Goal: Task Accomplishment & Management: Manage account settings

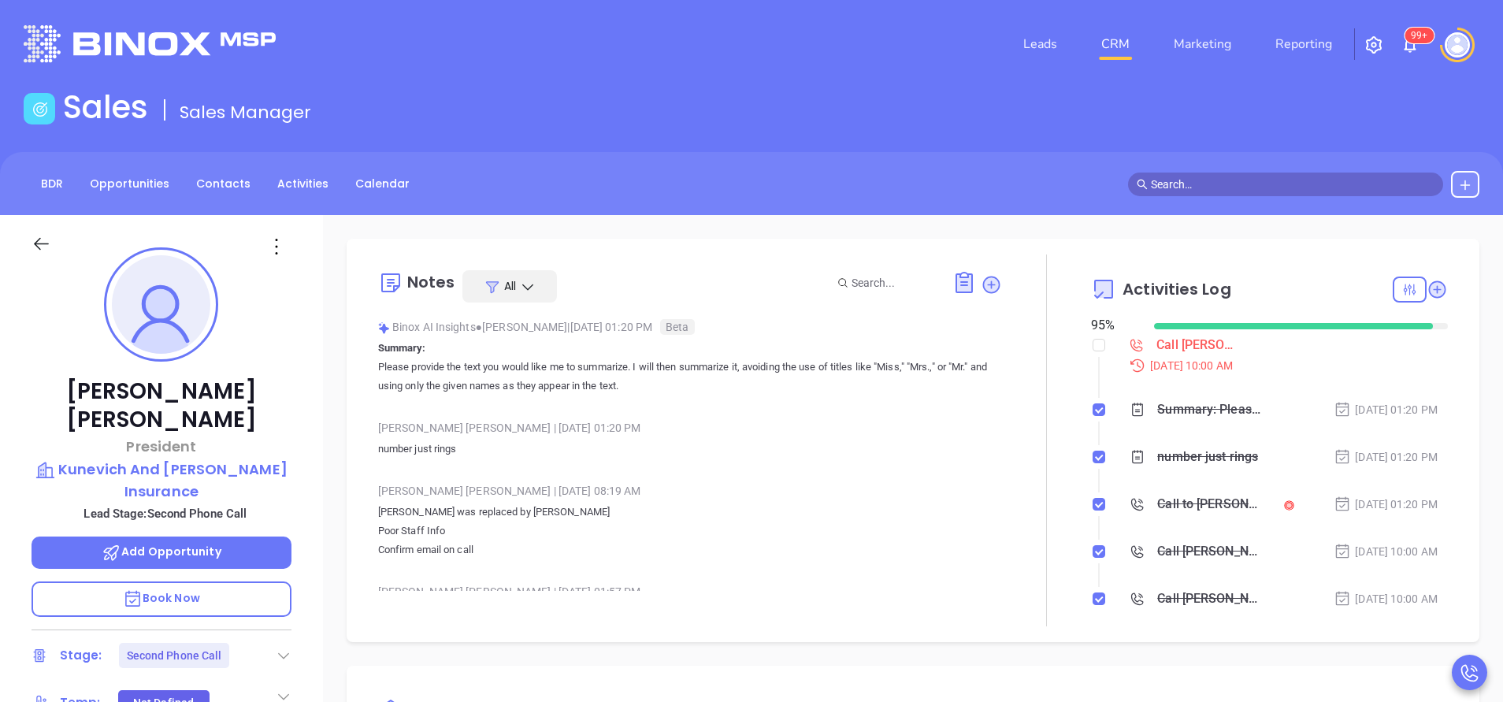
scroll to position [458, 0]
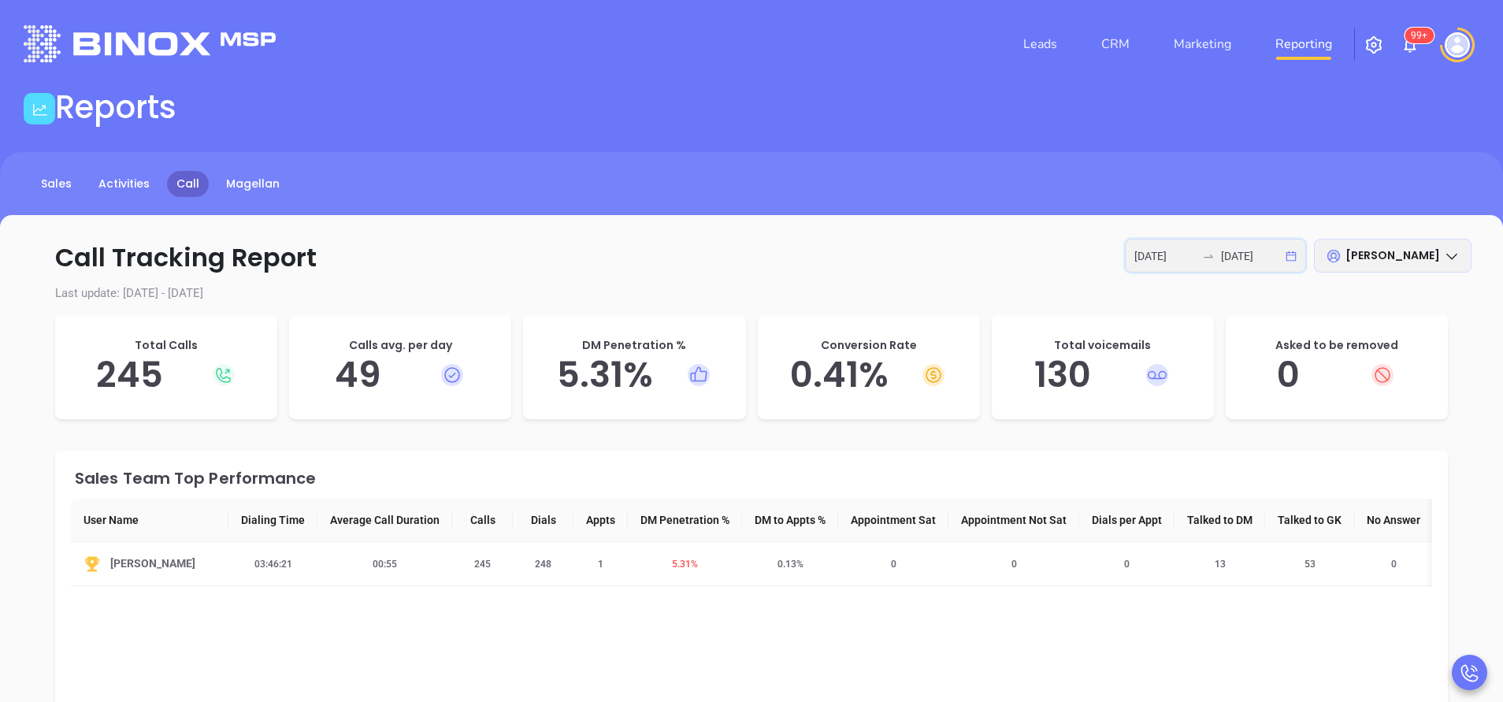
click at [1174, 260] on input "2025-10-06" at bounding box center [1164, 255] width 61 height 17
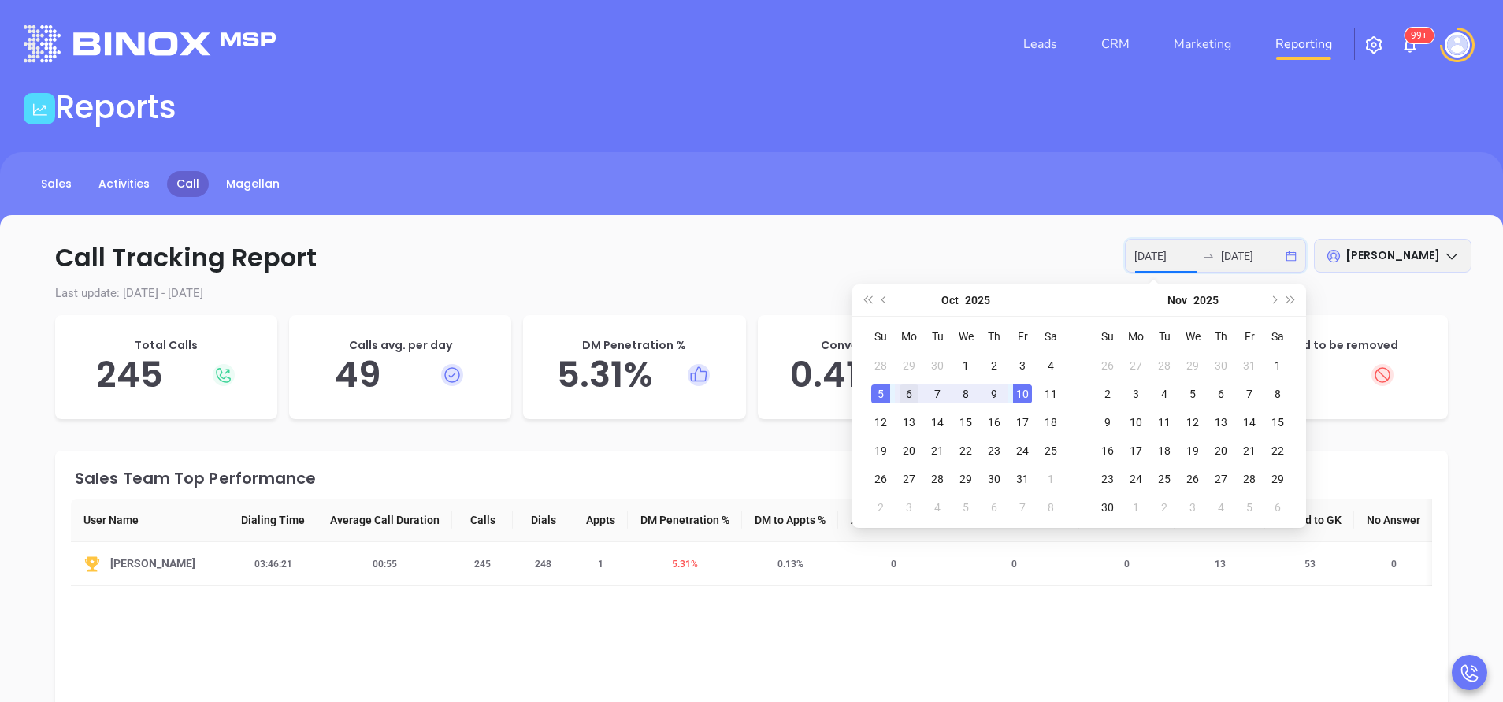
type input "2025-10-06"
click at [904, 389] on div "6" at bounding box center [909, 393] width 19 height 19
type input "2025-10-09"
click at [1000, 396] on div "9" at bounding box center [994, 393] width 19 height 19
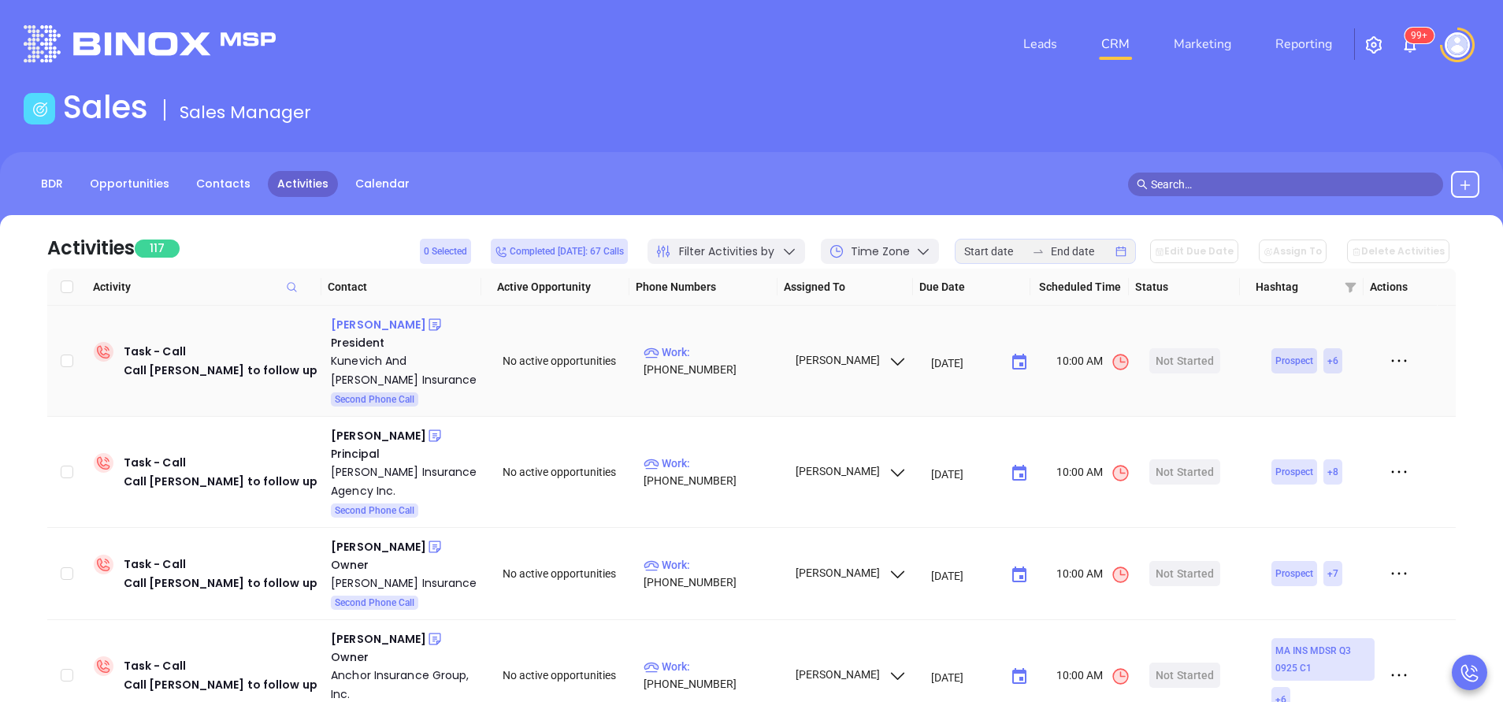
click at [368, 328] on div "Victor Lau" at bounding box center [378, 324] width 95 height 19
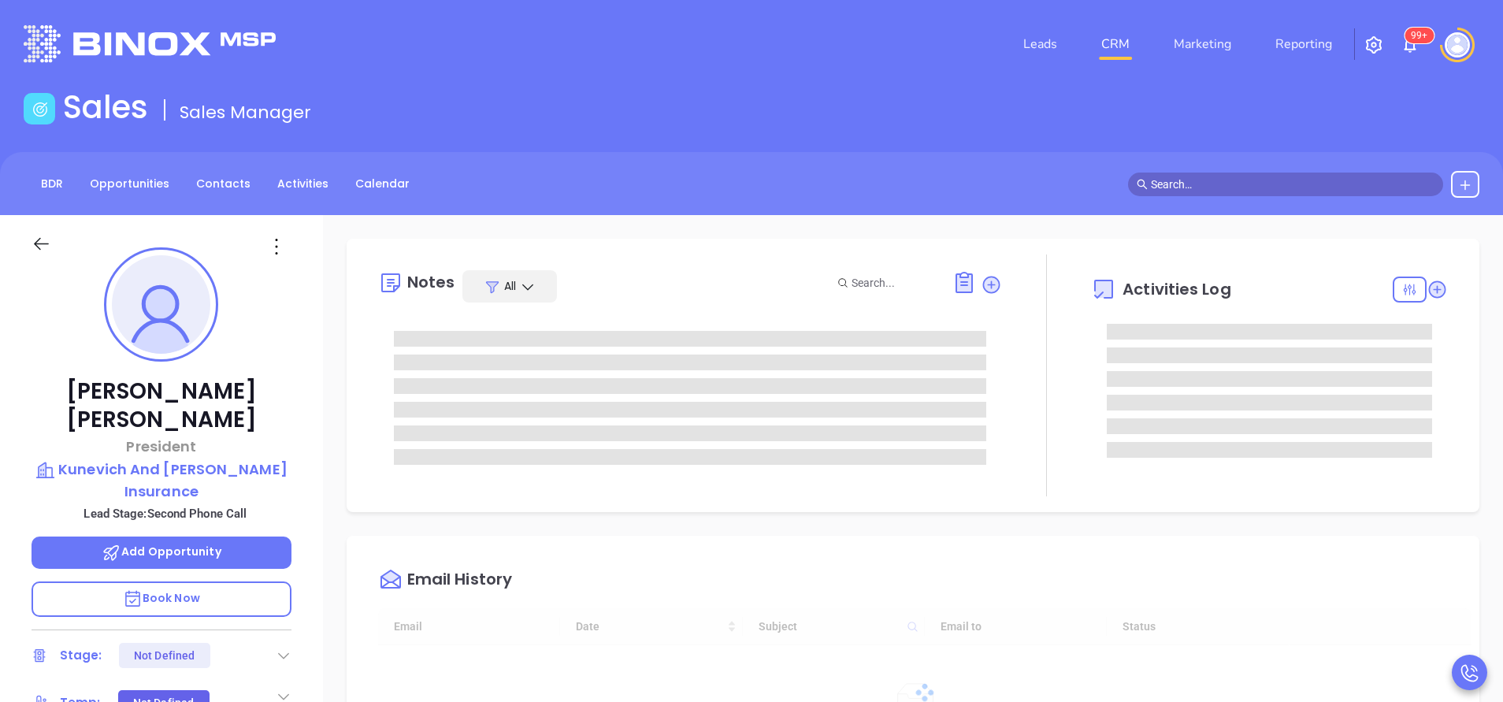
type input "10/11/2025"
type input "[PERSON_NAME]"
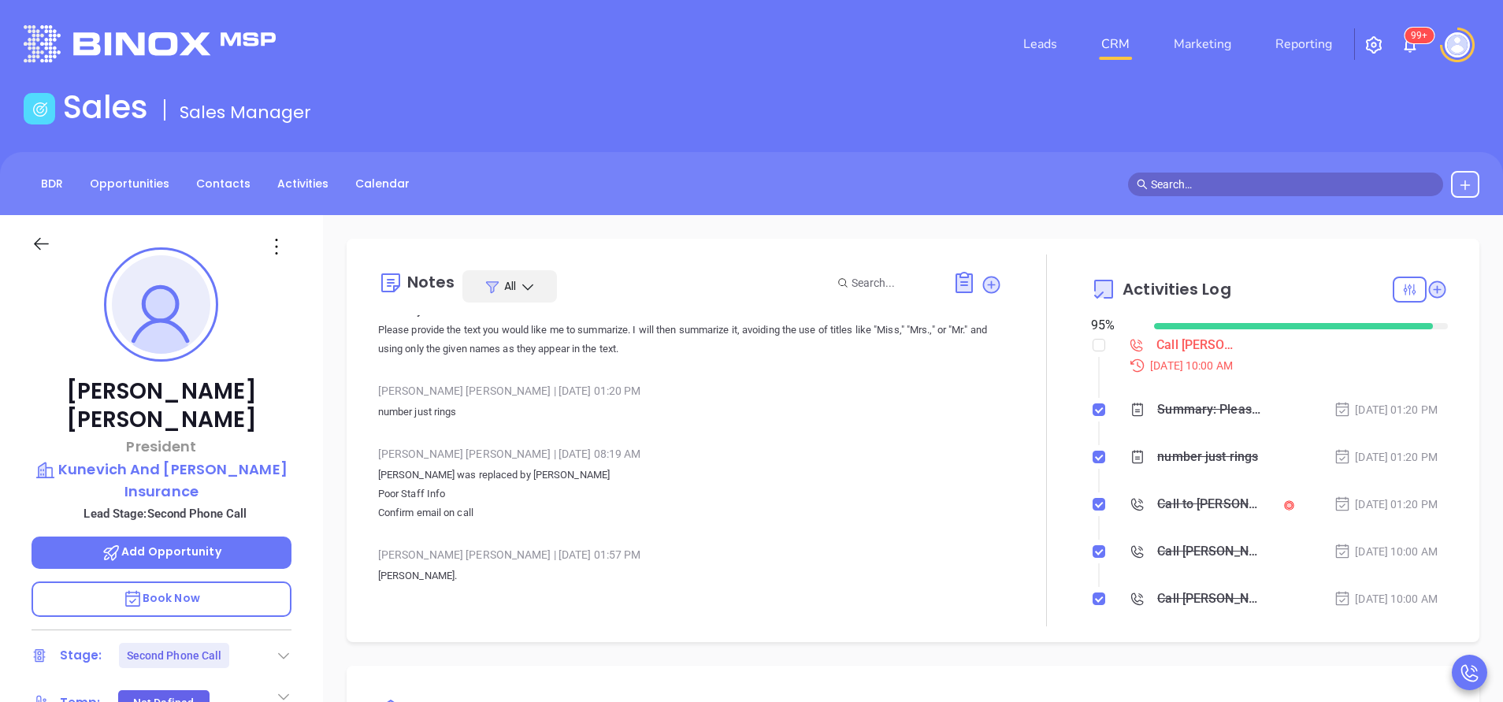
scroll to position [0, 0]
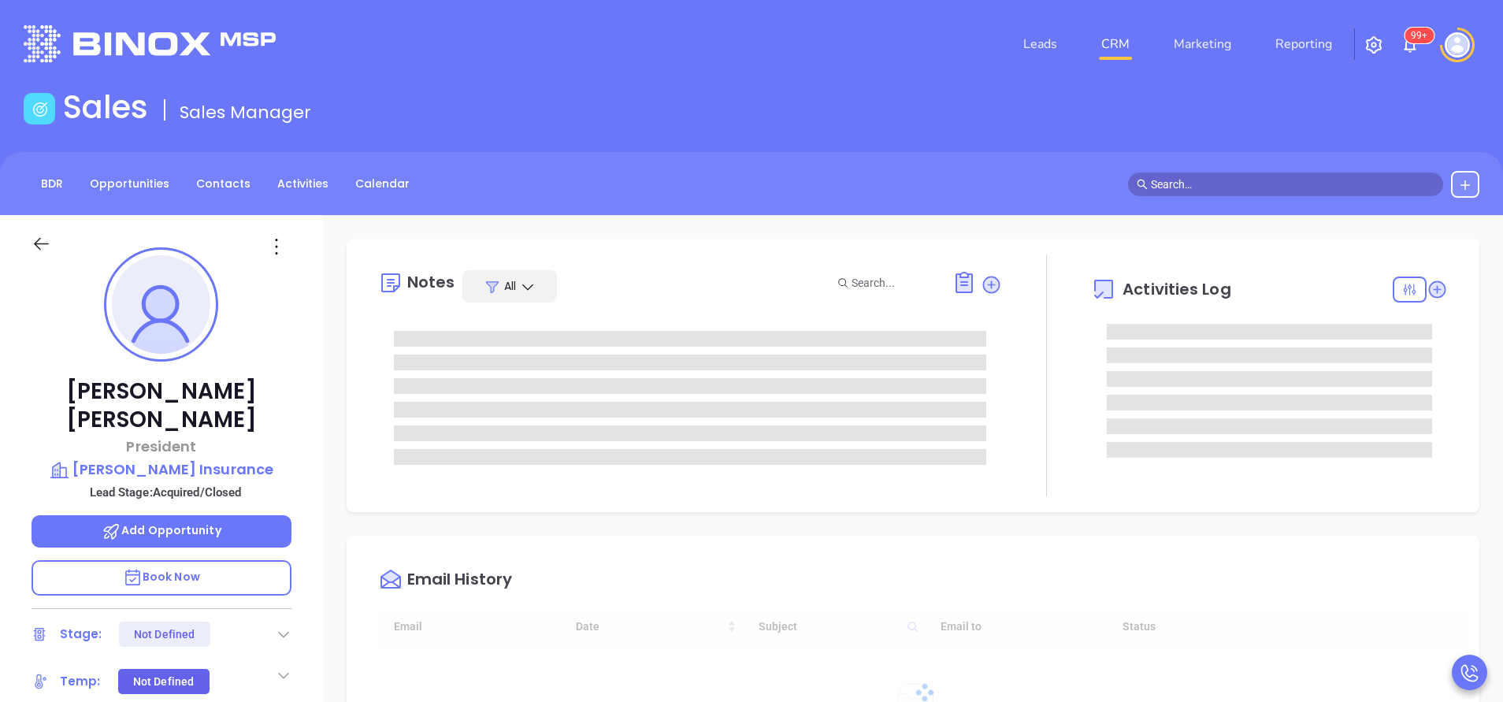
type input "[DATE]"
type input "[PERSON_NAME]"
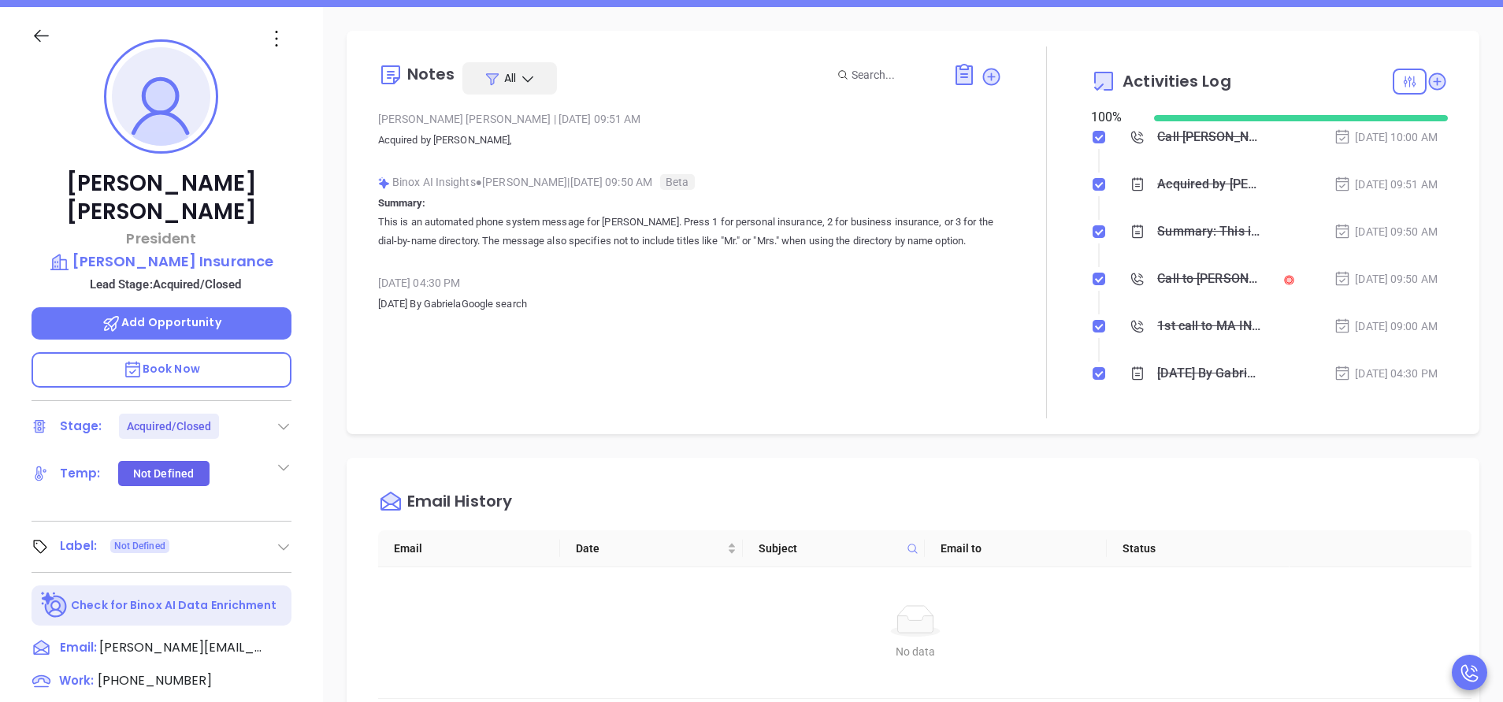
scroll to position [0, 0]
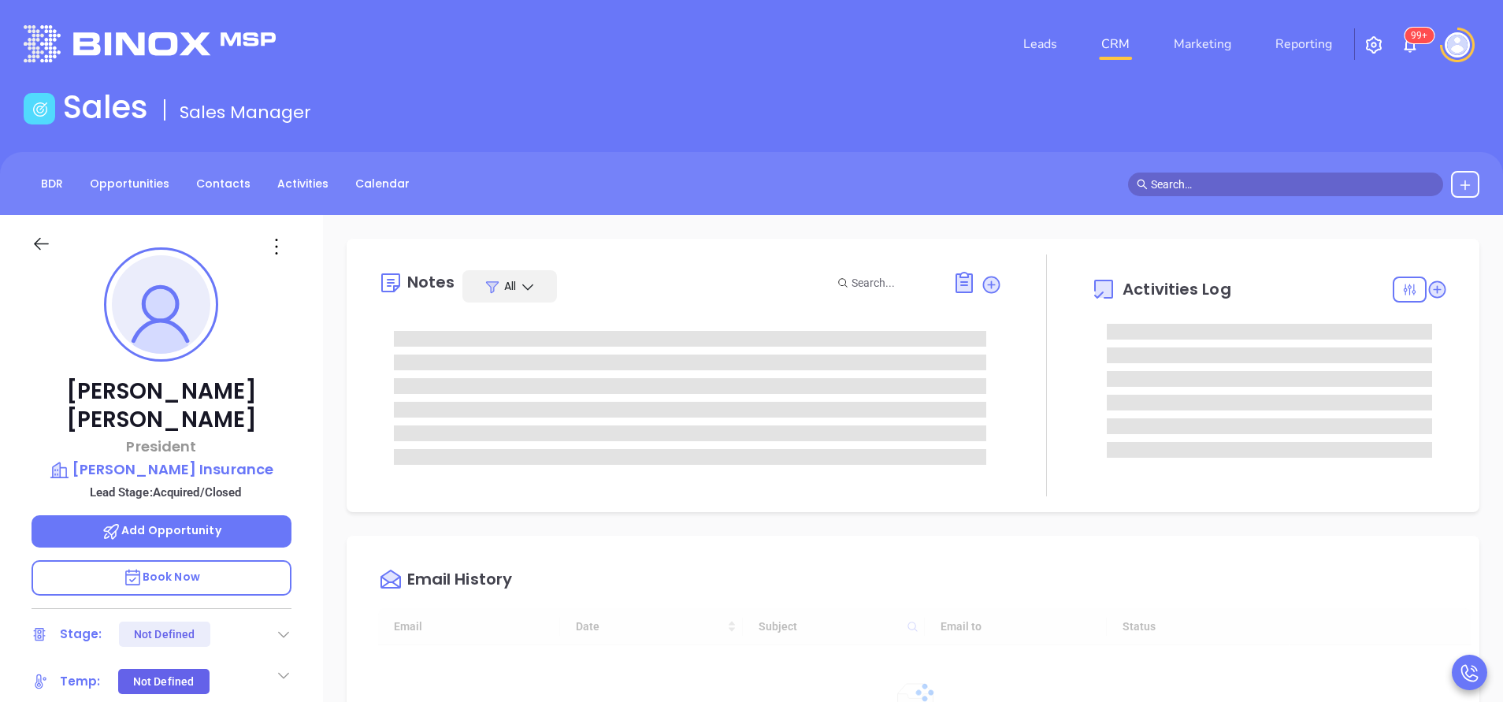
type input "10:00 am"
type input "[DATE]"
type input "[PERSON_NAME]"
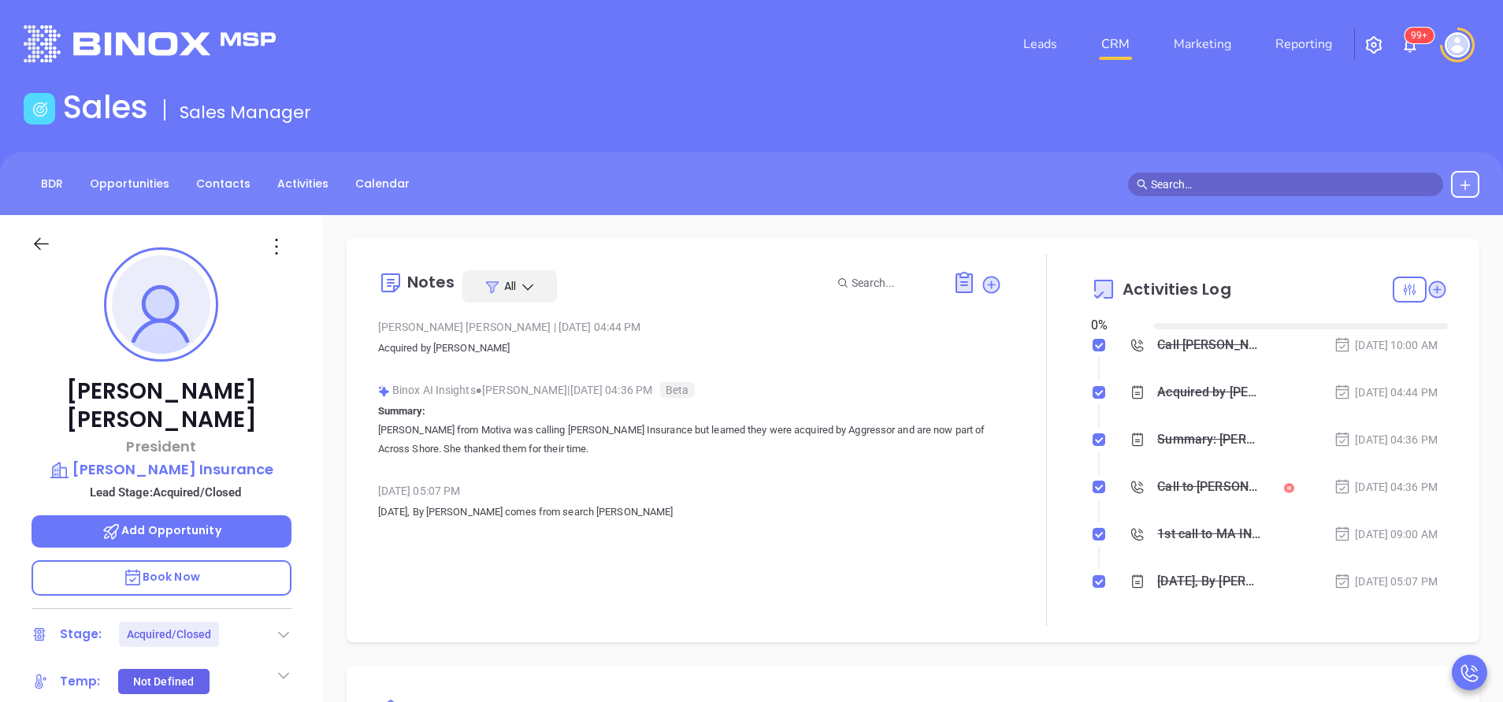
scroll to position [321, 0]
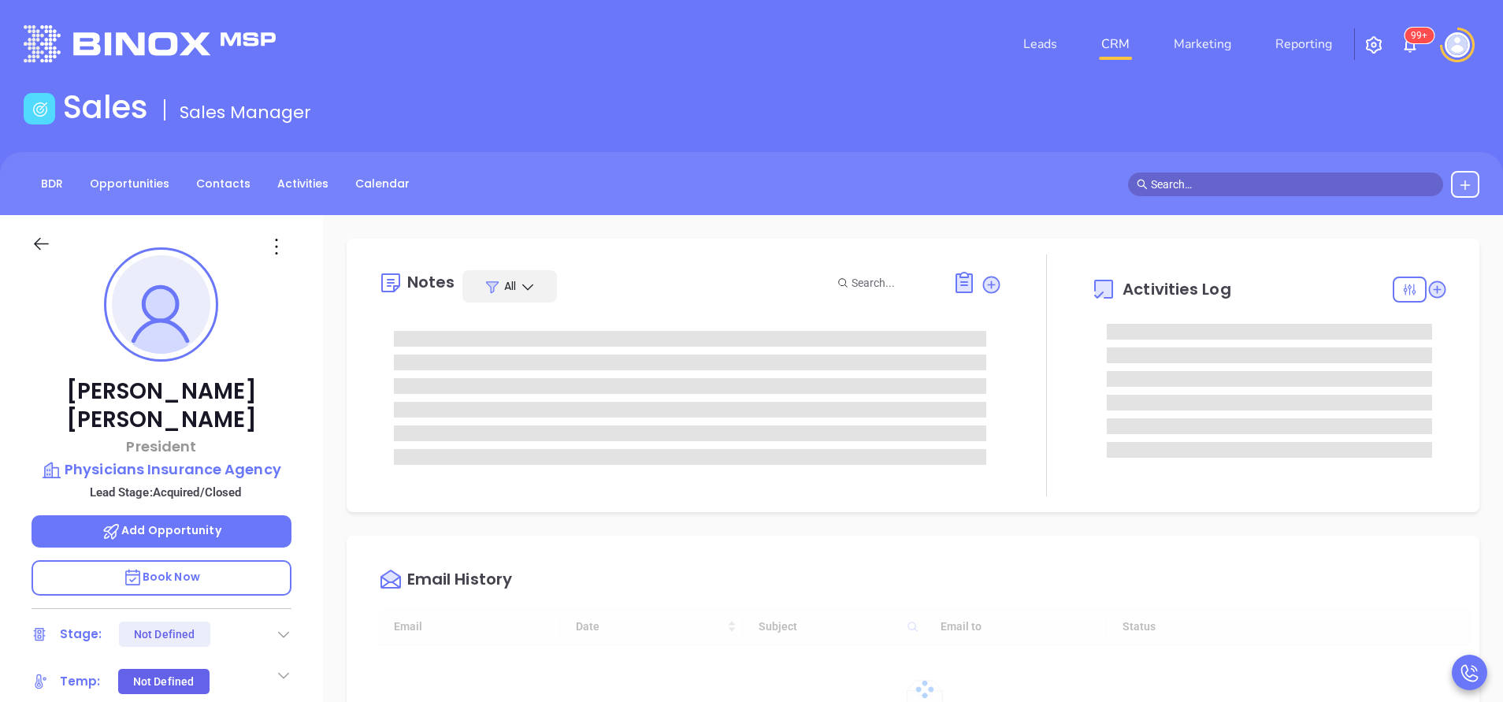
type input "[DATE]"
type input "[PERSON_NAME]"
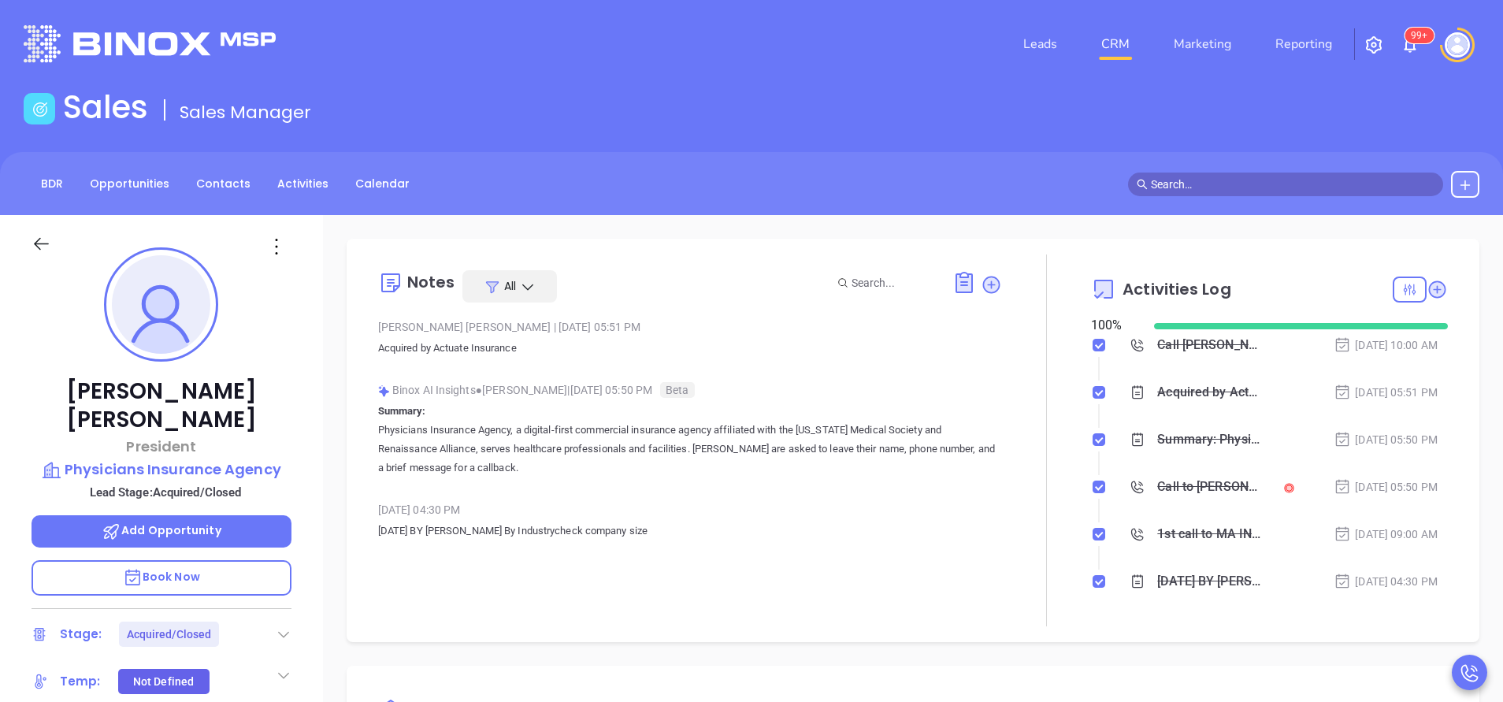
scroll to position [321, 0]
click at [1286, 121] on div "Sales Sales Manager" at bounding box center [751, 110] width 1475 height 44
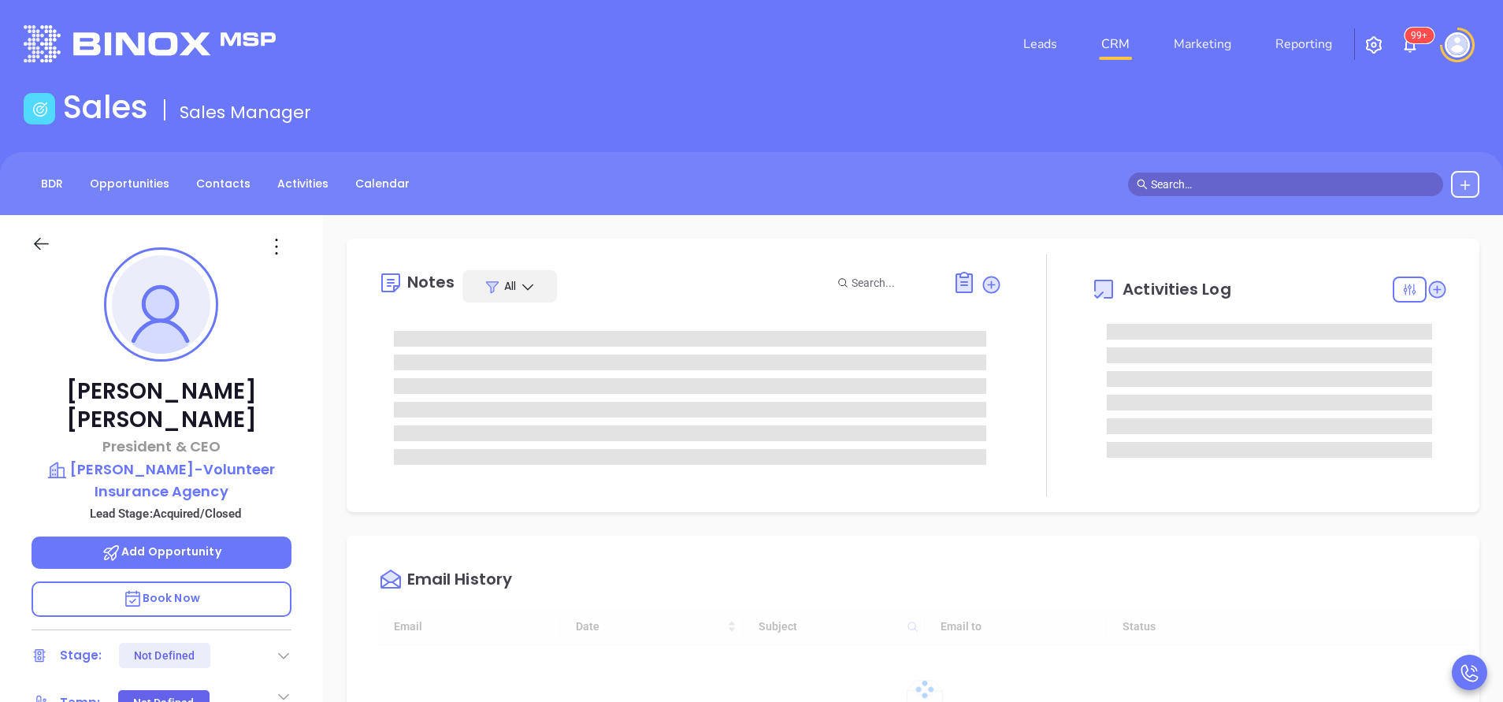
type input "10:00 am"
type input "[DATE]"
type input "[PERSON_NAME]"
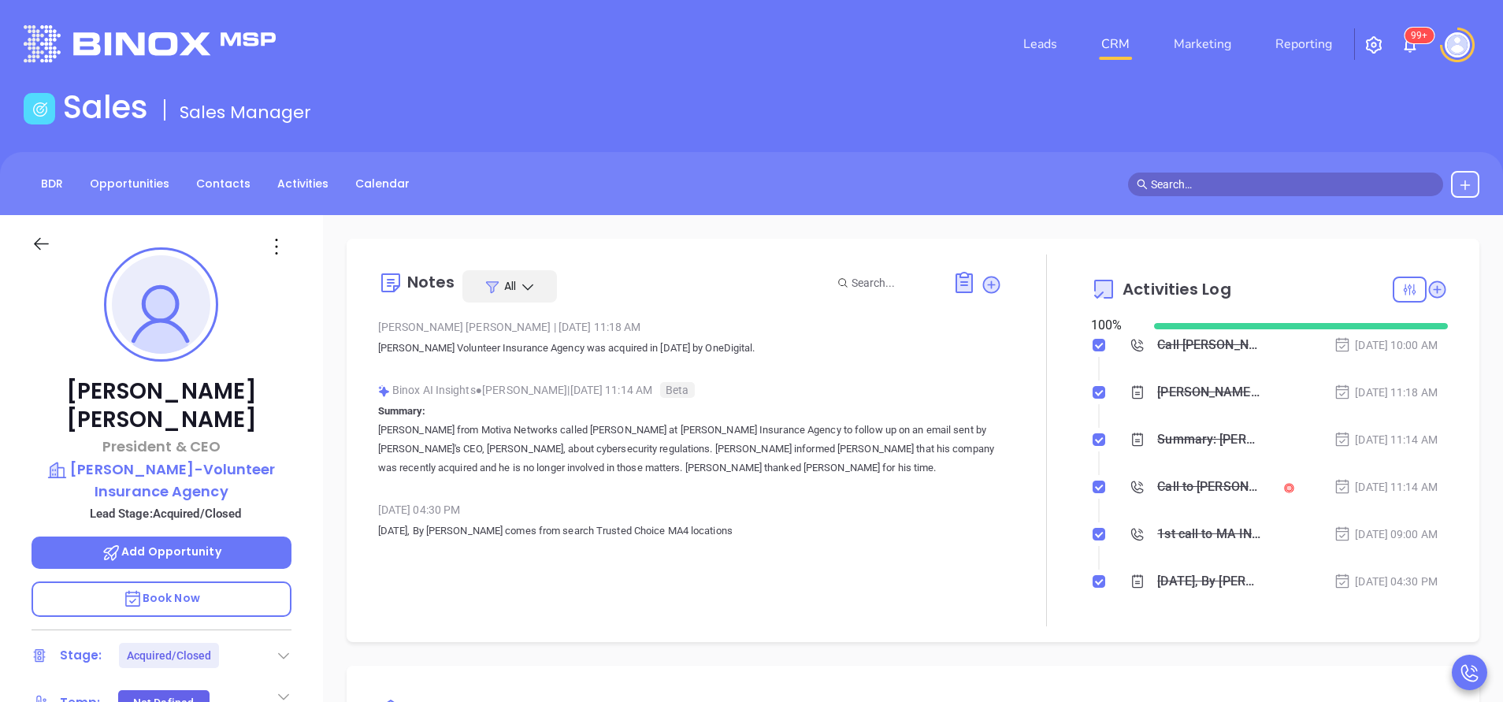
scroll to position [321, 0]
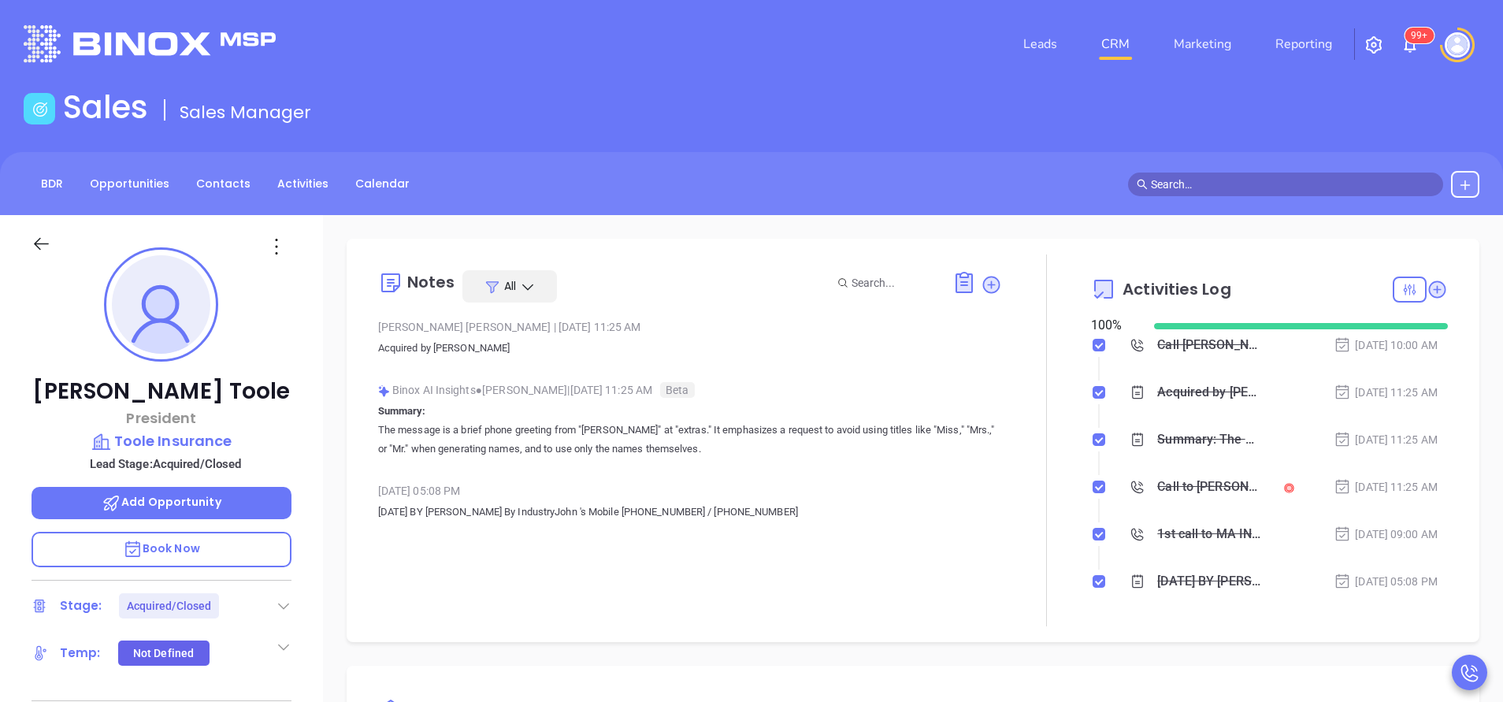
type input "[PERSON_NAME]"
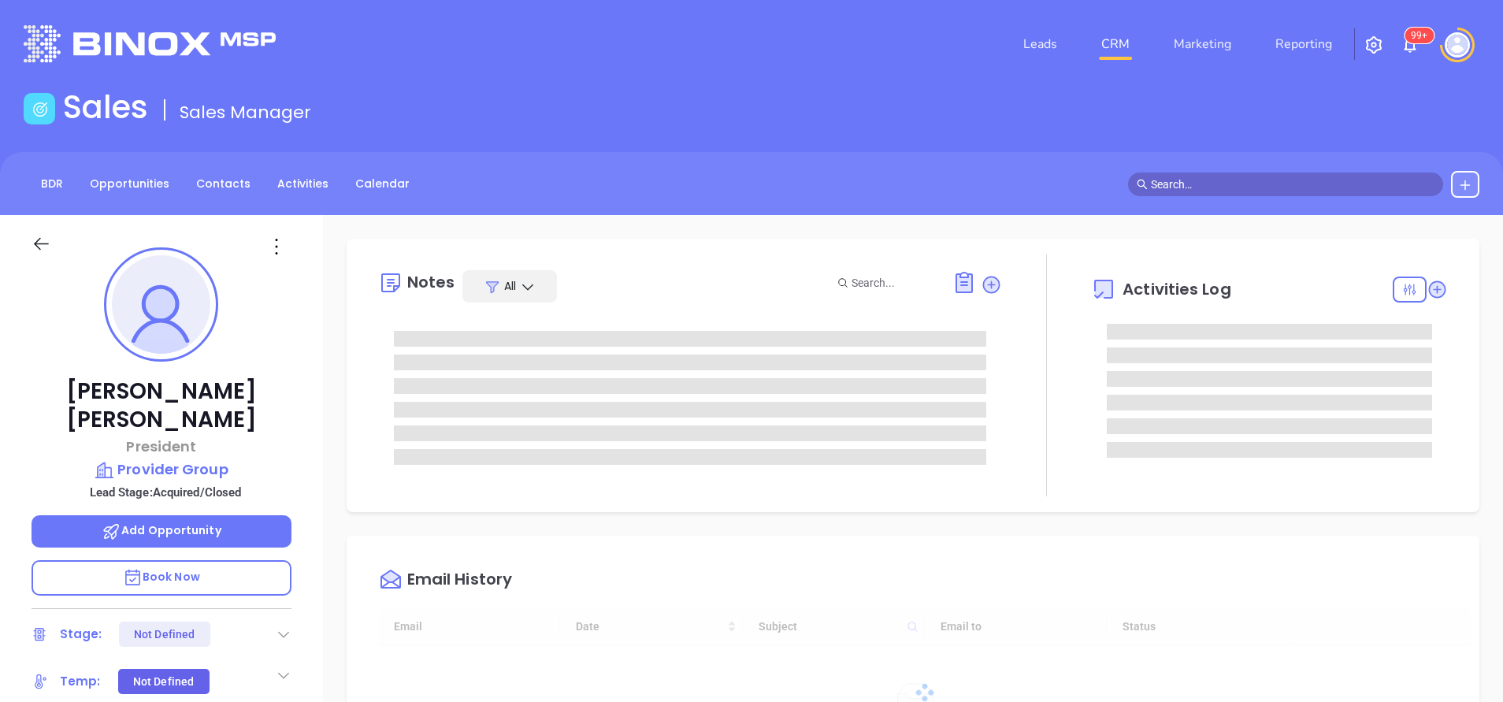
type input "[DATE]"
type input "[PERSON_NAME]"
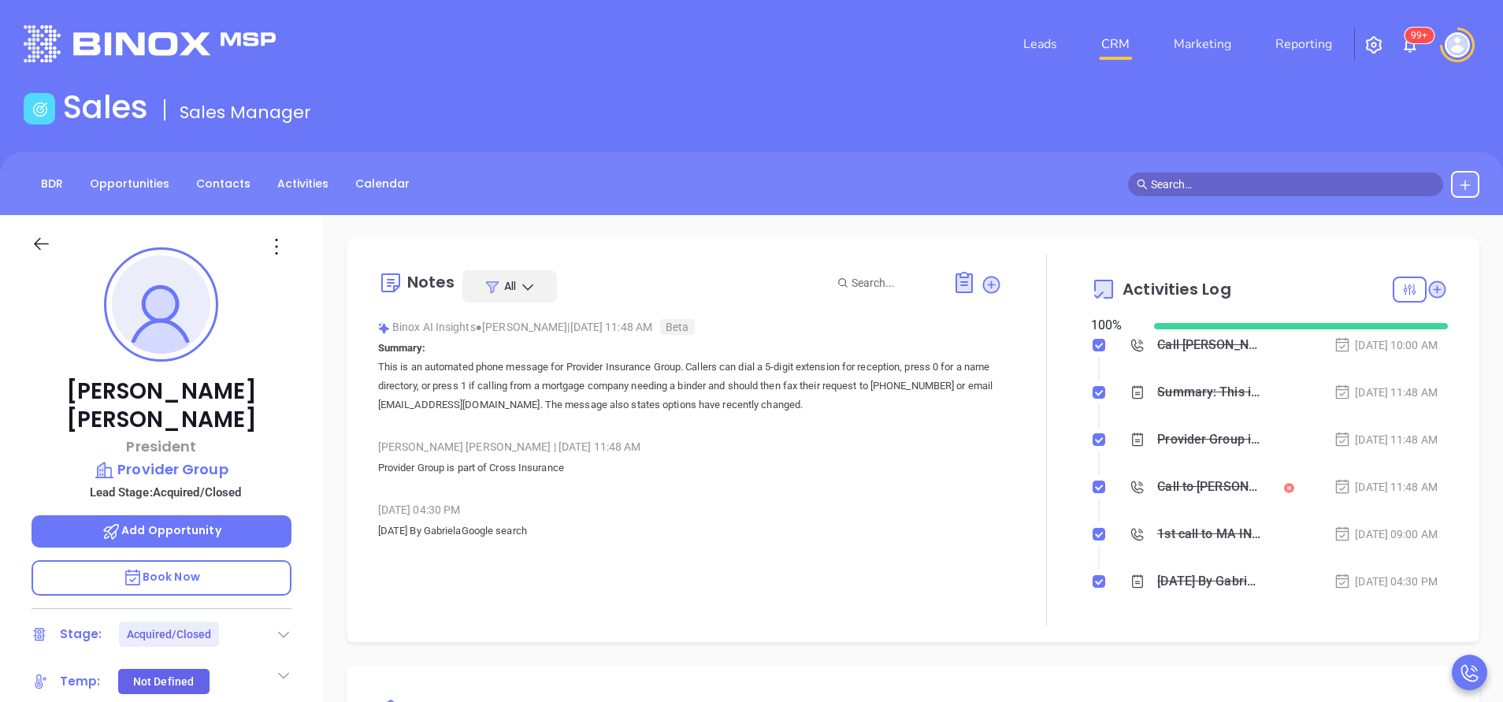
scroll to position [321, 0]
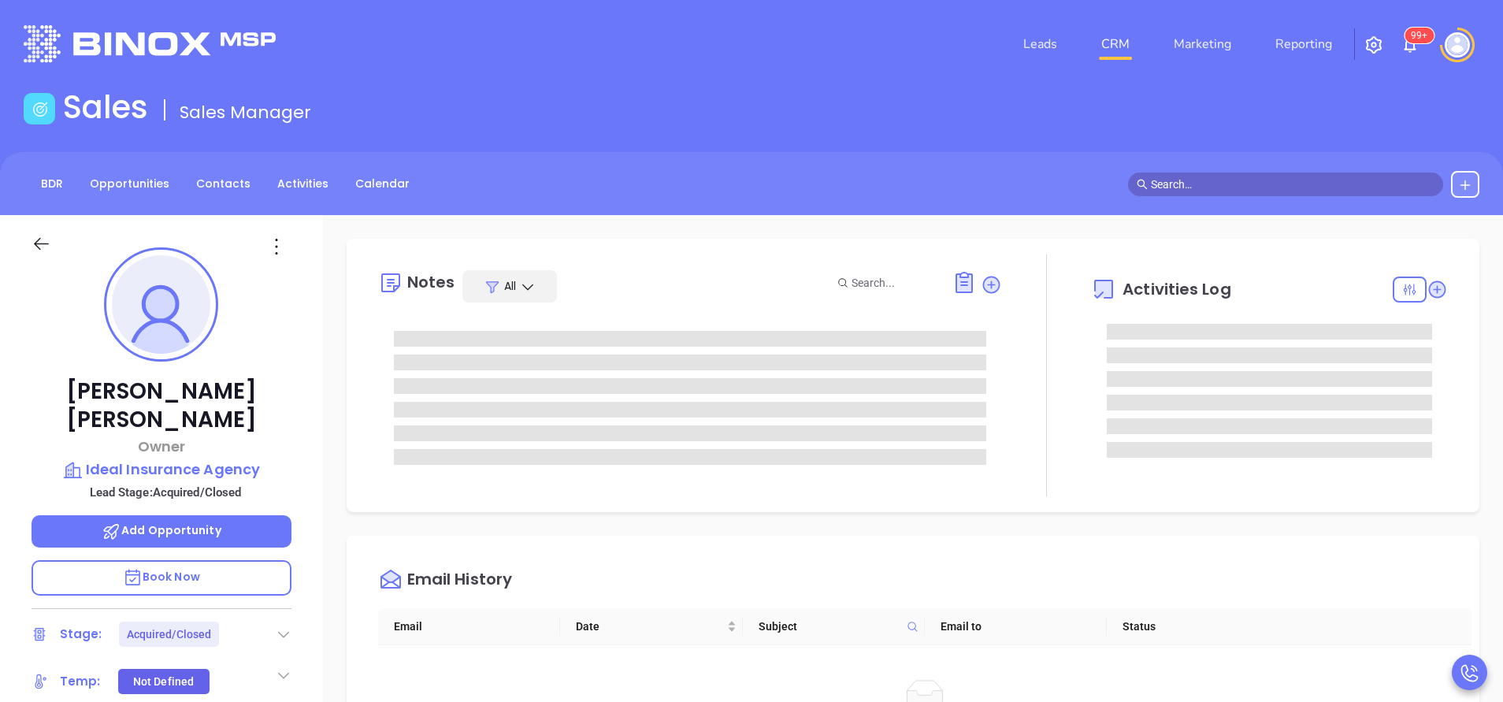
type input "[PERSON_NAME]"
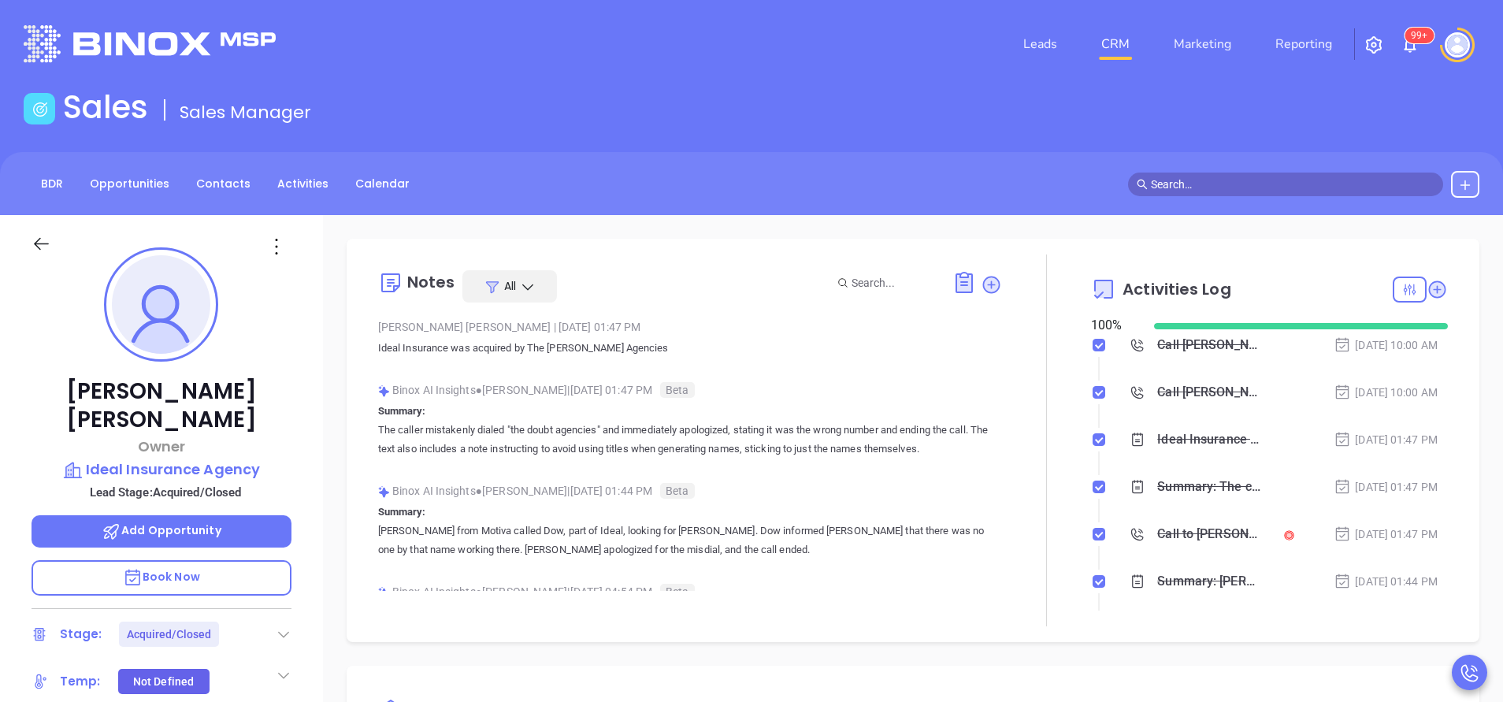
scroll to position [321, 0]
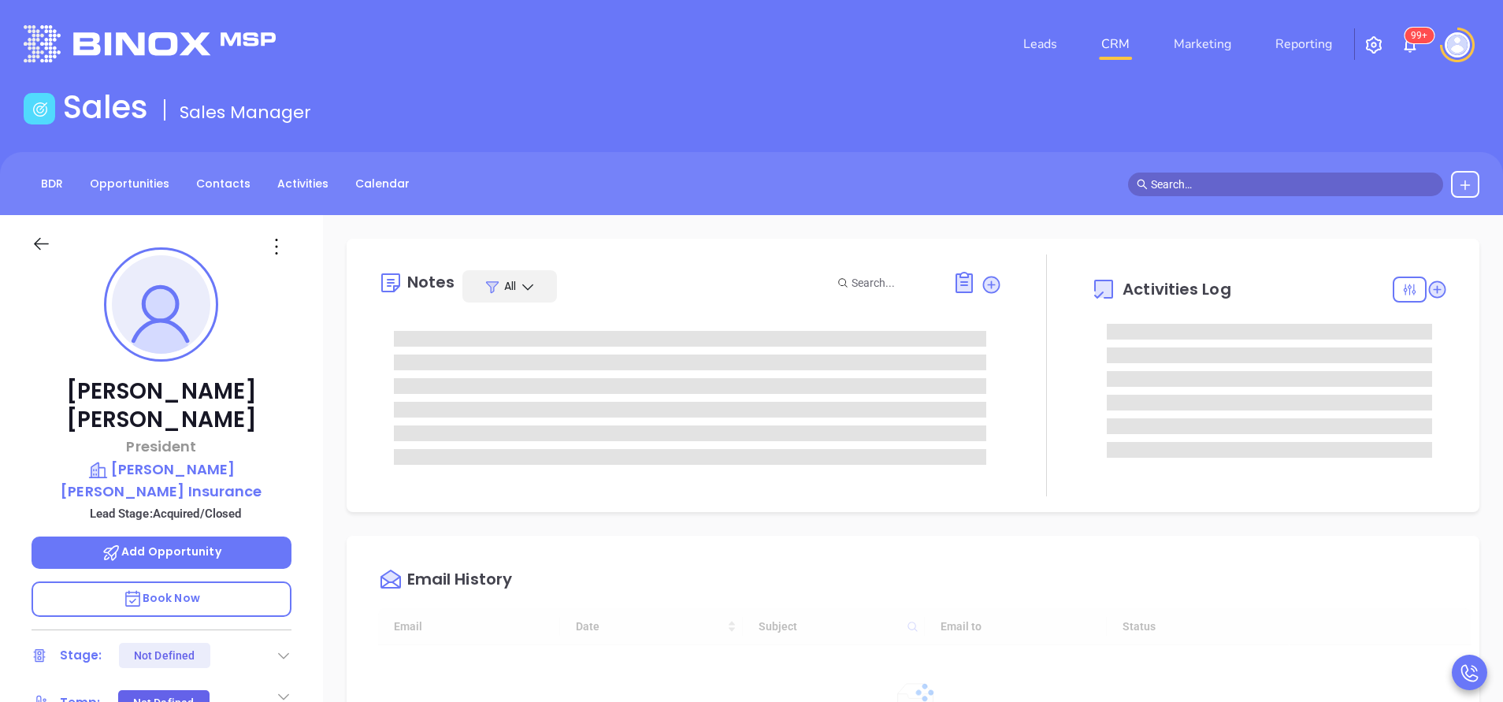
type input "10/11/2025"
type input "Vicky Mendoza"
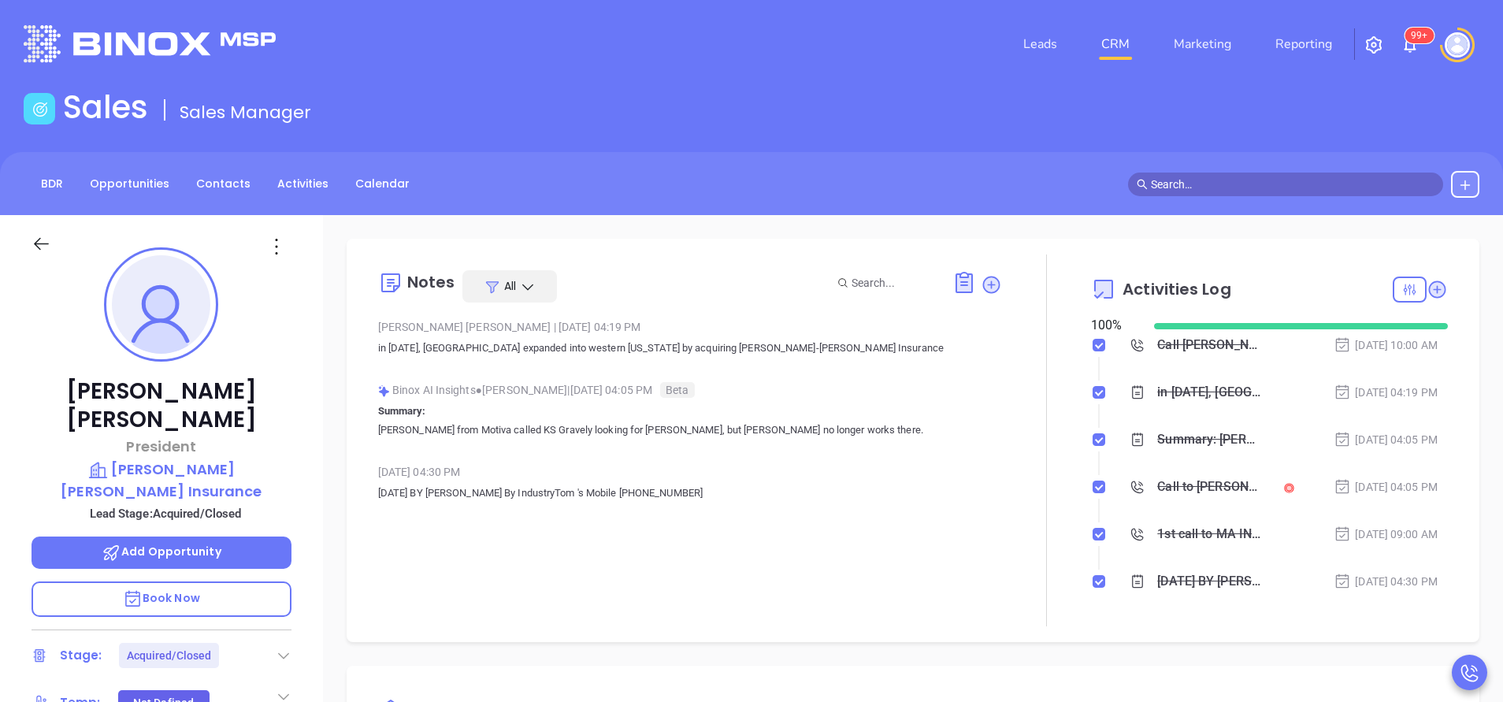
scroll to position [321, 0]
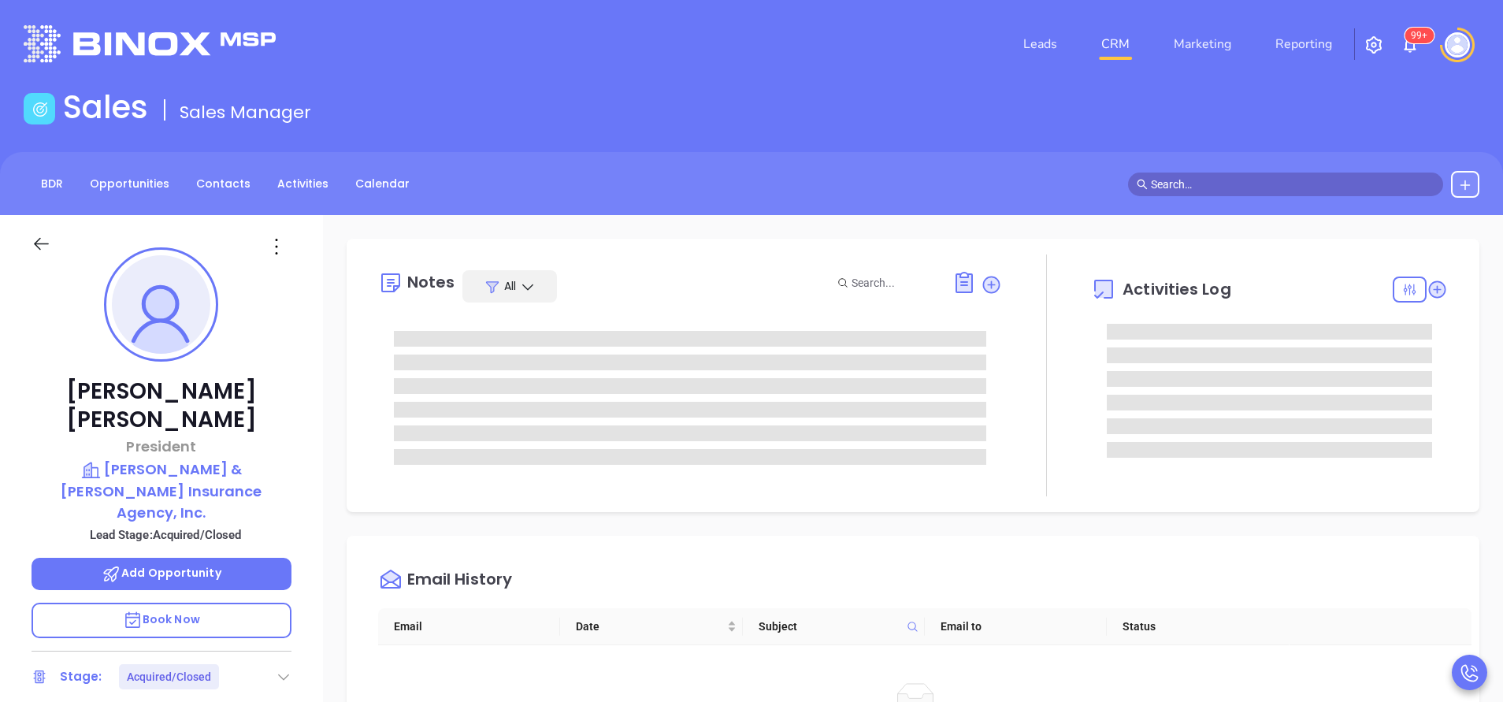
scroll to position [321, 0]
type input "[PERSON_NAME]"
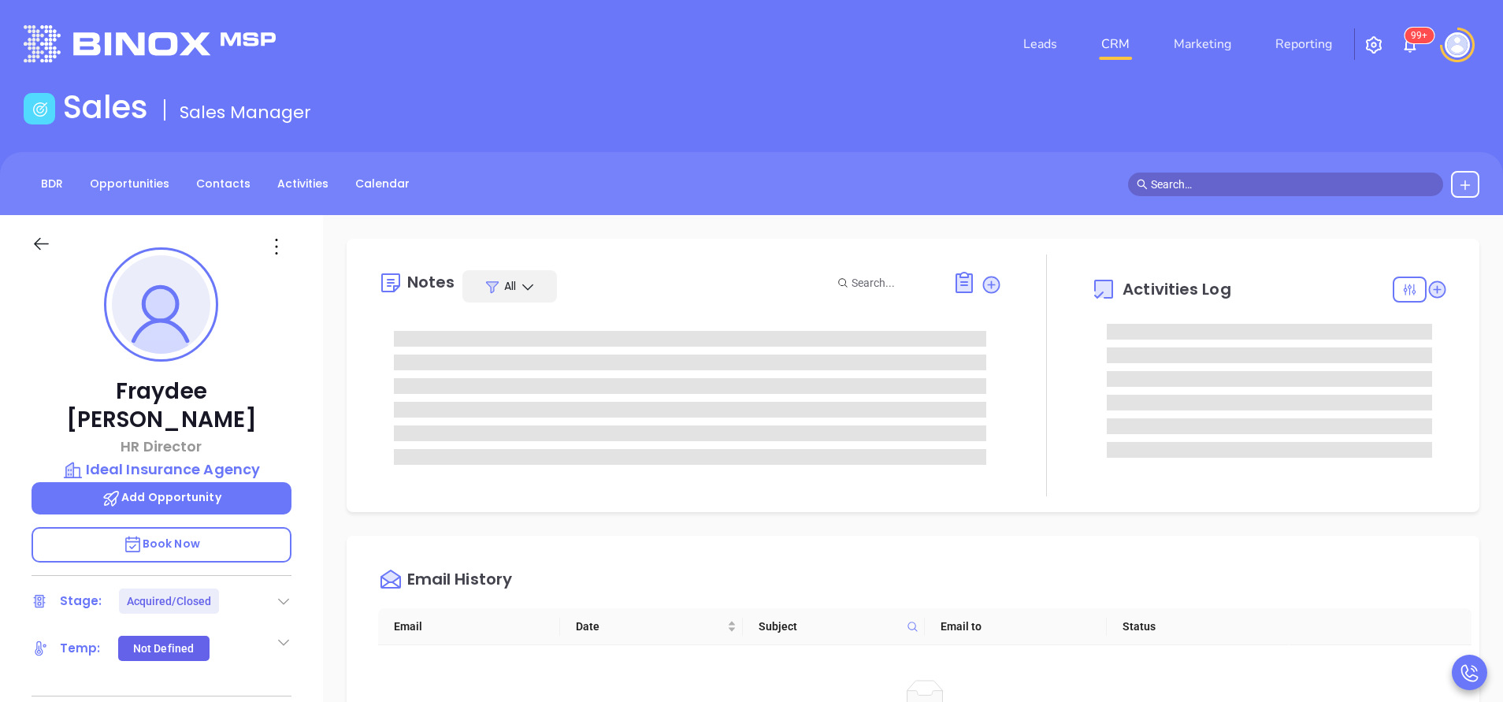
type input "[PERSON_NAME]"
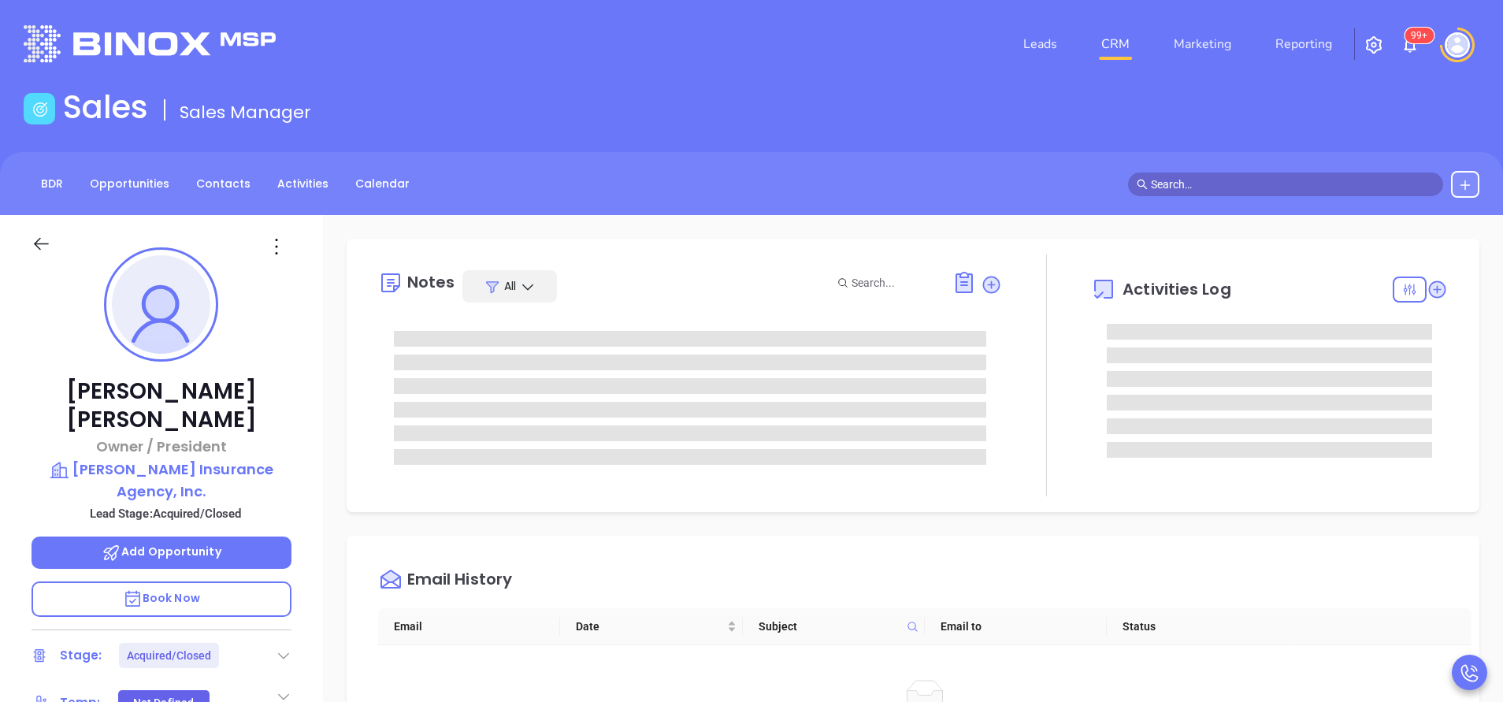
type input "[PERSON_NAME]"
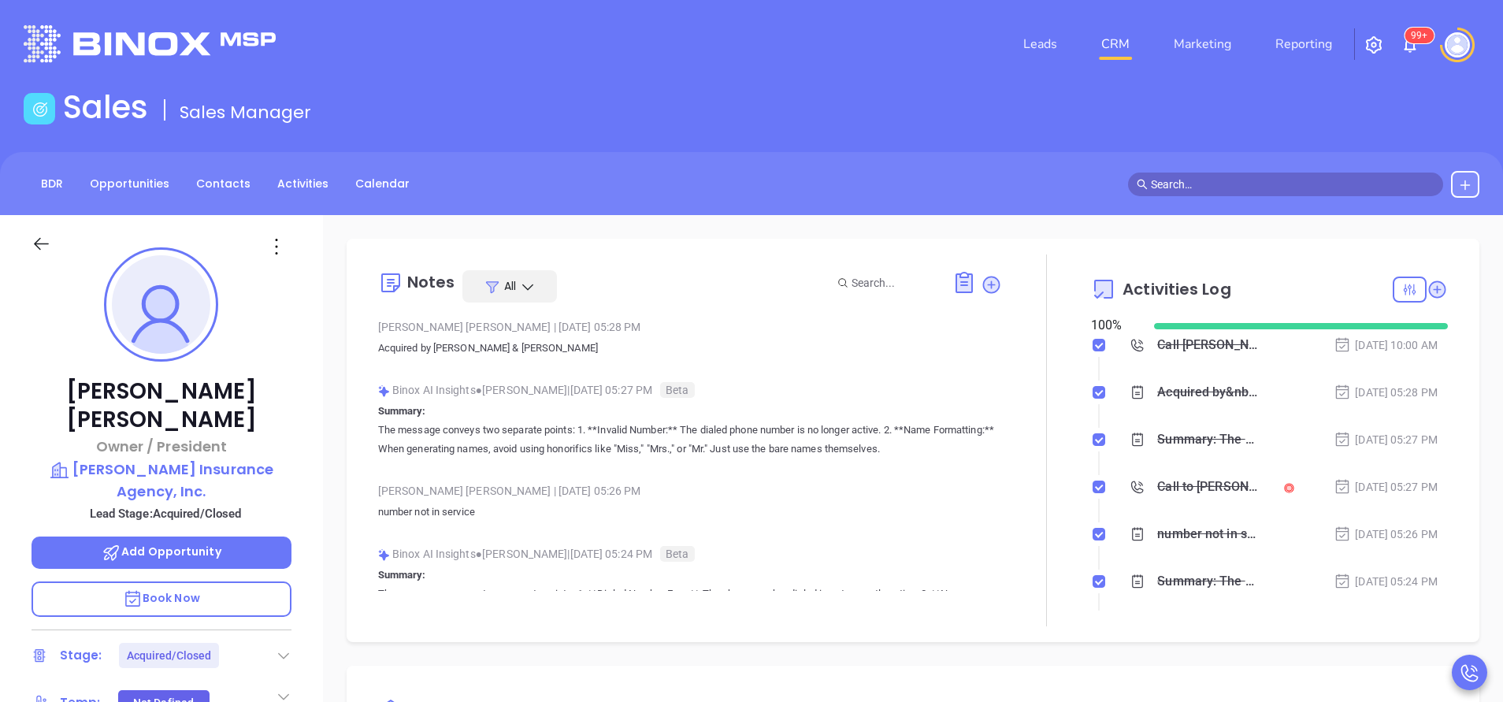
scroll to position [321, 0]
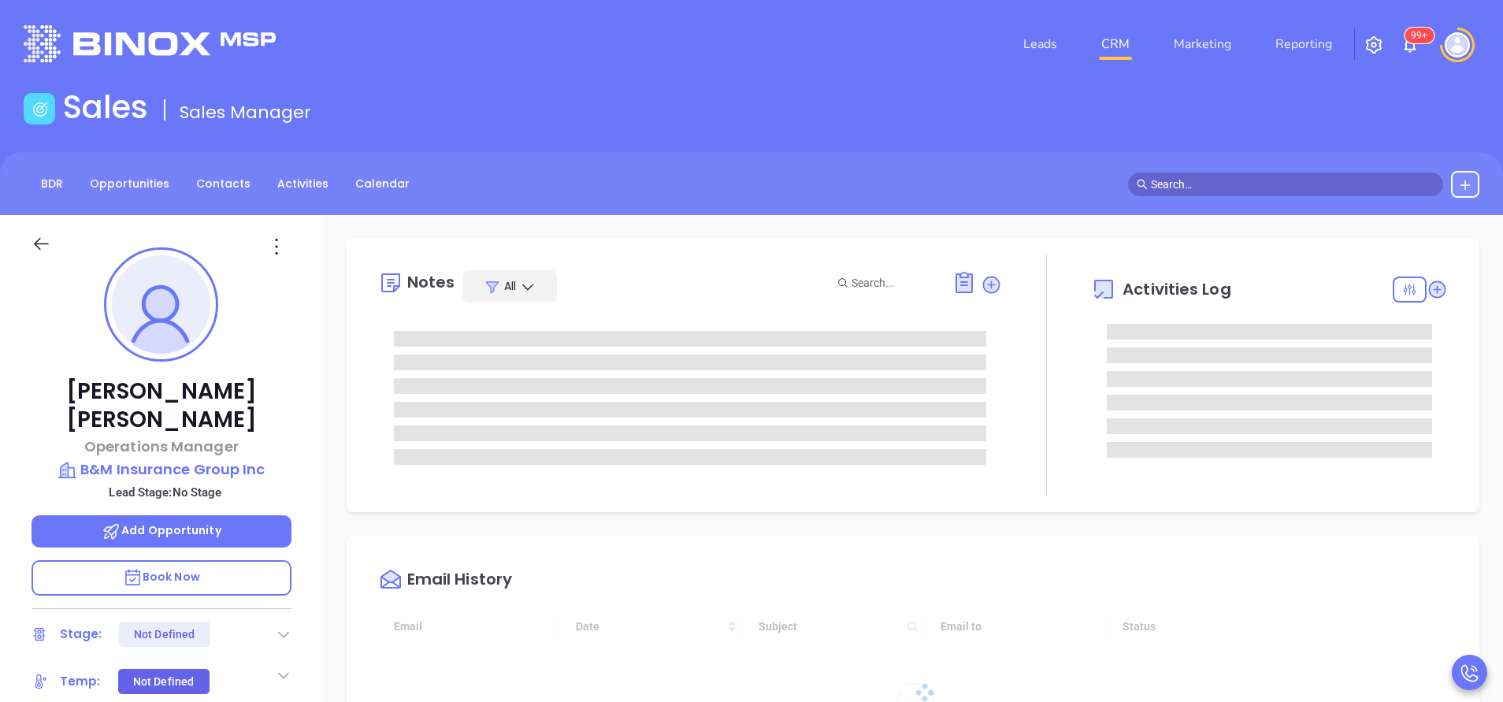
type input "10:00 am"
type input "[DATE]"
type input "[PERSON_NAME]"
type input "10:00 am"
type input "[DATE]"
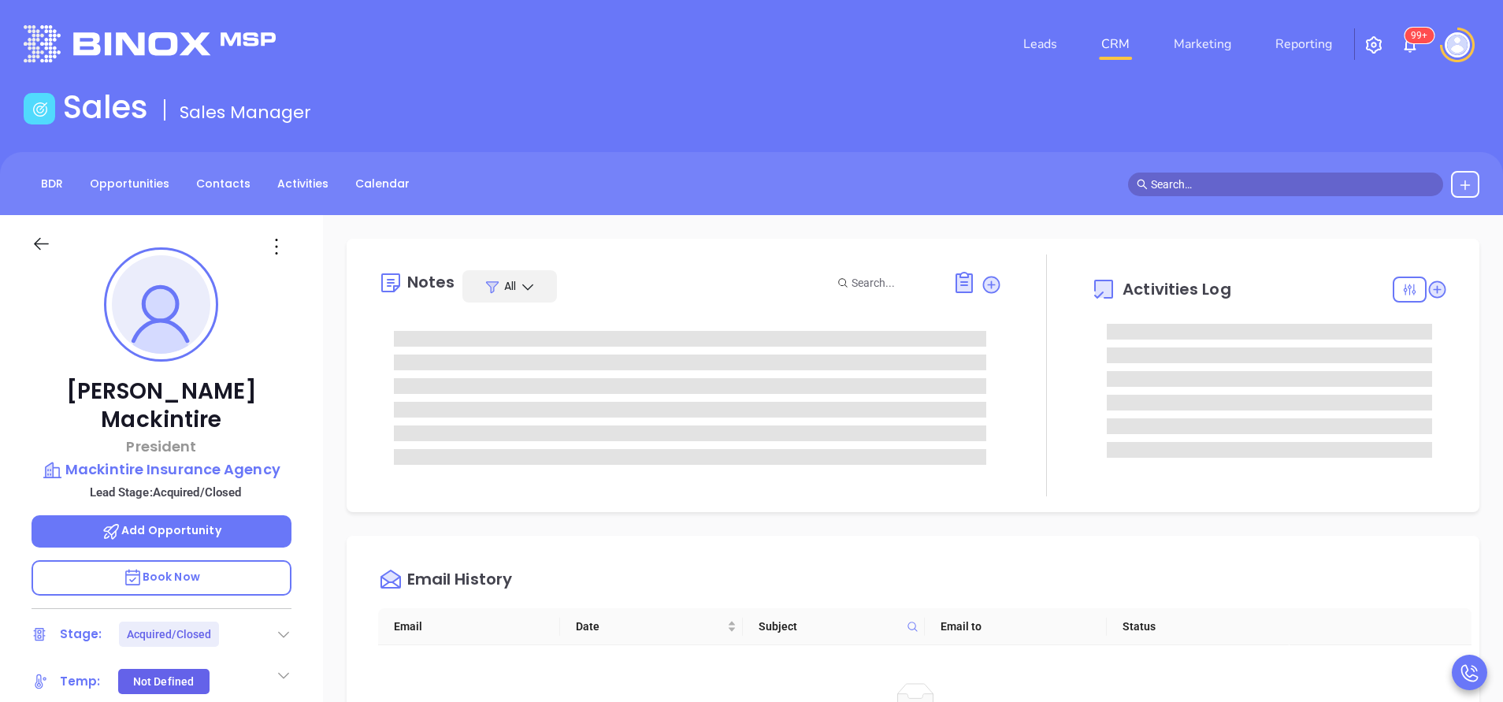
type input "[PERSON_NAME]"
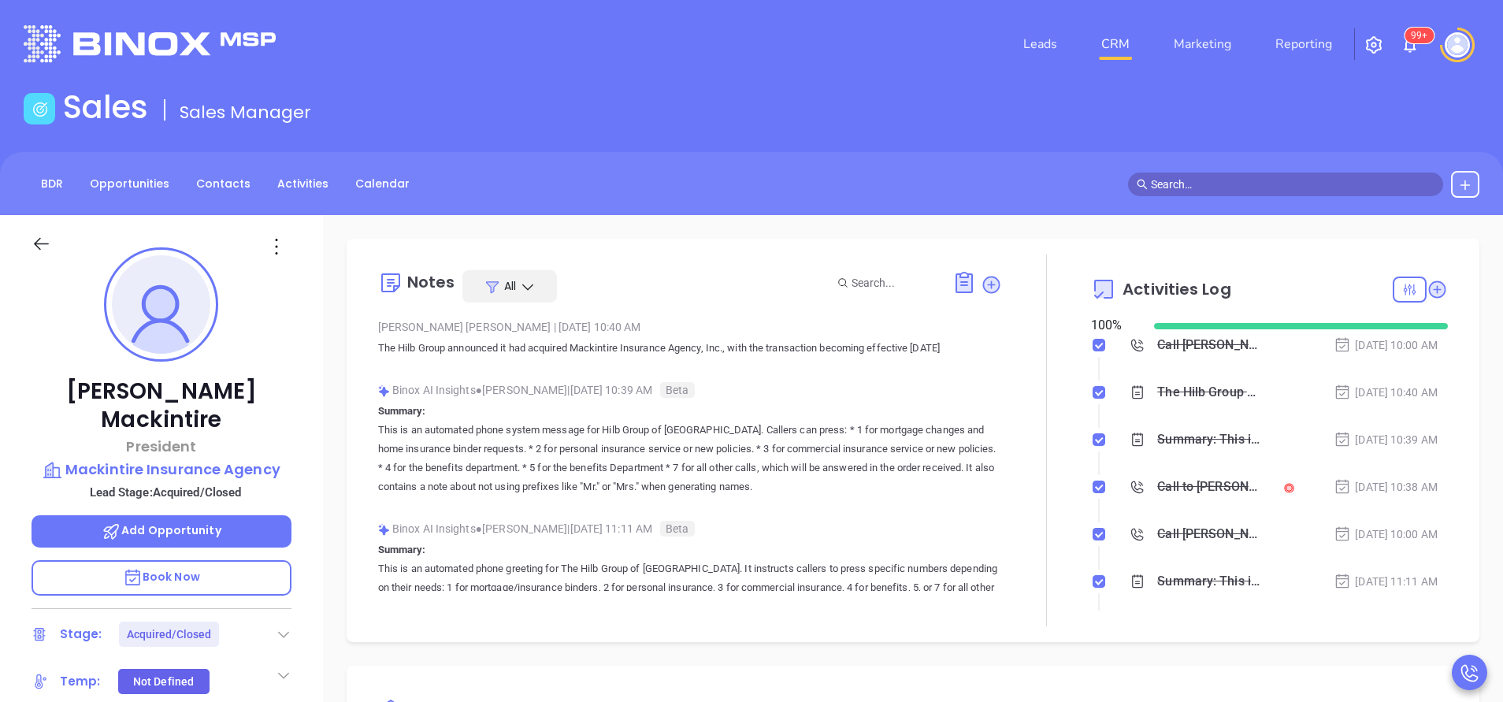
scroll to position [321, 0]
click at [1208, 99] on div "Sales Sales Manager" at bounding box center [751, 110] width 1475 height 44
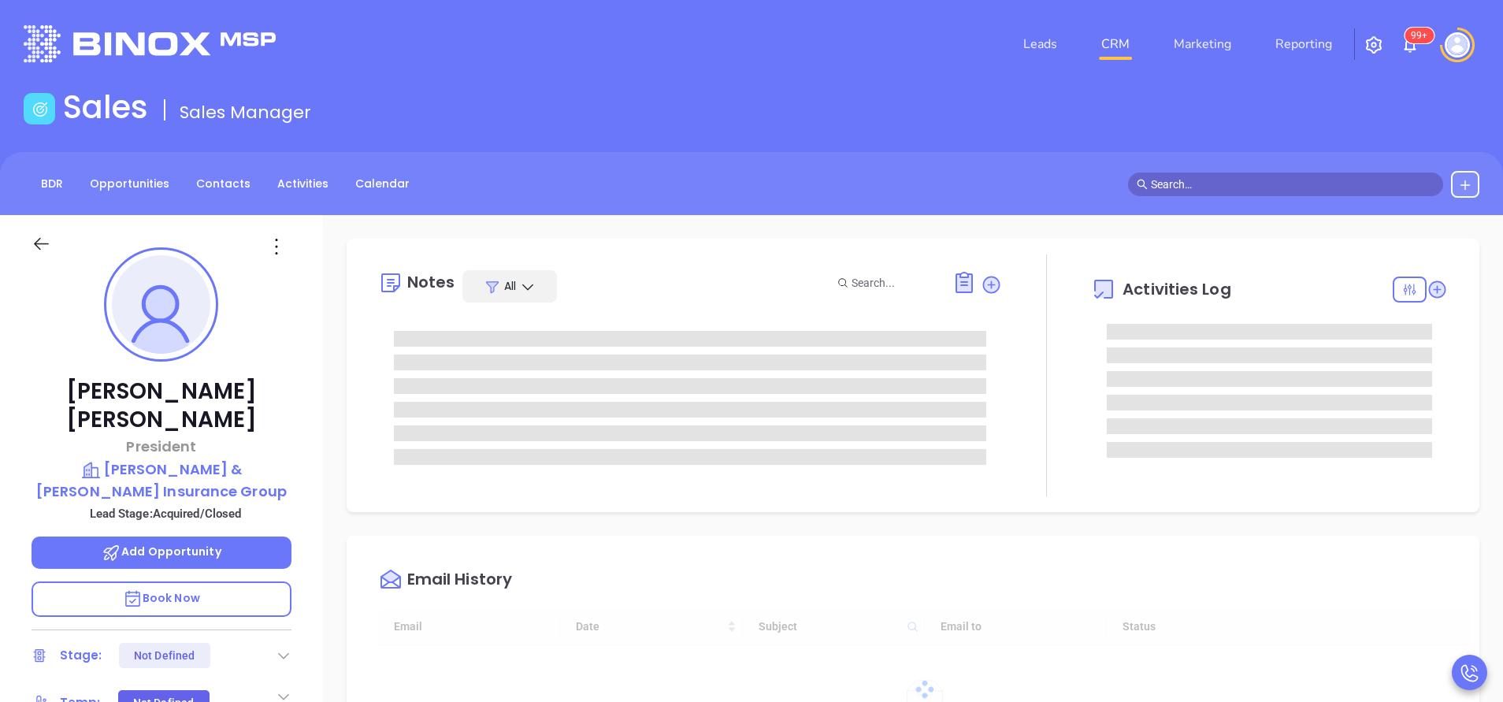
type input "[DATE]"
type input "[PERSON_NAME]"
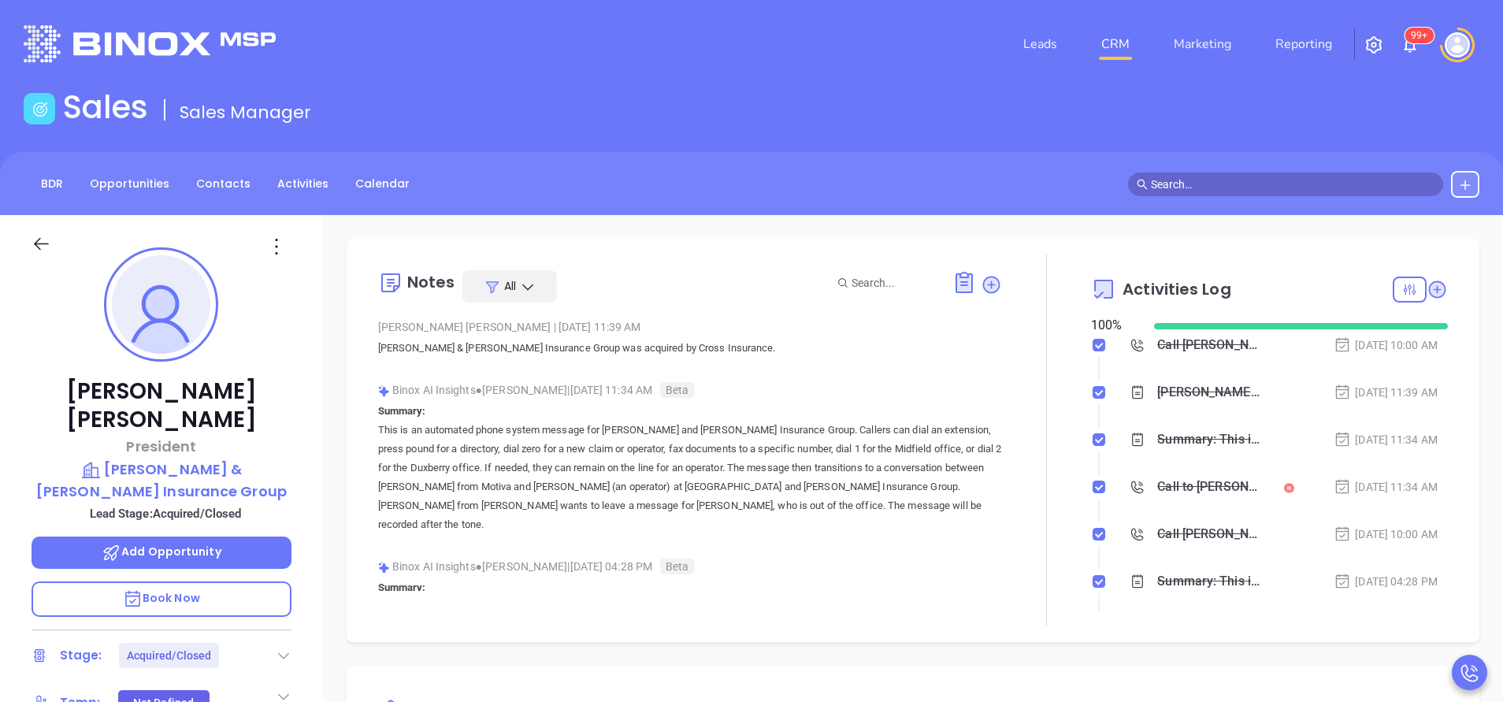
scroll to position [321, 0]
click at [1286, 121] on div "Sales Sales Manager" at bounding box center [751, 110] width 1475 height 44
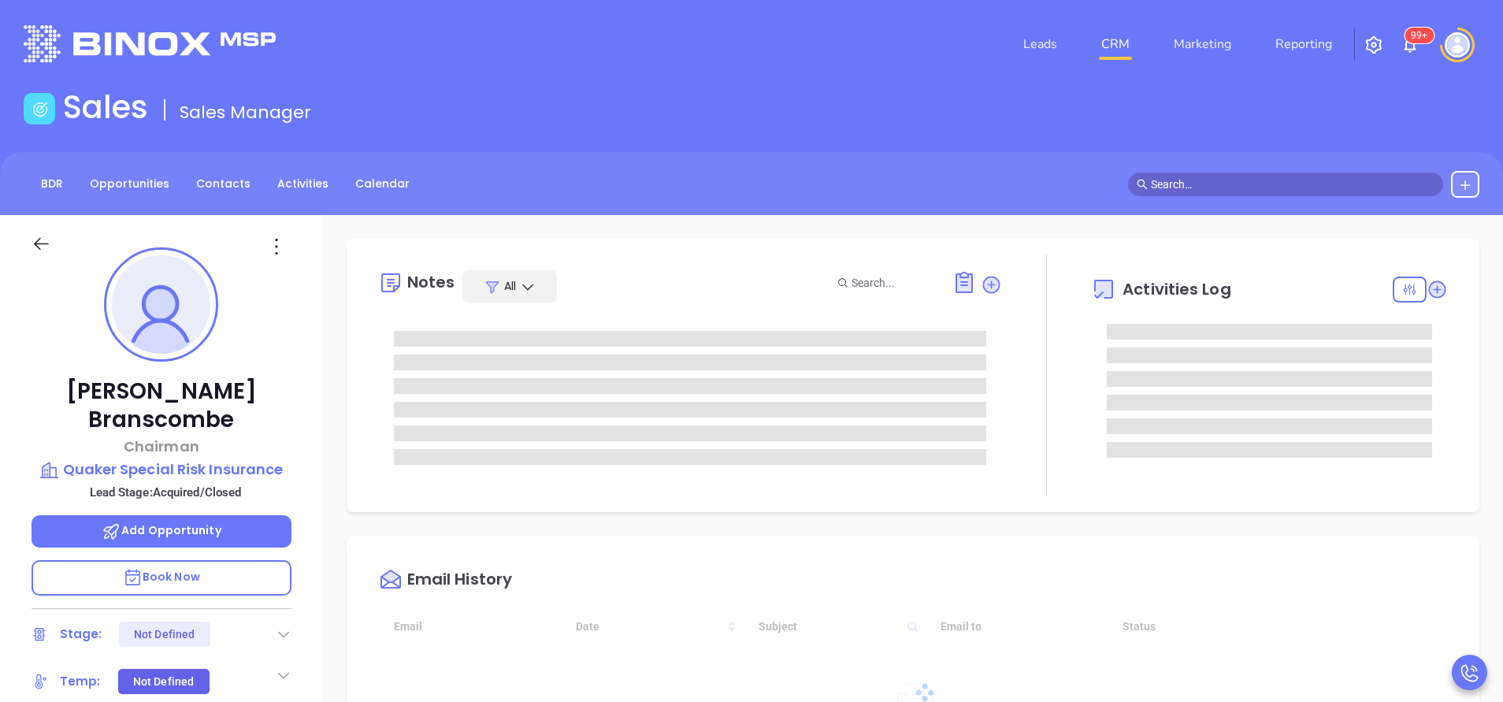
type input "[DATE]"
type input "[PERSON_NAME]"
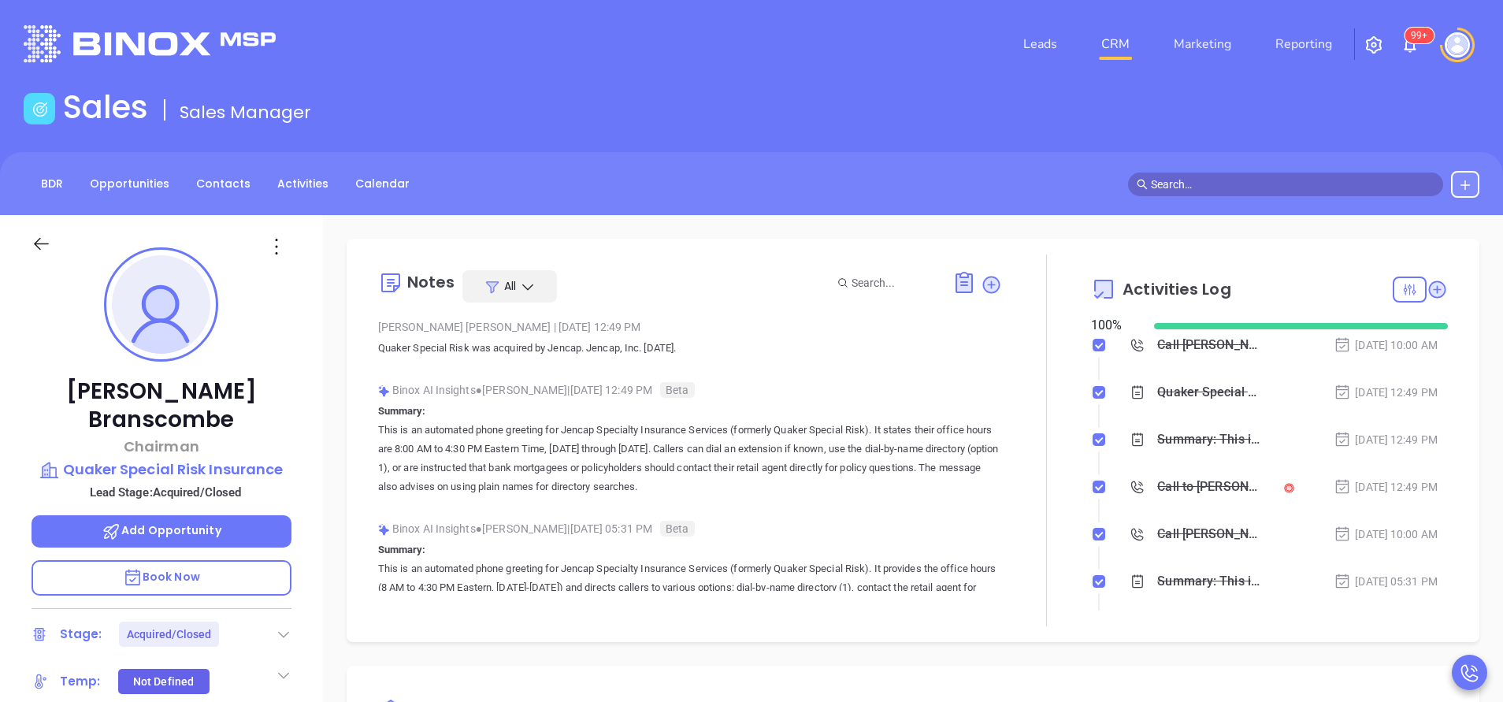
scroll to position [321, 0]
click at [1230, 109] on div "Sales Sales Manager" at bounding box center [751, 110] width 1475 height 44
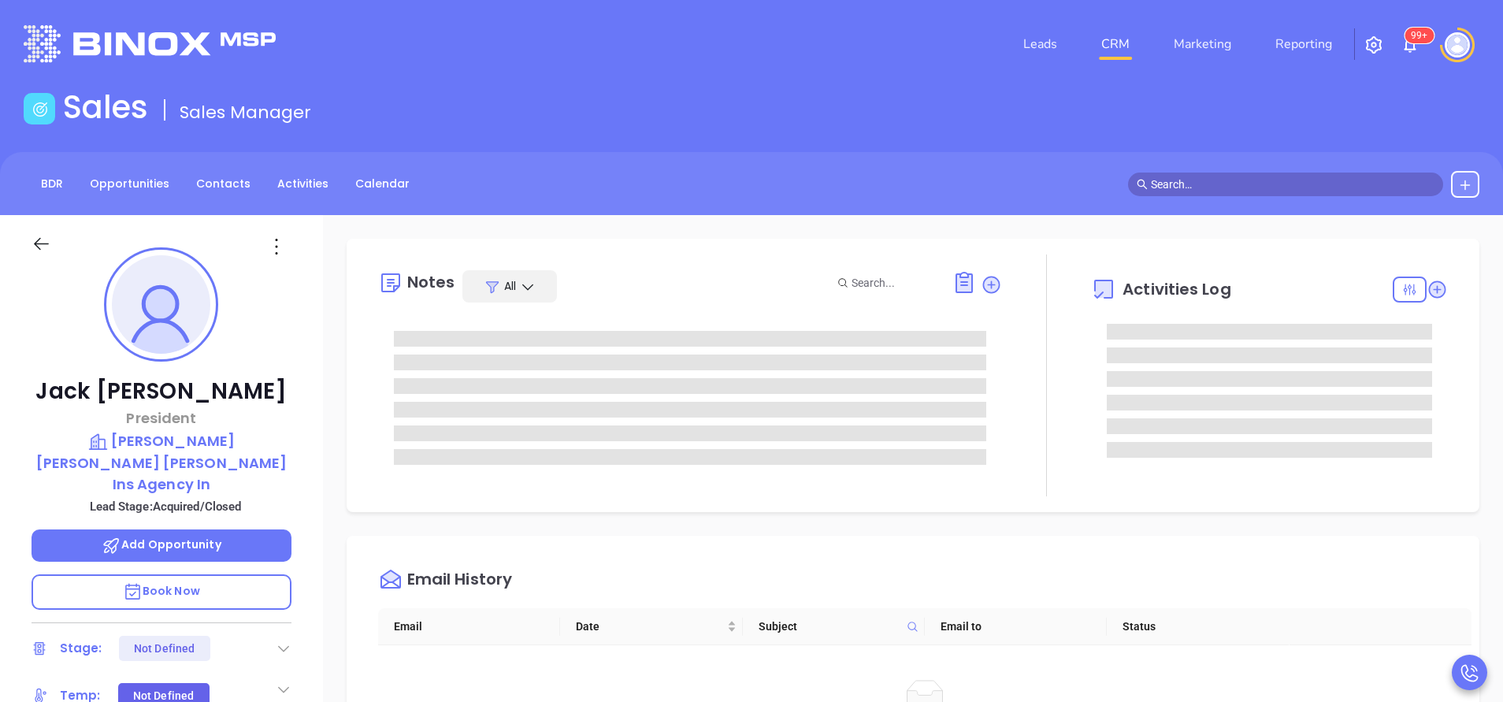
type input "[PERSON_NAME]"
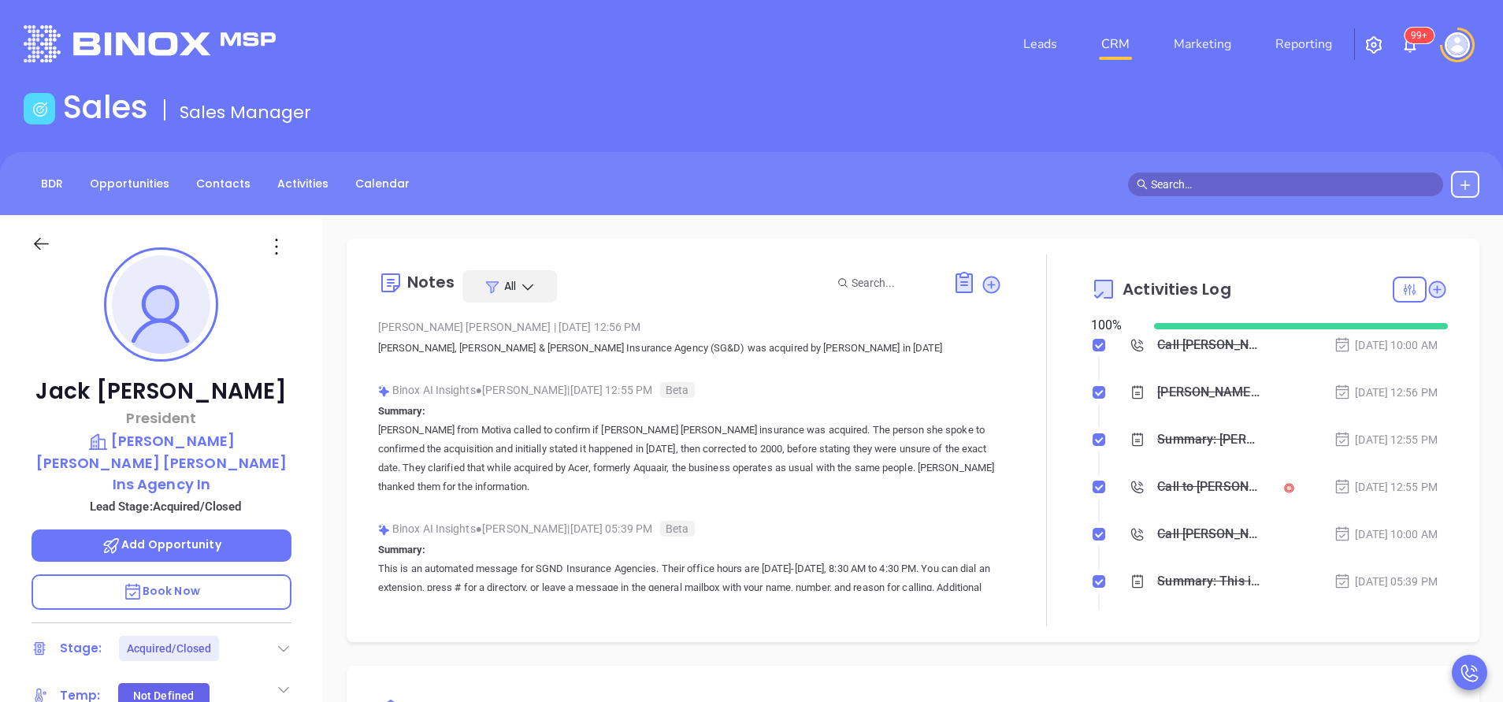
scroll to position [321, 0]
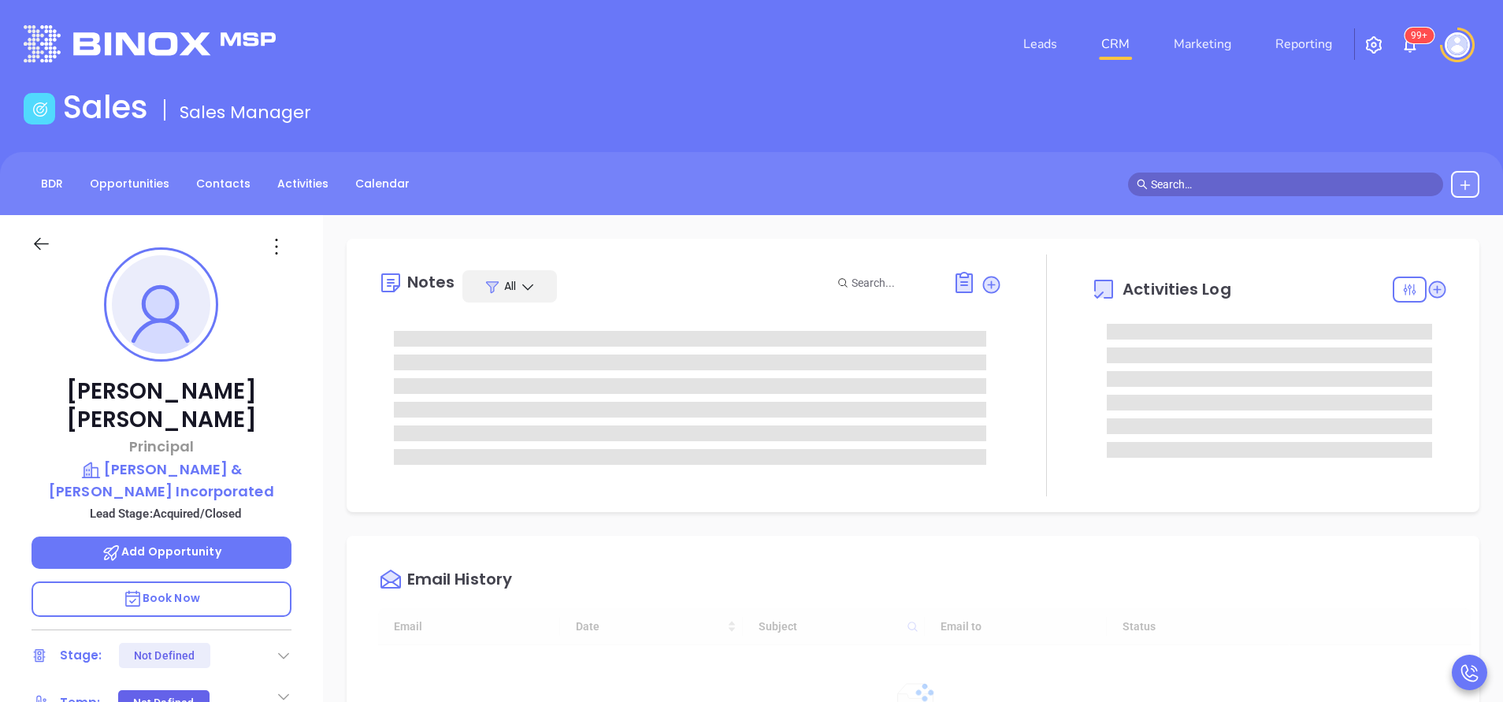
type input "[DATE]"
type input "[PERSON_NAME]"
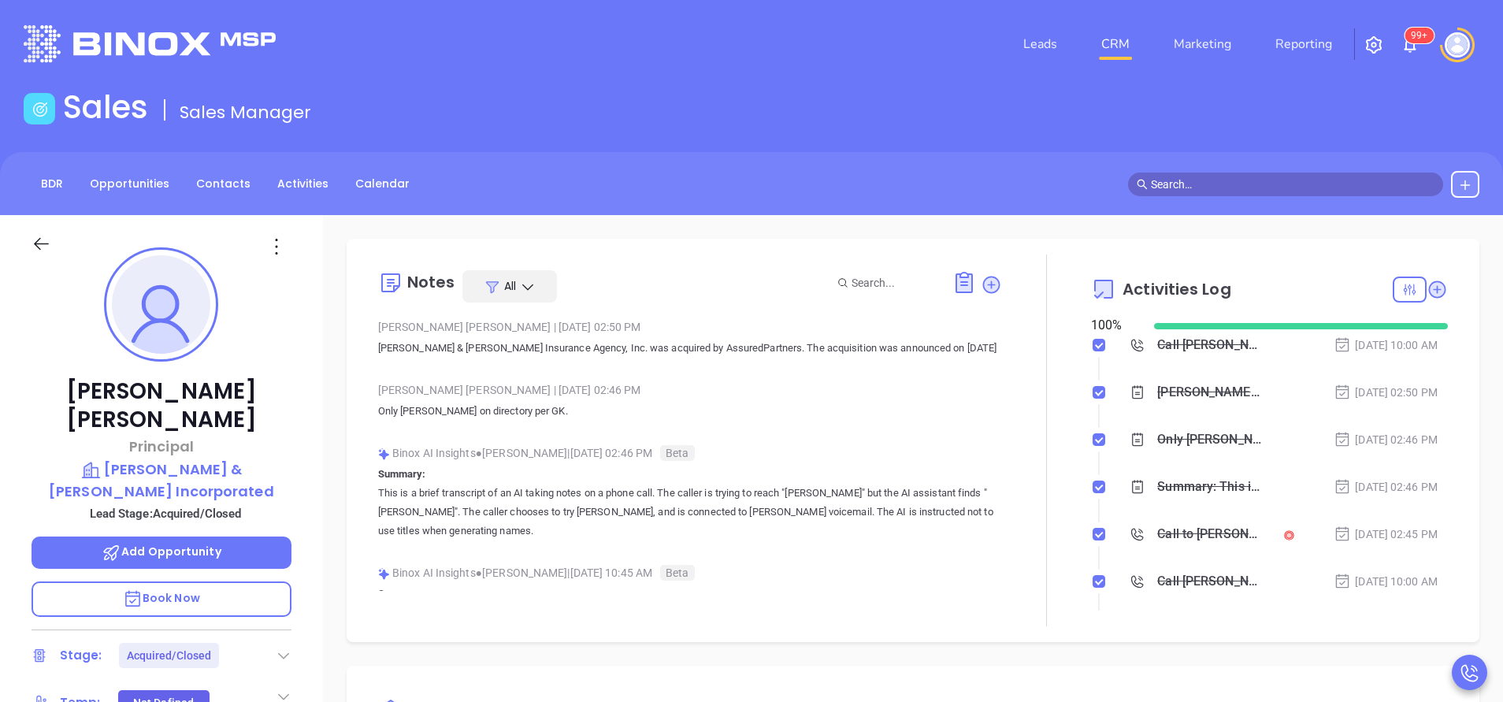
scroll to position [366, 0]
drag, startPoint x: 646, startPoint y: 345, endPoint x: 718, endPoint y: 344, distance: 71.7
click at [718, 344] on p "Lehrer & Madden Insurance Agency, Inc. was acquired by AssuredPartners. The acq…" at bounding box center [690, 348] width 624 height 19
drag, startPoint x: 718, startPoint y: 344, endPoint x: 692, endPoint y: 344, distance: 26.0
click at [692, 344] on p "Lehrer & Madden Insurance Agency, Inc. was acquired by AssuredPartners. The acq…" at bounding box center [690, 348] width 624 height 19
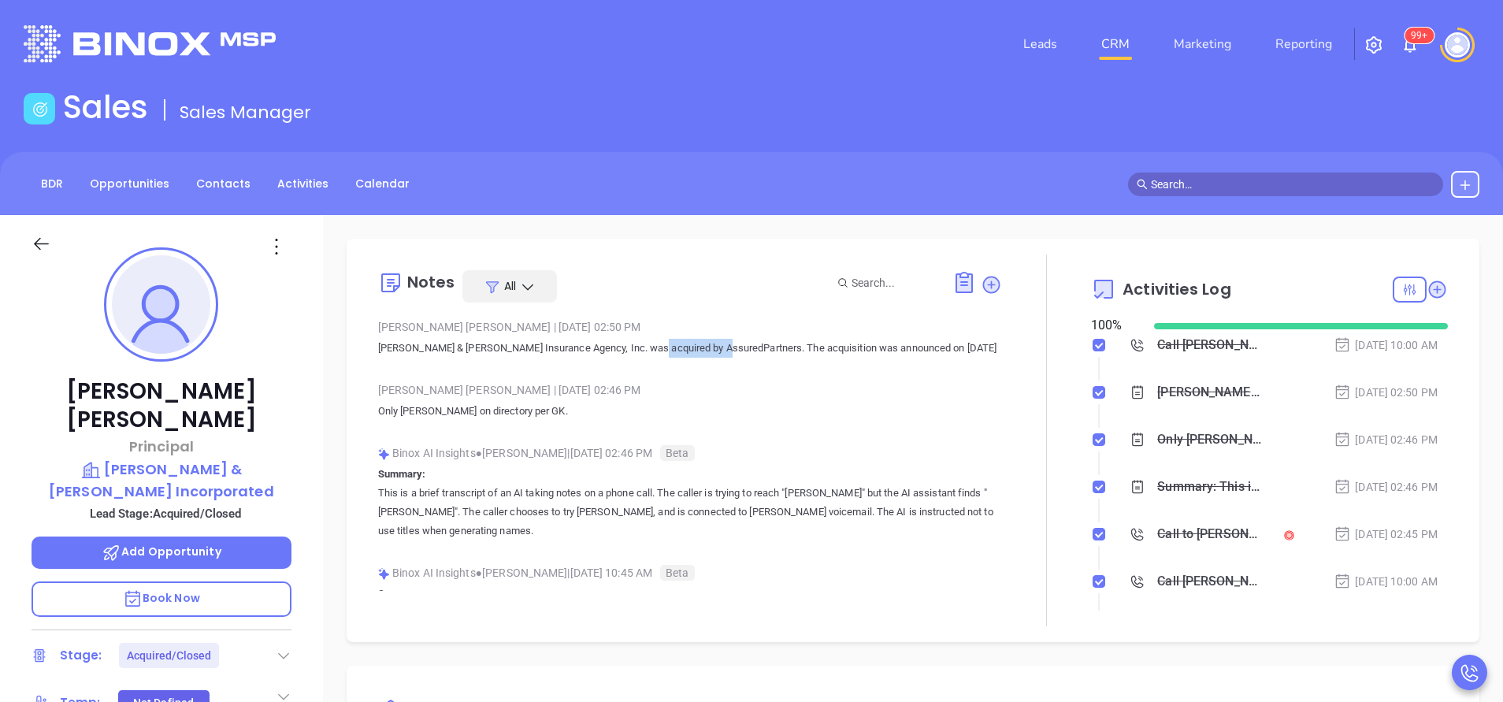
click at [692, 344] on p "Lehrer & Madden Insurance Agency, Inc. was acquired by AssuredPartners. The acq…" at bounding box center [690, 348] width 624 height 19
drag, startPoint x: 692, startPoint y: 344, endPoint x: 681, endPoint y: 375, distance: 32.4
click at [682, 380] on div "Vicky Mendoza | Oct 3, 2025 02:46 PM" at bounding box center [690, 390] width 624 height 24
click at [681, 346] on p "Lehrer & Madden Insurance Agency, Inc. was acquired by AssuredPartners. The acq…" at bounding box center [690, 348] width 624 height 19
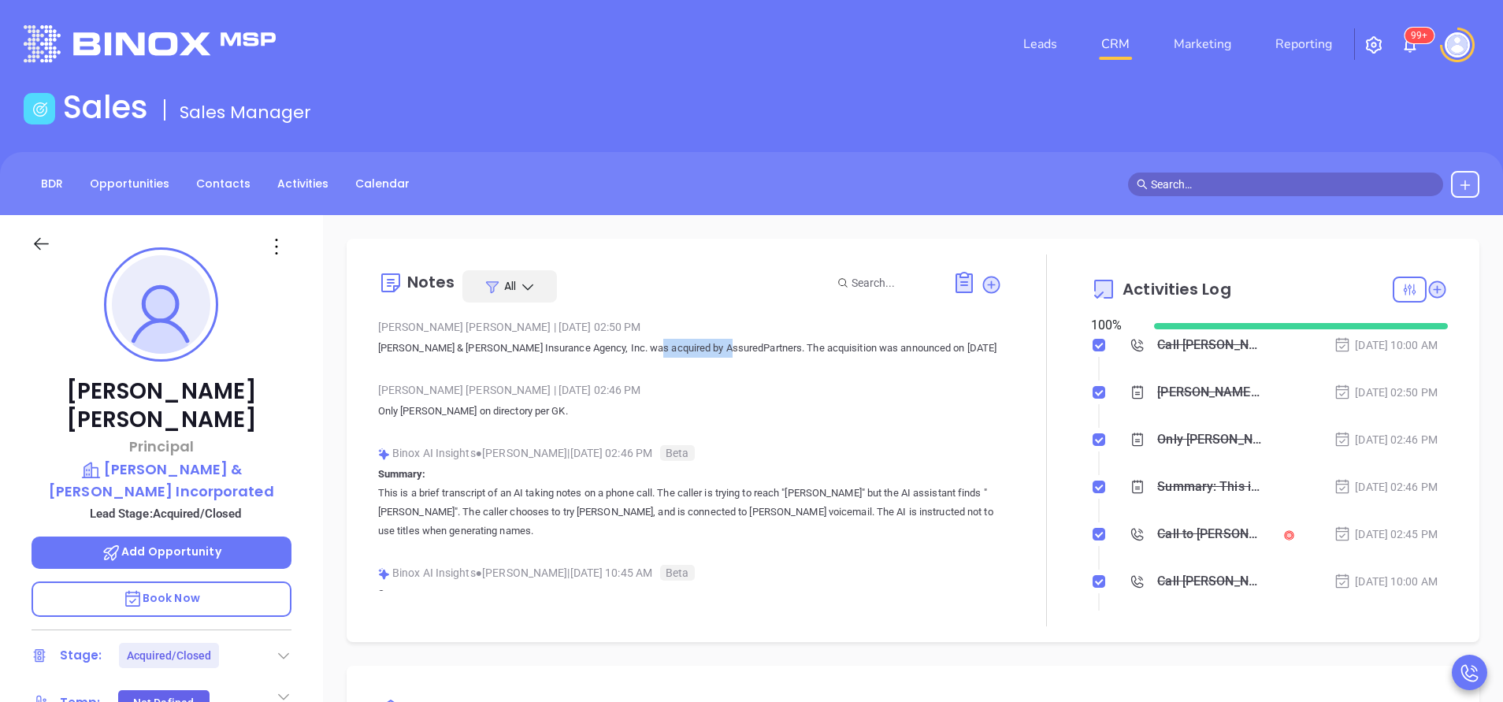
copy p "AssuredPartners"
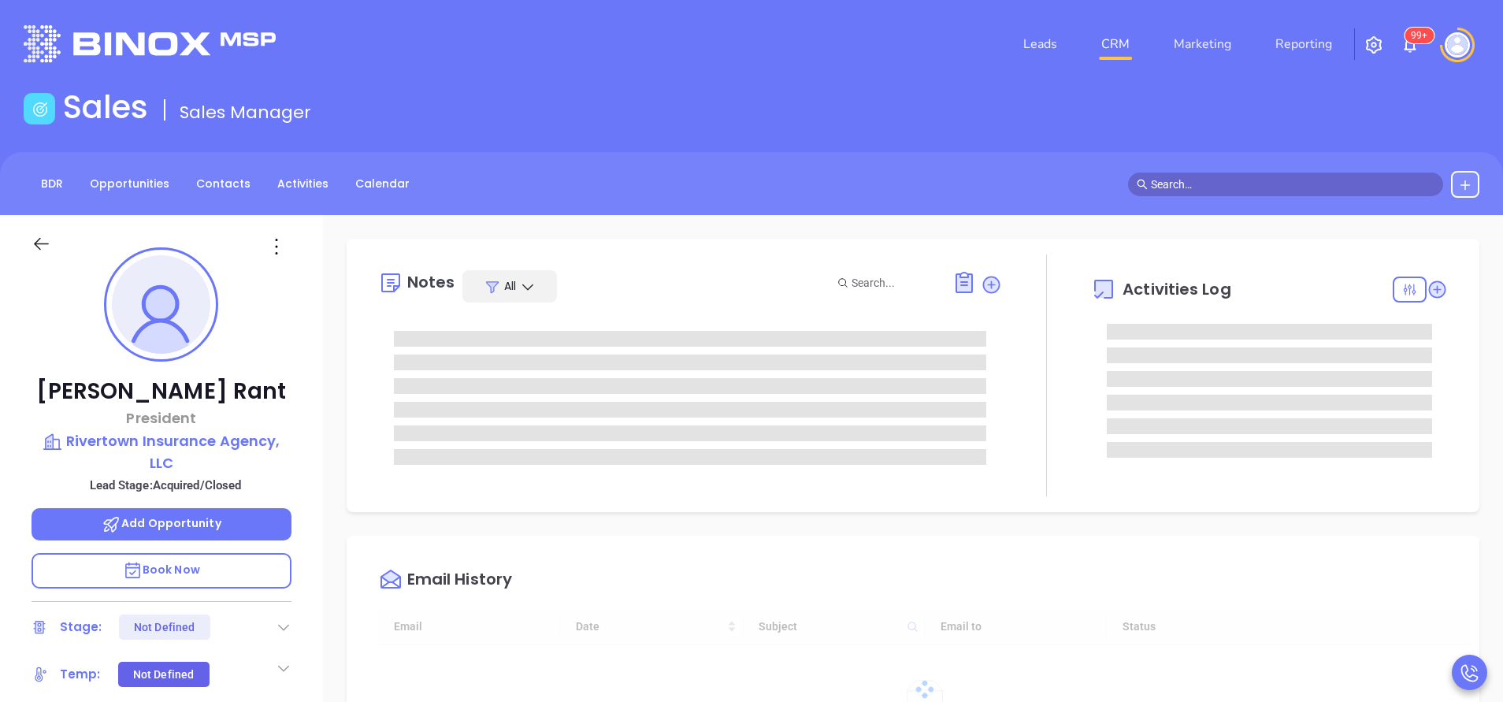
type input "[DATE]"
type input "[PERSON_NAME]"
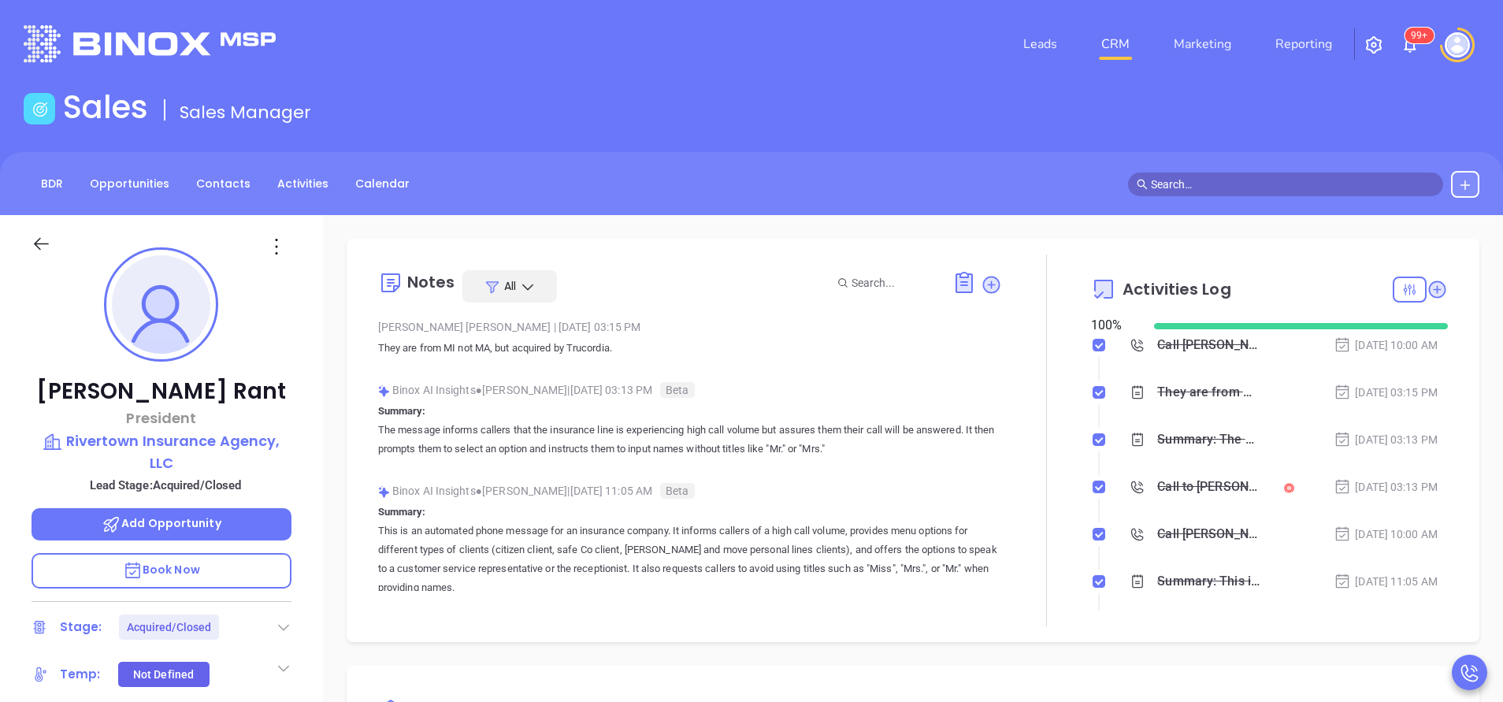
click at [1302, 106] on div "Sales Sales Manager" at bounding box center [751, 110] width 1475 height 44
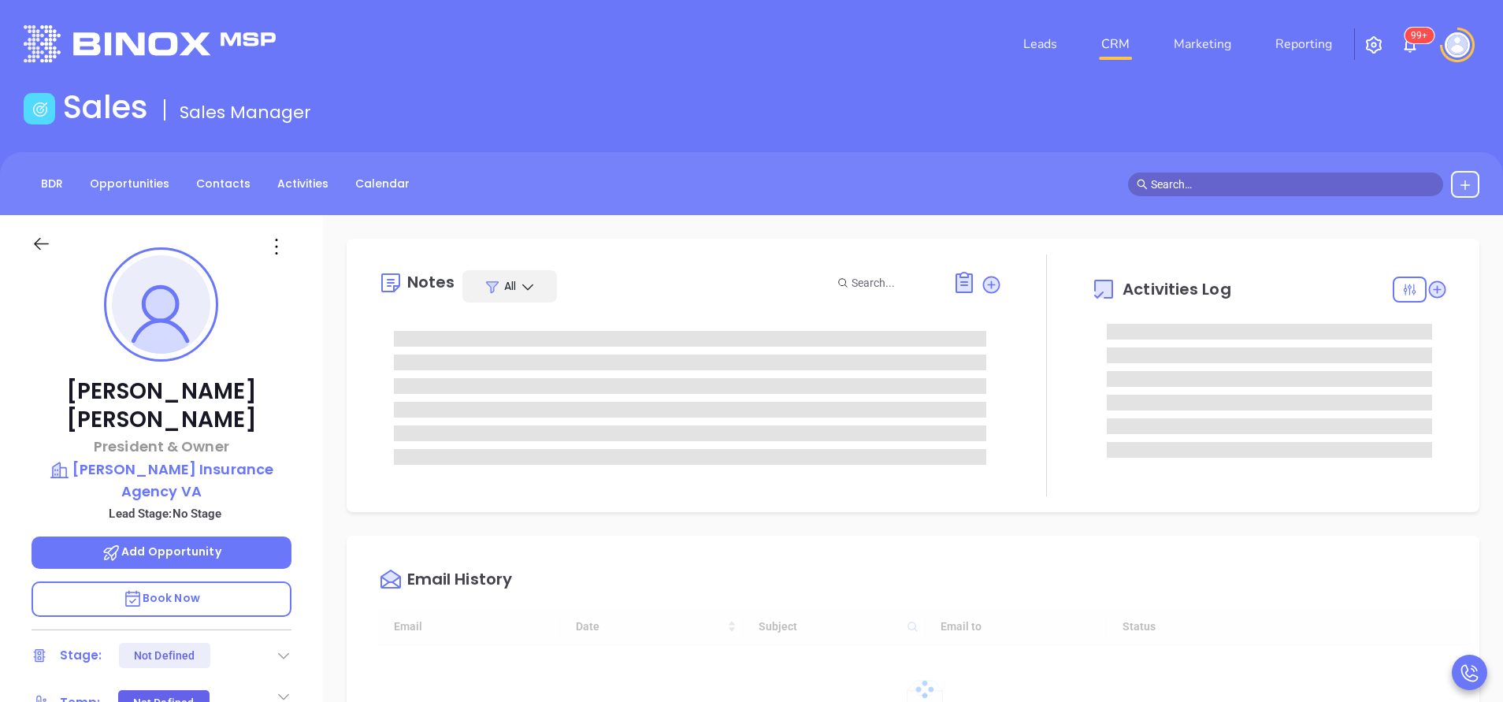
type input "[DATE]"
type input "[PERSON_NAME]"
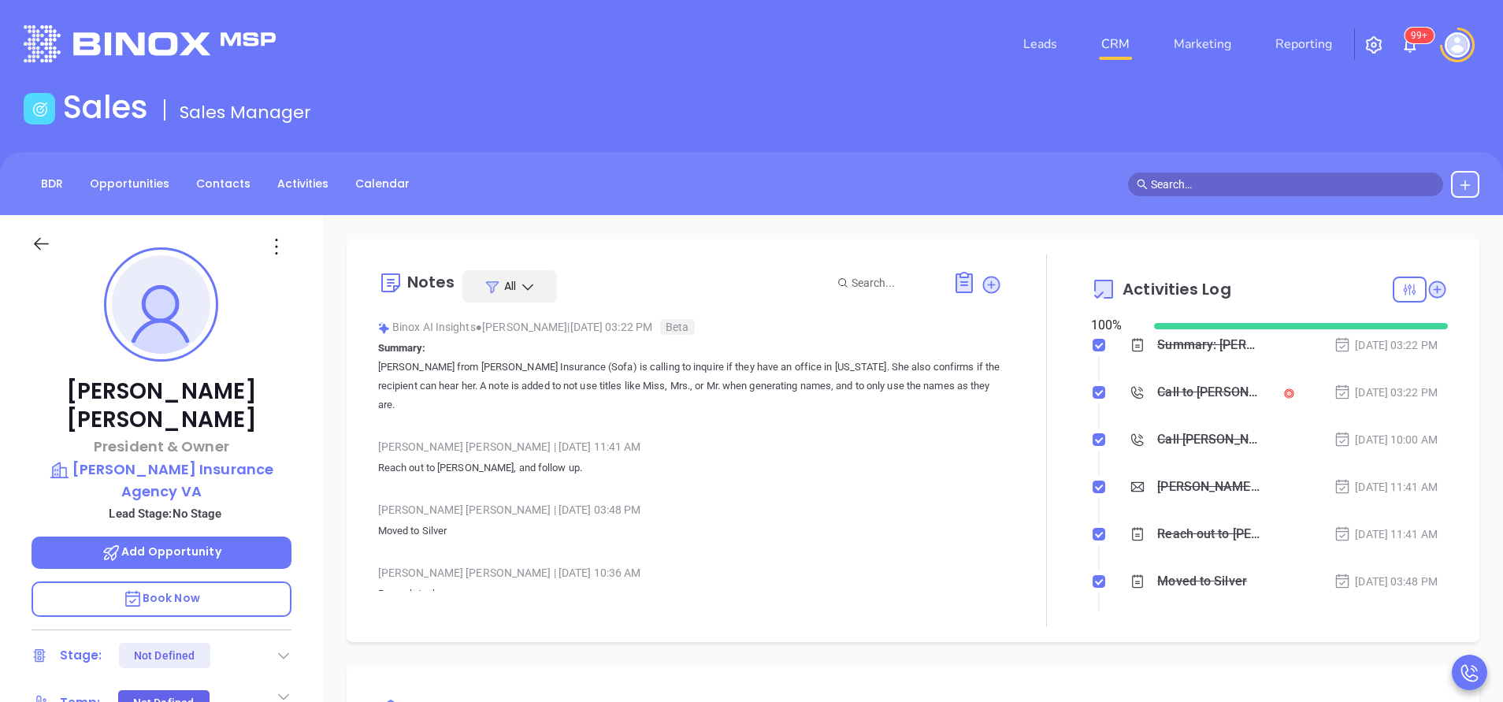
scroll to position [366, 0]
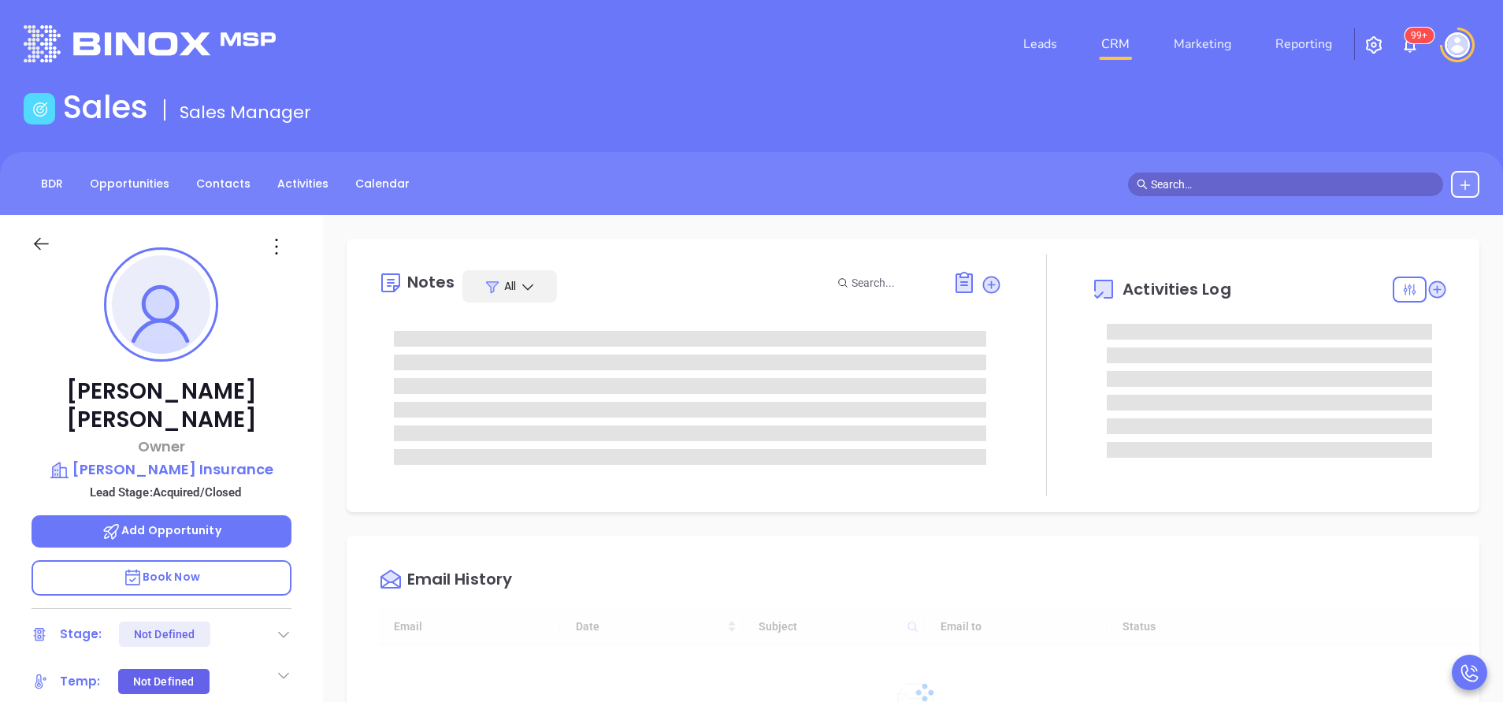
type input "[DATE]"
type input "[PERSON_NAME]"
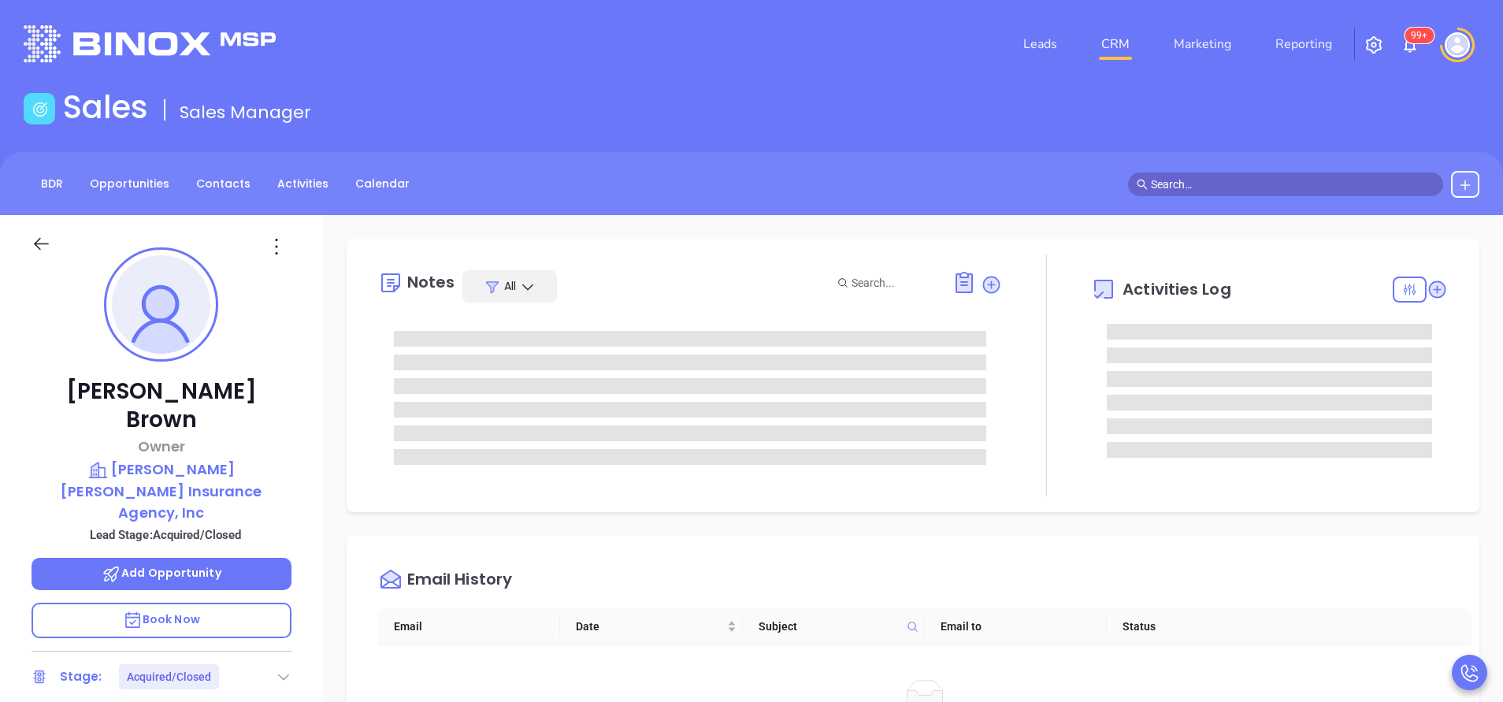
type input "[PERSON_NAME]"
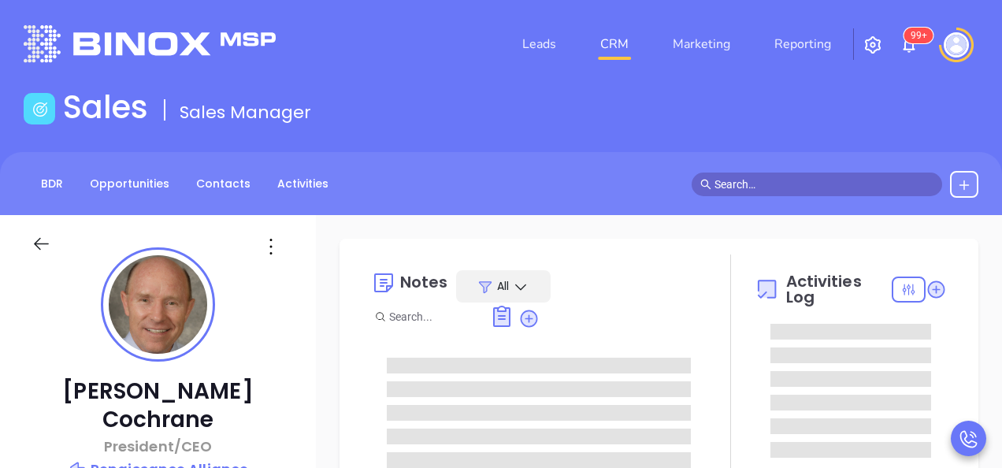
type input "[PERSON_NAME]"
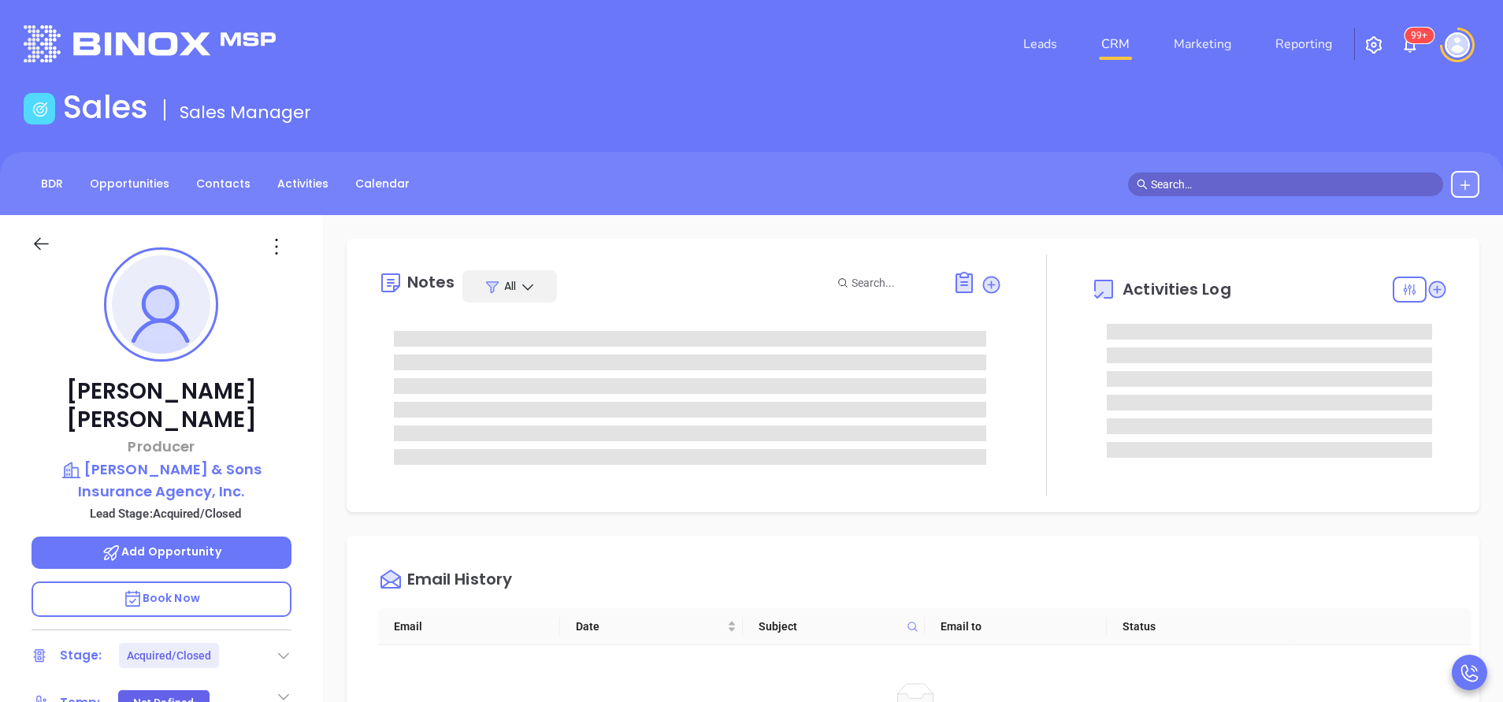
scroll to position [366, 0]
type input "[PERSON_NAME]"
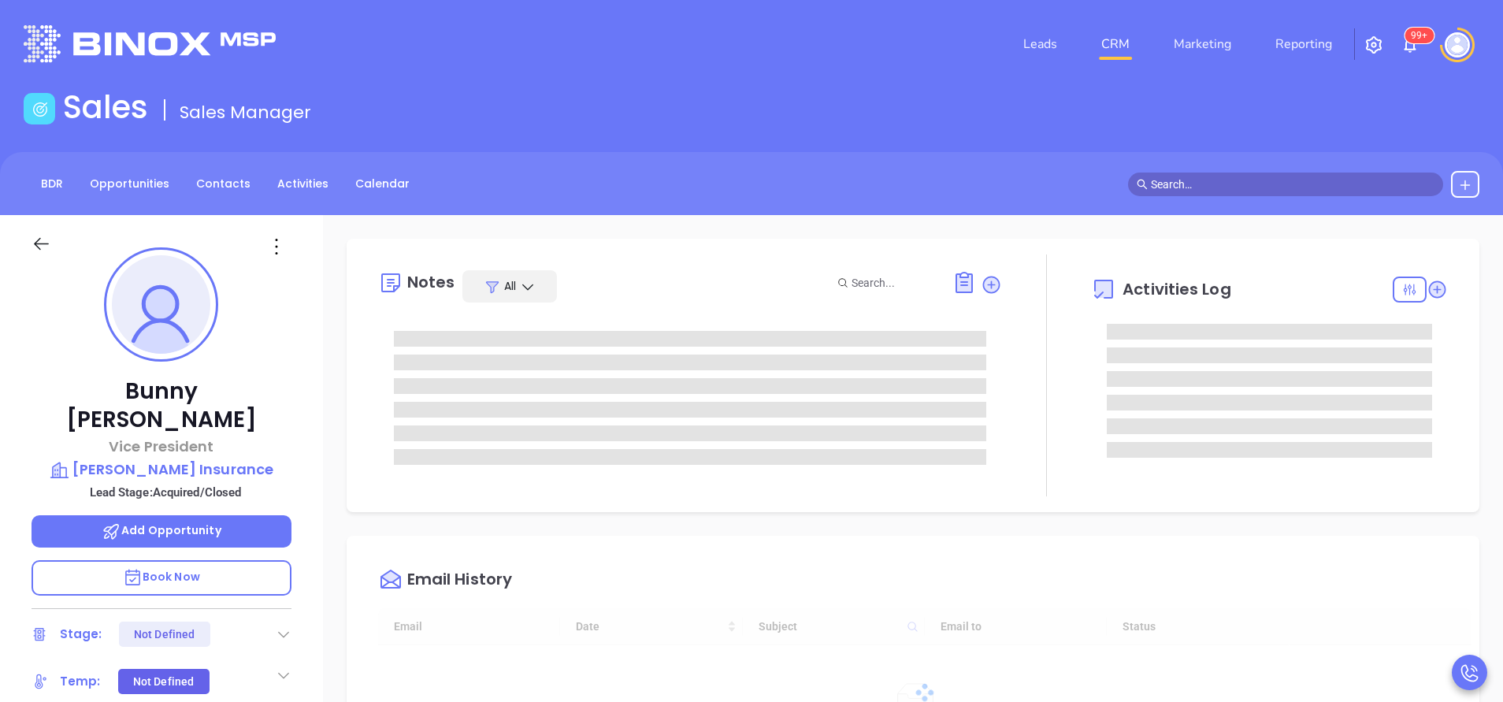
type input "[DATE]"
type input "[PERSON_NAME]"
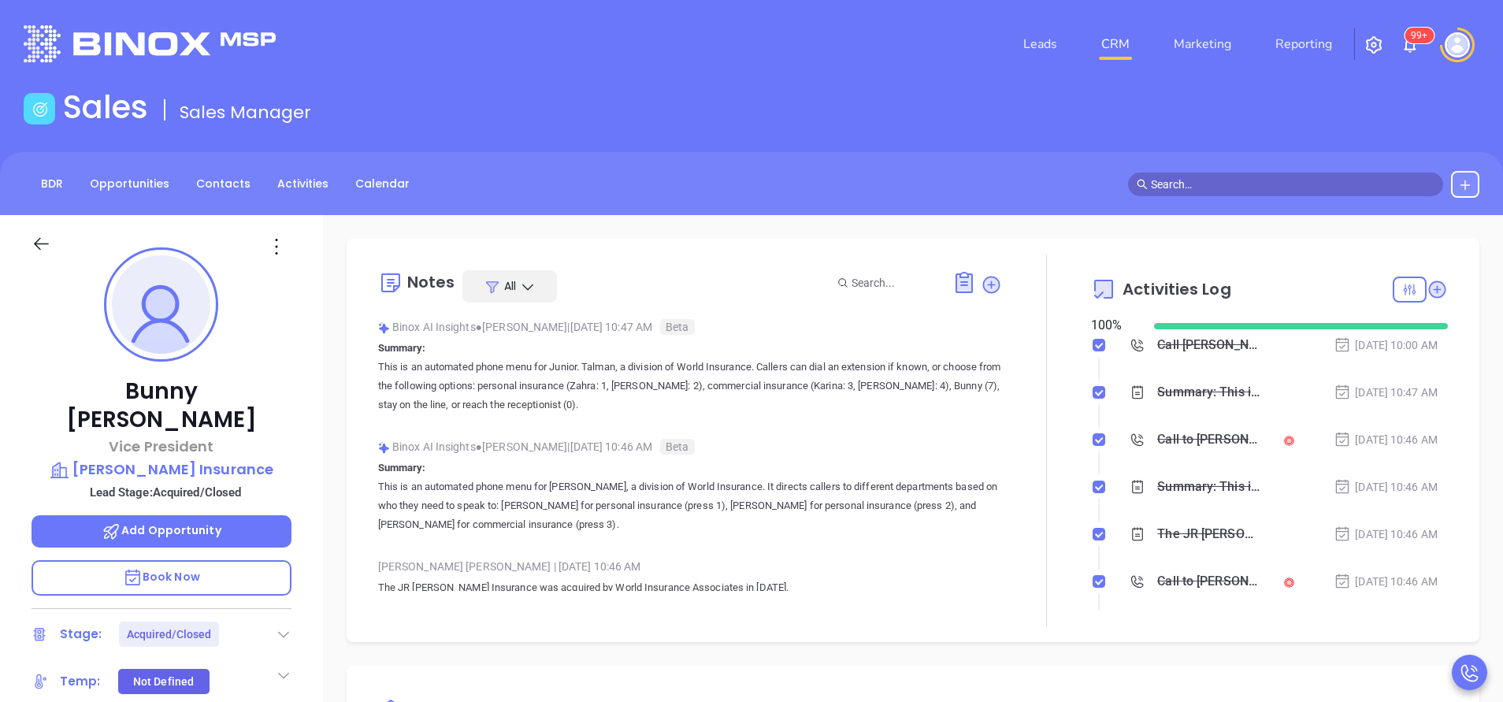
scroll to position [366, 0]
click at [1316, 113] on div "Sales Sales Manager" at bounding box center [751, 110] width 1475 height 44
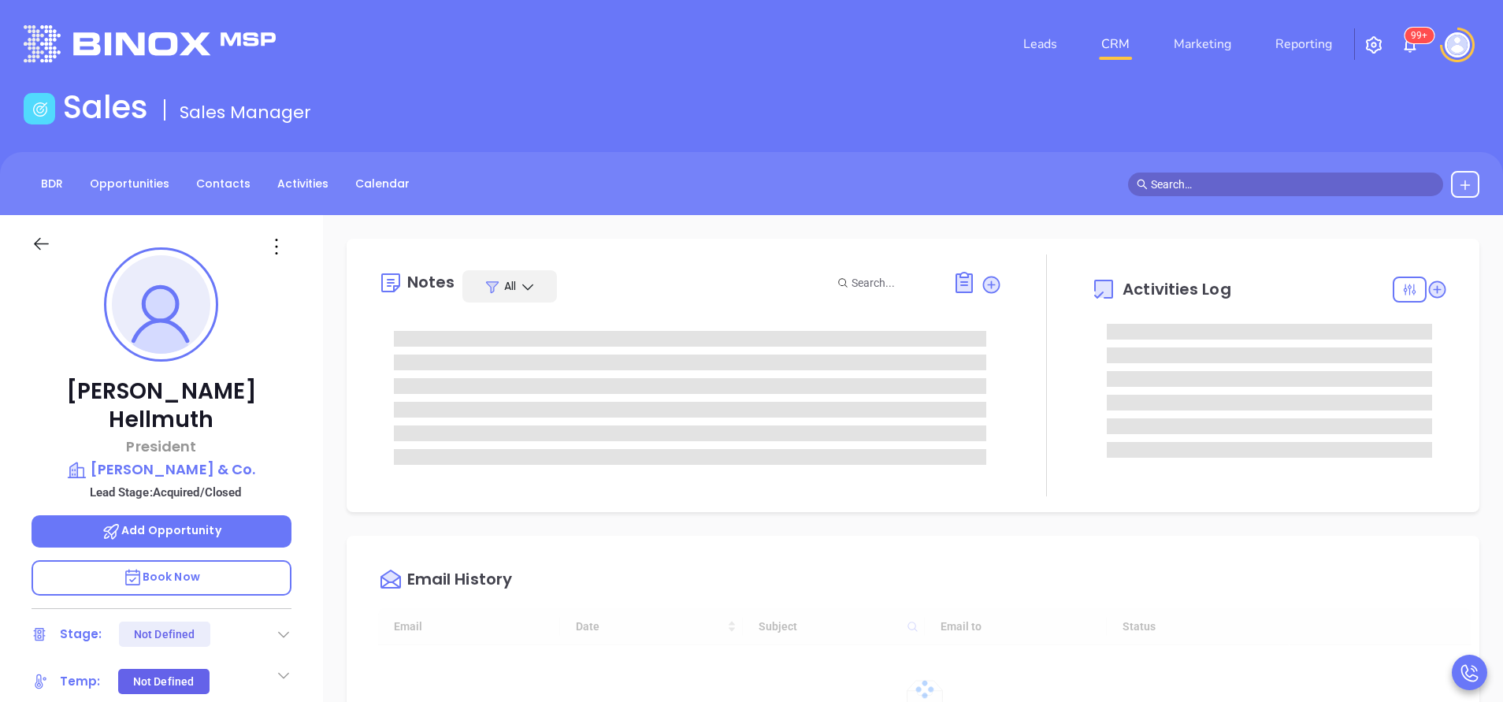
type input "[DATE]"
type input "[PERSON_NAME]"
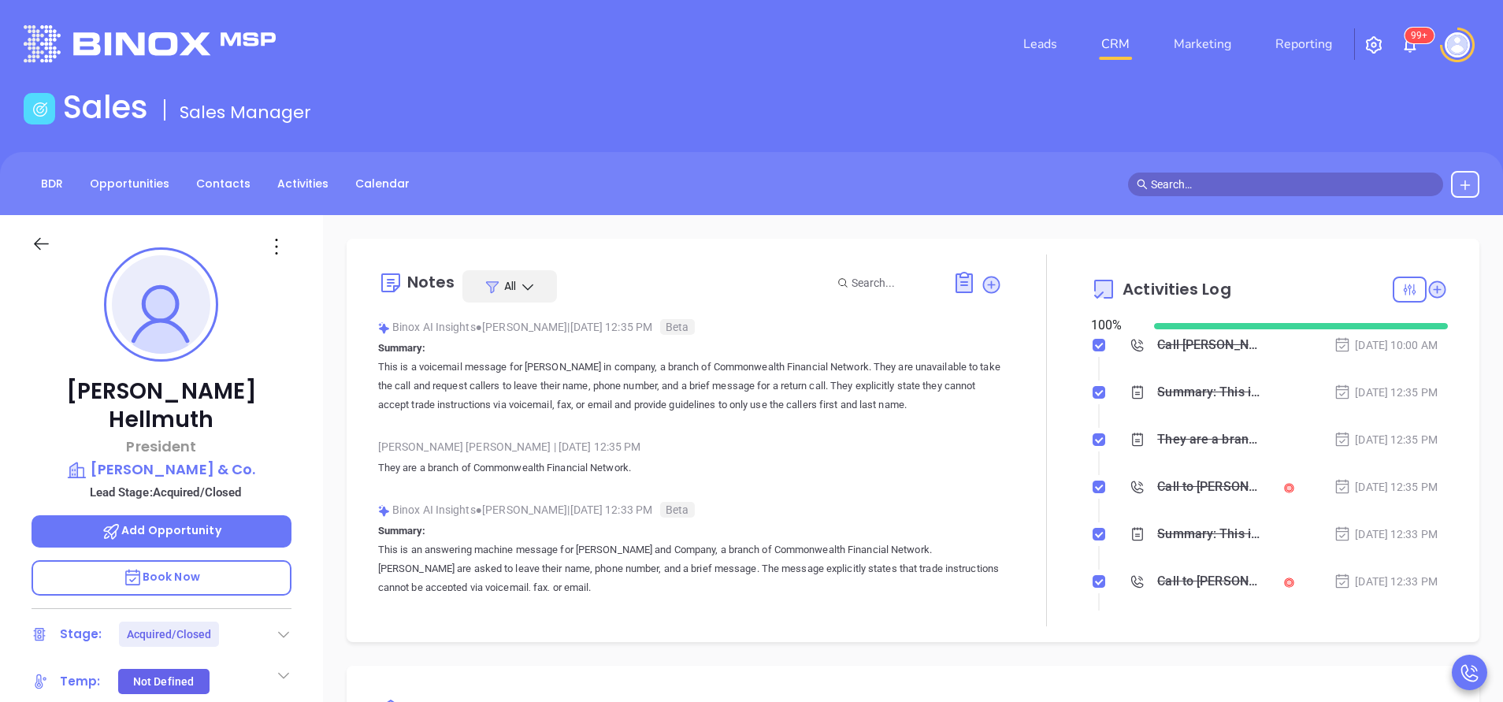
scroll to position [366, 0]
click at [1323, 107] on div "Sales Sales Manager" at bounding box center [751, 110] width 1475 height 44
drag, startPoint x: 851, startPoint y: 369, endPoint x: 692, endPoint y: 366, distance: 159.2
click at [692, 366] on p "This is a voicemail message for Ta Holland in company, a branch of Commonwealth…" at bounding box center [690, 386] width 624 height 57
copy p "Commonwealth Financial Network"
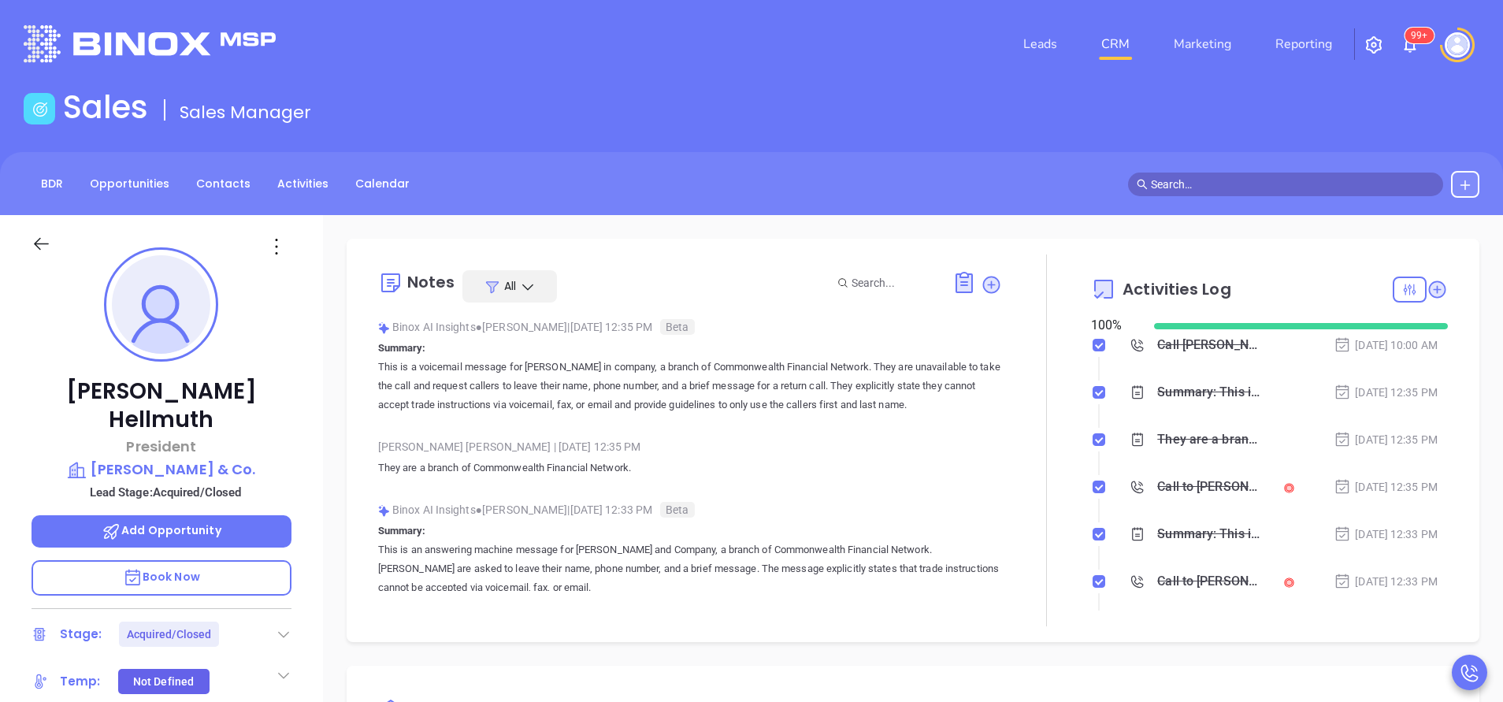
click at [883, 362] on p "This is a voicemail message for Ta Holland in company, a branch of Commonwealth…" at bounding box center [690, 386] width 624 height 57
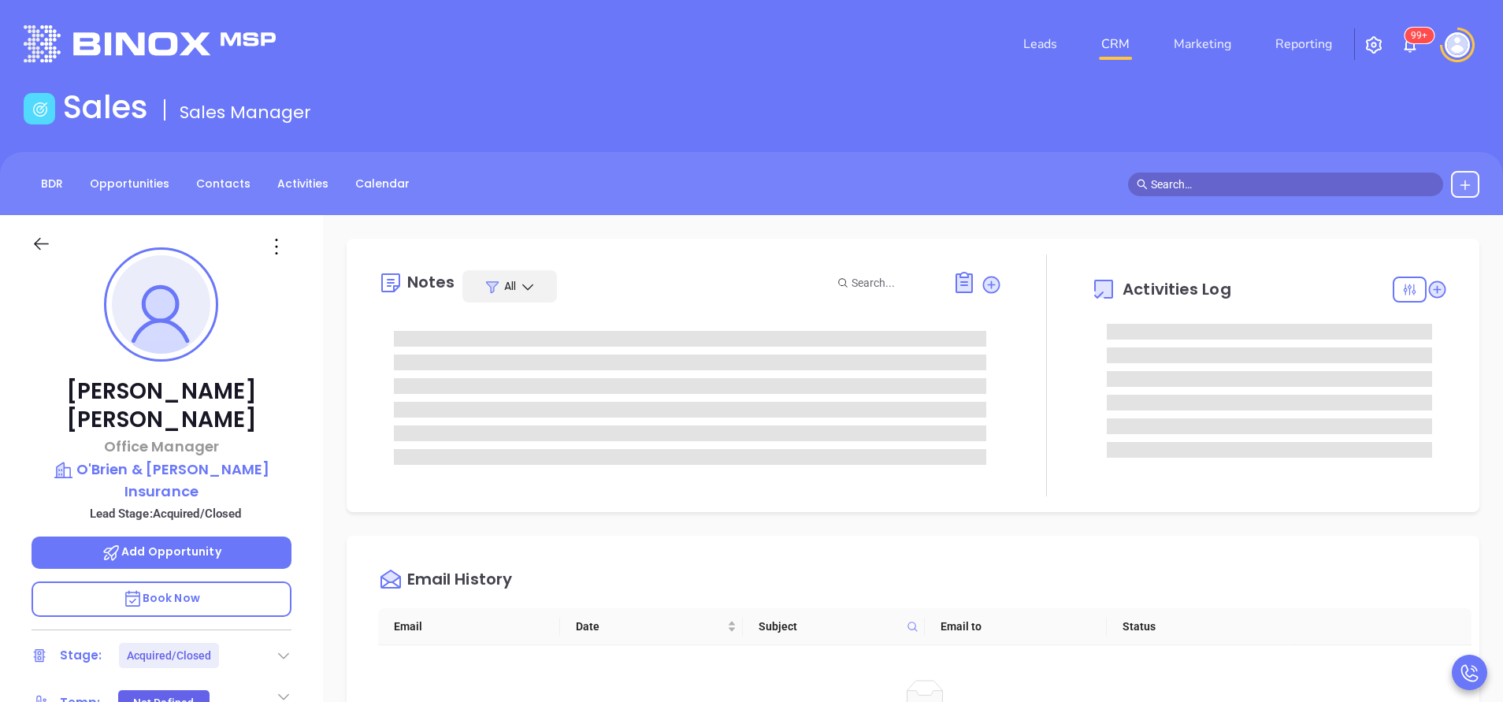
type input "[PERSON_NAME]"
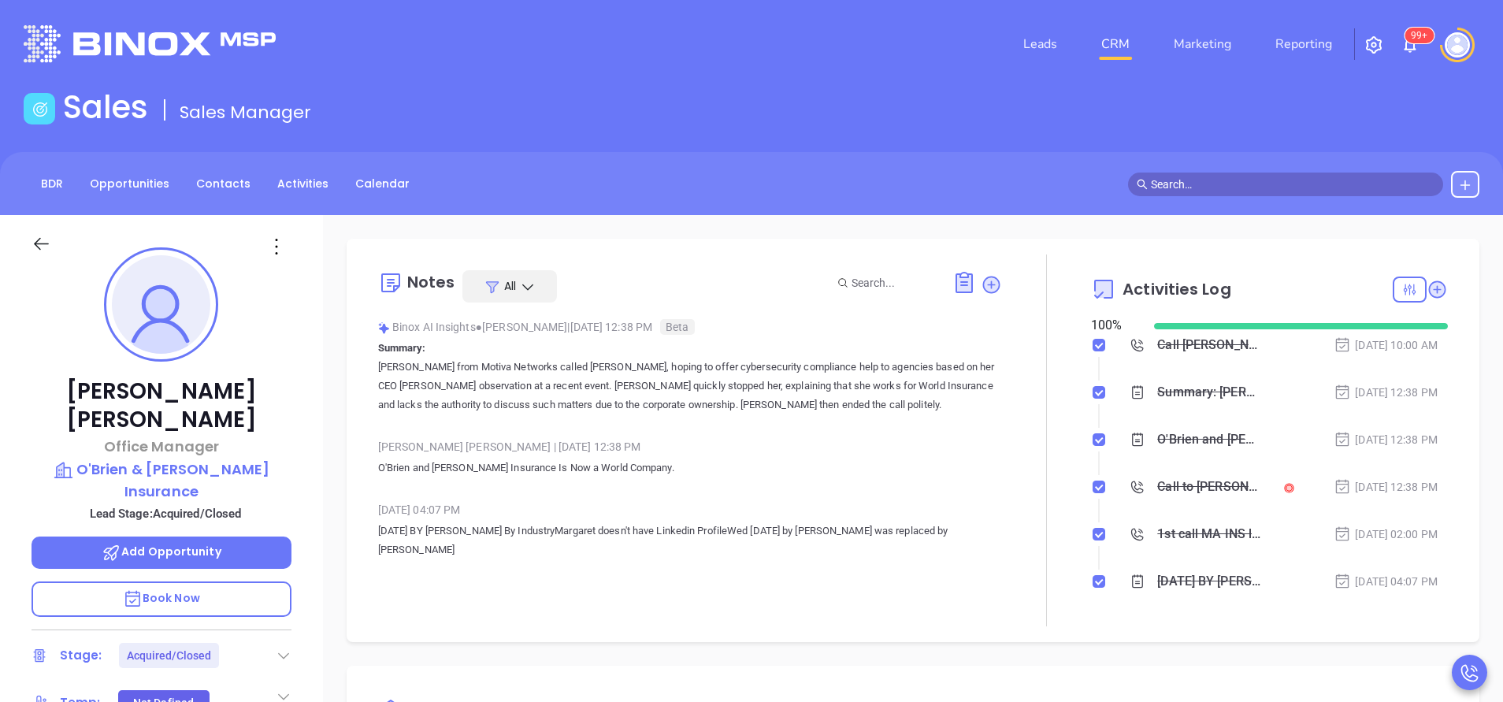
scroll to position [366, 0]
click at [1257, 92] on div "Sales Sales Manager" at bounding box center [751, 110] width 1475 height 44
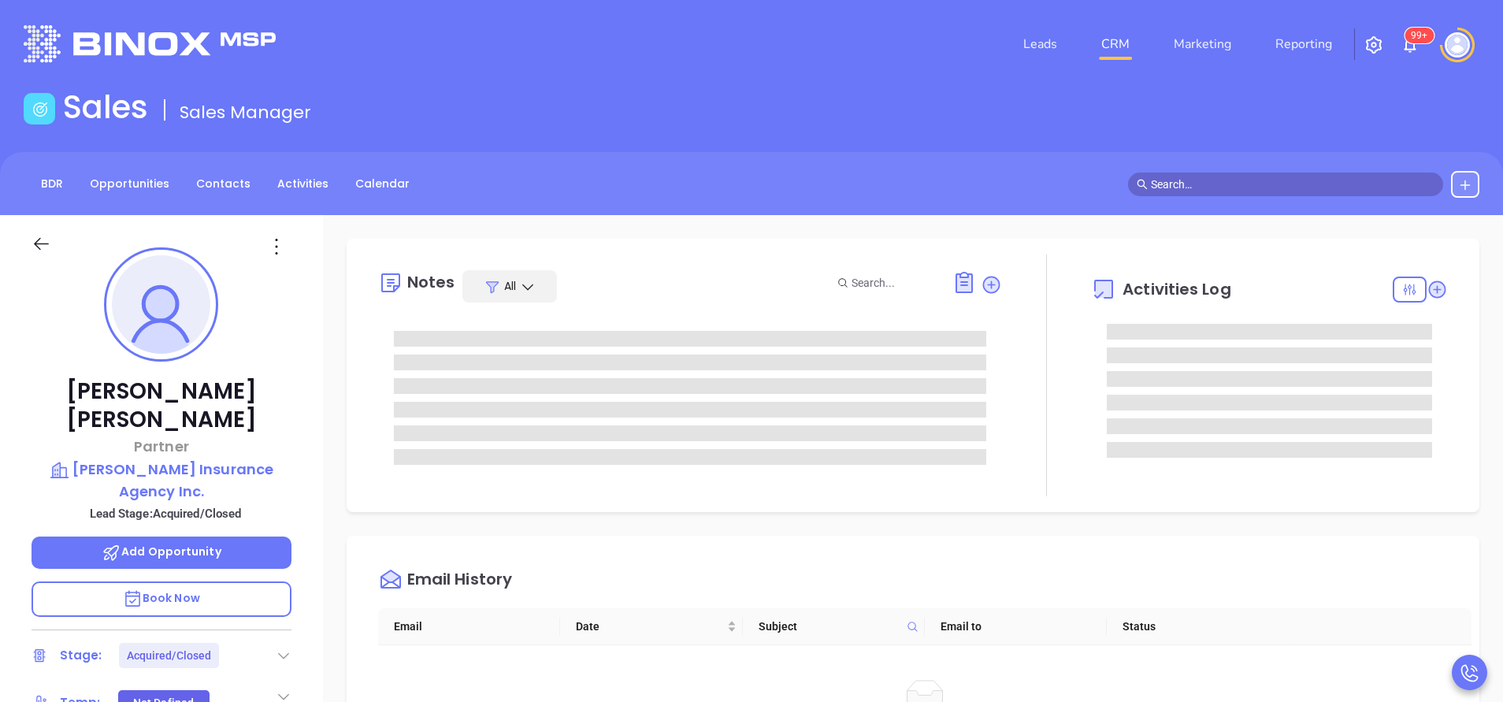
type input "[PERSON_NAME]"
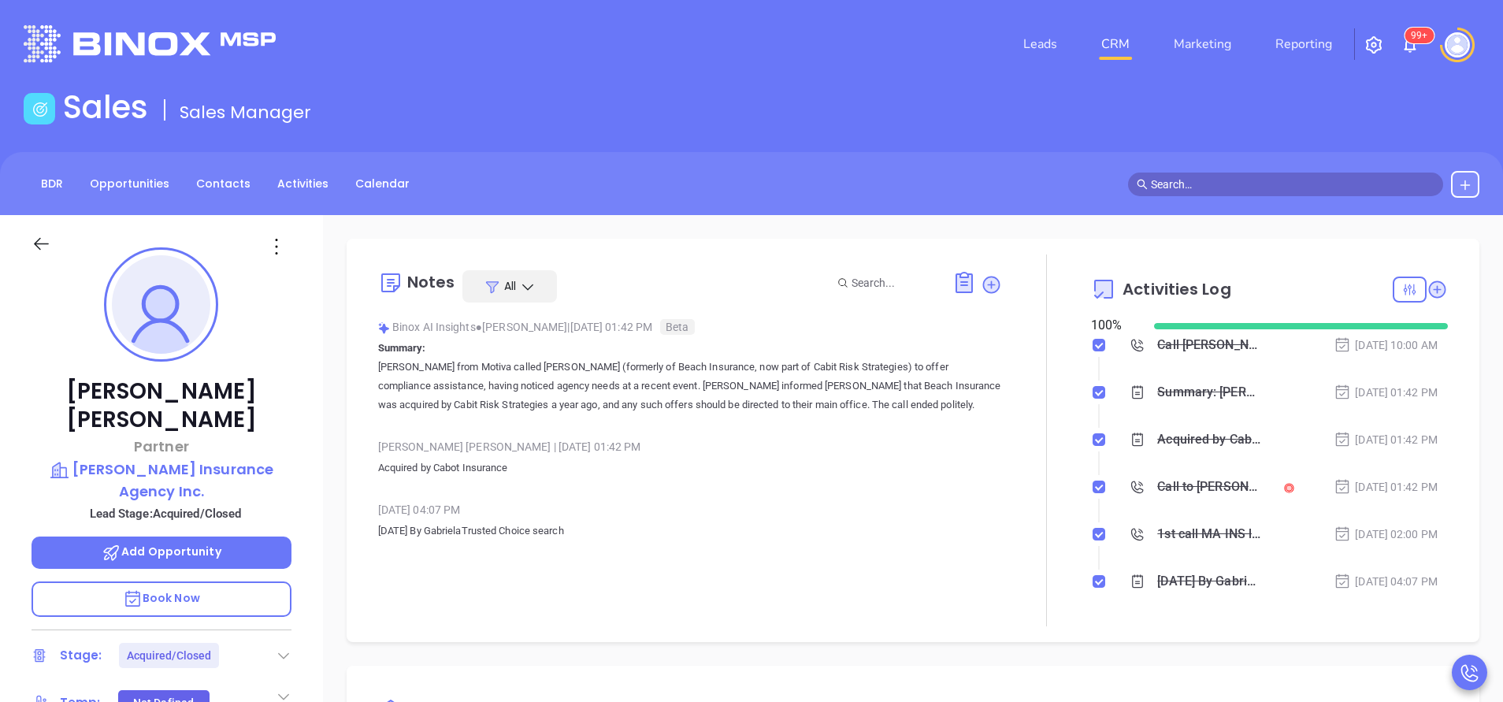
scroll to position [366, 0]
click at [1297, 65] on nav "Leads CRM Marketing Reporting" at bounding box center [1178, 44] width 354 height 57
drag, startPoint x: 518, startPoint y: 466, endPoint x: 436, endPoint y: 468, distance: 82.7
click at [436, 468] on p "Acquired by Cabot Insurance" at bounding box center [690, 467] width 624 height 19
copy p "Cabot Insurance"
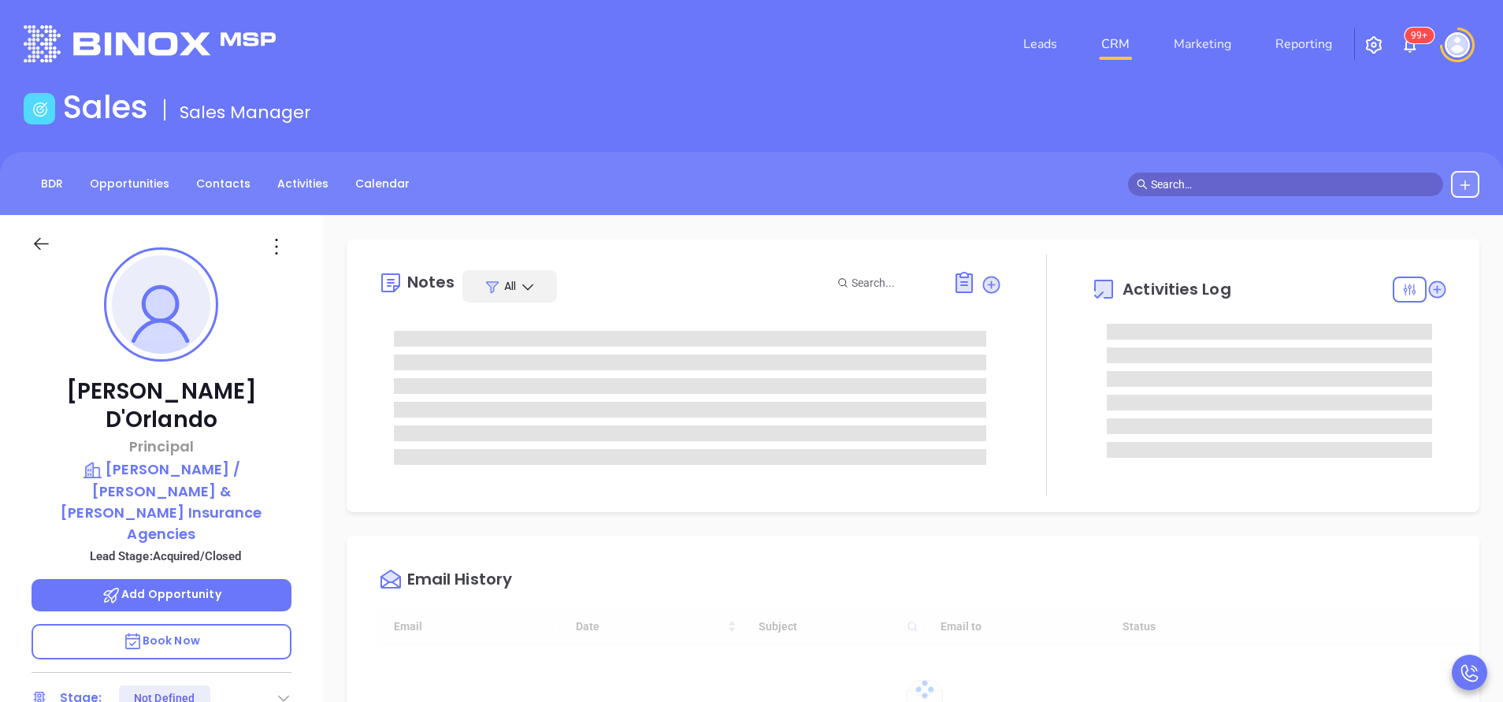
type input "[DATE]"
type input "[PERSON_NAME]"
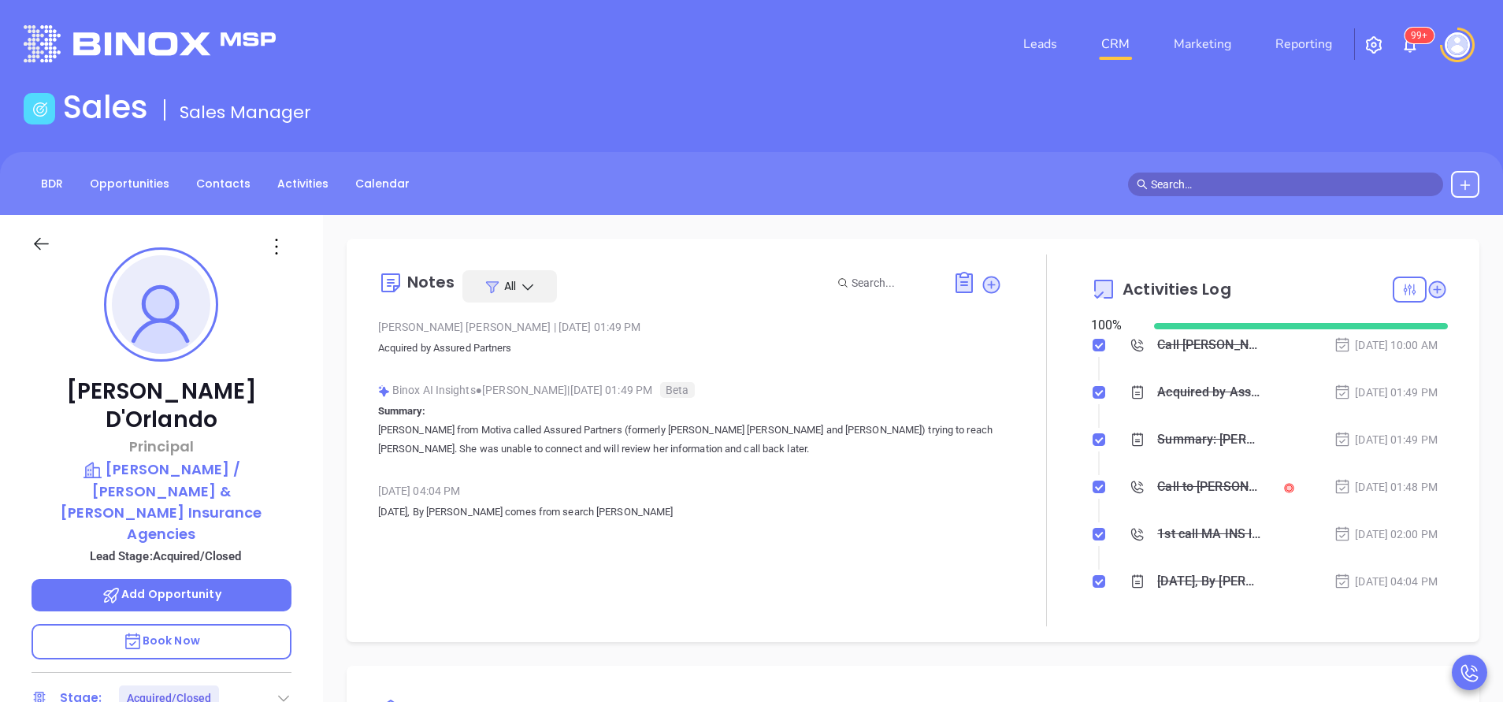
scroll to position [366, 0]
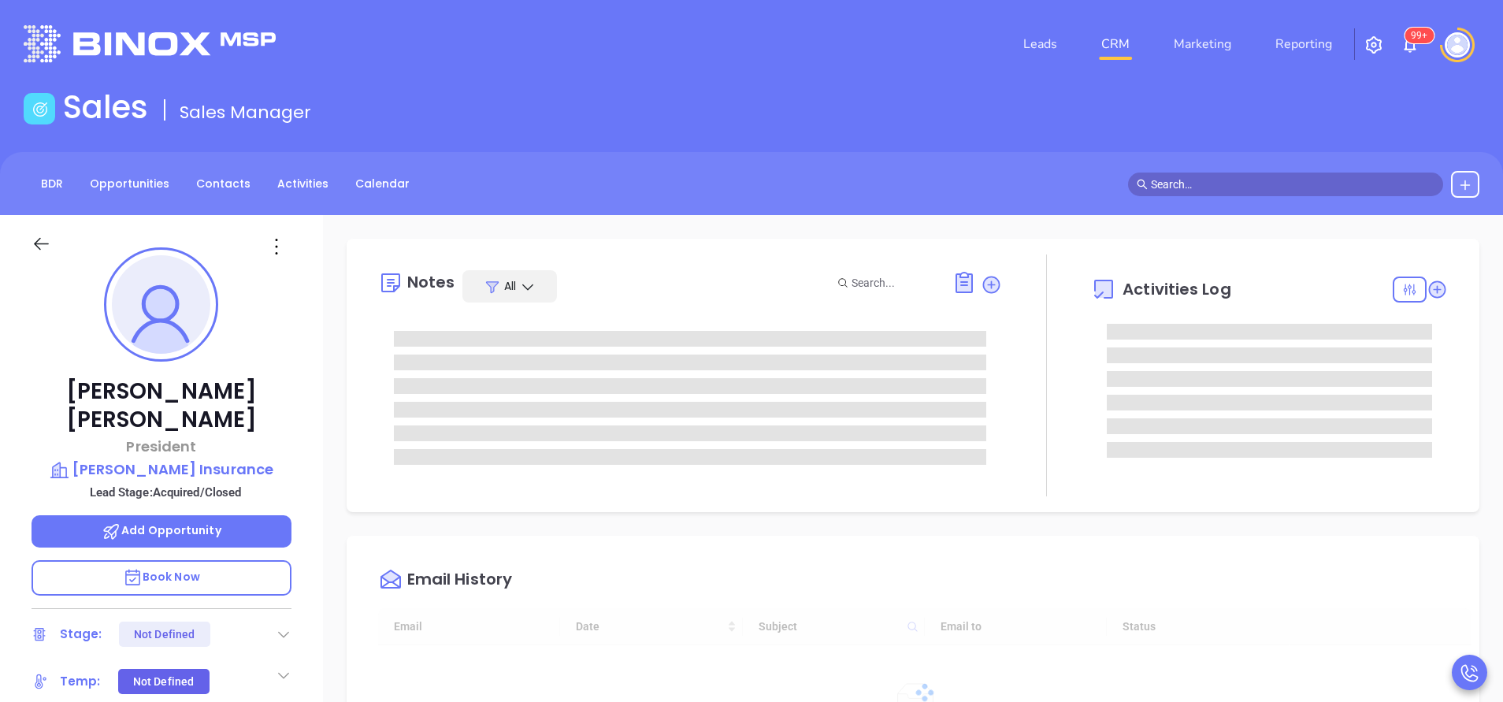
type input "[DATE]"
type input "[PERSON_NAME]"
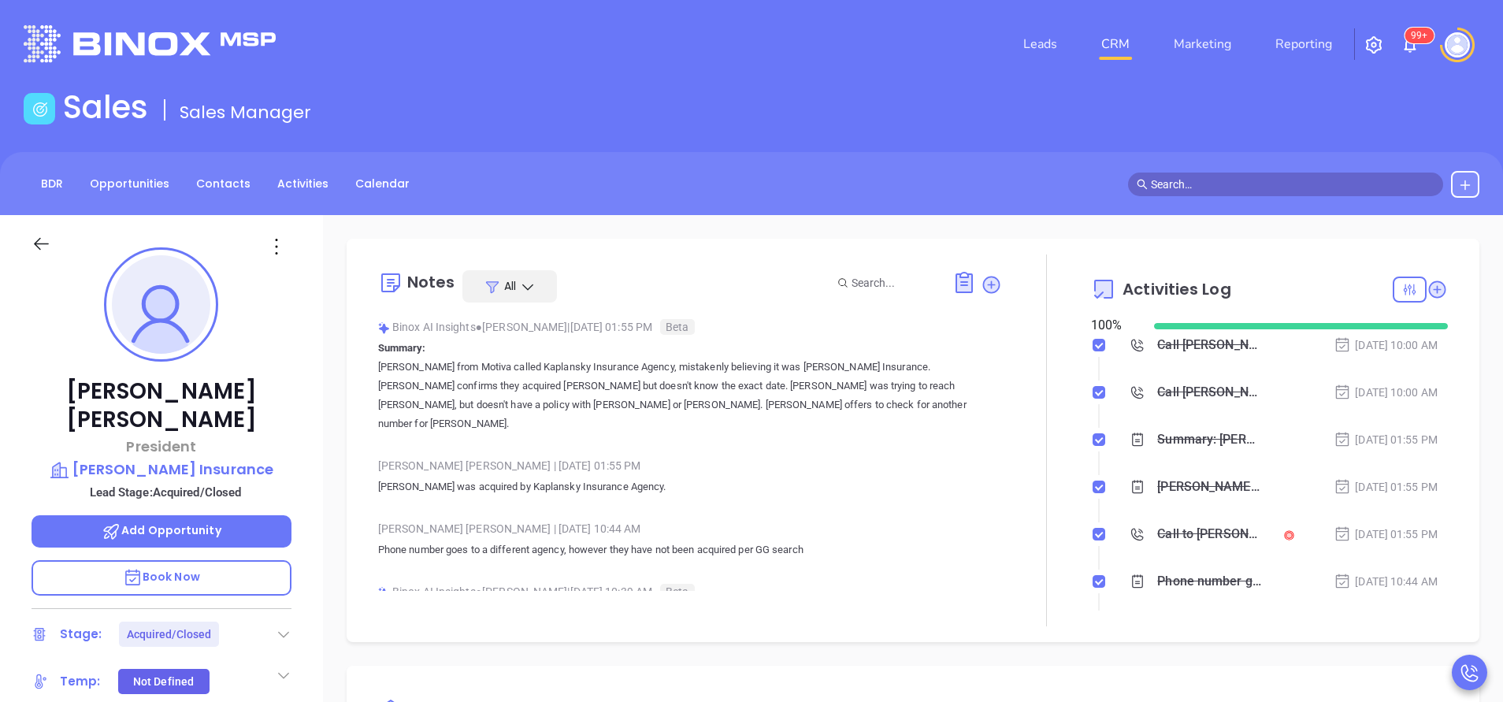
click at [1234, 113] on div "Sales Sales Manager" at bounding box center [751, 110] width 1475 height 44
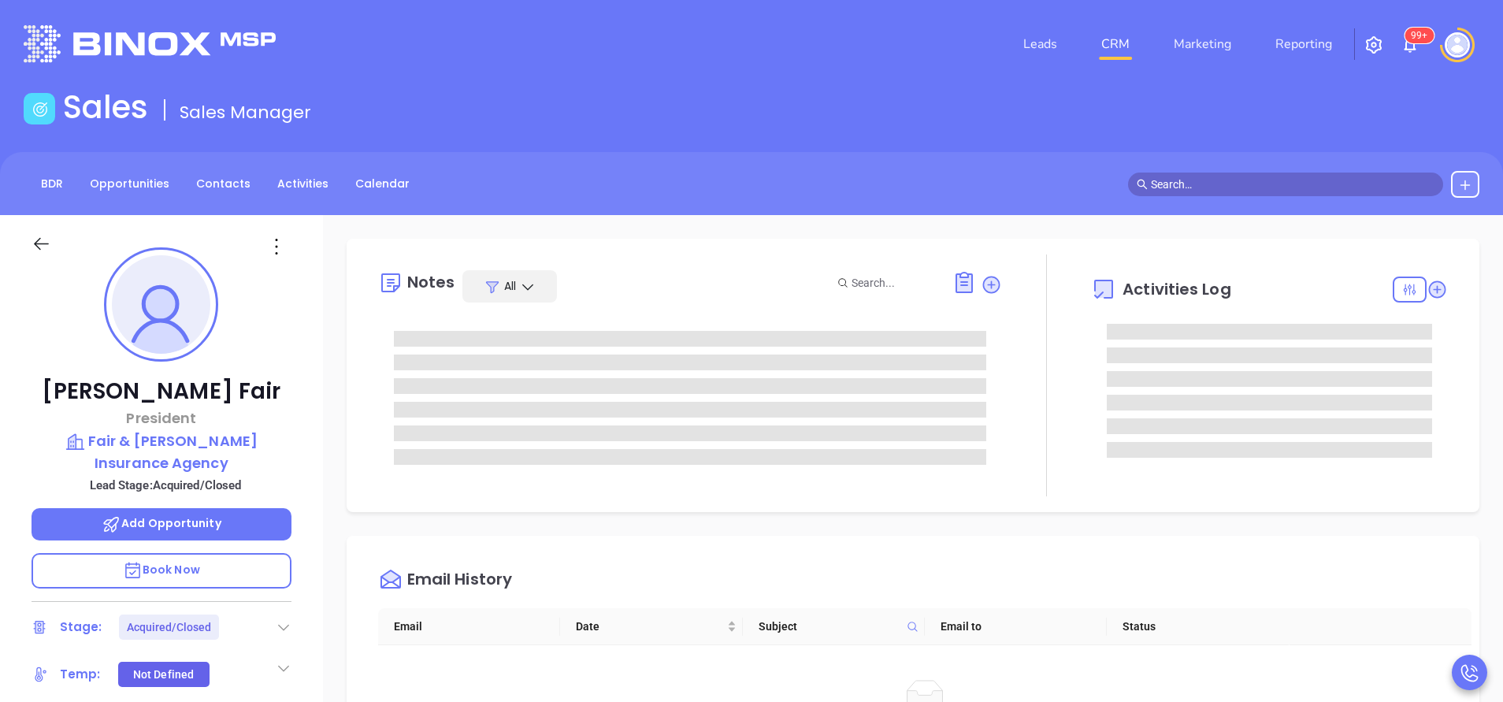
type input "[PERSON_NAME]"
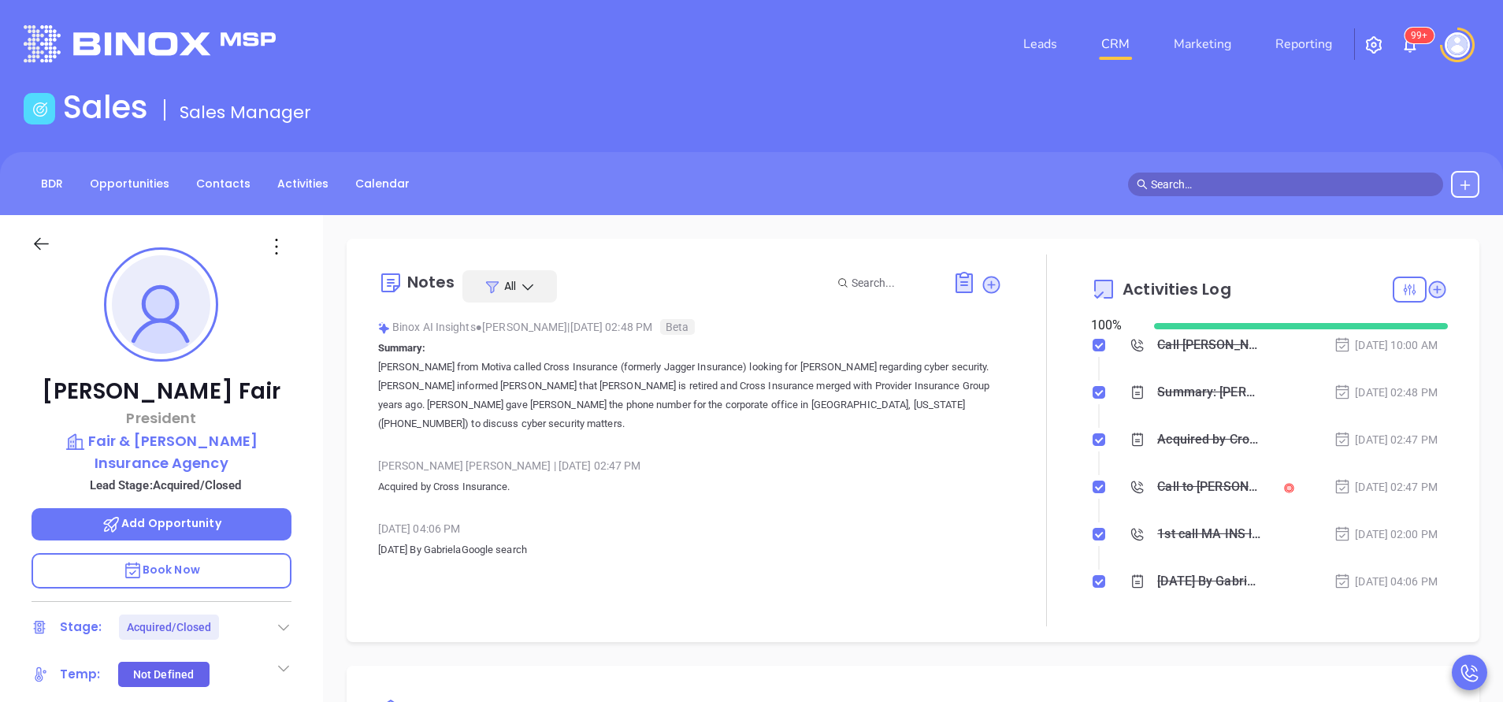
scroll to position [366, 0]
click at [1265, 99] on div "Sales Sales Manager" at bounding box center [751, 110] width 1475 height 44
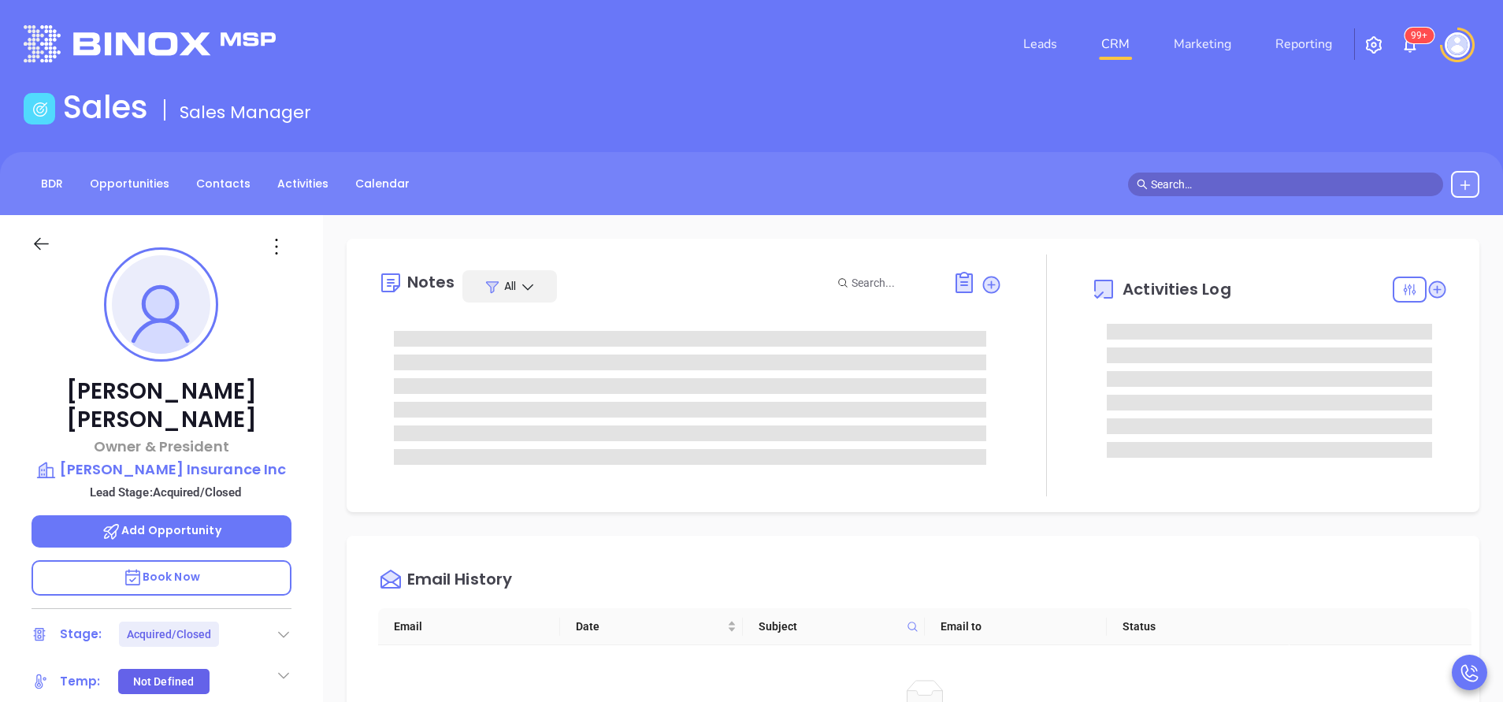
type input "[PERSON_NAME]"
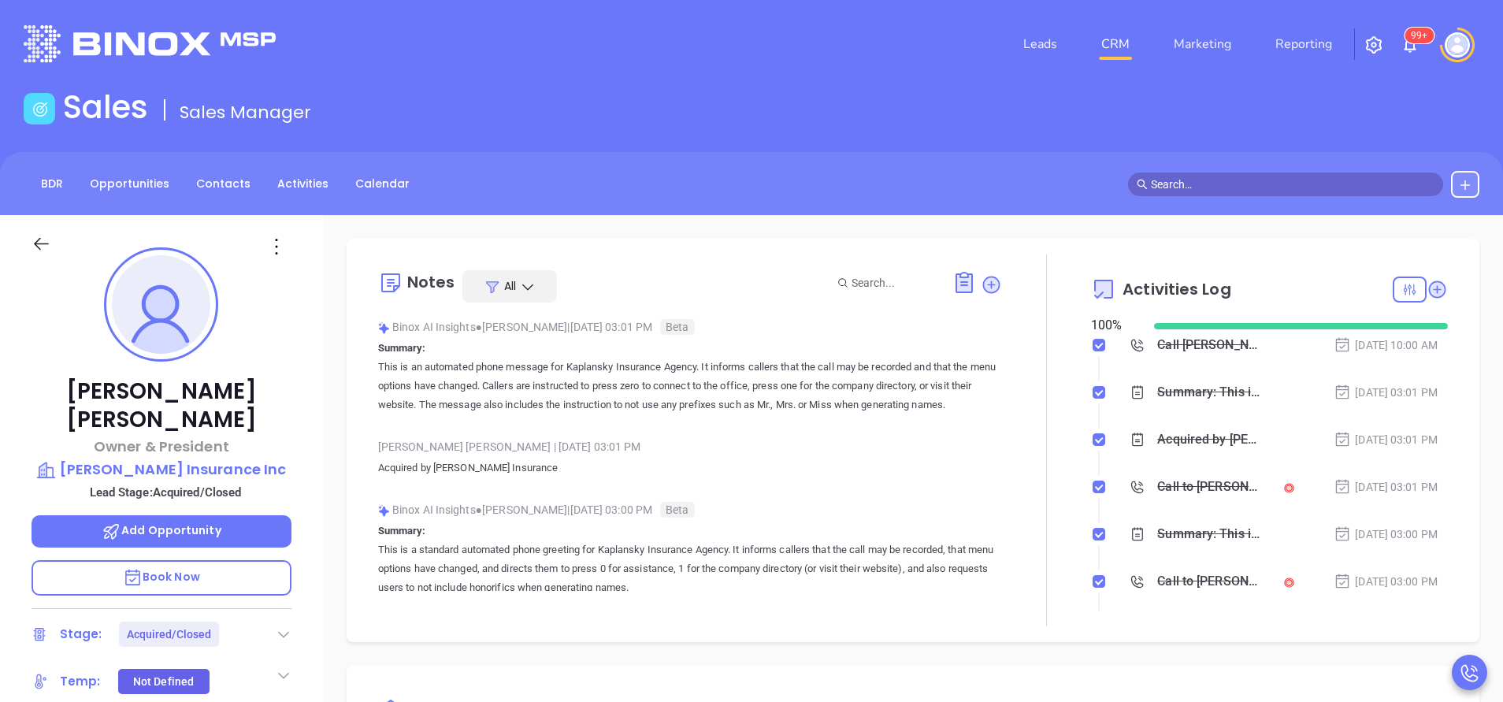
scroll to position [366, 0]
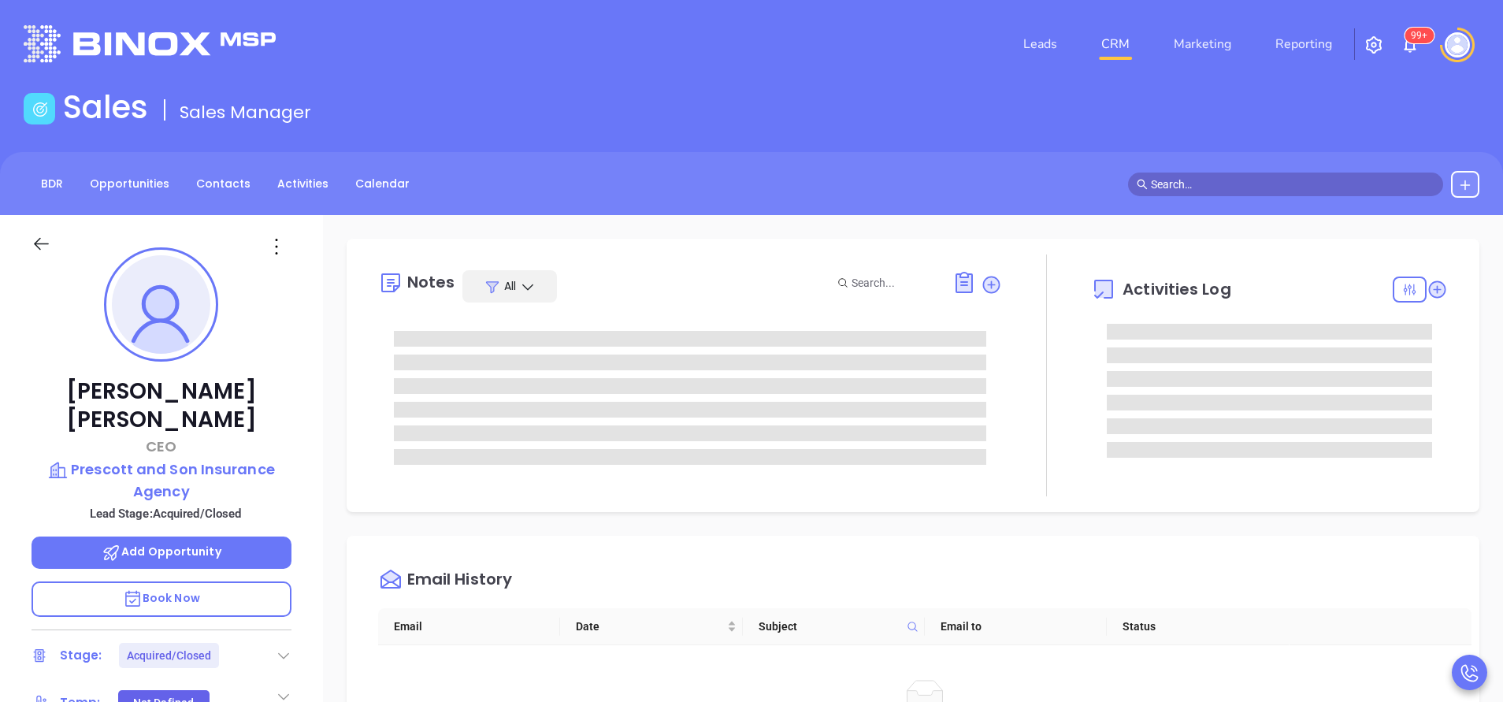
type input "[PERSON_NAME]"
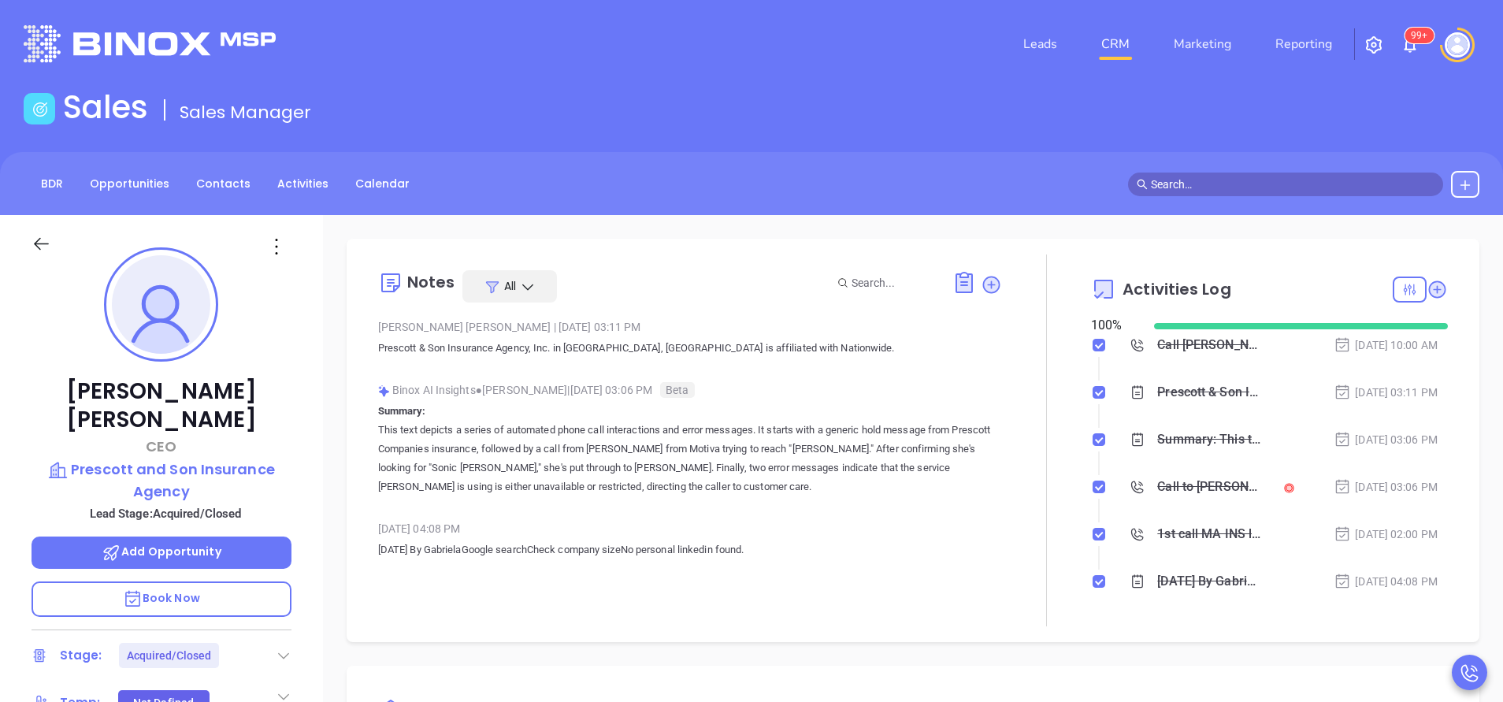
scroll to position [366, 0]
click at [1218, 105] on div "Sales Sales Manager" at bounding box center [751, 110] width 1475 height 44
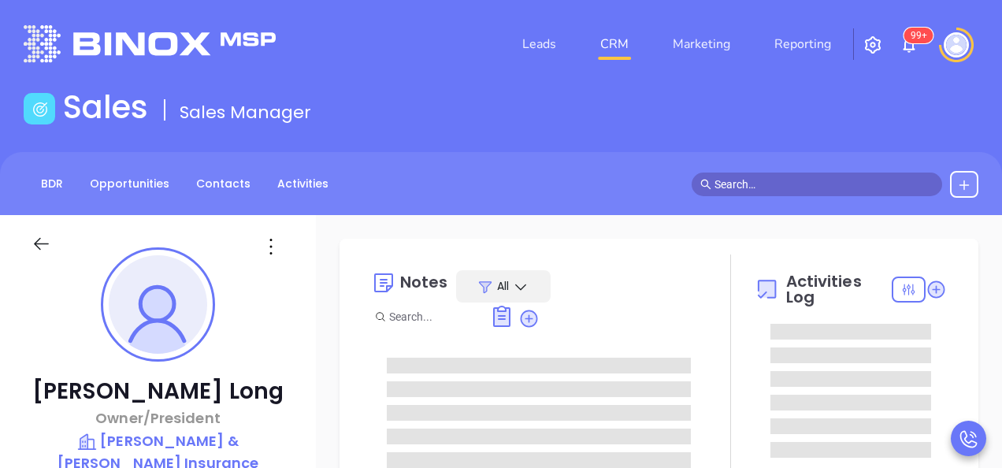
type input "[DATE]"
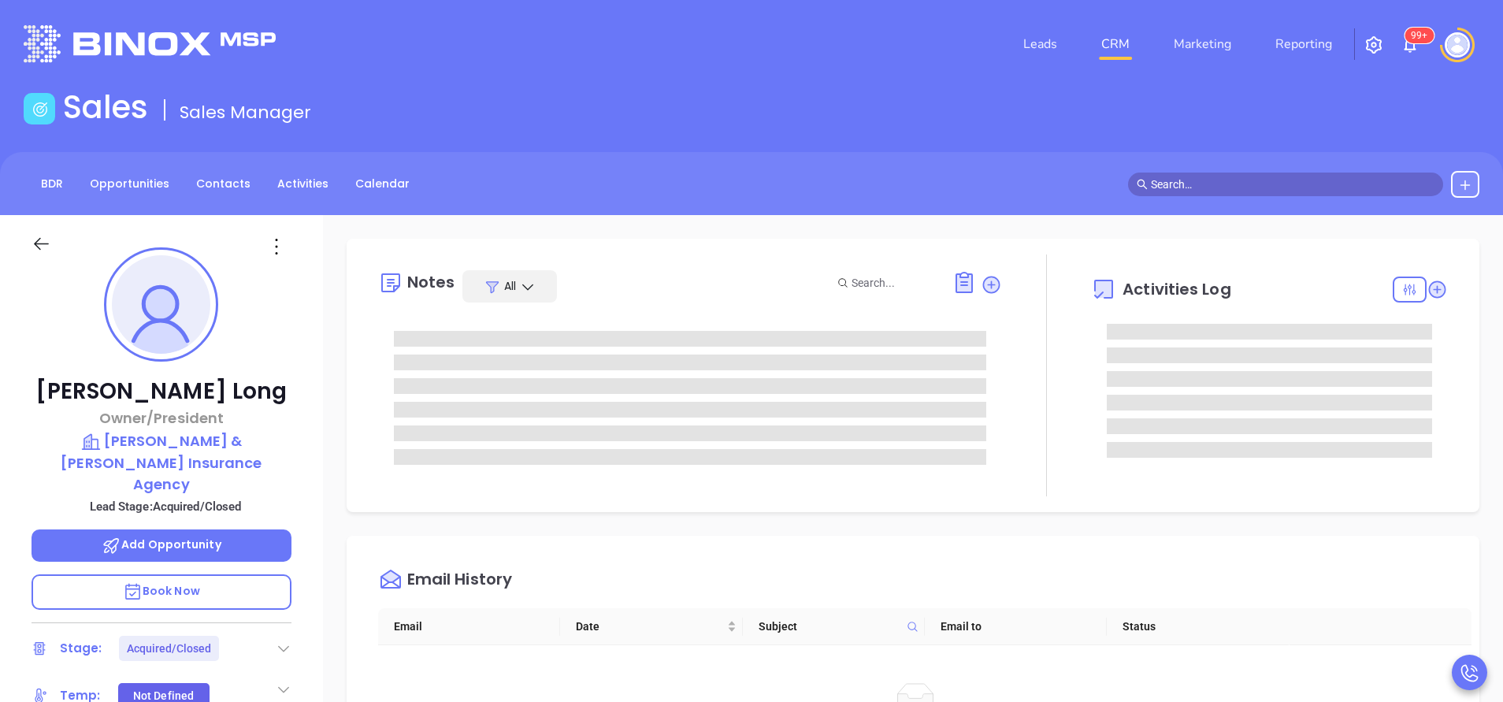
scroll to position [366, 0]
type input "[PERSON_NAME]"
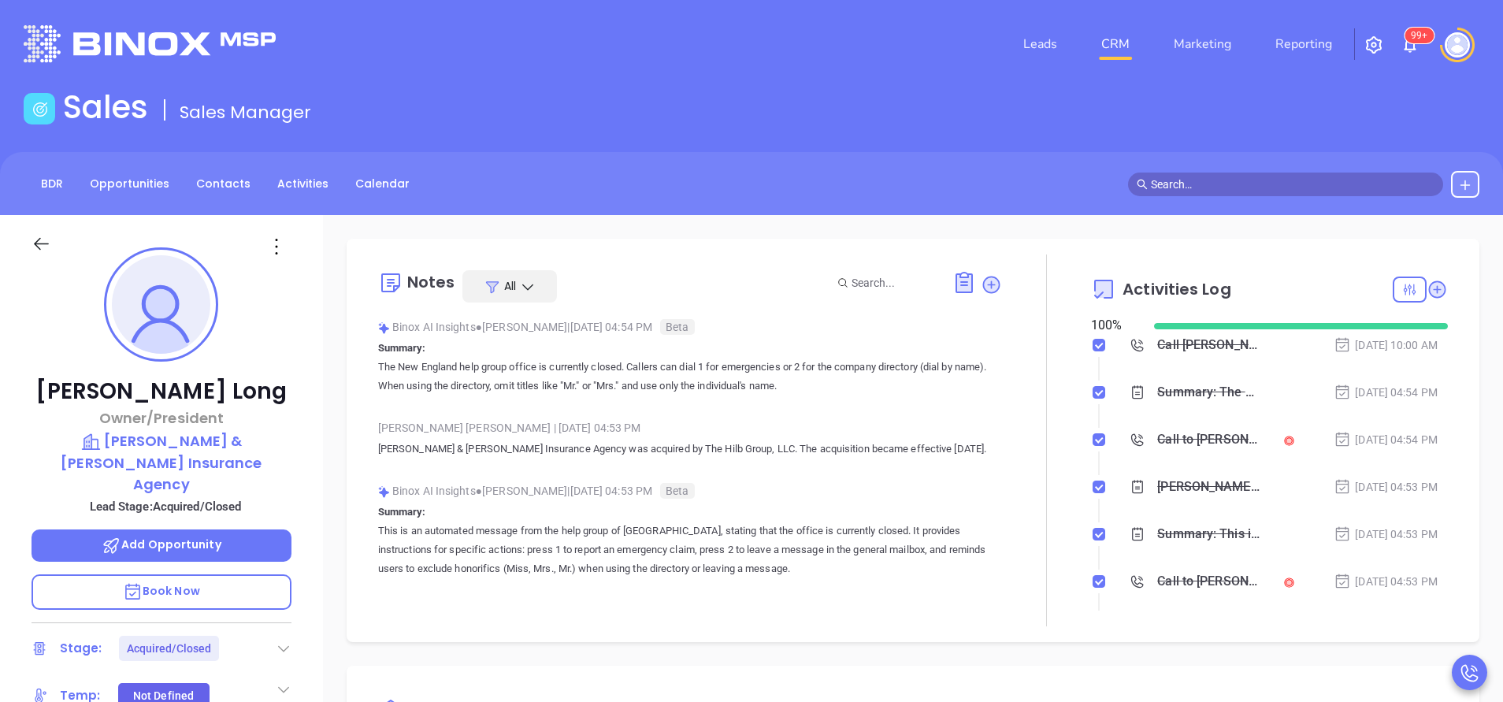
click at [1001, 129] on div "Sales Sales Manager" at bounding box center [751, 110] width 1475 height 44
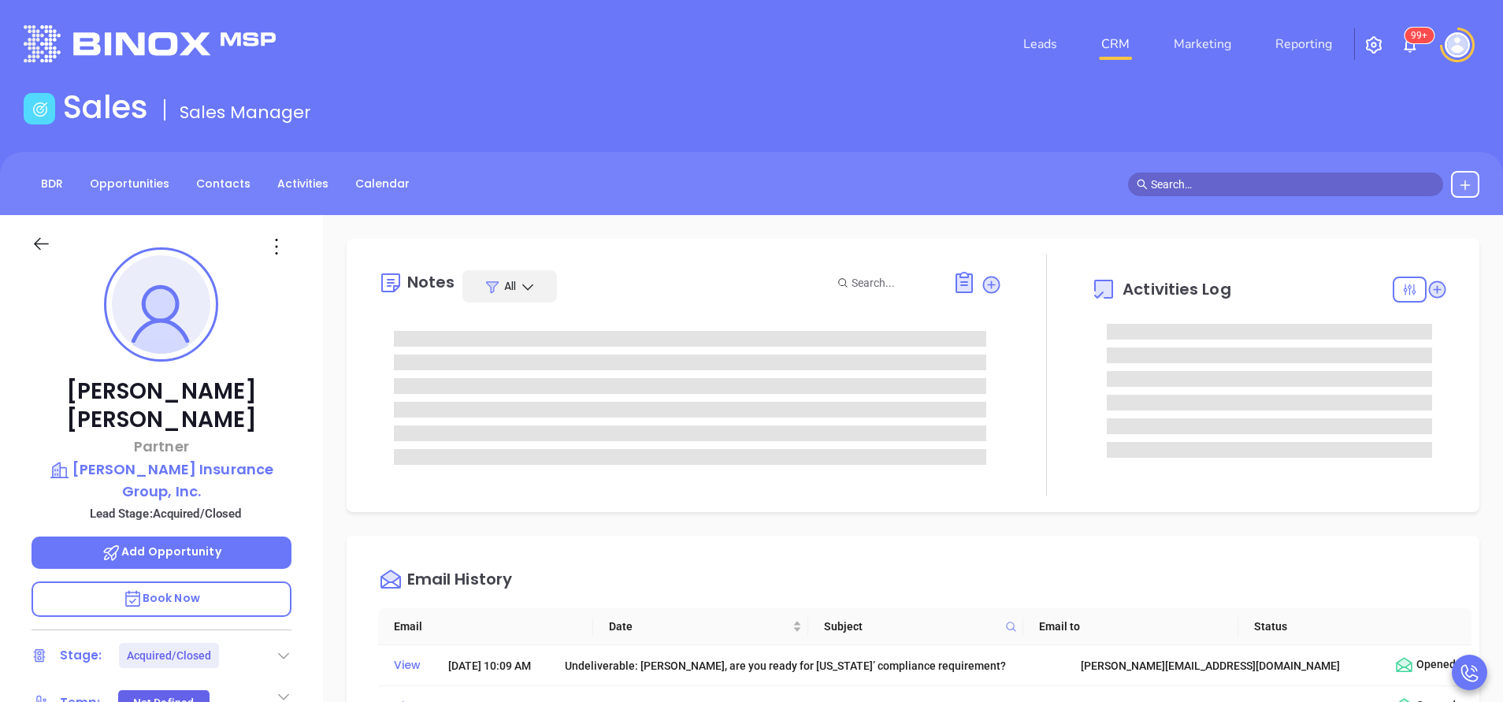
type input "[PERSON_NAME]"
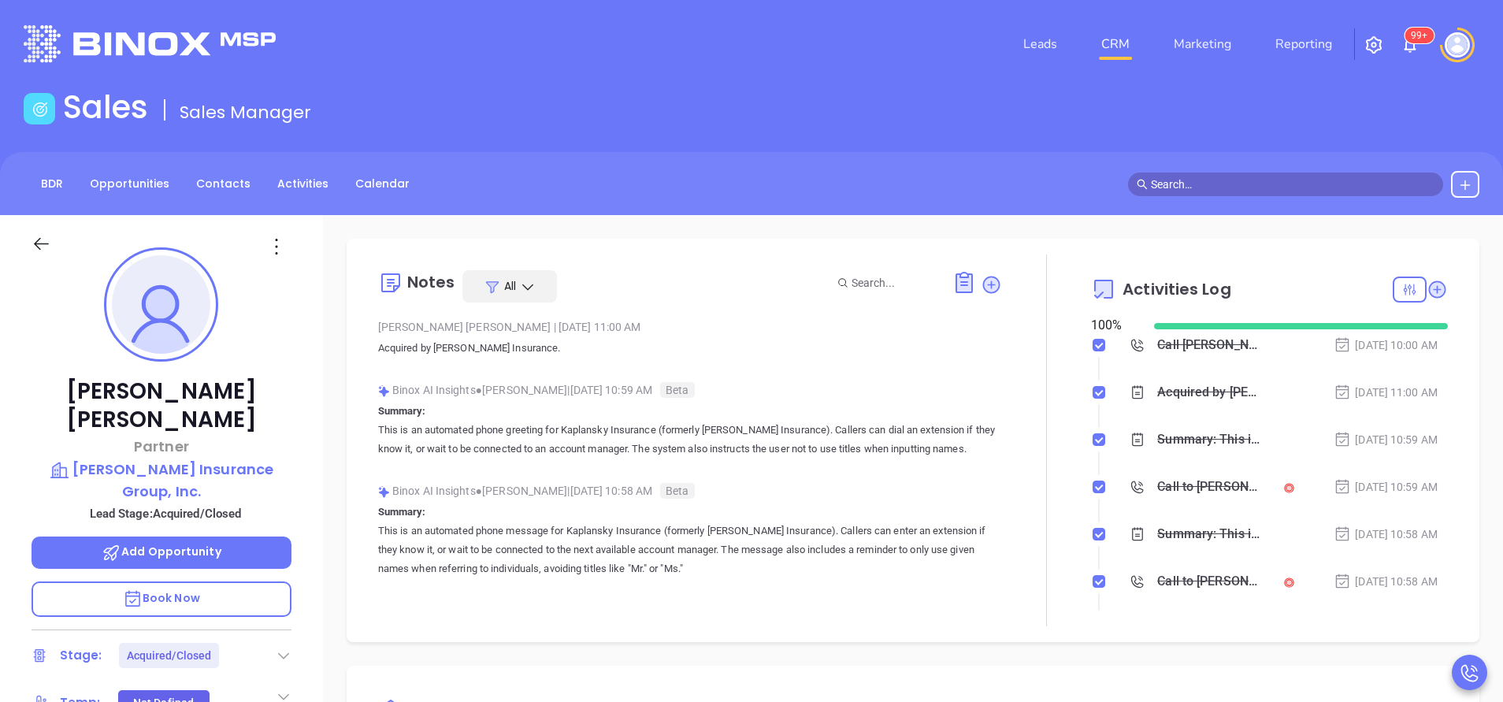
scroll to position [366, 0]
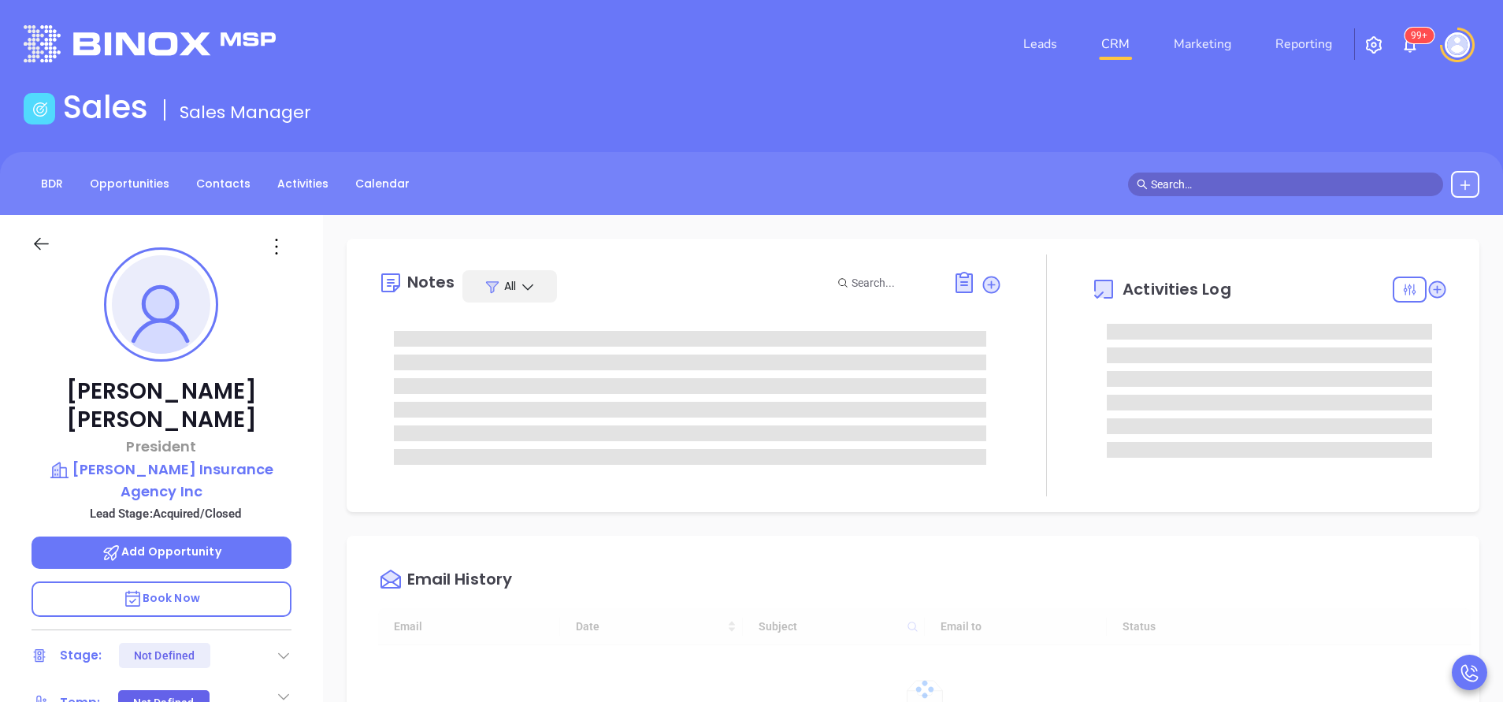
type input "[DATE]"
type input "[PERSON_NAME]"
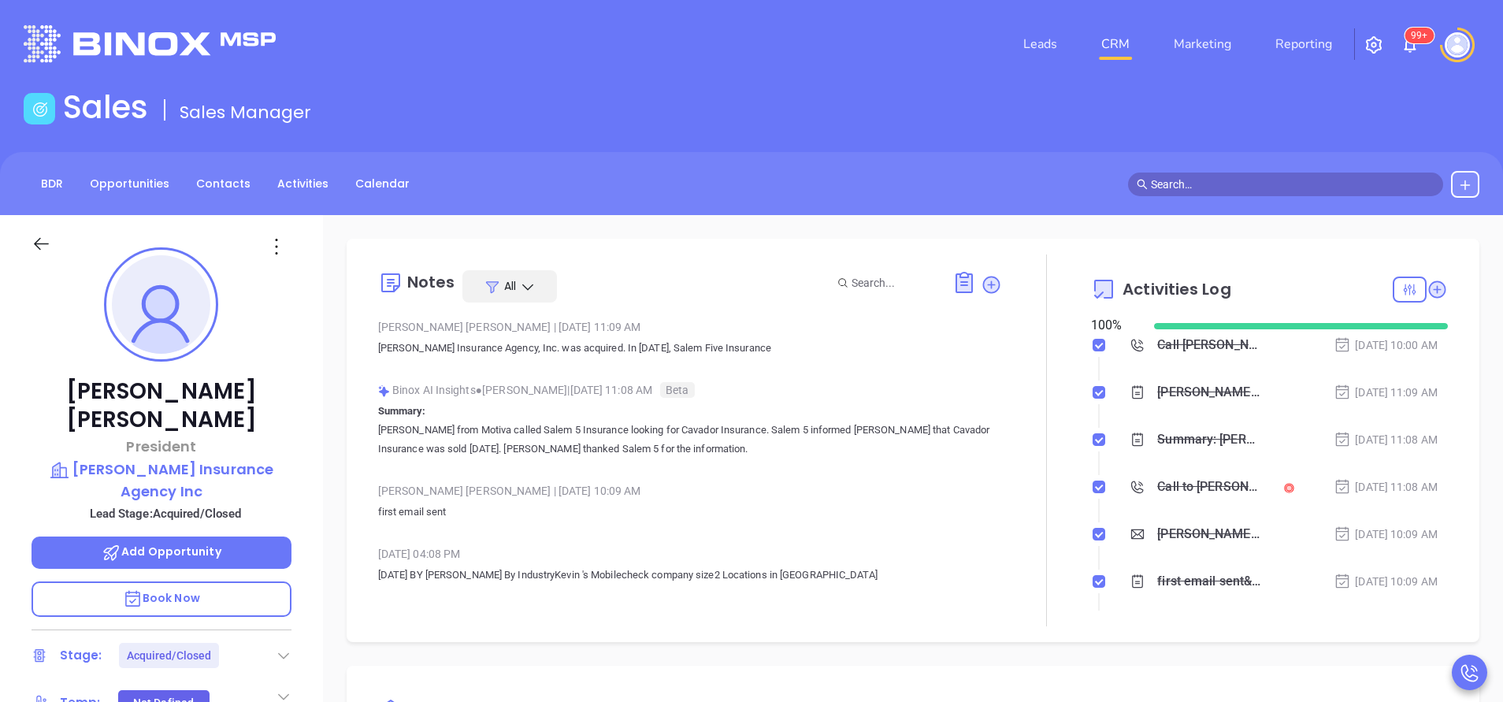
scroll to position [366, 0]
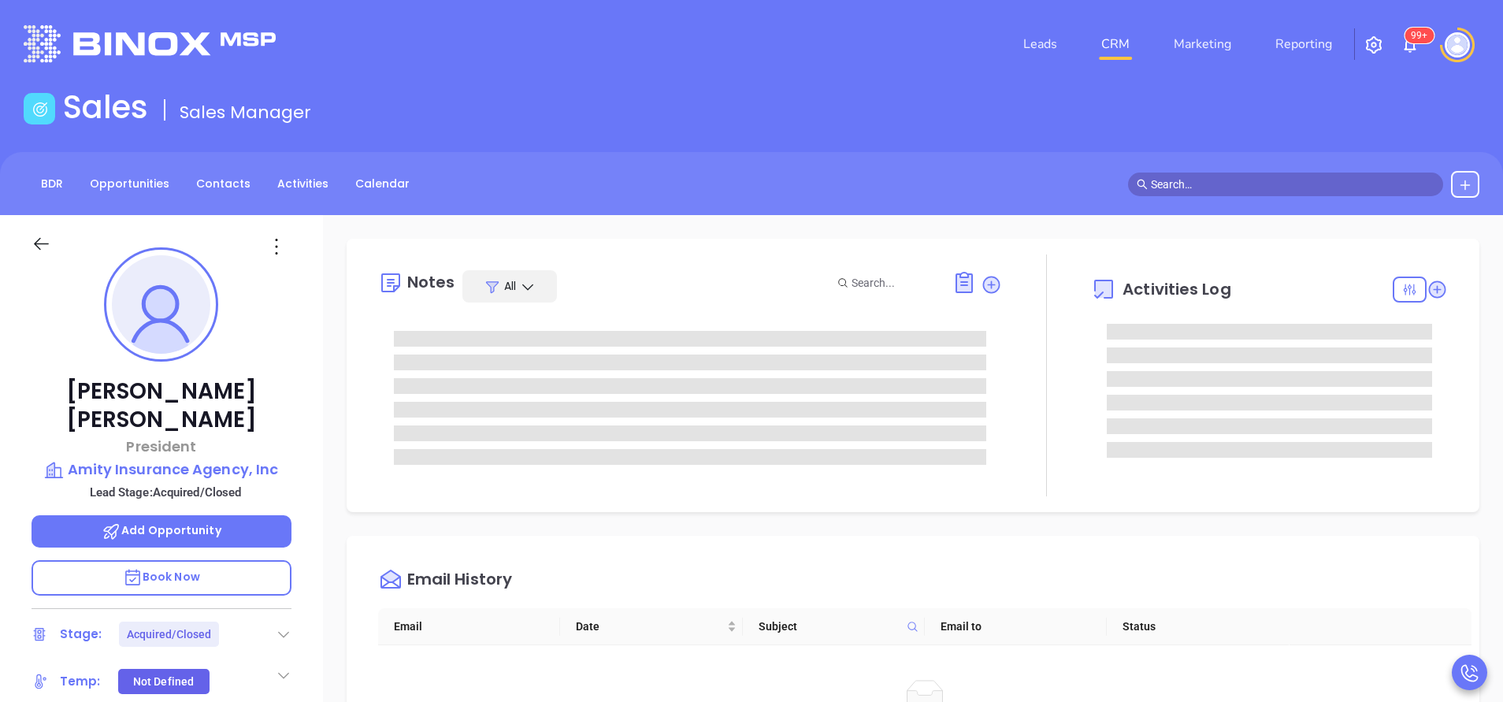
type input "[PERSON_NAME]"
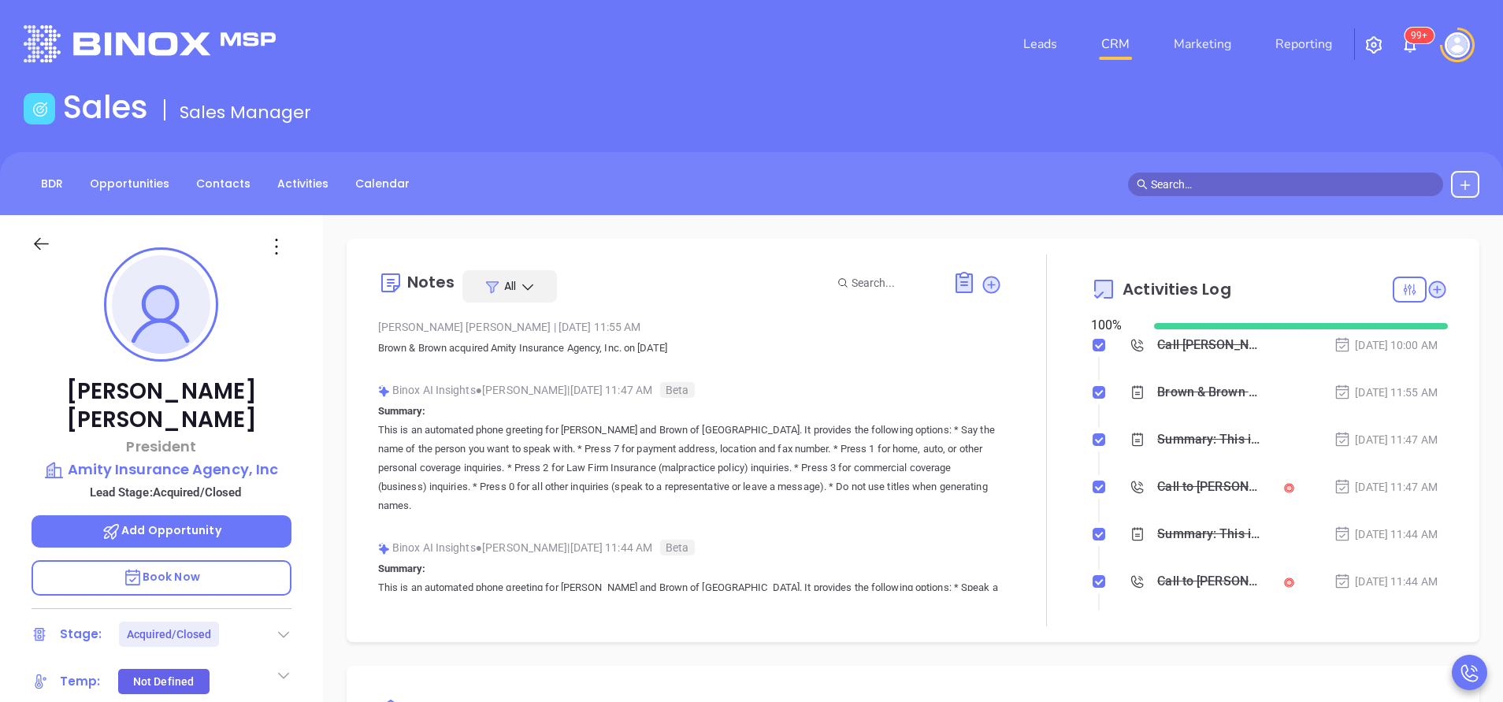
scroll to position [366, 0]
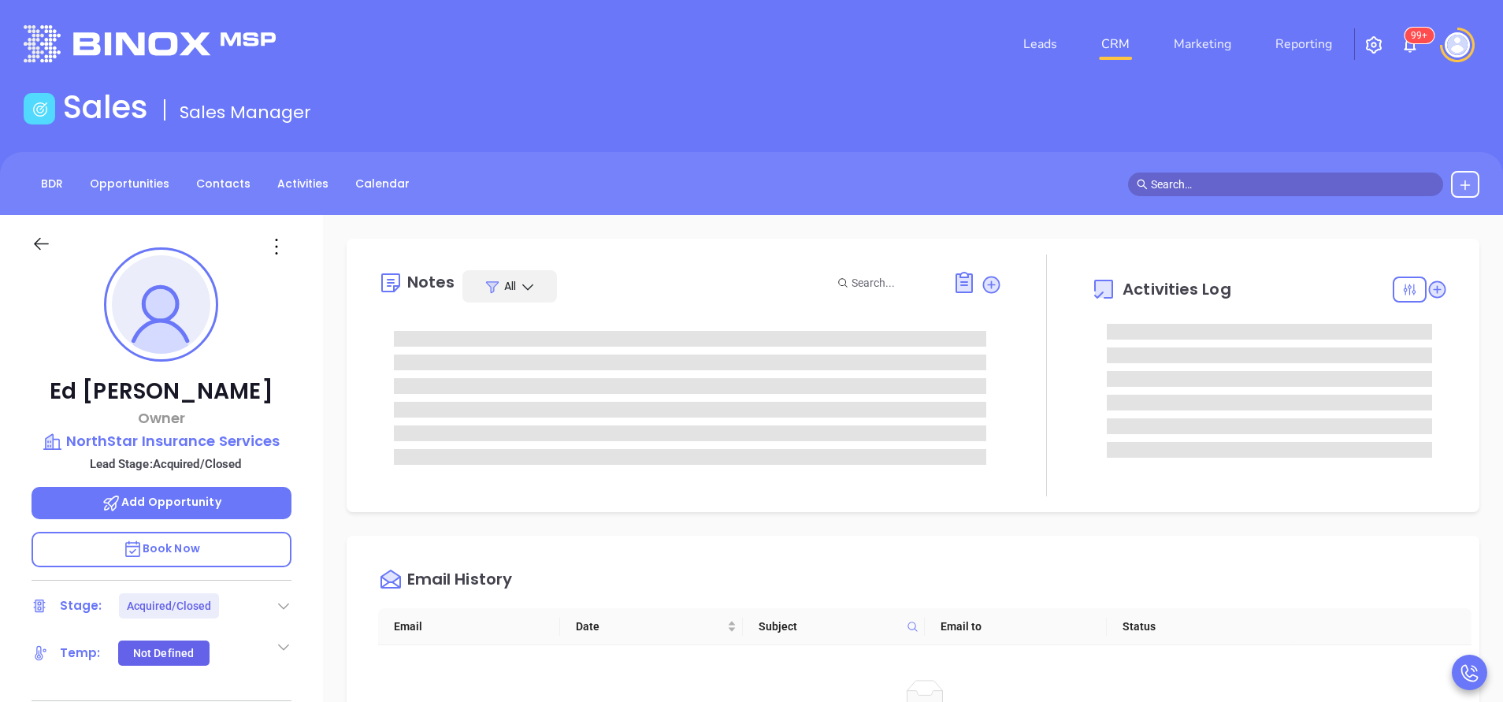
type input "[PERSON_NAME]"
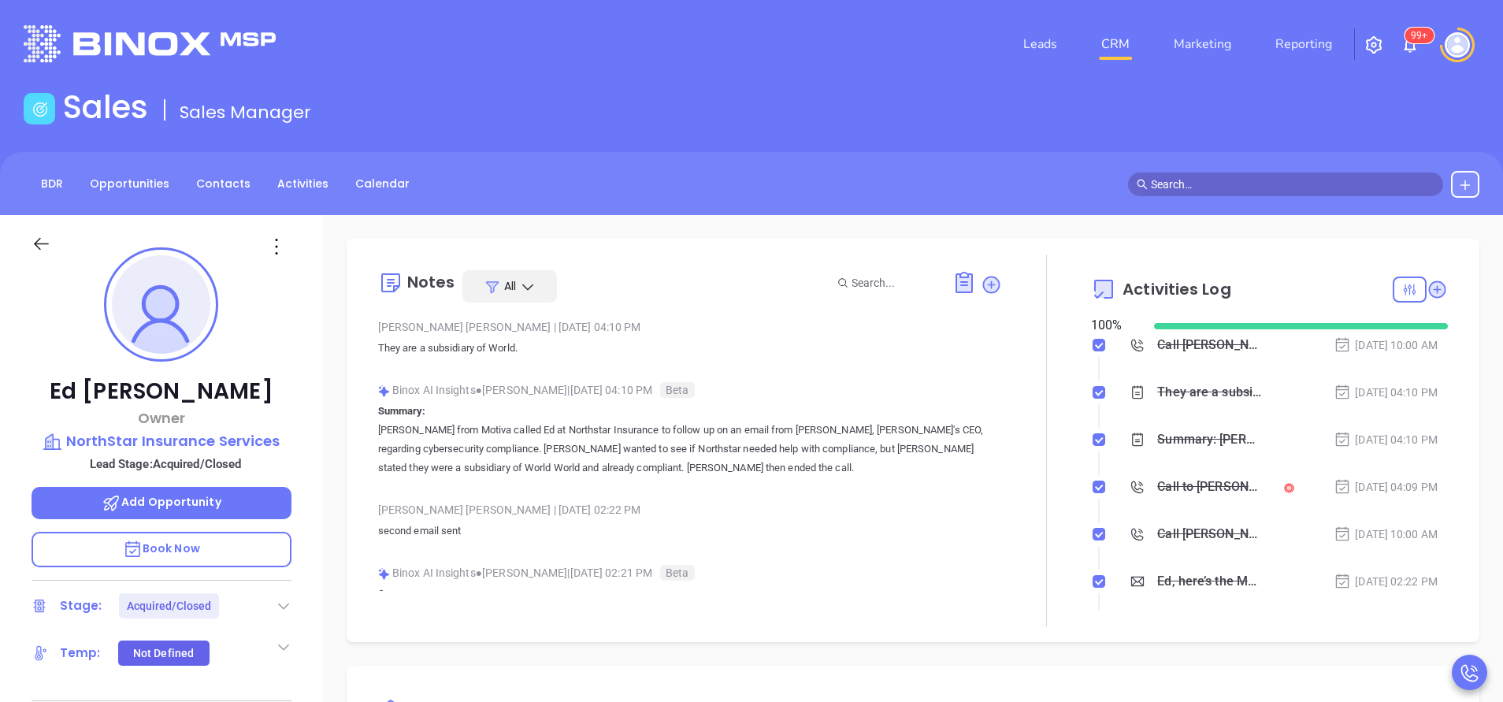
scroll to position [366, 0]
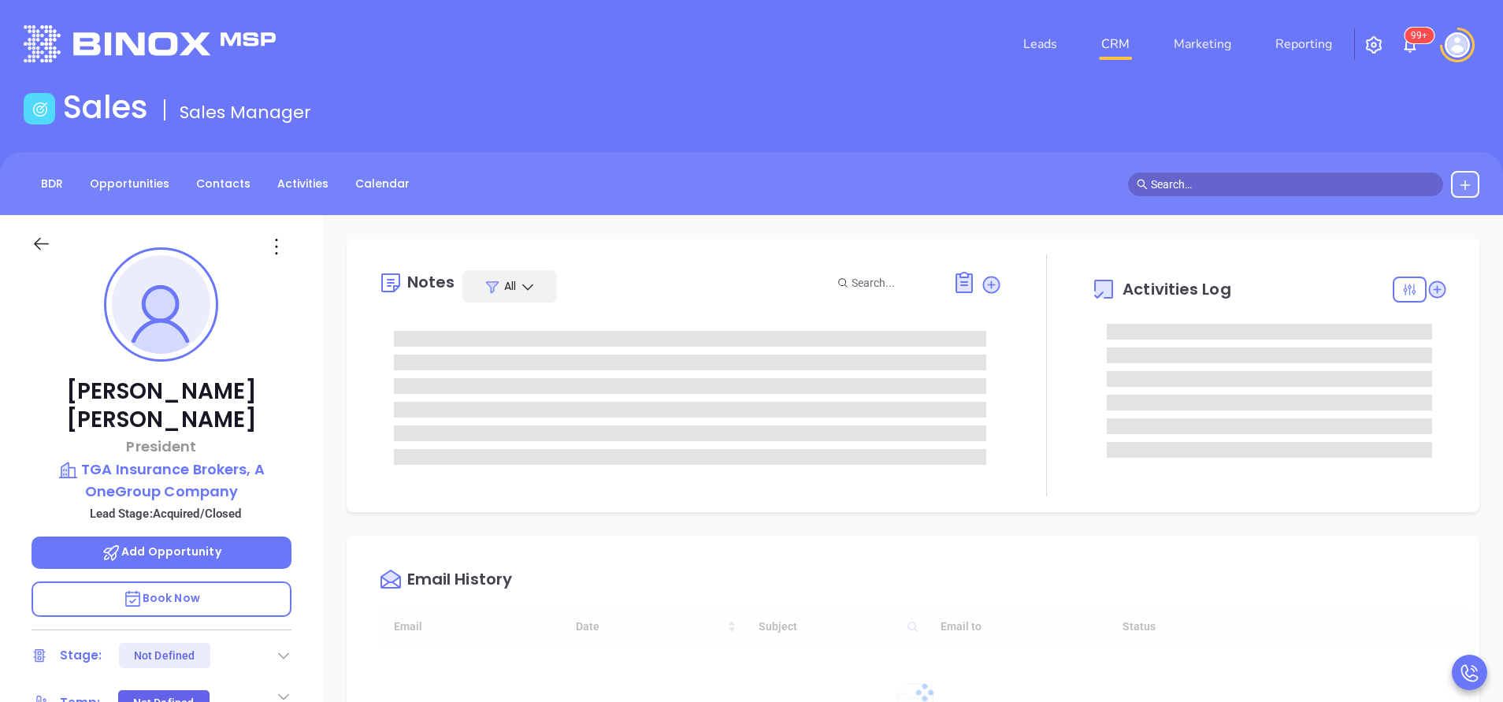
type input "[DATE]"
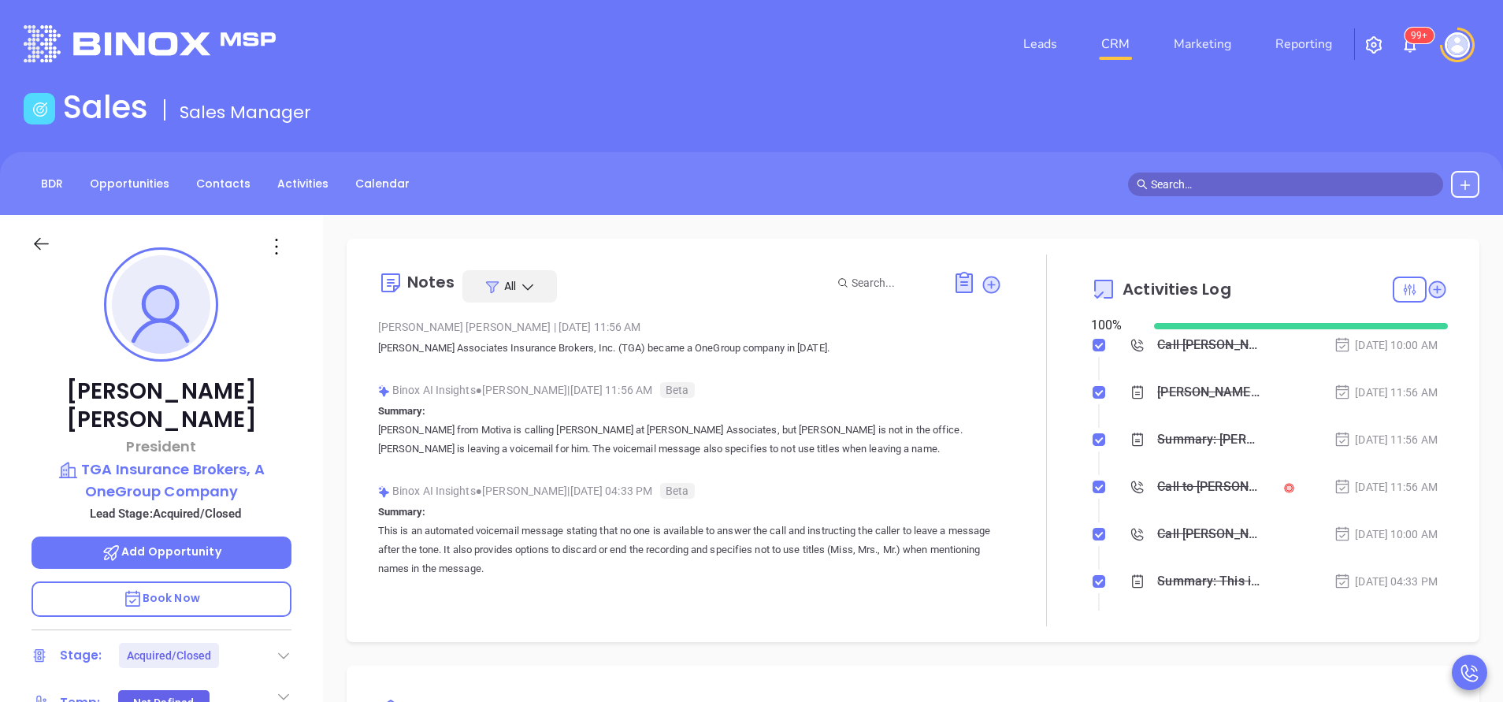
type input "[PERSON_NAME]"
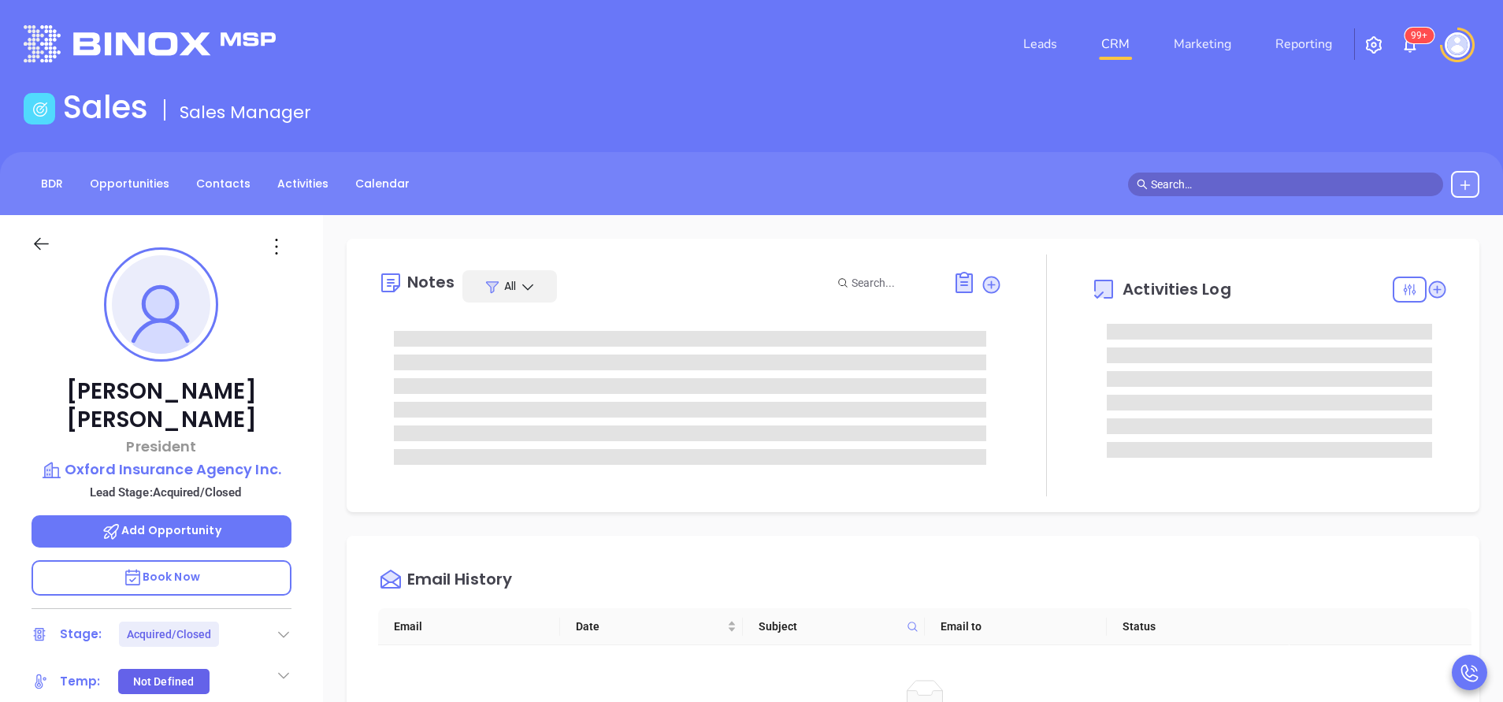
scroll to position [366, 0]
type input "[PERSON_NAME]"
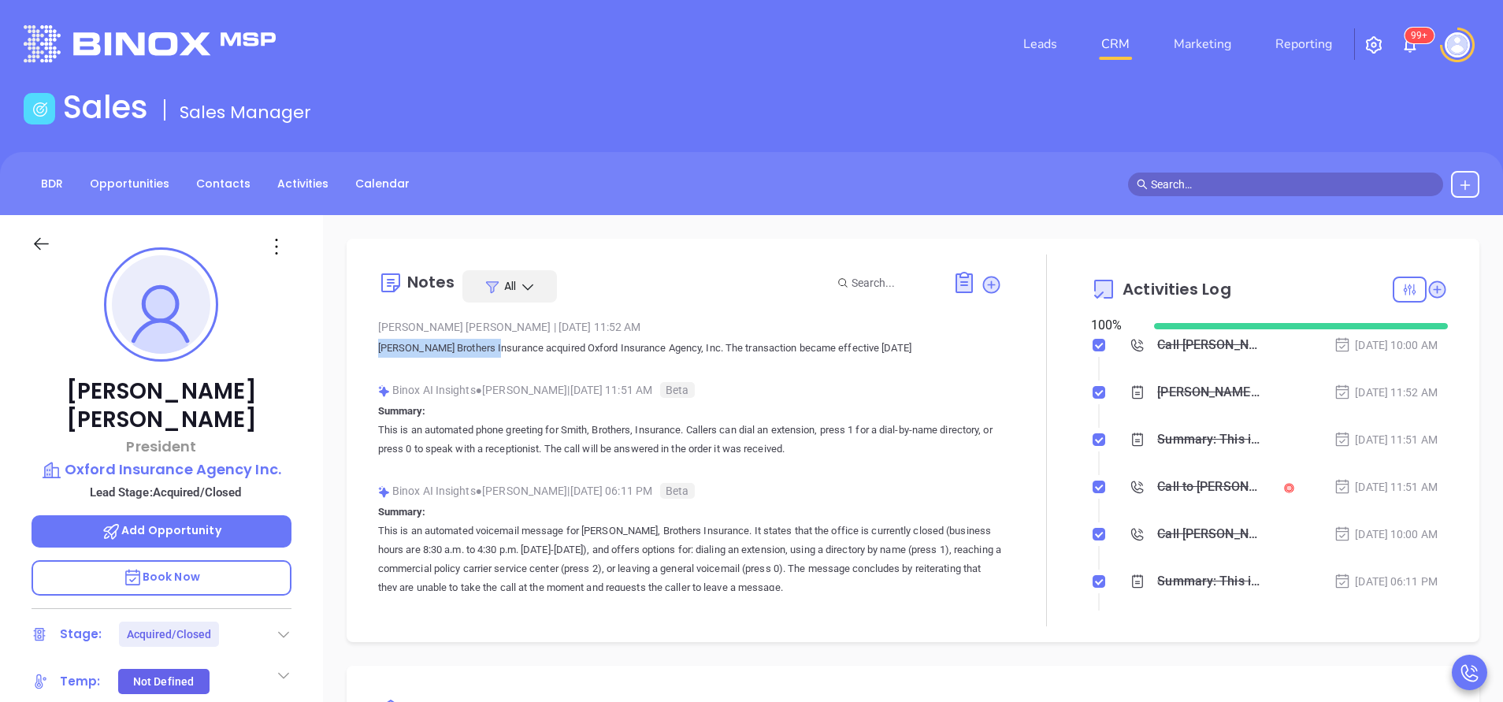
drag, startPoint x: 377, startPoint y: 349, endPoint x: 494, endPoint y: 354, distance: 116.7
click at [494, 354] on p "Smith Brothers Insurance acquired Oxford Insurance Agency, Inc. The transaction…" at bounding box center [690, 348] width 624 height 19
copy p "Smith Brothers Insurance"
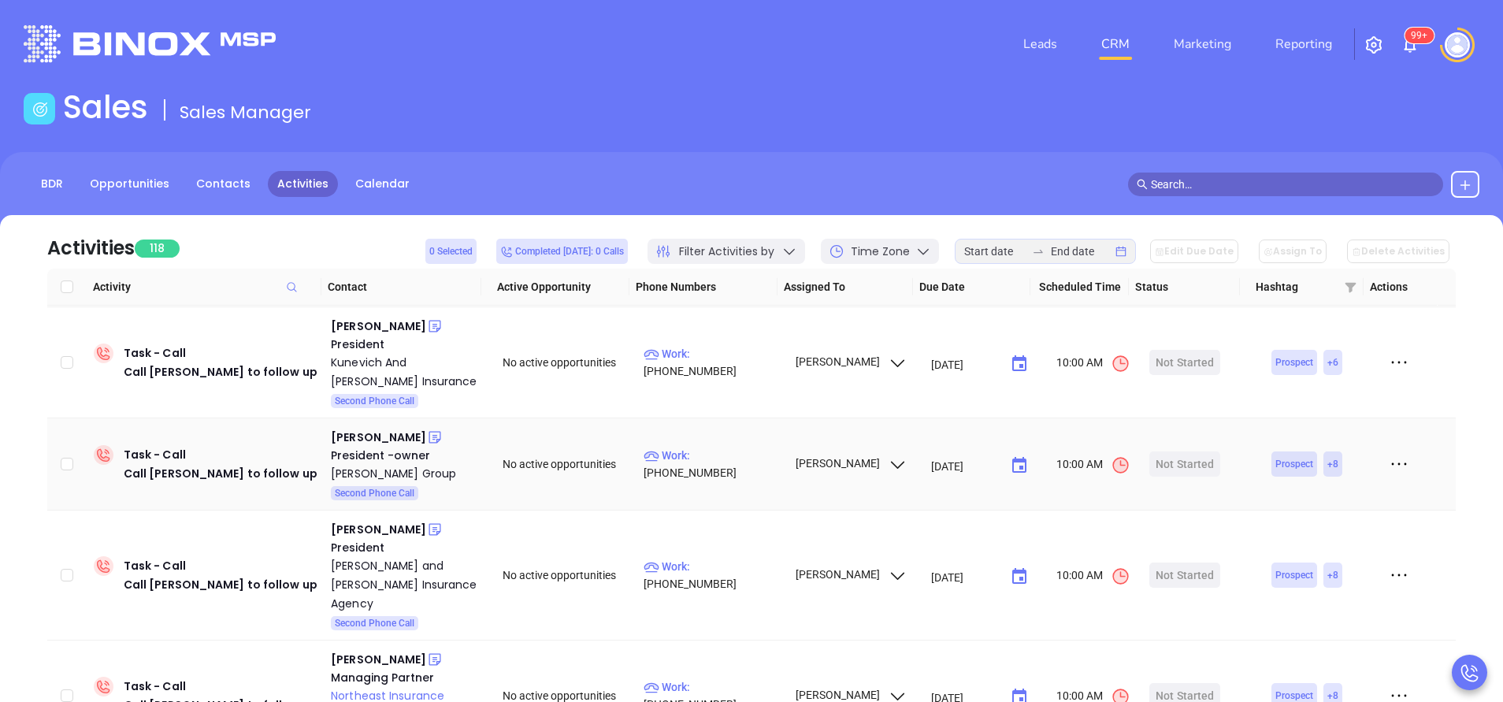
scroll to position [236, 0]
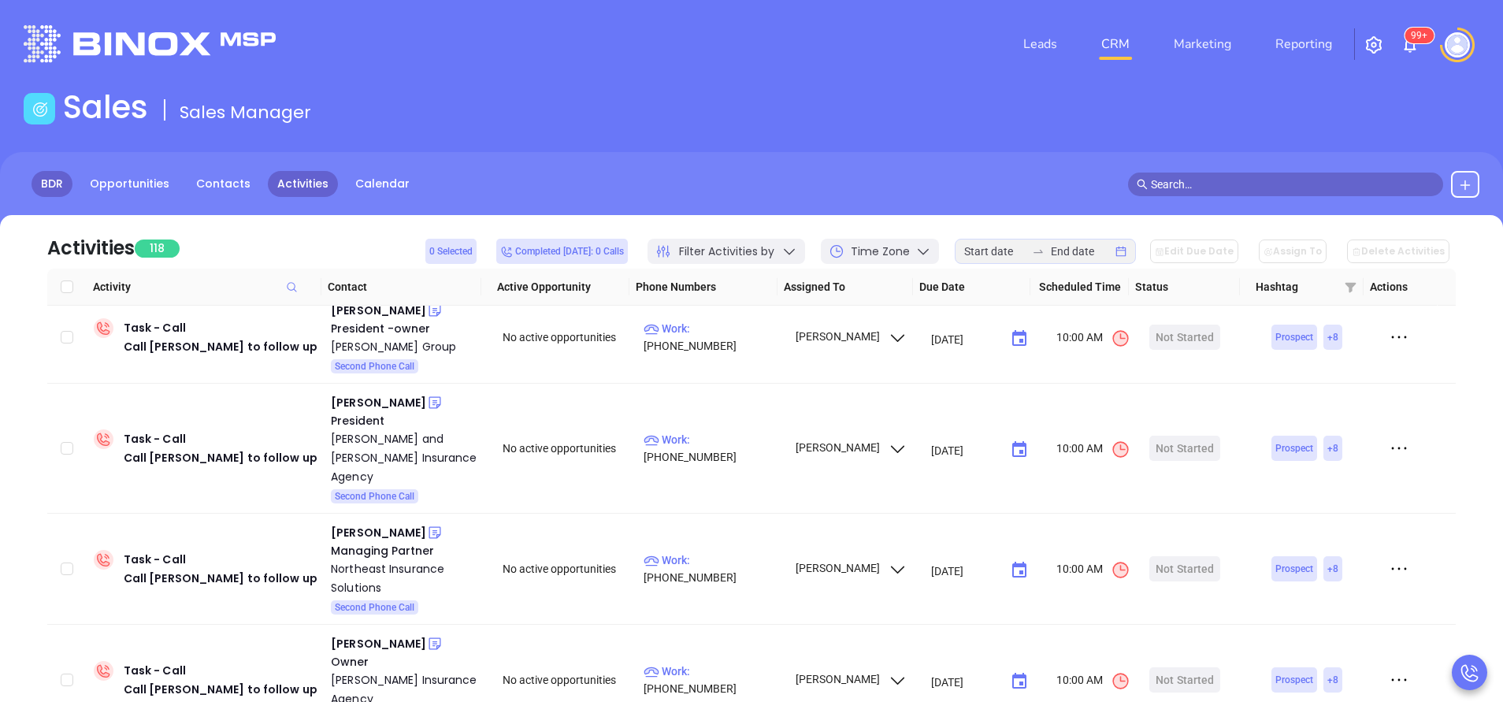
click at [50, 185] on link "BDR" at bounding box center [52, 184] width 41 height 26
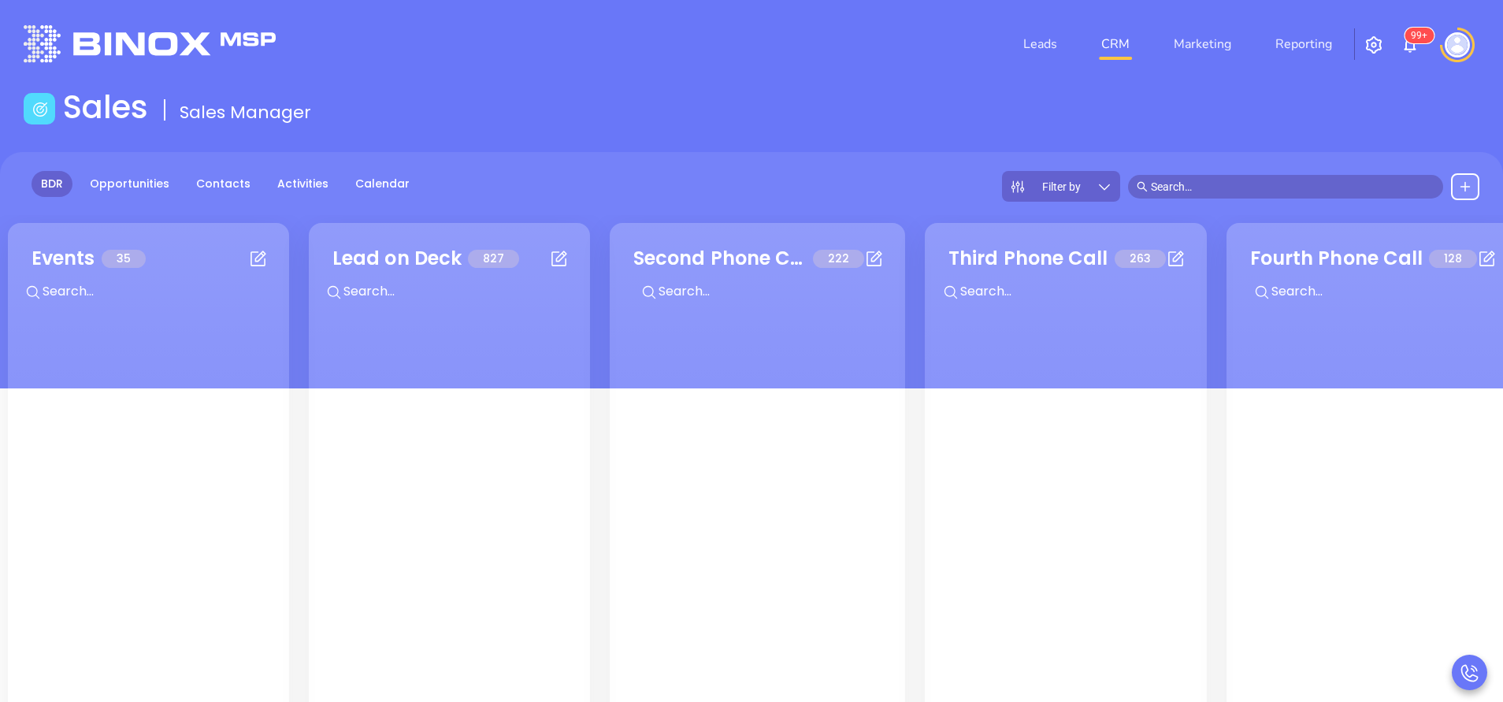
click at [1108, 187] on icon at bounding box center [1105, 187] width 16 height 16
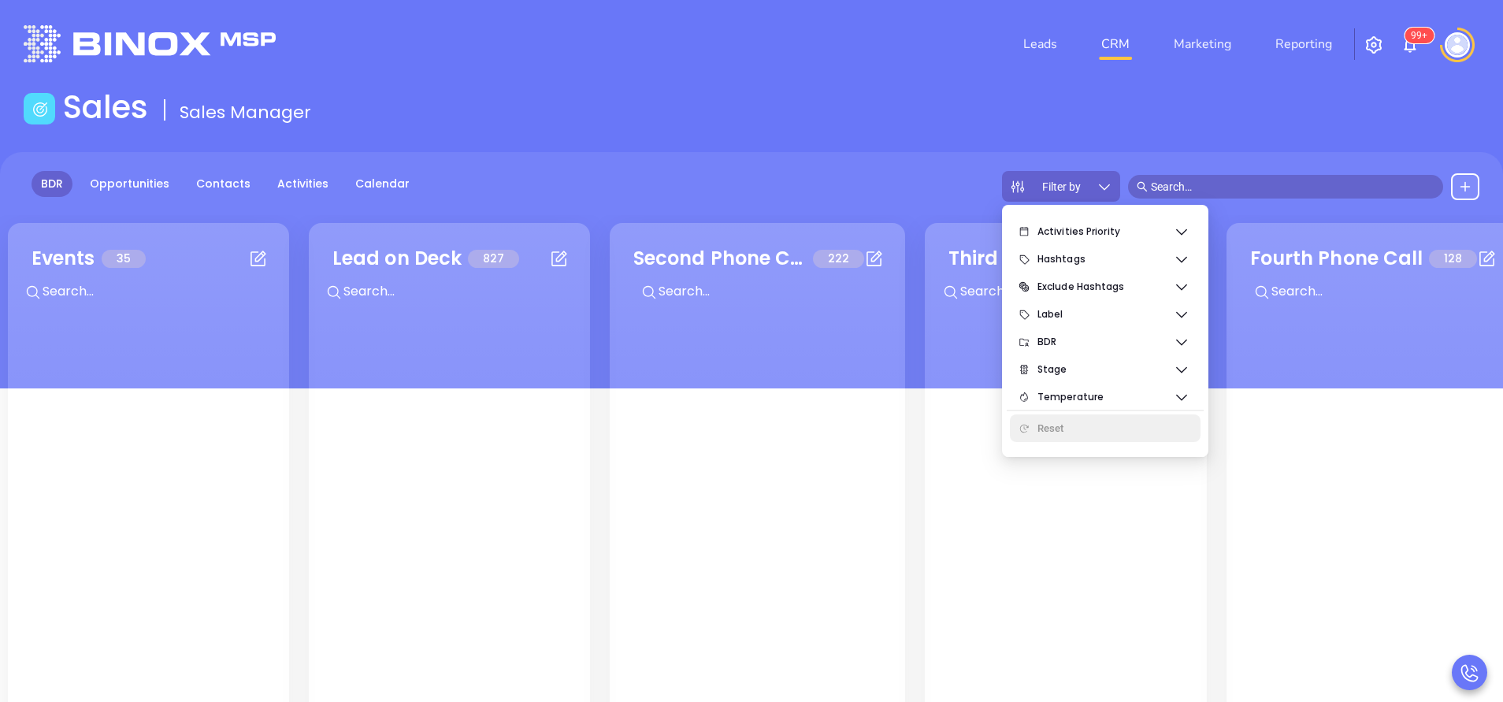
click at [1053, 431] on div "Reset" at bounding box center [1112, 429] width 150 height 32
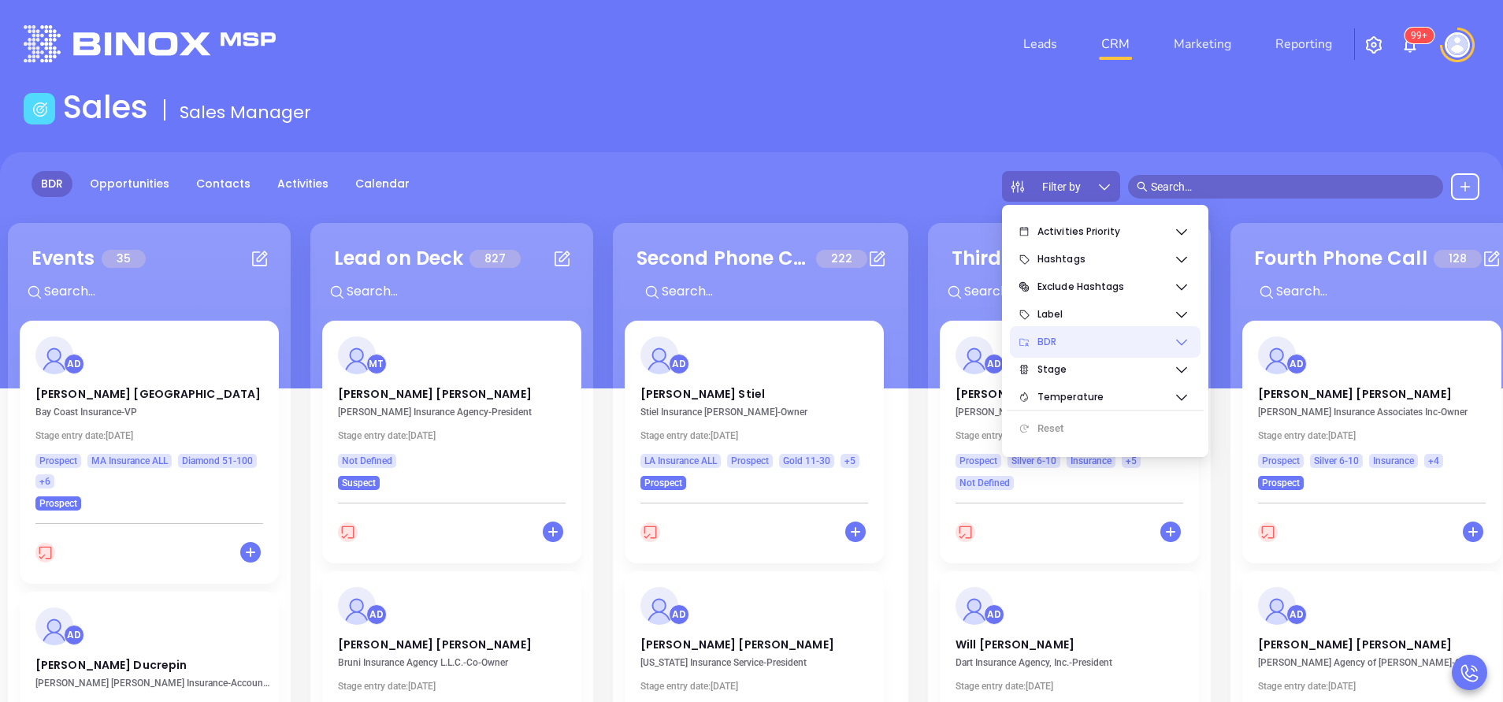
click at [1067, 353] on span "BDR" at bounding box center [1105, 342] width 136 height 32
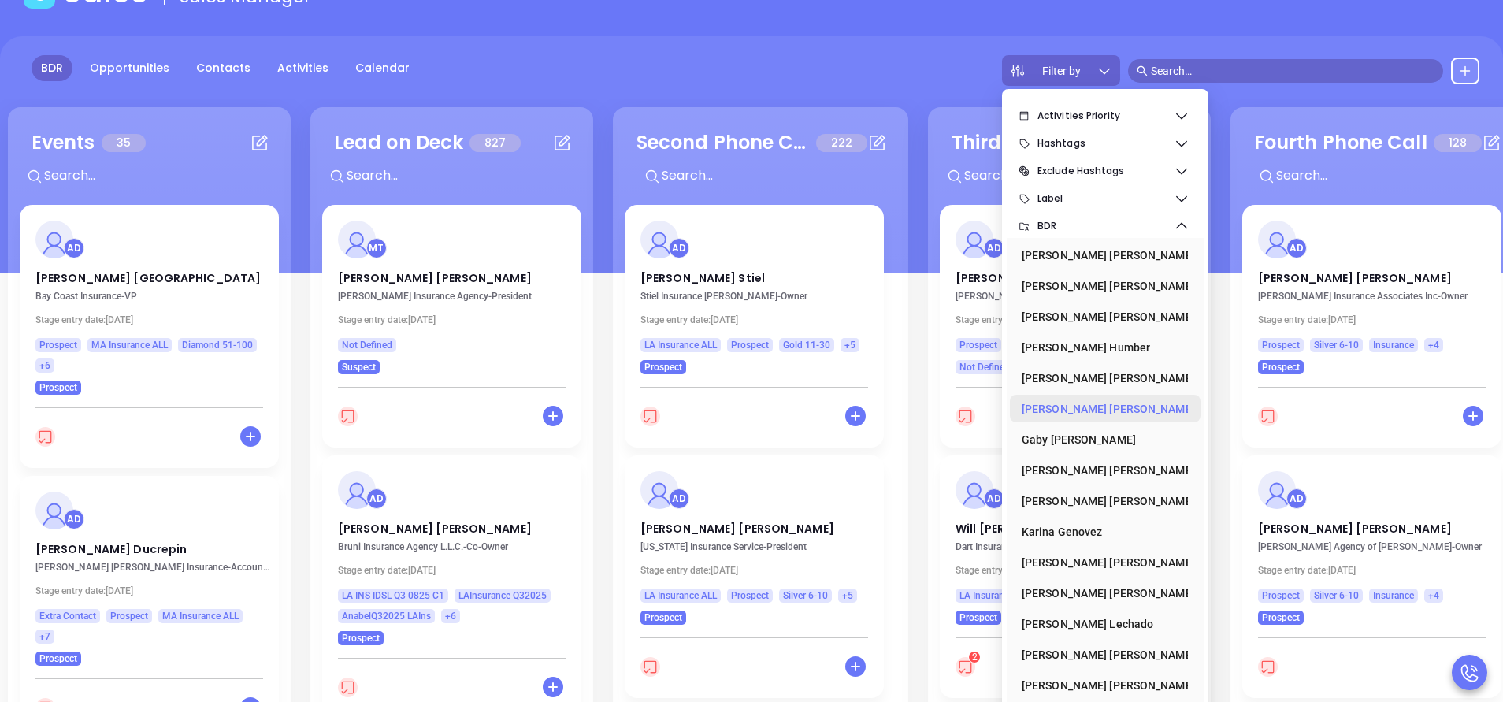
scroll to position [215, 0]
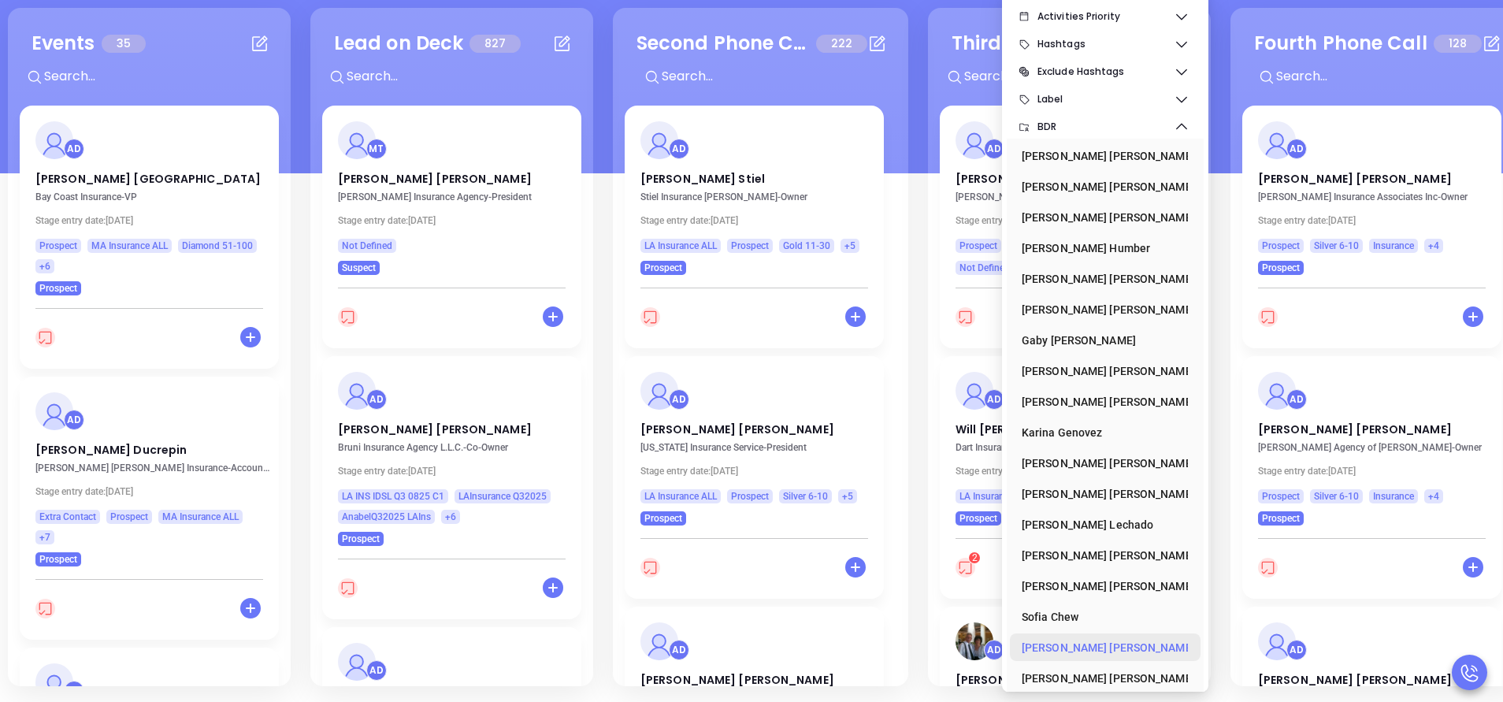
click at [1066, 647] on div "Vicky Mendoza" at bounding box center [1101, 648] width 158 height 32
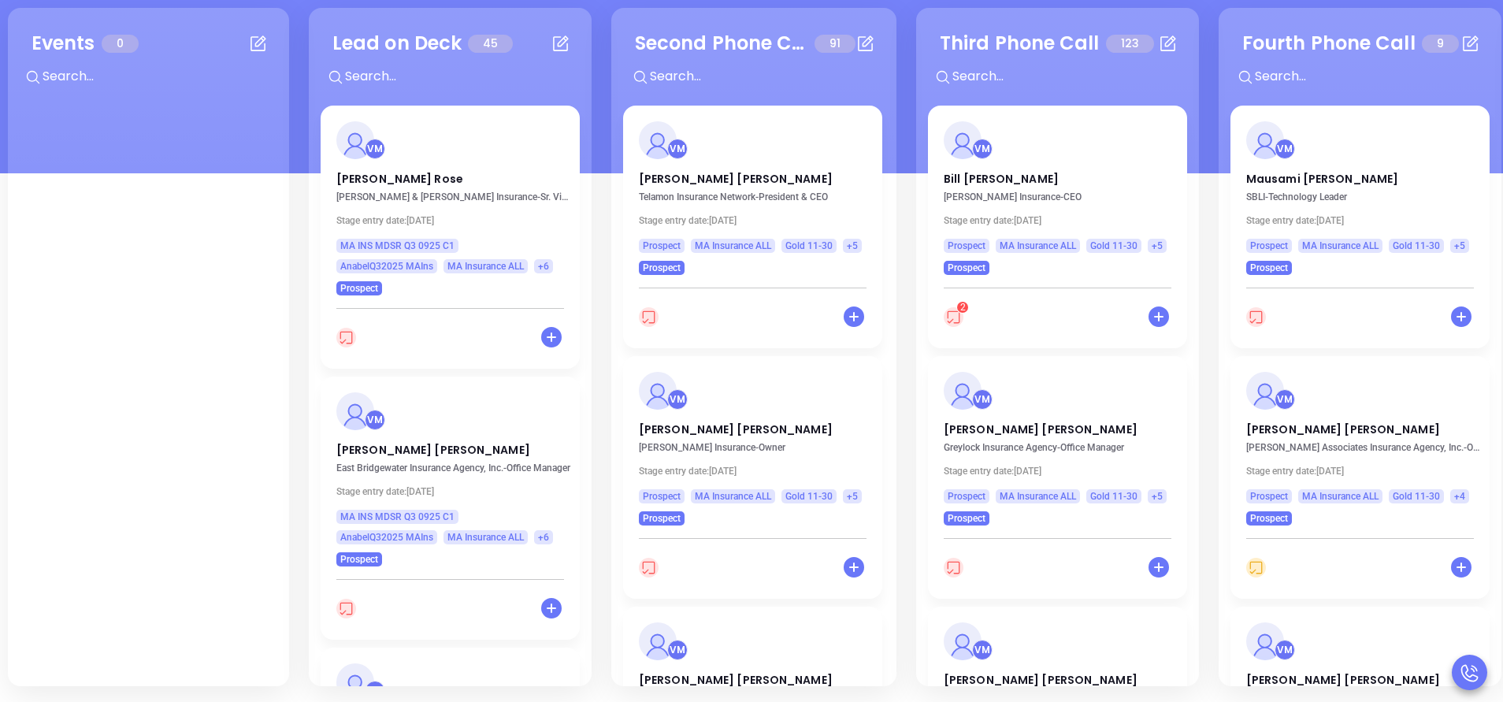
click at [298, 13] on div "Events 0 + Lead on Deck 45 + VM Midge Rose Bryden & Sullivan Insurance - Sr. Vi…" at bounding box center [1521, 347] width 3034 height 686
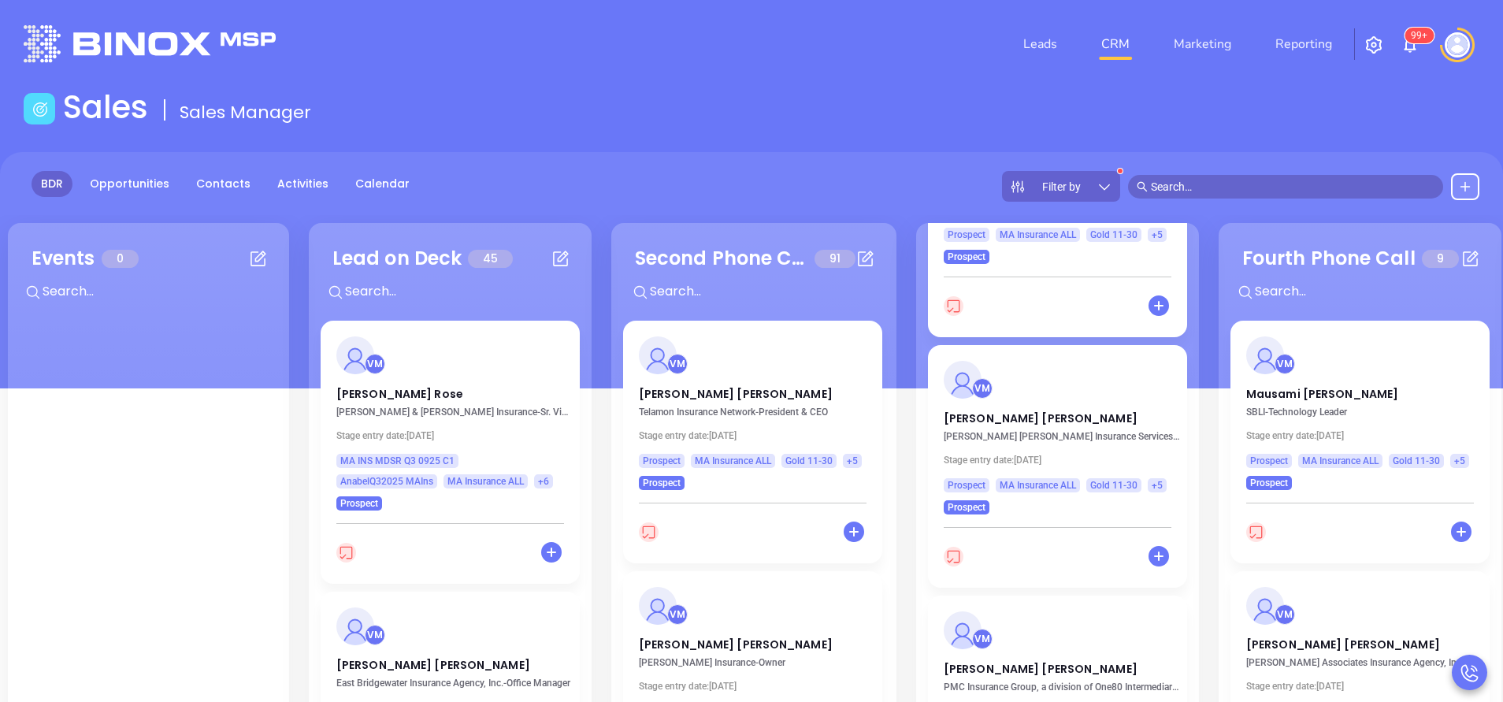
scroll to position [2515, 0]
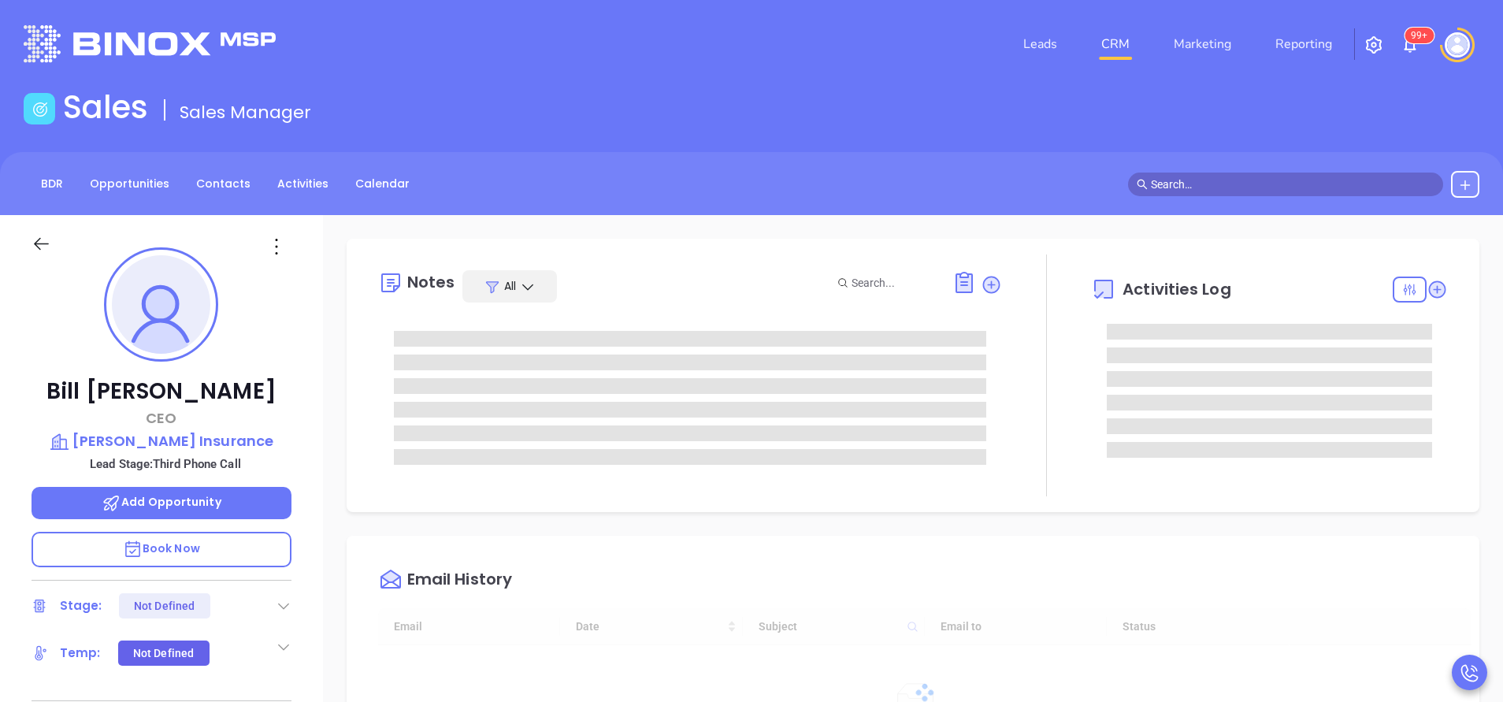
type input "[DATE]"
type input "[PERSON_NAME]"
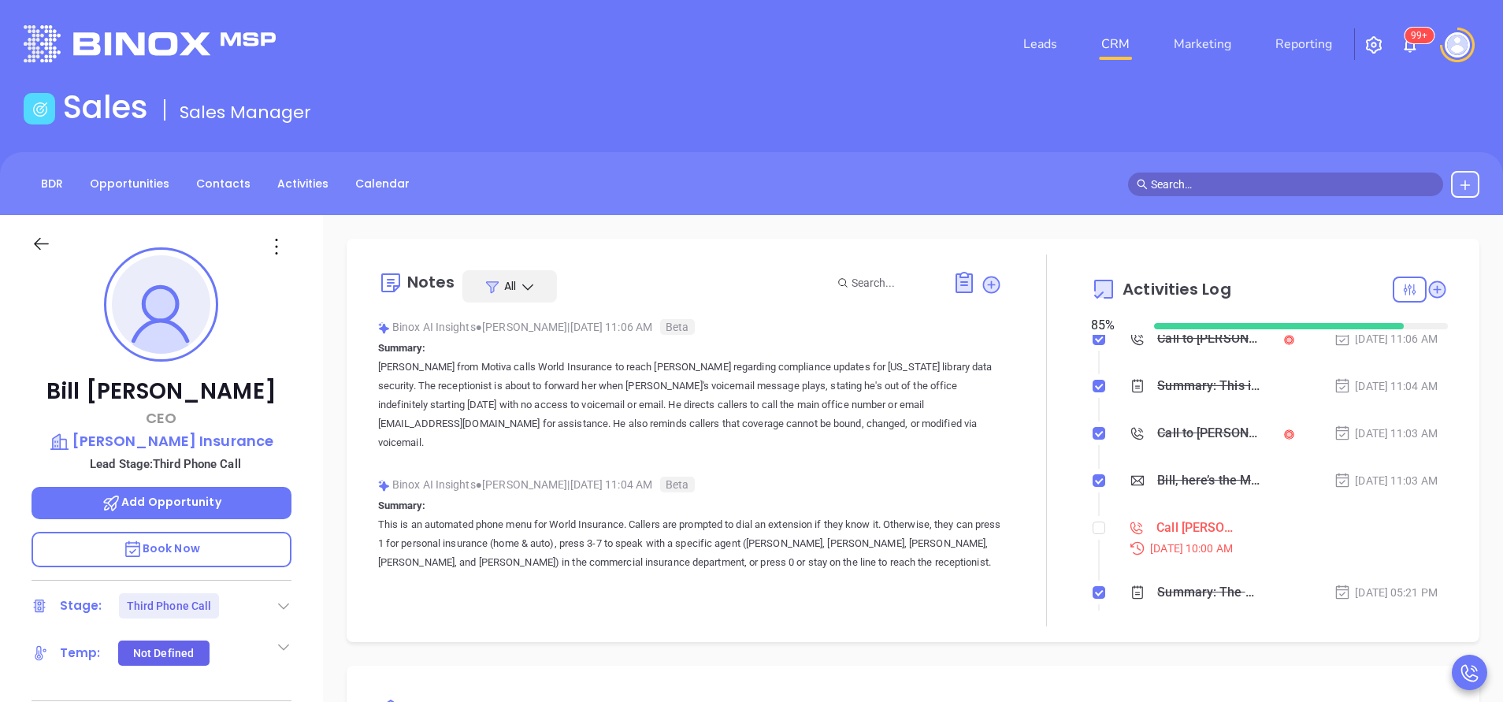
scroll to position [236, 0]
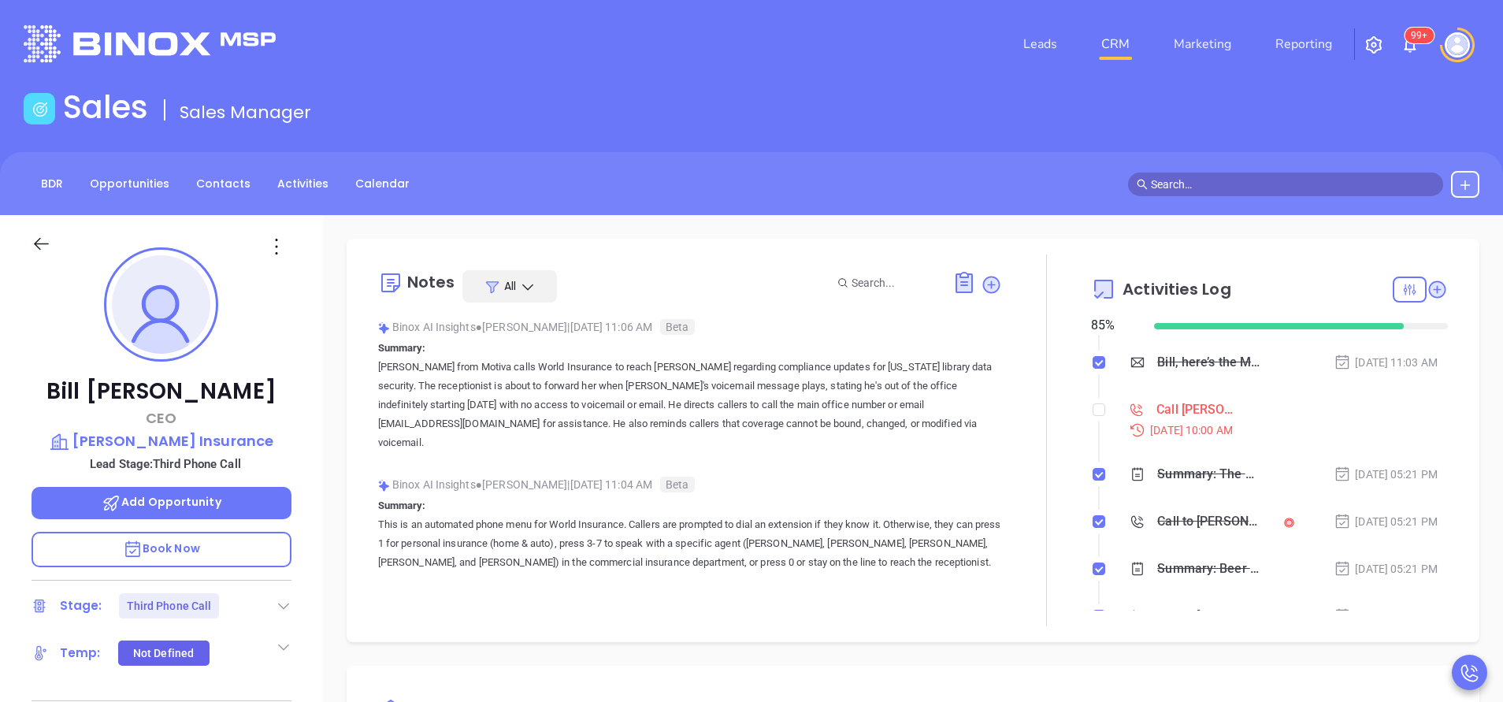
click at [1096, 412] on li "Call Bill Bearce to follow up Oct 2, 2025 | 10:00 AM" at bounding box center [1271, 433] width 353 height 61
click at [1093, 412] on input "checkbox" at bounding box center [1099, 409] width 13 height 13
checkbox input "true"
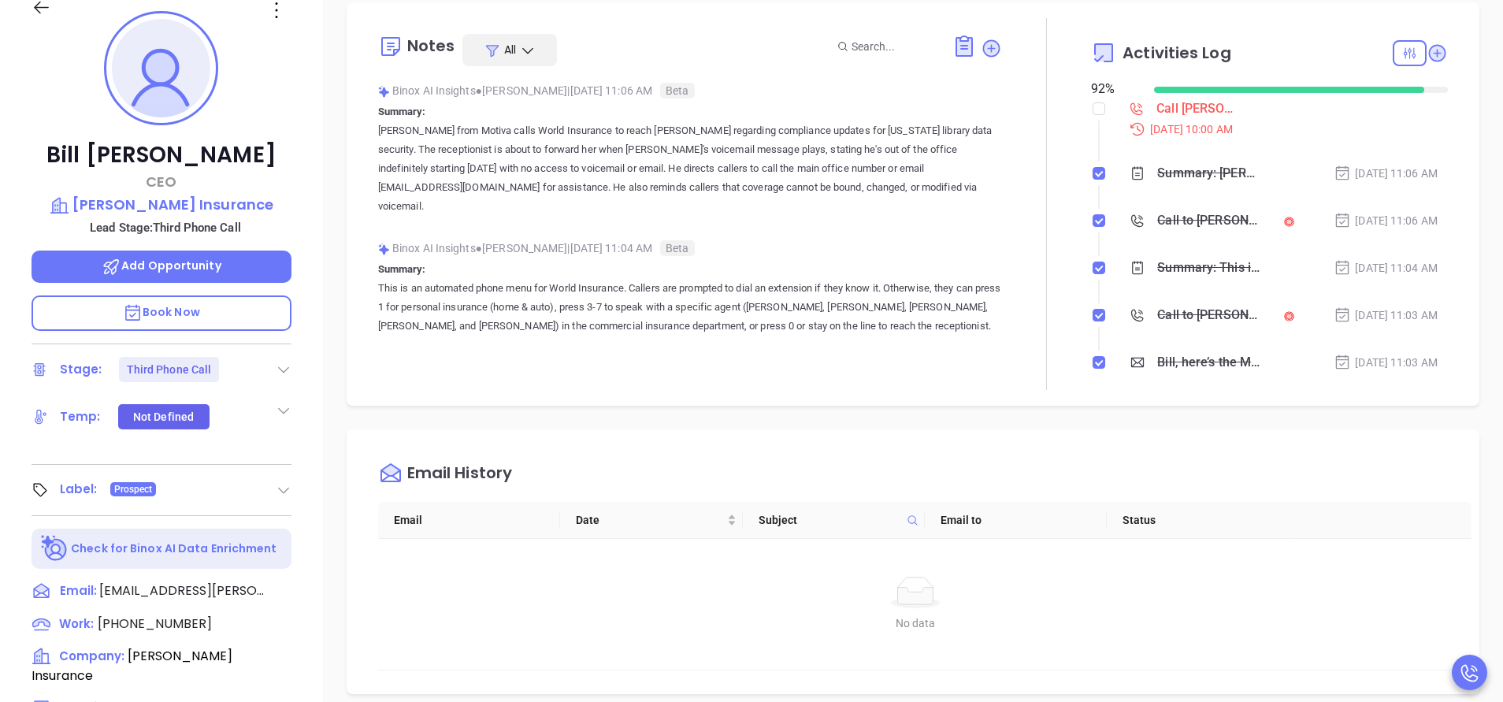
scroll to position [354, 0]
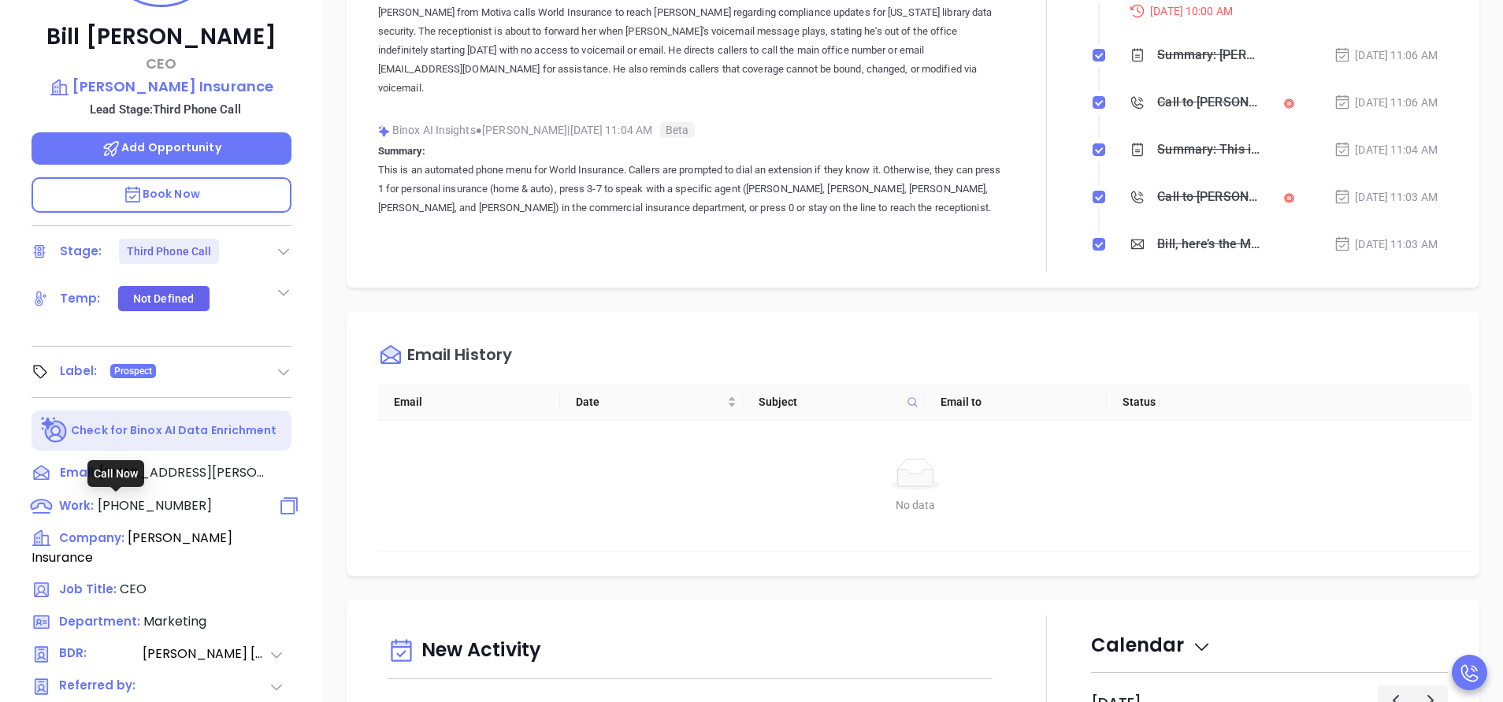
click at [192, 507] on span "(508) 586-3400" at bounding box center [155, 505] width 114 height 18
type input "(508) 586-3400"
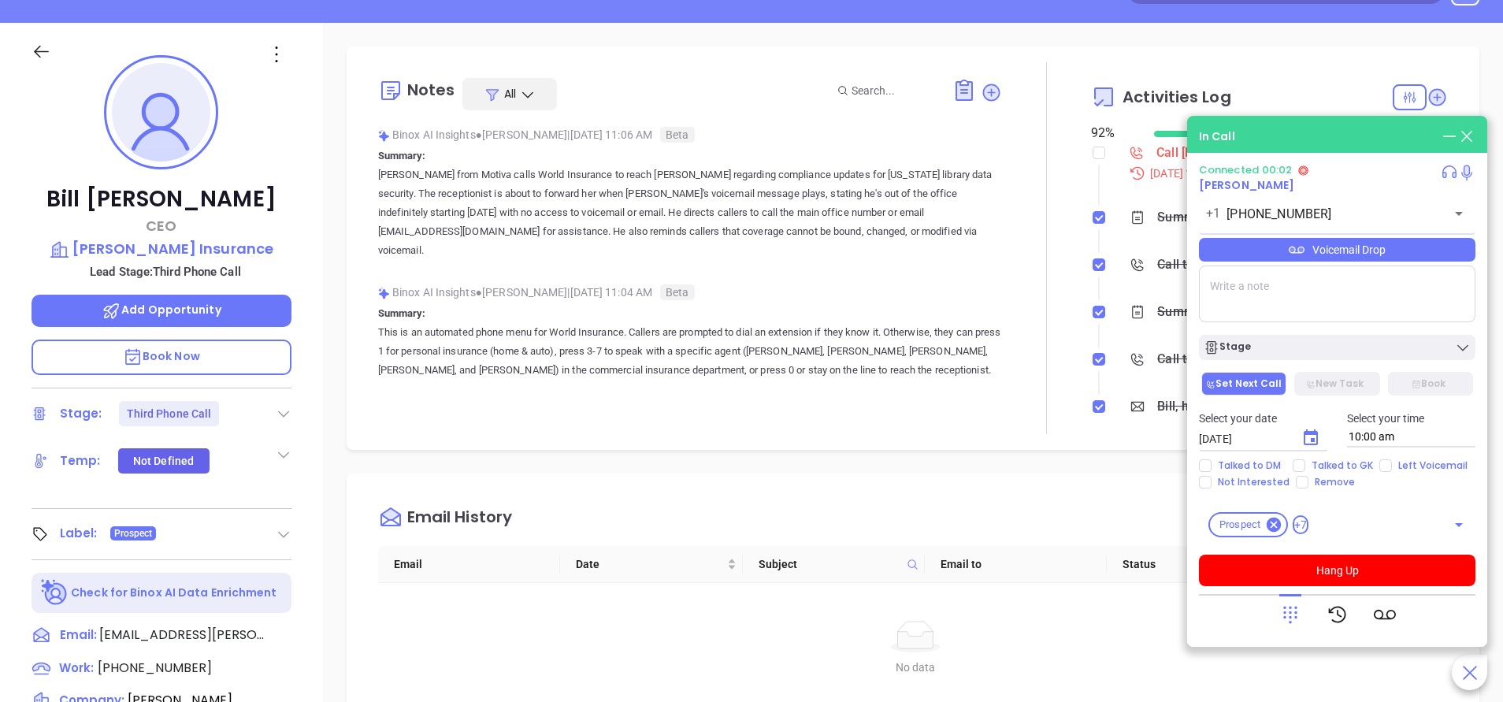
scroll to position [0, 0]
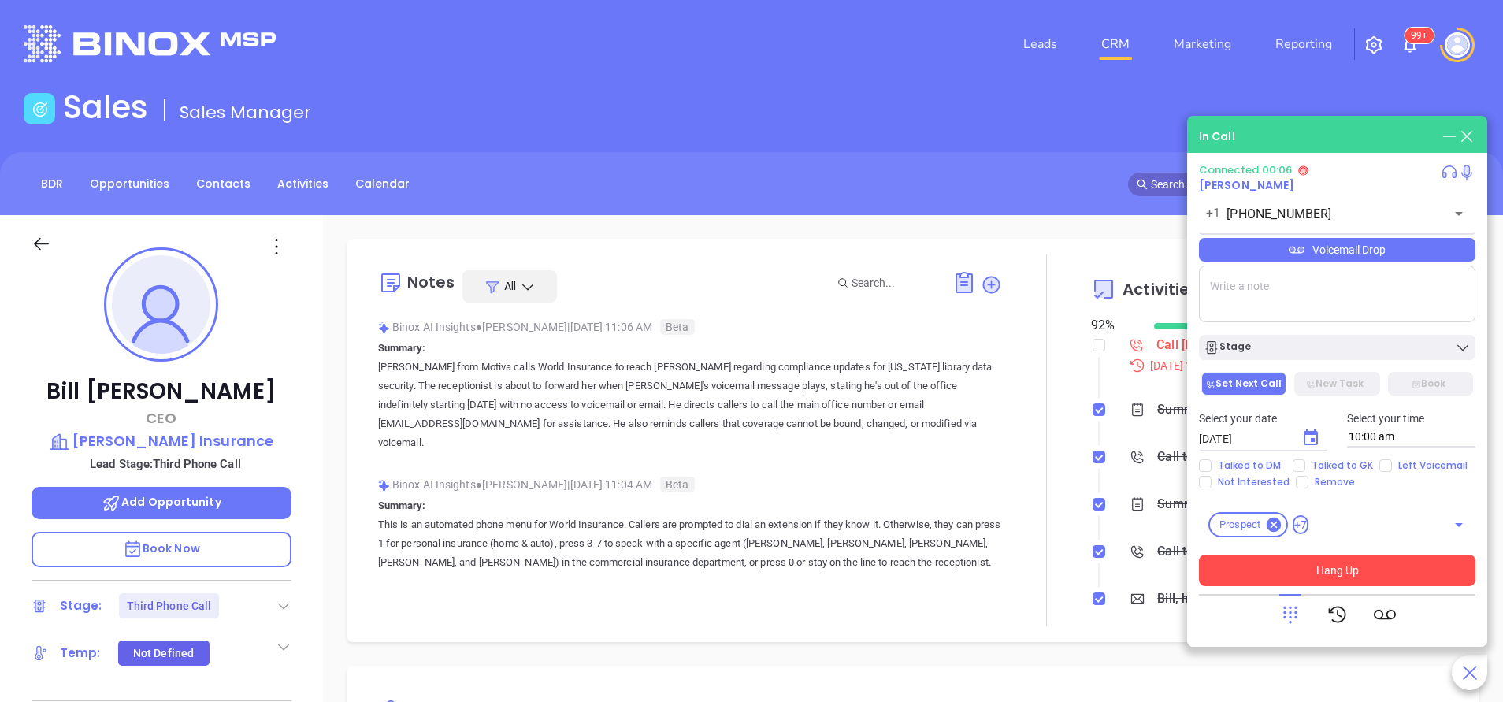
click at [1360, 573] on button "Hang Up" at bounding box center [1337, 571] width 277 height 32
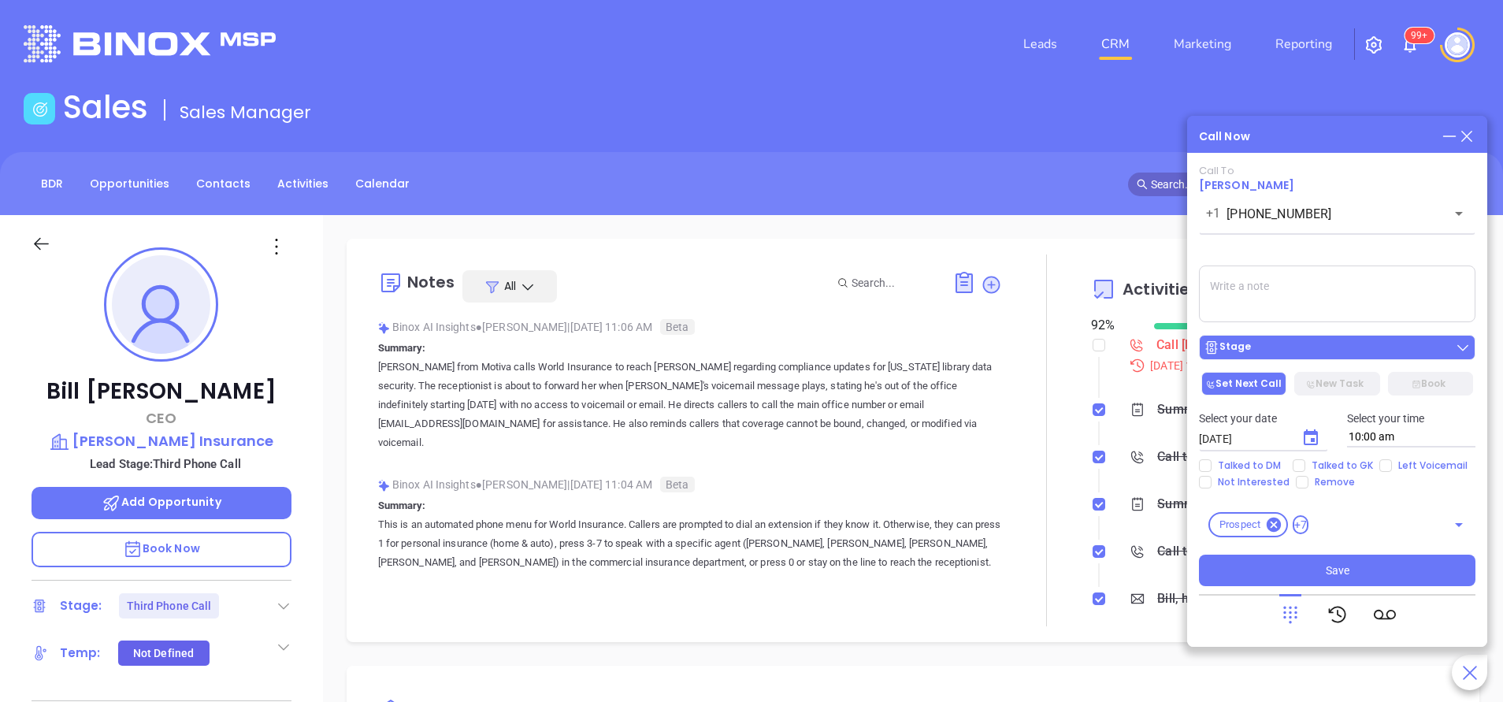
click at [1273, 343] on div "Stage" at bounding box center [1337, 348] width 267 height 16
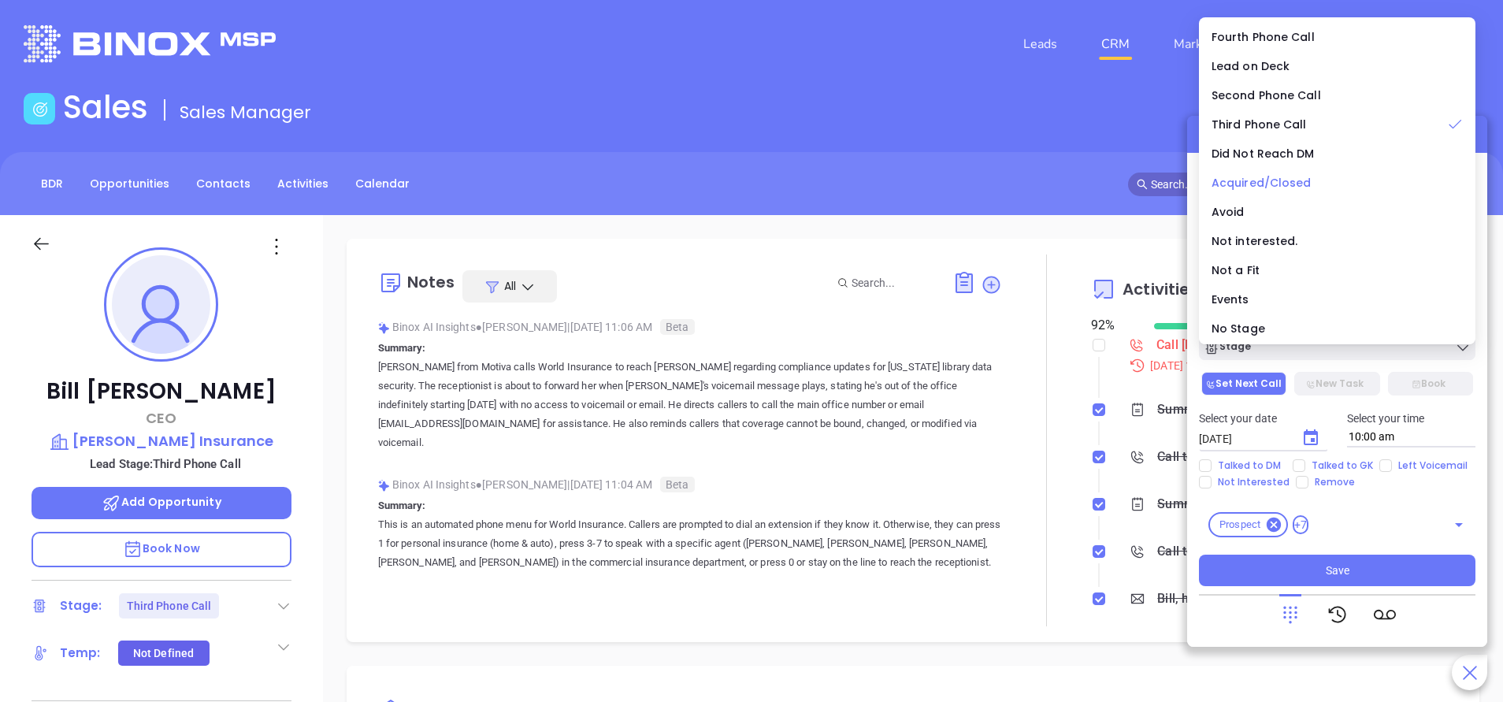
click at [1261, 180] on span "Acquired/Closed" at bounding box center [1262, 183] width 100 height 16
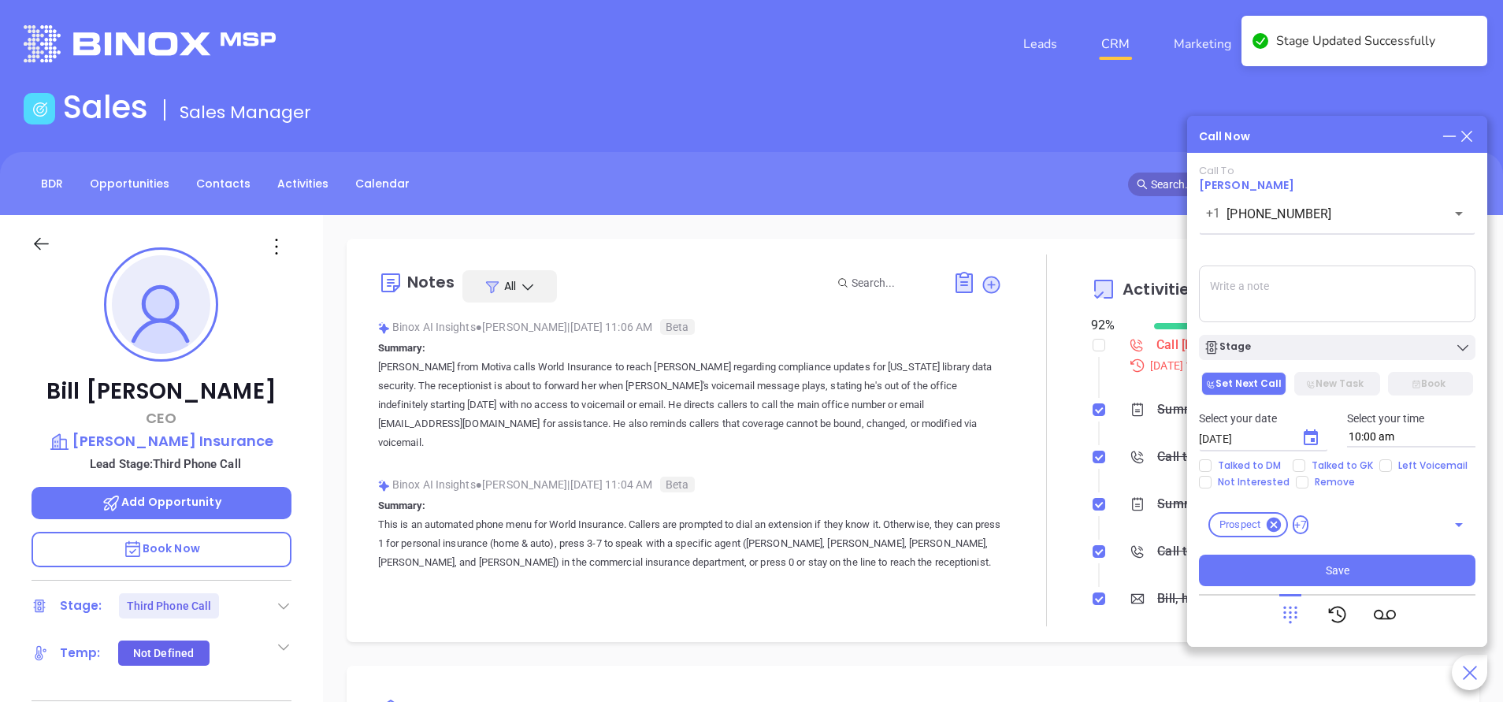
click at [1318, 299] on textarea at bounding box center [1337, 293] width 277 height 57
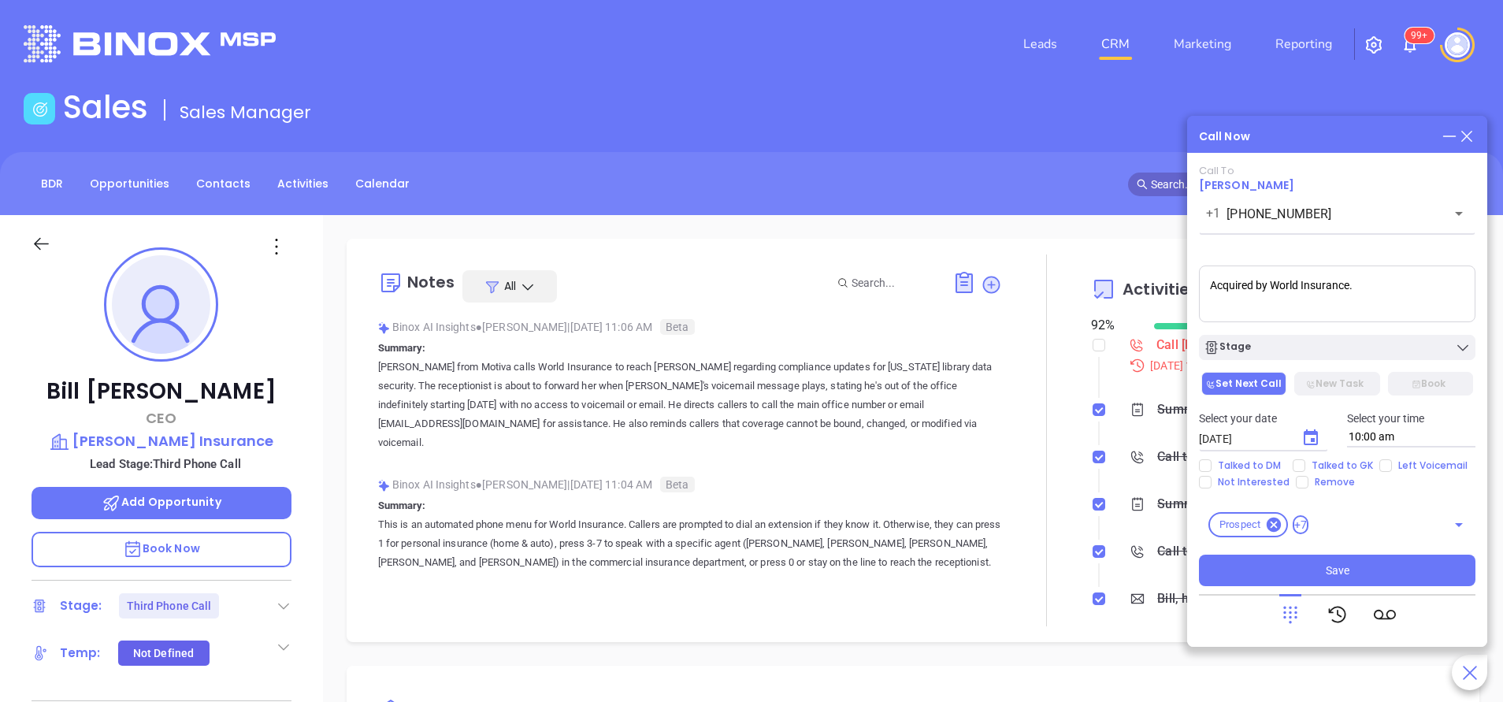
type textarea "Acquired by World Insurance."
click at [1314, 574] on button "Save" at bounding box center [1337, 571] width 277 height 32
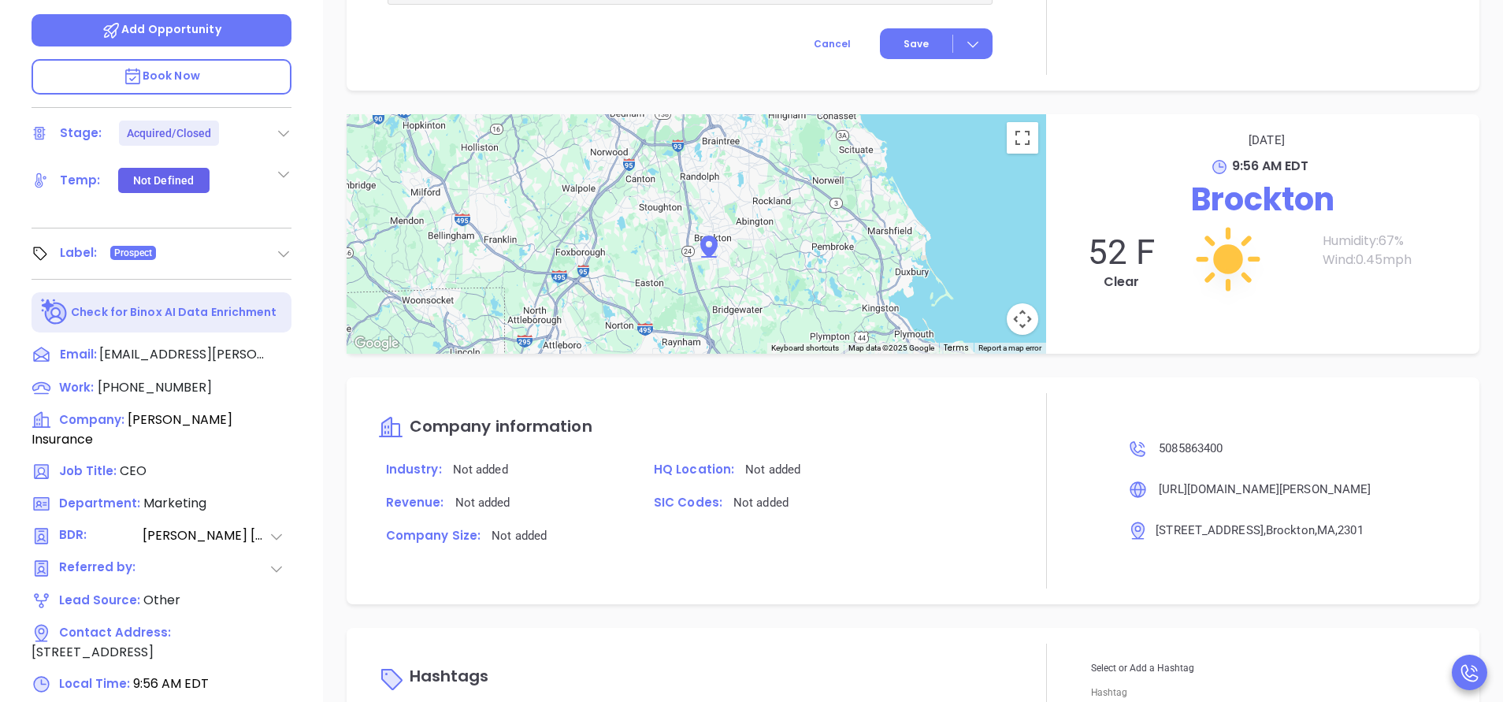
scroll to position [616, 0]
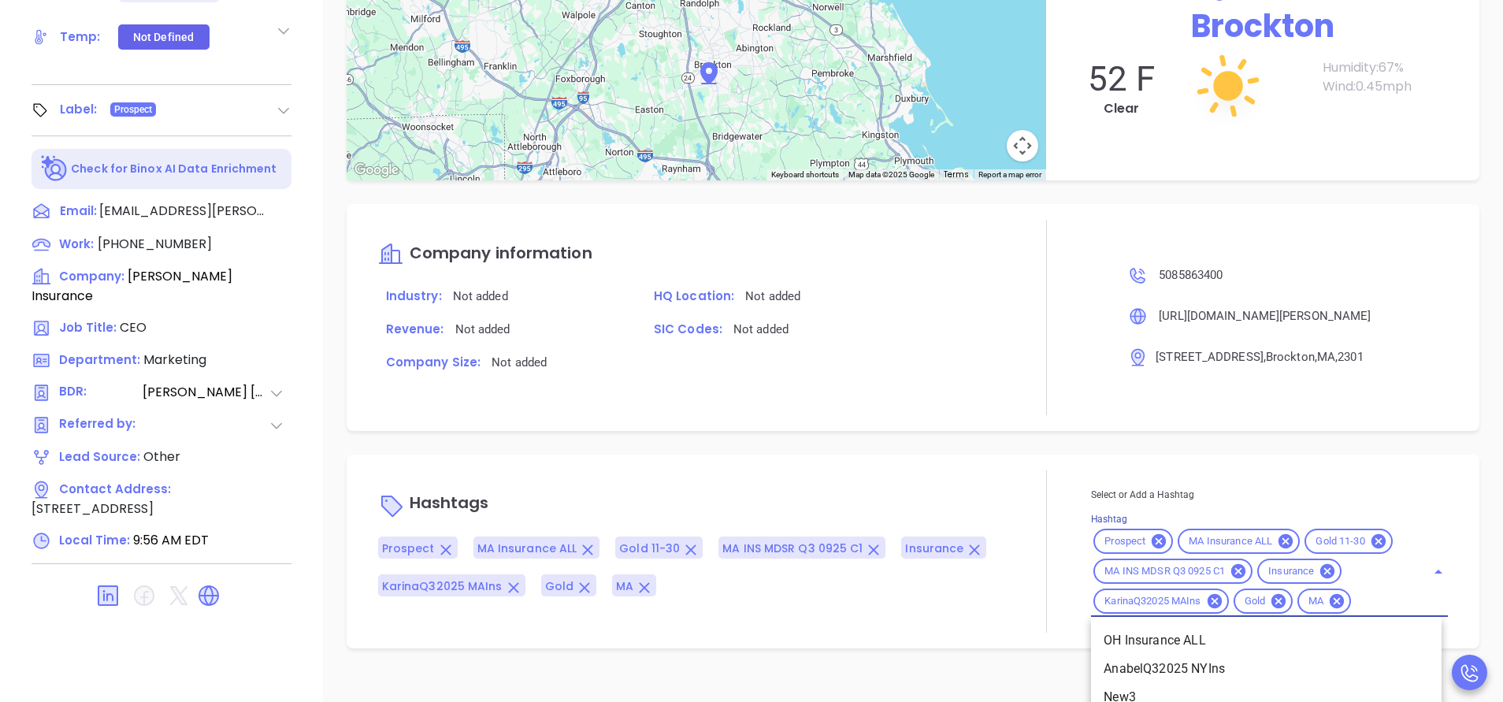
click at [1353, 611] on input "Hashtag" at bounding box center [1378, 602] width 50 height 20
type input "acqu"
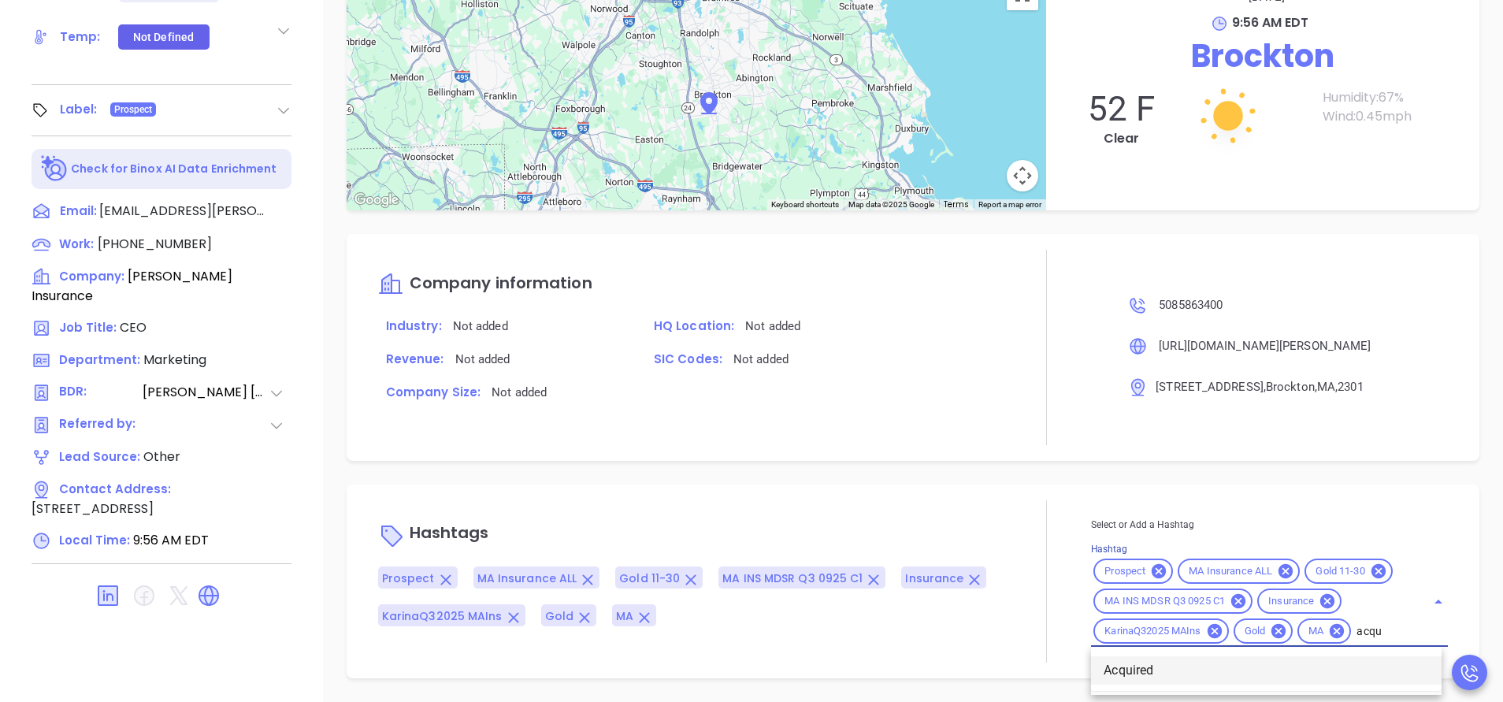
click at [1141, 665] on li "Acquired" at bounding box center [1266, 670] width 351 height 28
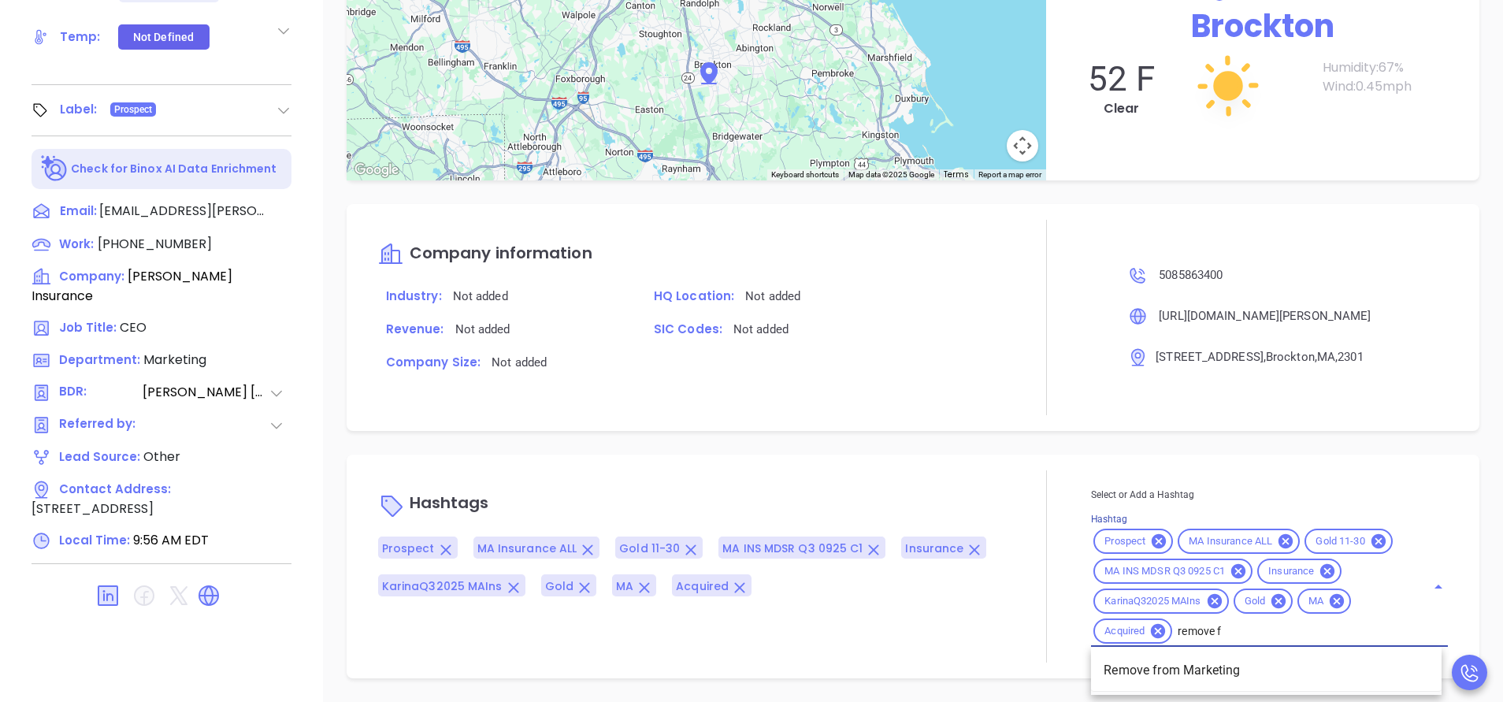
type input "remove fr"
click at [1140, 664] on li "Remove from Marketing" at bounding box center [1266, 670] width 351 height 28
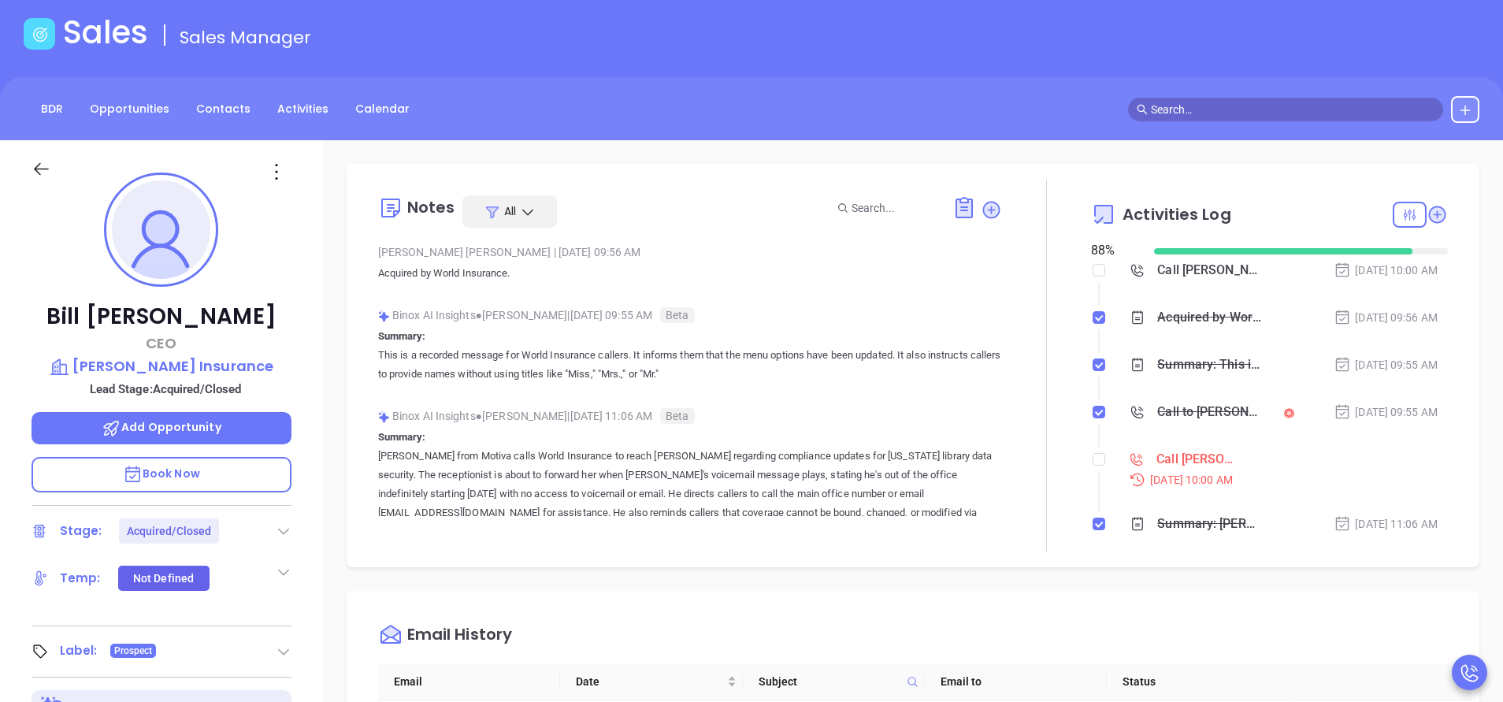
scroll to position [0, 0]
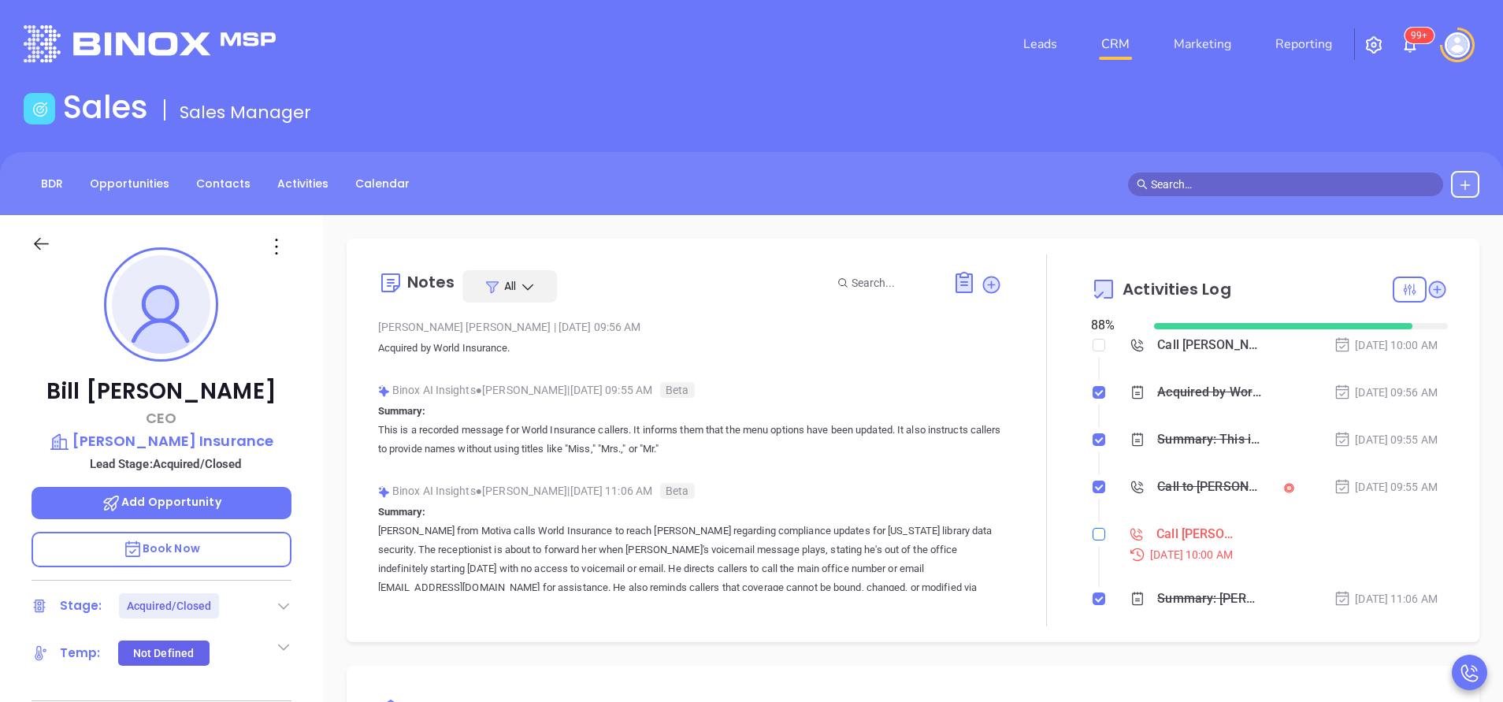
click at [1093, 526] on label at bounding box center [1099, 533] width 13 height 17
click at [1093, 528] on input "checkbox" at bounding box center [1099, 534] width 13 height 13
checkbox input "true"
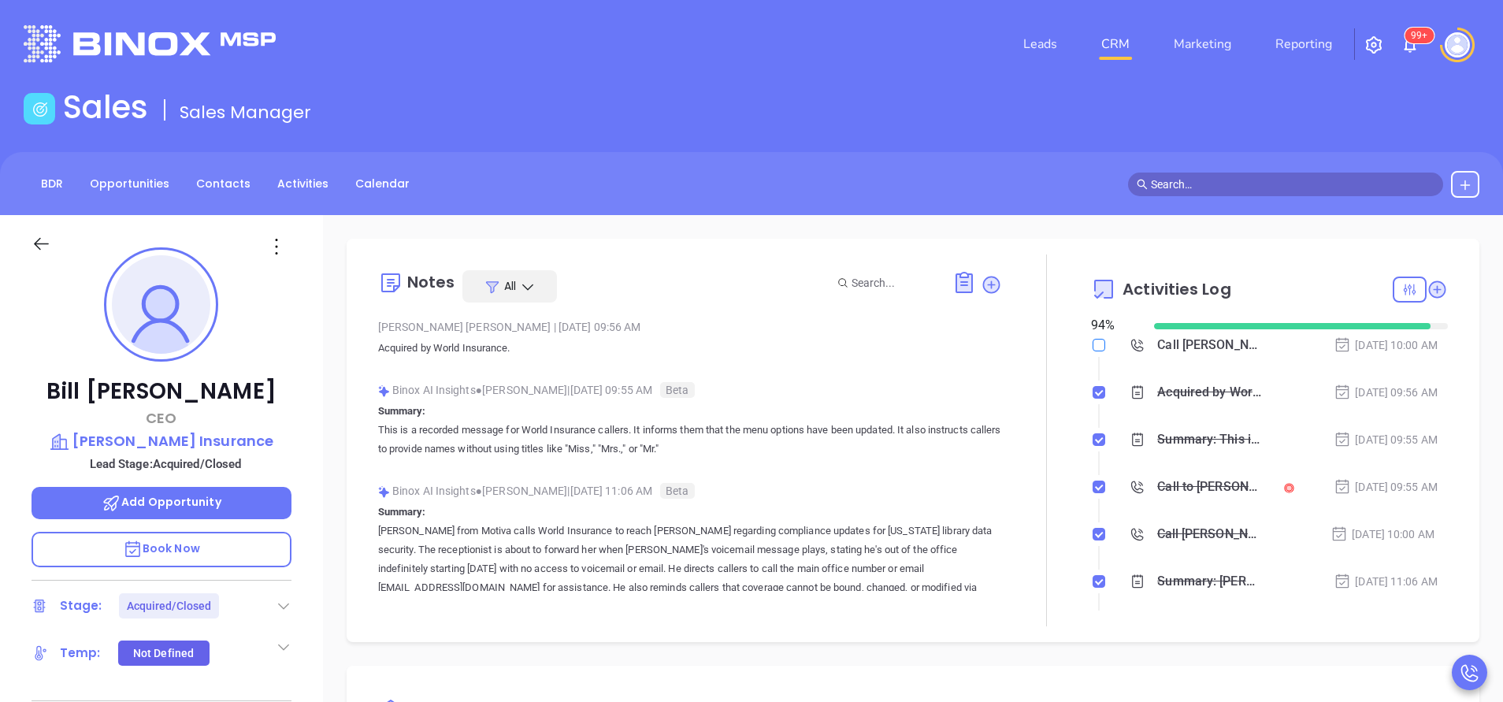
click at [1093, 346] on input "checkbox" at bounding box center [1099, 345] width 13 height 13
checkbox input "true"
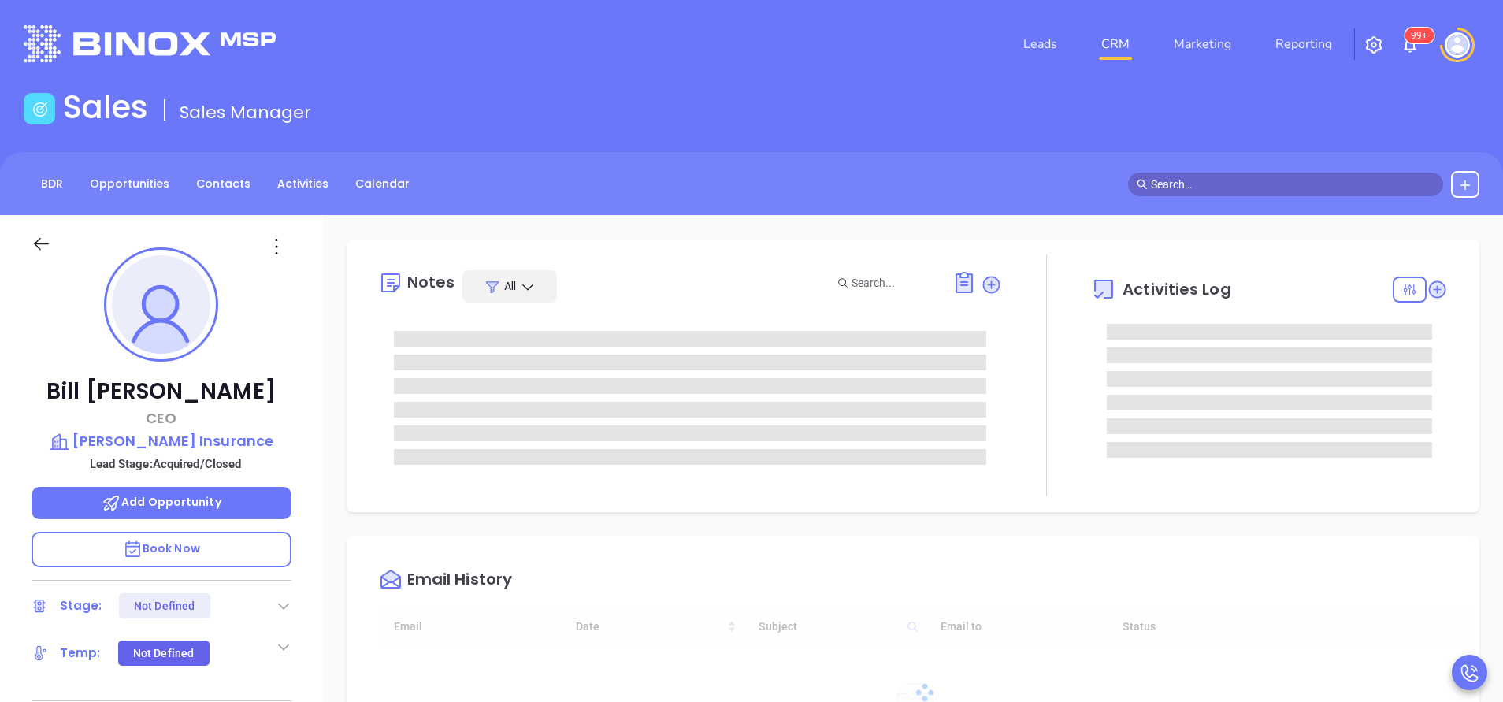
type input "[DATE]"
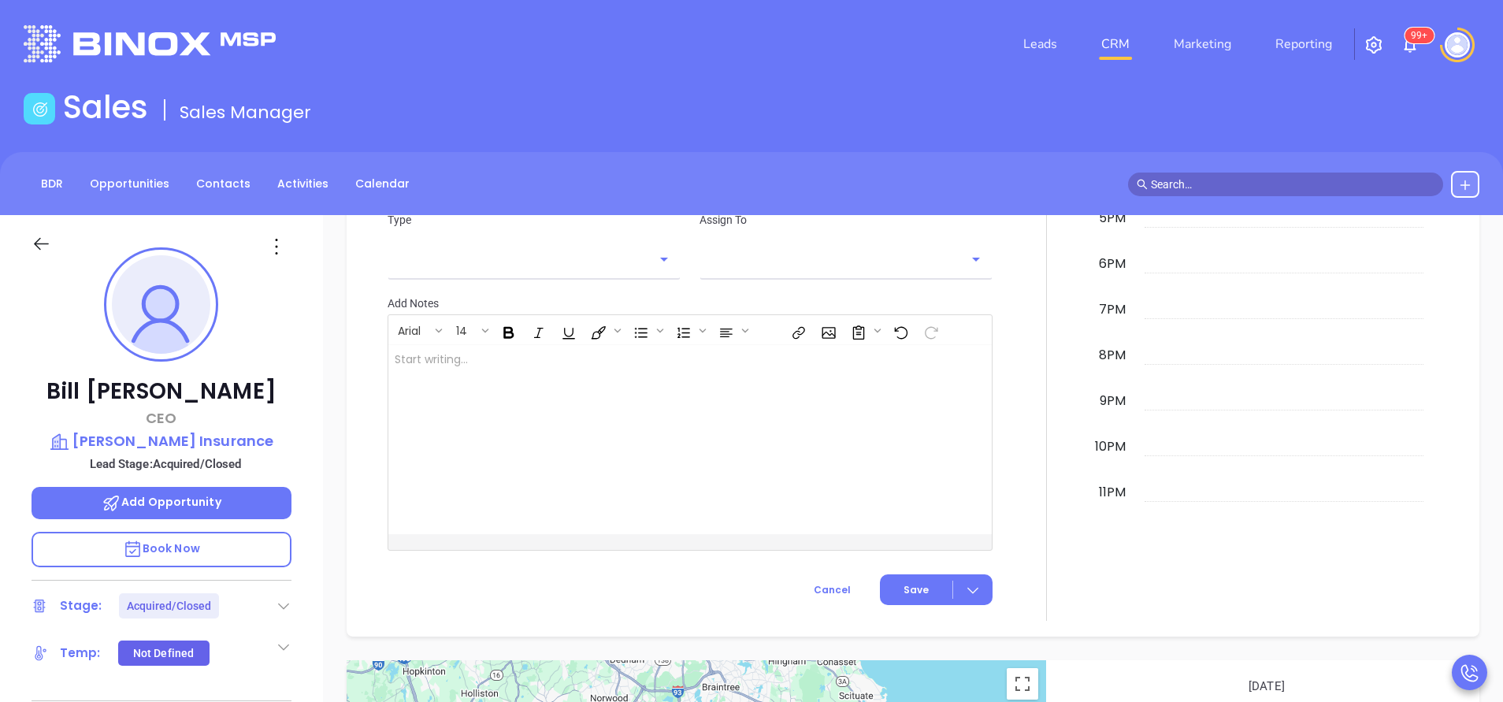
scroll to position [1199, 0]
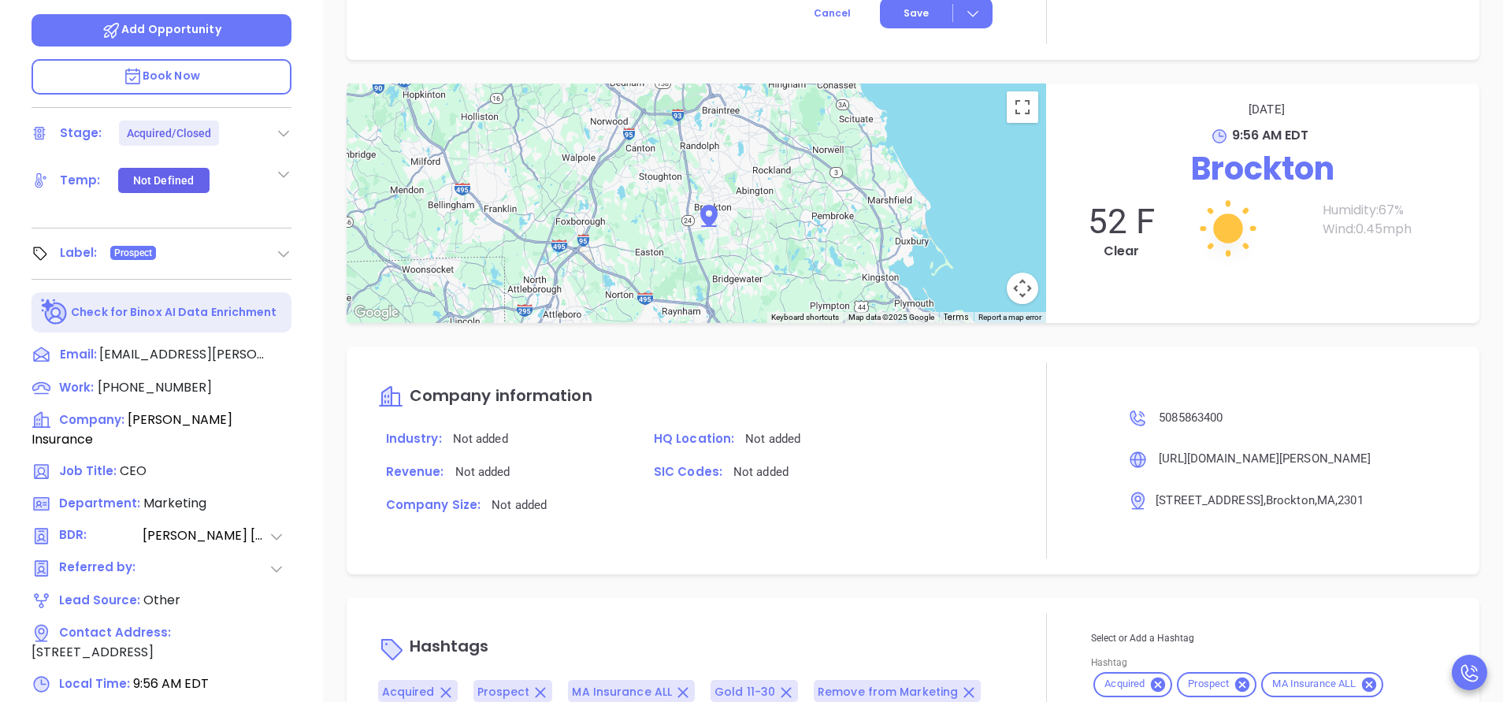
type input "[PERSON_NAME]"
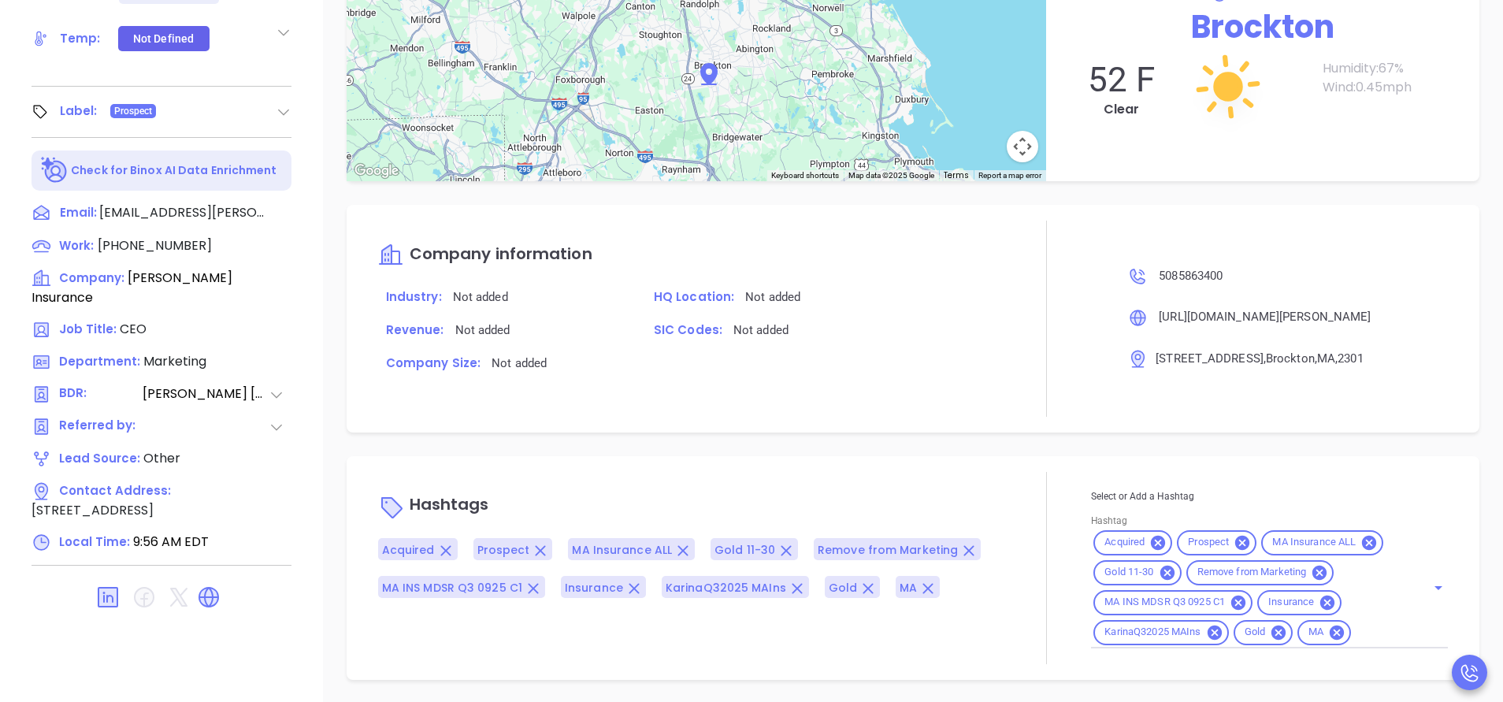
scroll to position [616, 0]
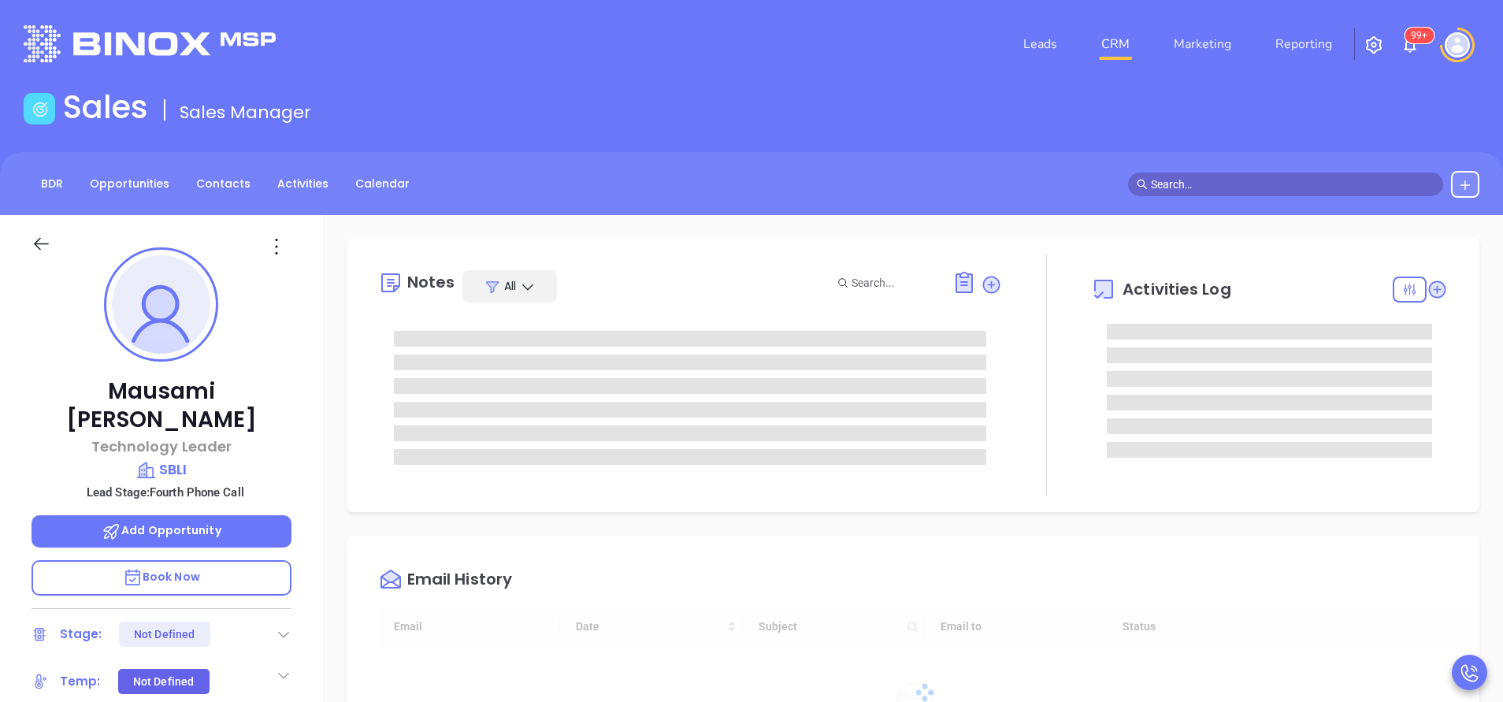
type input "[DATE]"
type input "[PERSON_NAME]"
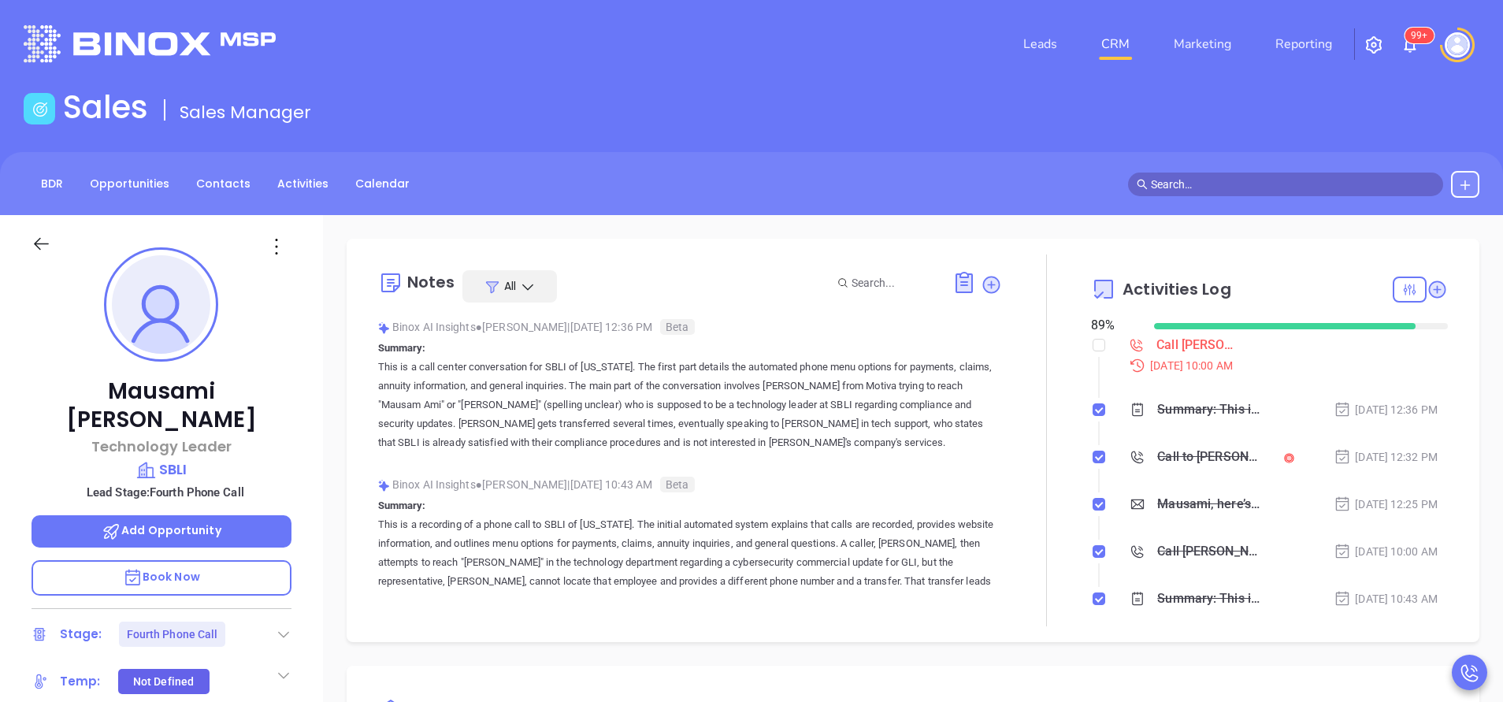
click at [1276, 116] on div "Sales Sales Manager" at bounding box center [751, 110] width 1475 height 44
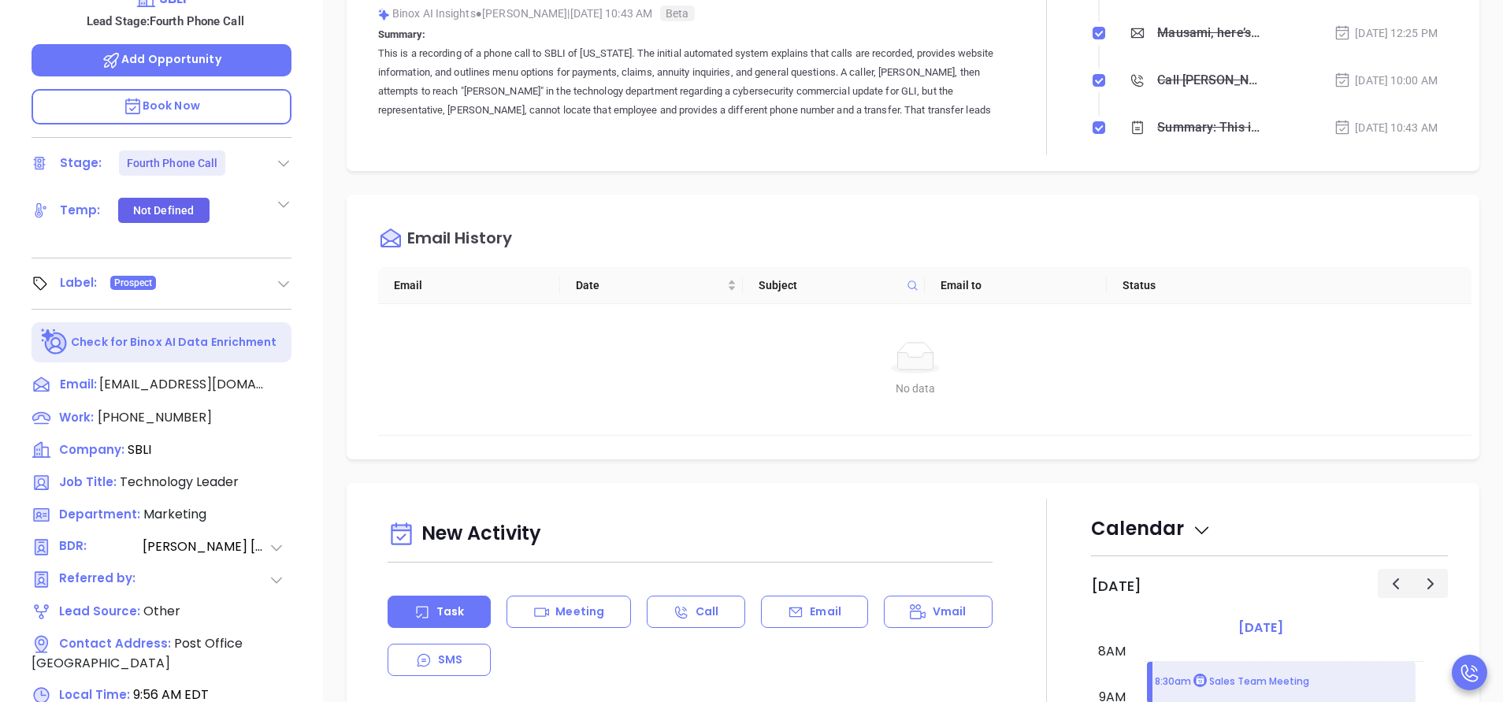
scroll to position [473, 0]
click at [181, 406] on span "(800) 694-7254" at bounding box center [155, 415] width 114 height 18
type input "(800) 694-7254"
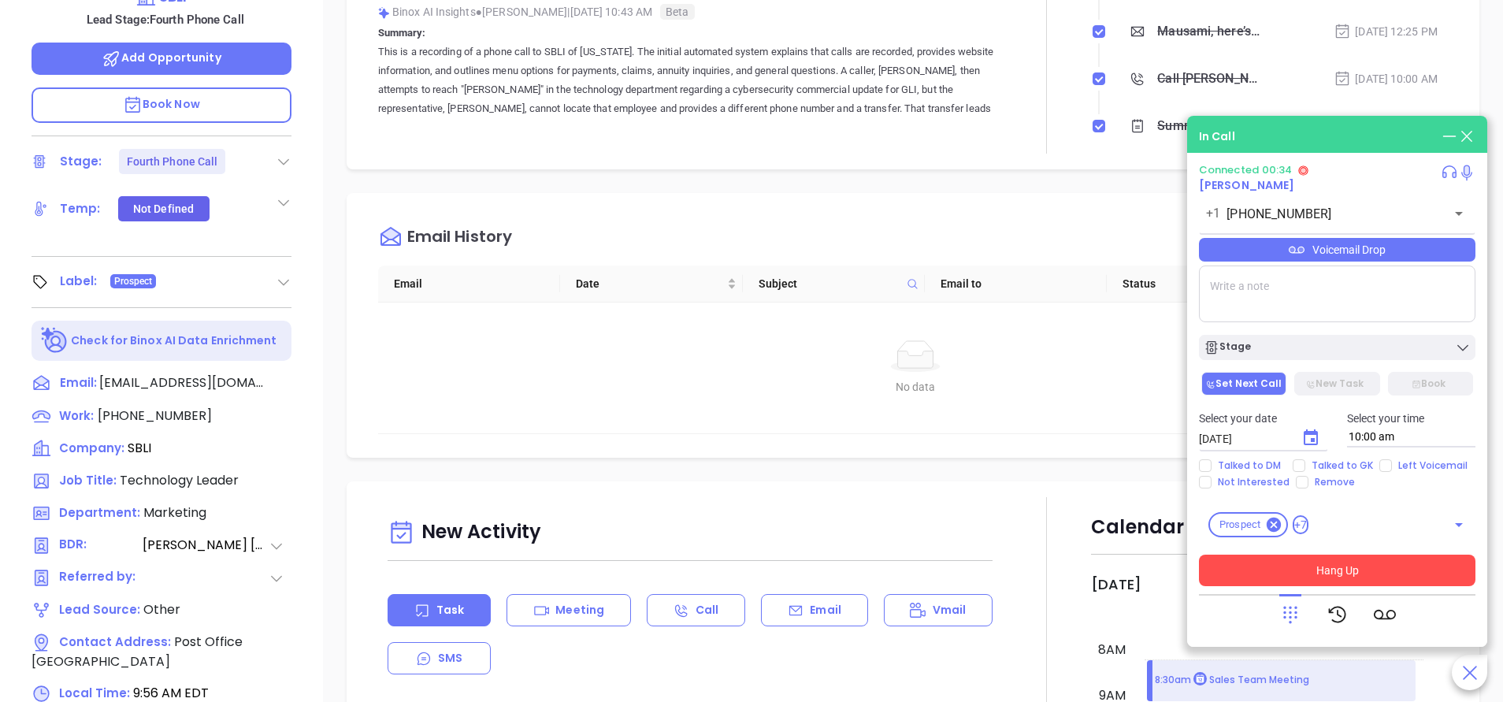
click at [1282, 565] on button "Hang Up" at bounding box center [1337, 571] width 277 height 32
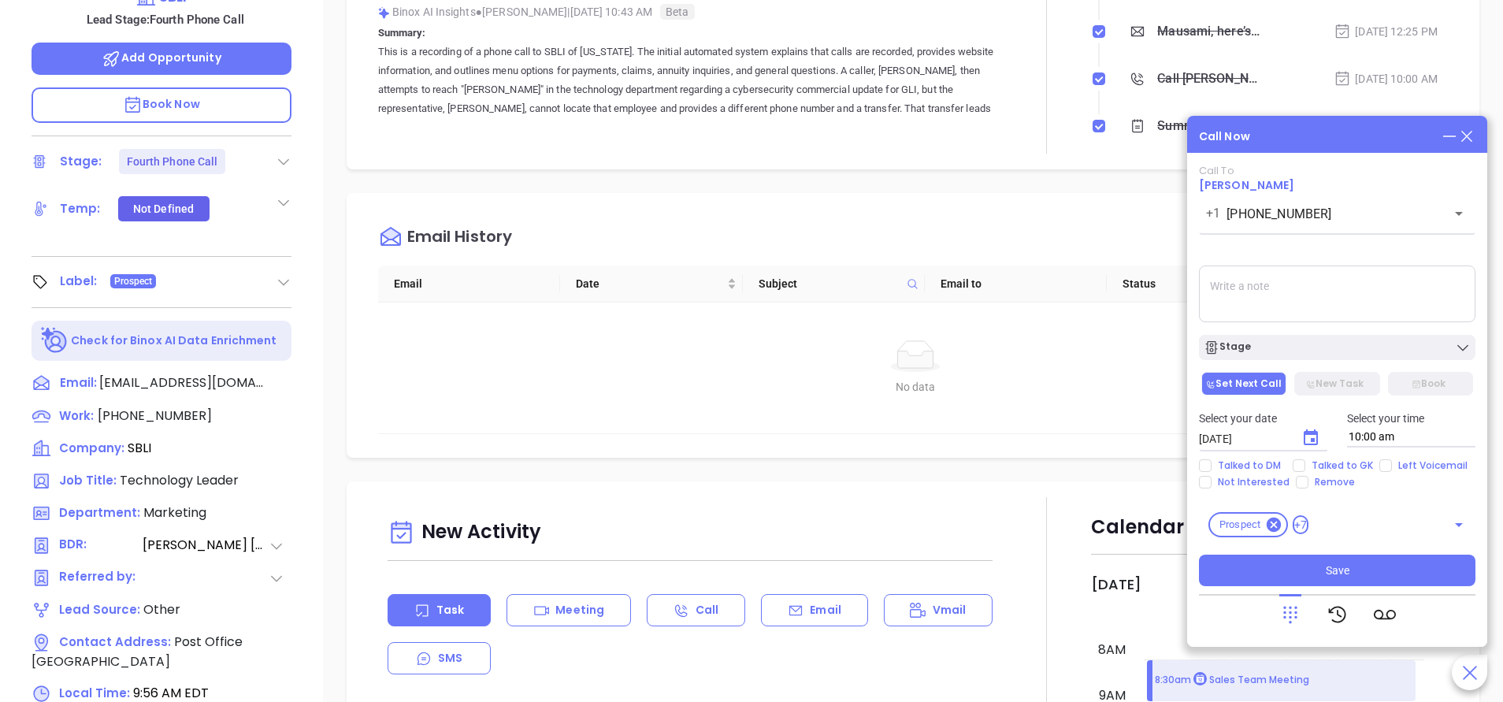
click at [1267, 306] on textarea at bounding box center [1337, 293] width 277 height 57
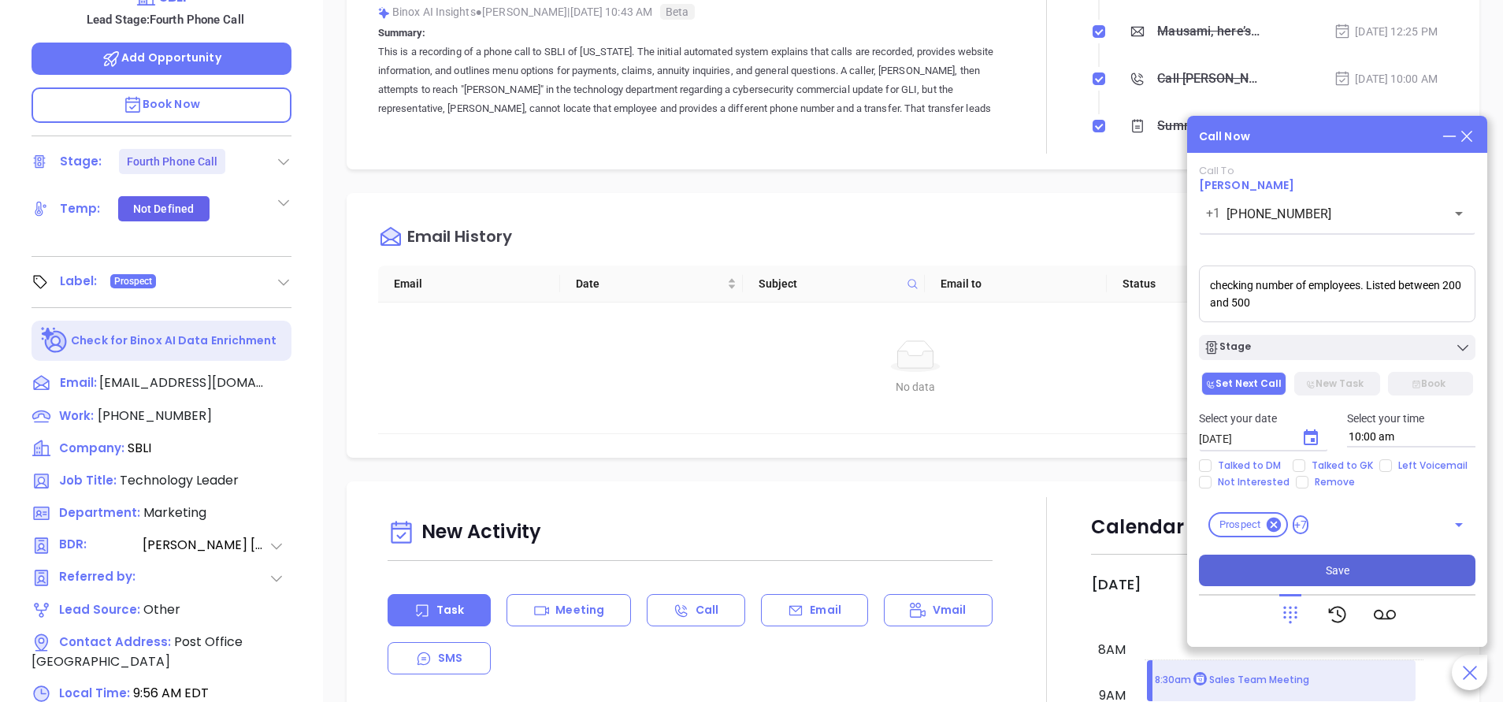
type textarea "checking number of employees. Listed between 200 and 500"
drag, startPoint x: 1327, startPoint y: 566, endPoint x: 1320, endPoint y: 562, distance: 8.5
click at [1327, 566] on span "Save" at bounding box center [1338, 570] width 24 height 17
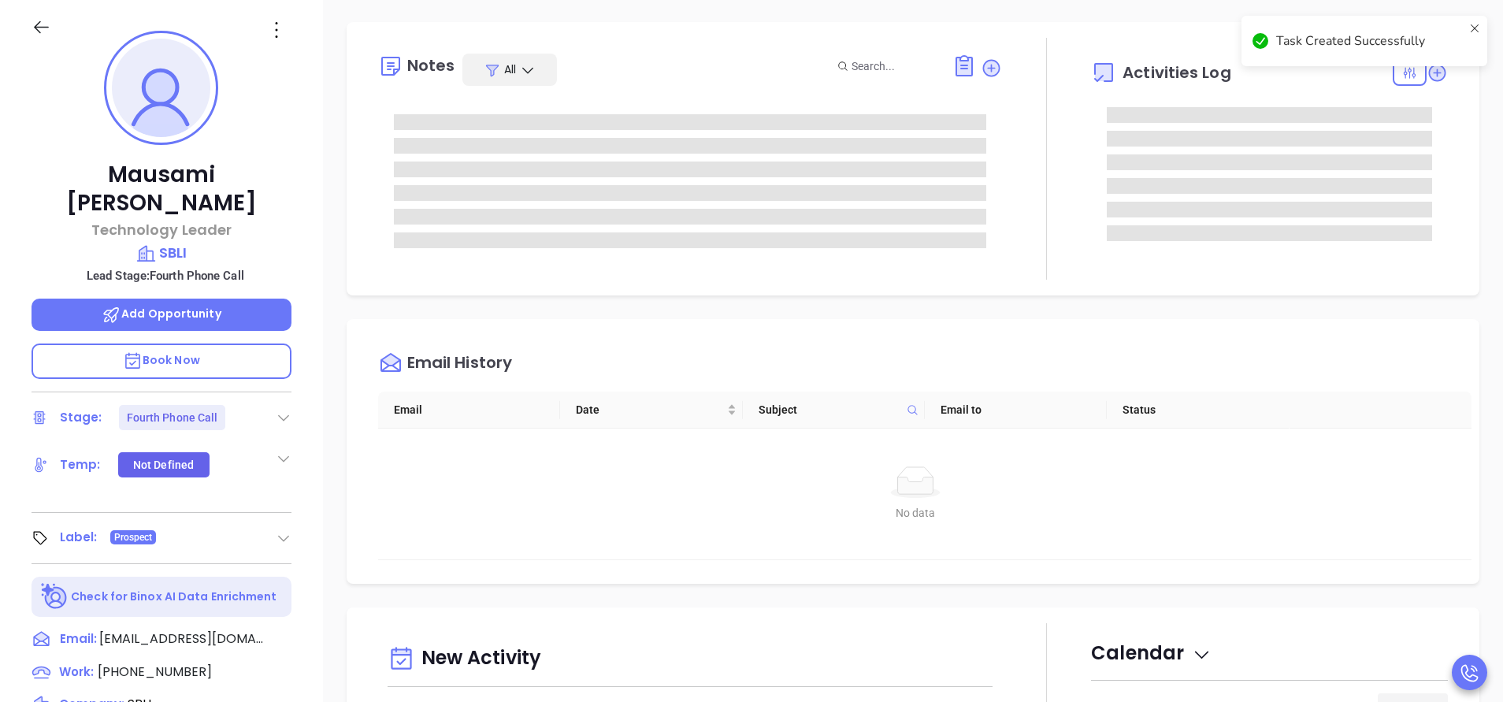
scroll to position [0, 0]
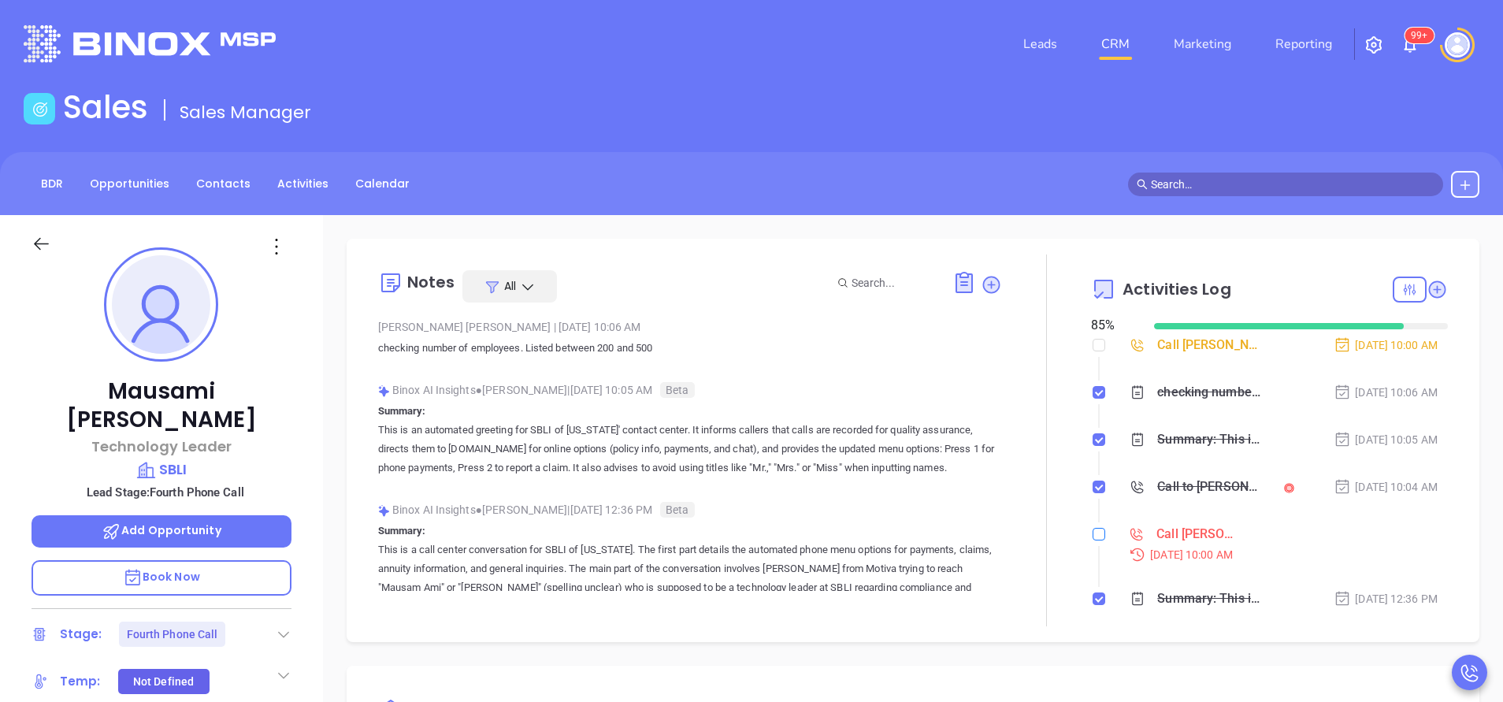
click at [1093, 536] on input "checkbox" at bounding box center [1099, 534] width 13 height 13
checkbox input "true"
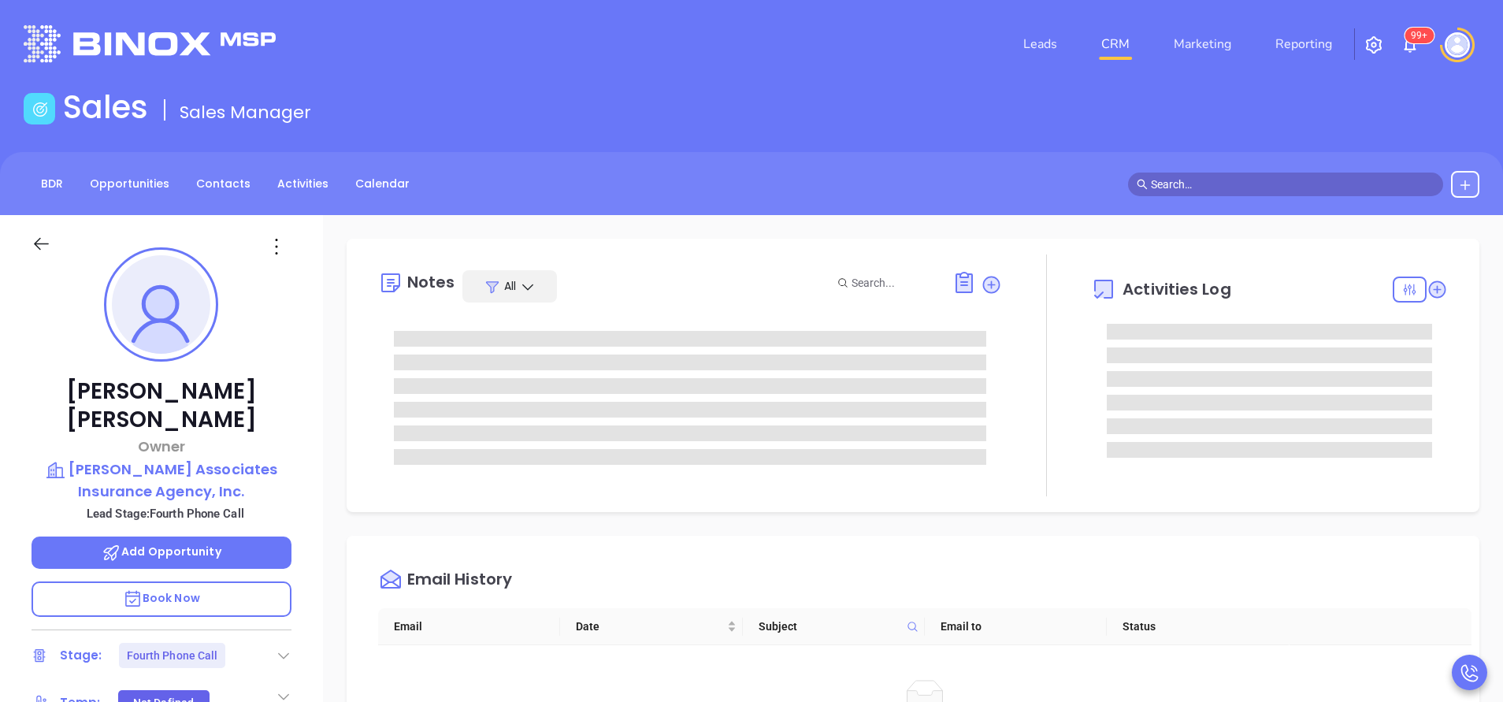
type input "[PERSON_NAME]"
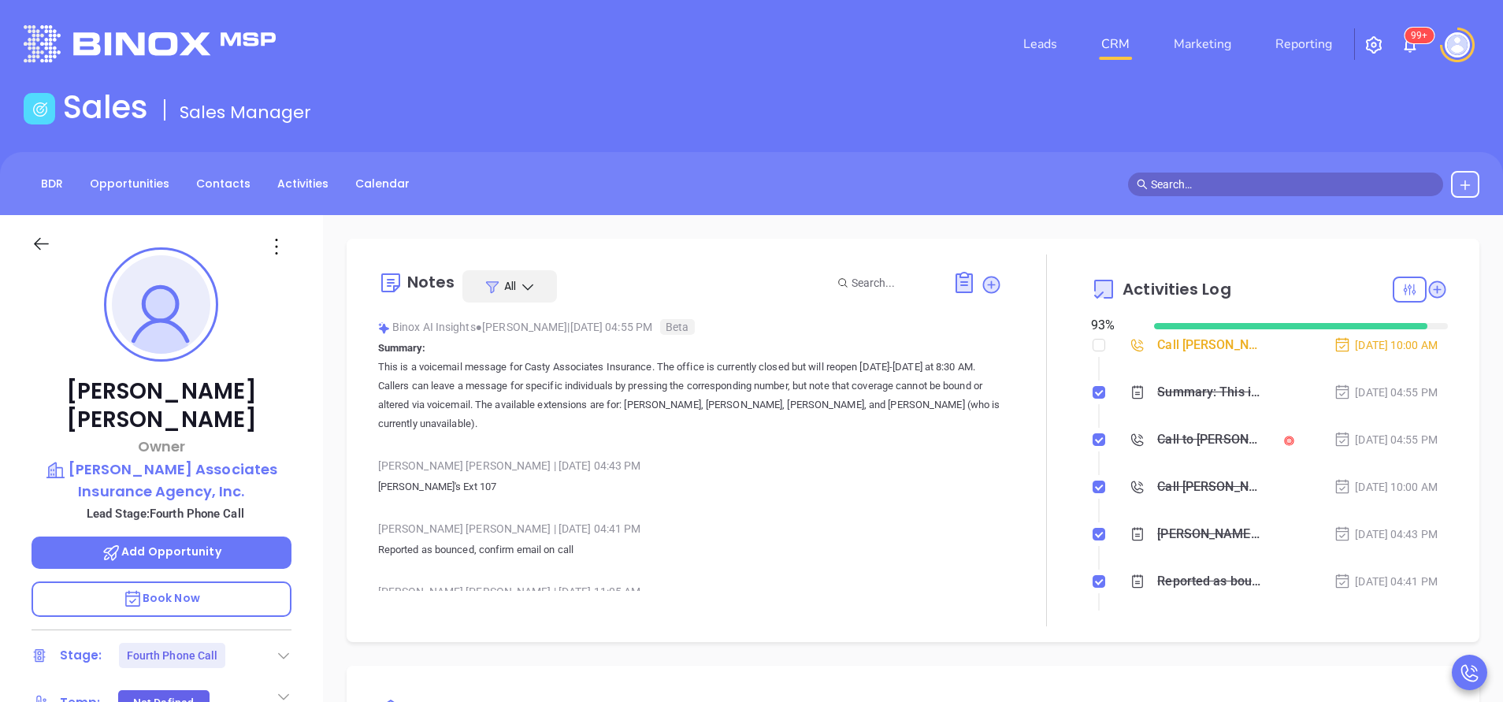
scroll to position [366, 0]
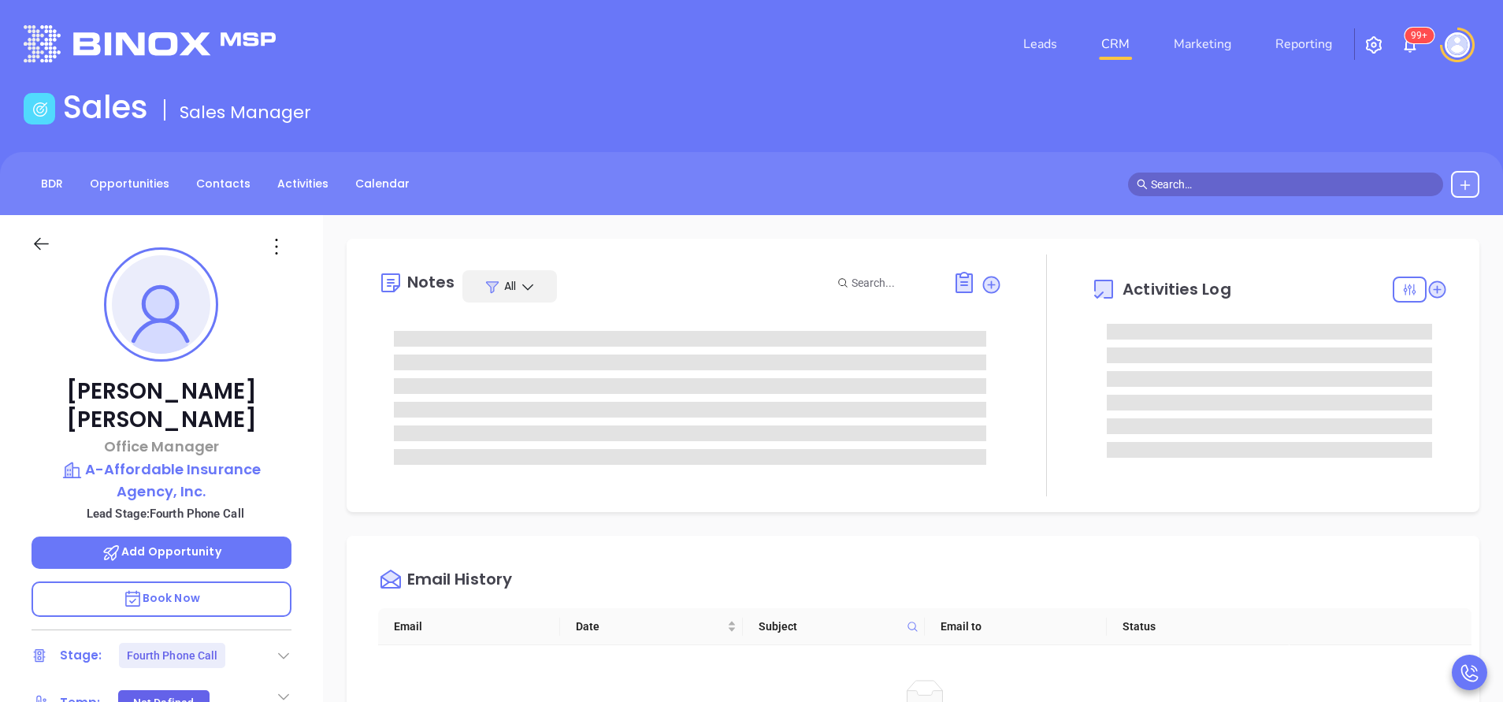
type input "[PERSON_NAME]"
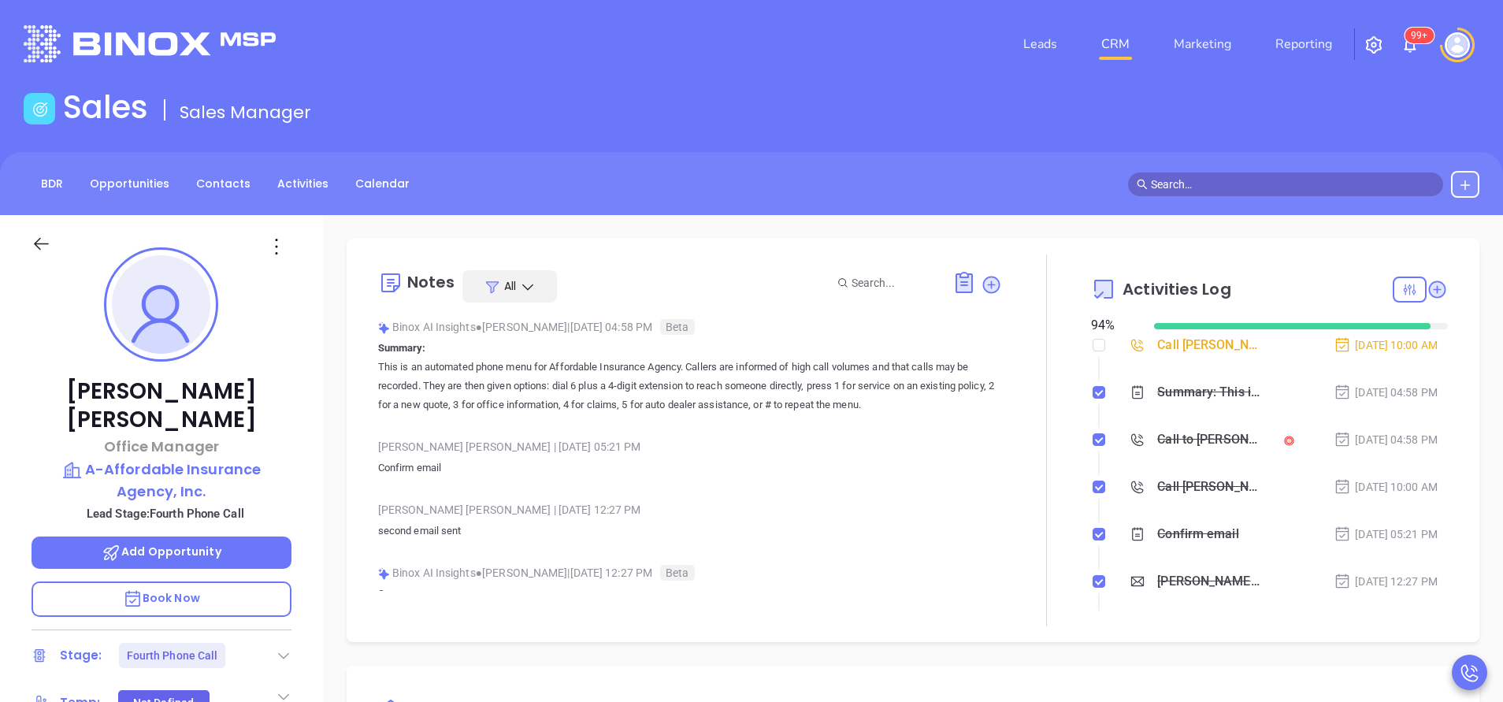
scroll to position [366, 0]
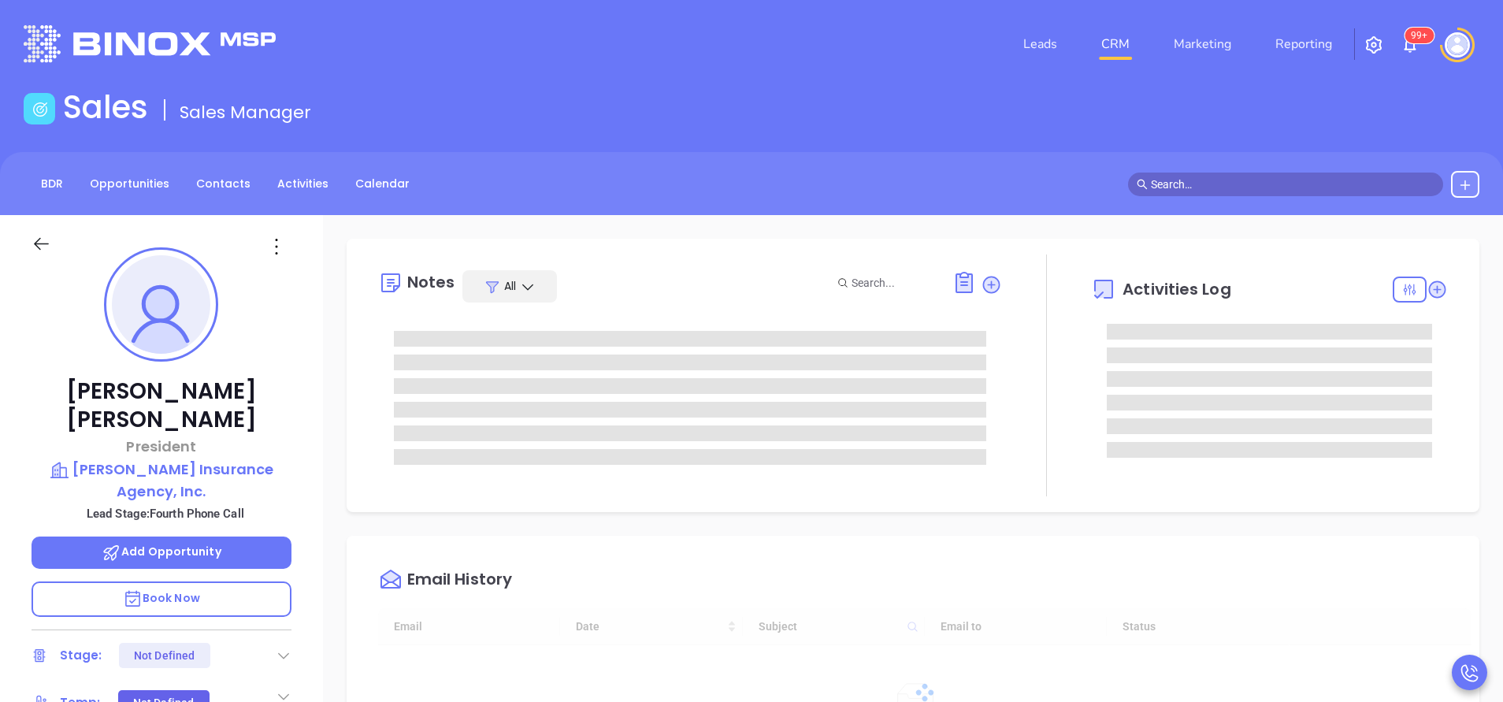
type input "[DATE]"
type input "[PERSON_NAME]"
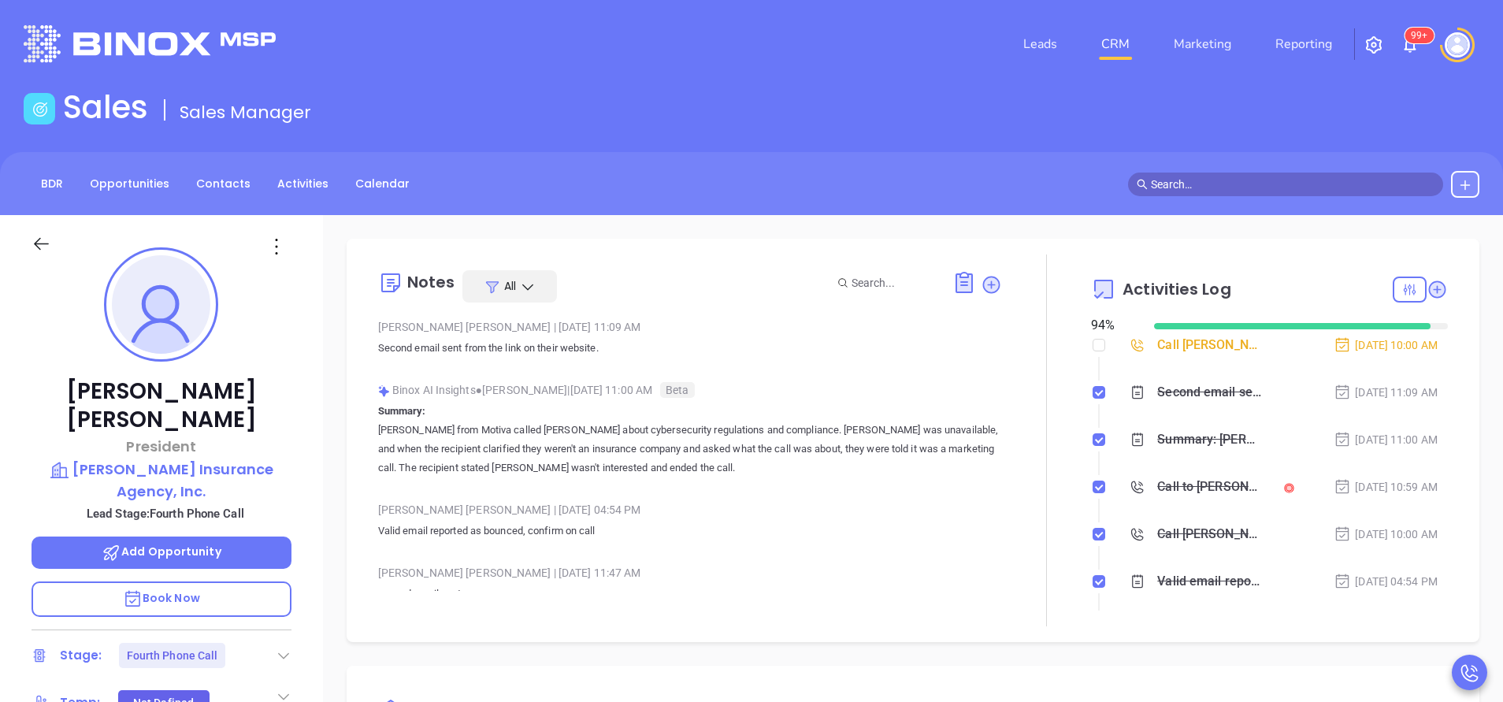
scroll to position [366, 0]
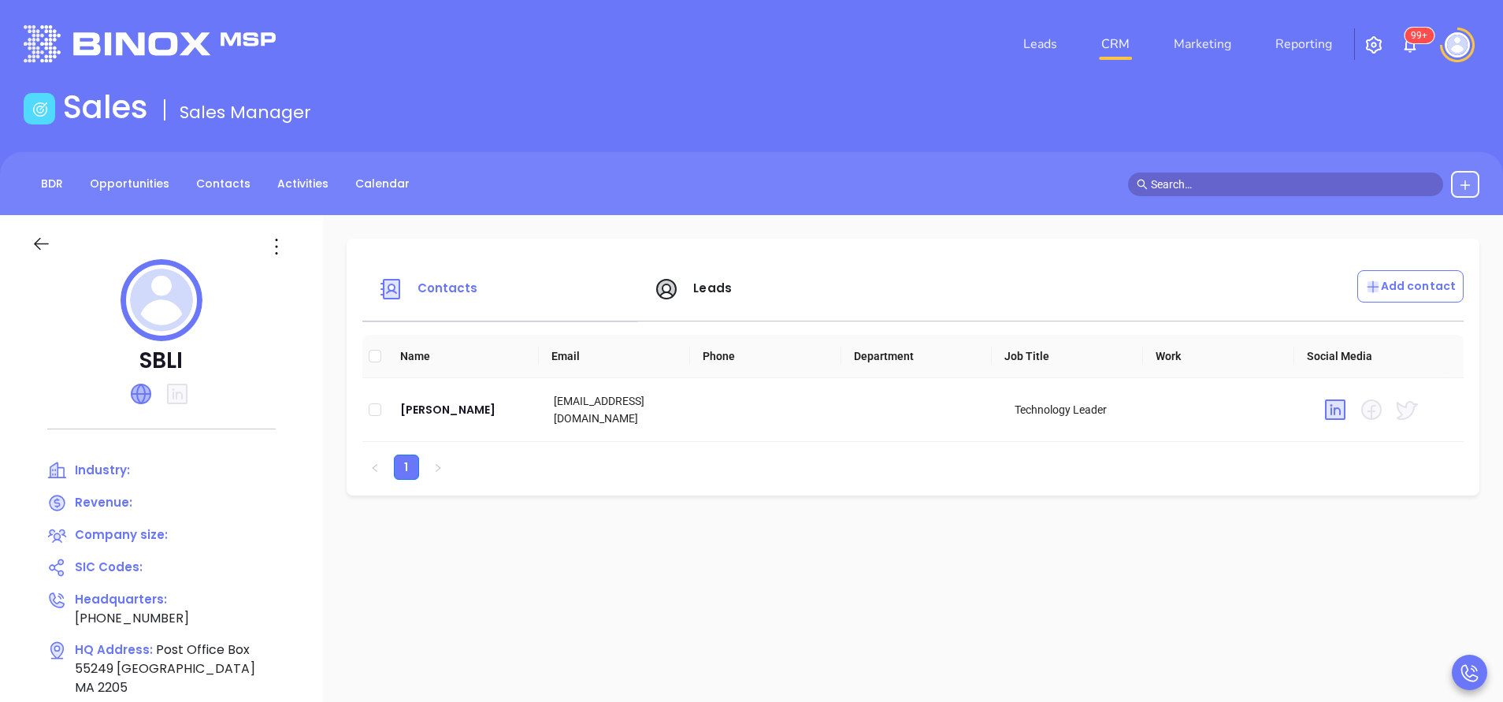
click at [135, 392] on icon at bounding box center [141, 393] width 19 height 19
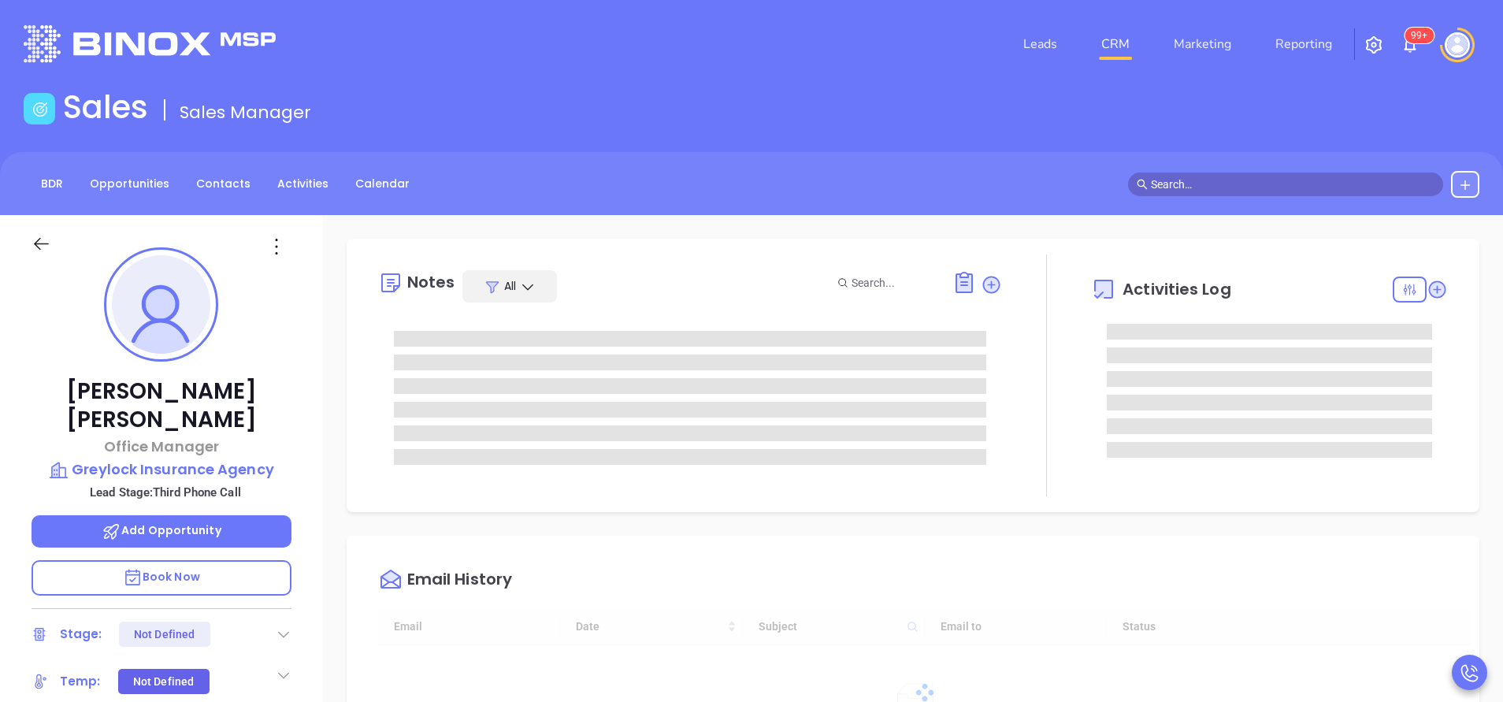
type input "[DATE]"
type input "[PERSON_NAME]"
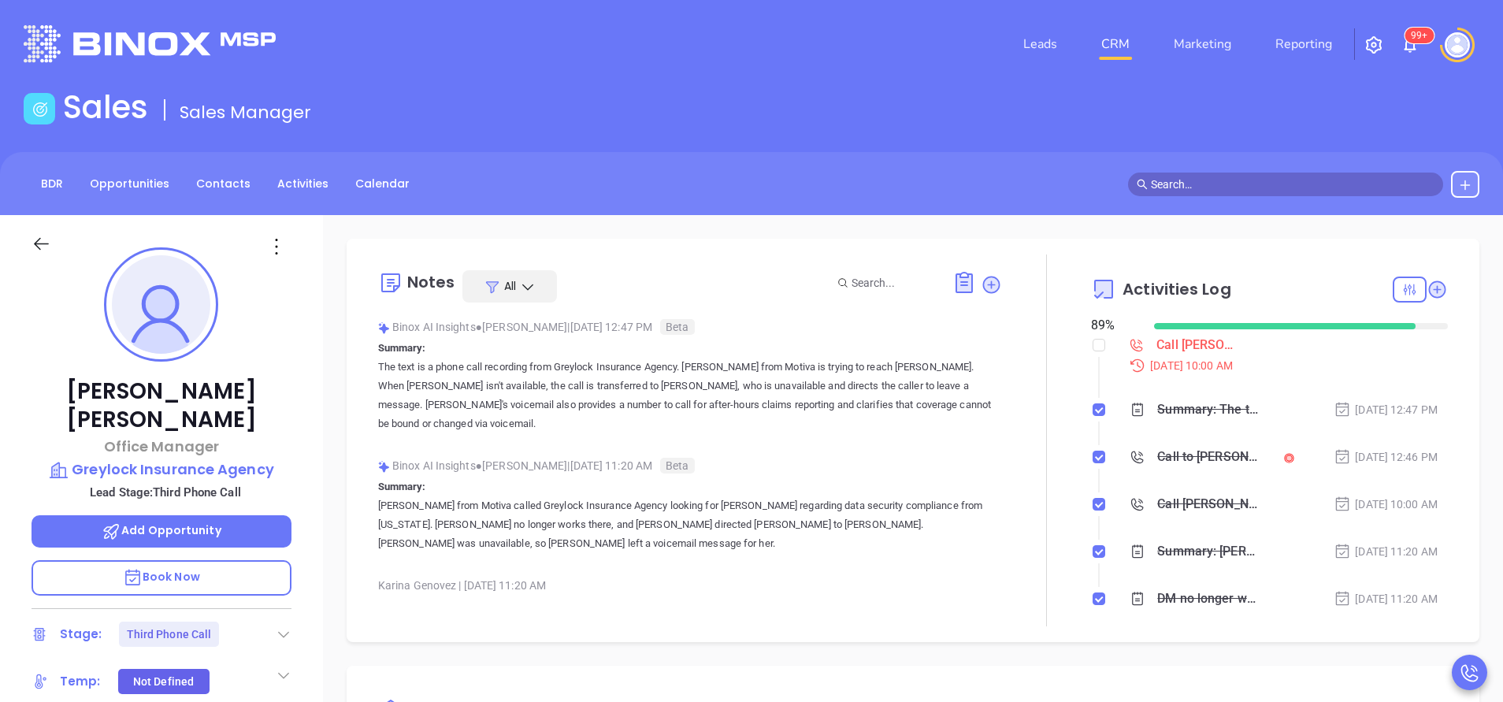
scroll to position [412, 0]
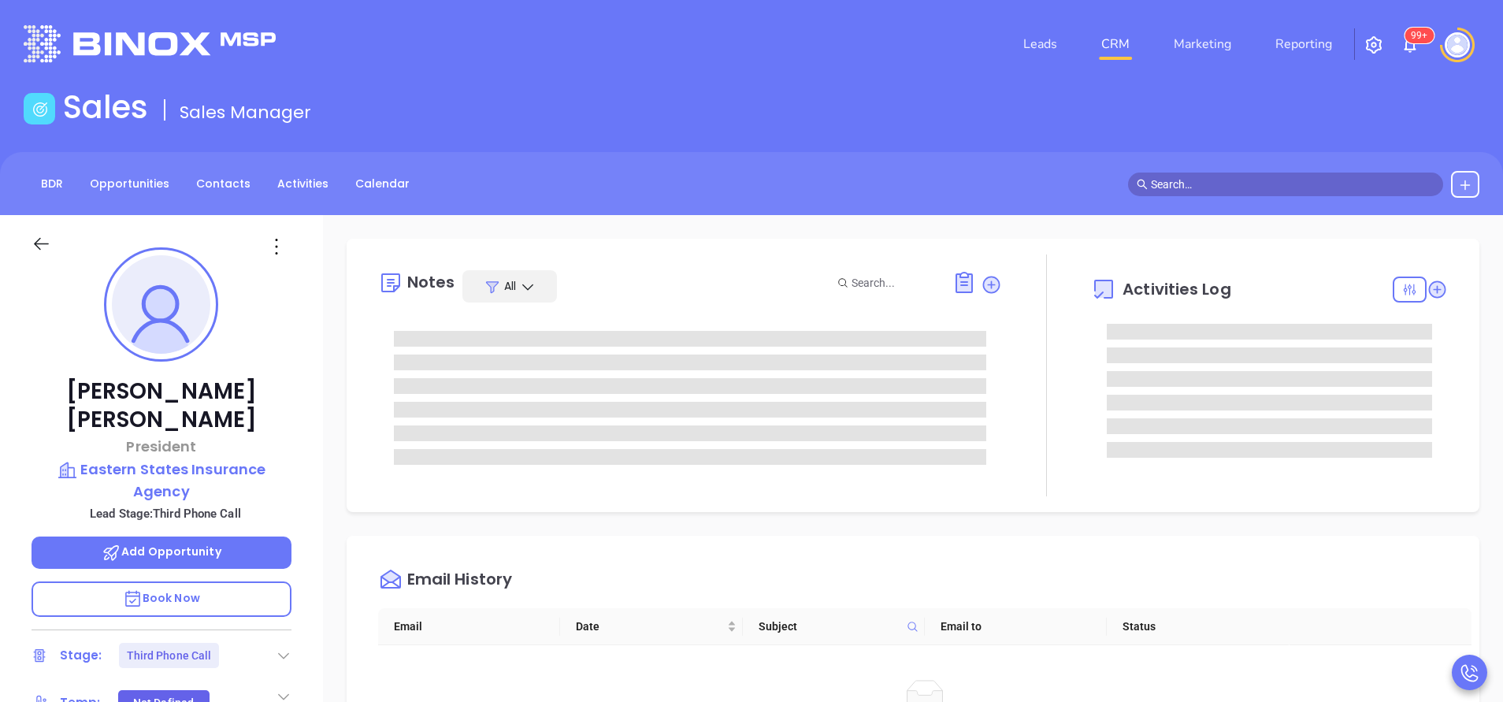
type input "[PERSON_NAME]"
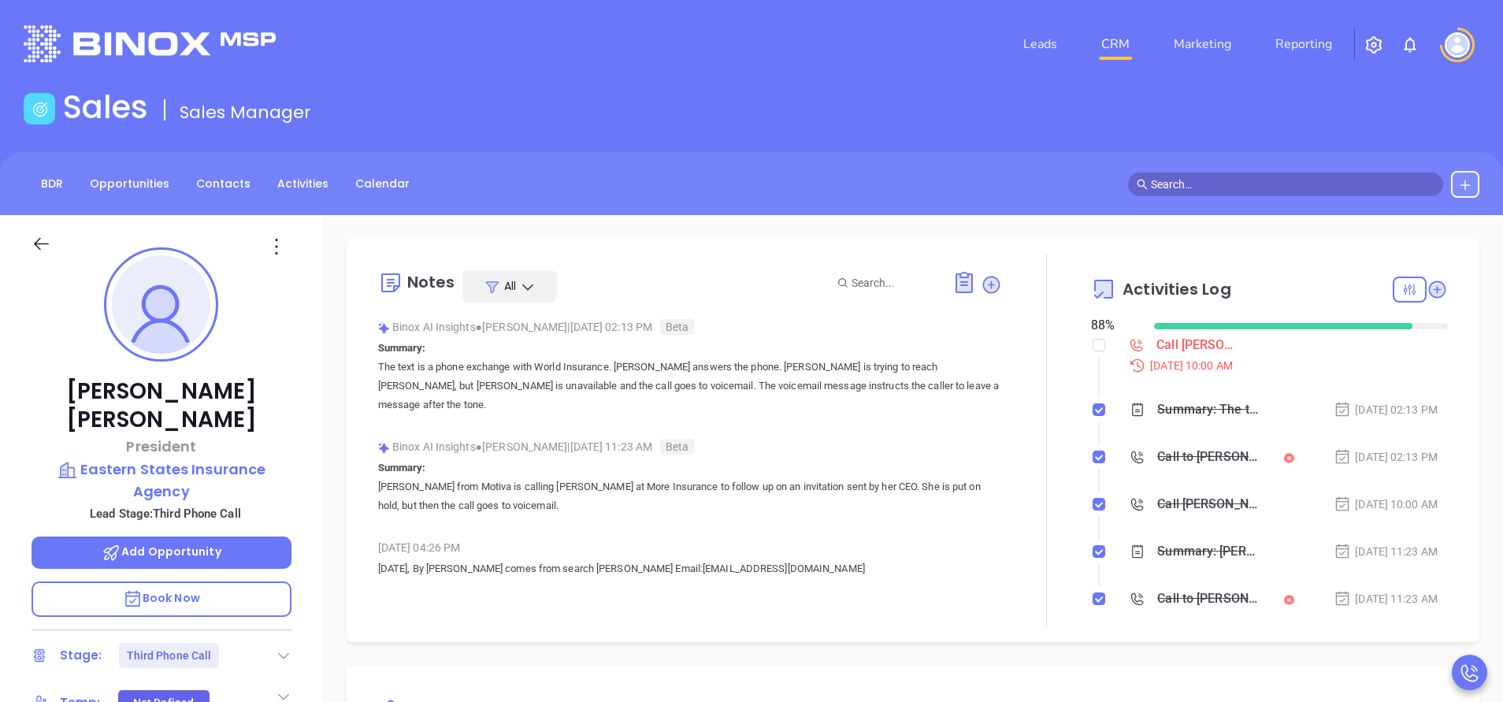
scroll to position [412, 0]
click at [1390, 116] on div "Sales Sales Manager" at bounding box center [751, 110] width 1475 height 44
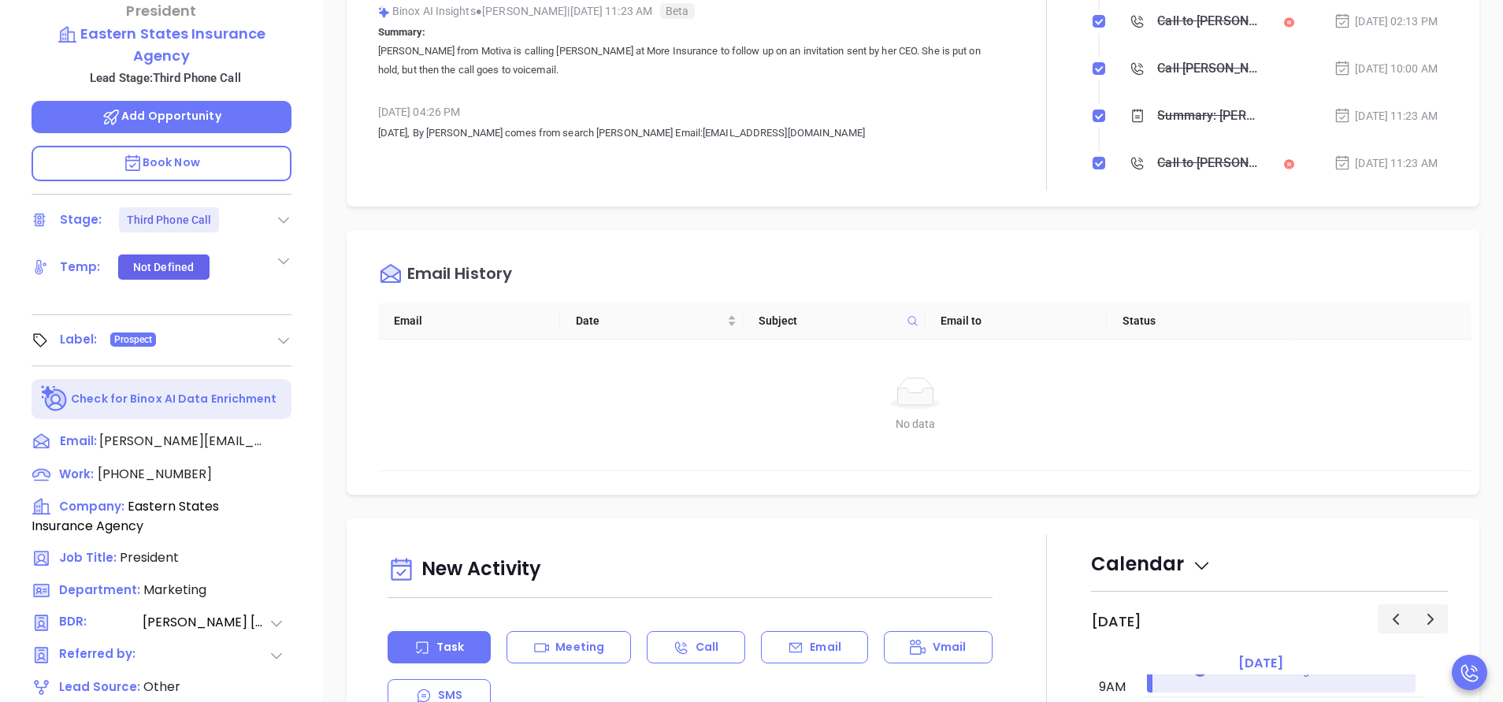
scroll to position [473, 0]
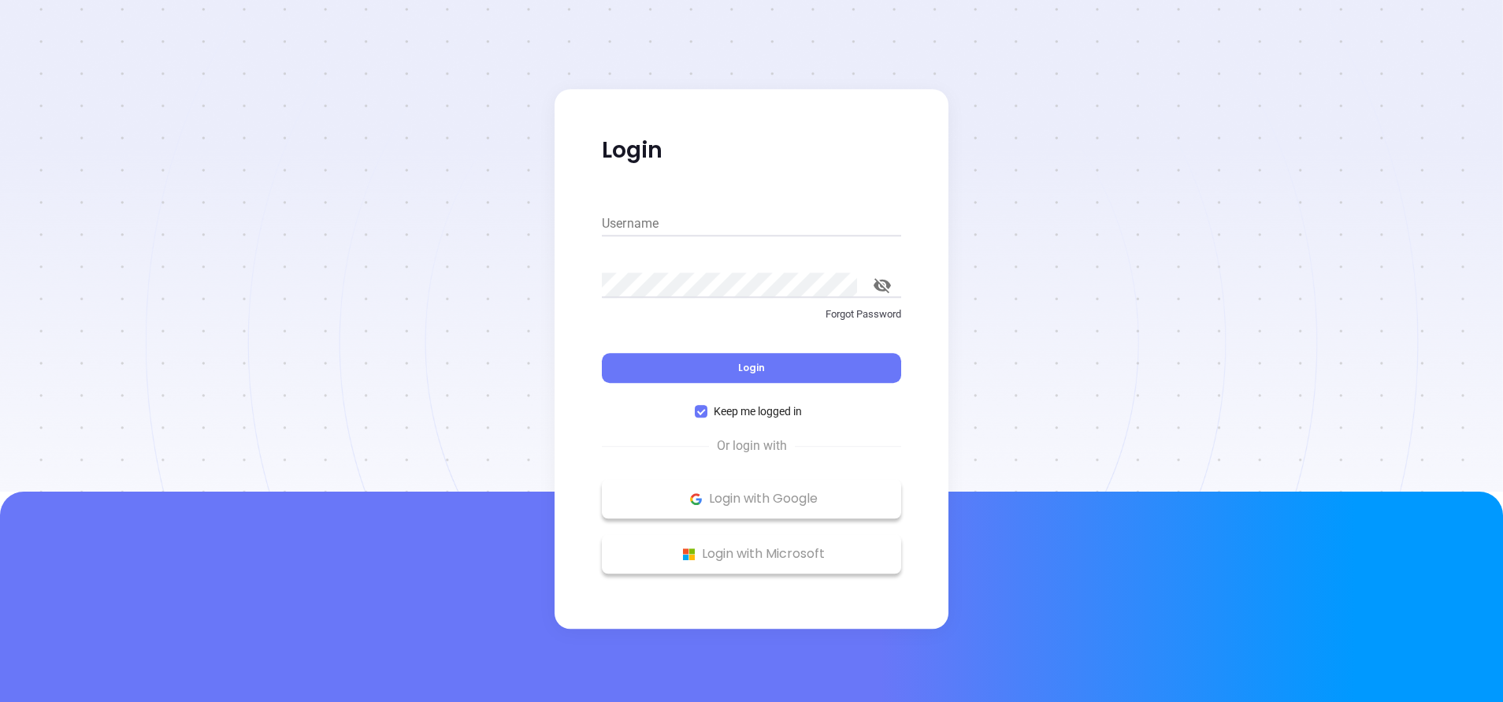
click at [190, 404] on div at bounding box center [751, 246] width 1503 height 492
type input "[PERSON_NAME][EMAIL_ADDRESS][DOMAIN_NAME]"
click at [740, 363] on span "Login" at bounding box center [751, 367] width 27 height 13
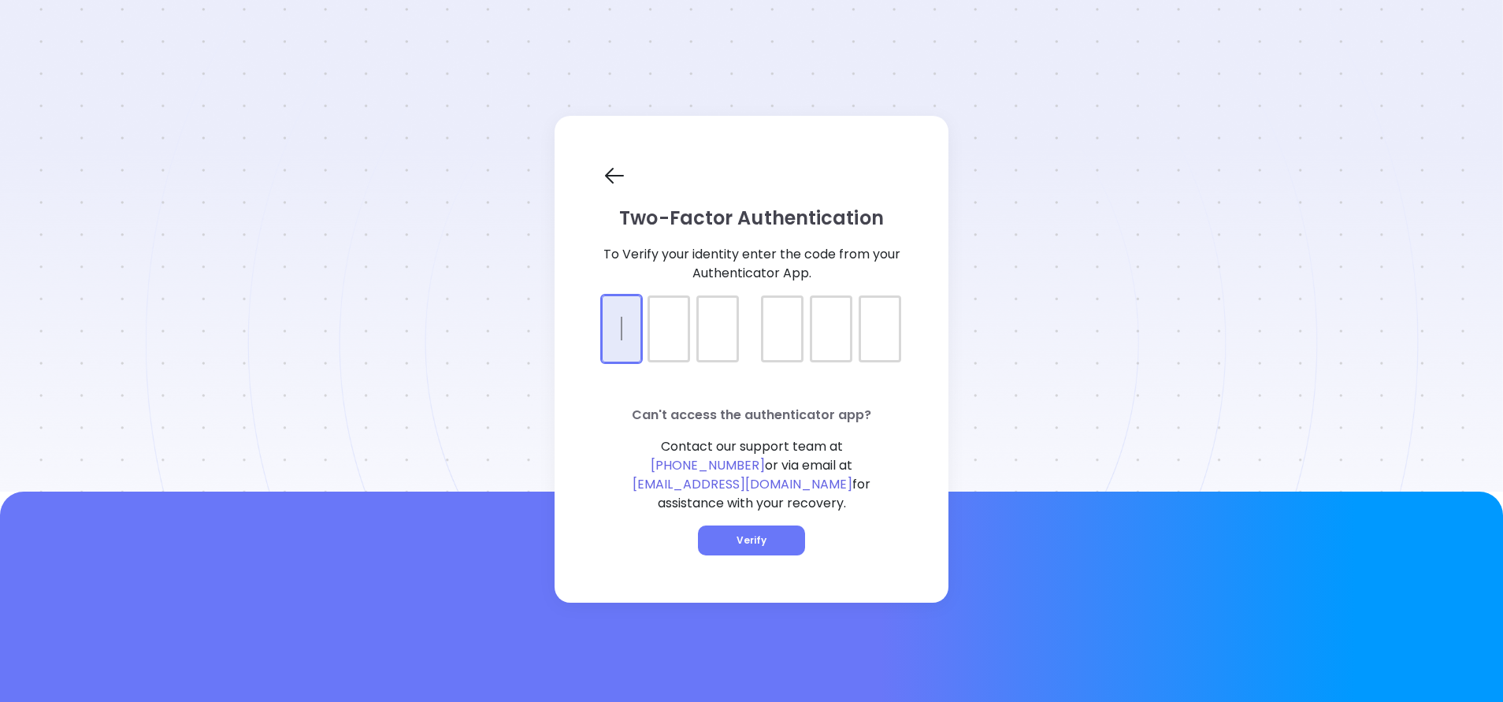
click at [614, 318] on div at bounding box center [751, 314] width 299 height 39
type input "586473"
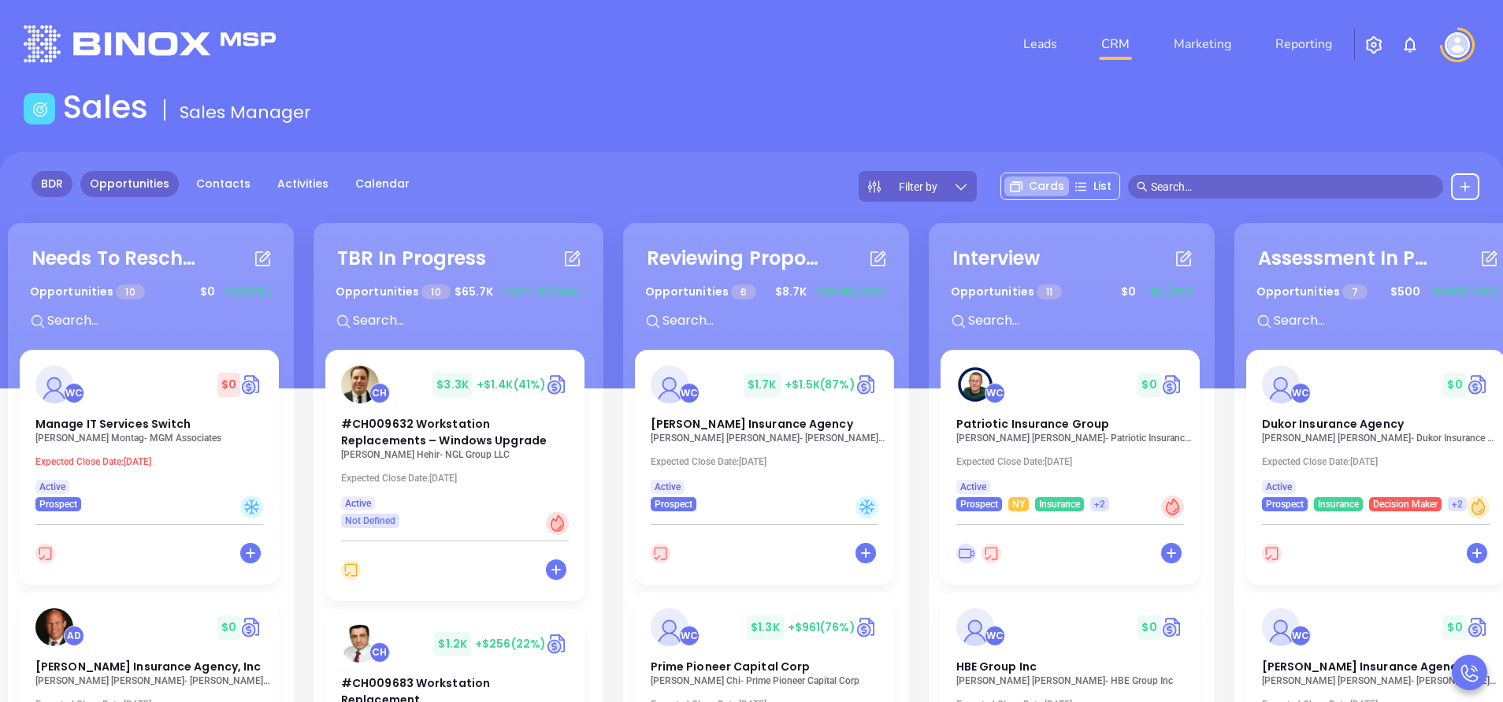
click at [55, 182] on link "BDR" at bounding box center [52, 184] width 41 height 26
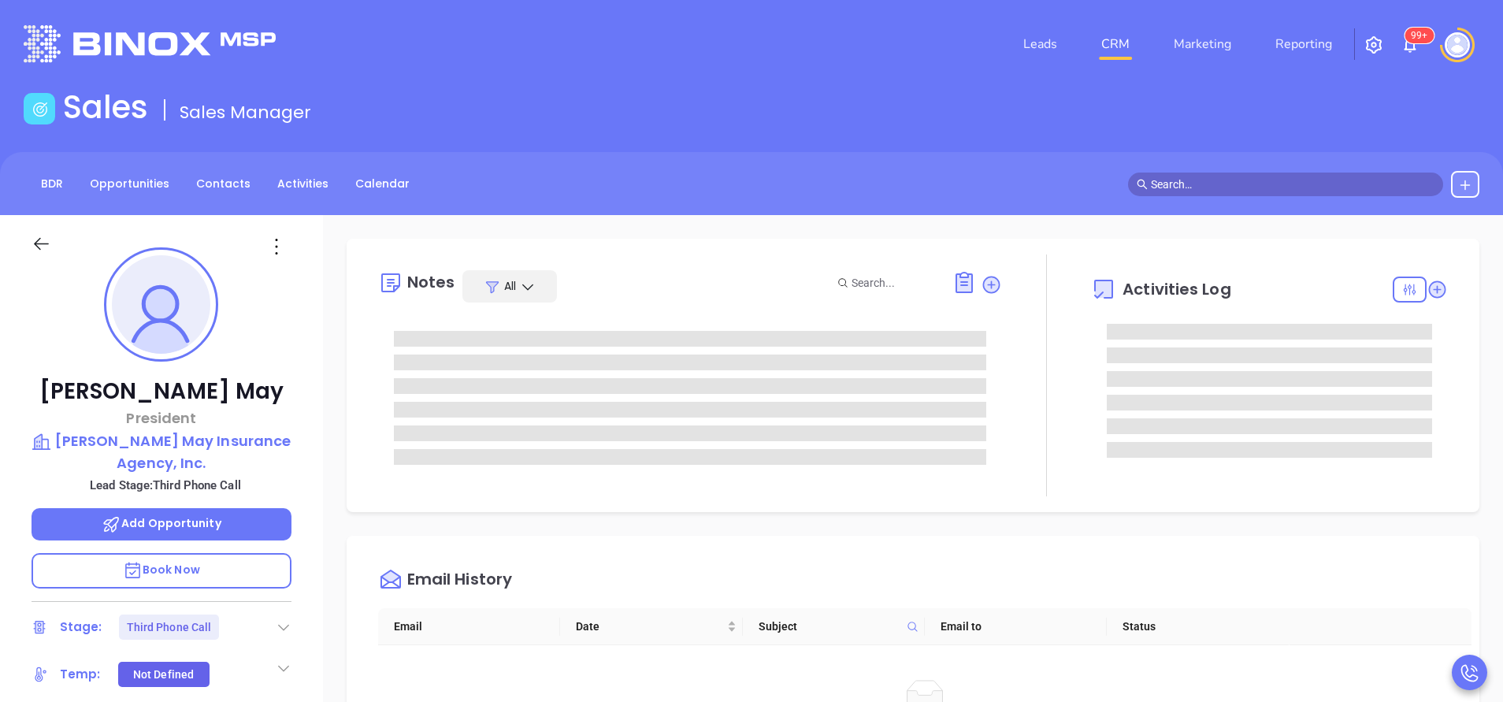
type input "[PERSON_NAME]"
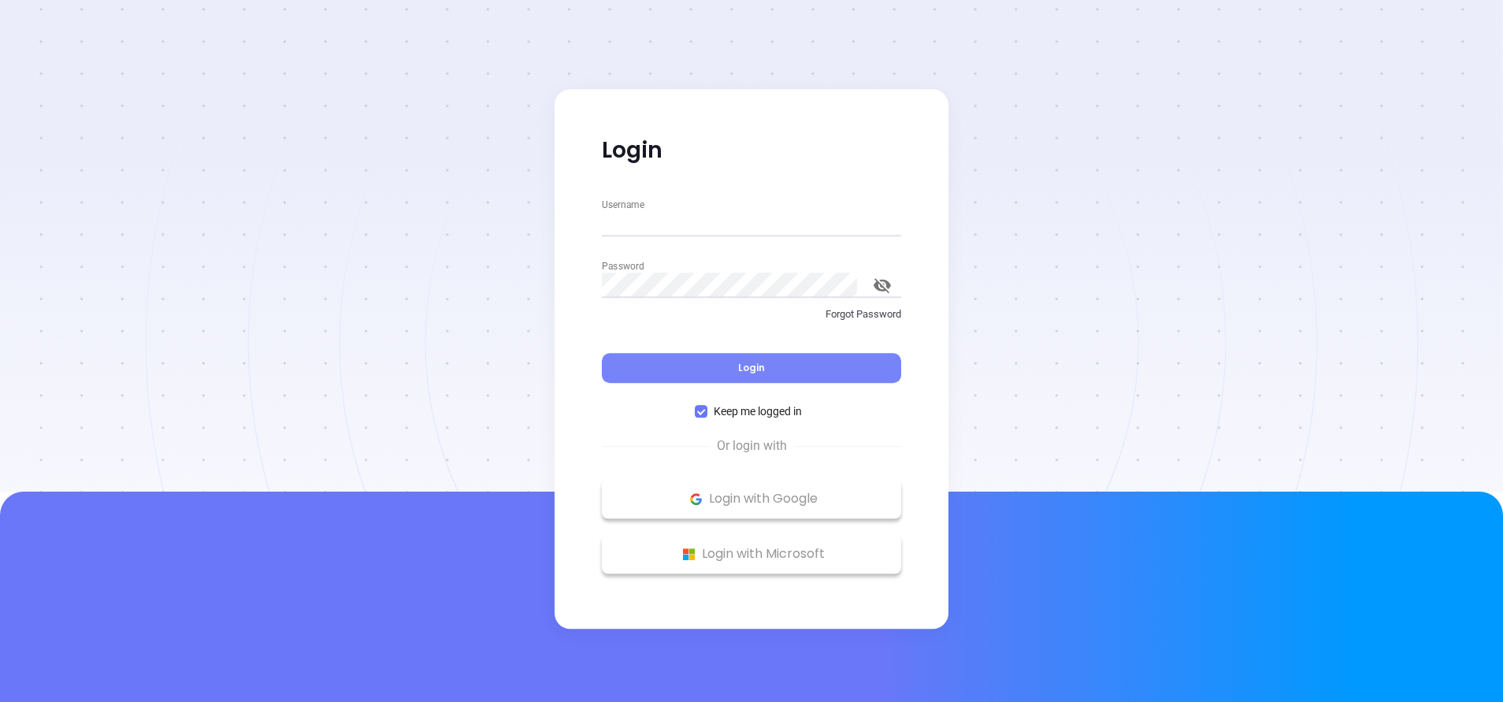
type input "[PERSON_NAME][EMAIL_ADDRESS][DOMAIN_NAME]"
click at [758, 365] on span "Login" at bounding box center [751, 367] width 27 height 13
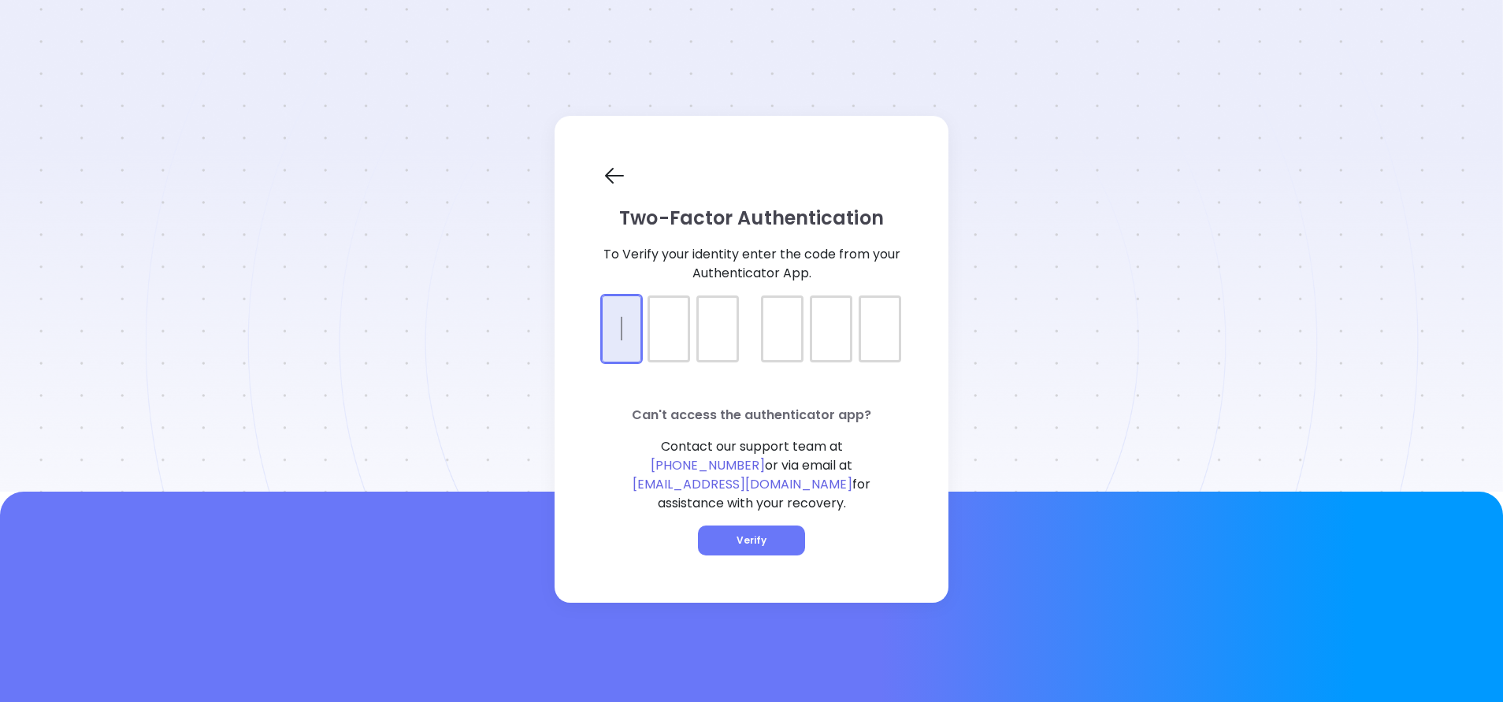
click at [642, 335] on input "verification input" at bounding box center [751, 314] width 299 height 39
type input "795693"
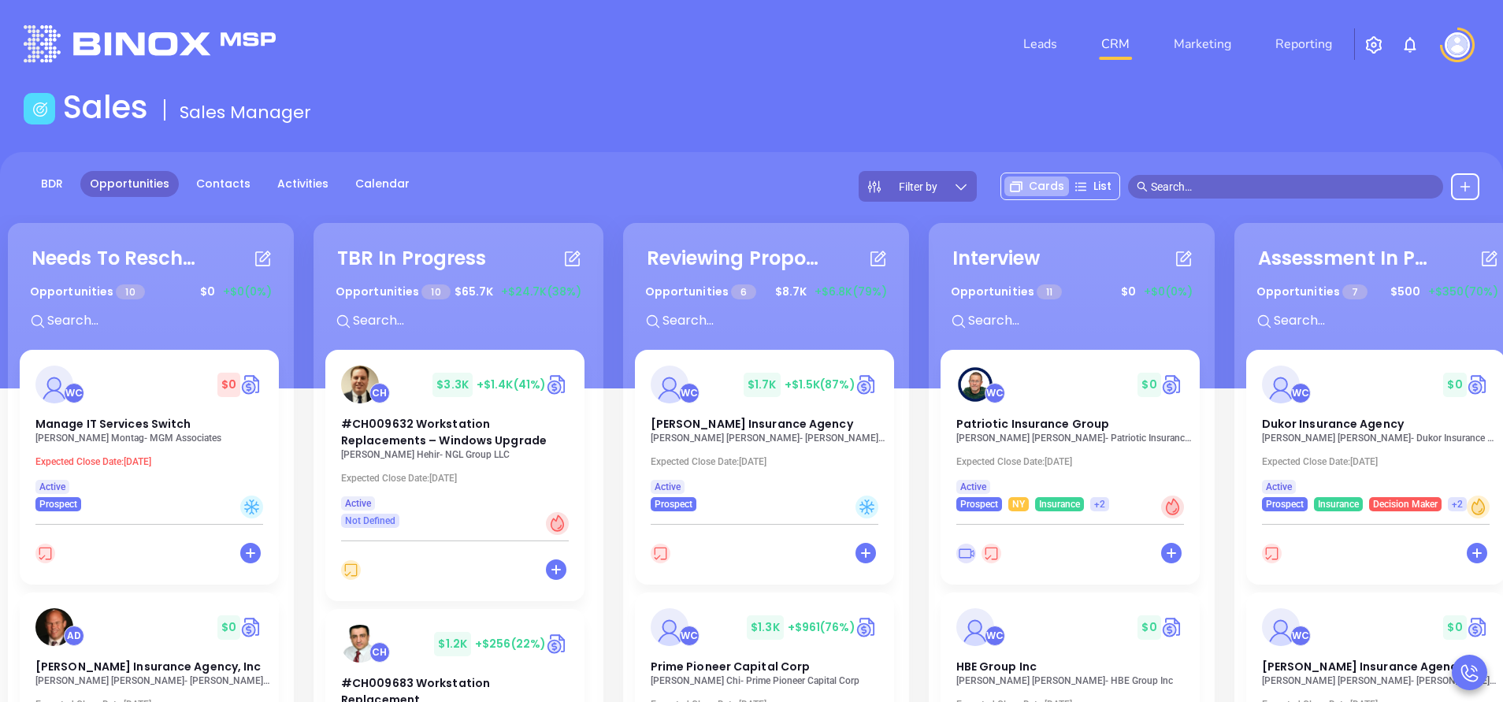
click at [944, 181] on div "Filter by" at bounding box center [918, 186] width 118 height 31
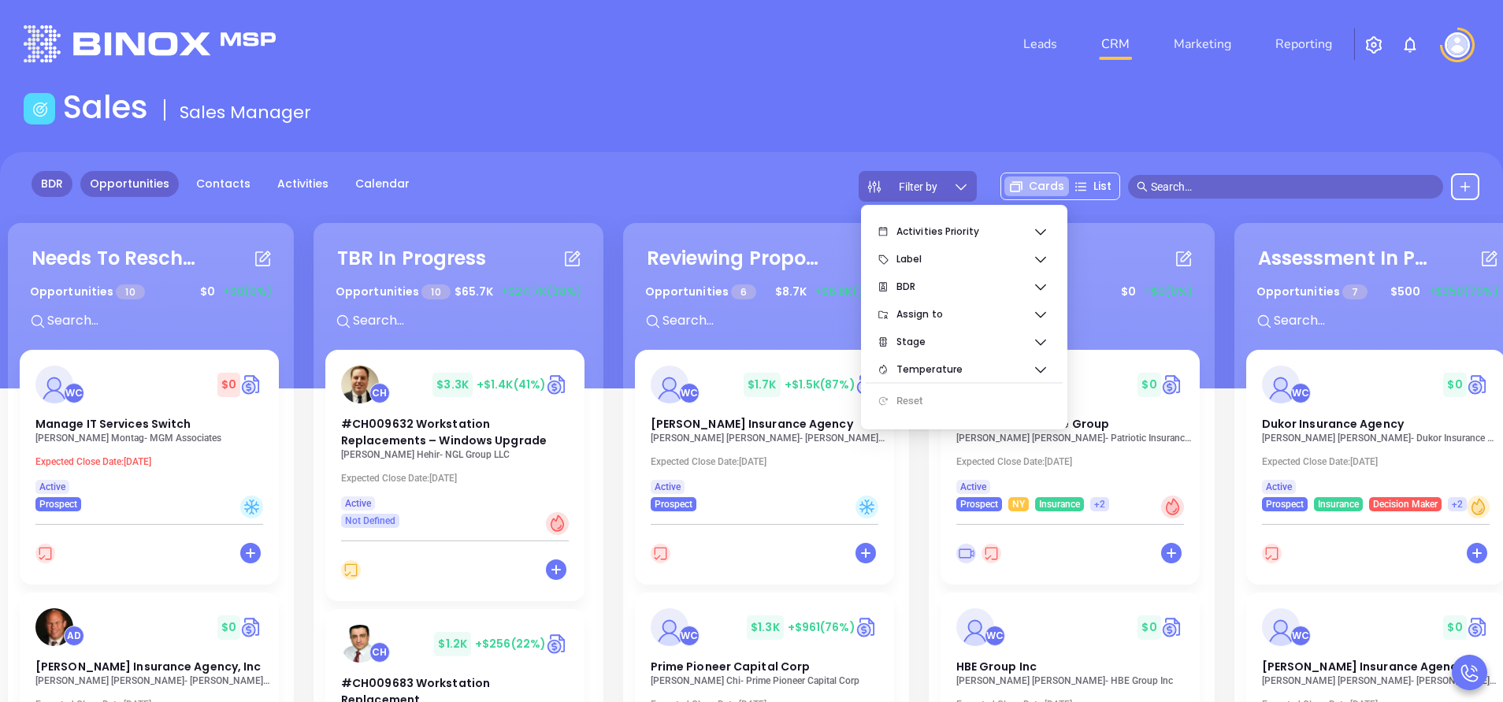
click at [58, 180] on link "BDR" at bounding box center [52, 184] width 41 height 26
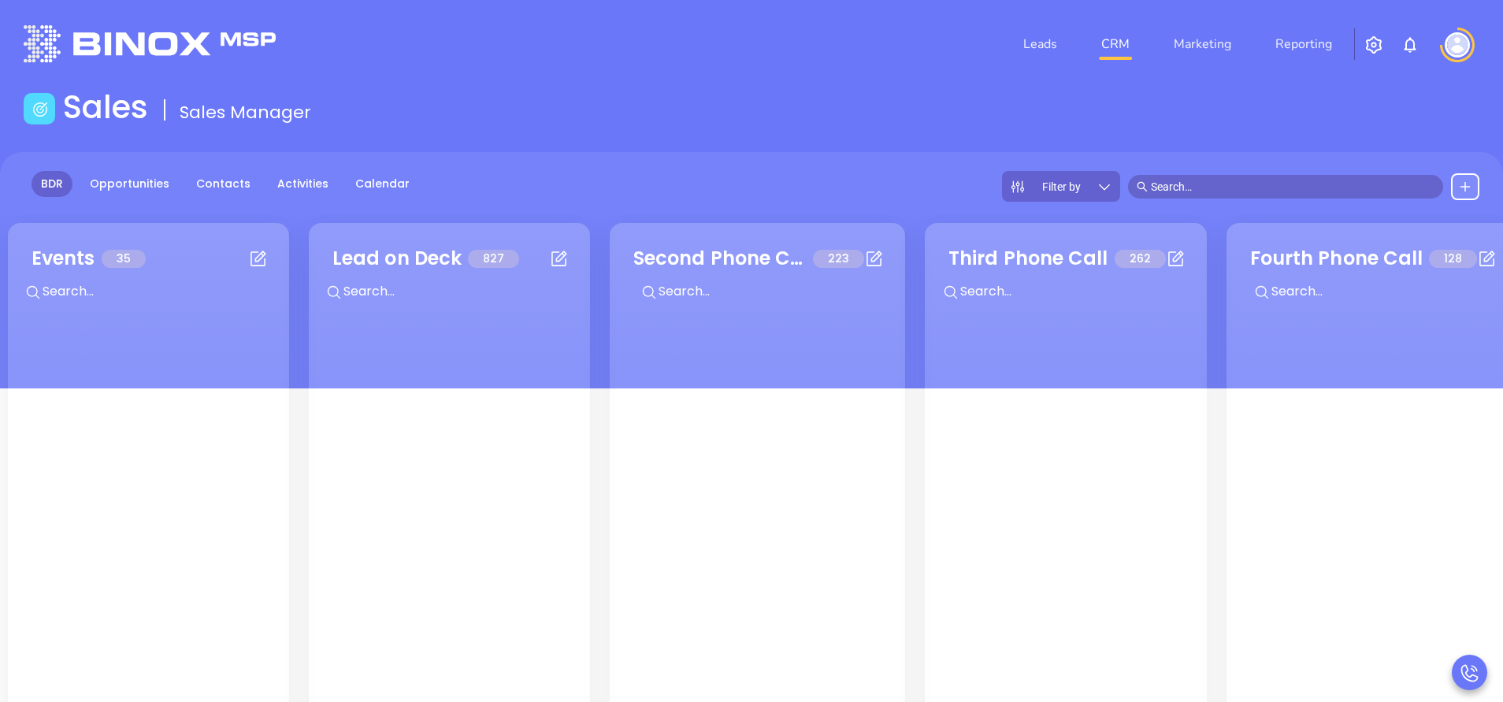
click at [1049, 195] on div "Filter by" at bounding box center [1061, 186] width 118 height 31
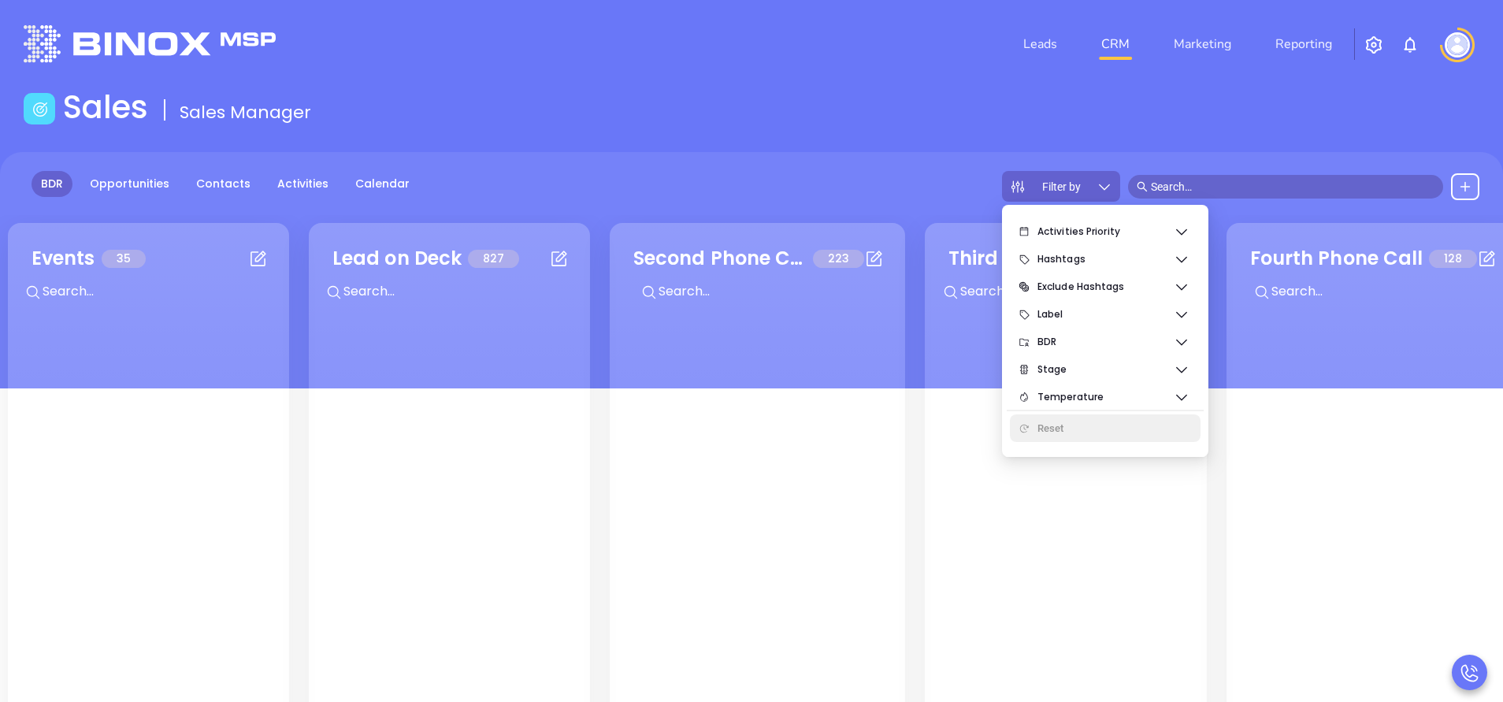
click at [1070, 425] on div "Reset" at bounding box center [1112, 429] width 150 height 32
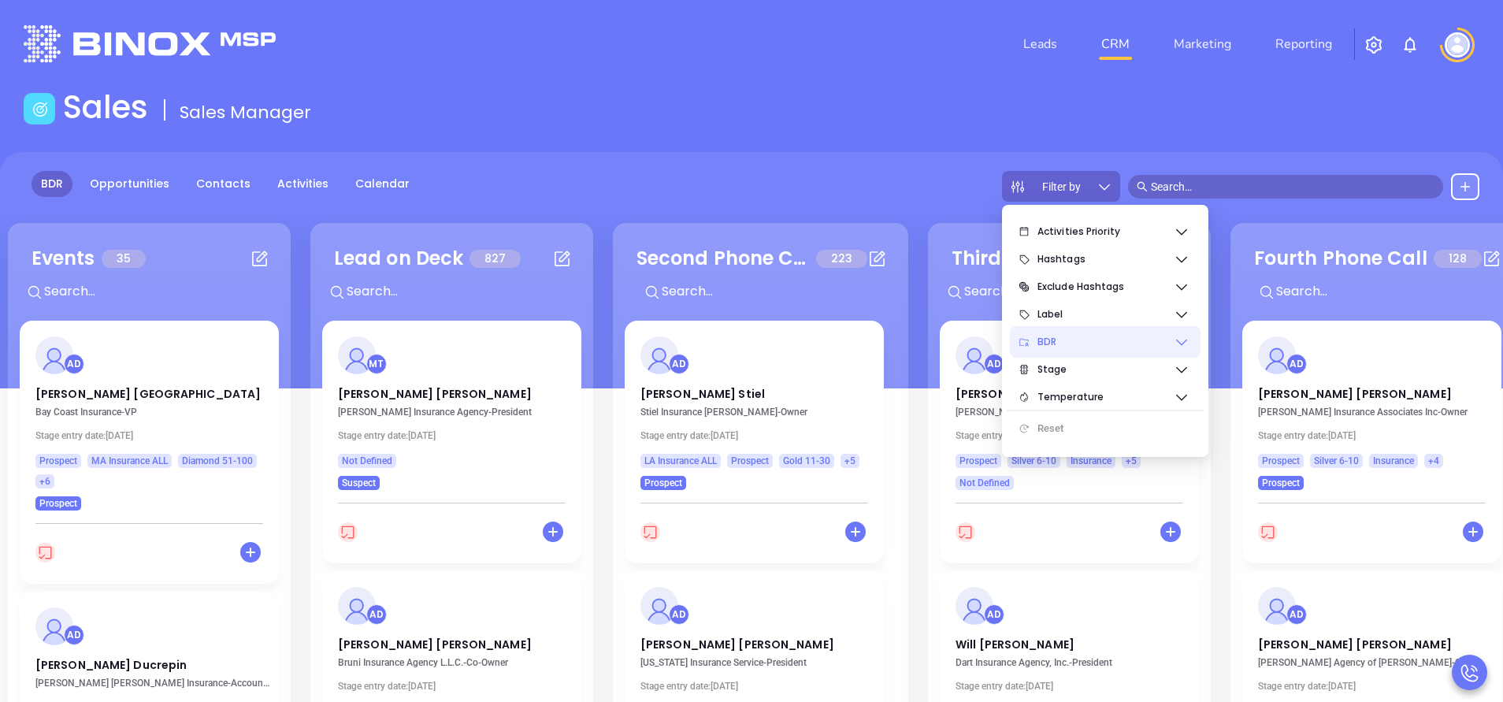
click at [1096, 347] on span "BDR" at bounding box center [1105, 342] width 136 height 32
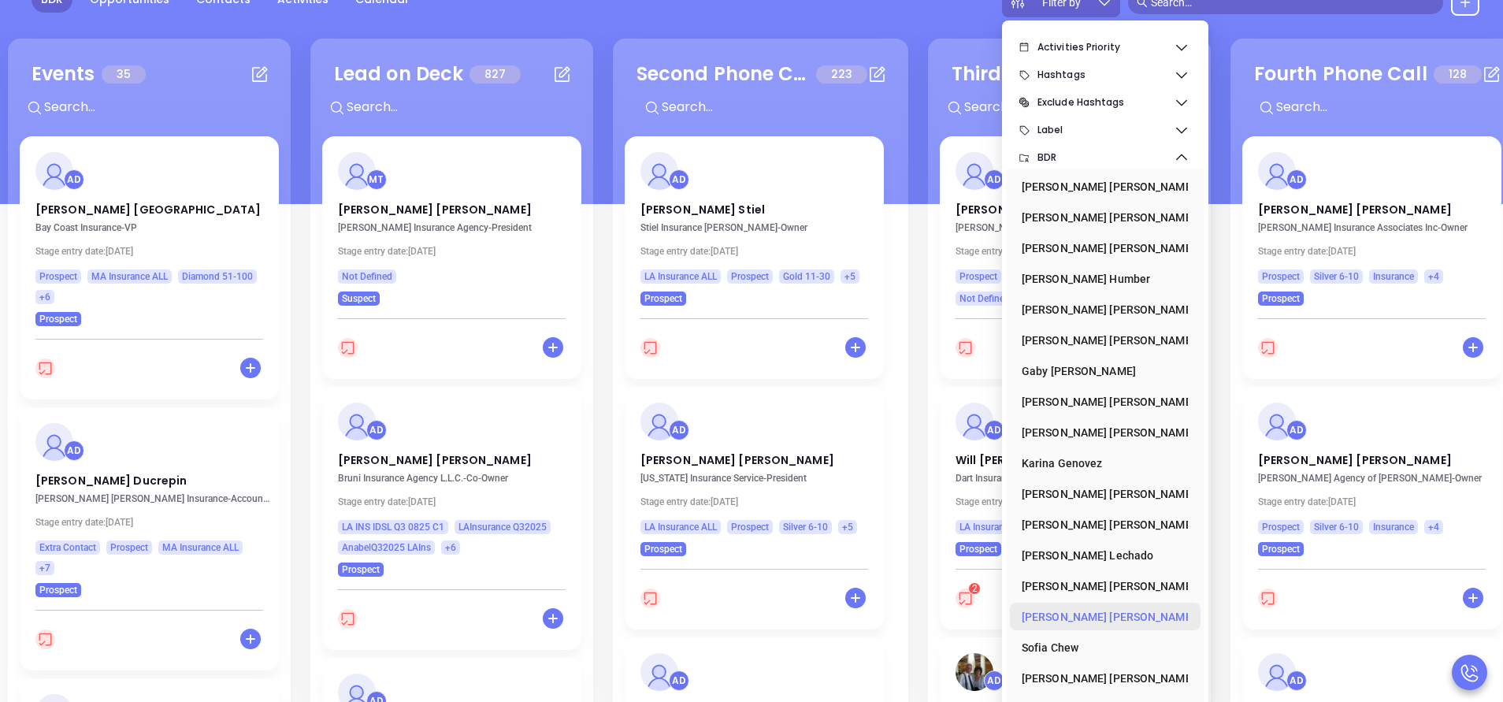
scroll to position [215, 0]
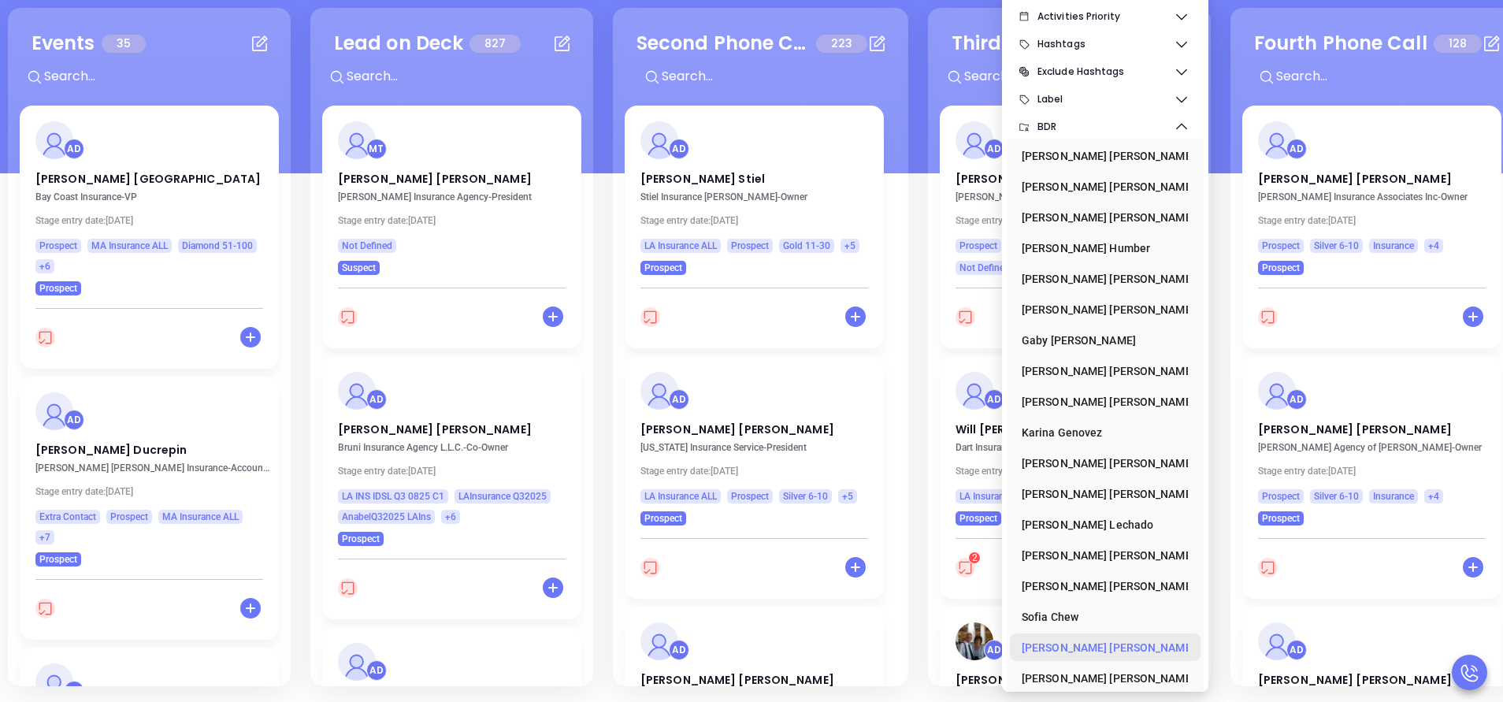
click at [1082, 648] on div "Vicky Mendoza" at bounding box center [1101, 648] width 158 height 32
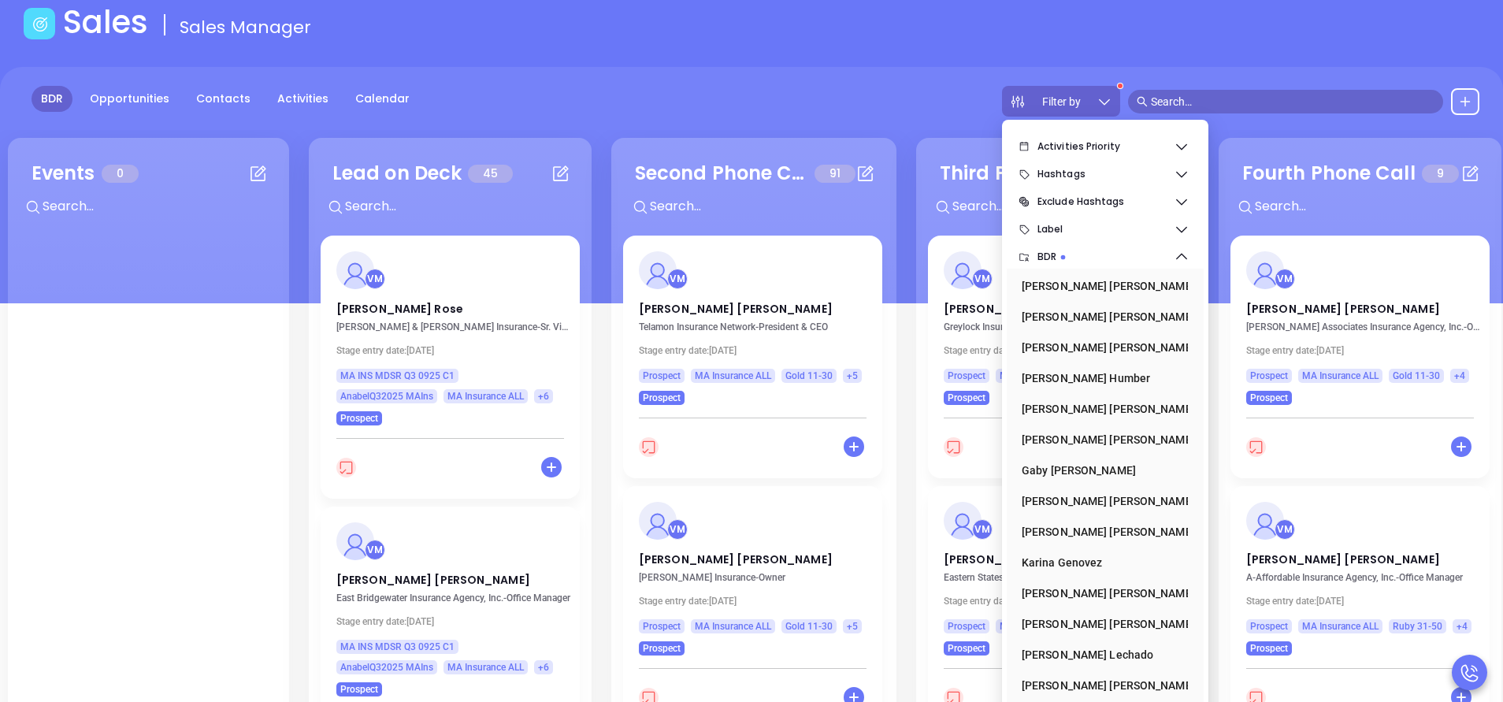
scroll to position [0, 0]
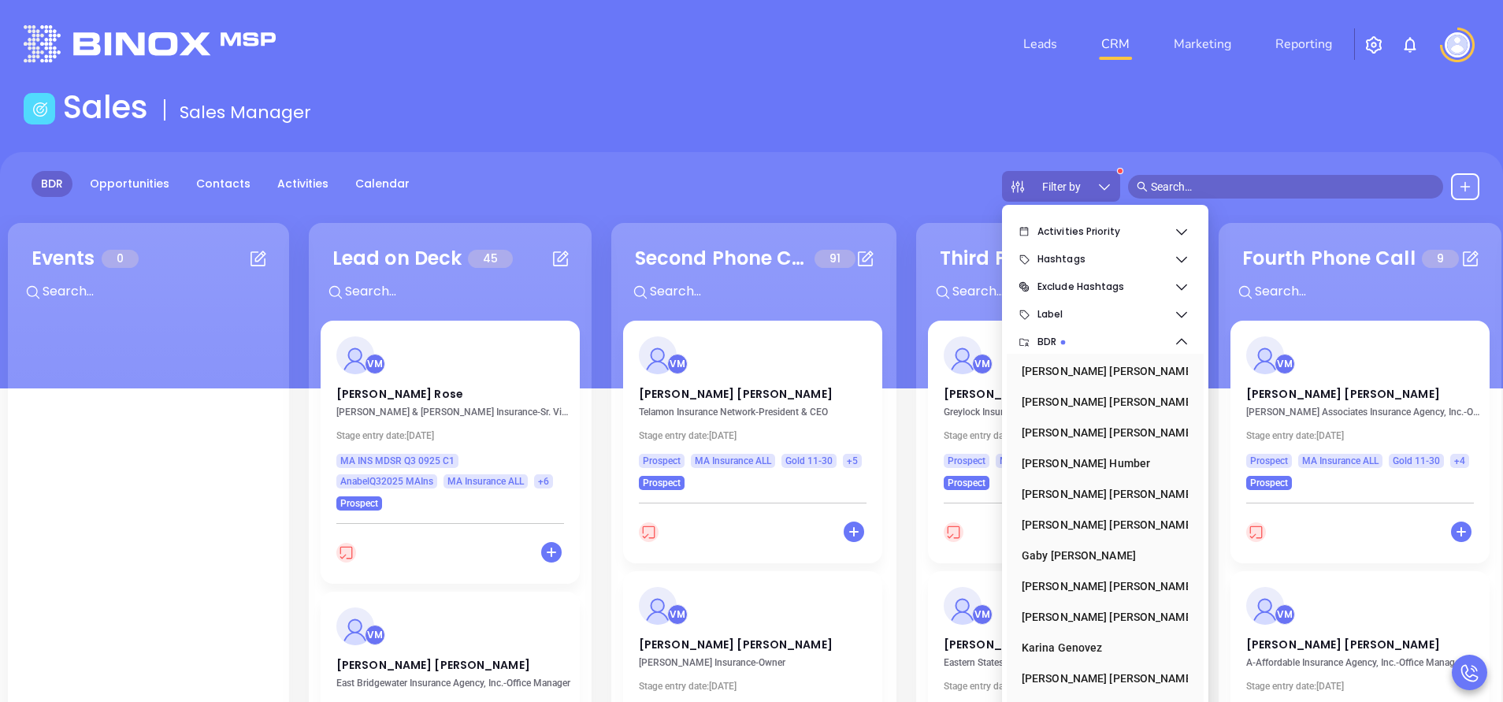
click at [796, 209] on div "BDR Opportunities Contacts Activities Calendar Filter by" at bounding box center [751, 270] width 1503 height 236
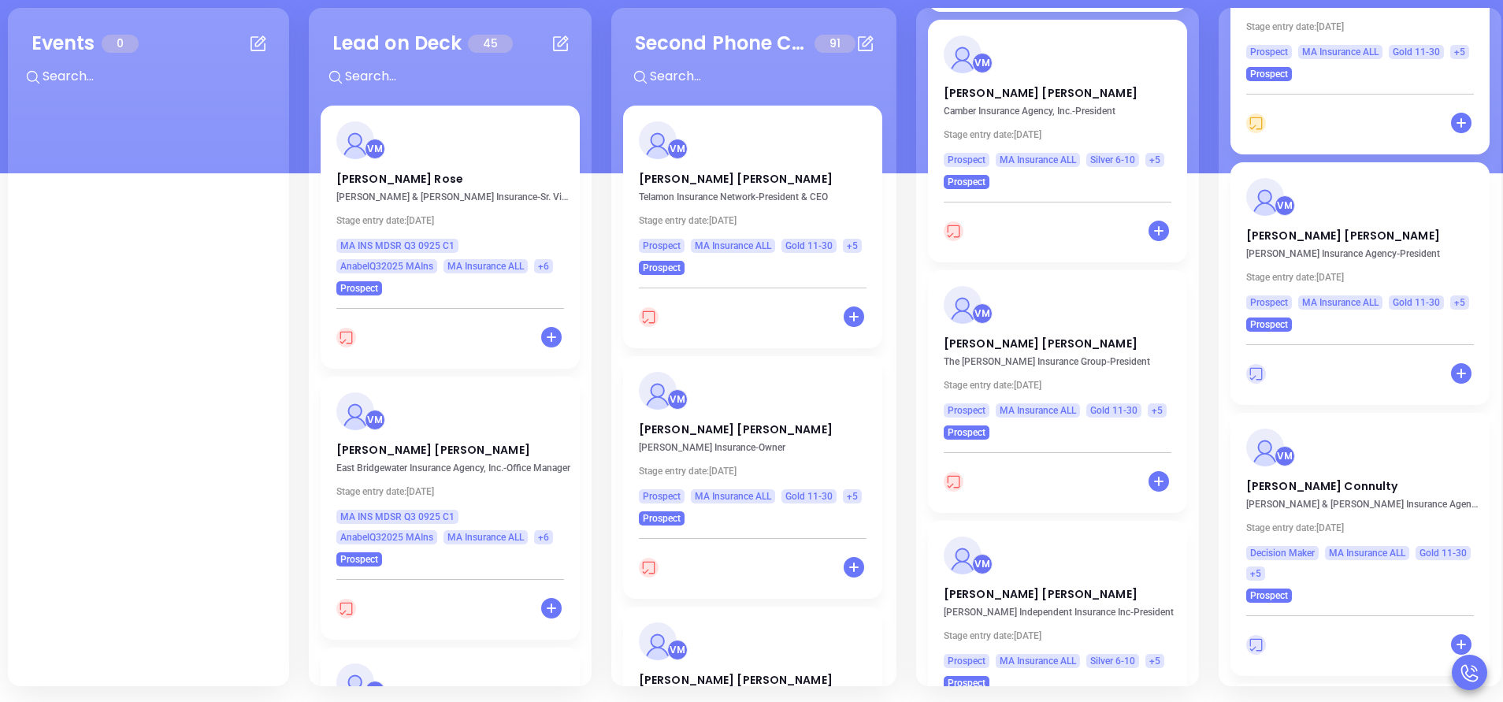
scroll to position [8589, 0]
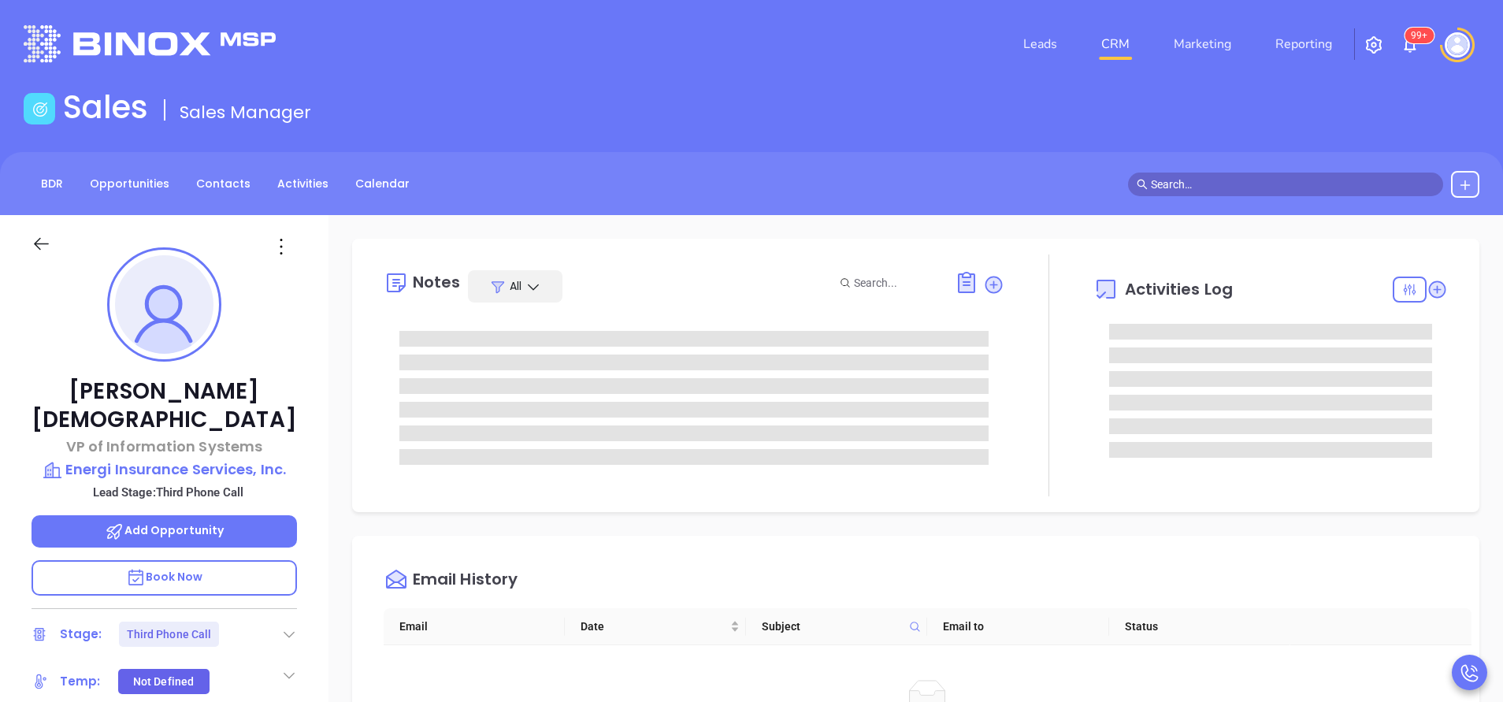
type input "[PERSON_NAME]"
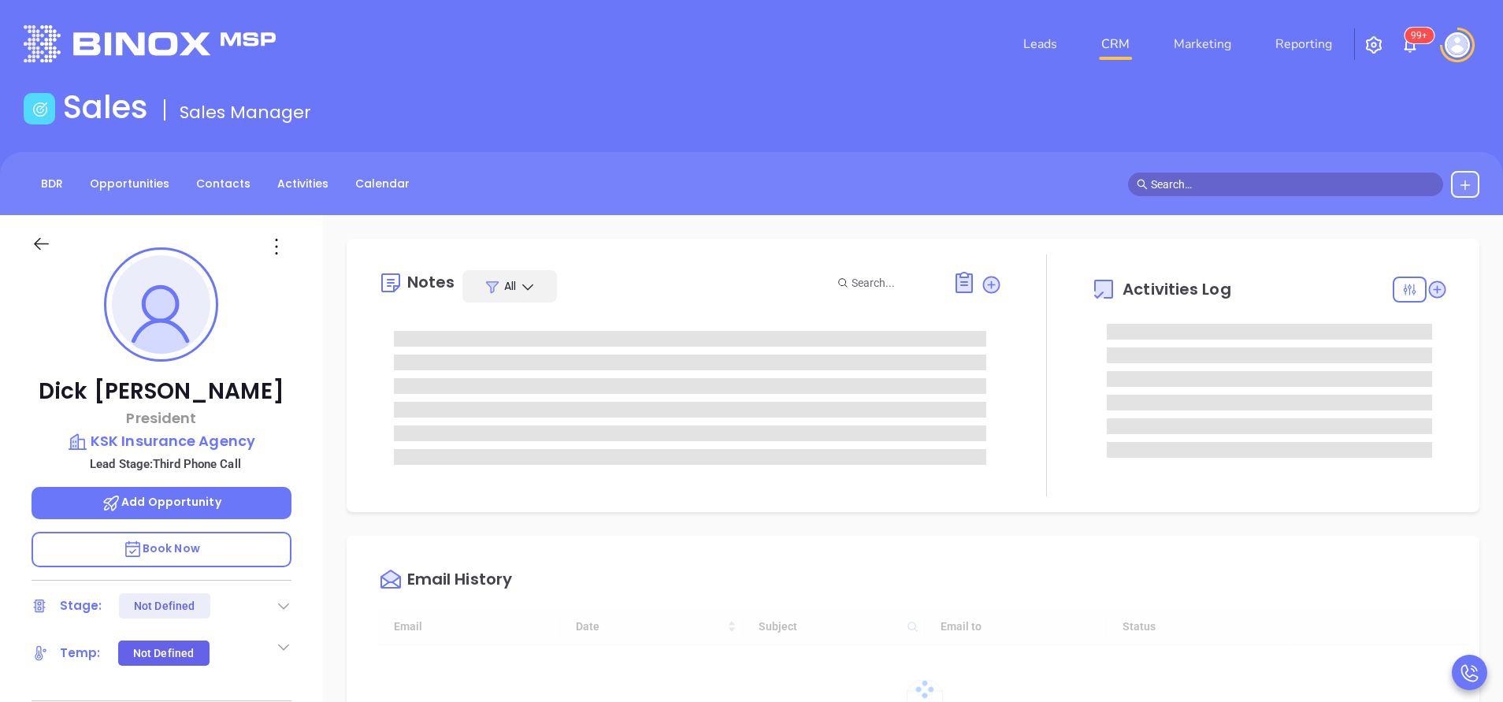
type input "10:00 am"
type input "[DATE]"
type input "[PERSON_NAME]"
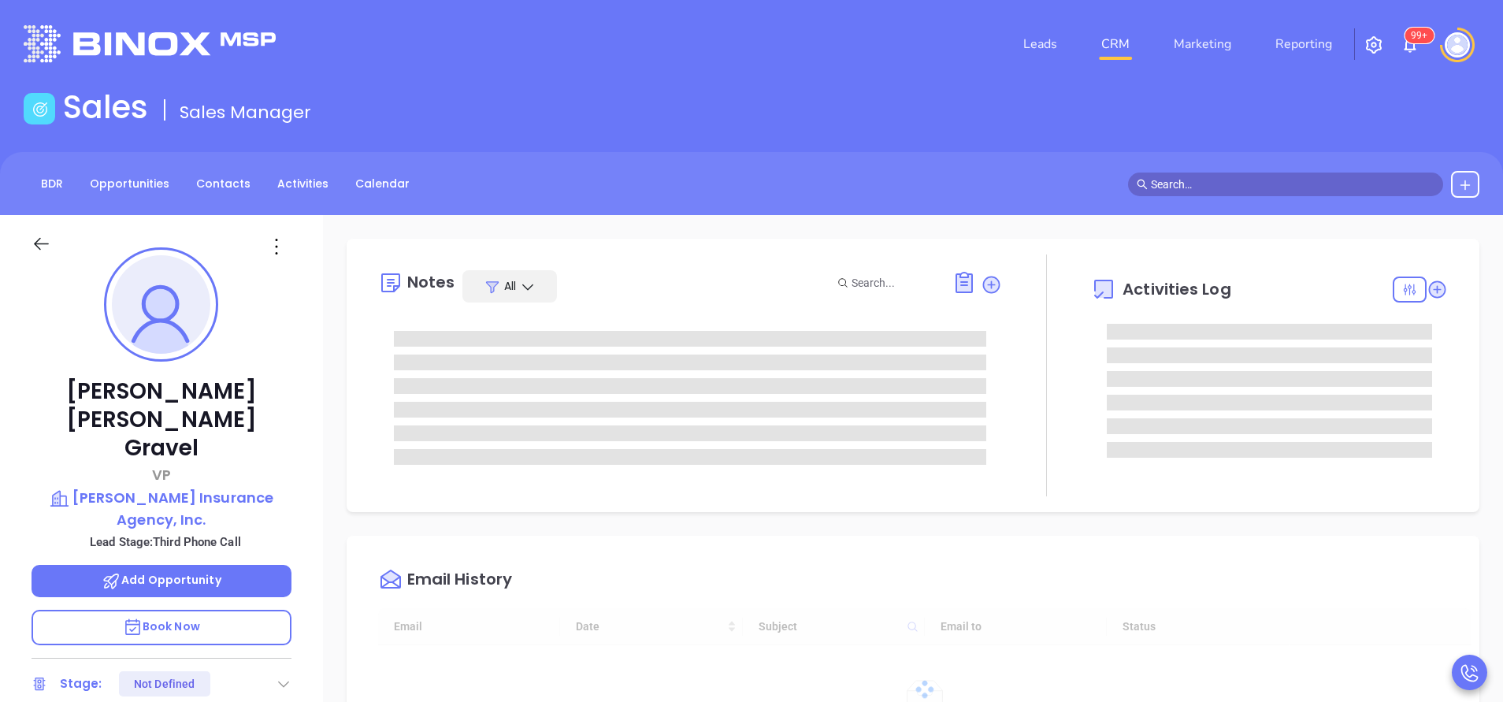
type input "[DATE]"
type input "[PERSON_NAME]"
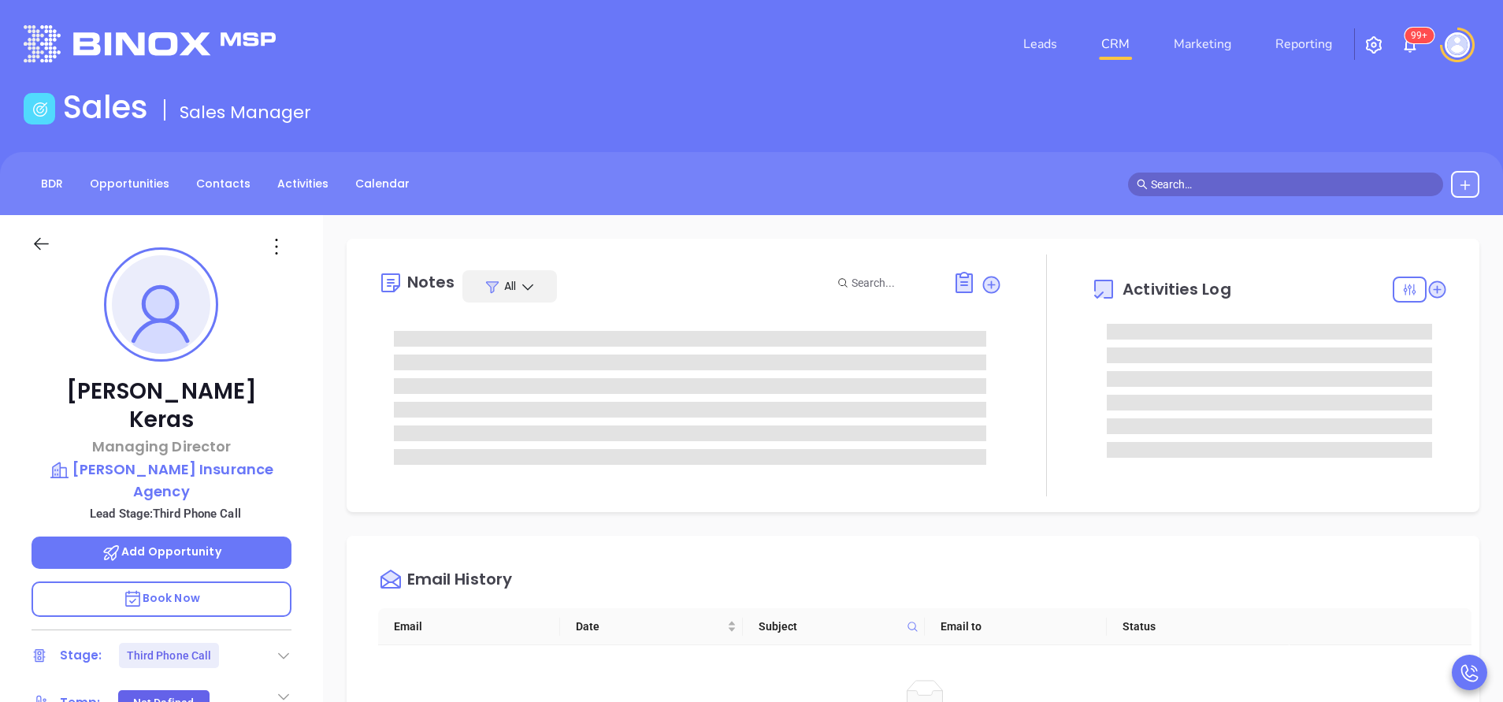
type input "[PERSON_NAME]"
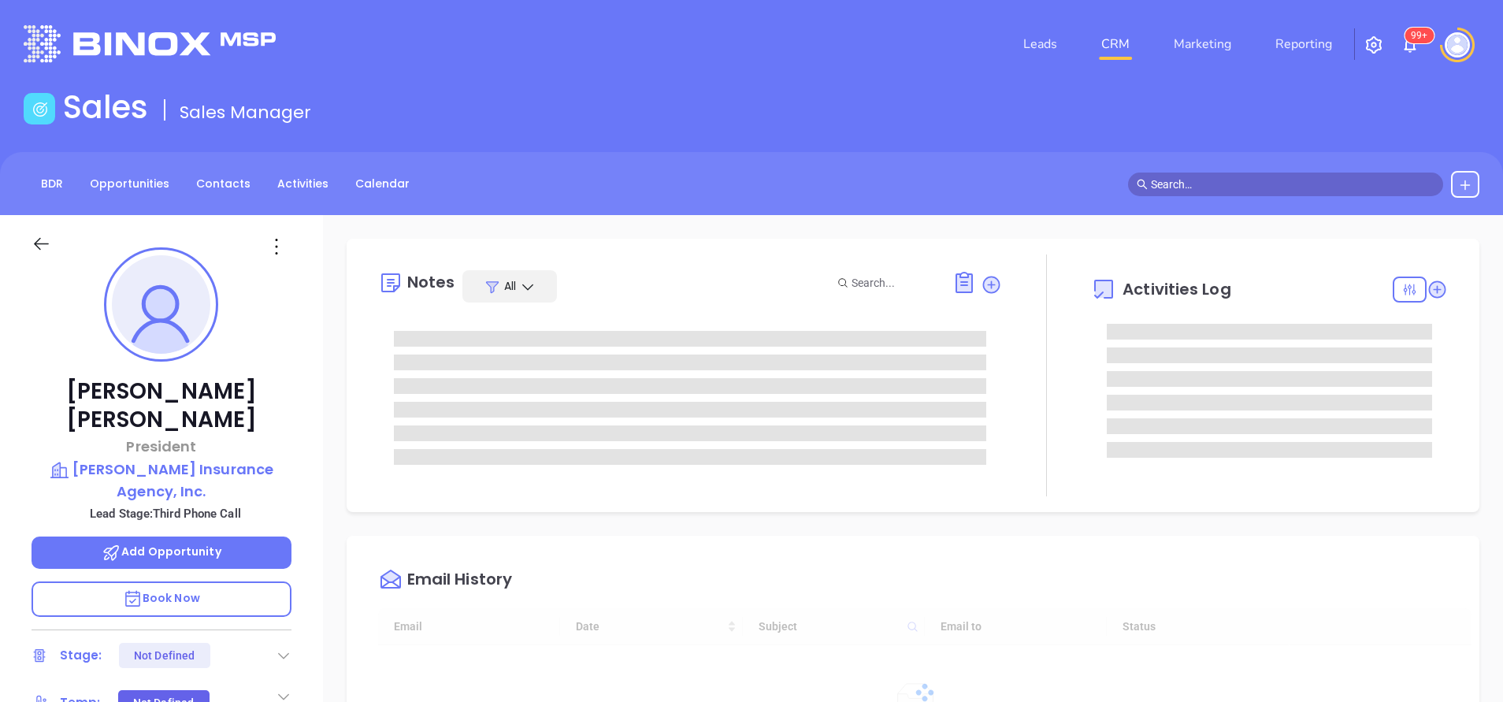
type input "[DATE]"
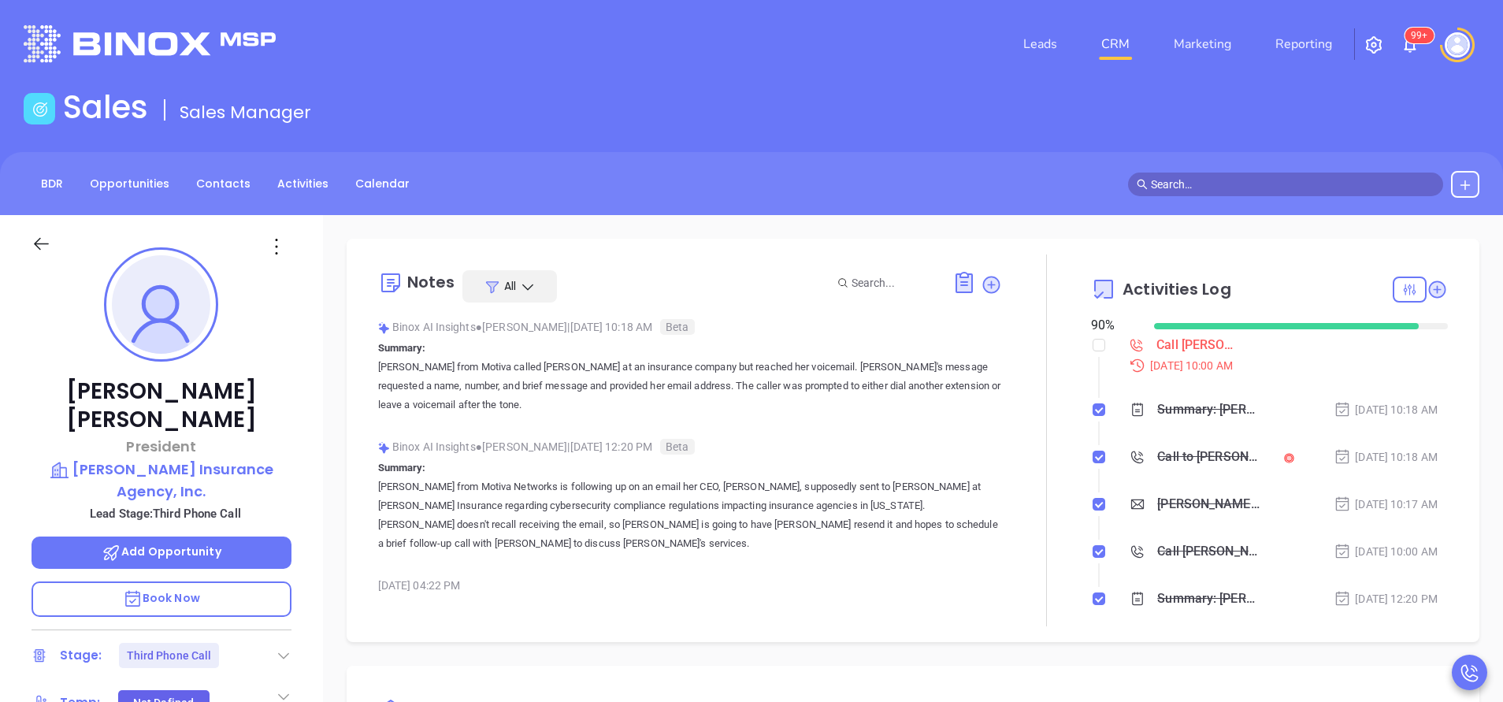
type input "[PERSON_NAME]"
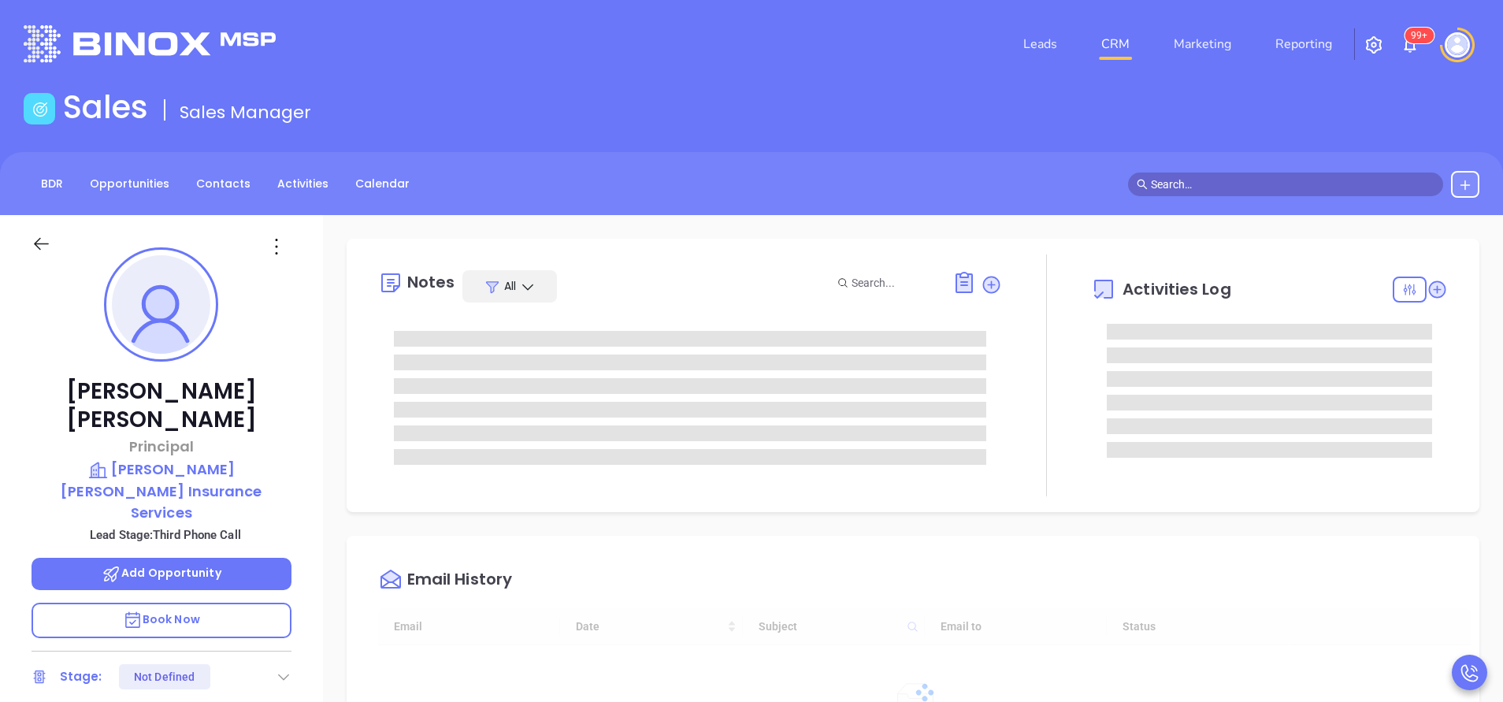
type input "[DATE]"
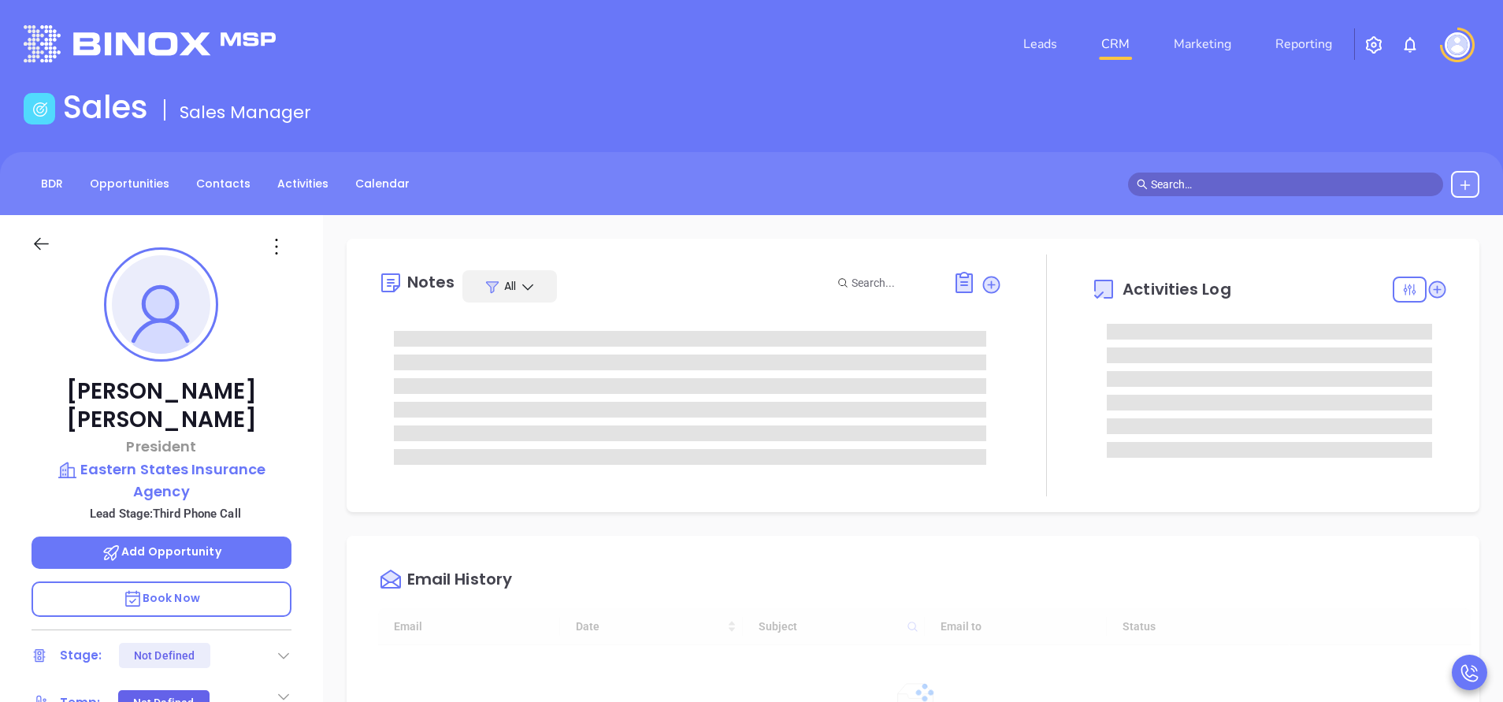
type input "[DATE]"
type input "[PERSON_NAME]"
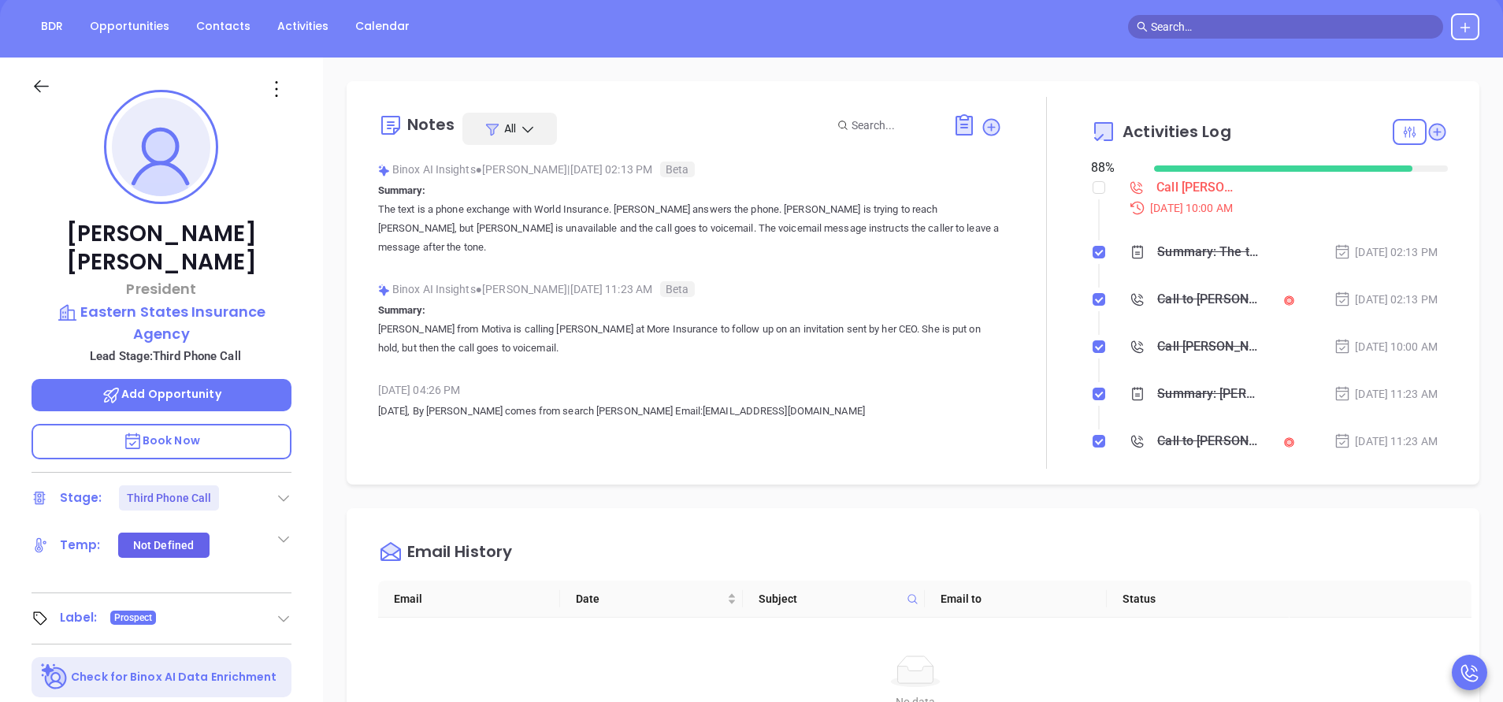
scroll to position [236, 0]
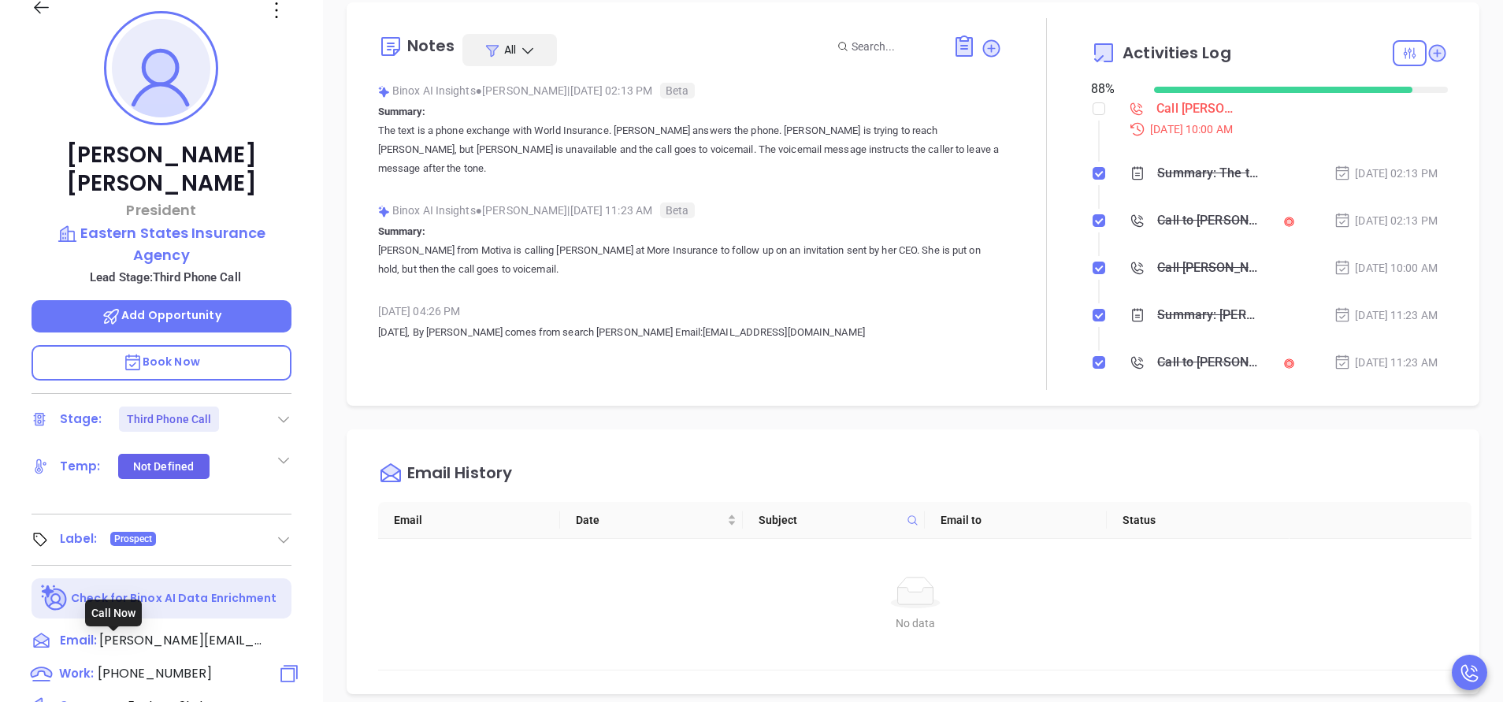
click at [195, 664] on span "[PHONE_NUMBER]" at bounding box center [155, 673] width 114 height 18
type input "[PHONE_NUMBER]"
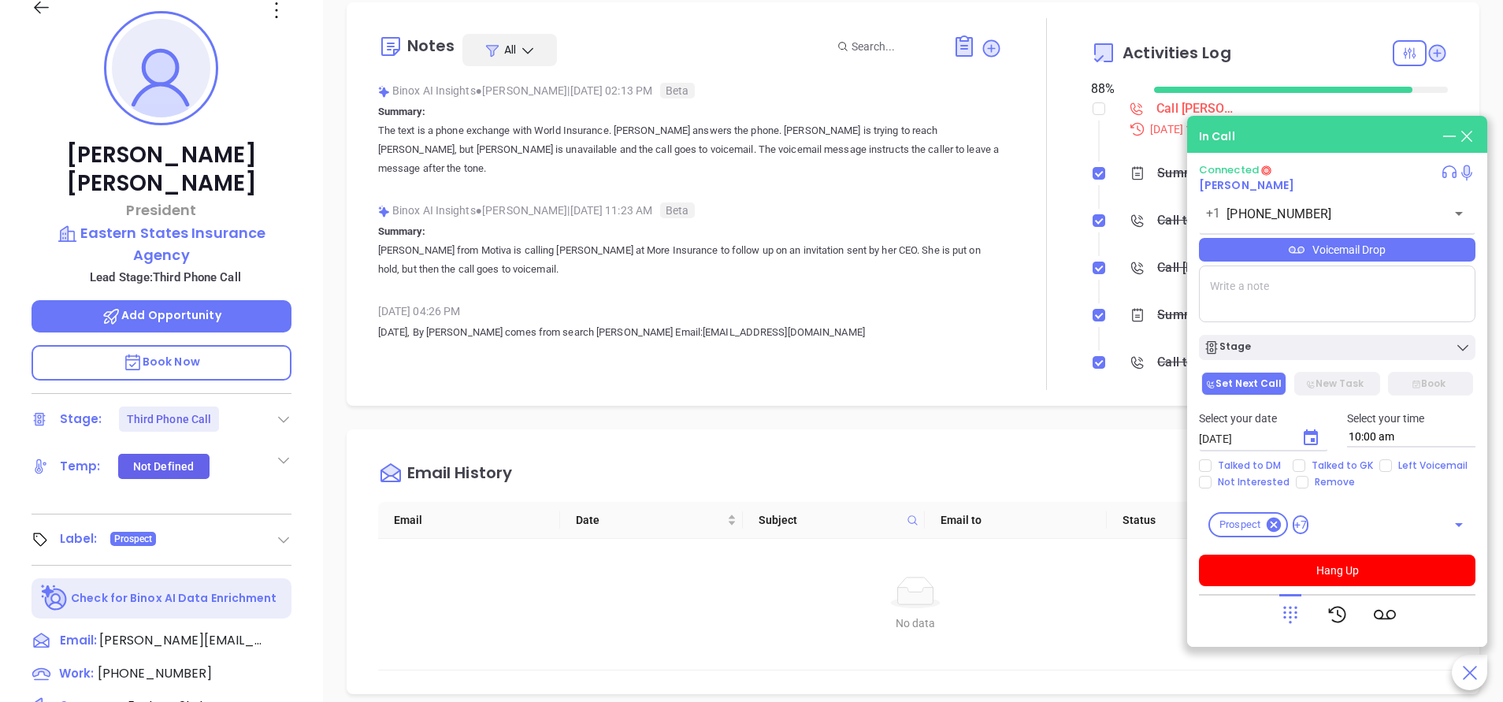
click at [1272, 30] on div "Activities Log 88 % Call [PERSON_NAME] to follow up [DATE] 10:00 AM Summary: Th…" at bounding box center [1269, 204] width 357 height 372
click at [1349, 342] on div "Stage" at bounding box center [1337, 348] width 267 height 16
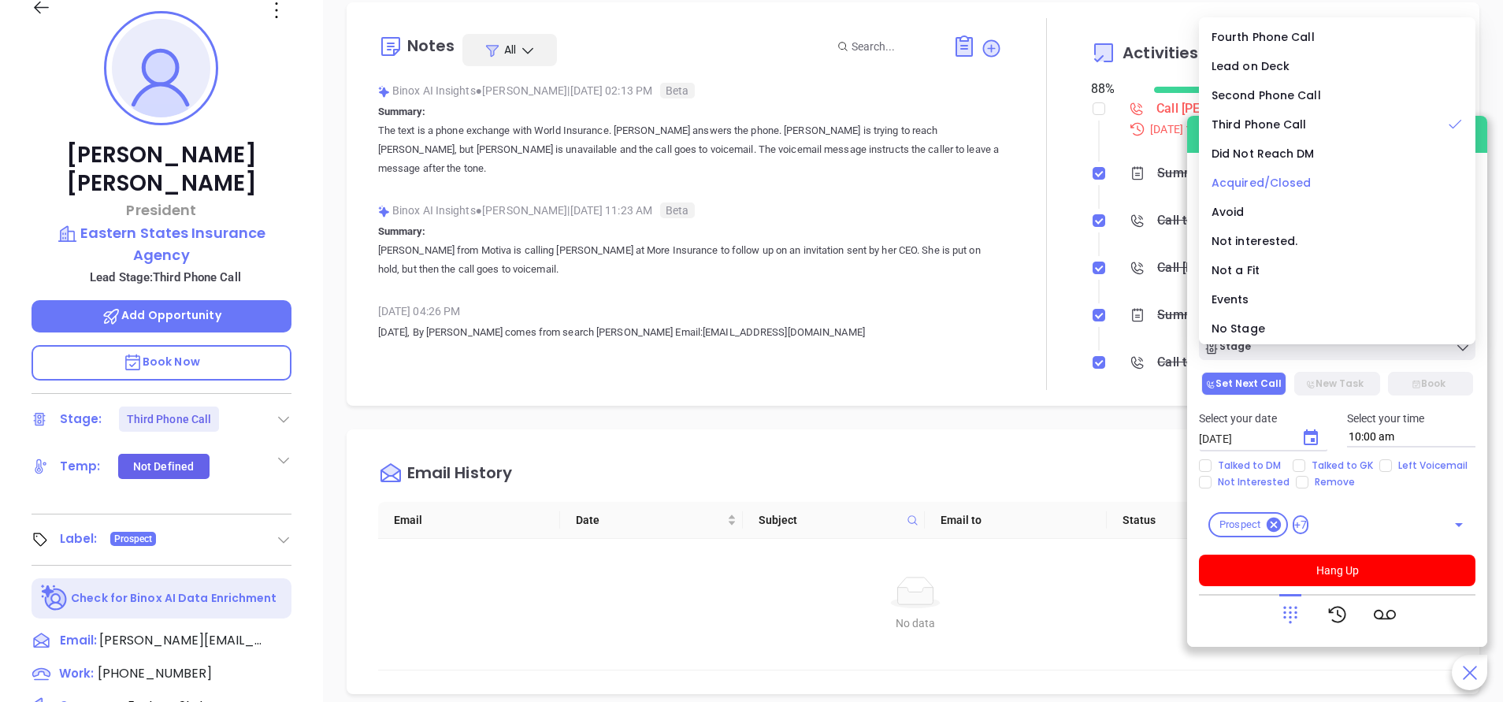
click at [1288, 178] on span "Acquired/Closed" at bounding box center [1262, 183] width 100 height 16
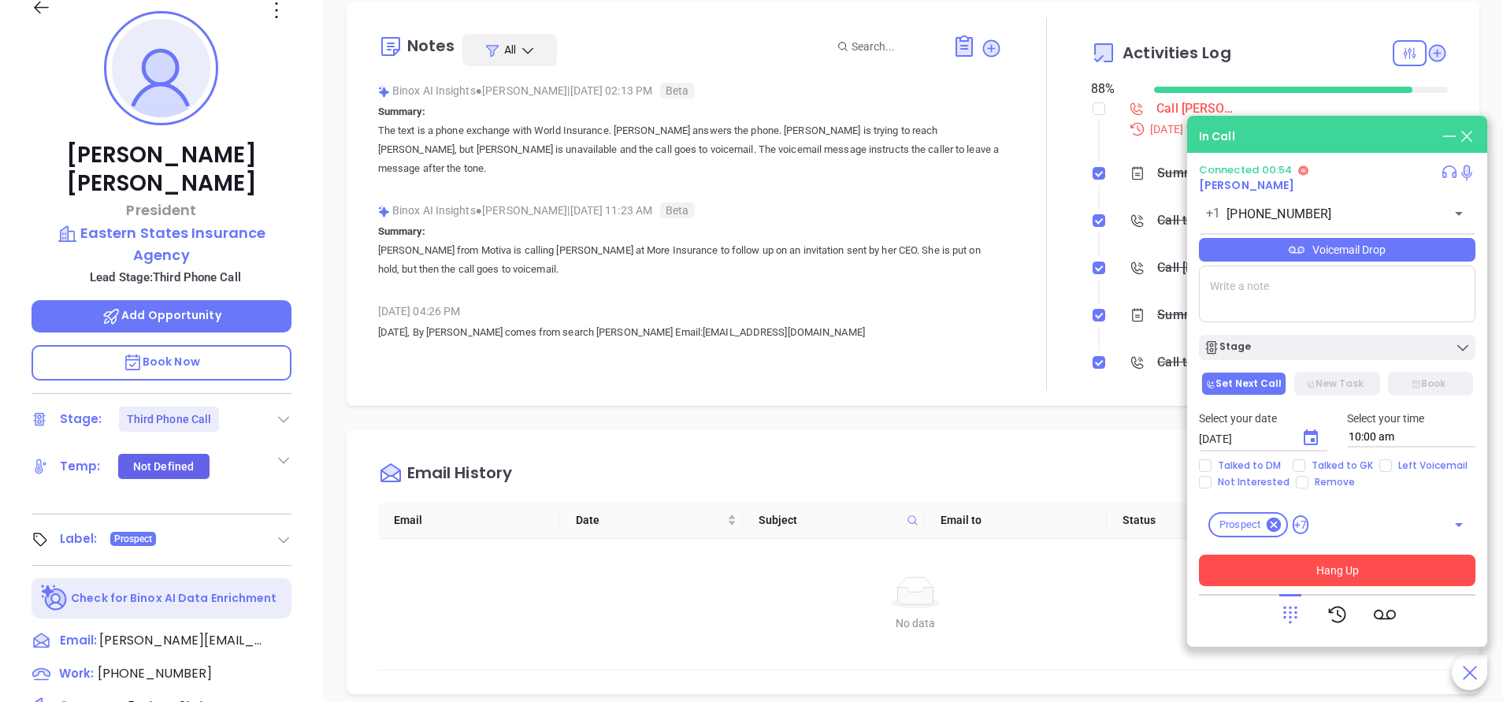
click at [1391, 566] on button "Hang Up" at bounding box center [1337, 571] width 277 height 32
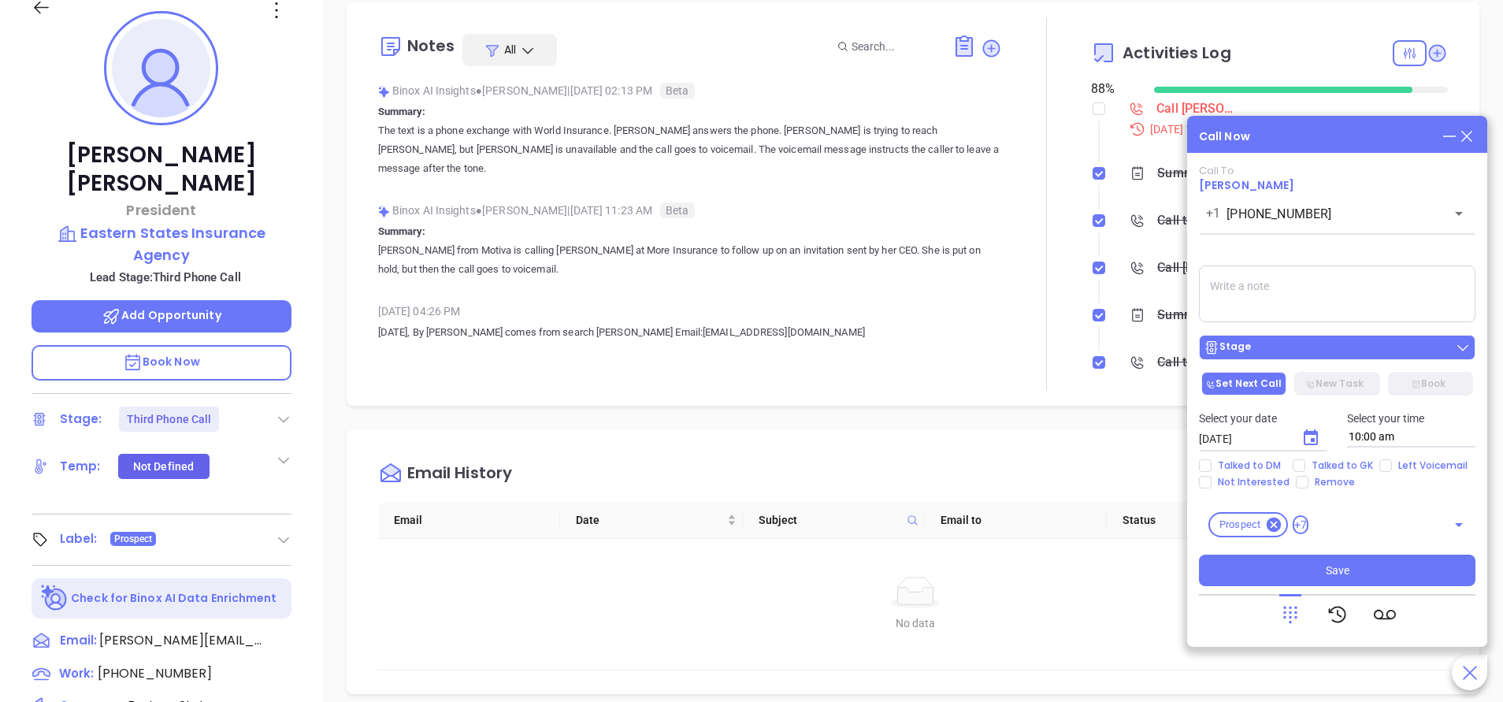
click at [1308, 351] on div "Stage" at bounding box center [1337, 348] width 267 height 16
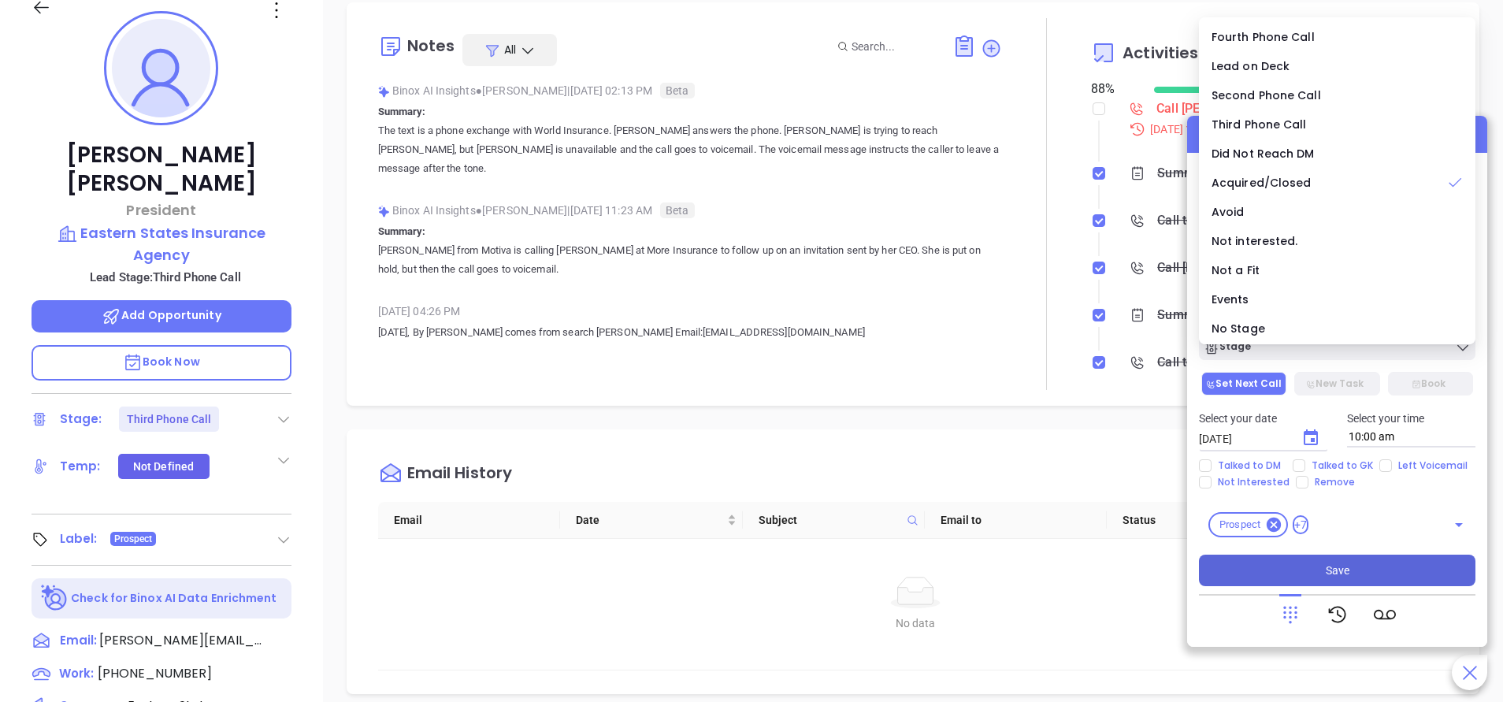
click at [1377, 555] on button "Save" at bounding box center [1337, 571] width 277 height 32
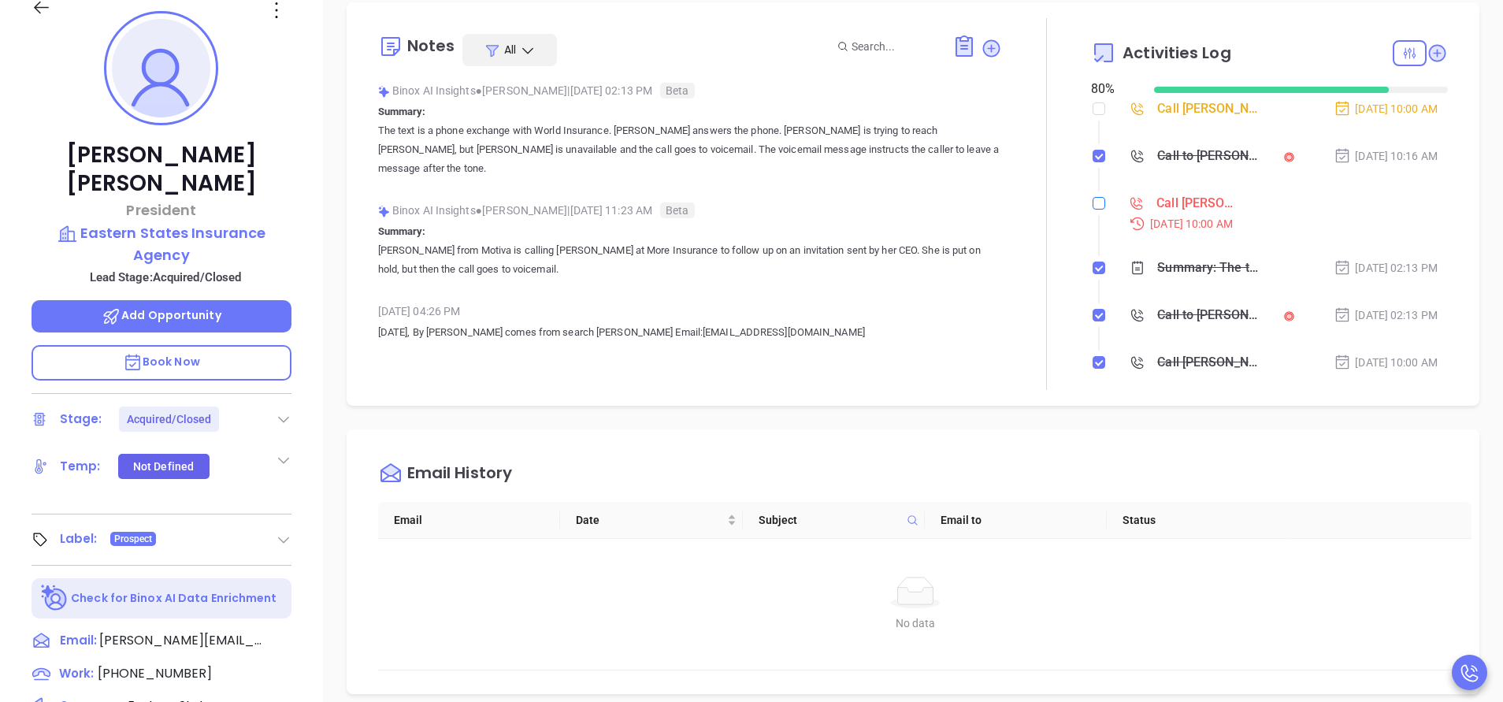
click at [1093, 202] on input "checkbox" at bounding box center [1099, 203] width 13 height 13
checkbox input "true"
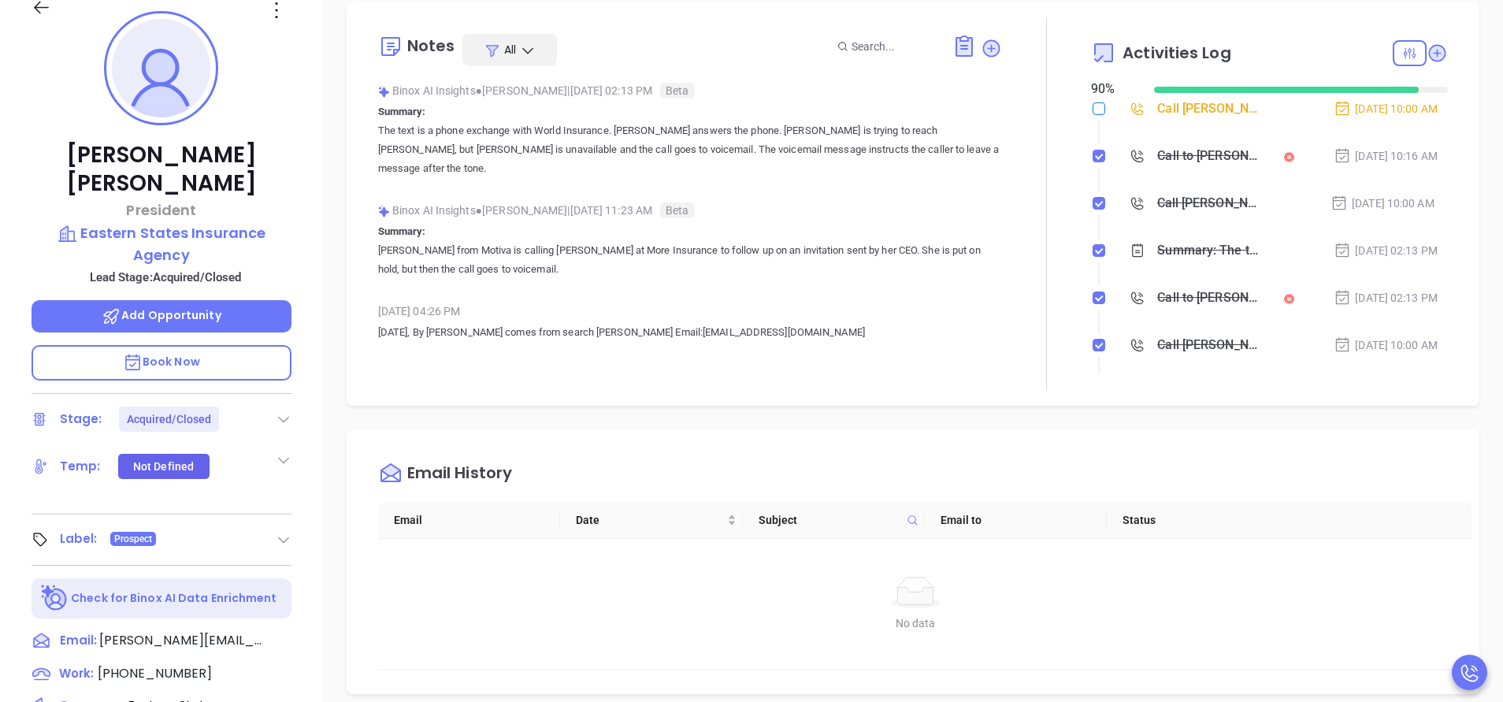
click at [1093, 109] on input "checkbox" at bounding box center [1099, 108] width 13 height 13
checkbox input "true"
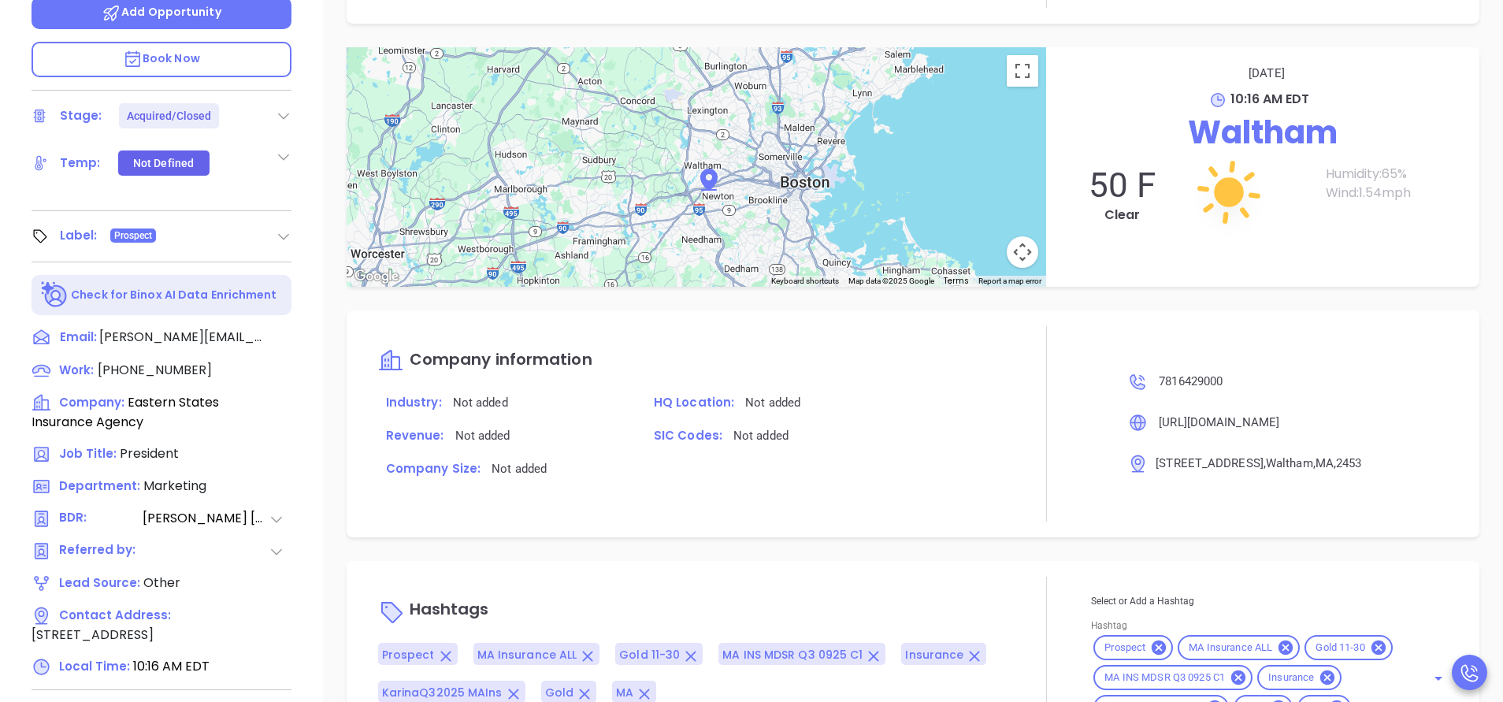
scroll to position [616, 0]
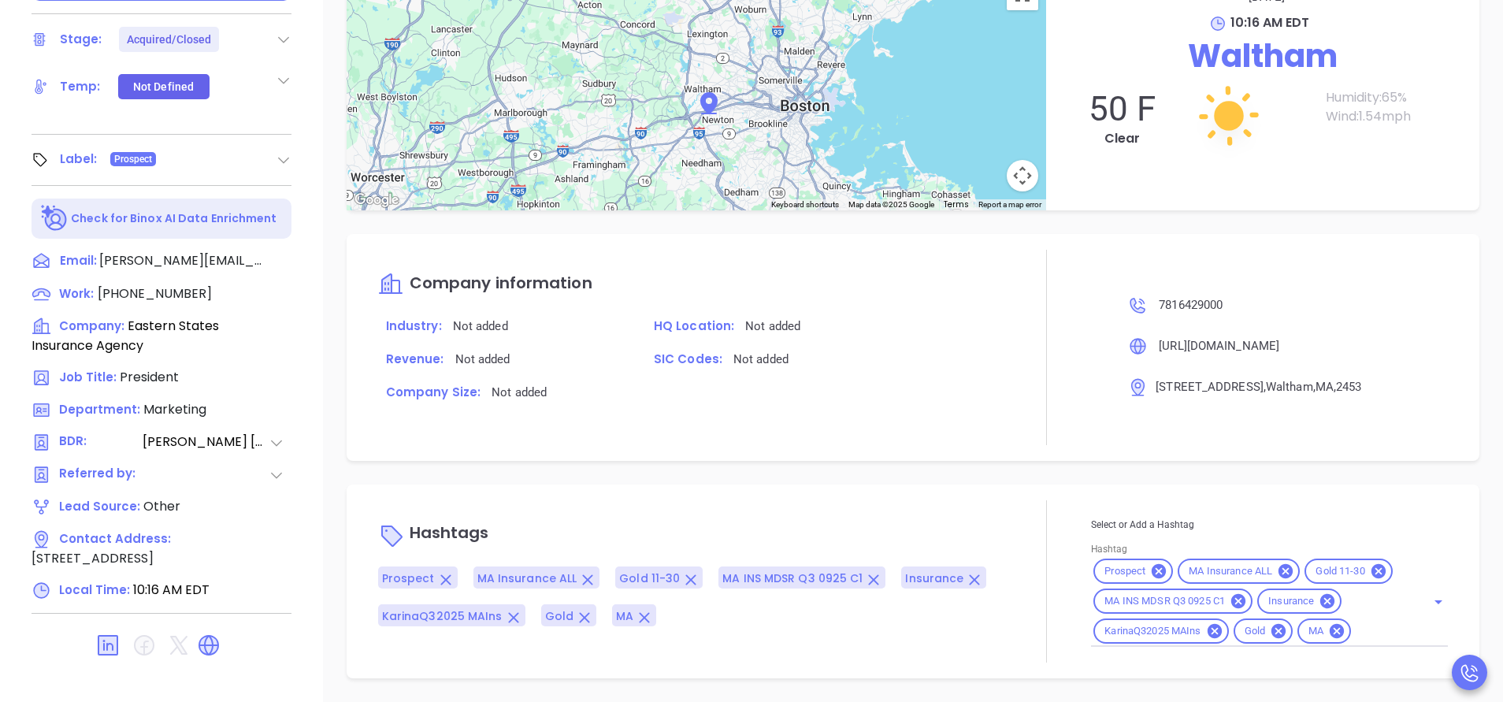
click at [1353, 633] on input "Hashtag" at bounding box center [1378, 632] width 50 height 20
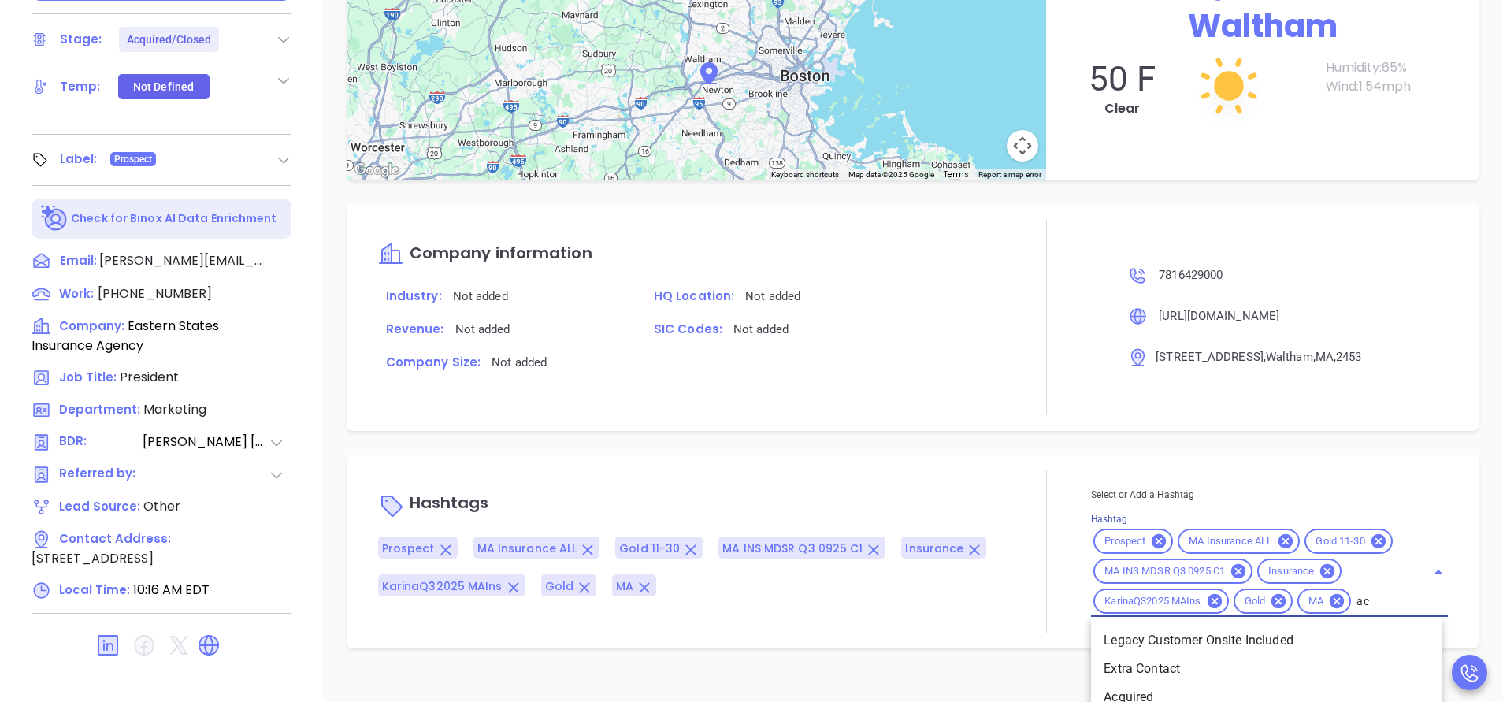
type input "acq"
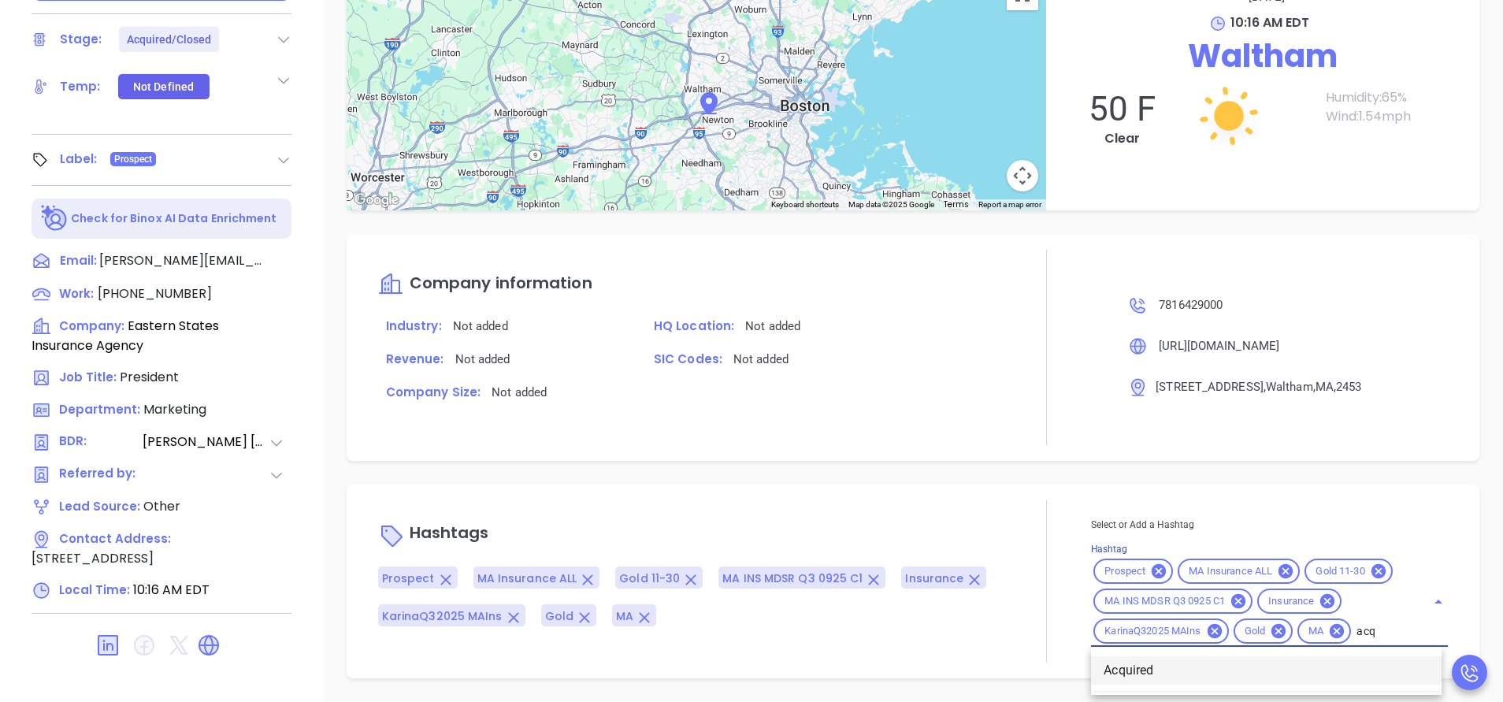
click at [1150, 664] on li "Acquired" at bounding box center [1266, 670] width 351 height 28
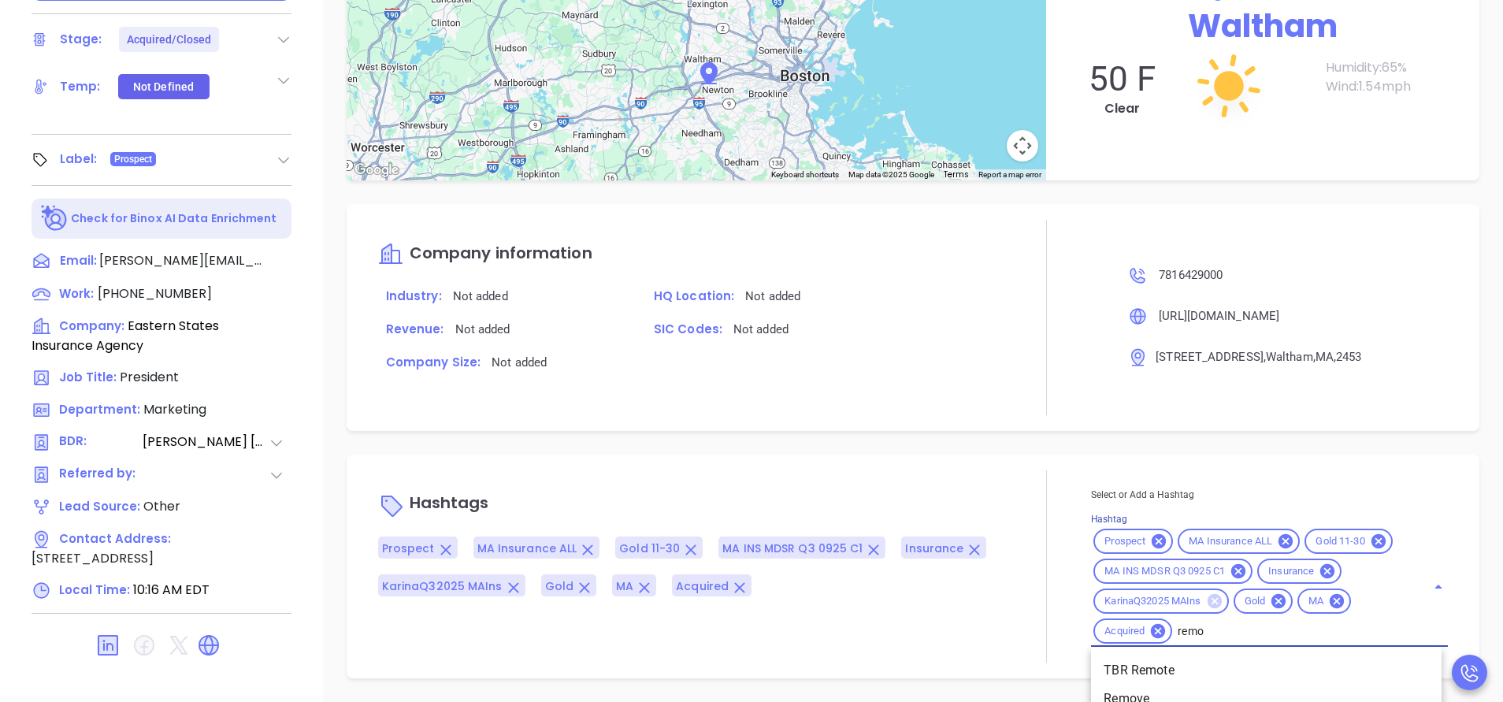
type input "remov"
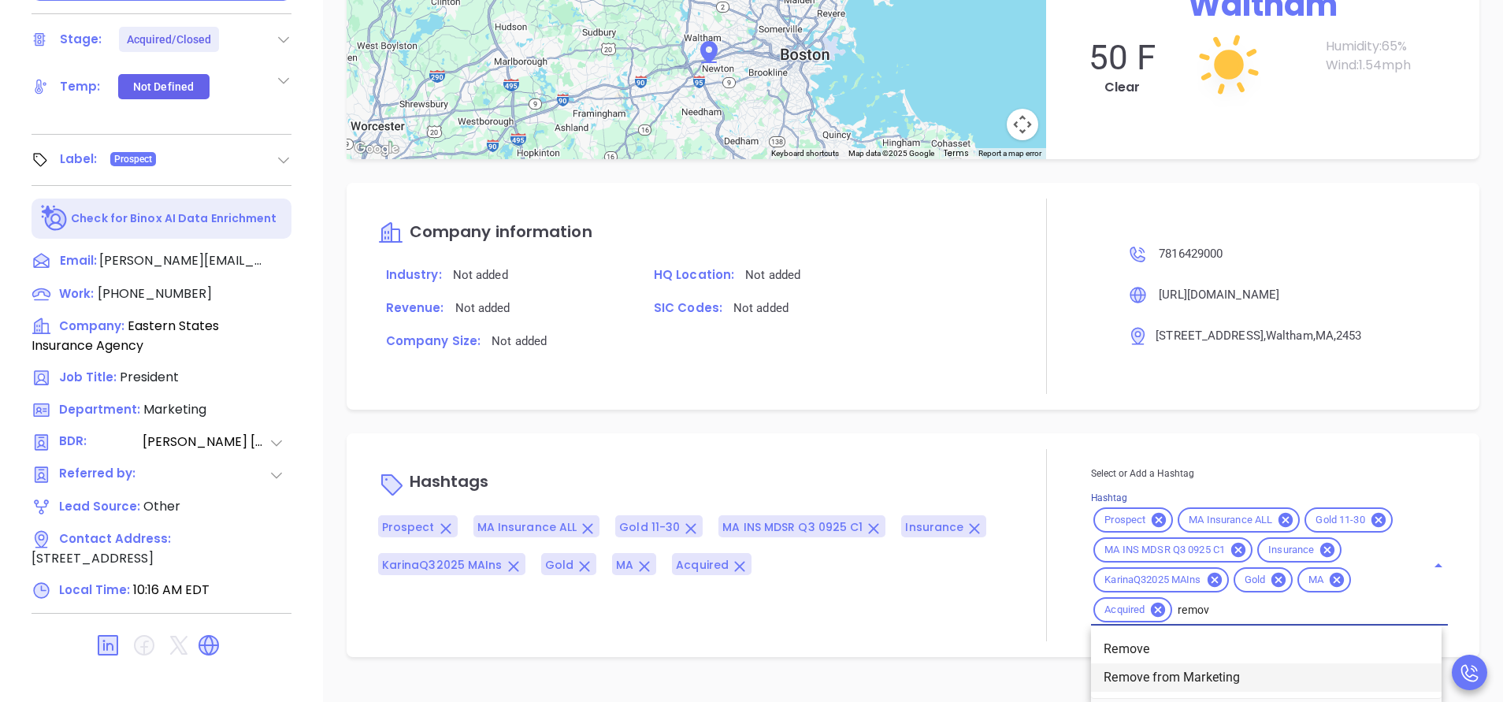
drag, startPoint x: 1197, startPoint y: 676, endPoint x: 1197, endPoint y: 665, distance: 11.0
click at [1197, 676] on li "Remove from Marketing" at bounding box center [1266, 677] width 351 height 28
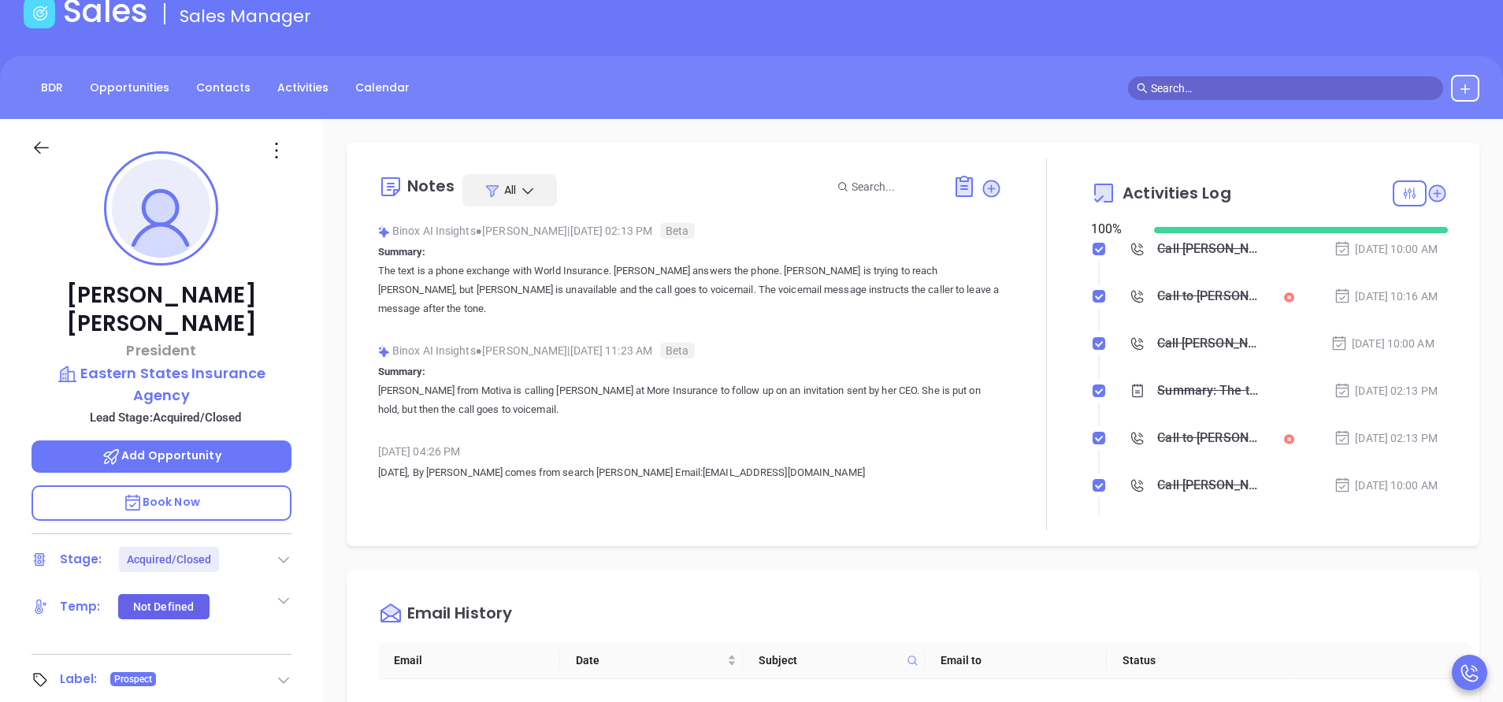
scroll to position [0, 0]
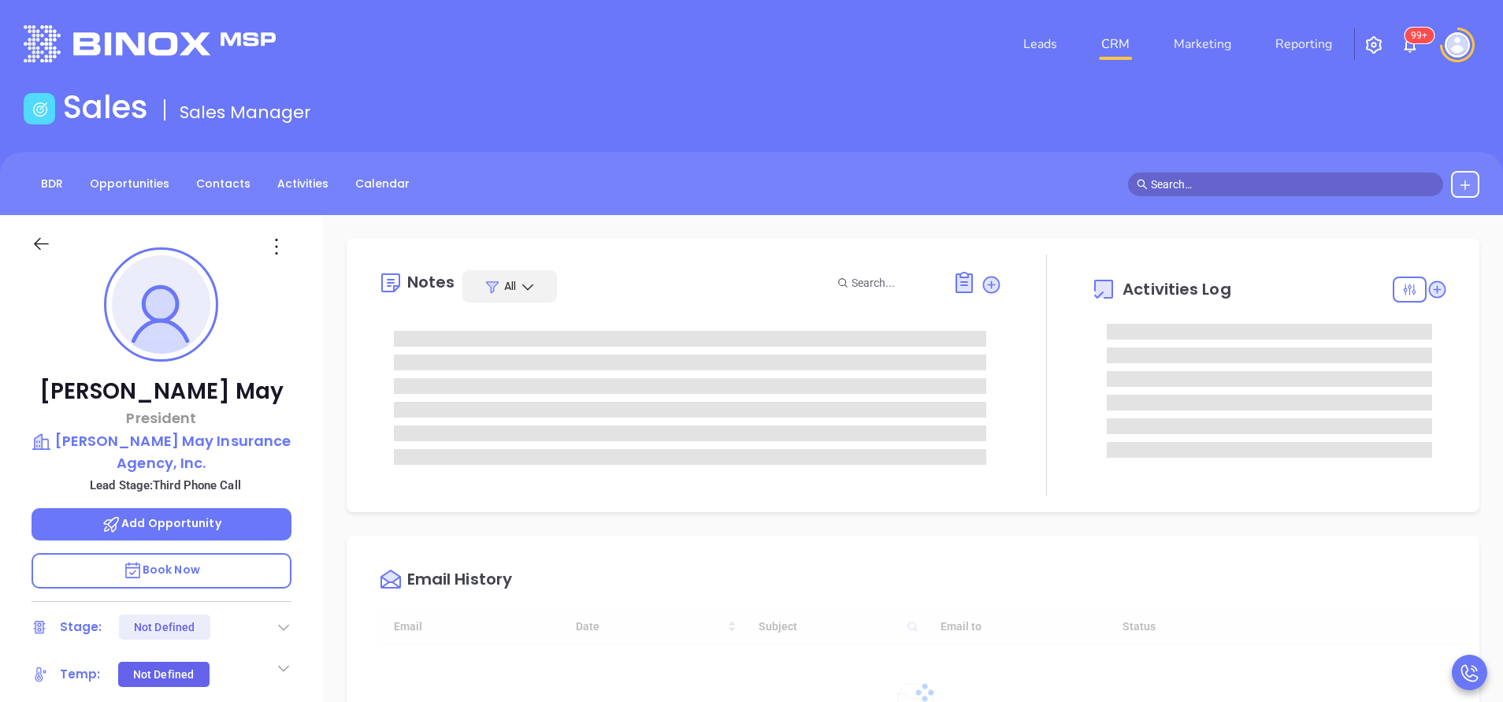
type input "[DATE]"
type input "[PERSON_NAME]"
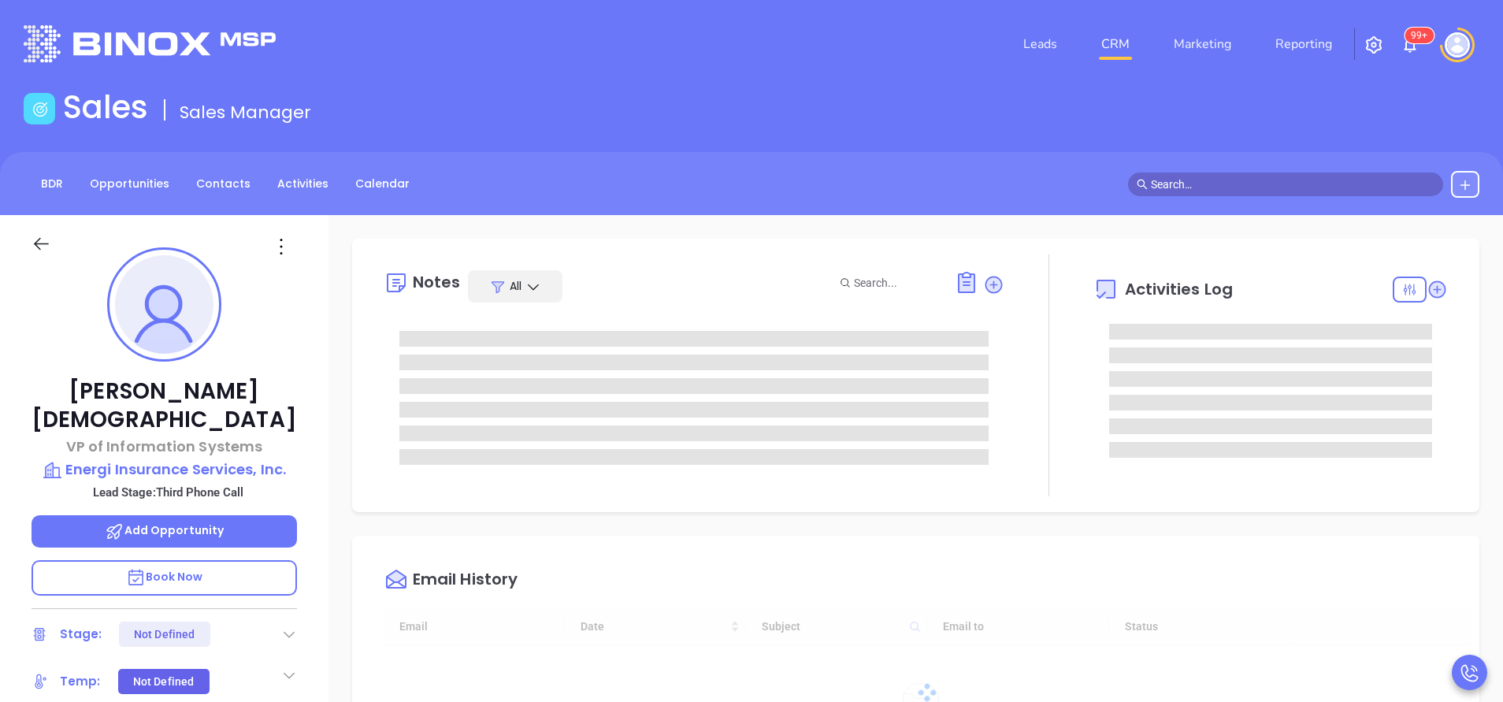
type input "[DATE]"
type input "[PERSON_NAME]"
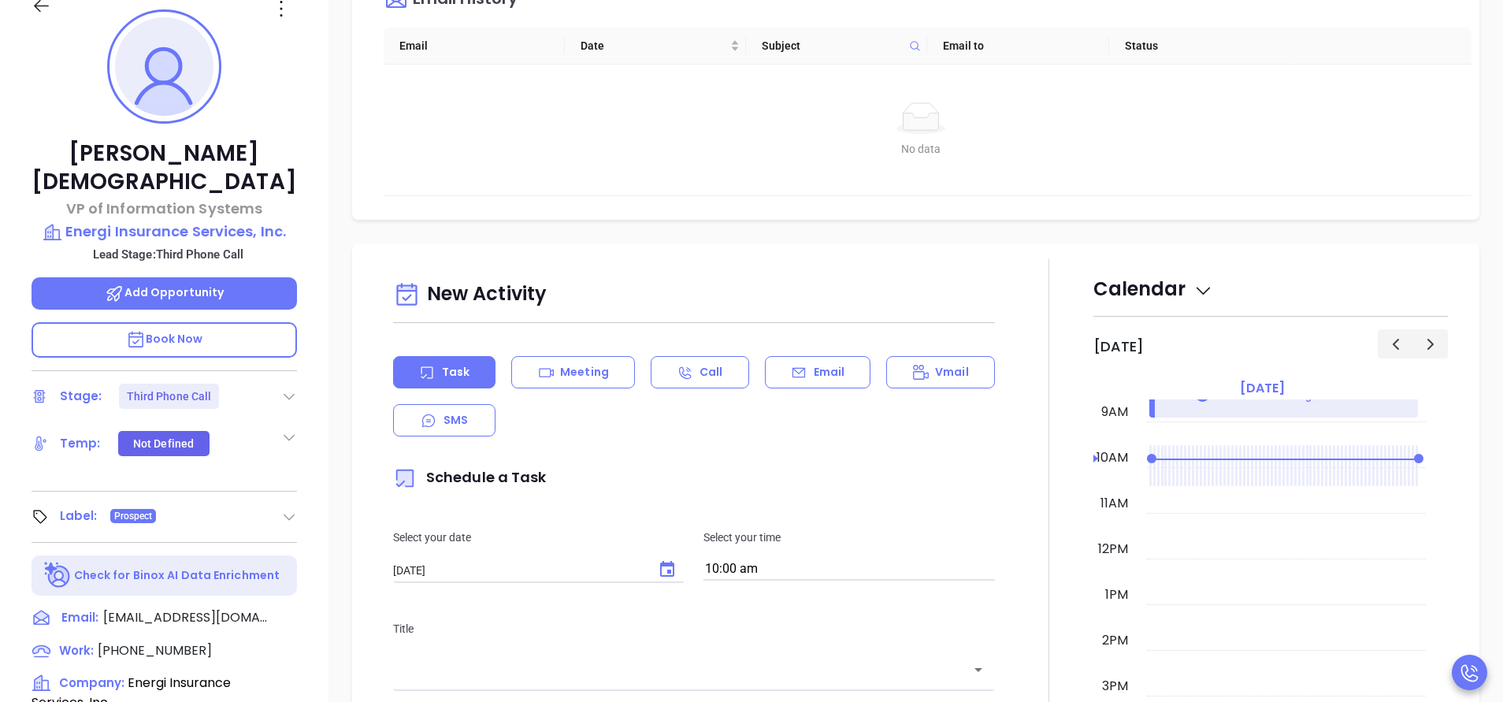
scroll to position [473, 0]
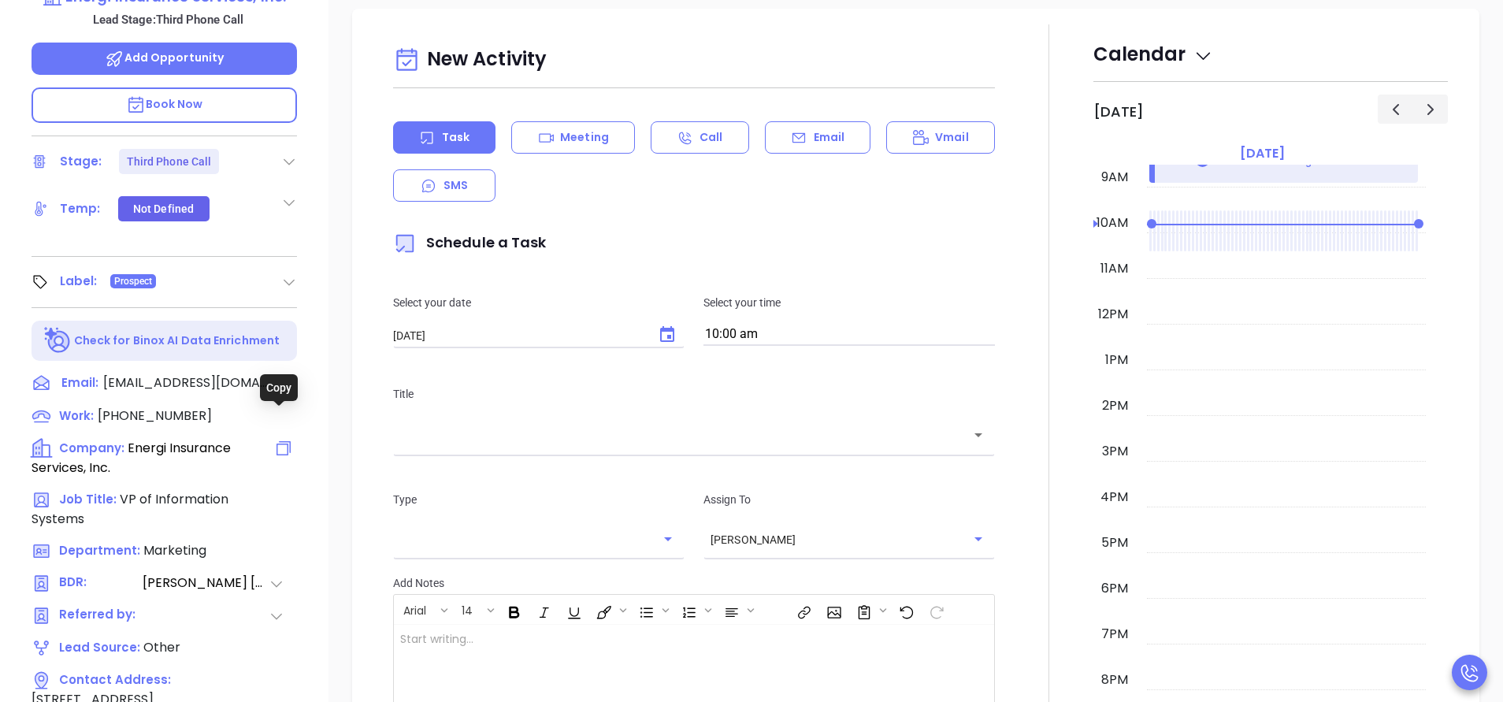
click at [282, 439] on icon at bounding box center [283, 448] width 19 height 19
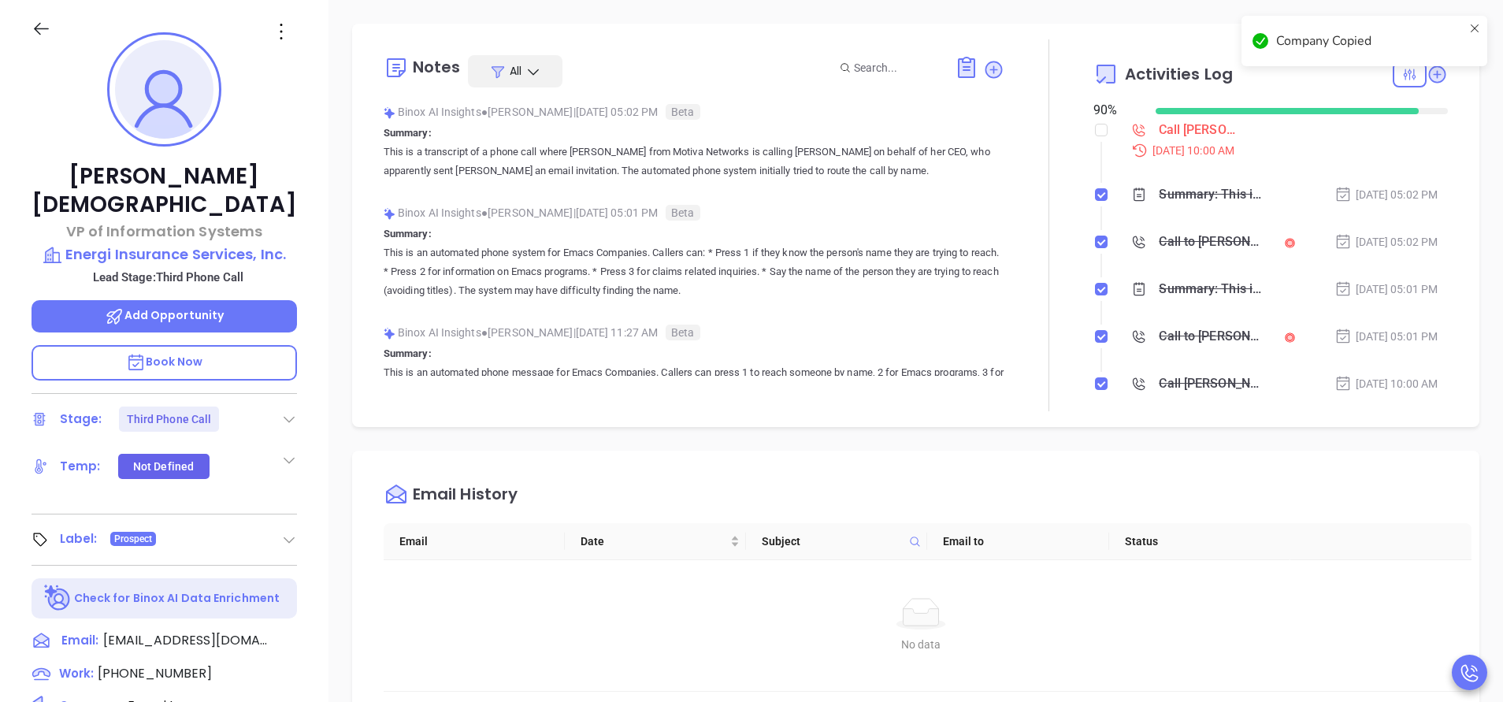
scroll to position [0, 0]
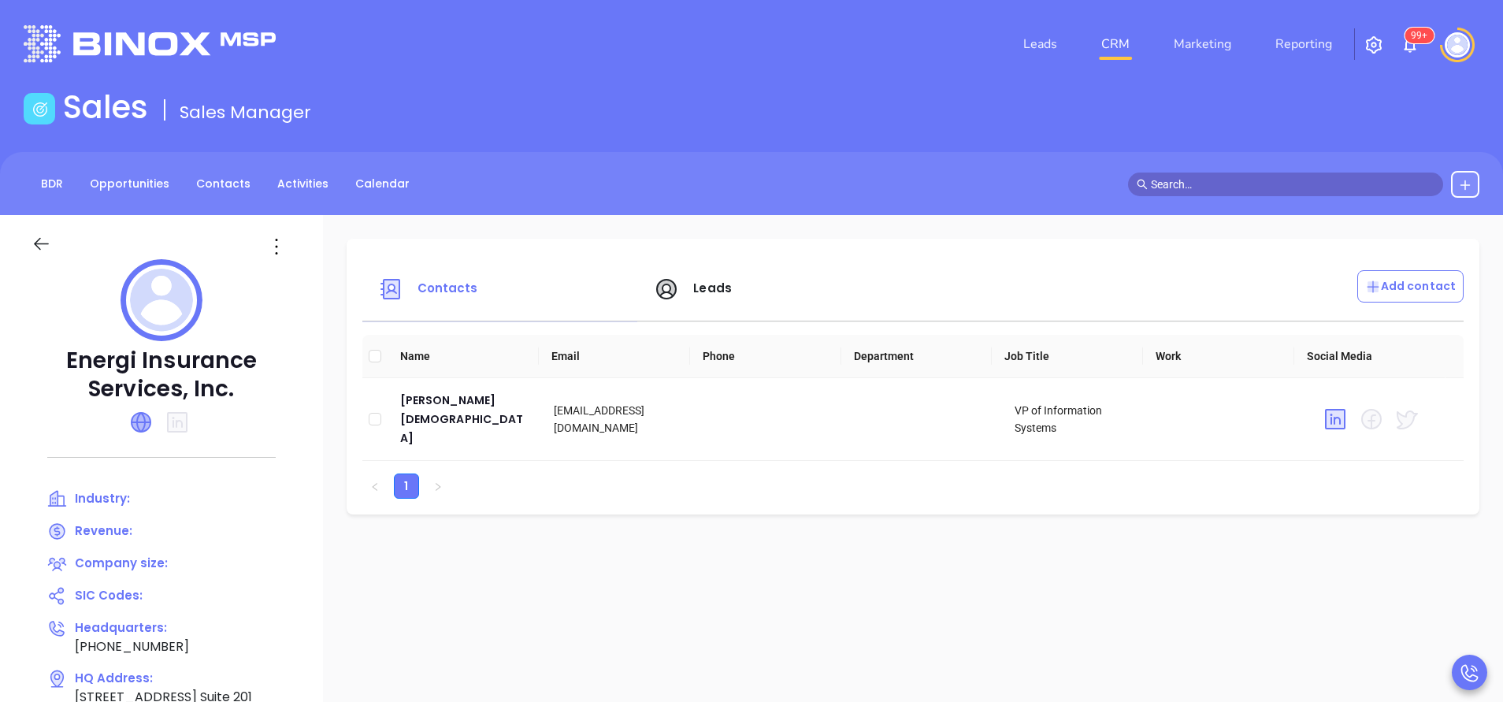
click at [142, 424] on icon at bounding box center [141, 422] width 19 height 19
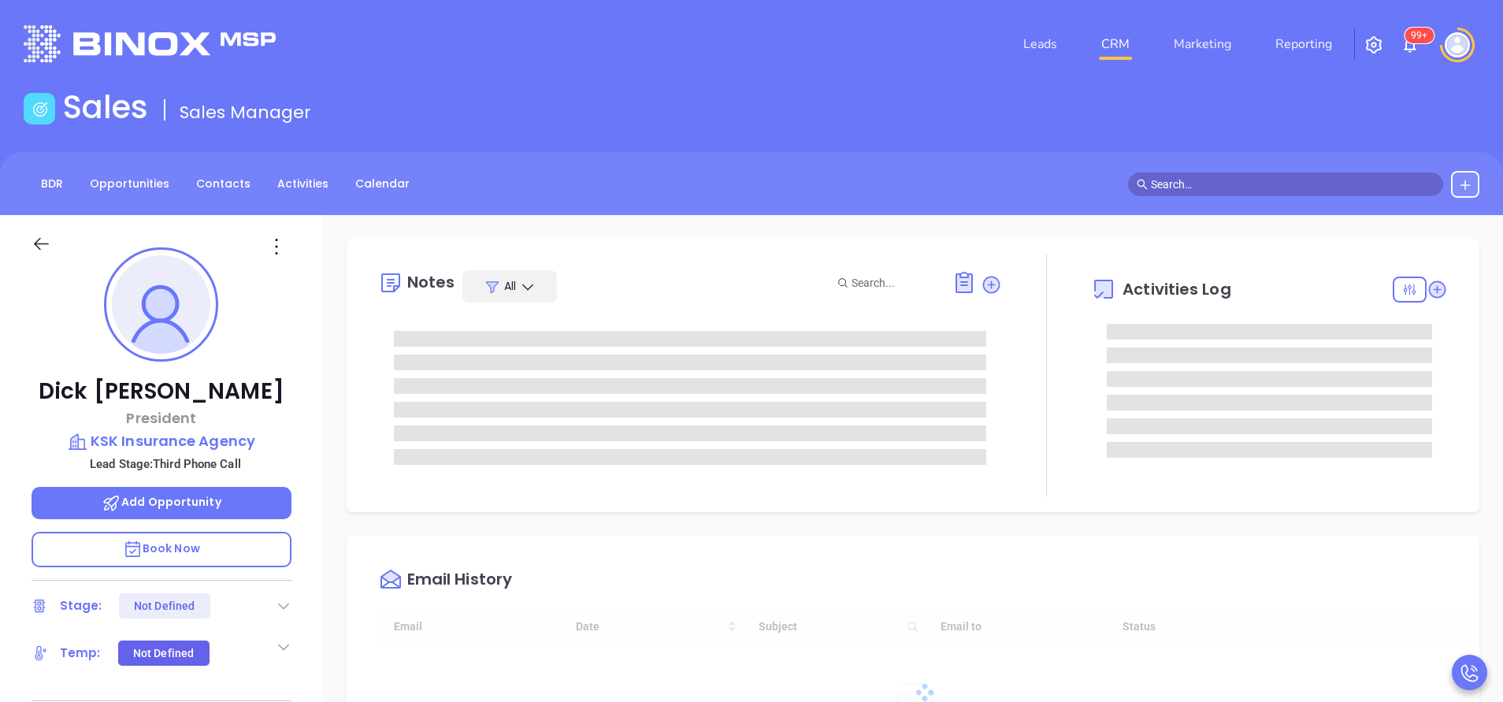
type input "[DATE]"
type input "[PERSON_NAME]"
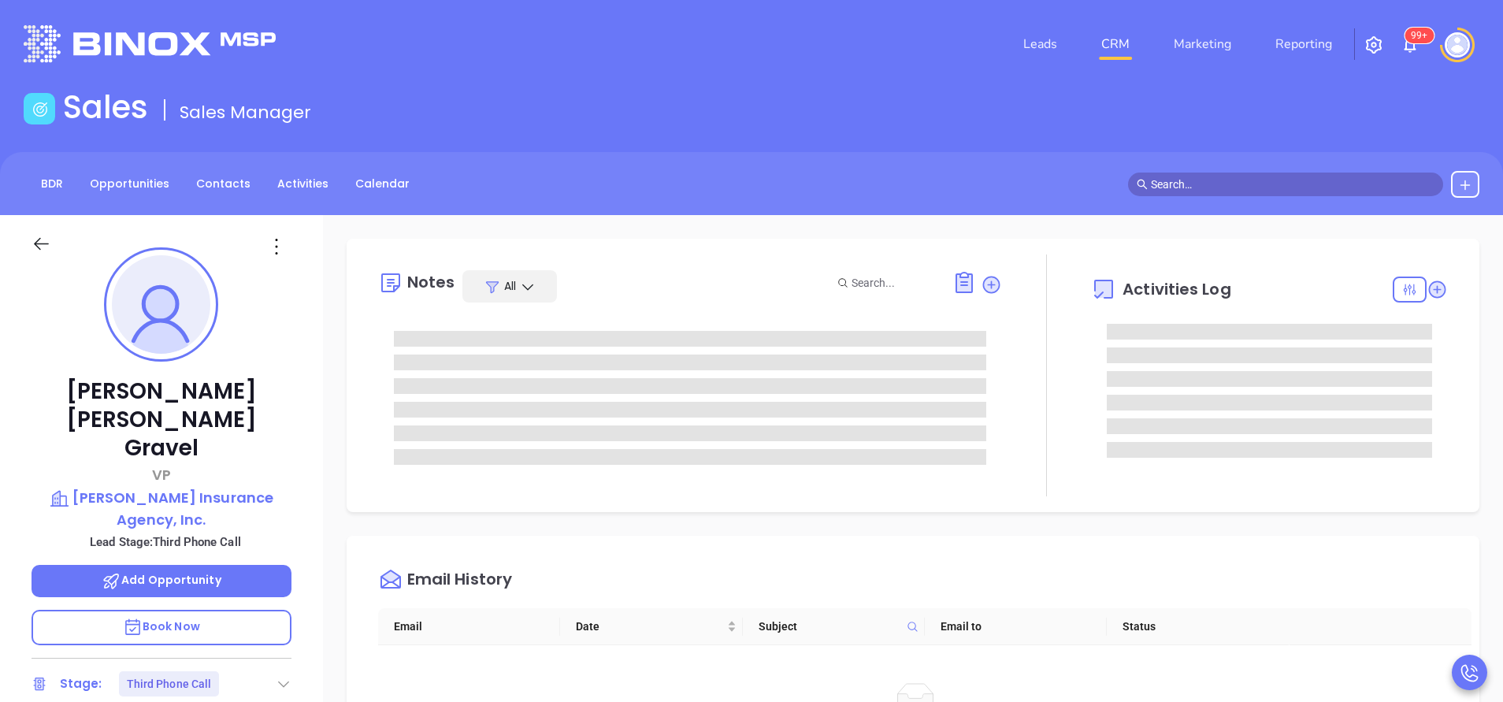
scroll to position [412, 0]
type input "[PERSON_NAME]"
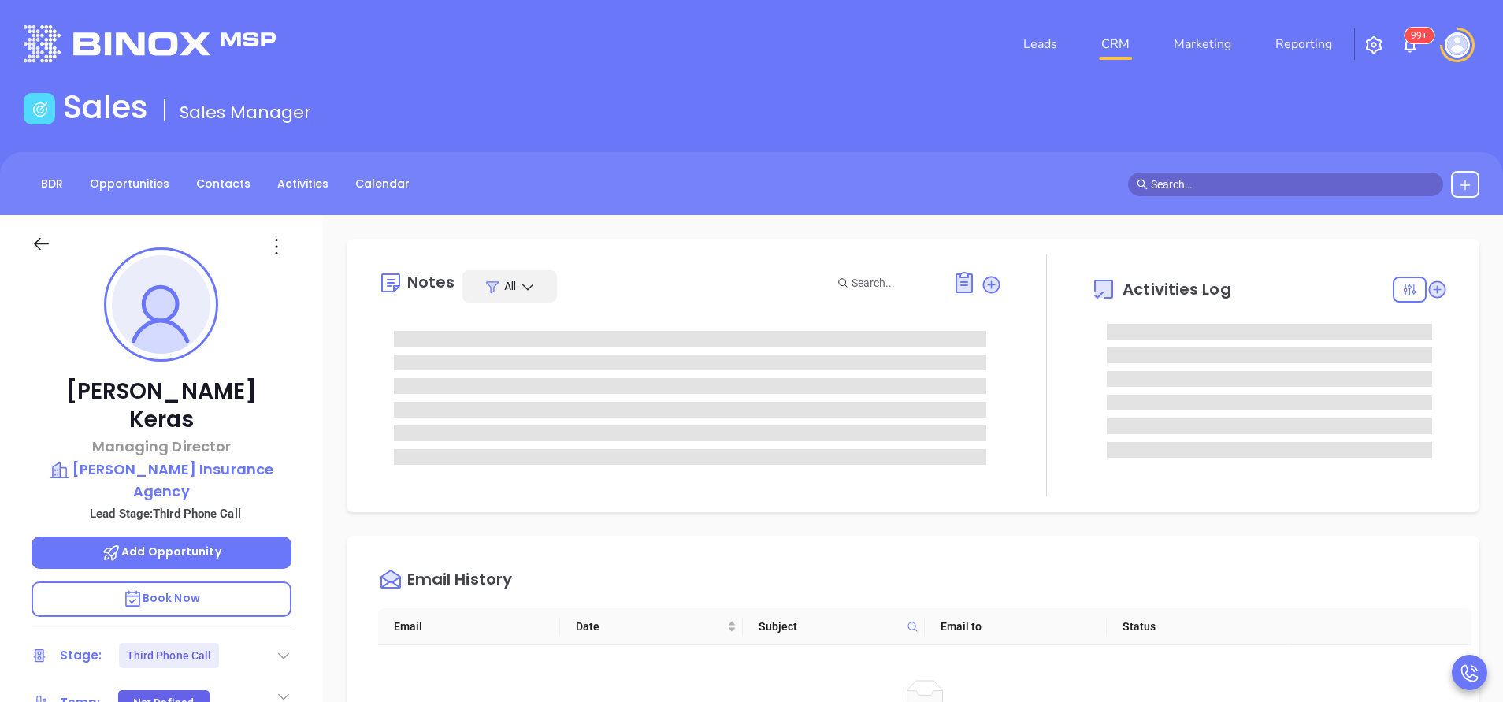
type input "[PERSON_NAME]"
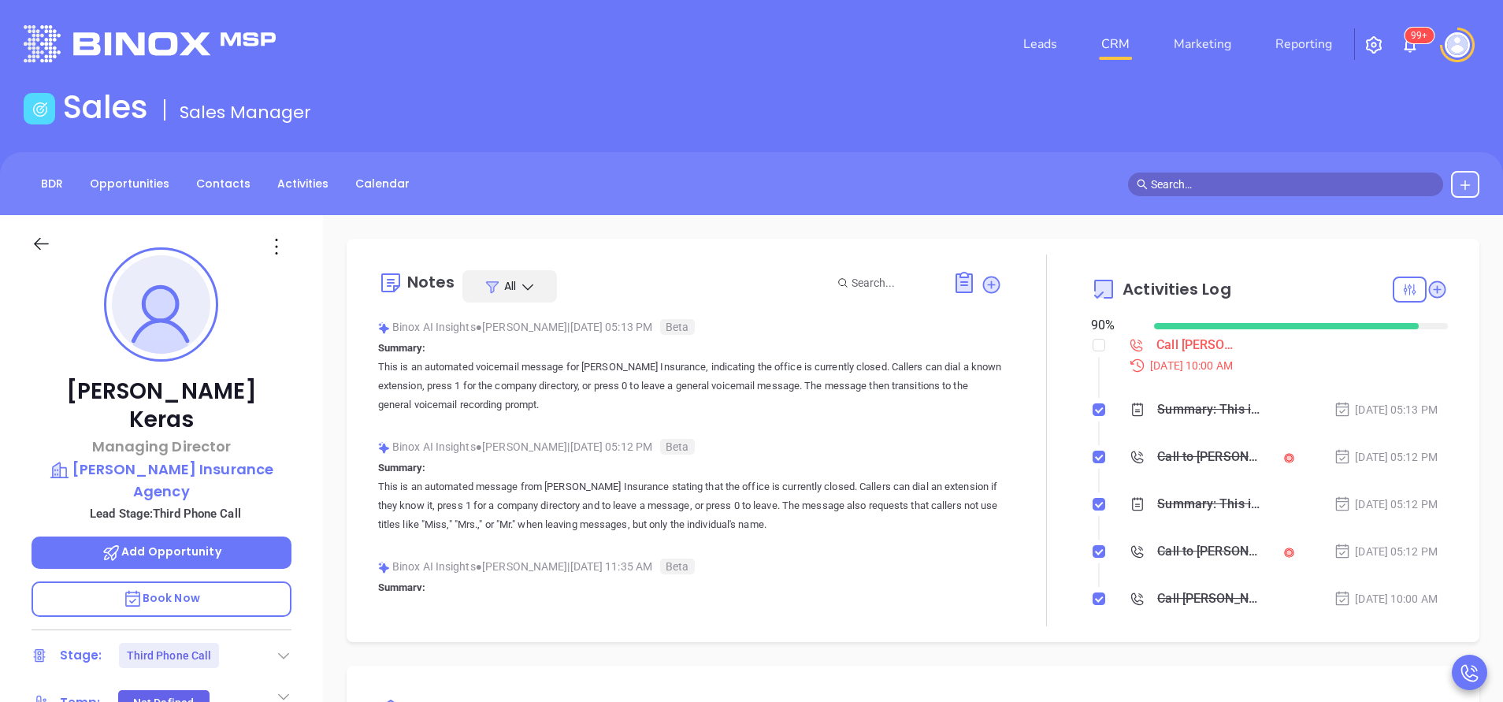
scroll to position [412, 0]
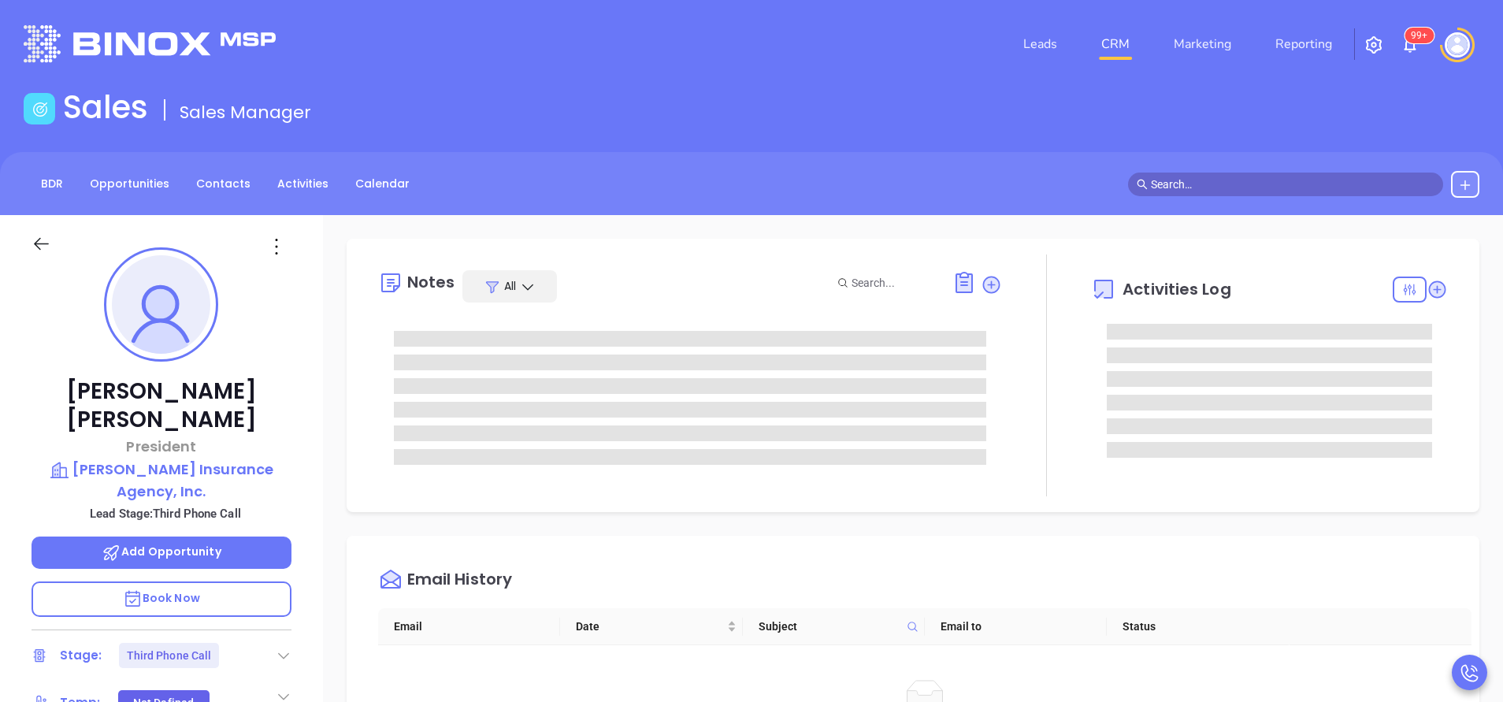
type input "[PERSON_NAME]"
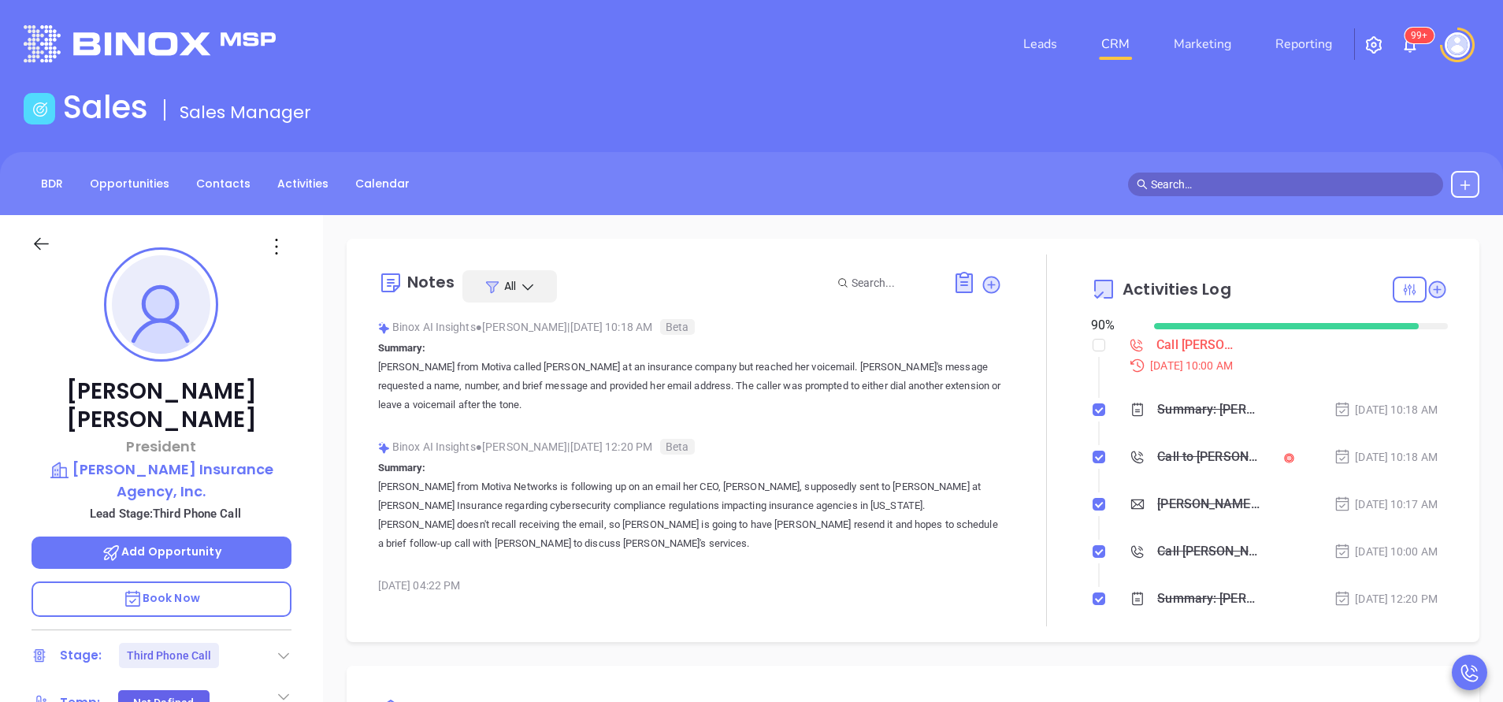
scroll to position [412, 0]
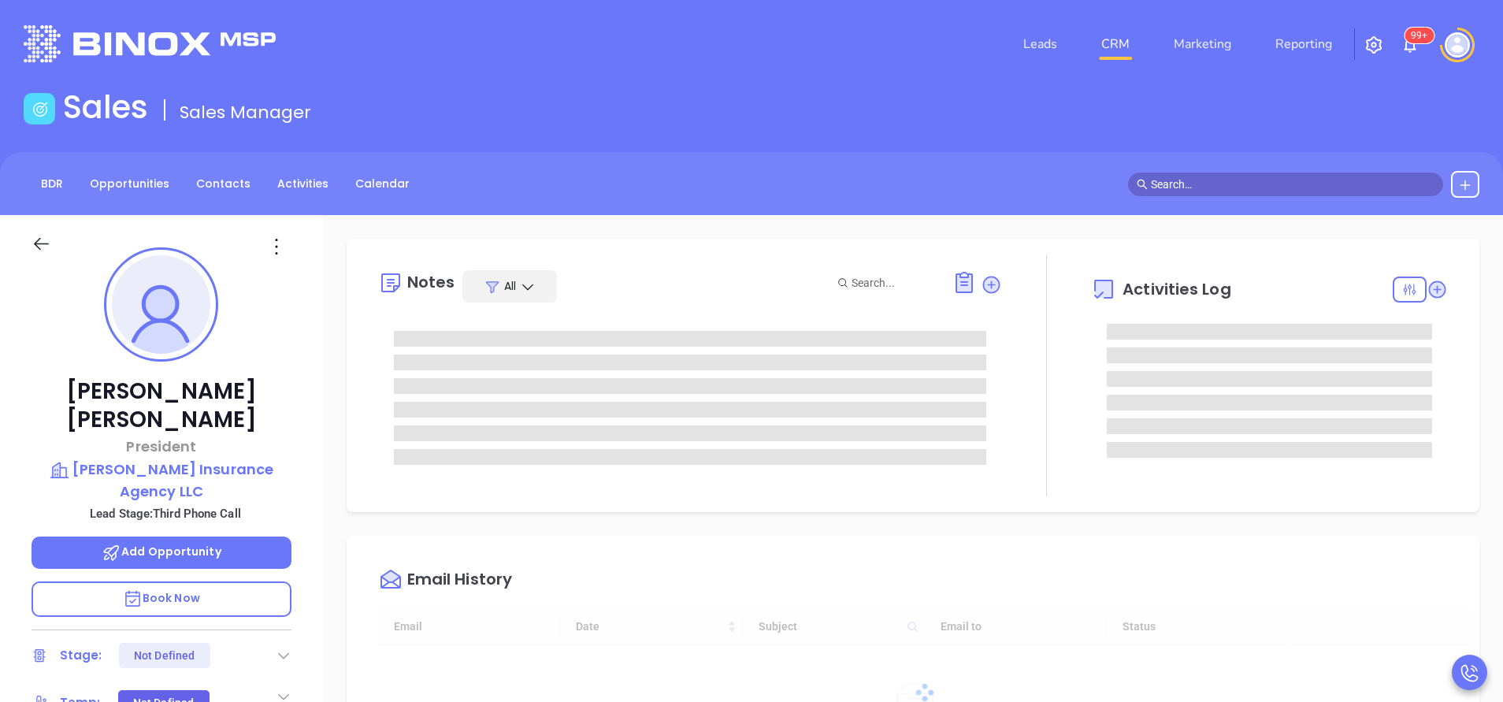
type input "[DATE]"
type input "[PERSON_NAME]"
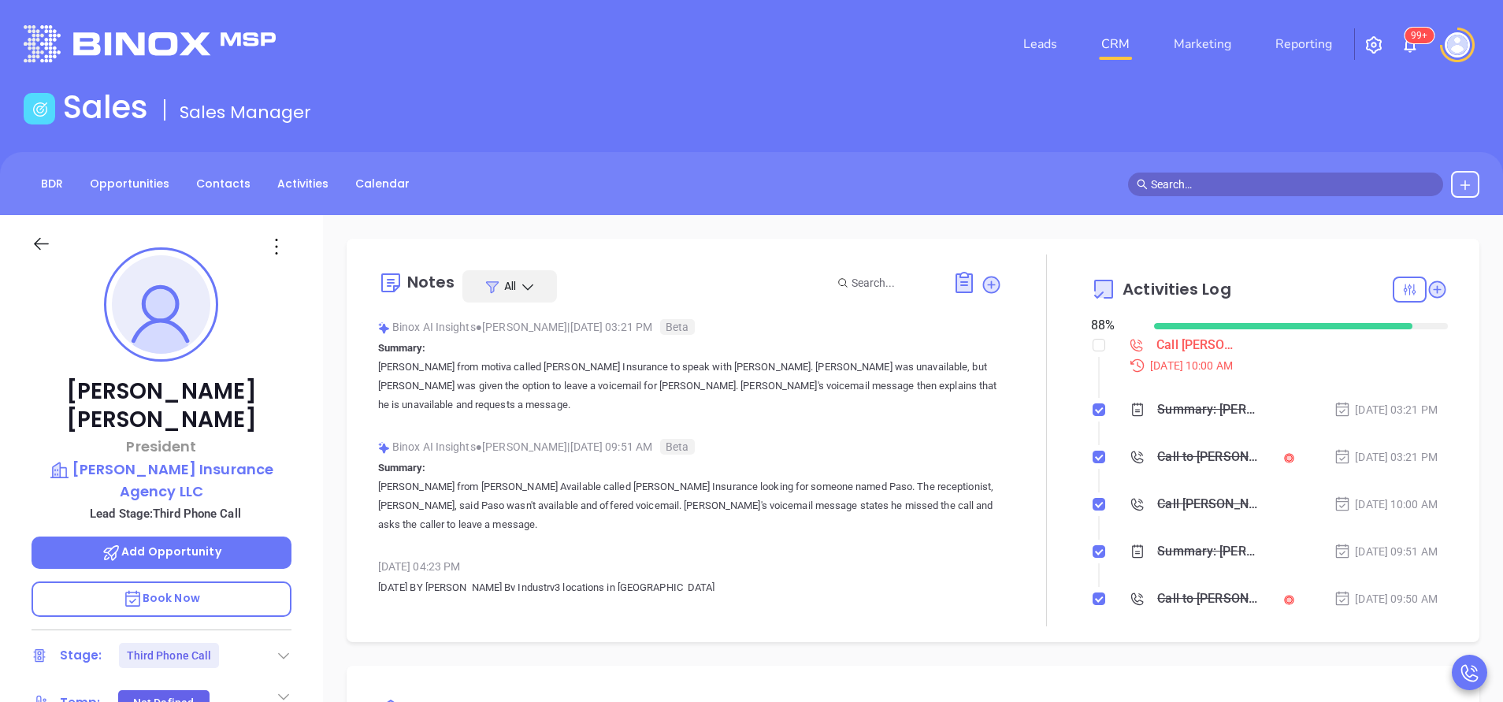
scroll to position [412, 0]
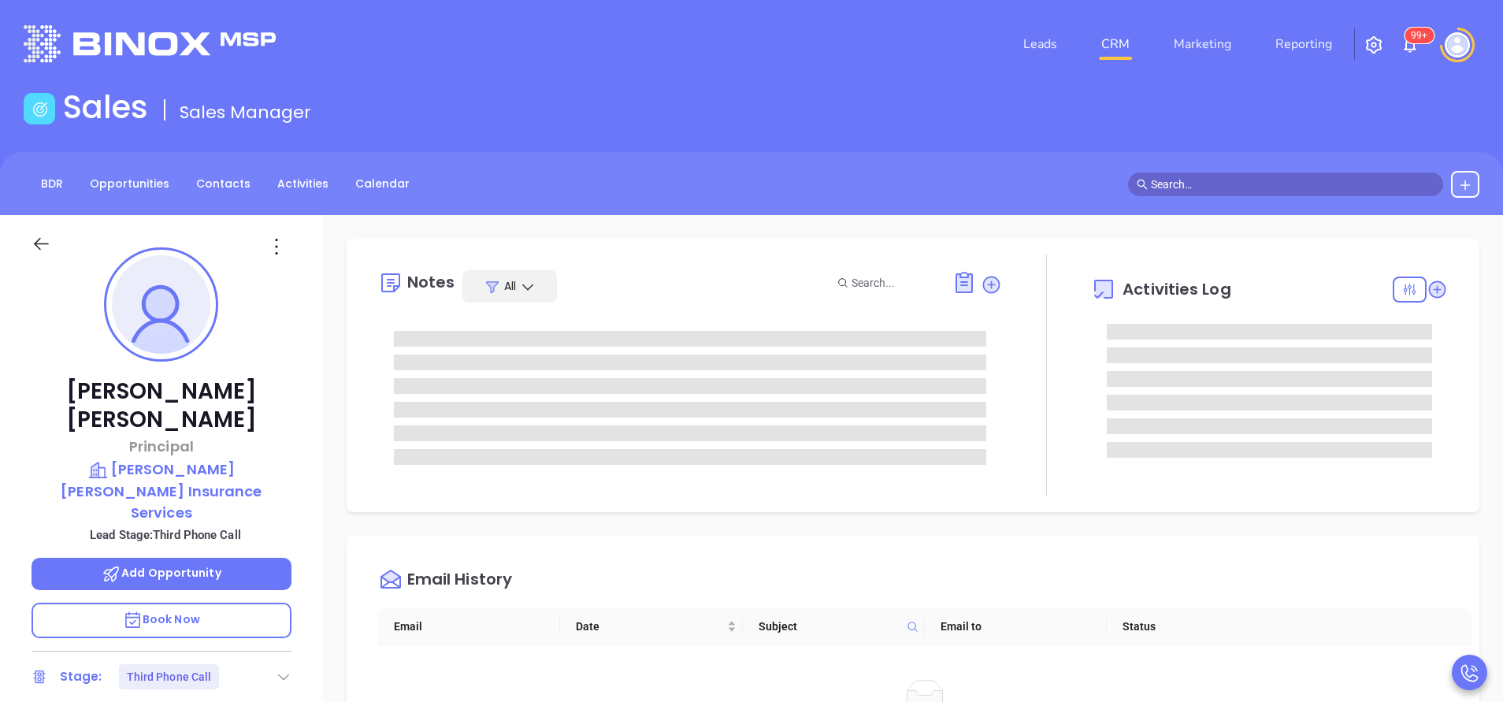
type input "[PERSON_NAME]"
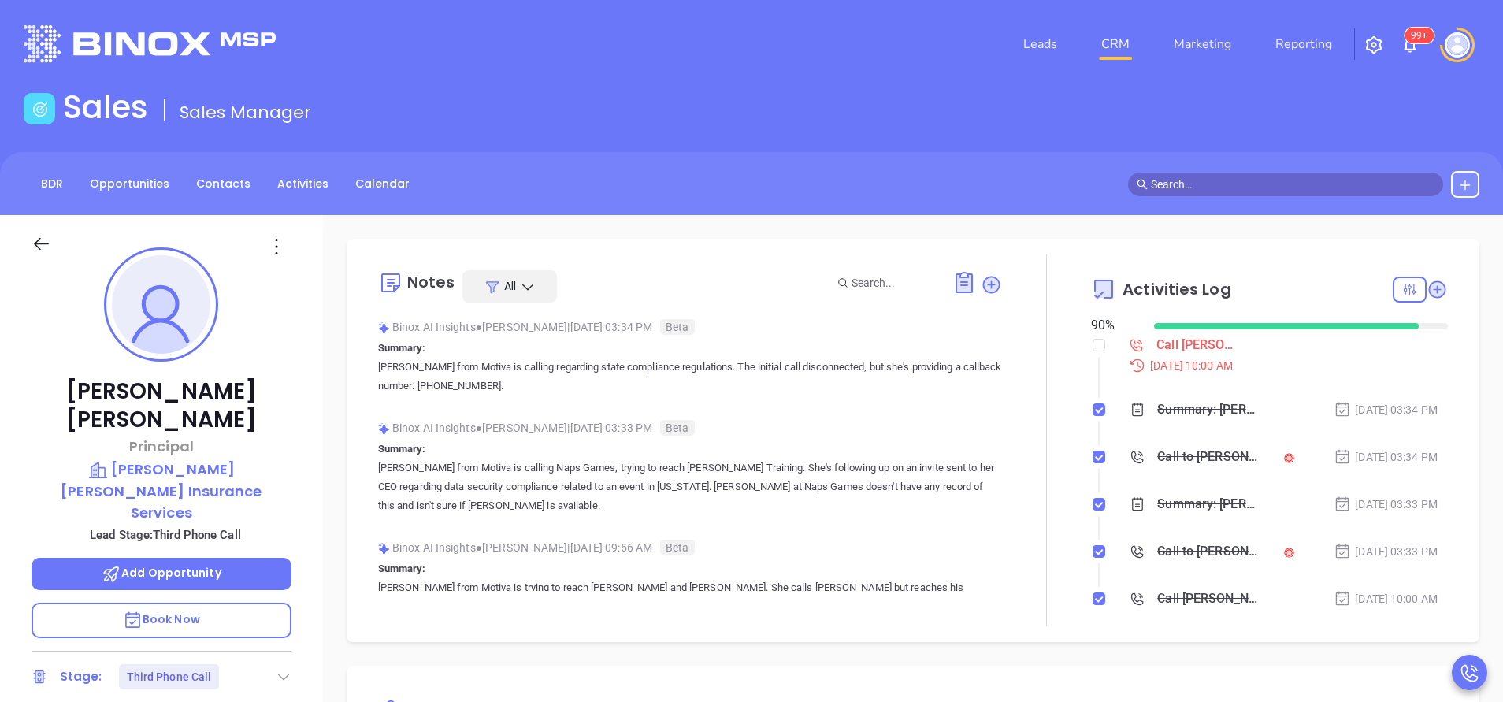
scroll to position [412, 0]
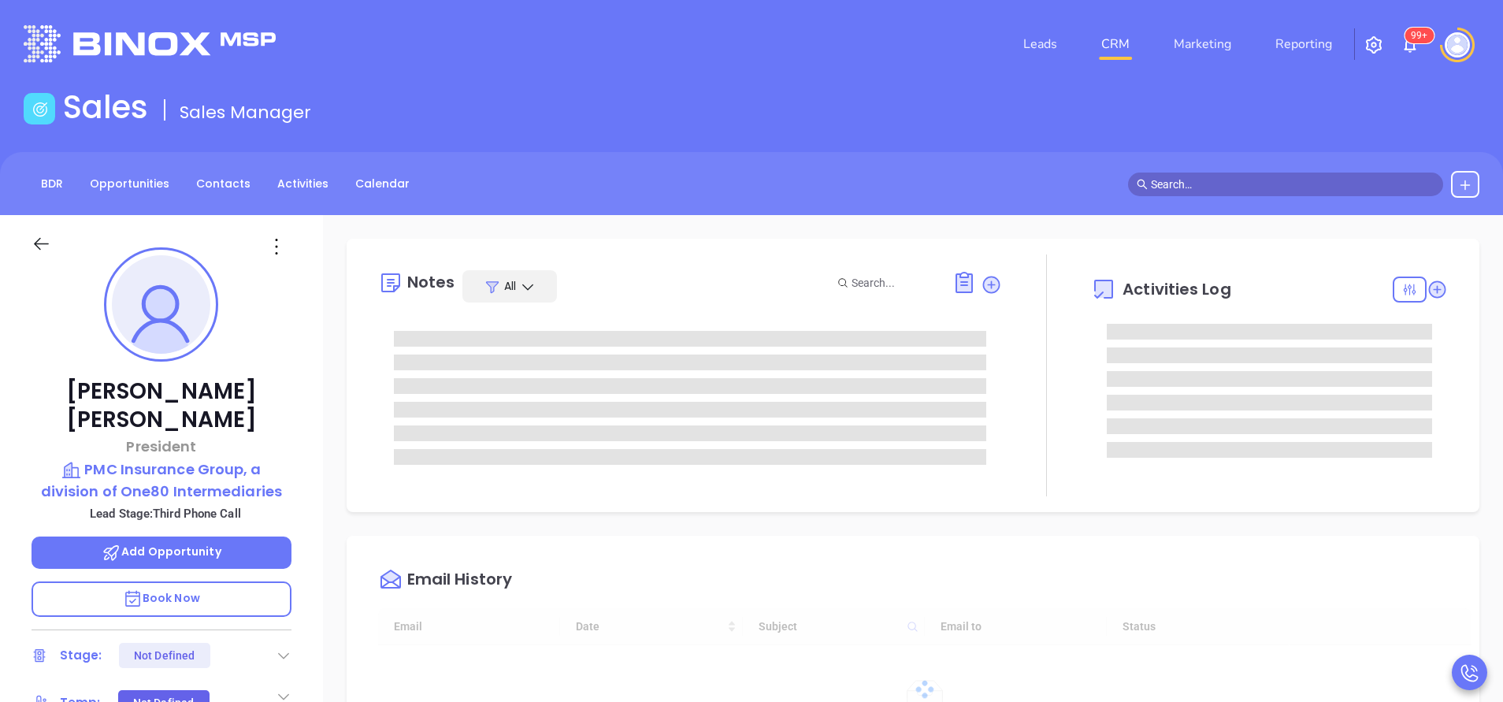
type input "[DATE]"
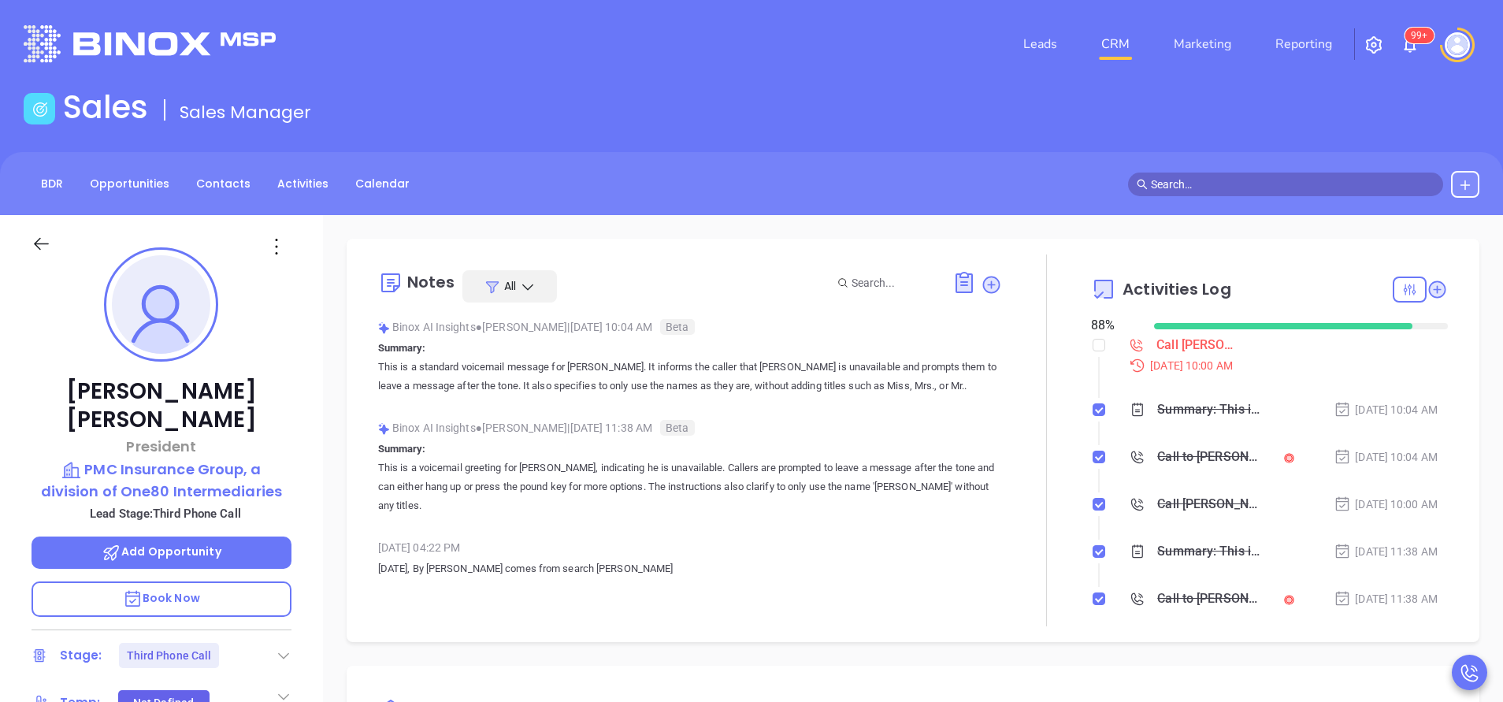
type input "[PERSON_NAME]"
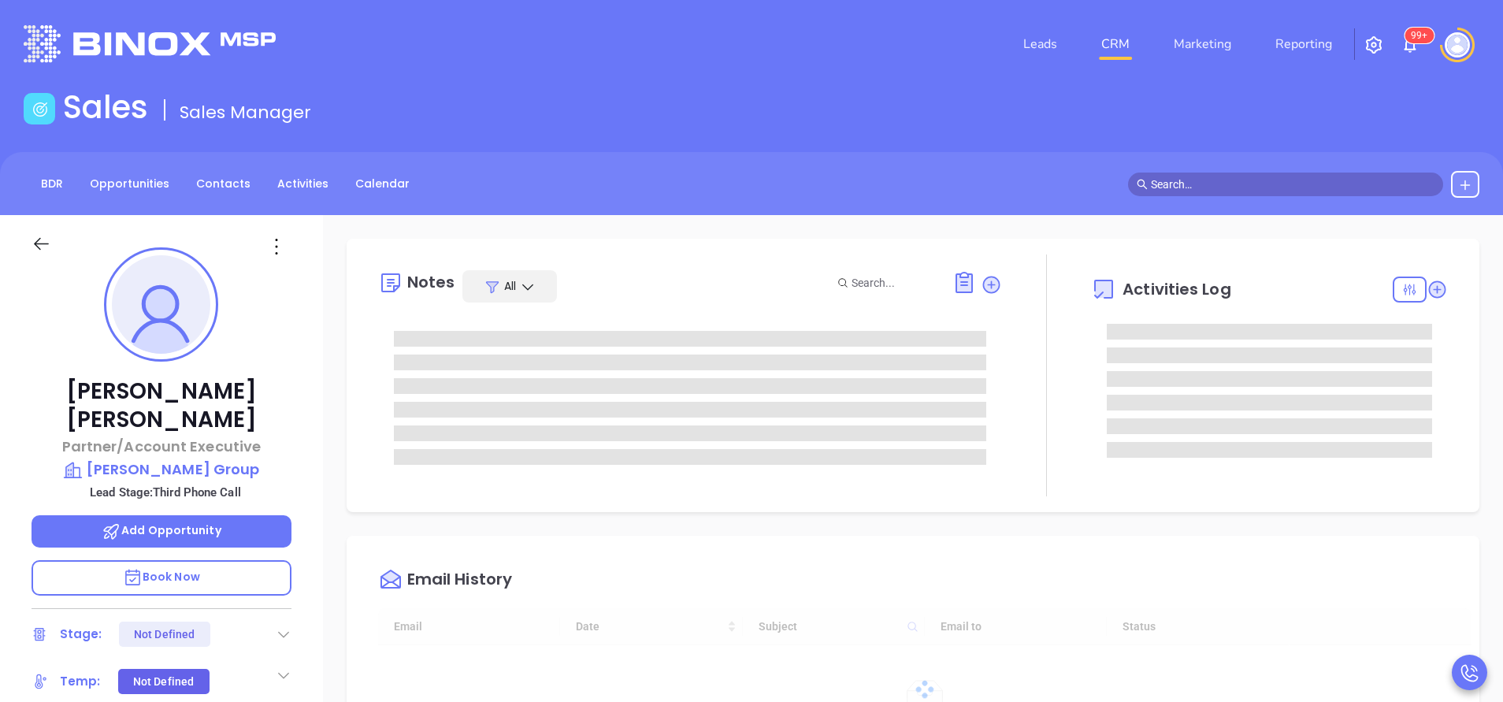
type input "[DATE]"
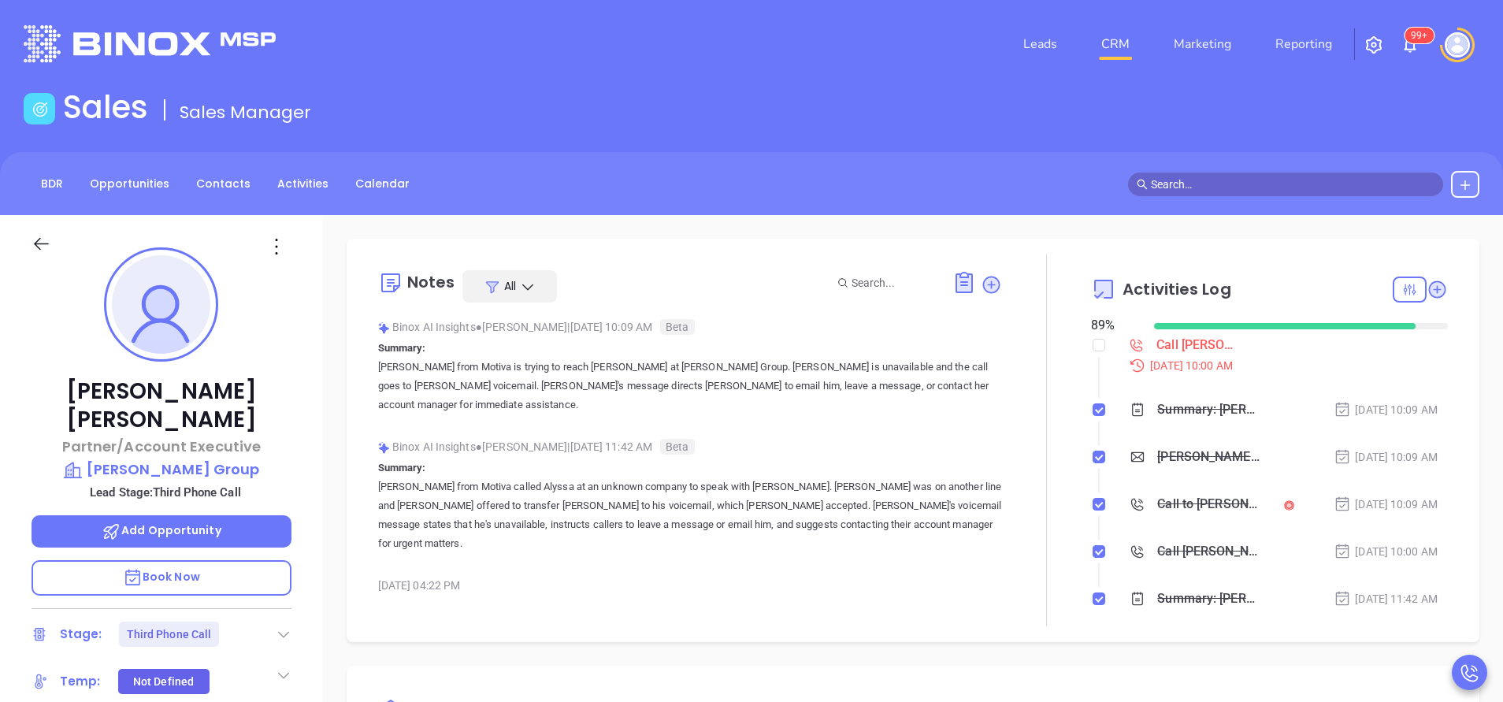
type input "[PERSON_NAME]"
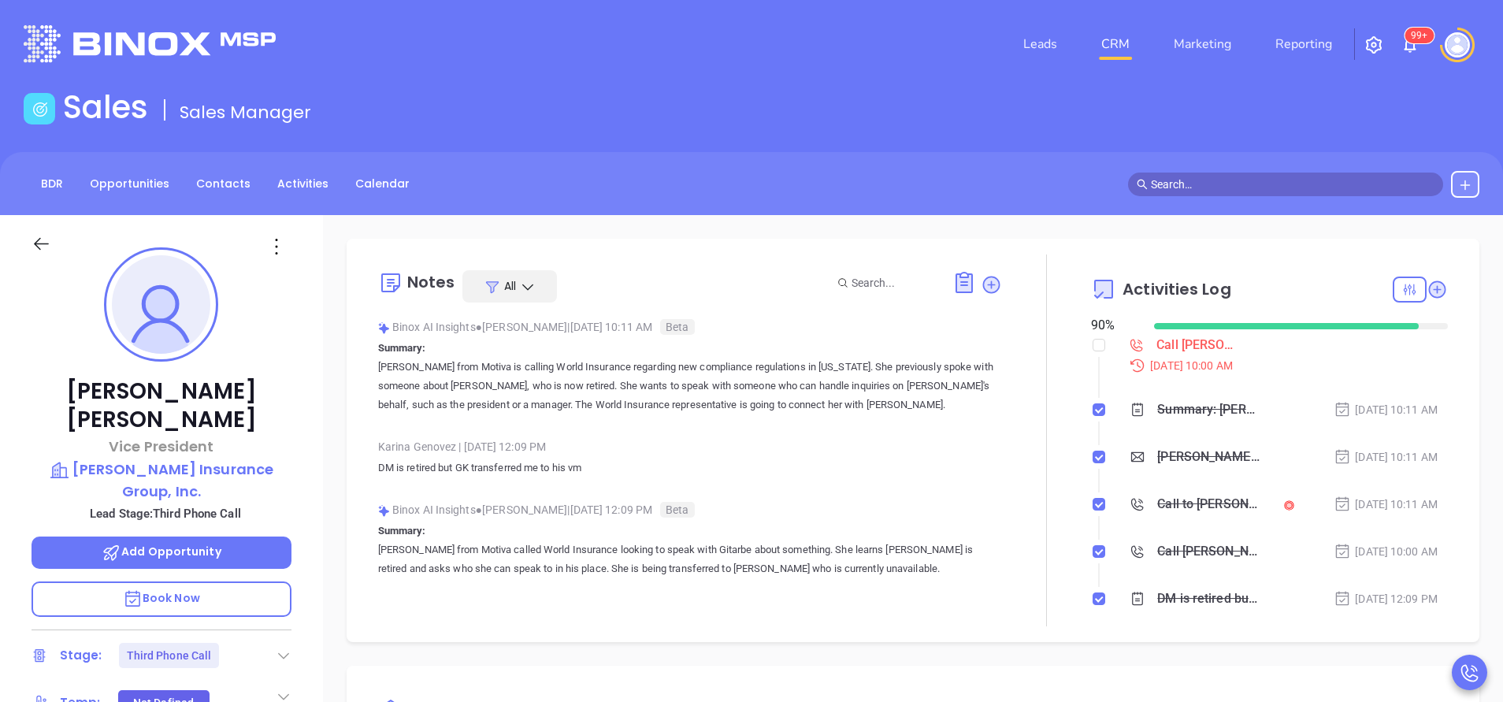
type input "[PERSON_NAME]"
click at [1305, 102] on div "Sales Sales Manager" at bounding box center [751, 110] width 1475 height 44
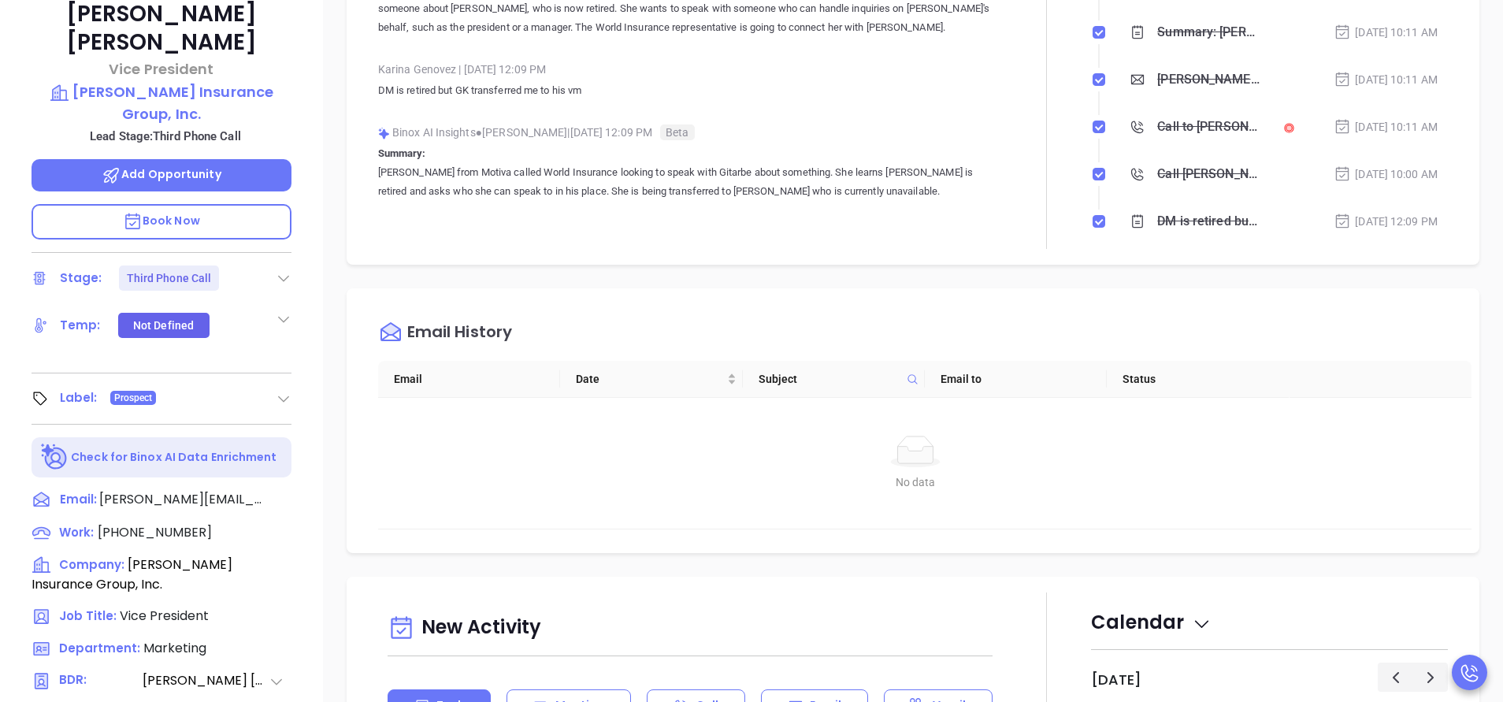
scroll to position [591, 0]
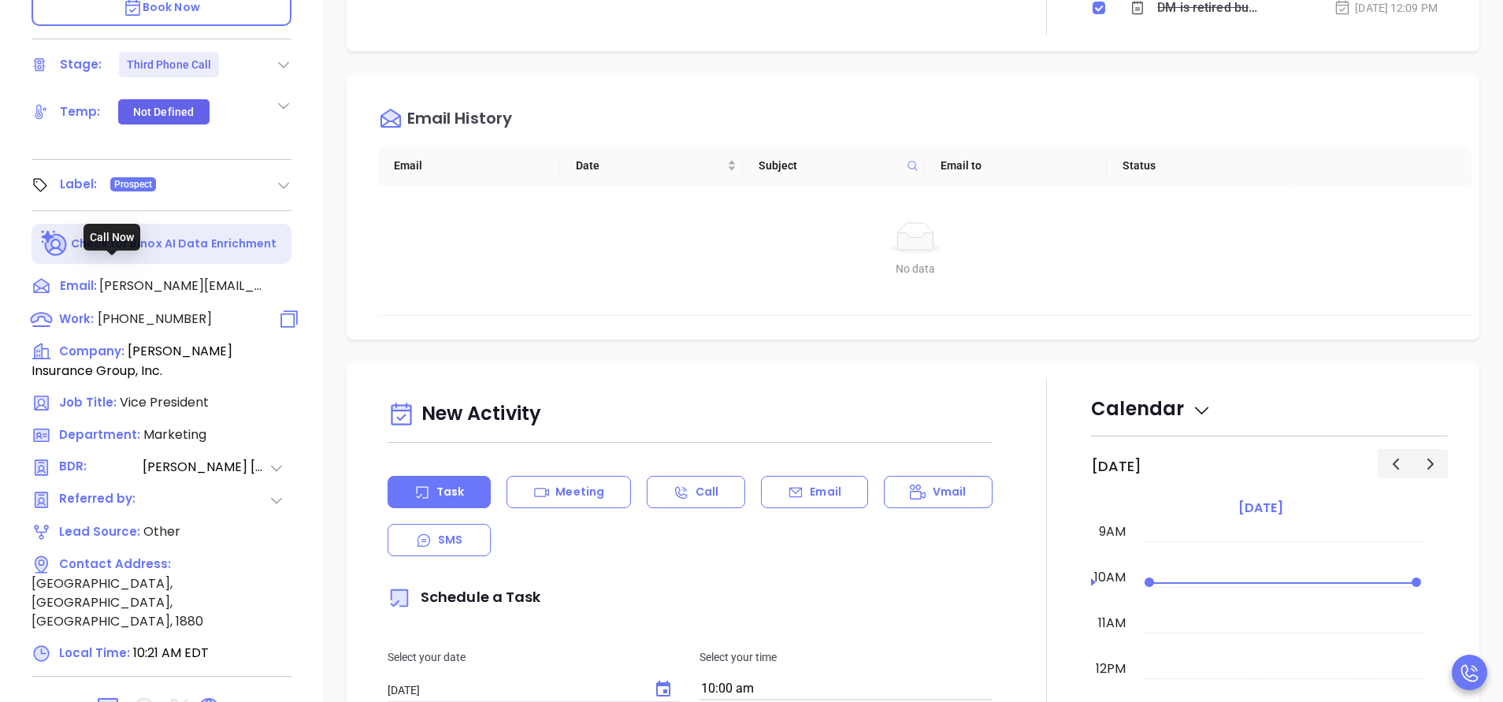
click at [175, 310] on span "[PHONE_NUMBER]" at bounding box center [155, 319] width 114 height 18
type input "[PHONE_NUMBER]"
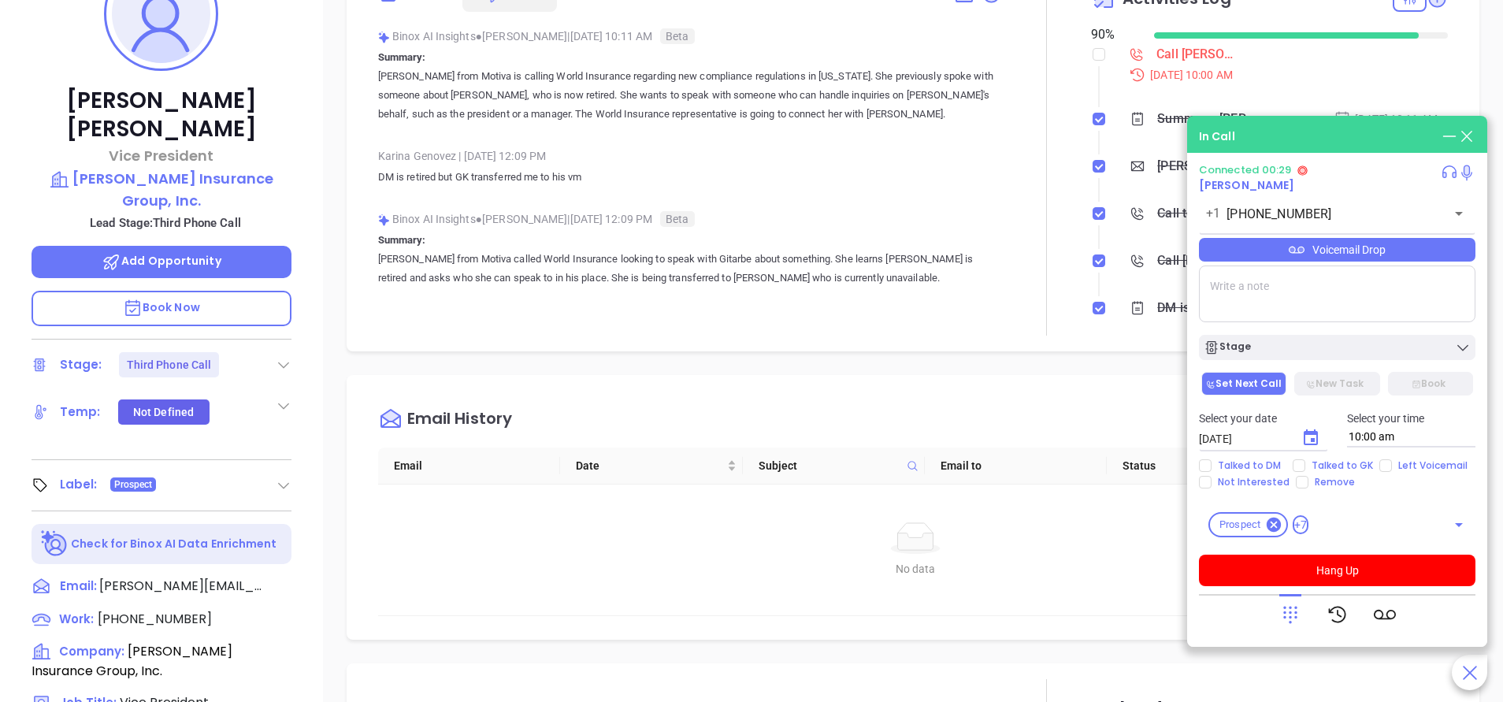
scroll to position [236, 0]
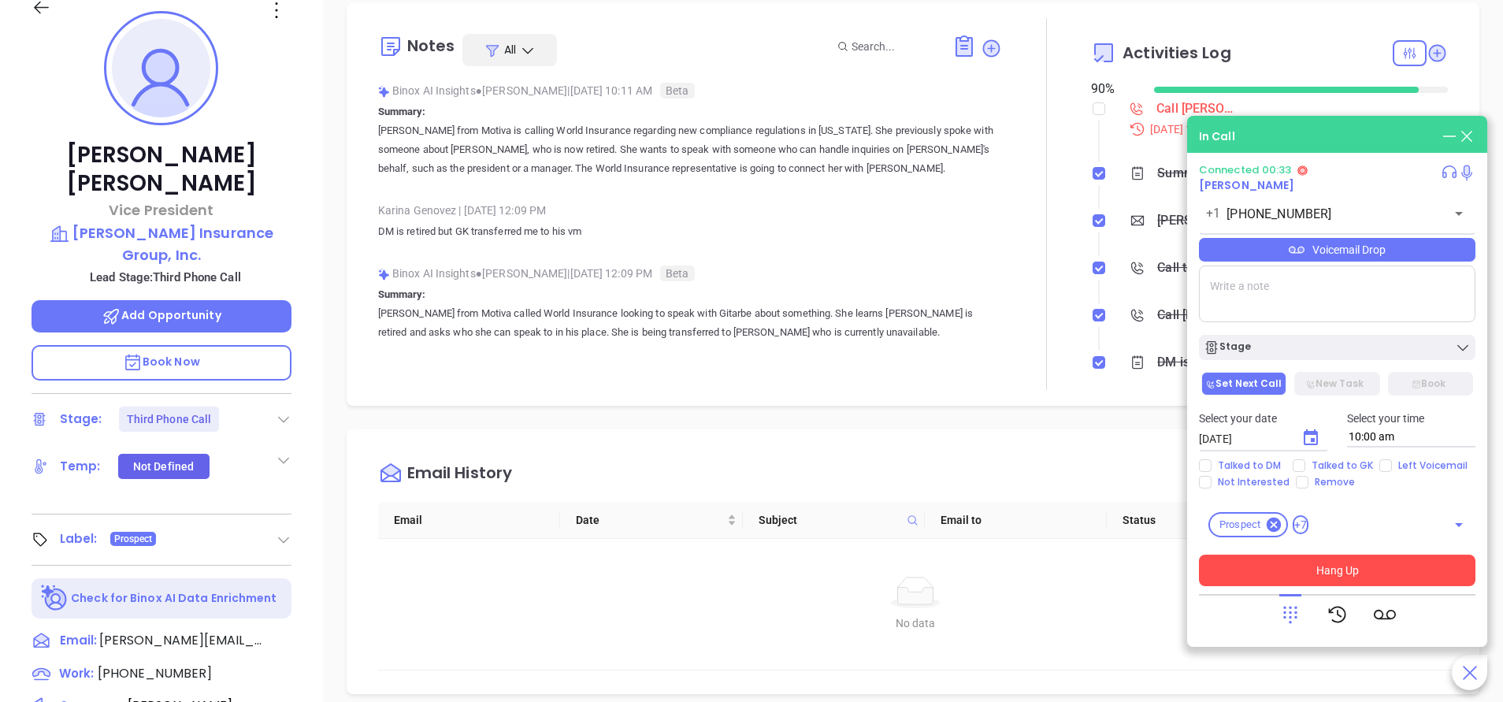
click at [1368, 565] on button "Hang Up" at bounding box center [1337, 571] width 277 height 32
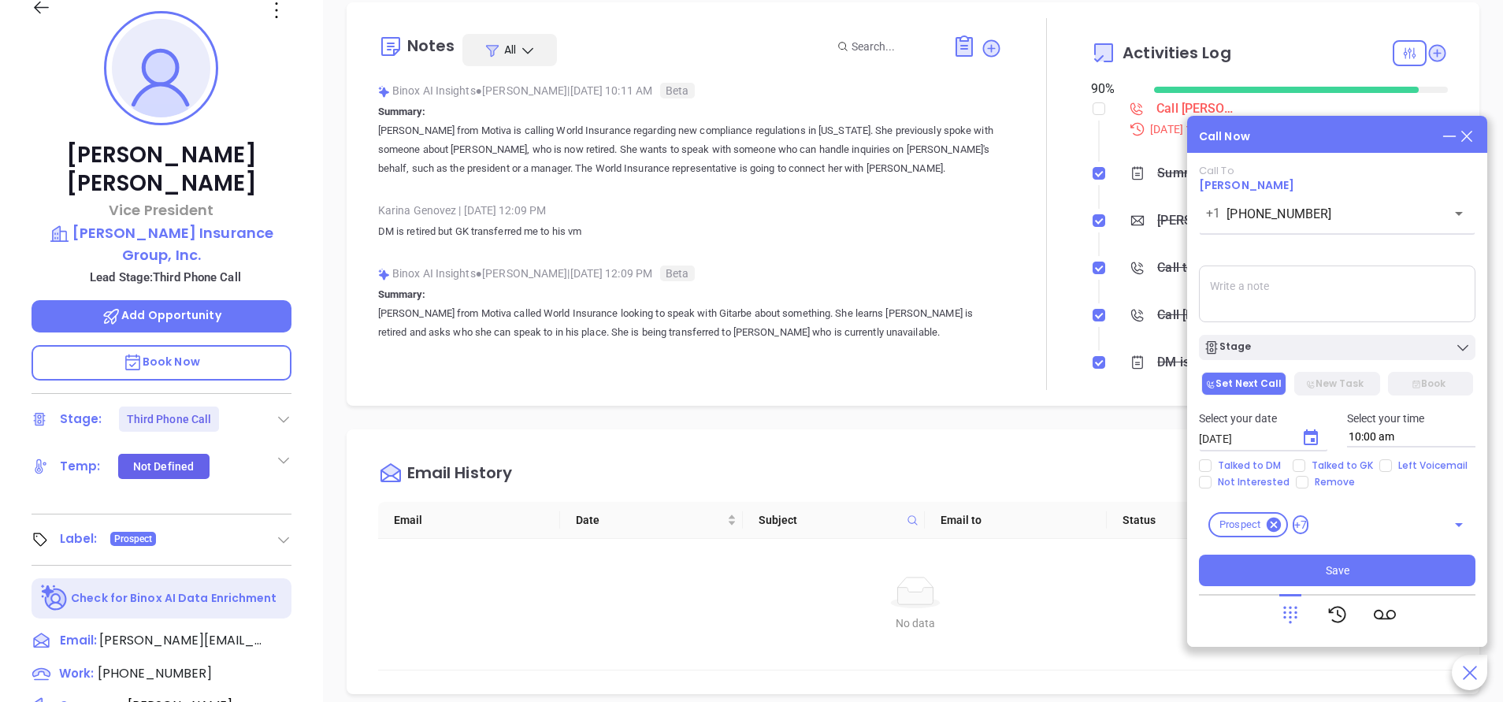
click at [1473, 137] on icon at bounding box center [1466, 136] width 17 height 17
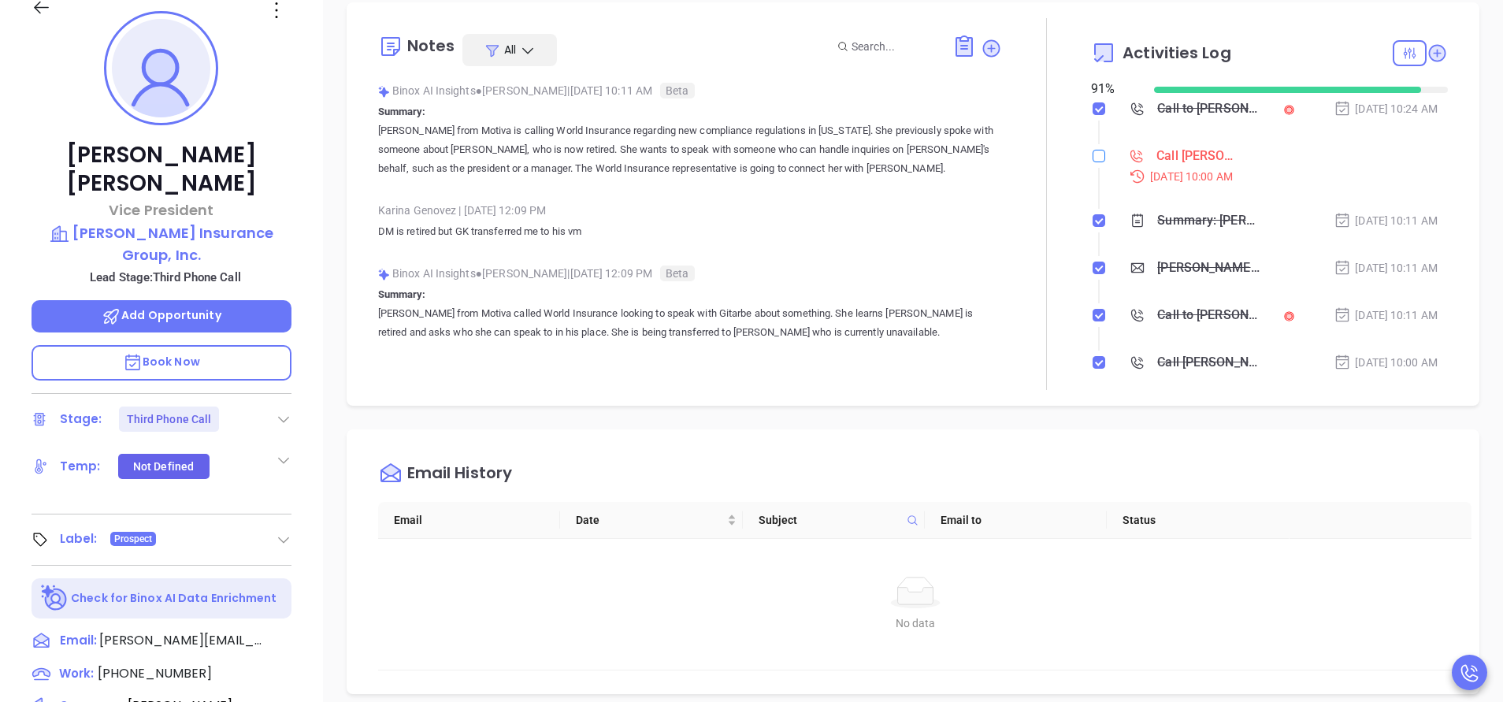
click at [1093, 161] on input "checkbox" at bounding box center [1099, 156] width 13 height 13
checkbox input "true"
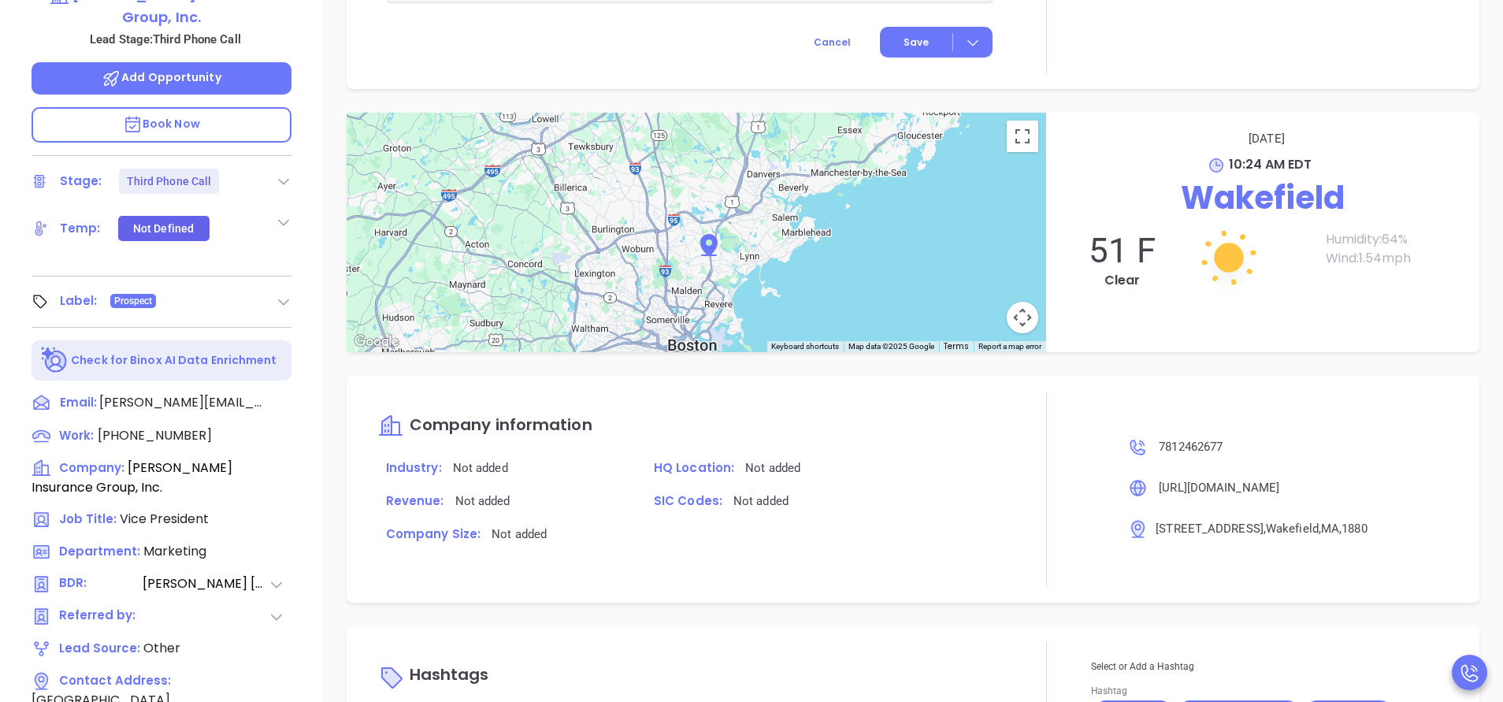
scroll to position [616, 0]
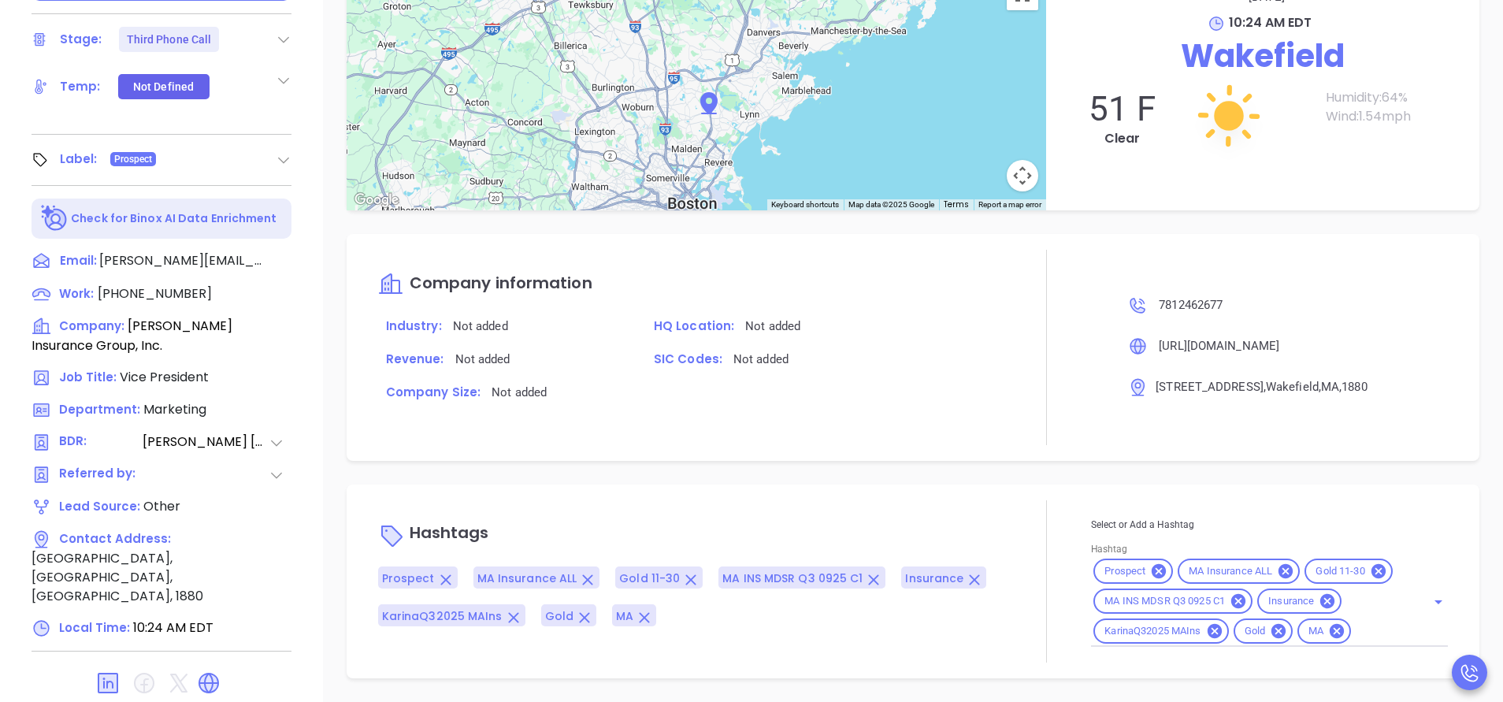
click at [1353, 635] on input "Hashtag" at bounding box center [1378, 632] width 50 height 20
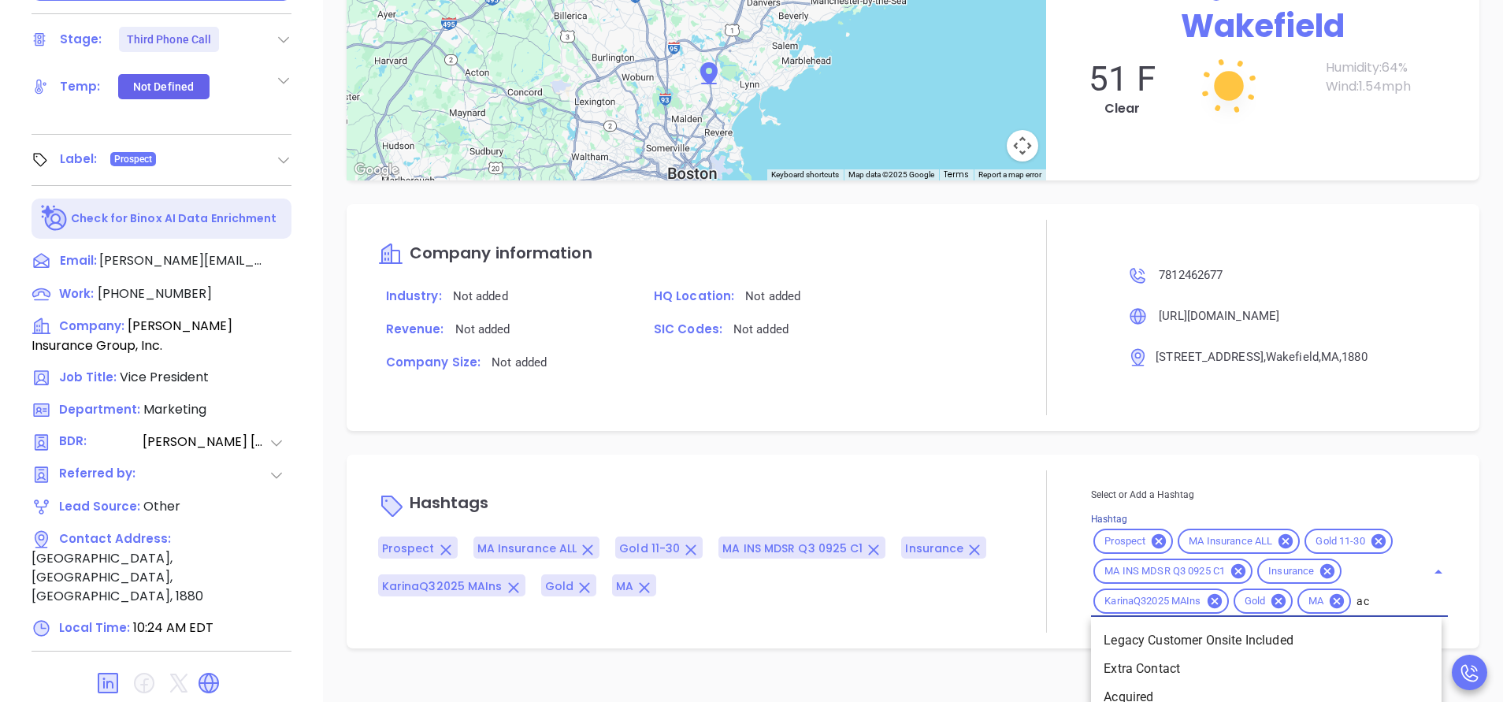
type input "acq"
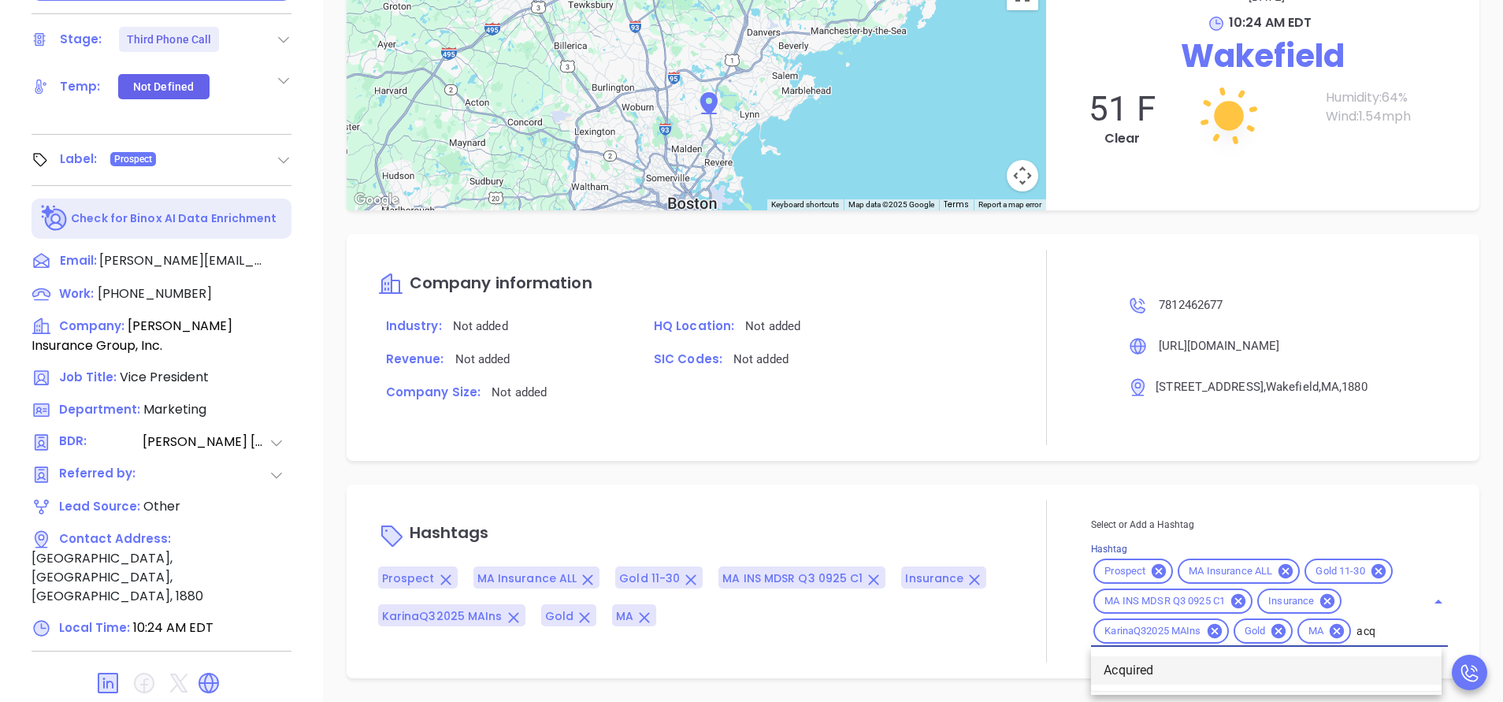
click at [1230, 686] on ul "Acquired" at bounding box center [1266, 670] width 351 height 41
click at [1221, 667] on li "Acquired" at bounding box center [1266, 670] width 351 height 28
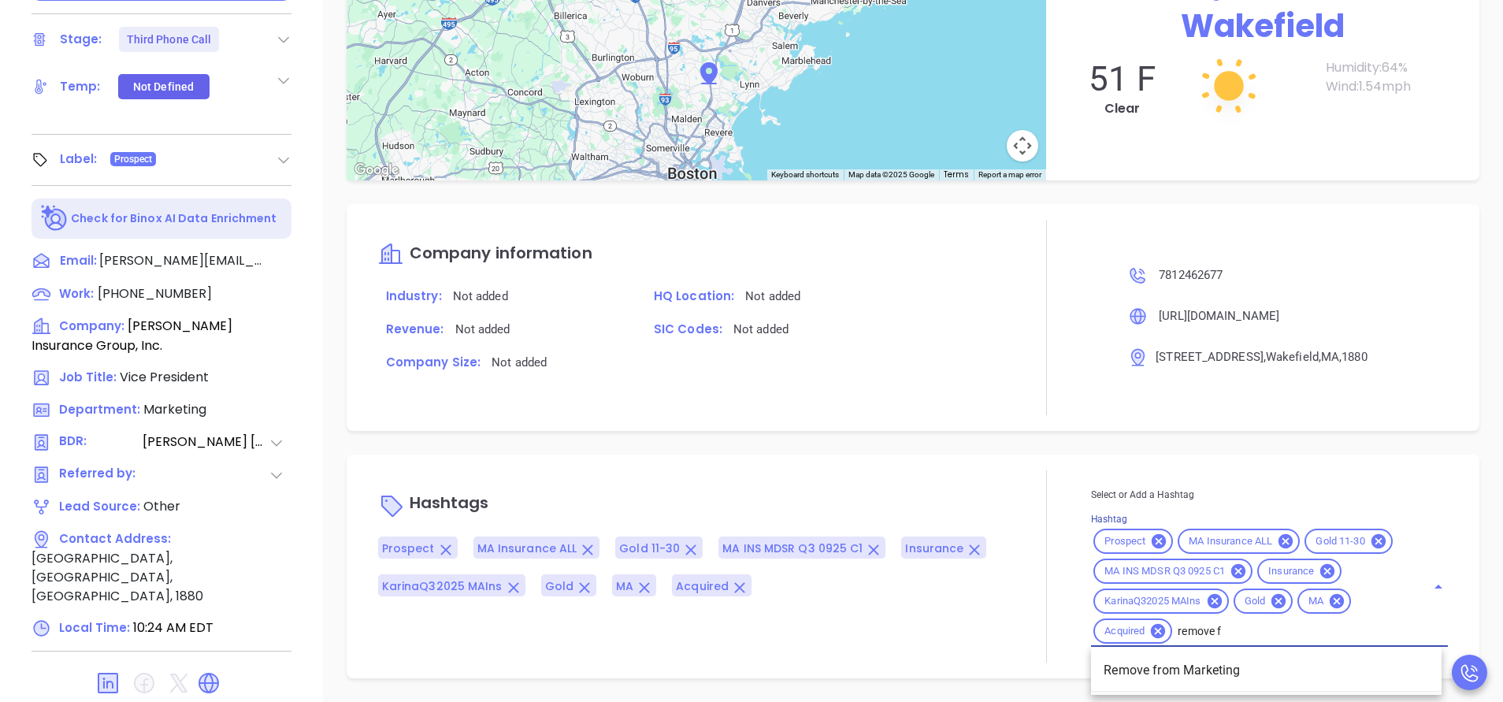
type input "remove fr"
click at [1216, 661] on li "Remove from Marketing" at bounding box center [1266, 670] width 351 height 28
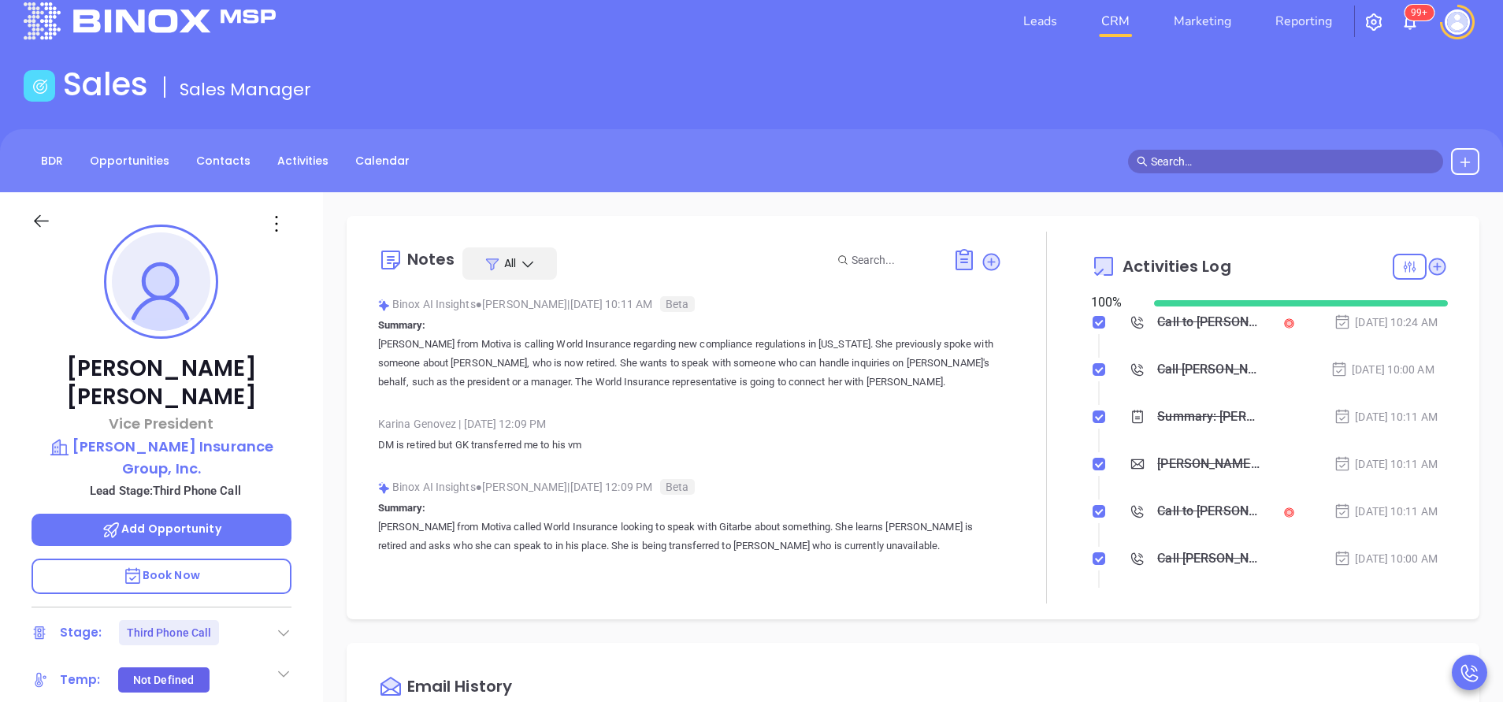
scroll to position [0, 0]
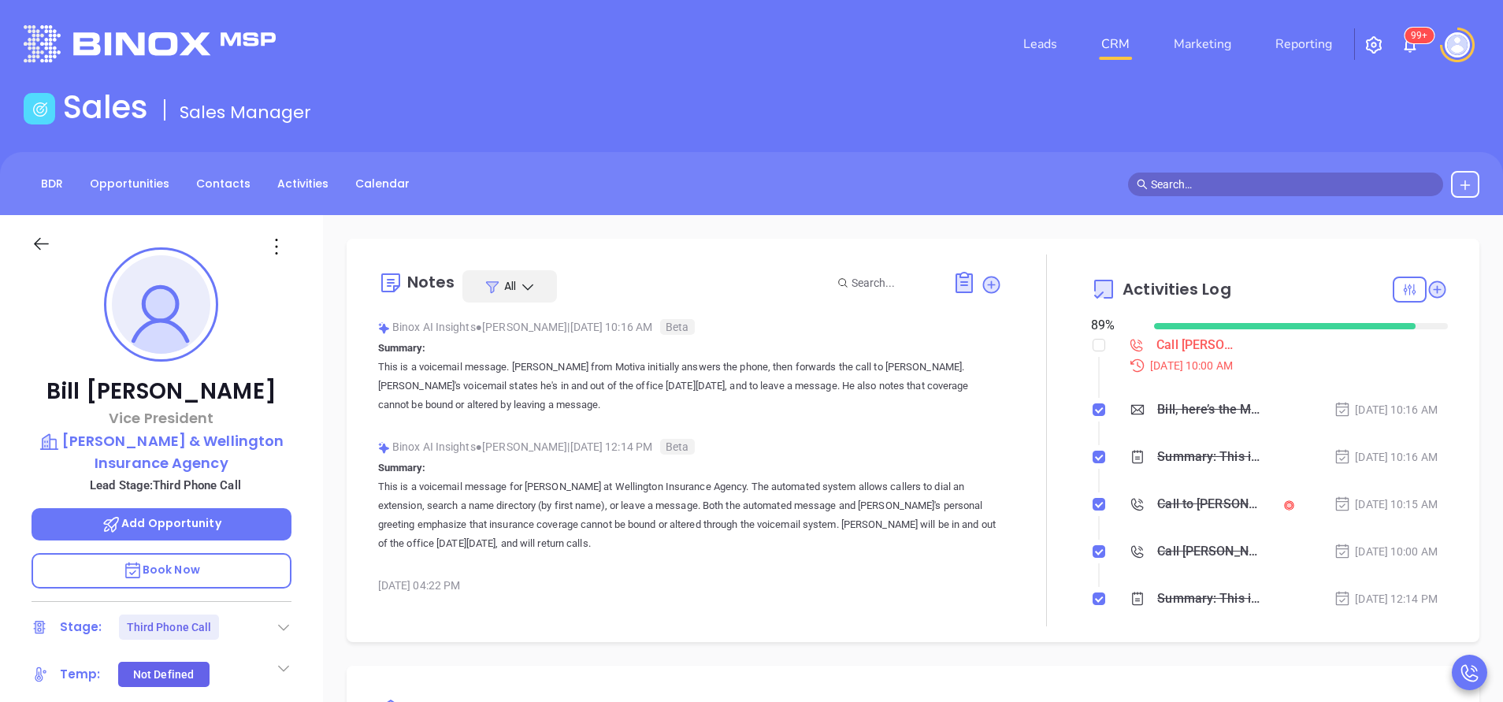
type input "[PERSON_NAME]"
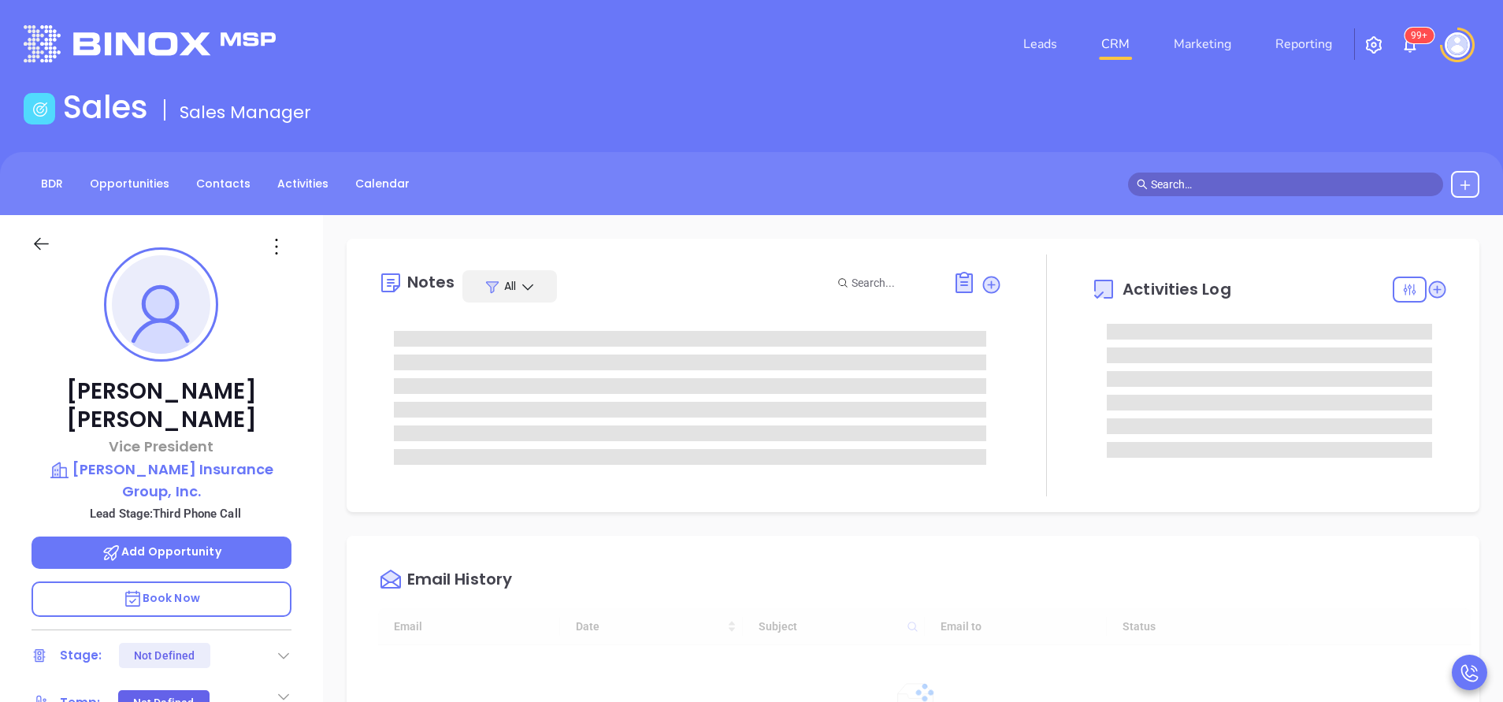
type input "[DATE]"
type input "[PERSON_NAME]"
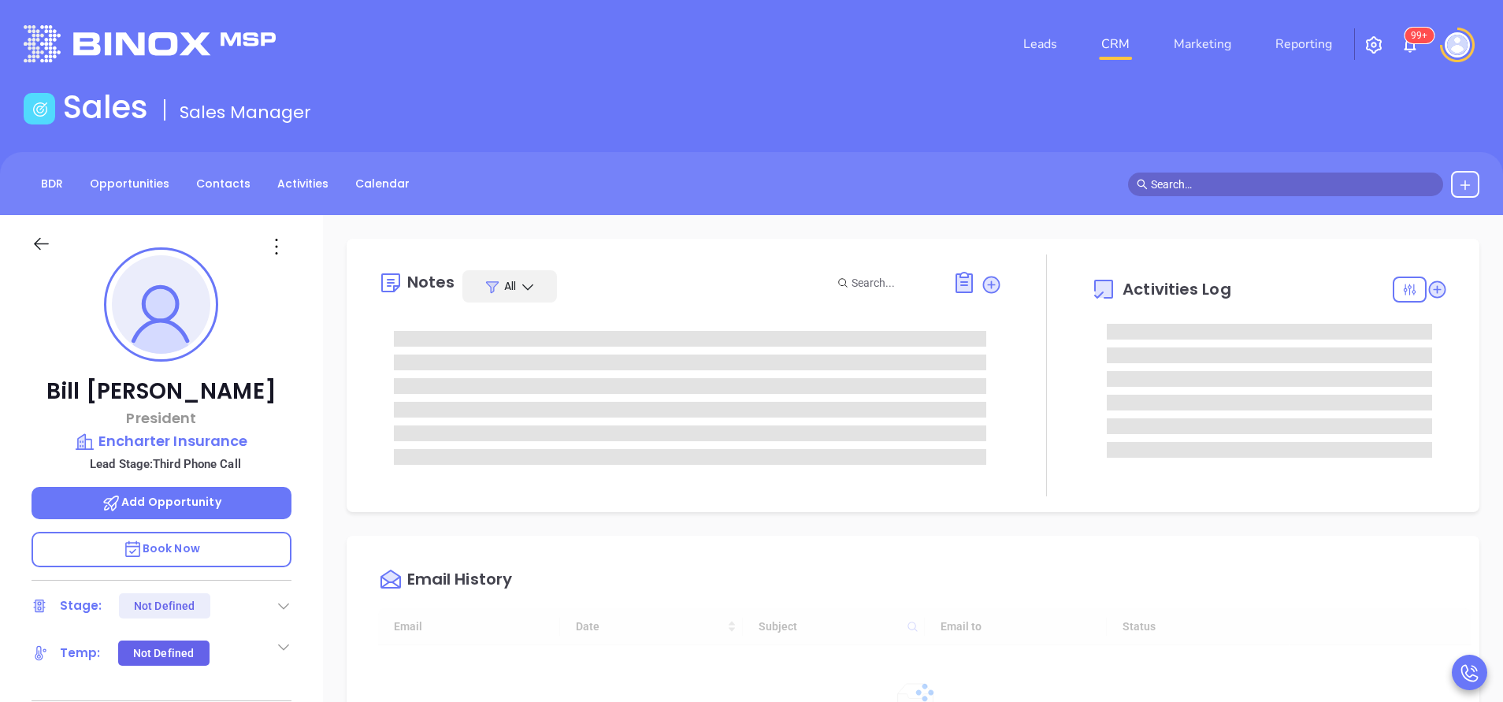
type input "[DATE]"
type input "[PERSON_NAME]"
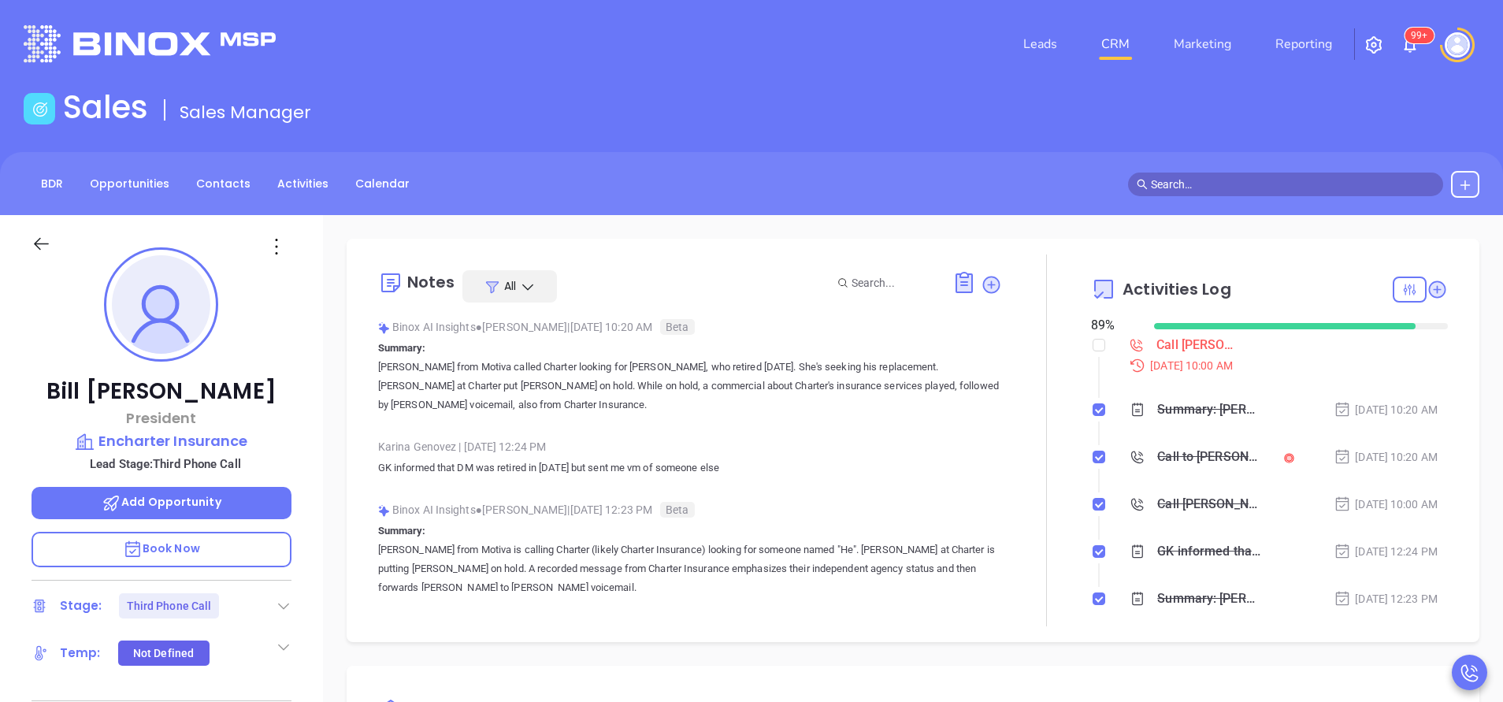
scroll to position [412, 0]
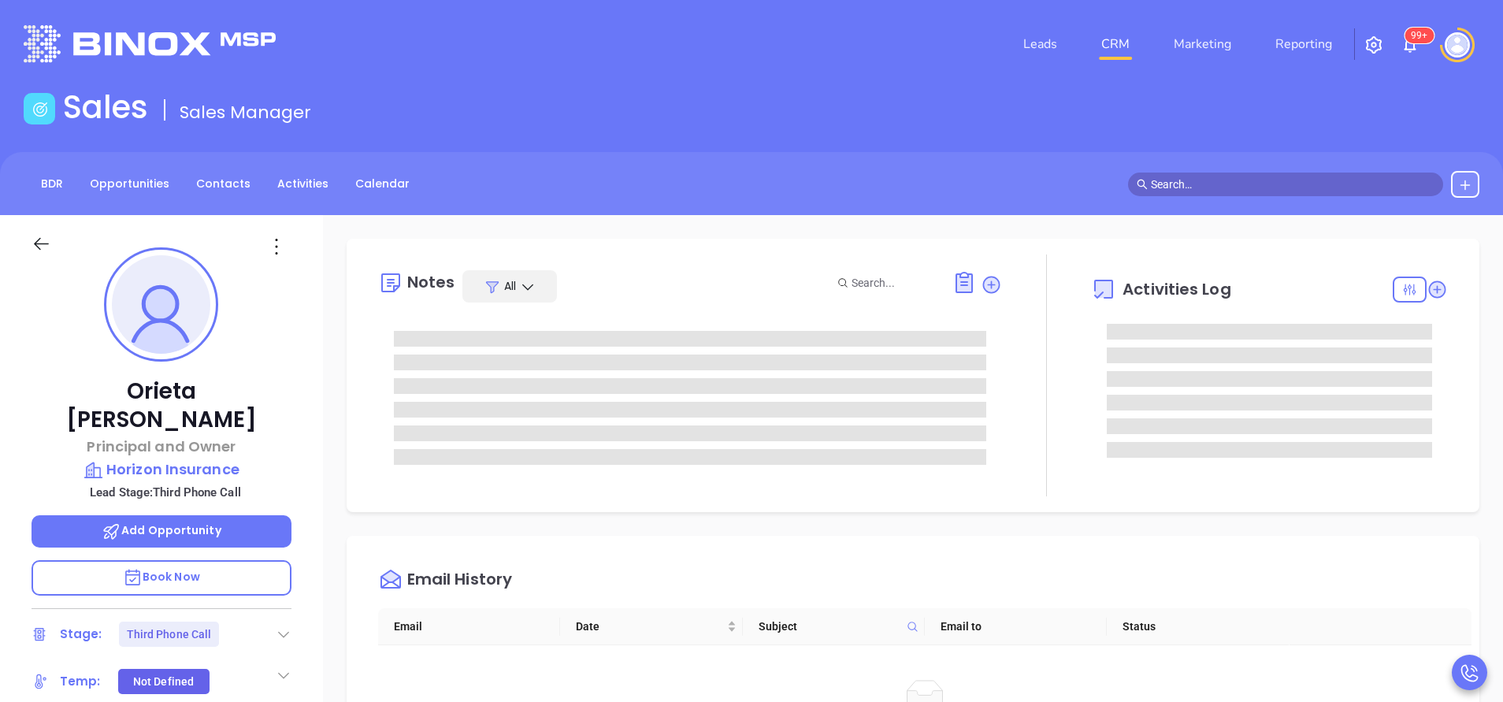
type input "[PERSON_NAME]"
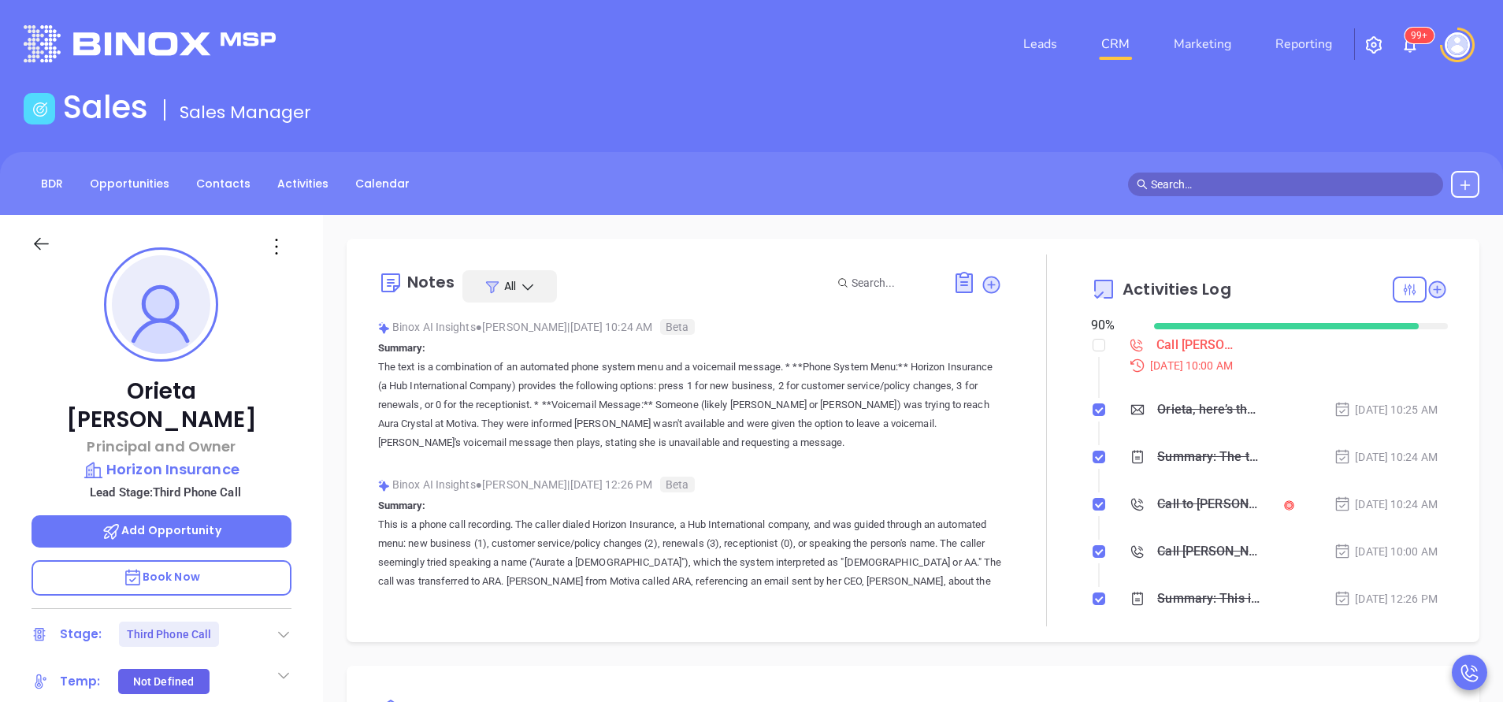
scroll to position [412, 0]
drag, startPoint x: 224, startPoint y: 441, endPoint x: 334, endPoint y: 498, distance: 124.0
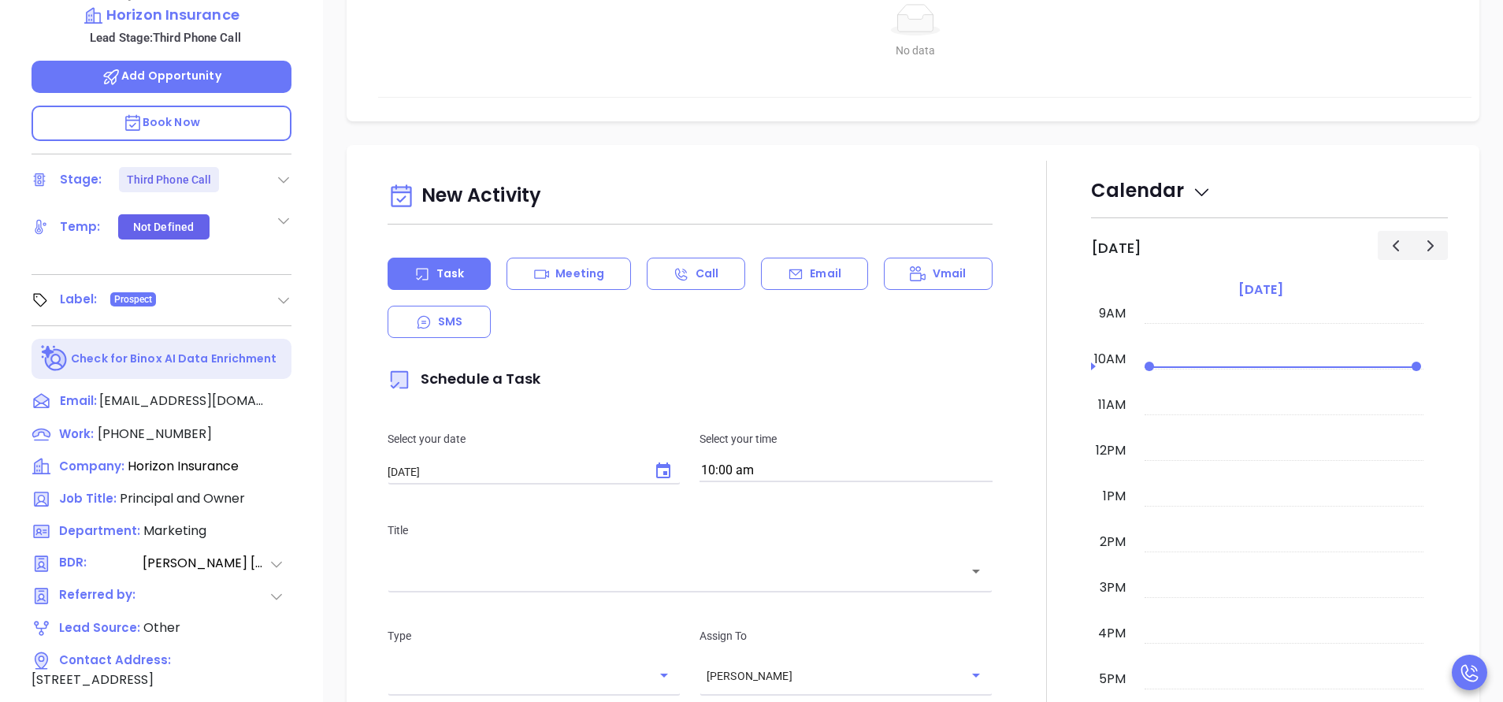
scroll to position [473, 0]
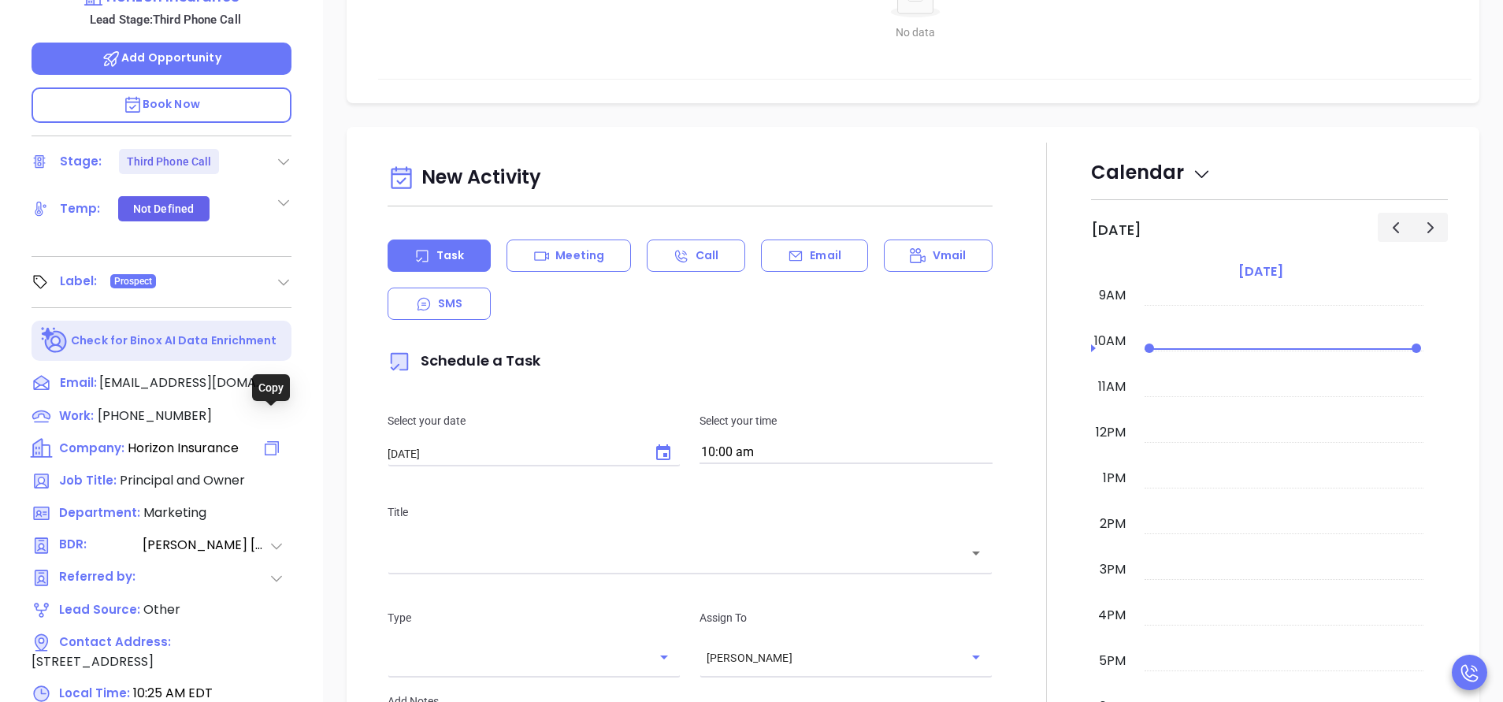
click at [275, 439] on icon at bounding box center [271, 448] width 19 height 19
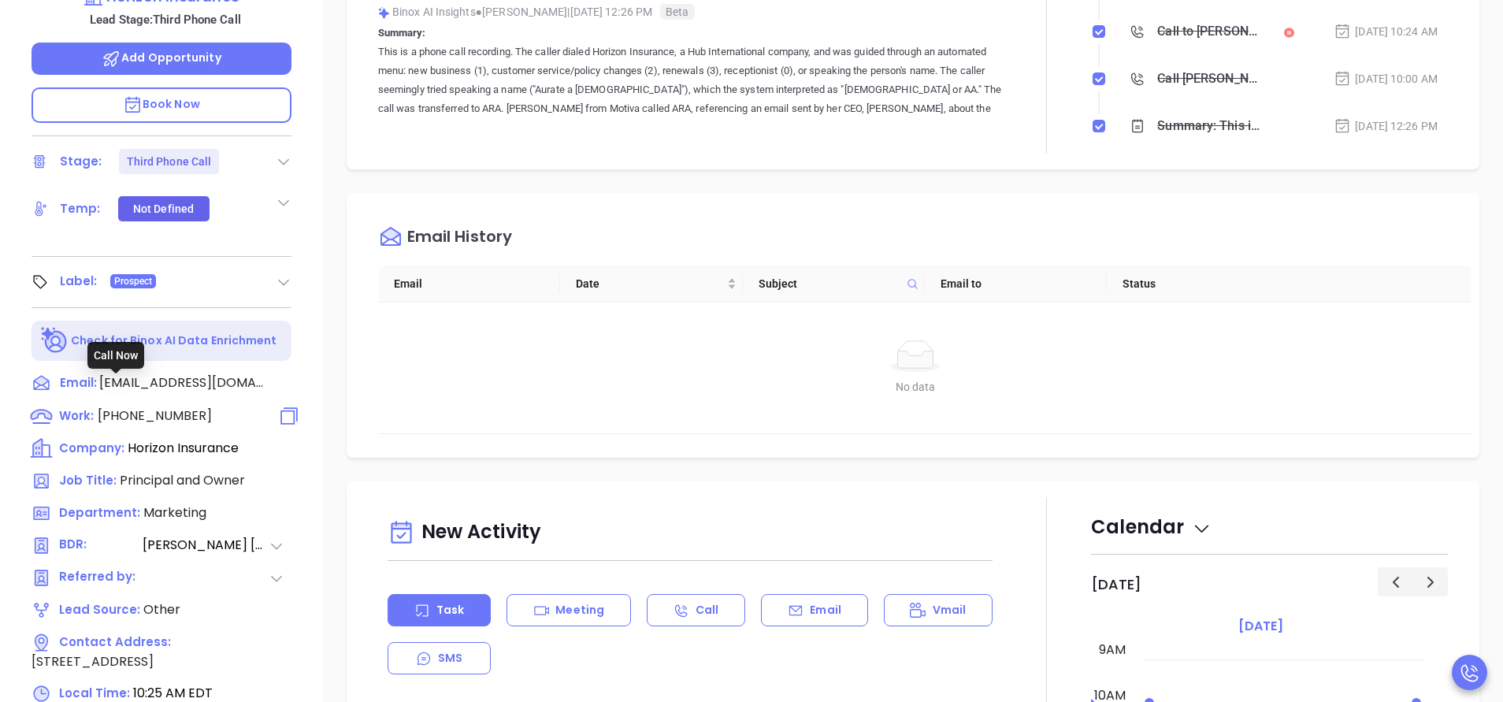
click at [159, 406] on span "(508) 755-3555" at bounding box center [155, 415] width 114 height 18
type input "(508) 755-3555"
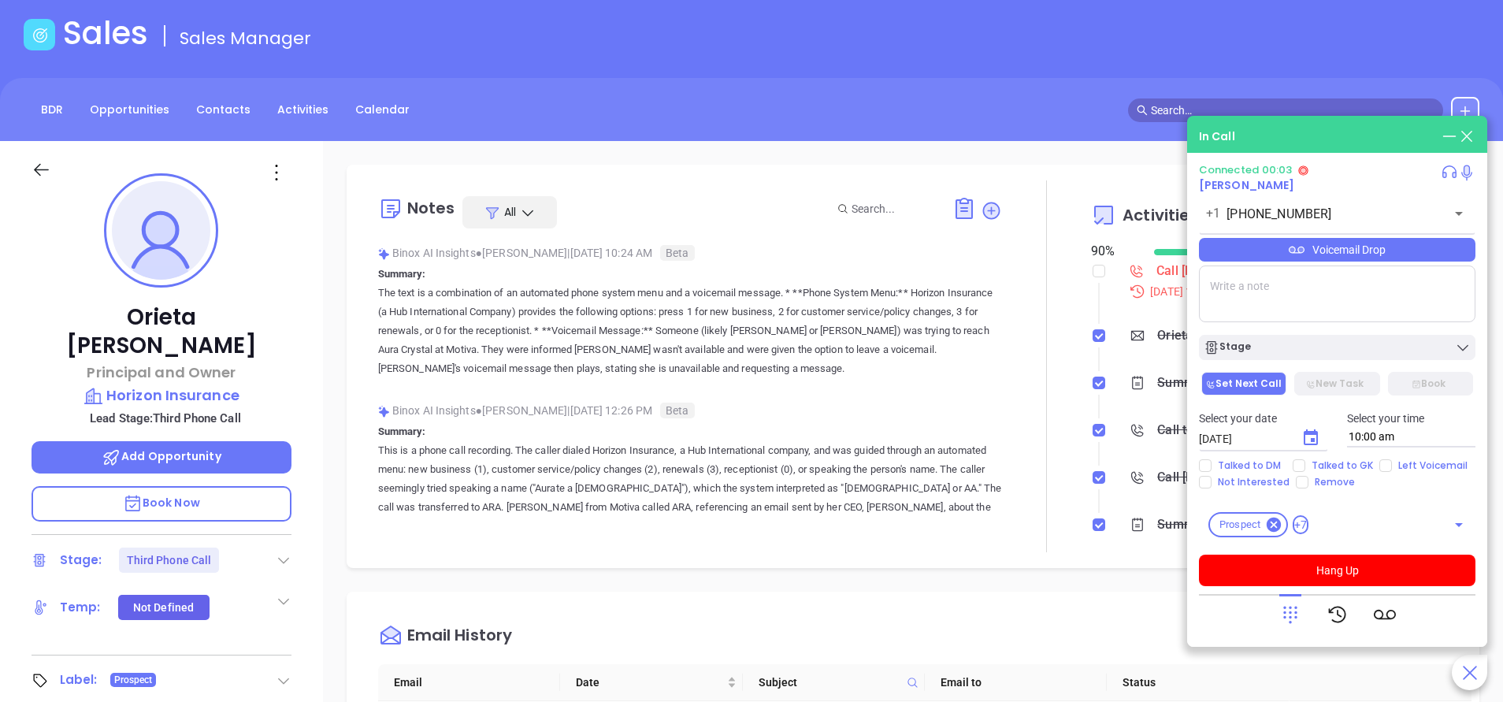
scroll to position [0, 0]
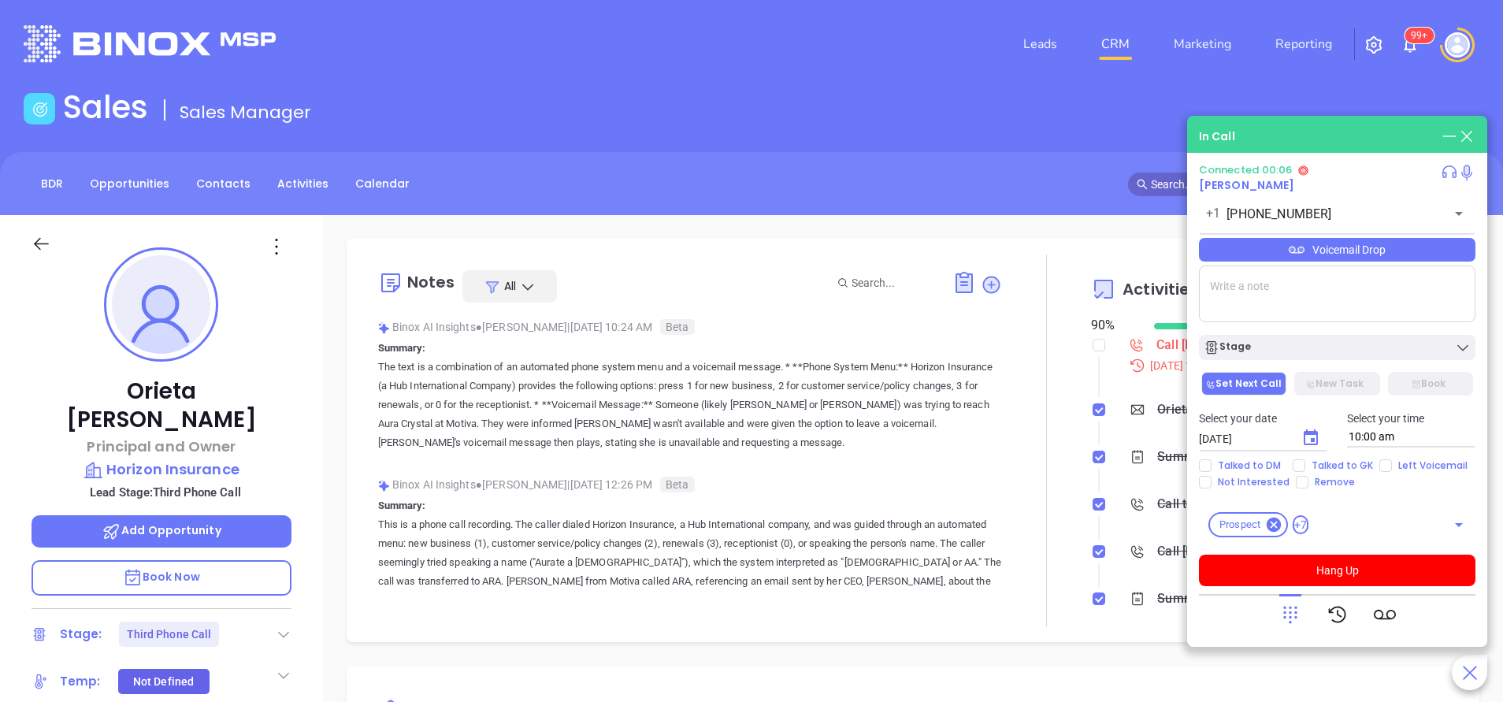
click at [1284, 288] on textarea at bounding box center [1337, 293] width 277 height 57
paste textarea "Hub International acquired (specifically, the assets of) Horizon Insurance, Inc."
click at [1227, 309] on textarea "Hub International acquired (specifically, the assets of) Horizon Insurance, Inc." at bounding box center [1337, 293] width 277 height 57
click at [1345, 287] on textarea "Hub International acquired (specifically, the assets of) Horizon Insurance, Inc." at bounding box center [1337, 293] width 277 height 57
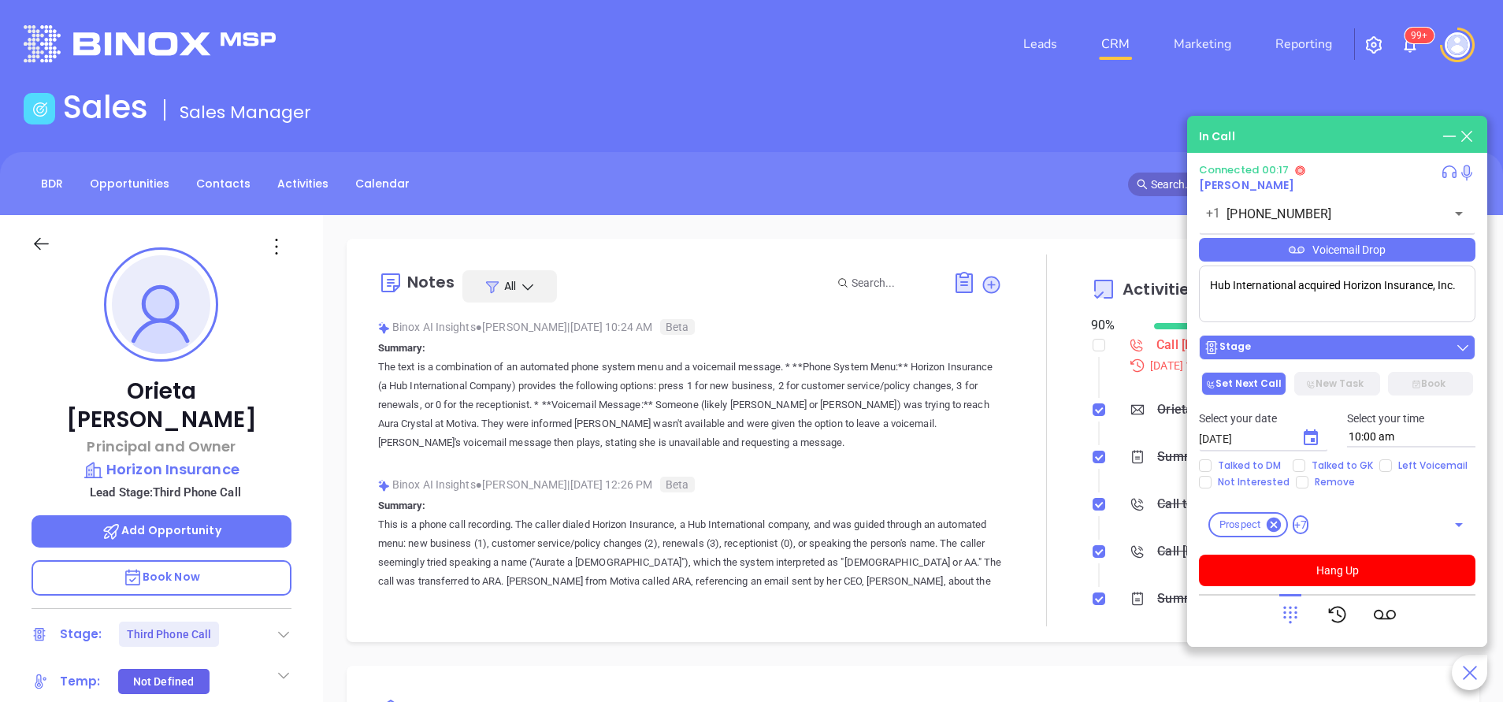
type textarea "Hub International acquired Horizon Insurance, Inc."
drag, startPoint x: 1341, startPoint y: 351, endPoint x: 1344, endPoint y: 384, distance: 33.2
click at [1342, 350] on div "Stage" at bounding box center [1337, 348] width 267 height 16
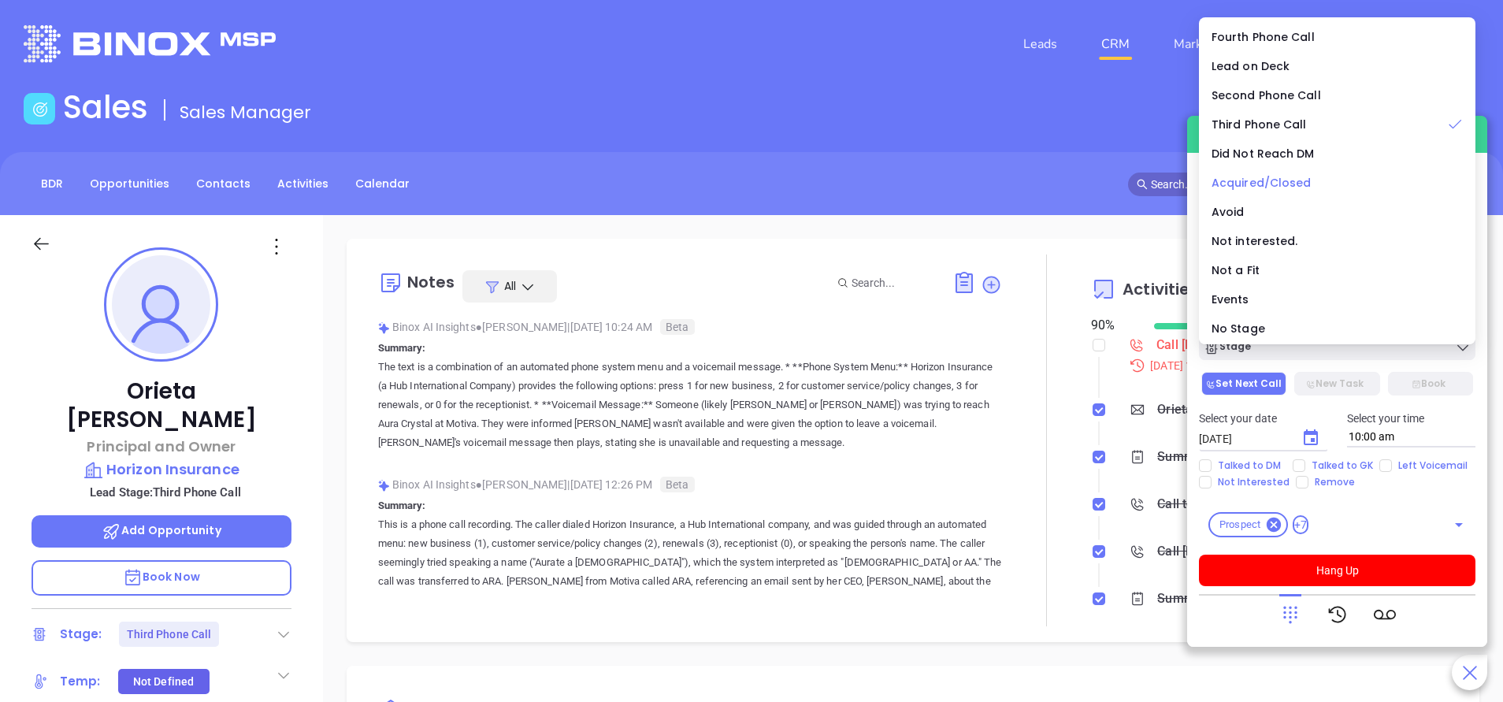
click at [1280, 179] on span "Acquired/Closed" at bounding box center [1262, 183] width 100 height 16
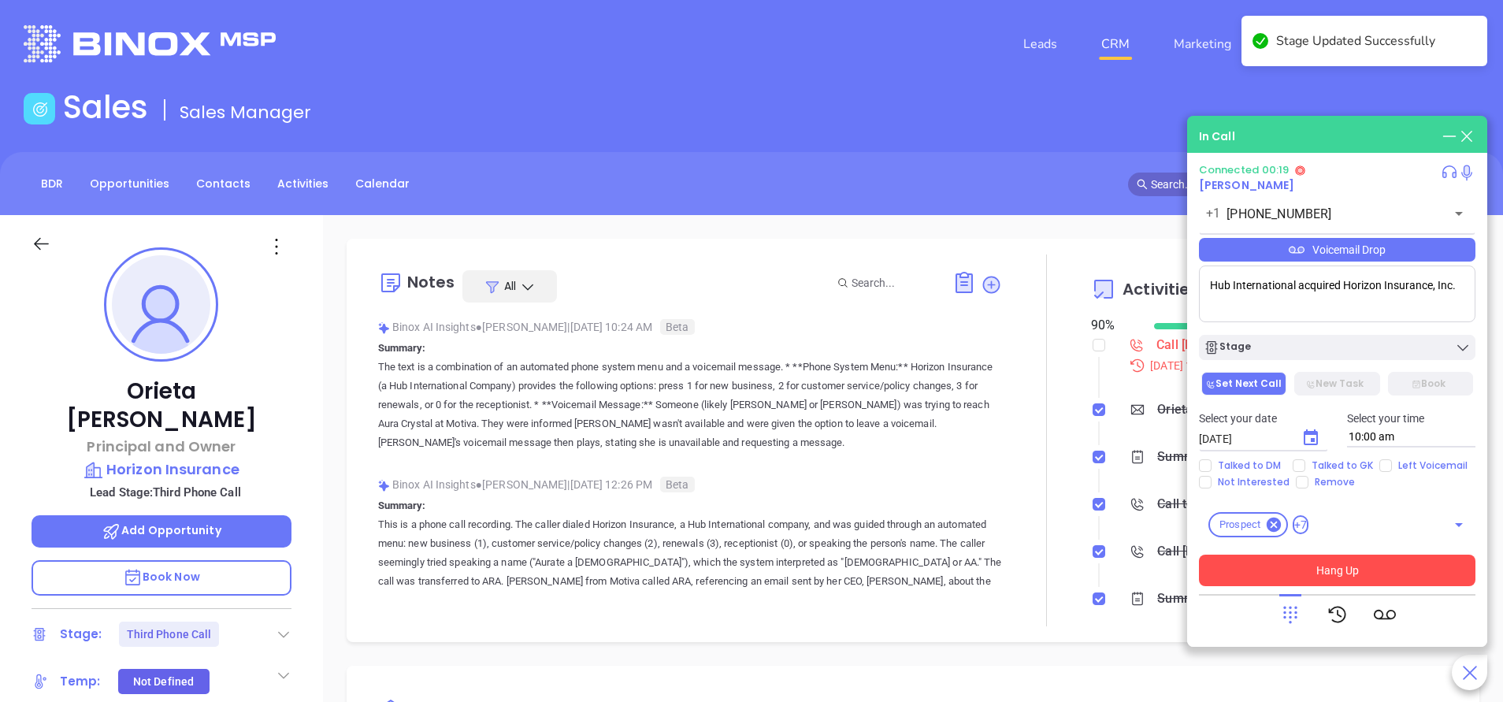
click at [1338, 562] on button "Hang Up" at bounding box center [1337, 571] width 277 height 32
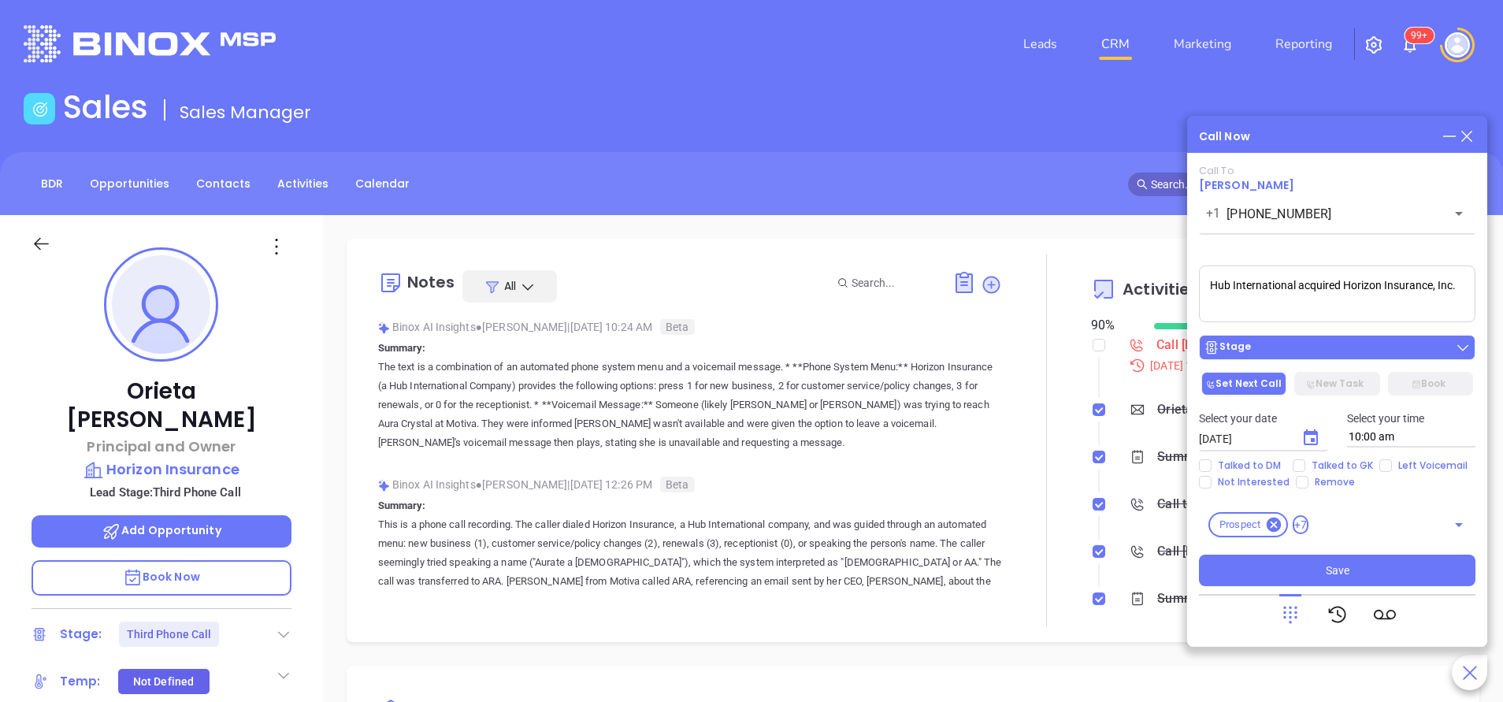
click at [1345, 349] on div "Stage" at bounding box center [1337, 348] width 267 height 16
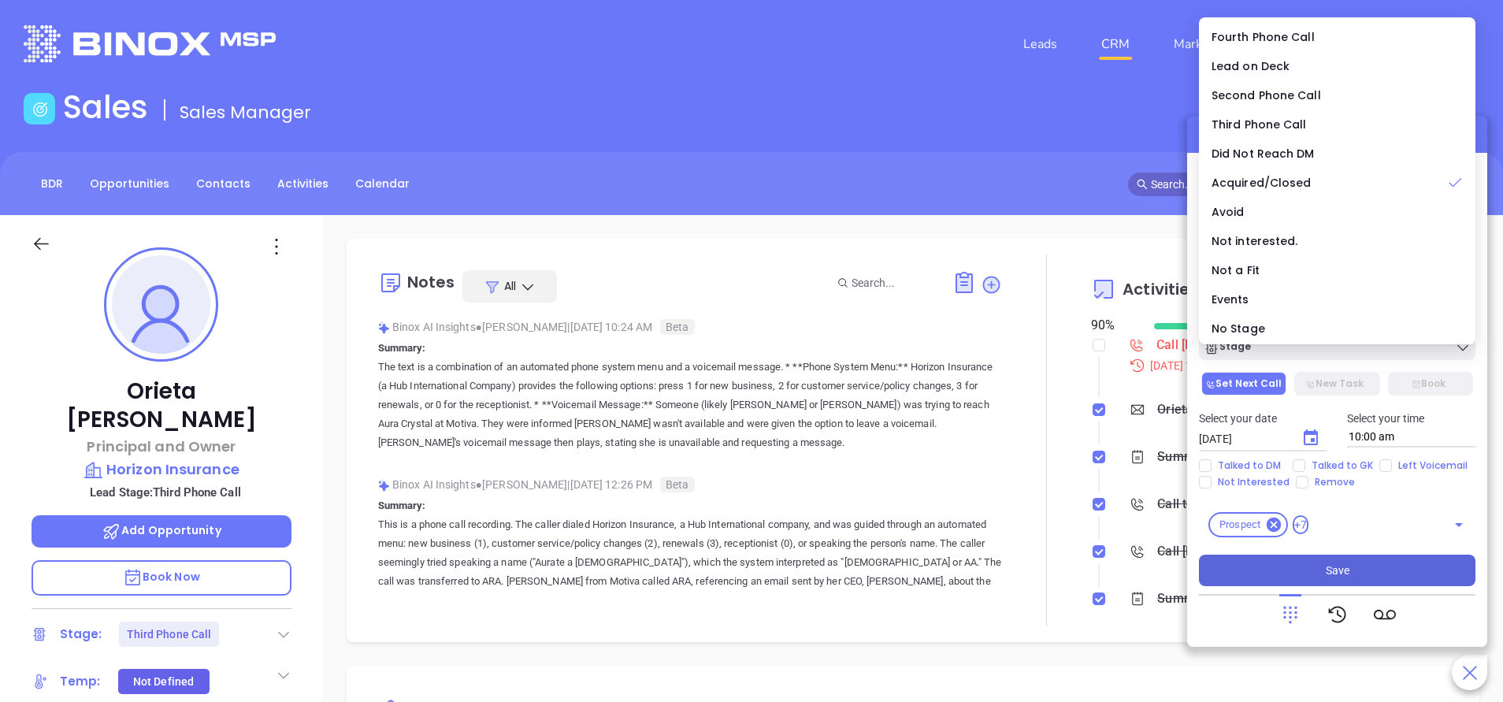
click at [1398, 575] on button "Save" at bounding box center [1337, 571] width 277 height 32
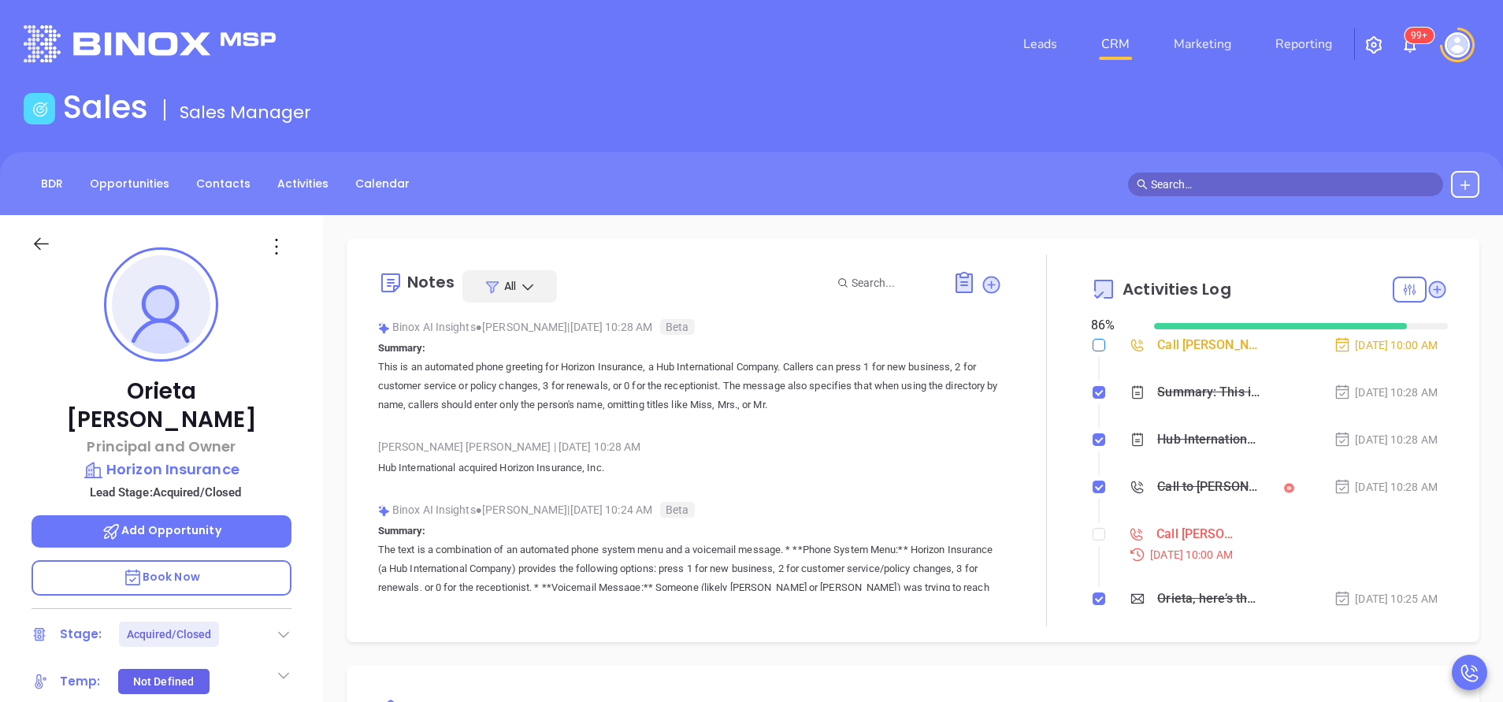
click at [1093, 346] on input "checkbox" at bounding box center [1099, 345] width 13 height 13
checkbox input "true"
click at [1093, 532] on input "checkbox" at bounding box center [1099, 534] width 13 height 13
checkbox input "true"
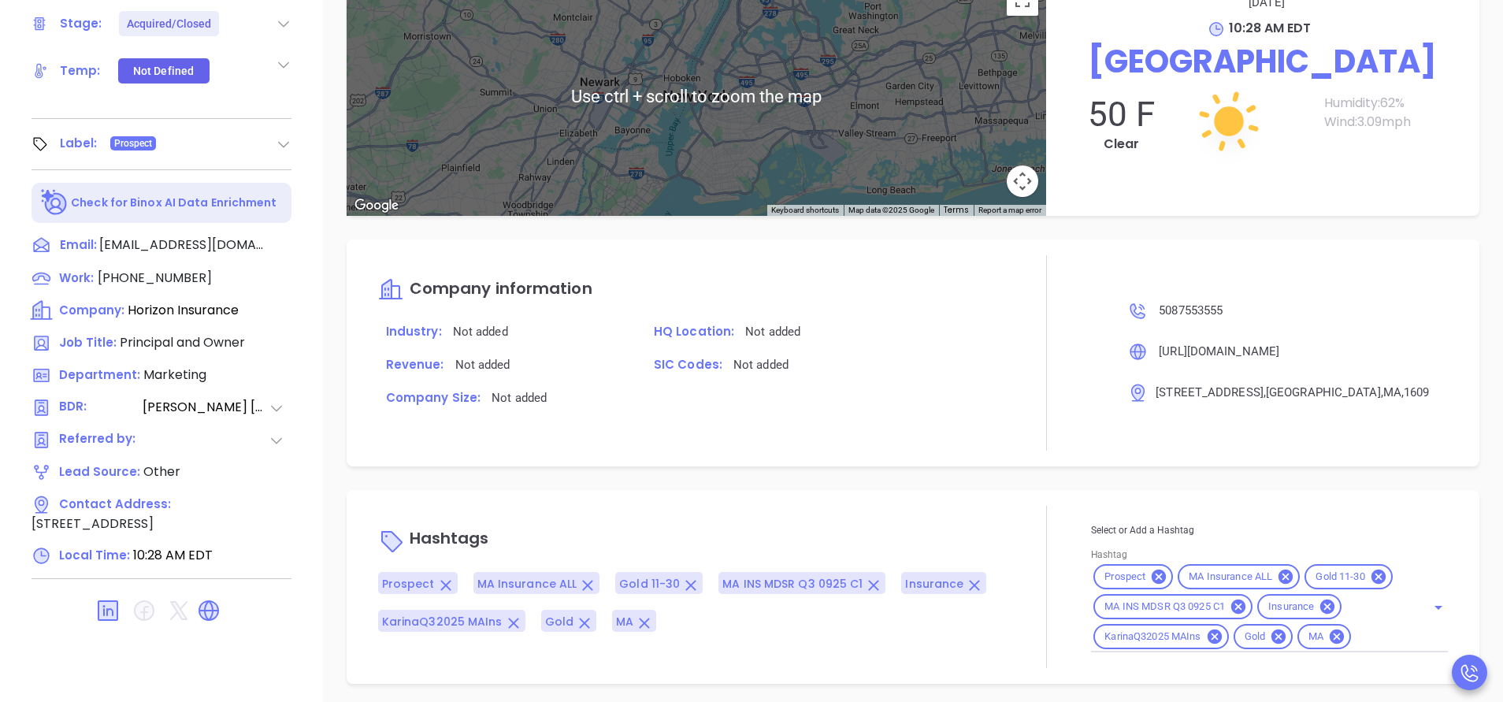
scroll to position [616, 0]
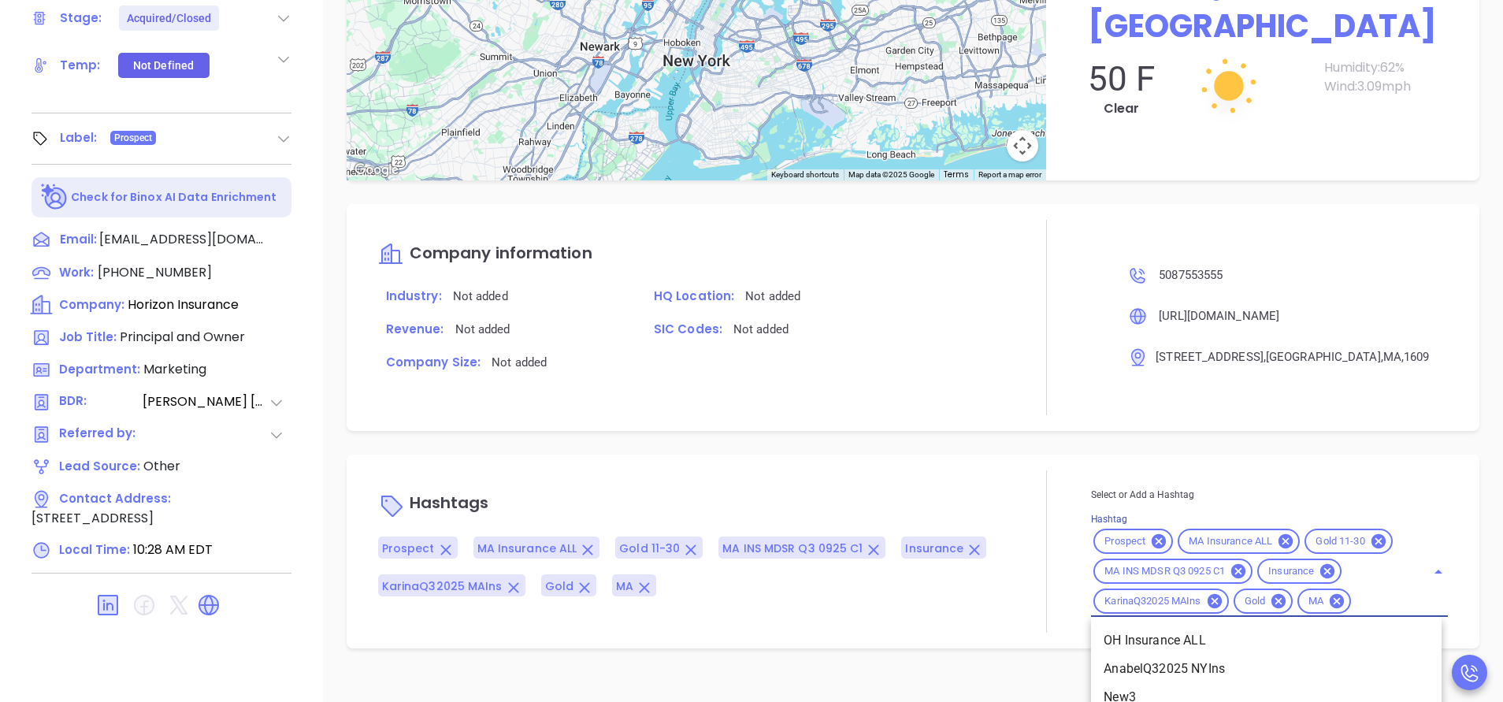
click at [1353, 611] on input "Hashtag" at bounding box center [1378, 602] width 50 height 20
type input "acq"
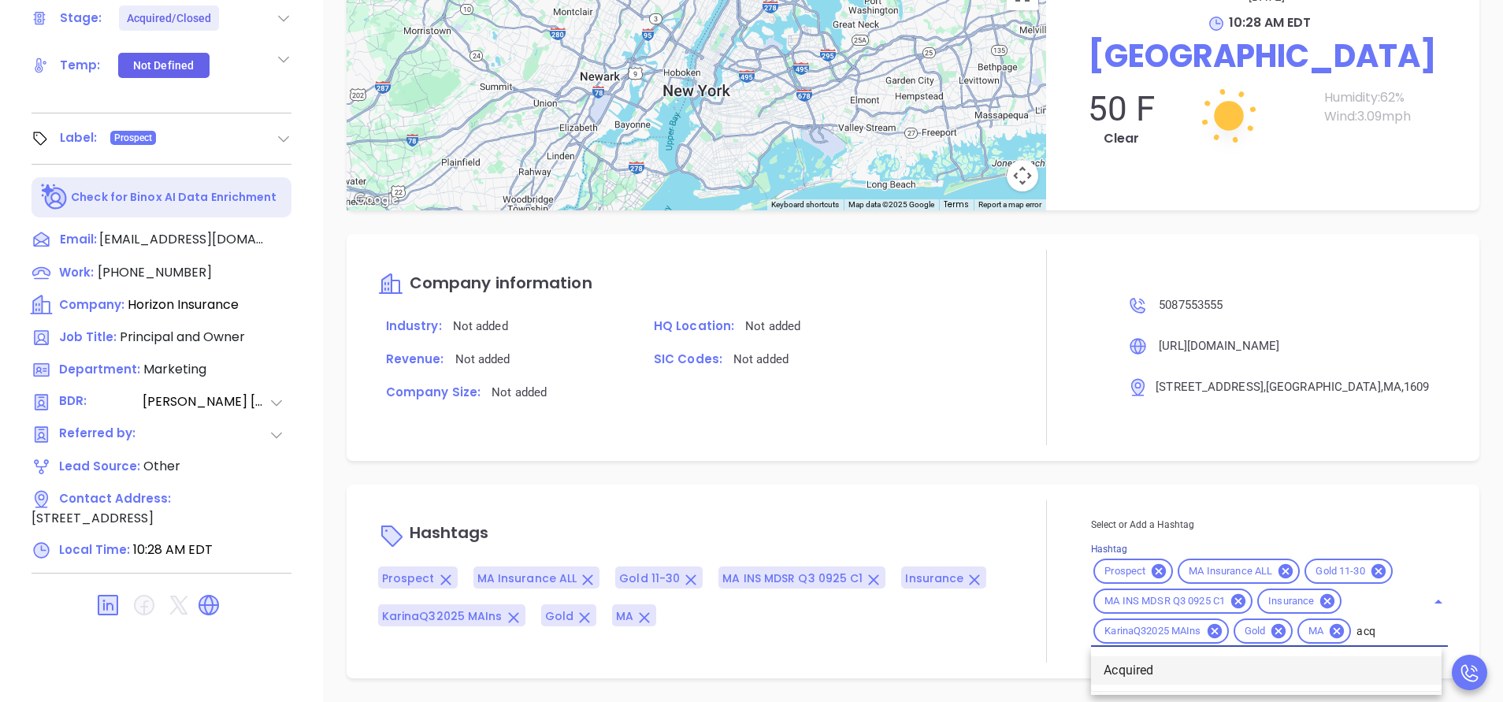
click at [1162, 674] on li "Acquired" at bounding box center [1266, 670] width 351 height 28
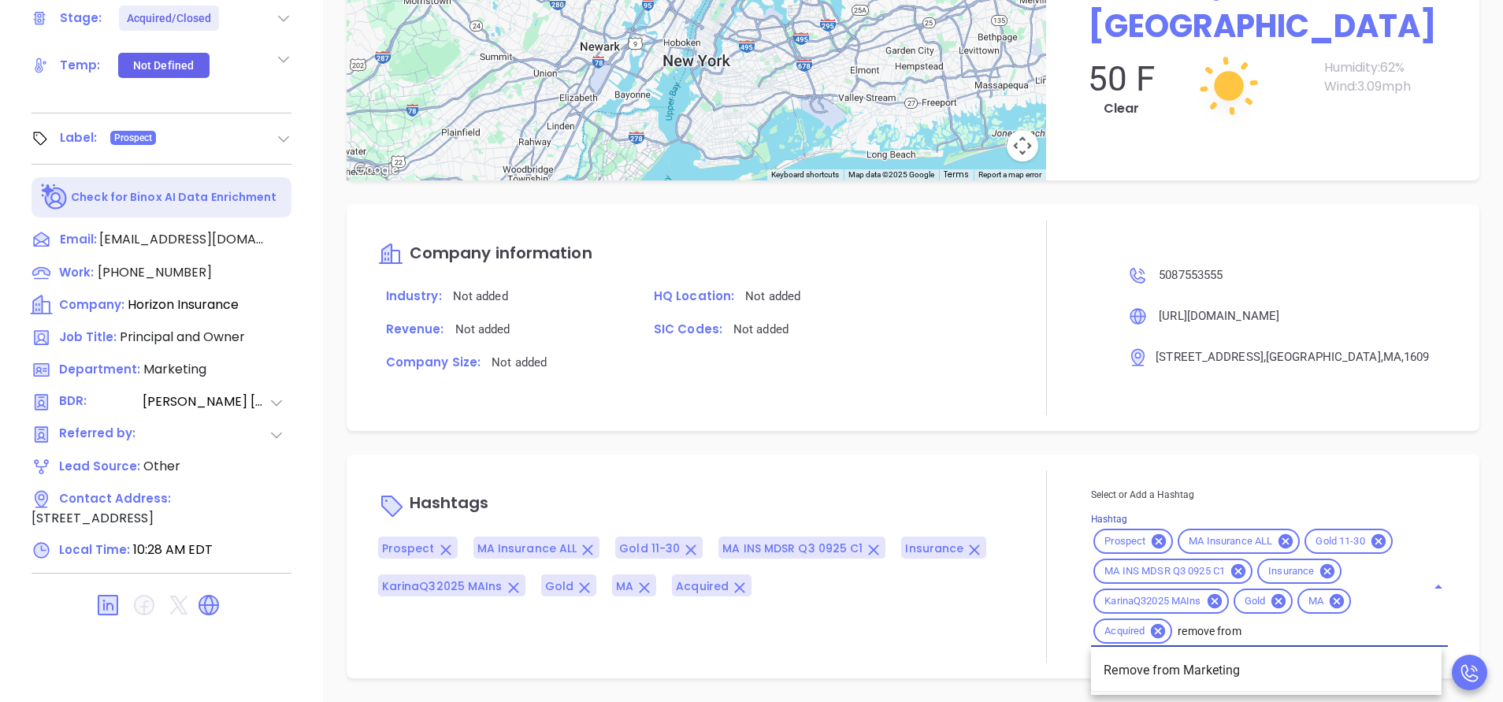
type input "remove from"
click at [1160, 665] on li "Remove from Marketing" at bounding box center [1266, 670] width 351 height 28
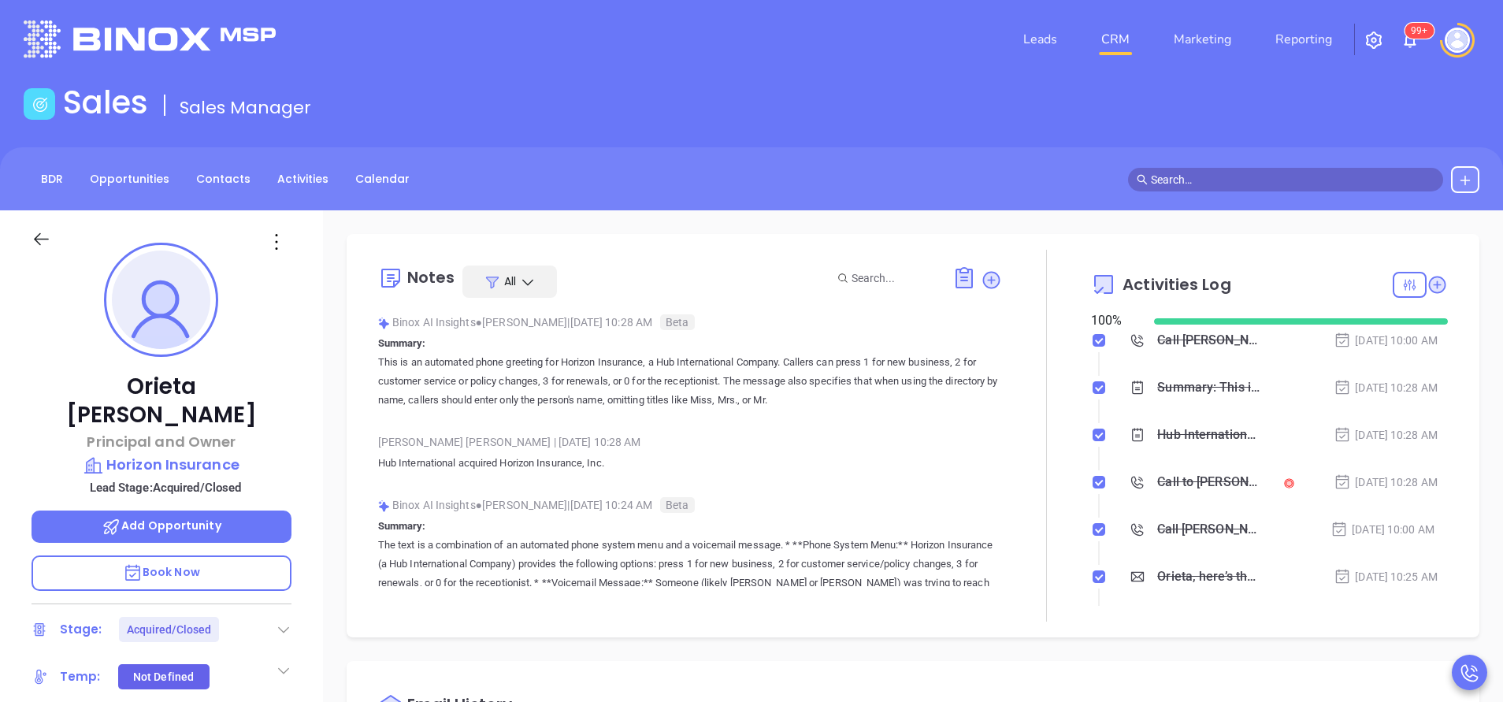
scroll to position [0, 0]
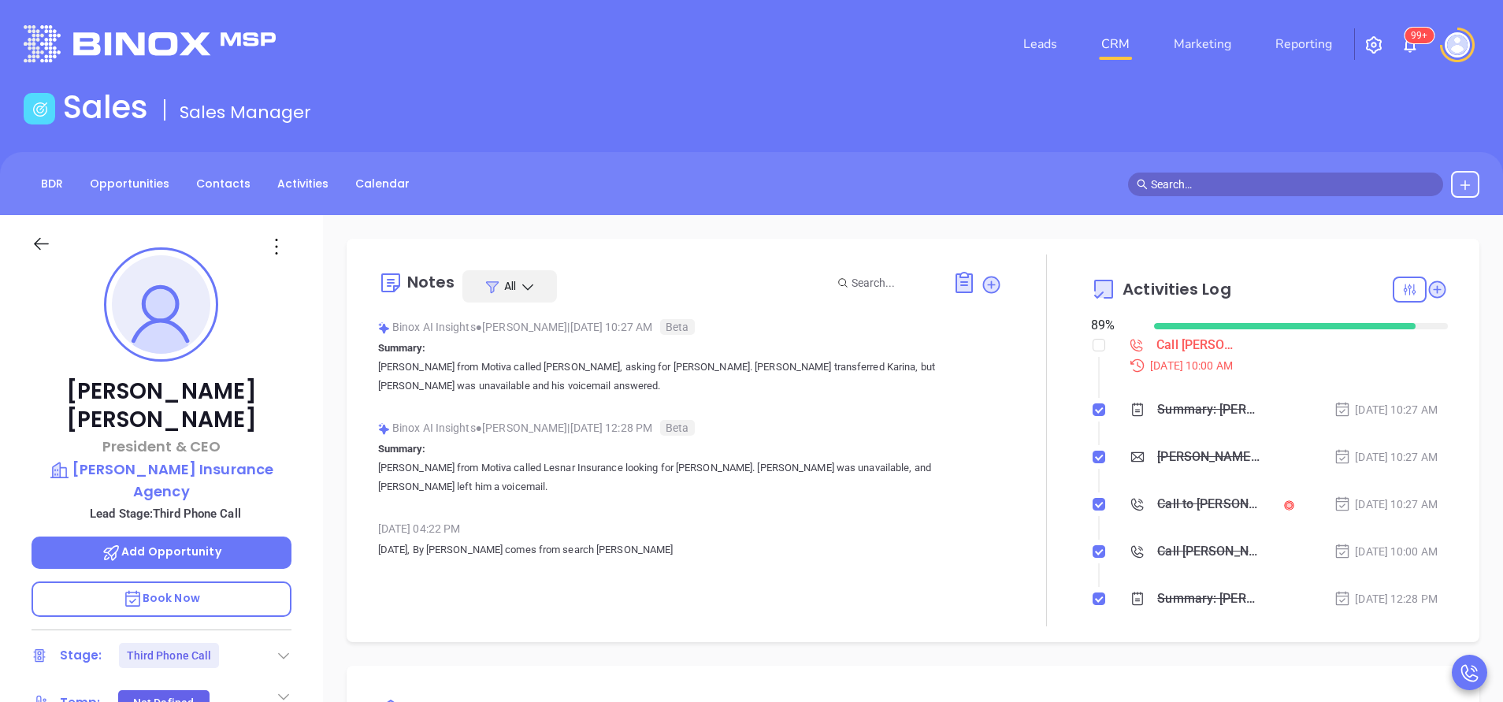
type input "[PERSON_NAME]"
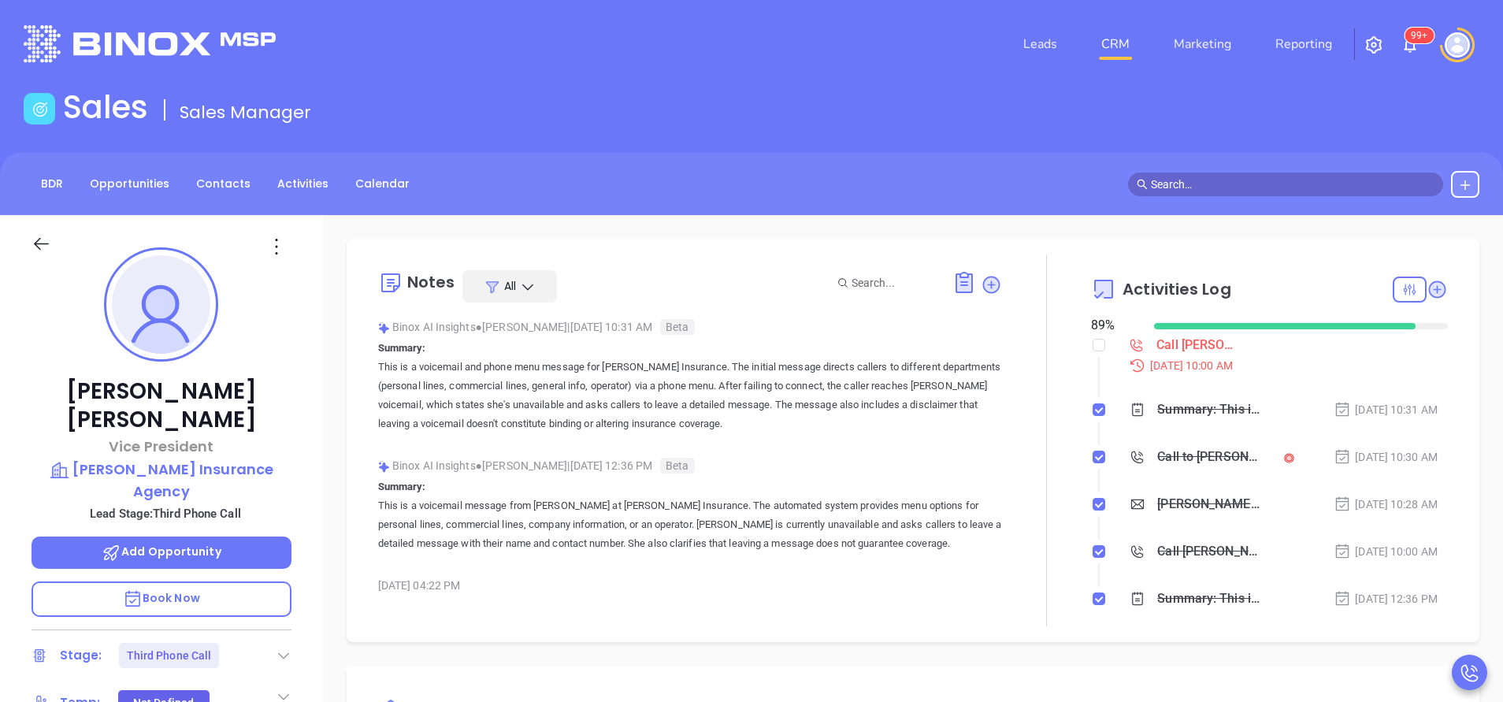
type input "[PERSON_NAME]"
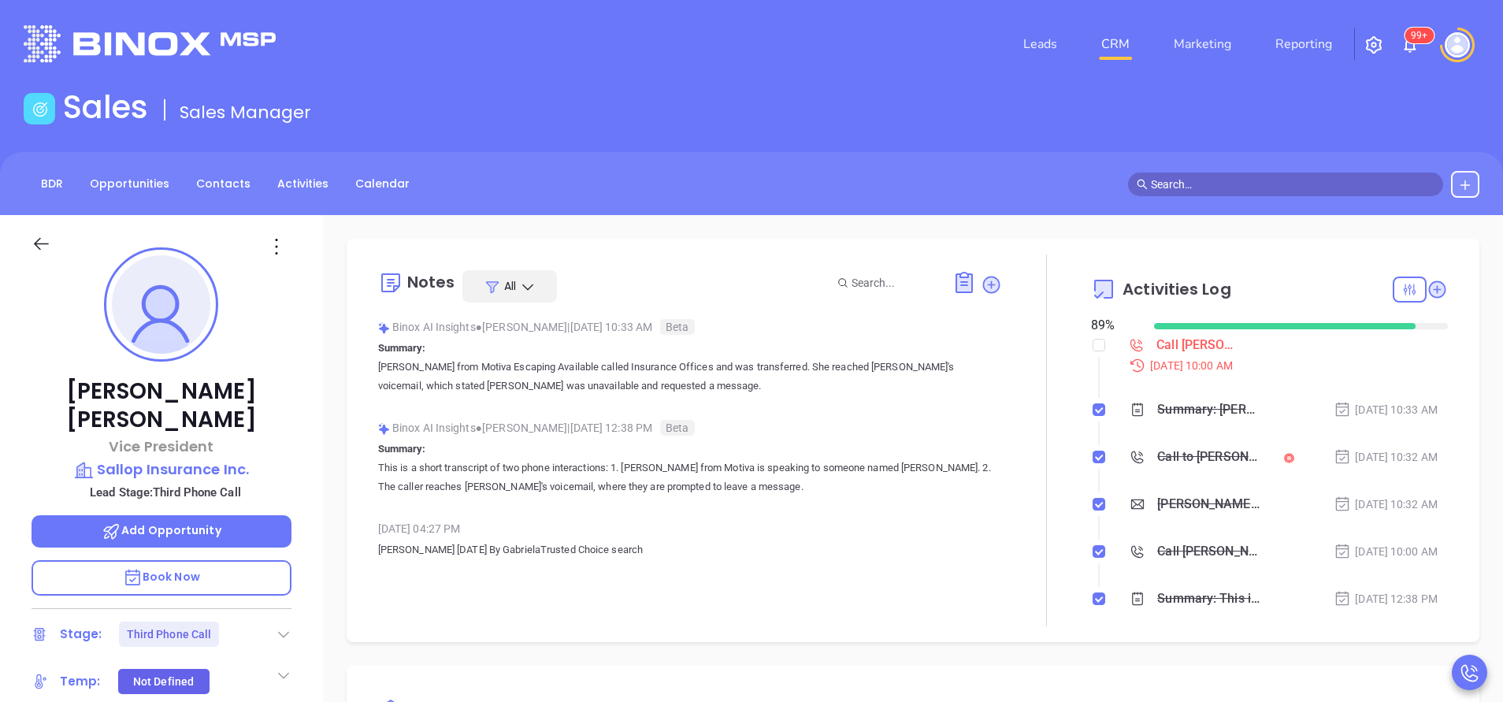
type input "[PERSON_NAME]"
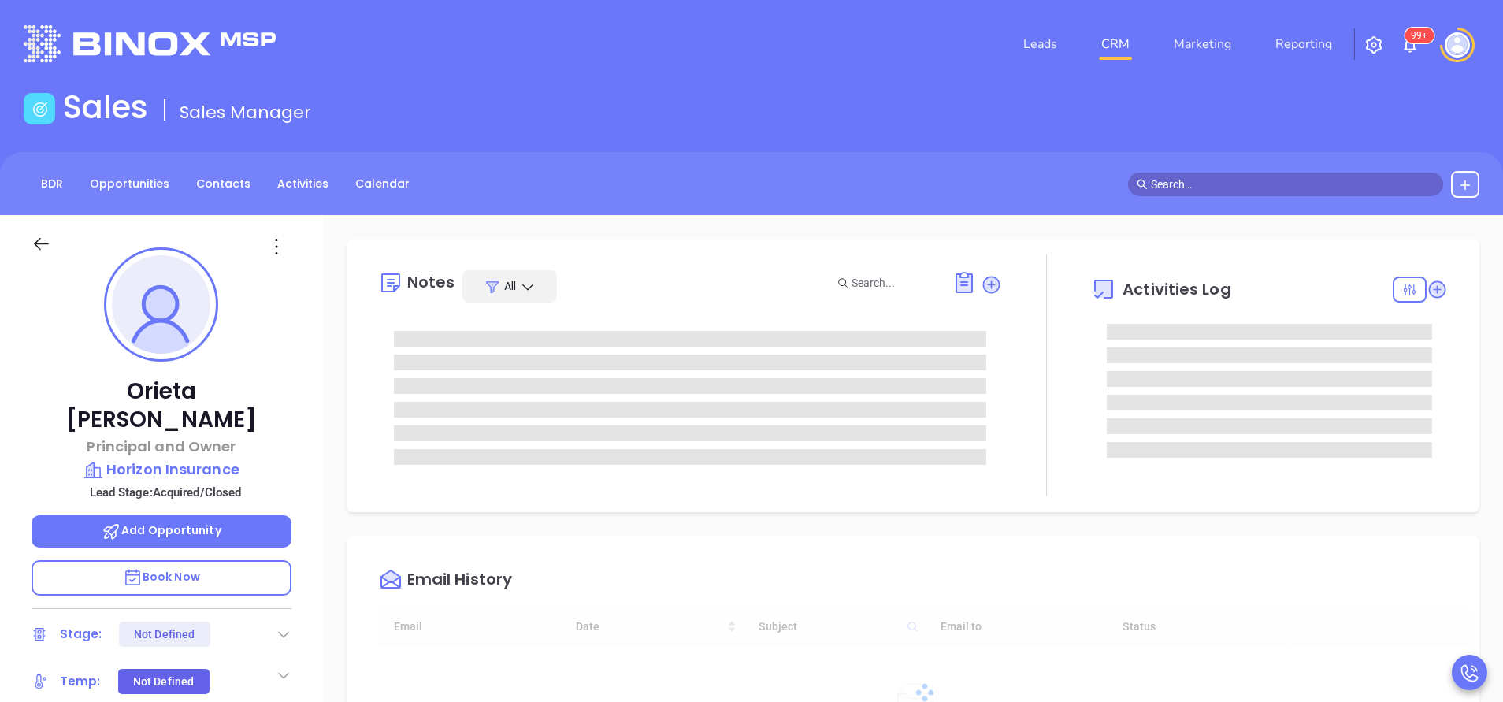
type input "[DATE]"
type input "[PERSON_NAME]"
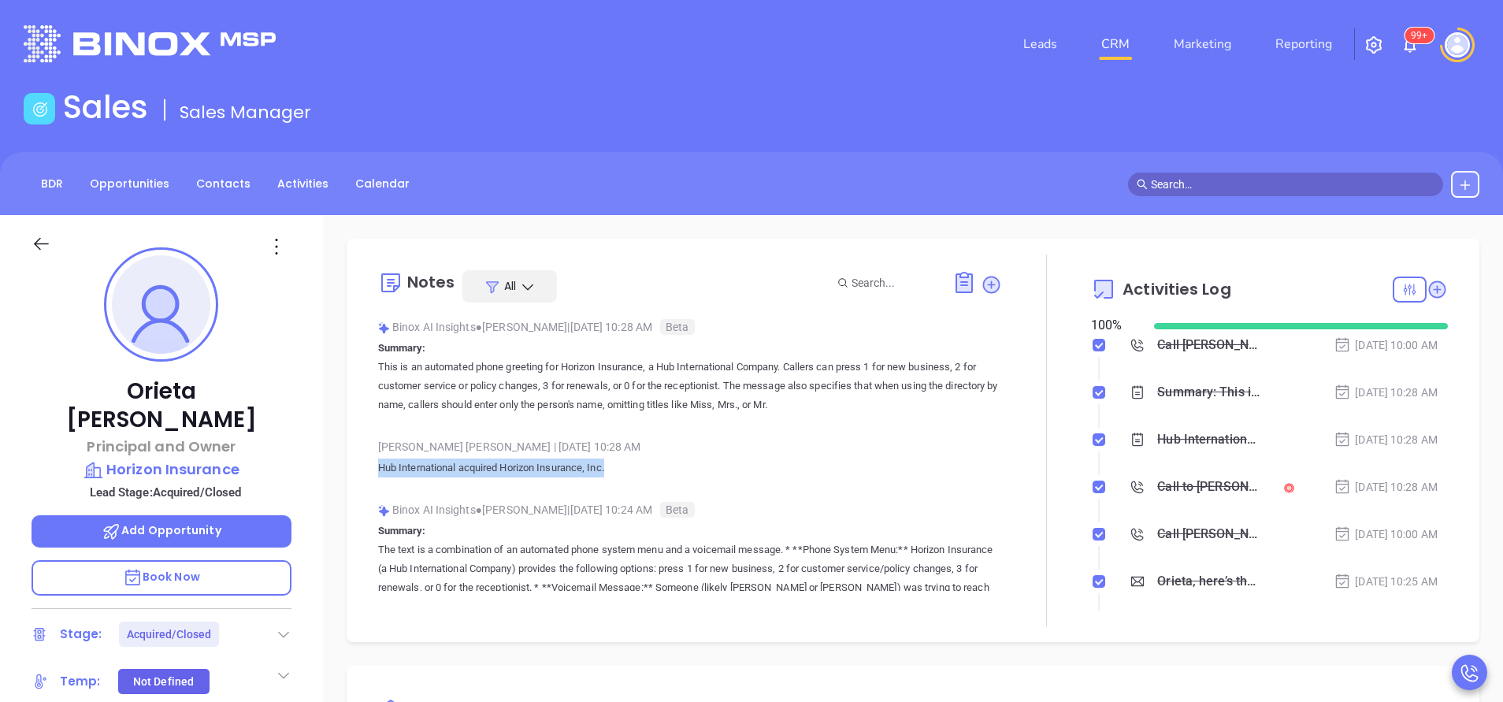
drag, startPoint x: 377, startPoint y: 473, endPoint x: 626, endPoint y: 477, distance: 249.0
click at [626, 477] on p "Hub International acquired Horizon Insurance, Inc." at bounding box center [690, 467] width 624 height 19
copy p "Hub International acquired Horizon Insurance, Inc."
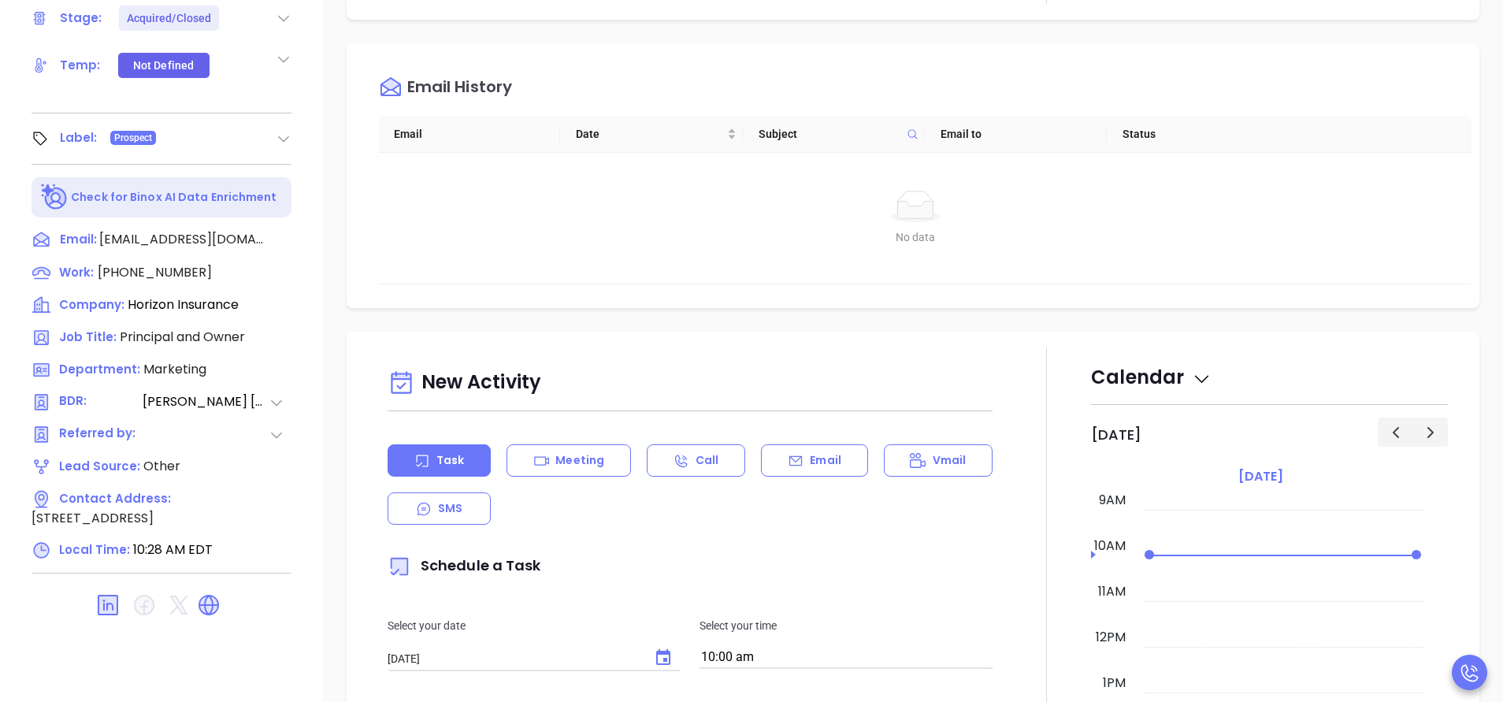
scroll to position [0, 0]
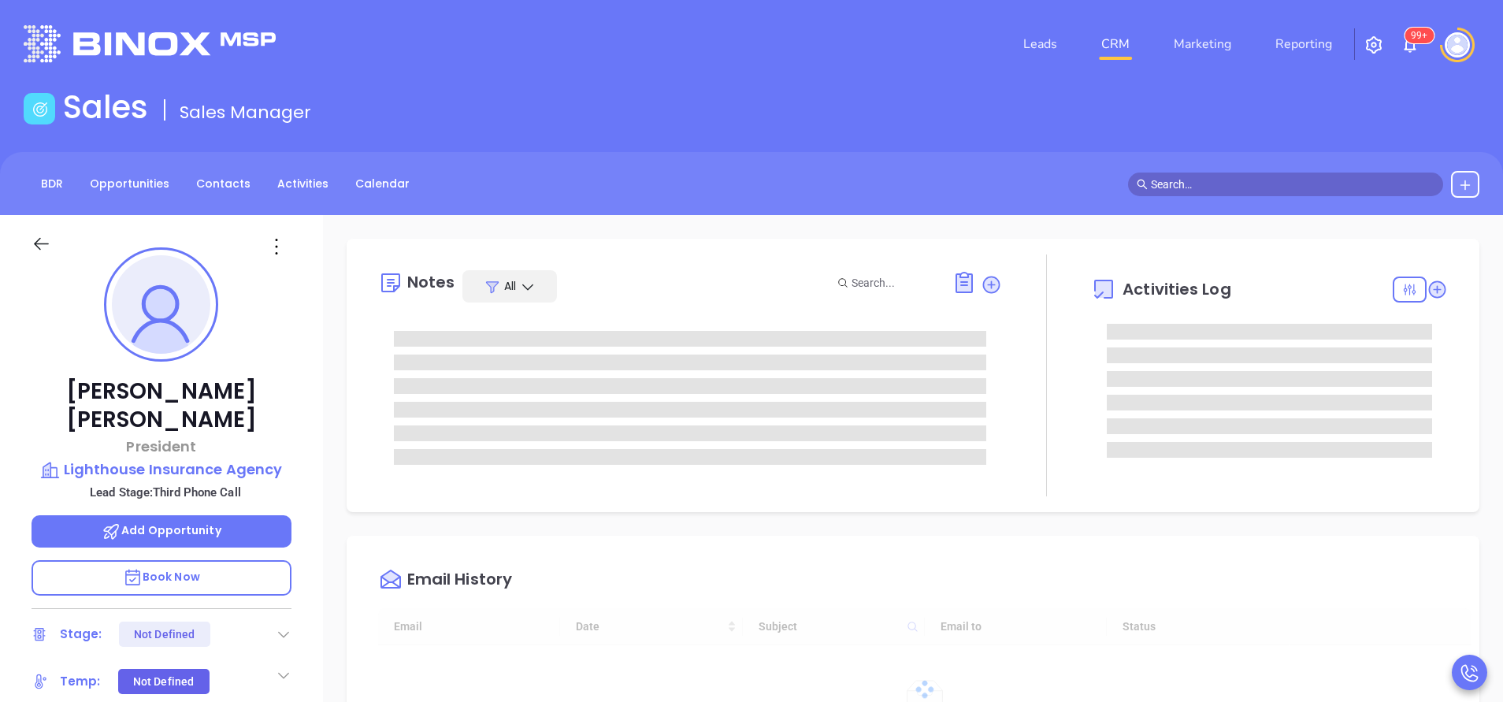
type input "[DATE]"
type input "[PERSON_NAME]"
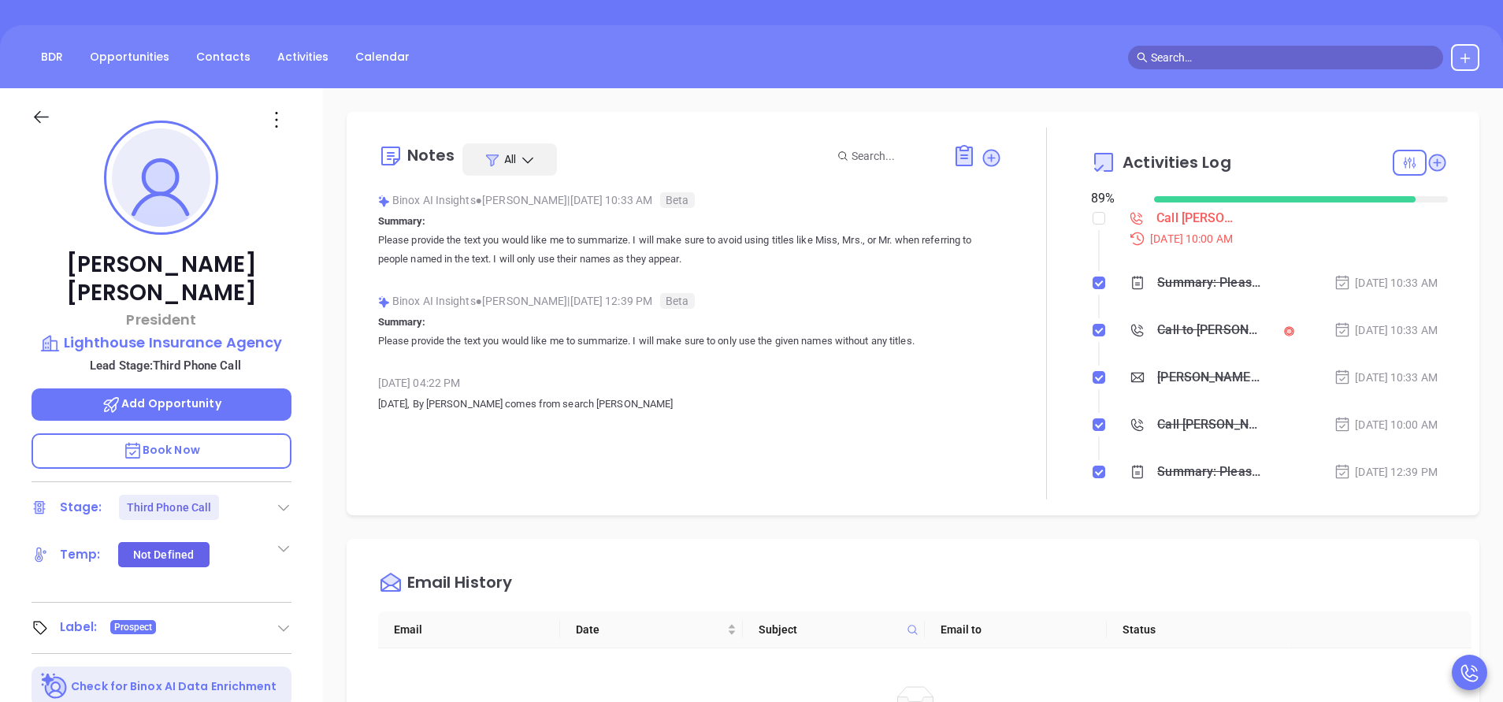
scroll to position [118, 0]
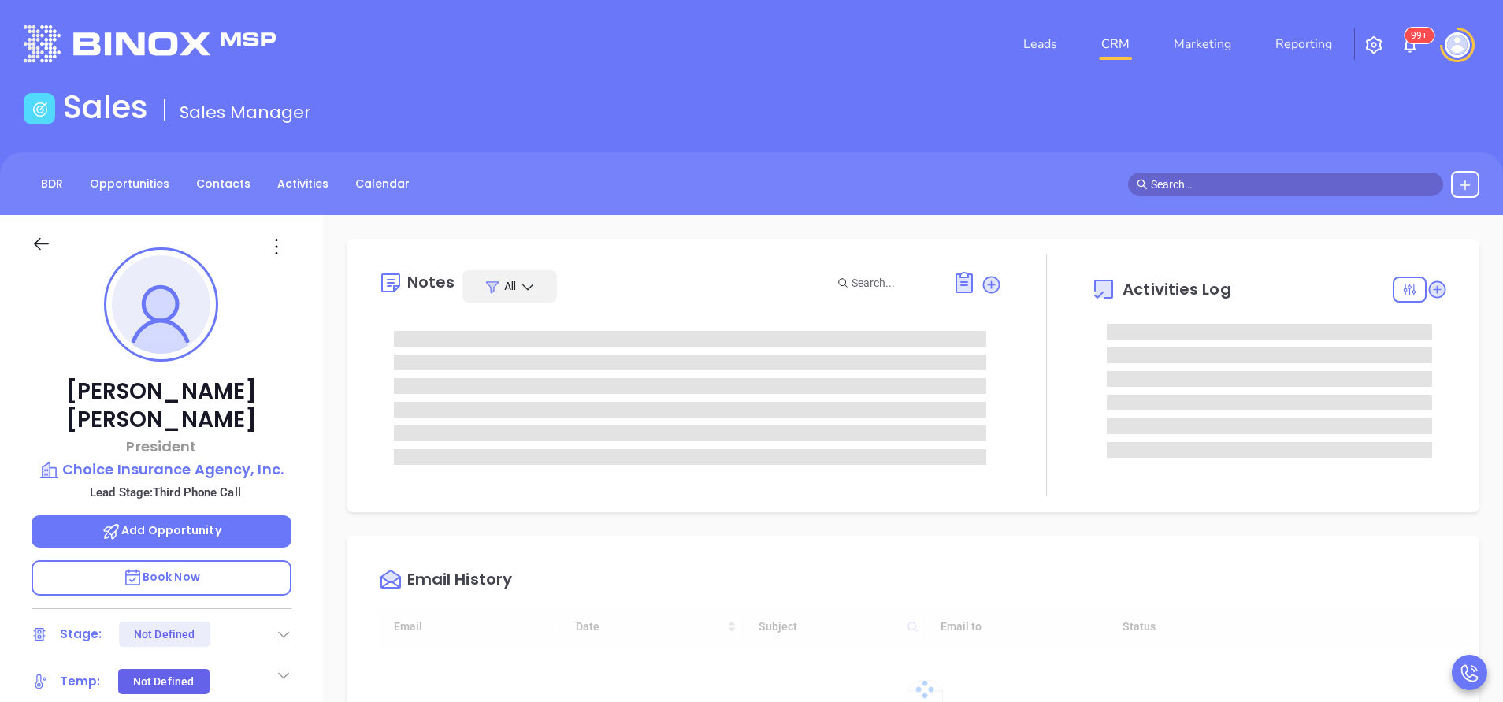
type input "[DATE]"
type input "[PERSON_NAME]"
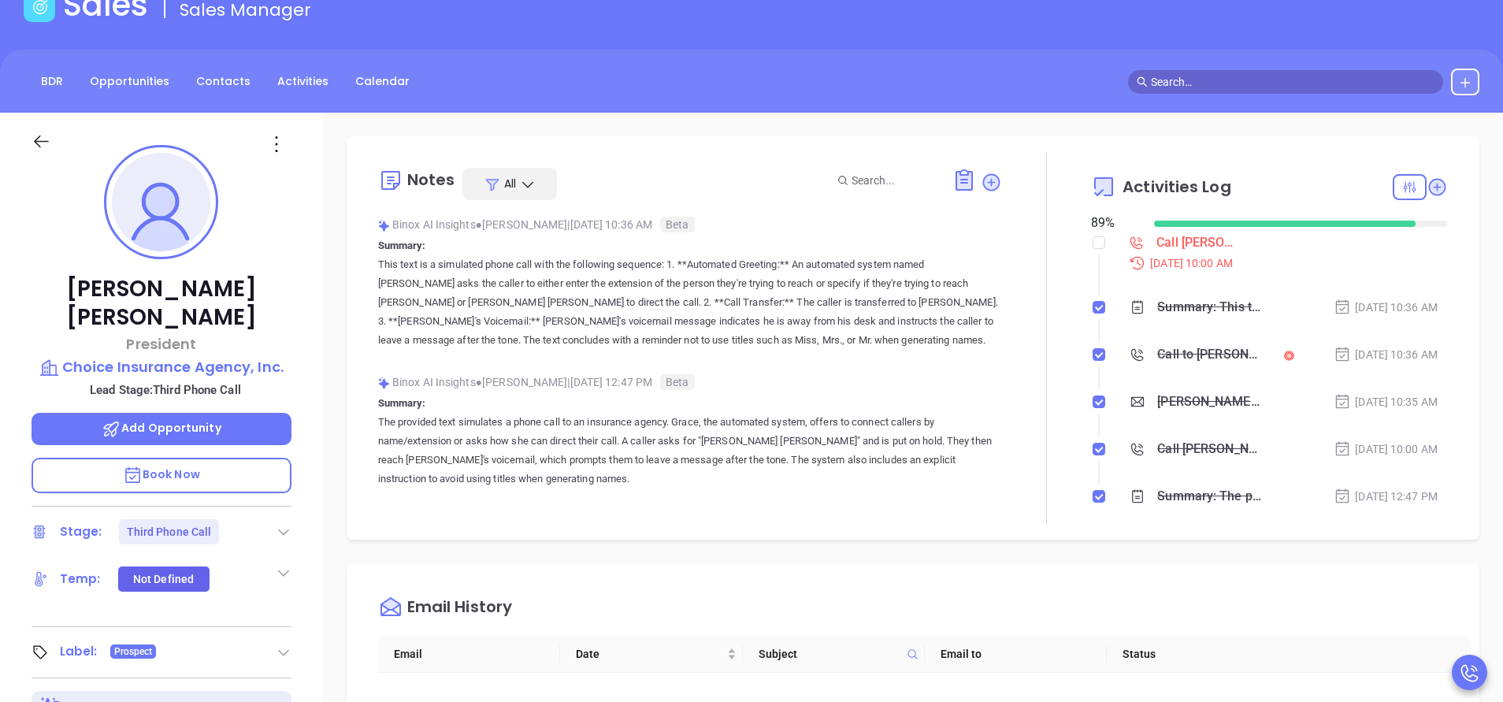
scroll to position [25, 0]
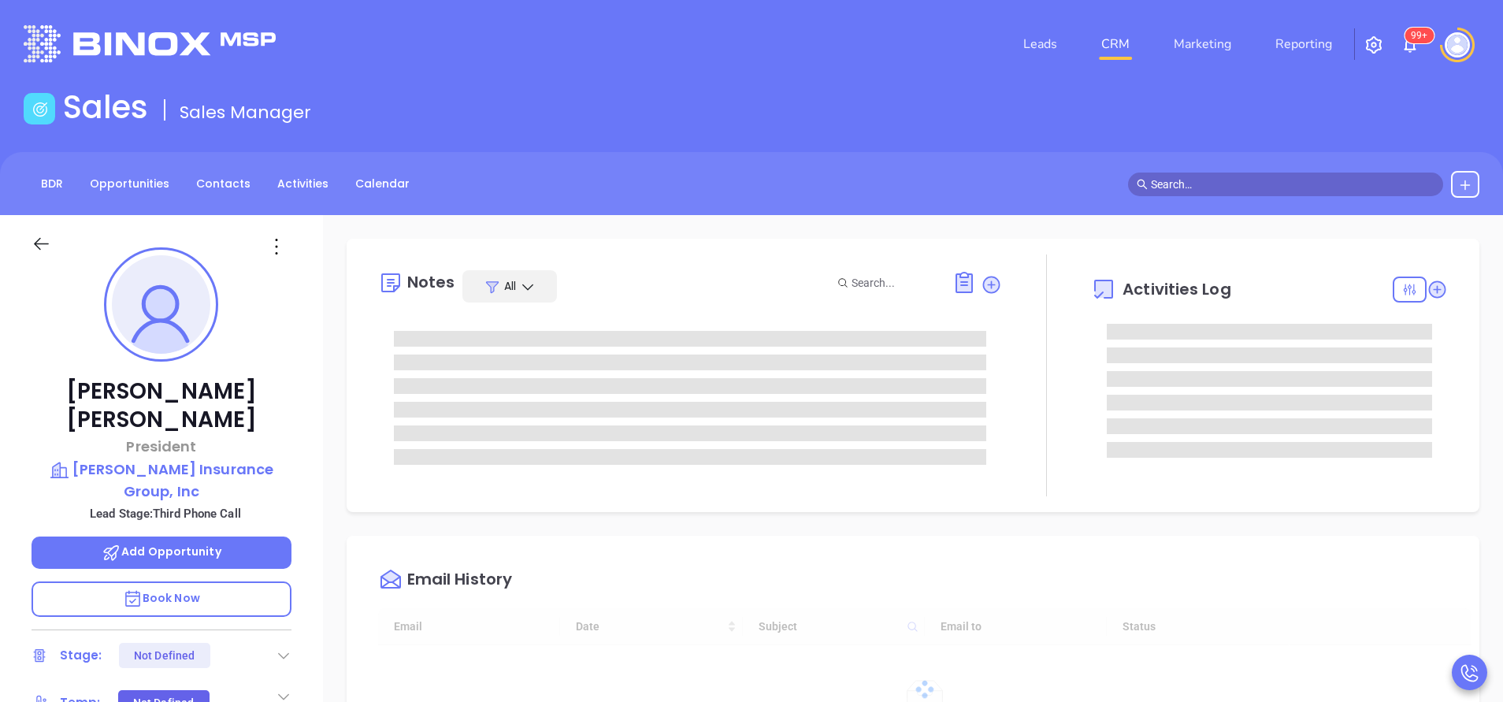
type input "[PERSON_NAME]"
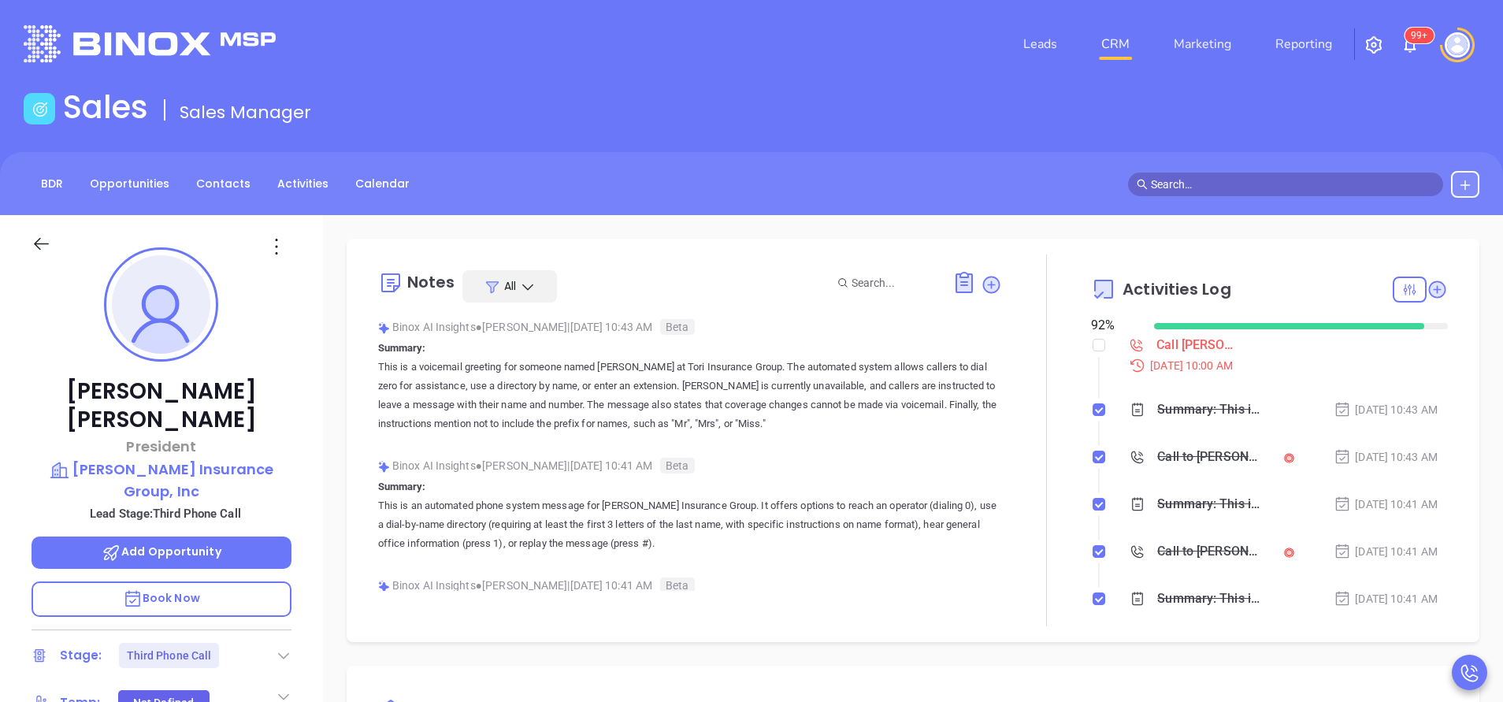
scroll to position [412, 0]
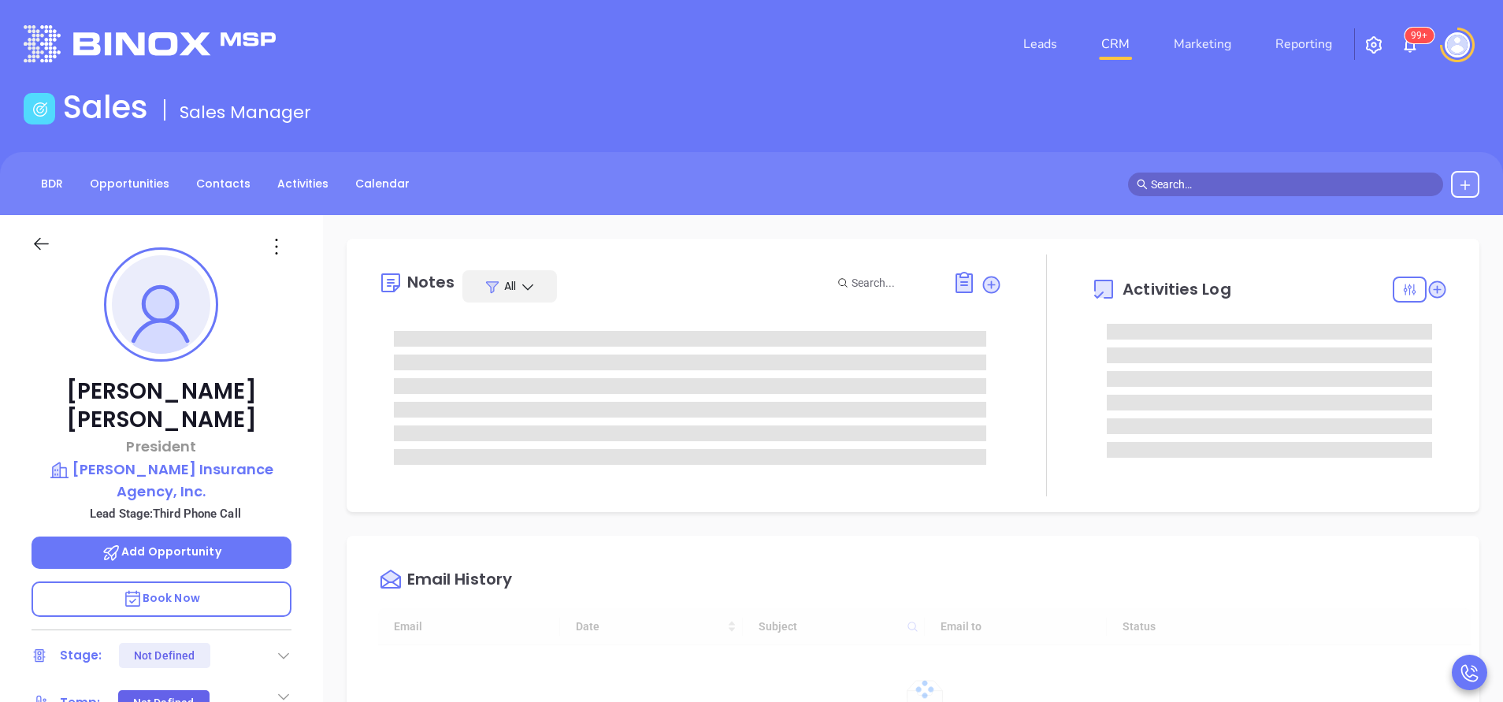
type input "[PERSON_NAME]"
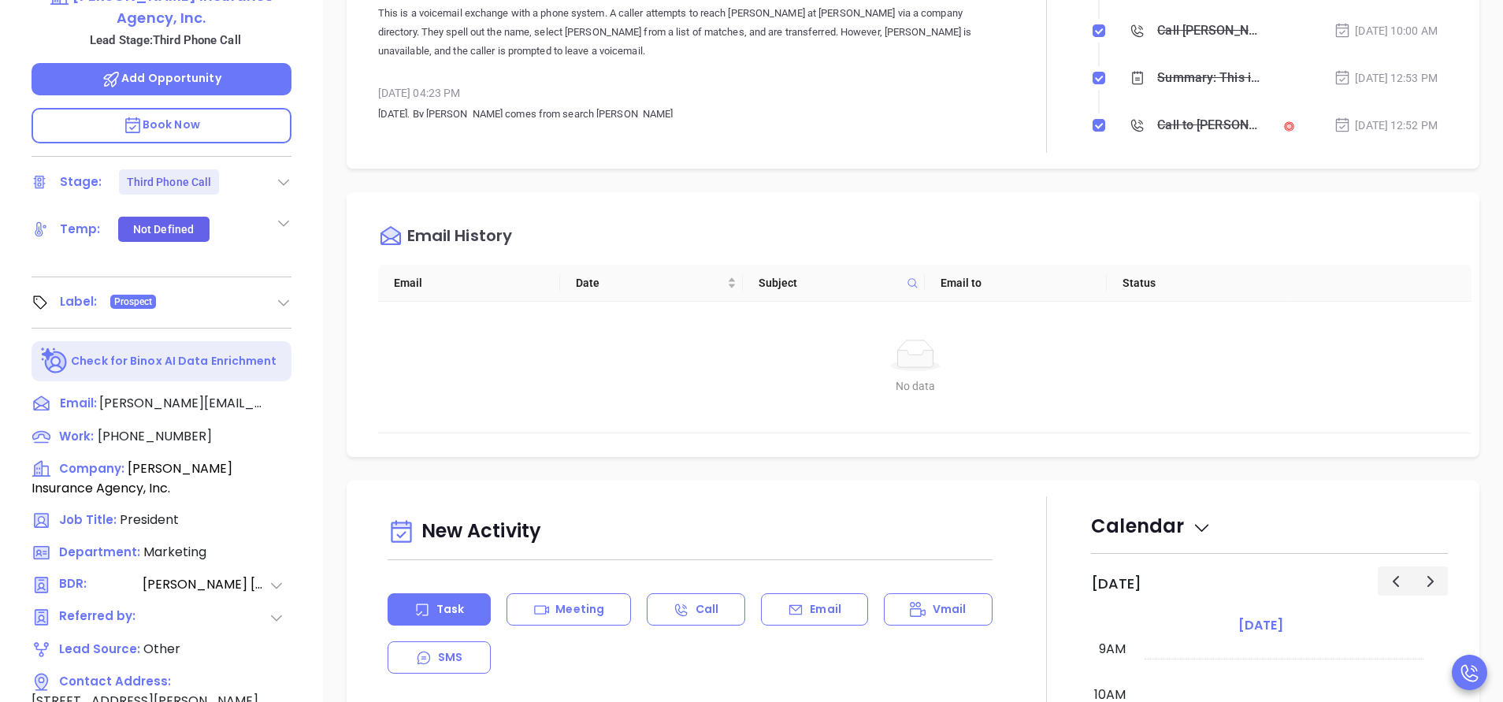
scroll to position [591, 0]
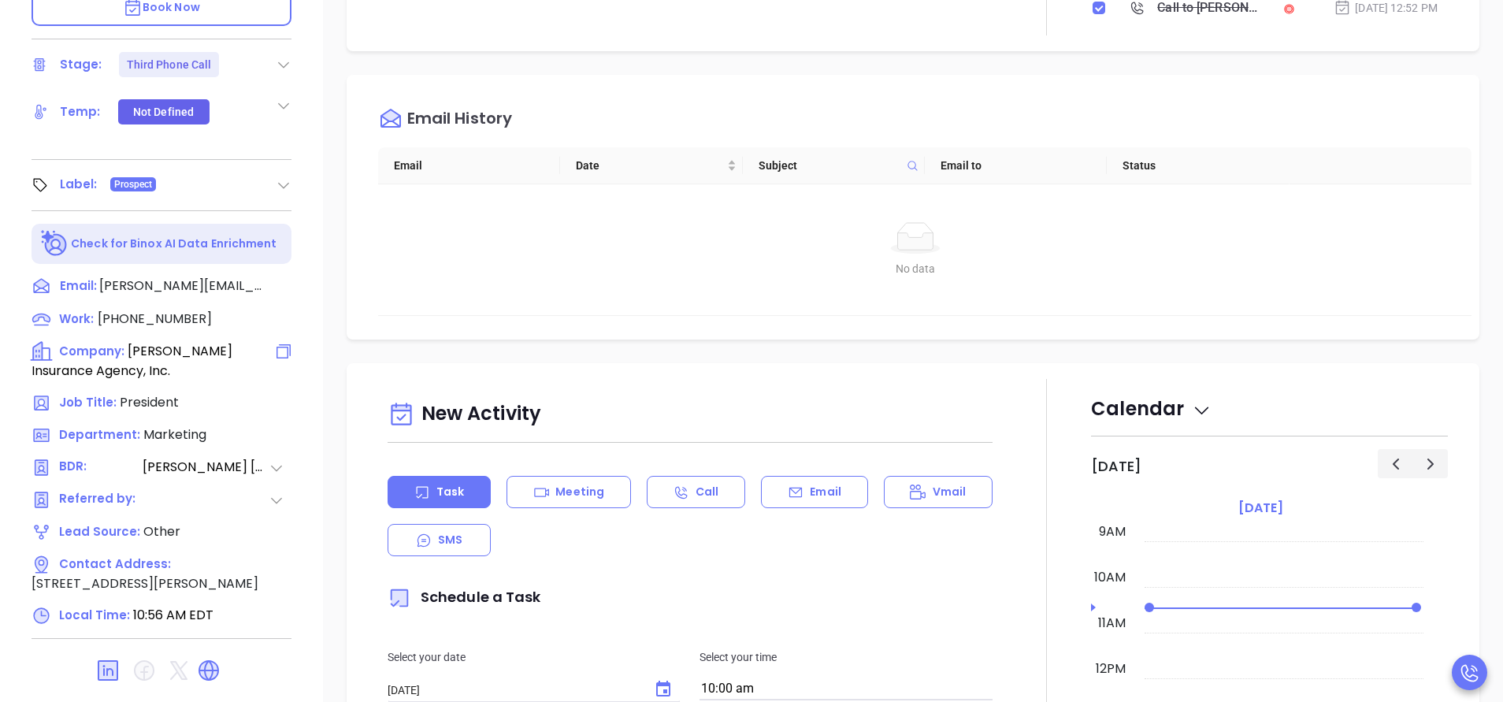
click at [281, 342] on icon at bounding box center [283, 351] width 19 height 19
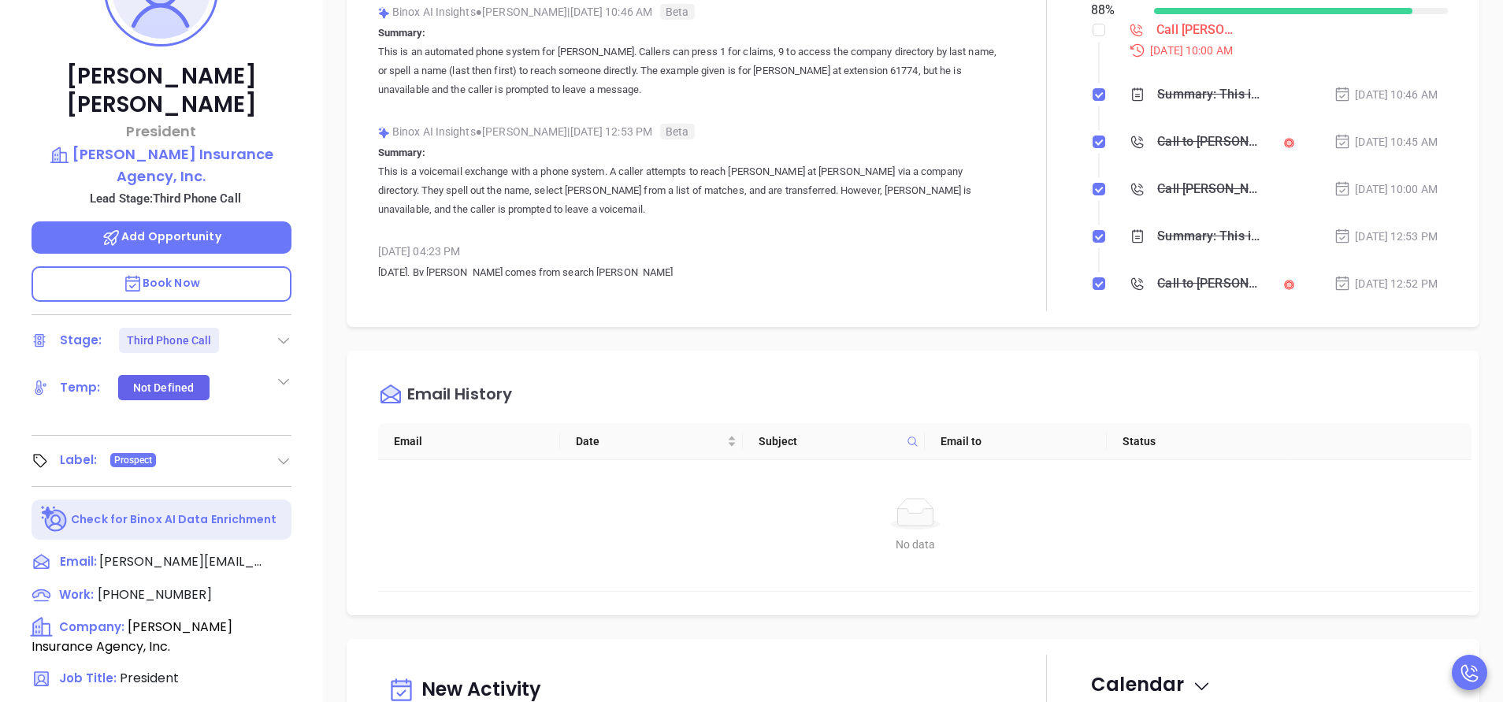
scroll to position [354, 0]
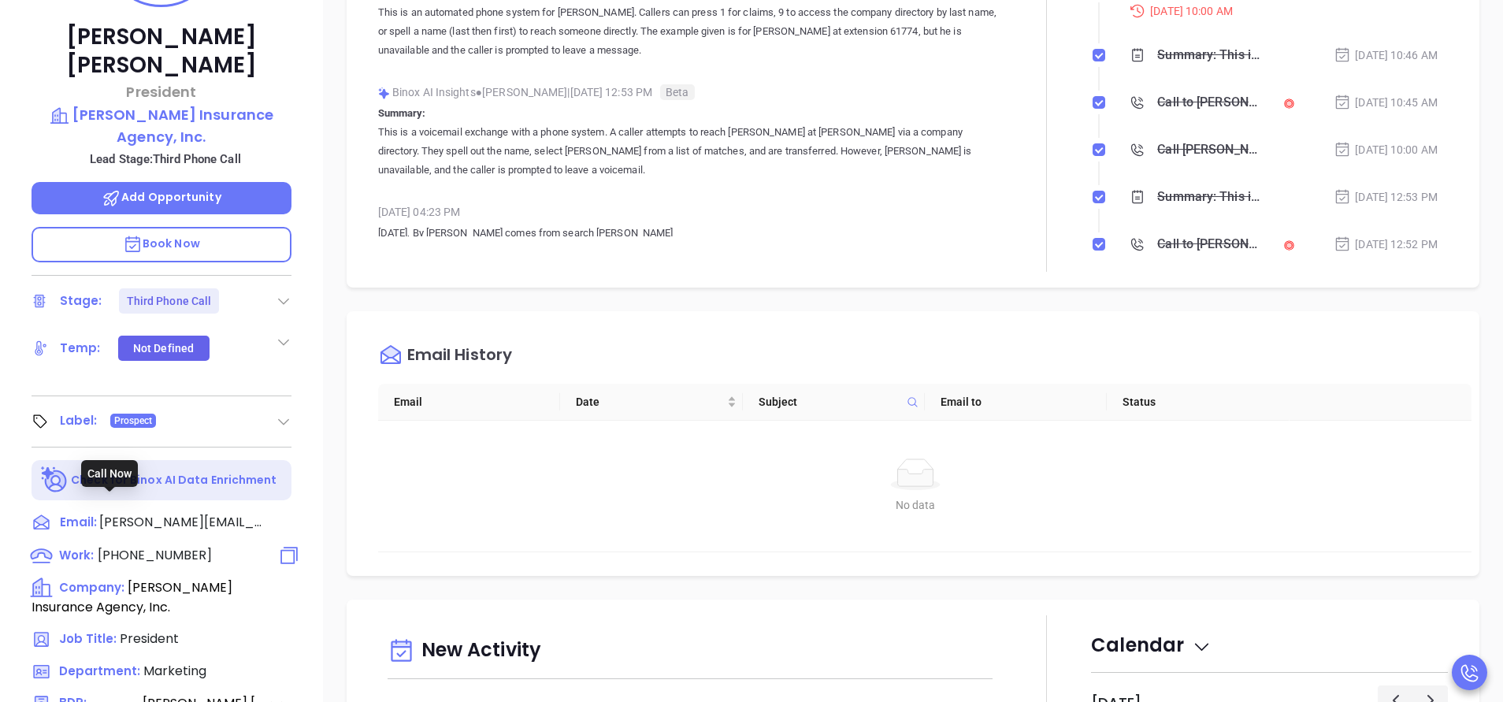
click at [169, 546] on span "(617) 924-1100" at bounding box center [155, 555] width 114 height 18
type input "(617) 924-1100"
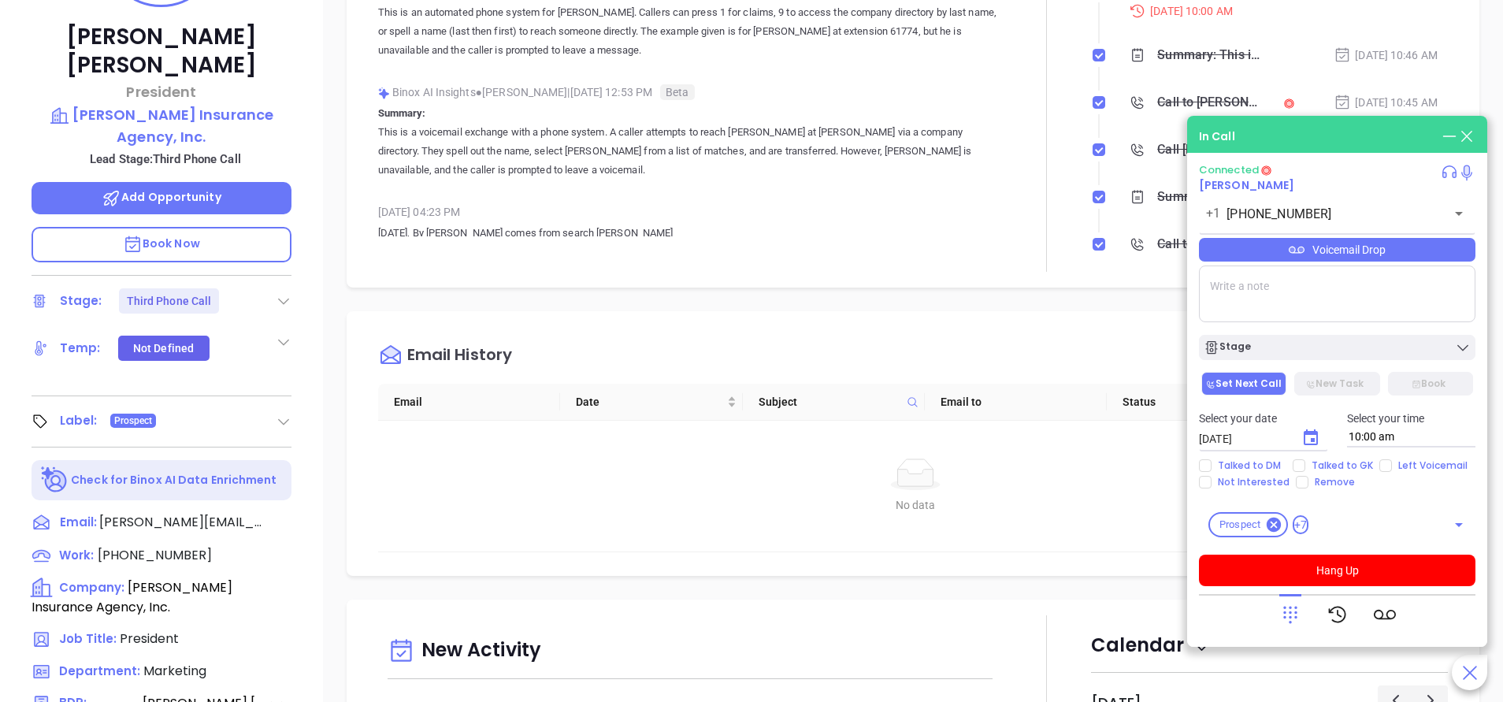
click at [1239, 277] on textarea at bounding box center [1337, 293] width 277 height 57
paste textarea "Michals Insurance Agency, Inc. was acquired — but by Eastern Insurance Group LL…"
click at [1207, 299] on textarea "Michals Insurance Agency, Inc. was acquired — but by Eastern Insurance Group LL…" at bounding box center [1337, 293] width 277 height 57
click at [1242, 299] on textarea "Michals Insurance Agency, Inc. was acquired — but by Eastern Insurance Group LL…" at bounding box center [1337, 293] width 277 height 57
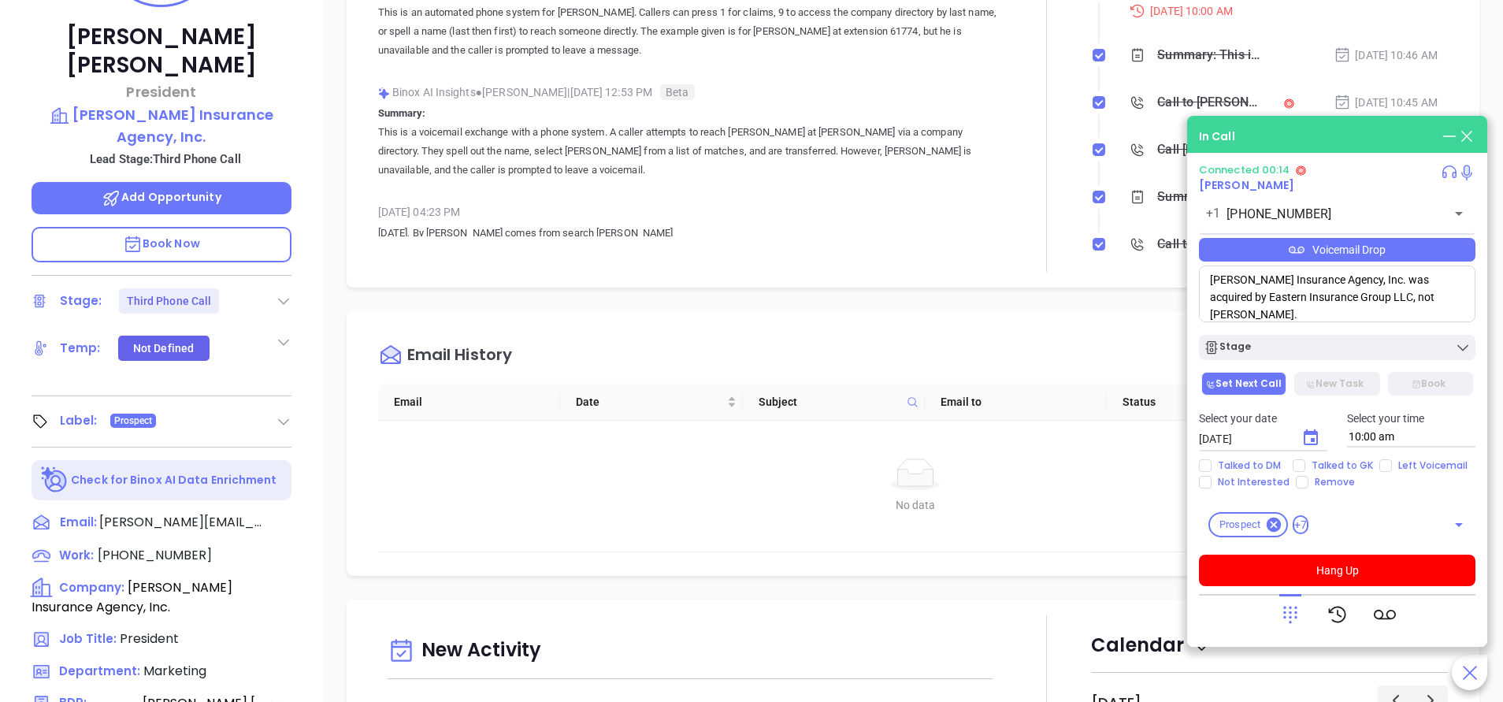
click at [1359, 301] on textarea "Michals Insurance Agency, Inc. was acquired by Eastern Insurance Group LLC, not…" at bounding box center [1337, 293] width 277 height 57
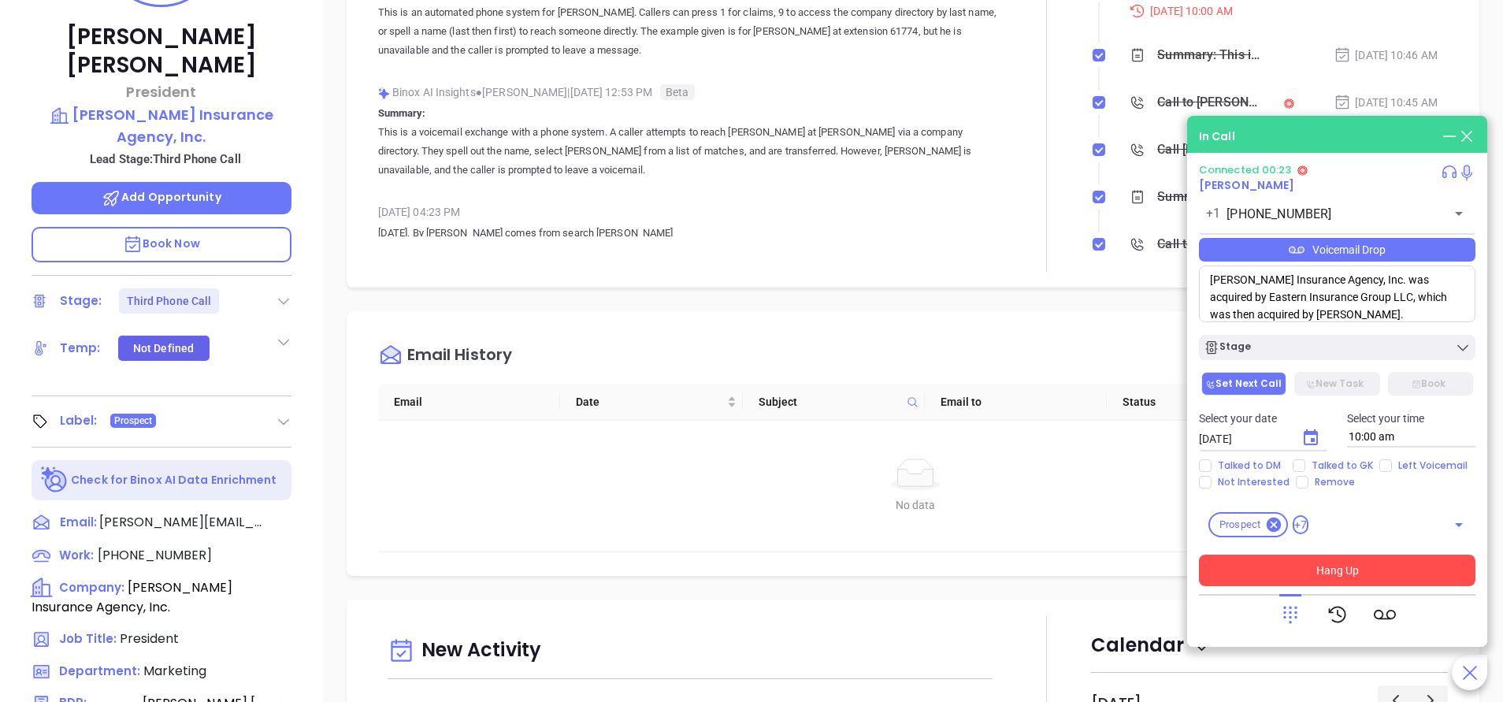
type textarea "Michals Insurance Agency, Inc. was acquired by Eastern Insurance Group LLC, whi…"
click at [1361, 561] on button "Hang Up" at bounding box center [1337, 571] width 277 height 32
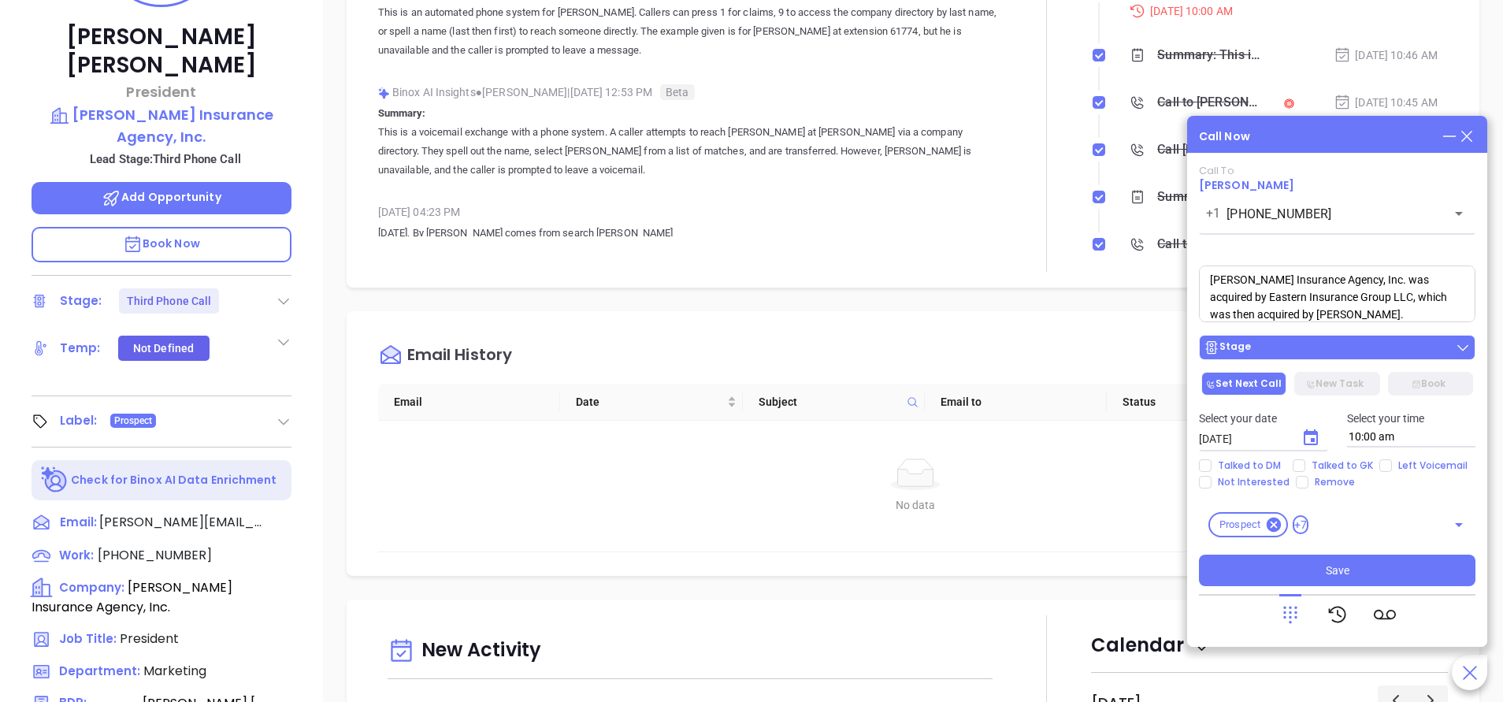
click at [1342, 357] on button "Stage" at bounding box center [1337, 347] width 277 height 25
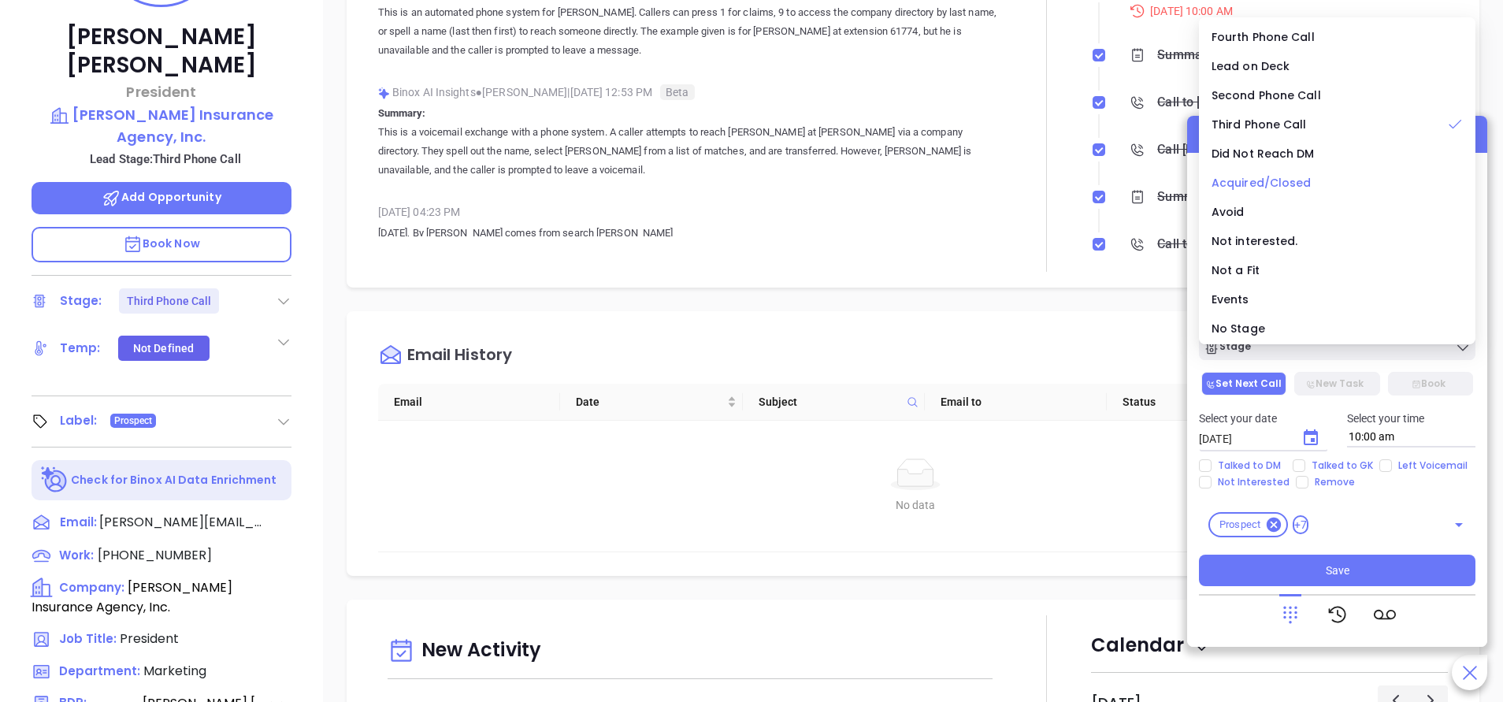
click at [1264, 175] on span "Acquired/Closed" at bounding box center [1262, 183] width 100 height 16
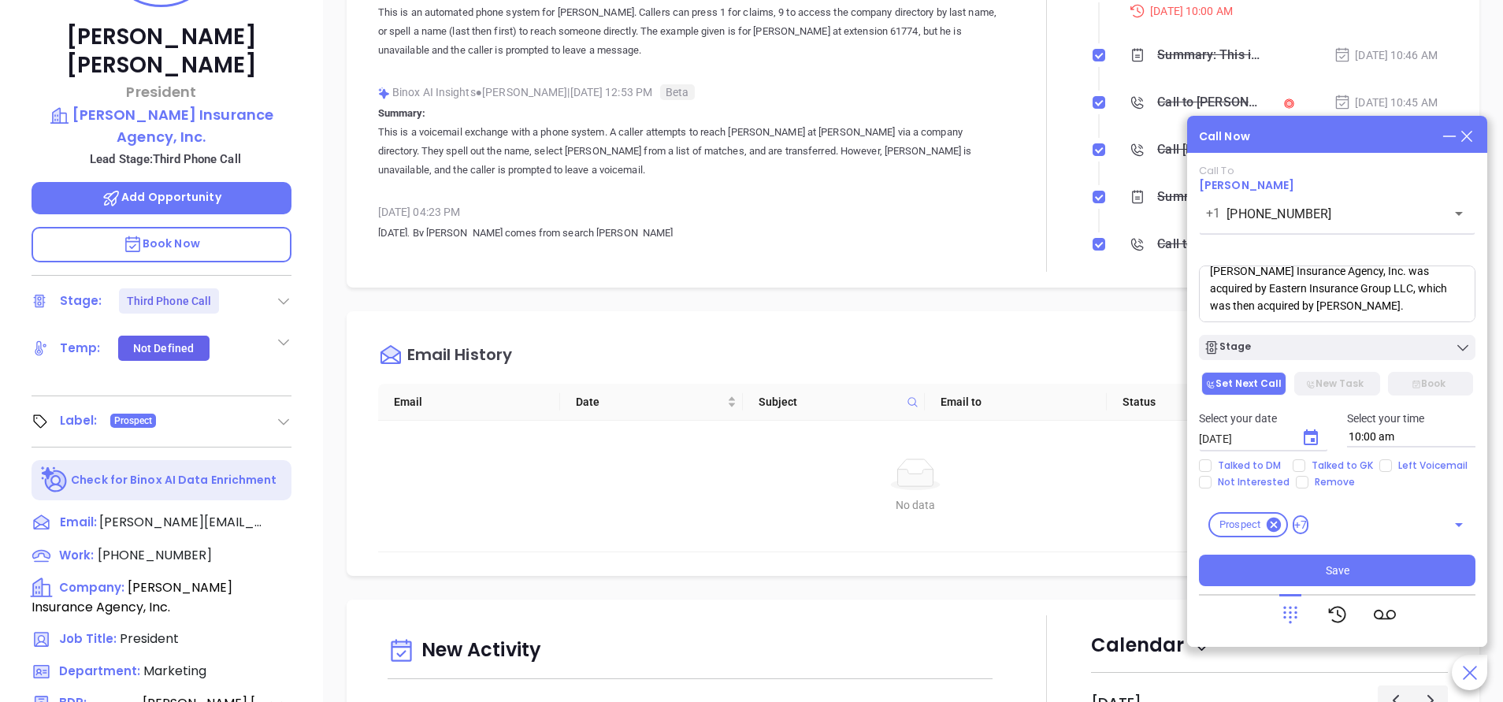
scroll to position [0, 0]
drag, startPoint x: 1392, startPoint y: 312, endPoint x: 1171, endPoint y: 264, distance: 225.7
click at [1171, 264] on main "Sales Sales Manager BDR Opportunities Contacts Activities Calendar Call Now Cal…" at bounding box center [751, 236] width 1503 height 1004
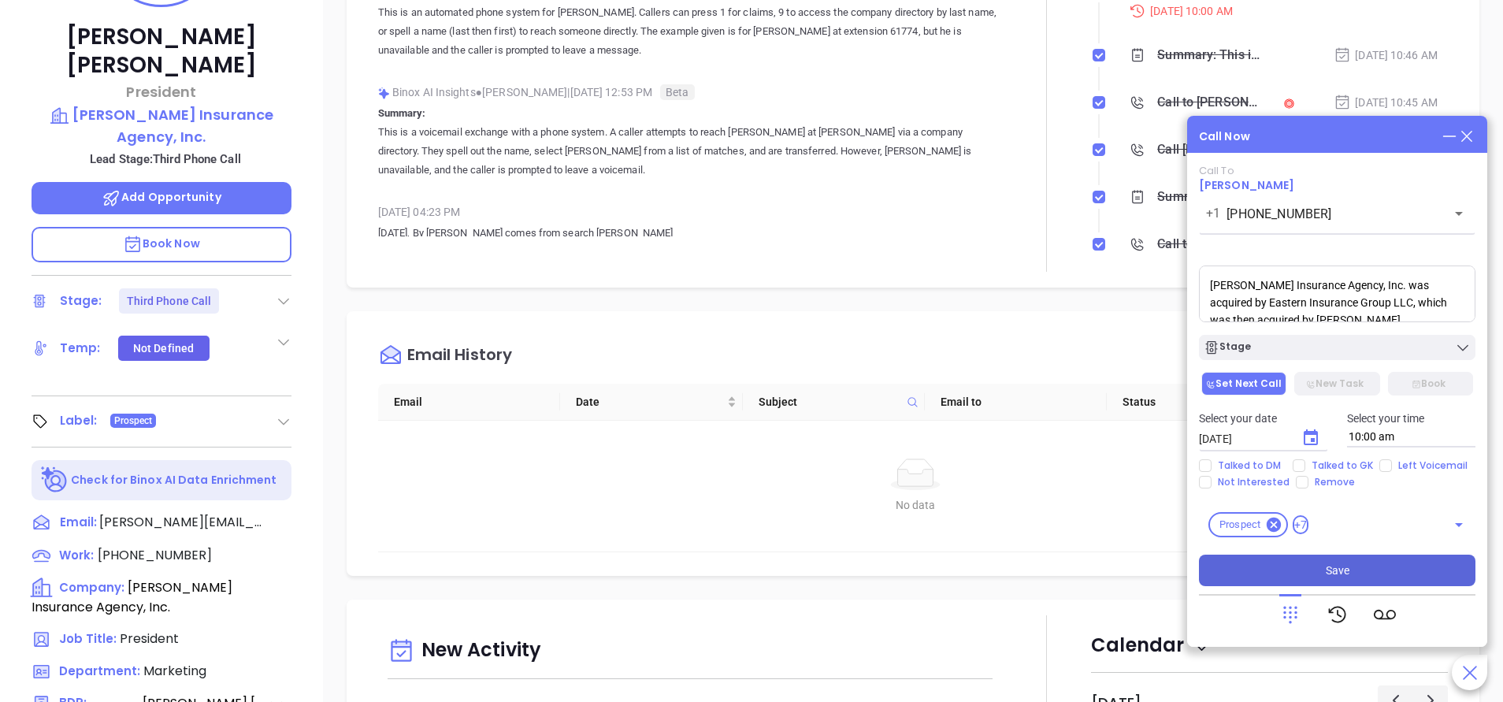
click at [1339, 576] on span "Save" at bounding box center [1338, 570] width 24 height 17
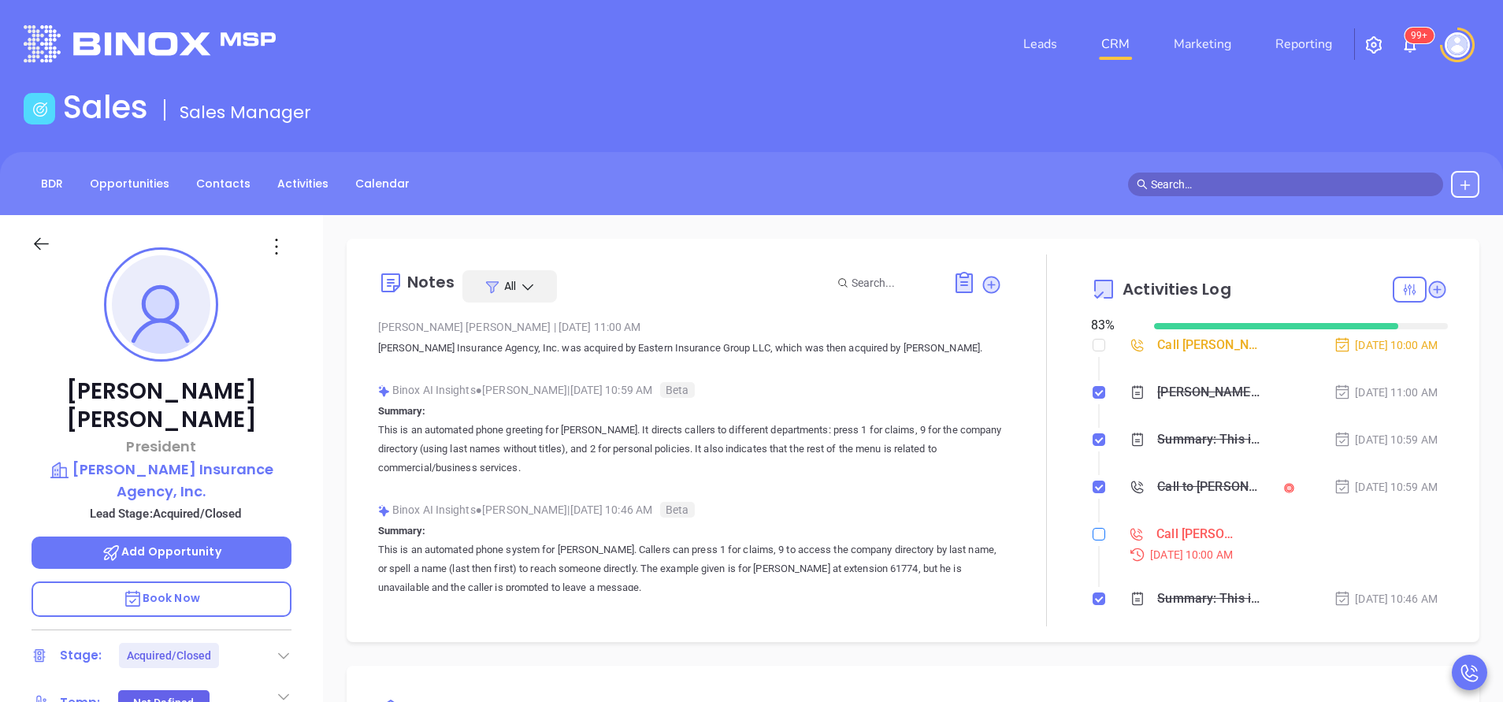
click at [1093, 533] on input "checkbox" at bounding box center [1099, 534] width 13 height 13
checkbox input "true"
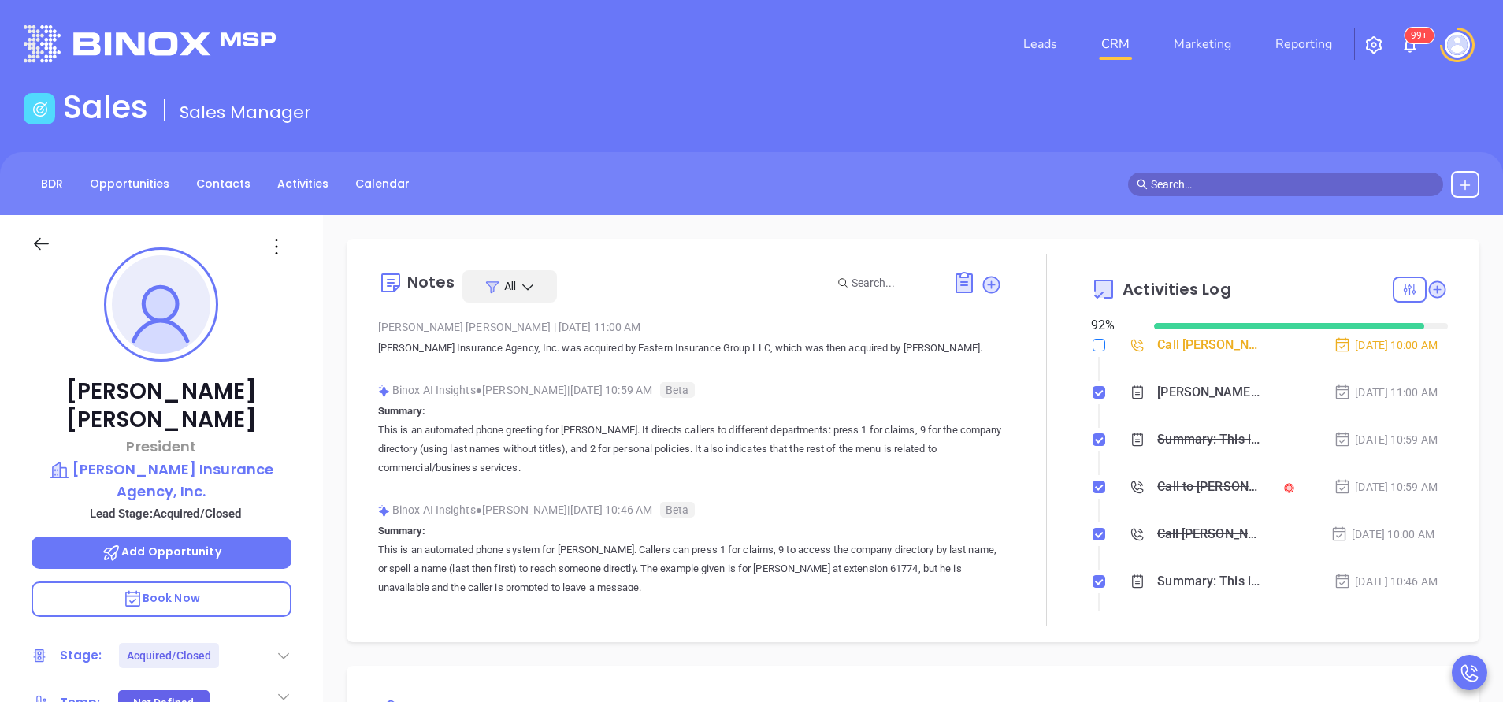
click at [1093, 345] on input "checkbox" at bounding box center [1099, 345] width 13 height 13
checkbox input "true"
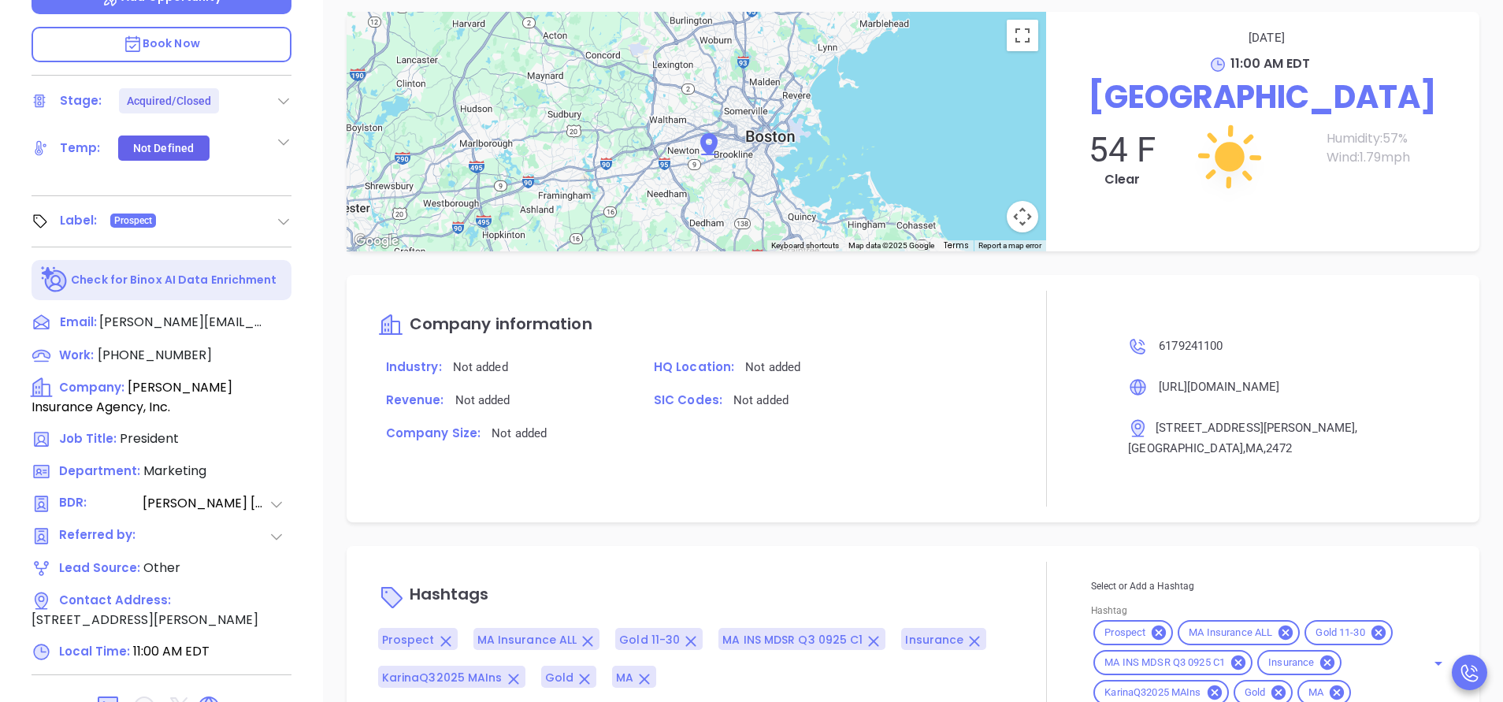
scroll to position [616, 0]
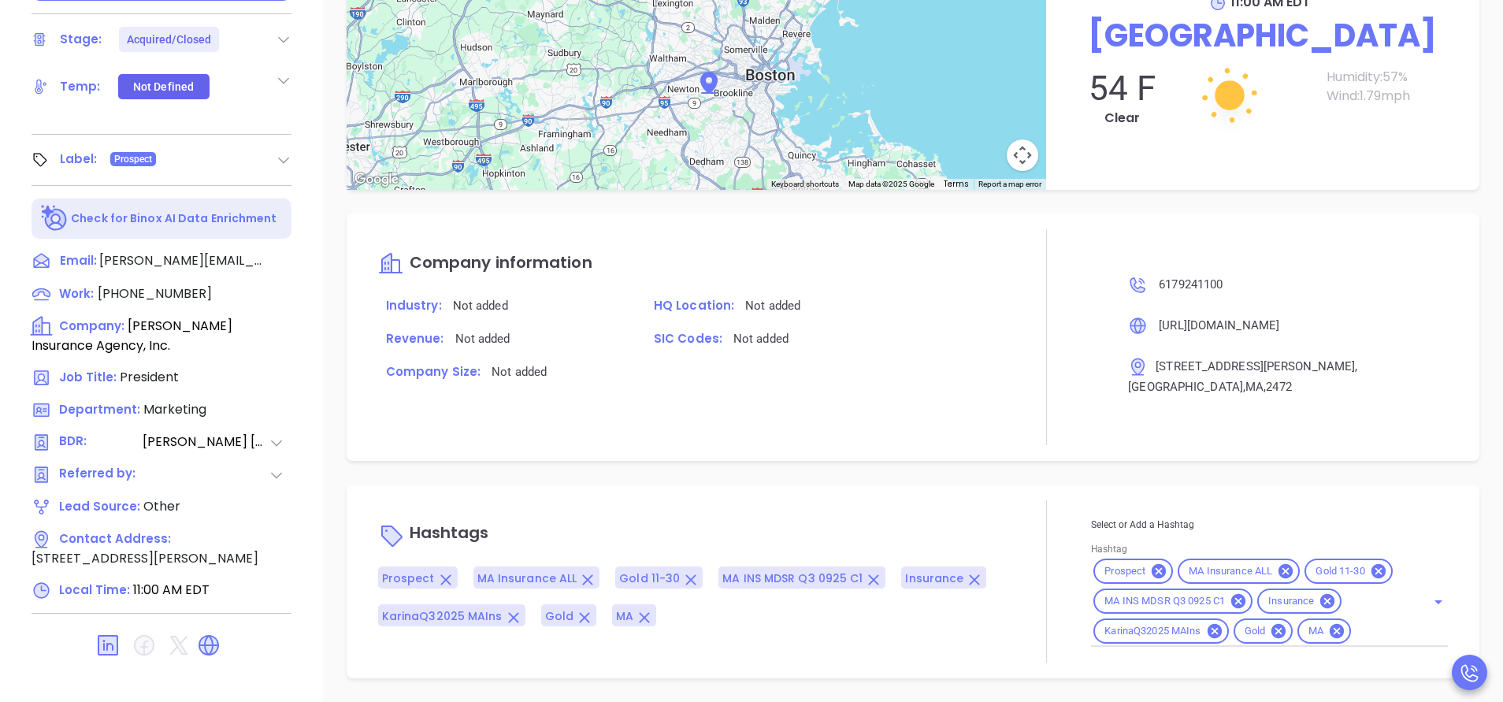
click at [1353, 637] on input "Hashtag" at bounding box center [1378, 632] width 50 height 20
type input "acquire"
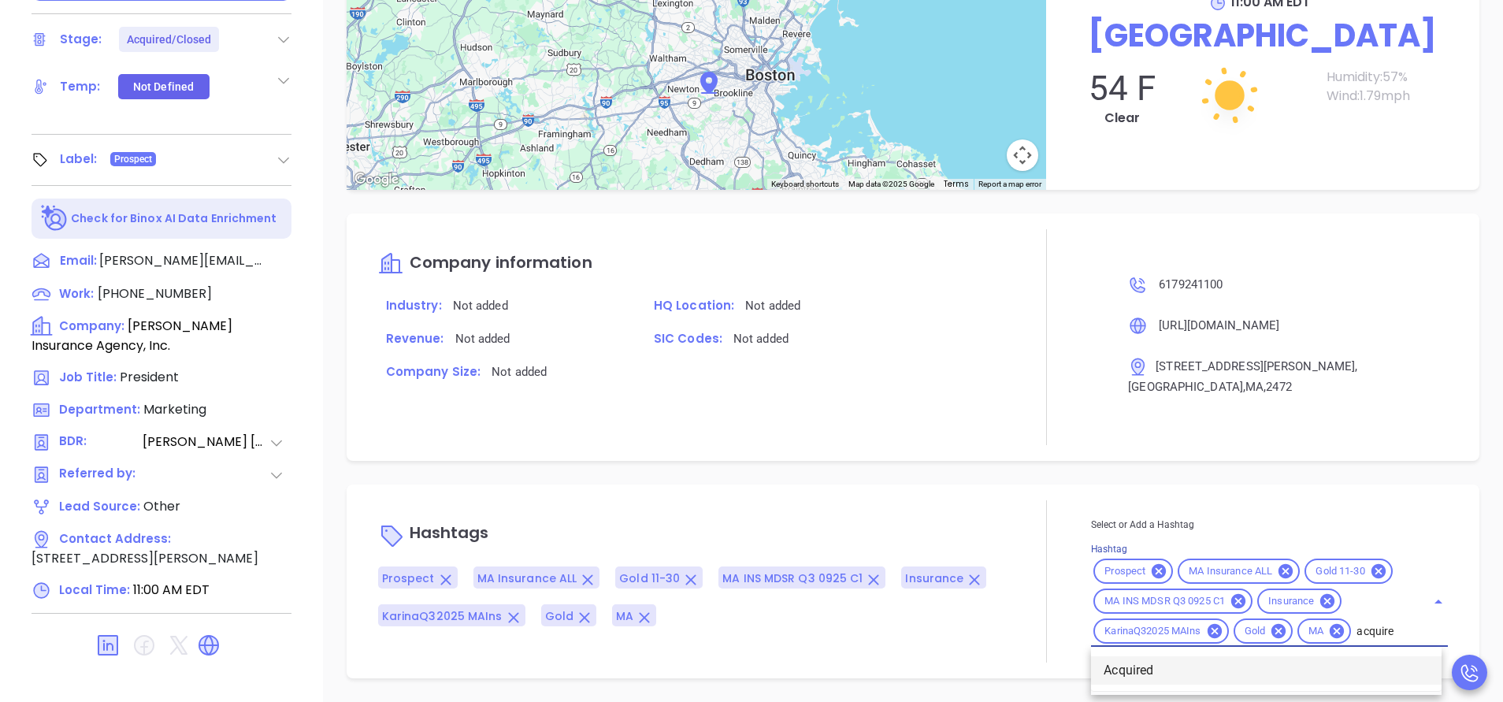
click at [1155, 686] on ul "Acquired" at bounding box center [1266, 670] width 351 height 41
click at [1149, 674] on li "Acquired" at bounding box center [1266, 670] width 351 height 28
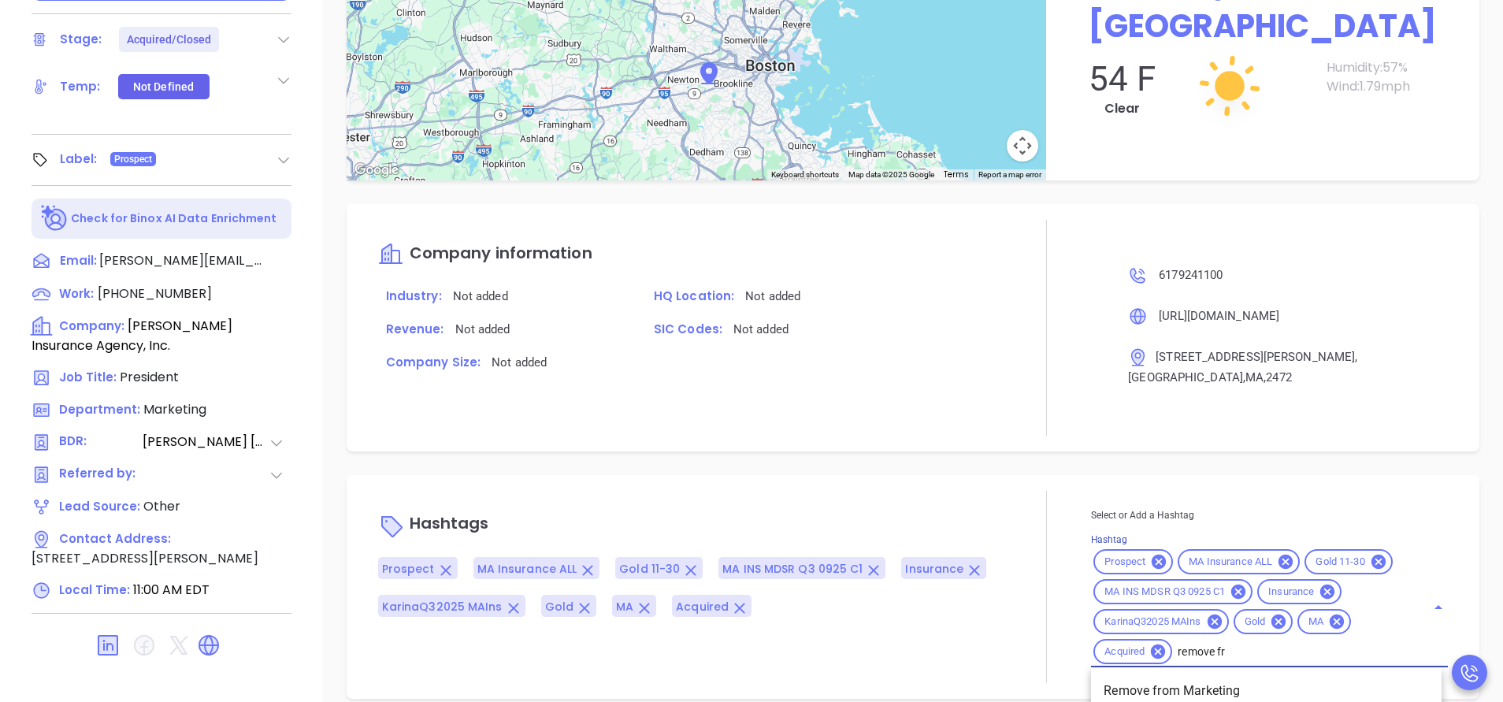
type input "remove fro"
click at [1201, 677] on li "Remove from Marketing" at bounding box center [1266, 691] width 351 height 28
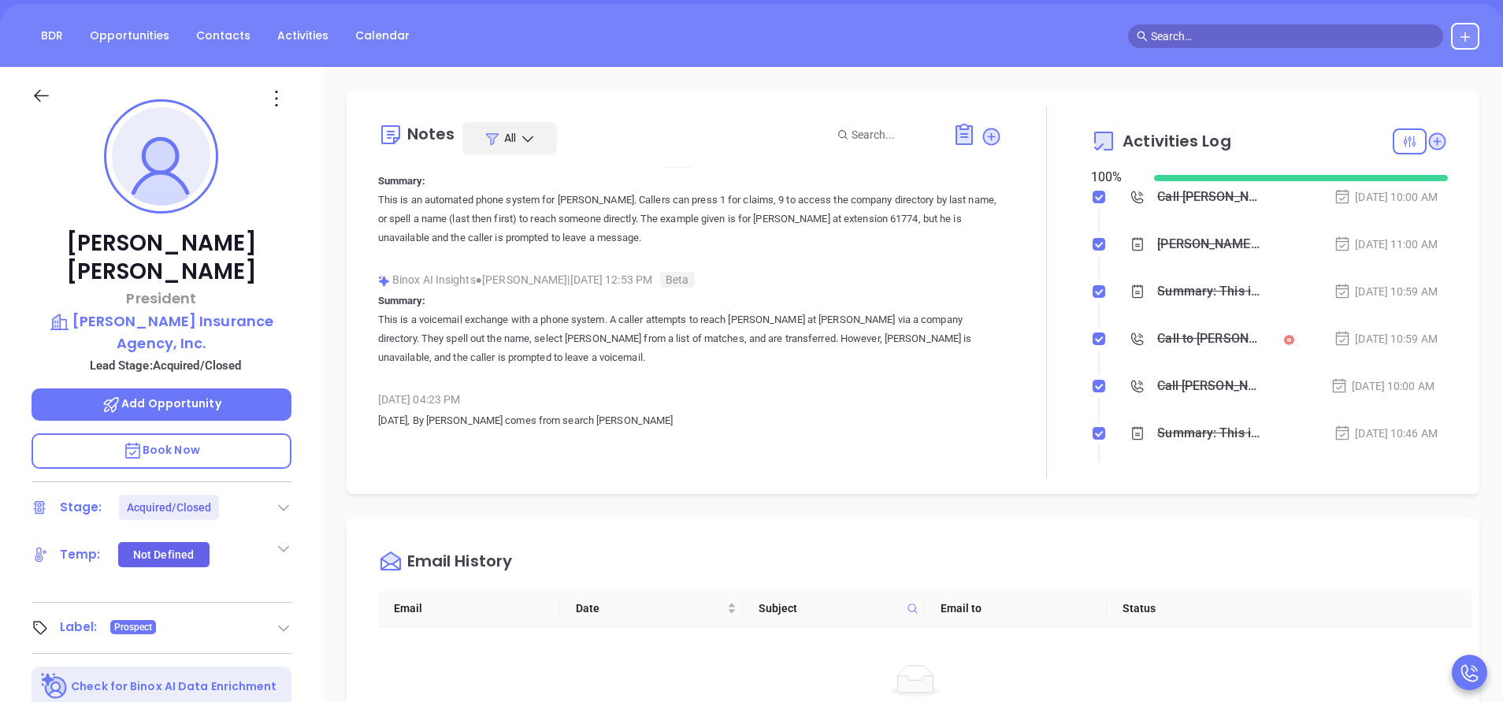
scroll to position [143, 0]
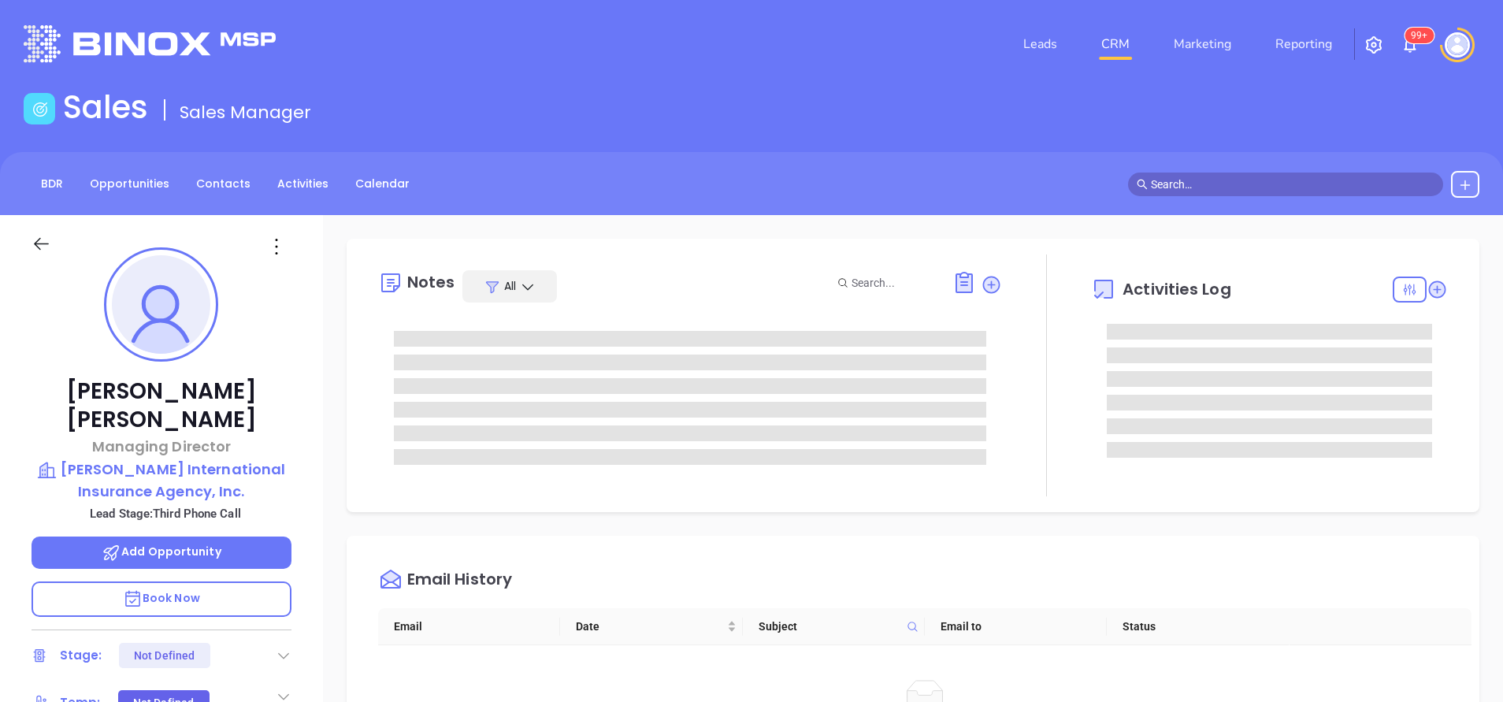
type input "[PERSON_NAME]"
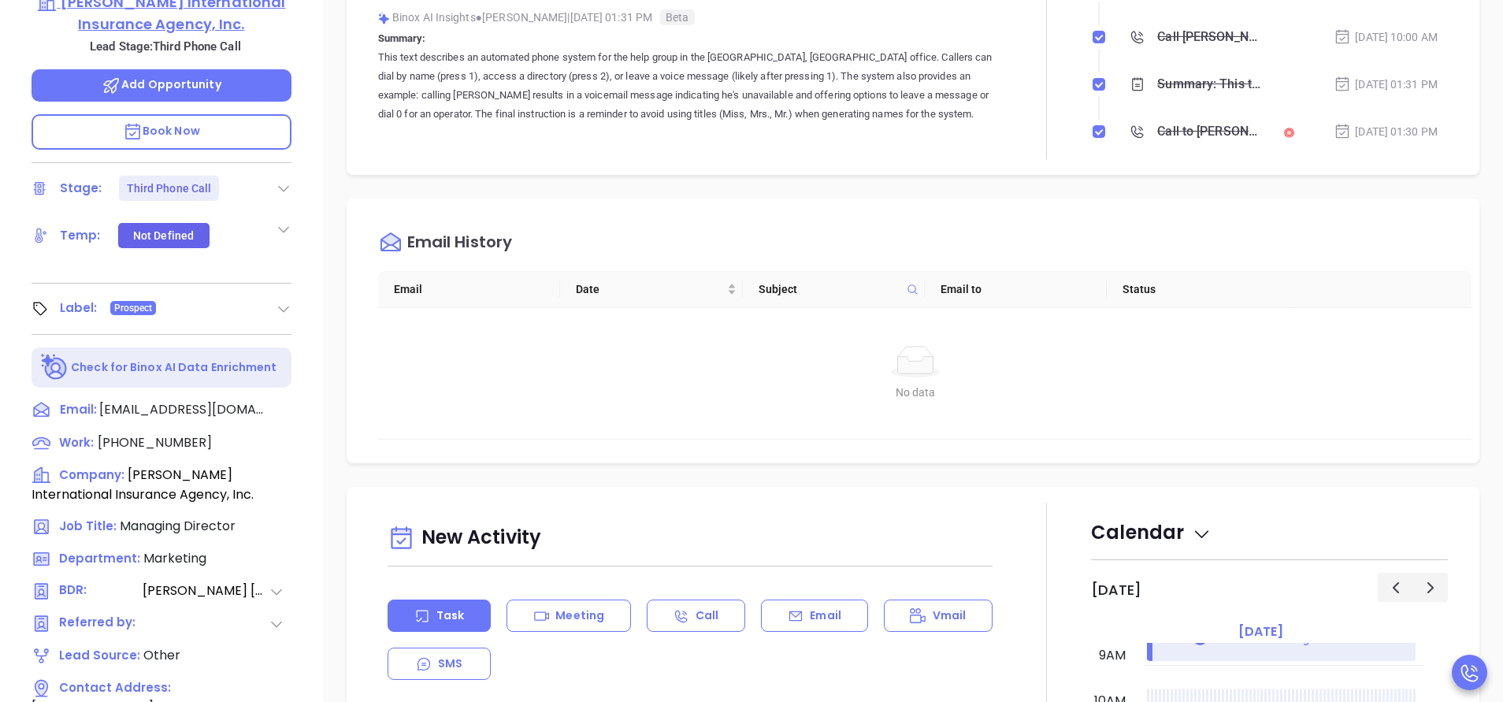
scroll to position [473, 0]
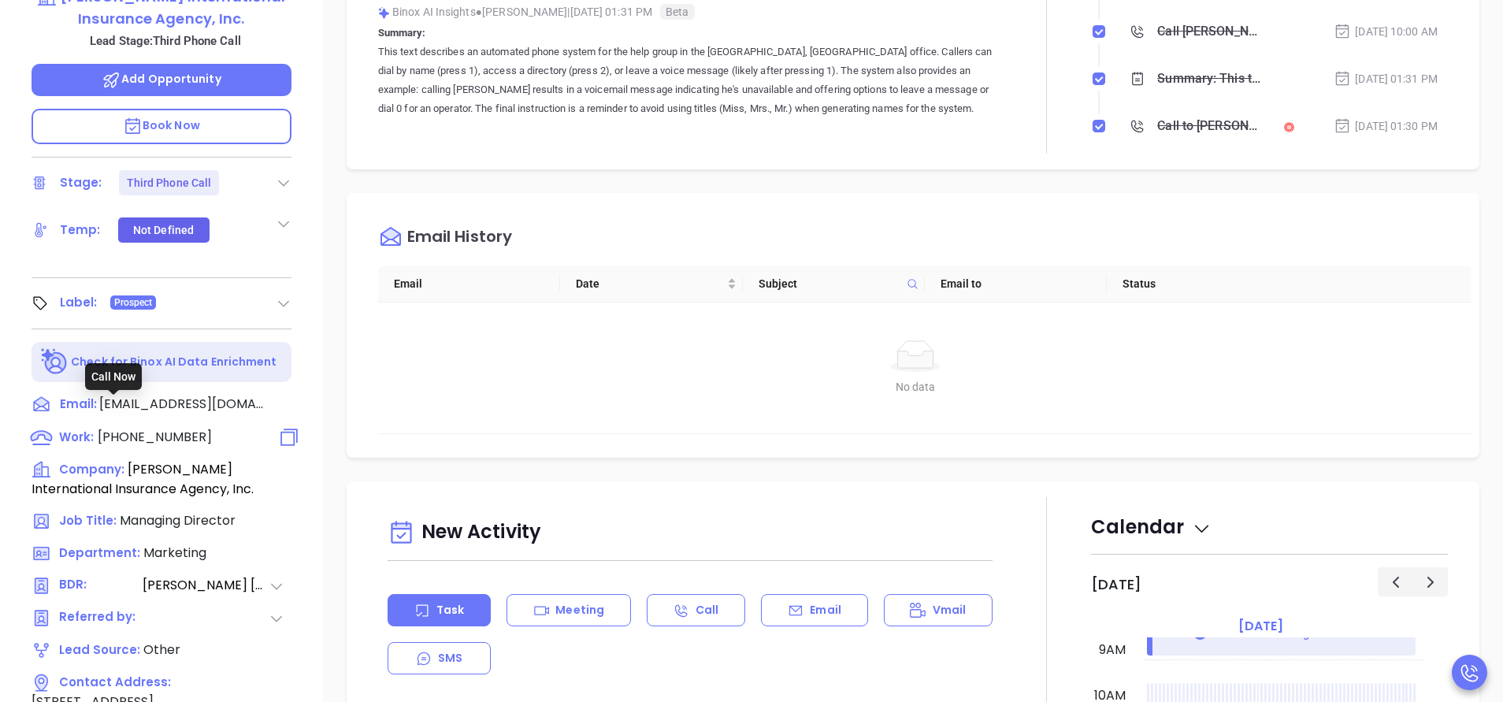
click at [169, 428] on span "[PHONE_NUMBER]" at bounding box center [155, 437] width 114 height 18
type input "[PHONE_NUMBER]"
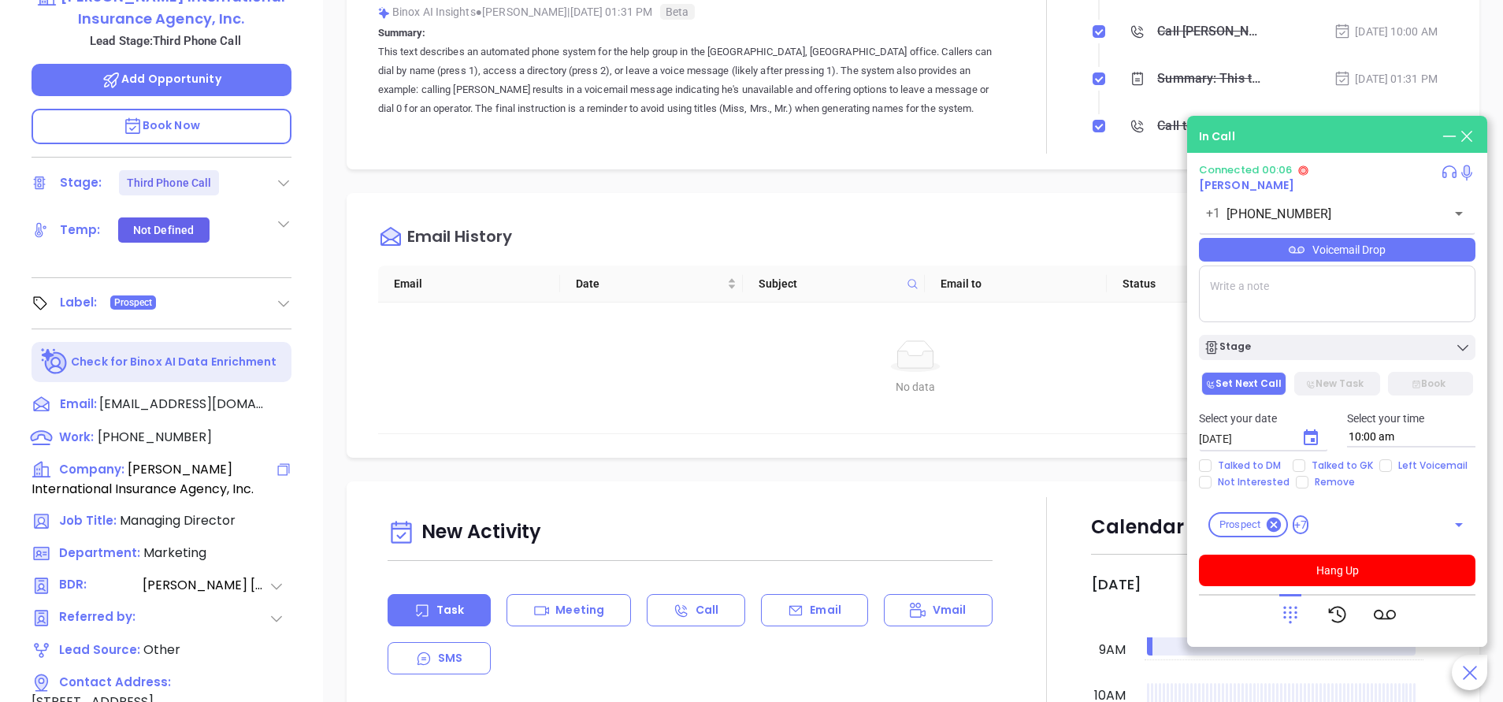
scroll to position [616, 0]
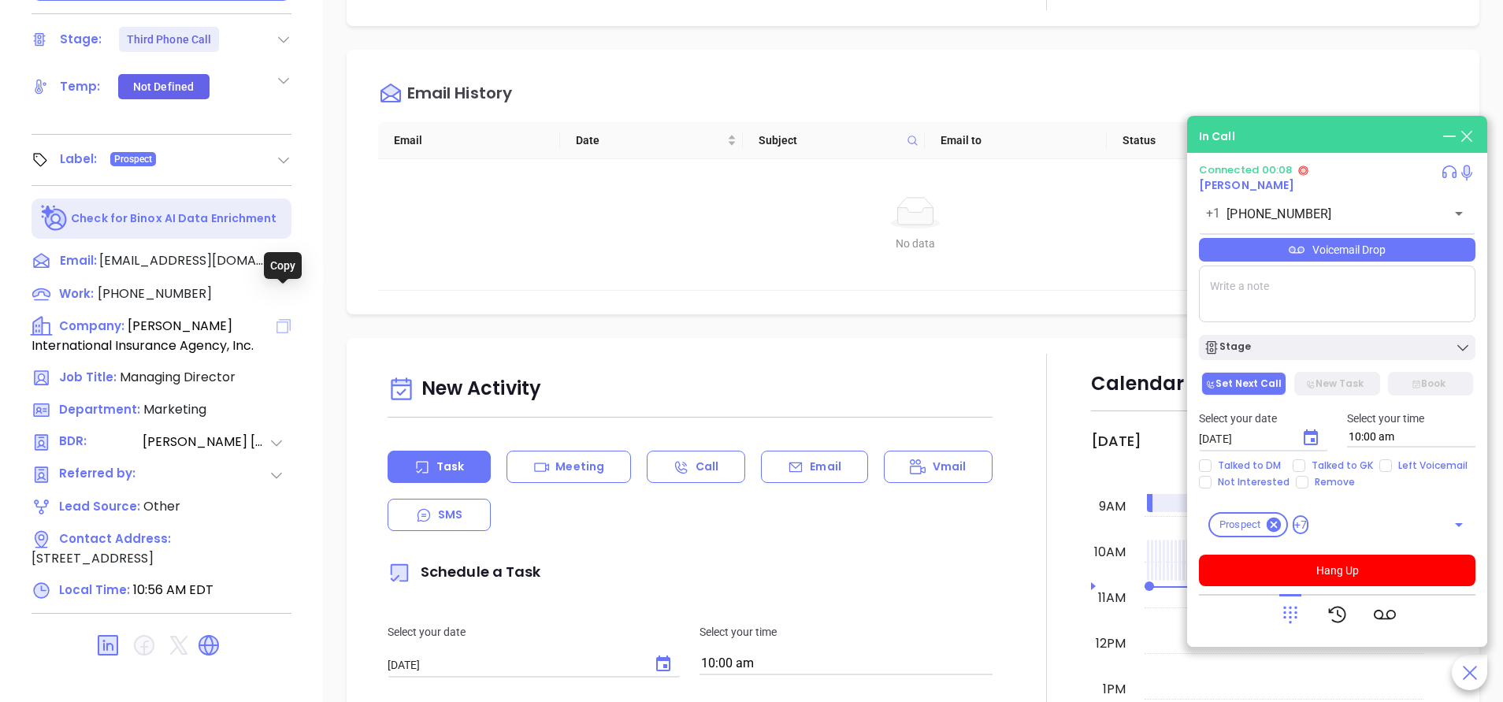
click at [283, 317] on icon at bounding box center [283, 326] width 19 height 19
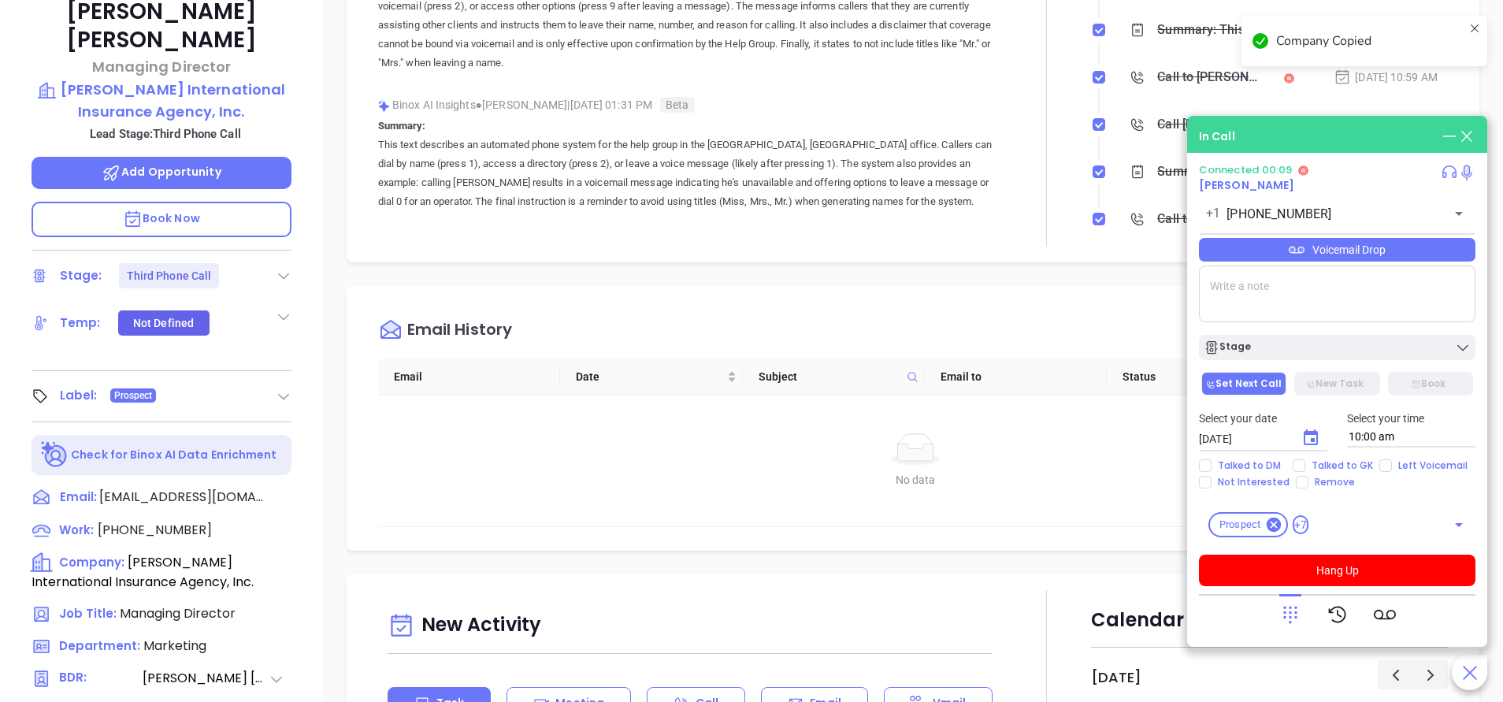
scroll to position [25, 0]
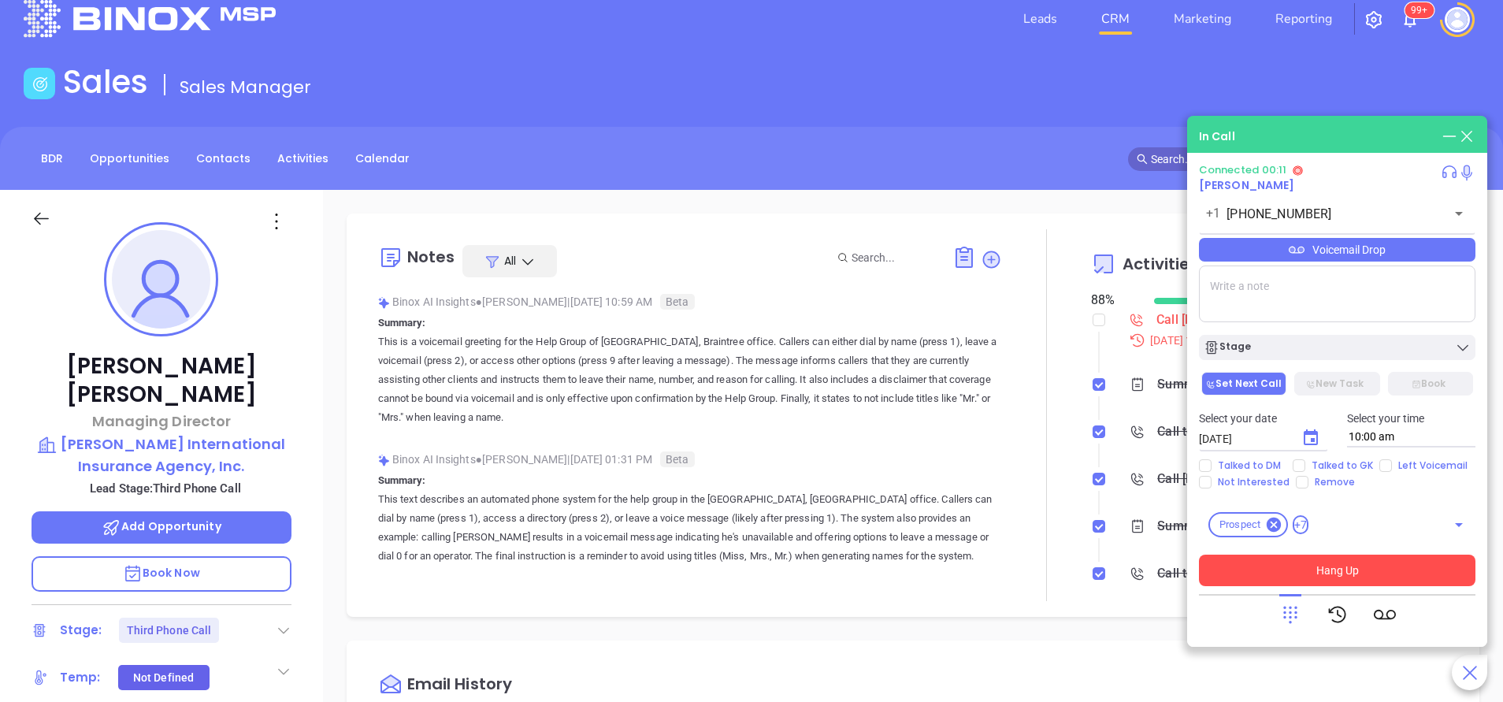
click at [1350, 567] on button "Hang Up" at bounding box center [1337, 571] width 277 height 32
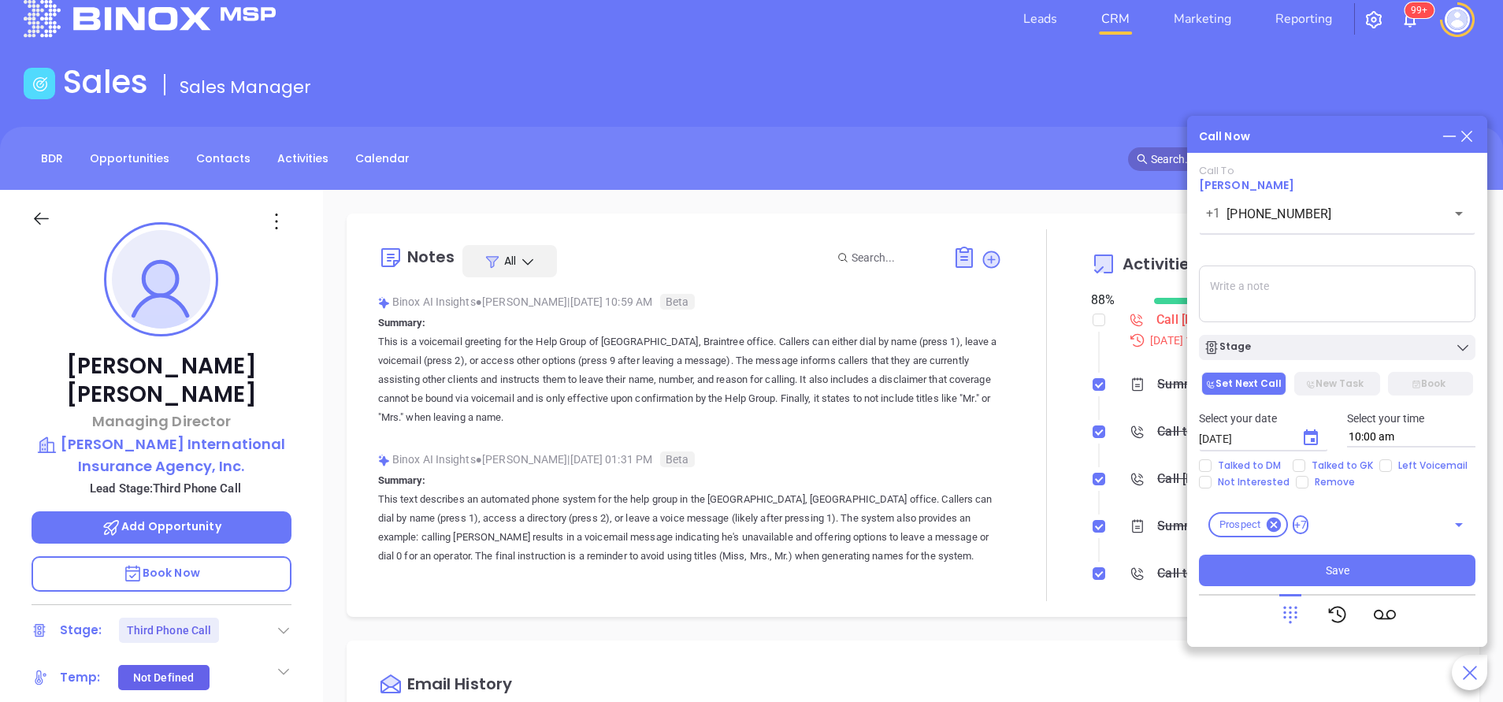
click at [1246, 291] on textarea at bounding box center [1337, 293] width 277 height 57
paste textarea "H.J. Knight International Insurance Agency, Inc. was acquired. It was acquired …"
click at [1250, 304] on textarea "H.J. Knight International Insurance Agency, Inc. was acquired. It was acquired …" at bounding box center [1337, 293] width 277 height 57
click at [1334, 304] on textarea "H.J. Knight International Insurance Agency, Inc. was acquired. It was acquired …" at bounding box center [1337, 293] width 277 height 57
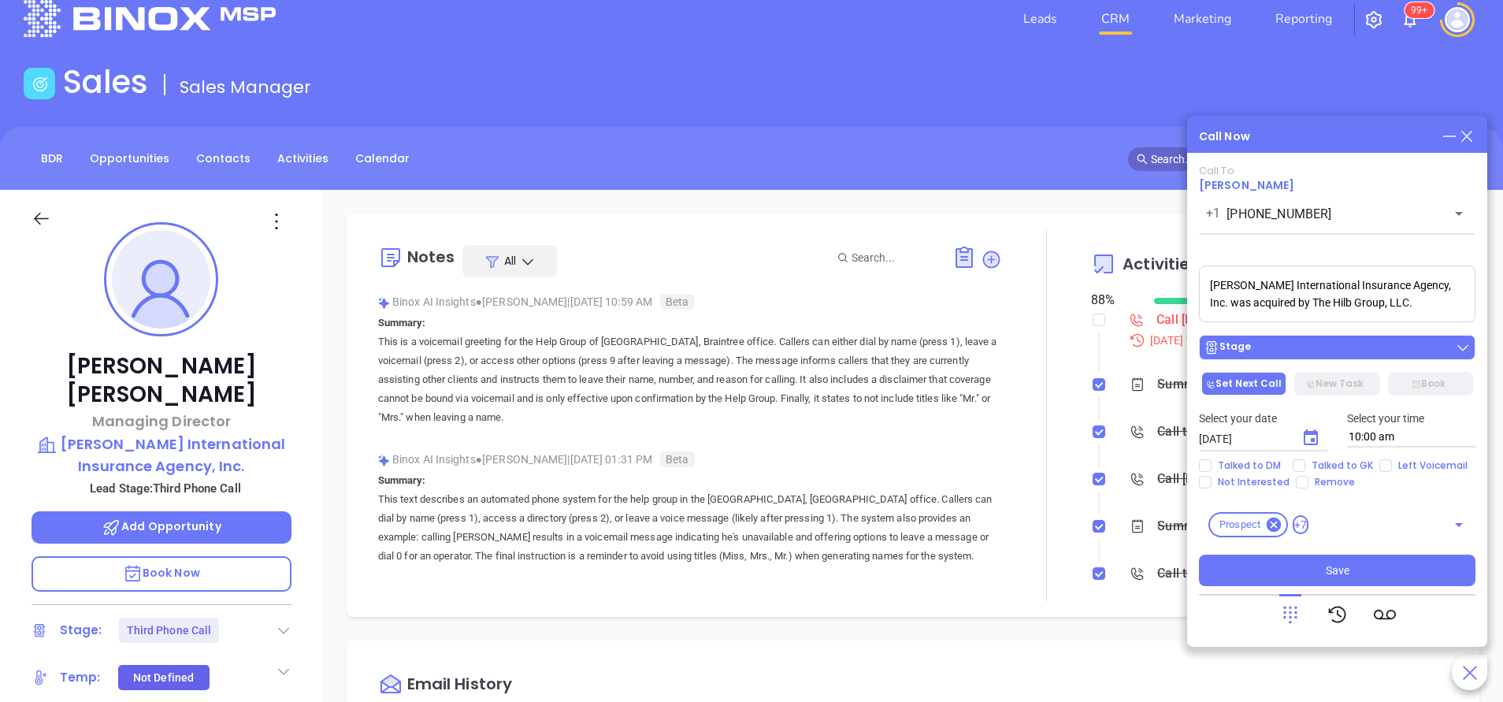
type textarea "H.J. Knight International Insurance Agency, Inc. was acquired by The Hilb Group…"
click at [1303, 353] on div "Stage" at bounding box center [1337, 348] width 267 height 16
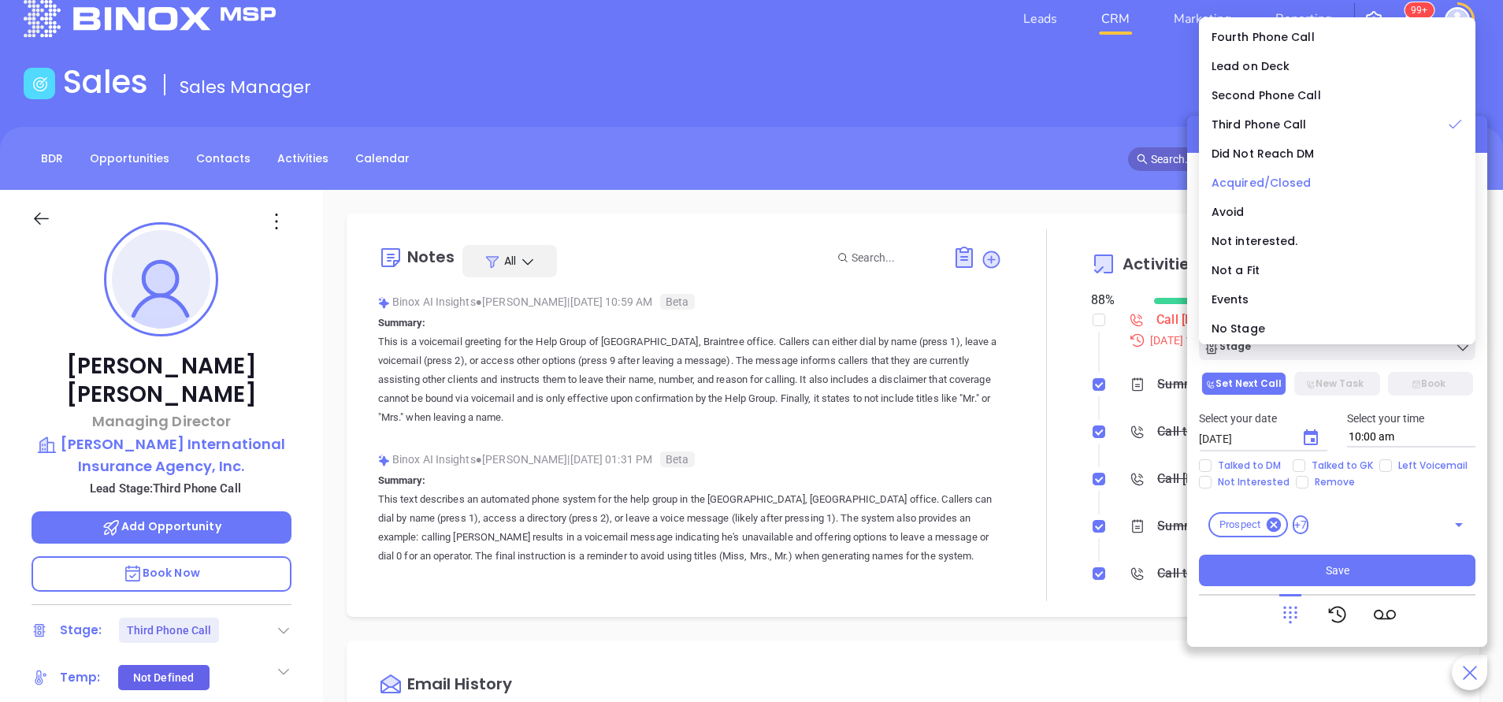
click at [1242, 187] on span "Acquired/Closed" at bounding box center [1262, 183] width 100 height 16
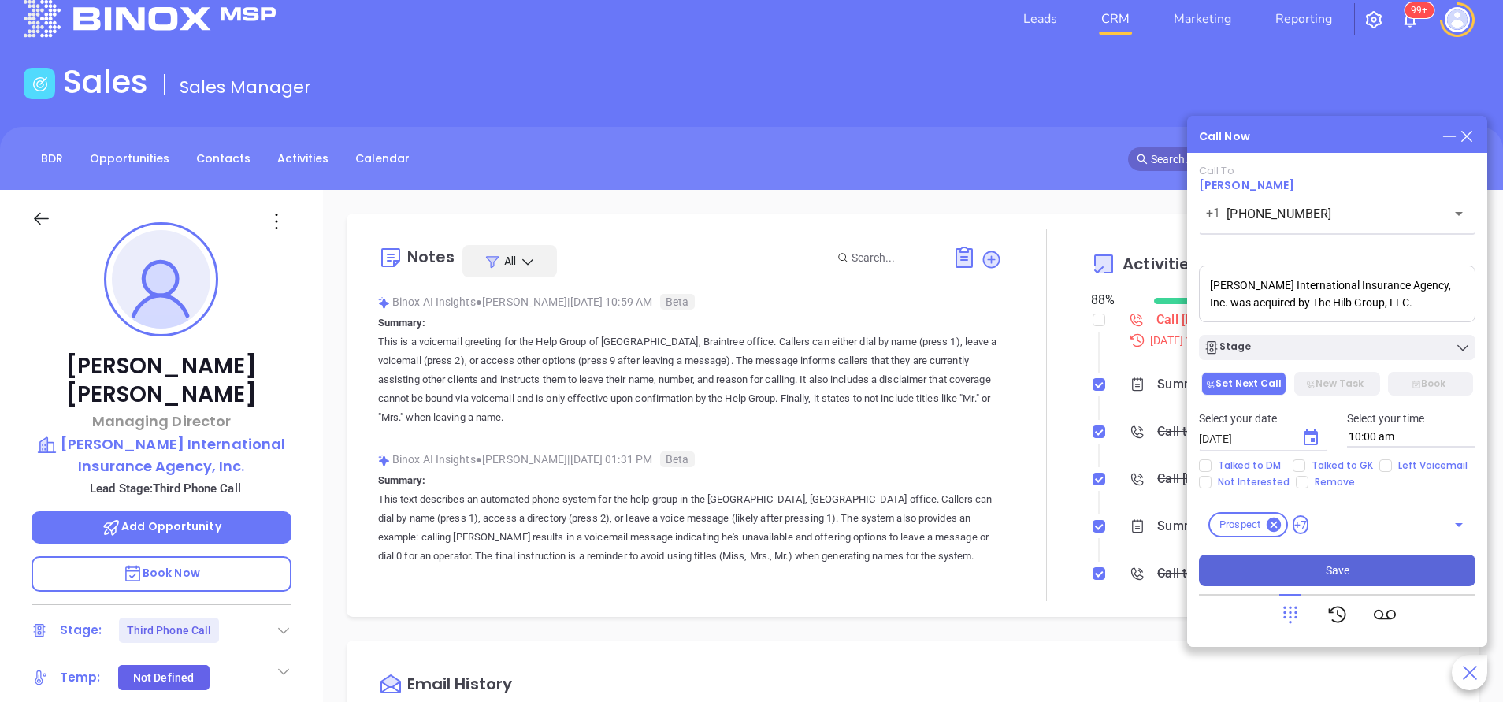
click at [1303, 570] on button "Save" at bounding box center [1337, 571] width 277 height 32
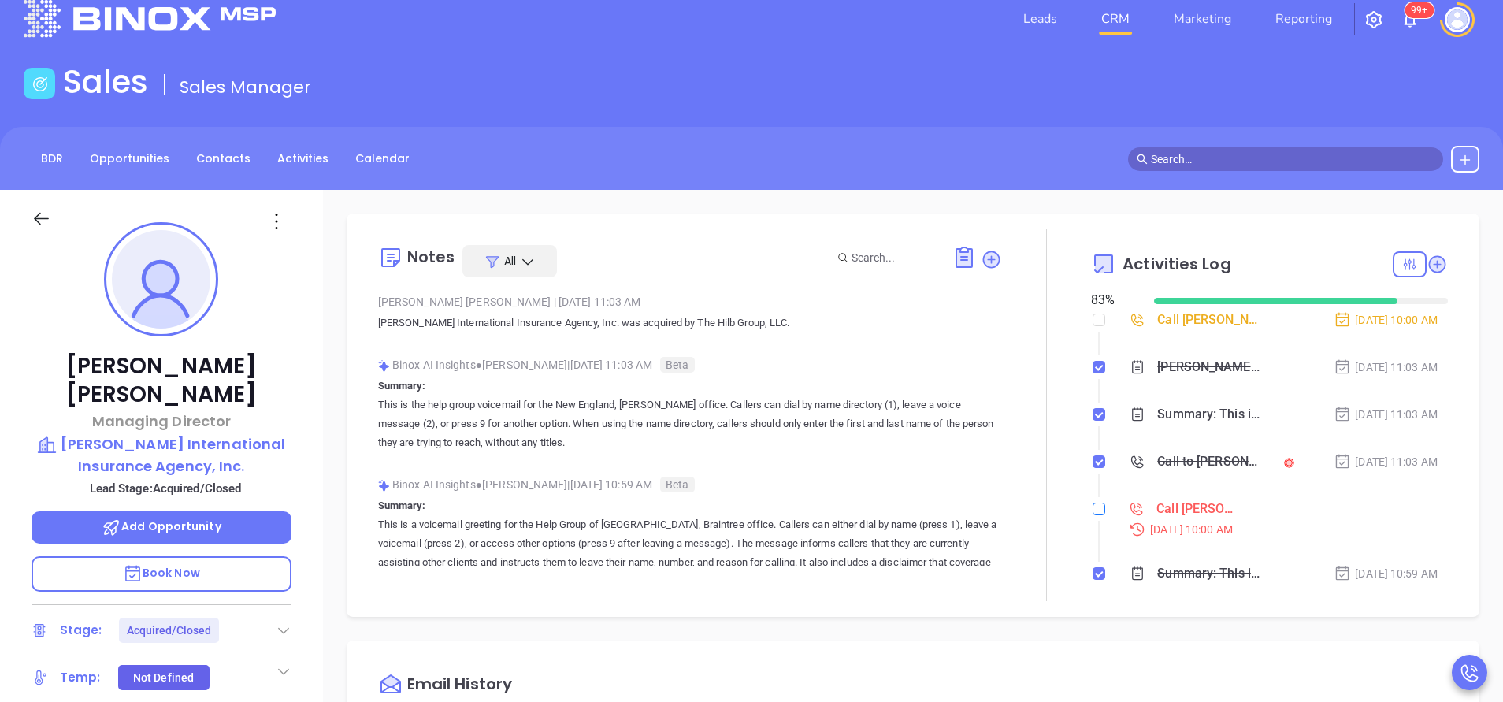
click at [1093, 510] on input "checkbox" at bounding box center [1099, 509] width 13 height 13
checkbox input "true"
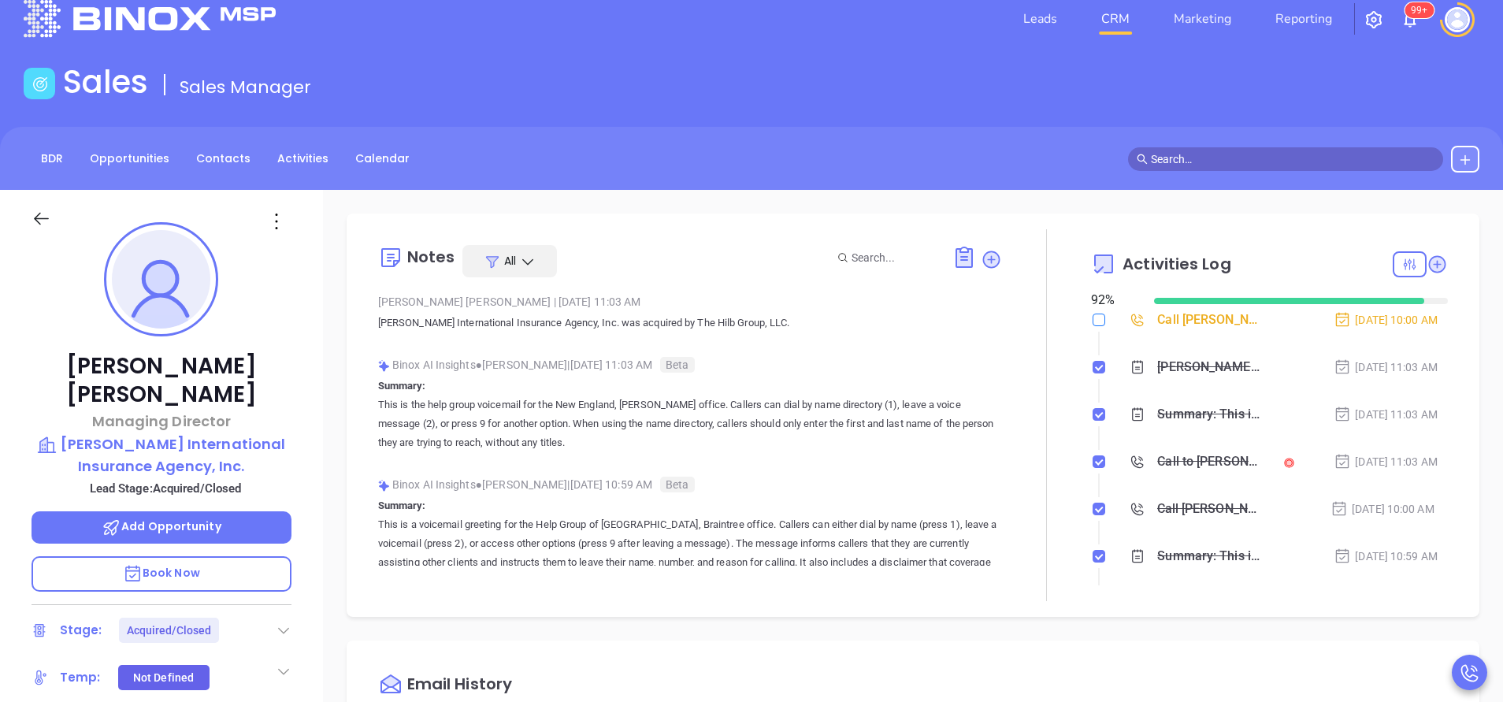
click at [1093, 323] on input "checkbox" at bounding box center [1099, 320] width 13 height 13
checkbox input "true"
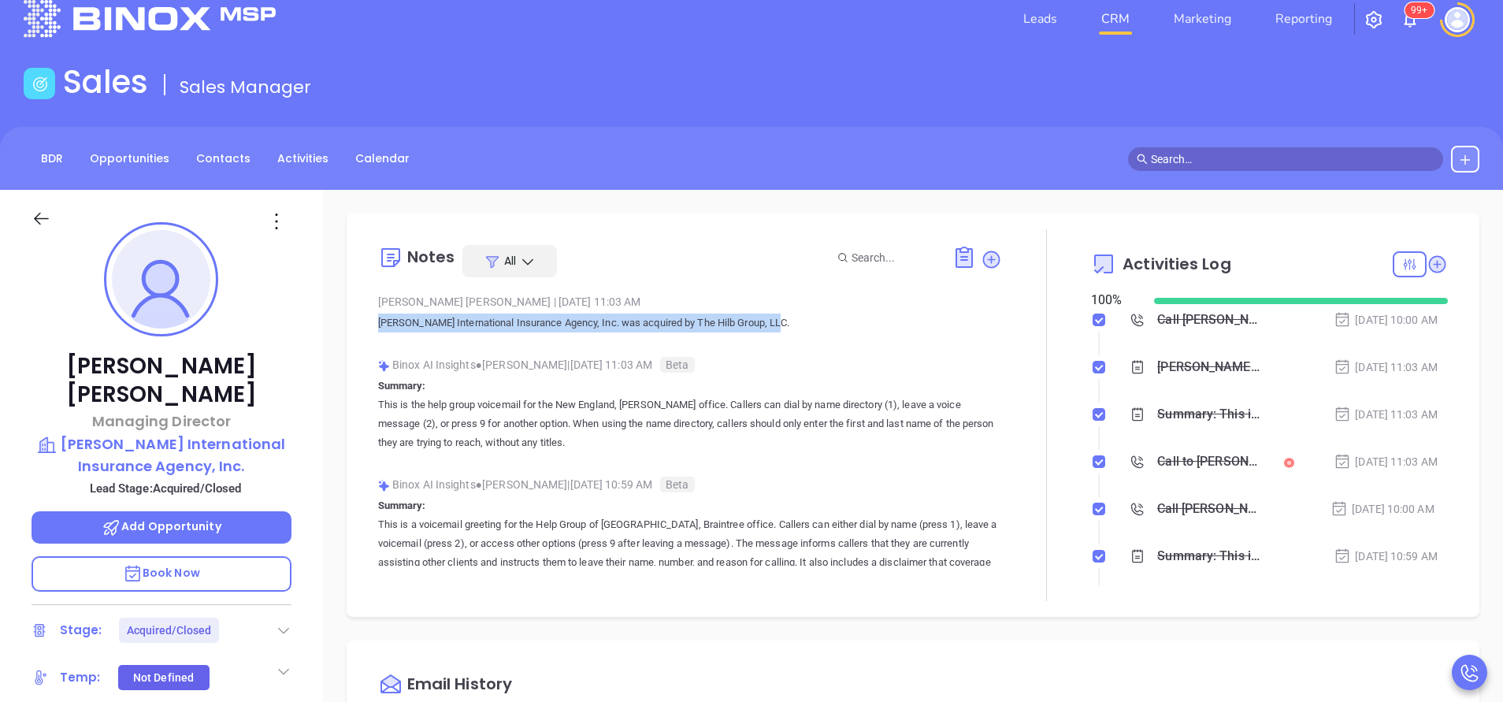
drag, startPoint x: 373, startPoint y: 321, endPoint x: 770, endPoint y: 347, distance: 397.9
click at [770, 347] on div "Notes All Vicky Mendoza | Oct 10, 2025 11:03 AM H.J. Knight International Insur…" at bounding box center [912, 415] width 1101 height 372
copy p "H.J. Knight International Insurance Agency, Inc. was acquired by The Hilb Group…"
click at [1276, 86] on div "Sales Sales Manager" at bounding box center [751, 85] width 1475 height 44
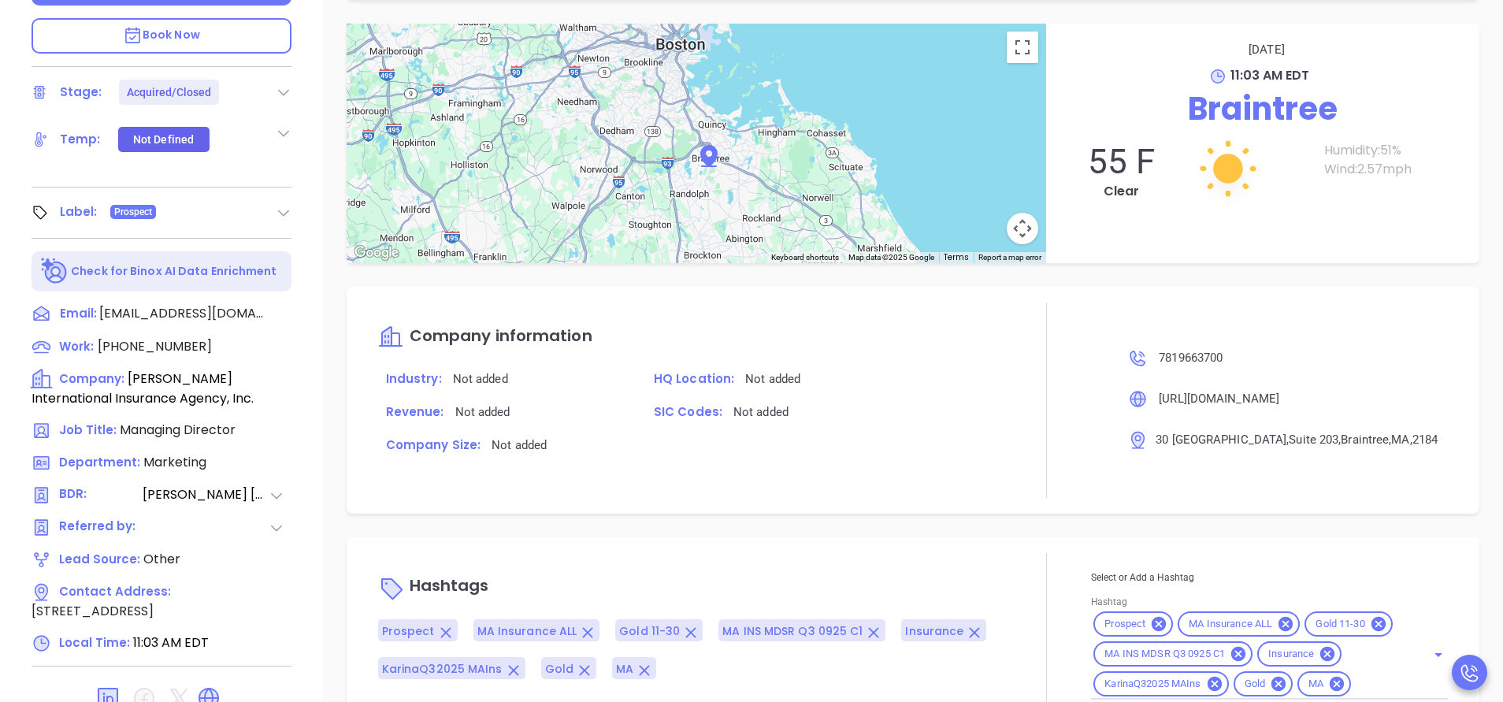
scroll to position [616, 0]
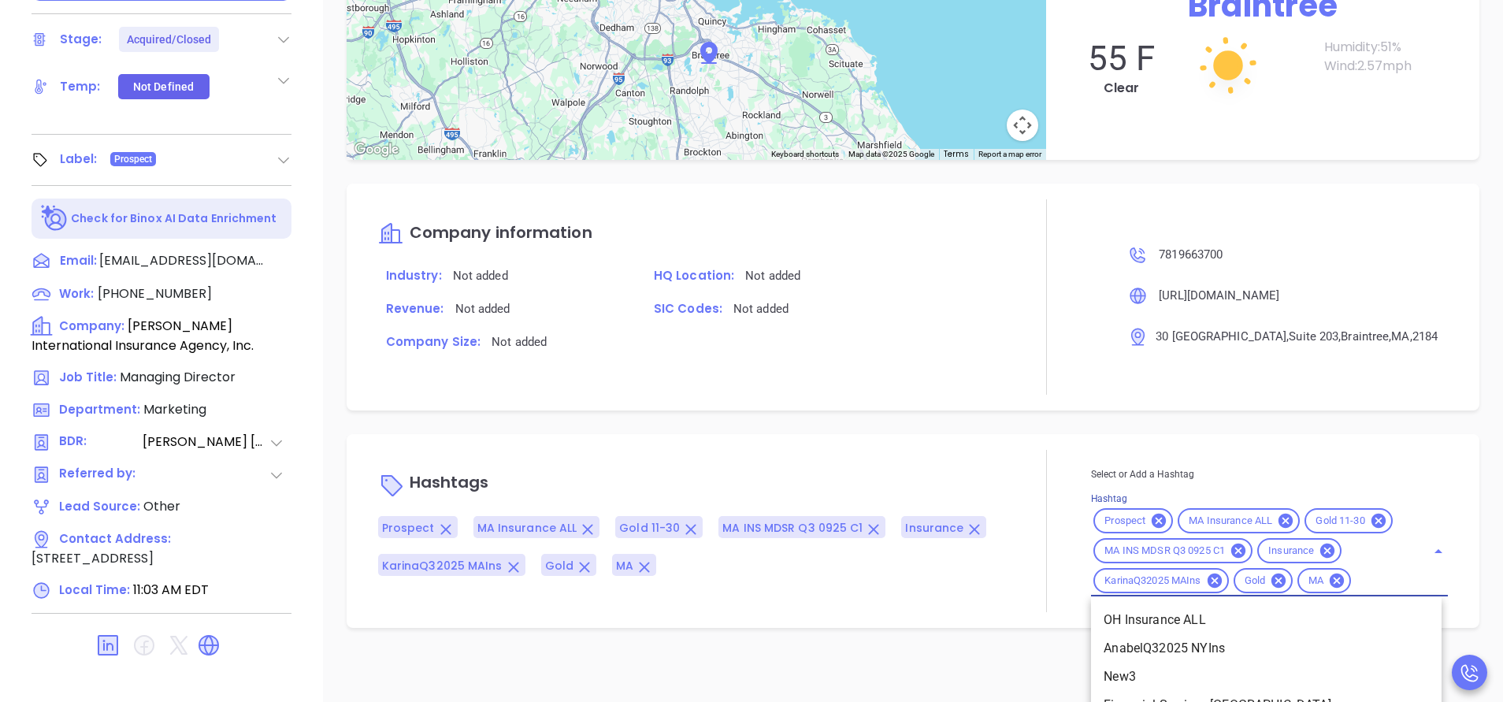
click at [1353, 591] on input "Hashtag" at bounding box center [1378, 581] width 50 height 20
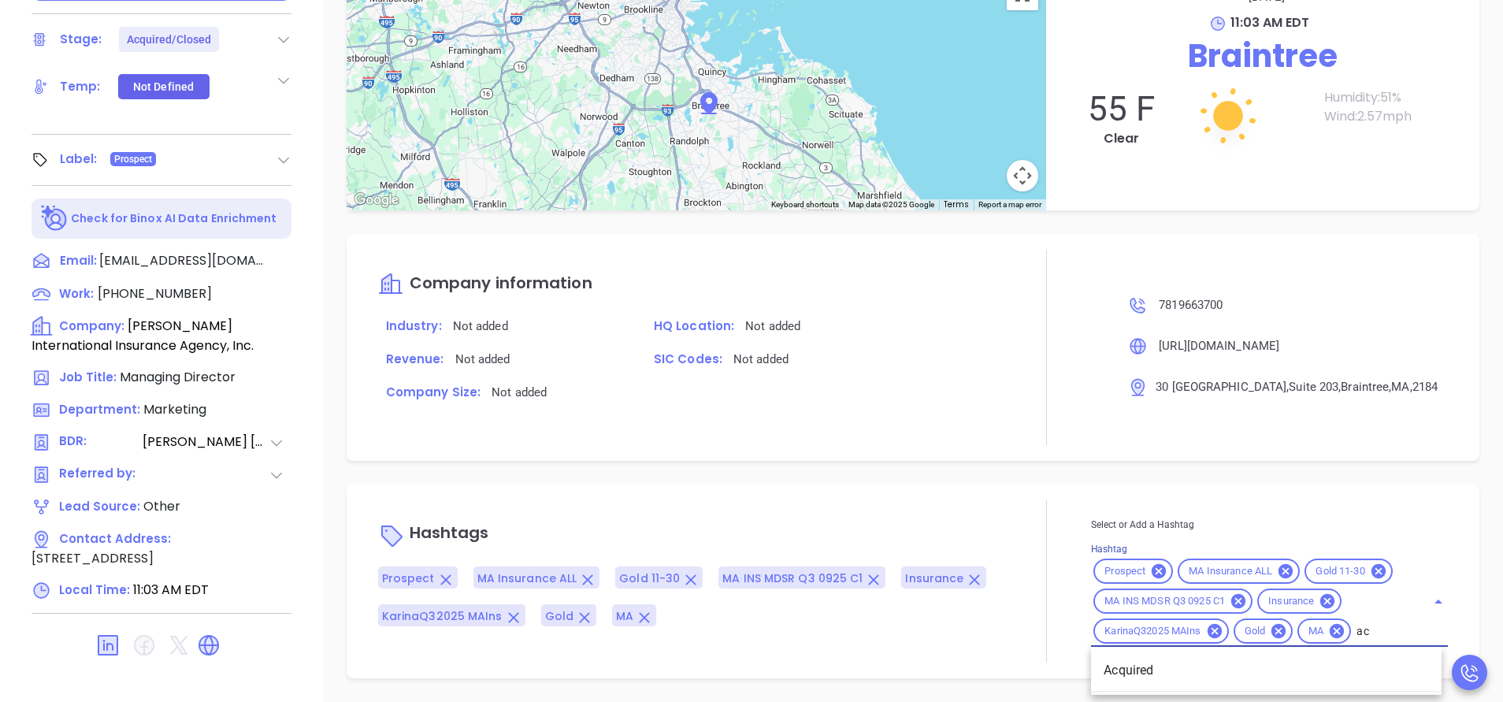
type input "acq"
click at [1164, 662] on li "Acquired" at bounding box center [1266, 670] width 351 height 28
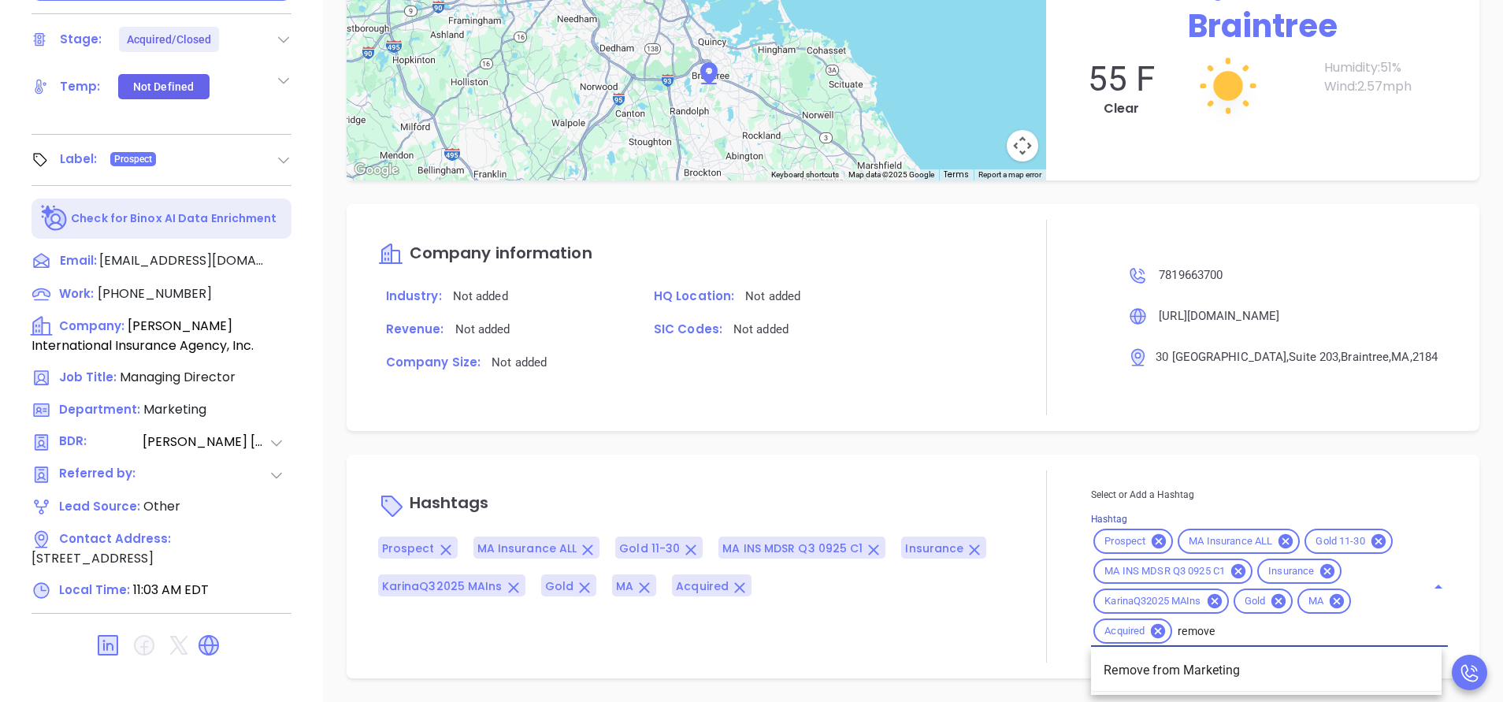
type input "remove f"
click at [1171, 662] on li "Remove from Marketing" at bounding box center [1266, 670] width 351 height 28
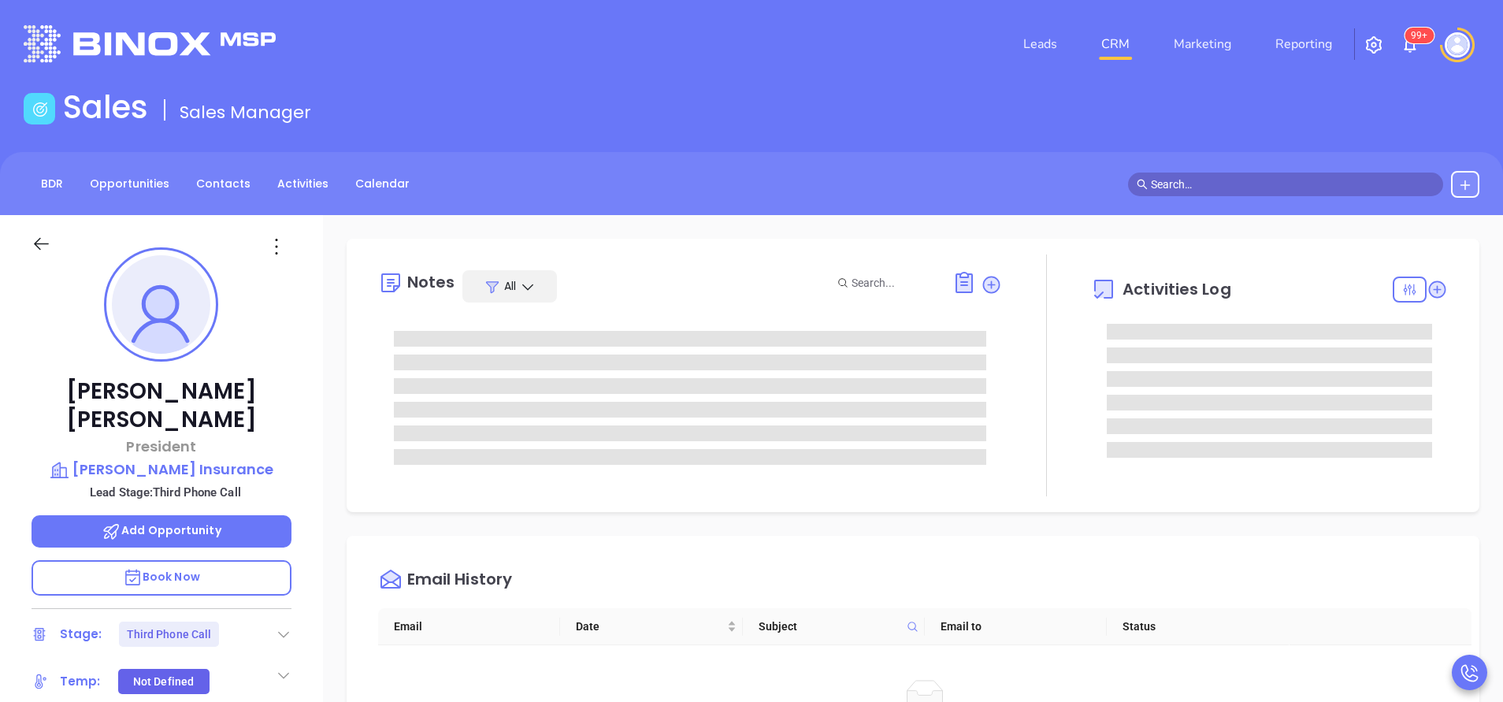
type input "[PERSON_NAME]"
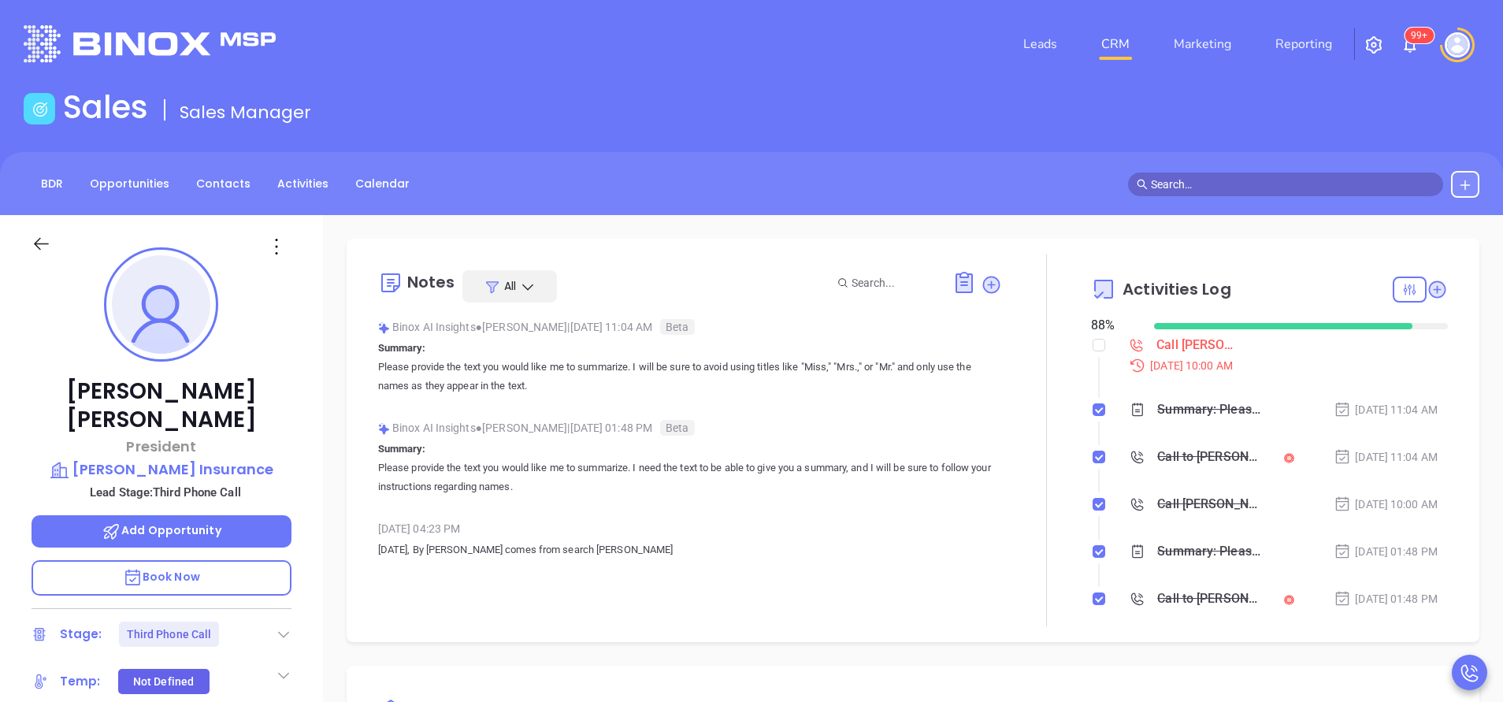
scroll to position [412, 0]
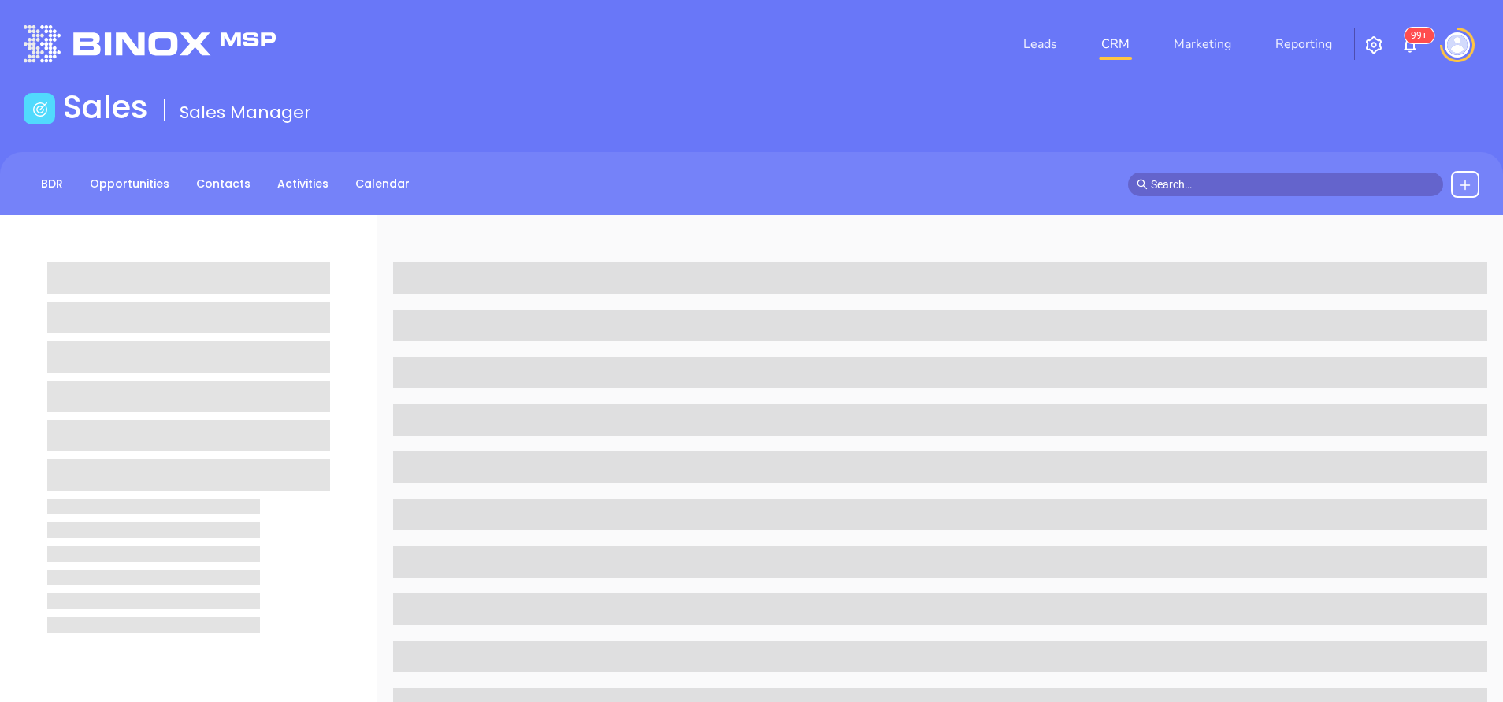
scroll to position [143, 0]
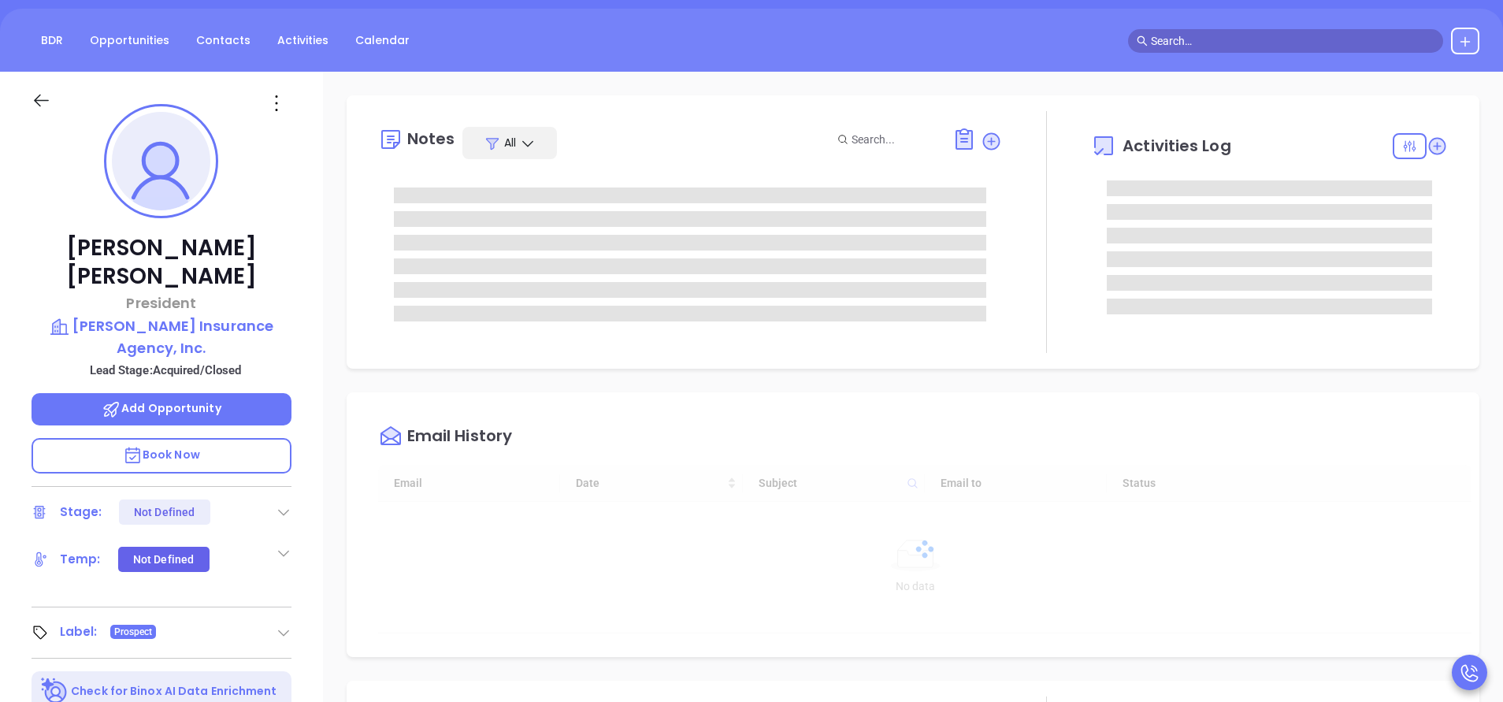
type input "[DATE]"
type input "[PERSON_NAME]"
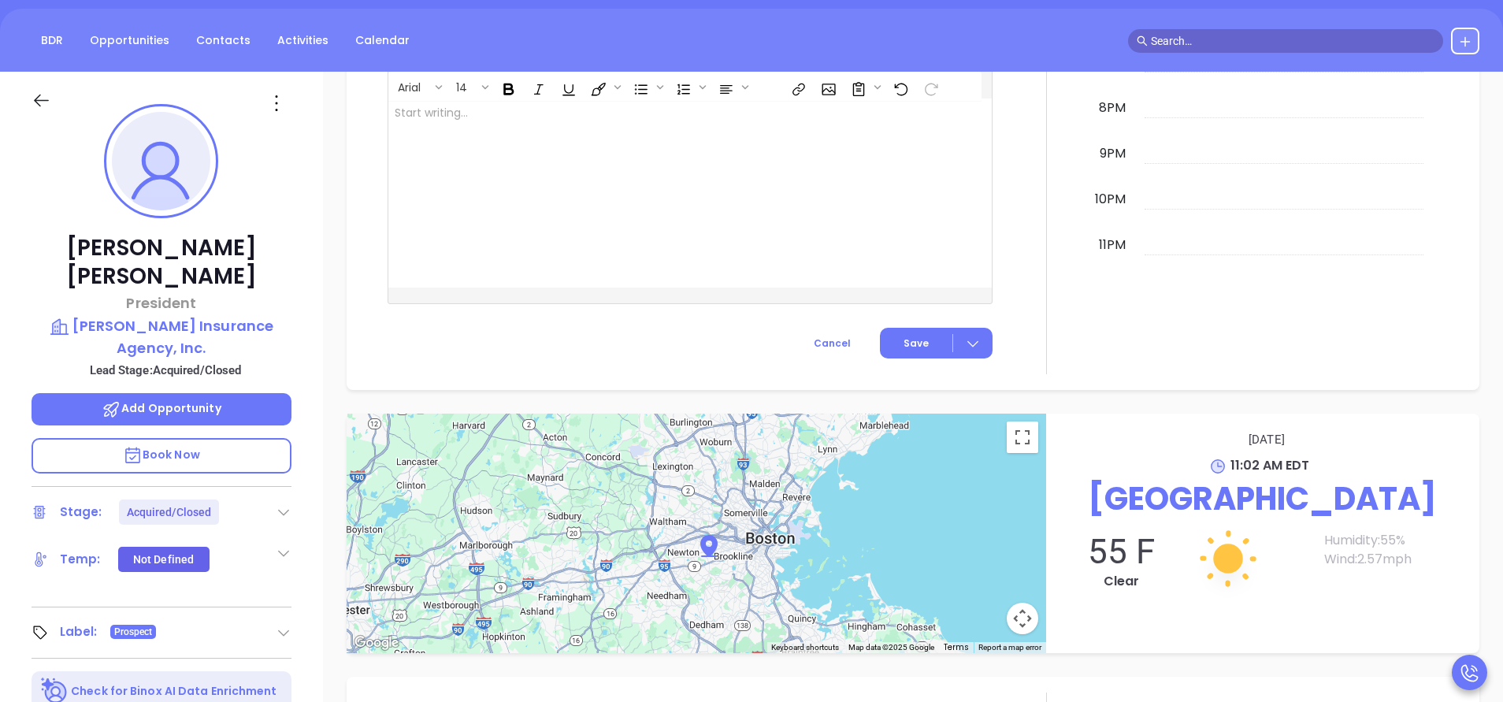
scroll to position [616, 0]
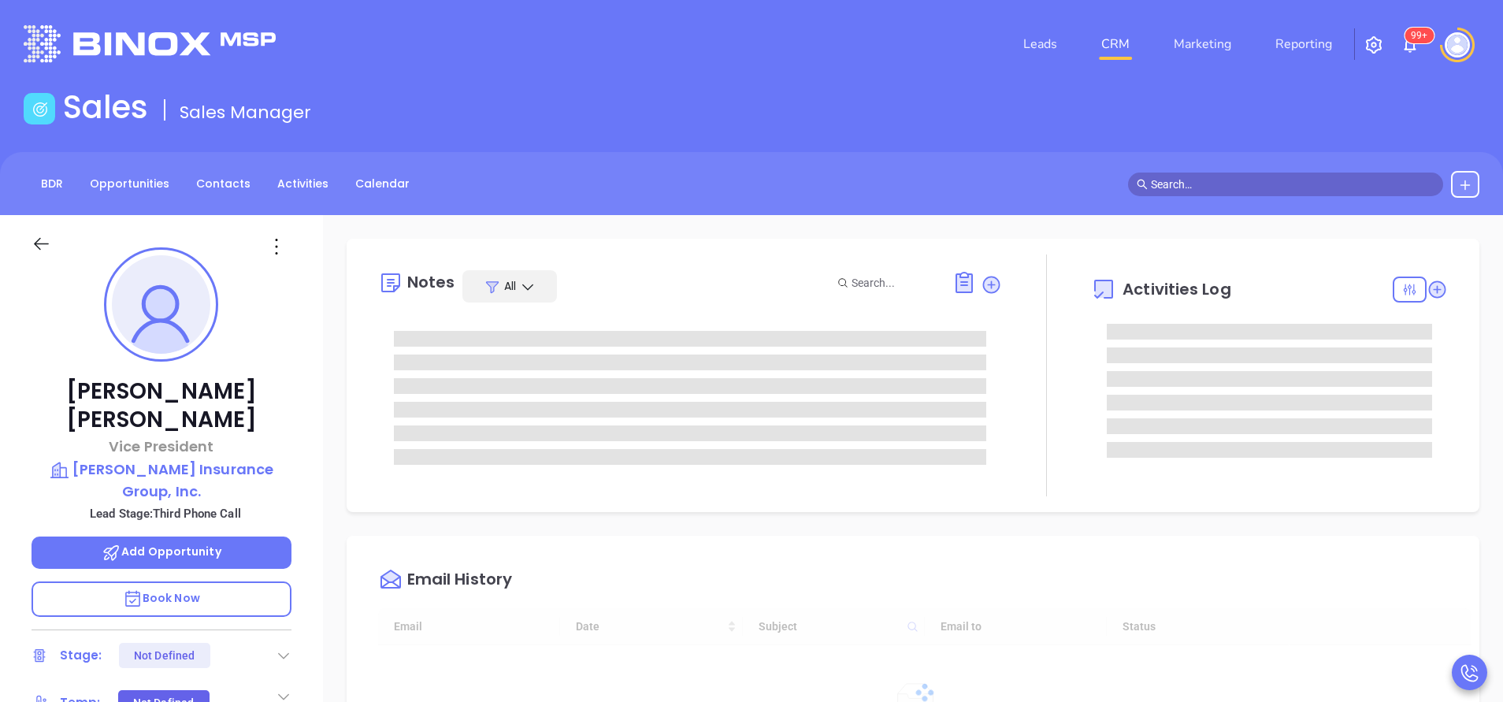
type input "[DATE]"
type input "[PERSON_NAME]"
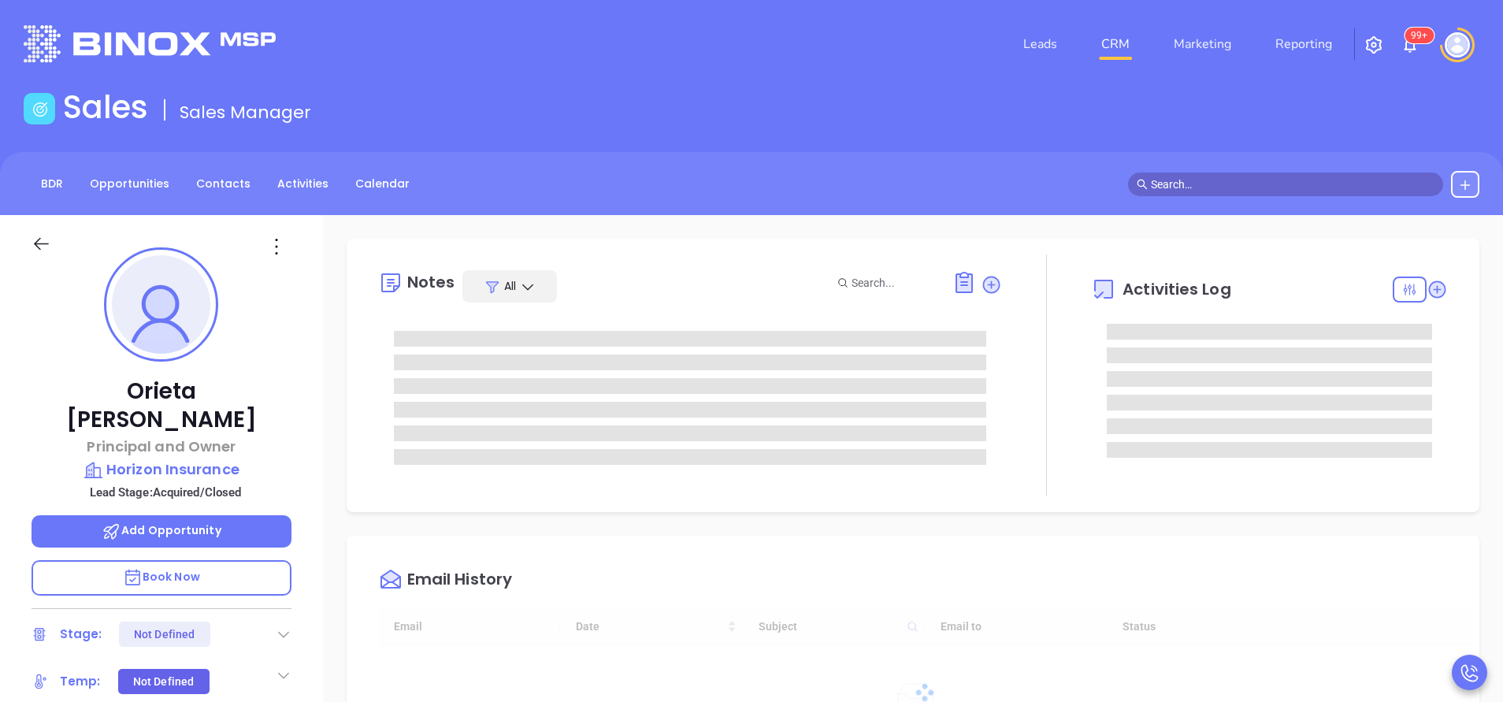
type input "[DATE]"
type input "[PERSON_NAME]"
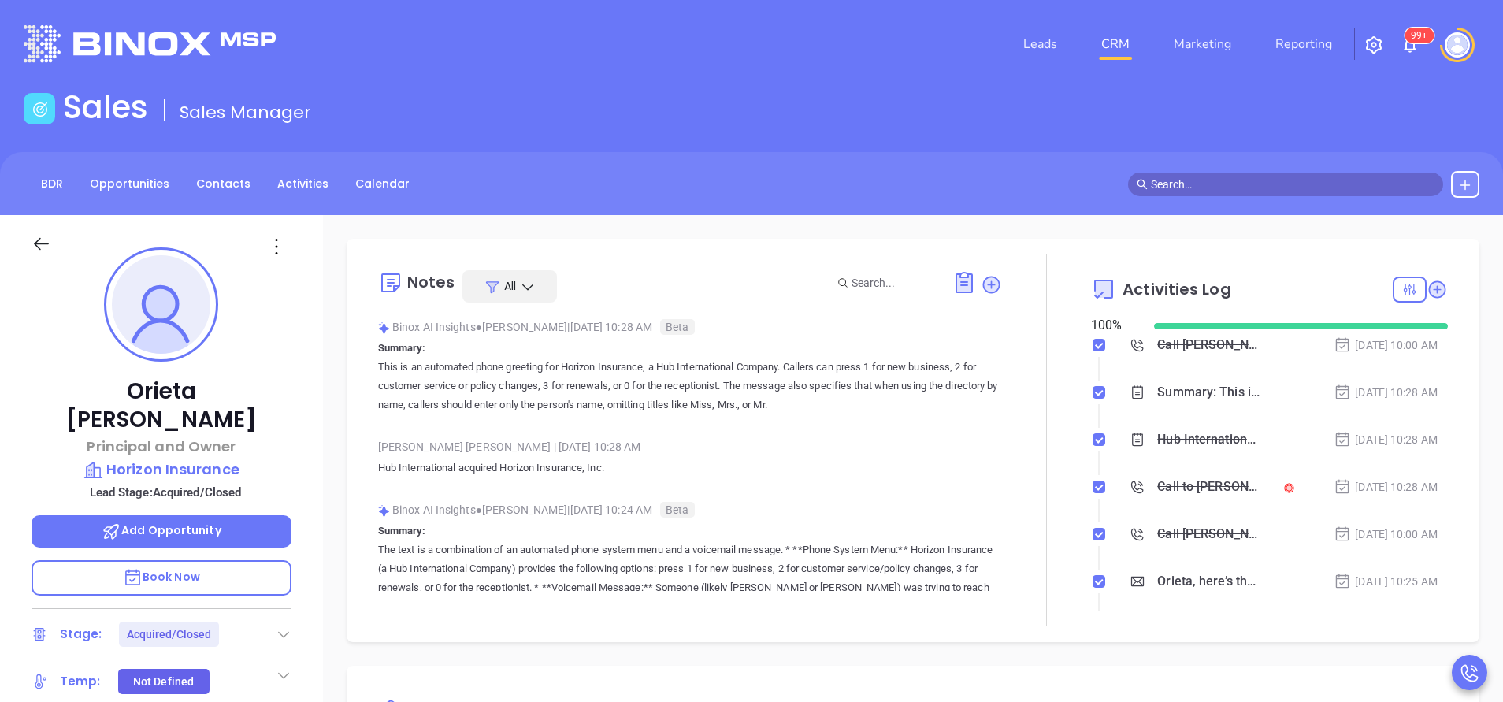
click at [1280, 136] on main "Sales Sales Manager BDR Opportunities Contacts Activities Calendar Call Now Cal…" at bounding box center [751, 590] width 1503 height 1004
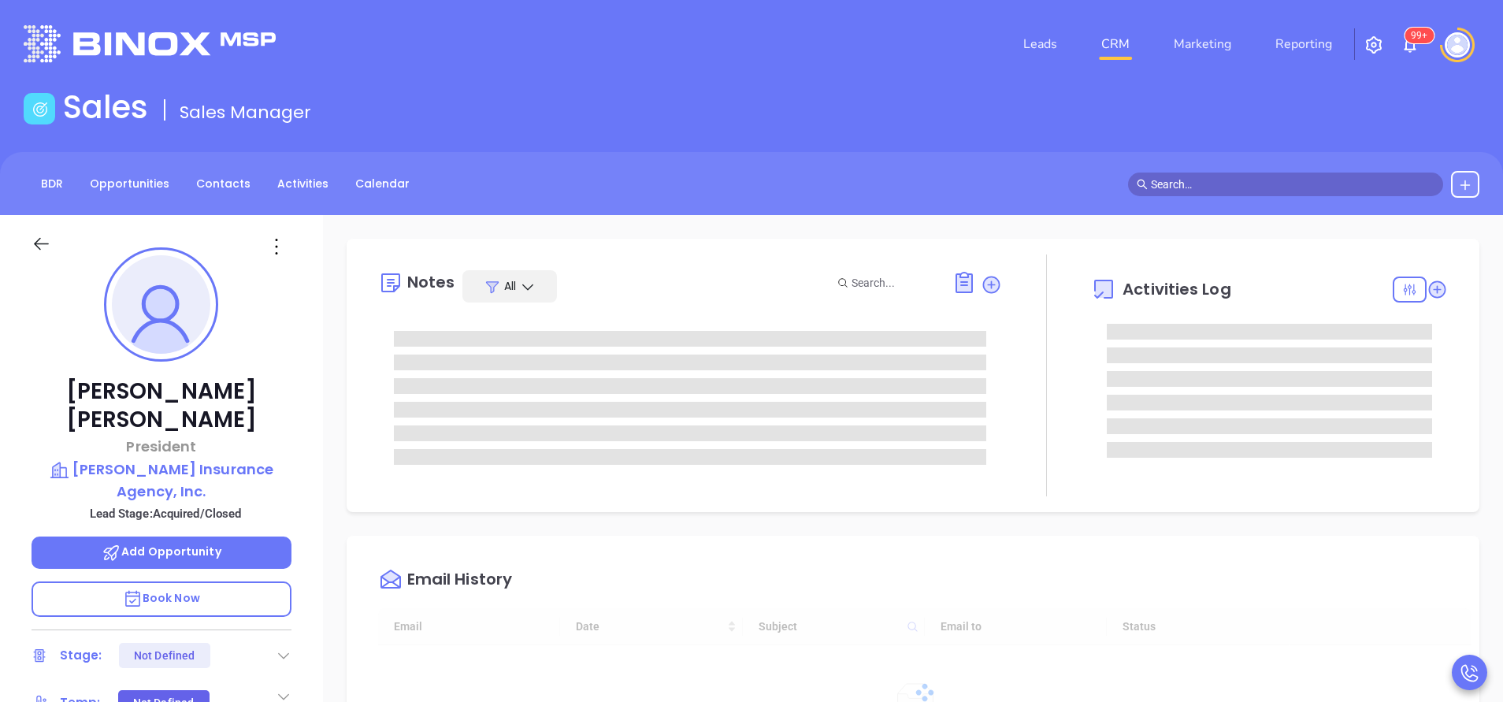
type input "[DATE]"
type input "[PERSON_NAME]"
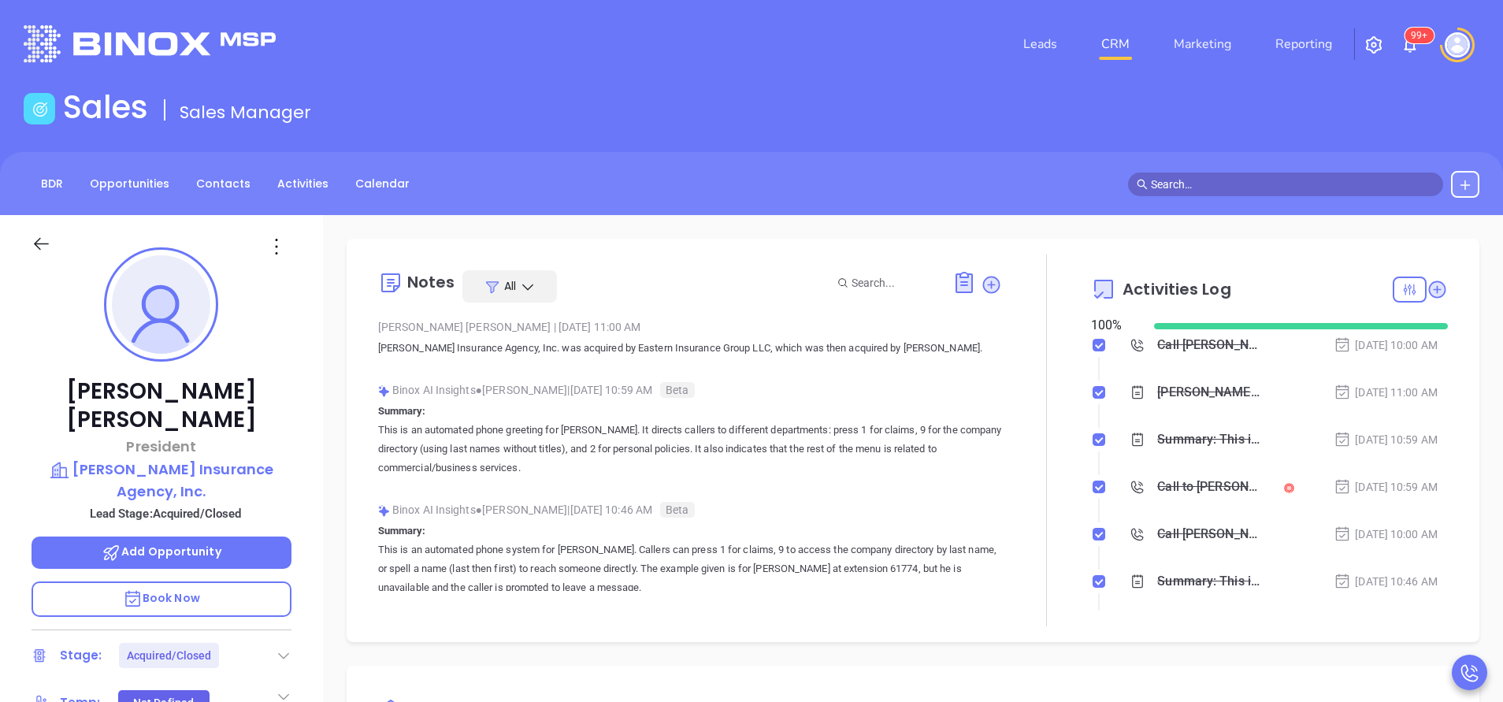
click at [1270, 124] on div "Sales Sales Manager" at bounding box center [751, 110] width 1475 height 44
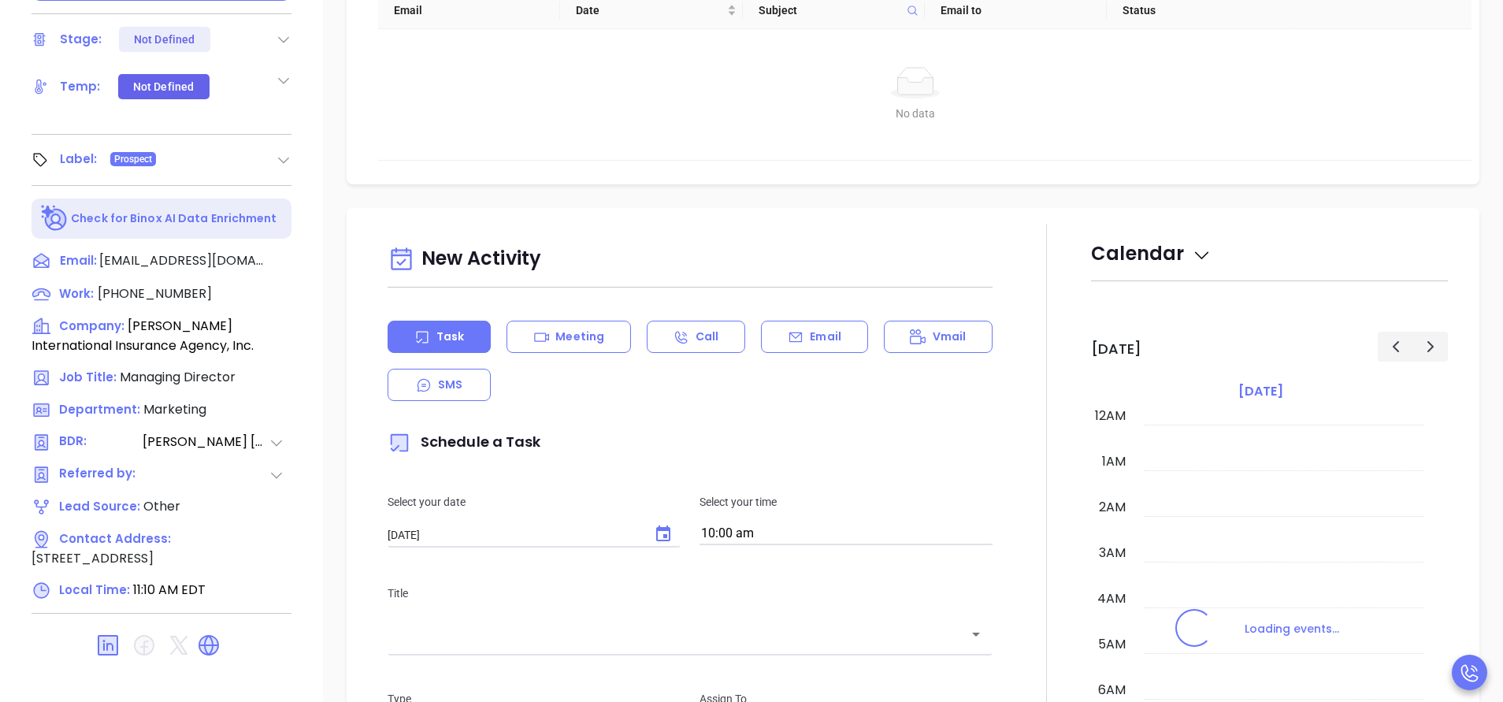
scroll to position [458, 0]
type input "[PERSON_NAME]"
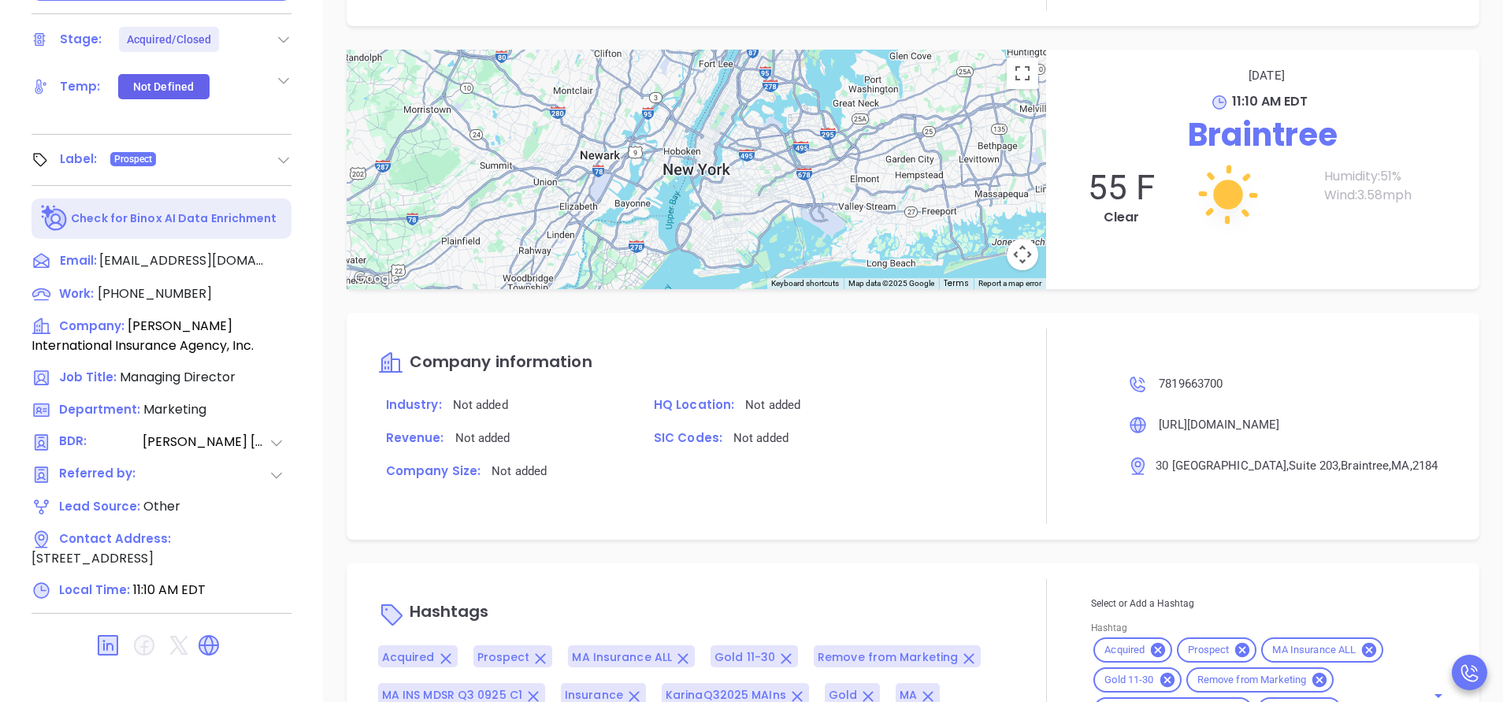
scroll to position [1349, 0]
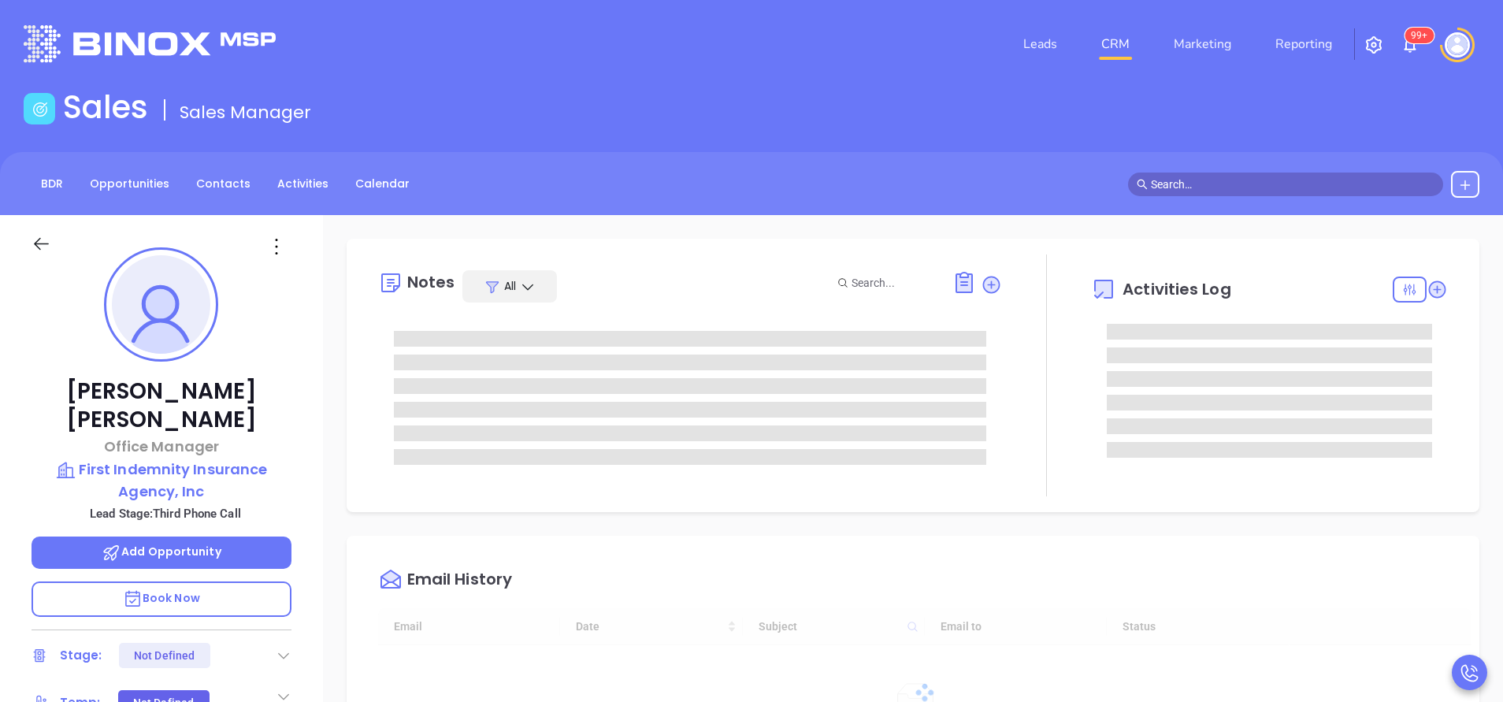
type input "[DATE]"
type input "[PERSON_NAME]"
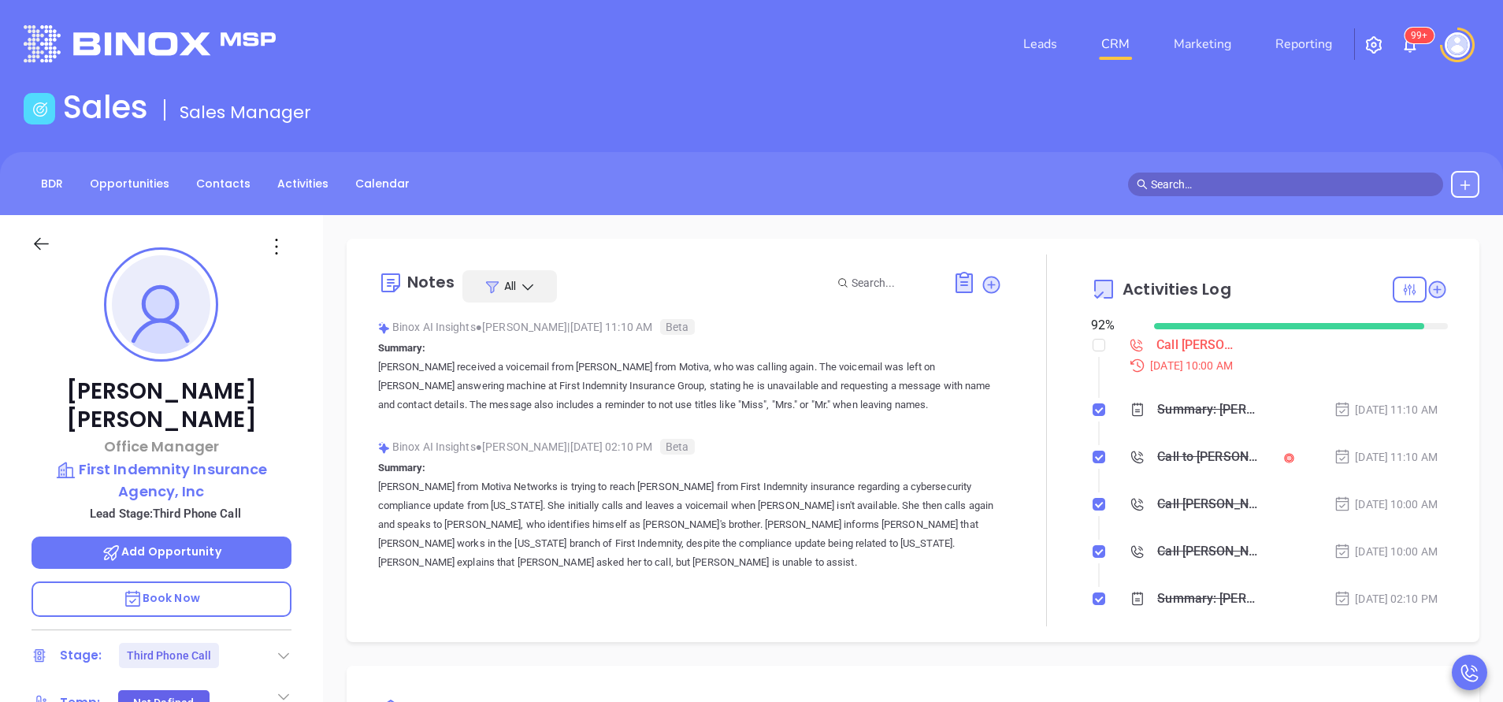
scroll to position [458, 0]
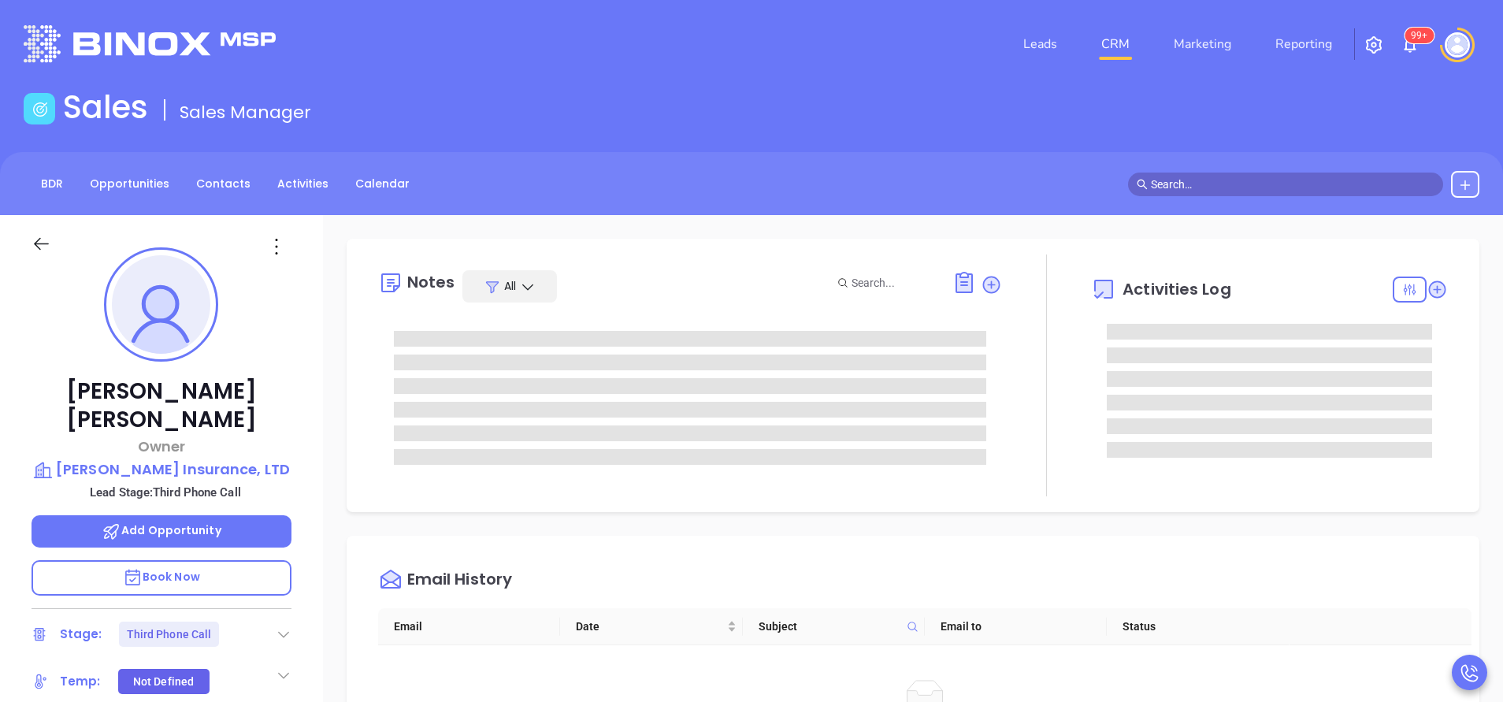
type input "[PERSON_NAME]"
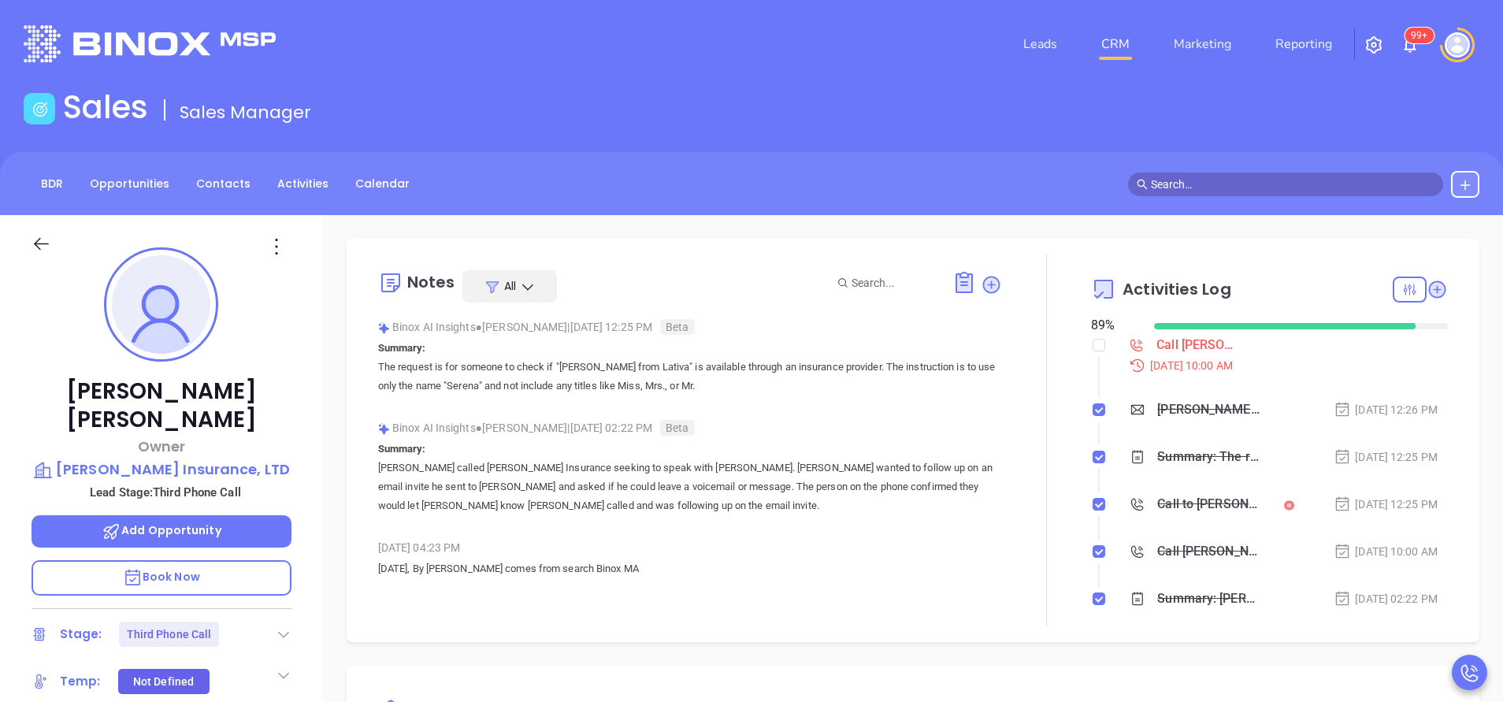
scroll to position [458, 0]
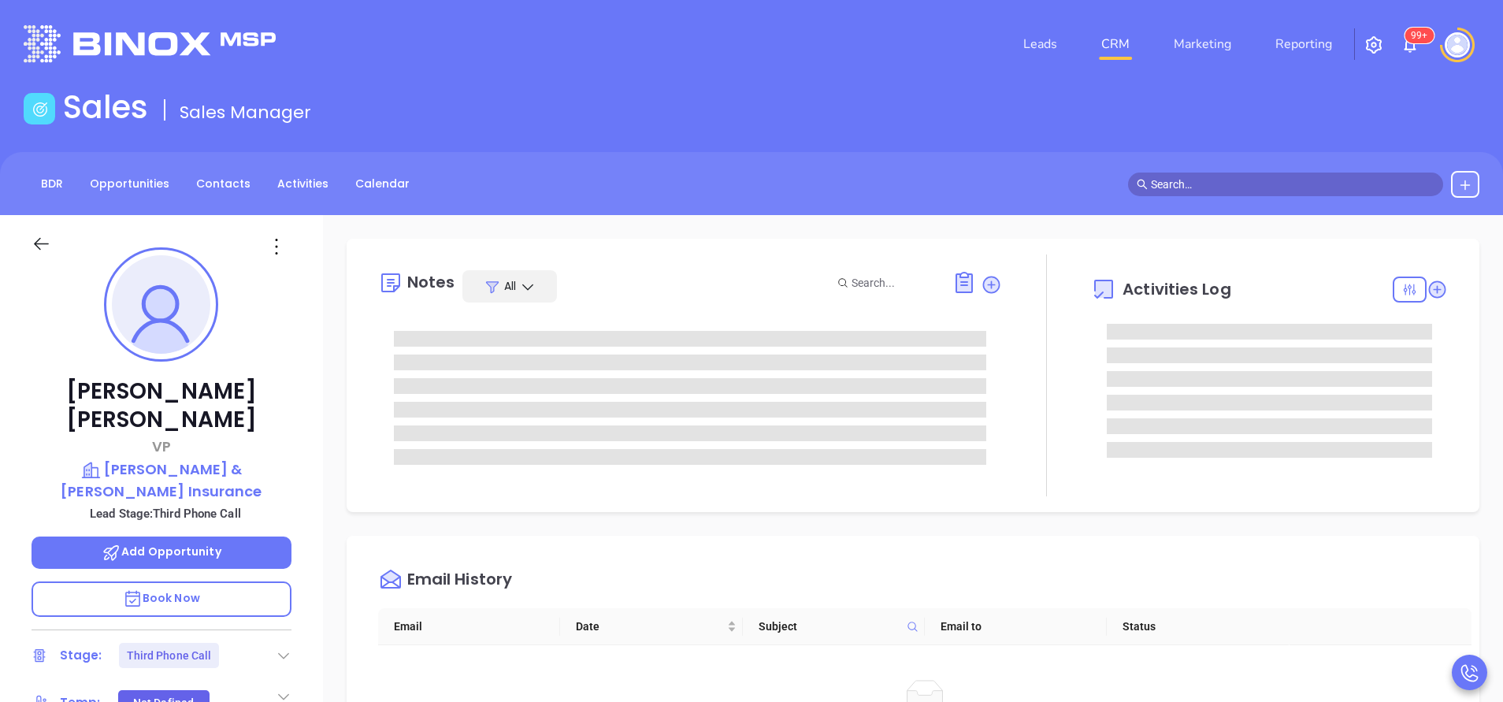
type input "[PERSON_NAME]"
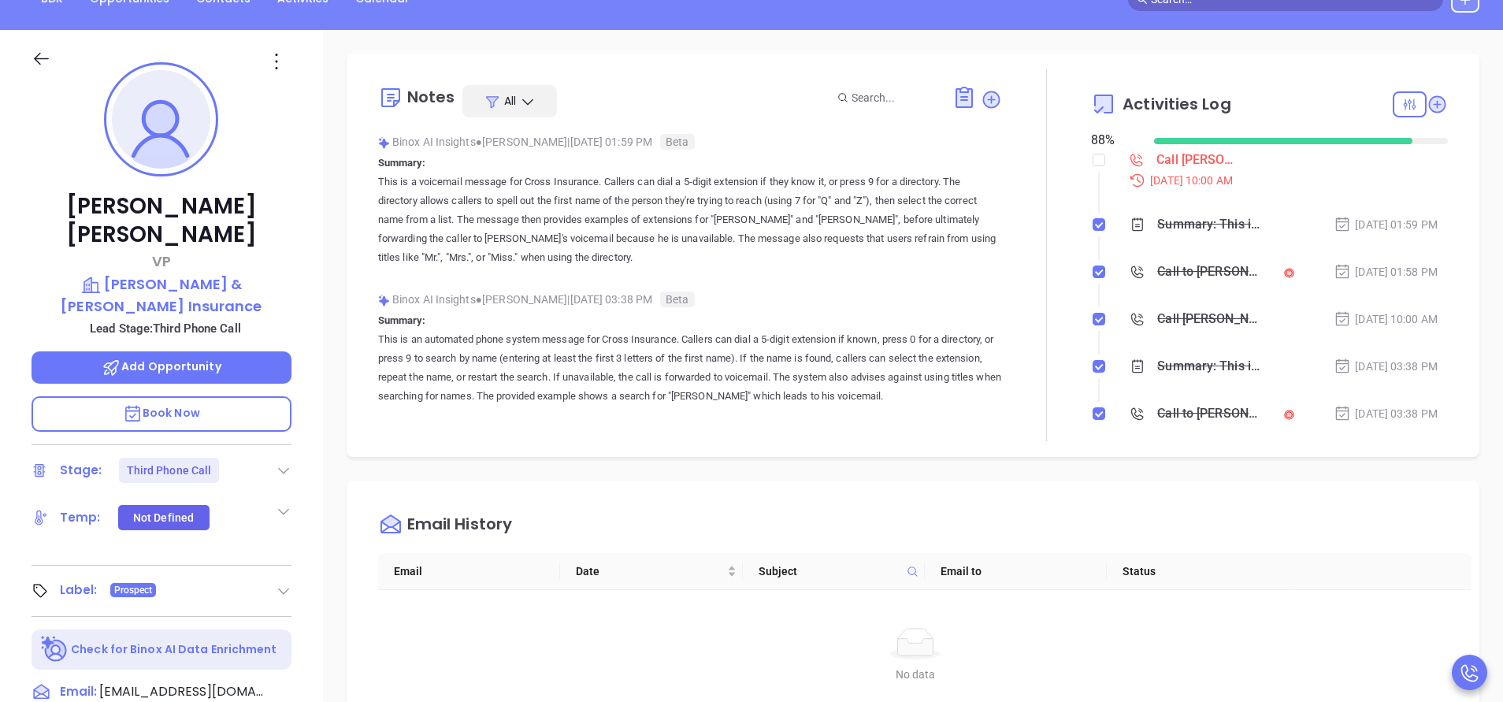
scroll to position [354, 0]
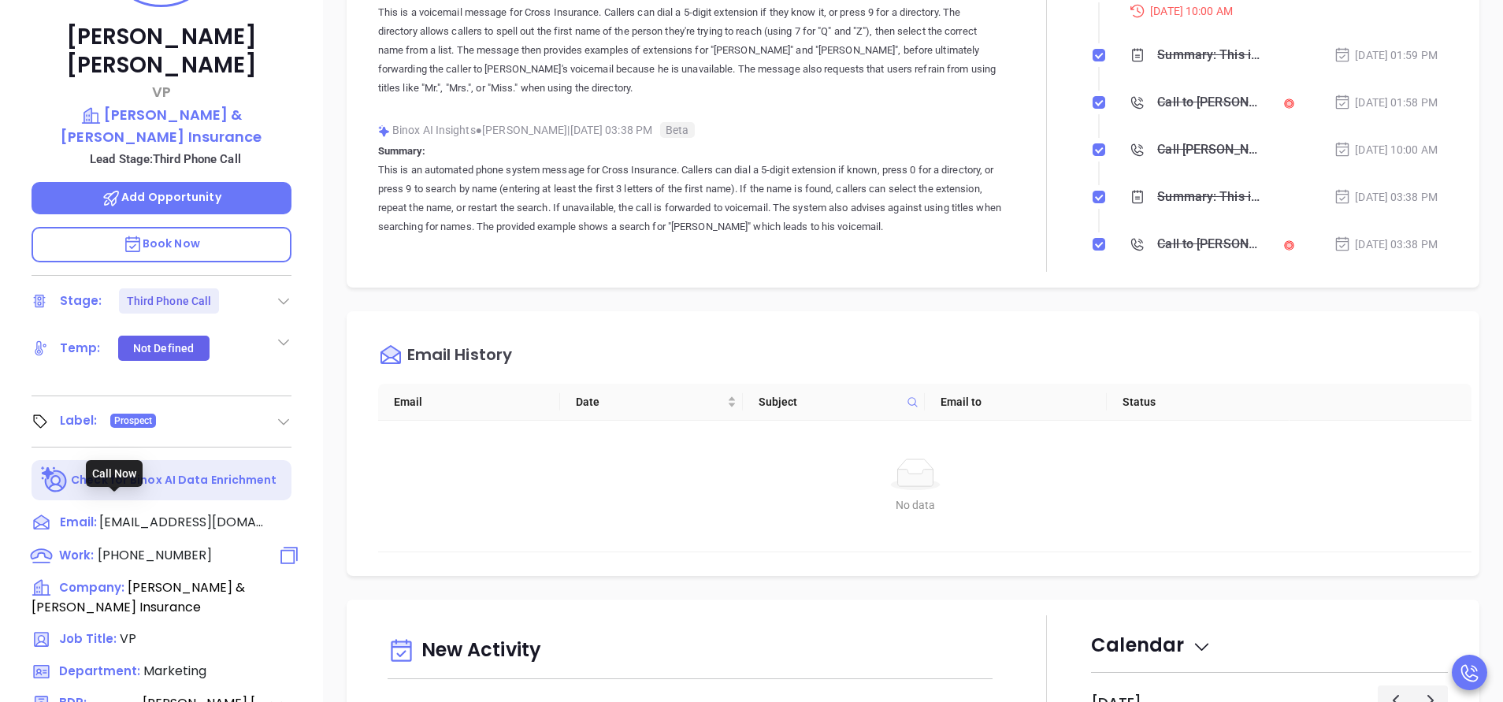
click at [160, 546] on span "[PHONE_NUMBER]" at bounding box center [155, 555] width 114 height 18
type input "[PHONE_NUMBER]"
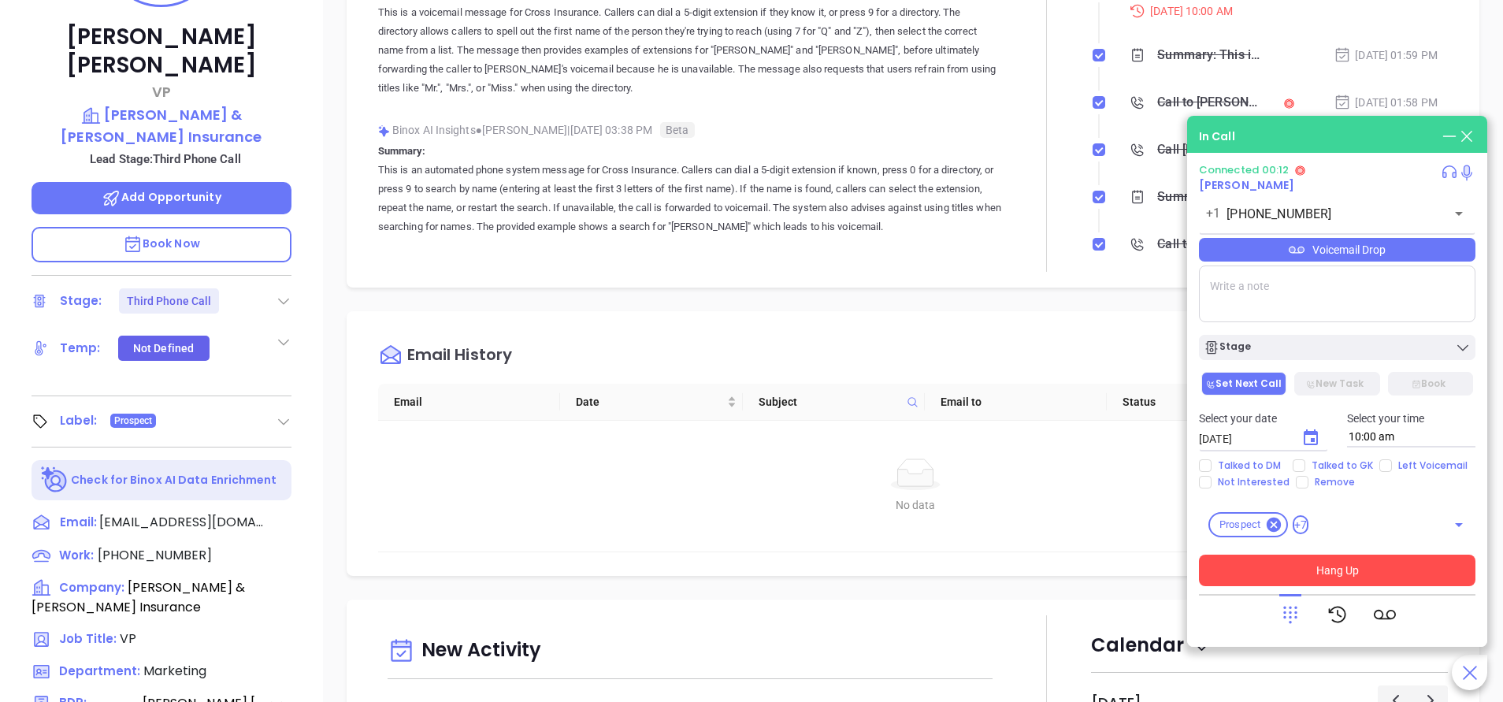
click at [1345, 570] on button "Hang Up" at bounding box center [1337, 571] width 277 height 32
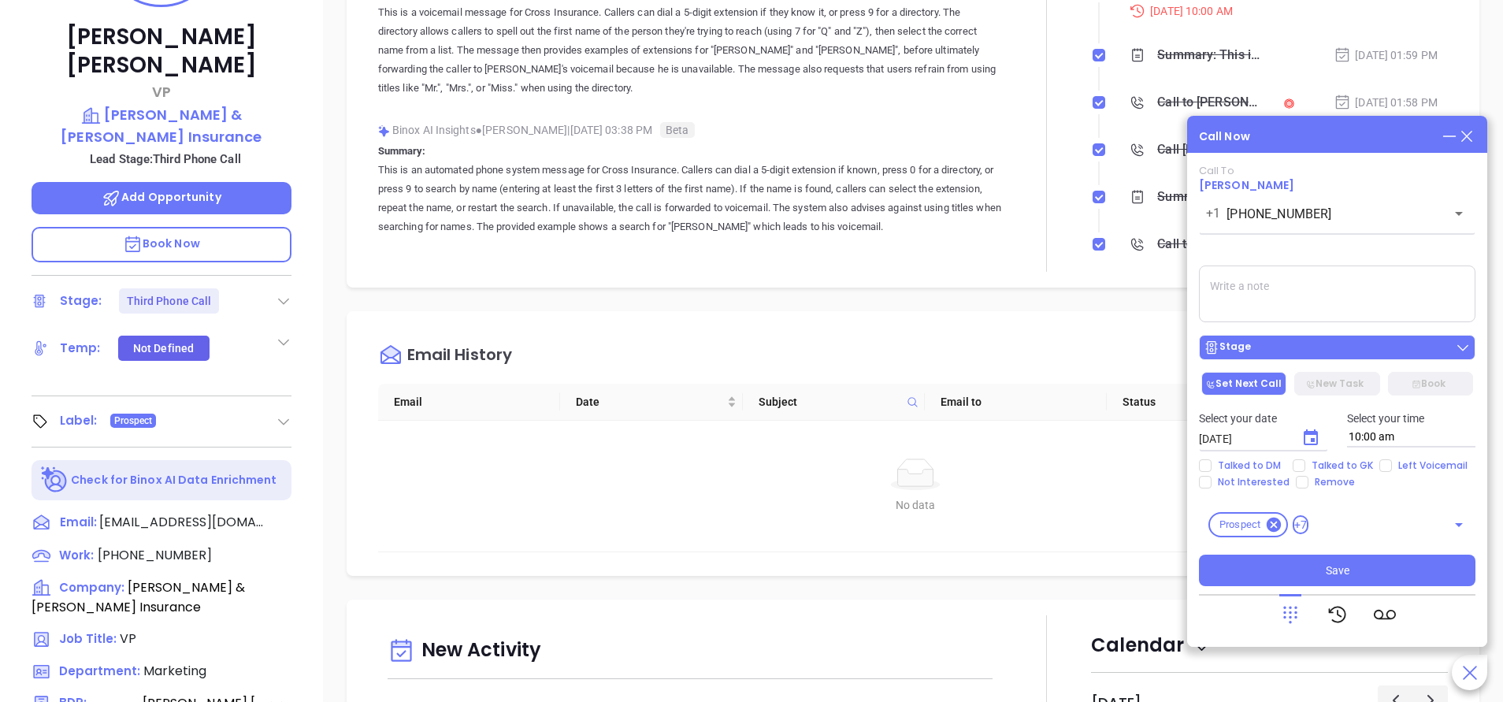
click at [1352, 351] on div "Stage" at bounding box center [1337, 348] width 267 height 16
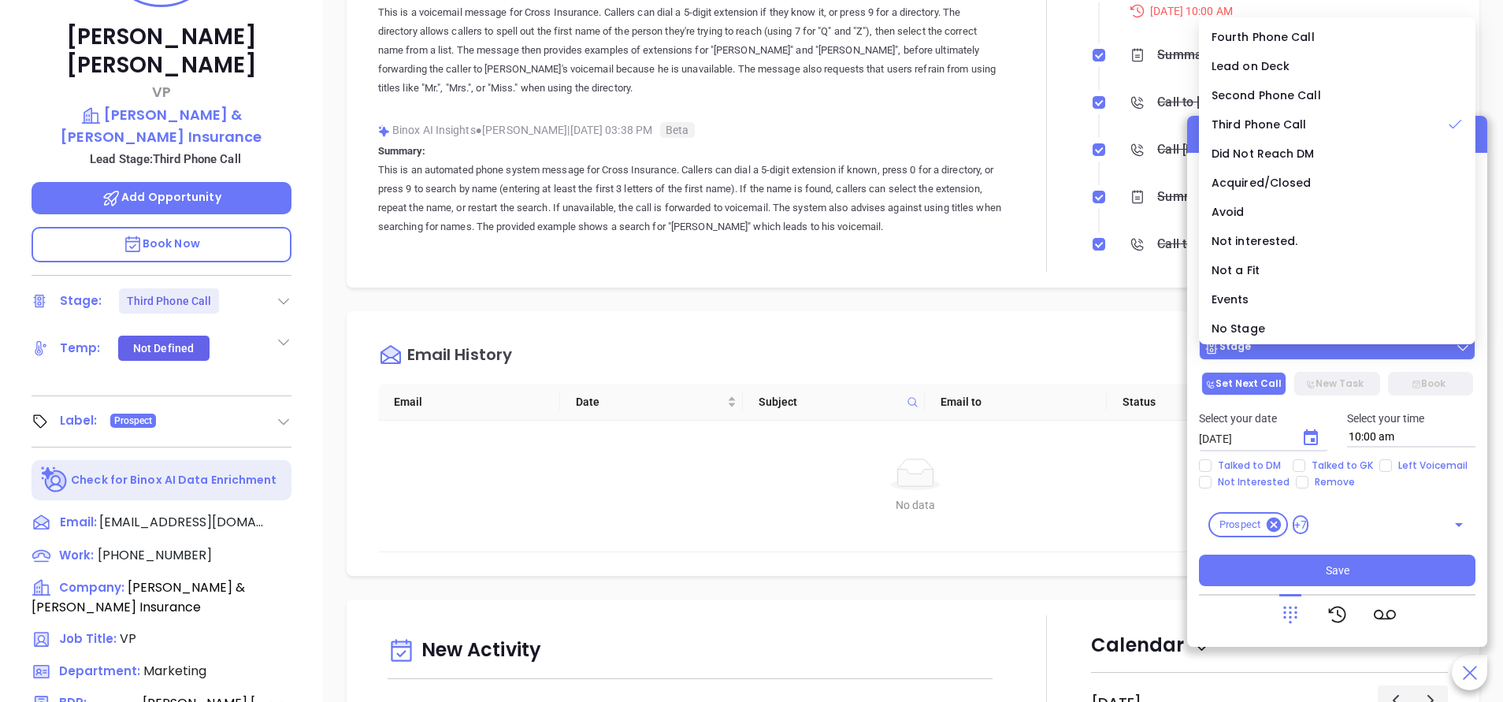
click at [1352, 351] on div "Stage" at bounding box center [1337, 348] width 267 height 16
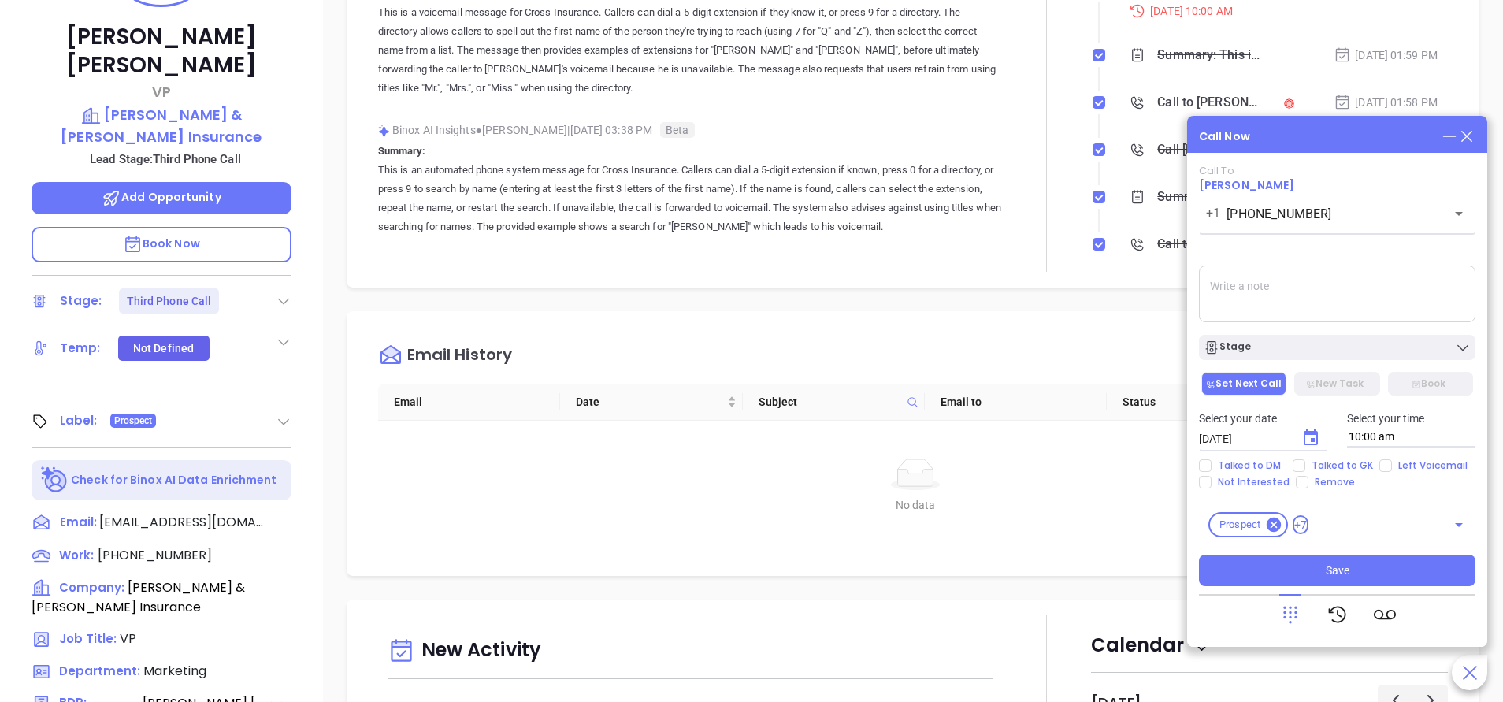
click at [1469, 136] on icon at bounding box center [1466, 136] width 17 height 17
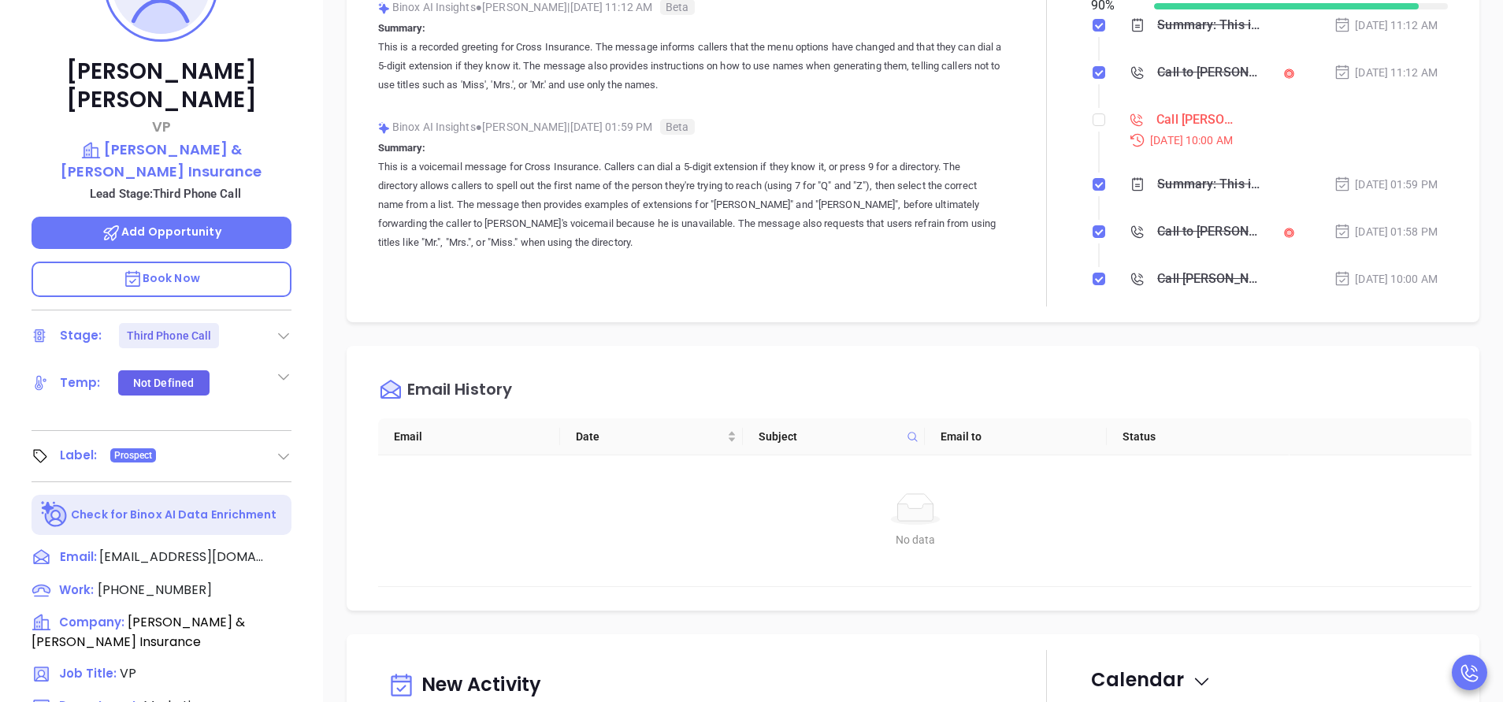
scroll to position [118, 0]
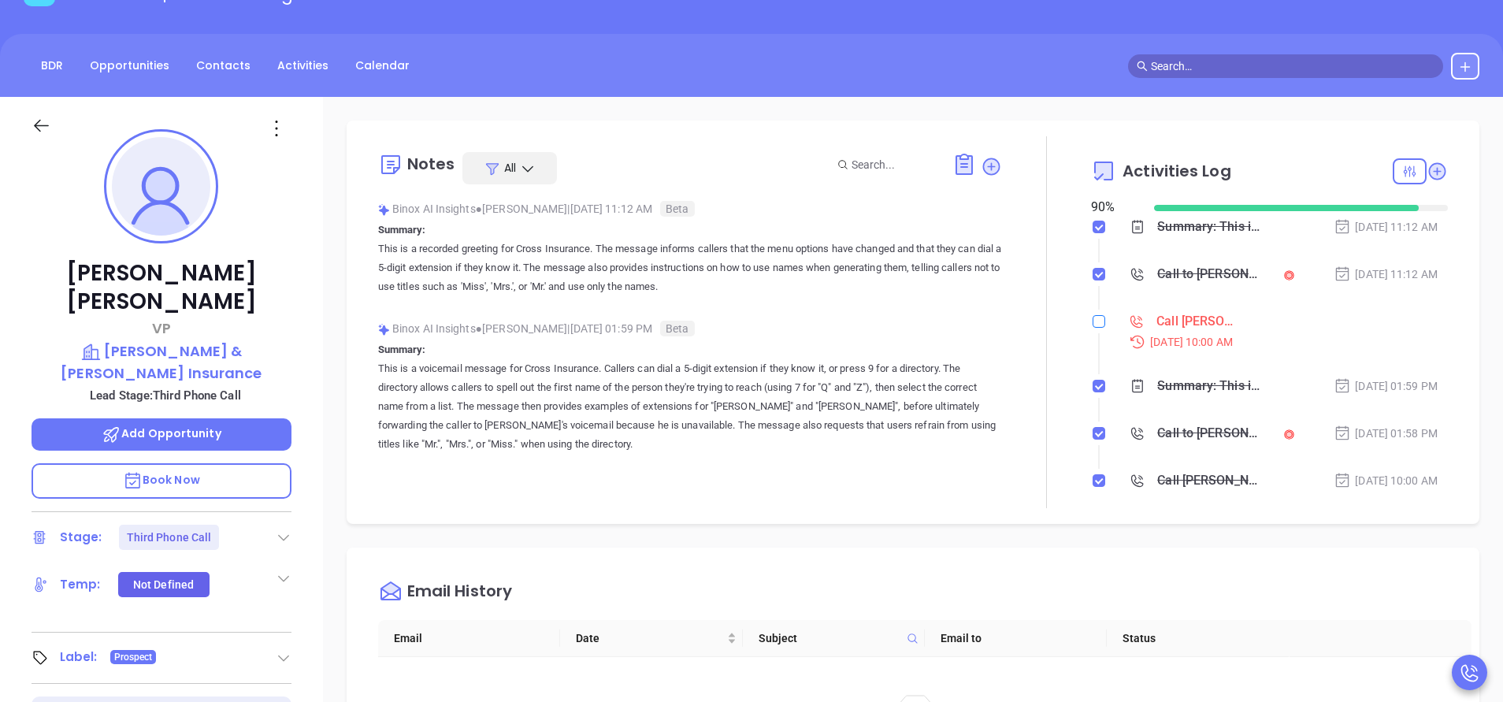
click at [1093, 321] on input "checkbox" at bounding box center [1099, 321] width 13 height 13
checkbox input "true"
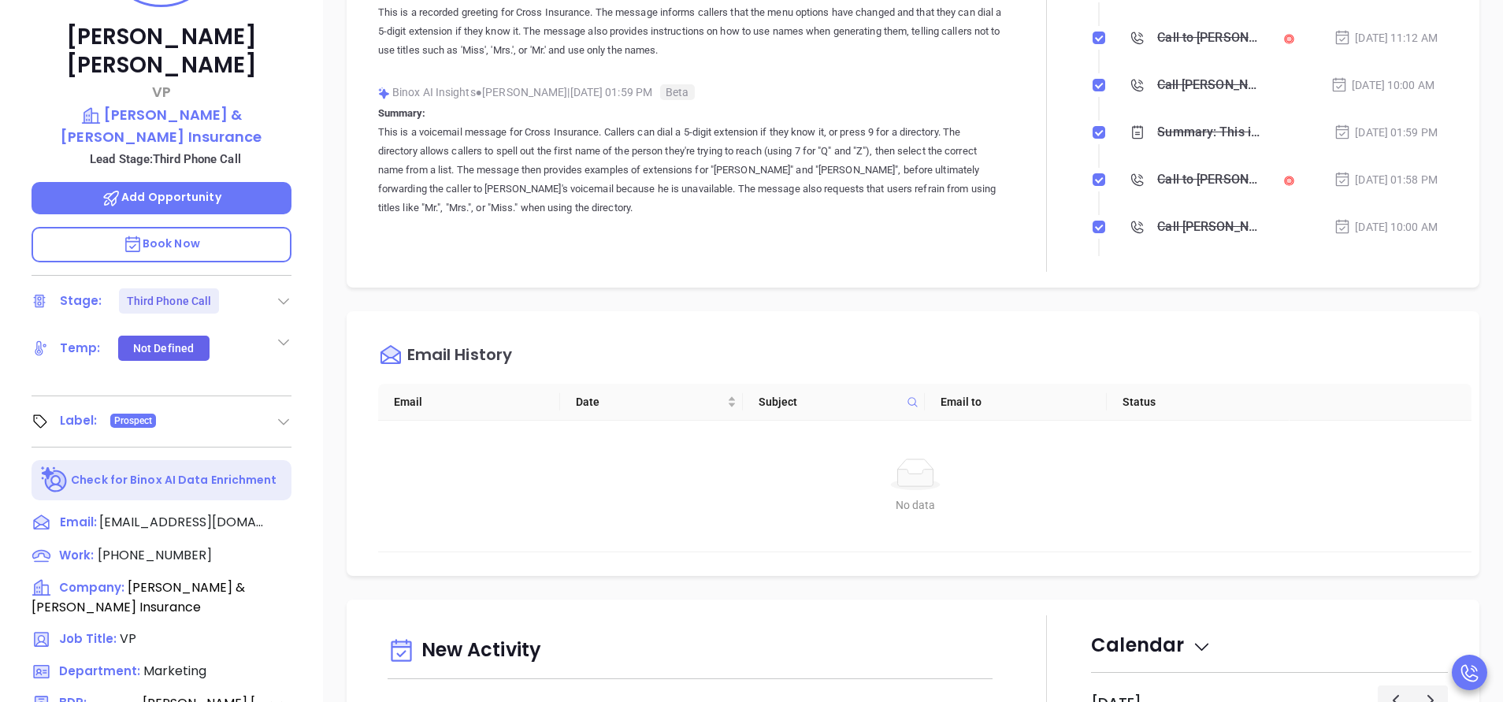
scroll to position [591, 0]
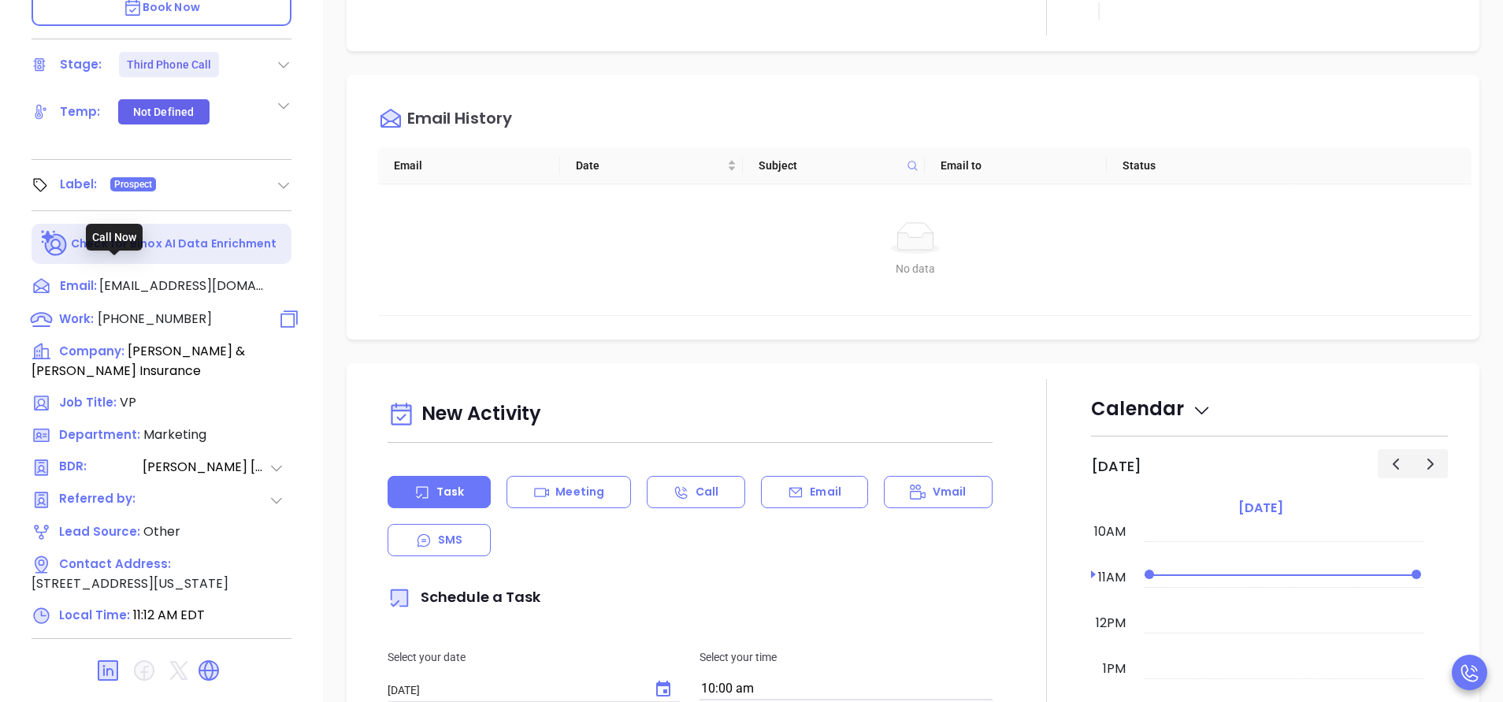
click at [175, 310] on span "(781) 848-8600" at bounding box center [155, 319] width 114 height 18
type input "(781) 848-8600"
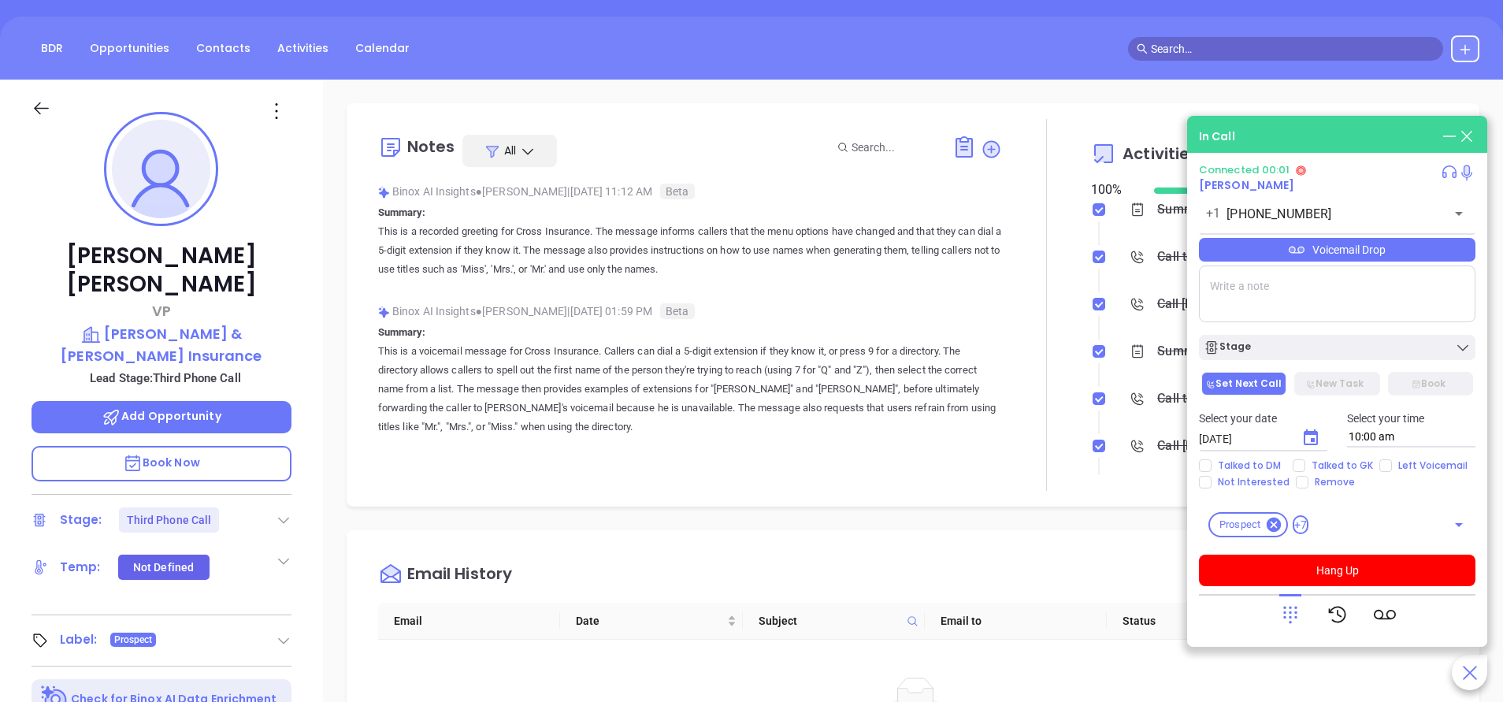
scroll to position [0, 0]
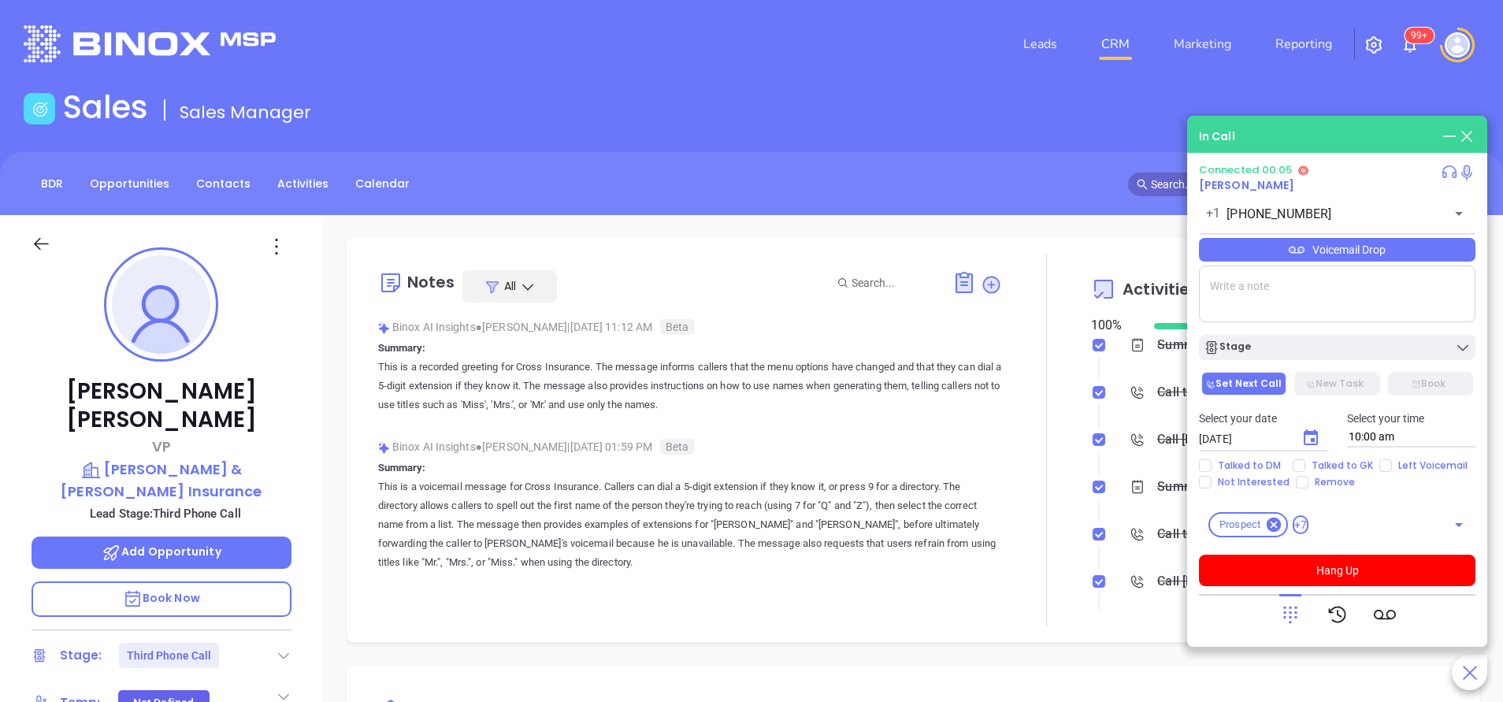
click at [1210, 273] on textarea at bounding box center [1337, 293] width 277 height 57
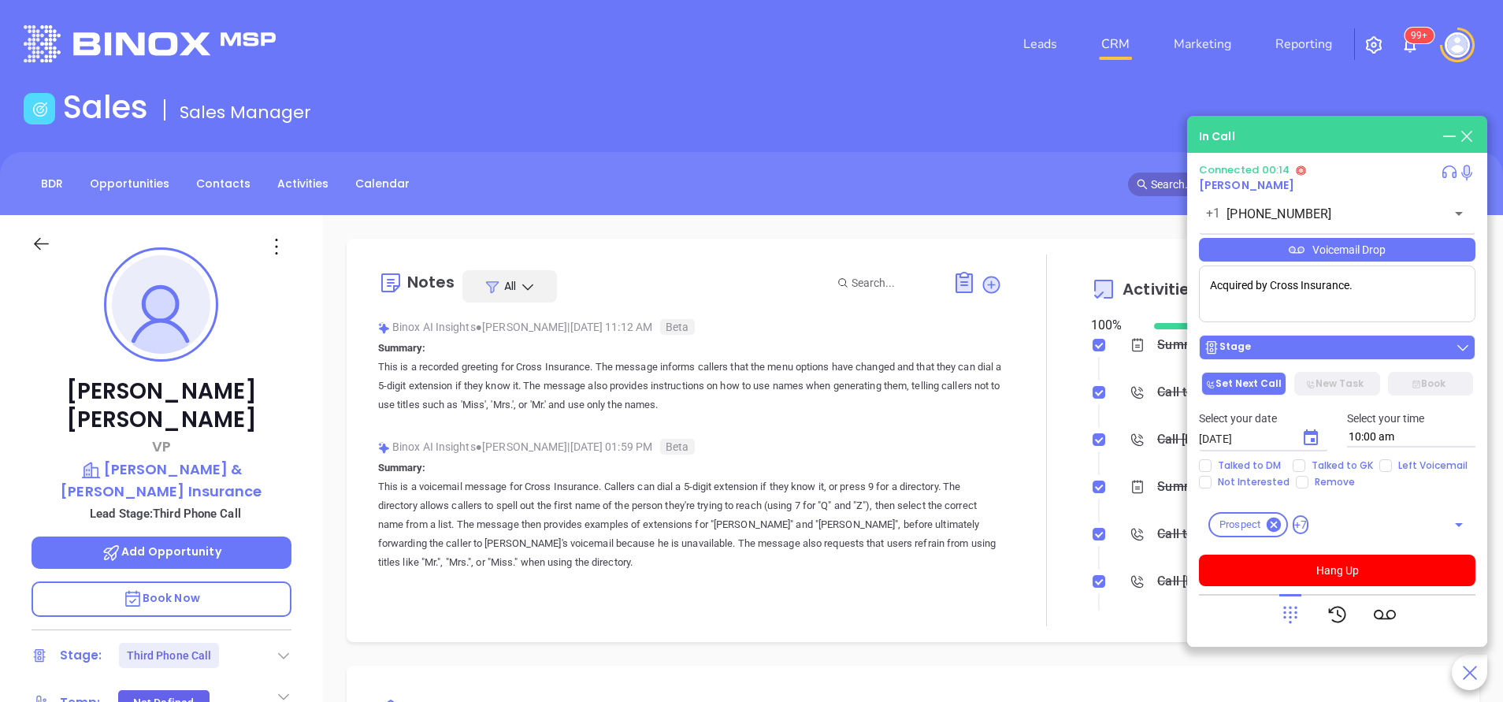
type textarea "Acquired by Cross Insurance."
click at [1325, 343] on div "Stage" at bounding box center [1337, 348] width 267 height 16
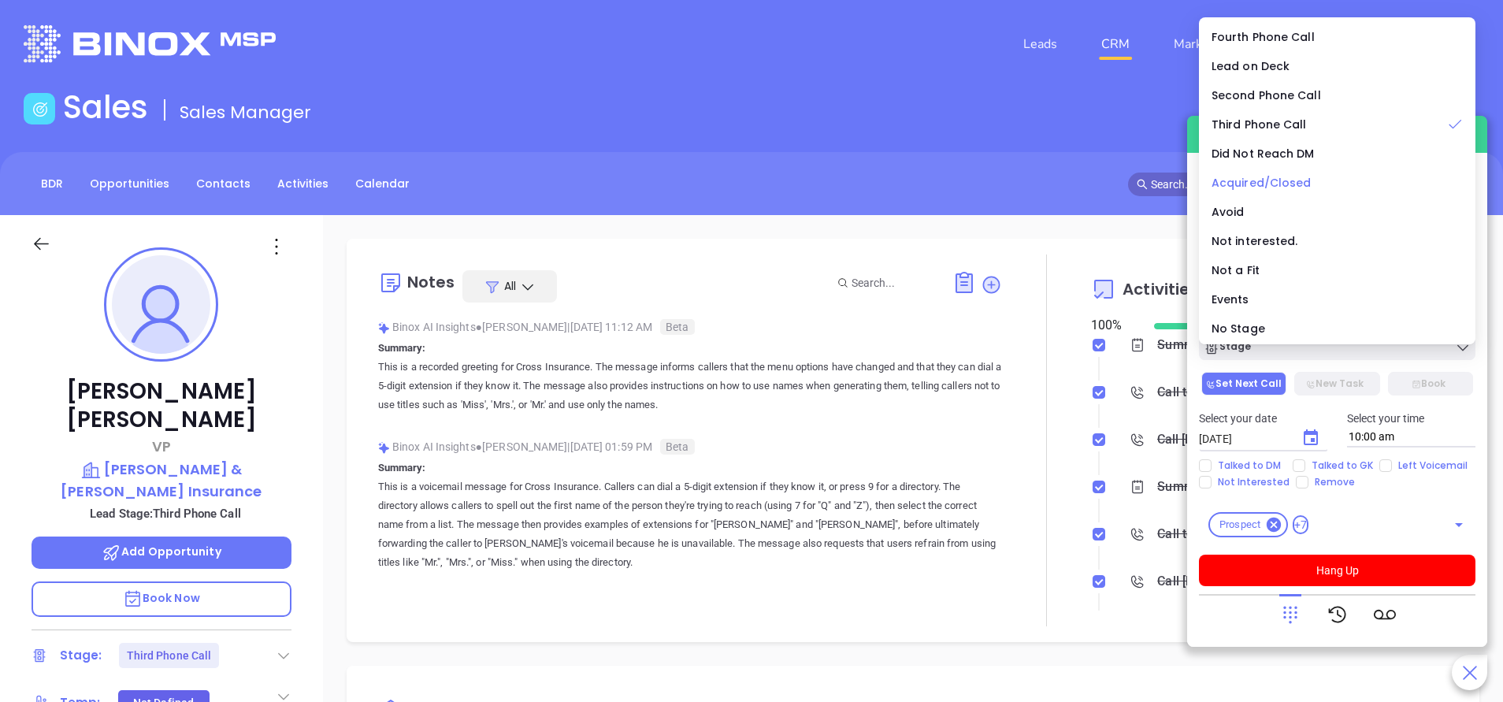
click at [1274, 179] on span "Acquired/Closed" at bounding box center [1262, 183] width 100 height 16
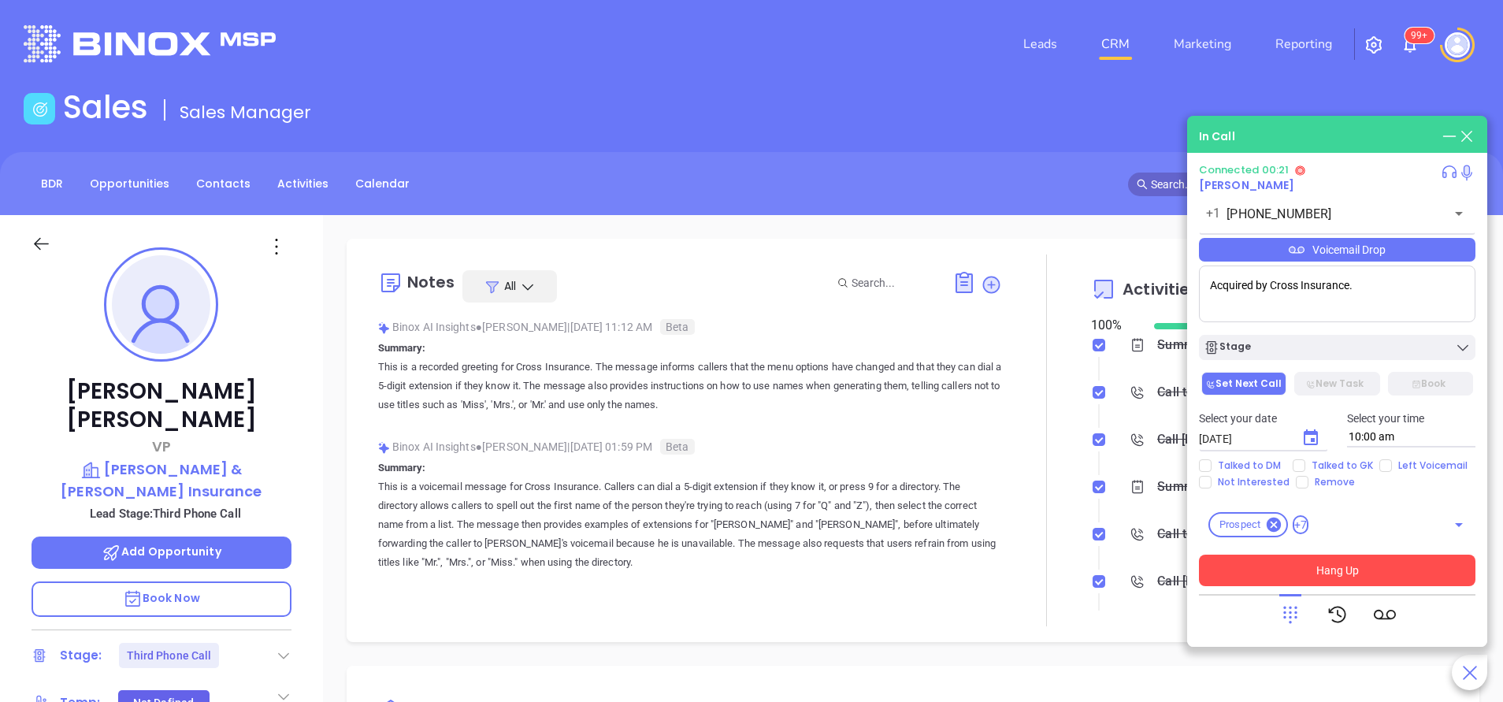
click at [1371, 570] on button "Hang Up" at bounding box center [1337, 571] width 277 height 32
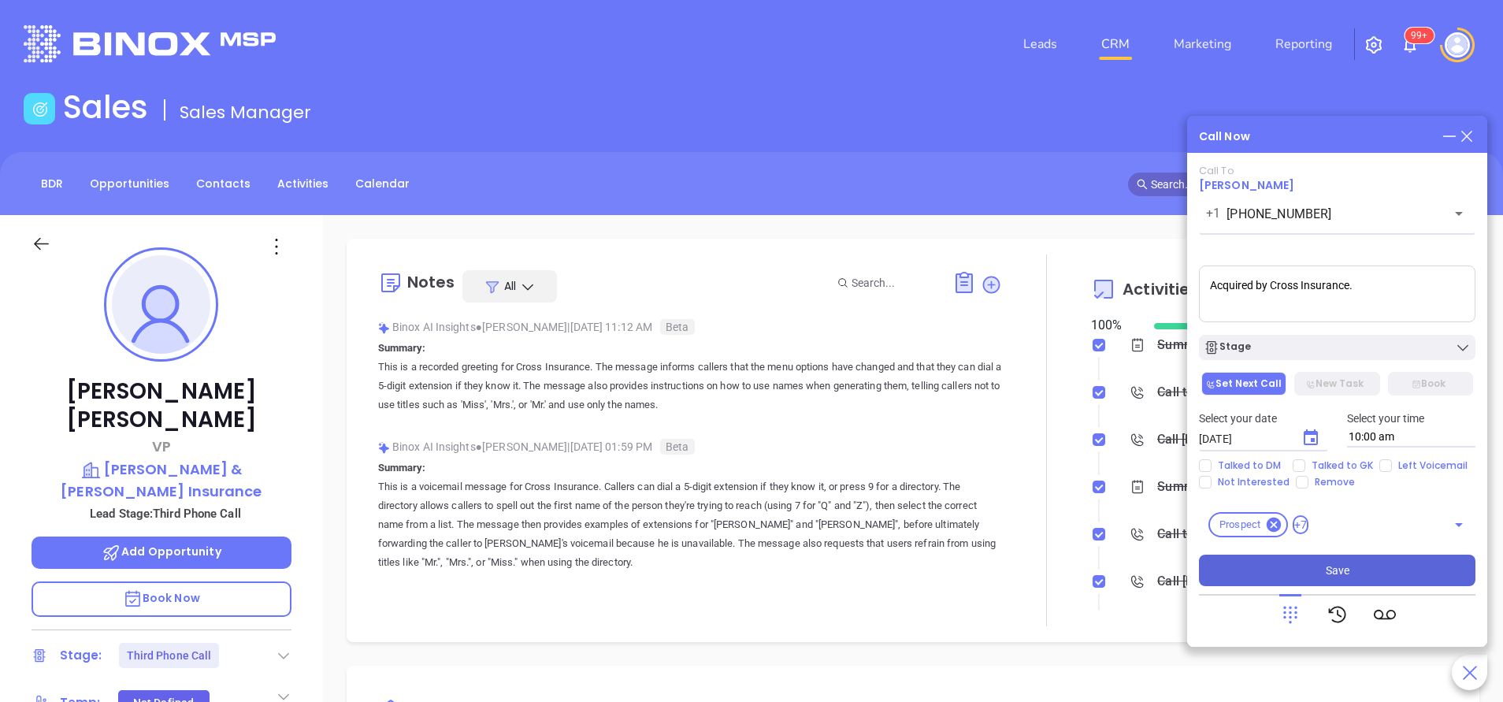
click at [1358, 570] on button "Save" at bounding box center [1337, 571] width 277 height 32
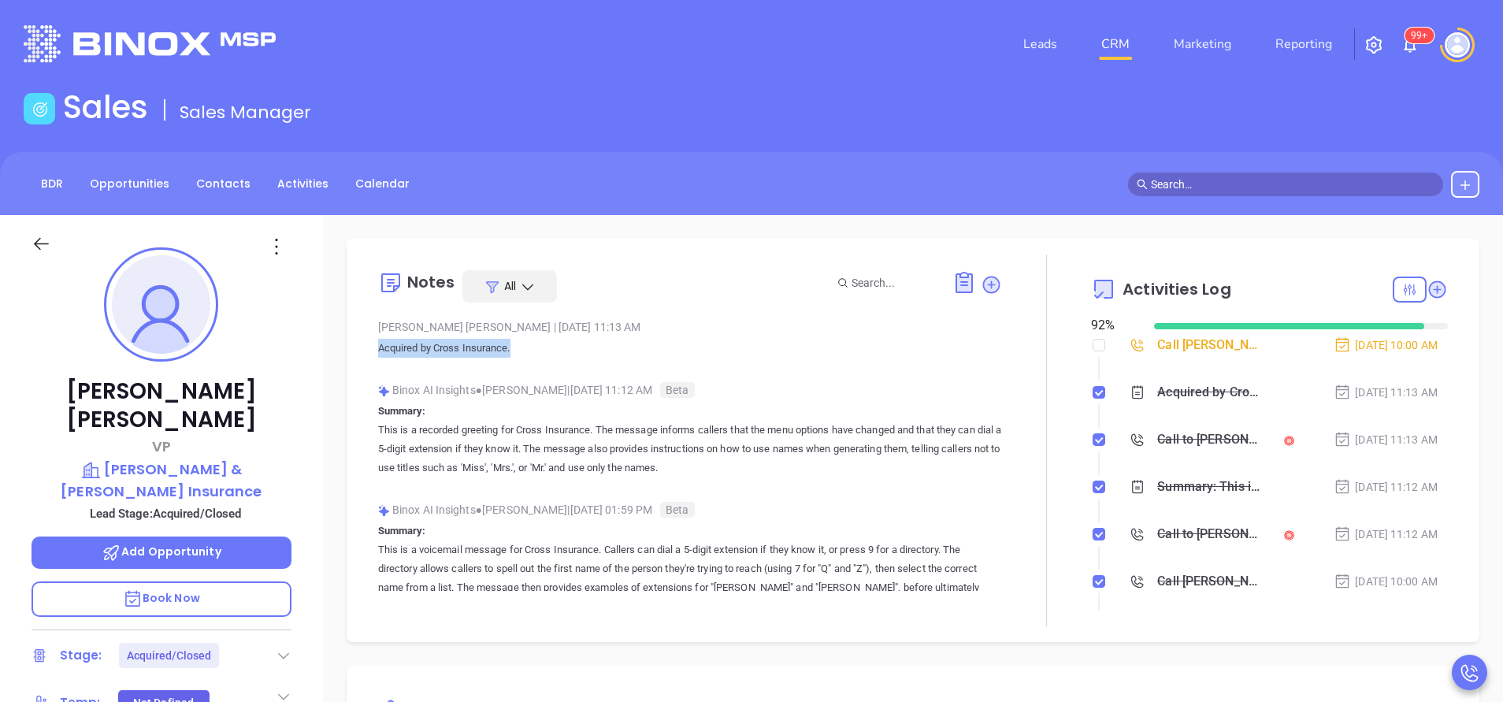
drag, startPoint x: 570, startPoint y: 354, endPoint x: 368, endPoint y: 346, distance: 202.6
click at [368, 346] on div "Notes All Vicky Mendoza | Oct 10, 2025 11:13 AM Acquired by Cross Insurance. Bi…" at bounding box center [912, 440] width 1101 height 372
copy p "Acquired by Cross Insurance."
click at [1093, 343] on input "checkbox" at bounding box center [1099, 345] width 13 height 13
checkbox input "true"
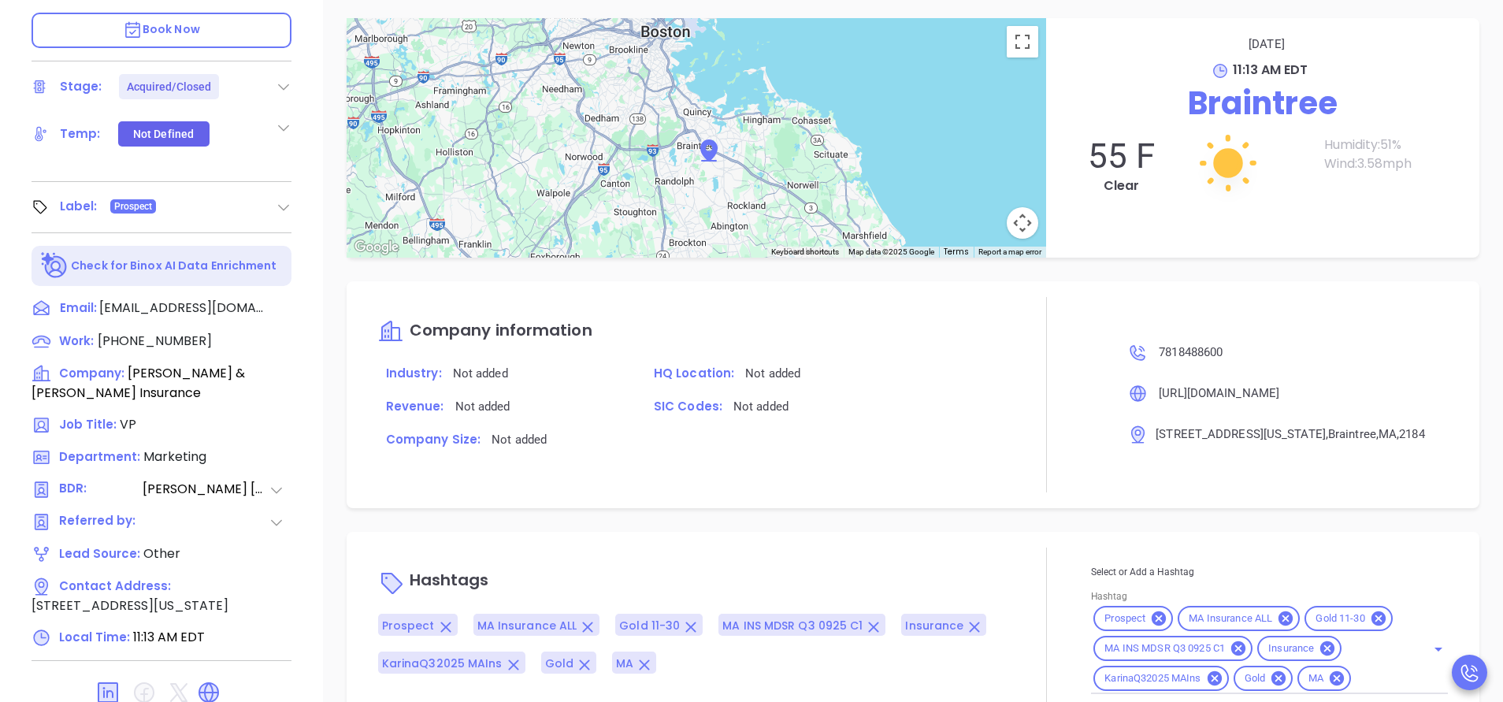
scroll to position [616, 0]
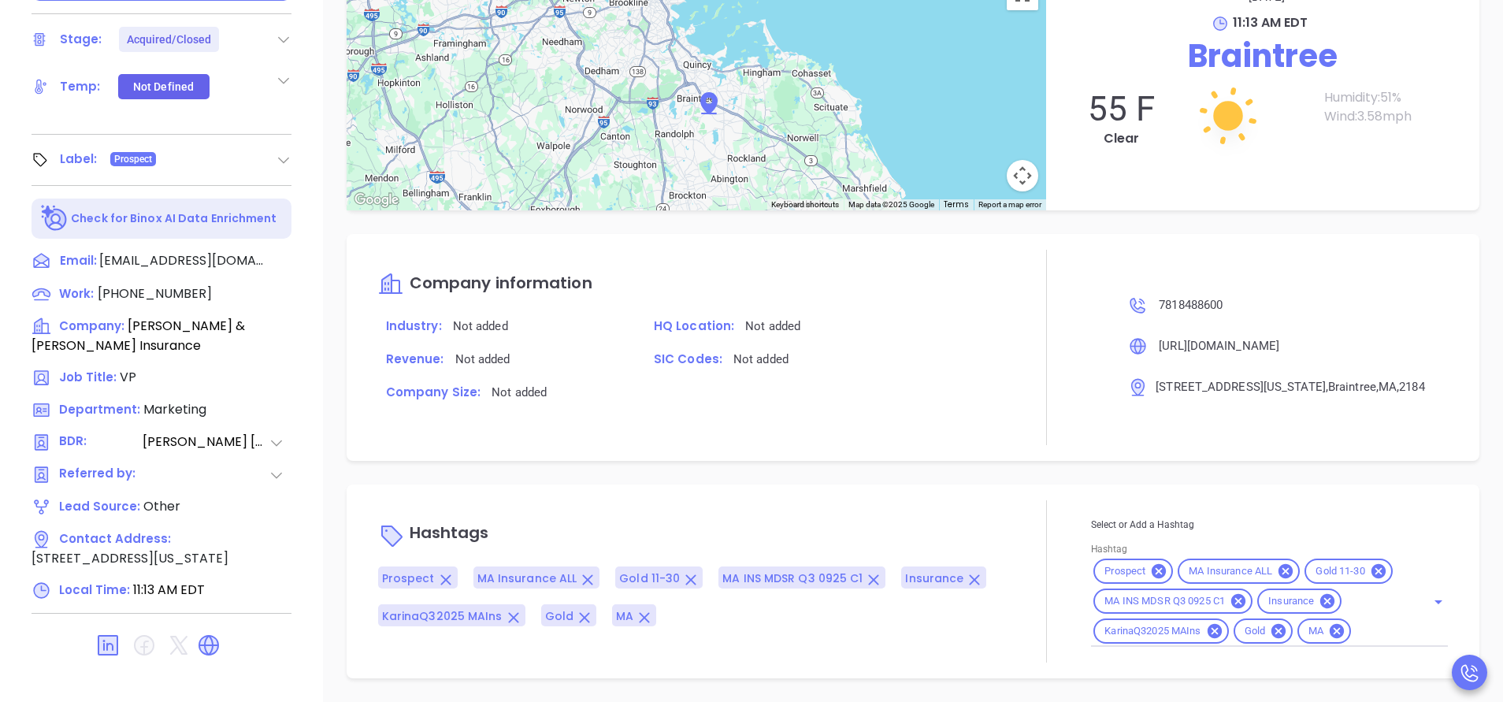
click at [1353, 633] on input "Hashtag" at bounding box center [1378, 632] width 50 height 20
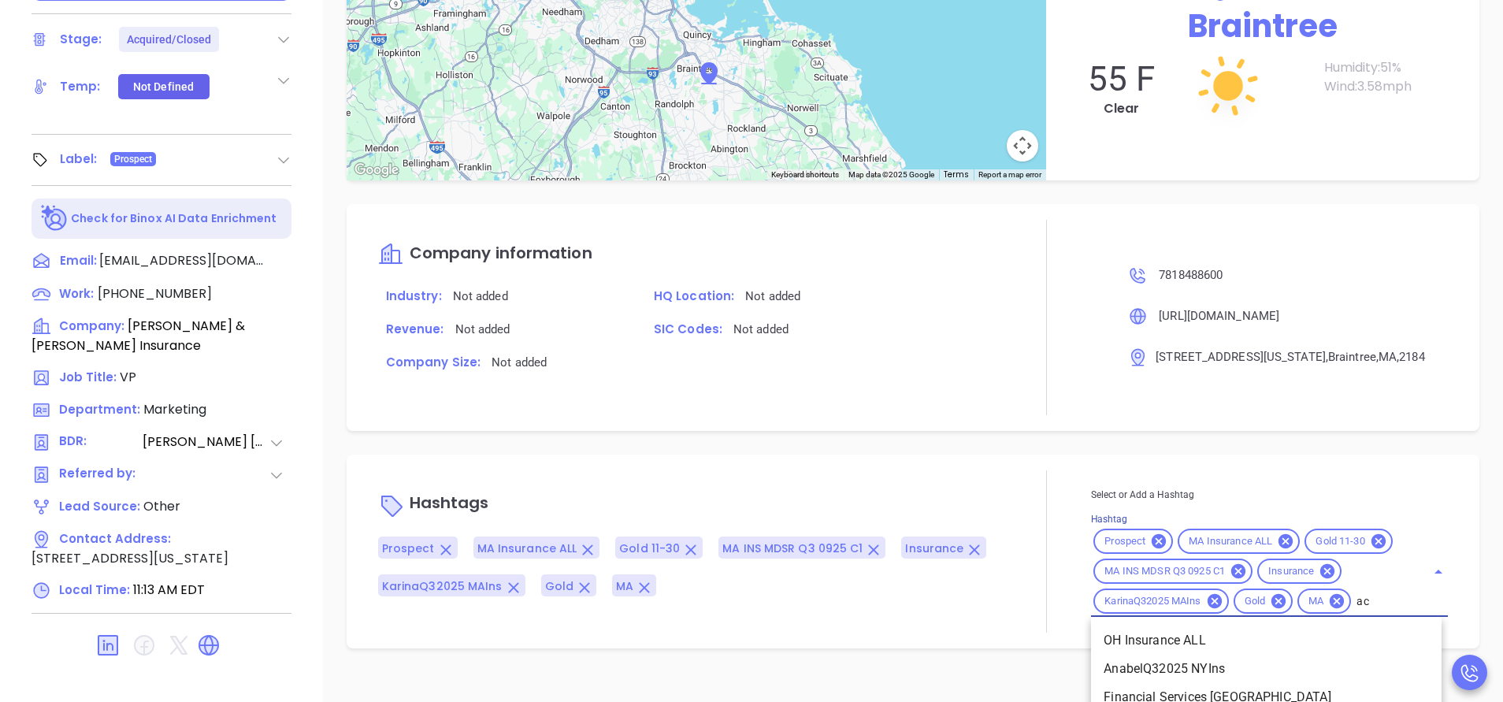
type input "acq"
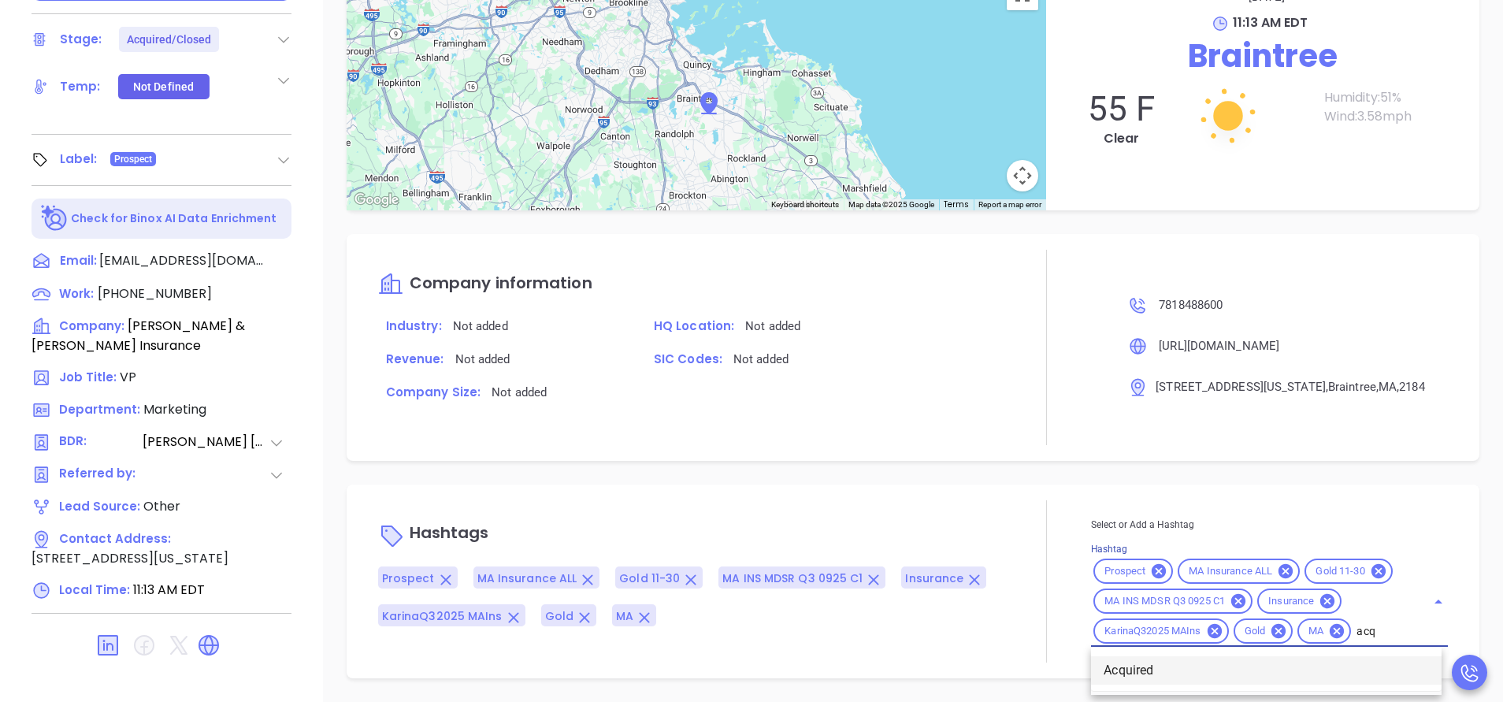
click at [1164, 670] on li "Acquired" at bounding box center [1266, 670] width 351 height 28
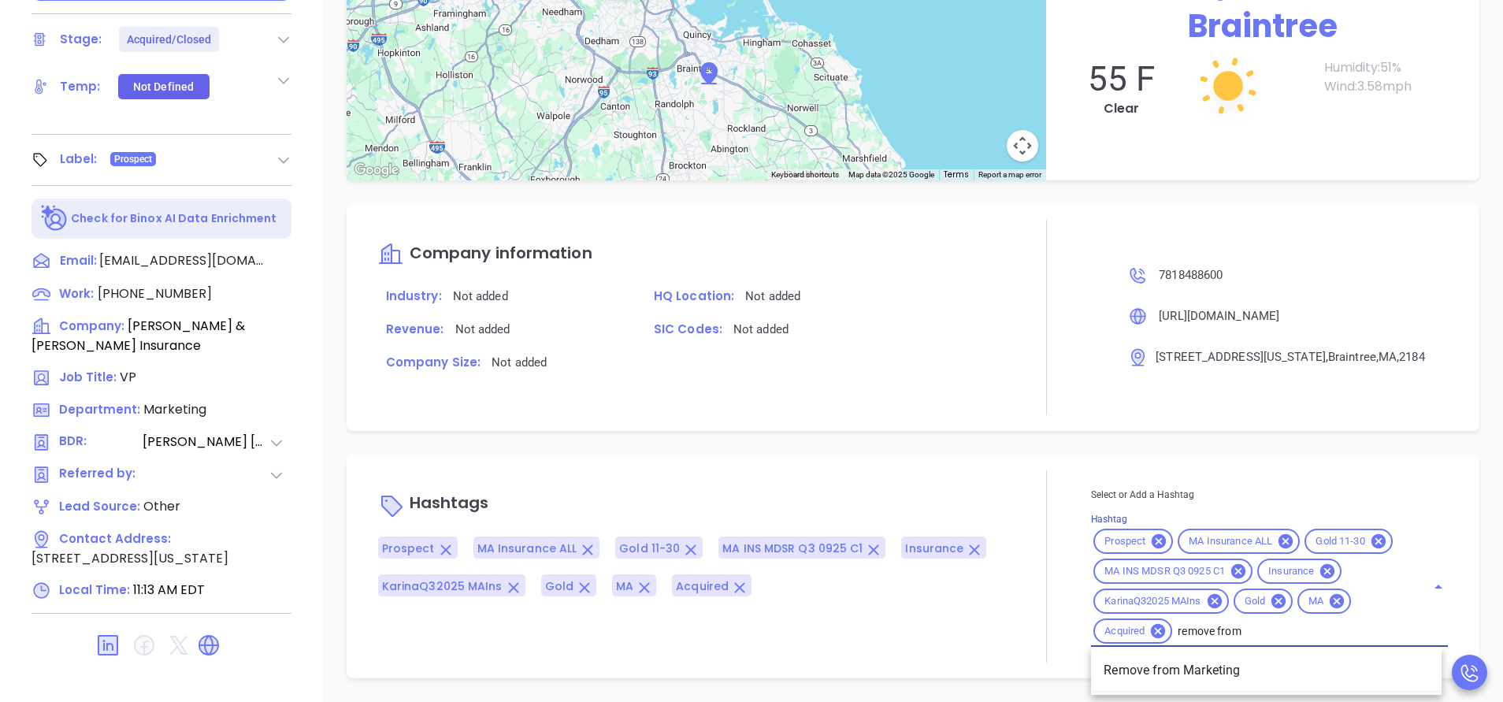
type input "remove from"
click at [1166, 668] on li "Remove from Marketing" at bounding box center [1266, 670] width 351 height 28
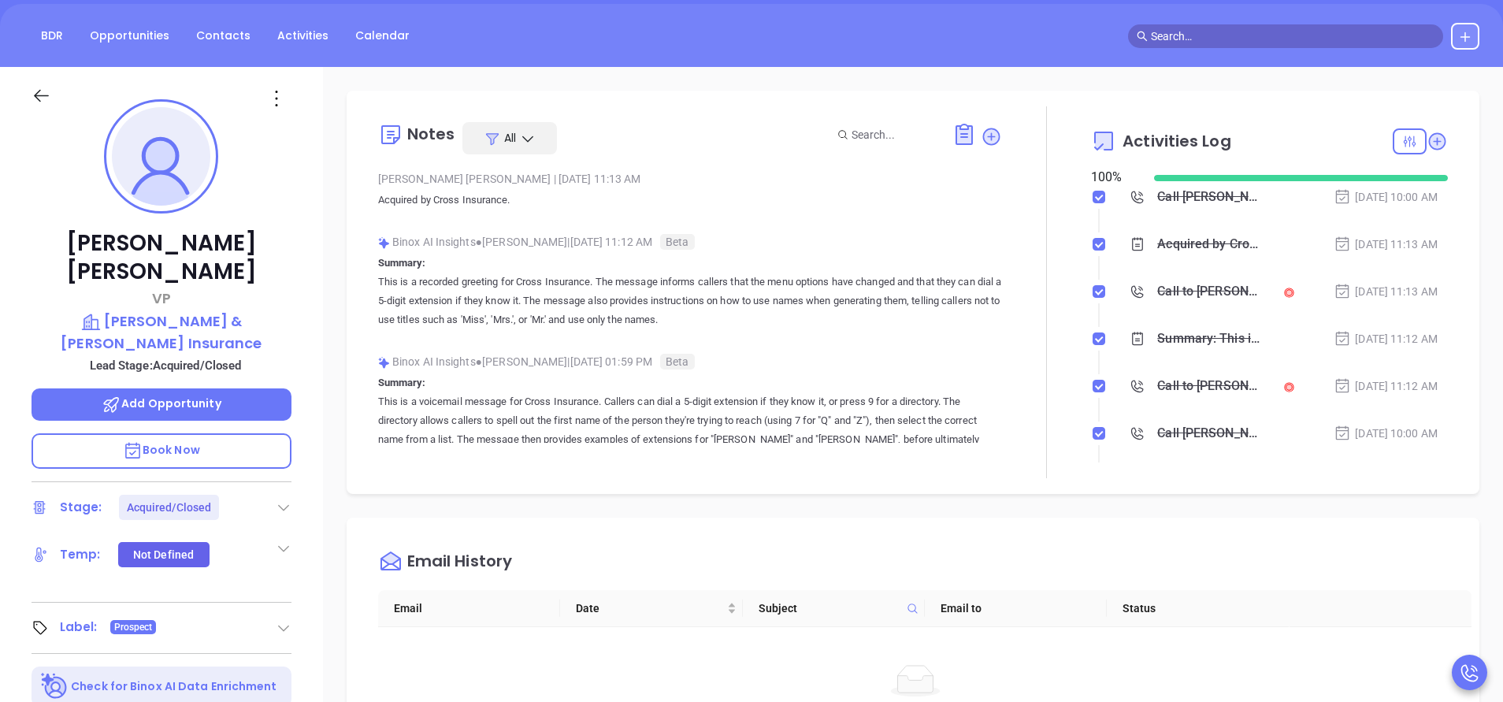
scroll to position [143, 0]
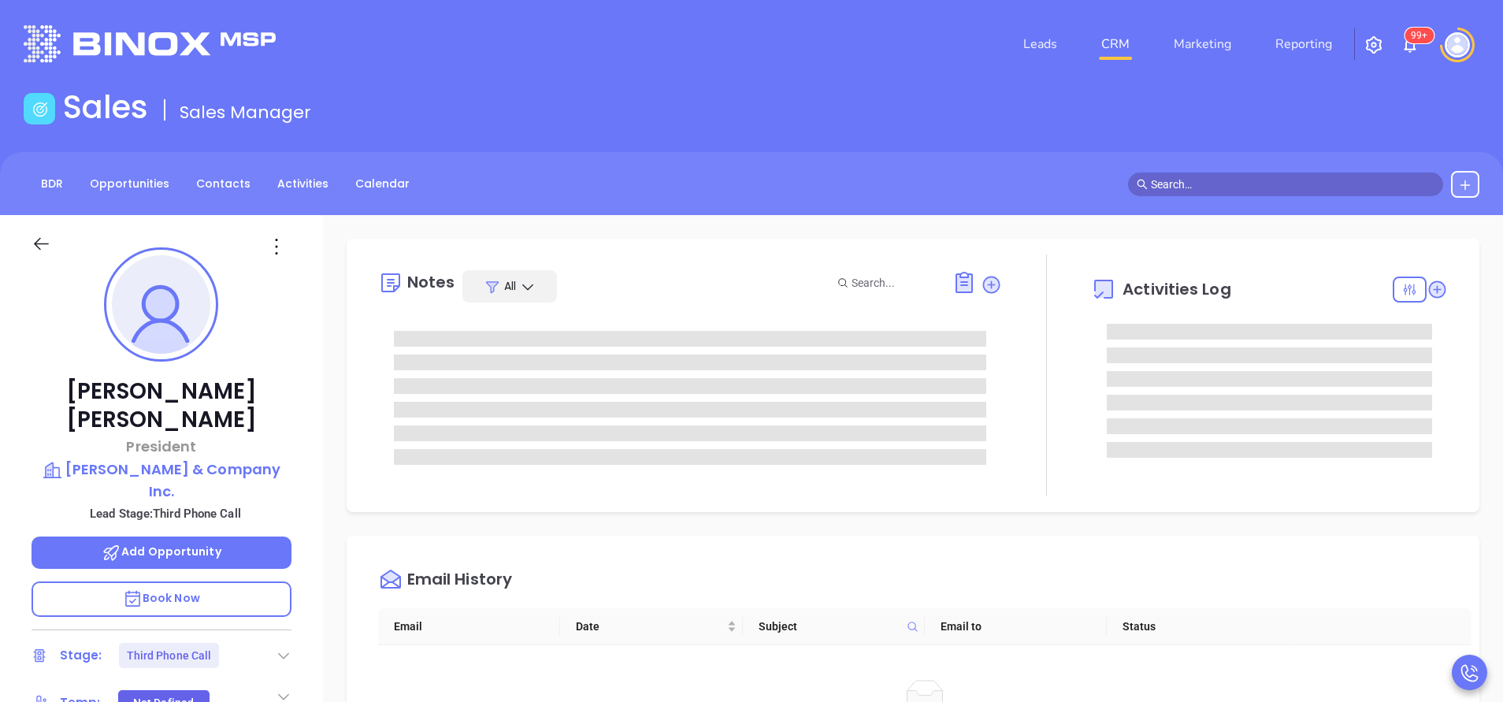
type input "[PERSON_NAME]"
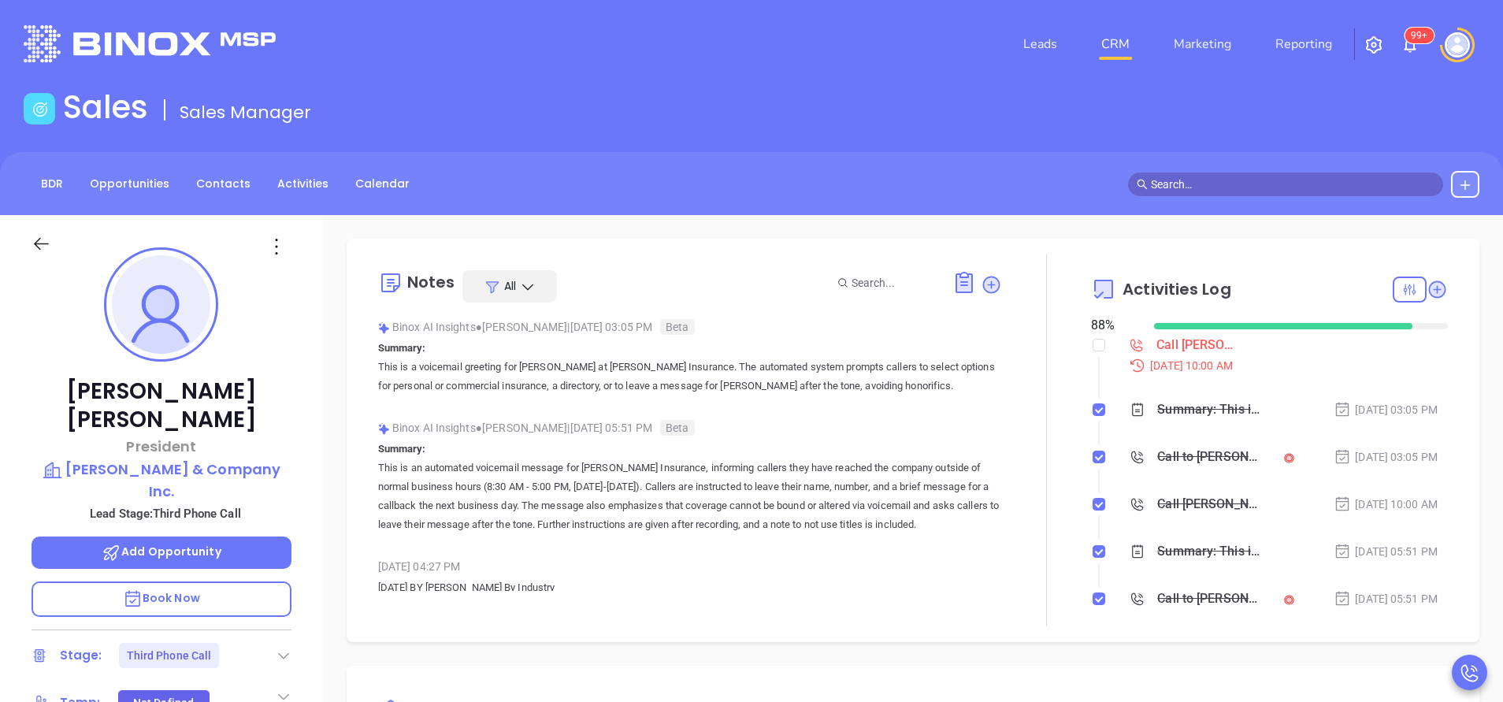
scroll to position [458, 0]
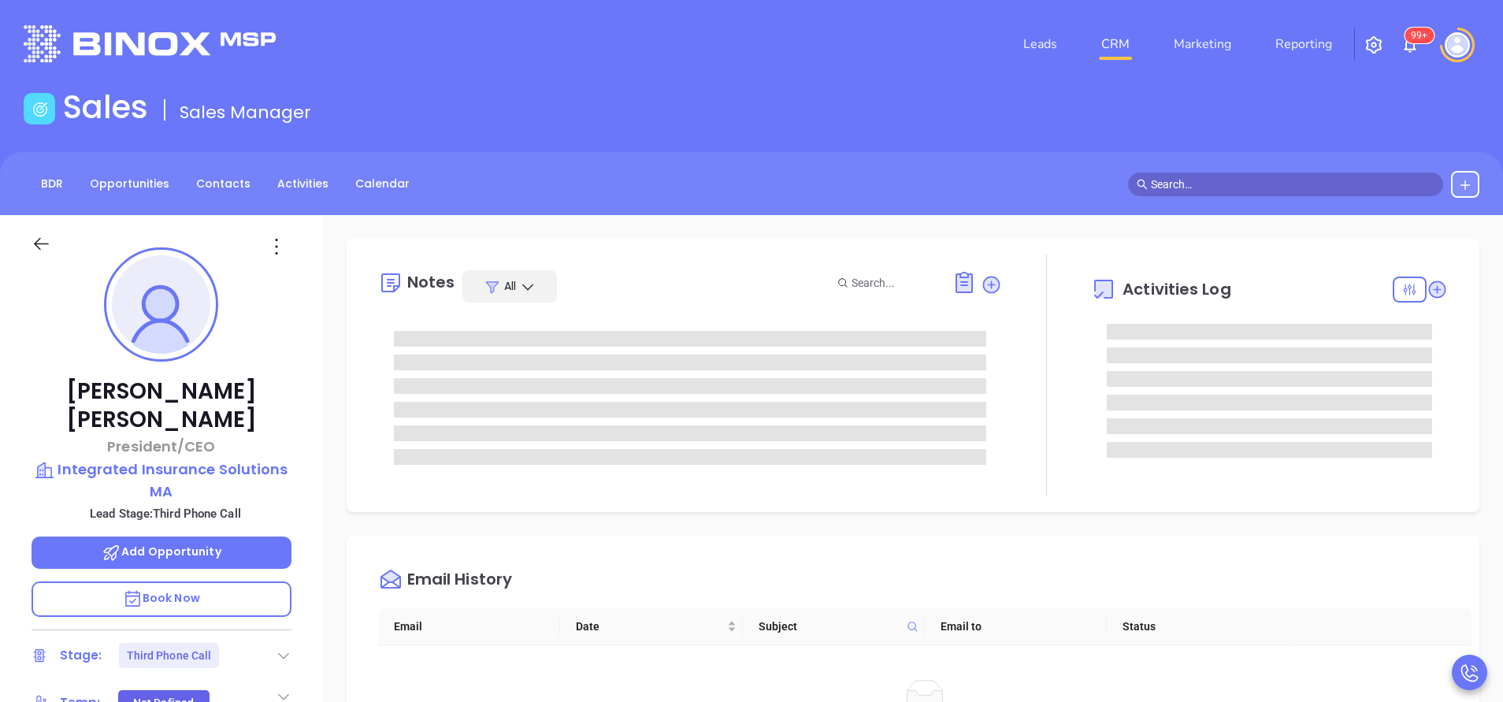
type input "[PERSON_NAME]"
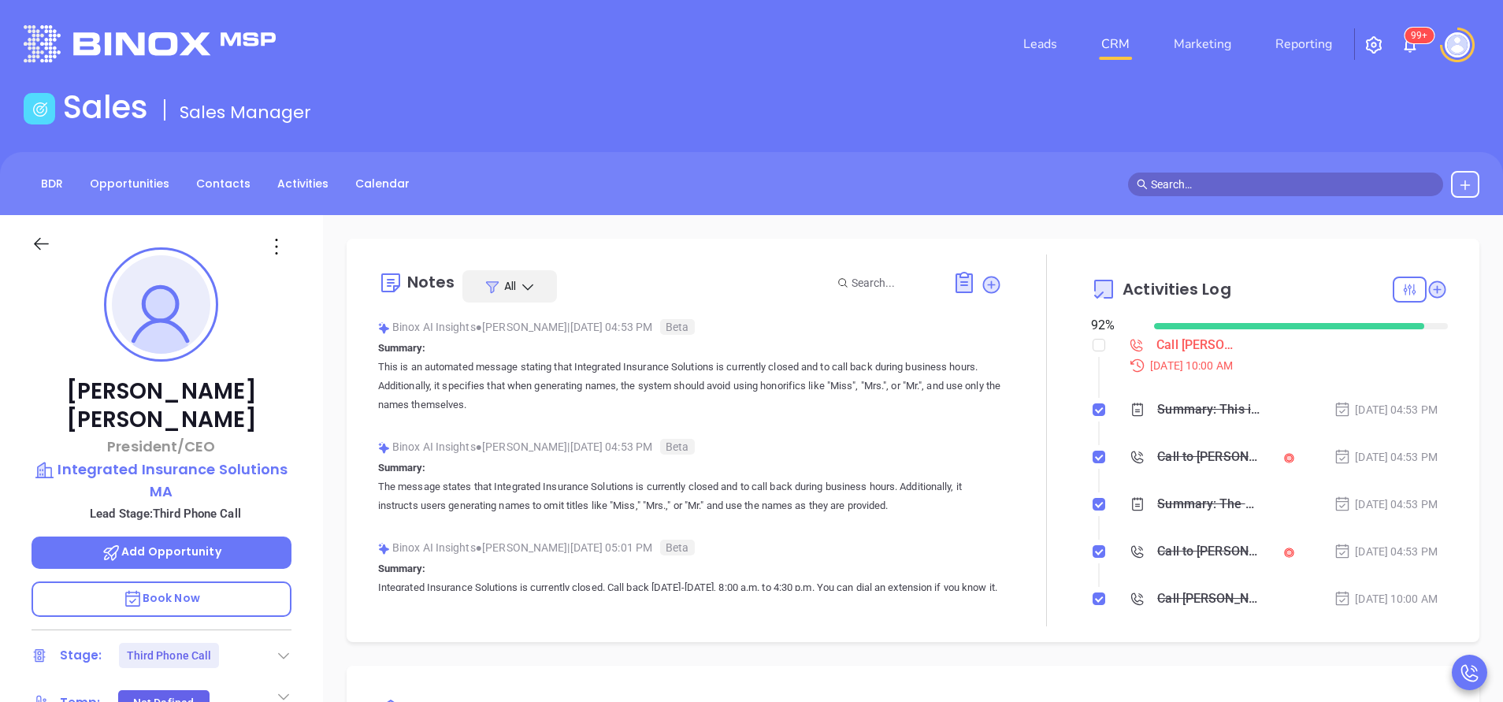
scroll to position [458, 0]
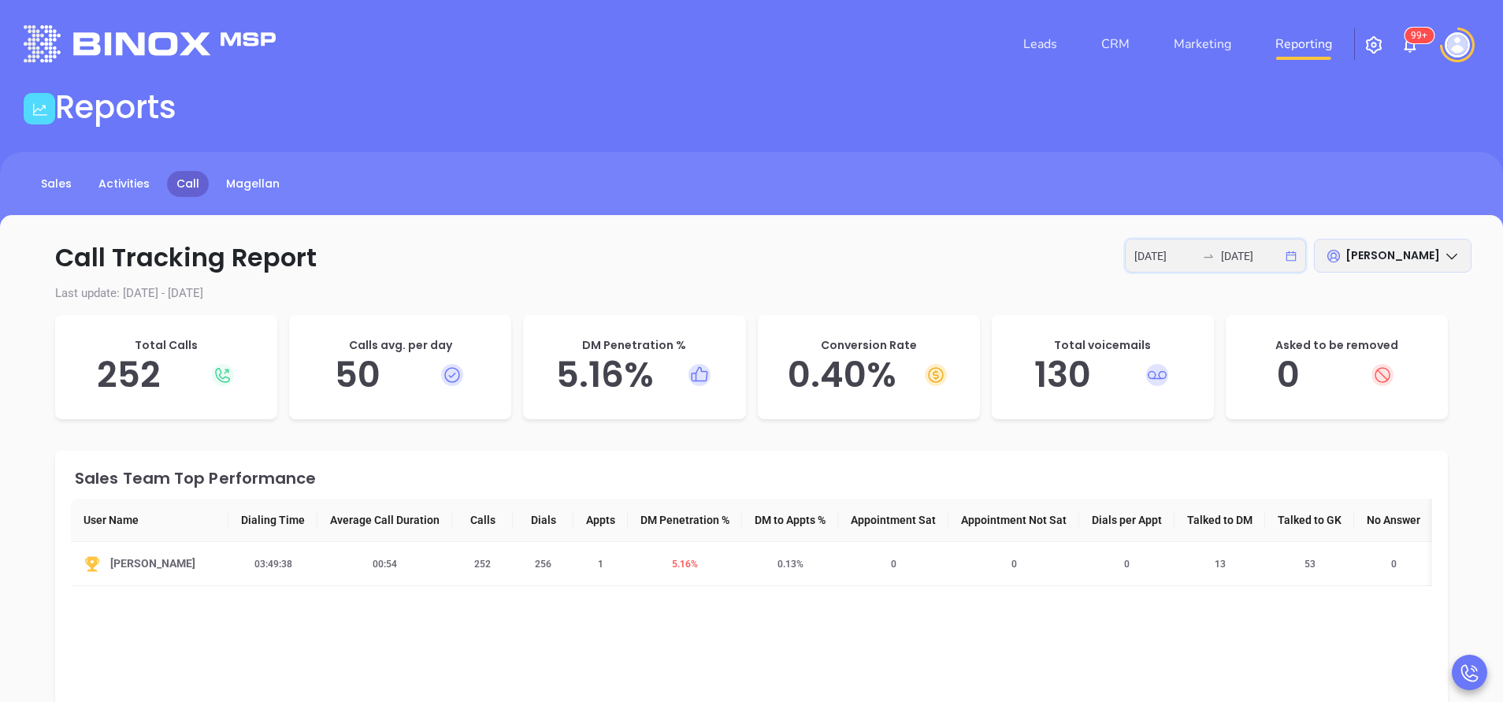
click at [1253, 258] on input "2025-10-10" at bounding box center [1251, 255] width 61 height 17
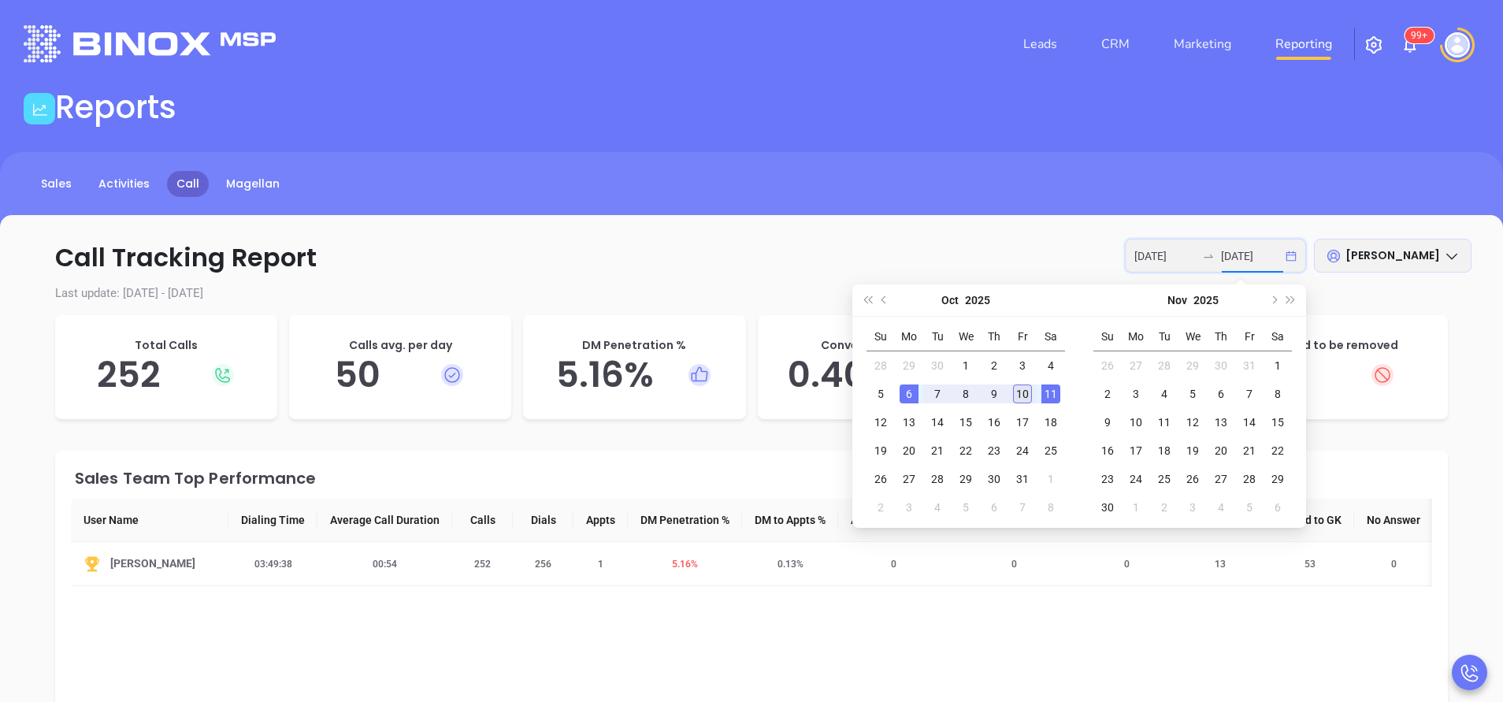
type input "2025-10-10"
click at [1027, 396] on div "10" at bounding box center [1022, 393] width 19 height 19
type input "2025-10-10"
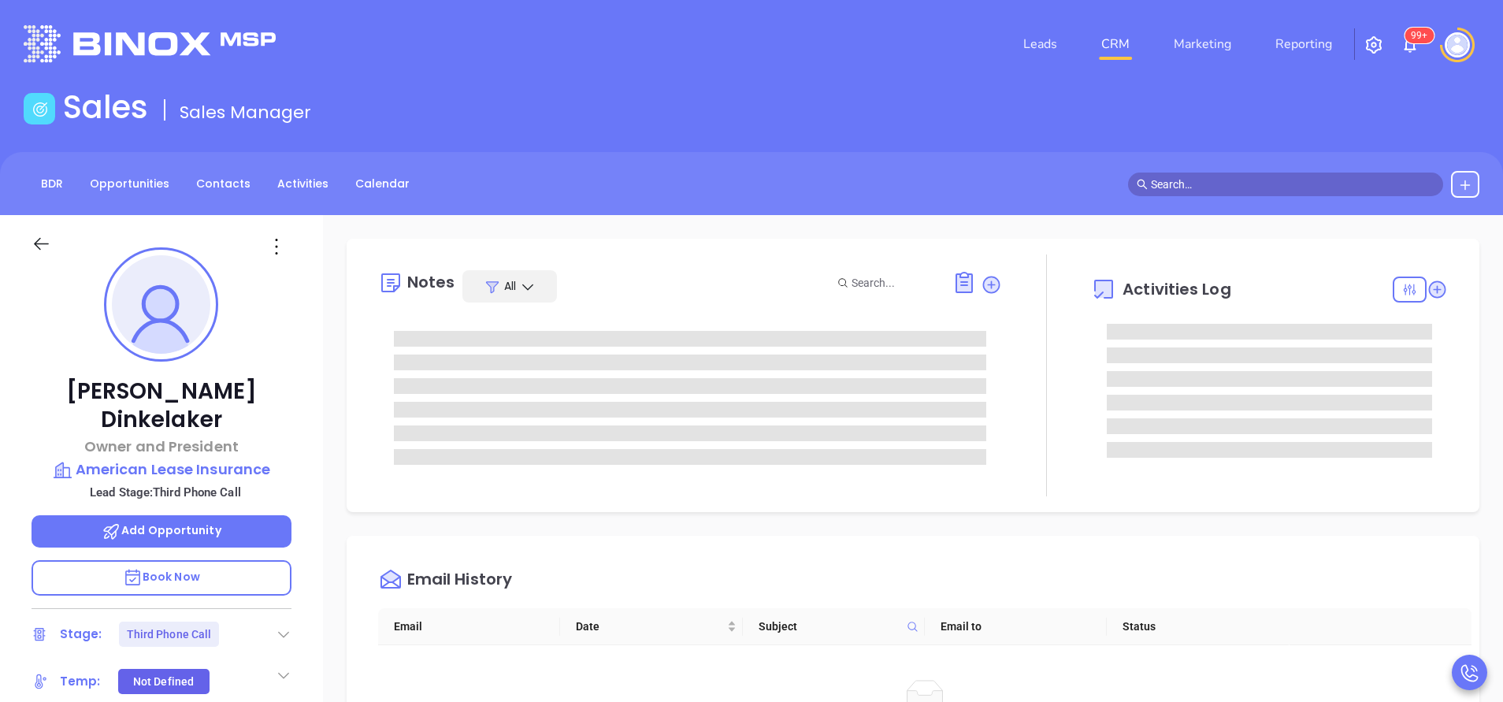
type input "[PERSON_NAME]"
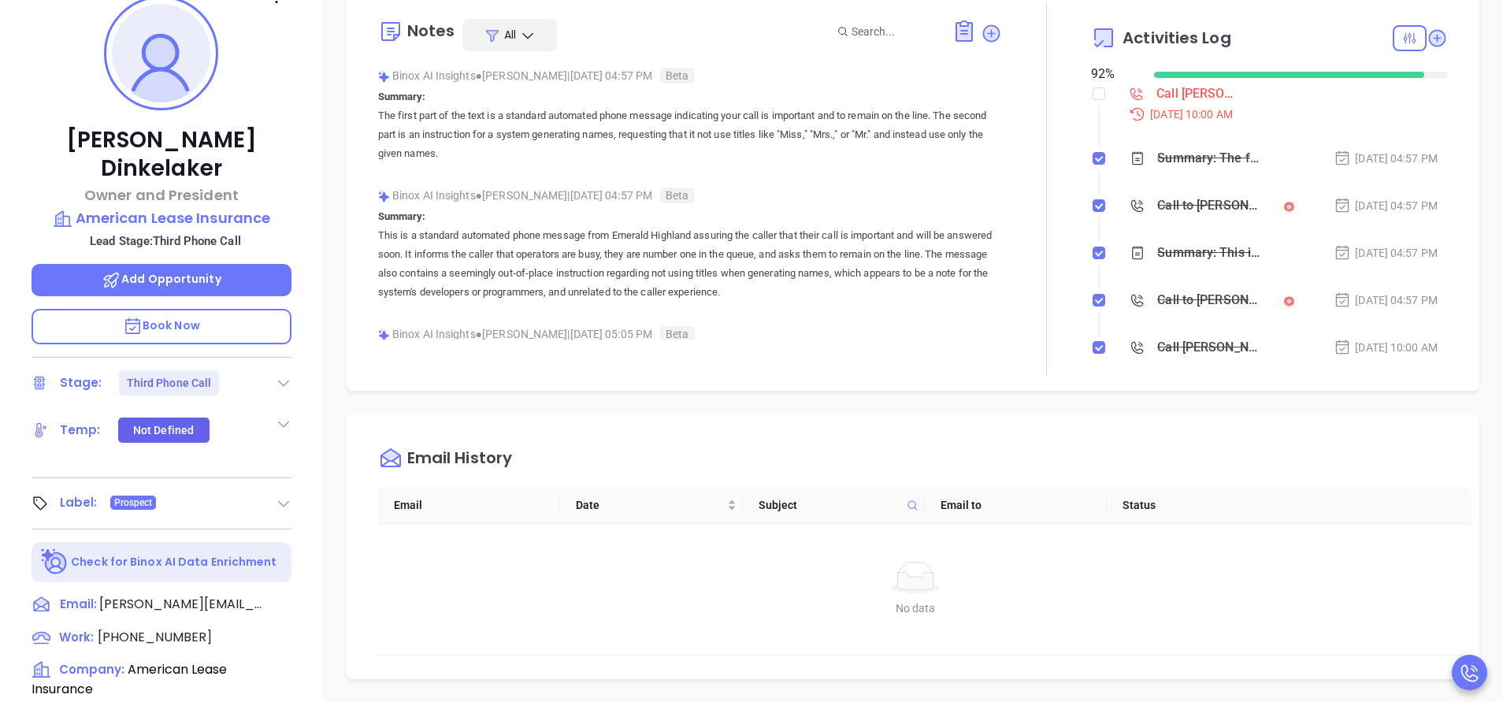
scroll to position [354, 0]
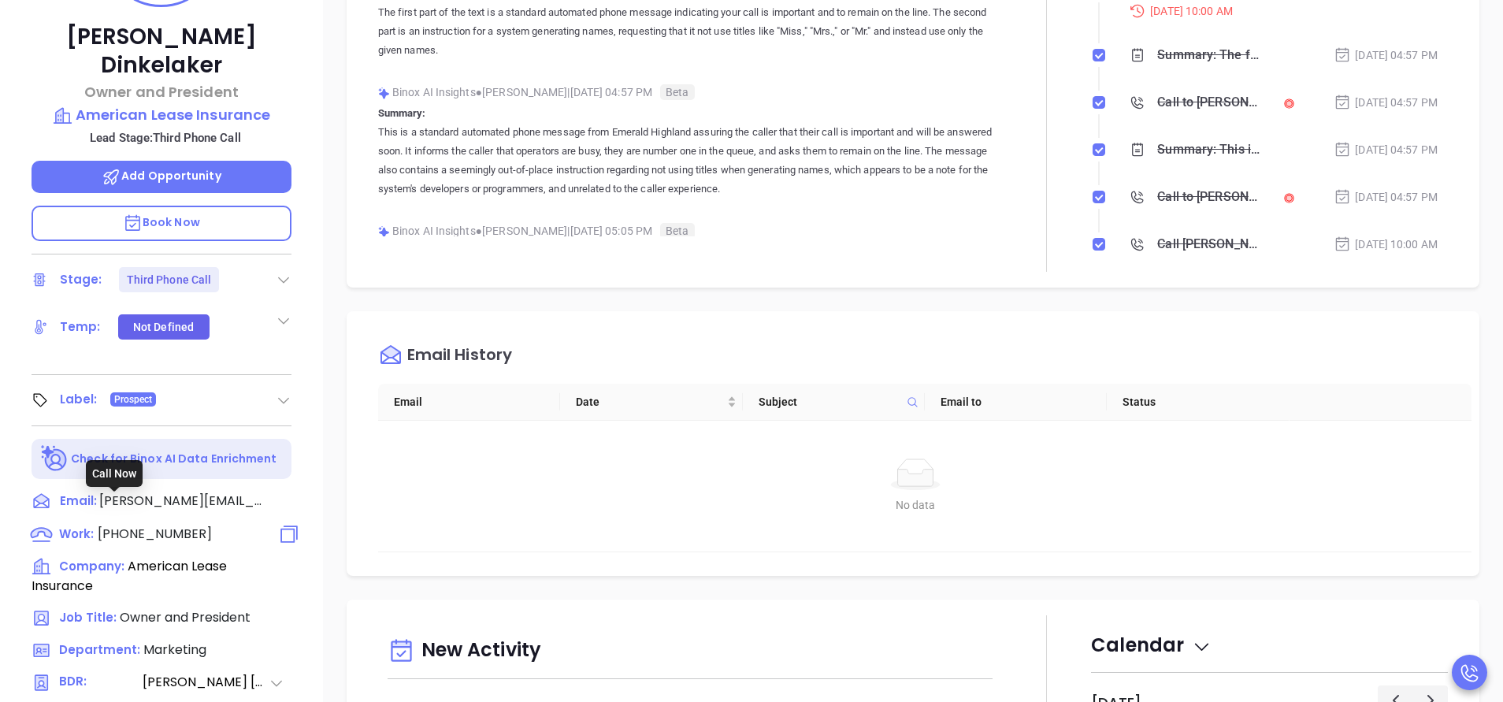
click at [177, 525] on span "[PHONE_NUMBER]" at bounding box center [155, 534] width 114 height 18
type input "[PHONE_NUMBER]"
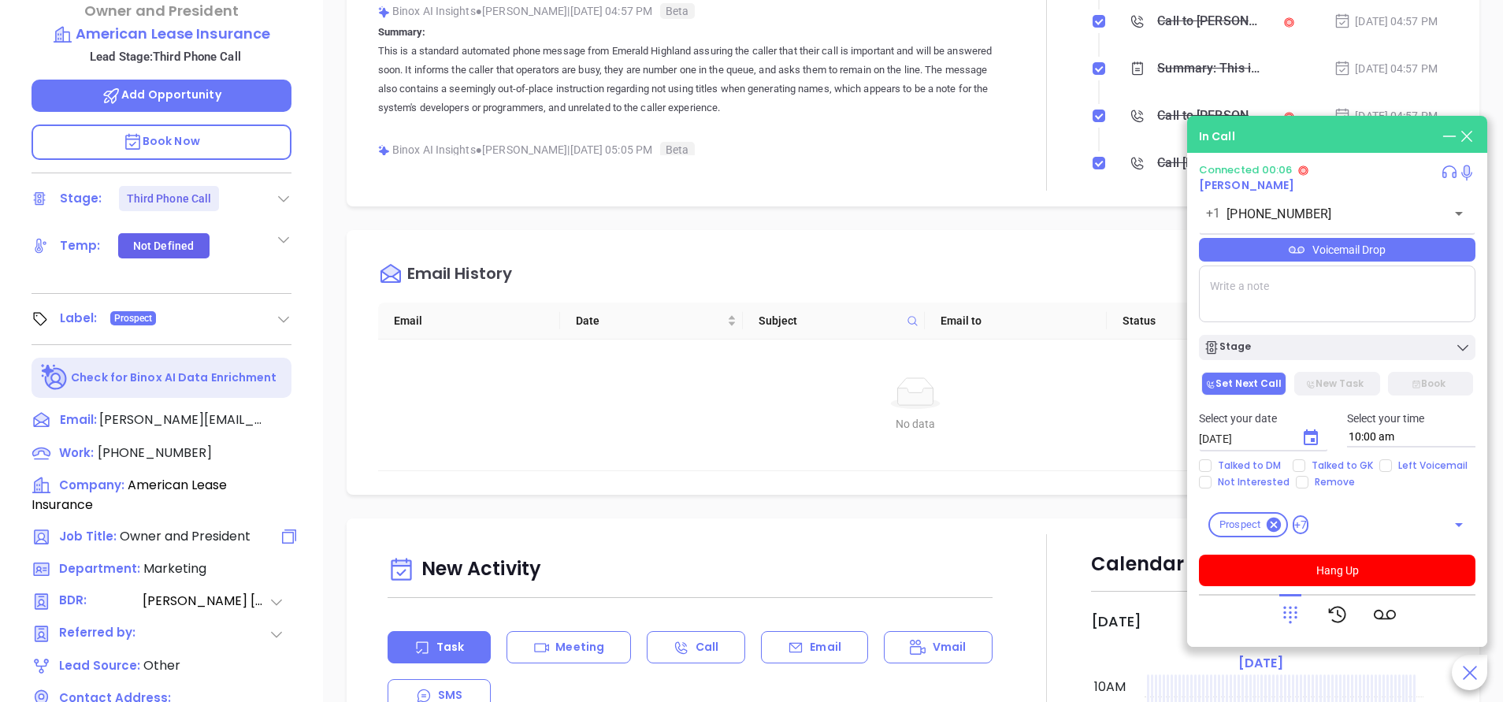
scroll to position [473, 0]
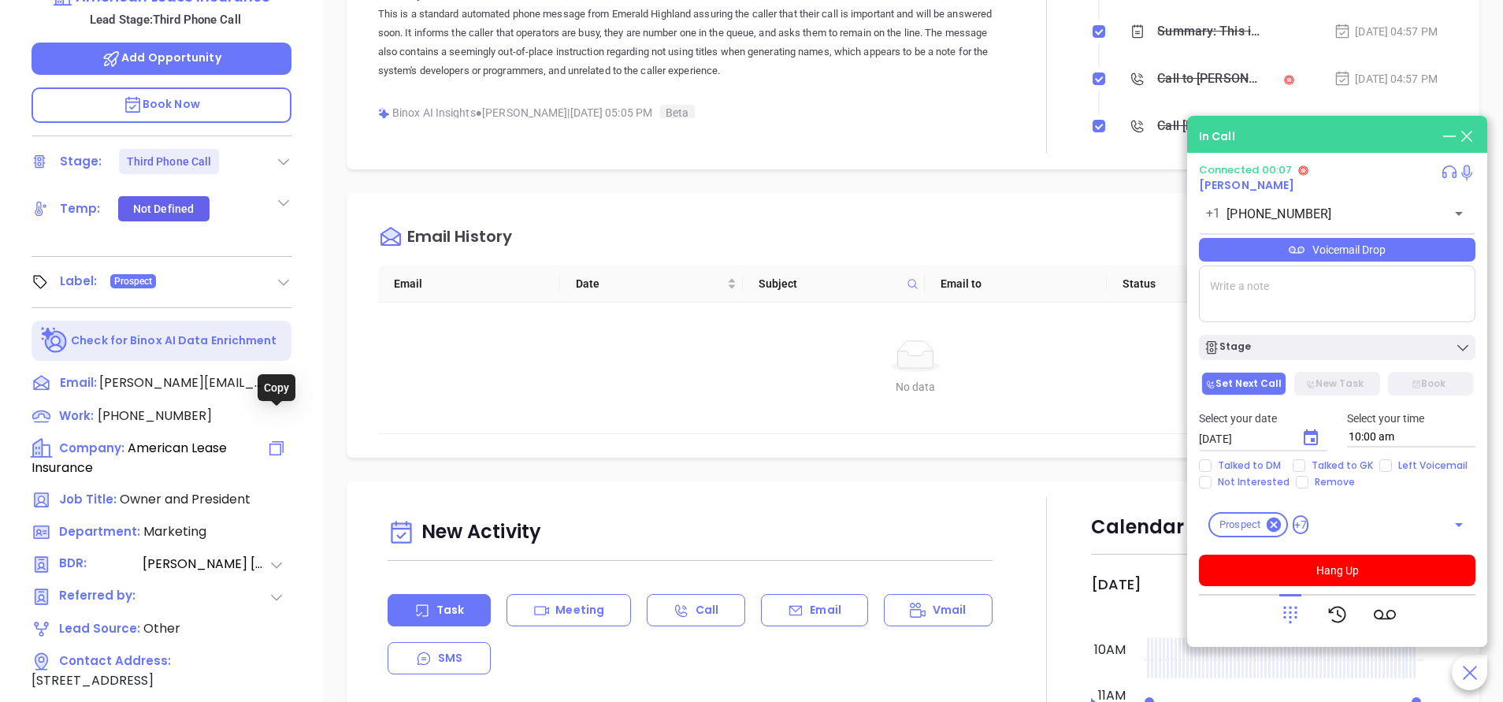
click at [278, 439] on icon at bounding box center [276, 448] width 19 height 19
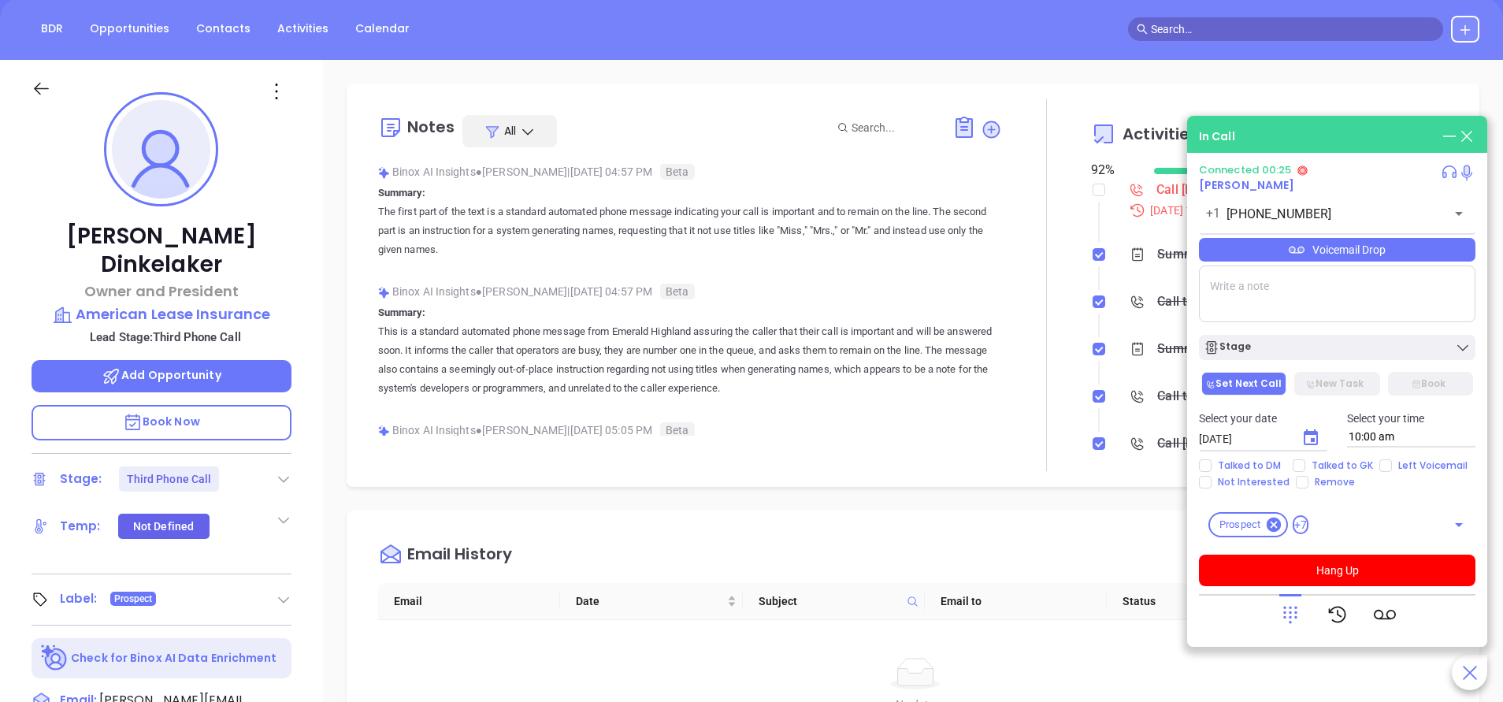
scroll to position [118, 0]
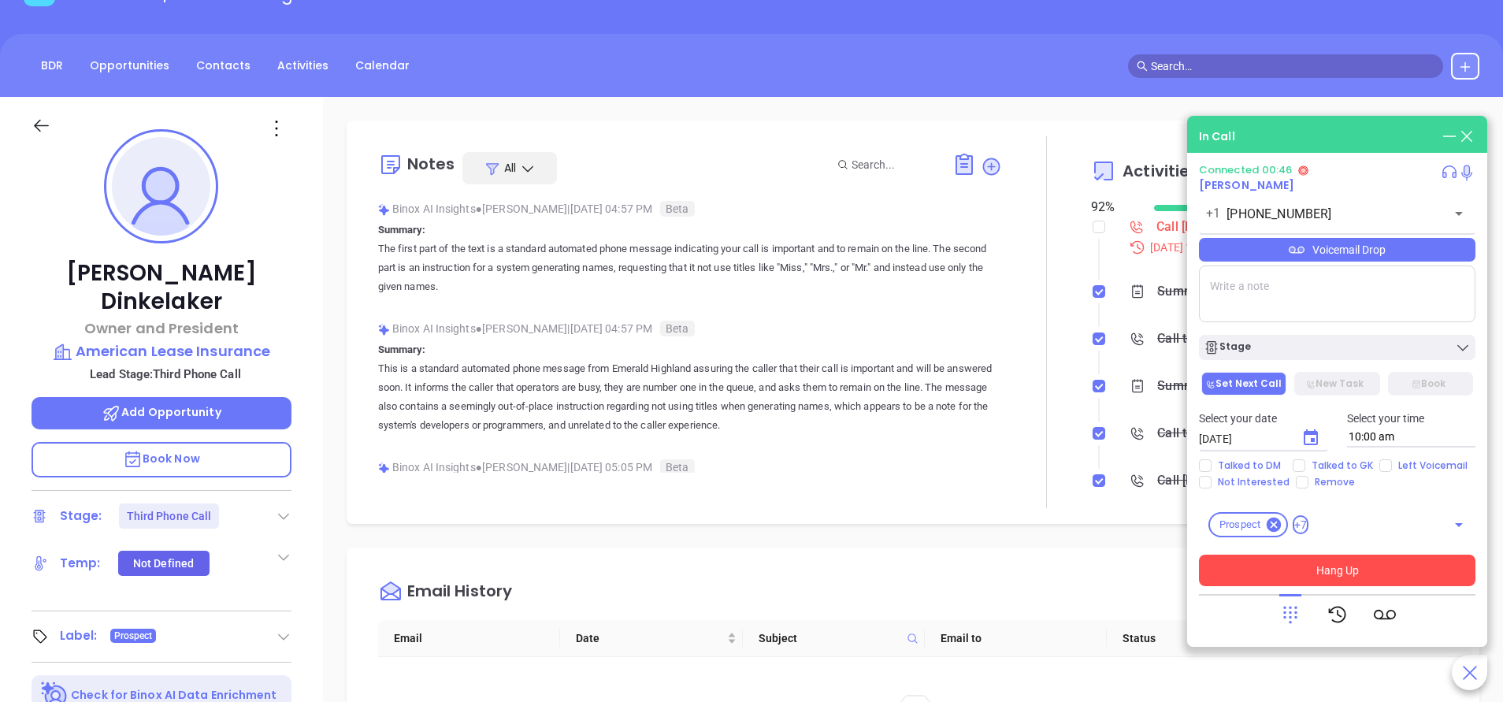
click at [1331, 573] on button "Hang Up" at bounding box center [1337, 571] width 277 height 32
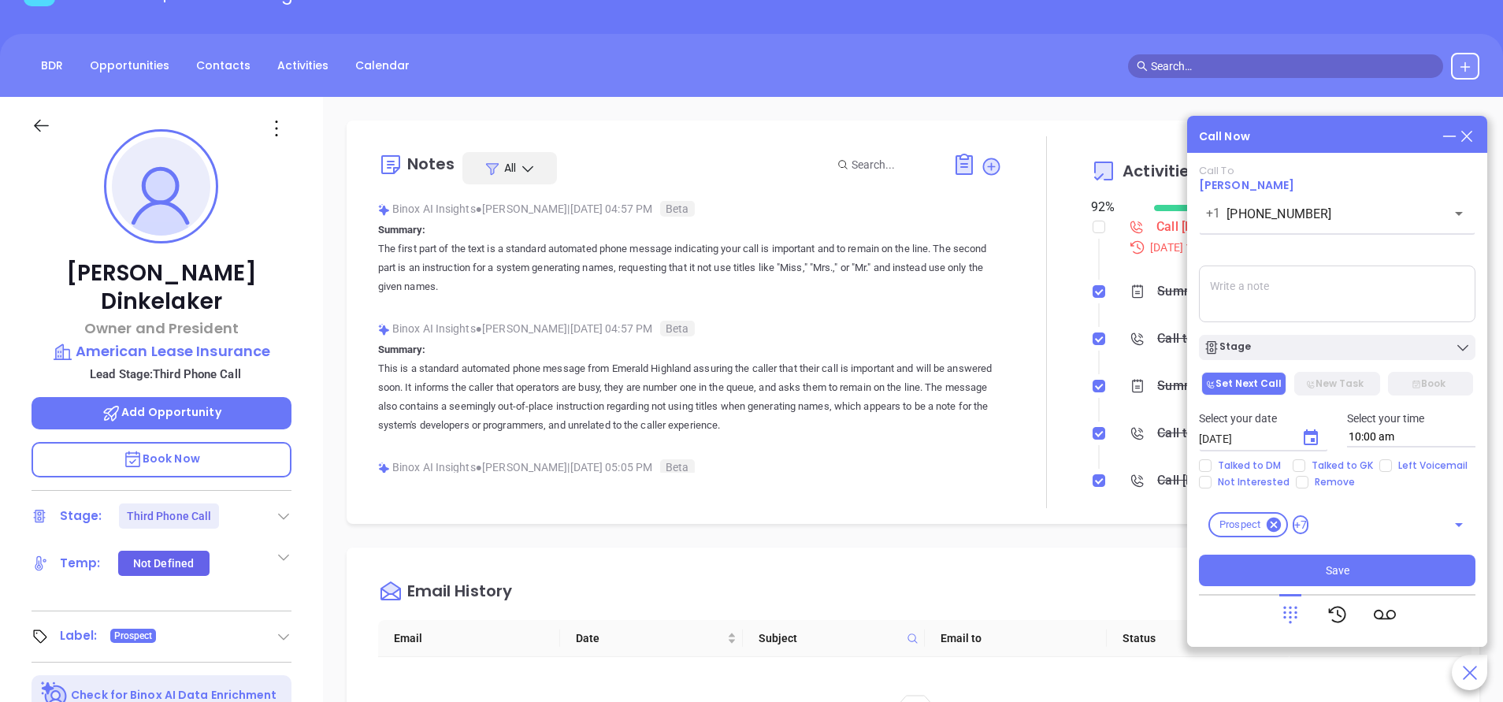
click at [1242, 303] on textarea at bounding box center [1337, 293] width 277 height 57
type textarea "Acquired by Assurant."
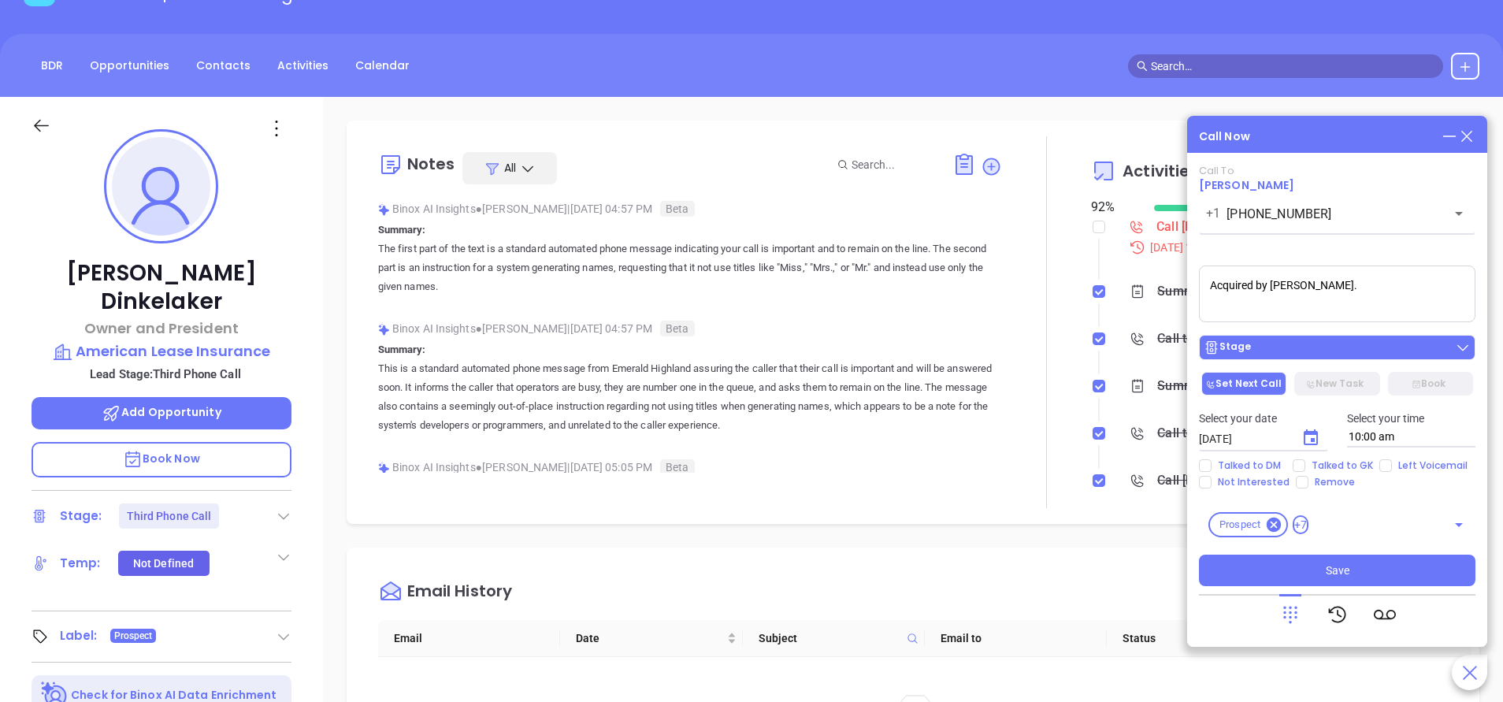
click at [1306, 346] on div "Stage" at bounding box center [1337, 348] width 267 height 16
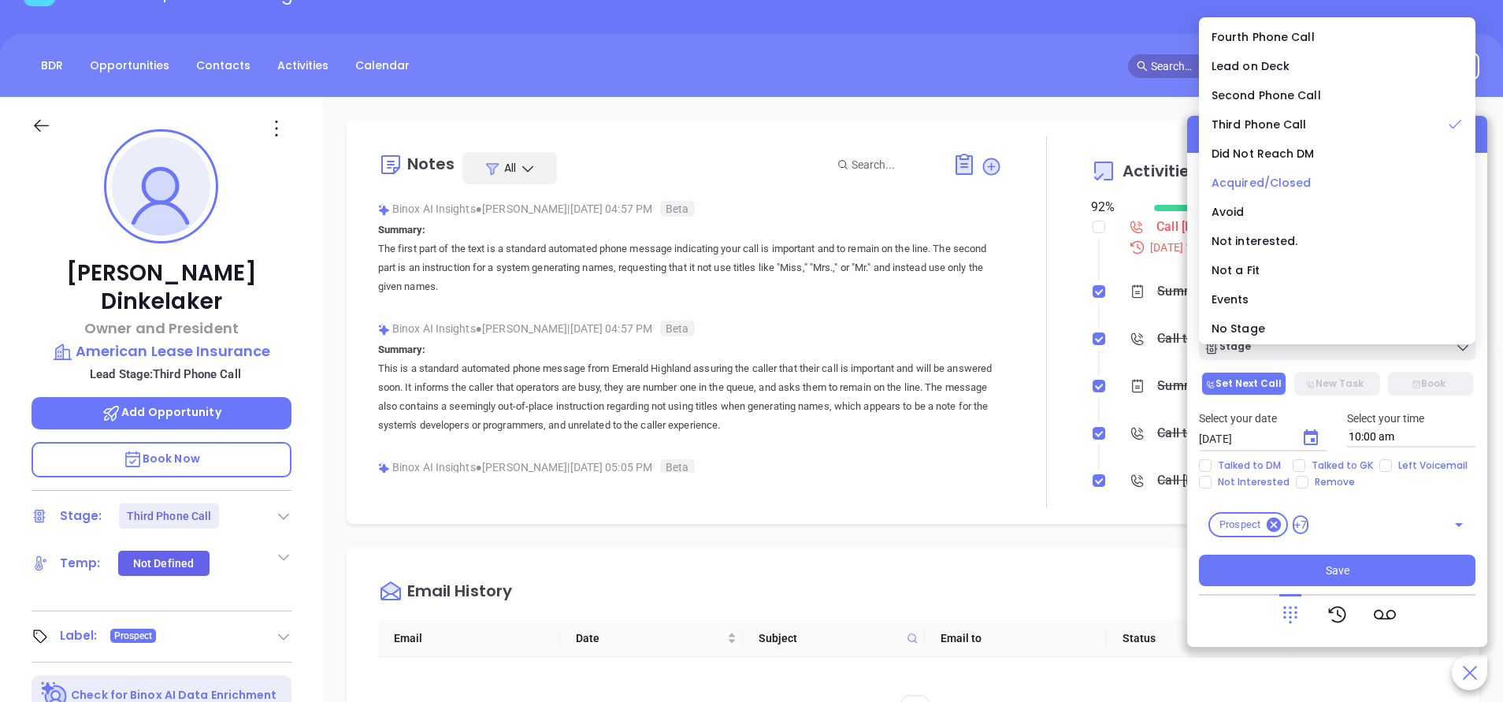
click at [1253, 184] on span "Acquired/Closed" at bounding box center [1262, 183] width 100 height 16
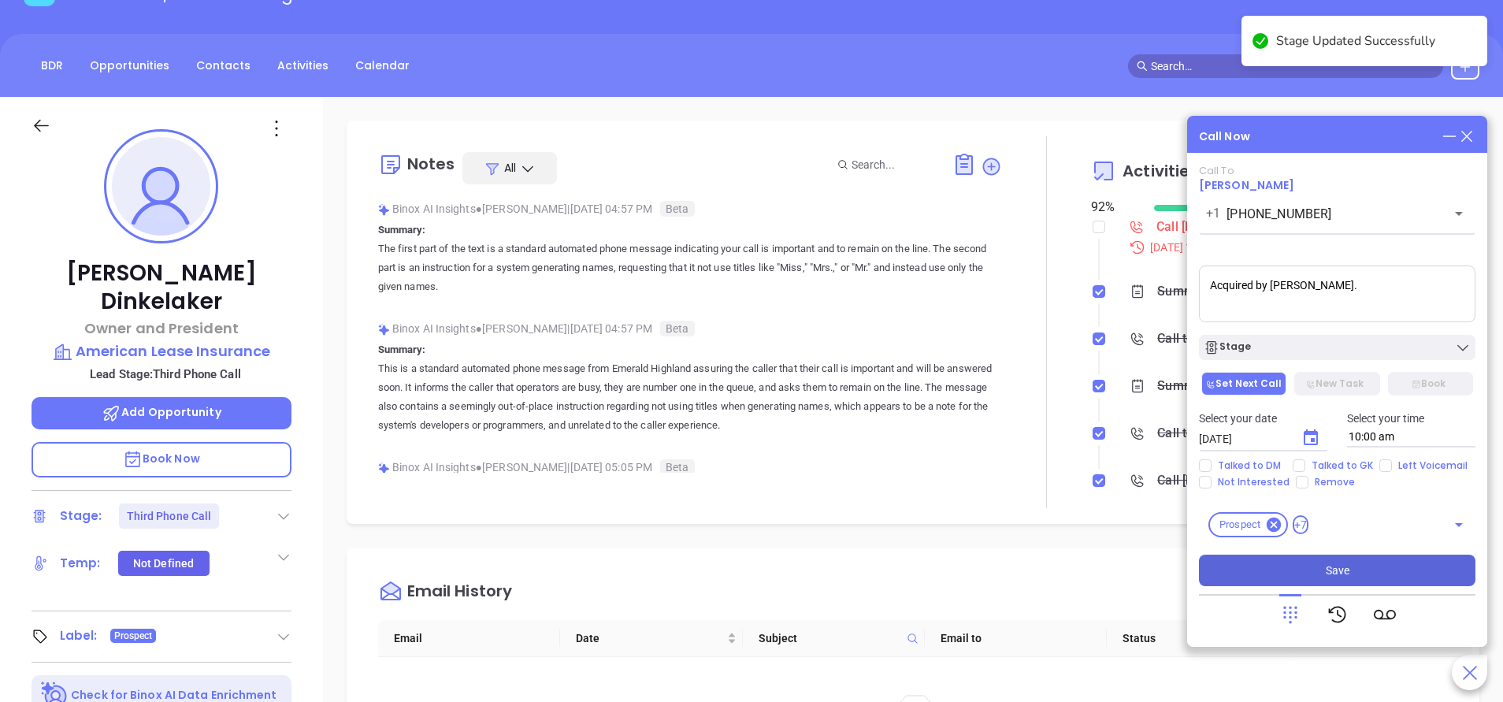
click at [1327, 572] on span "Save" at bounding box center [1338, 570] width 24 height 17
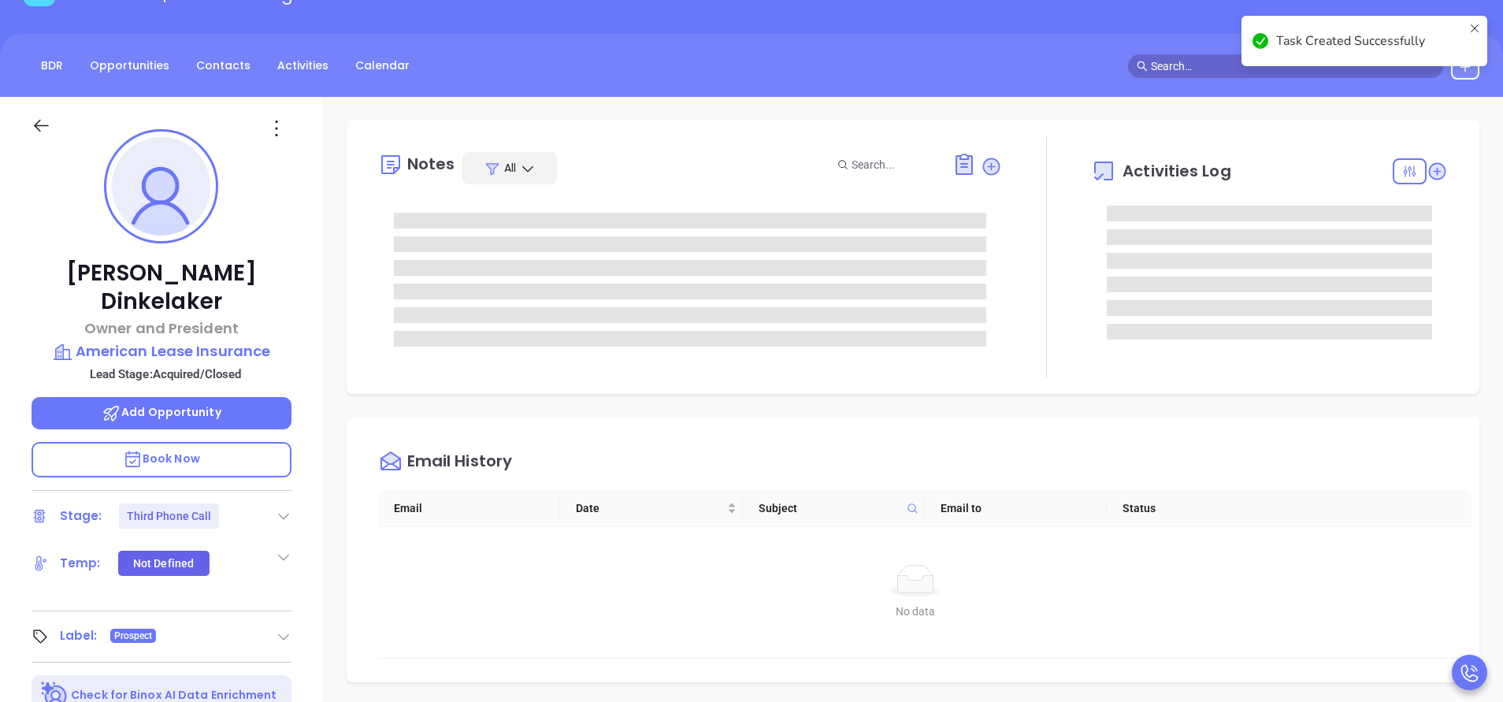
click at [1323, 117] on div "Notes All Activities Log Email History Email Date Subject Email to Status No da…" at bounding box center [913, 648] width 1180 height 1103
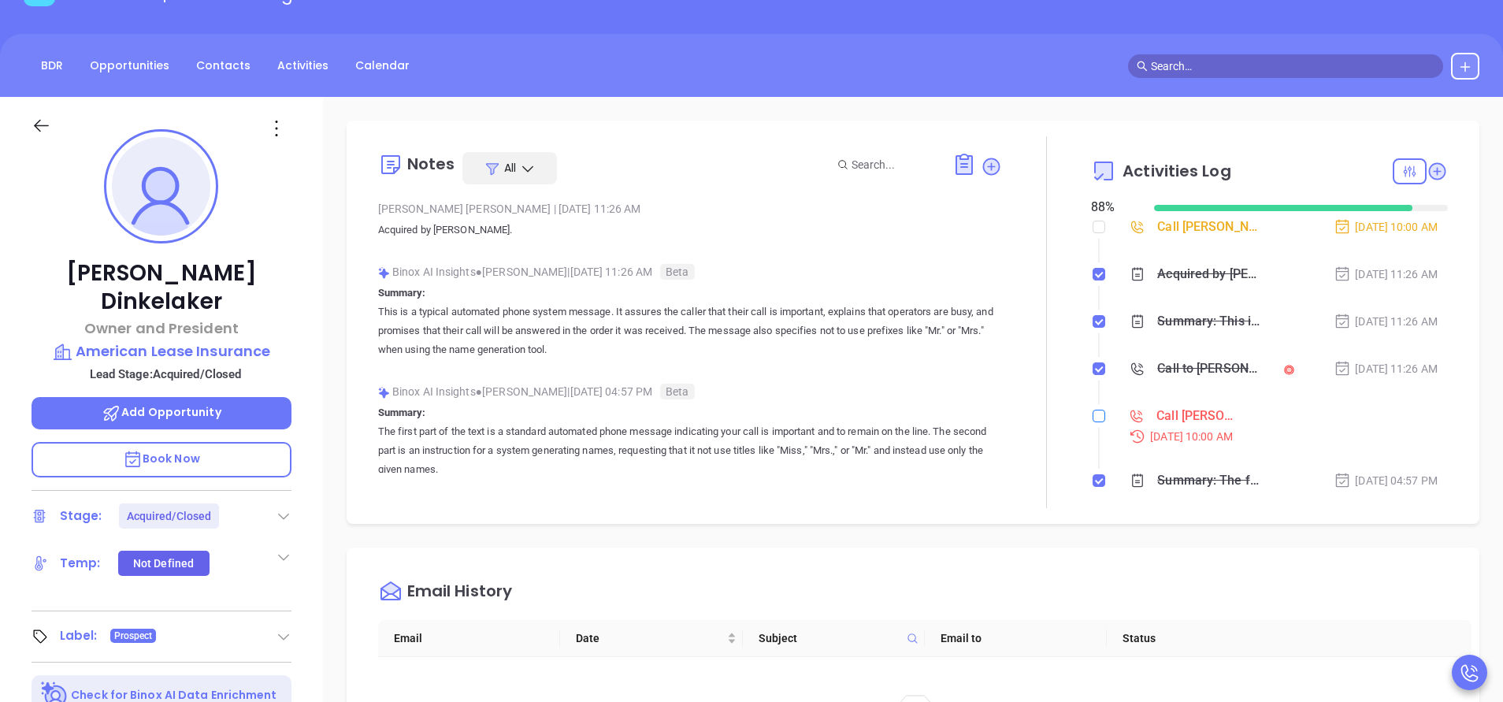
click at [1093, 415] on input "checkbox" at bounding box center [1099, 416] width 13 height 13
checkbox input "true"
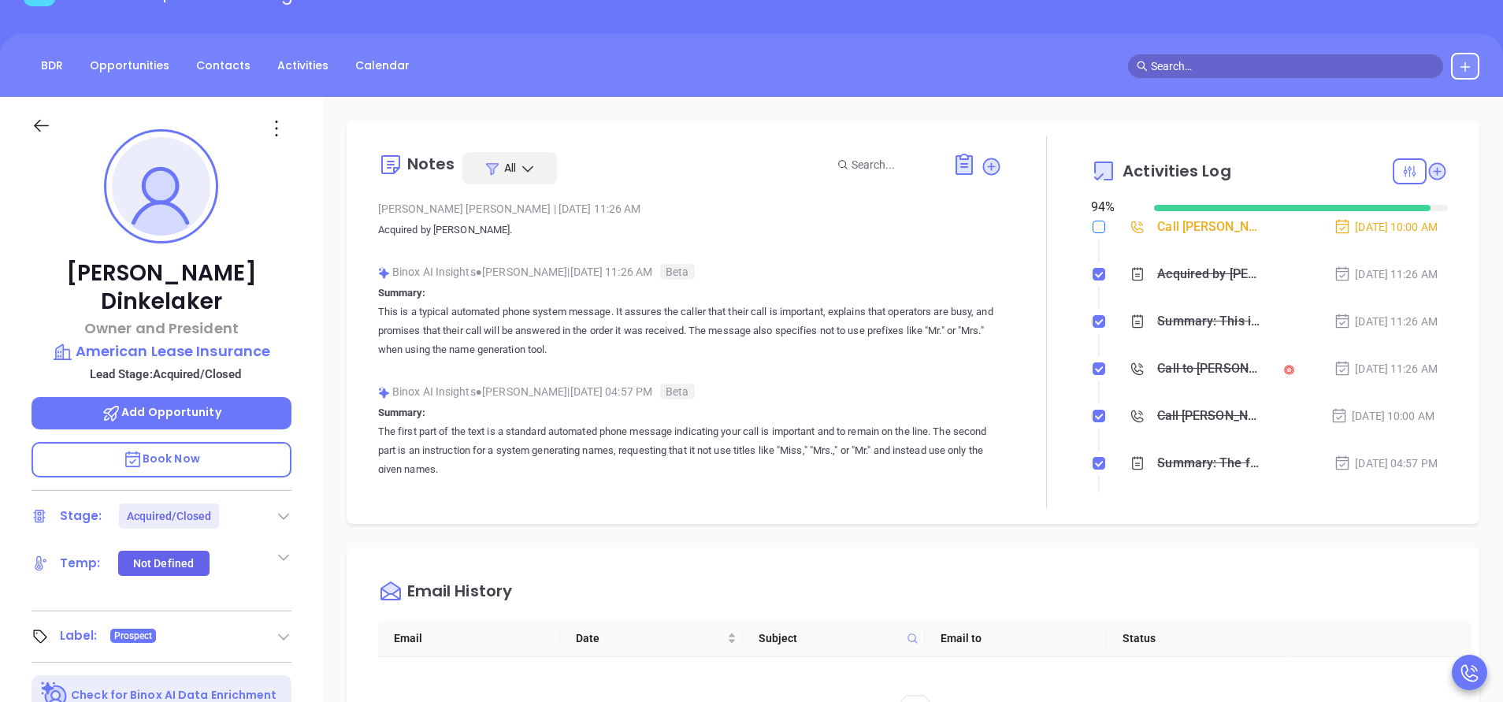
click at [1093, 229] on input "checkbox" at bounding box center [1099, 227] width 13 height 13
checkbox input "true"
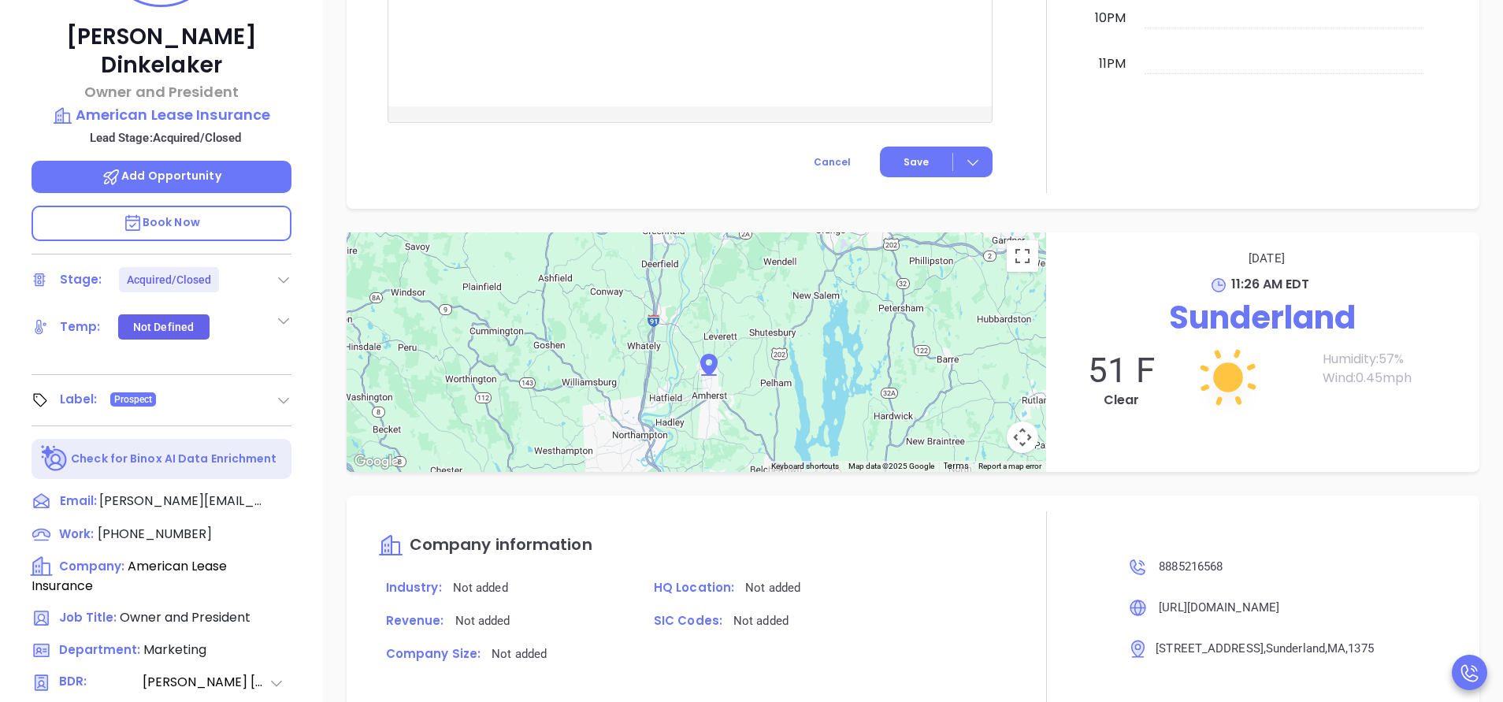
scroll to position [616, 0]
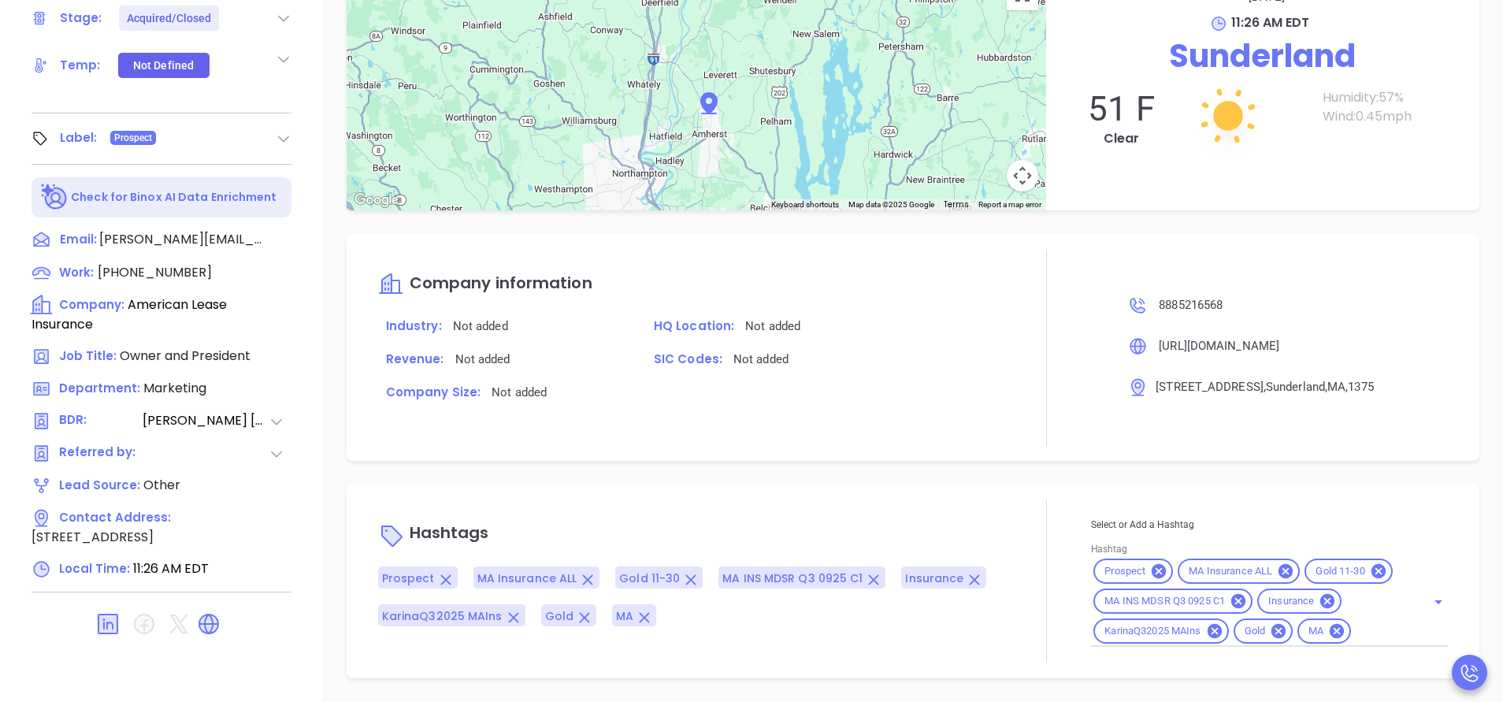
click at [1353, 633] on input "Hashtag" at bounding box center [1378, 632] width 50 height 20
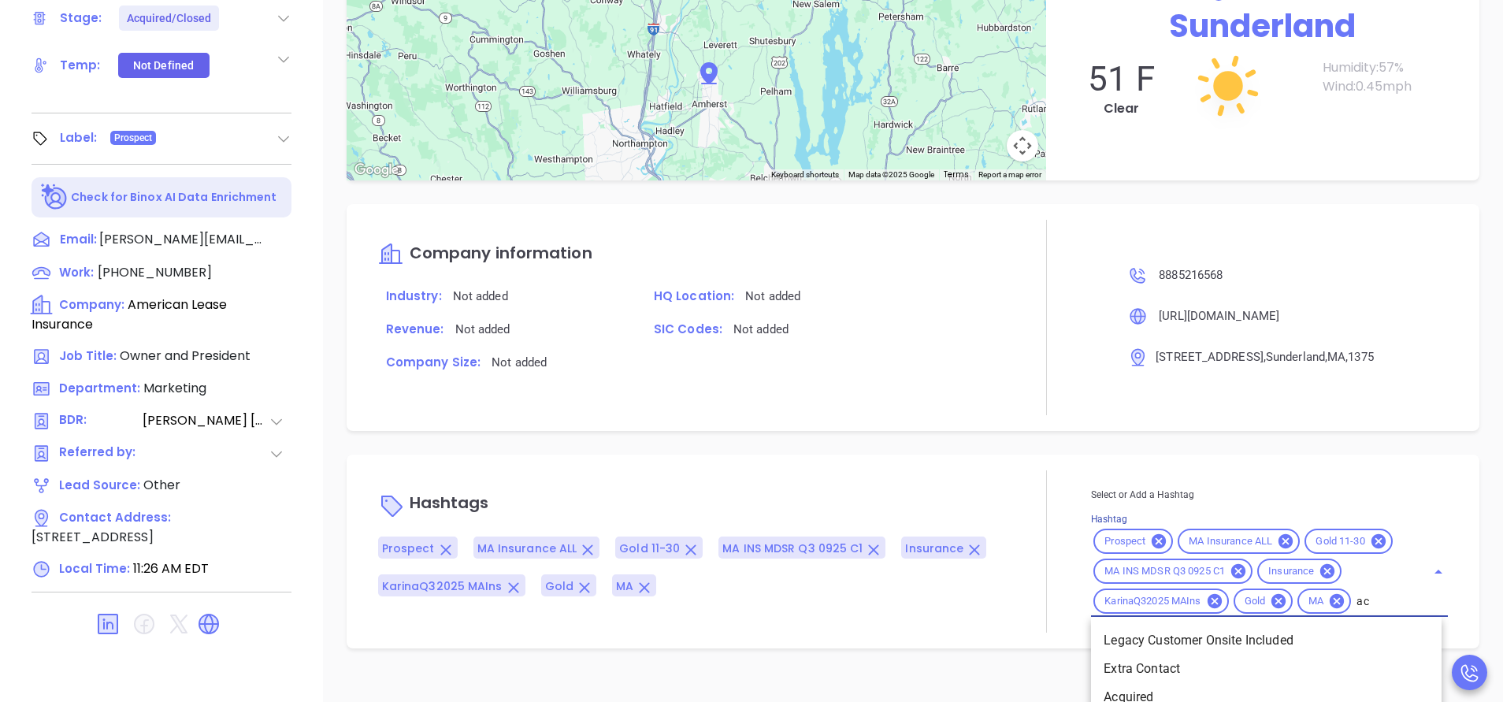
type input "acq"
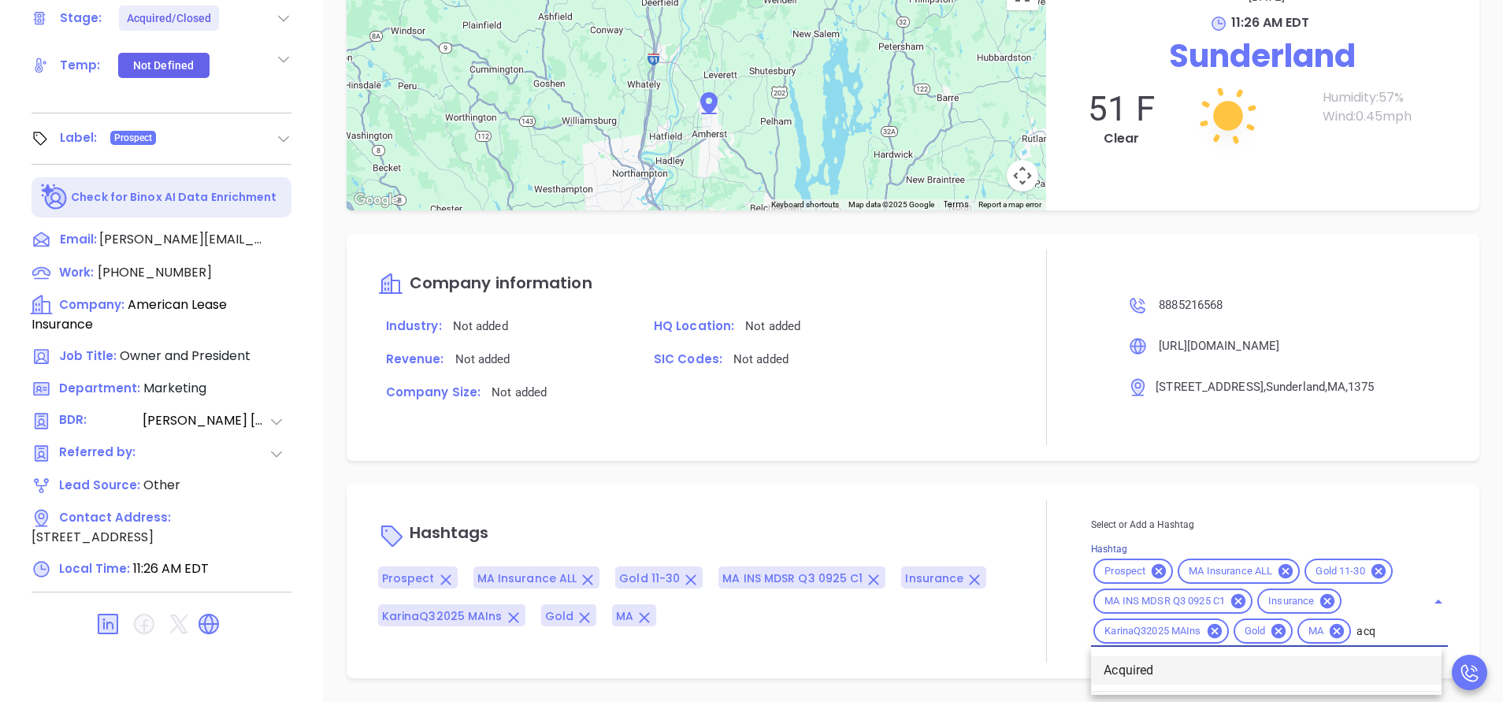
click at [1154, 689] on ul "Acquired" at bounding box center [1266, 670] width 351 height 41
click at [1152, 674] on li "Acquired" at bounding box center [1266, 670] width 351 height 28
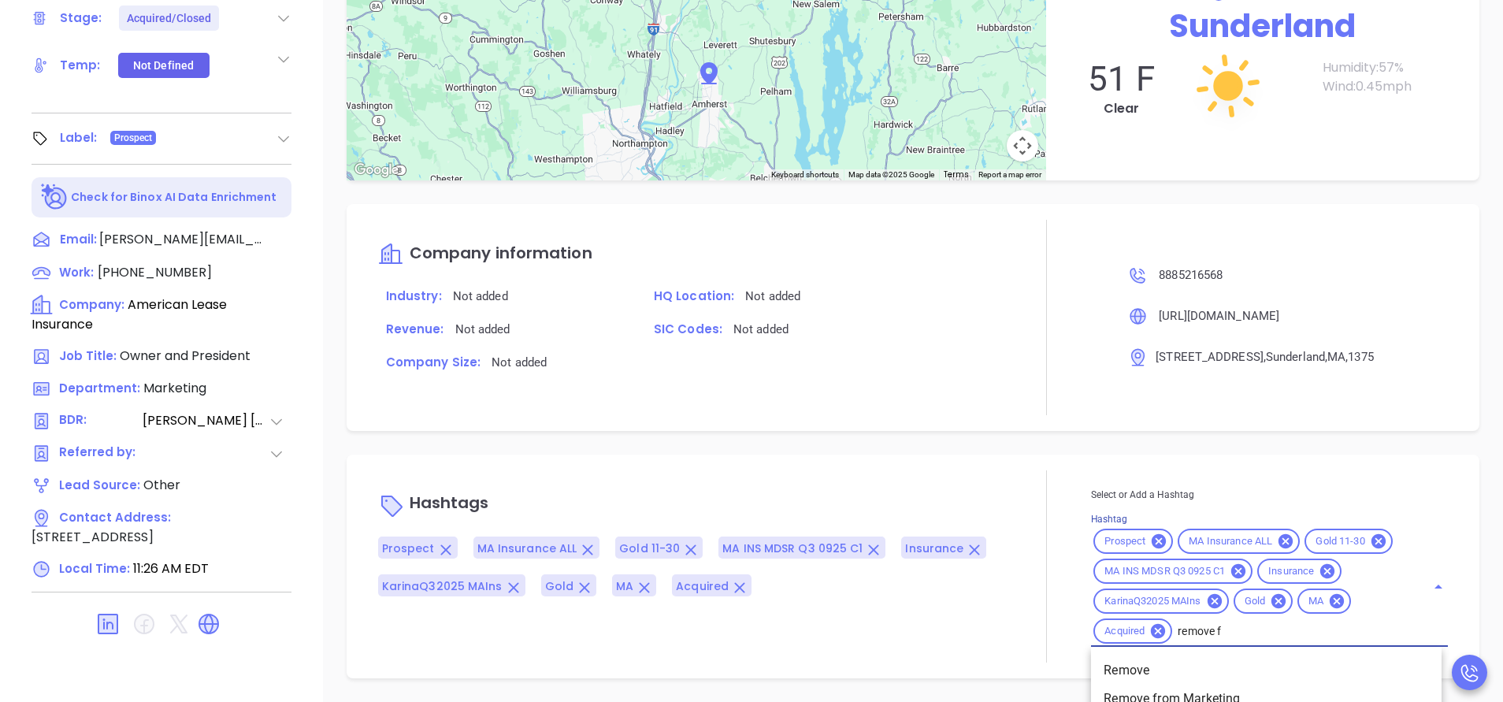
type input "remove fr"
click at [1217, 673] on li "Remove from Marketing" at bounding box center [1266, 670] width 351 height 28
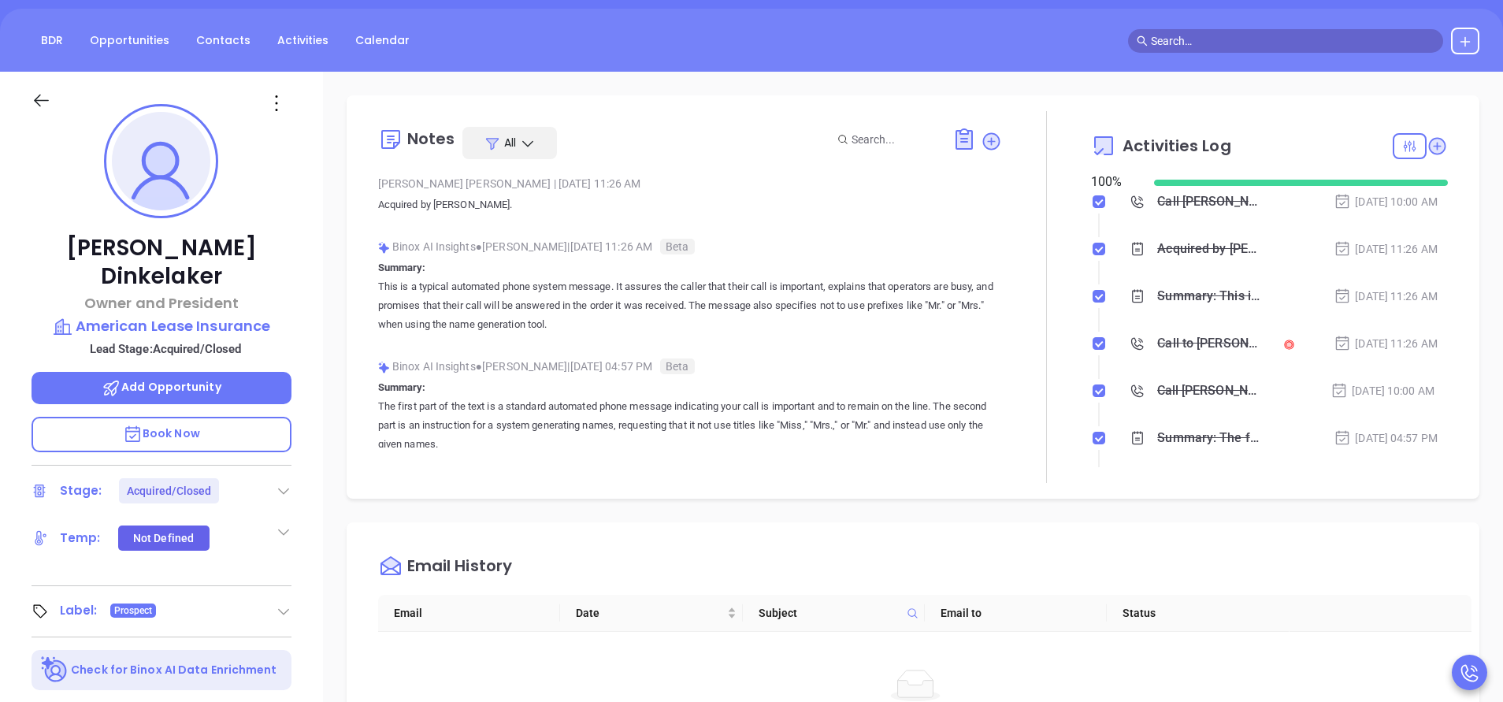
scroll to position [0, 0]
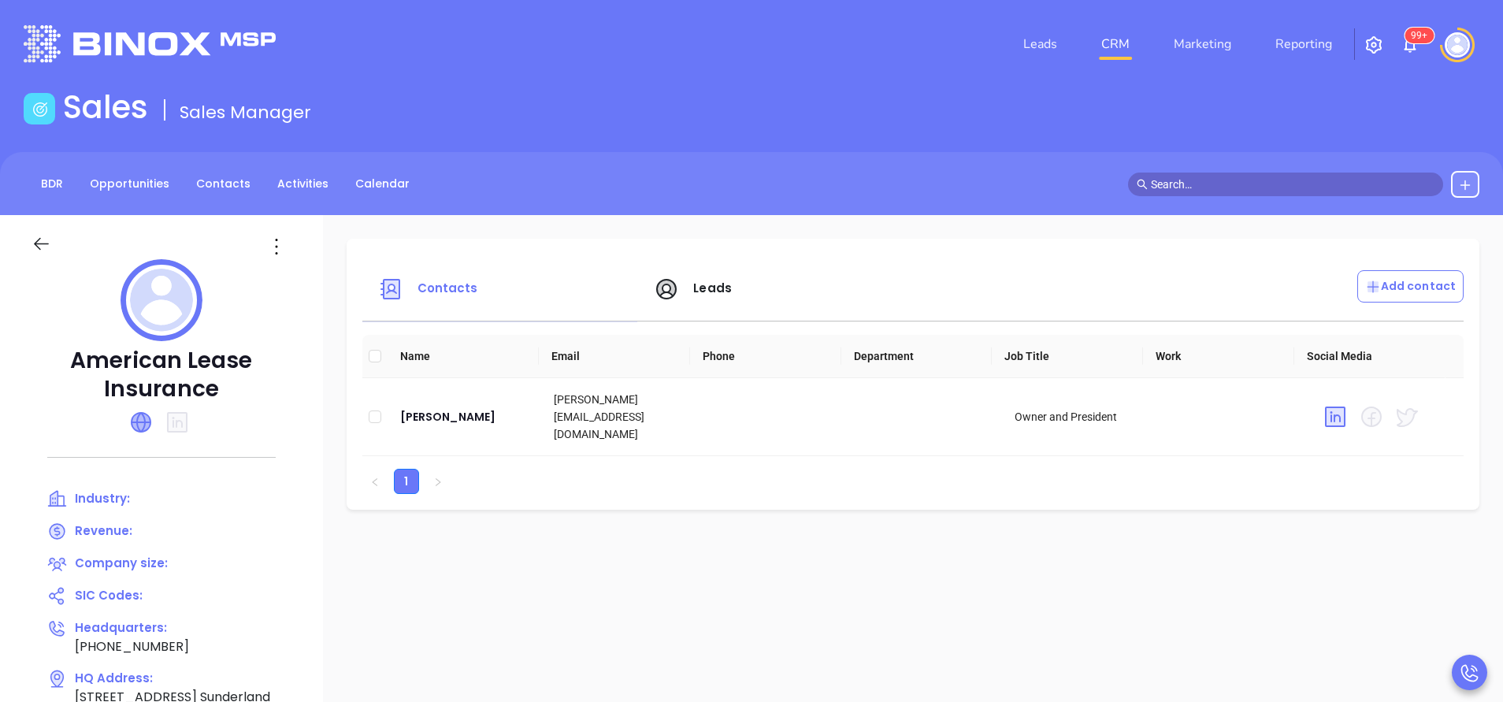
click at [142, 424] on icon at bounding box center [141, 422] width 19 height 19
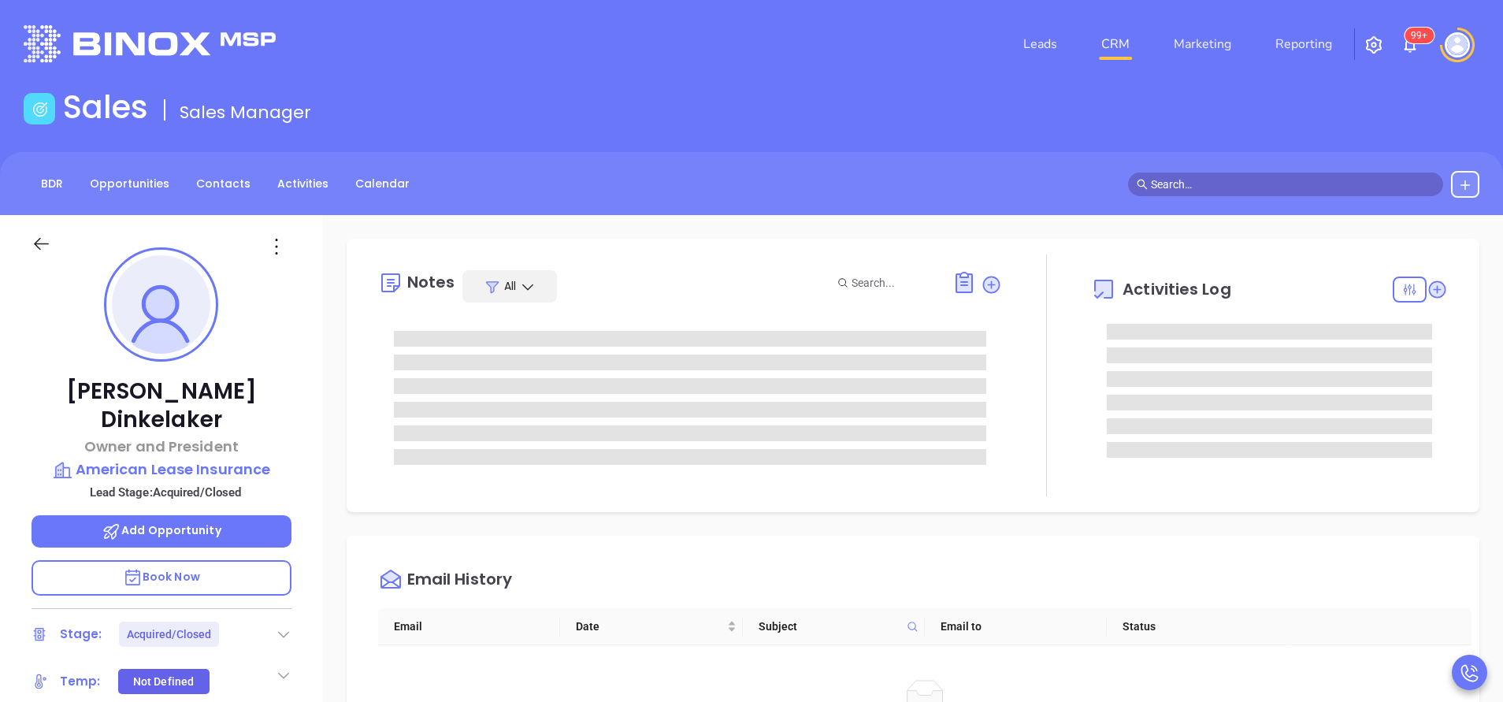
type input "[PERSON_NAME]"
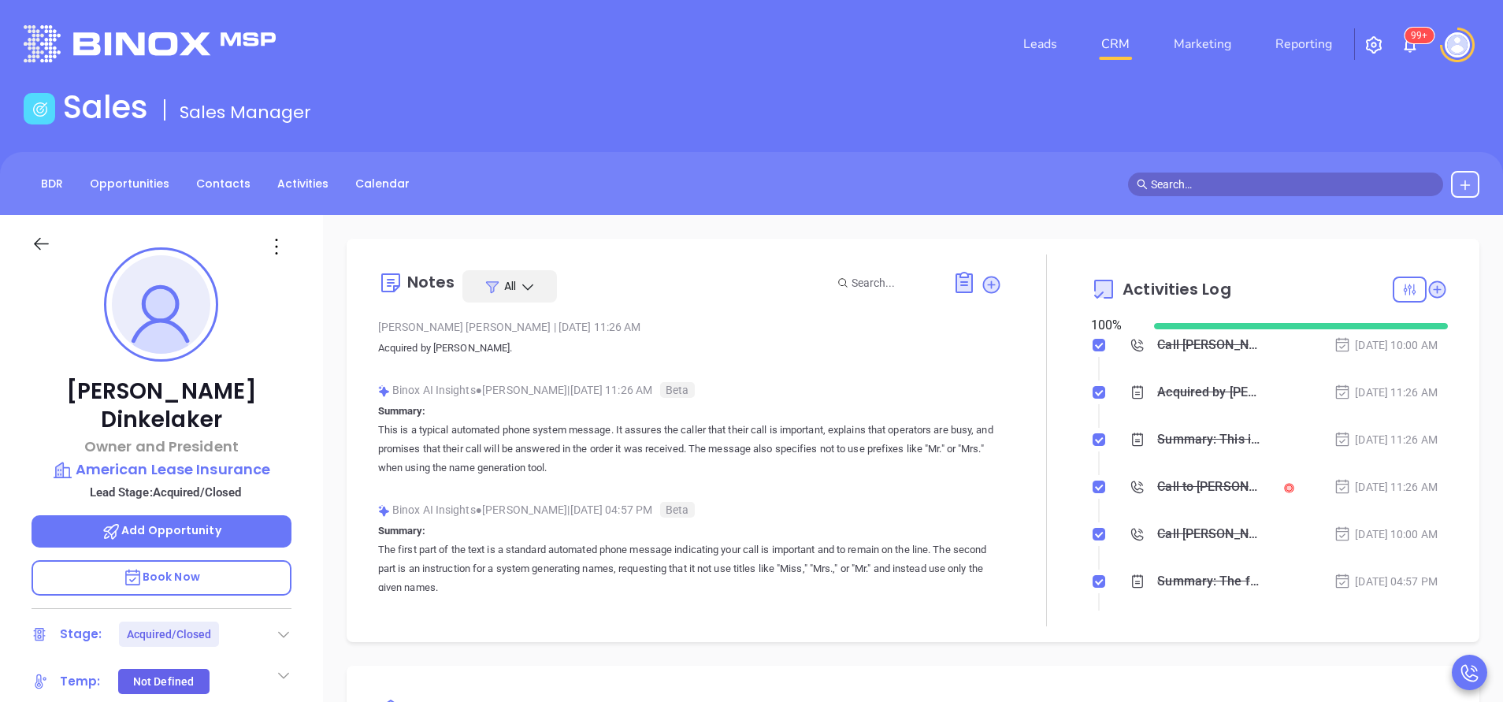
scroll to position [458, 0]
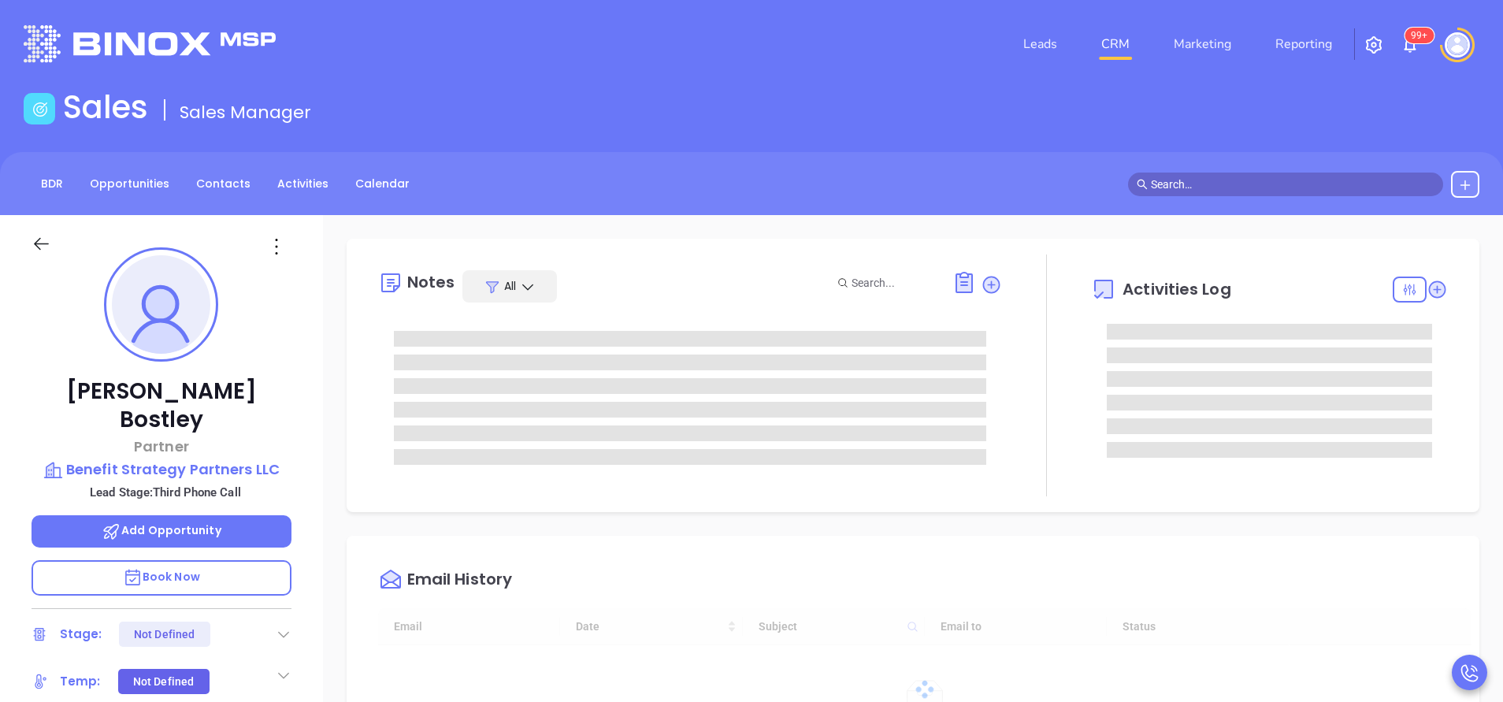
type input "[PERSON_NAME]"
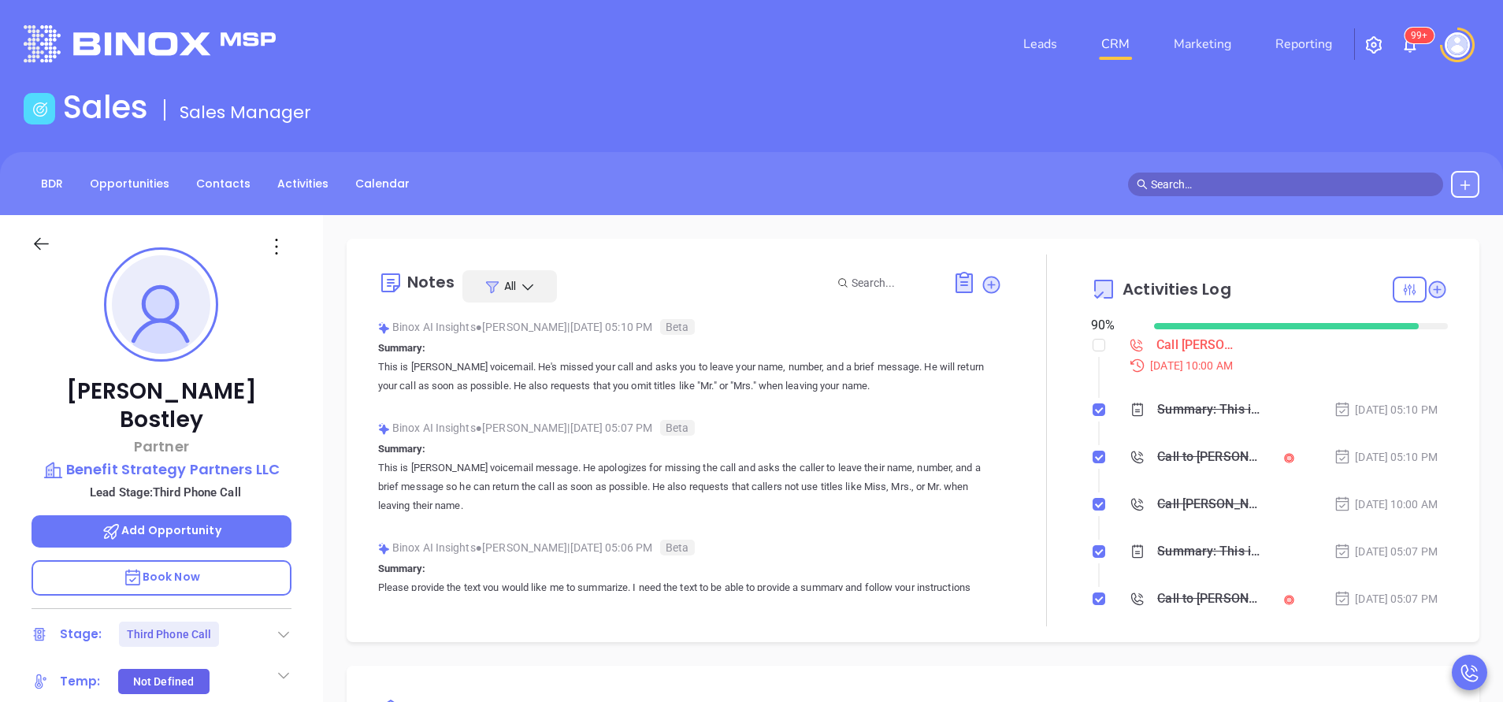
scroll to position [458, 0]
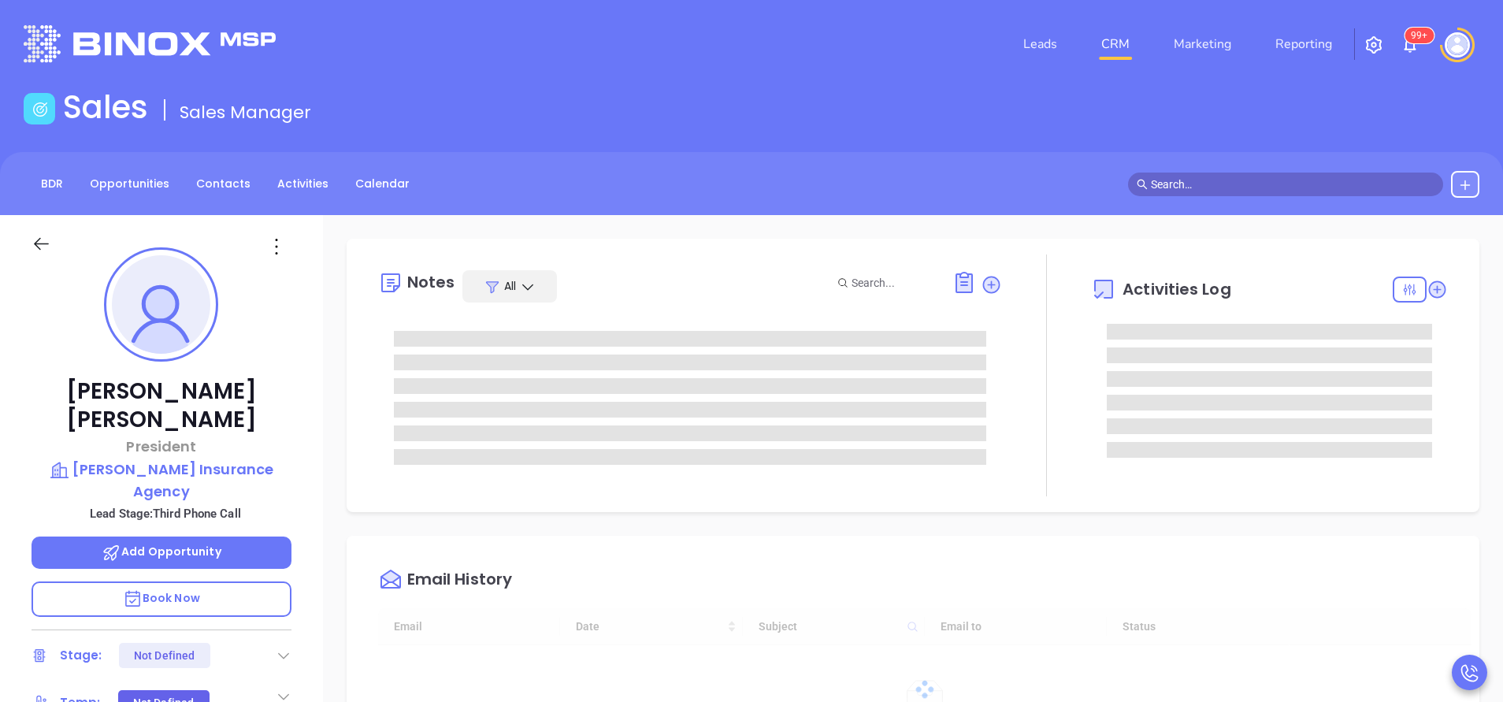
type input "[PERSON_NAME]"
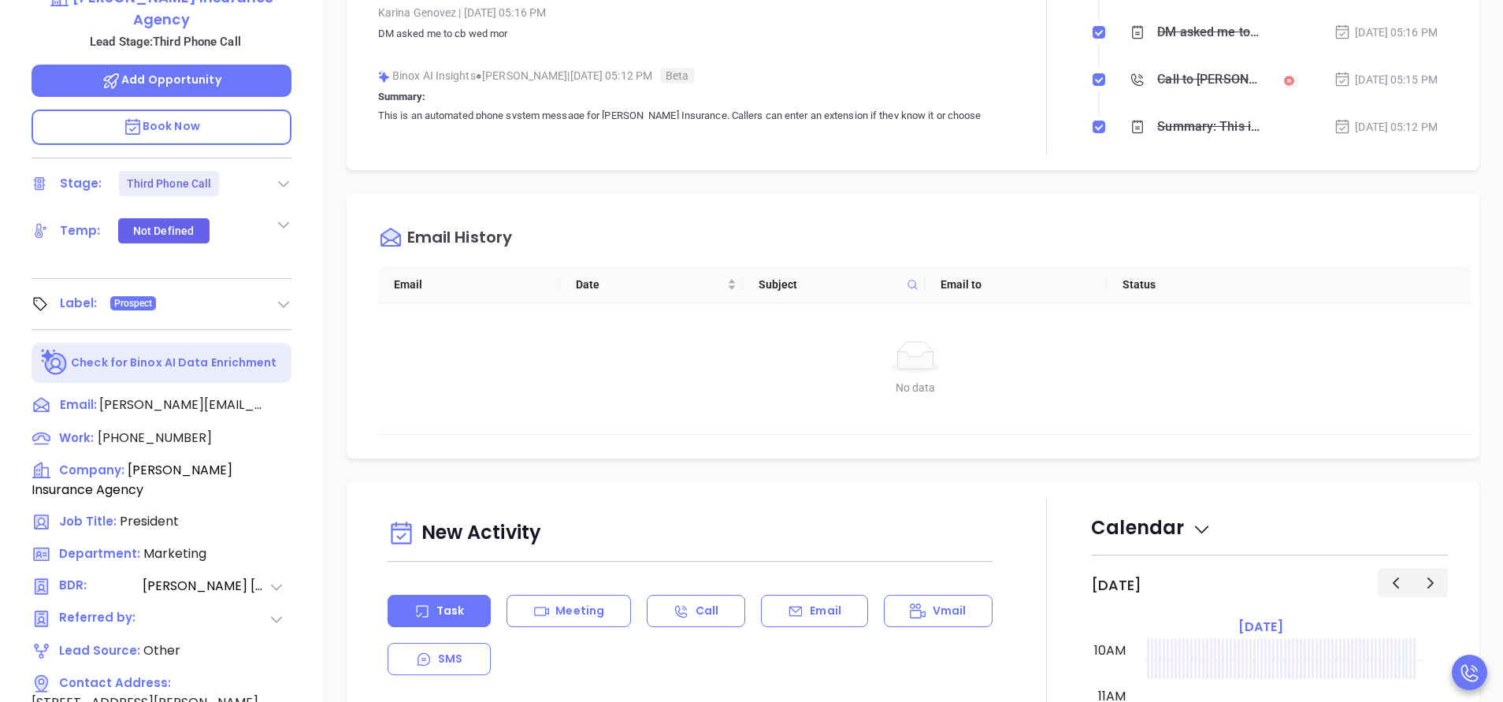
scroll to position [473, 0]
click at [150, 428] on span "(617) 442-1300" at bounding box center [155, 437] width 114 height 18
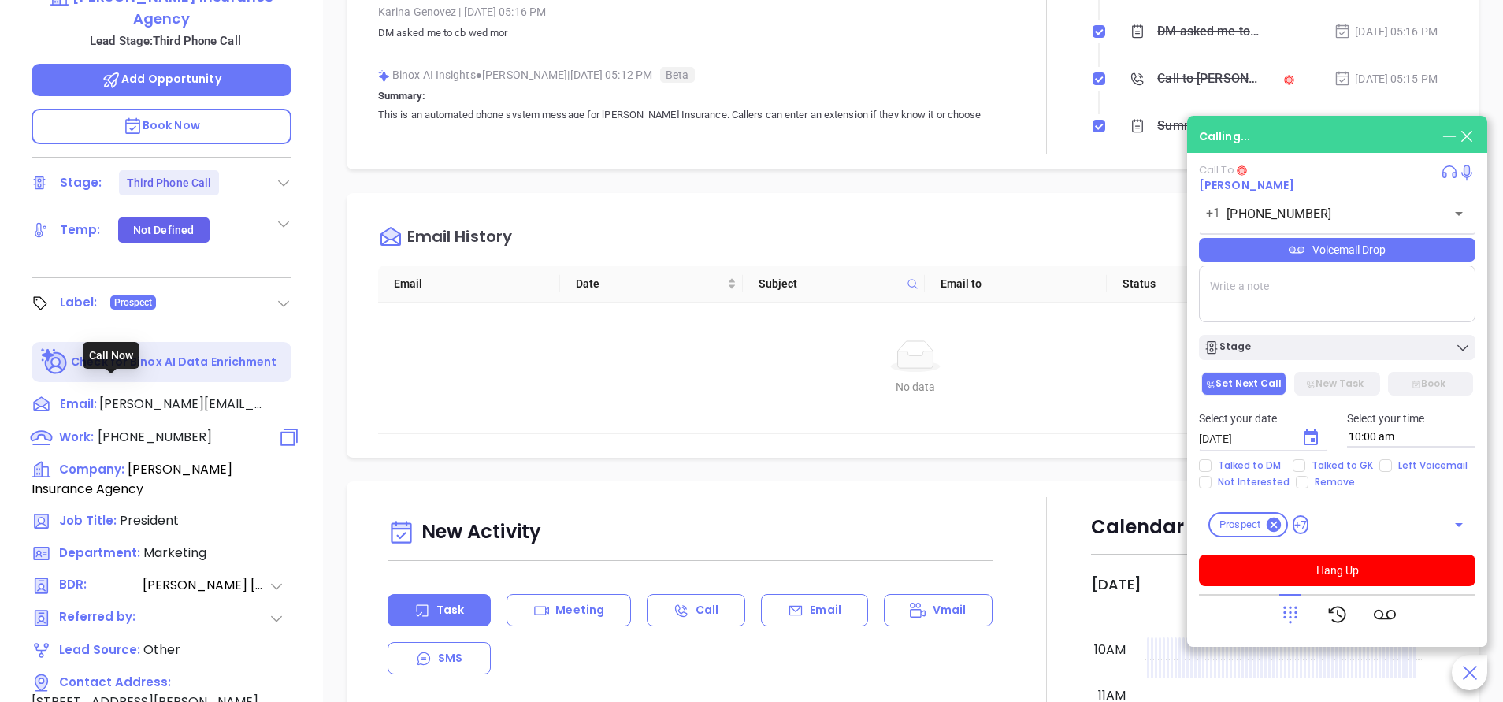
type input "(617) 442-1300"
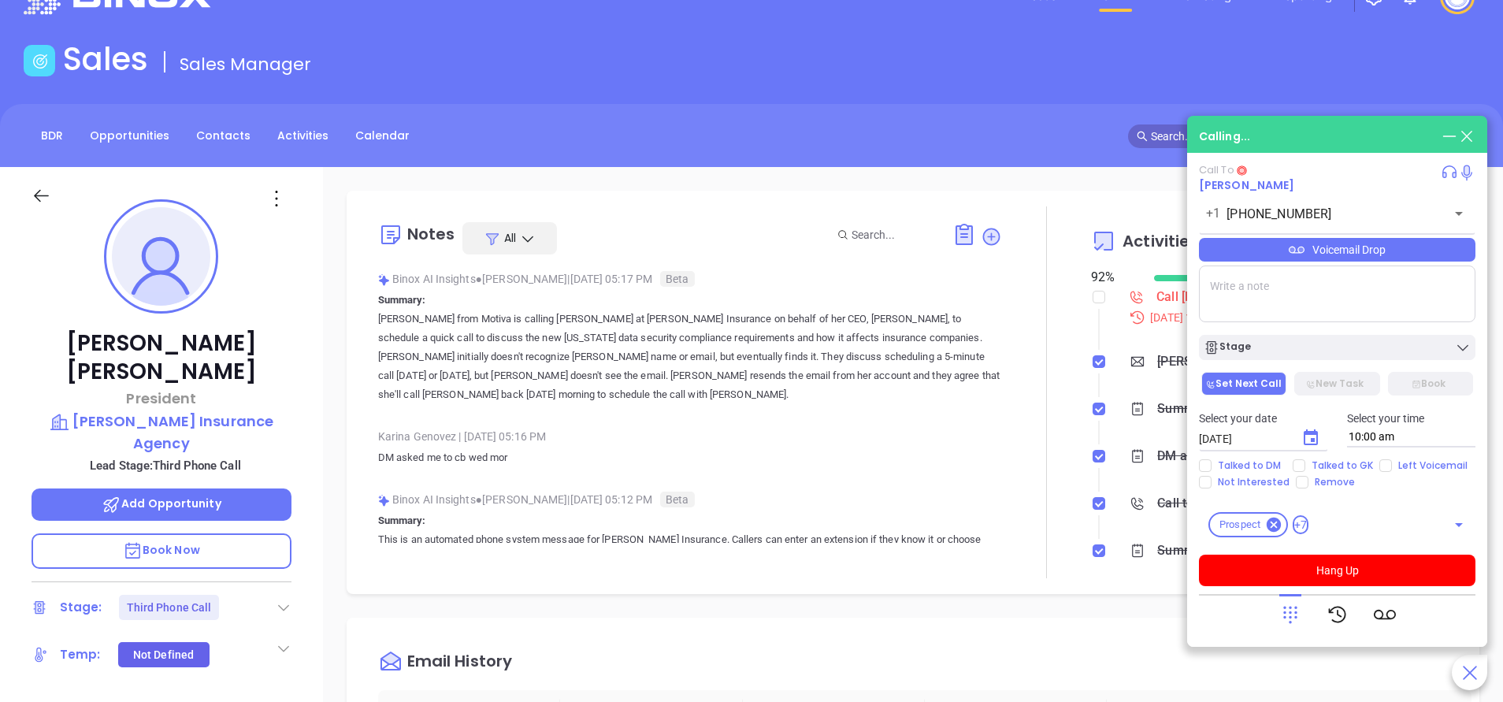
scroll to position [0, 0]
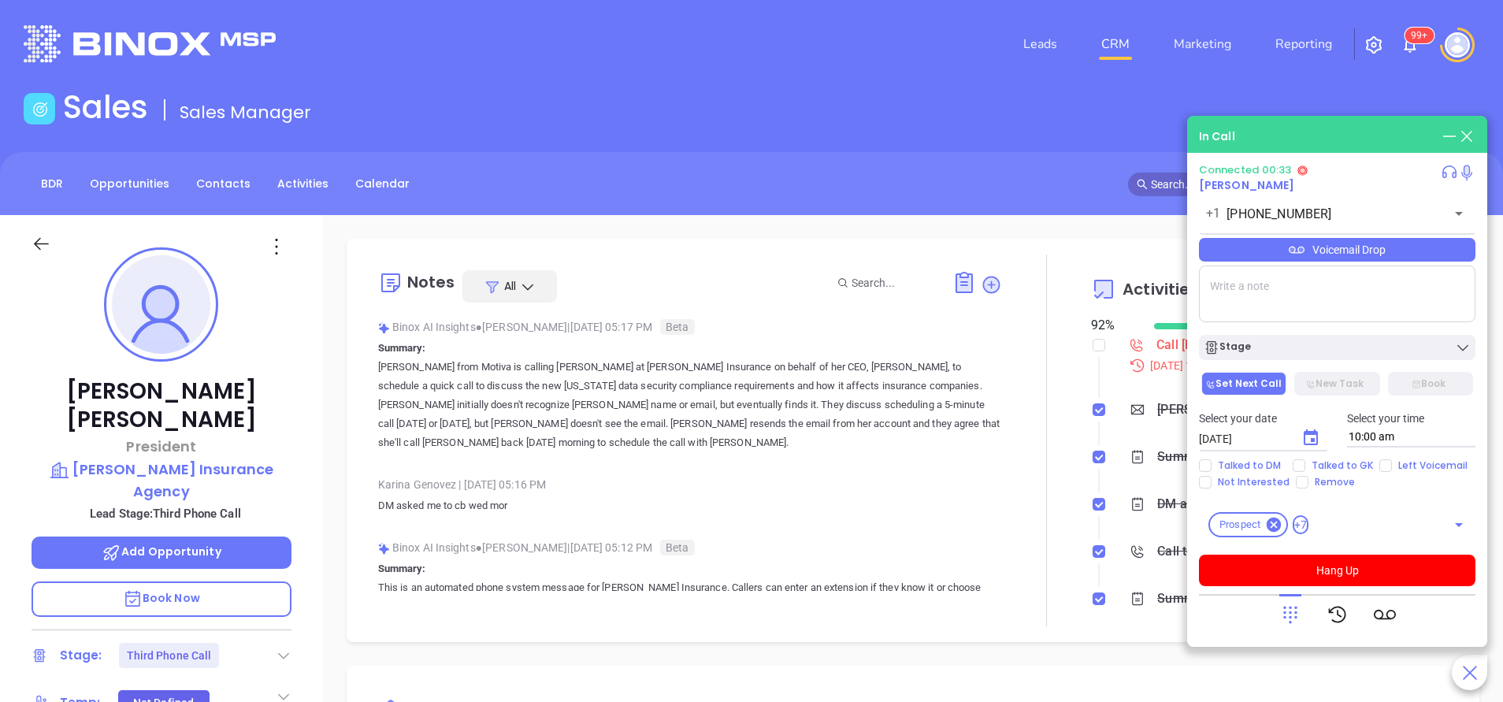
click at [684, 186] on div "BDR Opportunities Contacts Activities Calendar" at bounding box center [751, 184] width 1503 height 27
click at [1290, 610] on icon at bounding box center [1290, 614] width 22 height 22
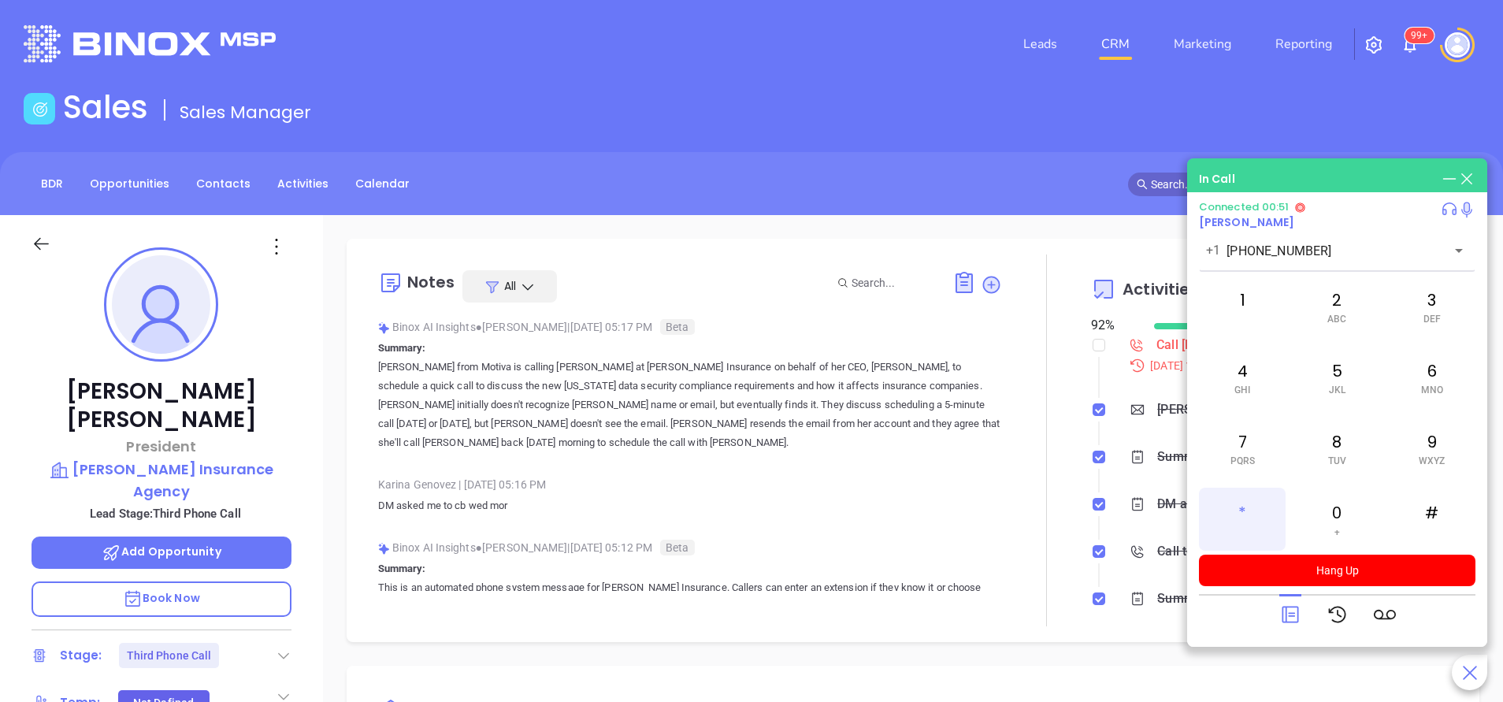
click at [1249, 516] on div "*" at bounding box center [1242, 519] width 87 height 63
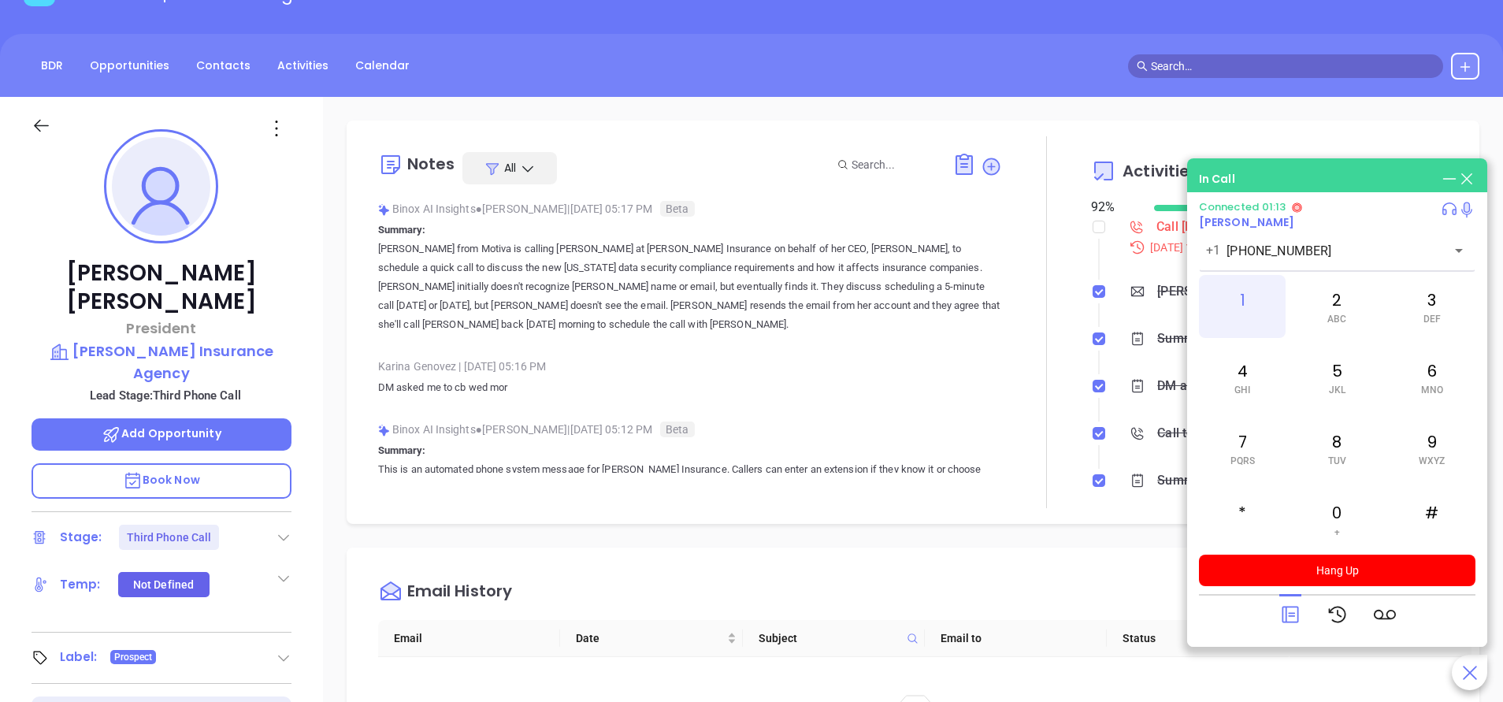
click at [1250, 296] on div "1" at bounding box center [1242, 306] width 87 height 63
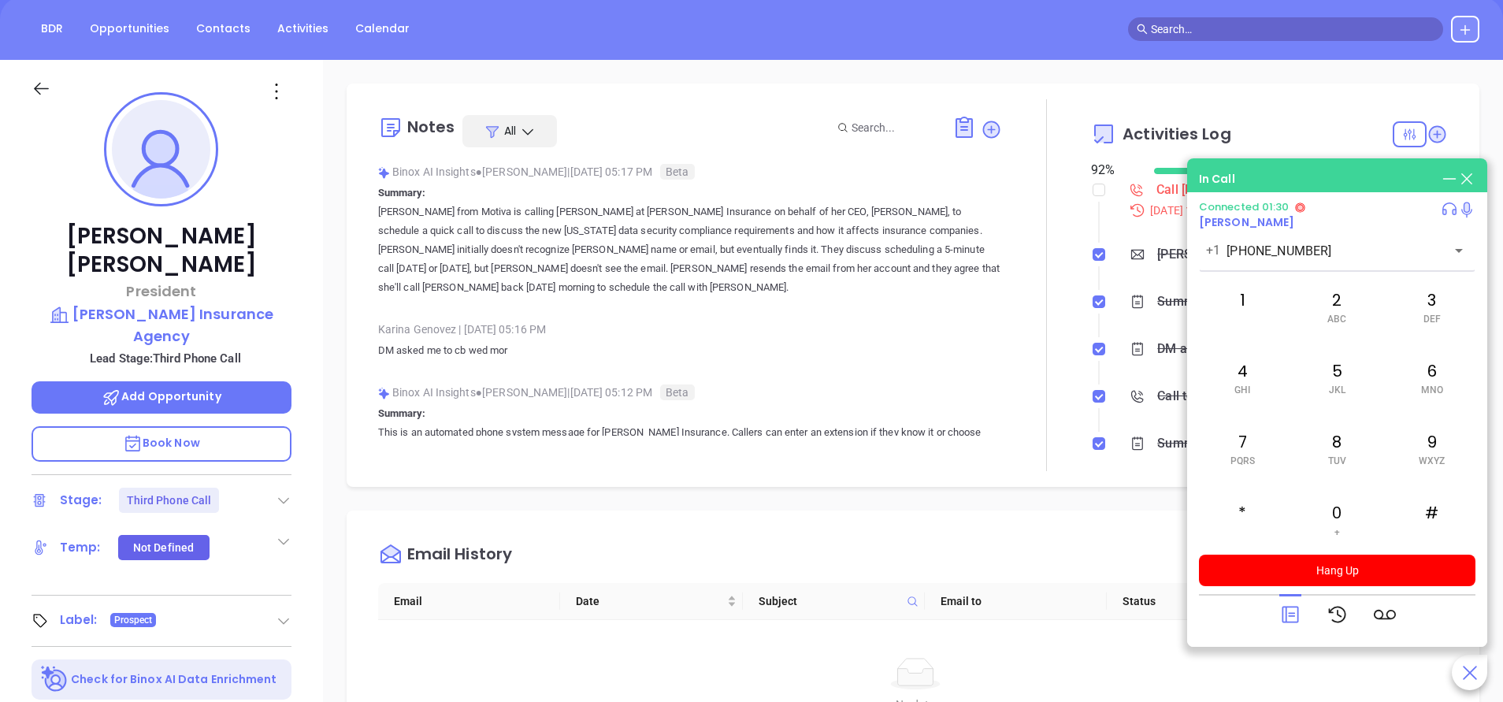
scroll to position [118, 0]
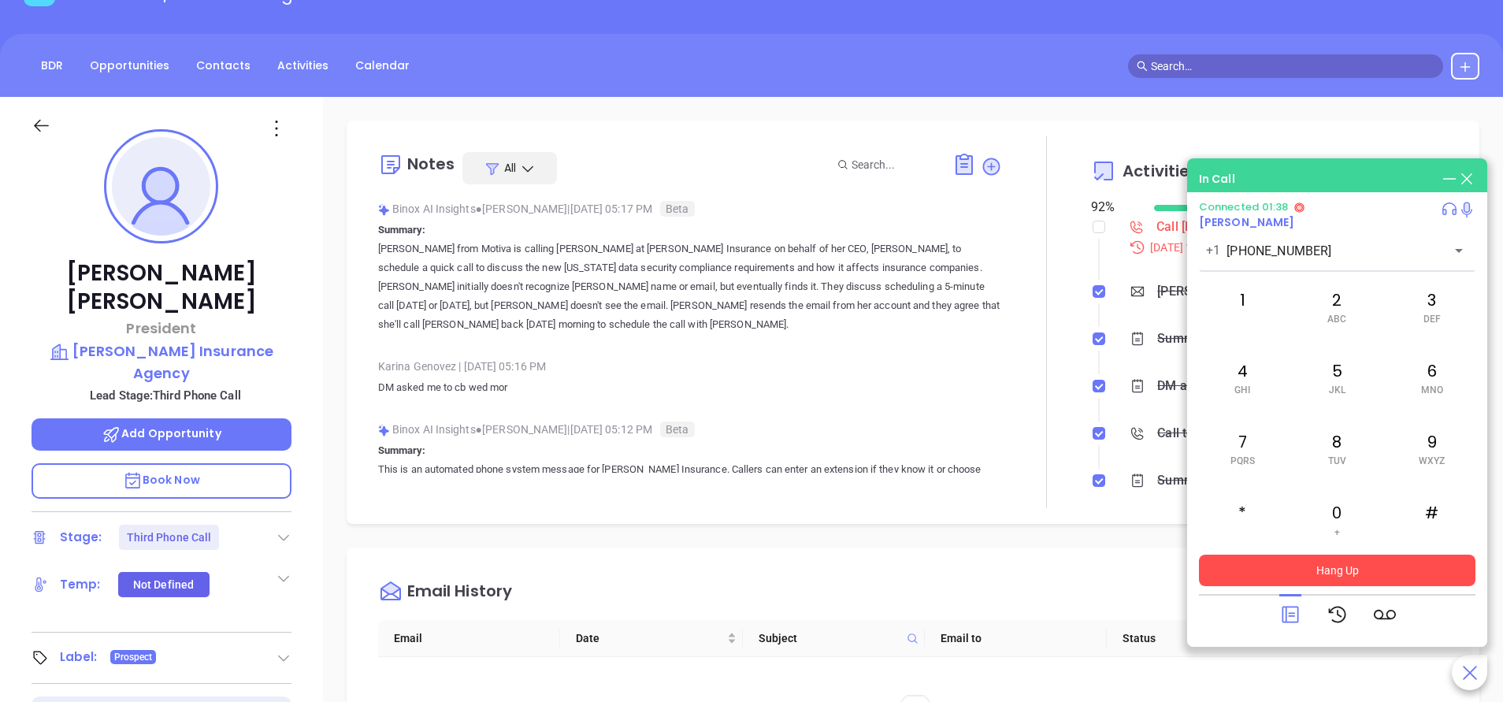
click at [1298, 571] on button "Hang Up" at bounding box center [1337, 571] width 277 height 32
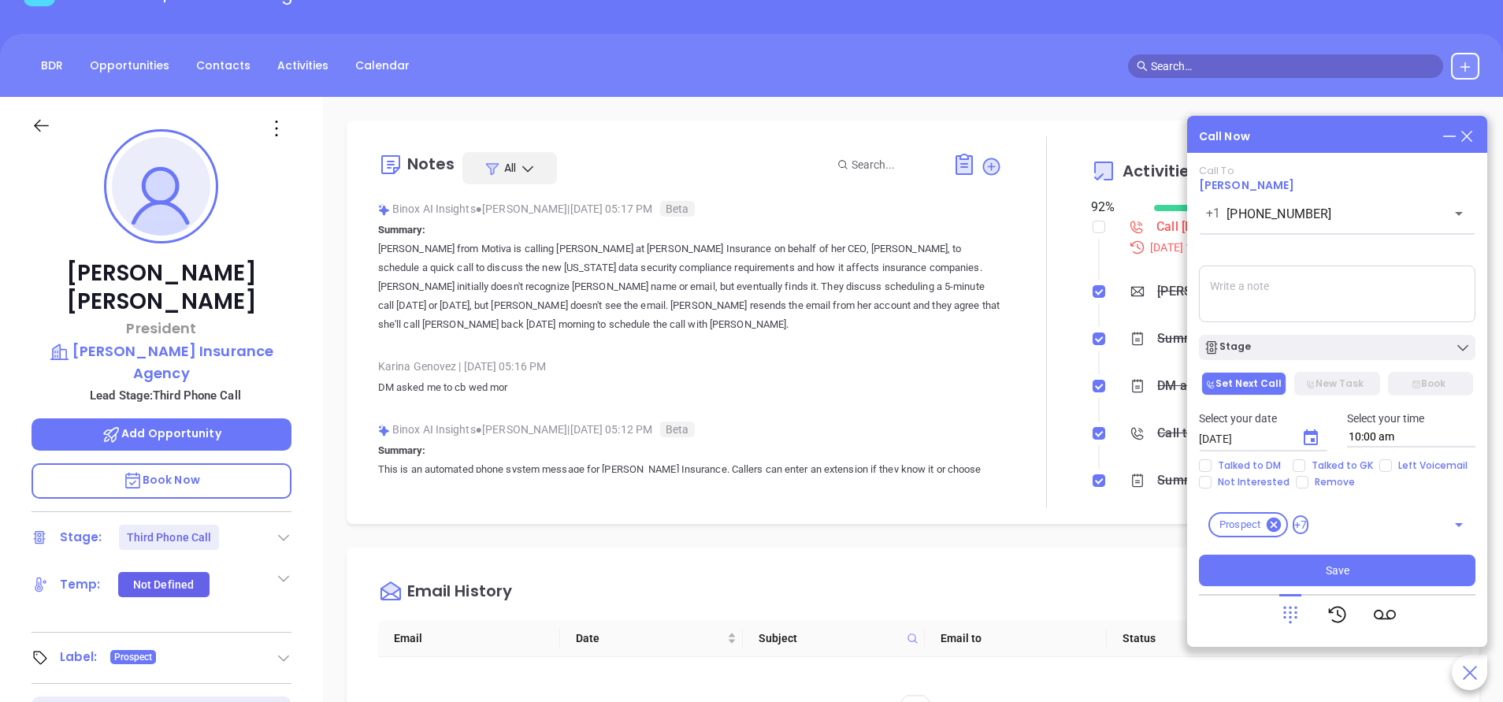
click at [1465, 134] on icon at bounding box center [1466, 136] width 17 height 17
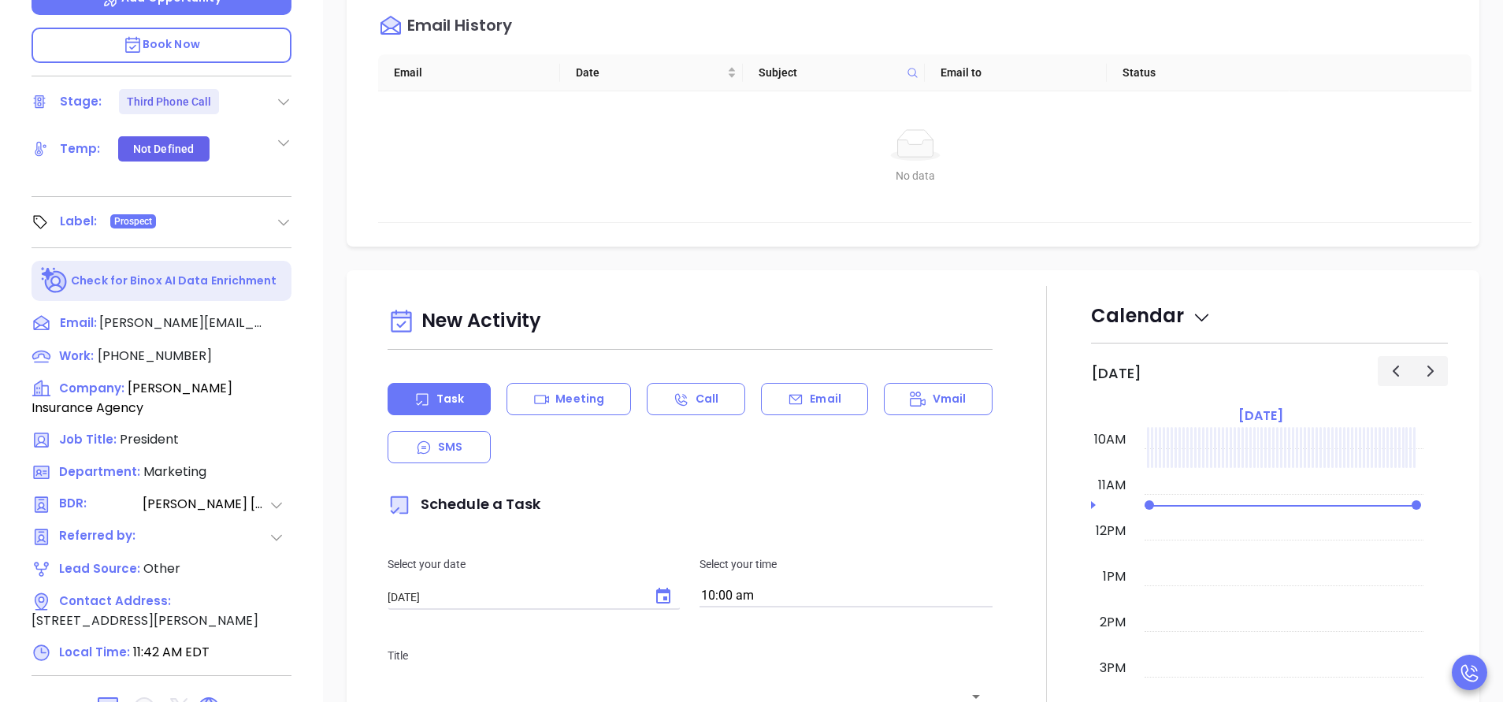
scroll to position [591, 0]
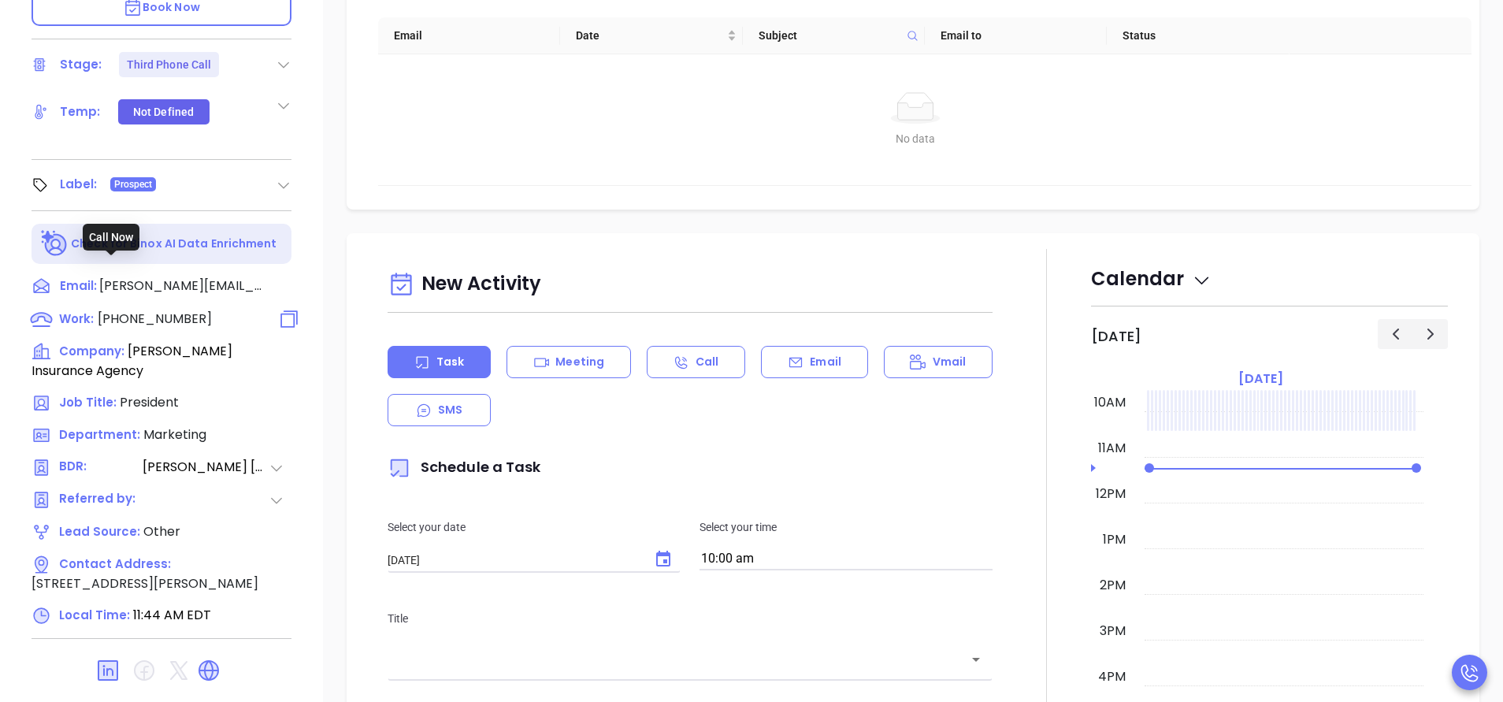
click at [163, 310] on span "(617) 442-1300" at bounding box center [155, 319] width 114 height 18
type input "(617) 442-1300"
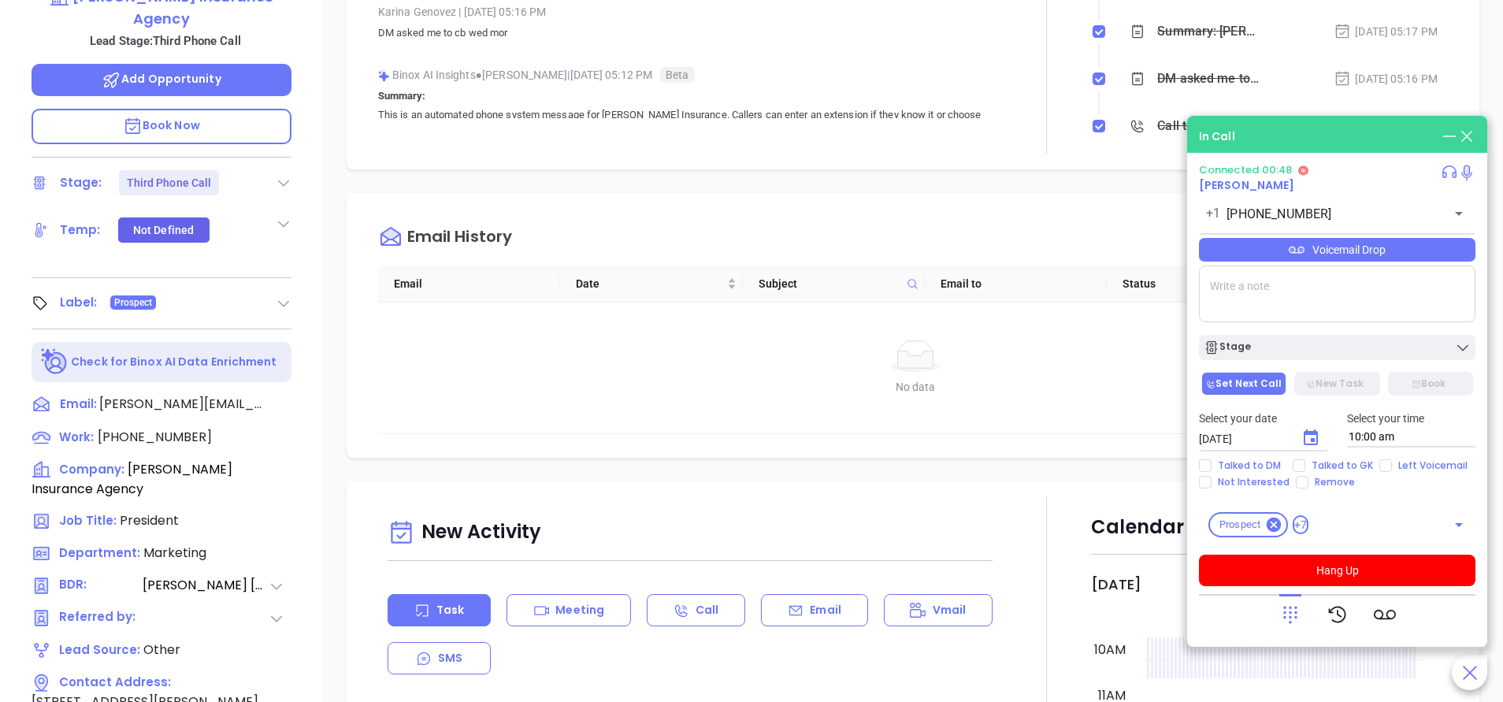
scroll to position [616, 0]
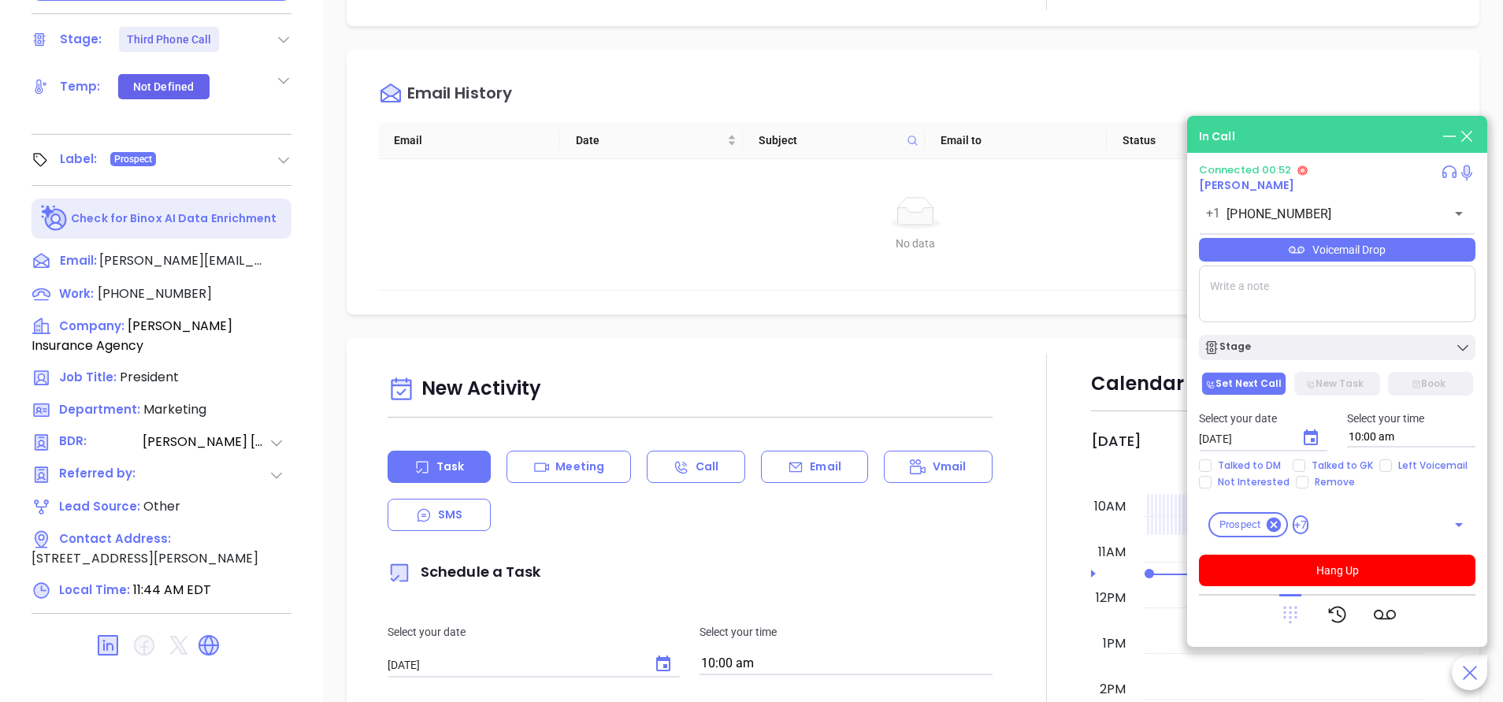
click at [1290, 616] on icon at bounding box center [1290, 615] width 14 height 17
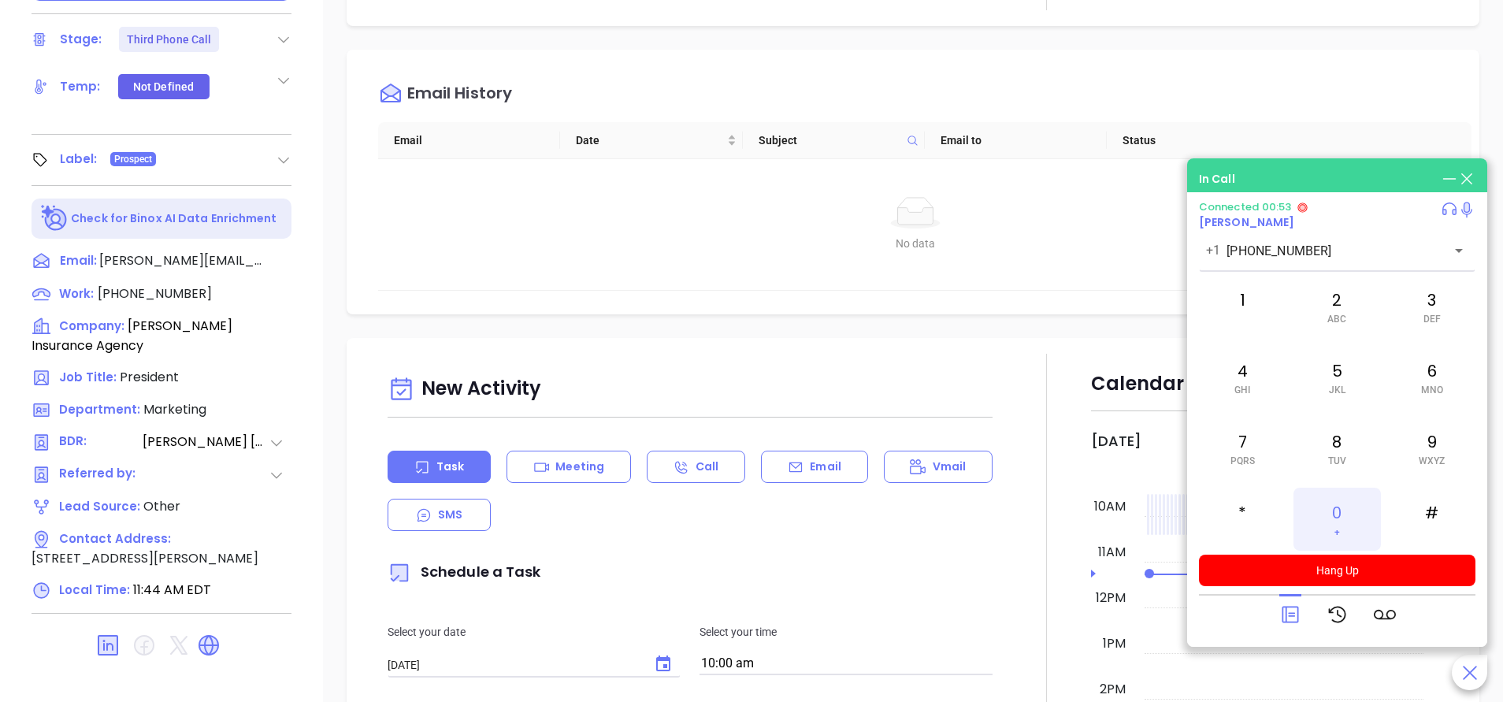
click at [1346, 516] on div "0 +" at bounding box center [1337, 519] width 87 height 63
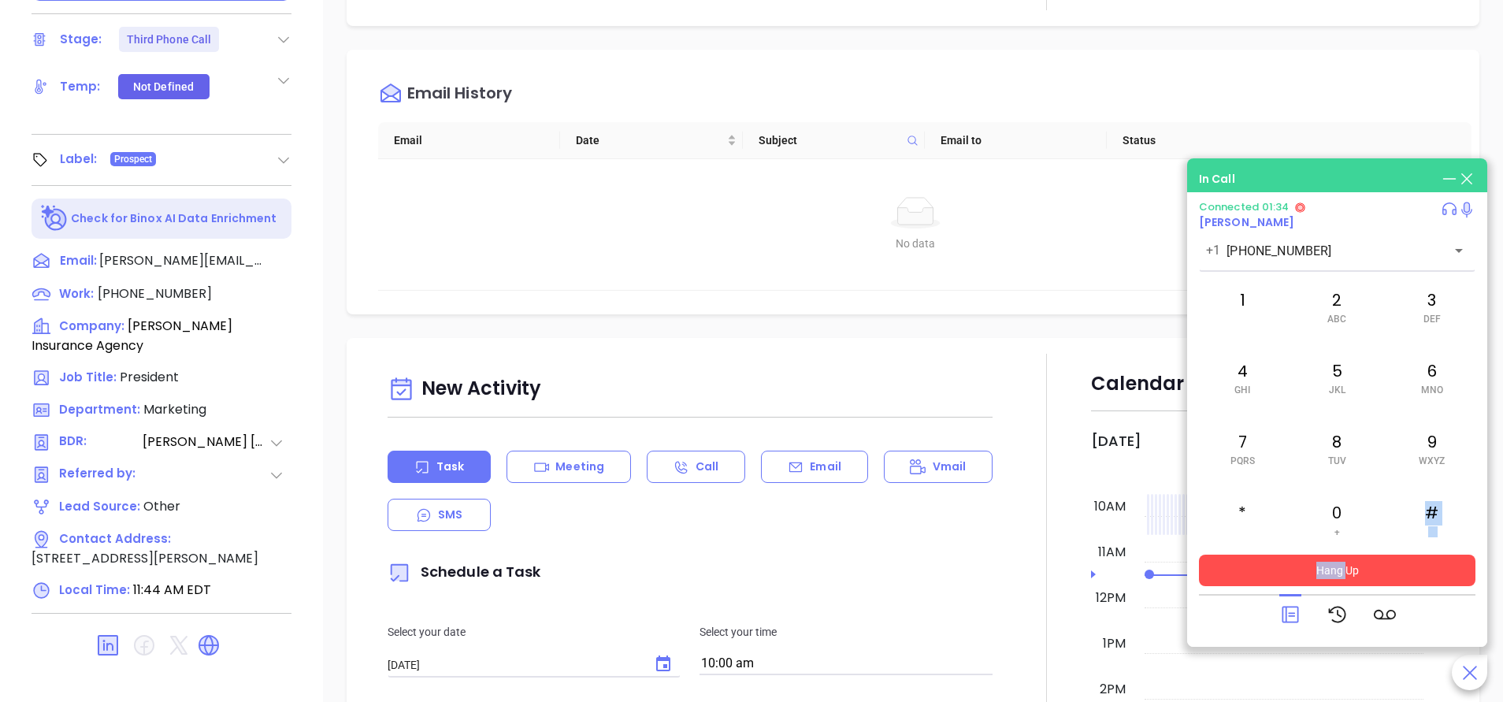
drag, startPoint x: 1344, startPoint y: 540, endPoint x: 1345, endPoint y: 565, distance: 25.2
click at [1345, 565] on div "Connected 01:34 Kevin Hicks +1 (617) 442-1300 ​ 1 2 ABC 3 DEF 4 GHI 5 JKL 6 MNO…" at bounding box center [1337, 393] width 277 height 385
click at [1345, 570] on button "Hang Up" at bounding box center [1337, 571] width 277 height 32
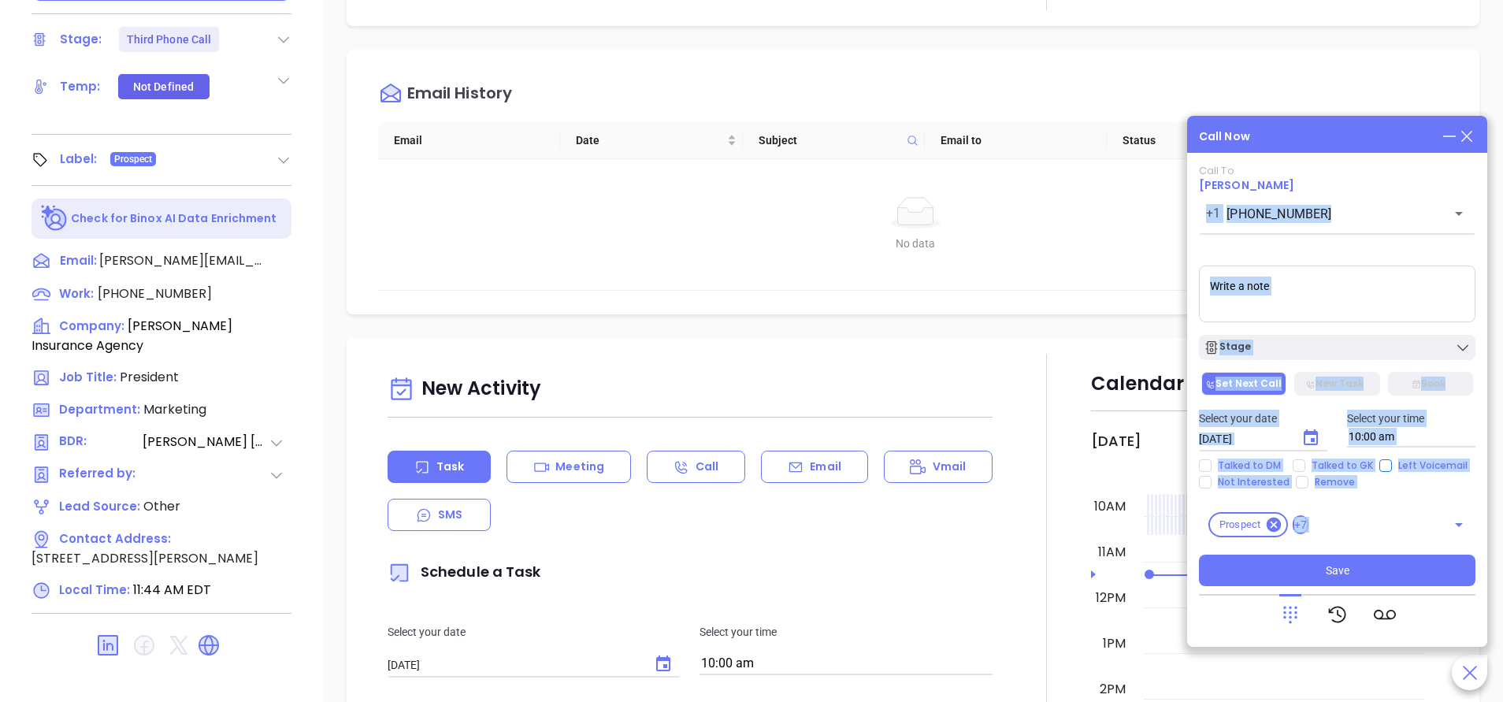
click at [1380, 469] on input "Left Voicemail" at bounding box center [1385, 465] width 13 height 13
checkbox input "true"
click at [1316, 565] on button "Save" at bounding box center [1337, 571] width 277 height 32
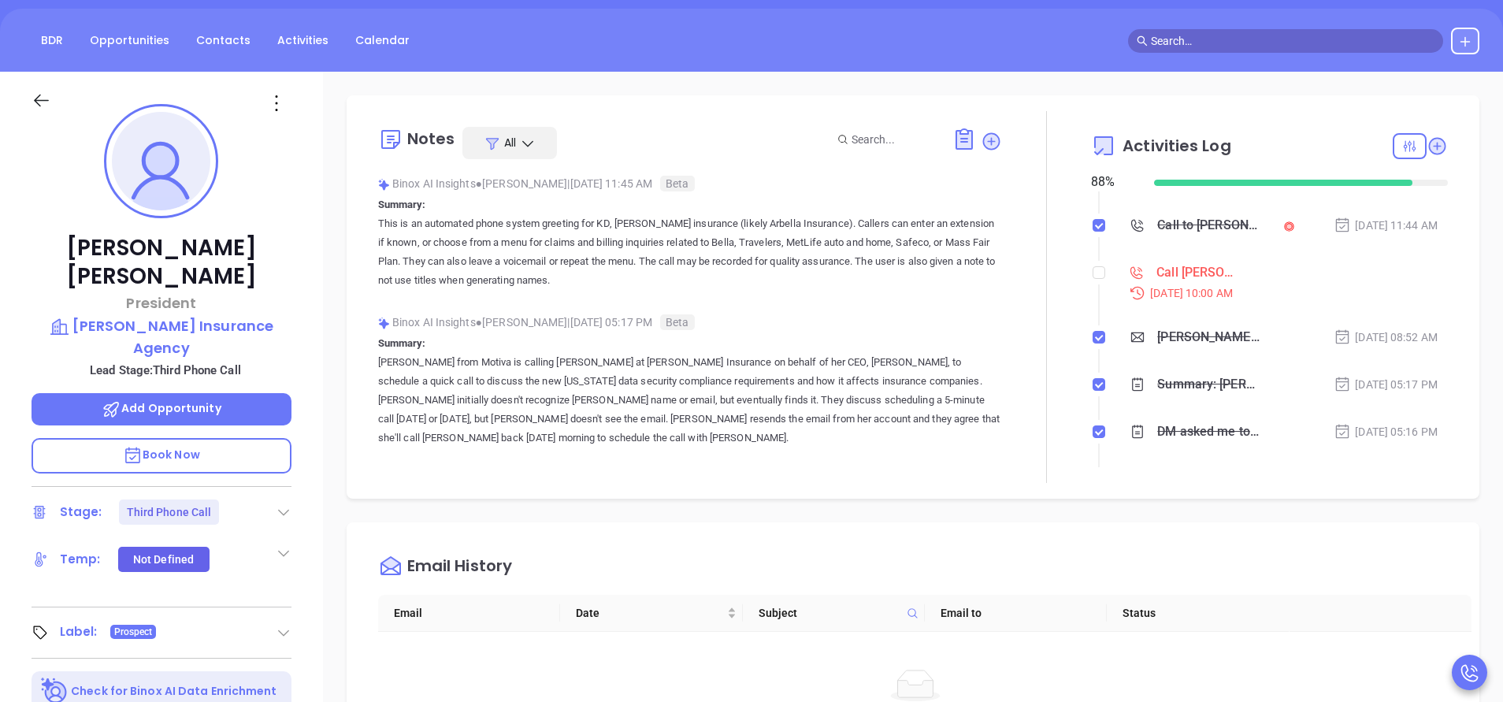
scroll to position [236, 0]
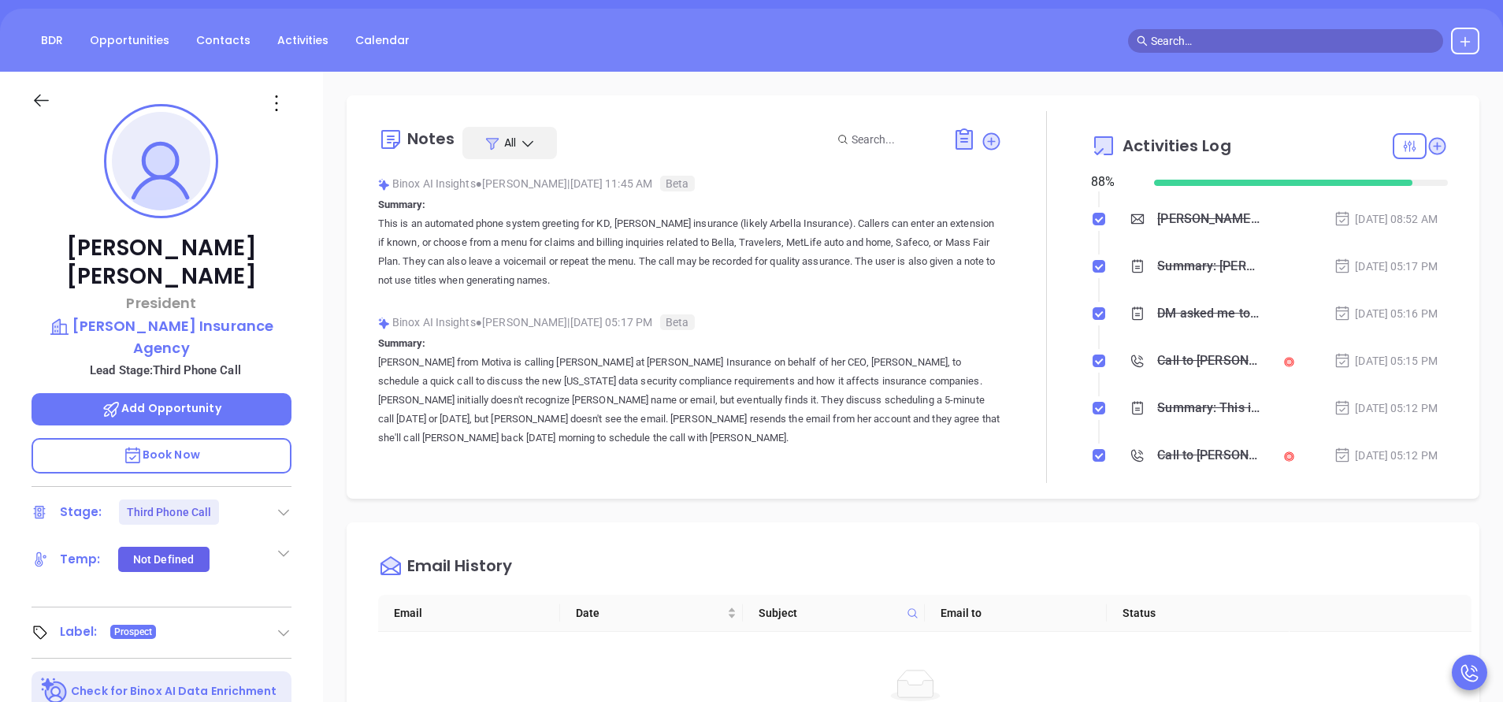
click at [1189, 358] on div "Call to [PERSON_NAME]" at bounding box center [1209, 361] width 104 height 24
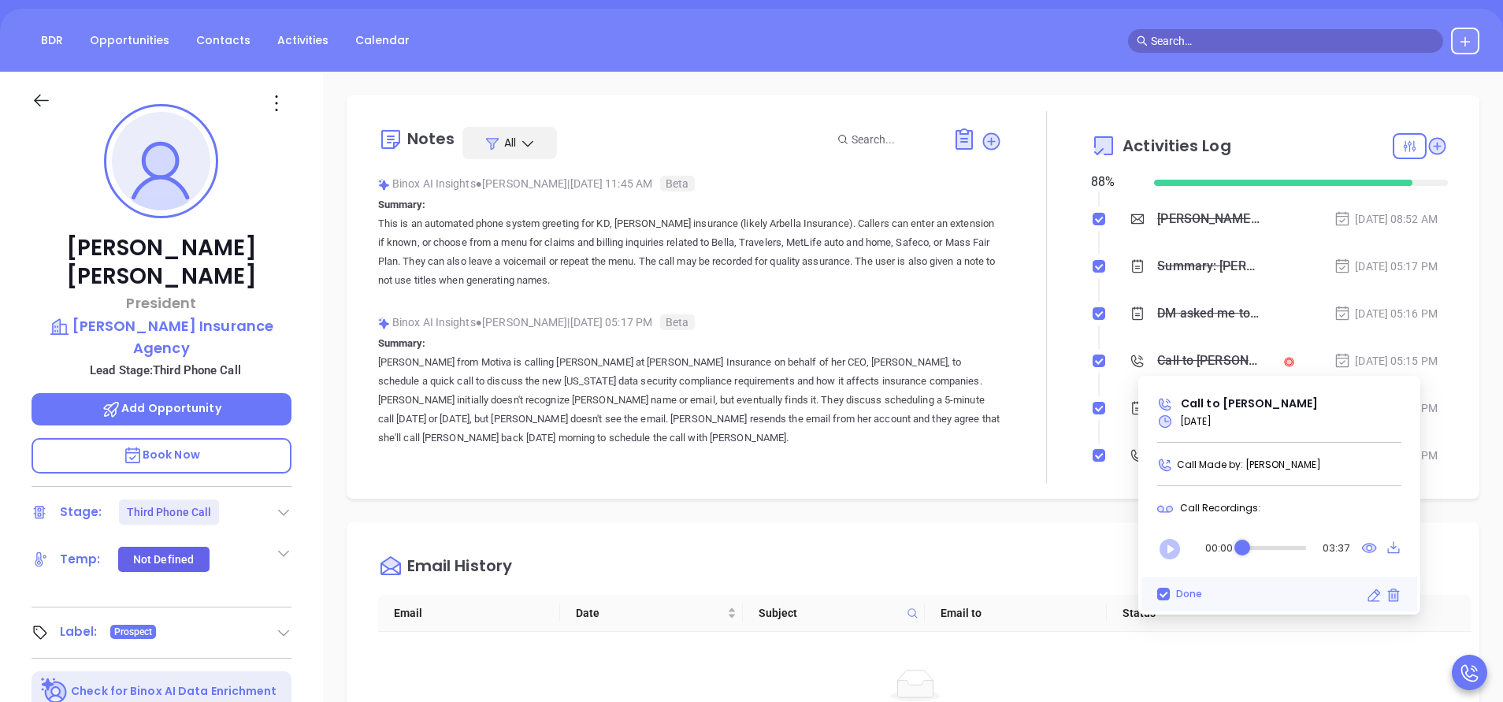
click at [1171, 546] on icon "Play" at bounding box center [1170, 549] width 20 height 20
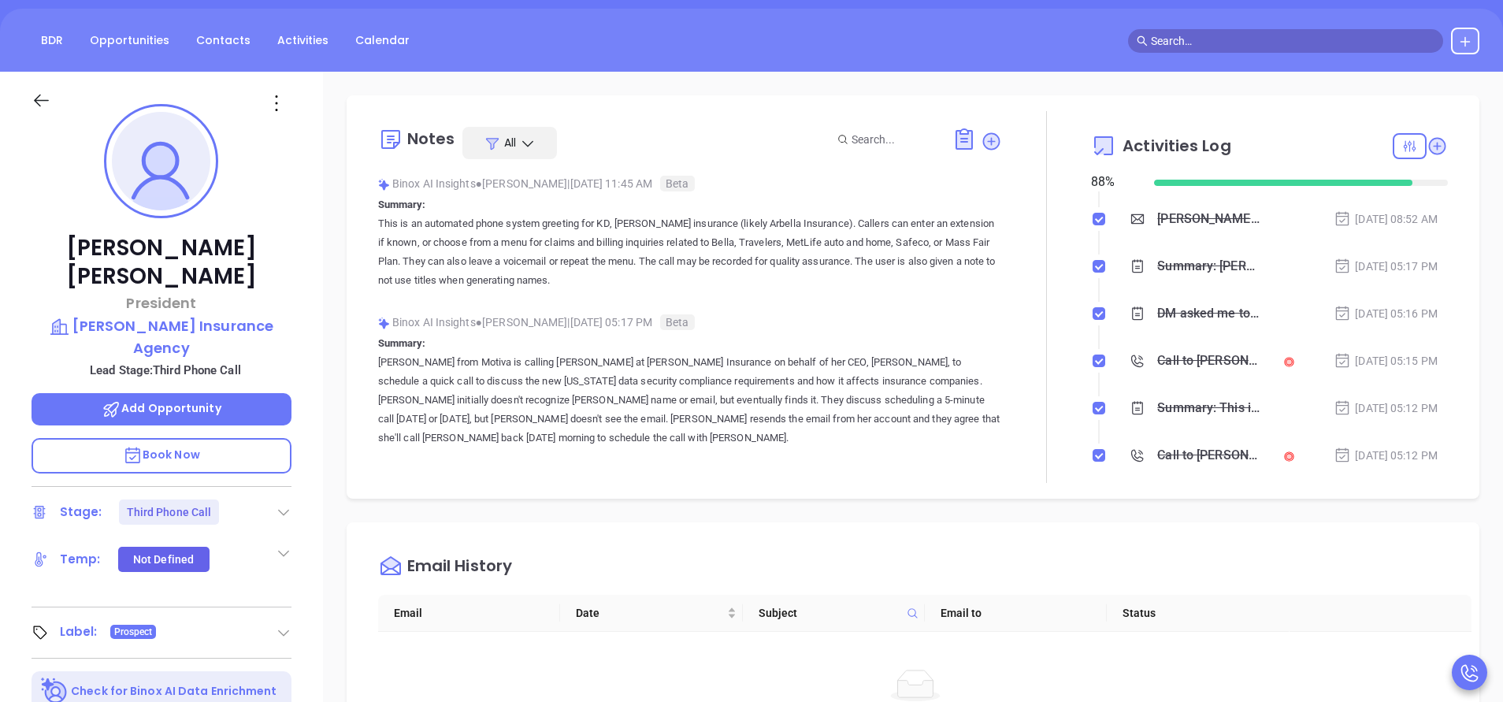
drag, startPoint x: 180, startPoint y: 301, endPoint x: 1192, endPoint y: 361, distance: 1013.3
click at [1192, 361] on div "Call to Kevin Hicks" at bounding box center [1209, 361] width 104 height 24
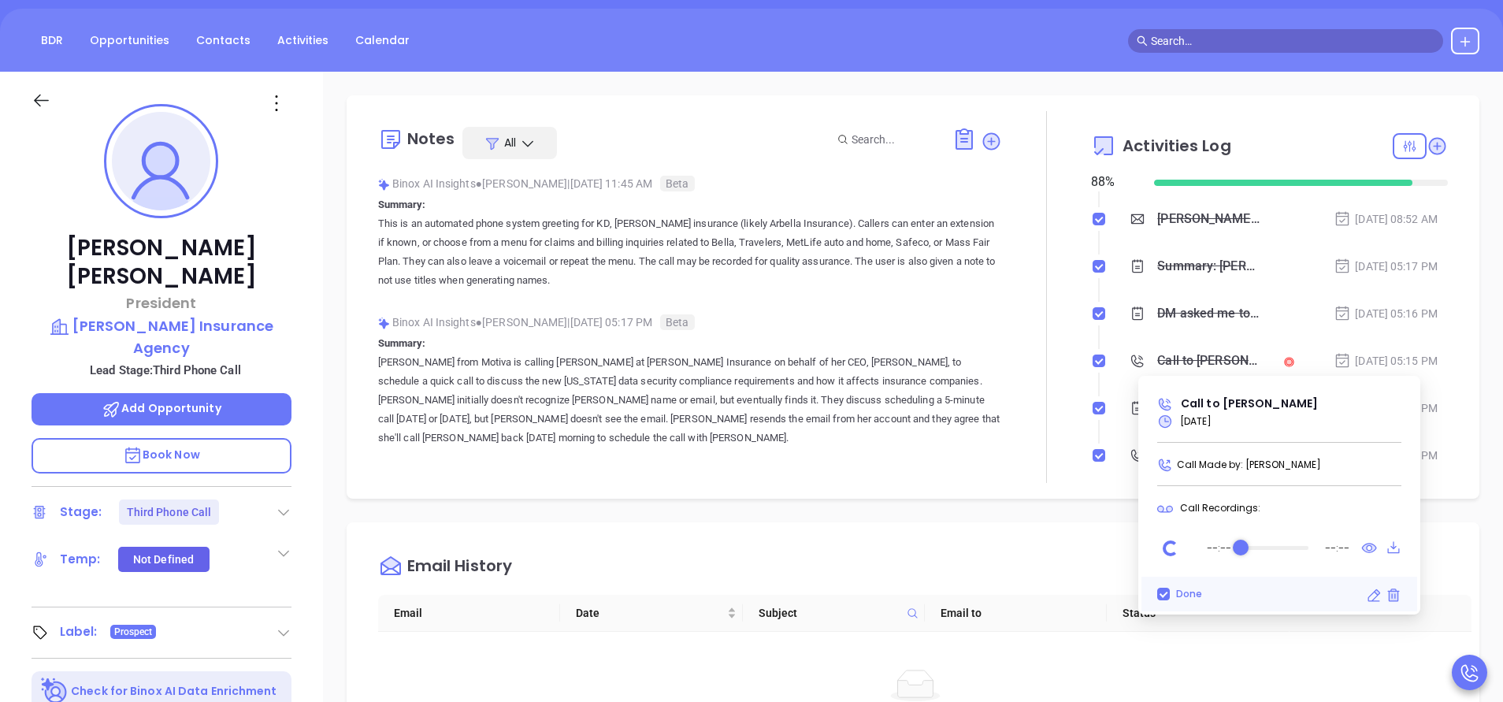
click at [1244, 547] on div "Audio progress control" at bounding box center [1241, 548] width 16 height 16
drag, startPoint x: 1238, startPoint y: 544, endPoint x: 1249, endPoint y: 544, distance: 11.8
click at [1249, 544] on div "Audio progress control" at bounding box center [1249, 548] width 16 height 16
click at [1173, 551] on icon "Play" at bounding box center [1170, 549] width 20 height 20
click at [1175, 545] on icon "Pause" at bounding box center [1170, 549] width 20 height 20
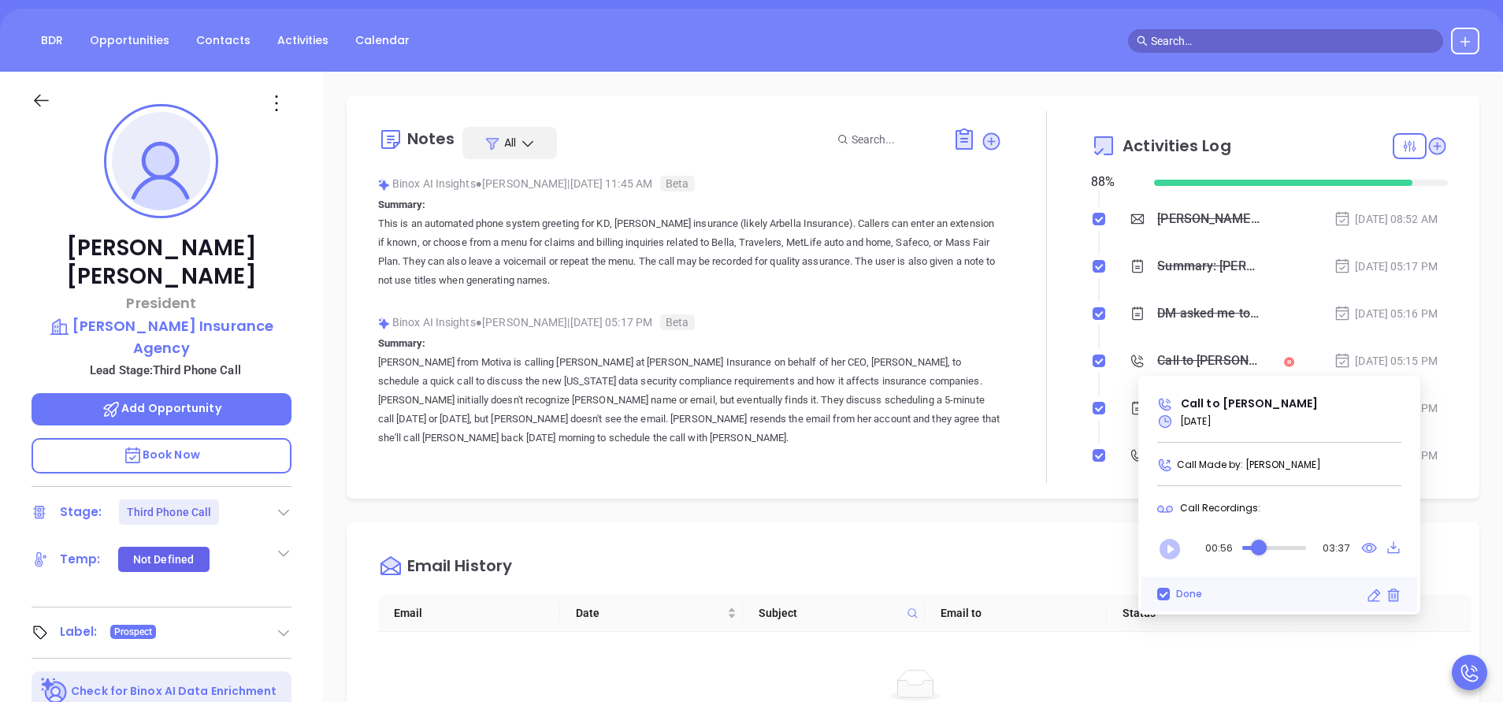
click at [1171, 554] on icon "Play" at bounding box center [1170, 549] width 20 height 20
click at [1176, 551] on icon "Pause" at bounding box center [1170, 549] width 20 height 20
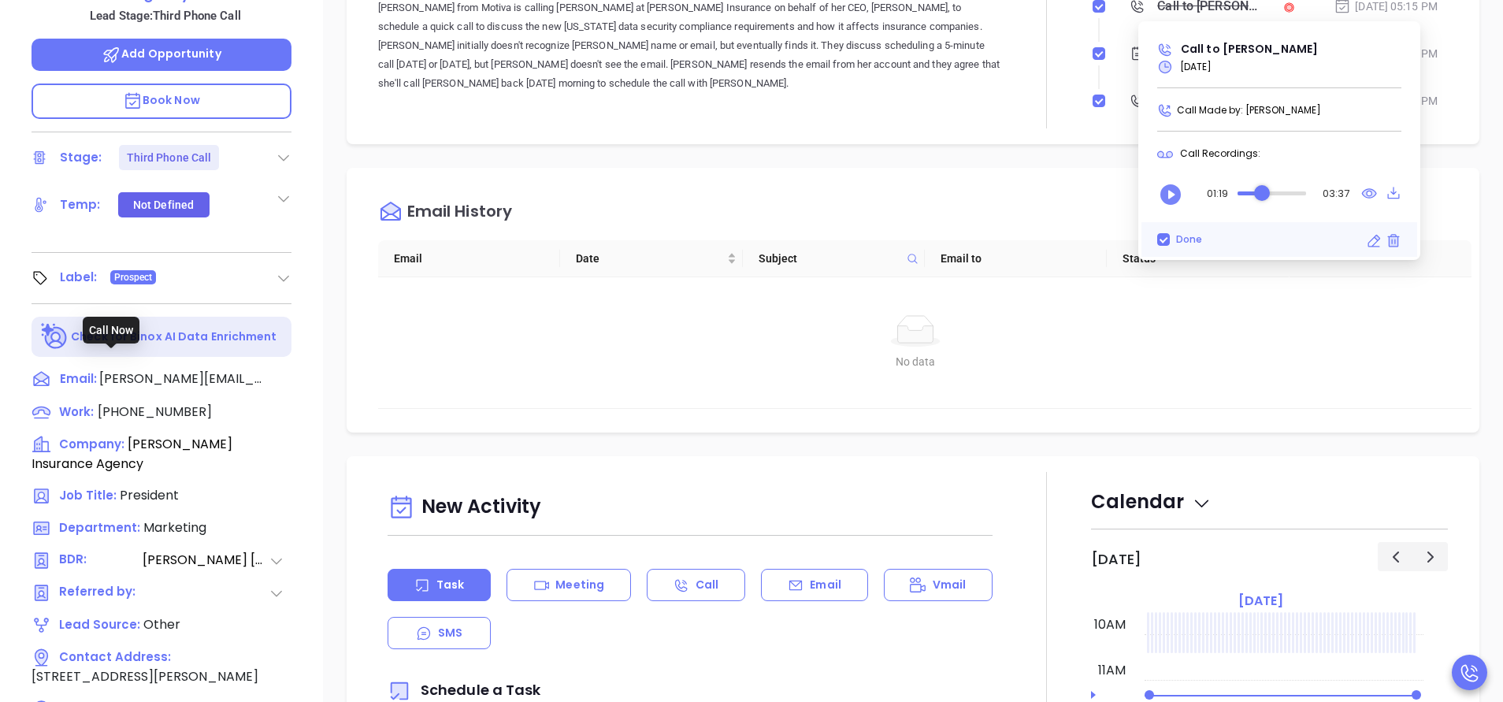
scroll to position [616, 0]
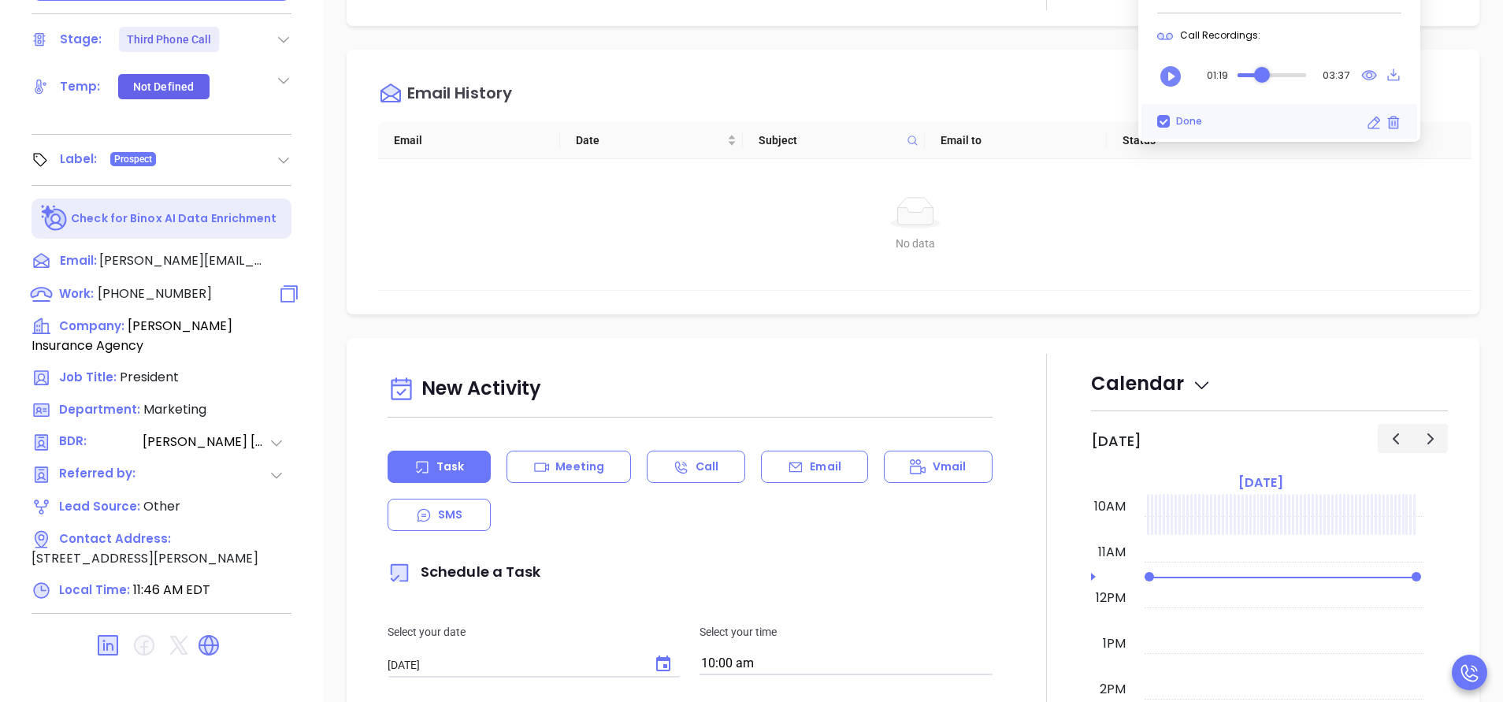
click at [163, 284] on span "(617) 442-1300" at bounding box center [155, 293] width 114 height 18
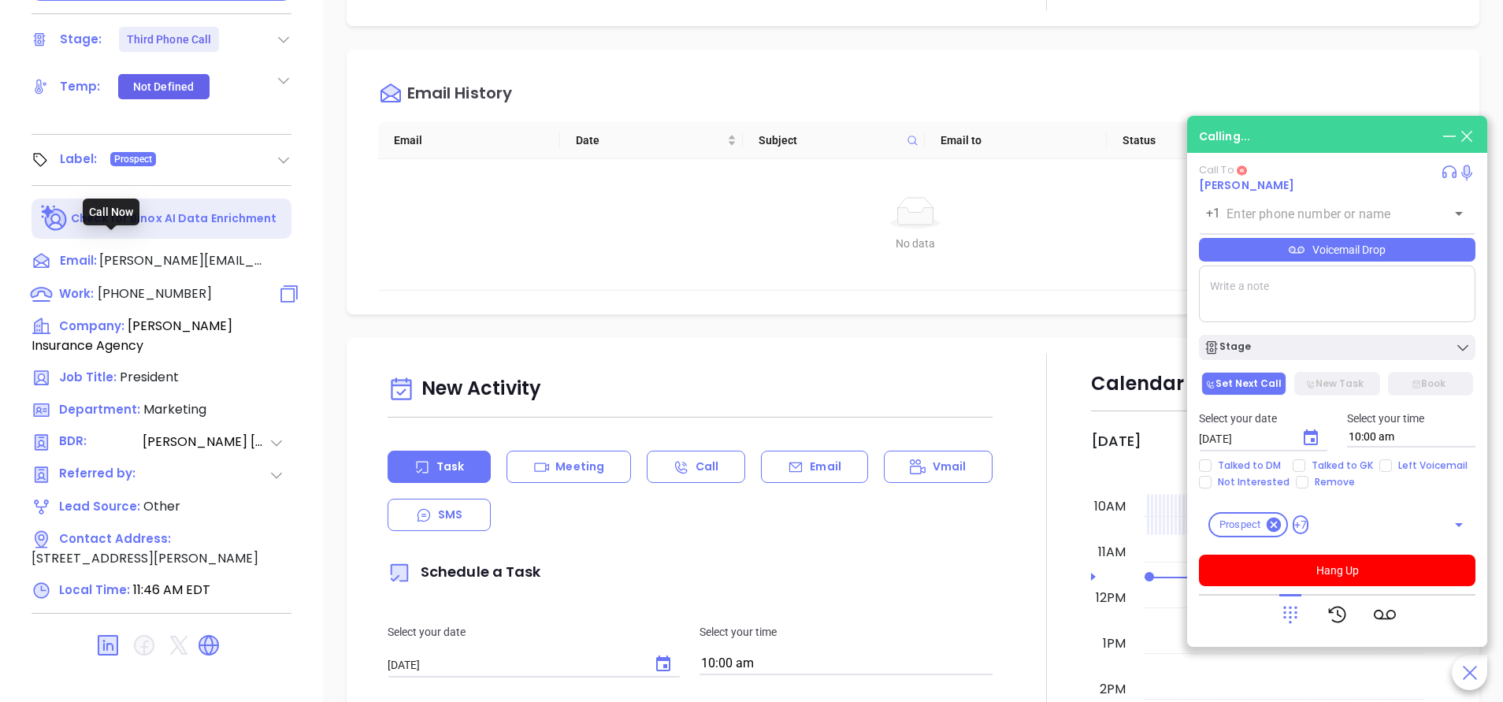
type input "(617) 442-1300"
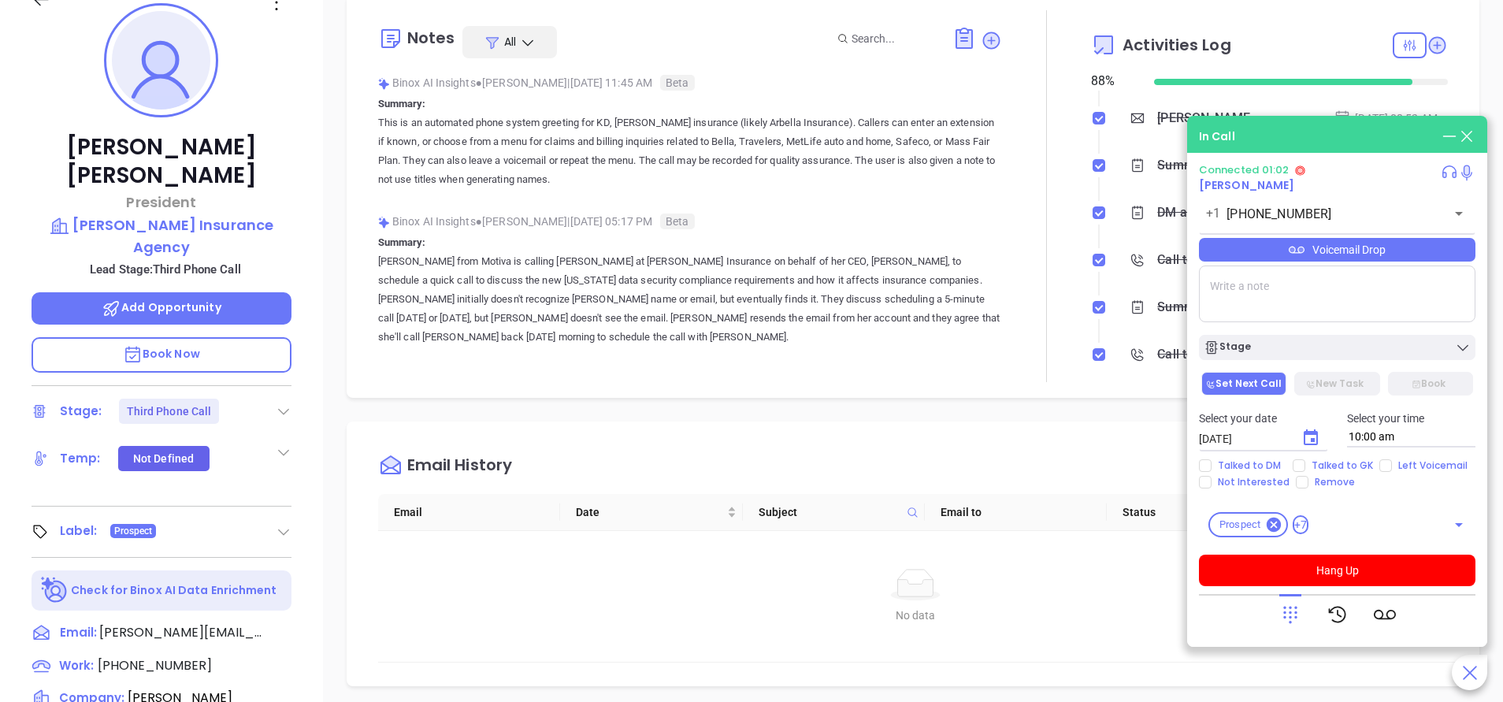
scroll to position [143, 0]
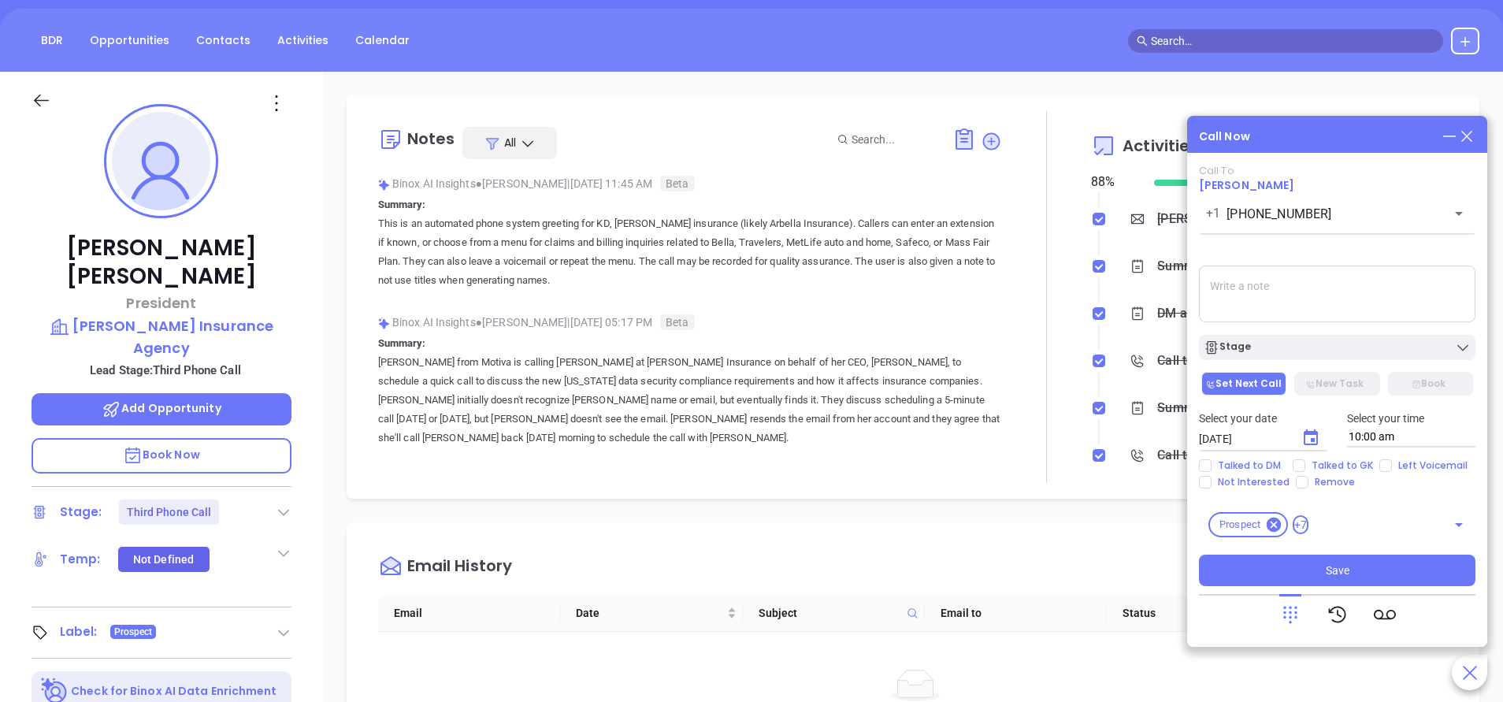
drag, startPoint x: 766, startPoint y: 439, endPoint x: 769, endPoint y: 447, distance: 8.5
click at [766, 439] on p "Karina from Motiva is calling Kevin at KD Hix Insurance on behalf of her CEO, W…" at bounding box center [690, 400] width 624 height 95
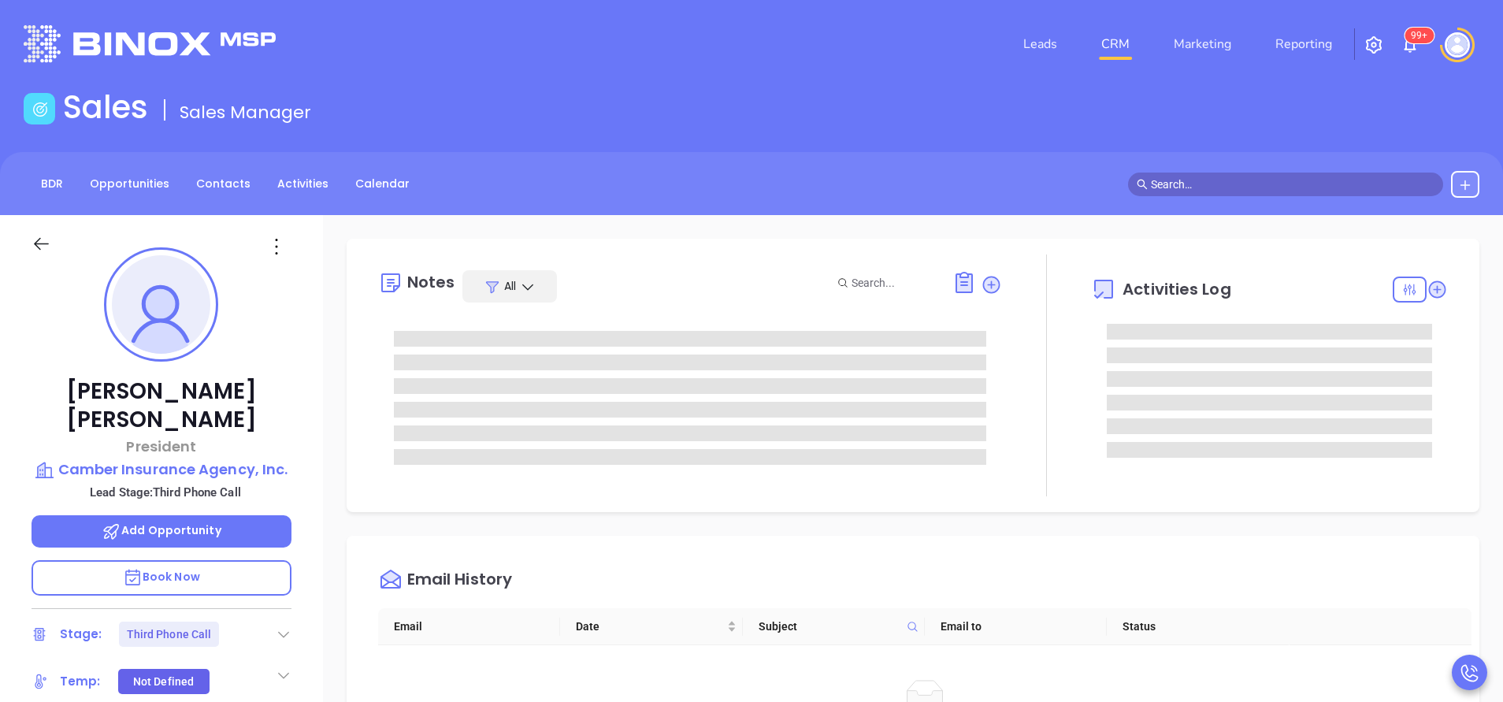
type input "[PERSON_NAME]"
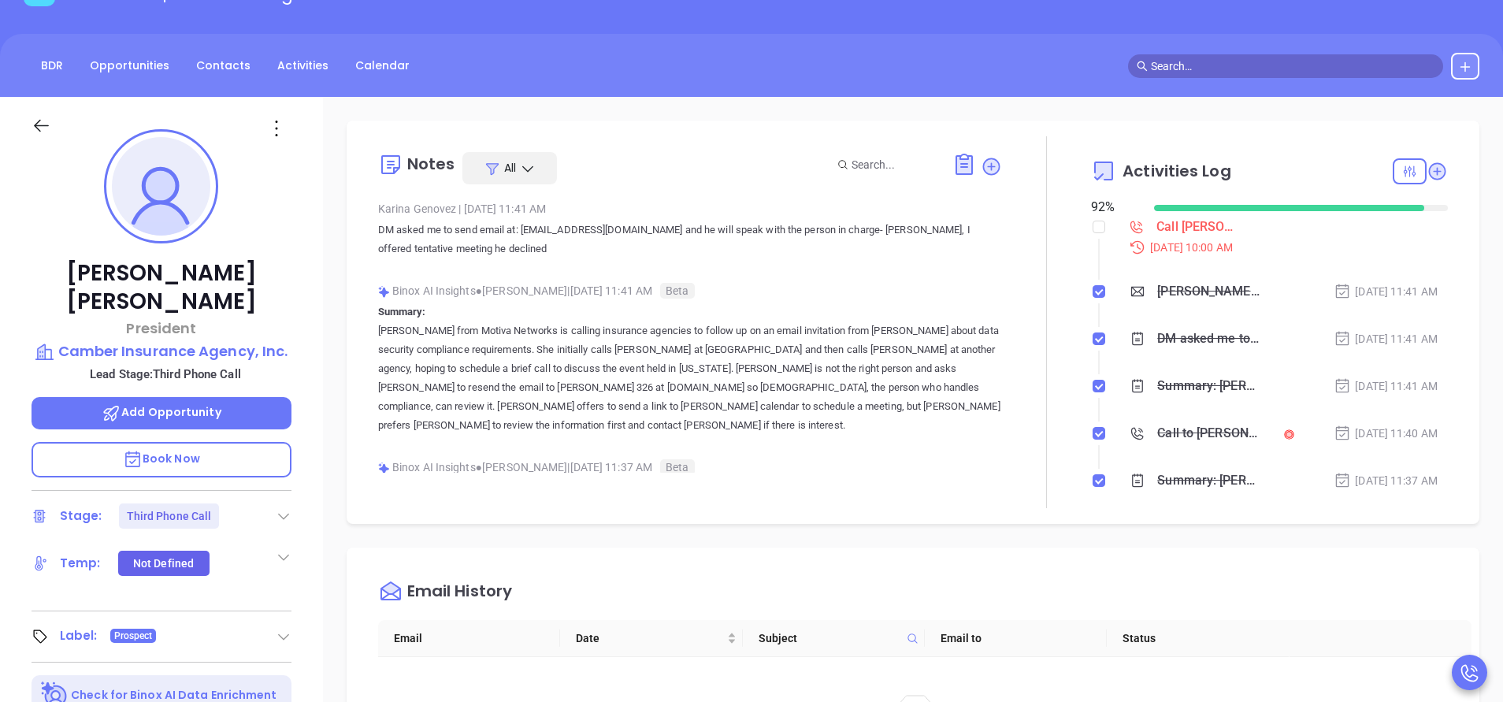
scroll to position [354, 0]
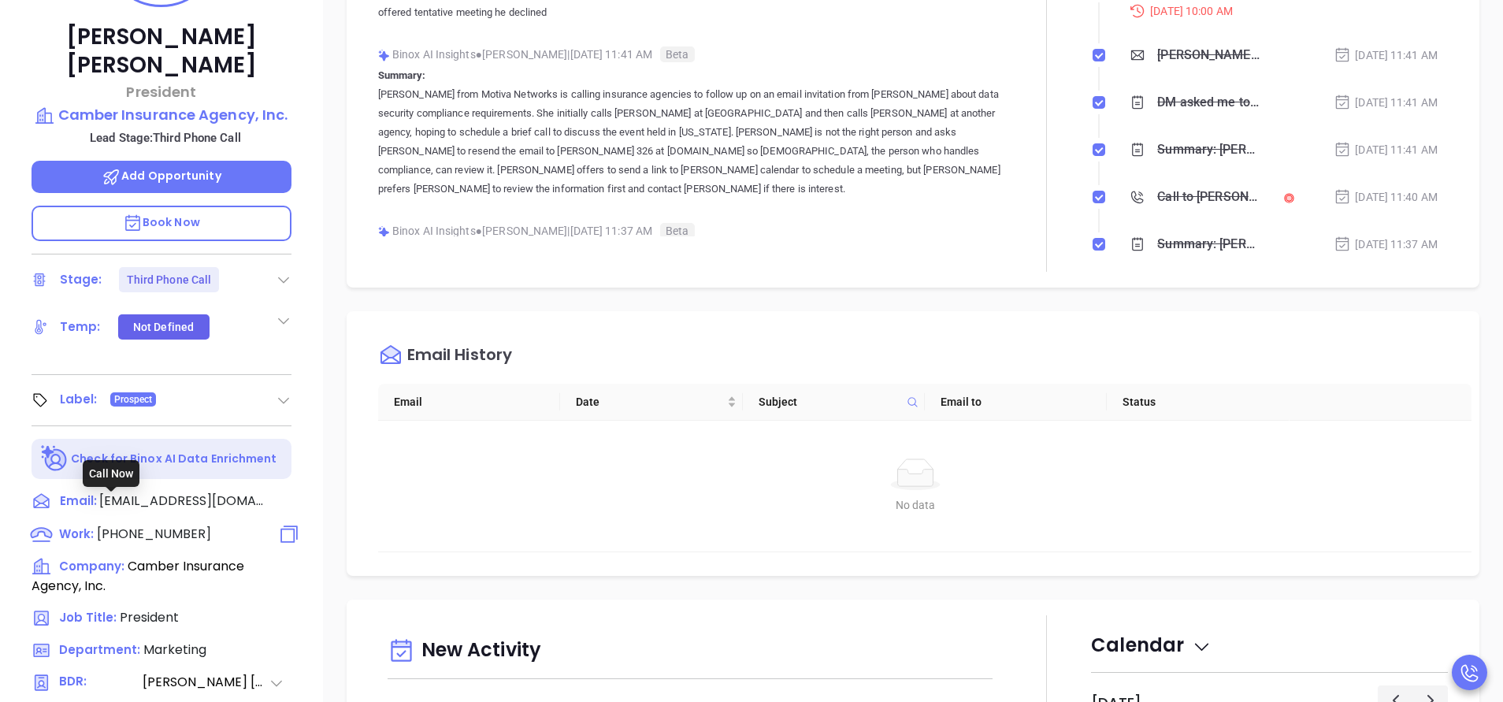
click at [186, 525] on span "[PHONE_NUMBER]" at bounding box center [154, 534] width 114 height 18
type input "(781) 828-2398"
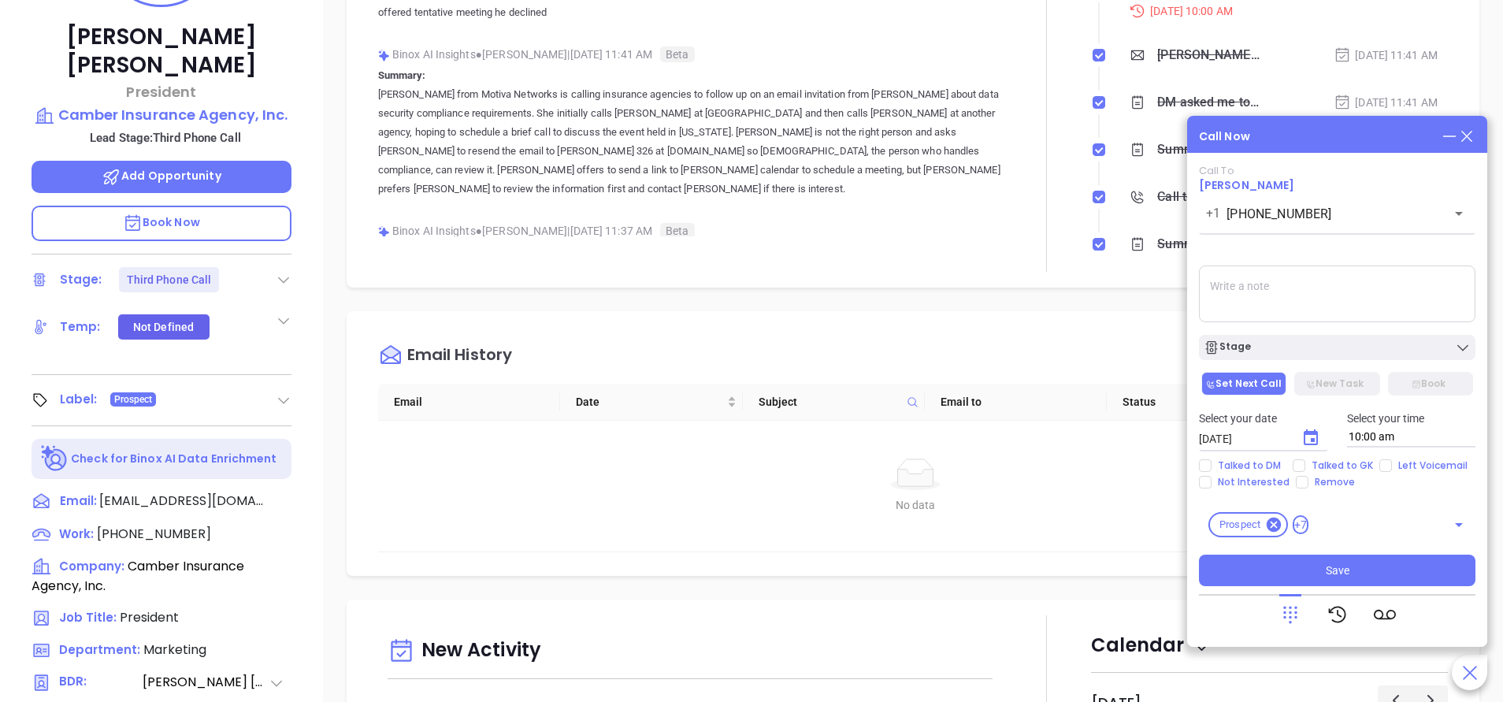
click at [1472, 131] on icon at bounding box center [1466, 136] width 17 height 17
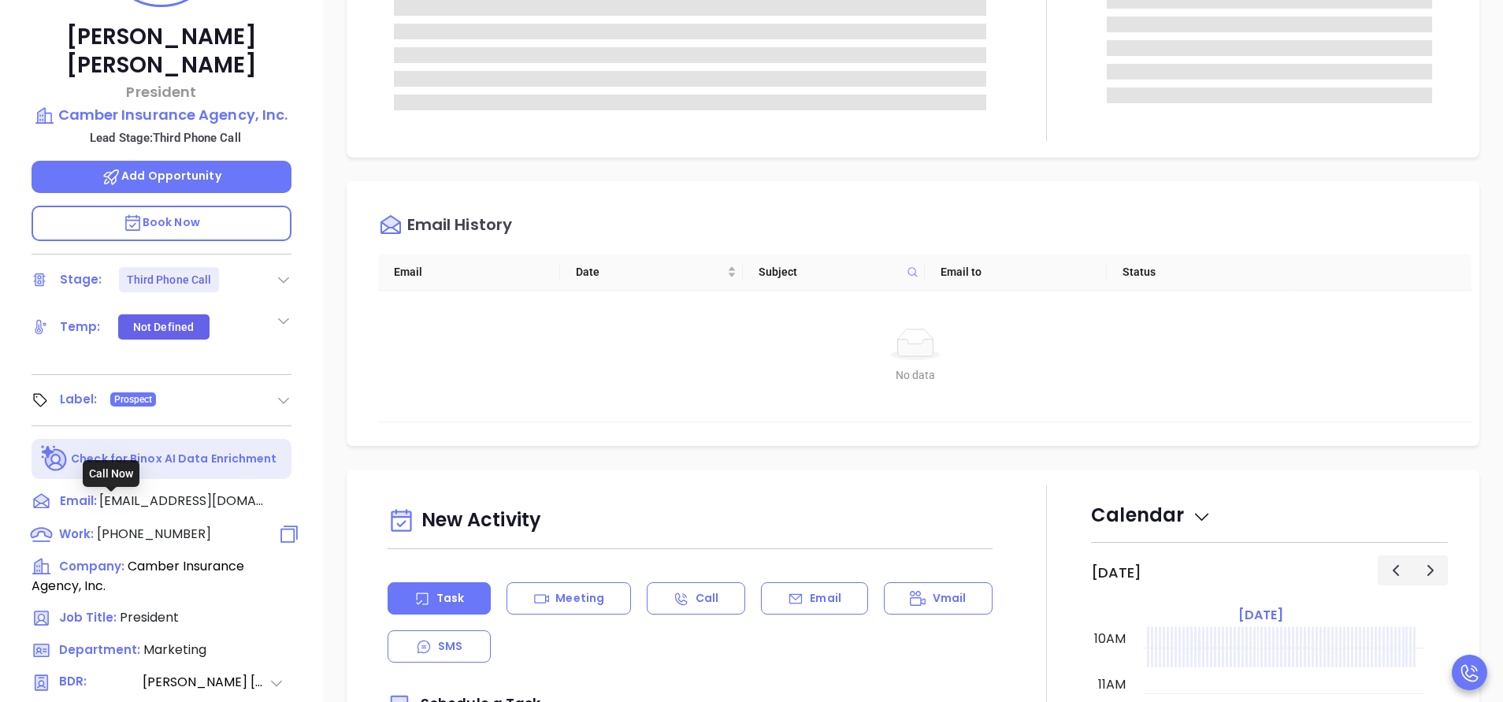
click at [167, 525] on span "(781) 828-2398" at bounding box center [154, 534] width 114 height 18
type input "(781) 828-2398"
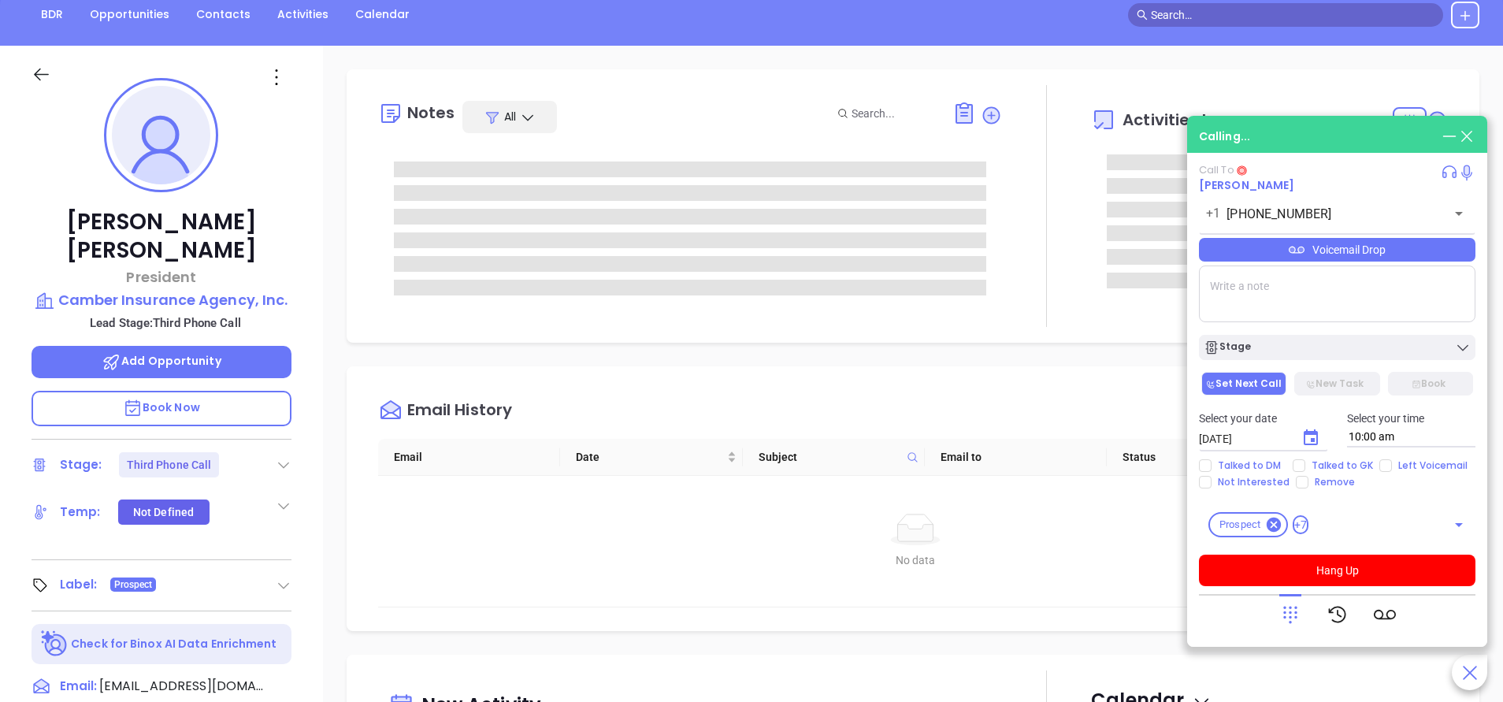
scroll to position [0, 0]
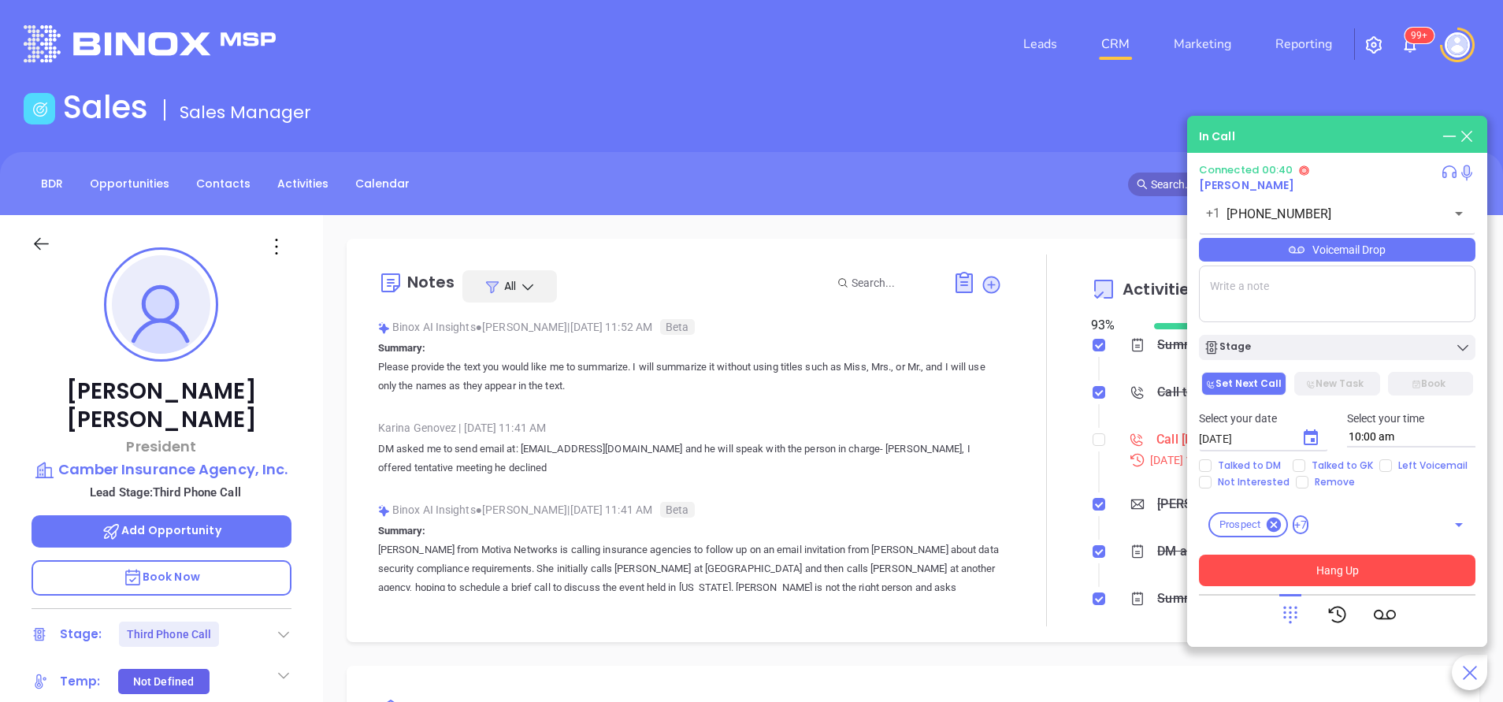
click at [1247, 567] on button "Hang Up" at bounding box center [1337, 571] width 277 height 32
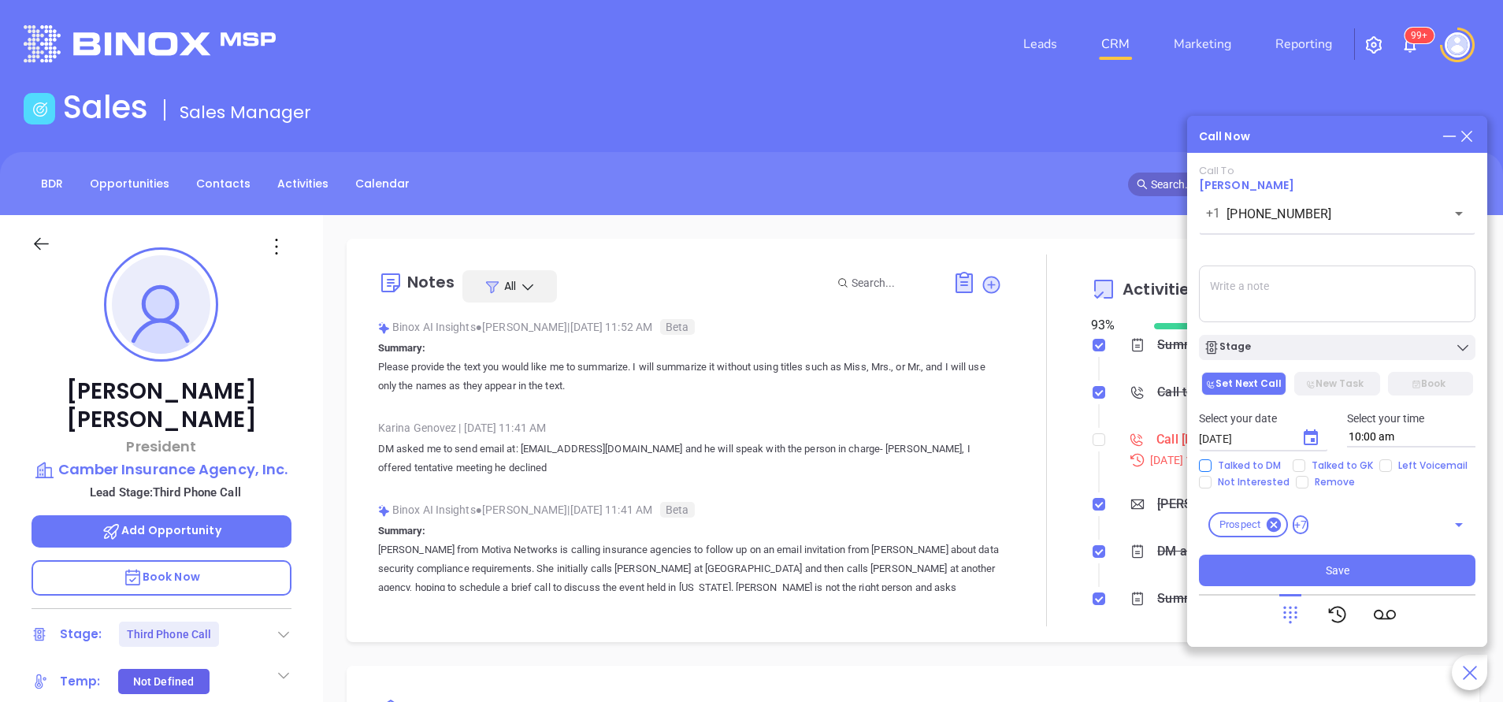
click at [1206, 466] on input "Talked to DM" at bounding box center [1205, 465] width 13 height 13
checkbox input "true"
click at [1208, 485] on input "Not Interested" at bounding box center [1205, 482] width 13 height 13
click at [1207, 483] on input "Not Interested" at bounding box center [1205, 482] width 13 height 13
checkbox input "false"
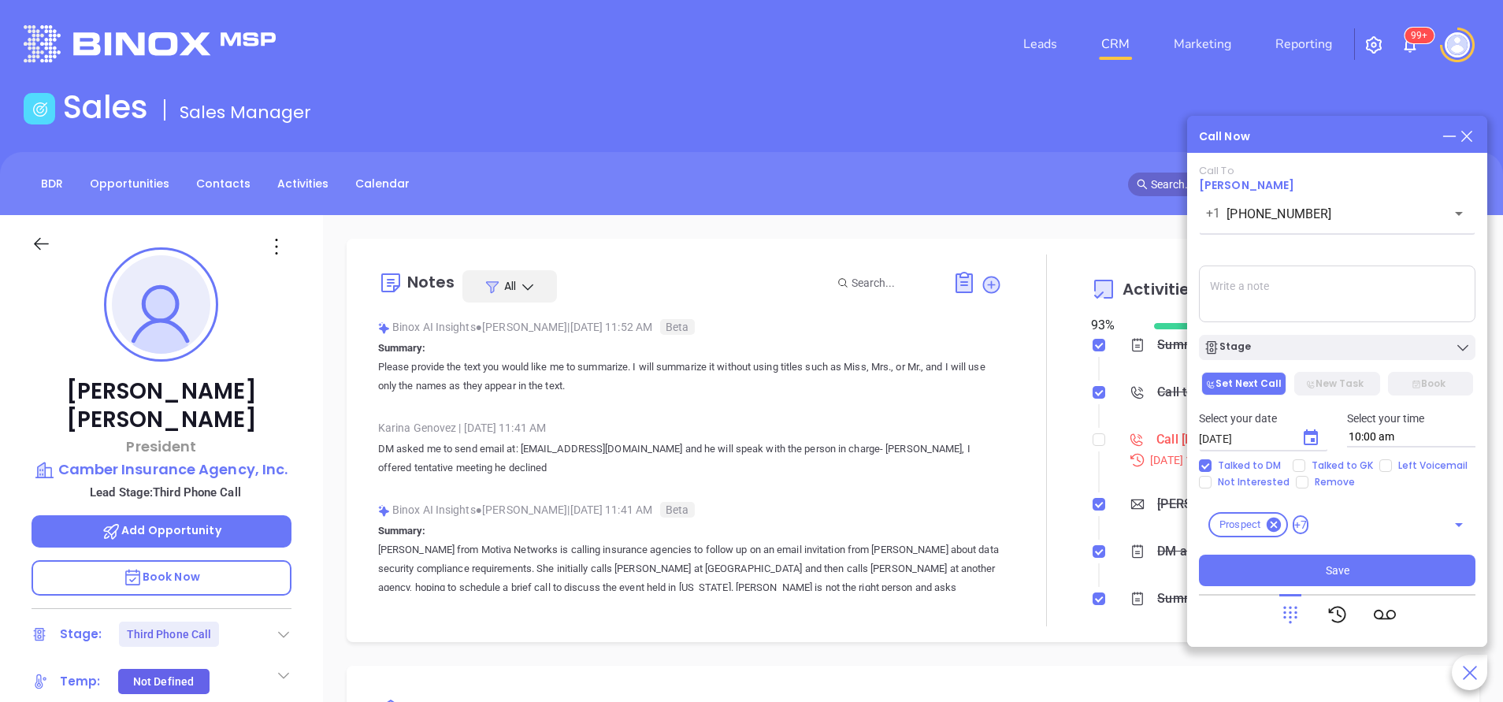
click at [1301, 299] on textarea at bounding box center [1337, 293] width 277 height 57
click at [1404, 285] on textarea "he is not interested now, but asked to not be removed." at bounding box center [1337, 293] width 277 height 57
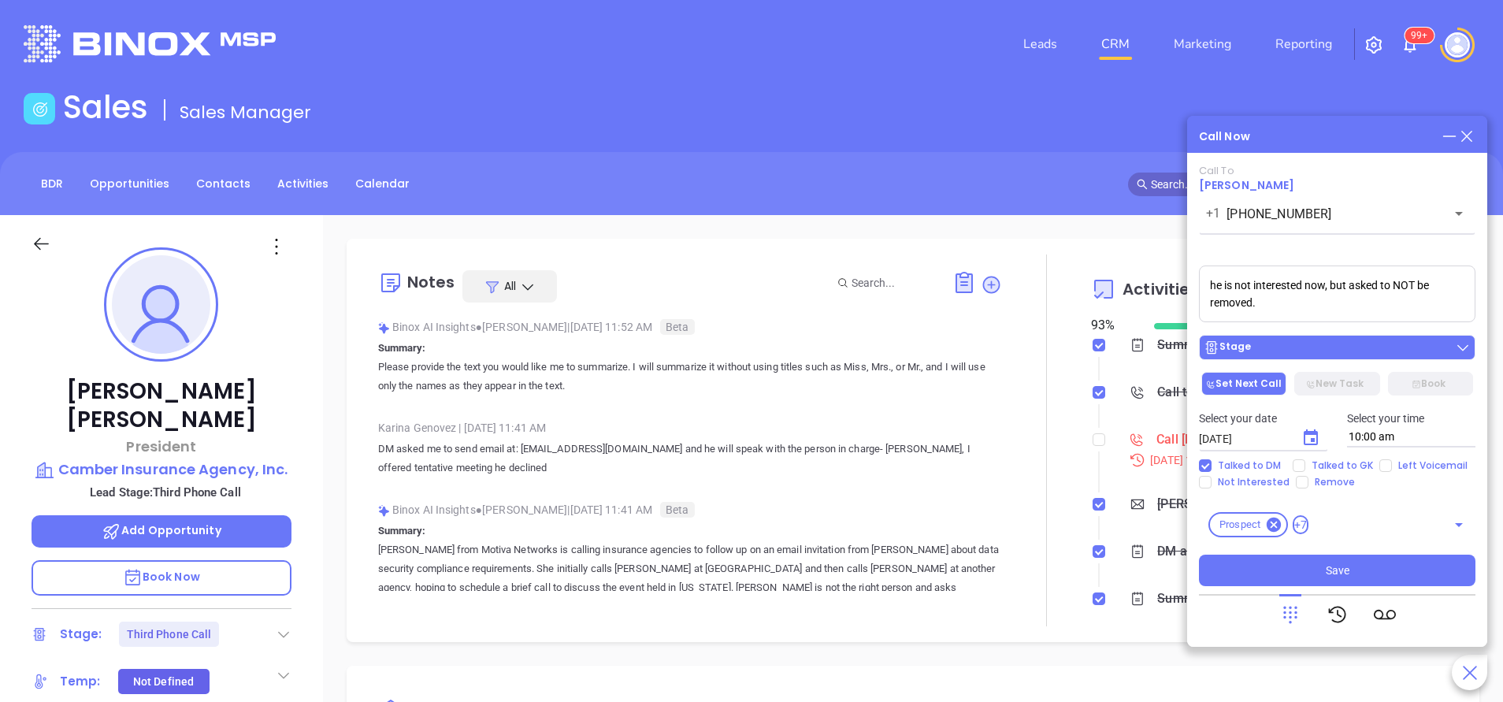
click at [1330, 347] on div "Stage" at bounding box center [1337, 348] width 267 height 16
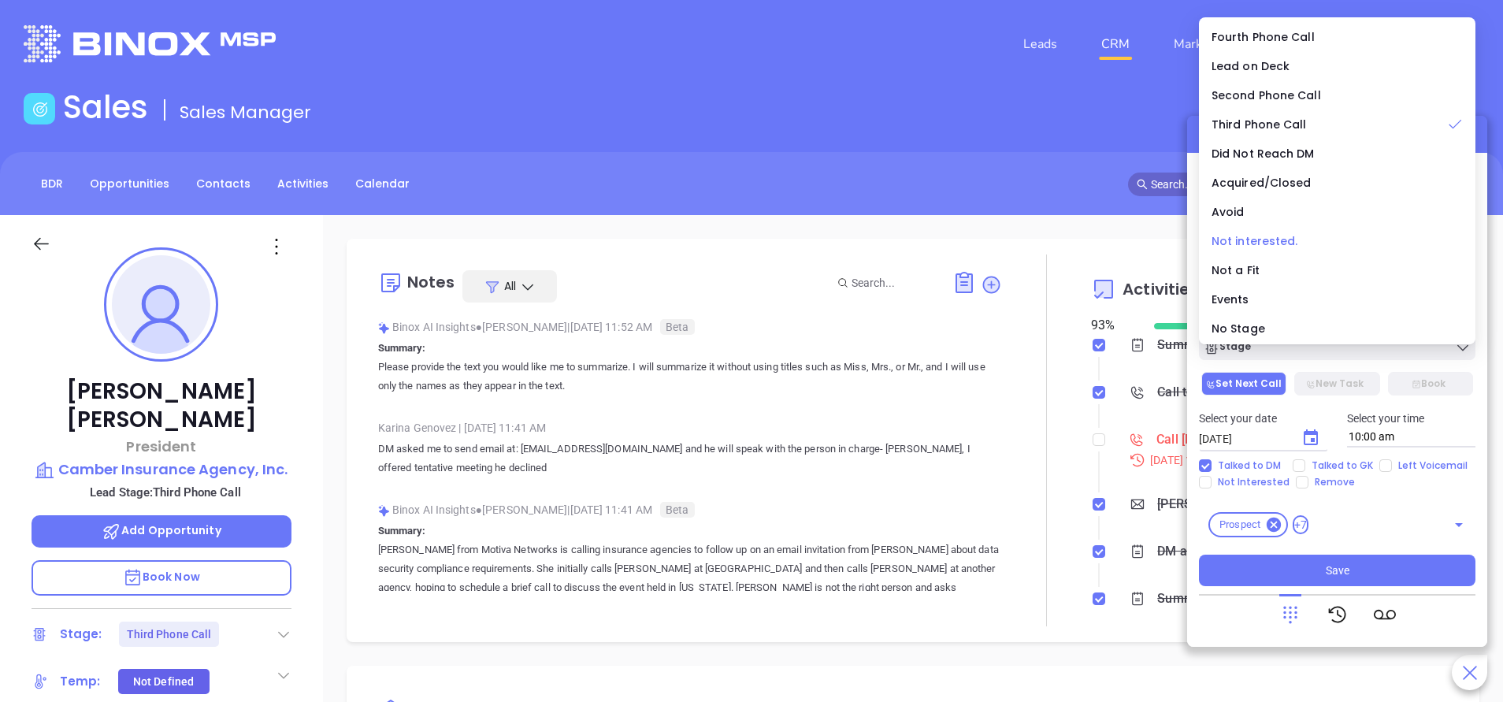
click at [1260, 240] on span "Not interested." at bounding box center [1255, 241] width 87 height 16
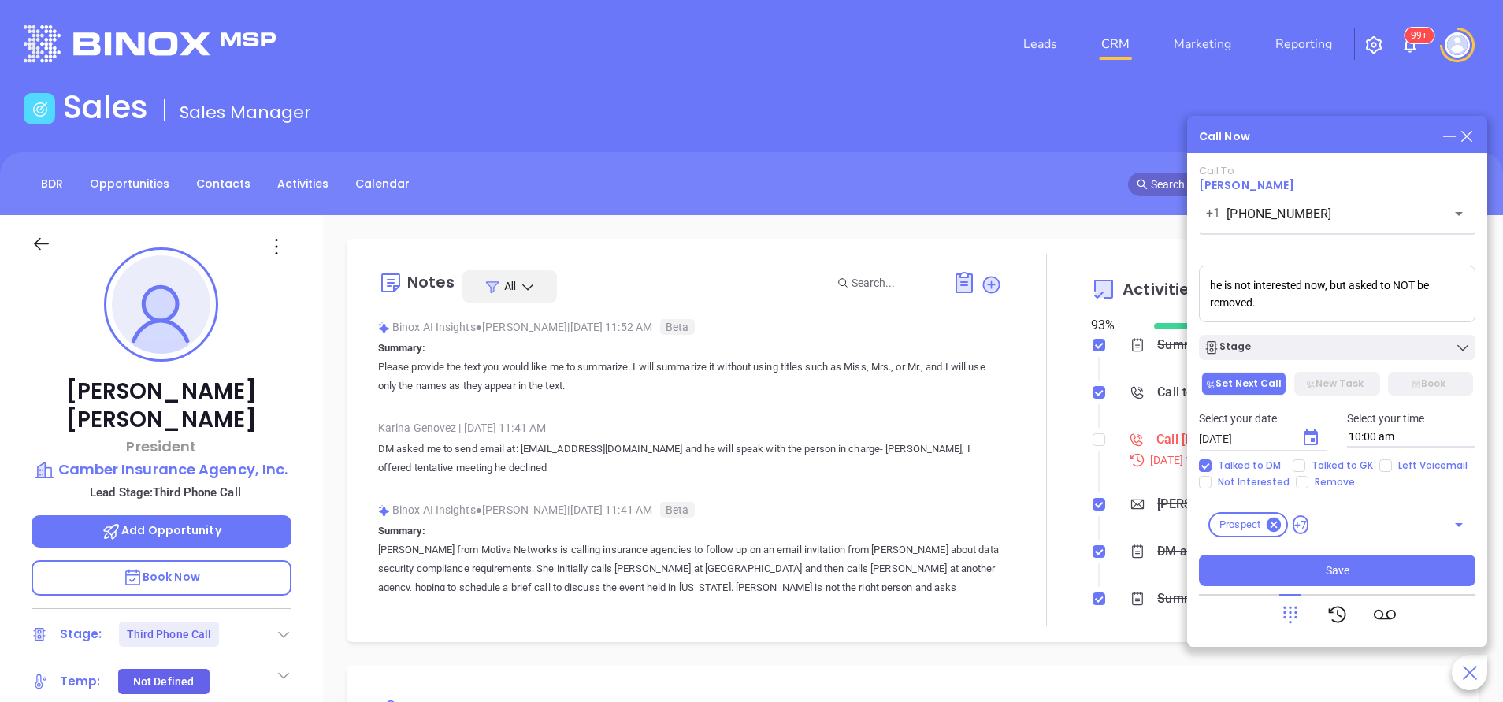
click at [1319, 288] on textarea "he is not interested now, but asked to NOT be removed." at bounding box center [1337, 293] width 277 height 57
type textarea "he is not interested NOW, but asked to NOT be removed."
click at [1335, 575] on span "Save" at bounding box center [1338, 570] width 24 height 17
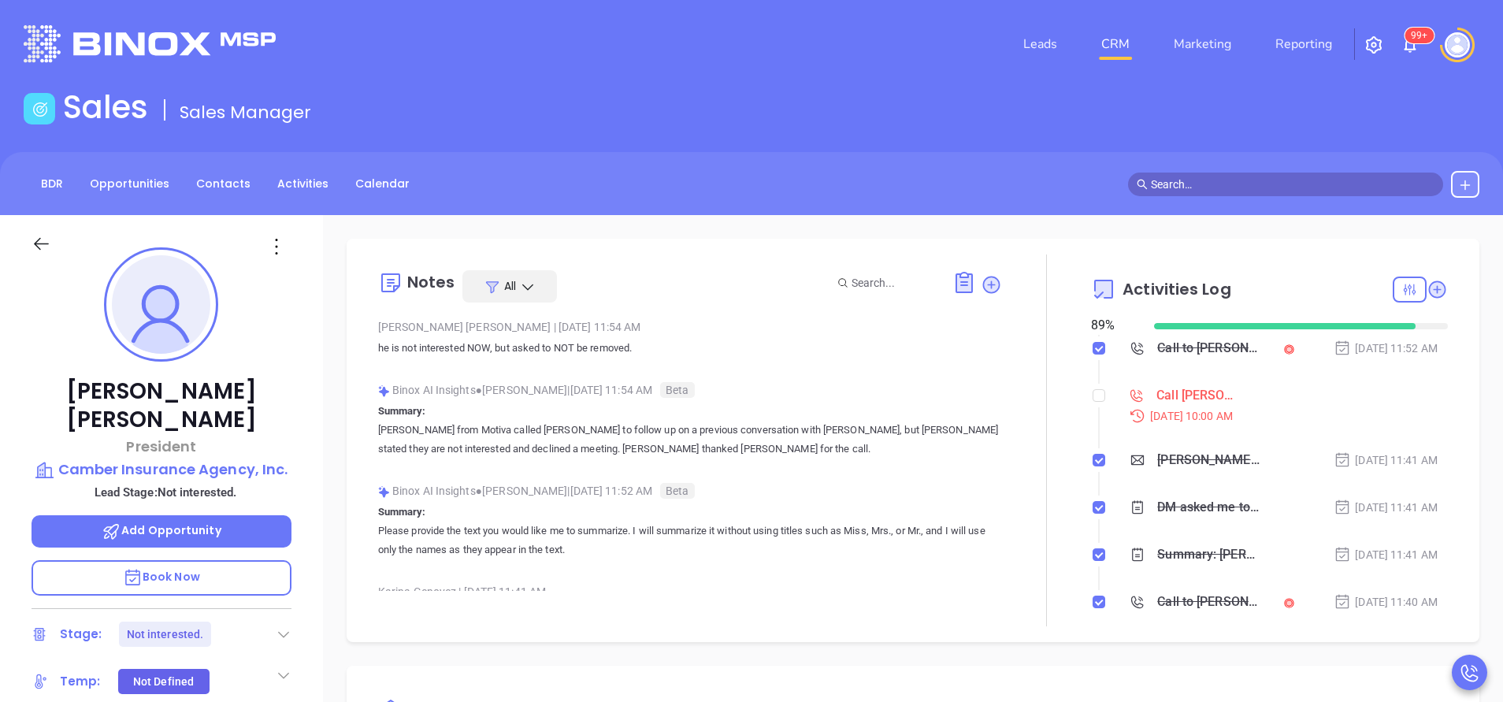
scroll to position [236, 0]
click at [1093, 390] on input "checkbox" at bounding box center [1099, 392] width 13 height 13
checkbox input "true"
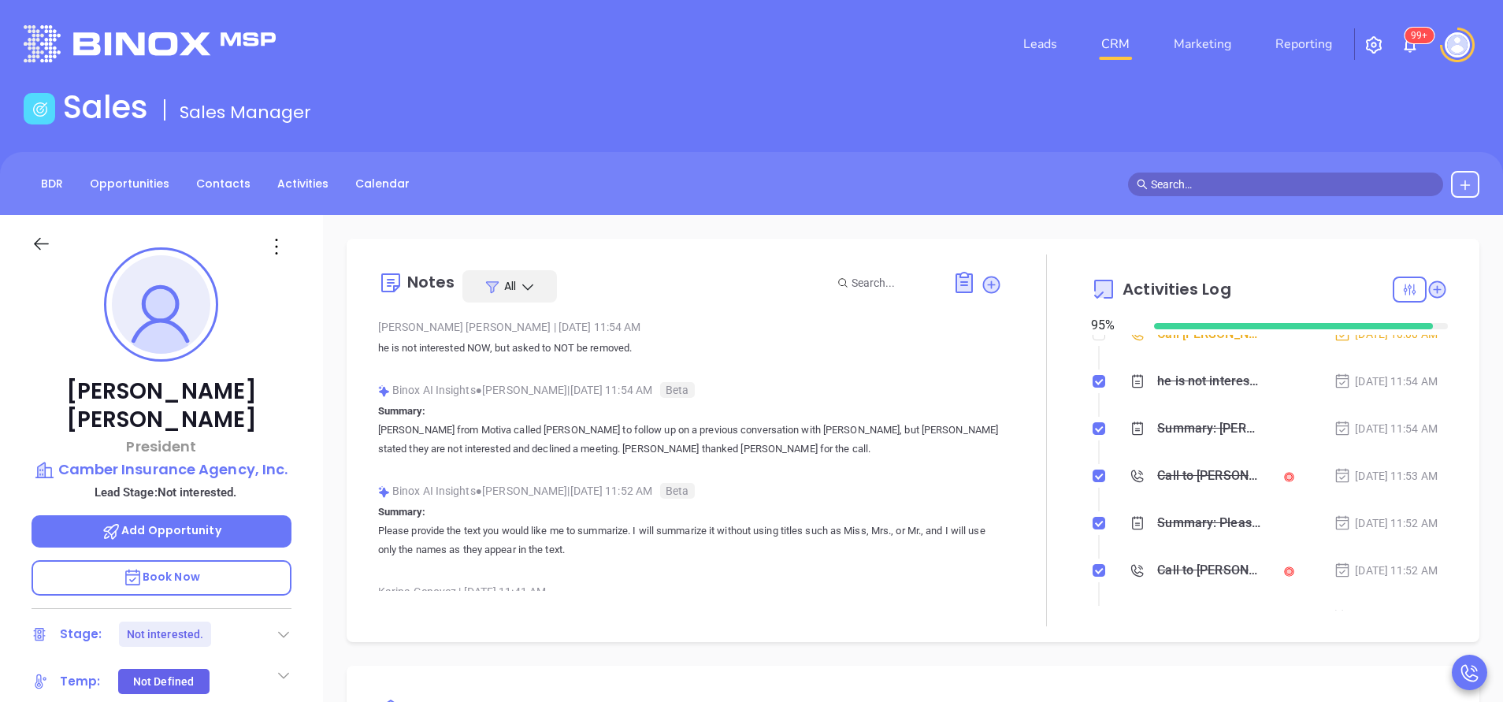
scroll to position [0, 0]
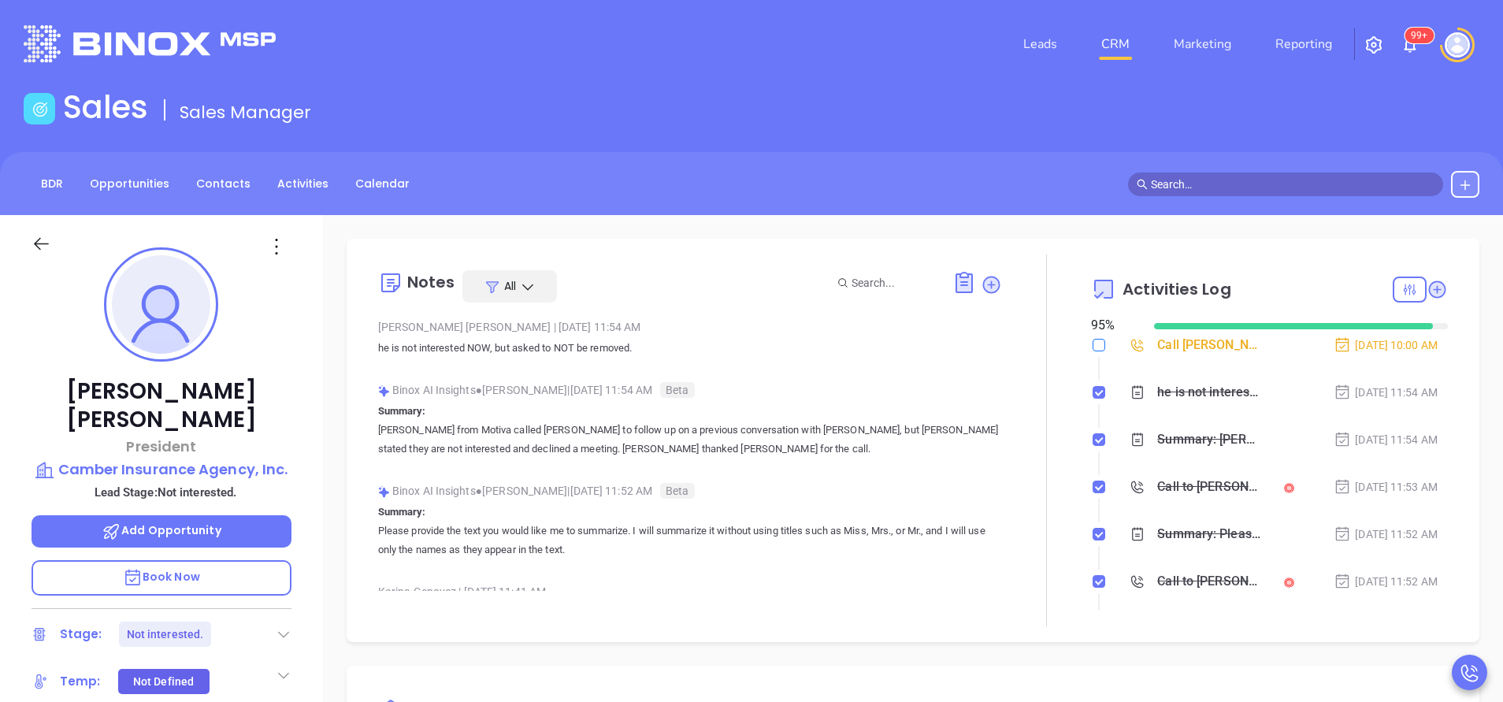
click at [1093, 342] on input "checkbox" at bounding box center [1099, 345] width 13 height 13
checkbox input "true"
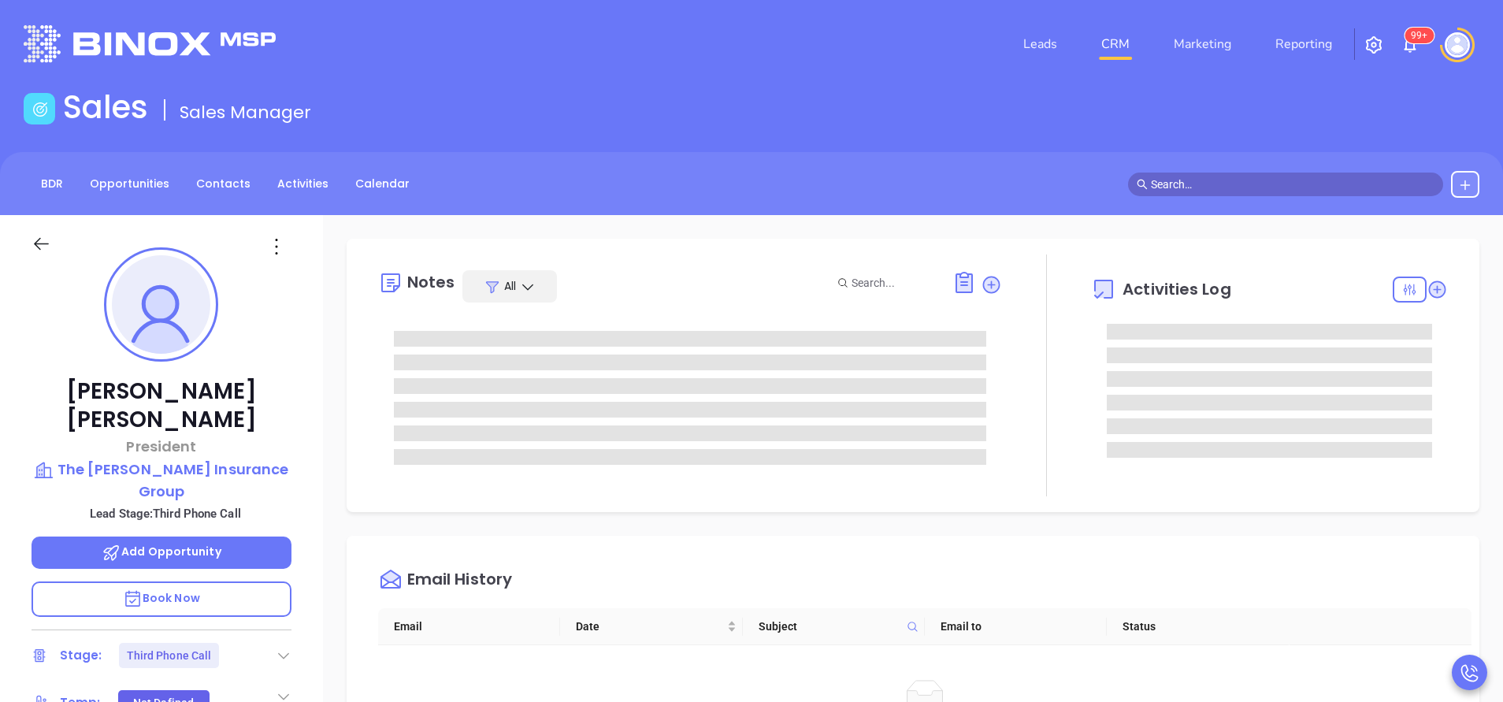
type input "[PERSON_NAME]"
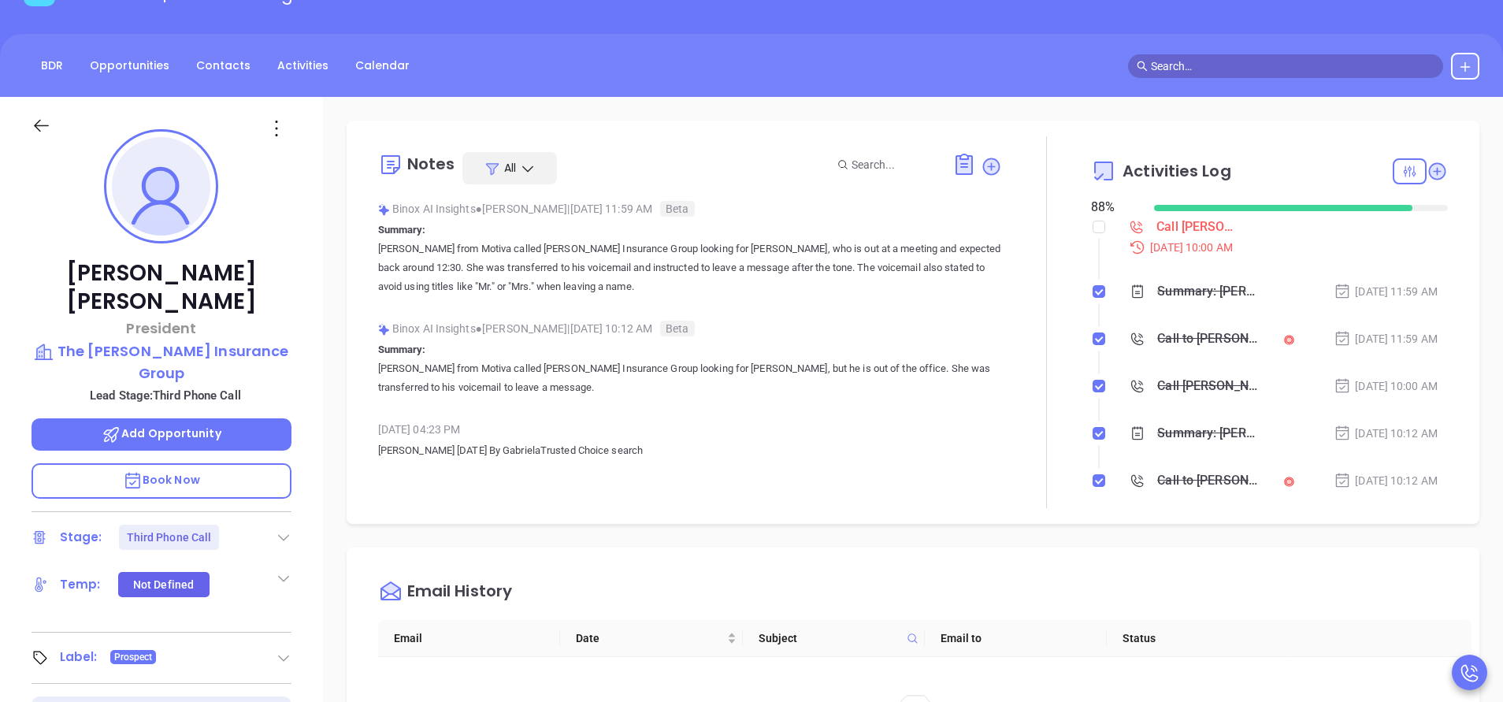
scroll to position [473, 0]
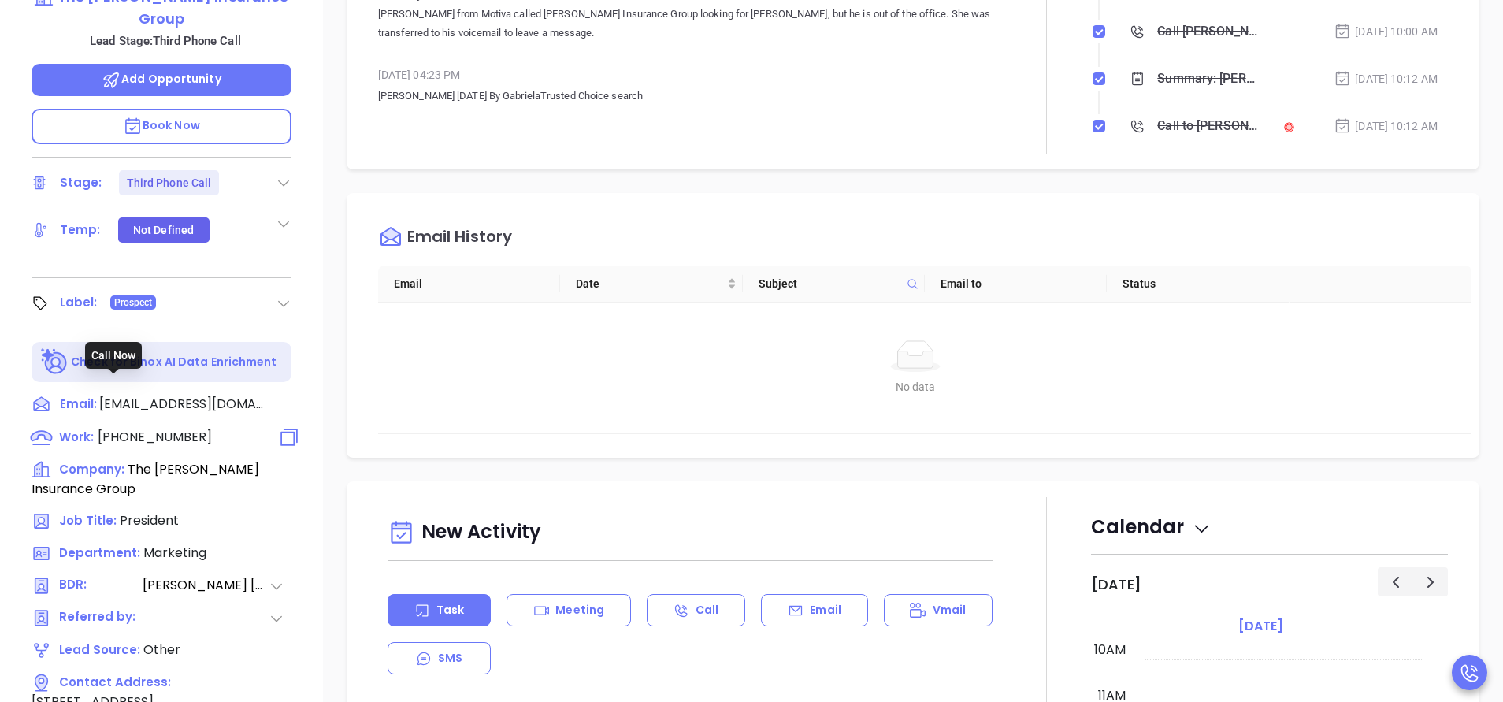
click at [181, 428] on span "[PHONE_NUMBER]" at bounding box center [155, 437] width 114 height 18
type input "[PHONE_NUMBER]"
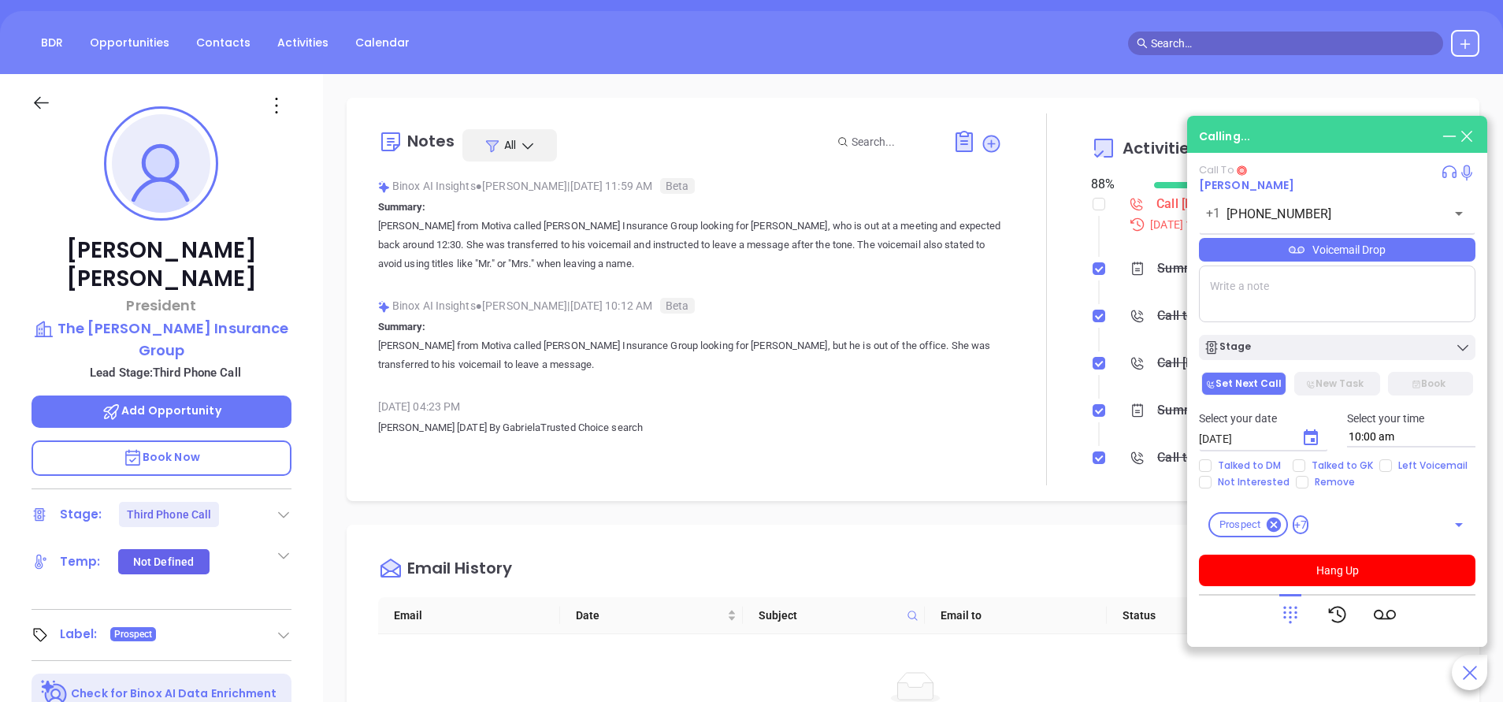
scroll to position [118, 0]
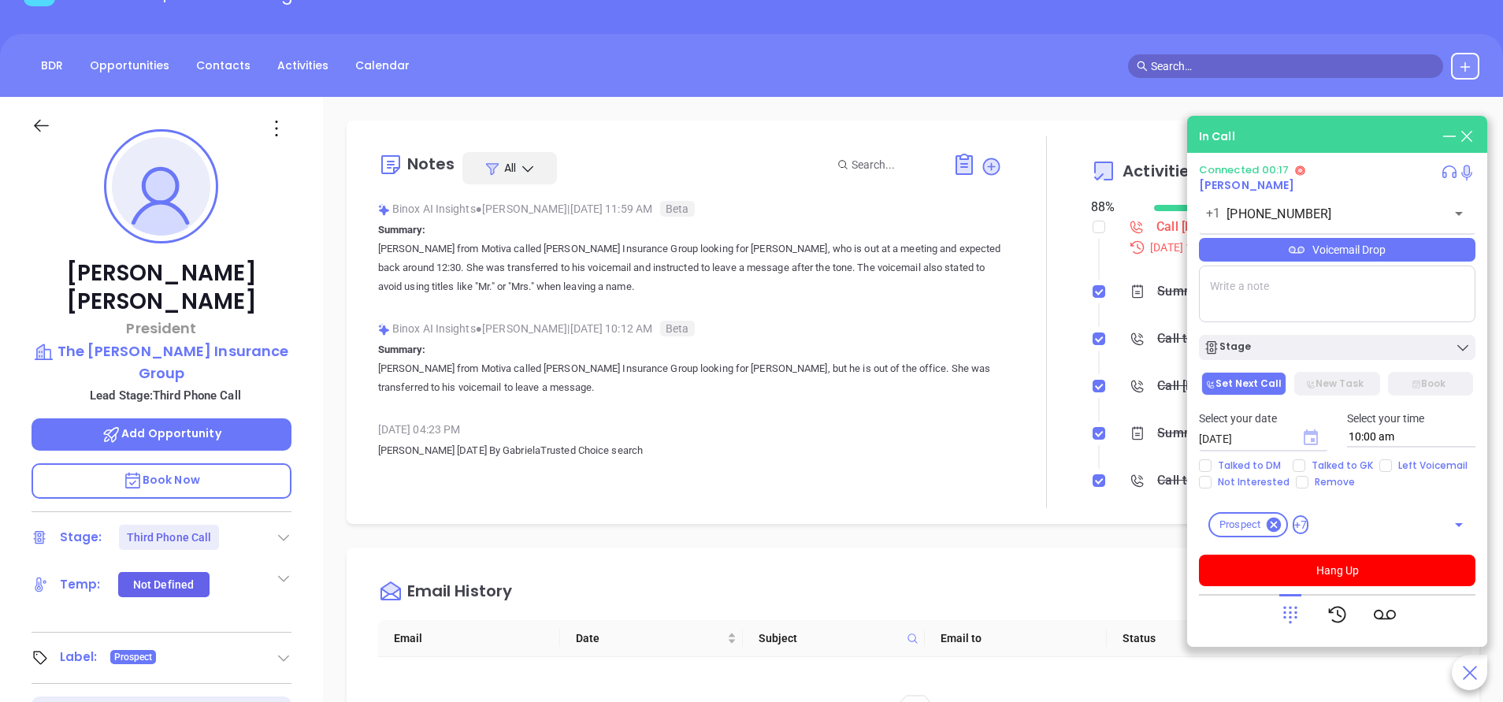
click at [1311, 431] on icon "Choose date, selected date is Oct 11, 2025" at bounding box center [1311, 437] width 14 height 16
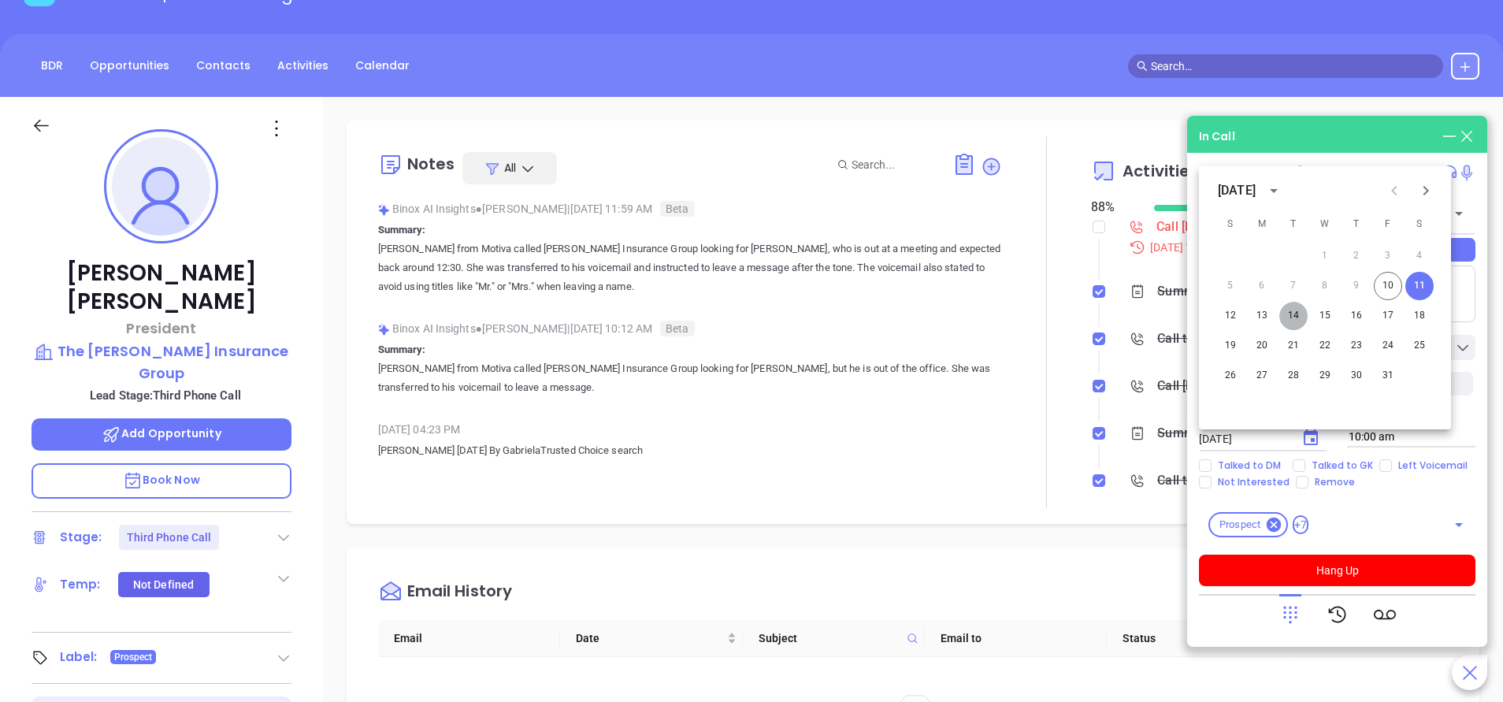
click at [1292, 312] on button "14" at bounding box center [1293, 316] width 28 height 28
type input "[DATE]"
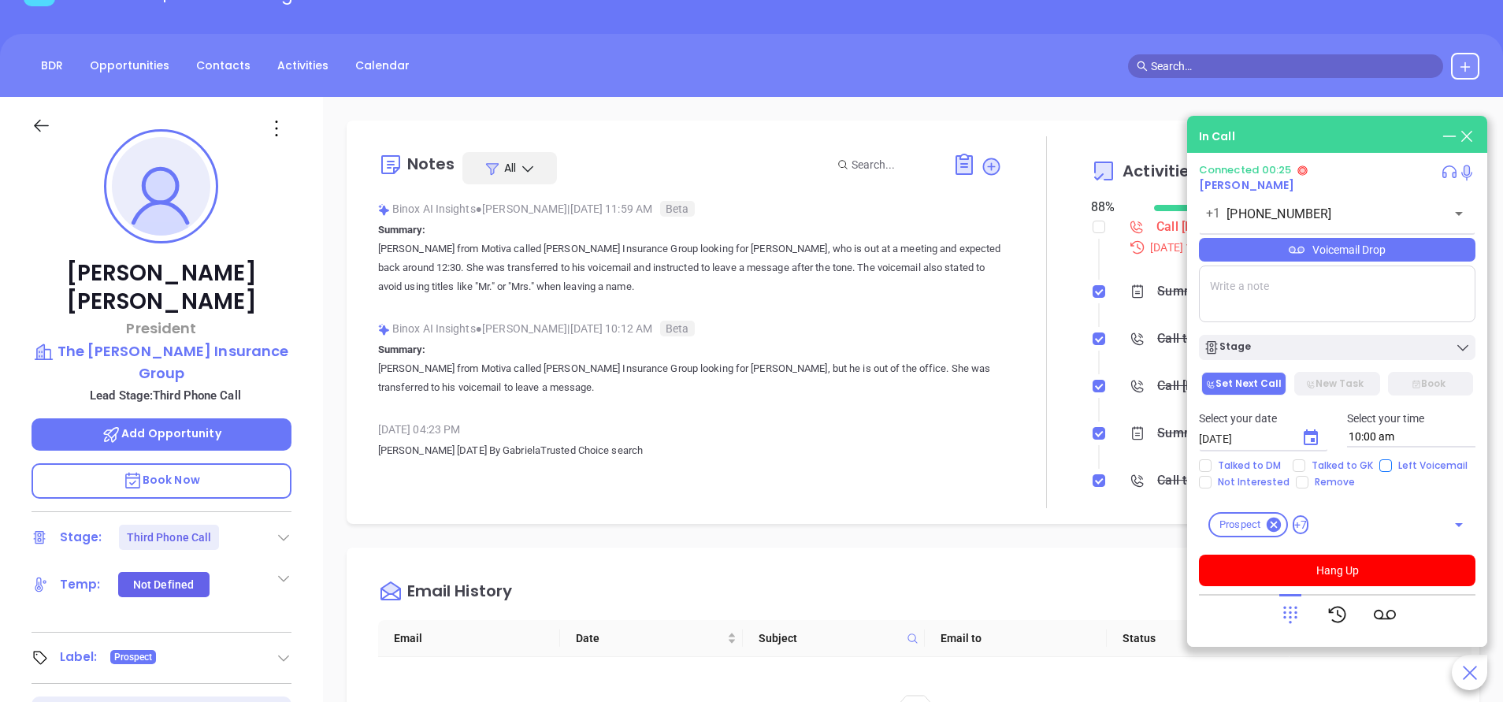
click at [1383, 462] on input "Left Voicemail" at bounding box center [1385, 465] width 13 height 13
checkbox input "true"
click at [1315, 337] on button "Stage" at bounding box center [1337, 347] width 277 height 25
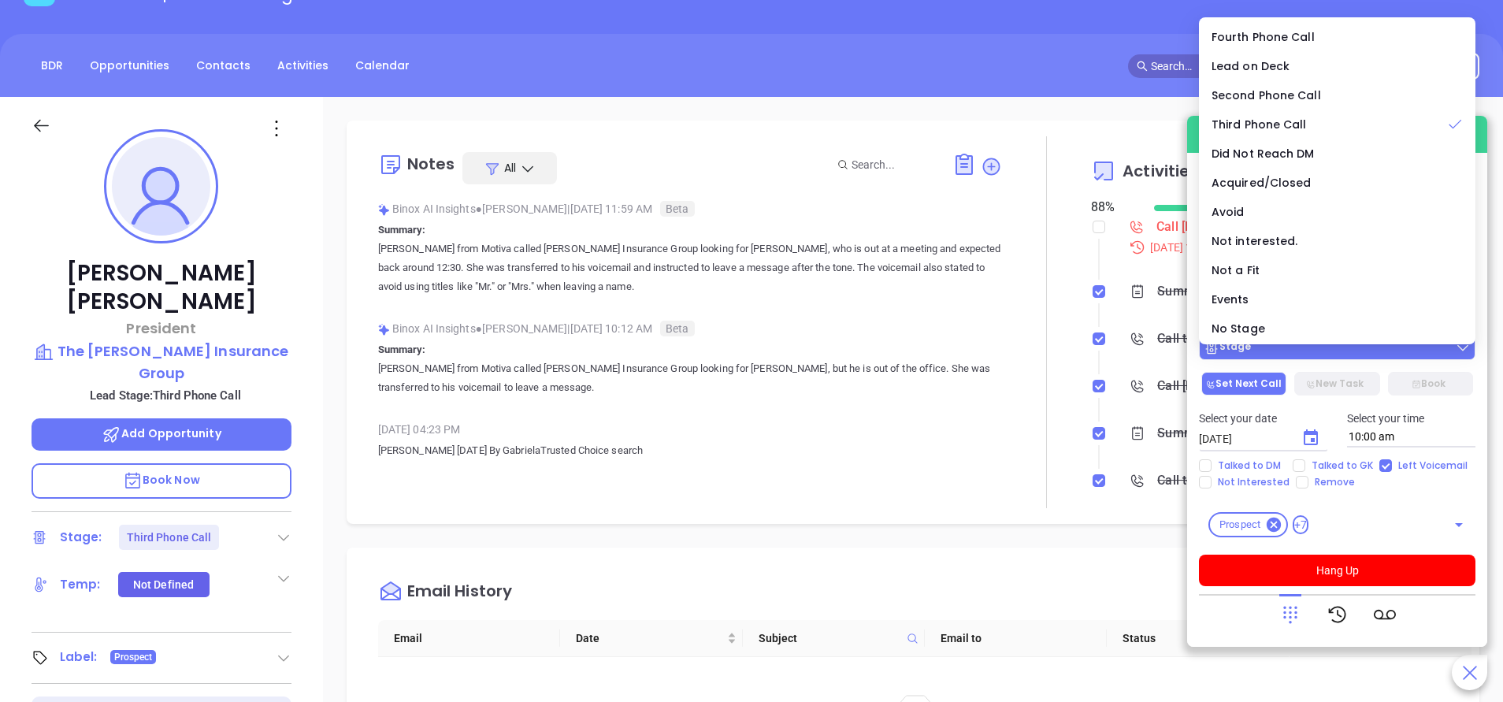
click at [1304, 352] on div "Stage" at bounding box center [1337, 348] width 267 height 16
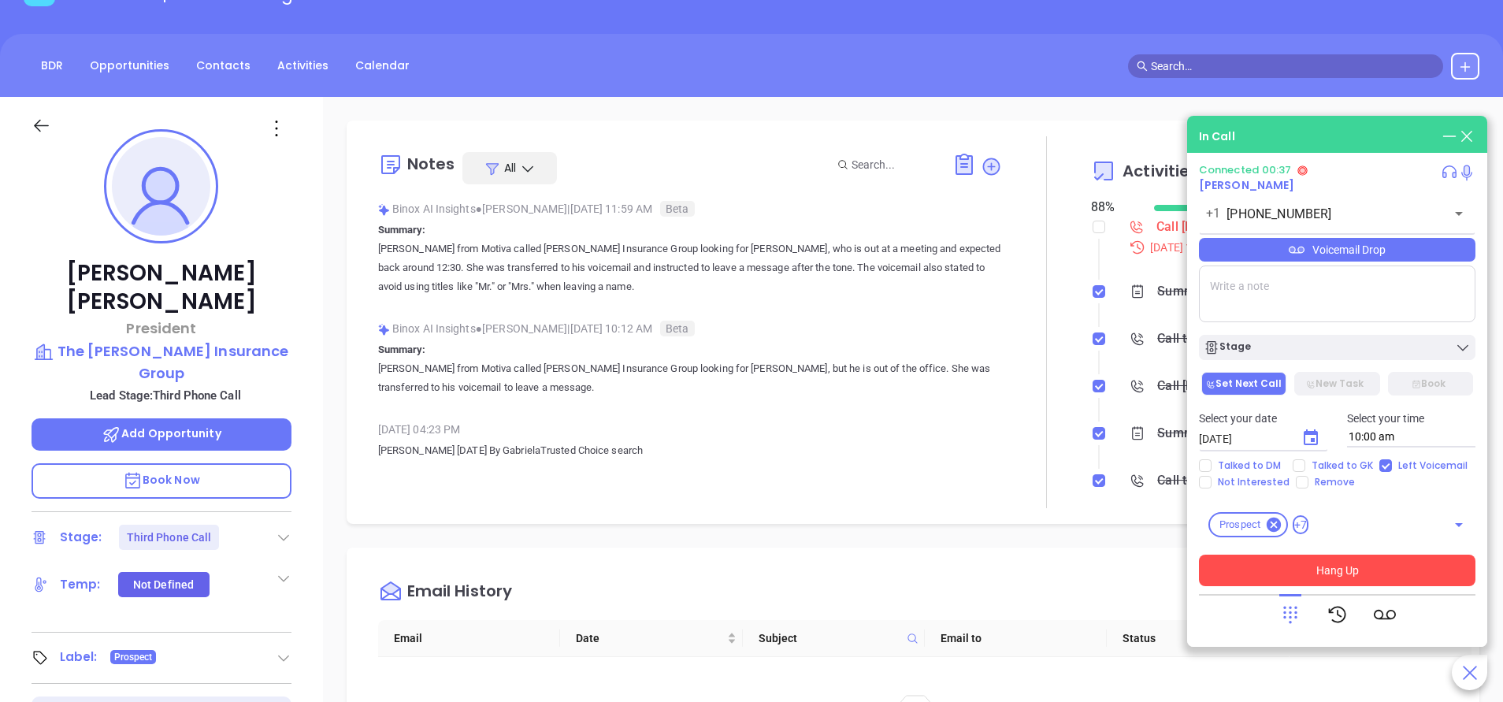
click at [1349, 571] on button "Hang Up" at bounding box center [1337, 571] width 277 height 32
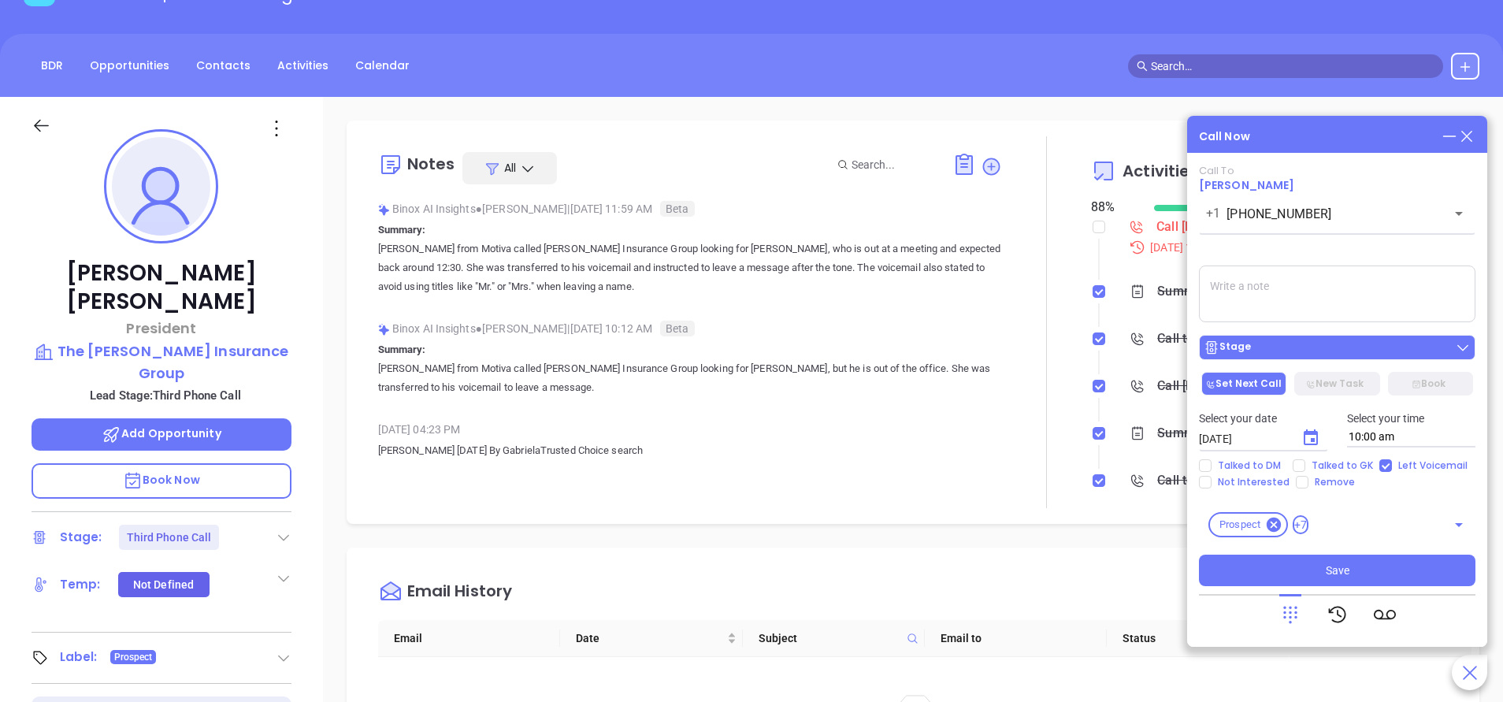
click at [1330, 347] on div "Stage" at bounding box center [1337, 348] width 267 height 16
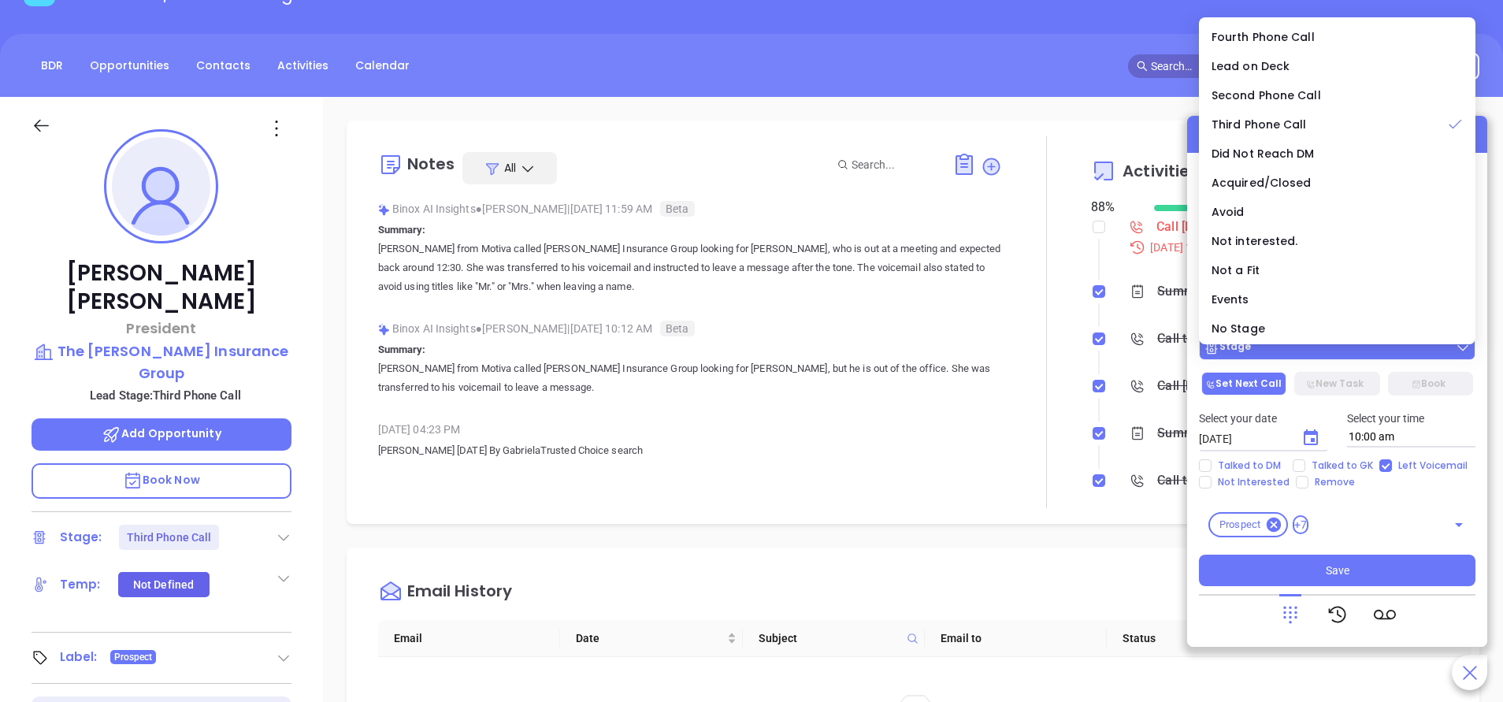
click at [1330, 347] on div "Stage" at bounding box center [1337, 348] width 267 height 16
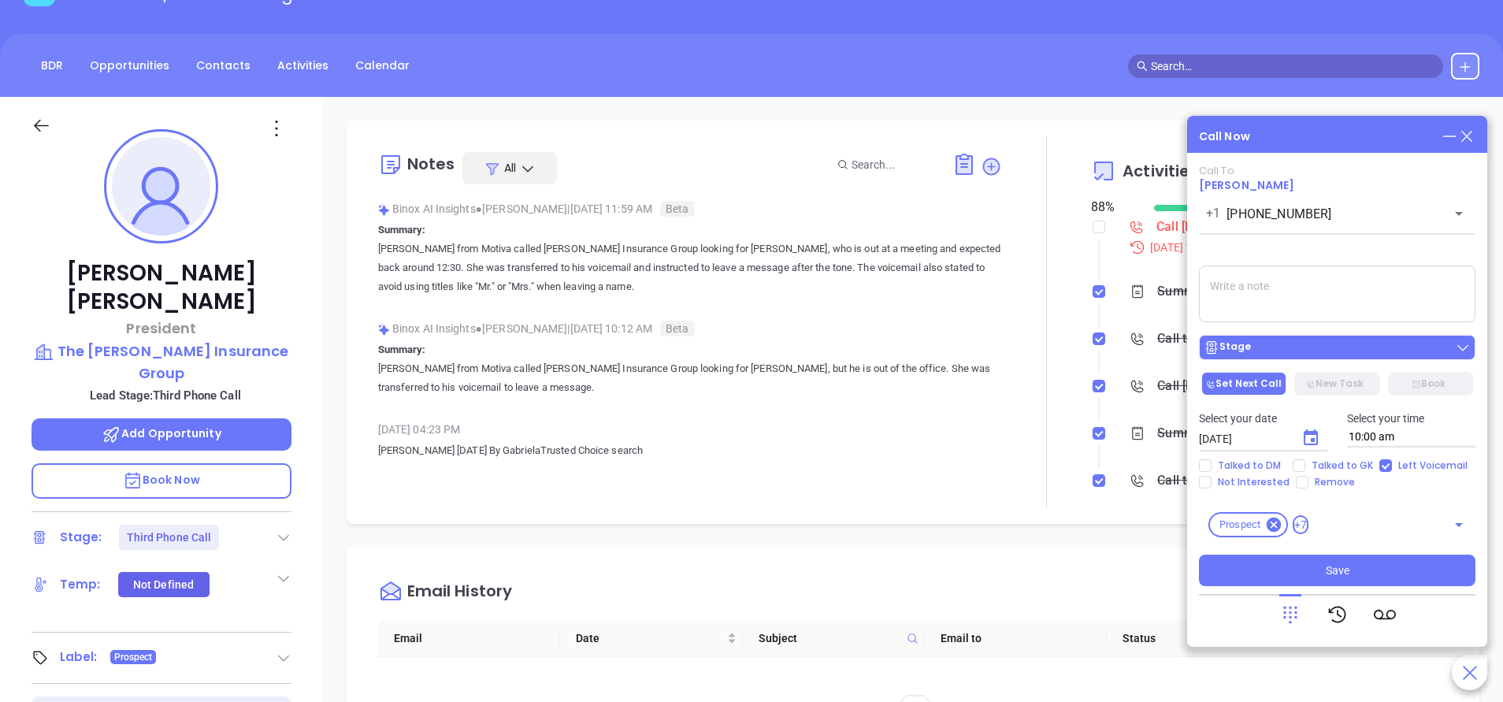
click at [1330, 349] on div "Stage" at bounding box center [1337, 348] width 267 height 16
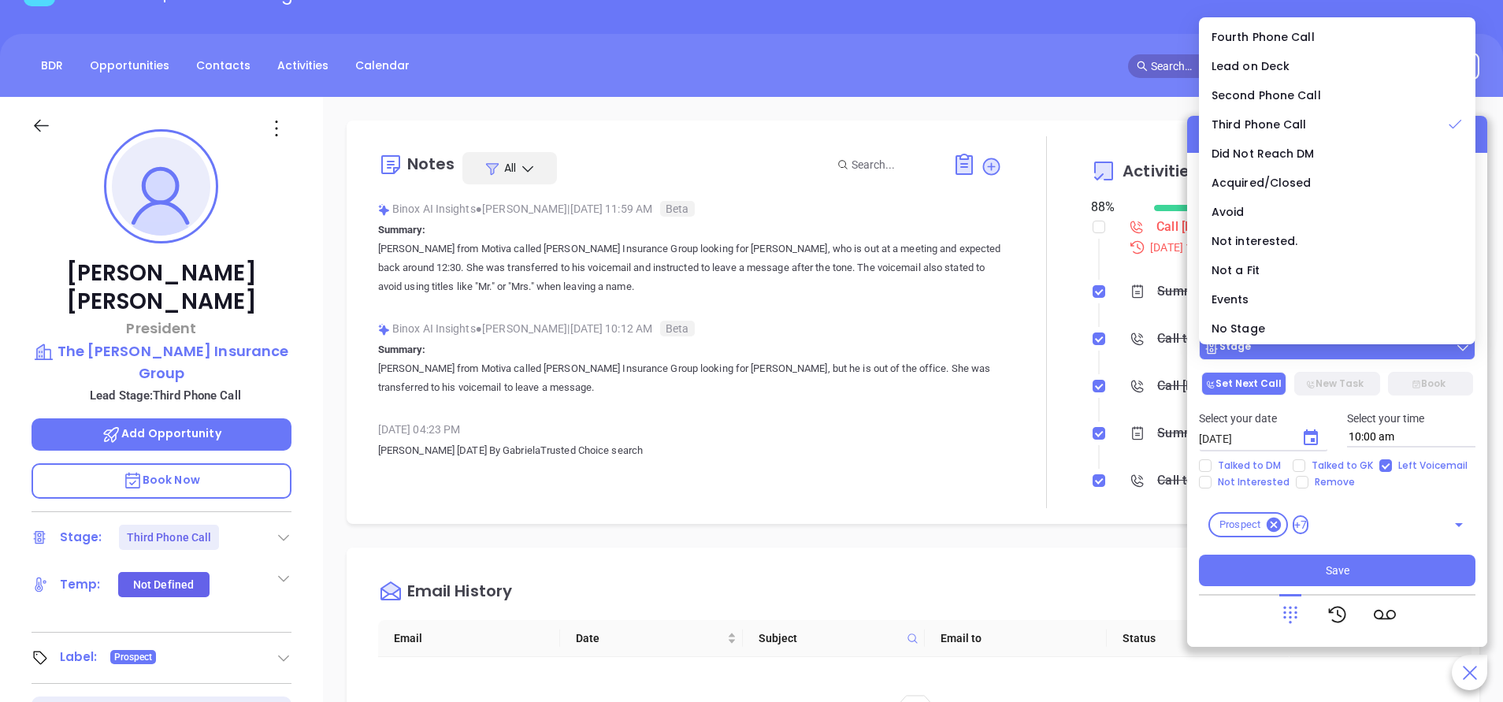
click at [1325, 355] on div "Stage" at bounding box center [1337, 348] width 267 height 16
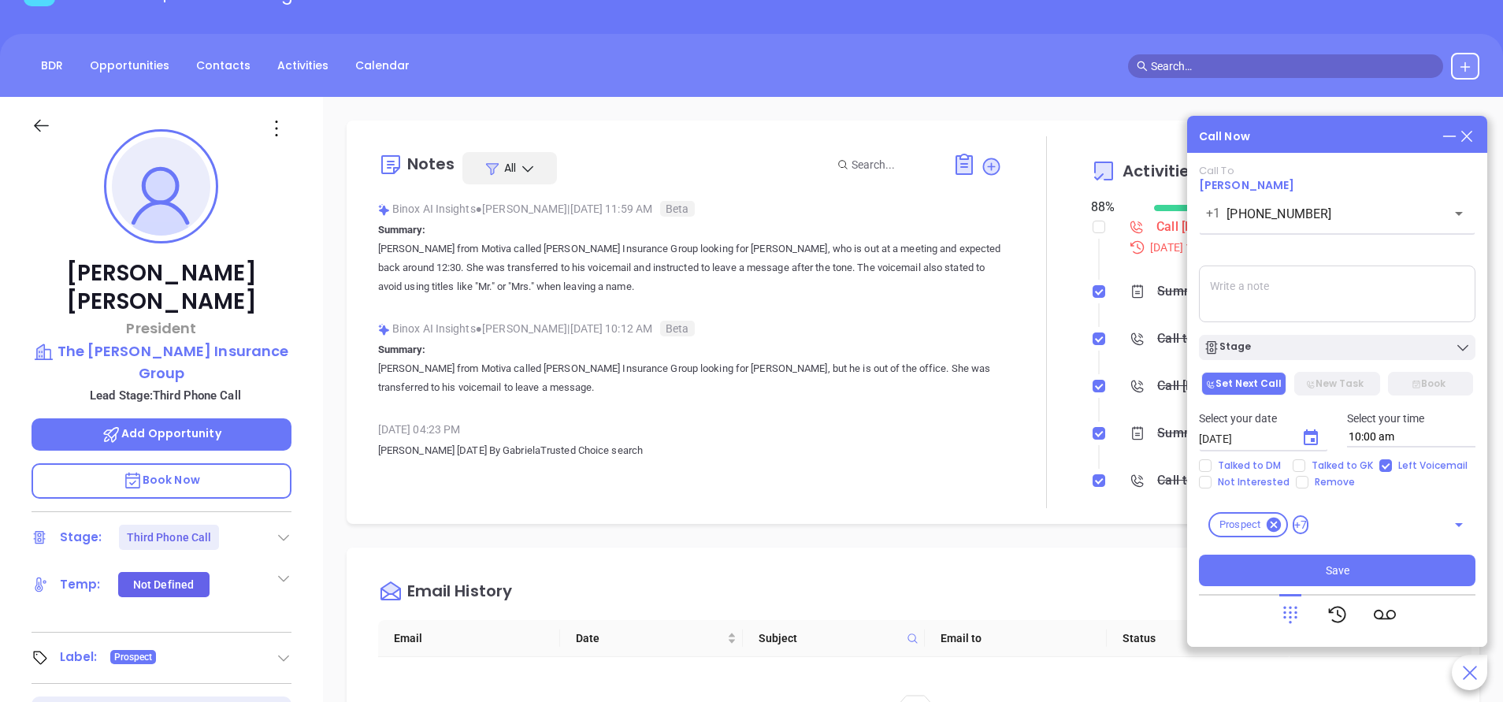
click at [1288, 291] on textarea at bounding box center [1337, 293] width 277 height 57
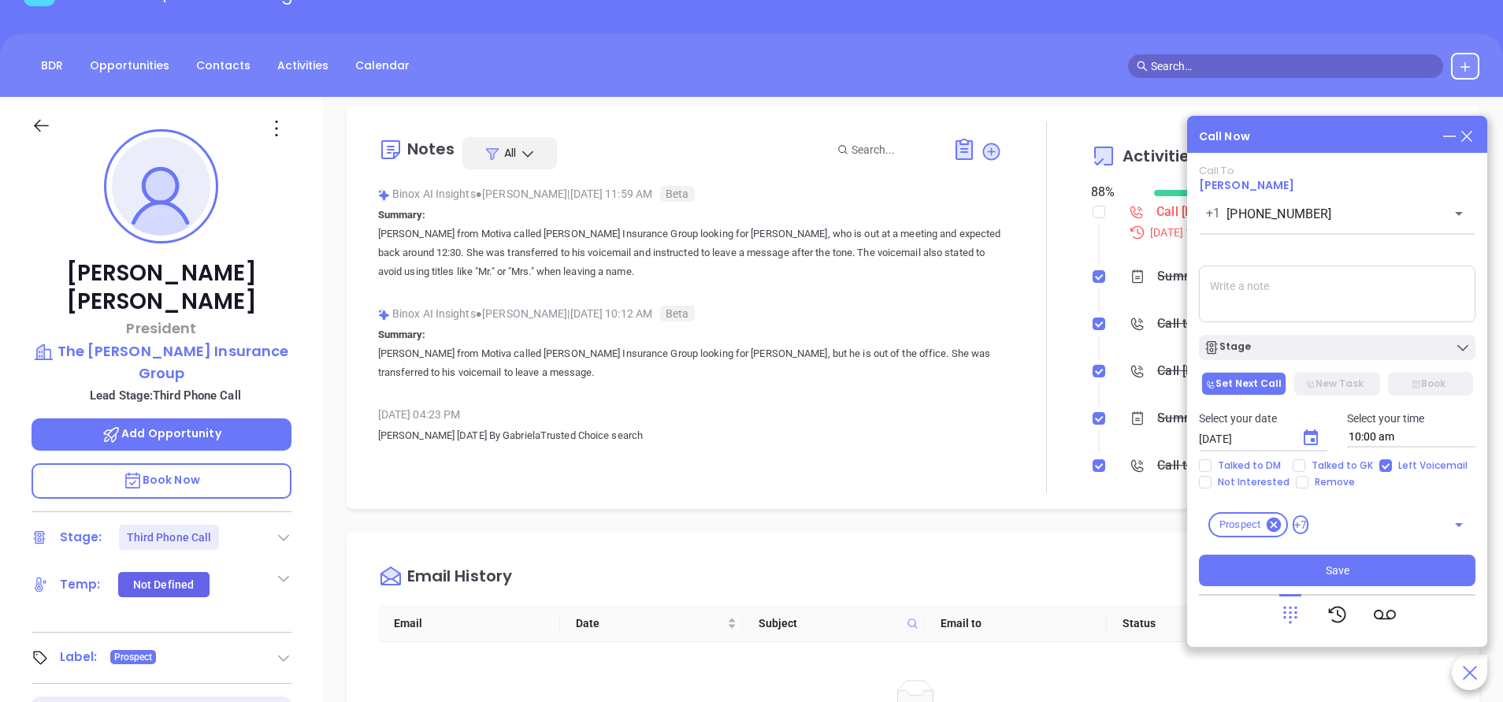
scroll to position [0, 0]
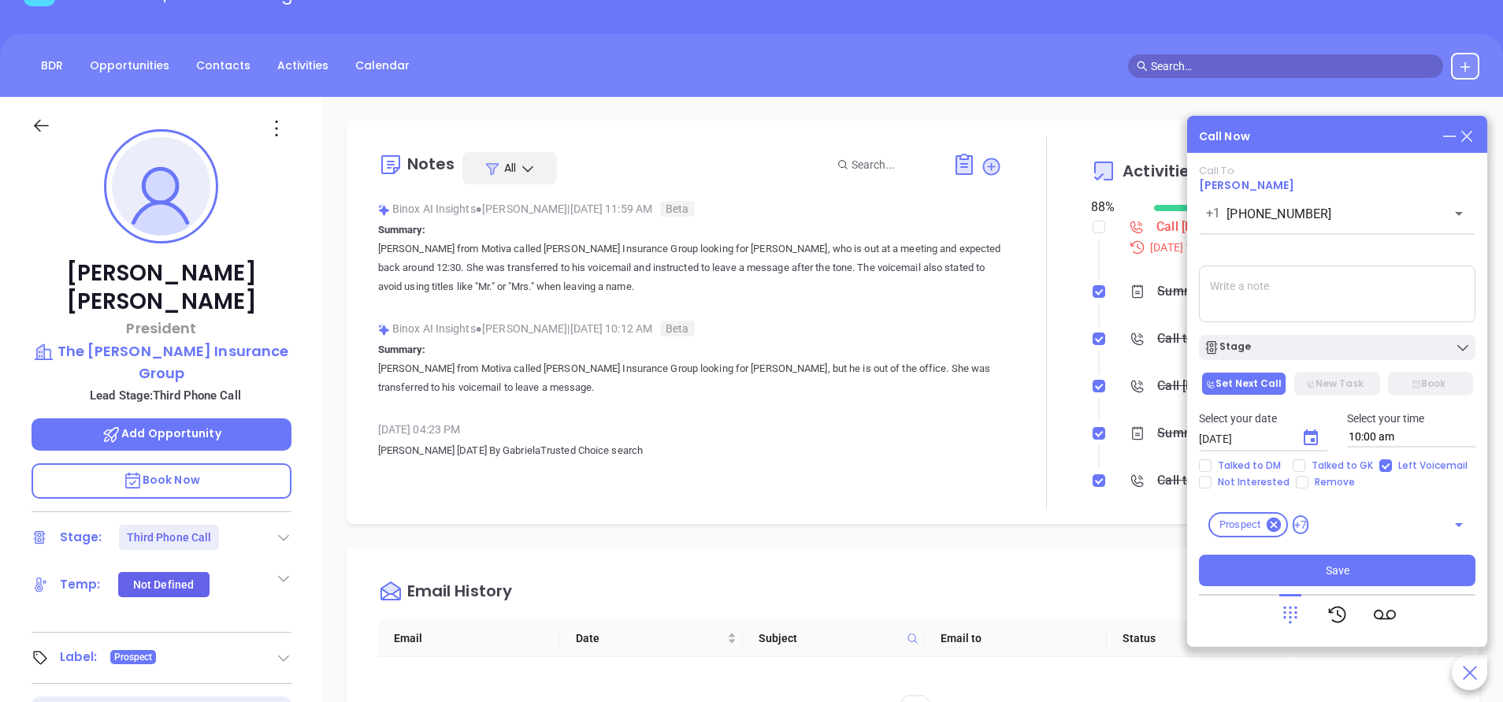
click at [1242, 291] on textarea at bounding box center [1337, 293] width 277 height 57
type textarea "Second email sent"
click at [1322, 562] on button "Save" at bounding box center [1337, 571] width 277 height 32
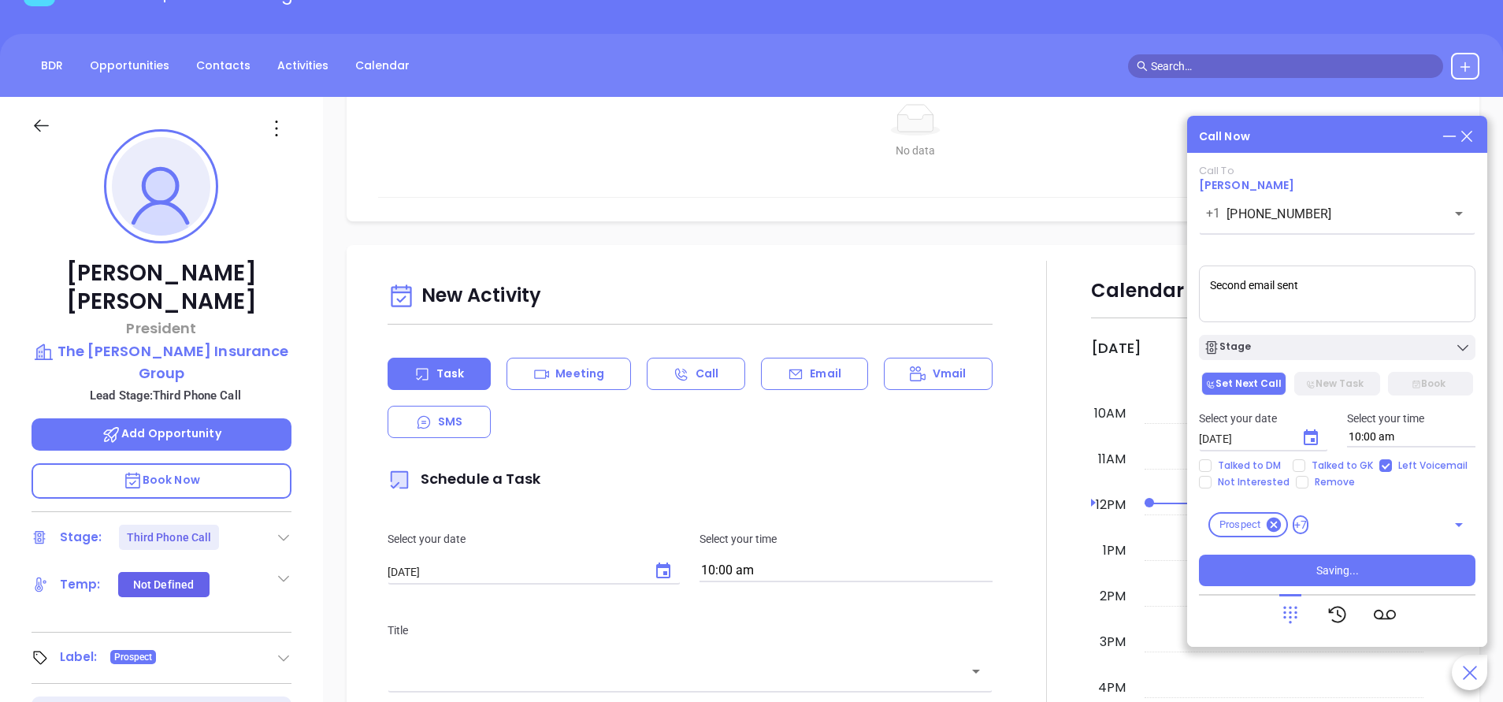
drag, startPoint x: 813, startPoint y: 375, endPoint x: 813, endPoint y: 392, distance: 17.3
click at [814, 374] on p "Email" at bounding box center [826, 374] width 32 height 17
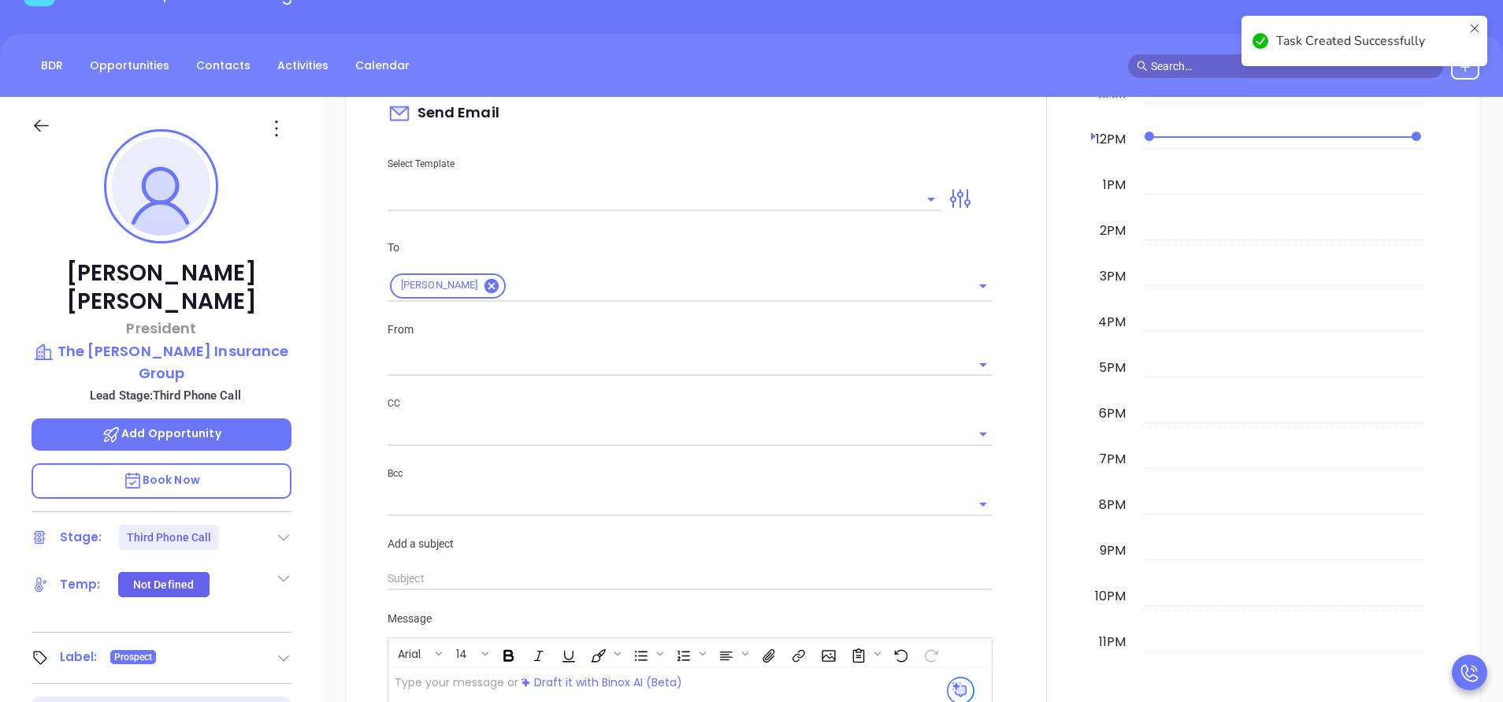
scroll to position [697, 0]
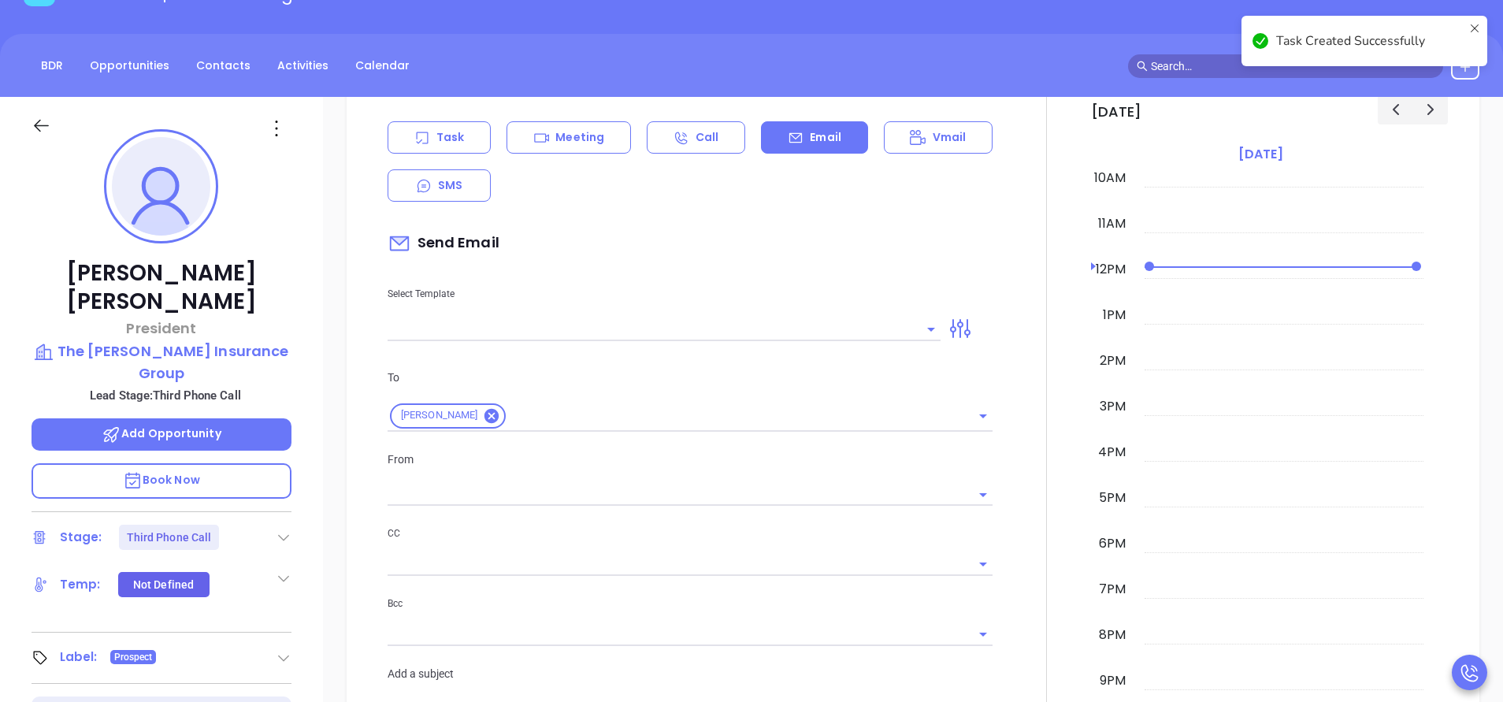
type input "[PERSON_NAME]"
click at [755, 344] on div "New Activity Task Meeting Call Email Vmail SMS Send Email Select Template To Ch…" at bounding box center [690, 549] width 624 height 1018
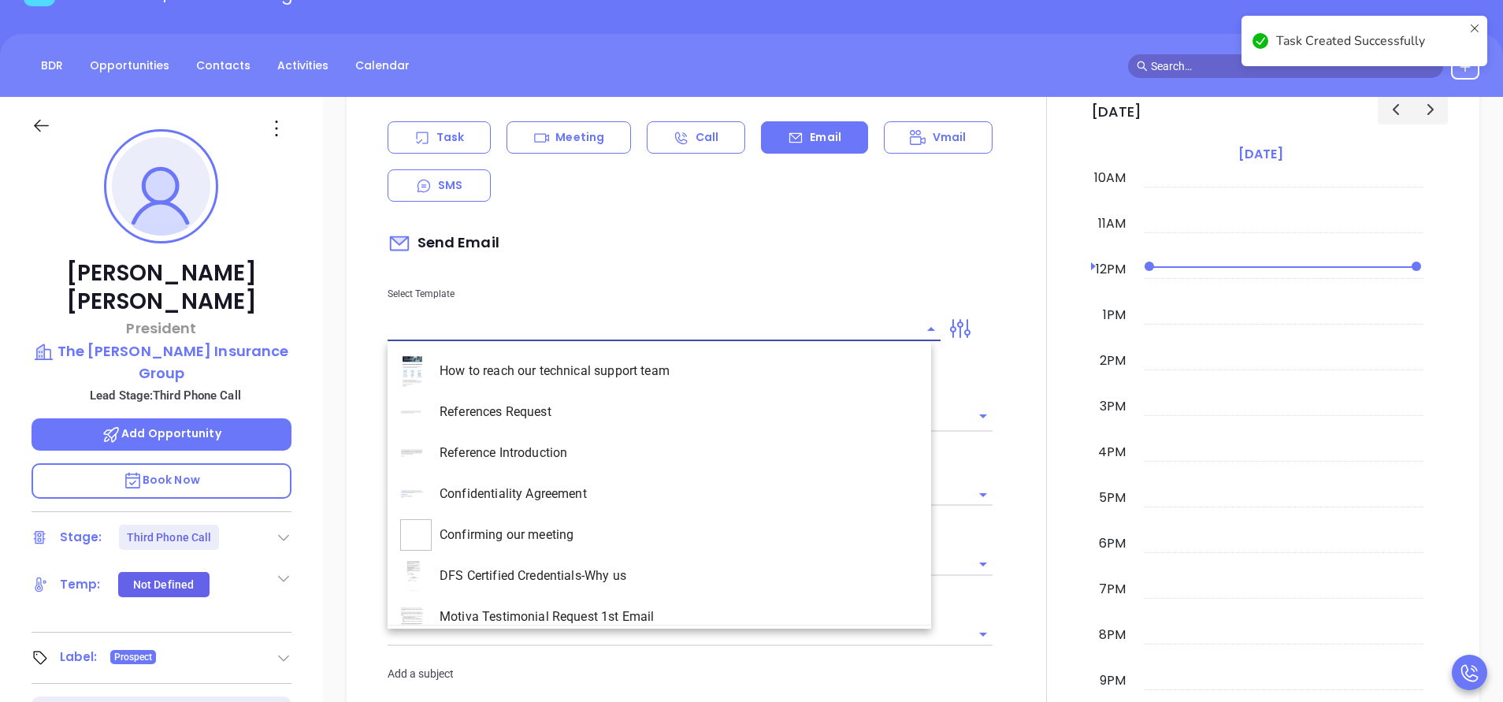
click at [752, 331] on input "text" at bounding box center [652, 328] width 529 height 23
click at [766, 577] on li "MA INS MDSR Q3 0925 C1 - Email 2 - Non-Event" at bounding box center [660, 575] width 544 height 41
type input "MA INS MDSR Q3 0925 C1 - Email 2 - Non-Event"
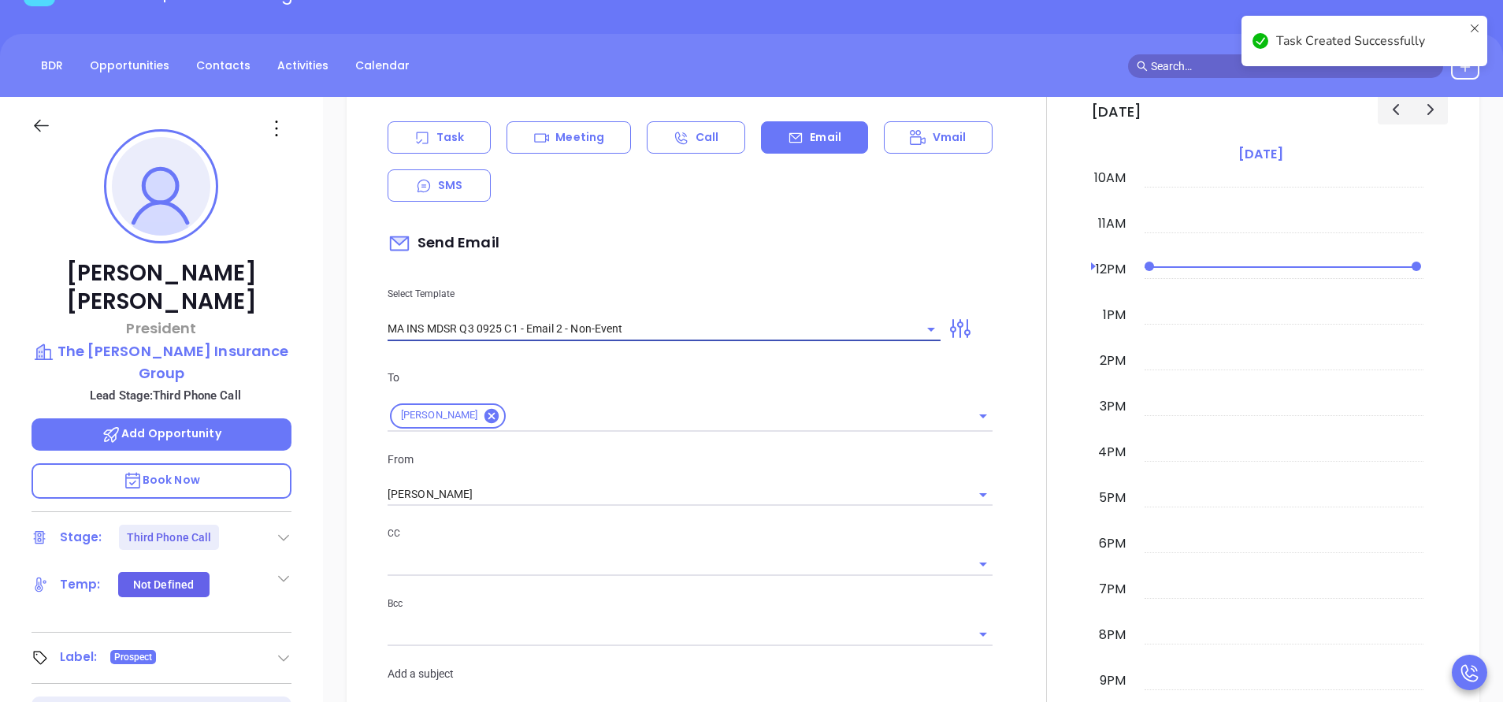
type input "Charles, here’s the MA compliance checklist we mentioned"
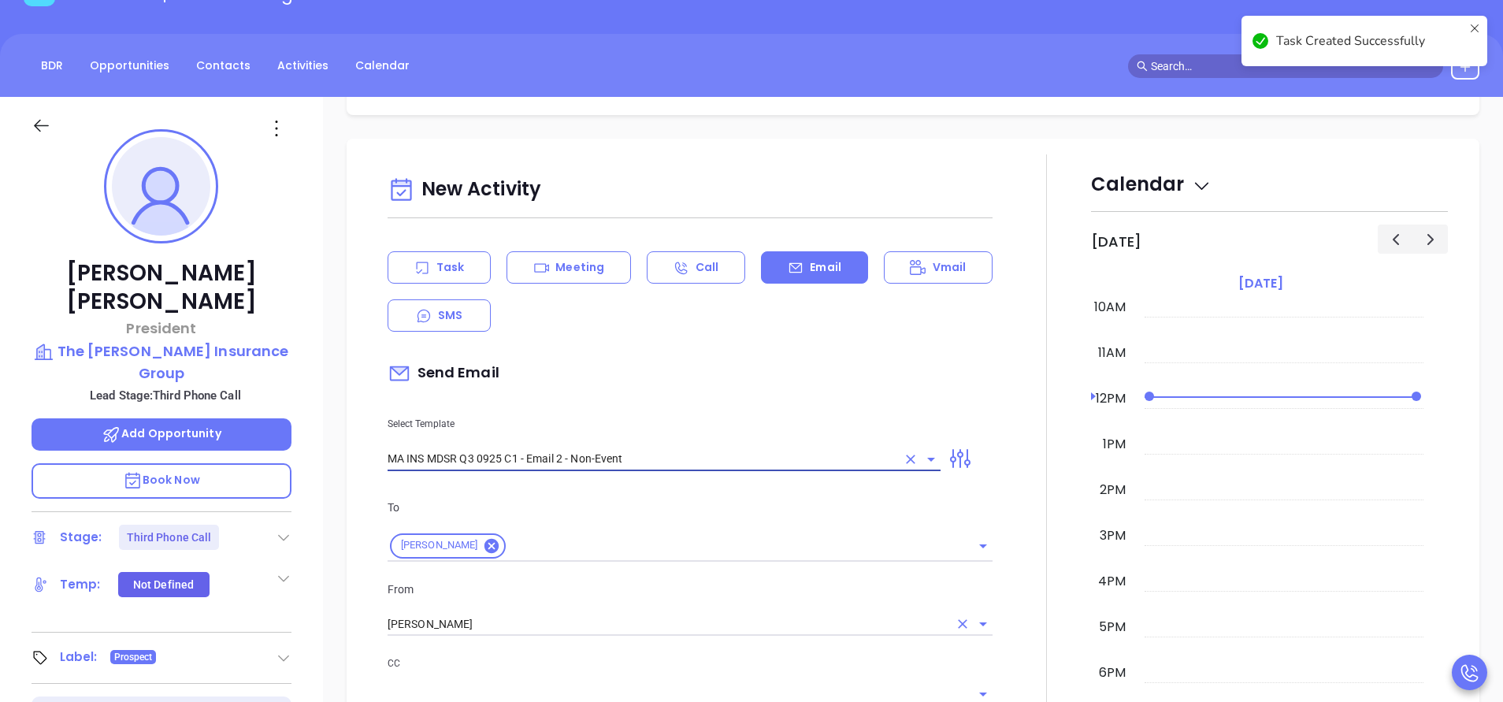
scroll to position [827, 0]
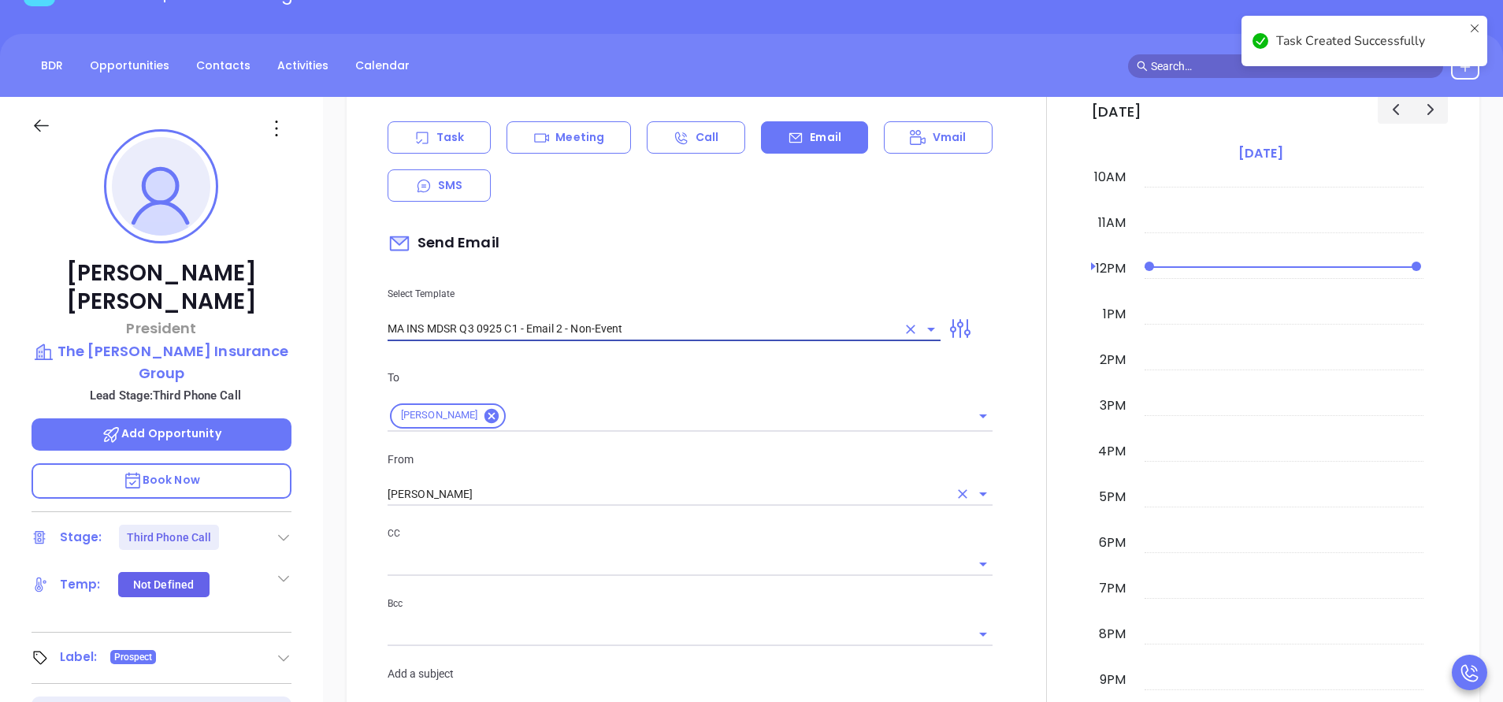
type input "MA INS MDSR Q3 0925 C1 - Email 2 - Non-Event"
click at [547, 505] on input "[PERSON_NAME]" at bounding box center [668, 494] width 561 height 23
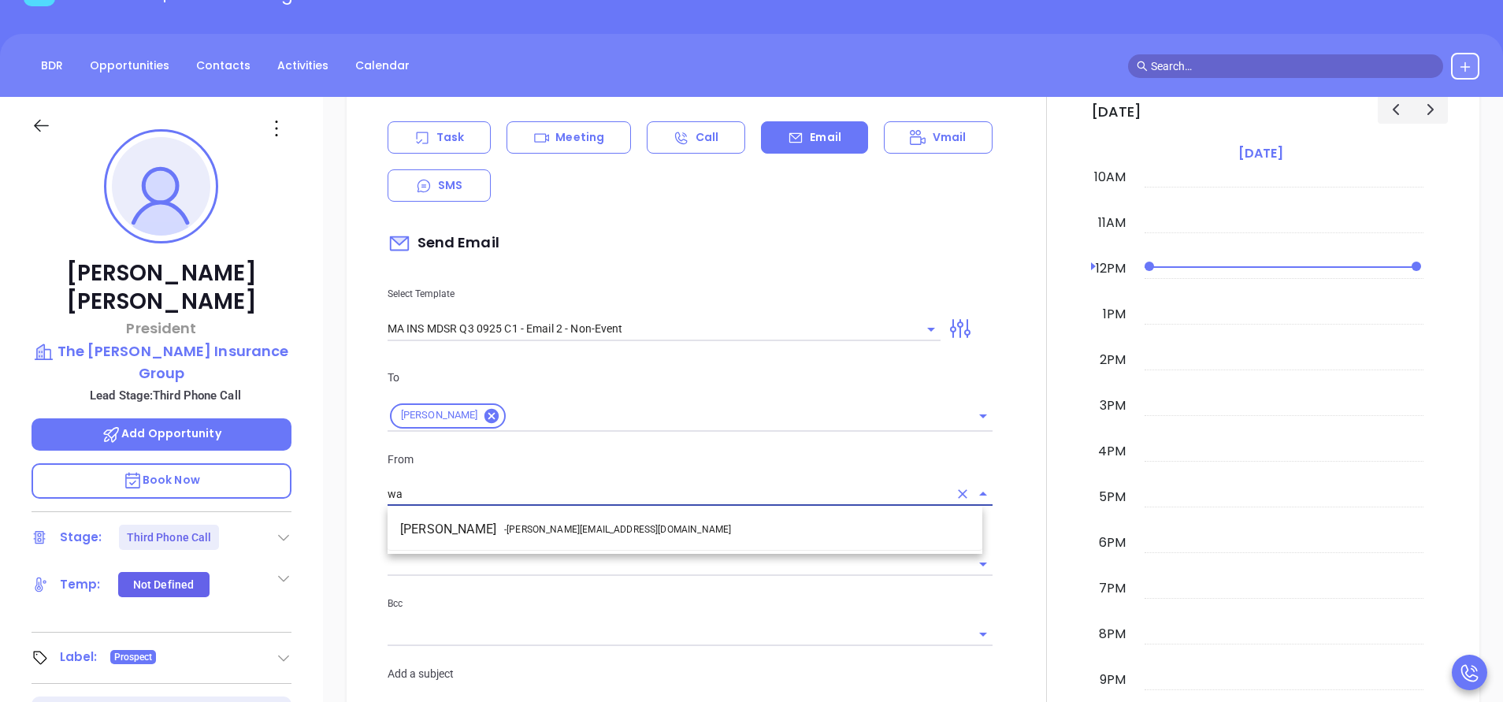
drag, startPoint x: 579, startPoint y: 523, endPoint x: 588, endPoint y: 528, distance: 10.6
click at [581, 525] on span "- walter@motiva.net" at bounding box center [617, 529] width 227 height 14
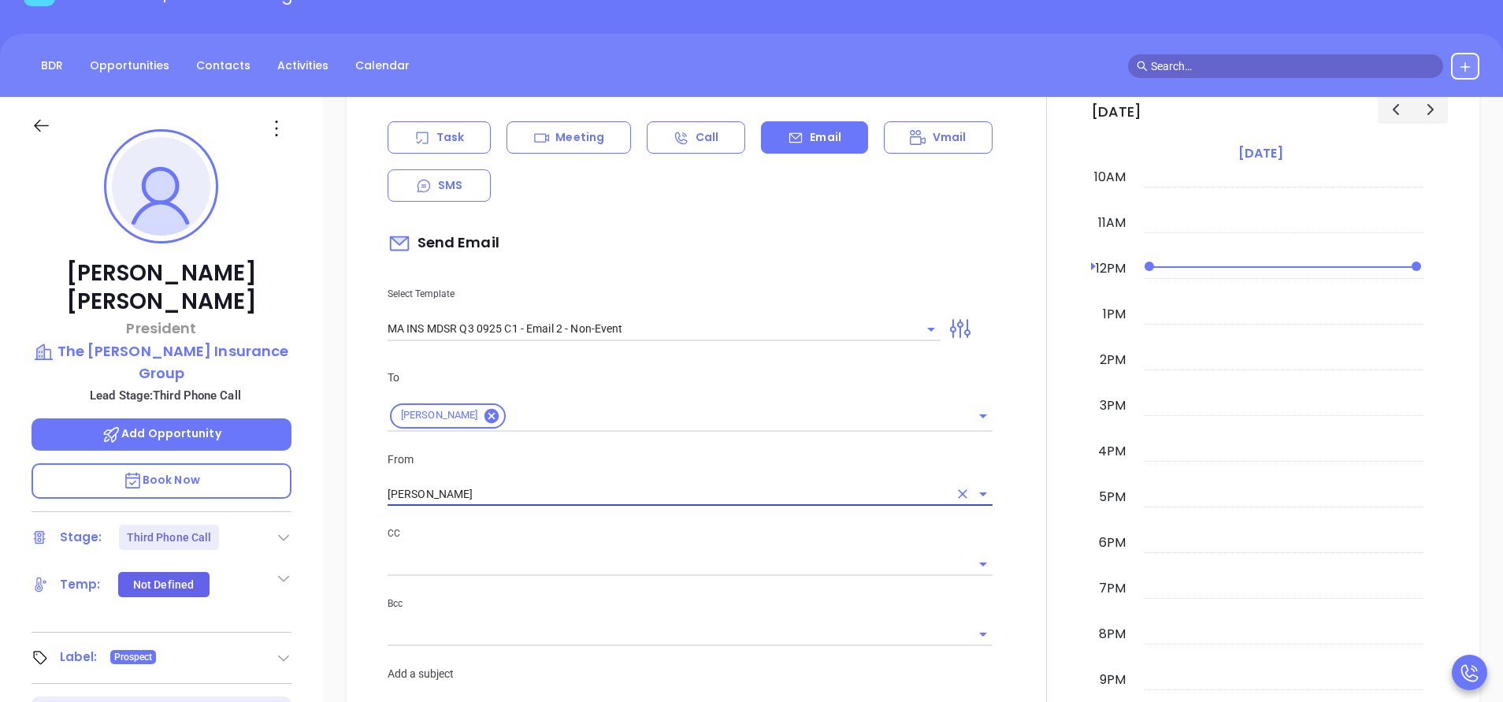
type input "Walter Contreras"
click at [641, 548] on div "CC" at bounding box center [690, 550] width 605 height 51
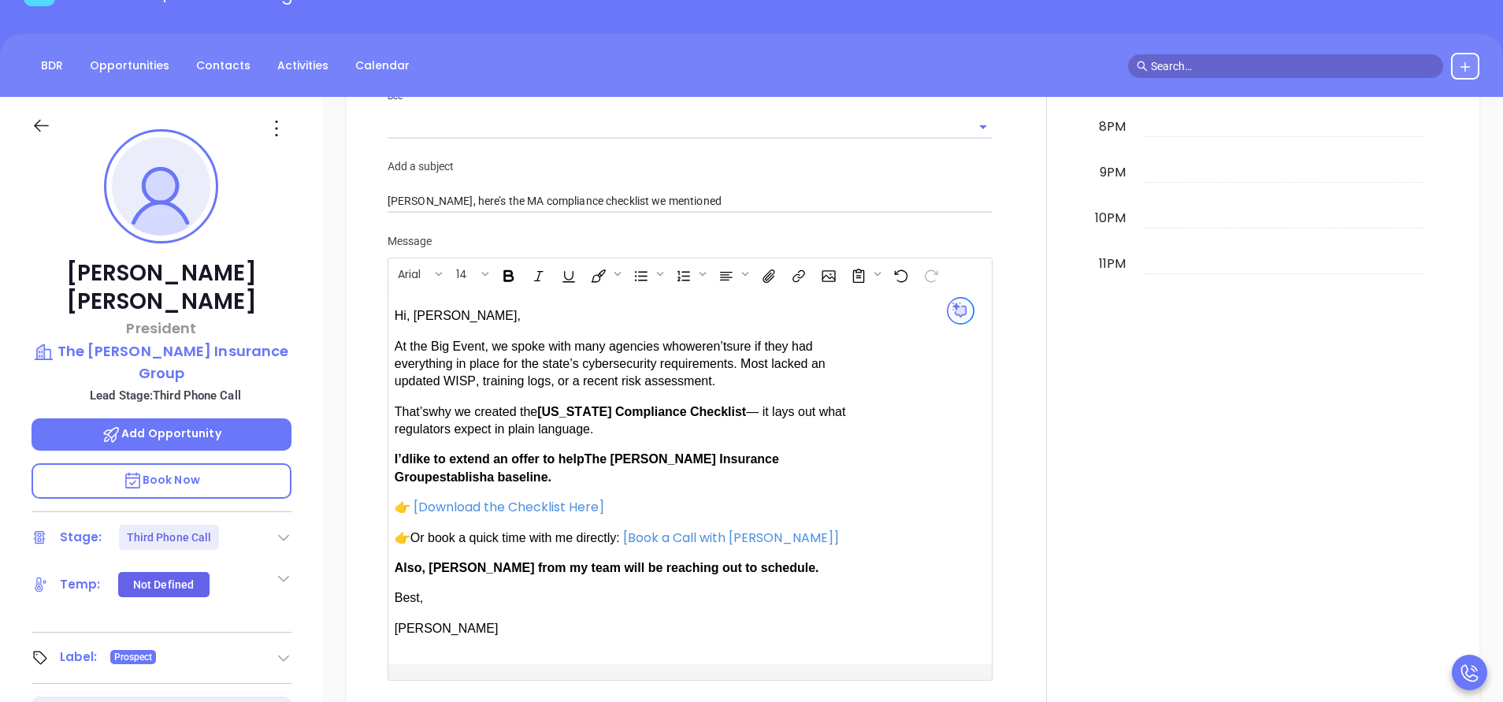
scroll to position [1418, 0]
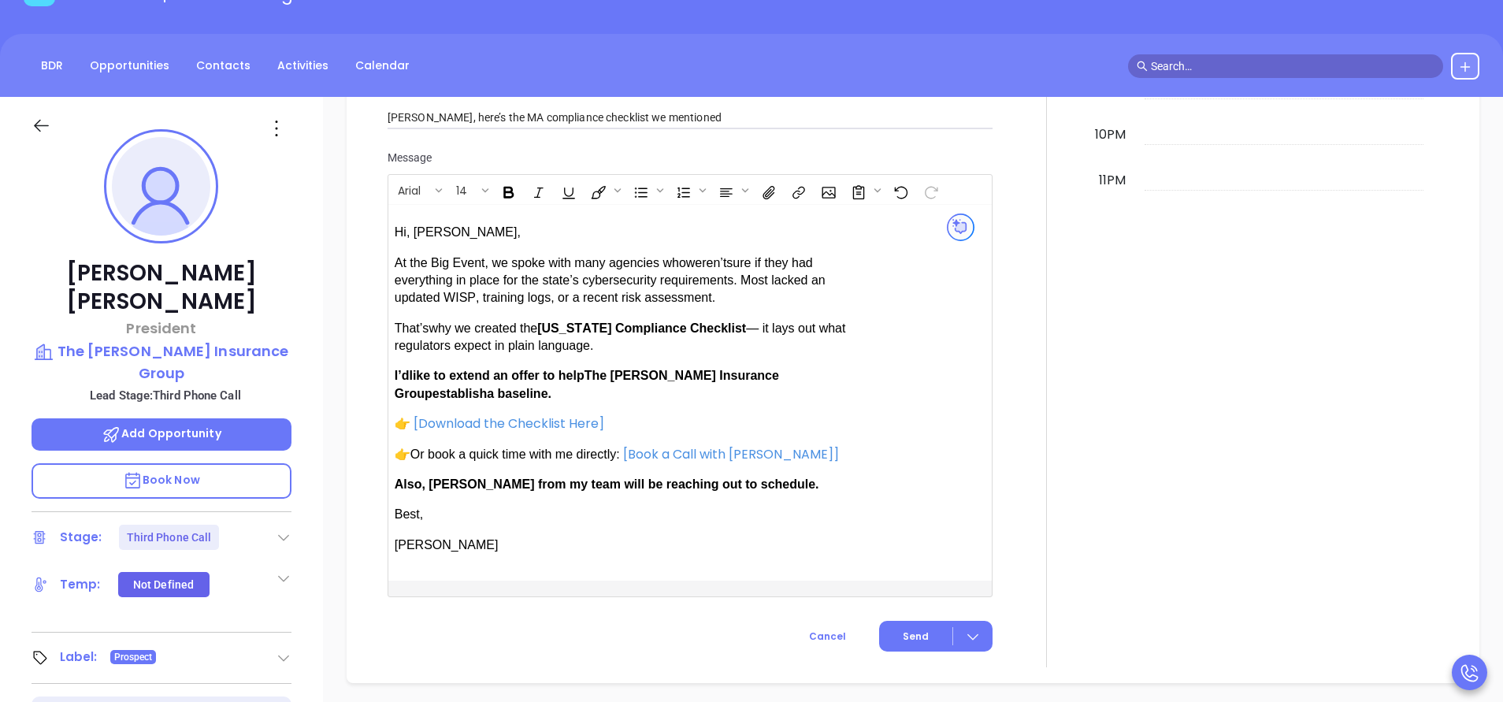
click at [487, 387] on span "establish" at bounding box center [459, 393] width 54 height 13
click at [458, 483] on span "Also, Anabell from my team will be reaching out to schedule." at bounding box center [607, 483] width 425 height 13
click at [911, 629] on span "Send" at bounding box center [916, 636] width 26 height 14
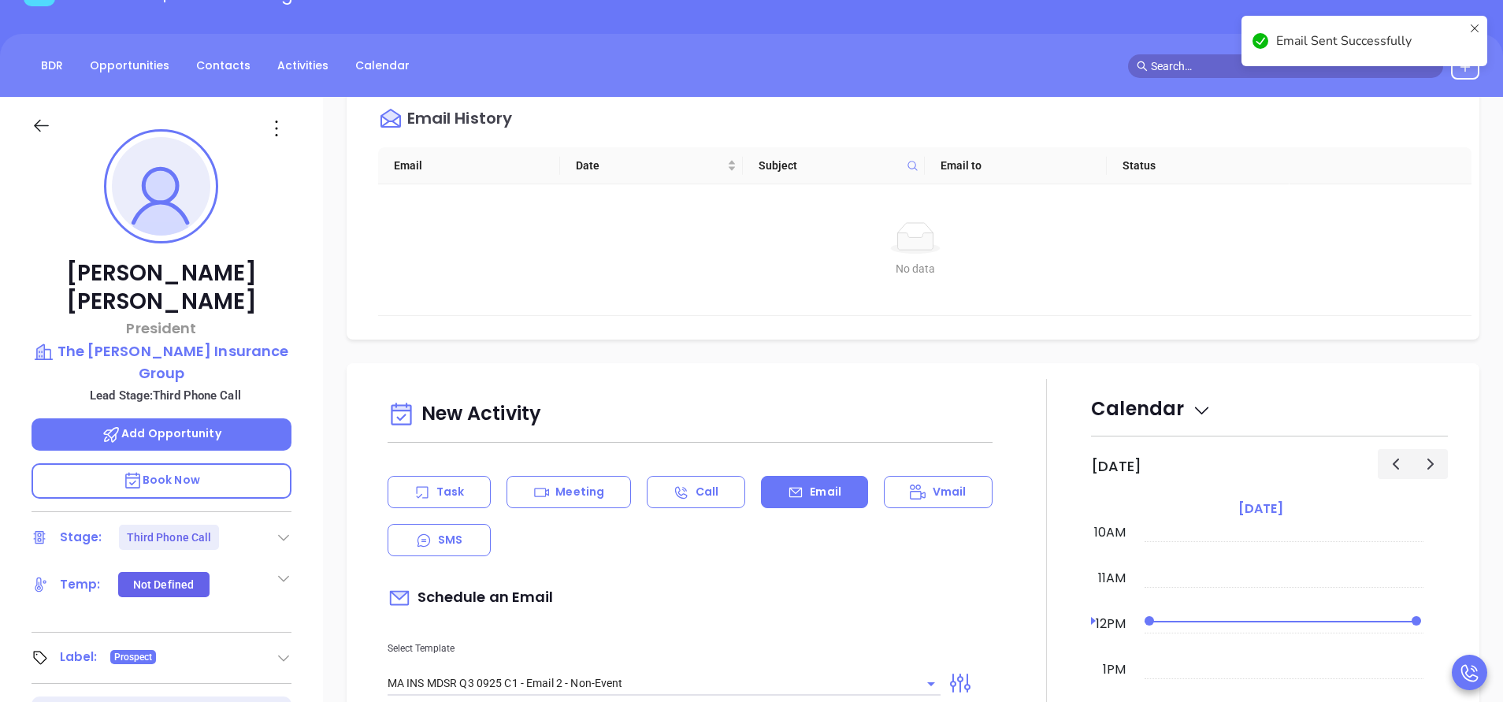
scroll to position [0, 0]
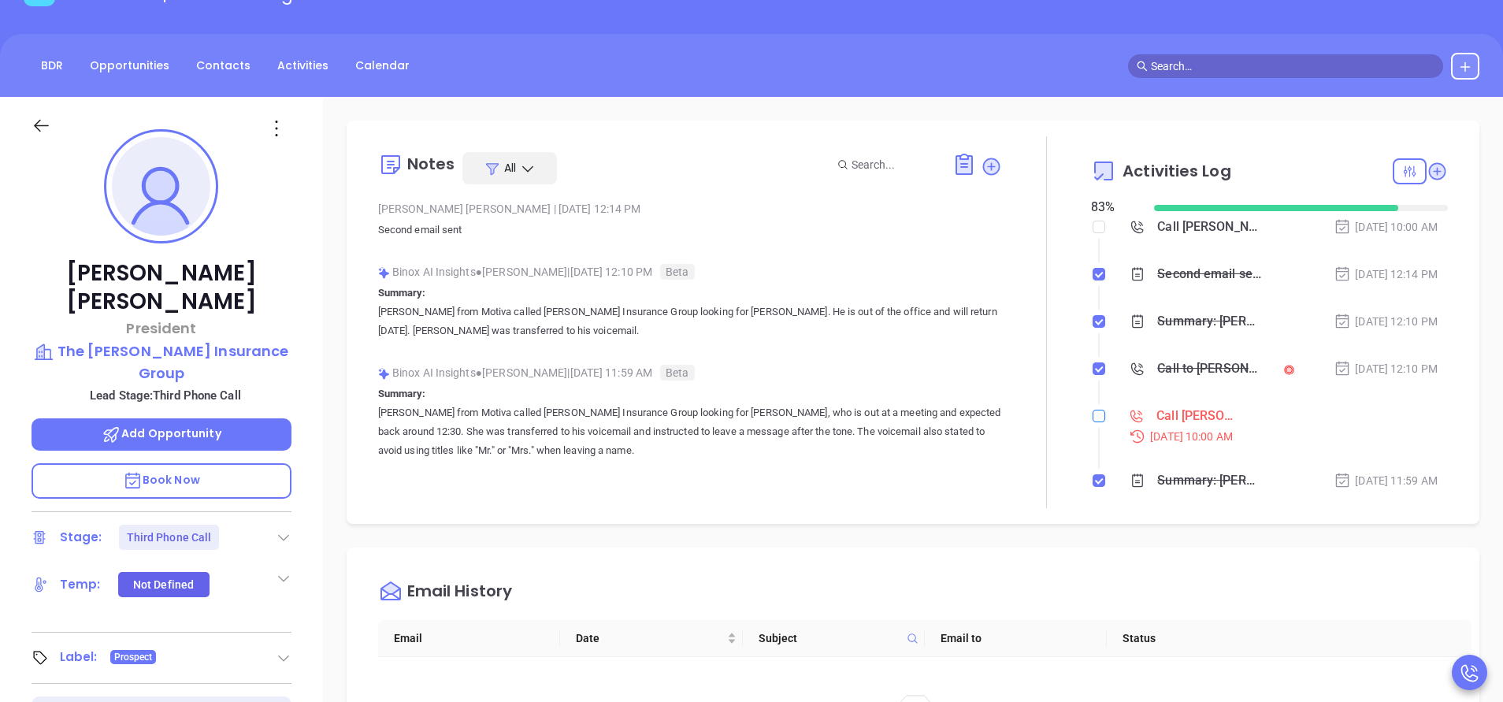
click at [1093, 417] on input "checkbox" at bounding box center [1099, 416] width 13 height 13
checkbox input "true"
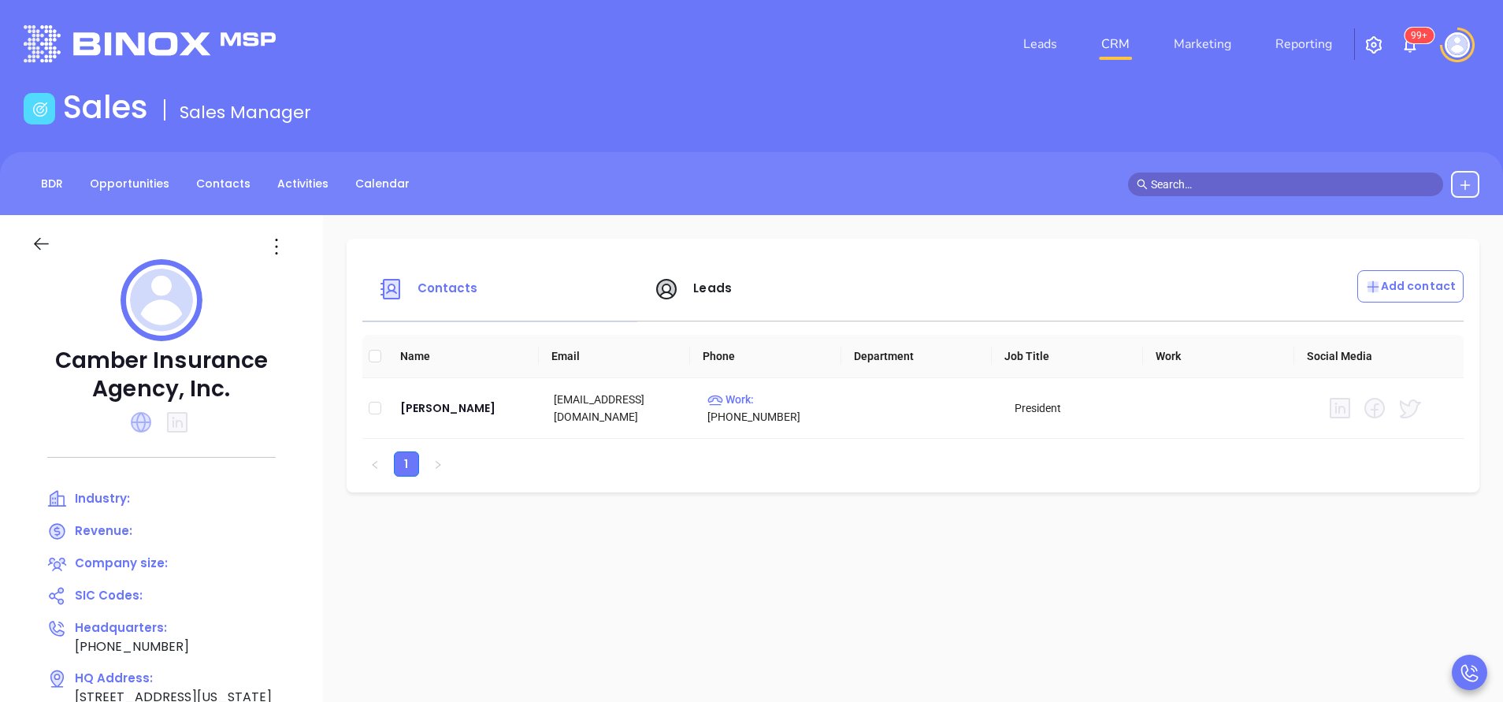
click at [144, 419] on icon at bounding box center [141, 422] width 20 height 20
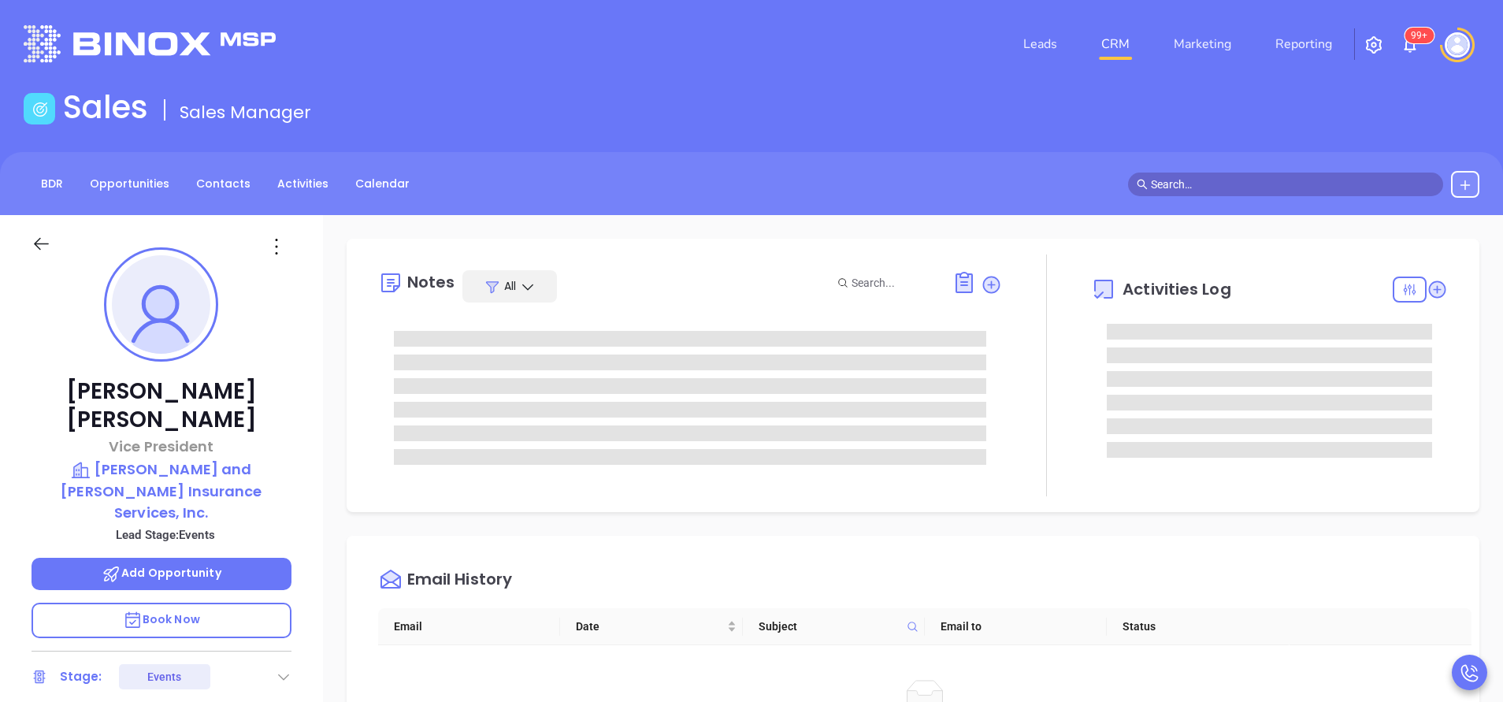
type input "[PERSON_NAME]"
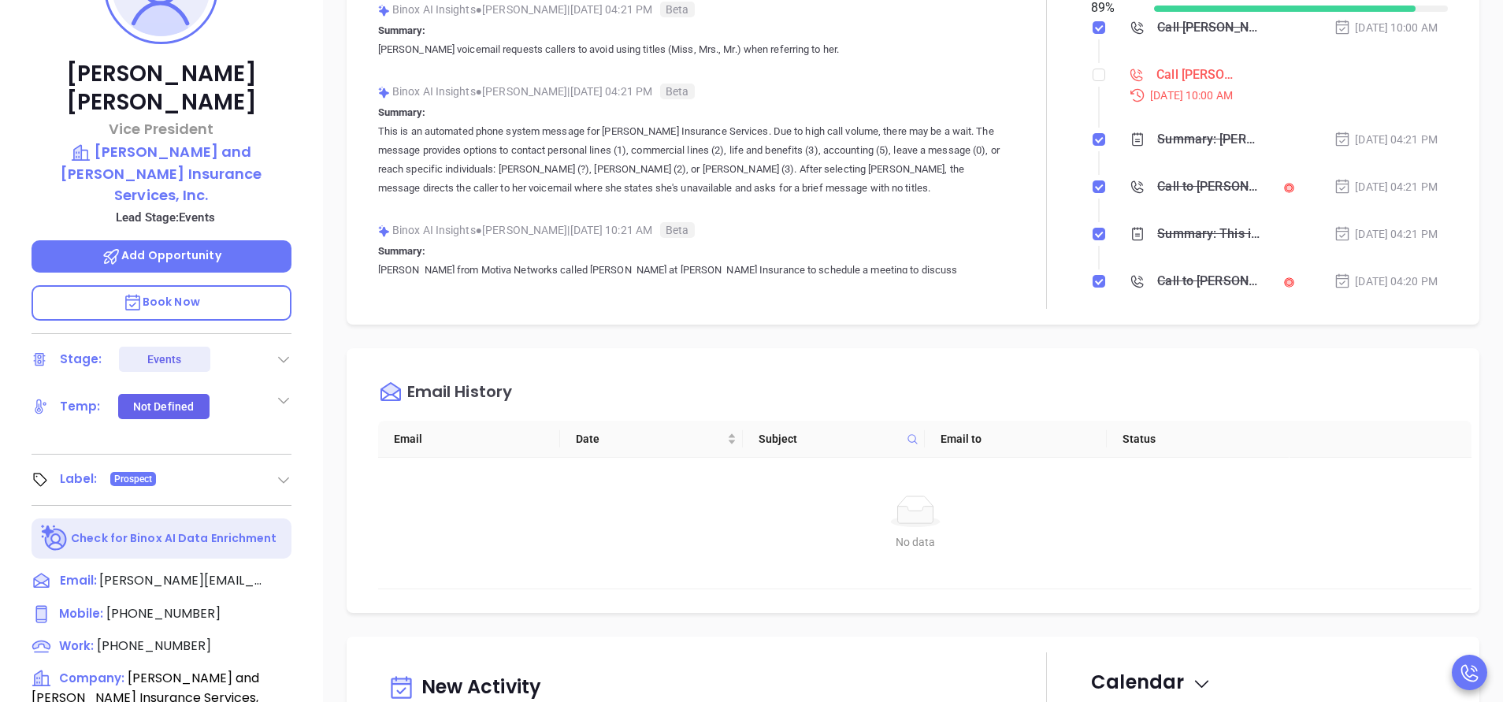
scroll to position [354, 0]
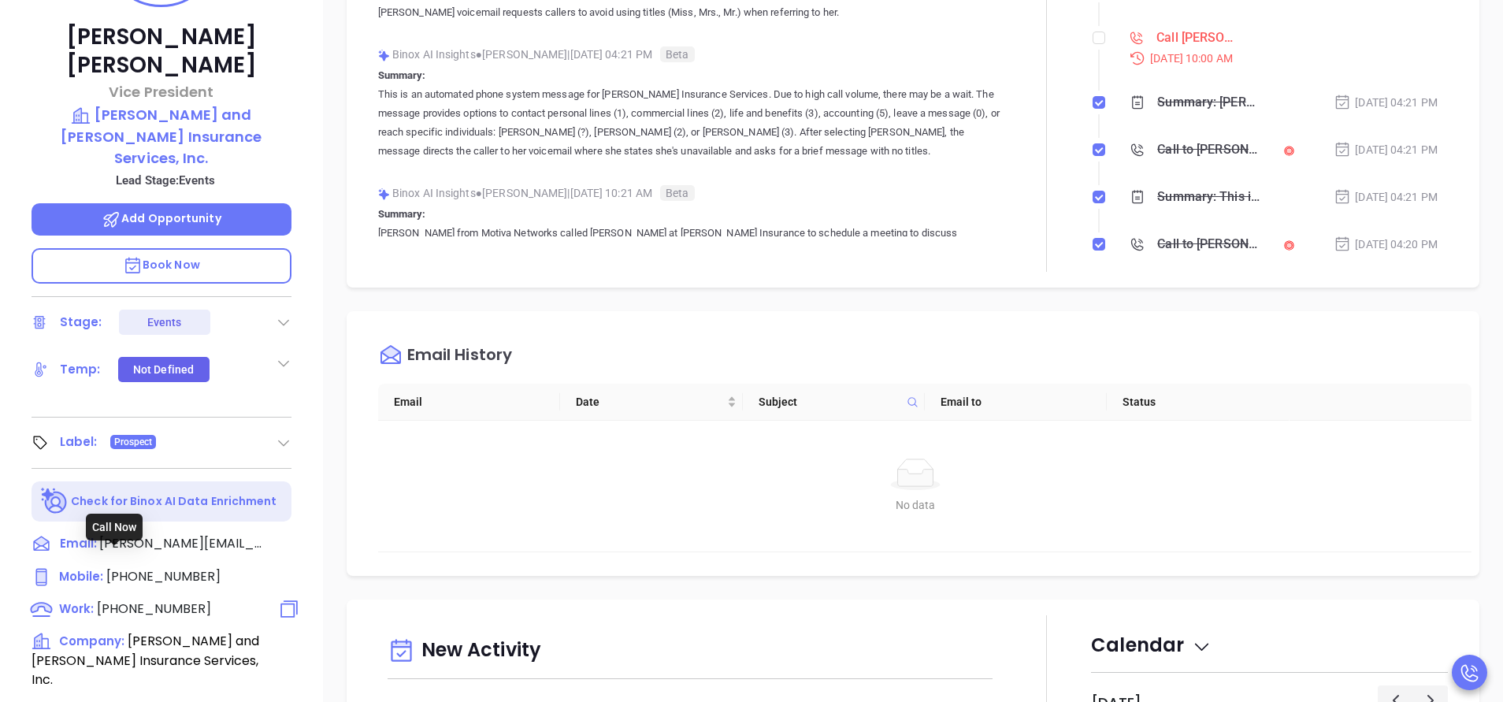
click at [184, 599] on span "[PHONE_NUMBER]" at bounding box center [154, 608] width 114 height 18
type input "[PHONE_NUMBER]"
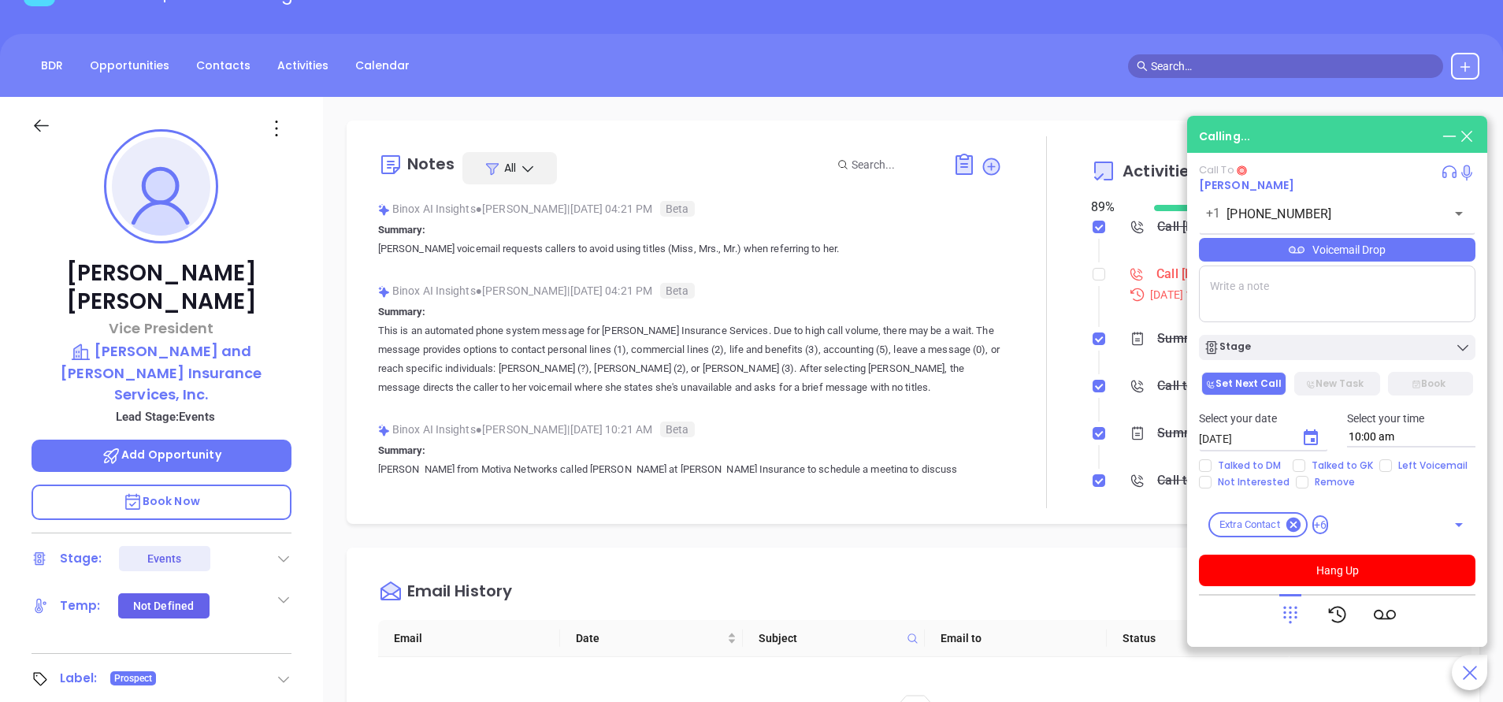
scroll to position [0, 0]
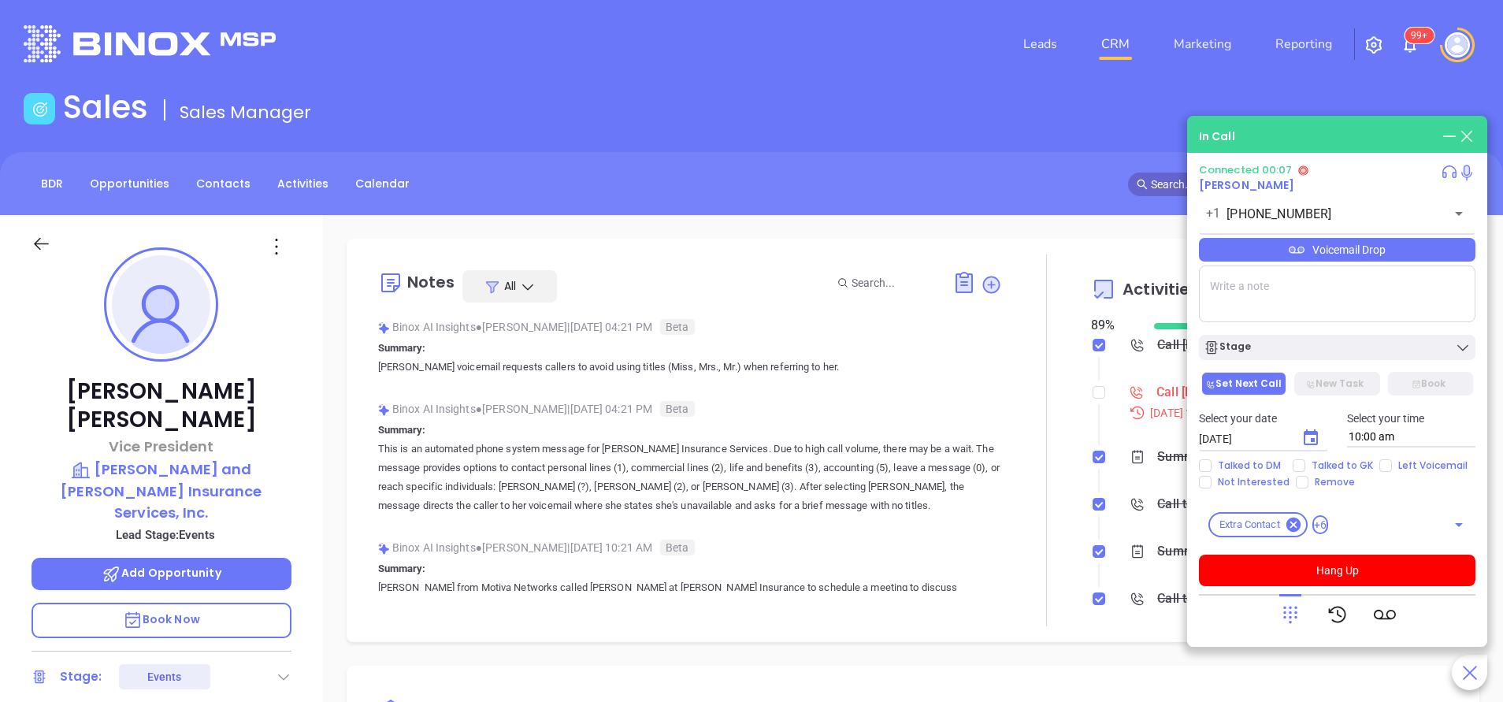
click at [1290, 610] on icon at bounding box center [1290, 614] width 22 height 22
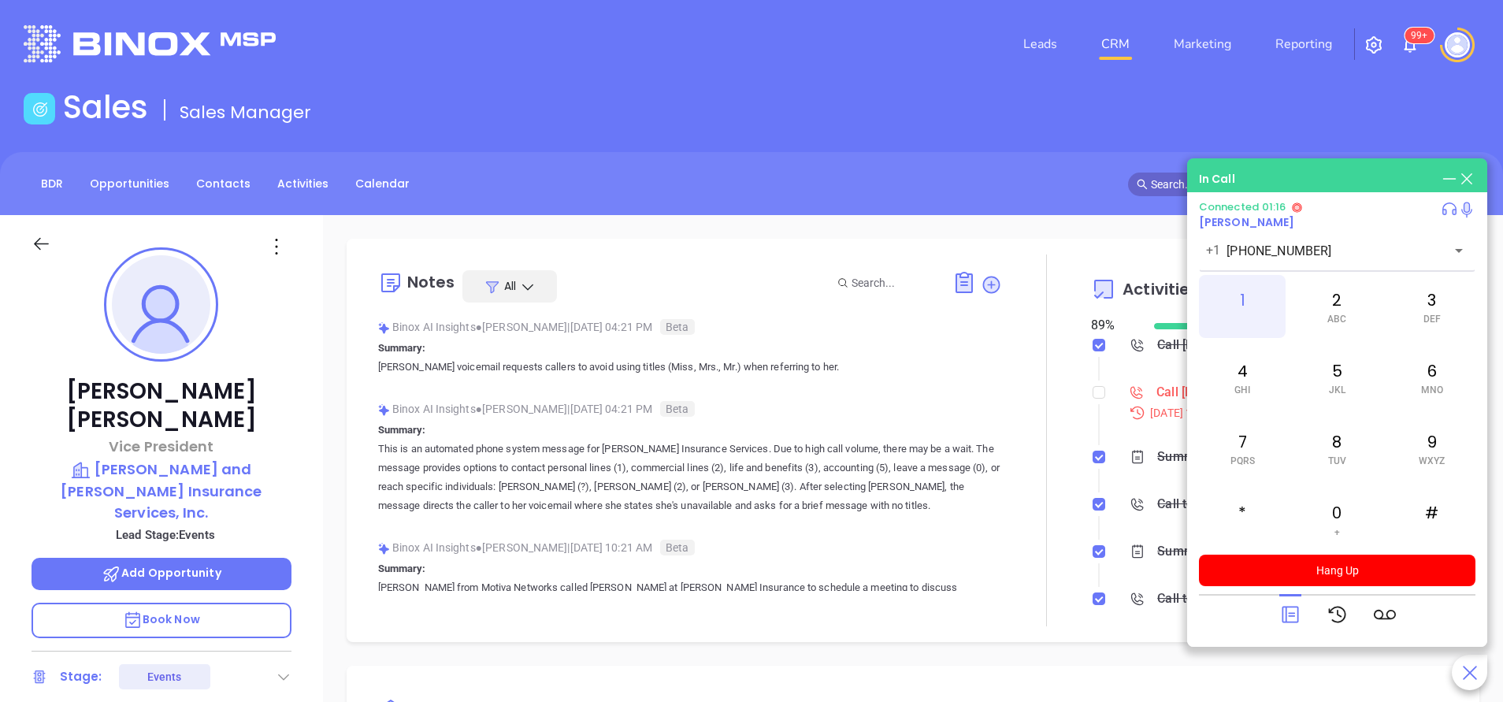
click at [1242, 305] on div "1" at bounding box center [1242, 306] width 87 height 63
click at [1338, 389] on span "JKL" at bounding box center [1337, 389] width 17 height 11
click at [1291, 617] on icon at bounding box center [1290, 614] width 22 height 22
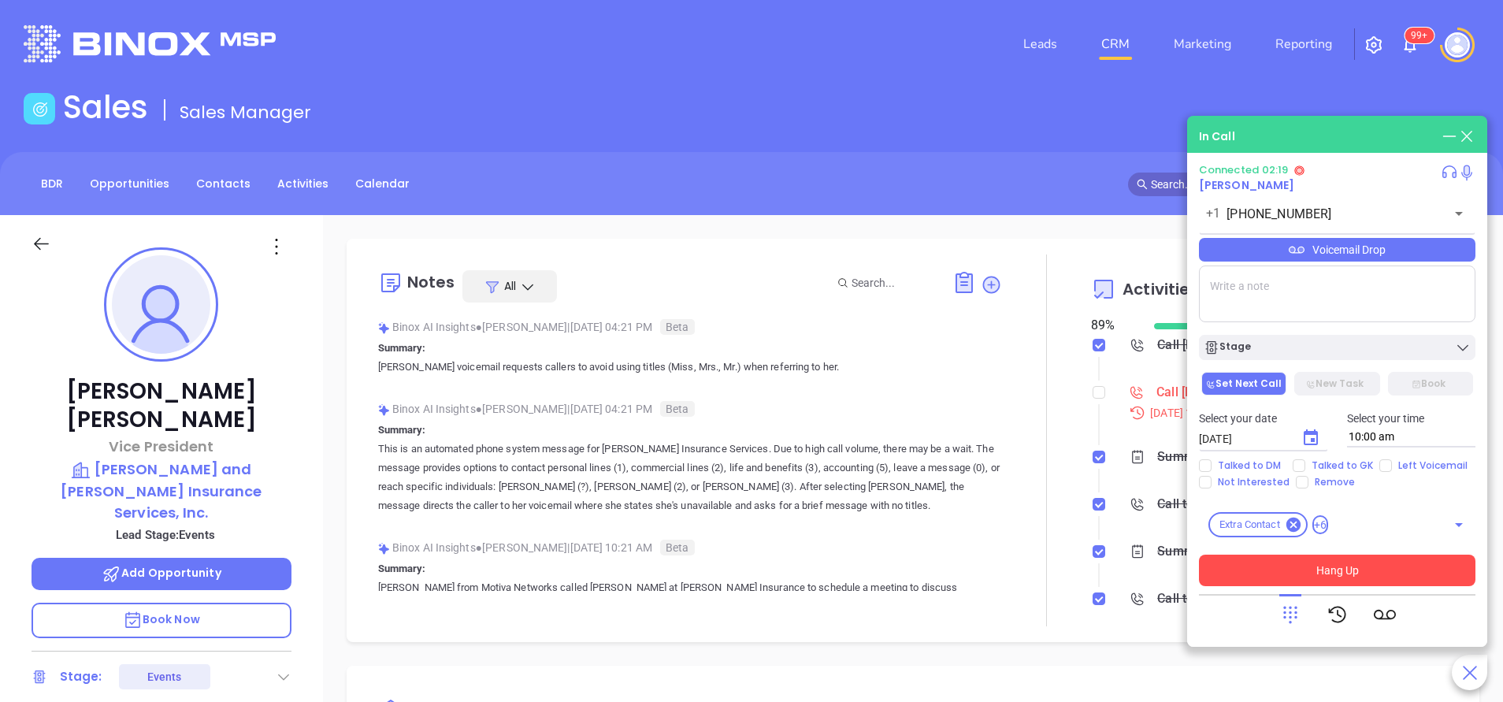
click at [1374, 577] on button "Hang Up" at bounding box center [1337, 571] width 277 height 32
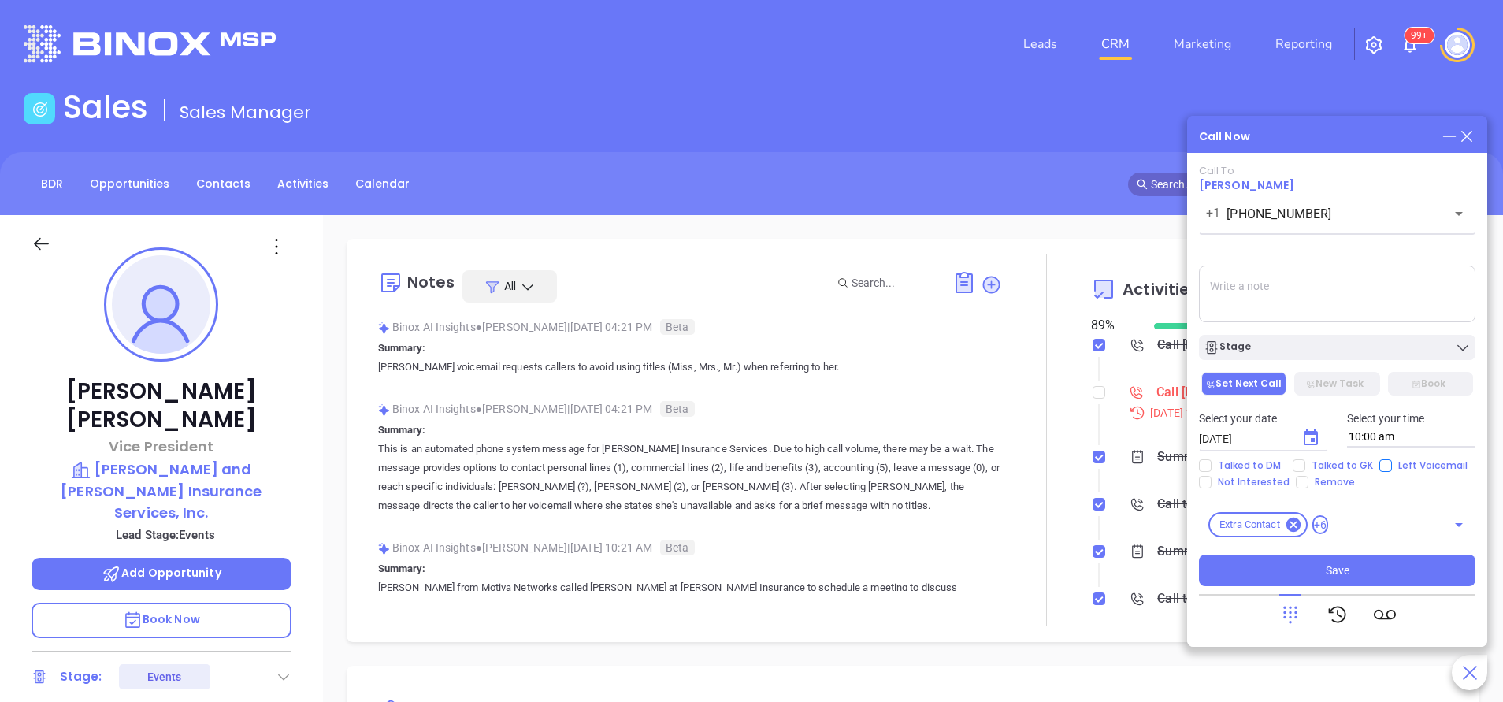
click at [1379, 466] on input "Left Voicemail" at bounding box center [1385, 465] width 13 height 13
checkbox input "true"
click at [1470, 135] on icon at bounding box center [1466, 136] width 17 height 17
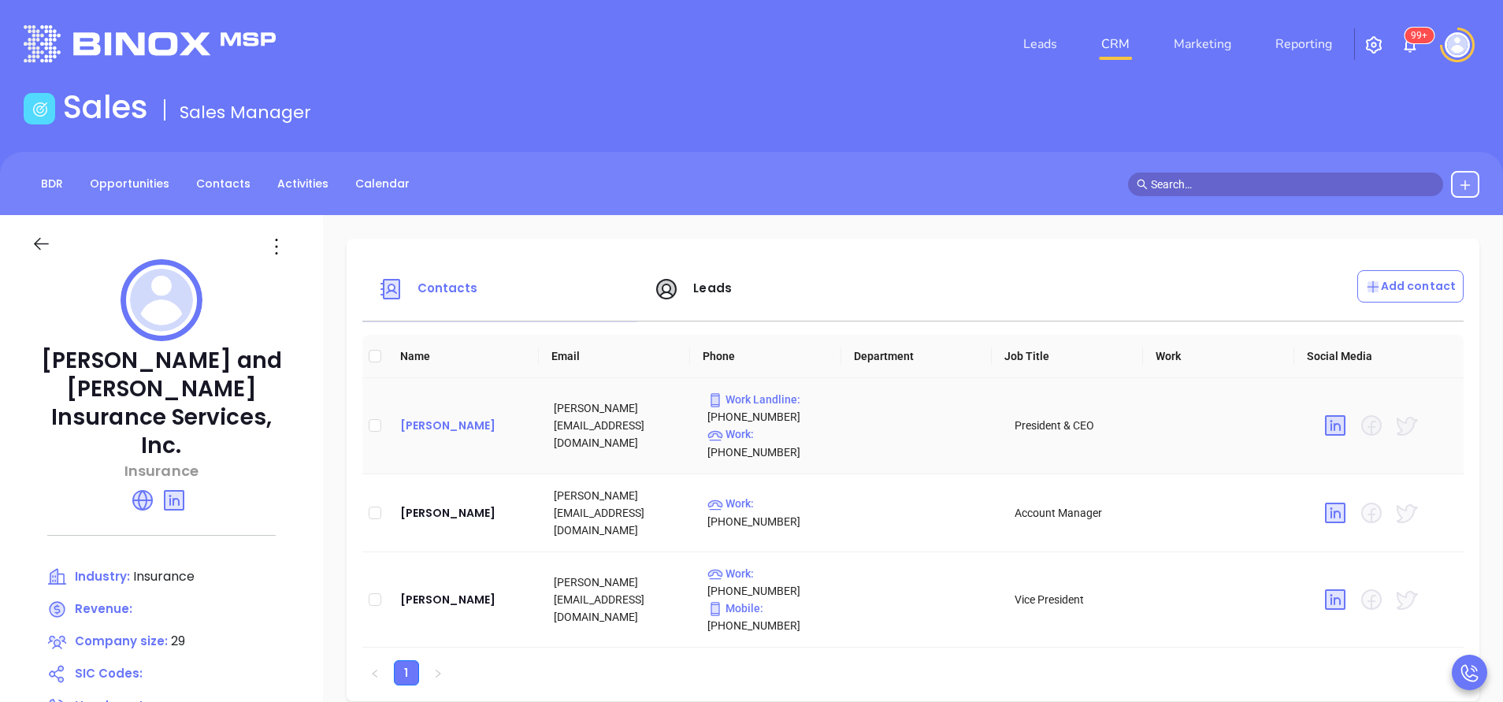
click at [433, 421] on div "[PERSON_NAME]" at bounding box center [464, 425] width 128 height 19
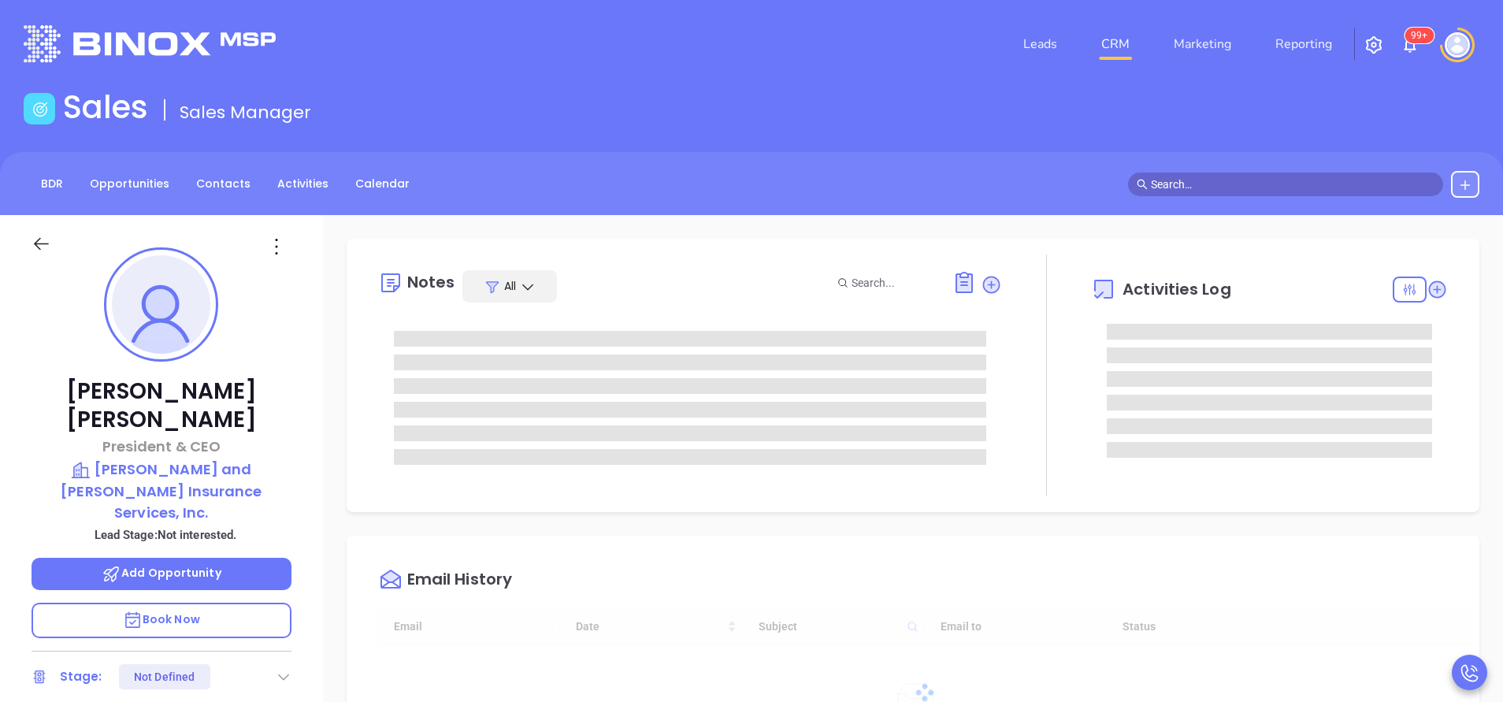
type input "[DATE]"
type input "[PERSON_NAME]"
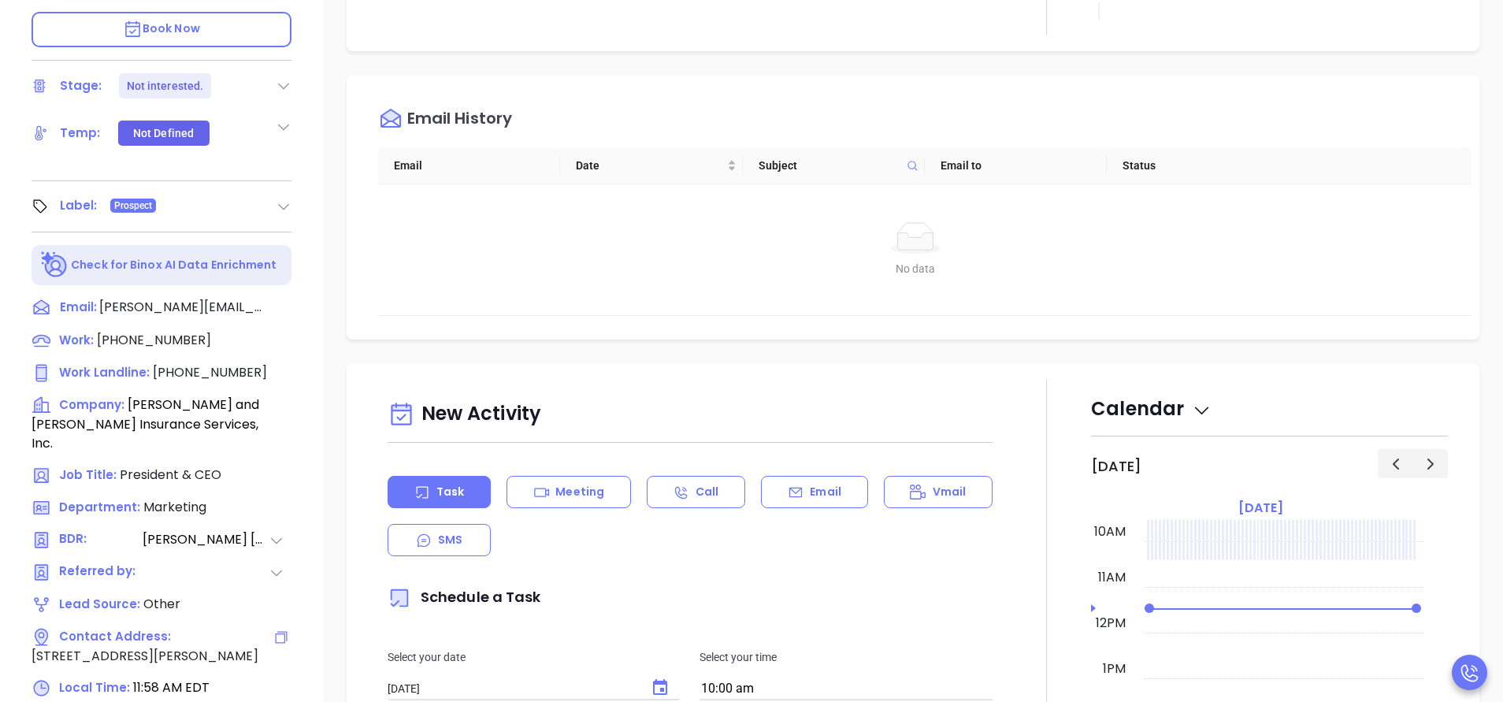
scroll to position [473, 0]
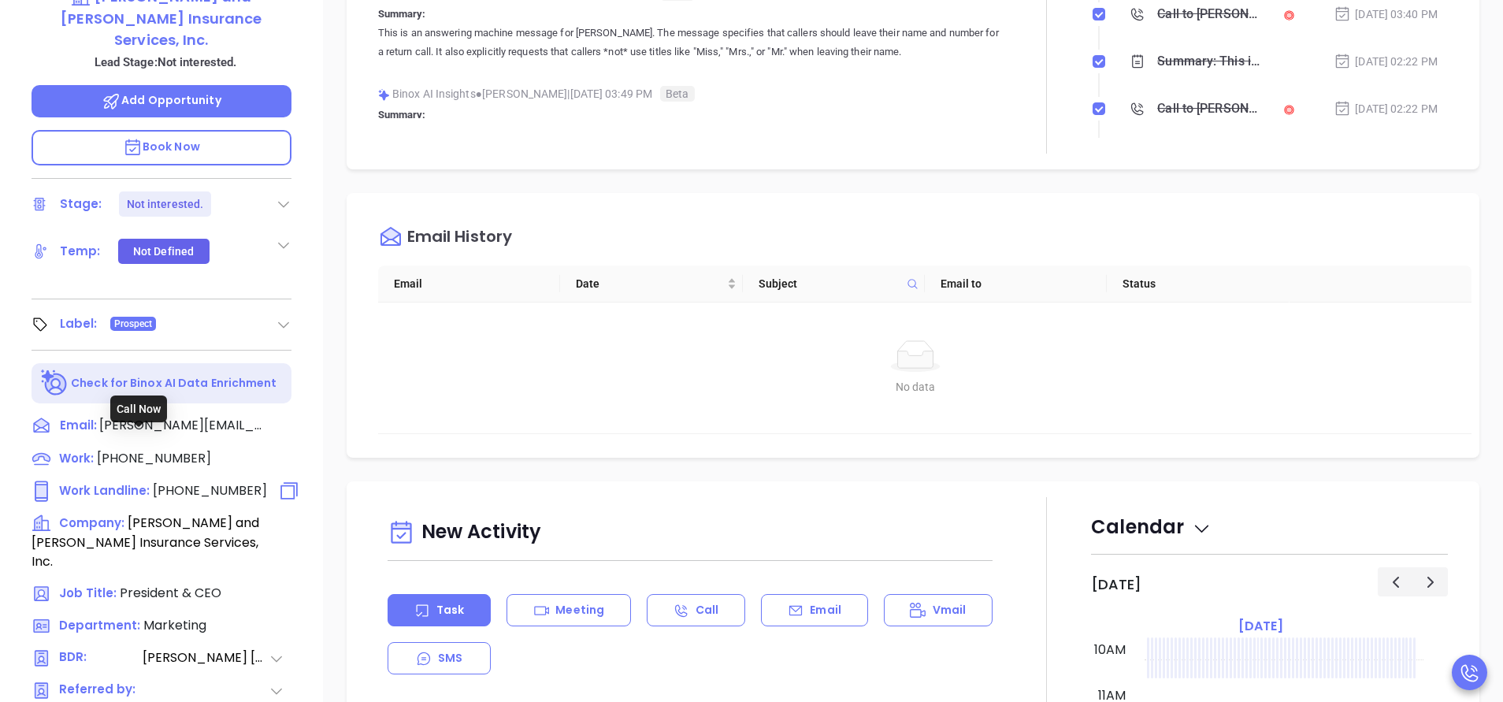
click at [239, 481] on span "[PHONE_NUMBER]" at bounding box center [210, 490] width 114 height 18
type input "[PHONE_NUMBER]"
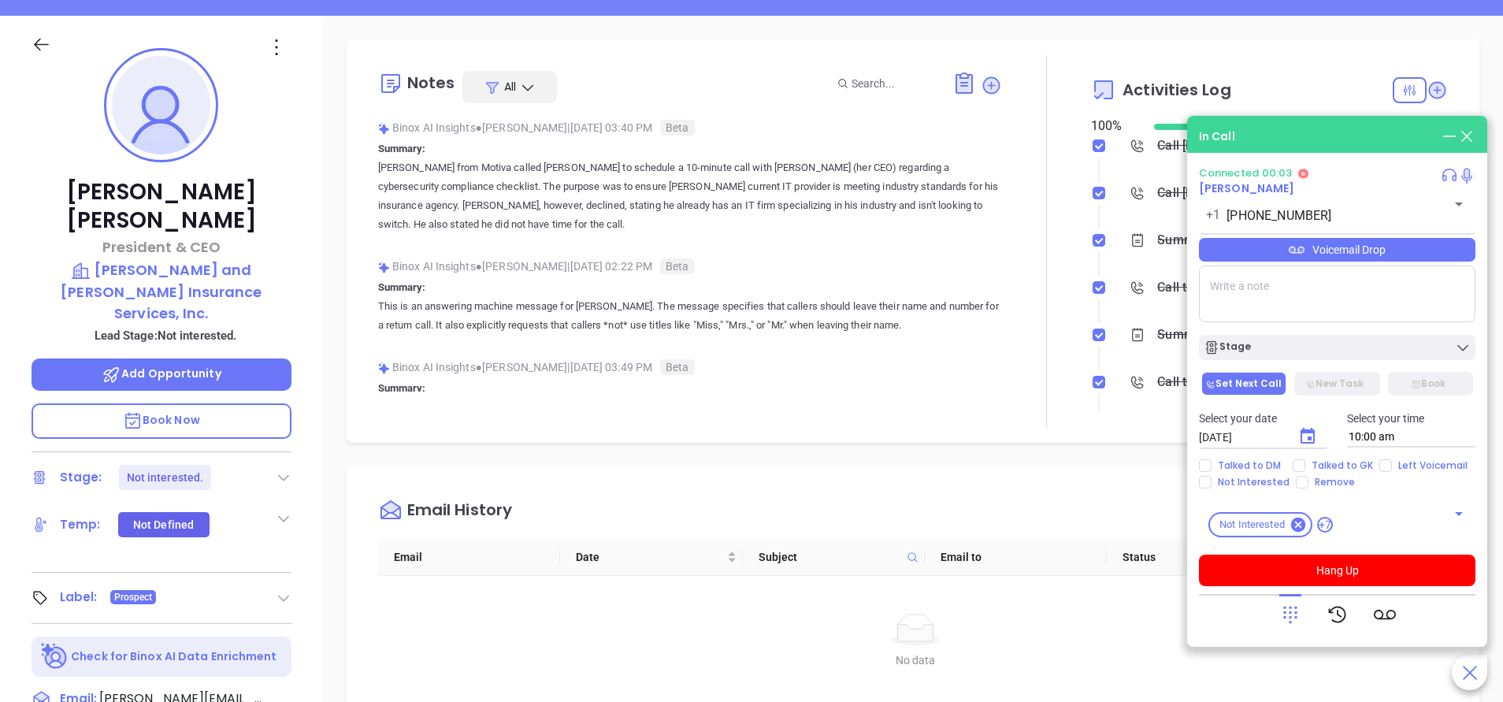
scroll to position [236, 0]
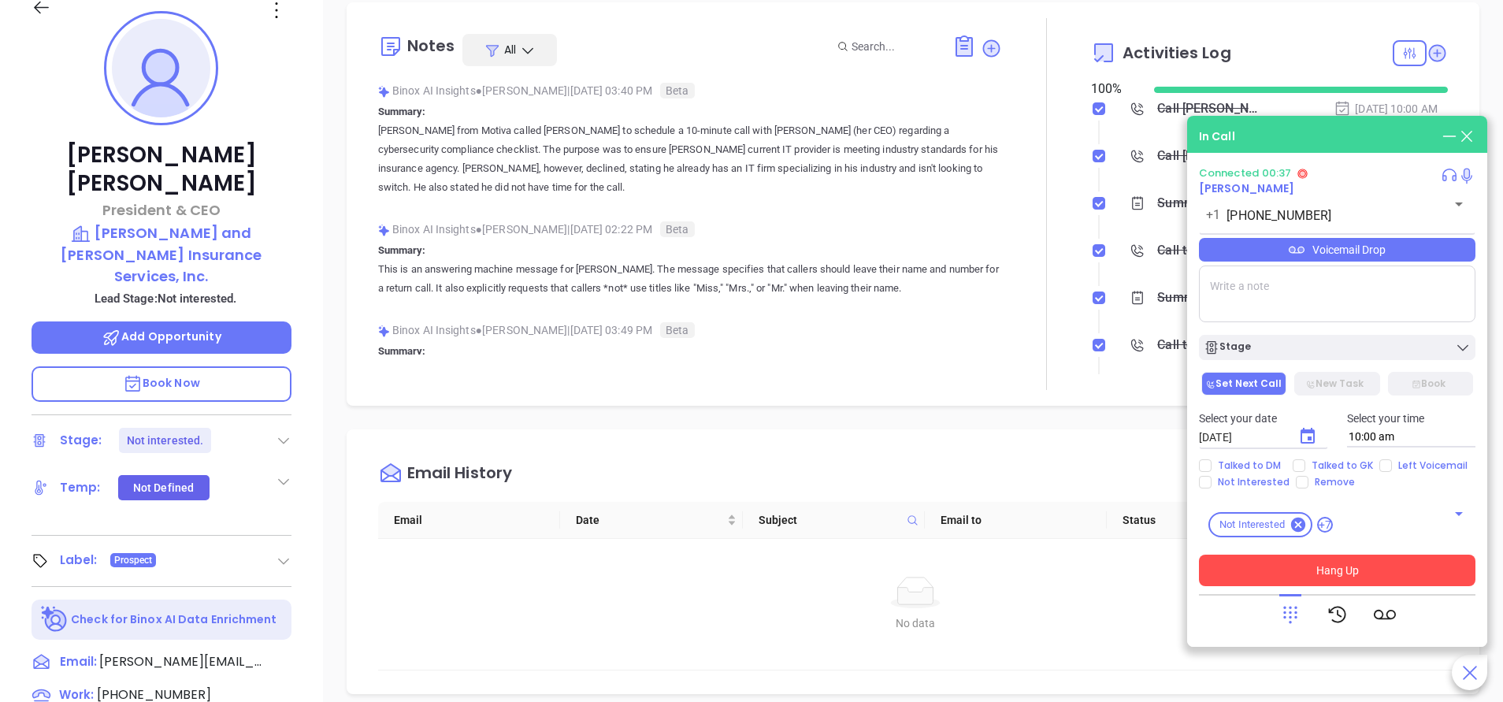
click at [1347, 563] on button "Hang Up" at bounding box center [1337, 571] width 277 height 32
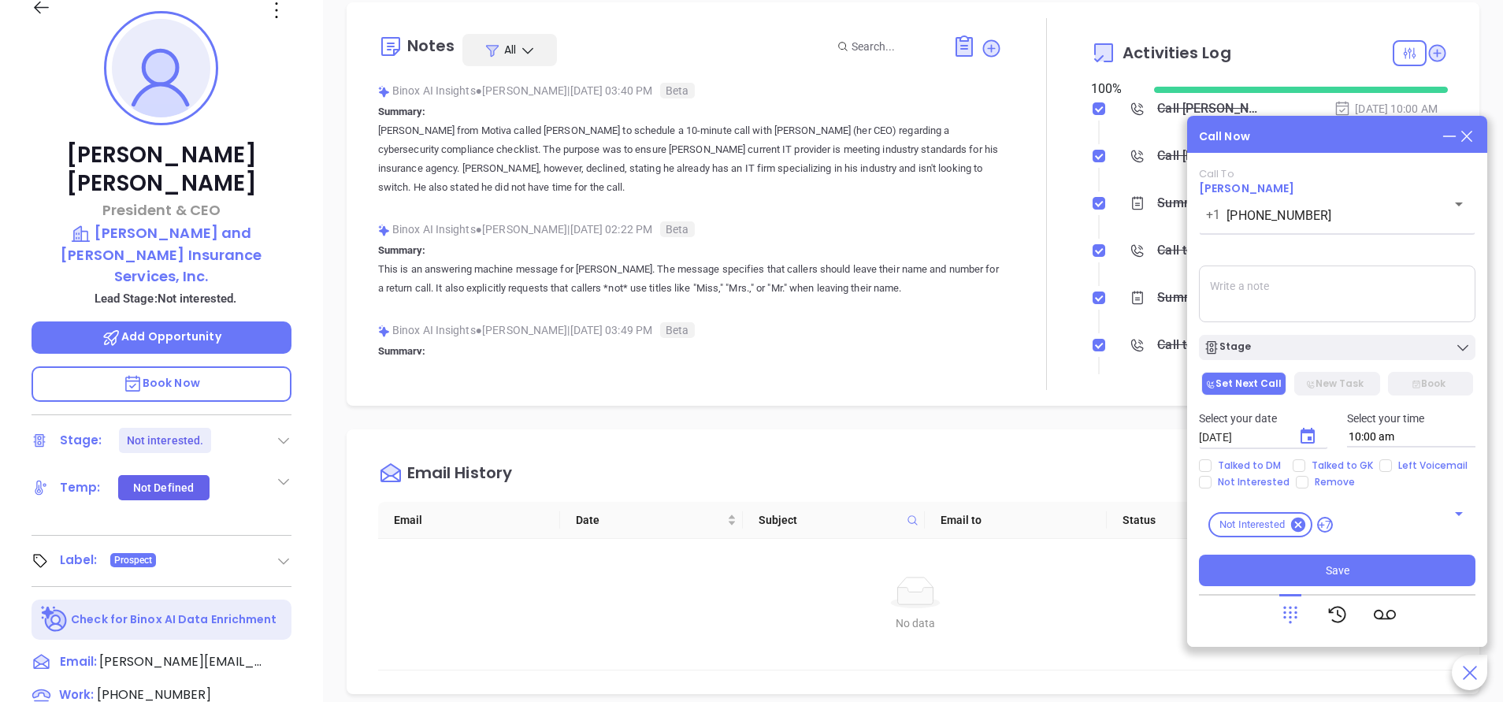
click at [1465, 140] on icon at bounding box center [1466, 136] width 17 height 17
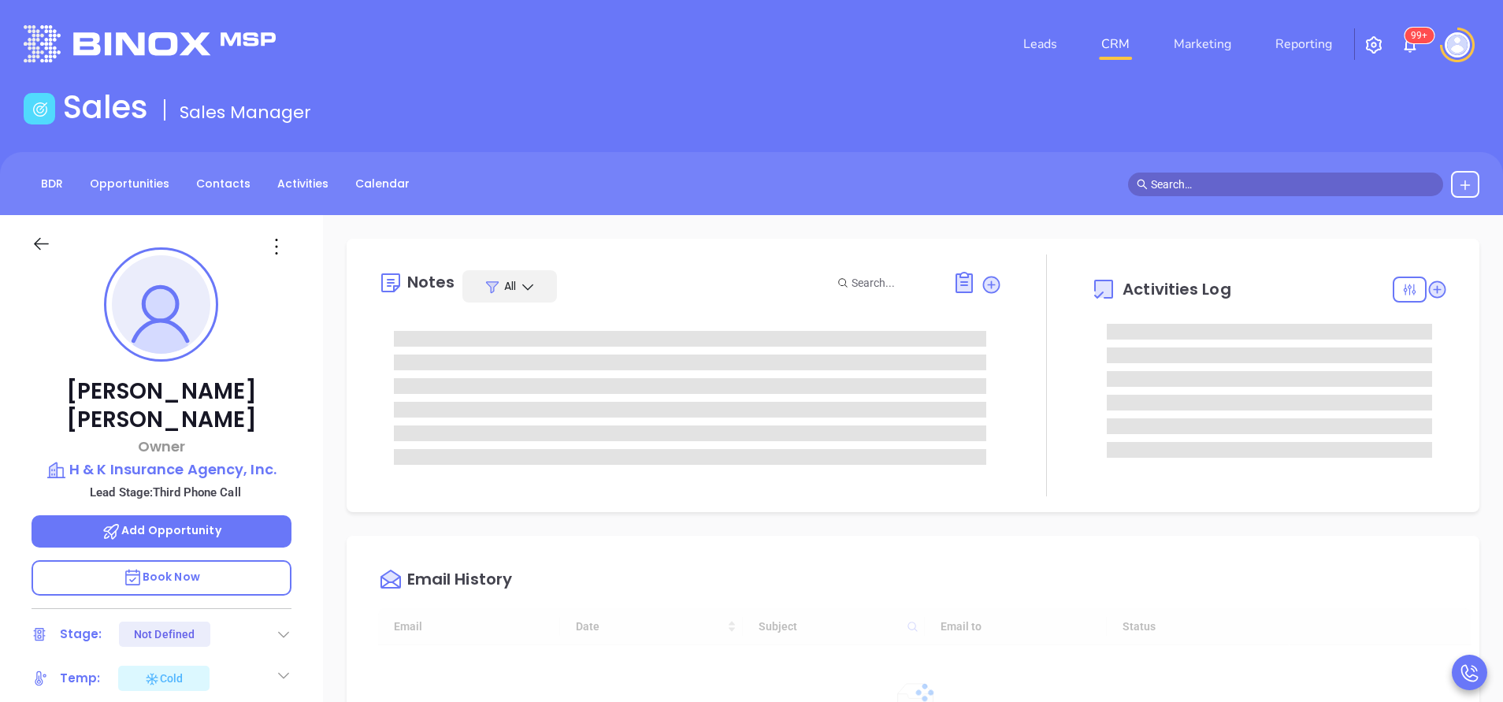
type input "[DATE]"
type input "[PERSON_NAME]"
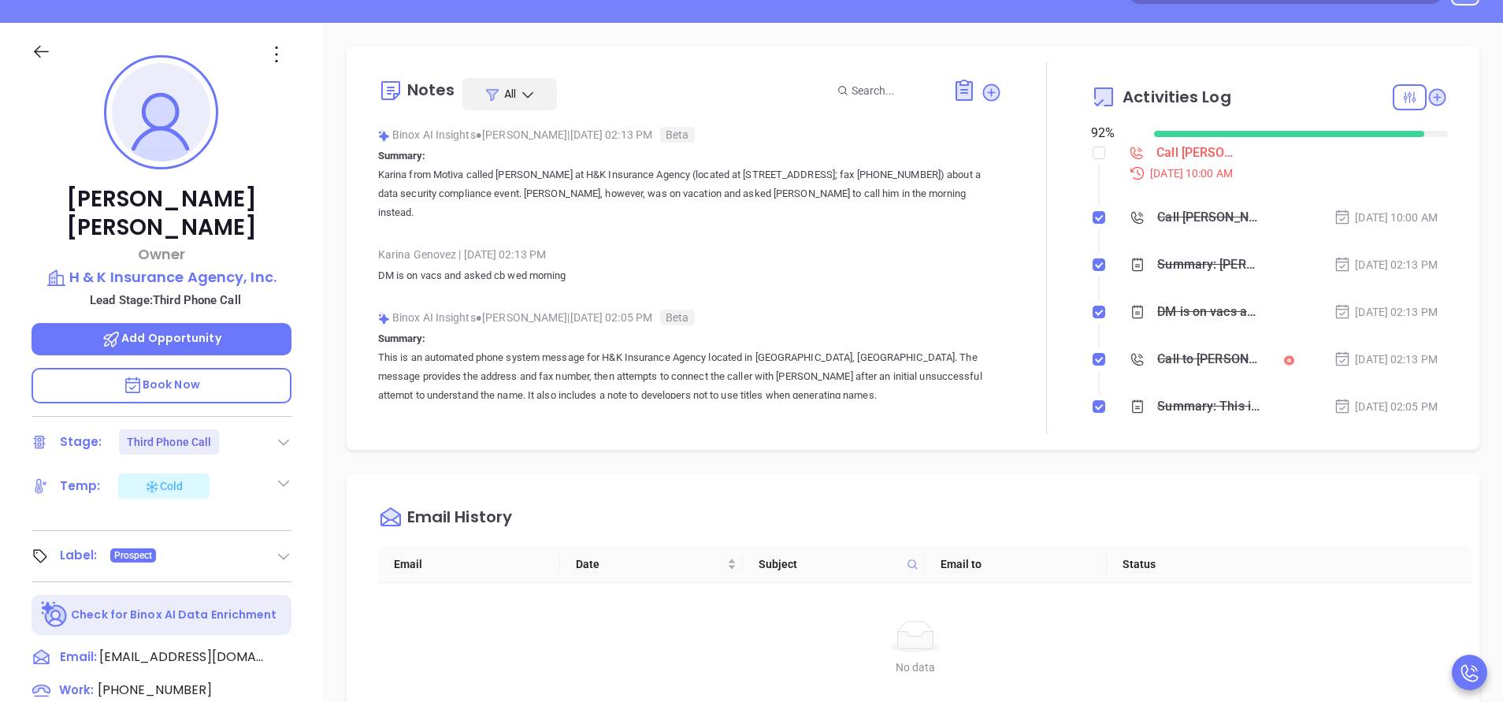
scroll to position [354, 0]
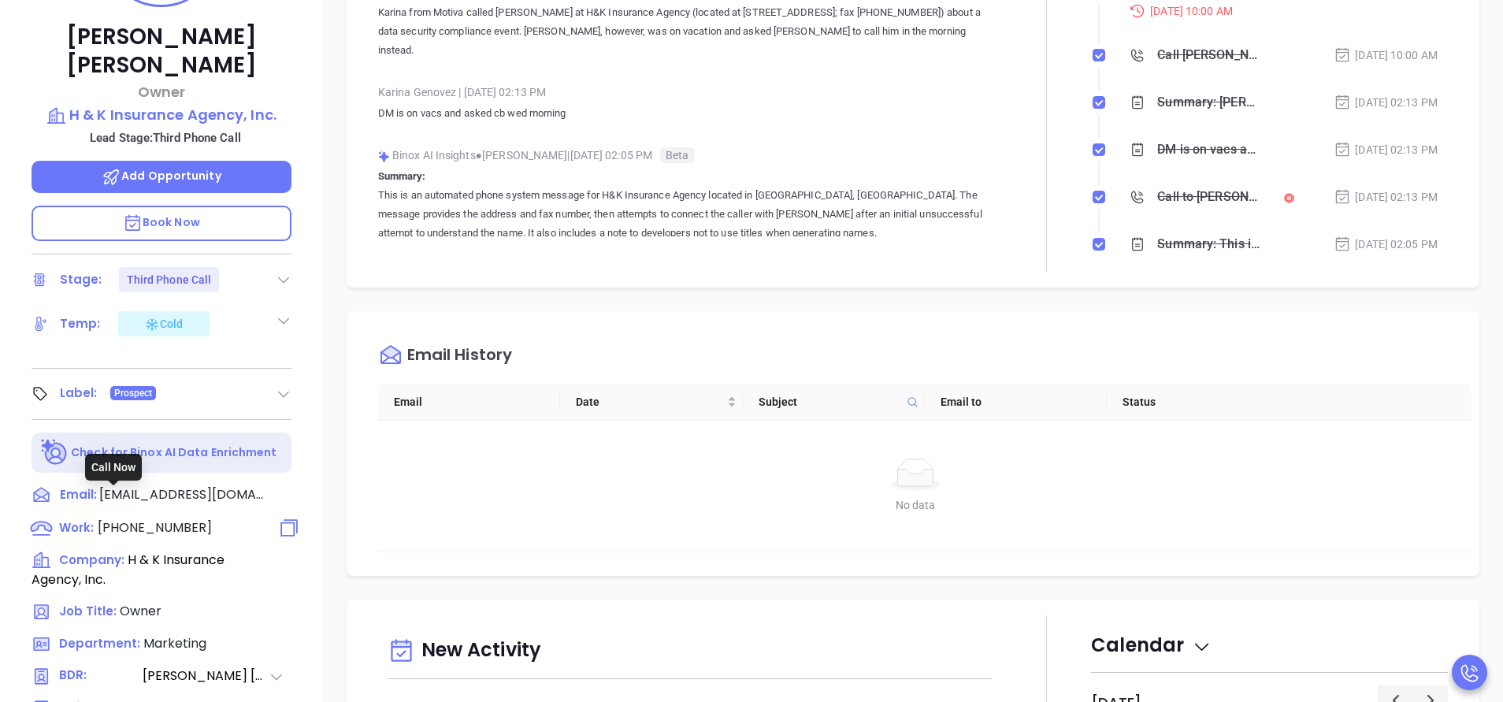
click at [176, 518] on span "[PHONE_NUMBER]" at bounding box center [155, 527] width 114 height 18
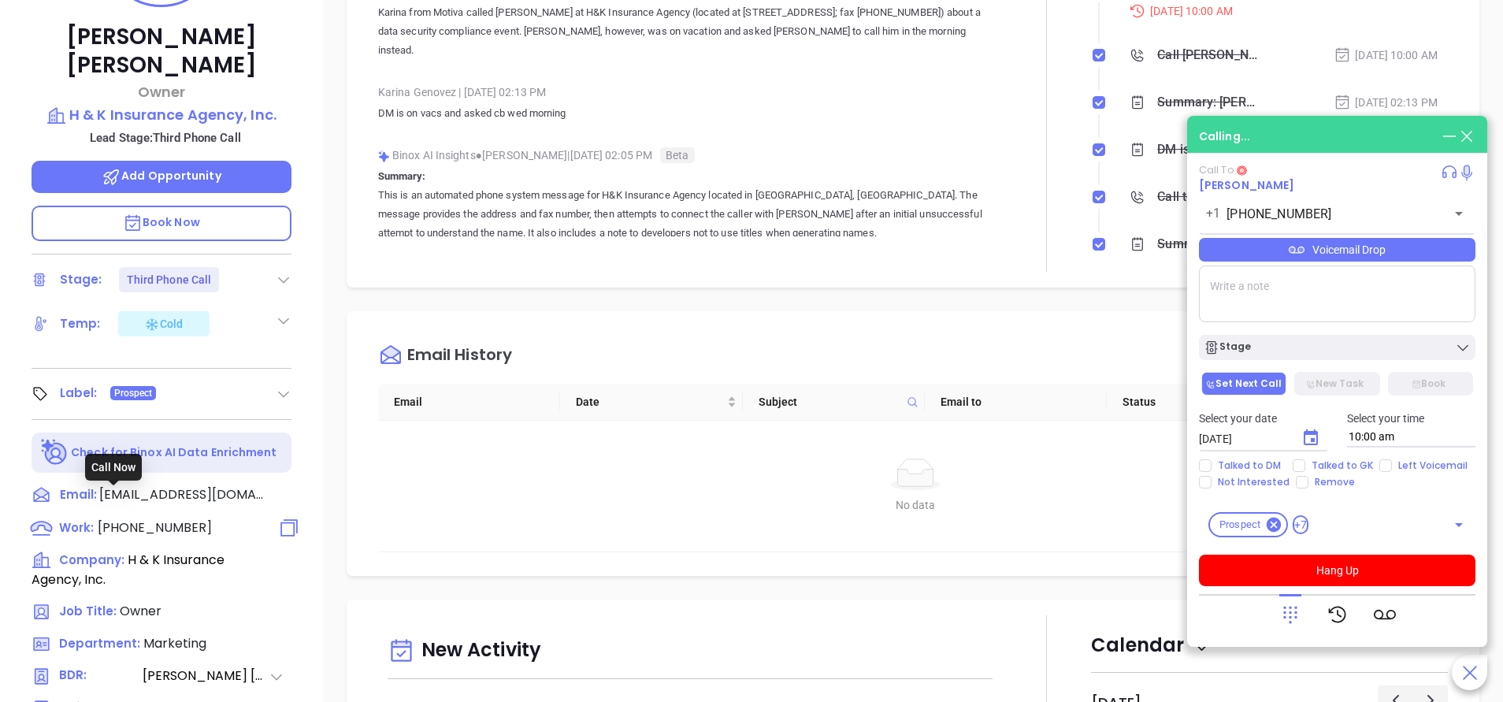
type input "[PHONE_NUMBER]"
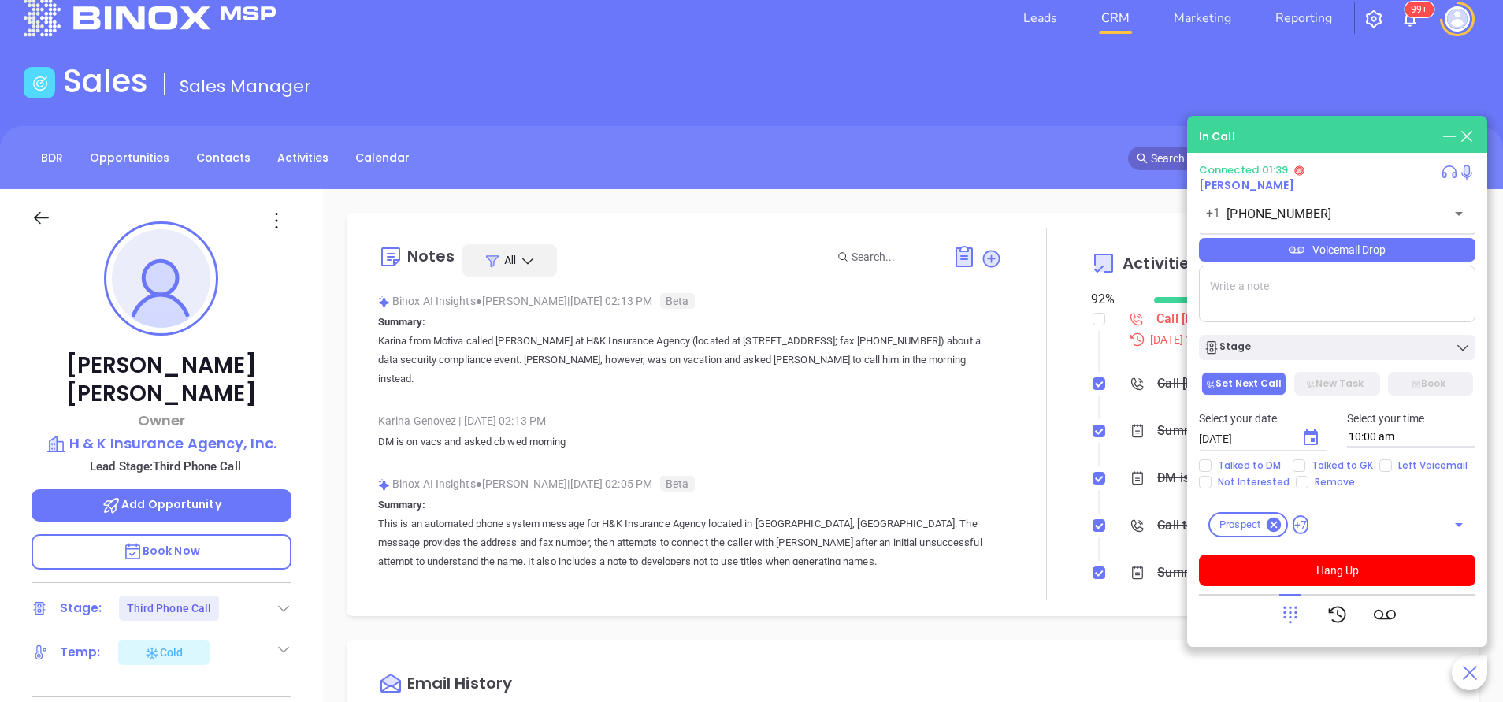
scroll to position [25, 0]
click at [240, 535] on p "Book Now" at bounding box center [162, 552] width 260 height 35
click at [721, 139] on div "BDR Opportunities Contacts Activities Calendar" at bounding box center [751, 158] width 1503 height 63
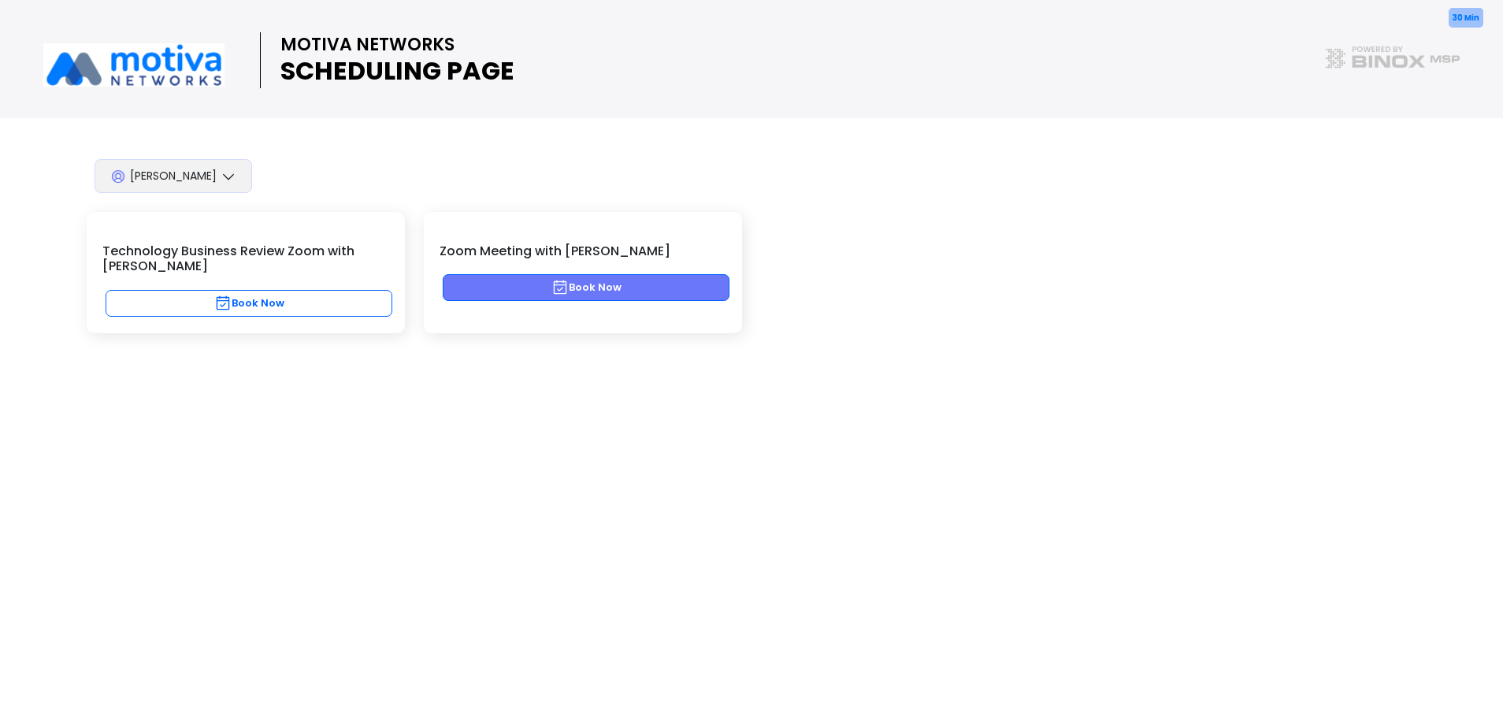
click at [617, 287] on button "Book Now" at bounding box center [586, 287] width 287 height 27
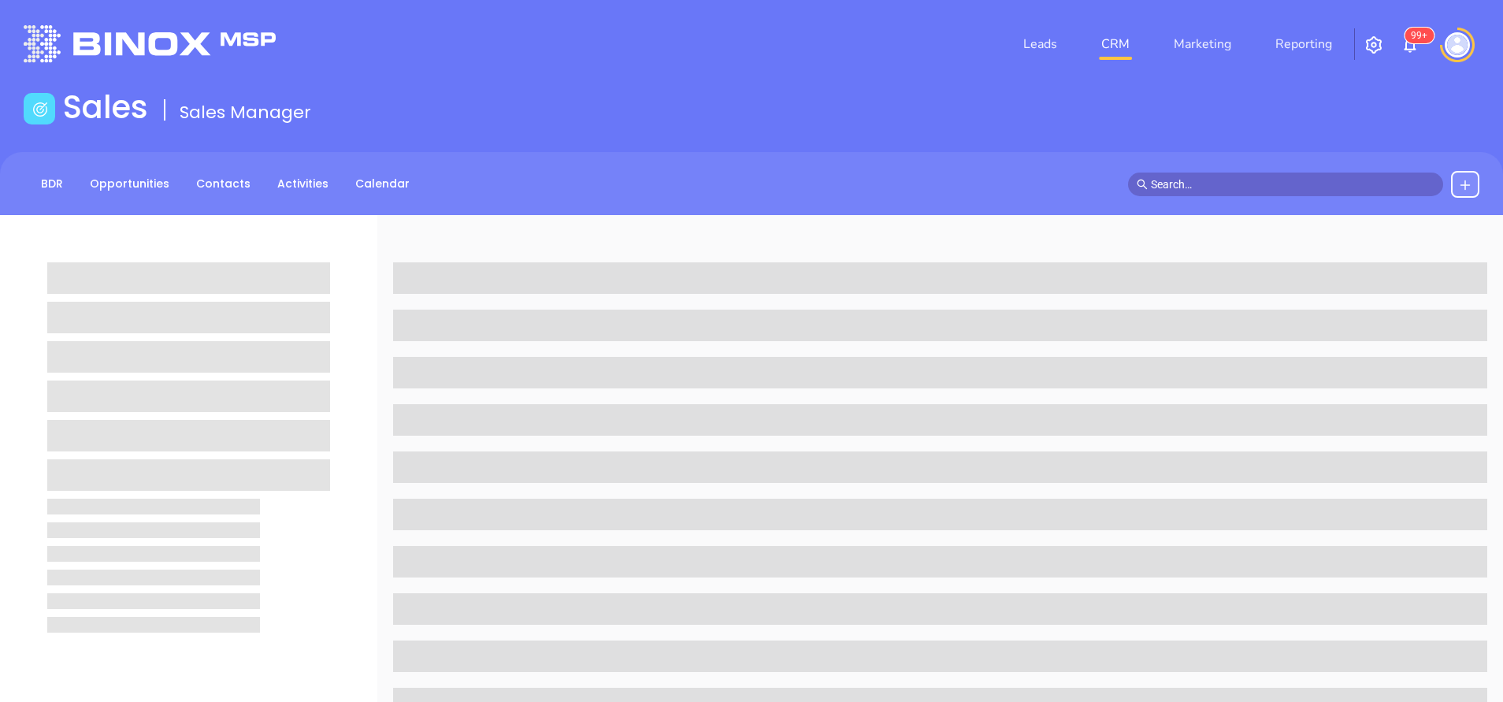
scroll to position [25, 0]
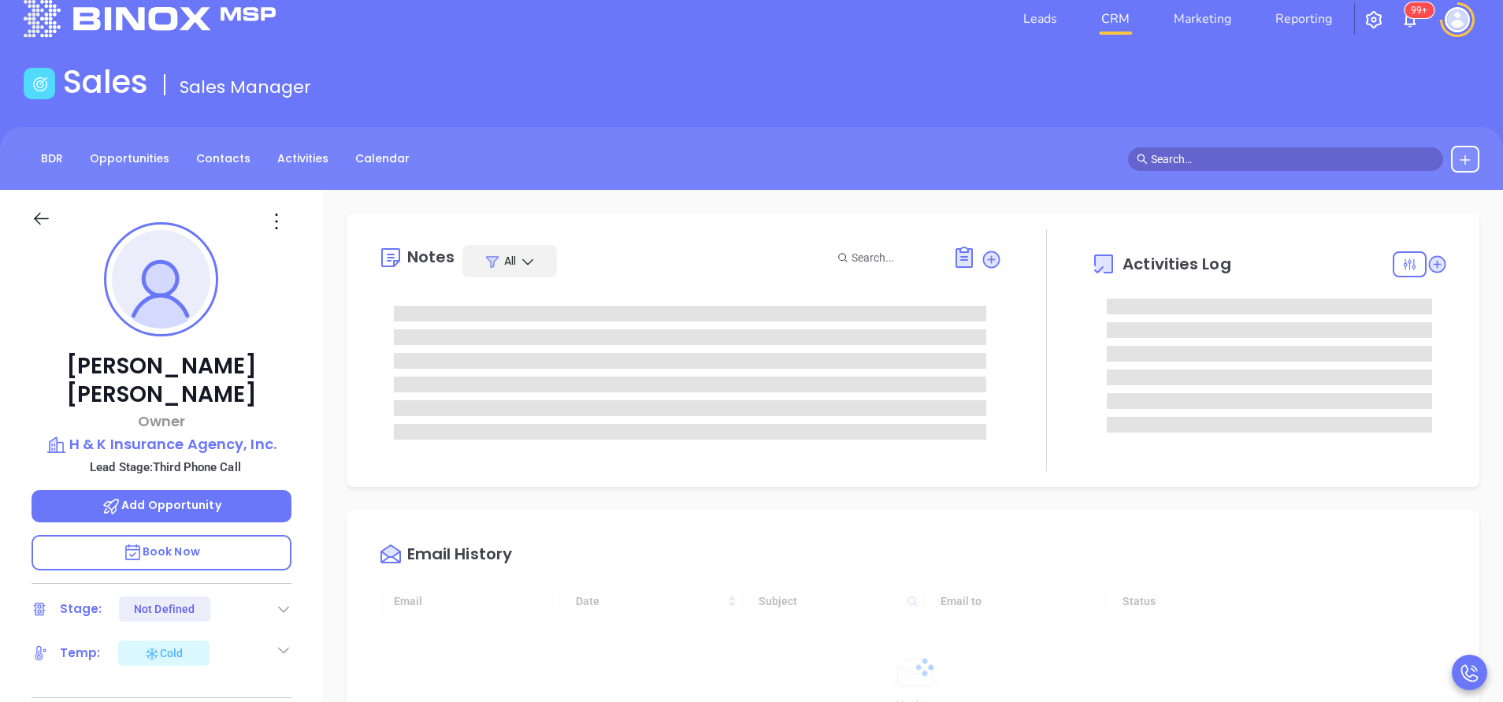
type input "[DATE]"
type input "[PERSON_NAME]"
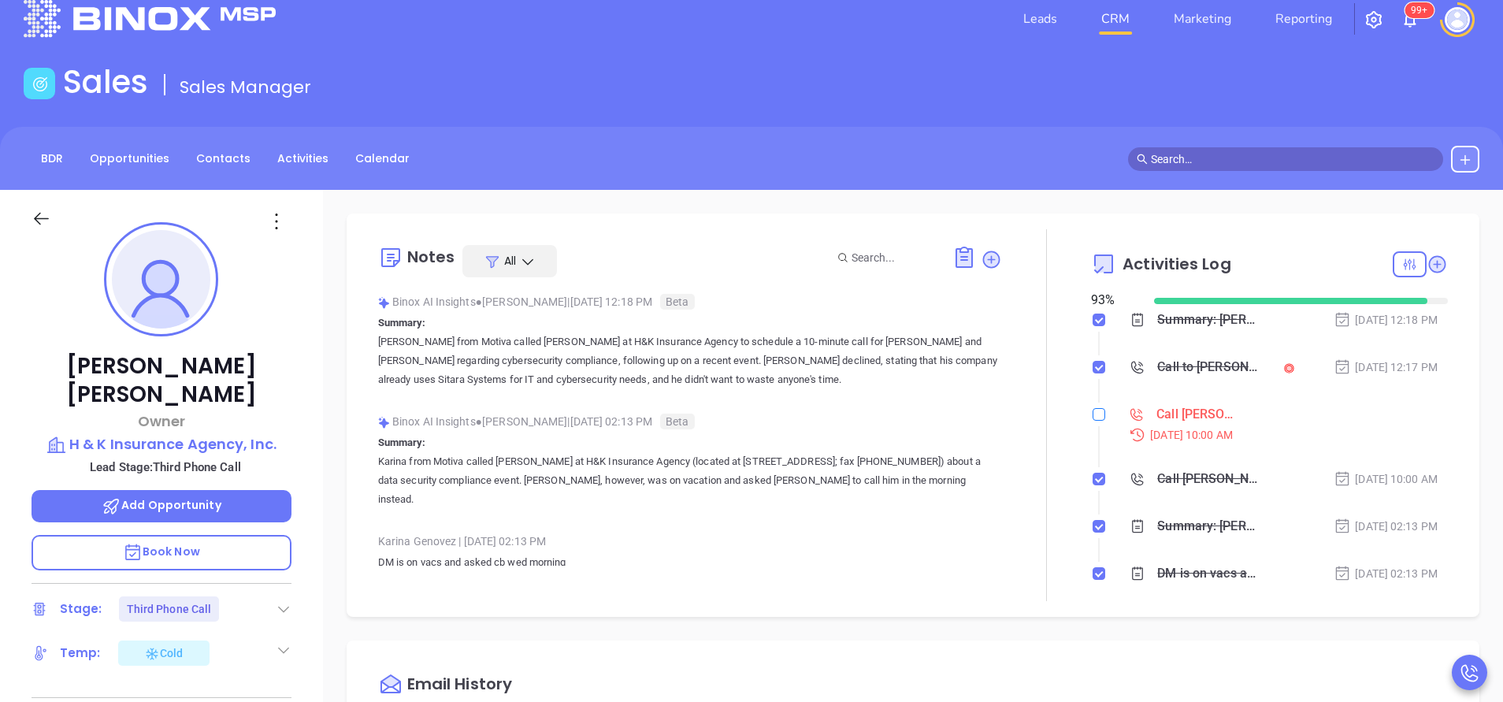
click at [1093, 416] on input "checkbox" at bounding box center [1099, 414] width 13 height 13
checkbox input "true"
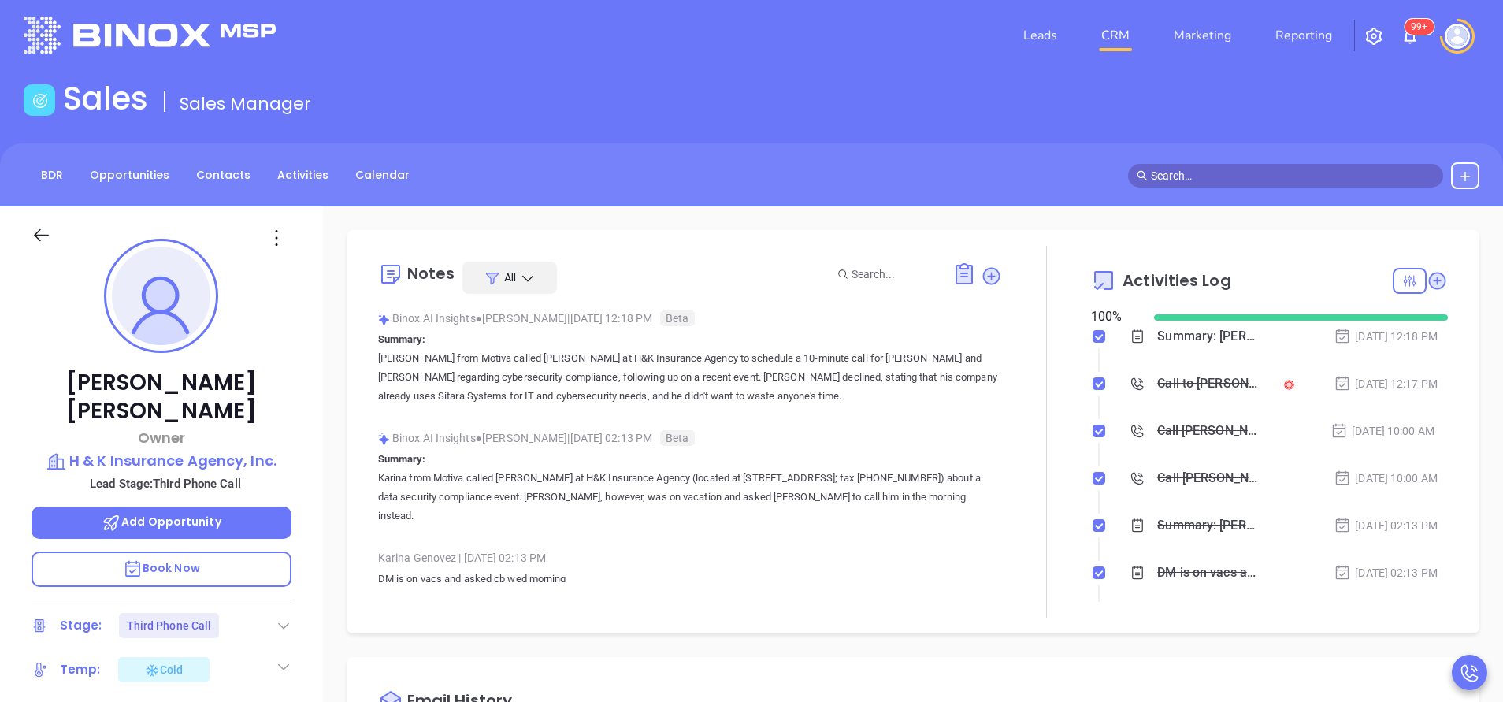
scroll to position [0, 0]
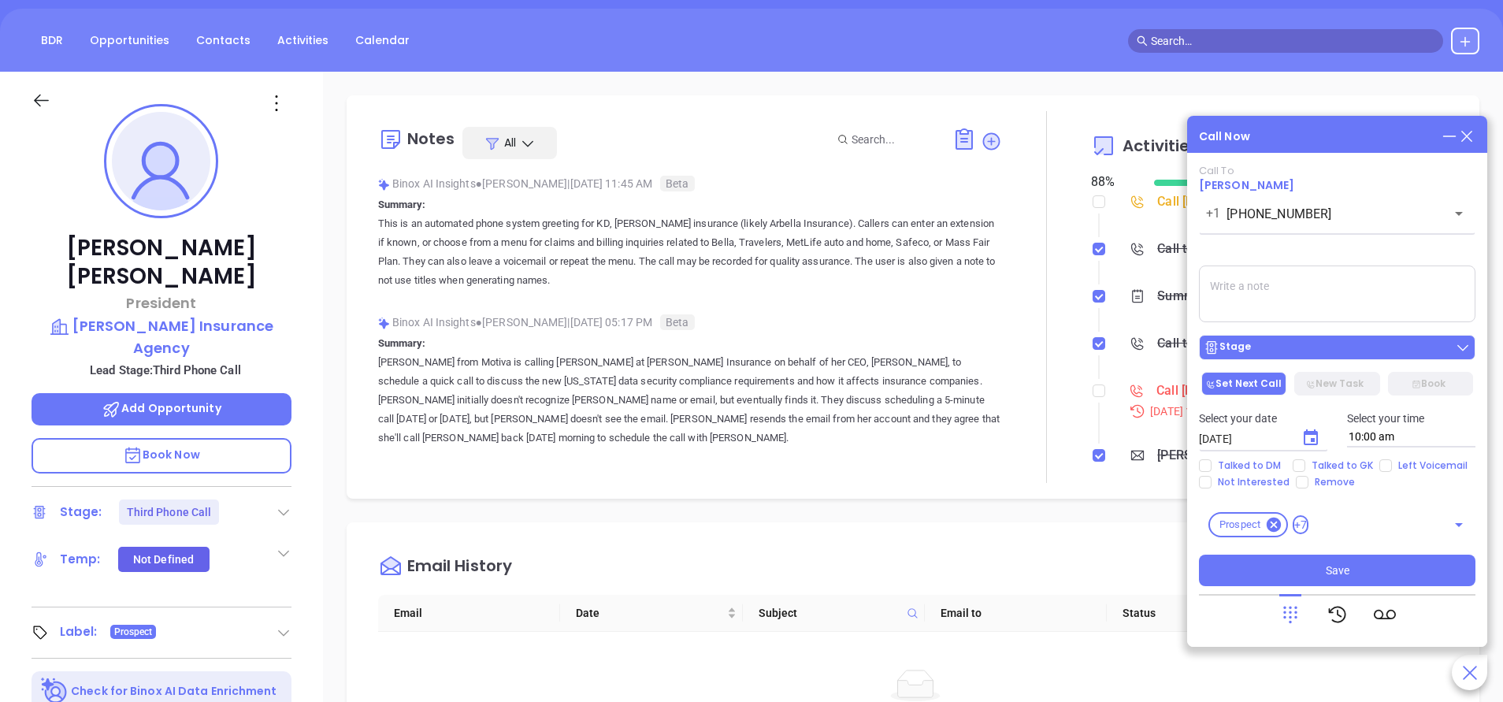
scroll to position [458, 0]
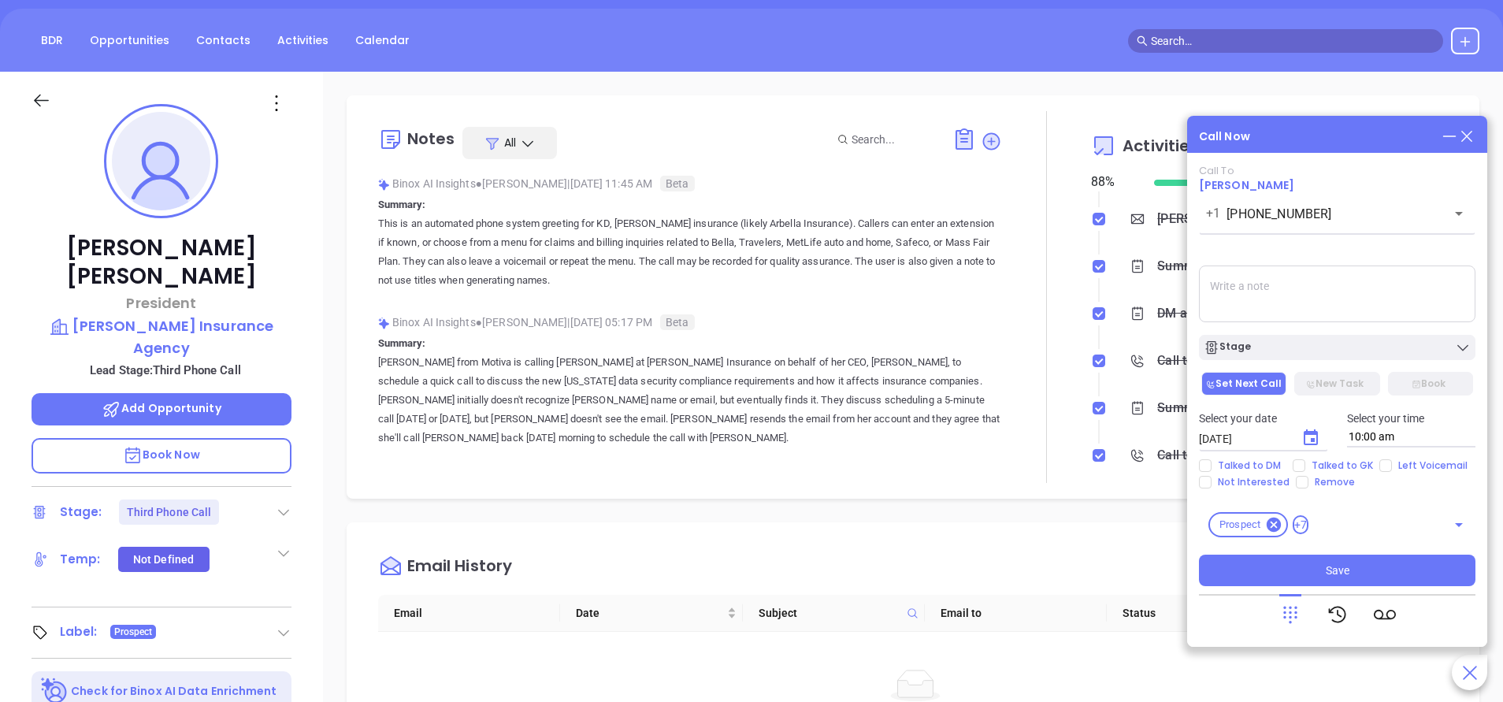
click at [1291, 609] on icon at bounding box center [1290, 614] width 22 height 22
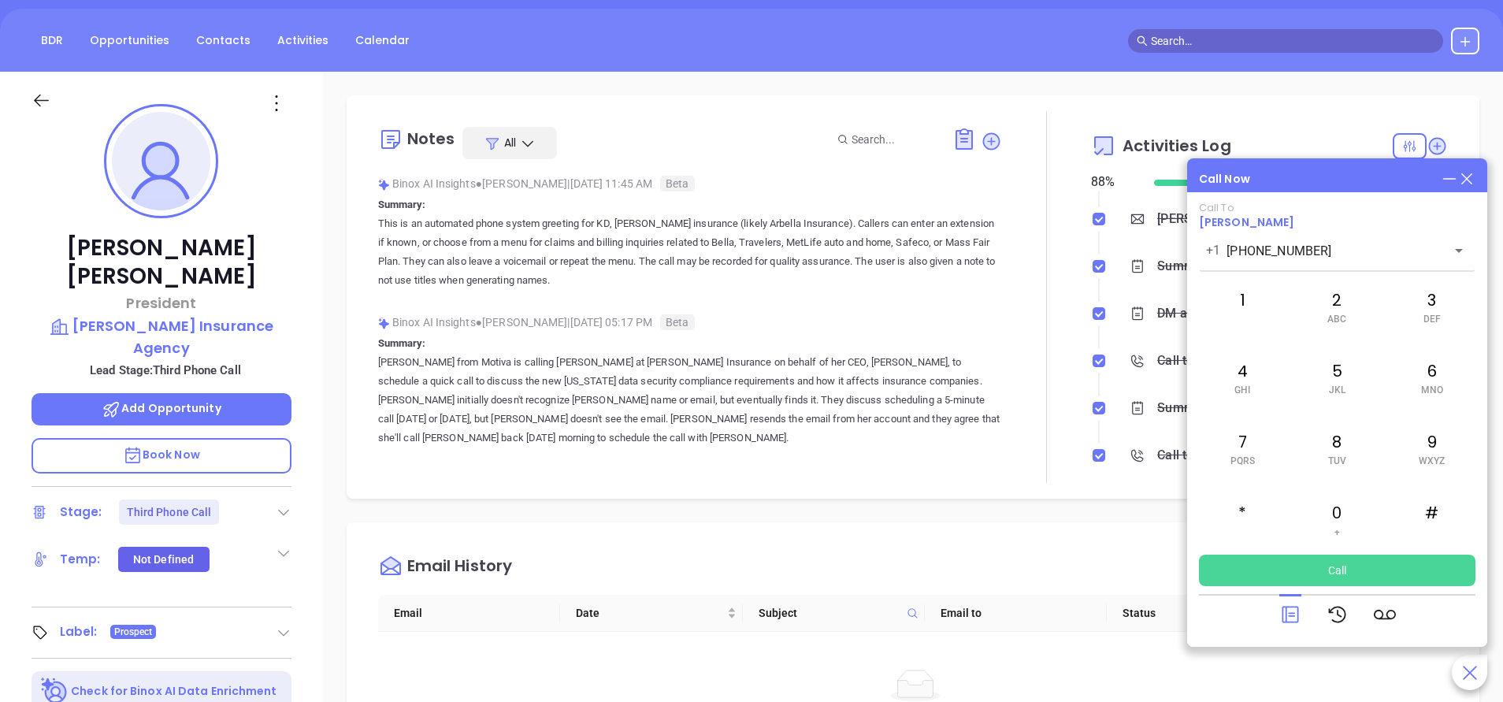
click at [1337, 570] on button "Call" at bounding box center [1337, 571] width 277 height 32
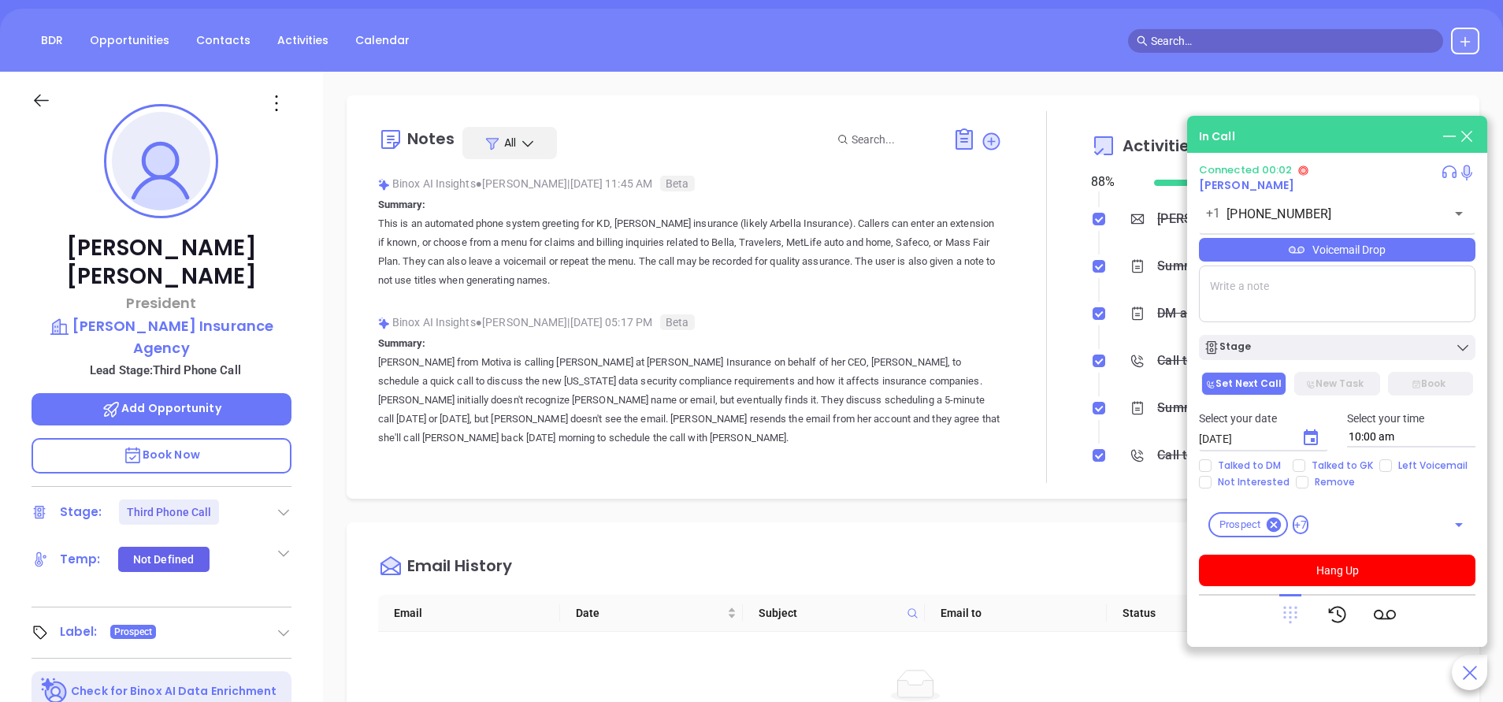
click at [1296, 616] on icon at bounding box center [1290, 615] width 14 height 17
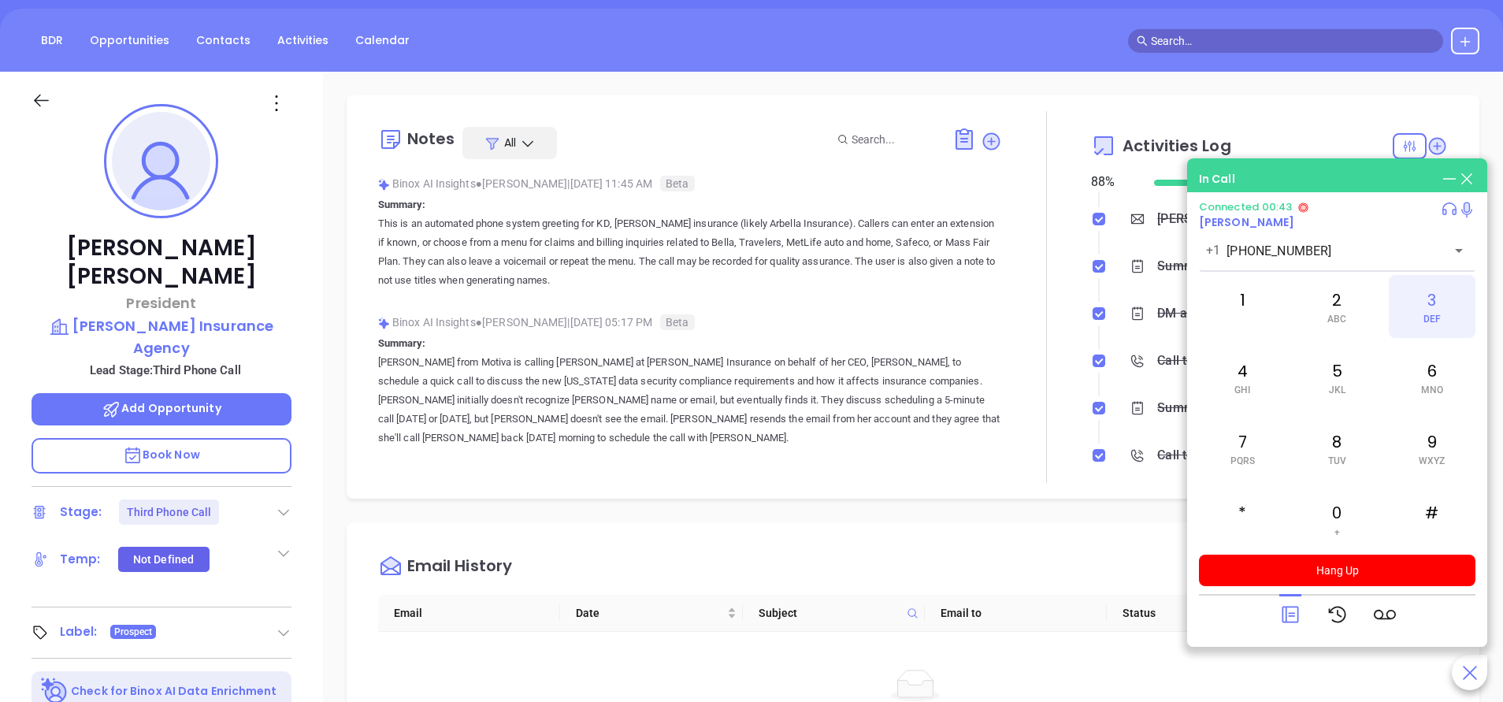
click at [1431, 317] on span "DEF" at bounding box center [1431, 319] width 17 height 11
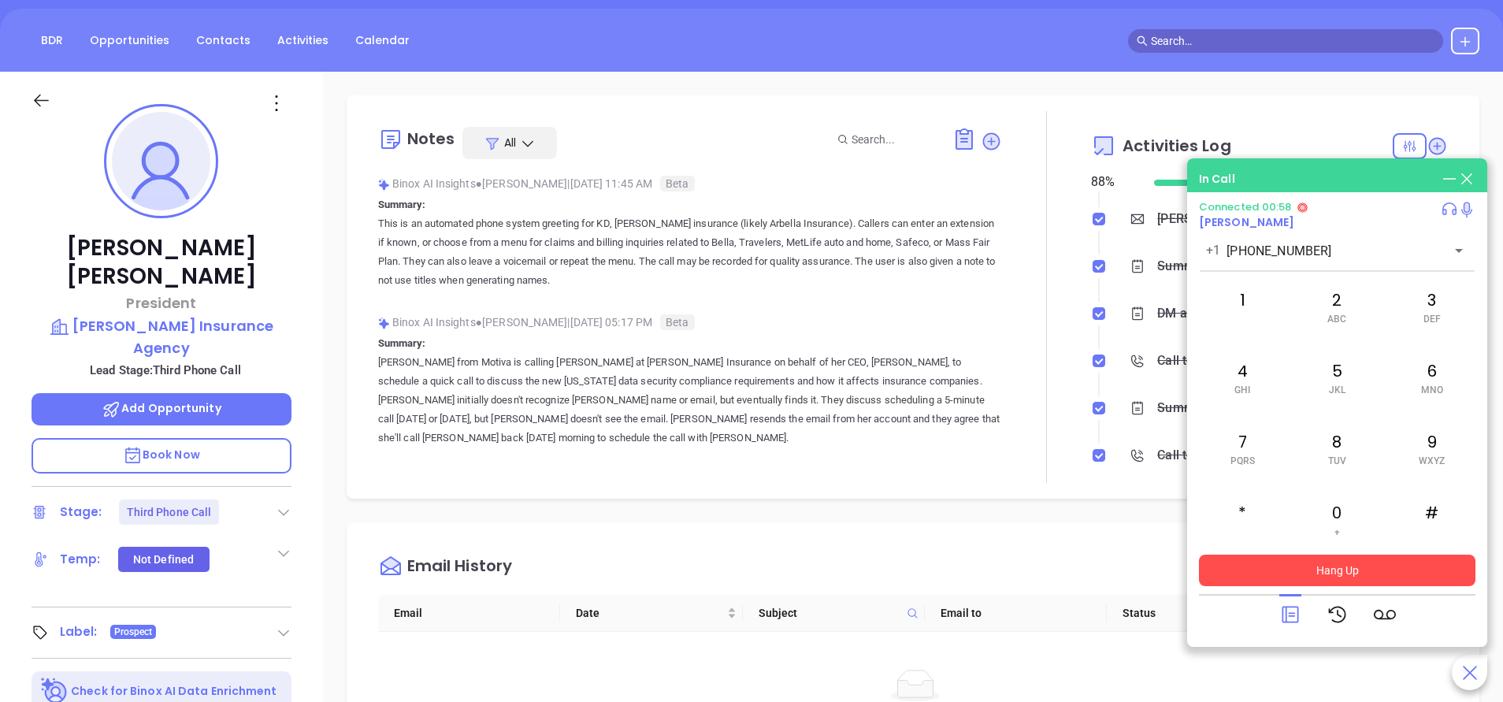
click at [1347, 569] on button "Hang Up" at bounding box center [1337, 571] width 277 height 32
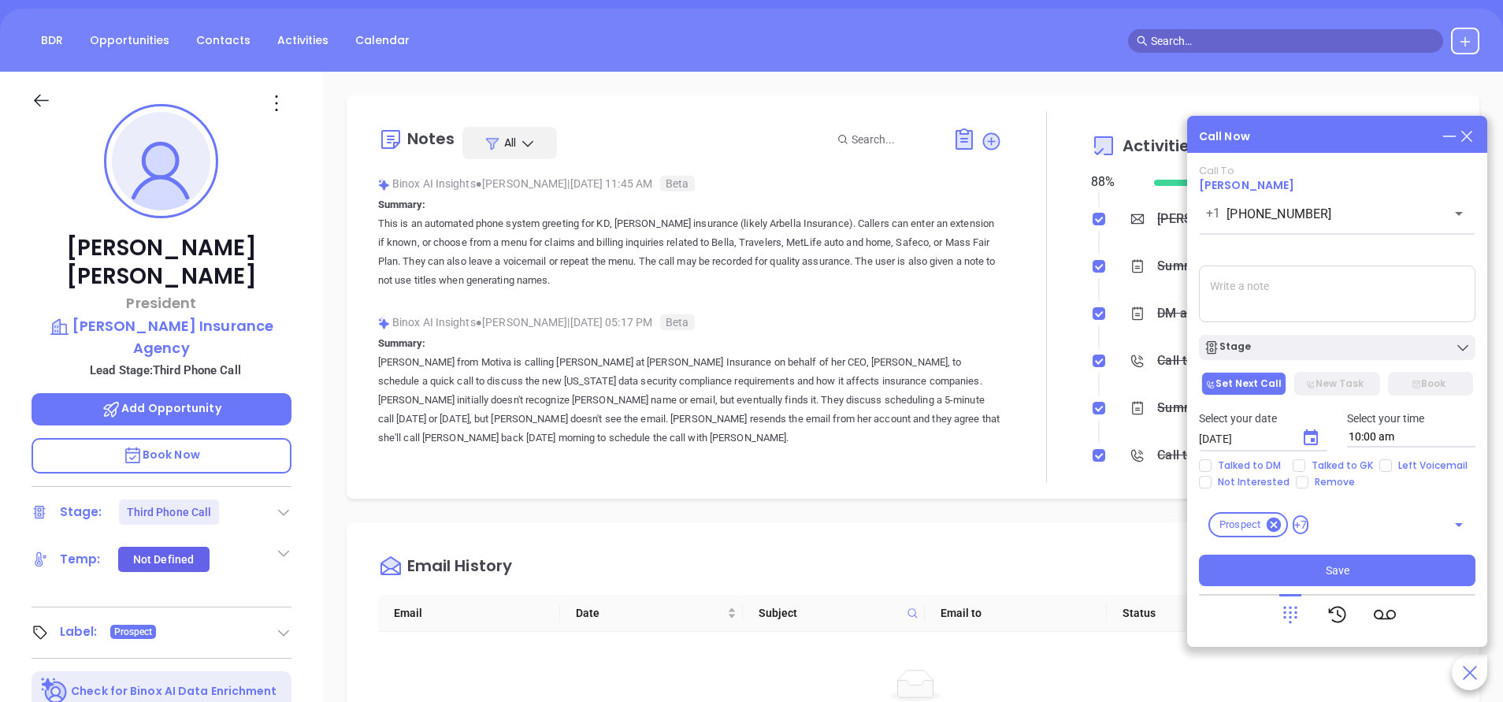
click at [1264, 280] on textarea at bounding box center [1337, 293] width 277 height 57
type textarea "unable to reach operator"
click at [1313, 442] on icon "Choose date, selected date is Oct 11, 2025" at bounding box center [1311, 437] width 14 height 16
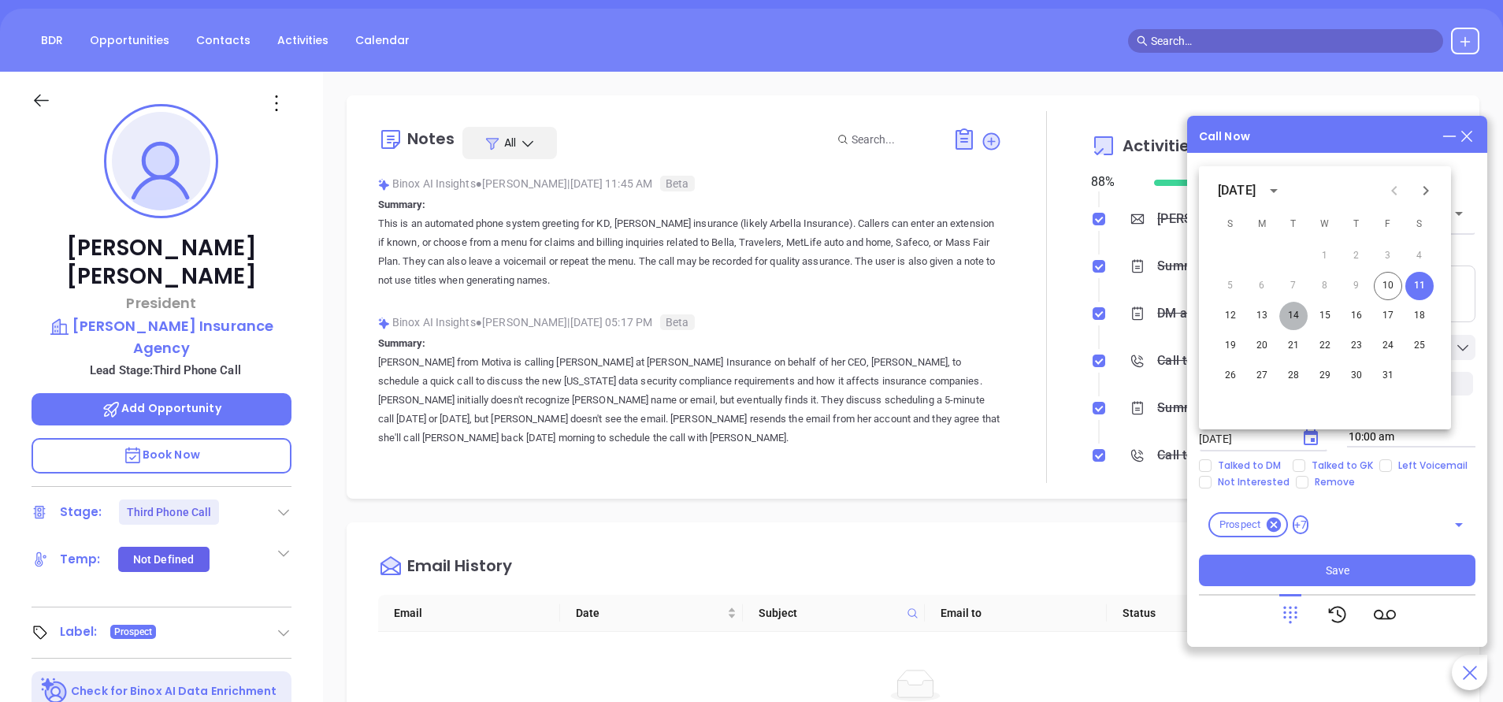
click at [1290, 317] on button "14" at bounding box center [1293, 316] width 28 height 28
type input "10/14/2025"
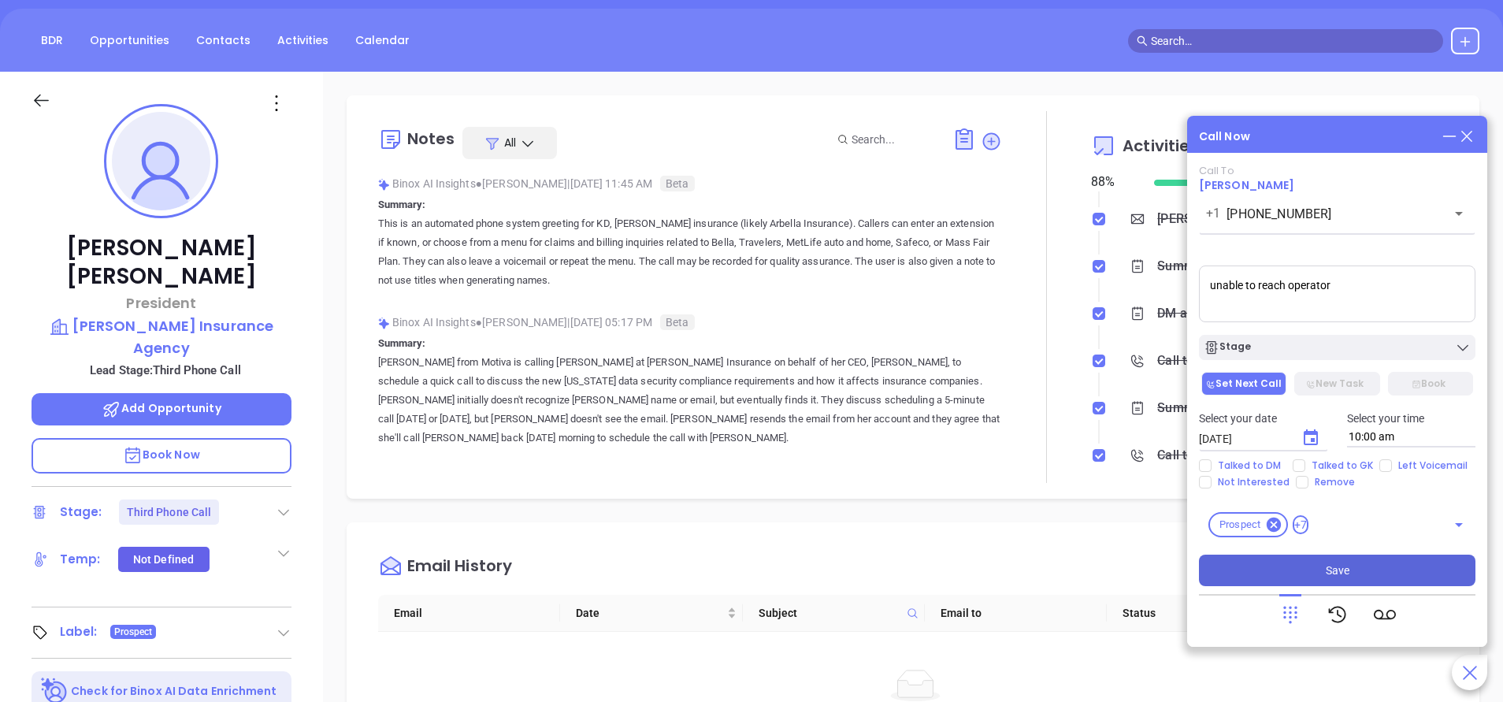
click at [1327, 559] on button "Save" at bounding box center [1337, 571] width 277 height 32
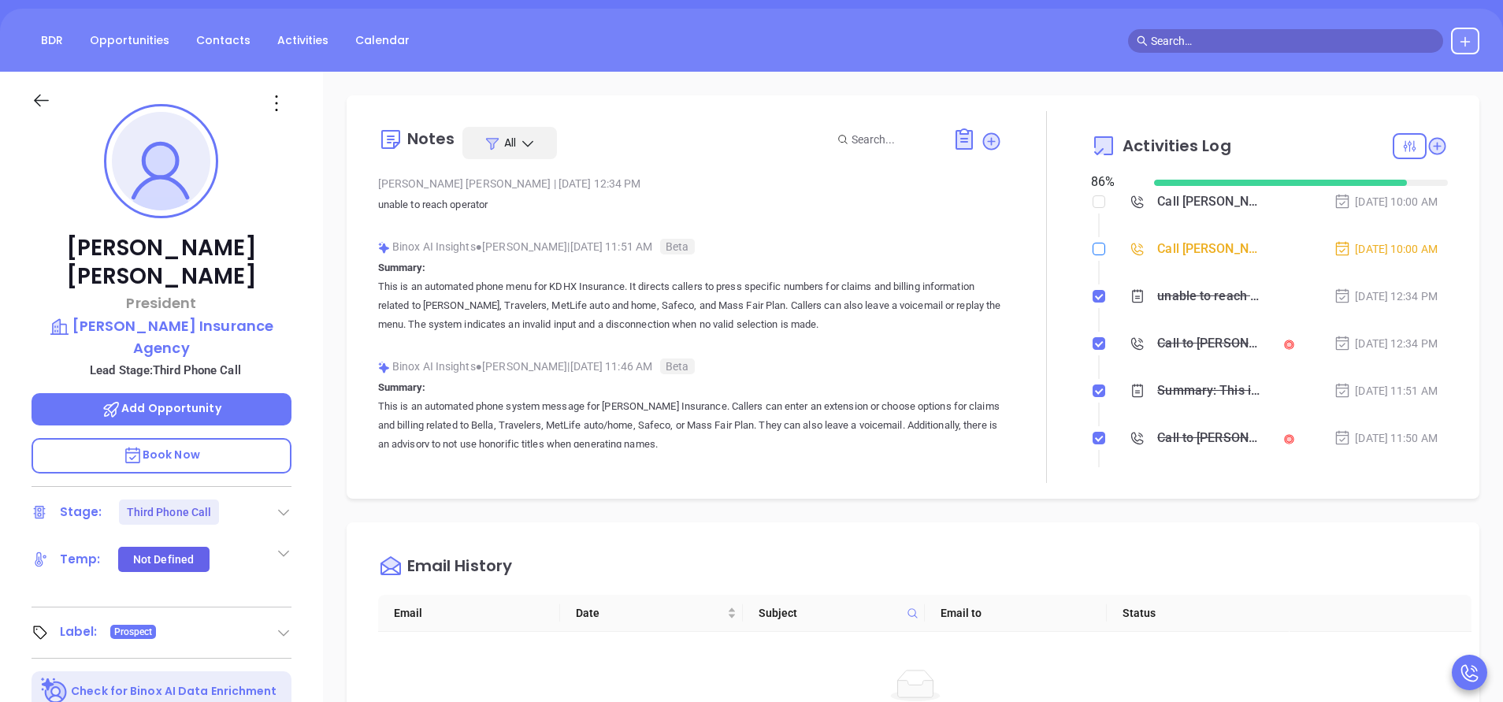
click at [1093, 251] on input "checkbox" at bounding box center [1099, 249] width 13 height 13
checkbox input "true"
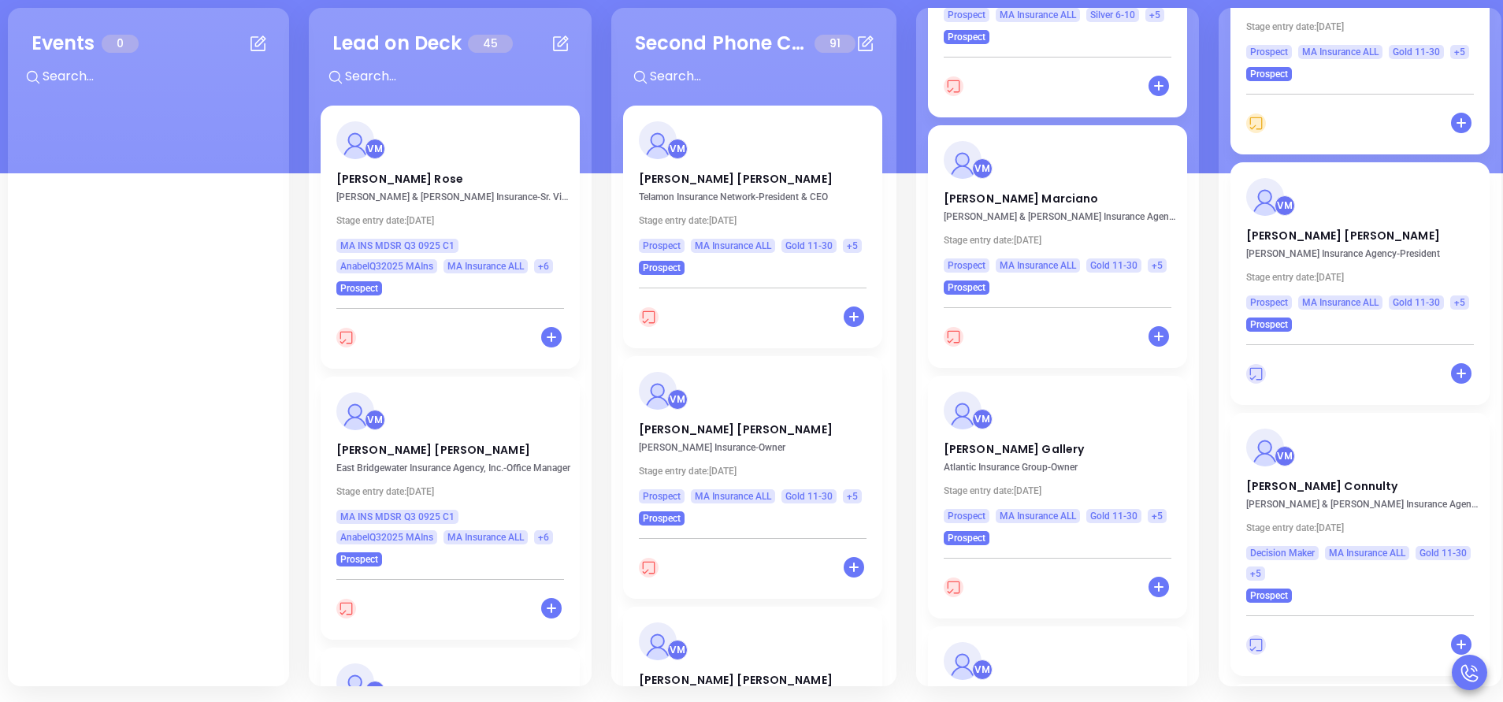
scroll to position [10503, 0]
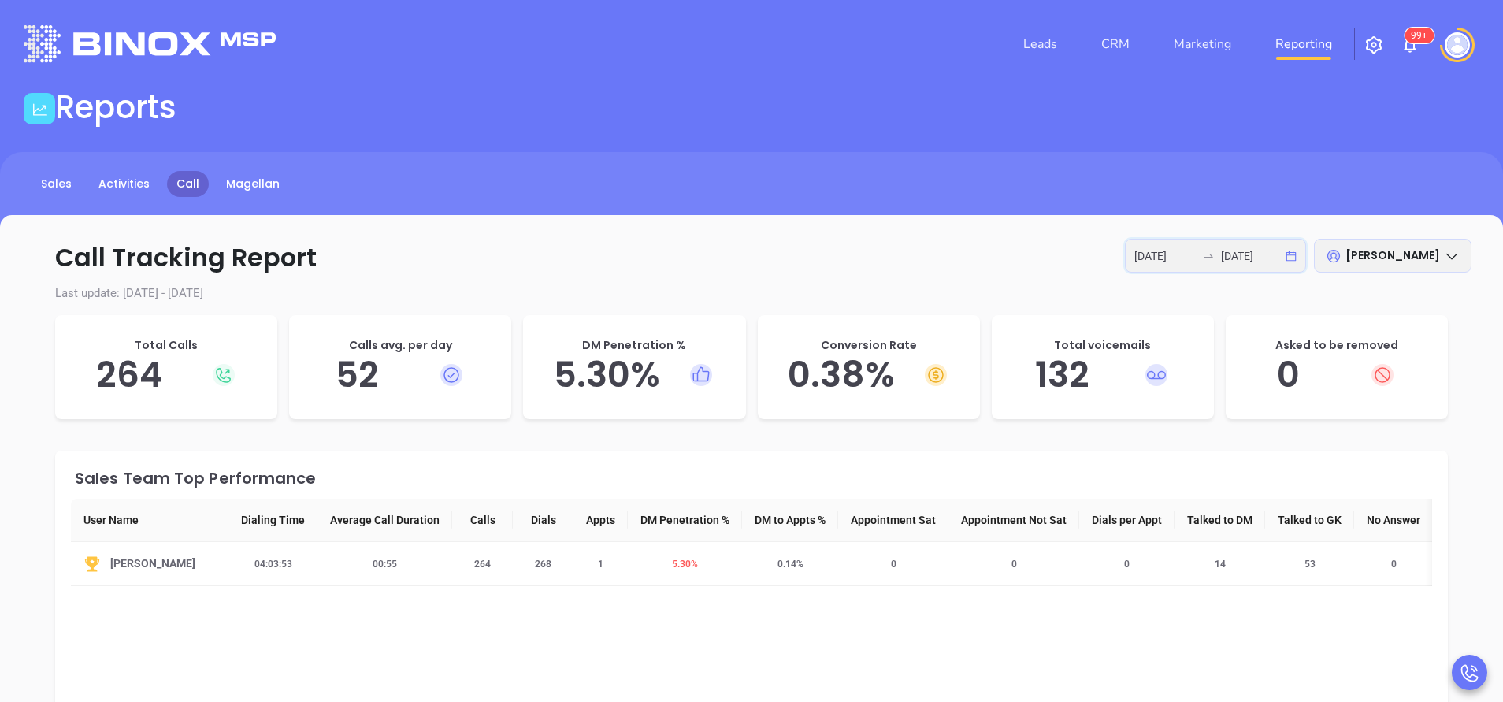
click at [1228, 254] on input "[DATE]" at bounding box center [1251, 255] width 61 height 17
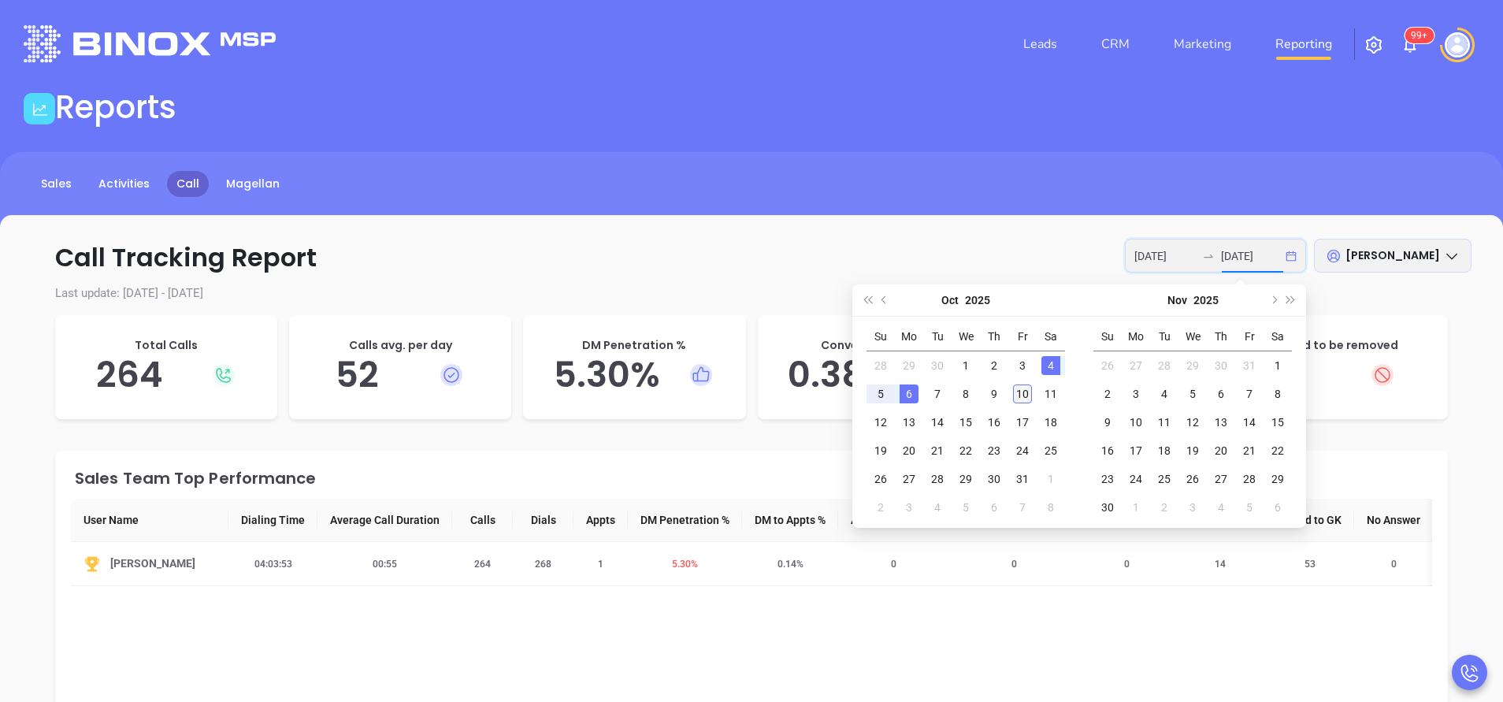
type input "[DATE]"
click at [1028, 395] on div "10" at bounding box center [1022, 393] width 19 height 19
click at [1026, 395] on div "10" at bounding box center [1022, 393] width 19 height 19
type input "2025-10-10"
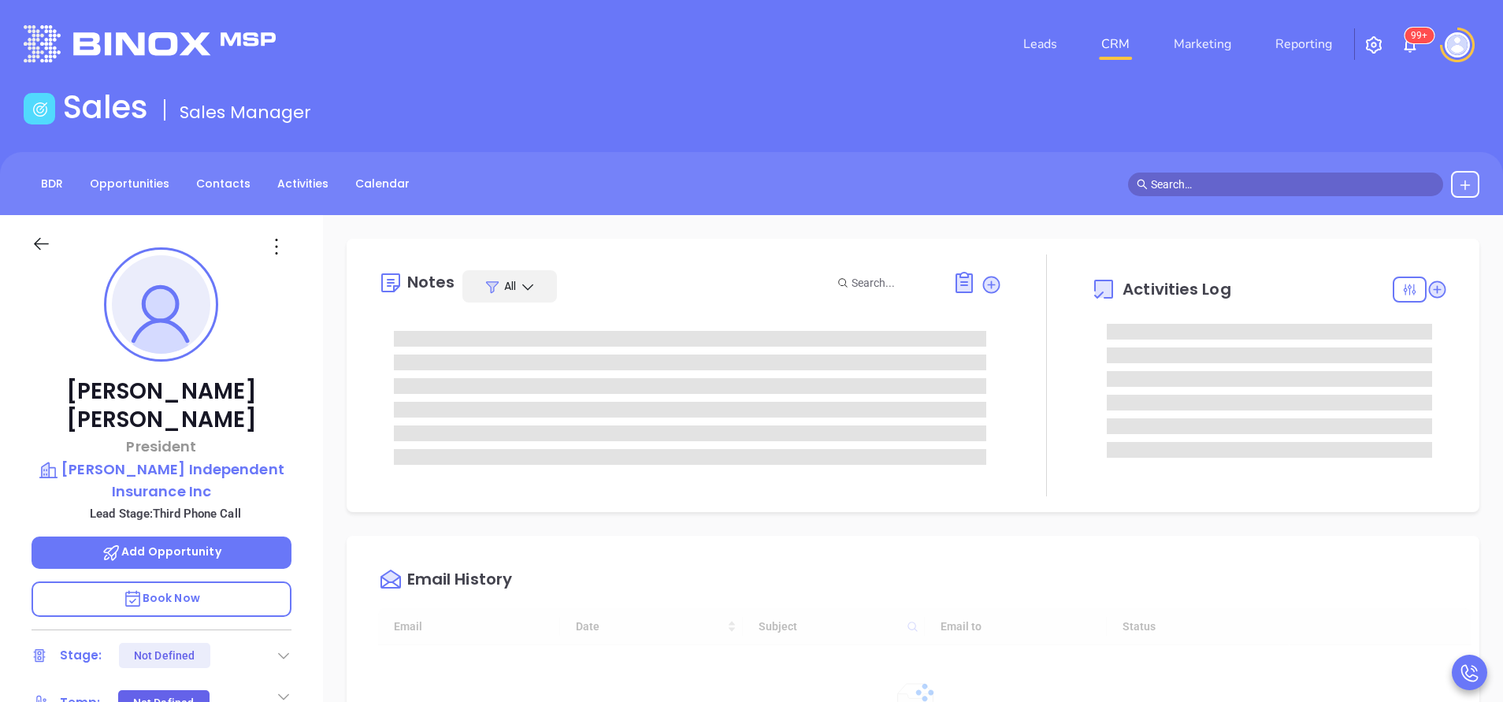
type input "[DATE]"
type input "[PERSON_NAME]"
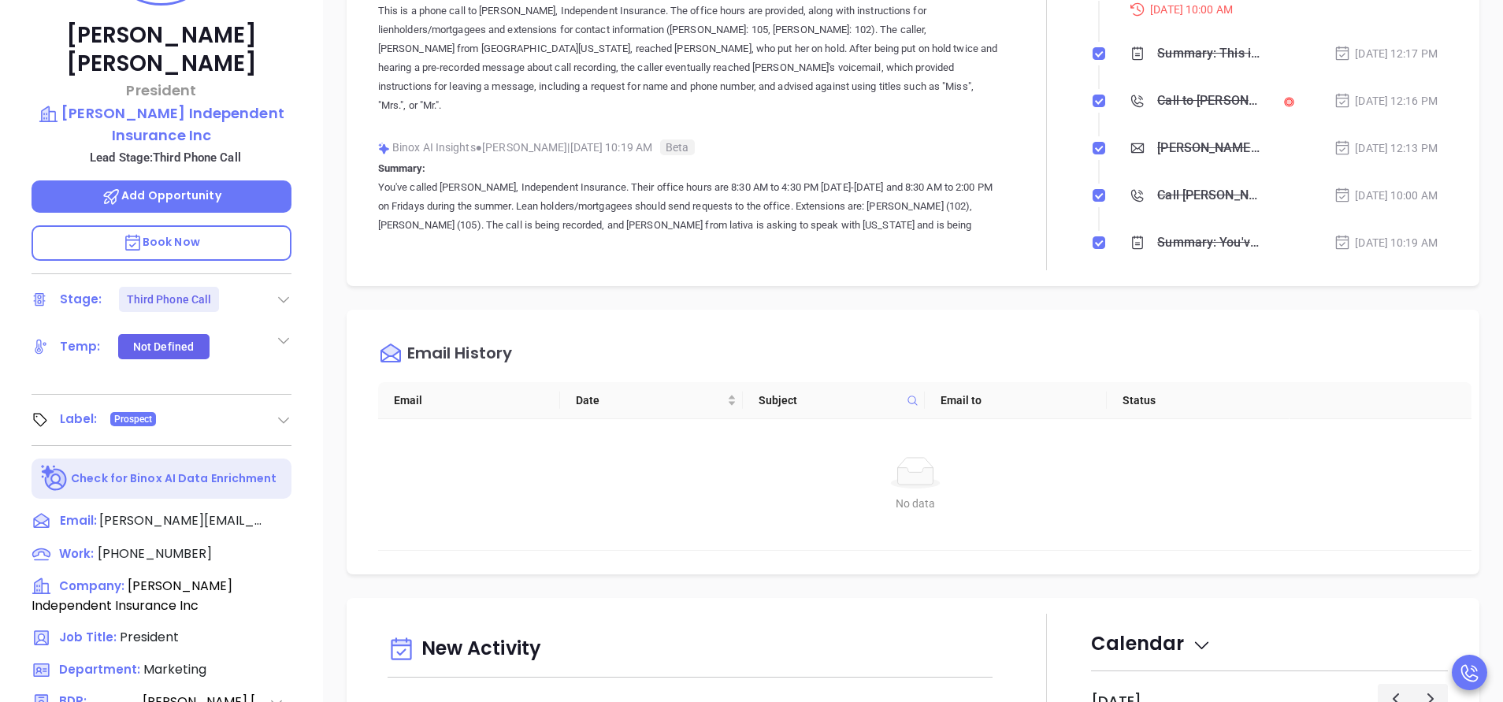
scroll to position [473, 0]
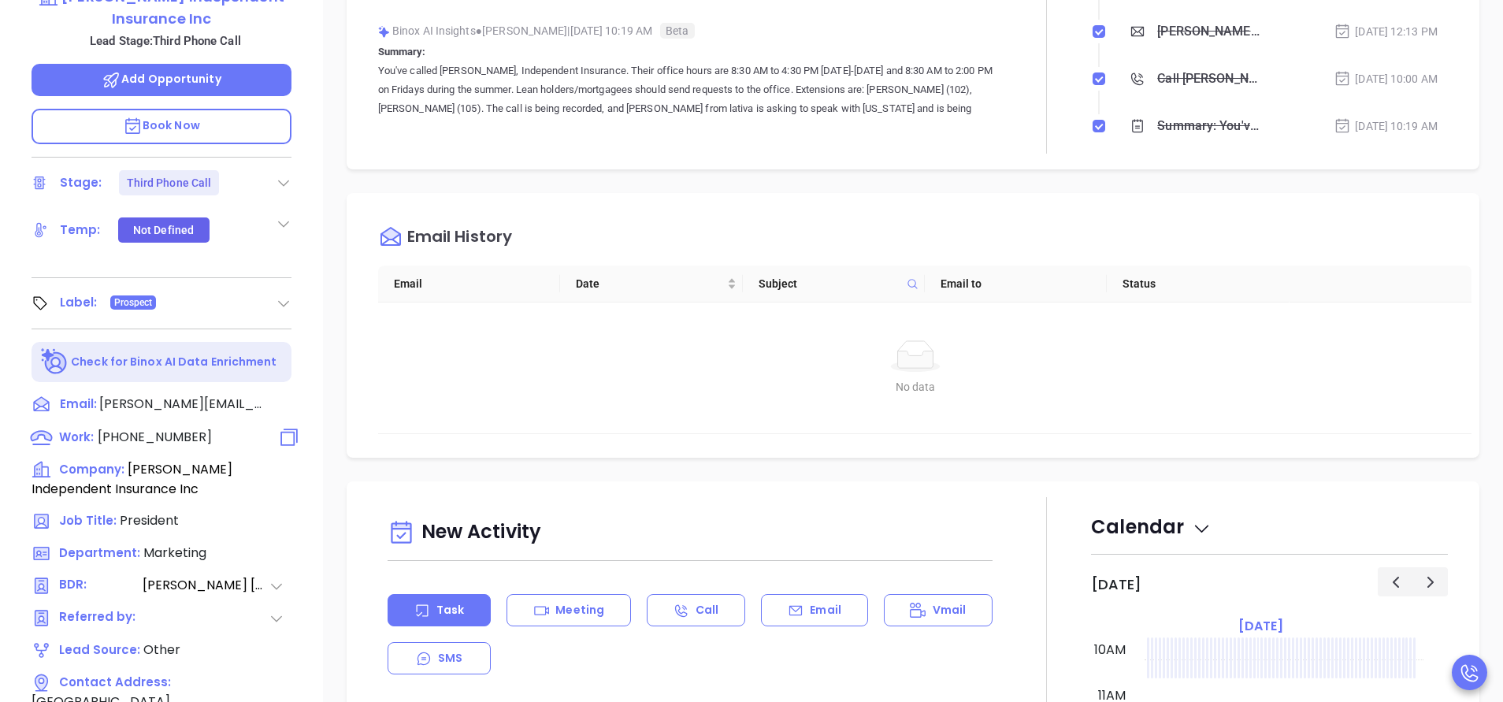
click at [181, 428] on span "[PHONE_NUMBER]" at bounding box center [155, 437] width 114 height 18
type input "[PHONE_NUMBER]"
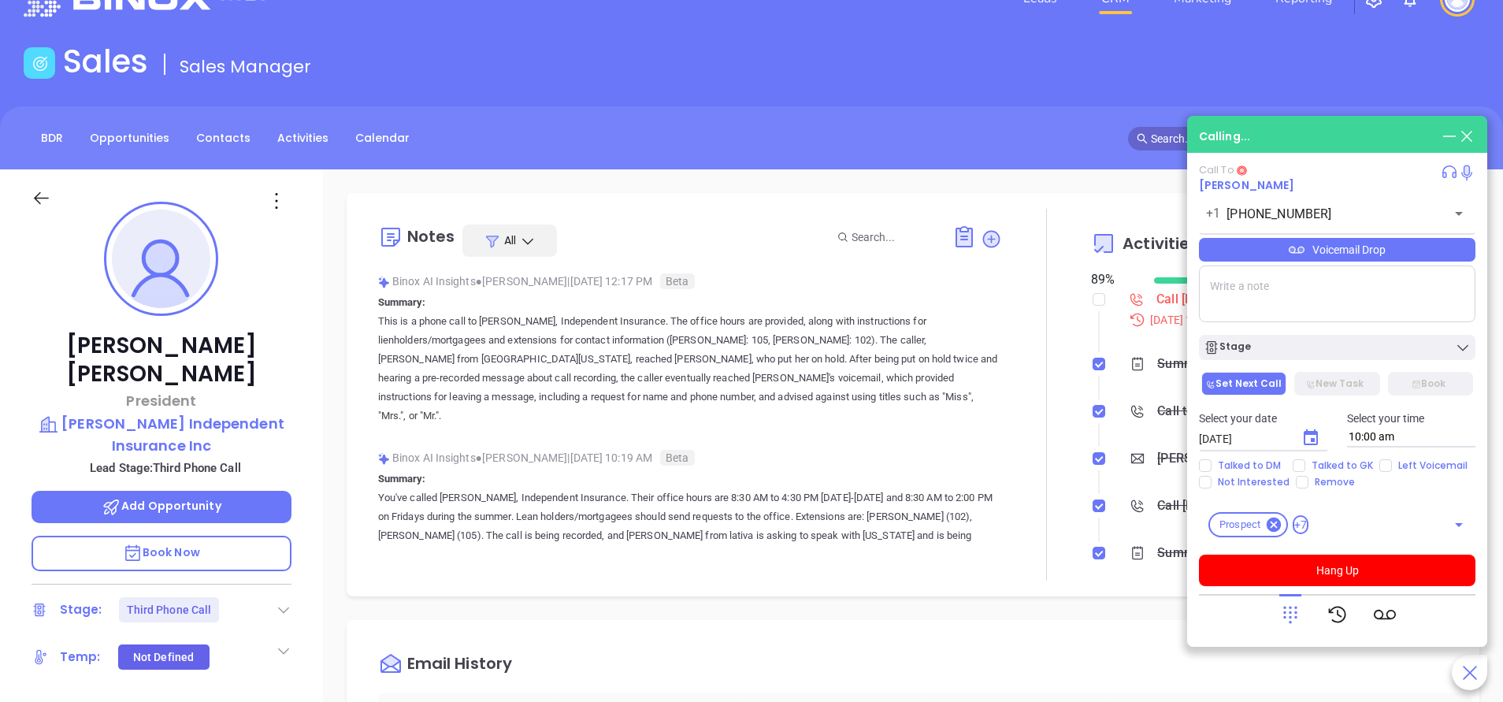
scroll to position [0, 0]
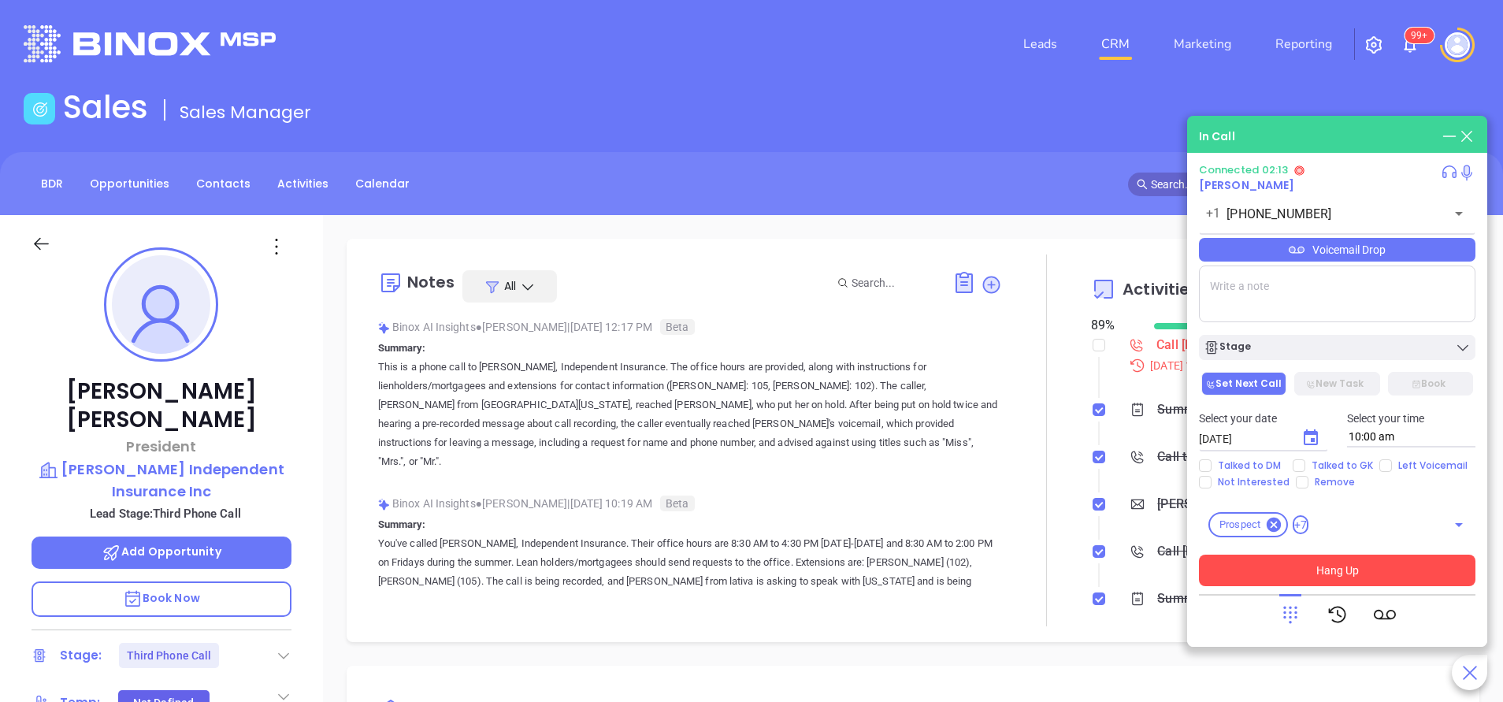
click at [1254, 555] on button "Hang Up" at bounding box center [1337, 571] width 277 height 32
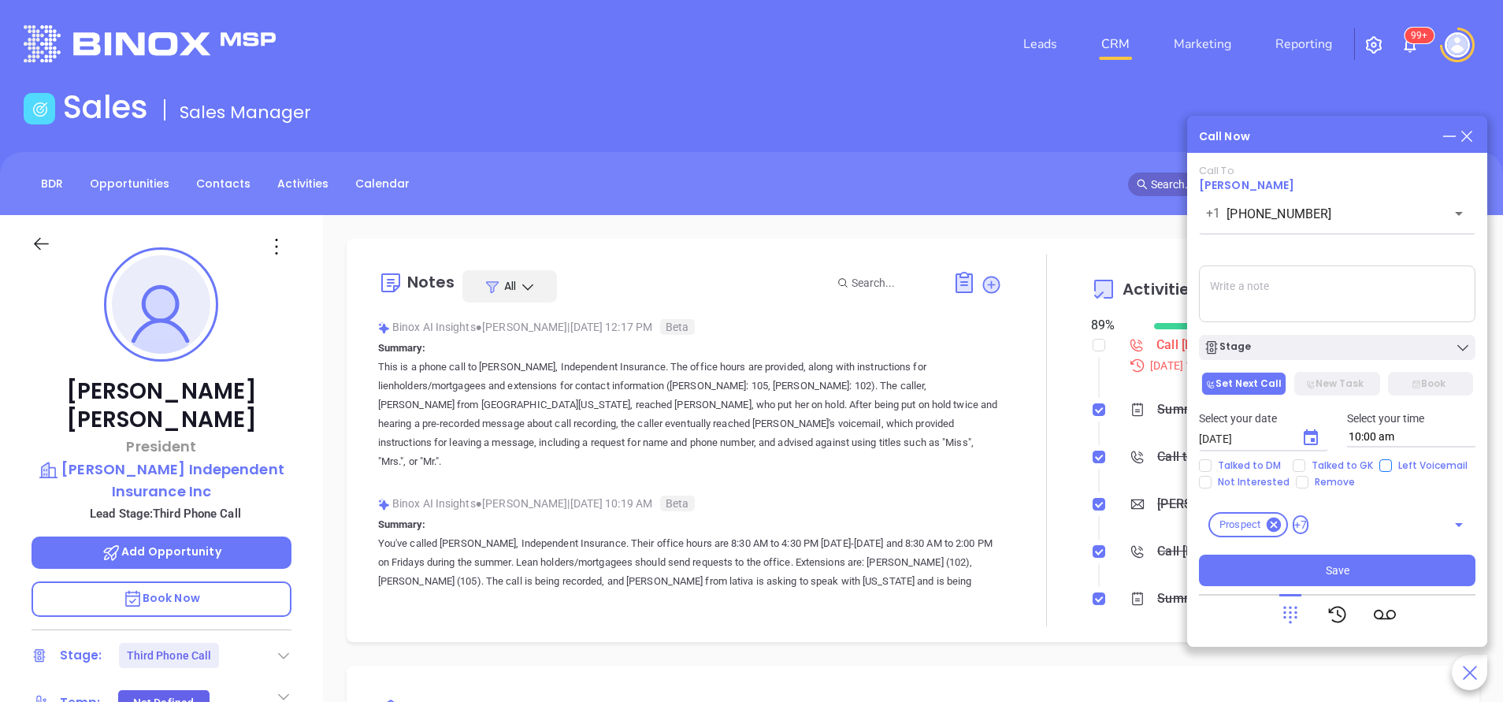
click at [1381, 463] on input "Left Voicemail" at bounding box center [1385, 465] width 13 height 13
checkbox input "true"
click at [1302, 347] on div "Stage" at bounding box center [1337, 348] width 267 height 16
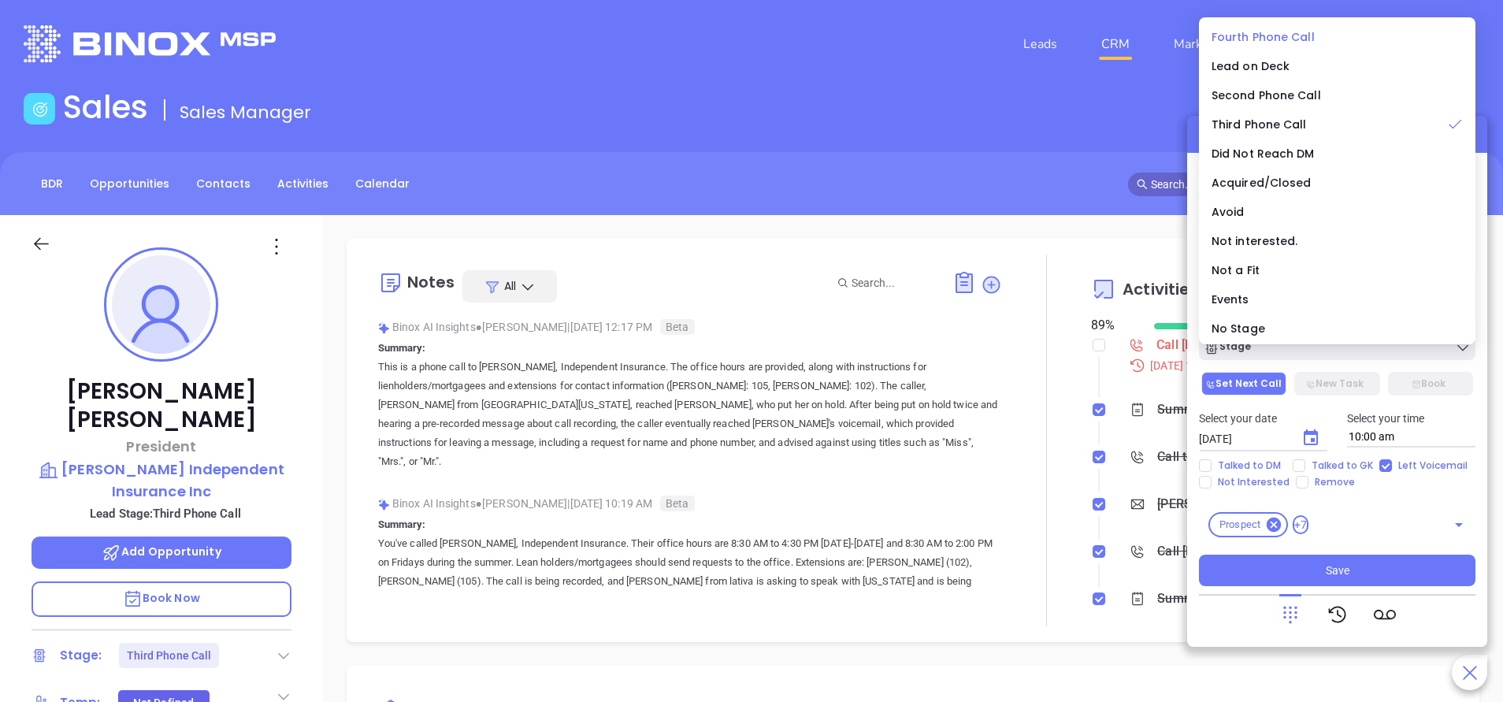
click at [1291, 32] on span "Fourth Phone Call" at bounding box center [1263, 37] width 103 height 16
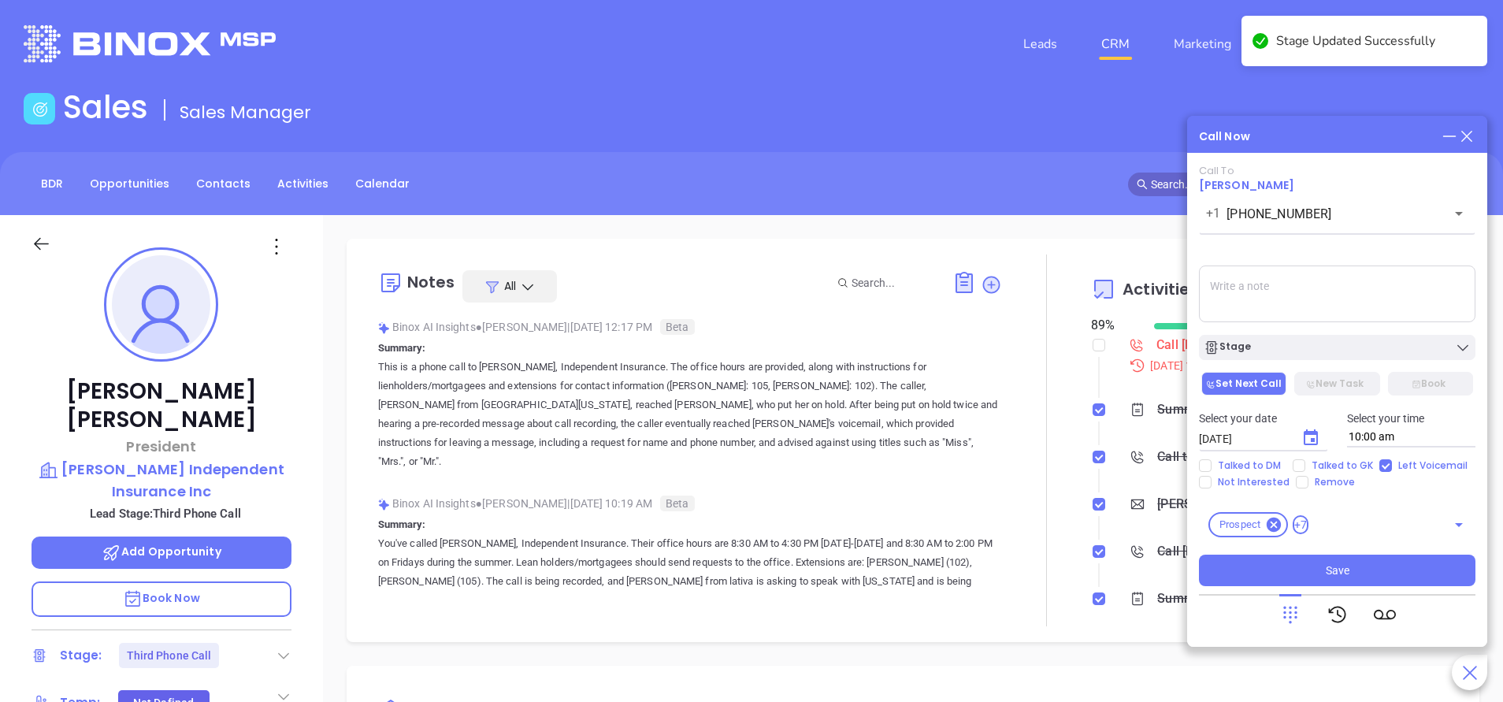
click at [1293, 295] on textarea at bounding box center [1337, 293] width 277 height 57
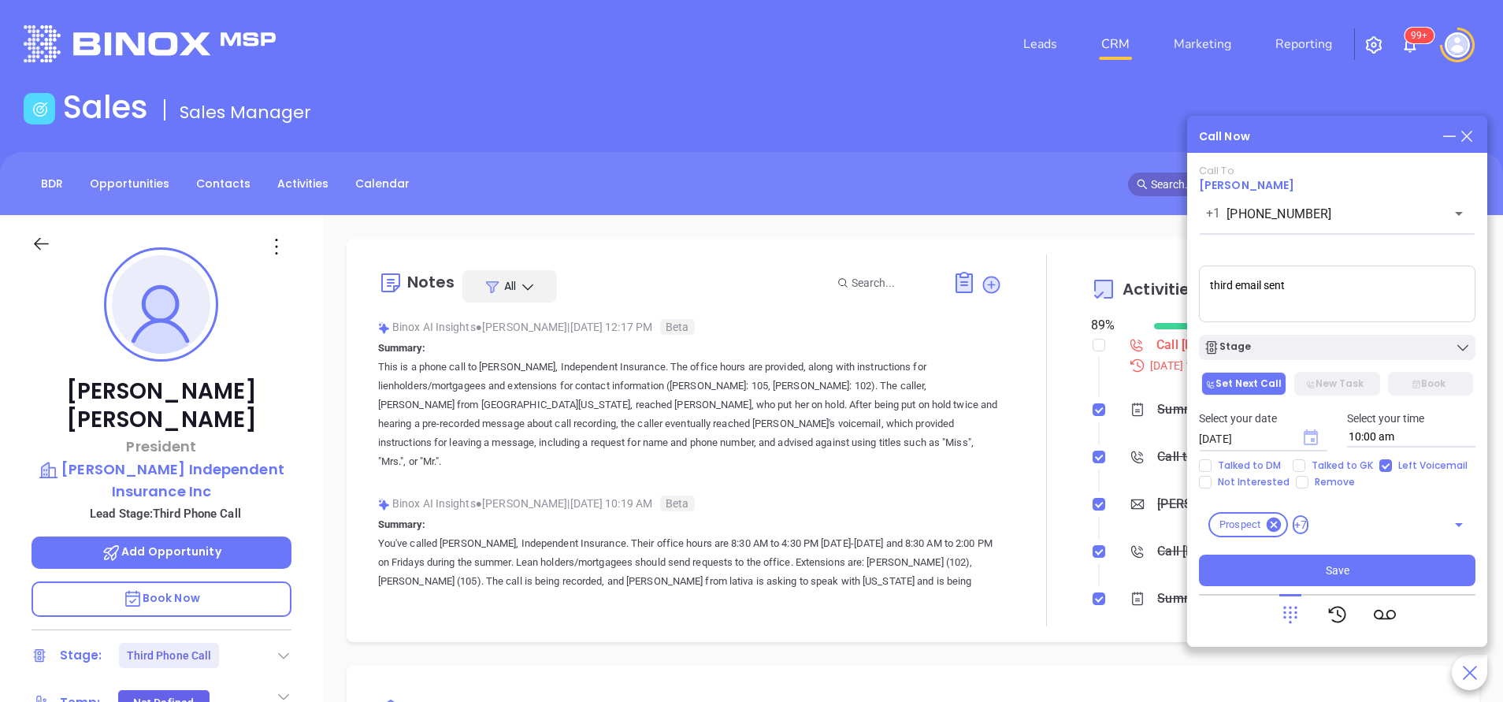
type textarea "third email sent"
click at [1308, 434] on icon "Choose date, selected date is Oct 11, 2025" at bounding box center [1311, 437] width 14 height 16
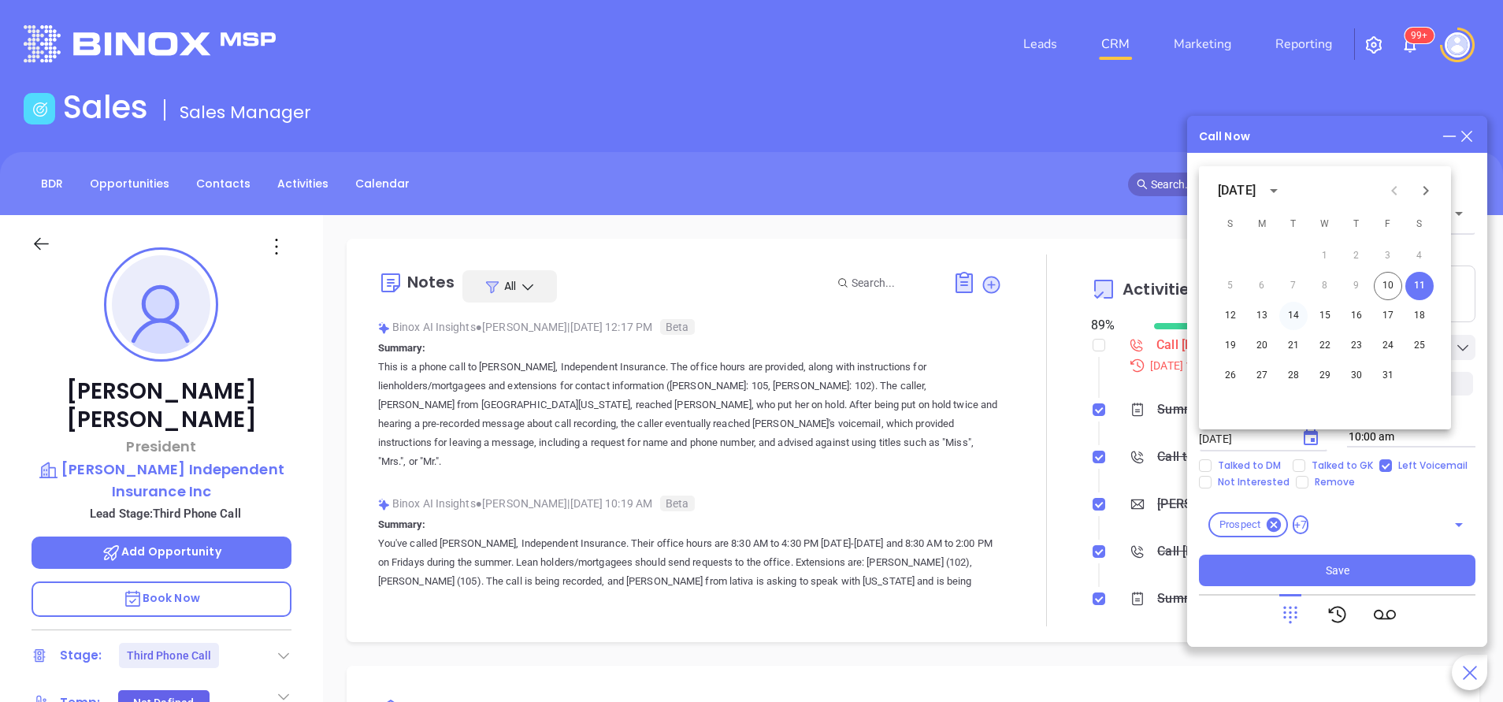
click at [1288, 317] on button "14" at bounding box center [1293, 316] width 28 height 28
type input "10/14/2025"
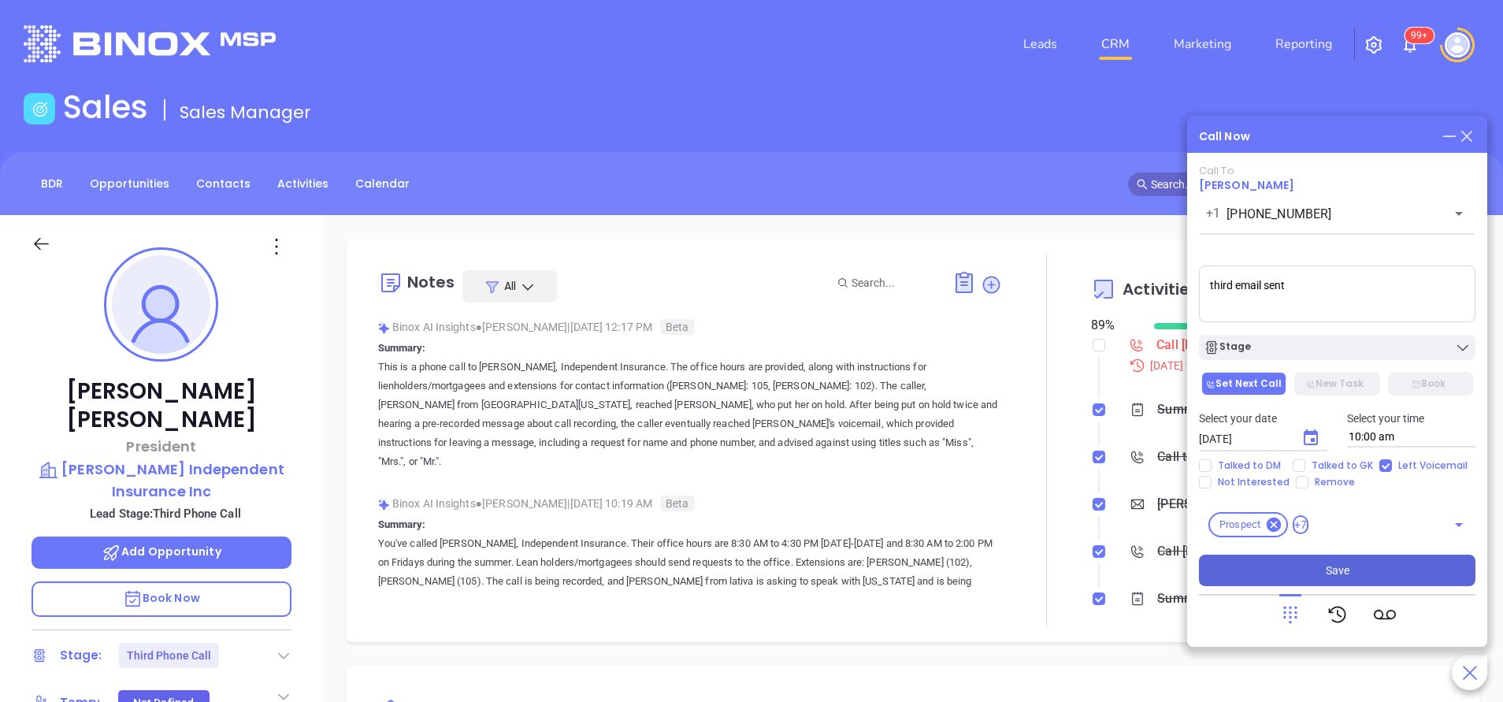
drag, startPoint x: 1398, startPoint y: 572, endPoint x: 1324, endPoint y: 547, distance: 78.2
click at [1398, 572] on button "Save" at bounding box center [1337, 571] width 277 height 32
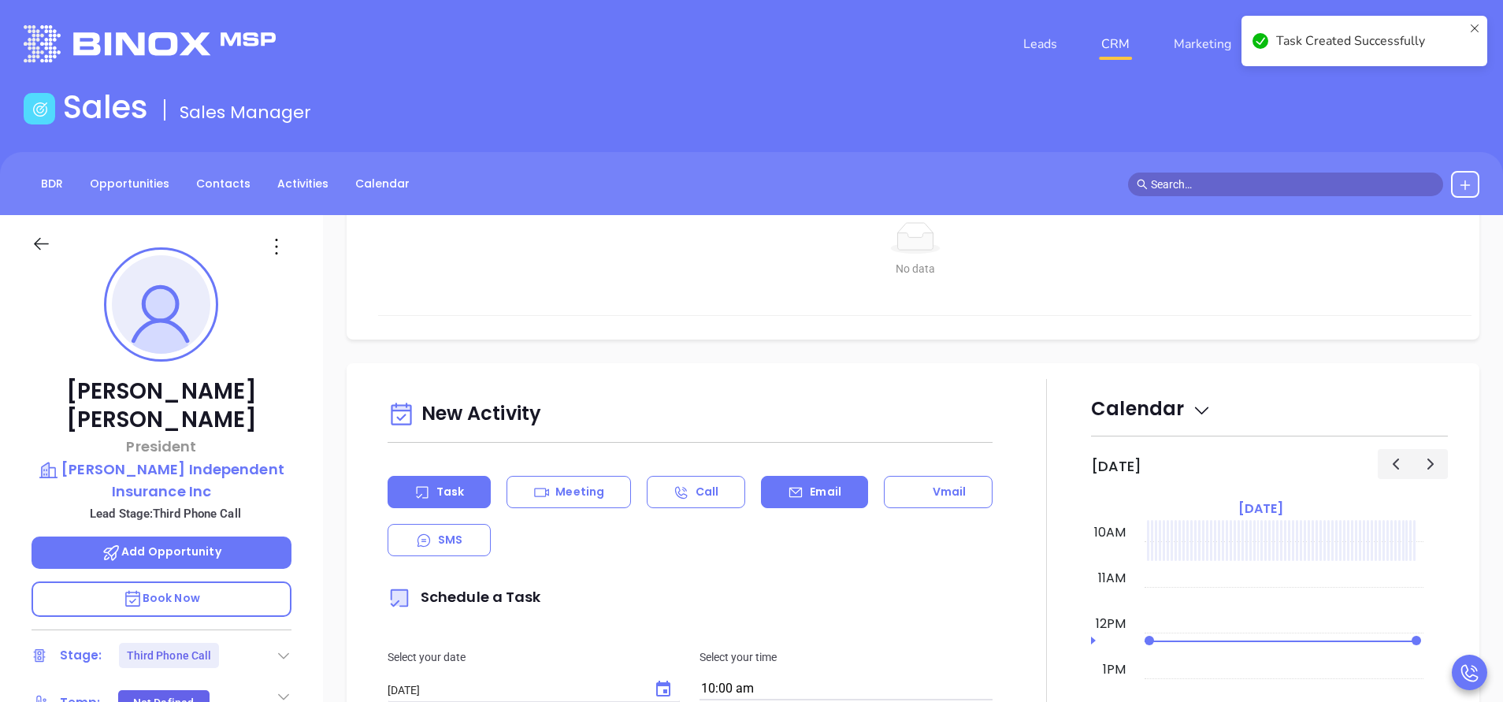
click at [796, 486] on div "Email" at bounding box center [814, 492] width 106 height 32
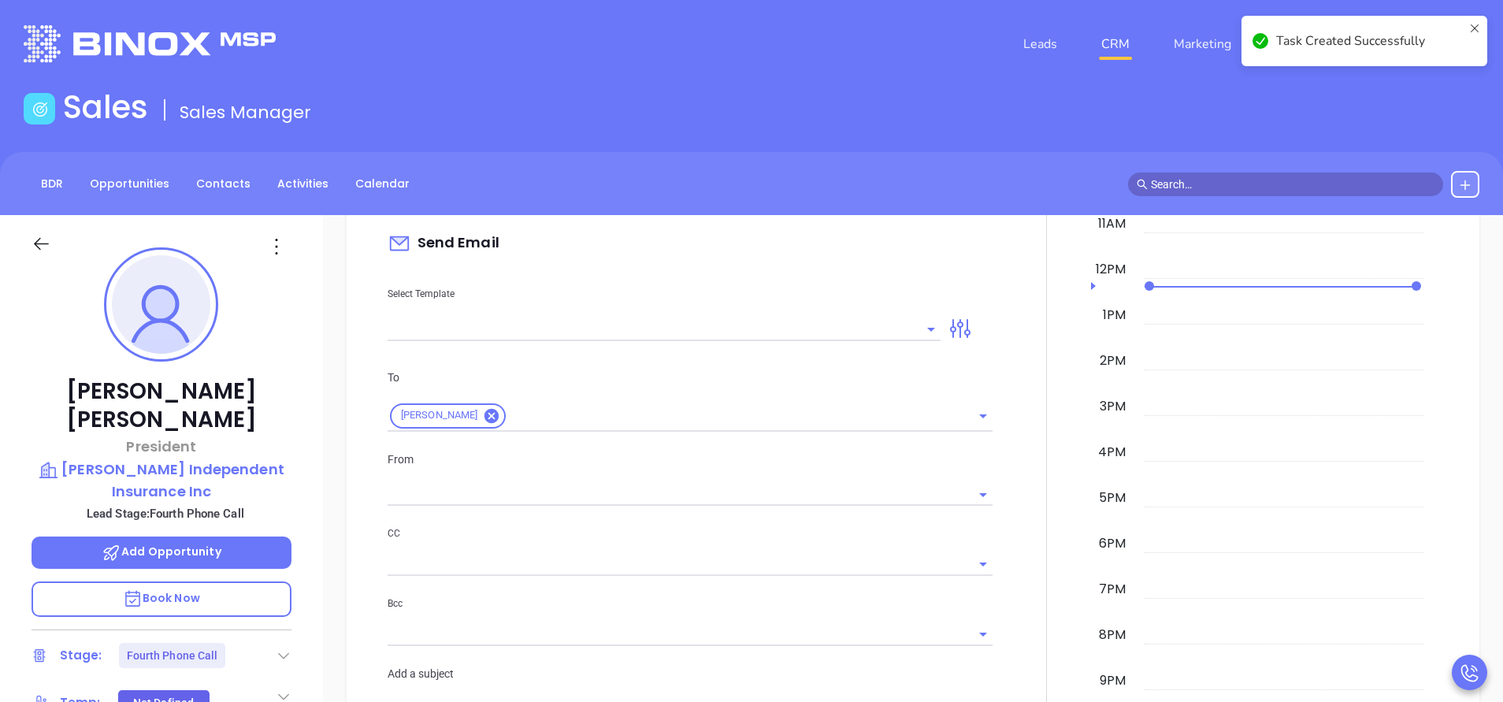
type input "[PERSON_NAME]"
click at [712, 332] on input "text" at bounding box center [652, 328] width 529 height 23
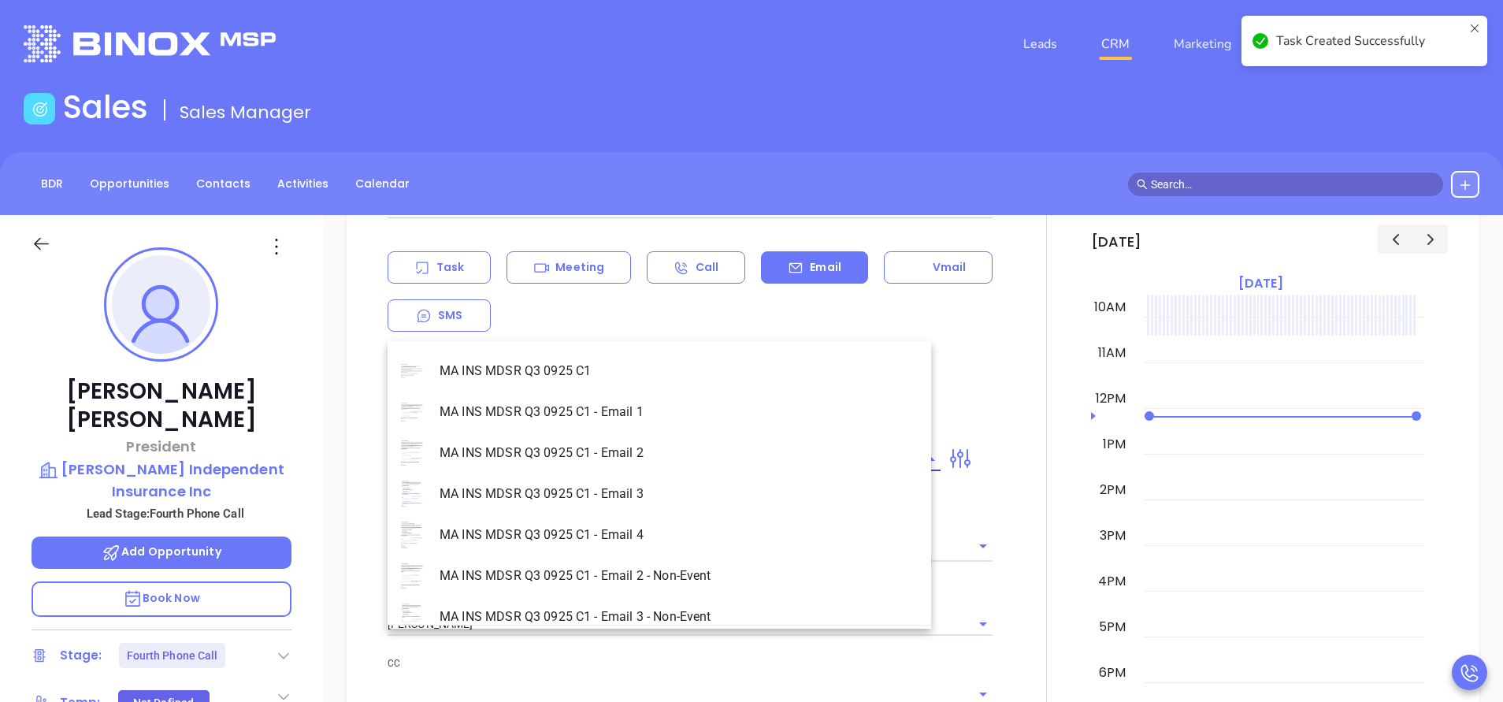
scroll to position [945, 0]
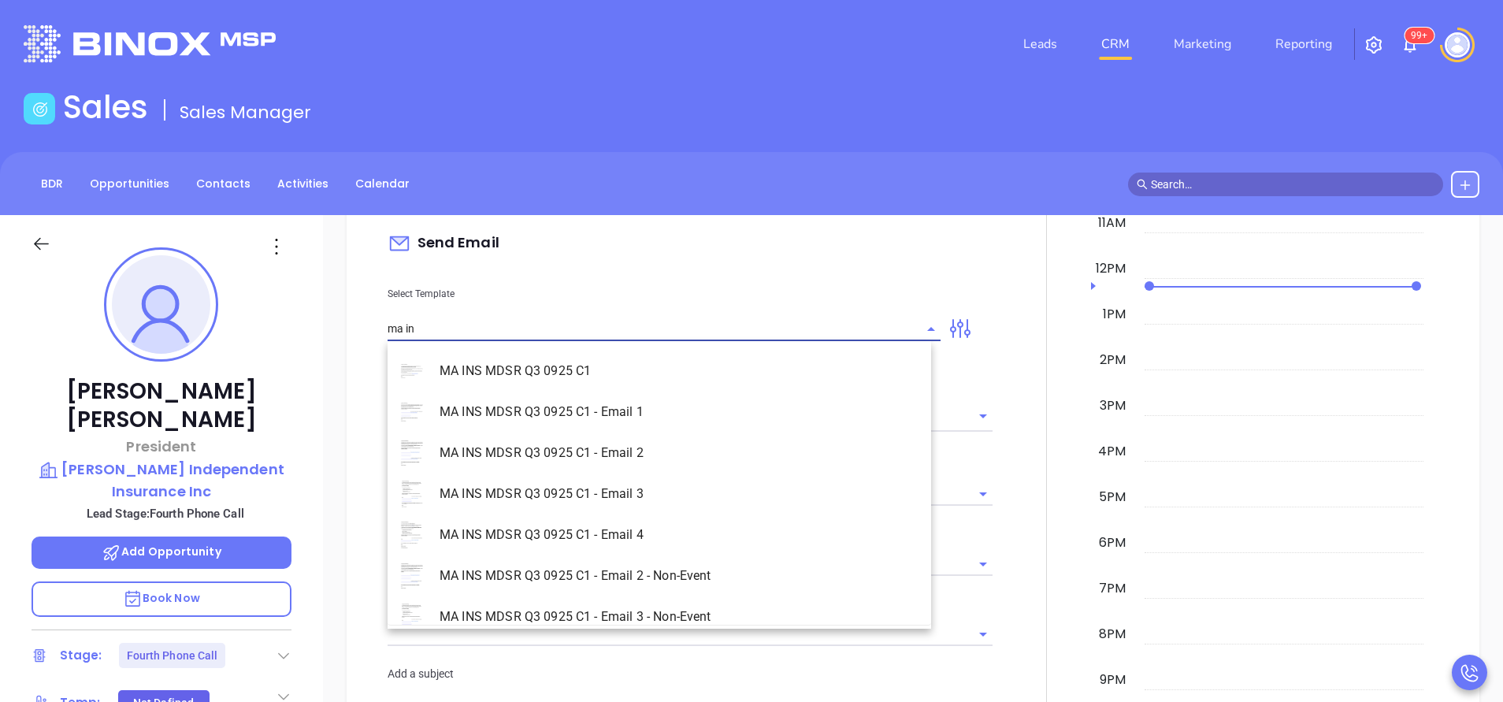
click at [725, 615] on li "MA INS MDSR Q3 0925 C1 - Email 3 - Non-Event" at bounding box center [660, 616] width 544 height 41
type input "MA INS MDSR Q3 0925 C1 - Email 3 - Non-Event"
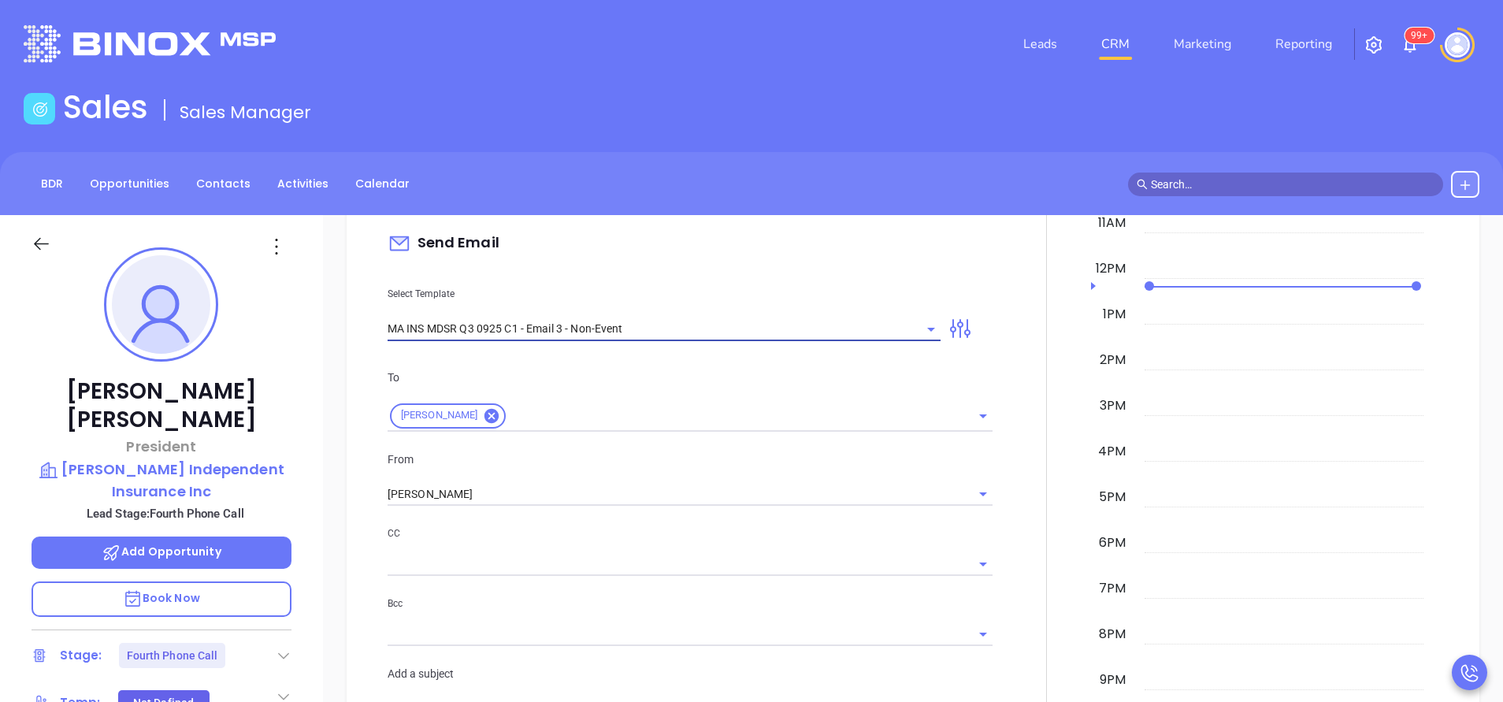
type input "Regina, one agency thought they were all set…"
type input "MA INS MDSR Q3 0925 C1 - Email 3 - Non-Event"
click at [491, 489] on input "[PERSON_NAME]" at bounding box center [668, 494] width 561 height 23
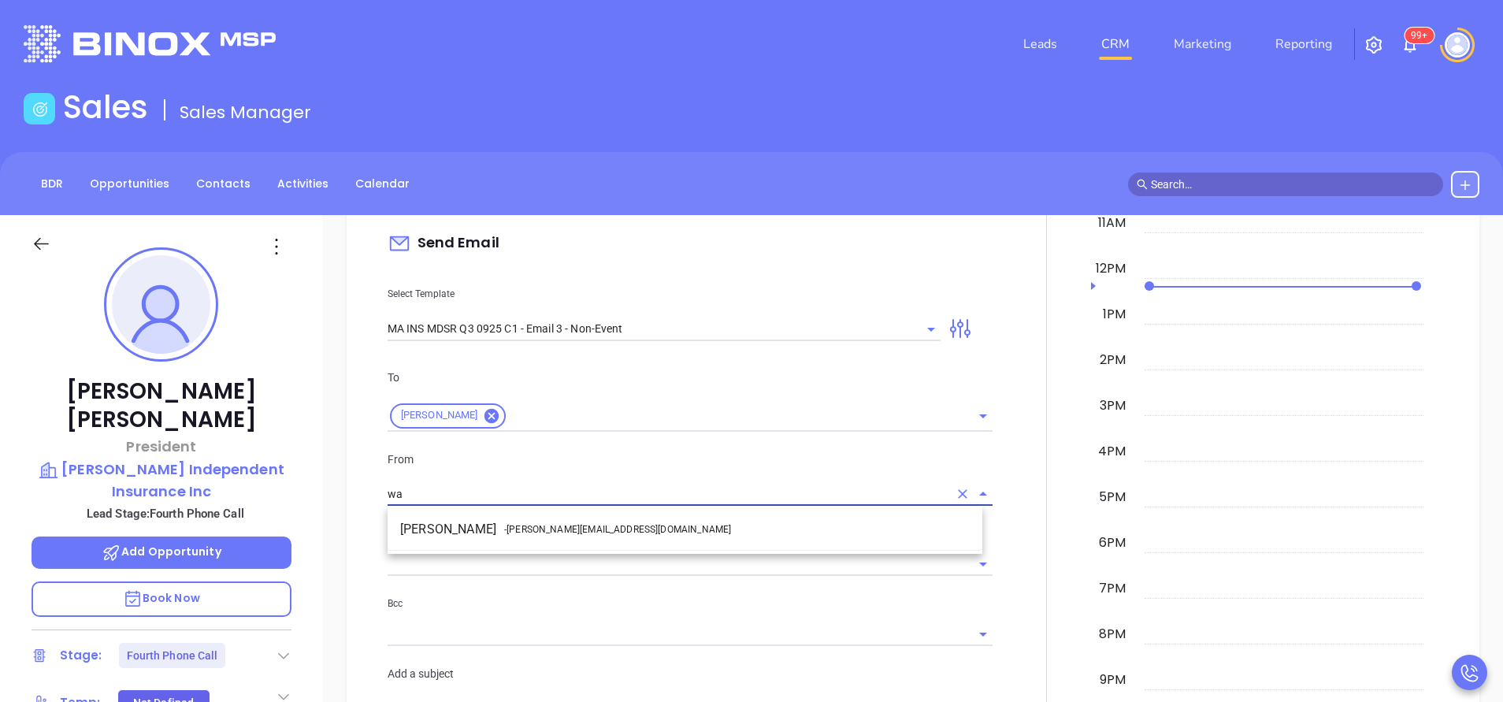
click at [545, 523] on li "Walter Contreras - walter@motiva.net" at bounding box center [685, 529] width 595 height 28
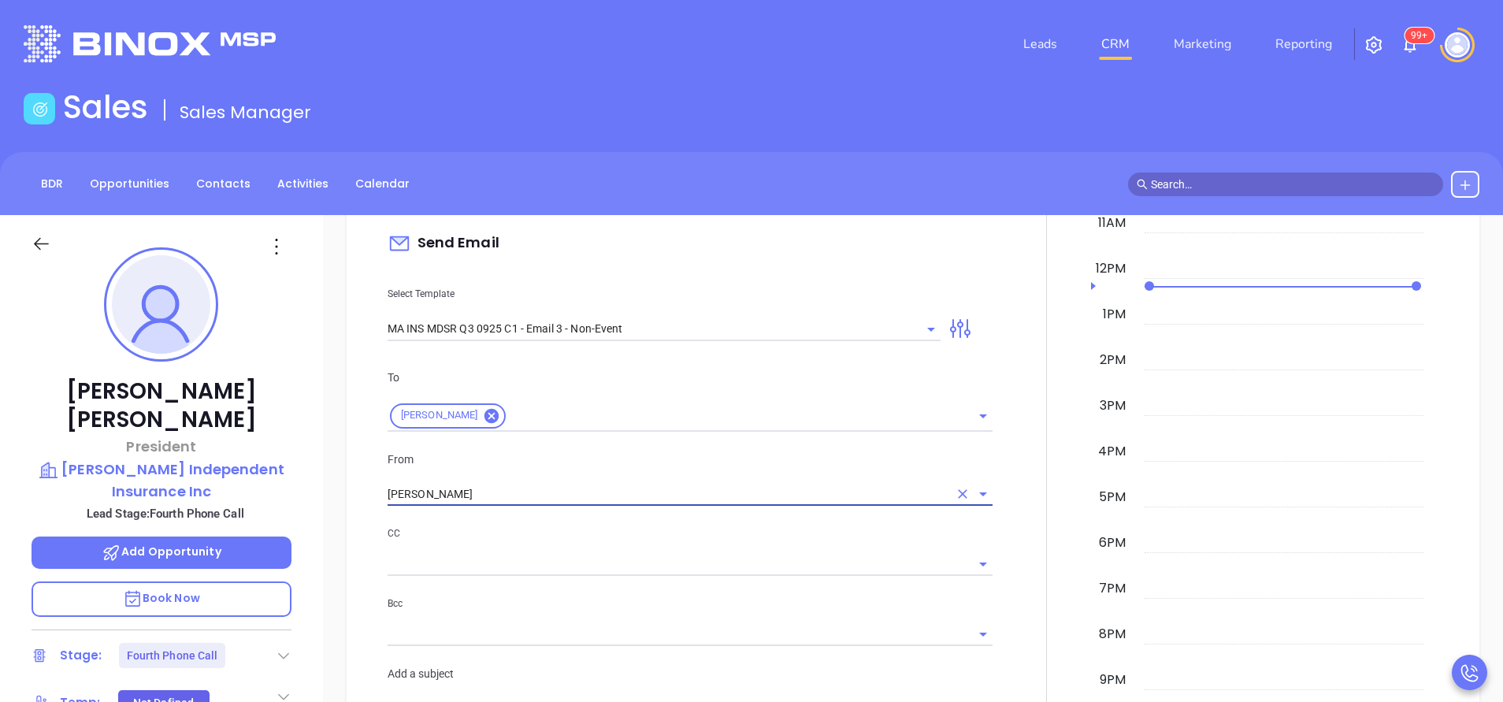
type input "Walter Contreras"
click at [688, 579] on div "CC Bcc" at bounding box center [690, 594] width 624 height 139
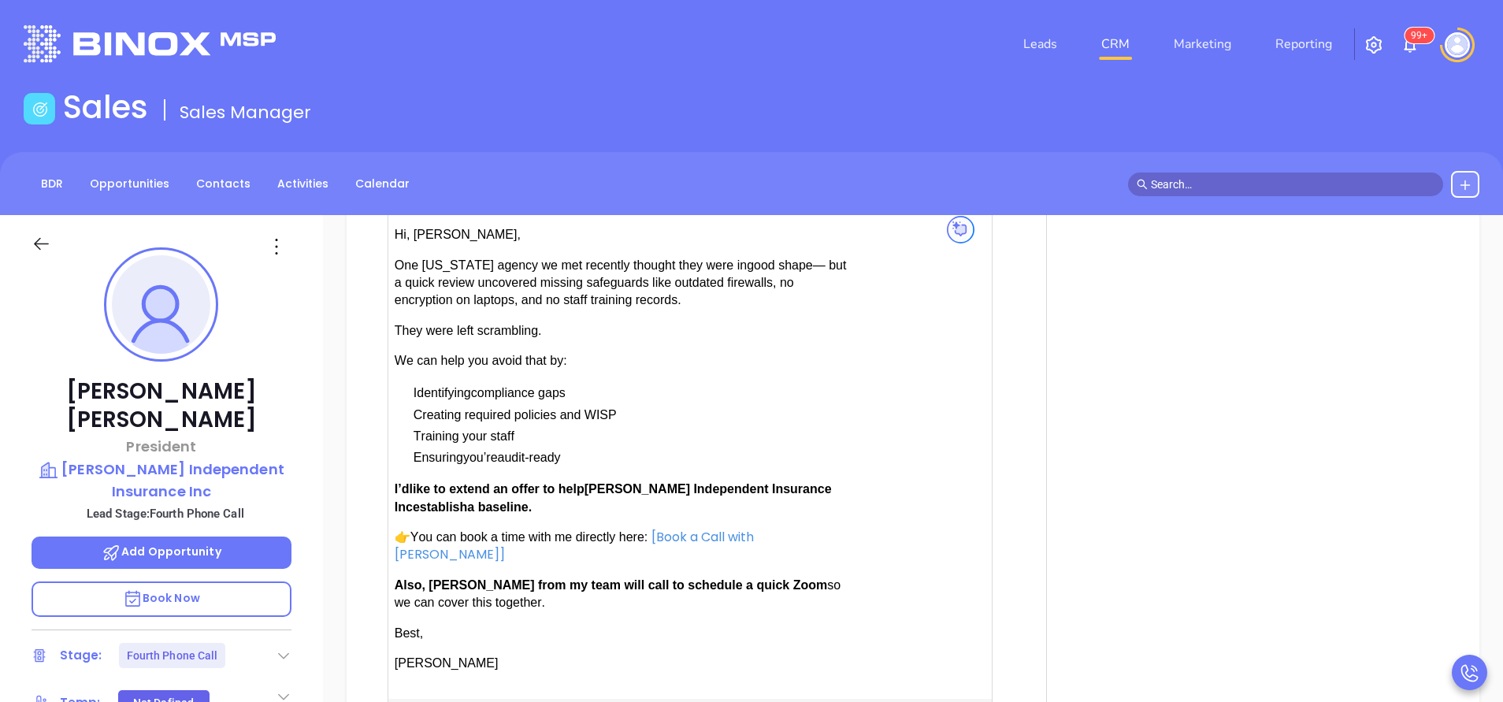
scroll to position [1536, 0]
click at [416, 504] on span "establish" at bounding box center [440, 504] width 54 height 13
click at [446, 576] on span "Also, Anabell from my team will call to schedule a quick Zoom" at bounding box center [611, 582] width 432 height 13
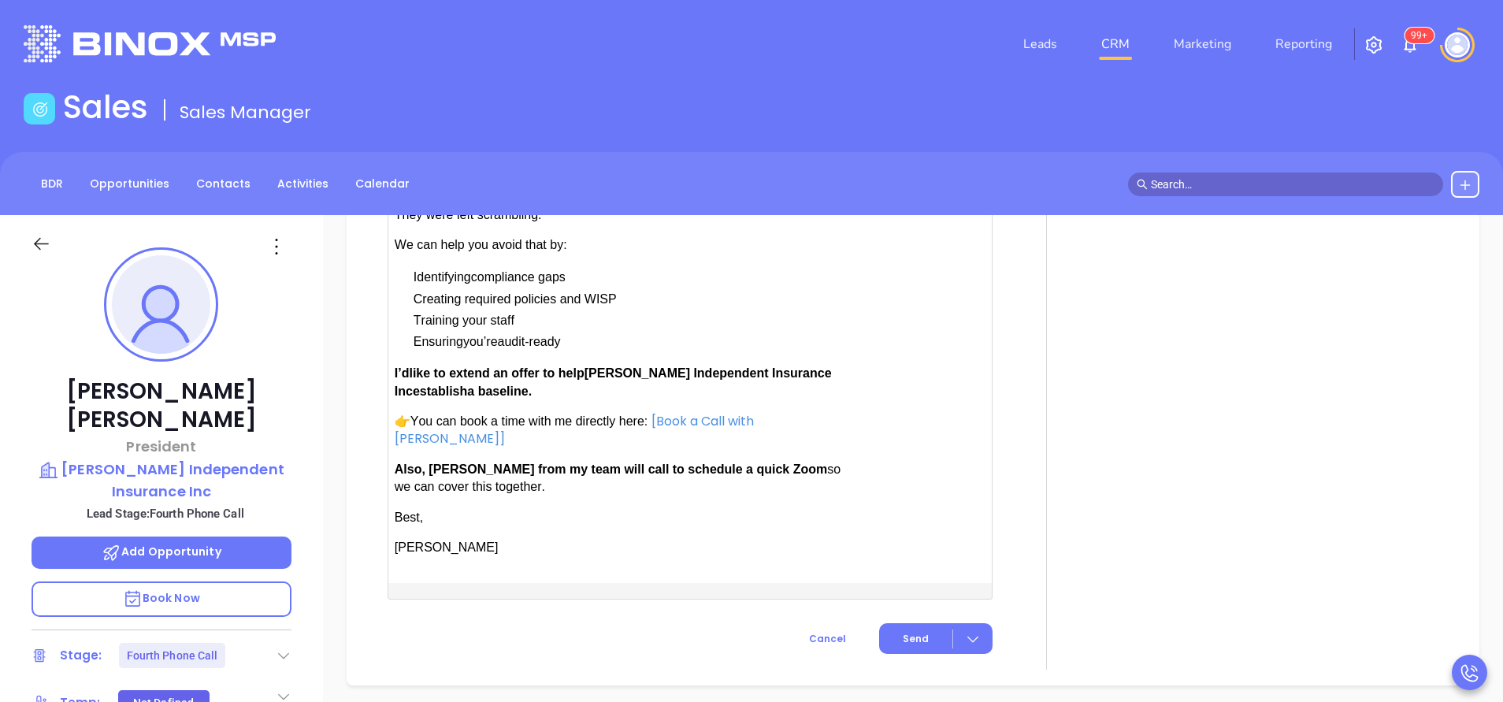
scroll to position [1751, 0]
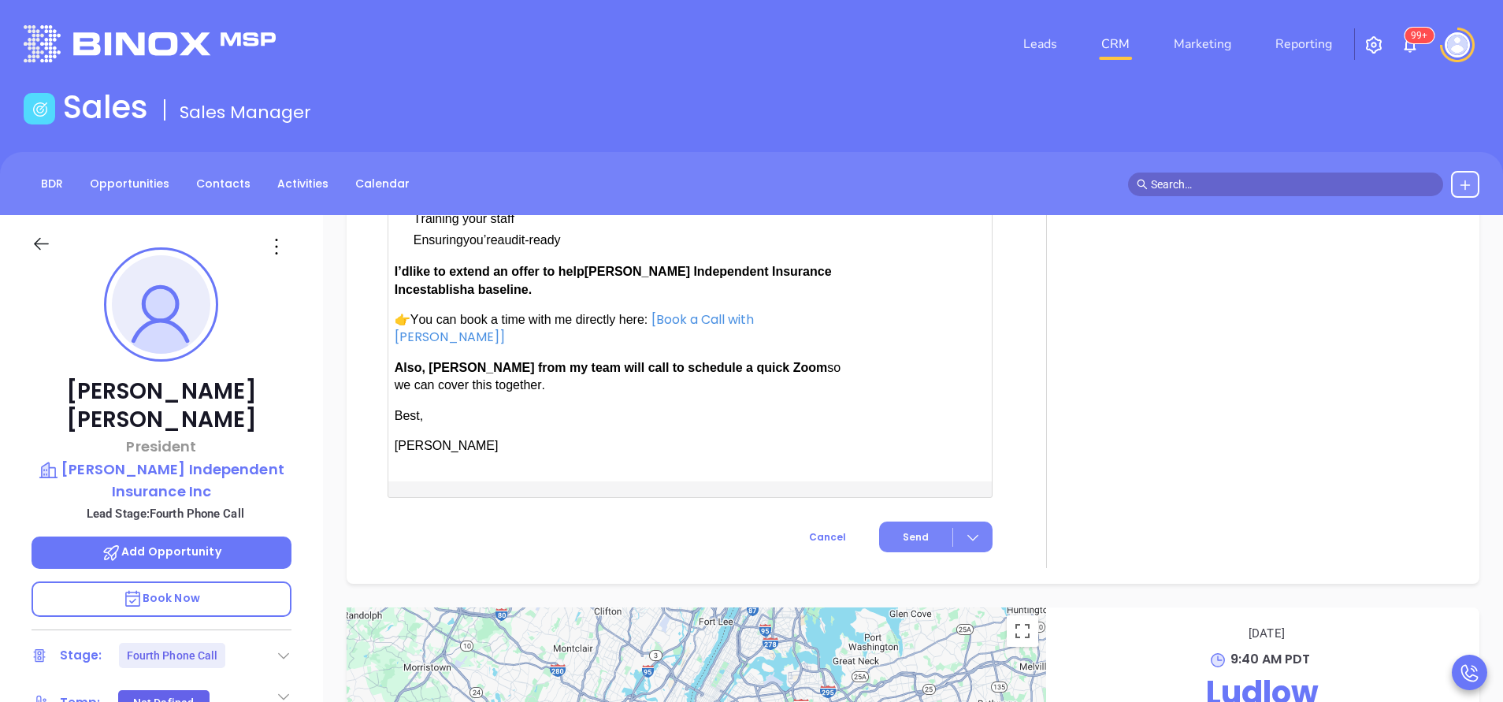
click at [911, 530] on span "Send" at bounding box center [916, 537] width 26 height 14
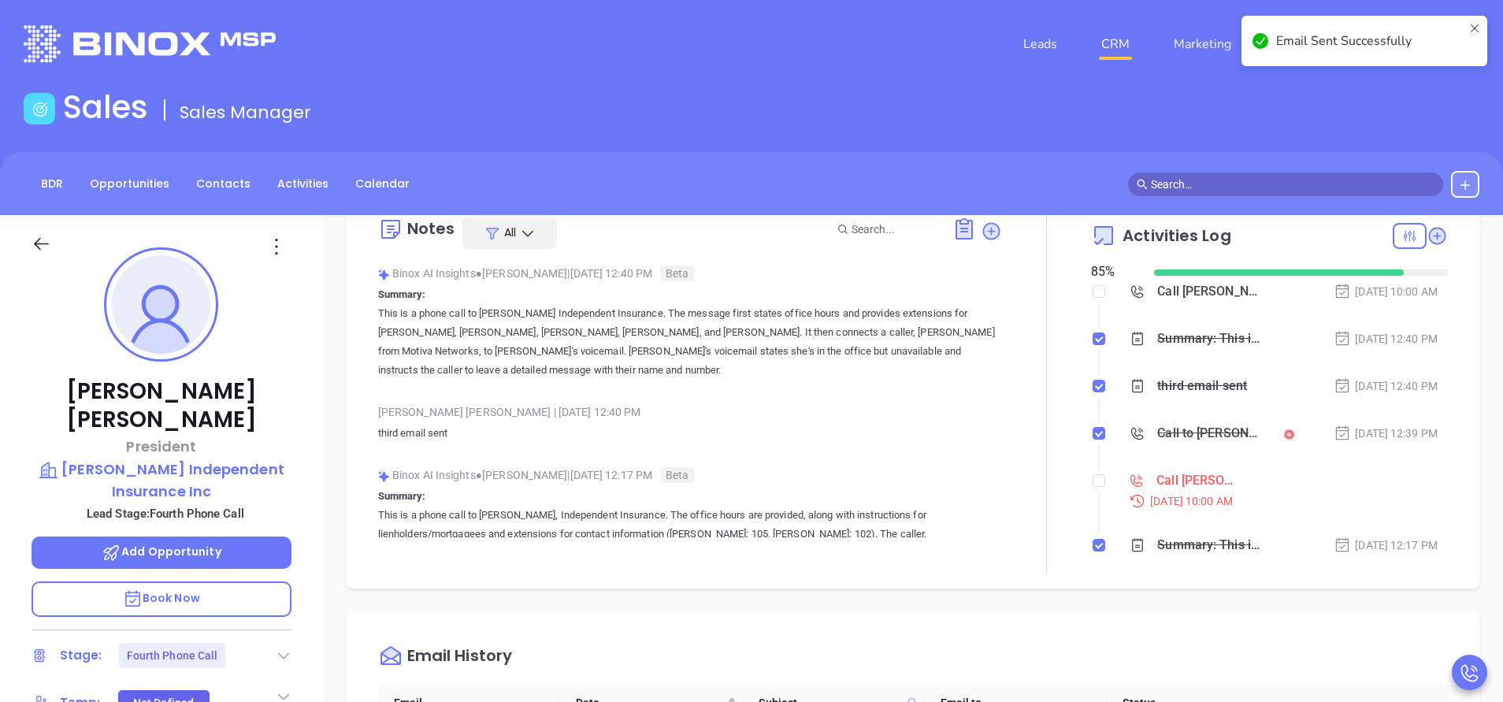
scroll to position [0, 0]
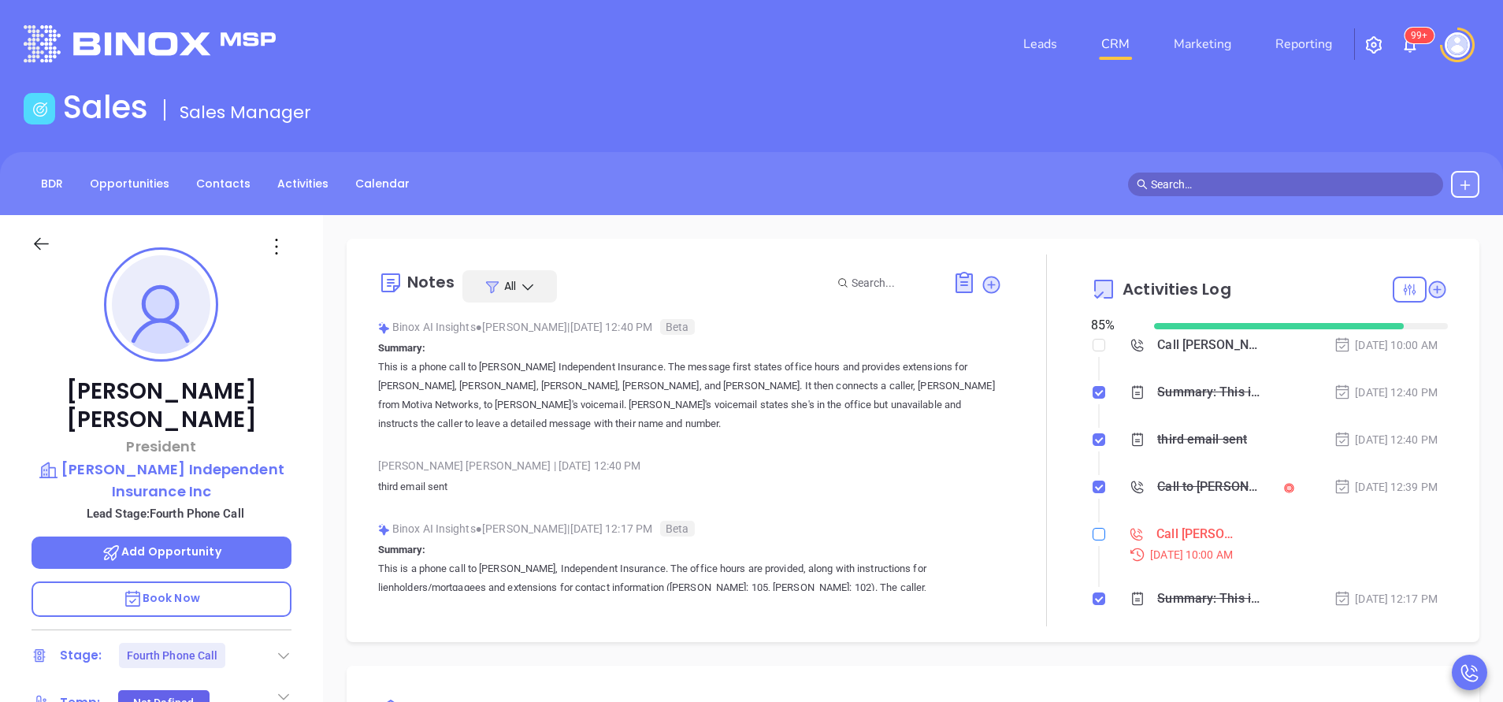
click at [1093, 536] on input "checkbox" at bounding box center [1099, 534] width 13 height 13
checkbox input "true"
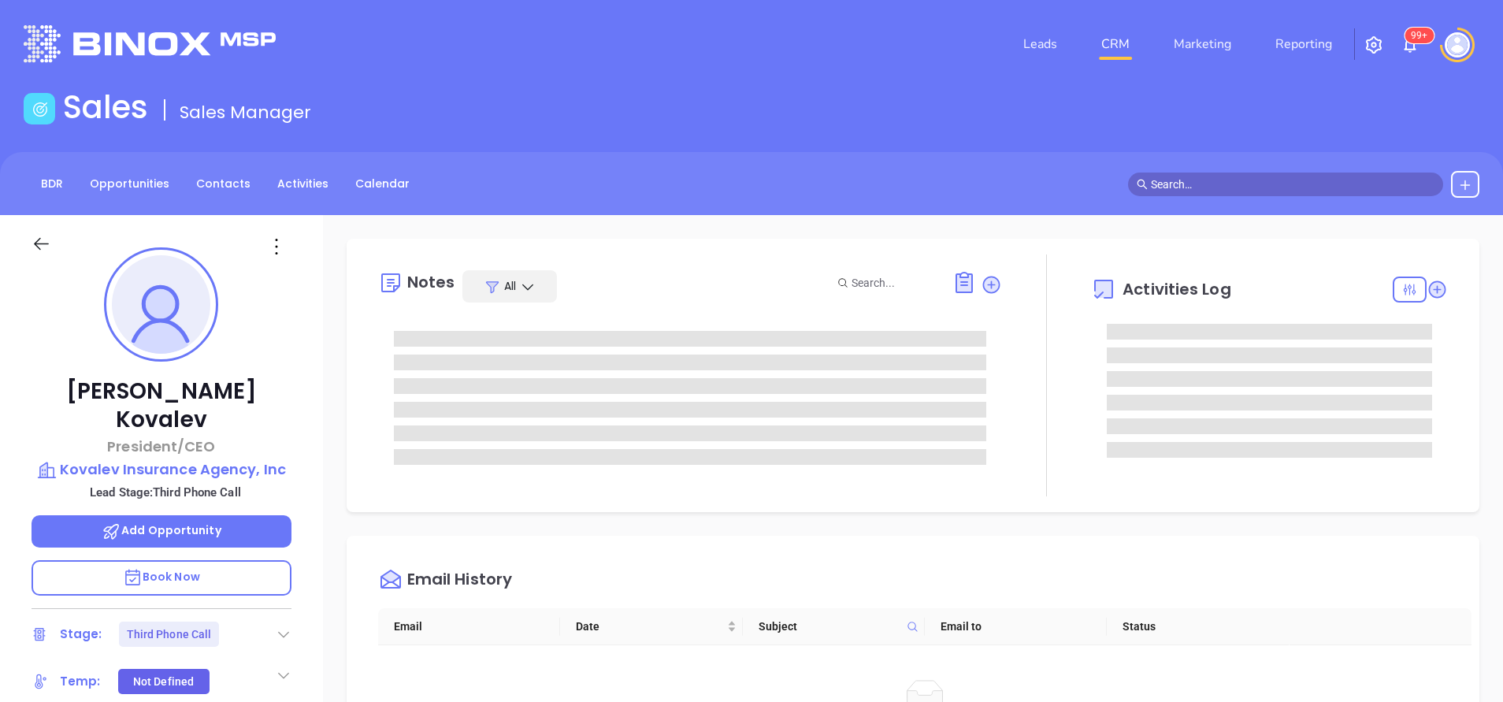
type input "[PERSON_NAME]"
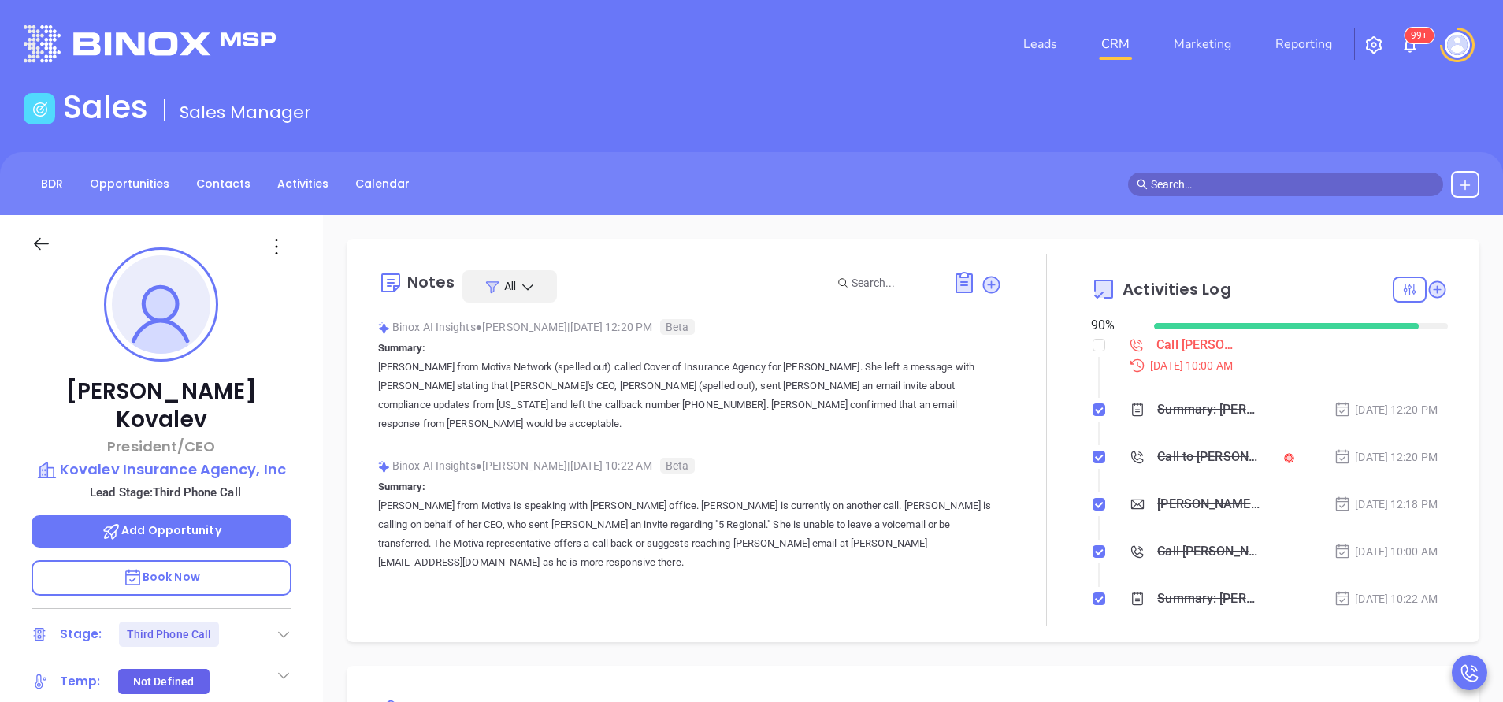
scroll to position [458, 0]
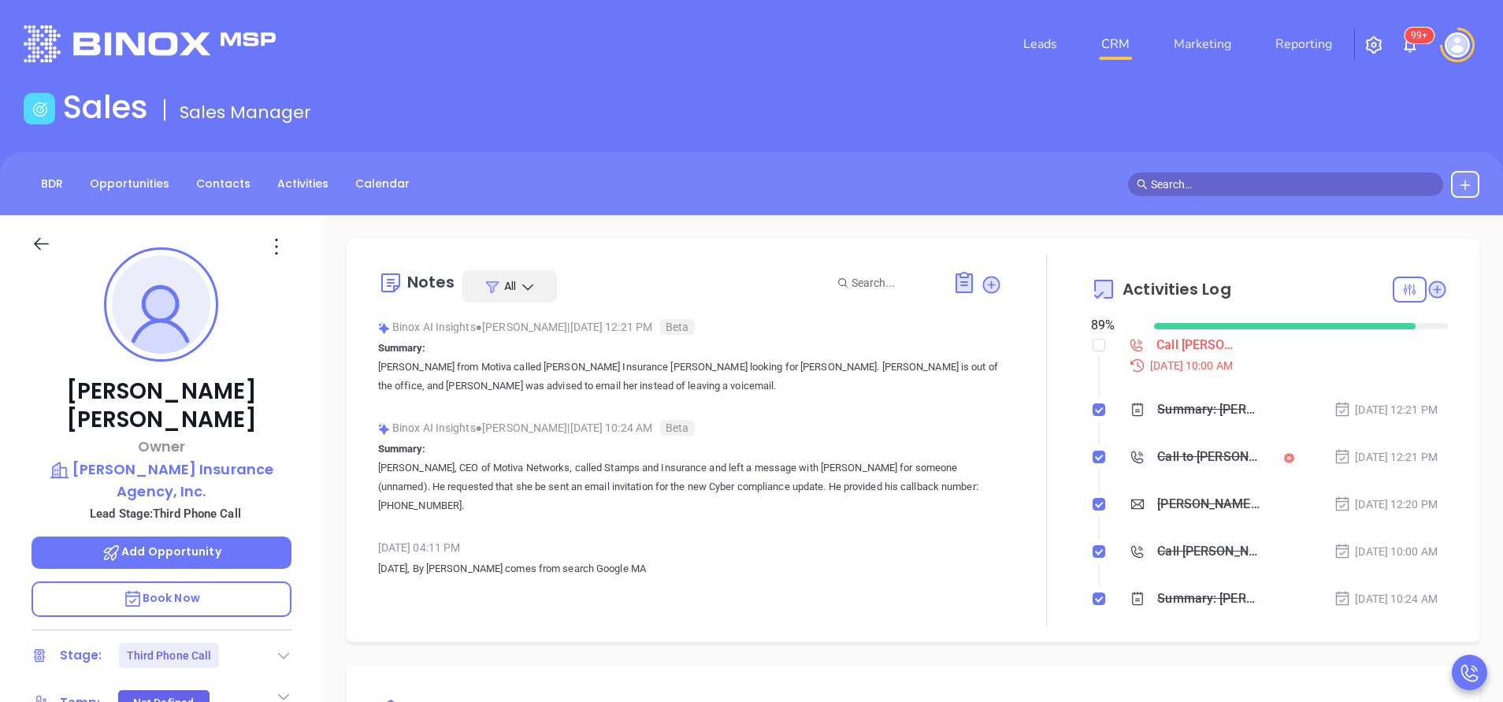
scroll to position [458, 0]
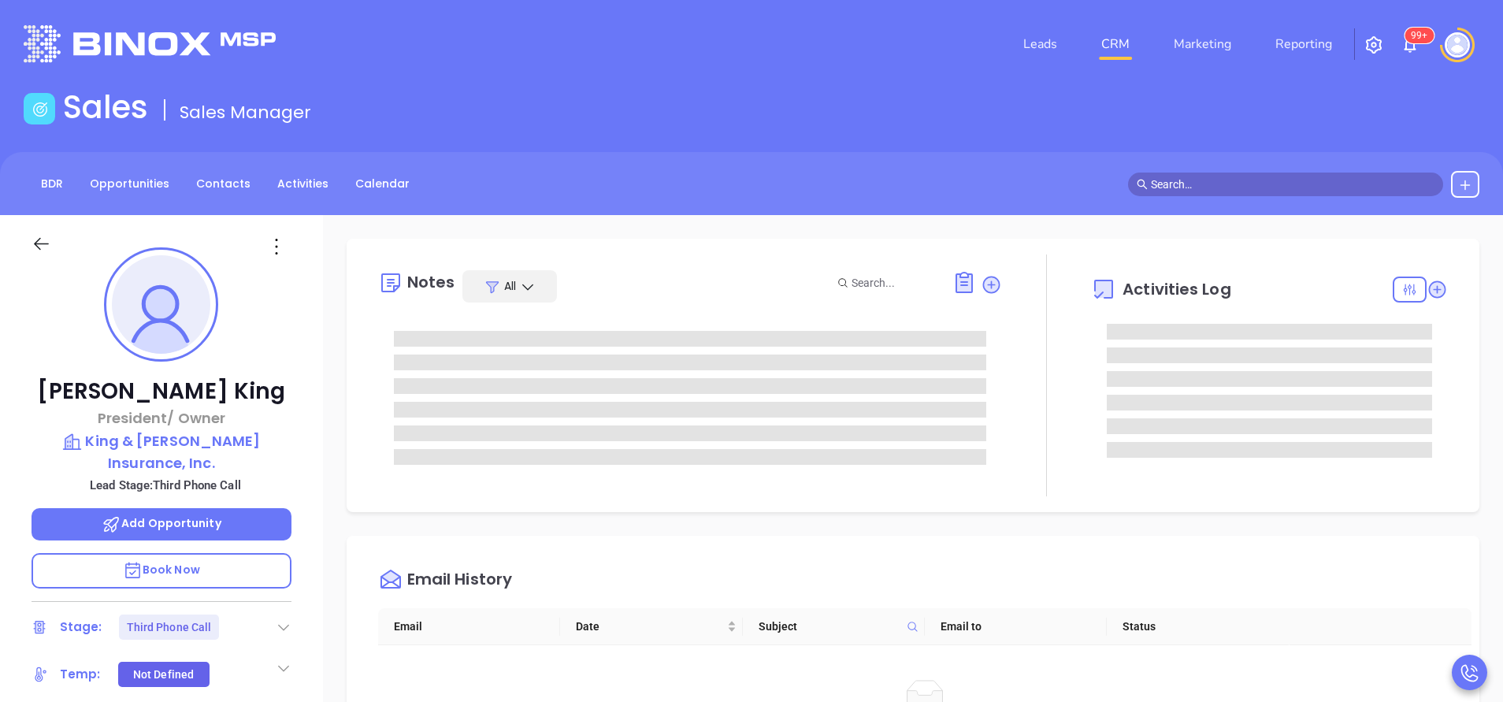
type input "[PERSON_NAME]"
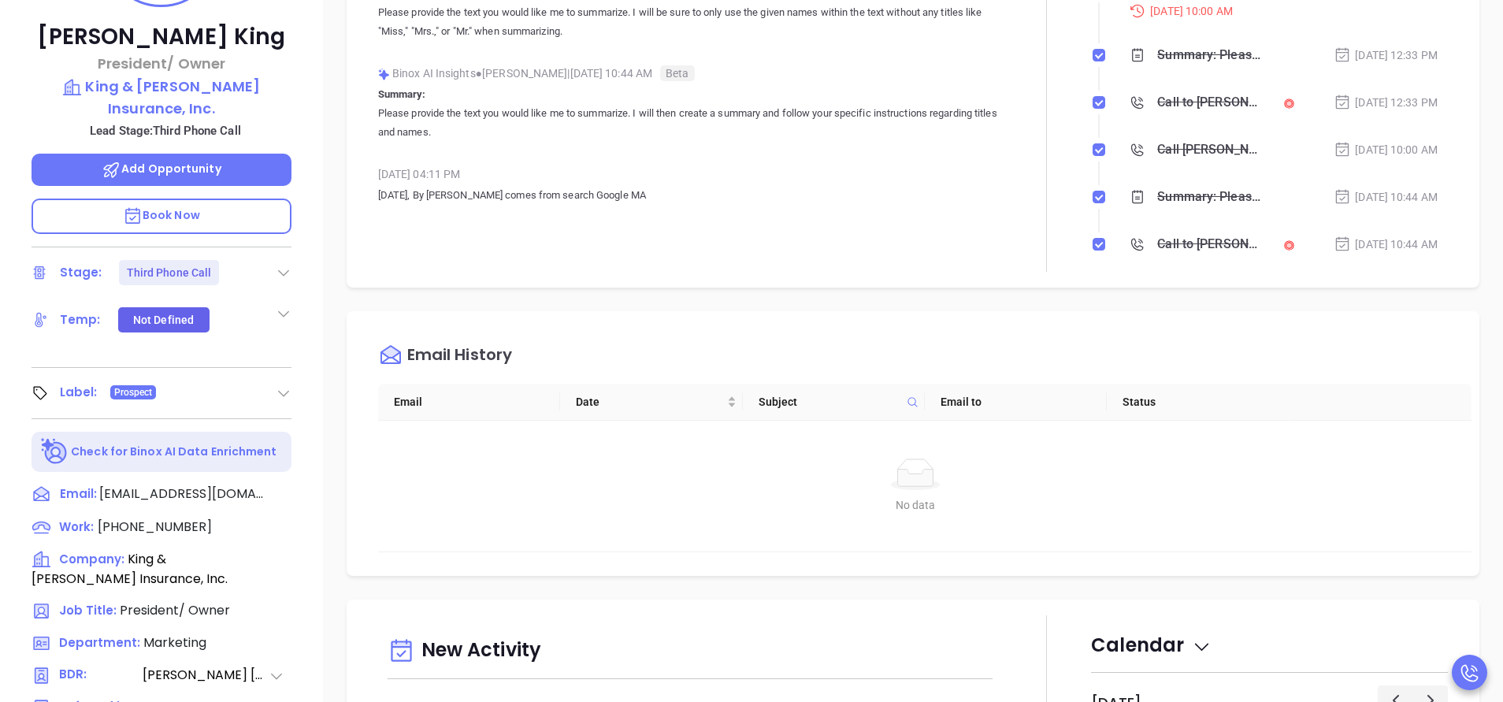
scroll to position [591, 0]
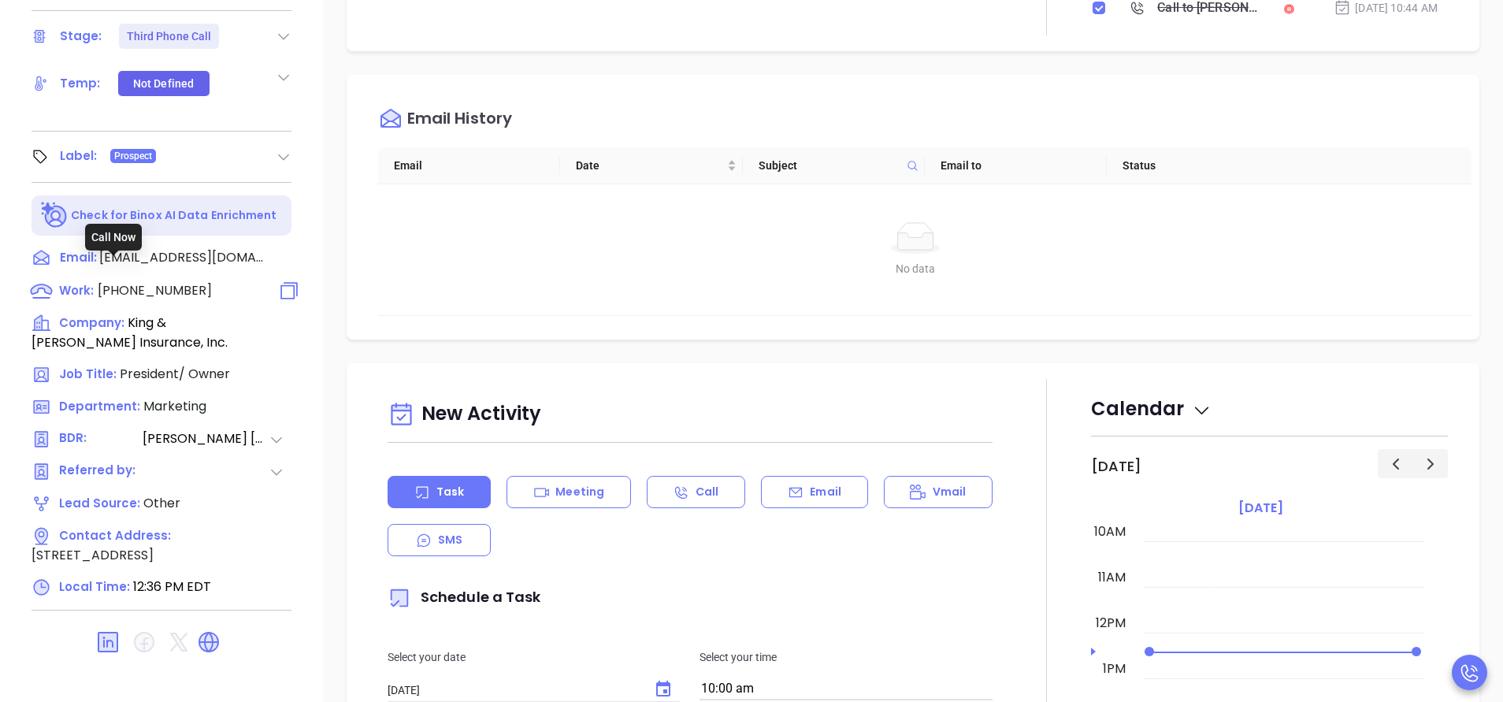
click at [180, 281] on span "[PHONE_NUMBER]" at bounding box center [155, 290] width 114 height 18
type input "[PHONE_NUMBER]"
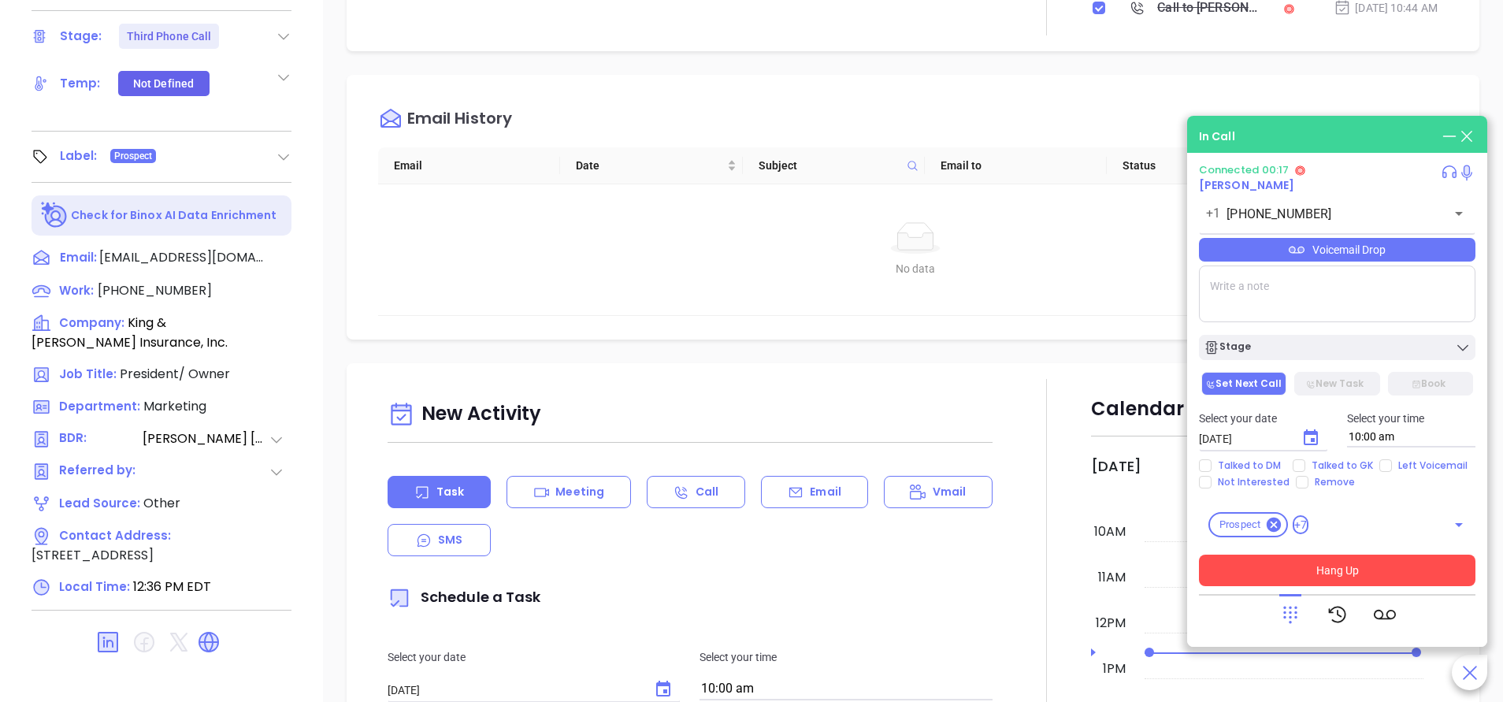
click at [1334, 556] on button "Hang Up" at bounding box center [1337, 571] width 277 height 32
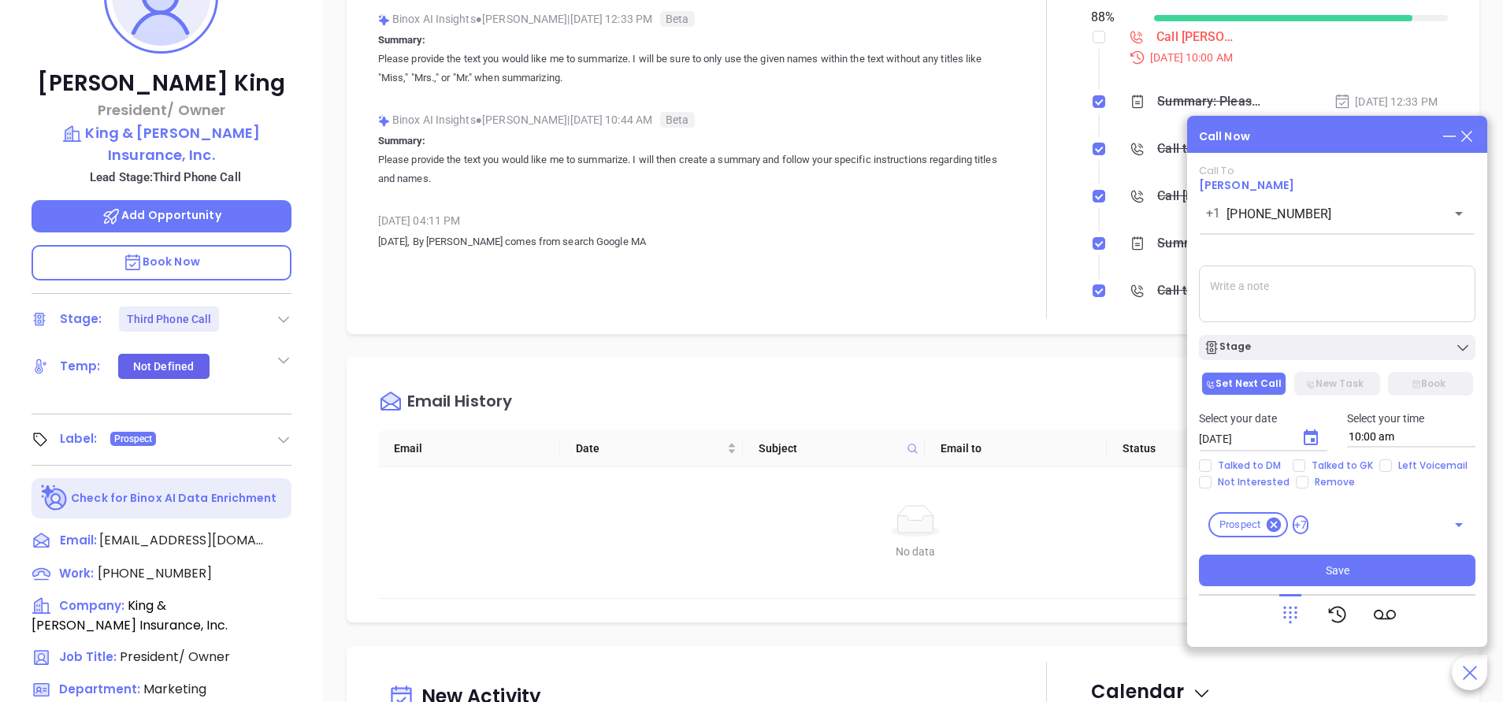
scroll to position [118, 0]
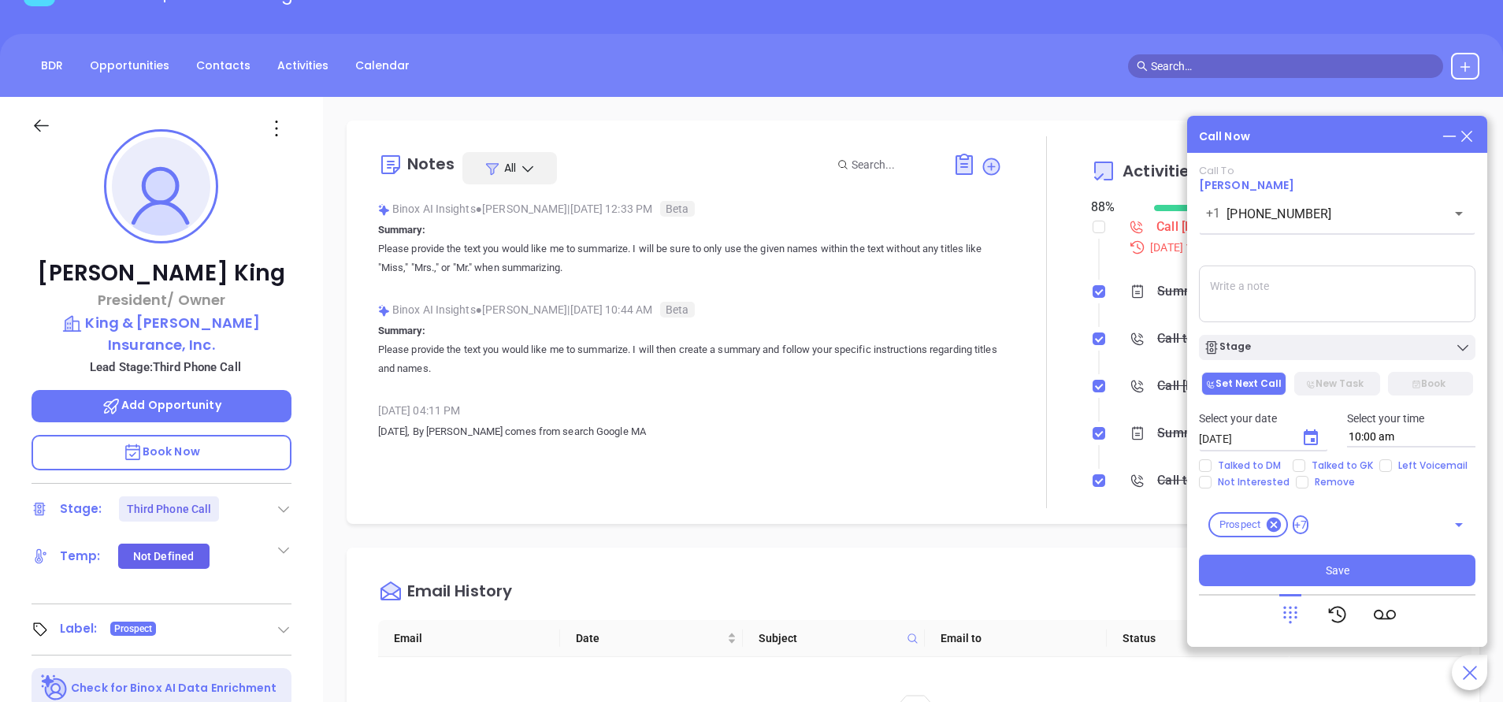
click at [1361, 291] on textarea at bounding box center [1337, 293] width 277 height 57
type textarea "acquired by Hilb Group"
click at [1402, 573] on button "Save" at bounding box center [1337, 571] width 277 height 32
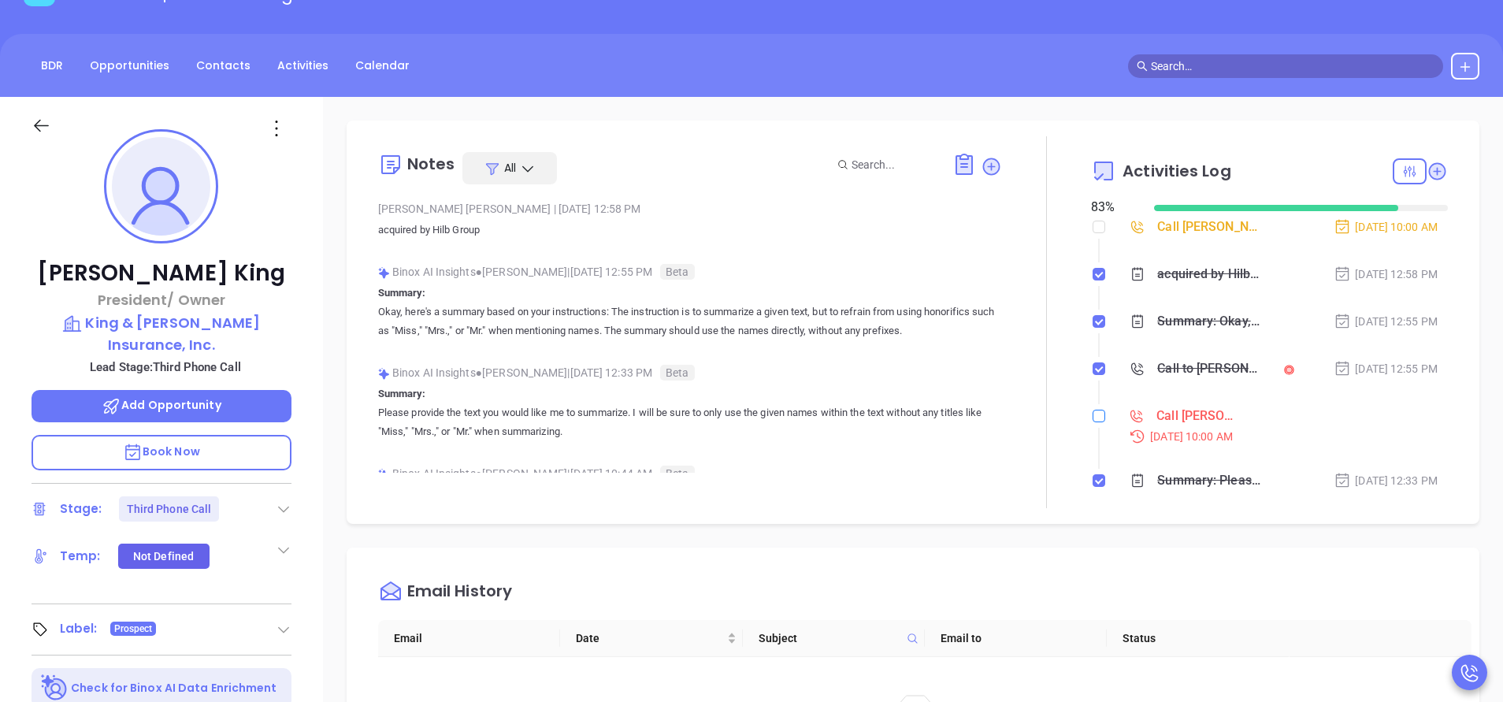
click at [1093, 418] on input "checkbox" at bounding box center [1099, 416] width 13 height 13
checkbox input "true"
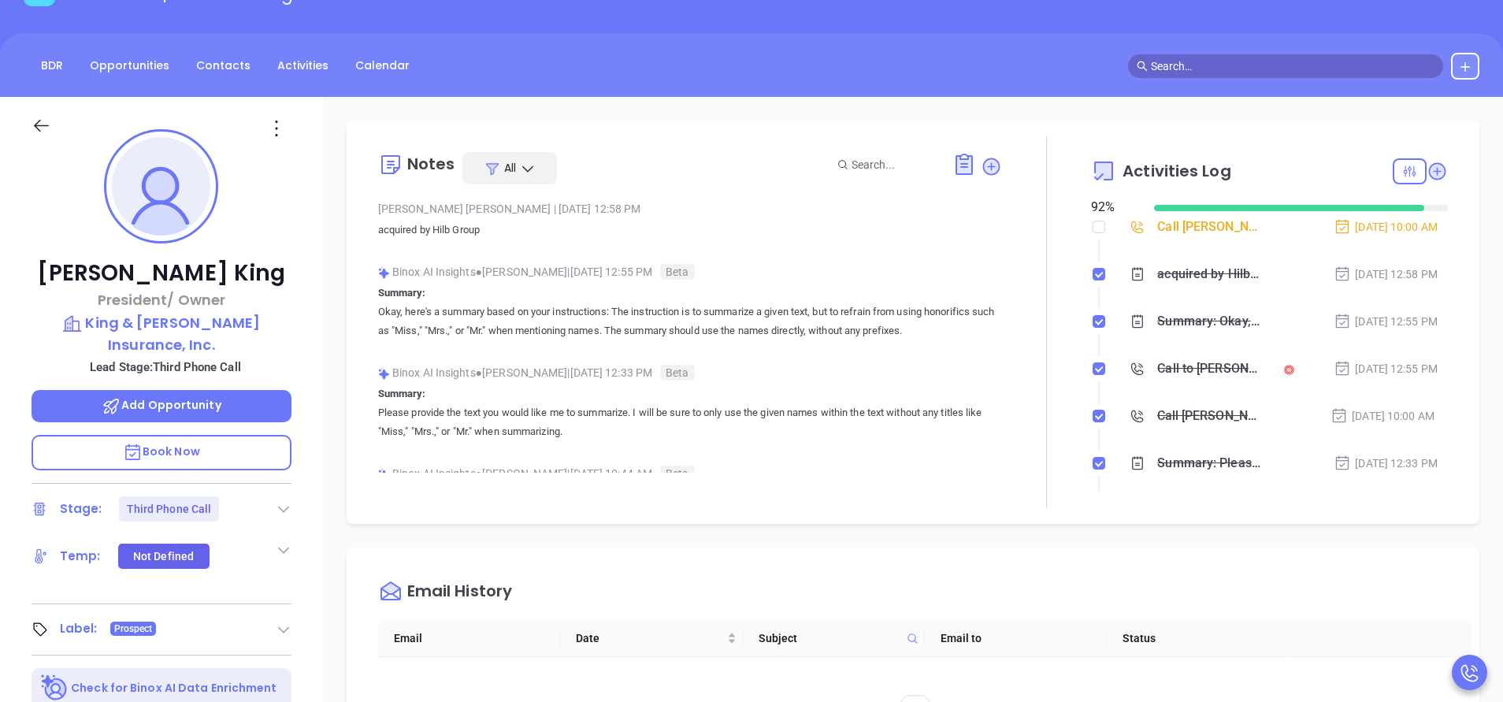
click at [1093, 236] on div at bounding box center [1099, 227] width 13 height 24
click at [1093, 222] on input "checkbox" at bounding box center [1099, 227] width 13 height 13
checkbox input "true"
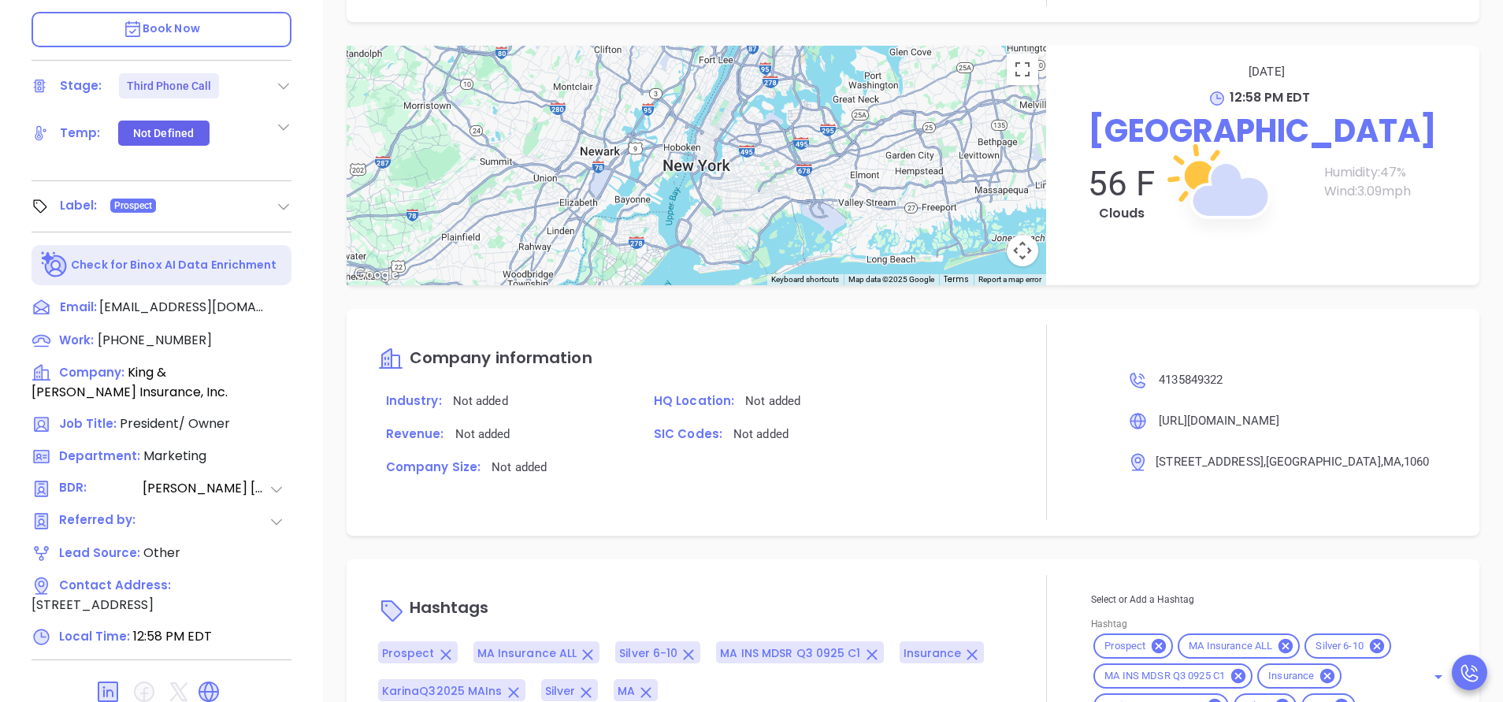
scroll to position [616, 0]
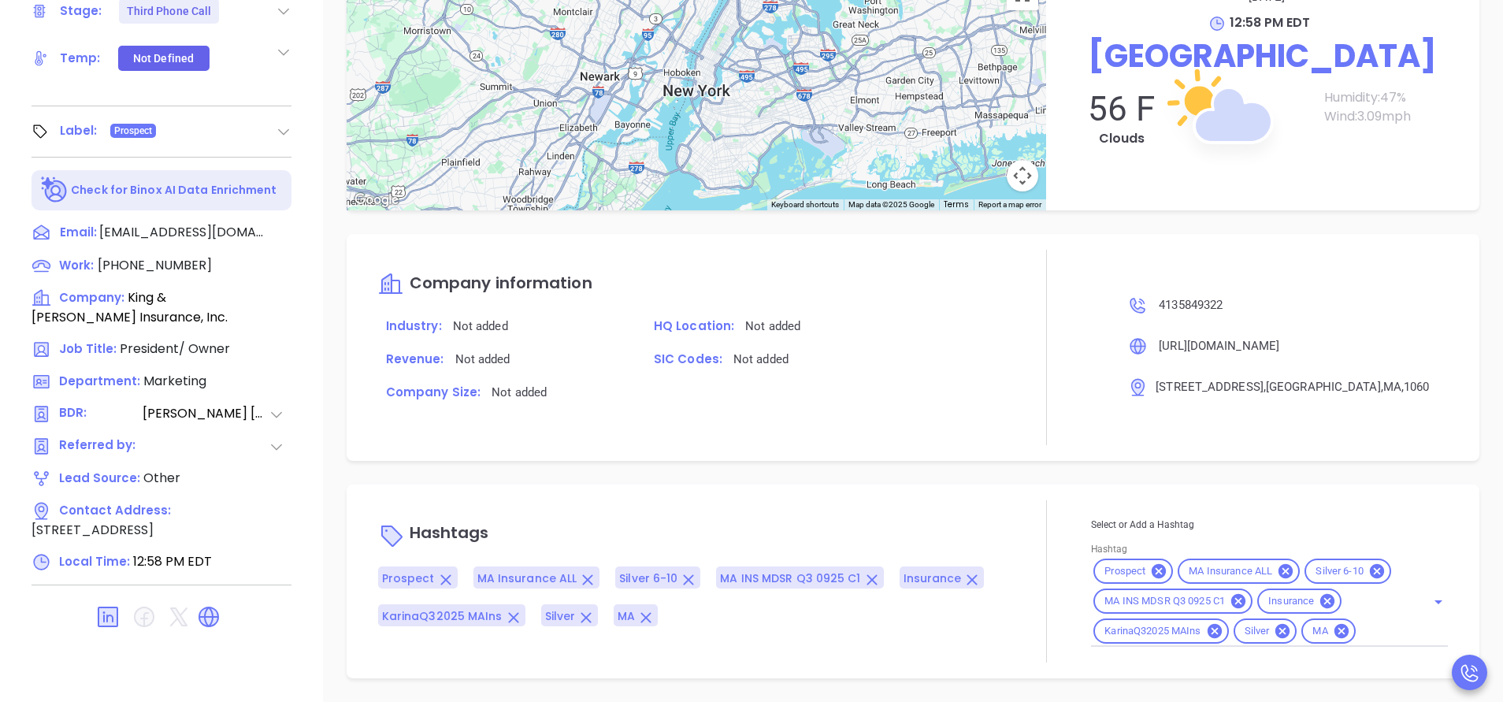
click at [1376, 637] on input "Hashtag" at bounding box center [1381, 632] width 46 height 20
type input "acq"
click at [1260, 657] on li "Acquired" at bounding box center [1266, 670] width 351 height 28
type input "remove from"
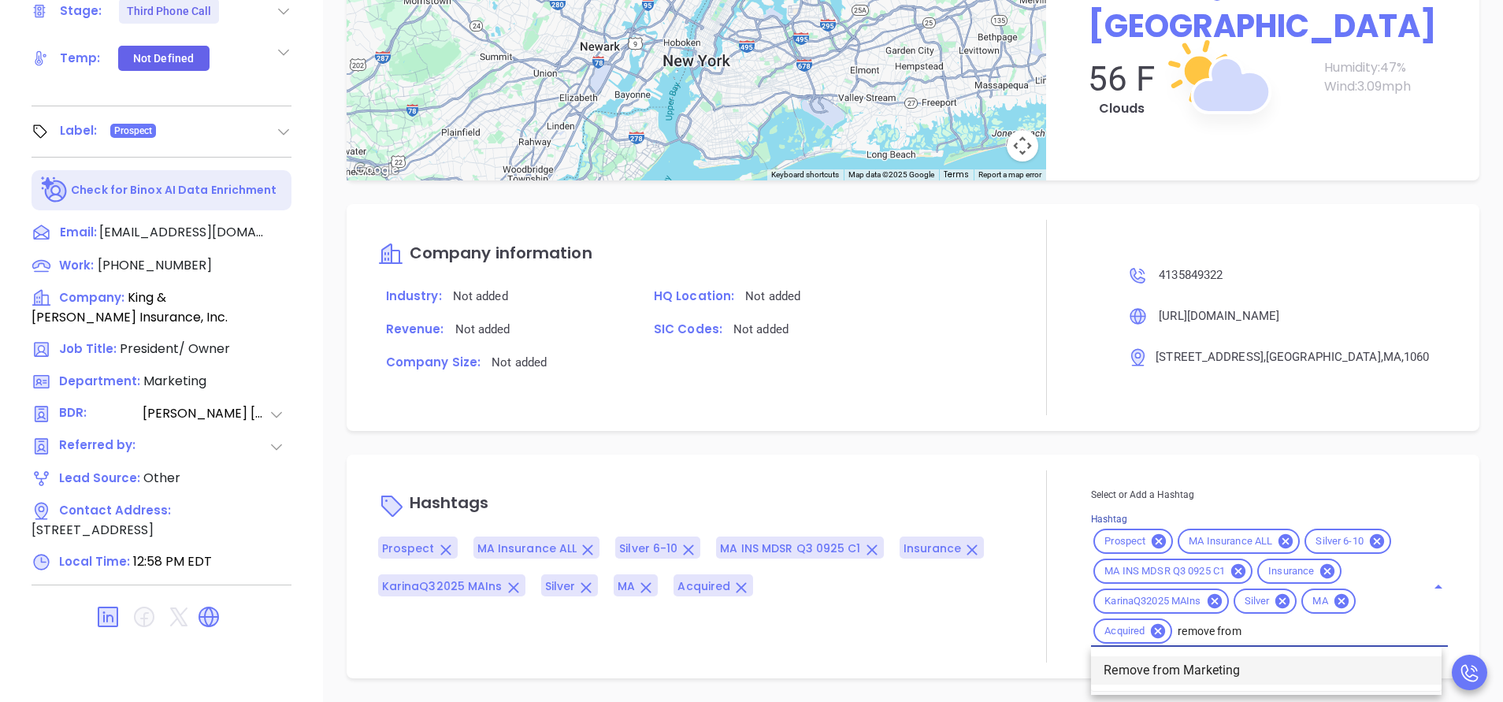
click at [1242, 662] on li "Remove from Marketing" at bounding box center [1266, 670] width 351 height 28
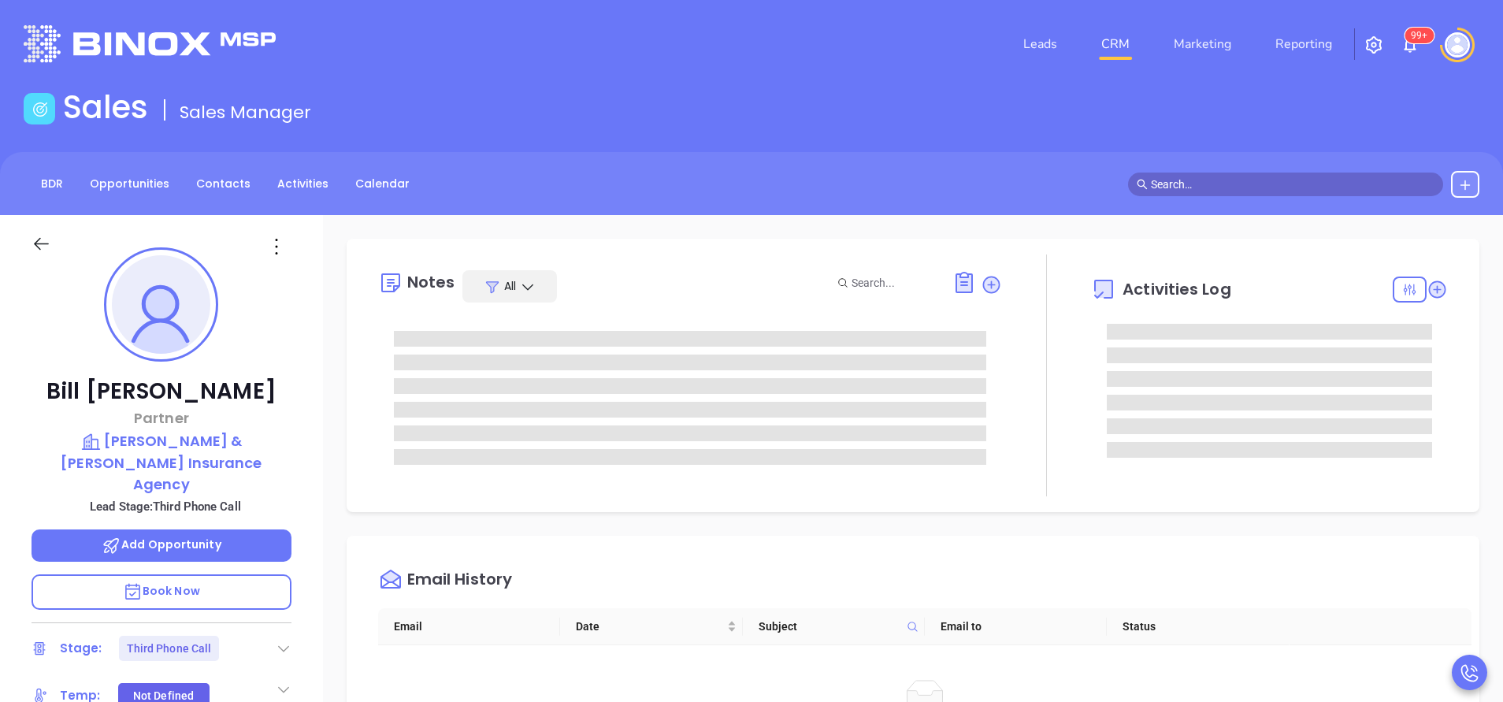
type input "[PERSON_NAME]"
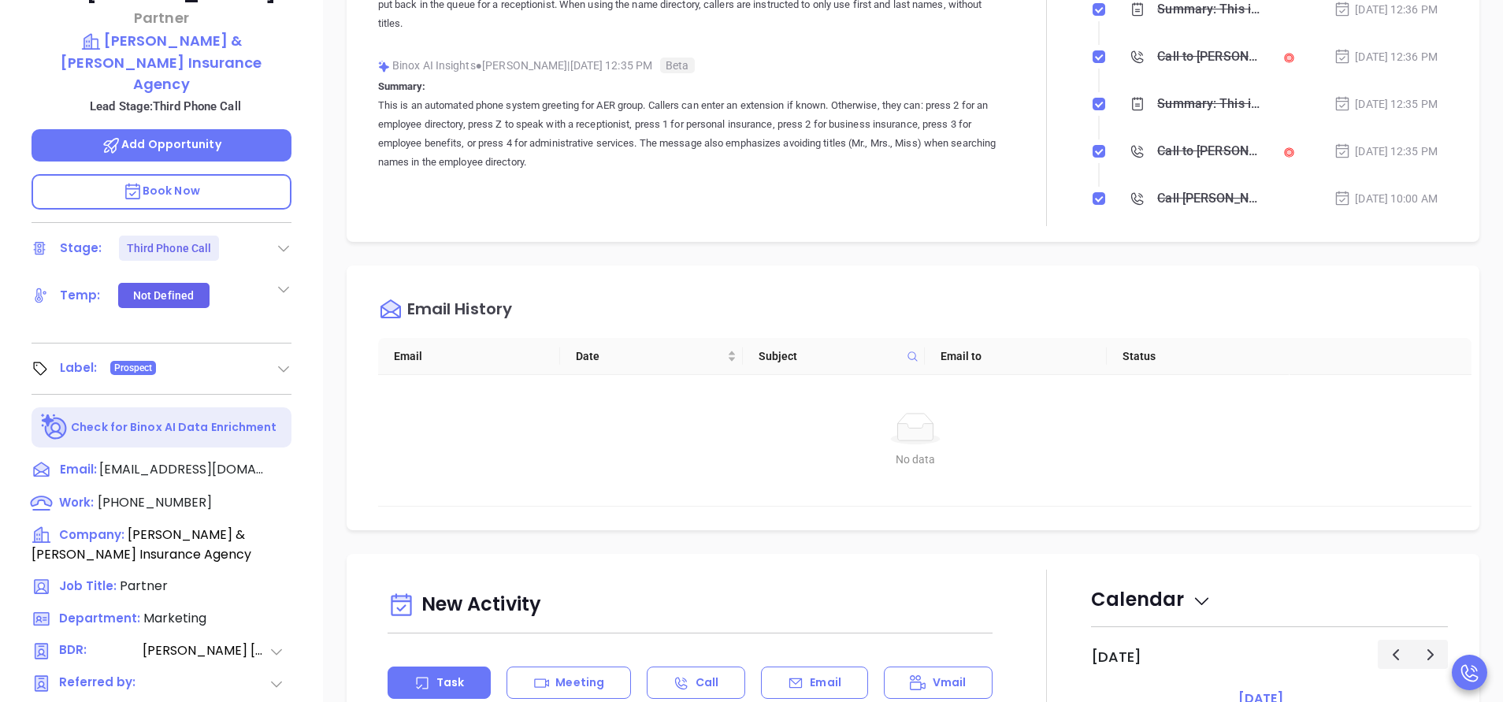
scroll to position [473, 0]
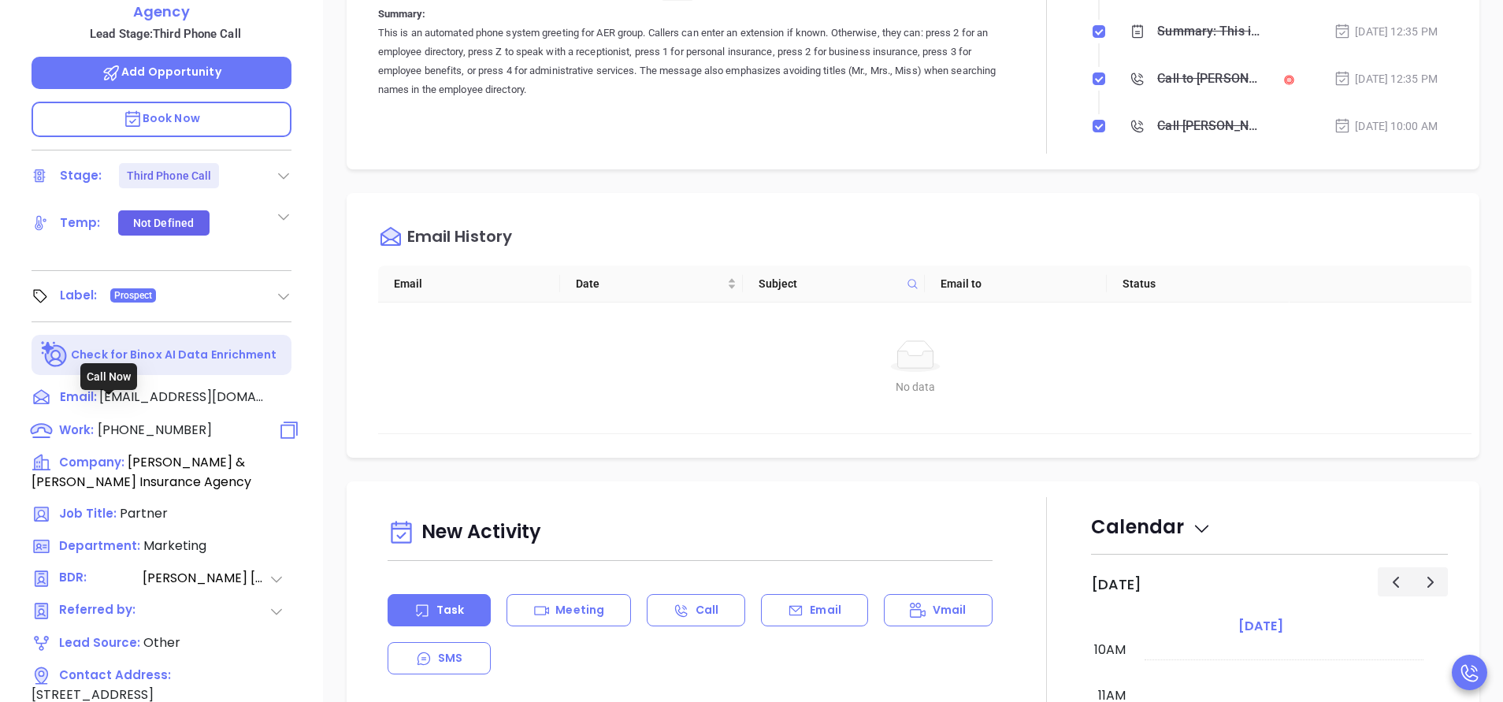
click at [174, 421] on span "[PHONE_NUMBER]" at bounding box center [155, 430] width 114 height 18
type input "[PHONE_NUMBER]"
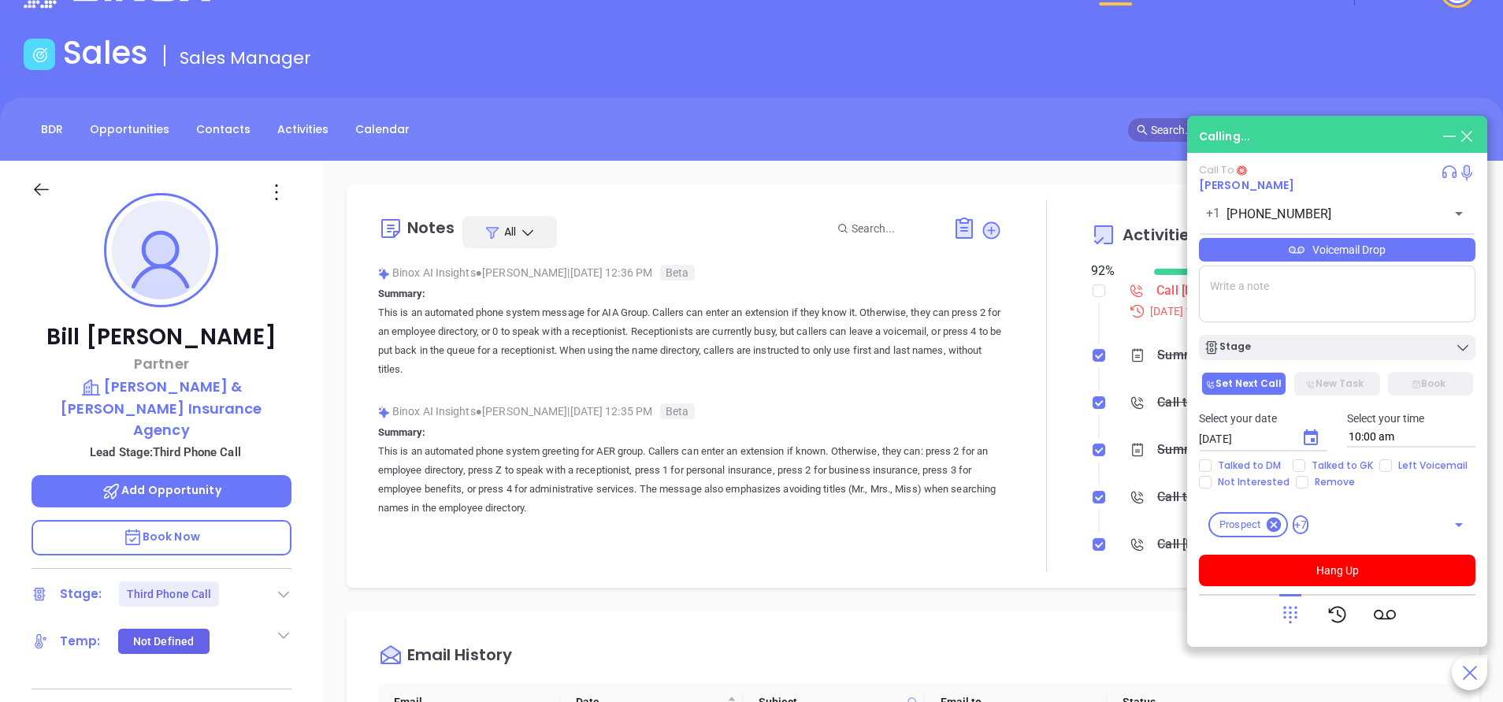
scroll to position [0, 0]
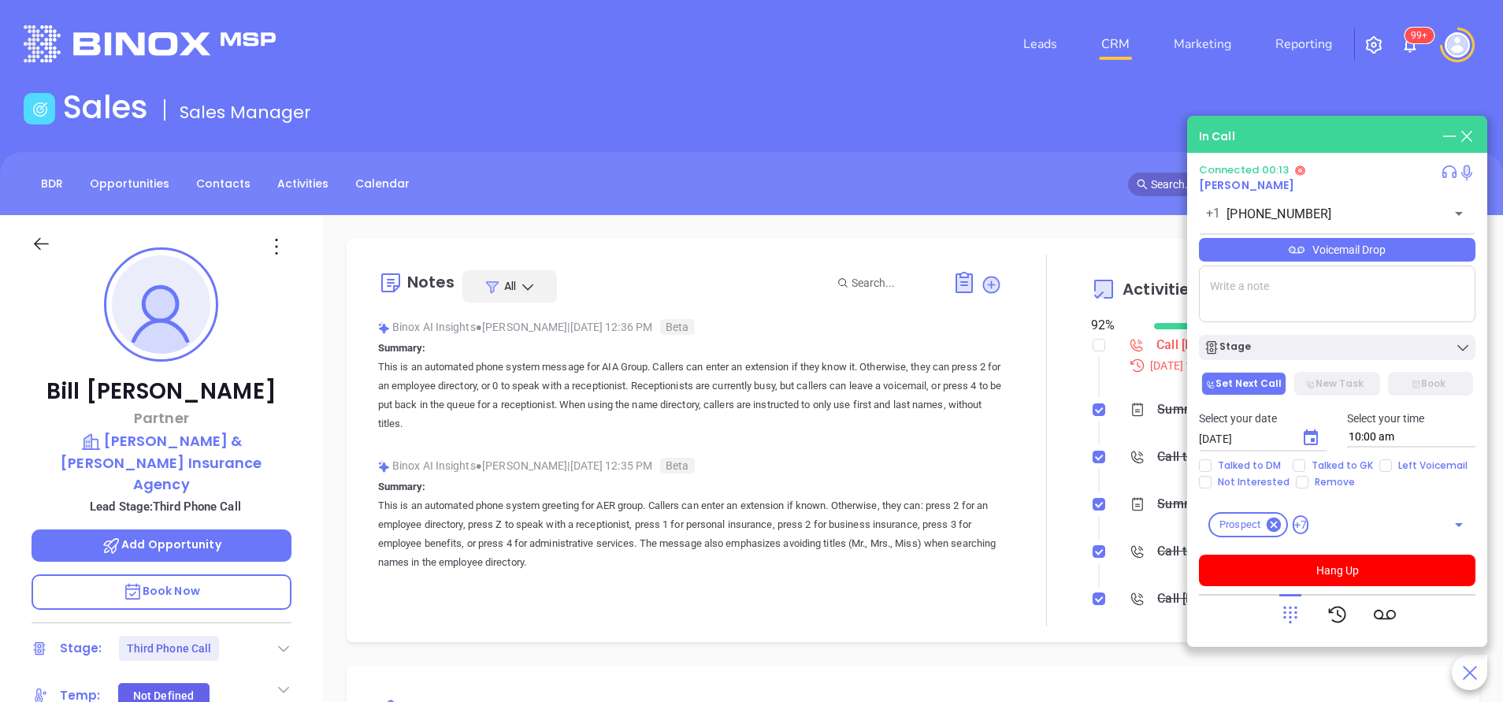
click at [1240, 282] on textarea at bounding box center [1337, 293] width 277 height 57
type textarea "Acquired by Alera Group."
click at [1320, 583] on button "Hang Up" at bounding box center [1337, 571] width 277 height 32
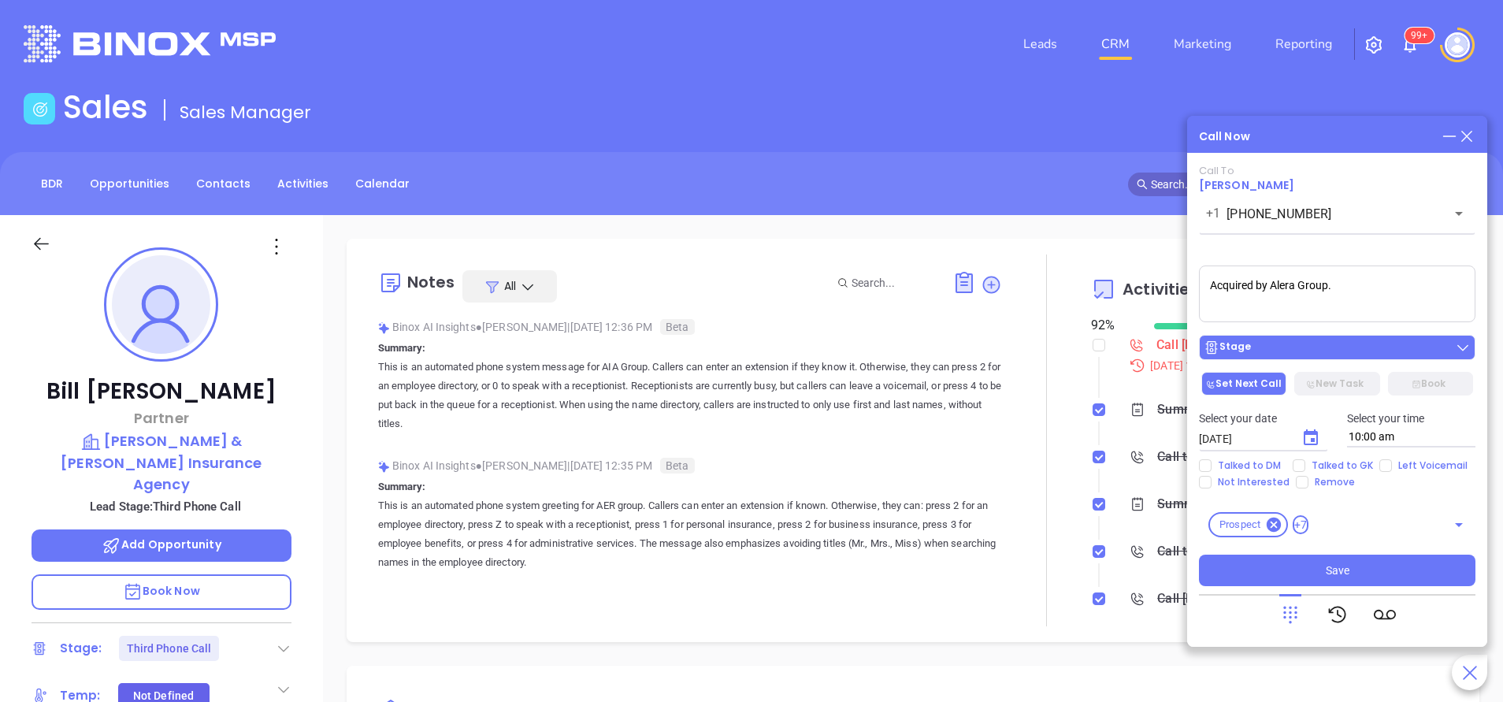
click at [1298, 343] on div "Stage" at bounding box center [1337, 348] width 267 height 16
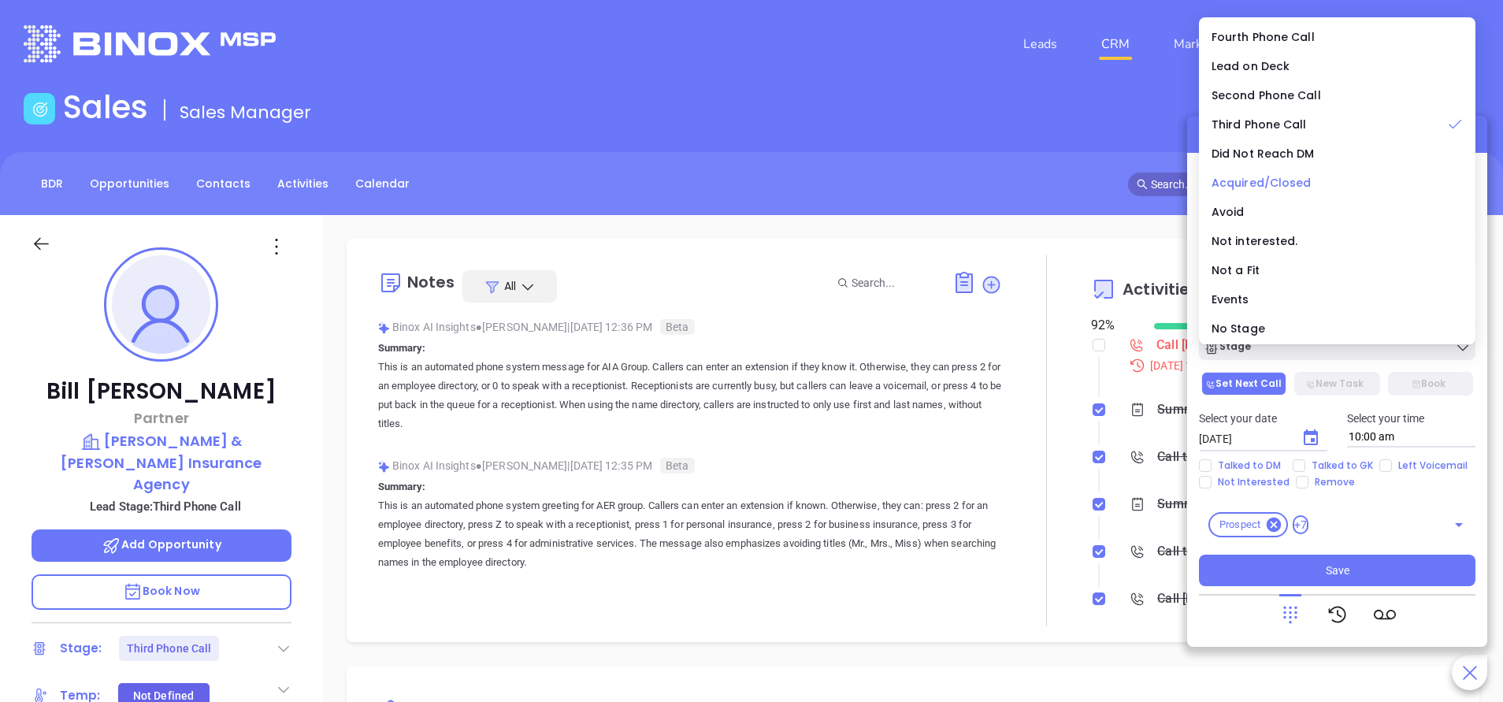
click at [1294, 184] on span "Acquired/Closed" at bounding box center [1262, 183] width 100 height 16
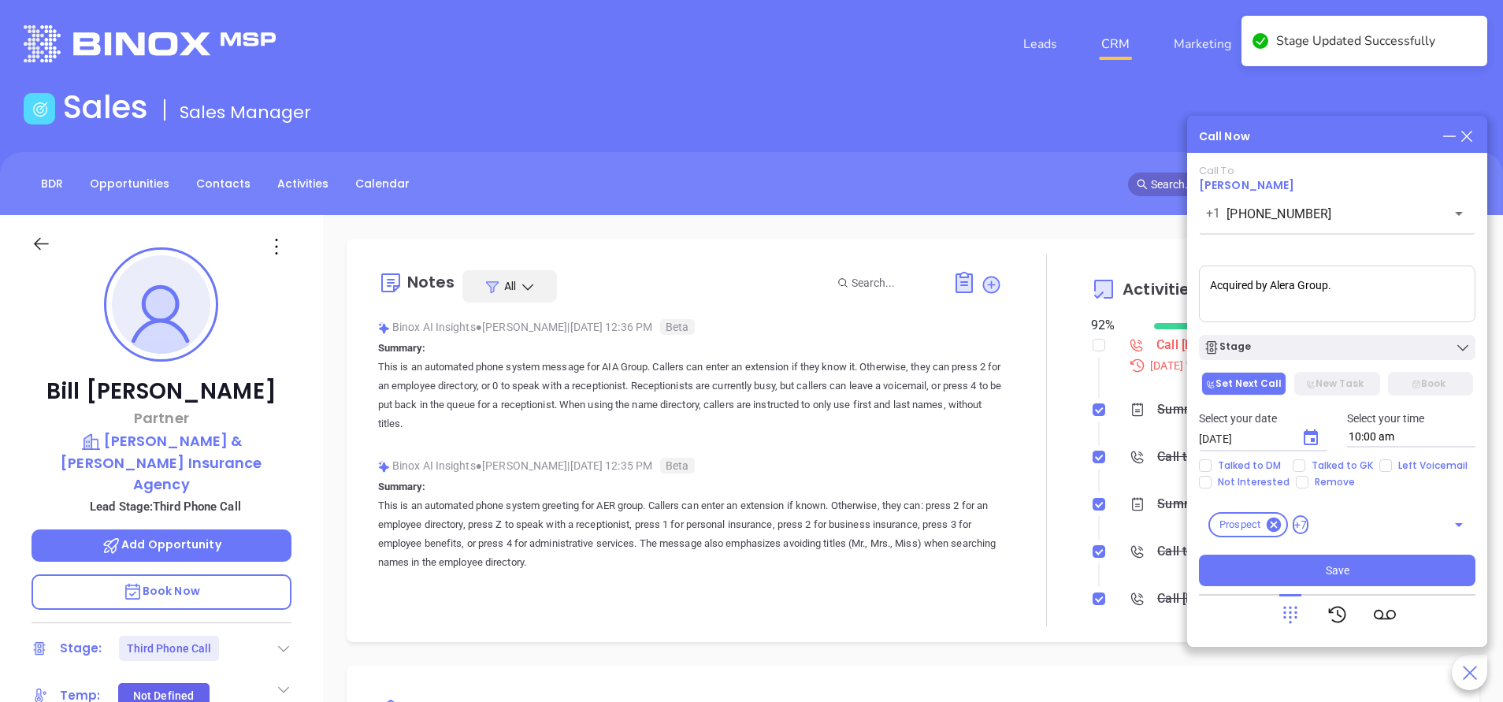
drag, startPoint x: 1365, startPoint y: 287, endPoint x: 1063, endPoint y: 267, distance: 302.4
click at [1067, 267] on main "Sales Sales Manager BDR Opportunities Contacts Activities Calendar Call Now Cal…" at bounding box center [751, 590] width 1503 height 1004
click at [1339, 567] on span "Save" at bounding box center [1338, 570] width 24 height 17
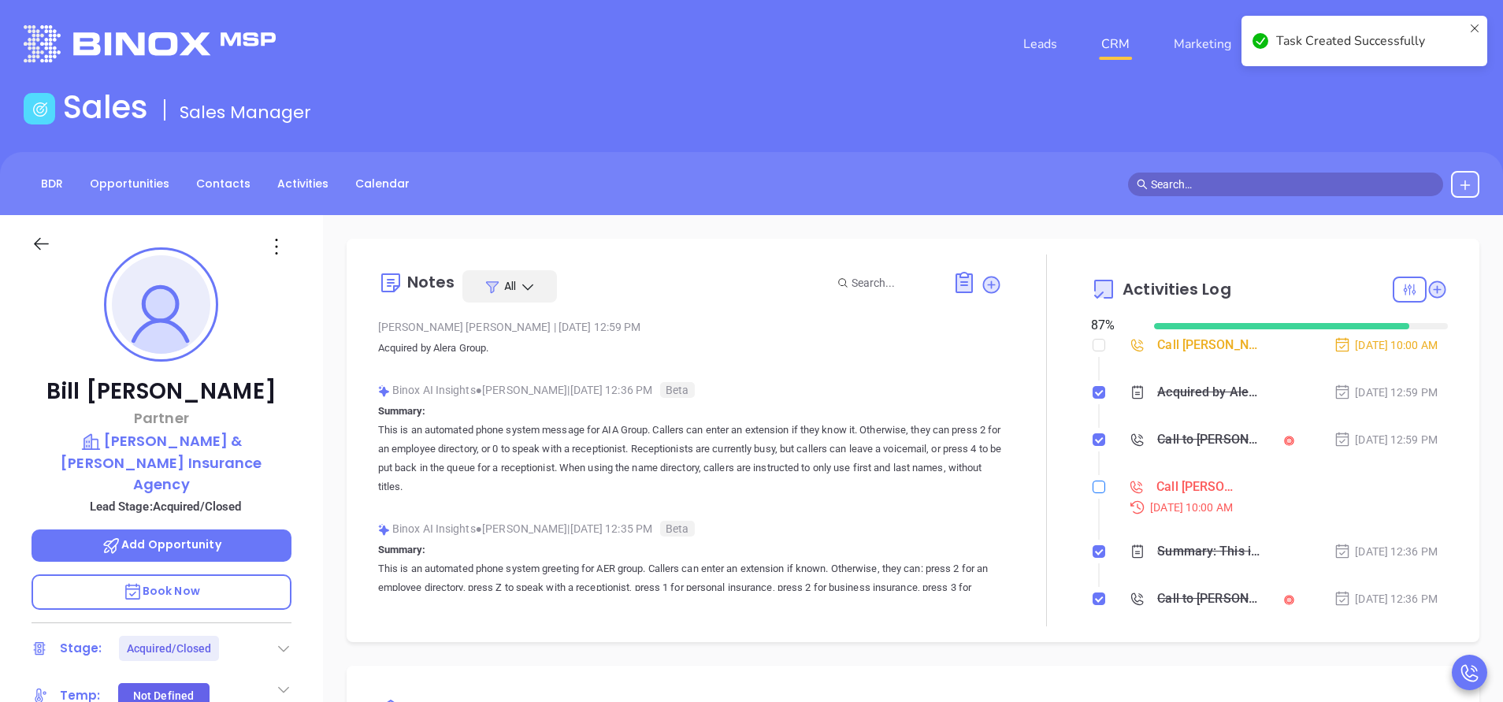
click at [1093, 485] on input "checkbox" at bounding box center [1099, 487] width 13 height 13
checkbox input "true"
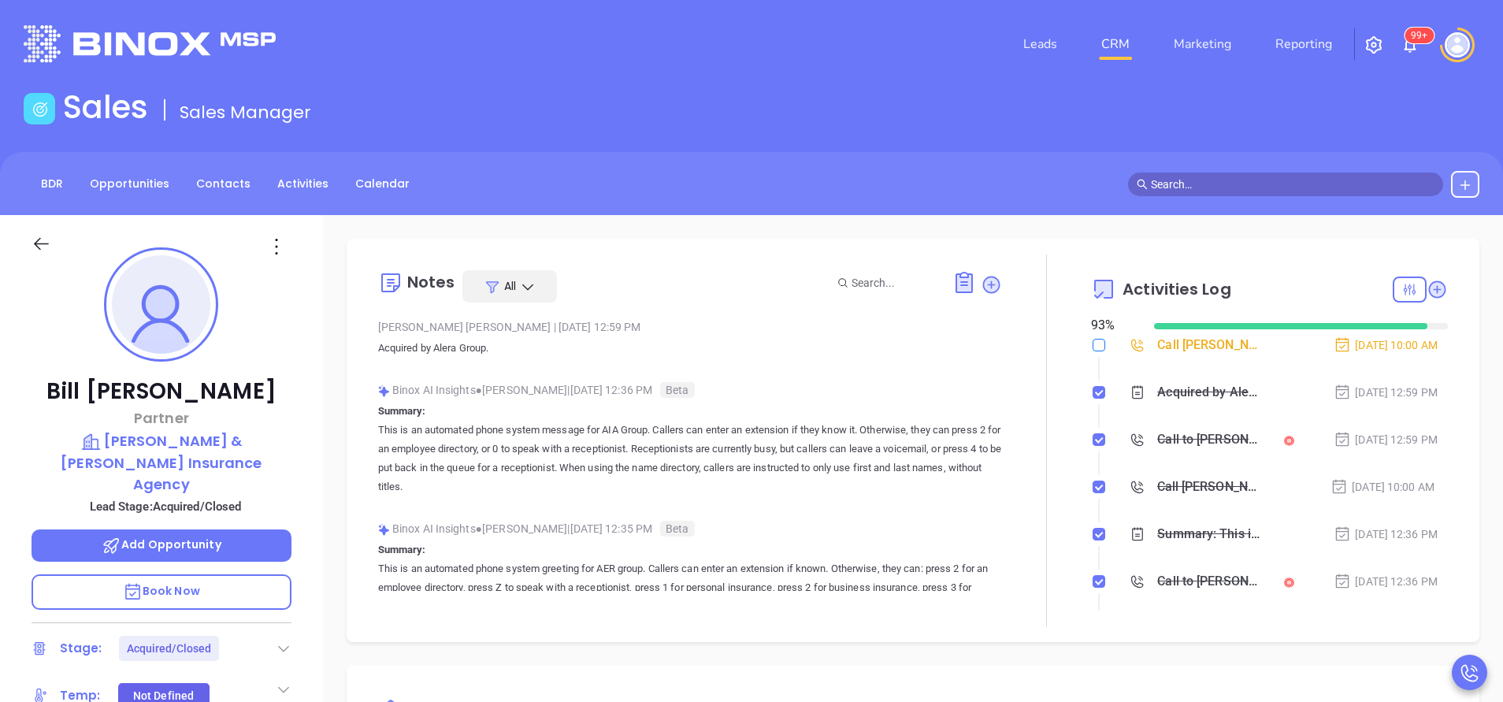
click at [1093, 351] on input "checkbox" at bounding box center [1099, 345] width 13 height 13
checkbox input "true"
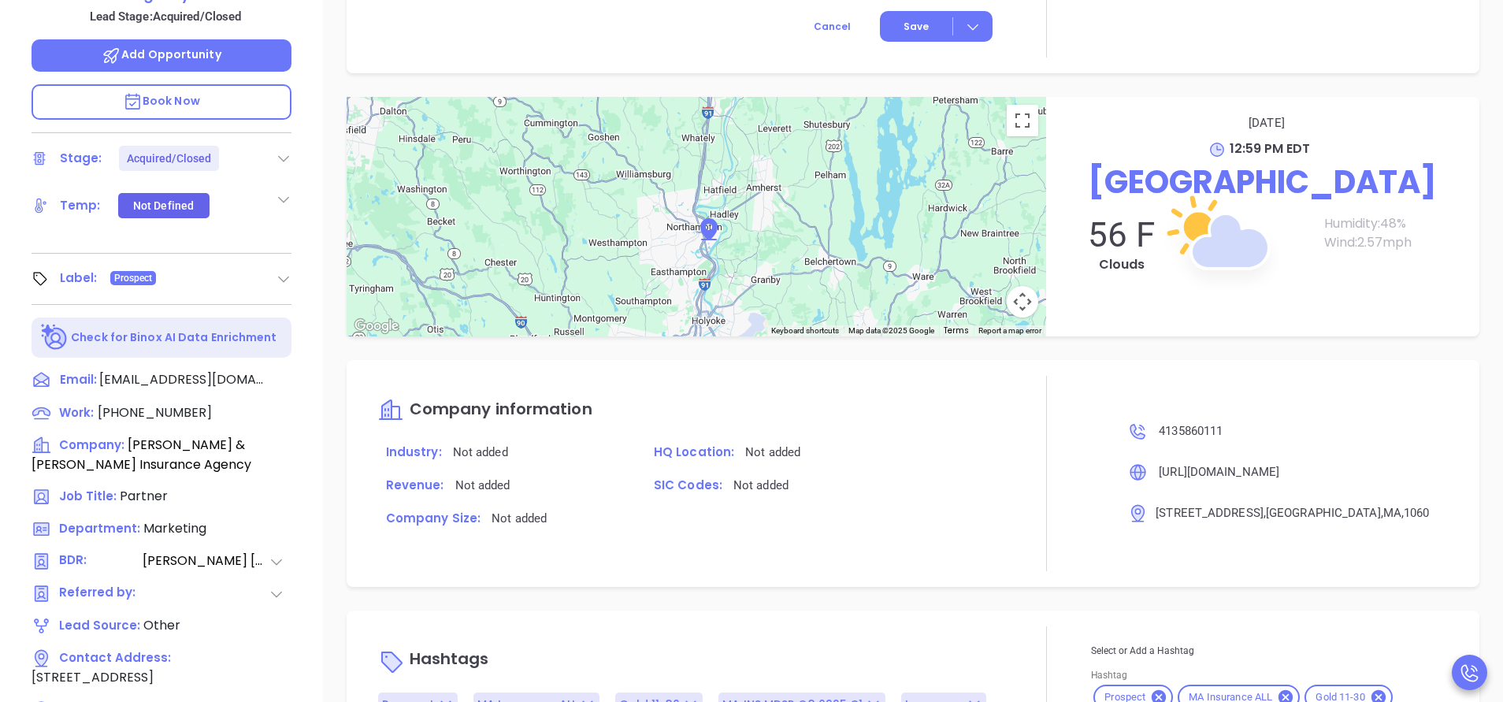
scroll to position [616, 0]
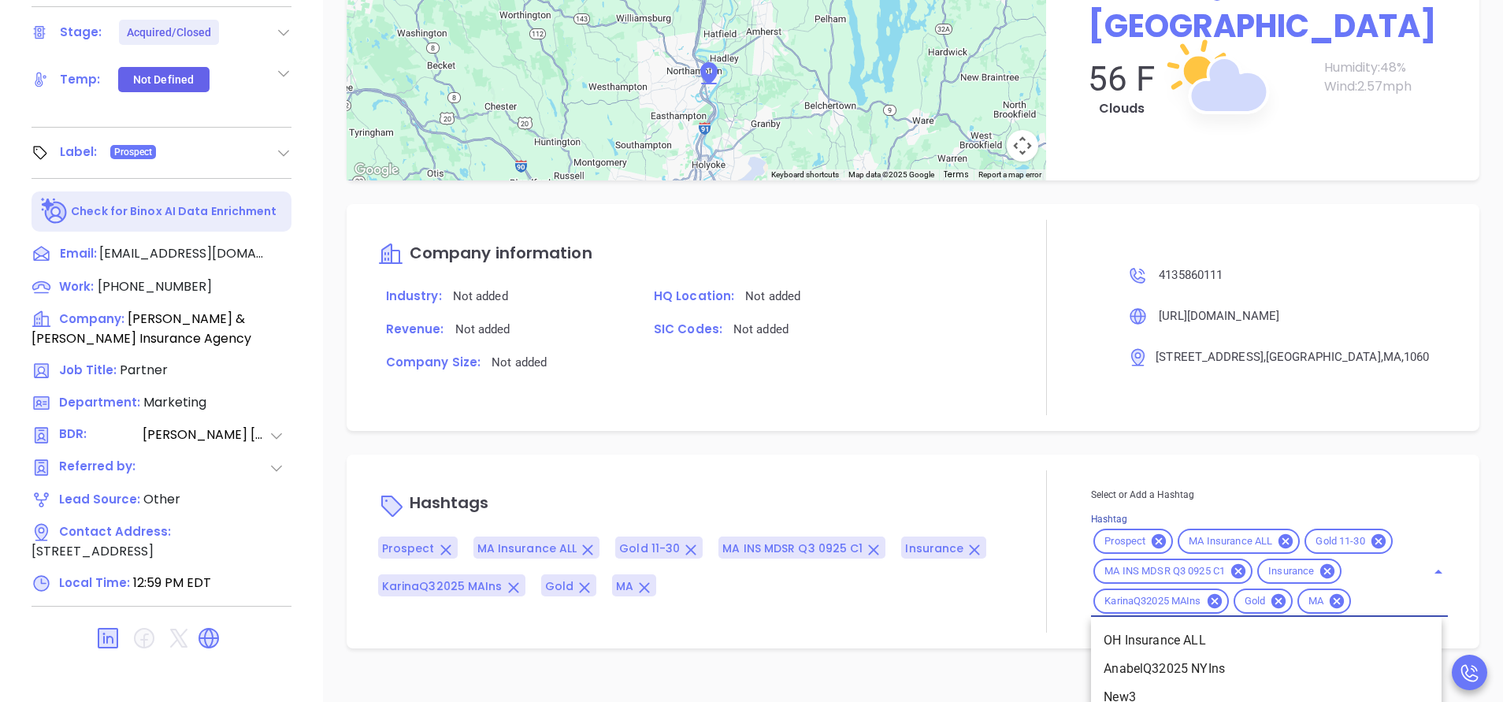
click at [1353, 611] on input "Hashtag" at bounding box center [1378, 602] width 50 height 20
type input "acq"
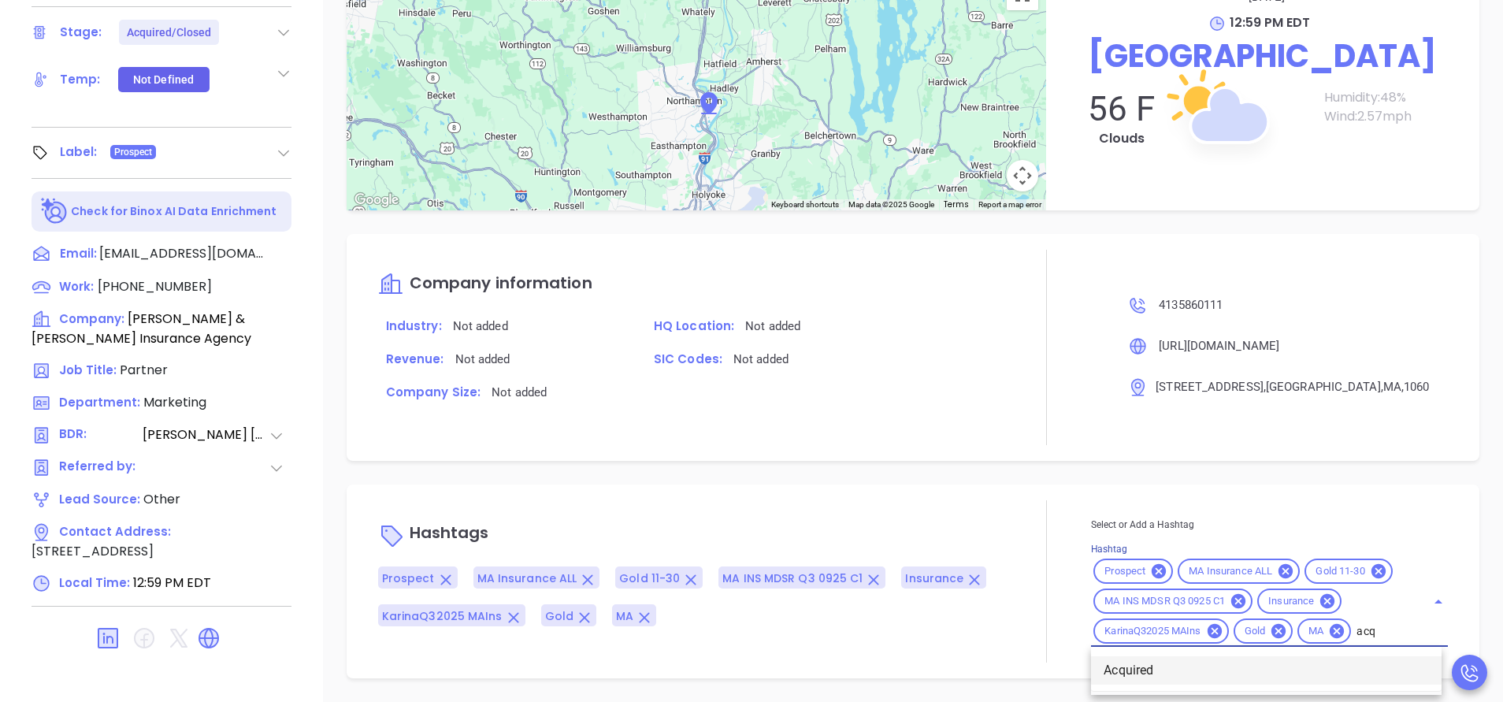
click at [1150, 666] on li "Acquired" at bounding box center [1266, 670] width 351 height 28
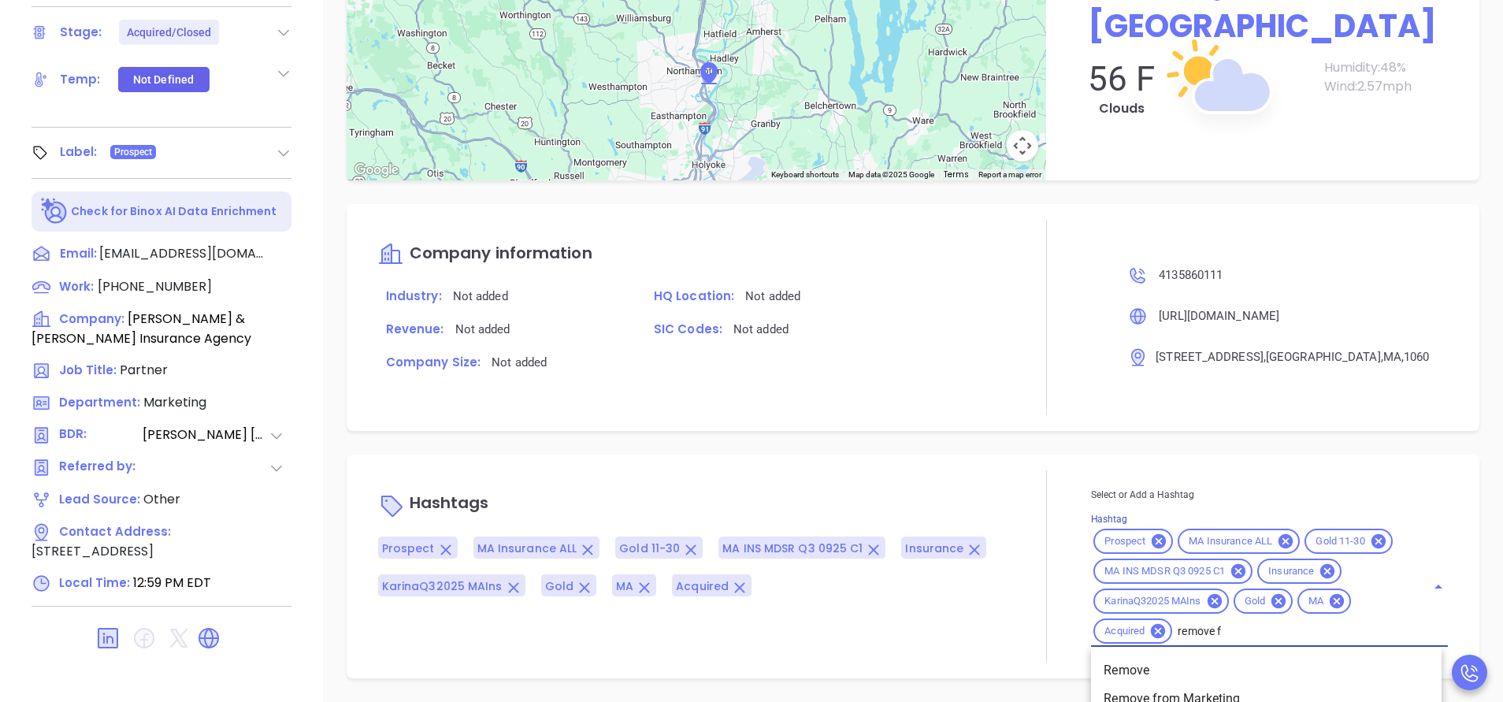
type input "remove fr"
click at [1150, 666] on li "Remove from Marketing" at bounding box center [1266, 670] width 351 height 28
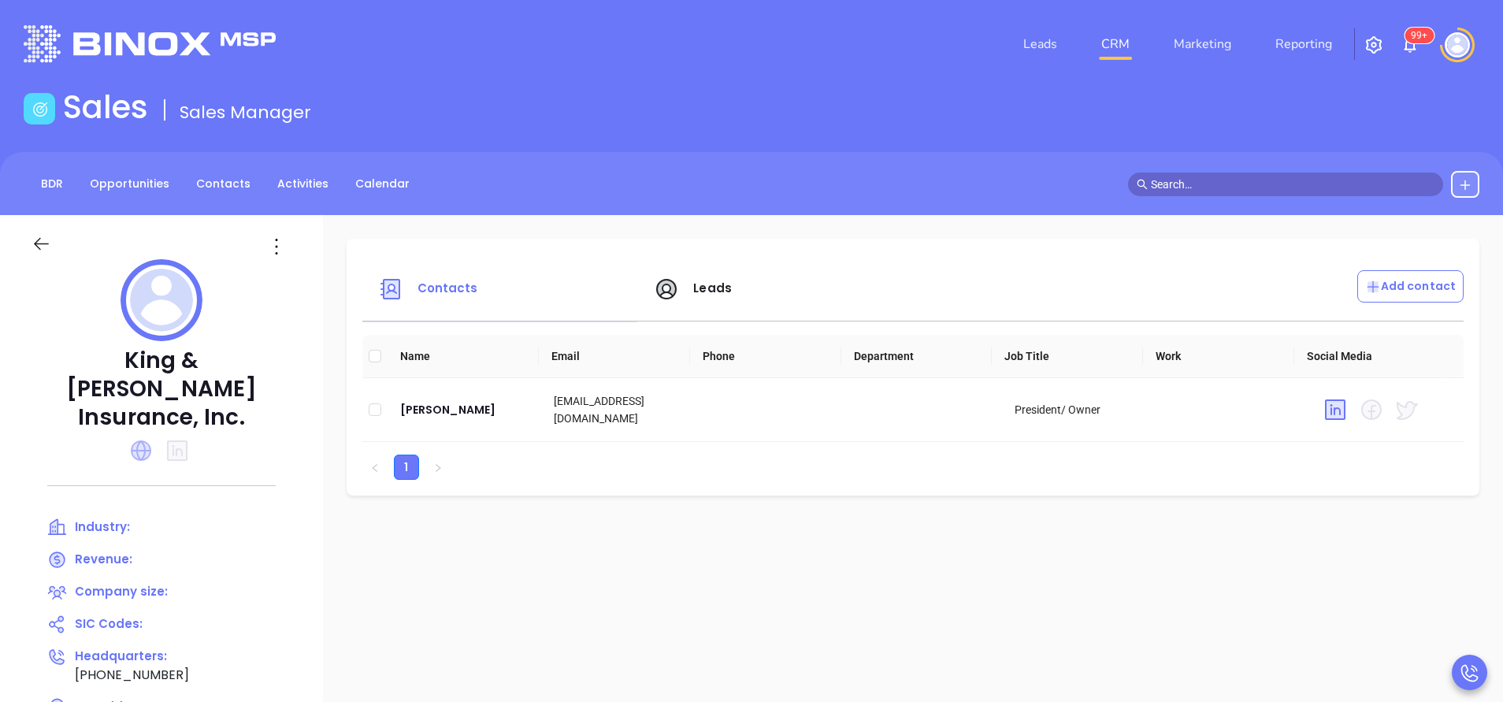
click at [143, 440] on icon at bounding box center [141, 450] width 20 height 20
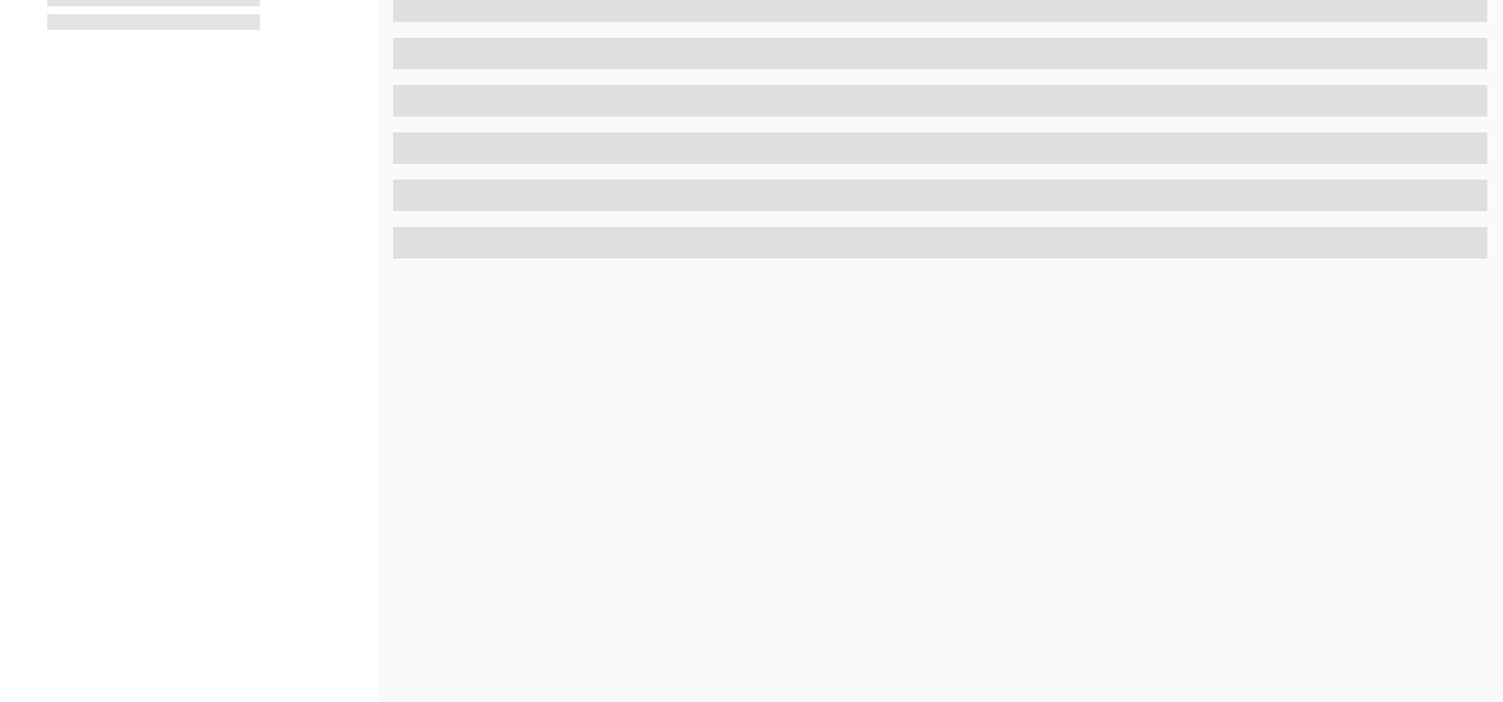
scroll to position [616, 0]
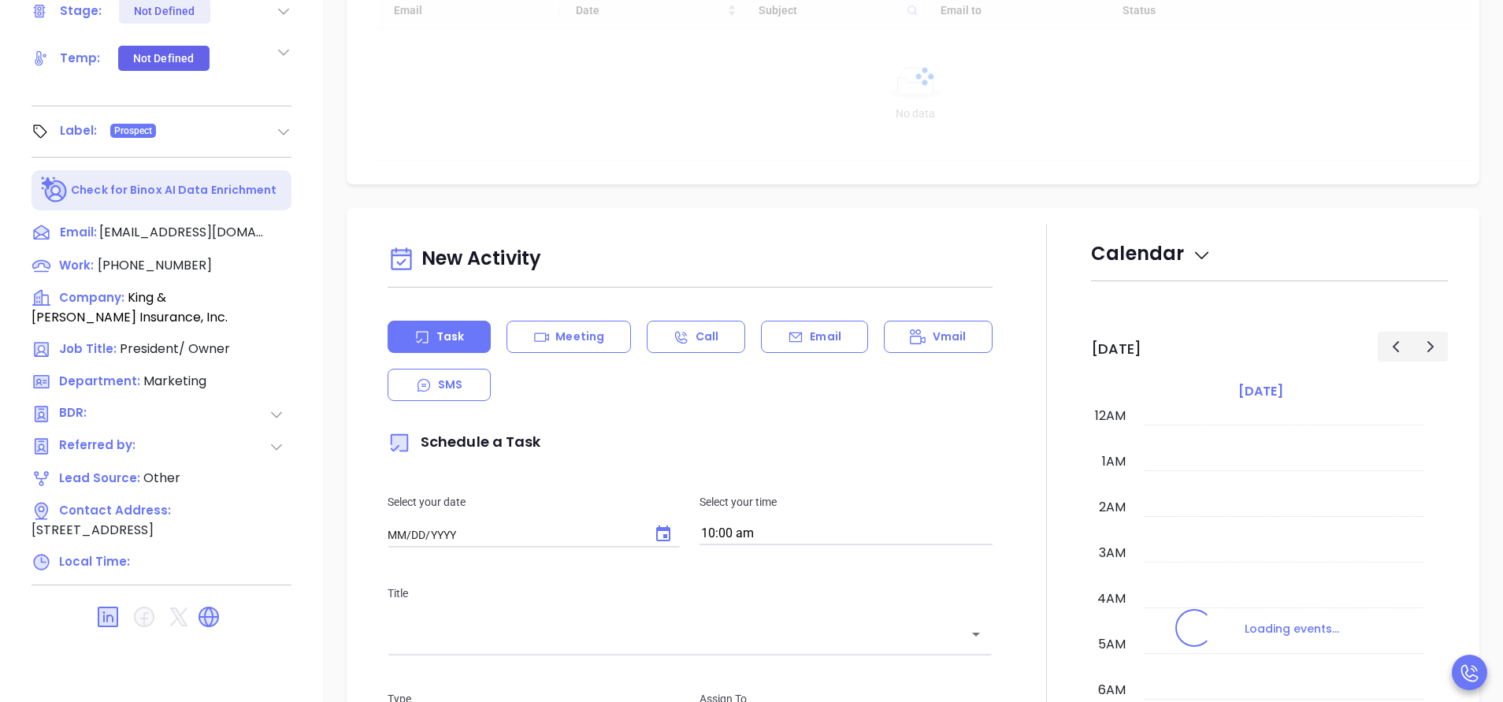
type input "10/11/2025"
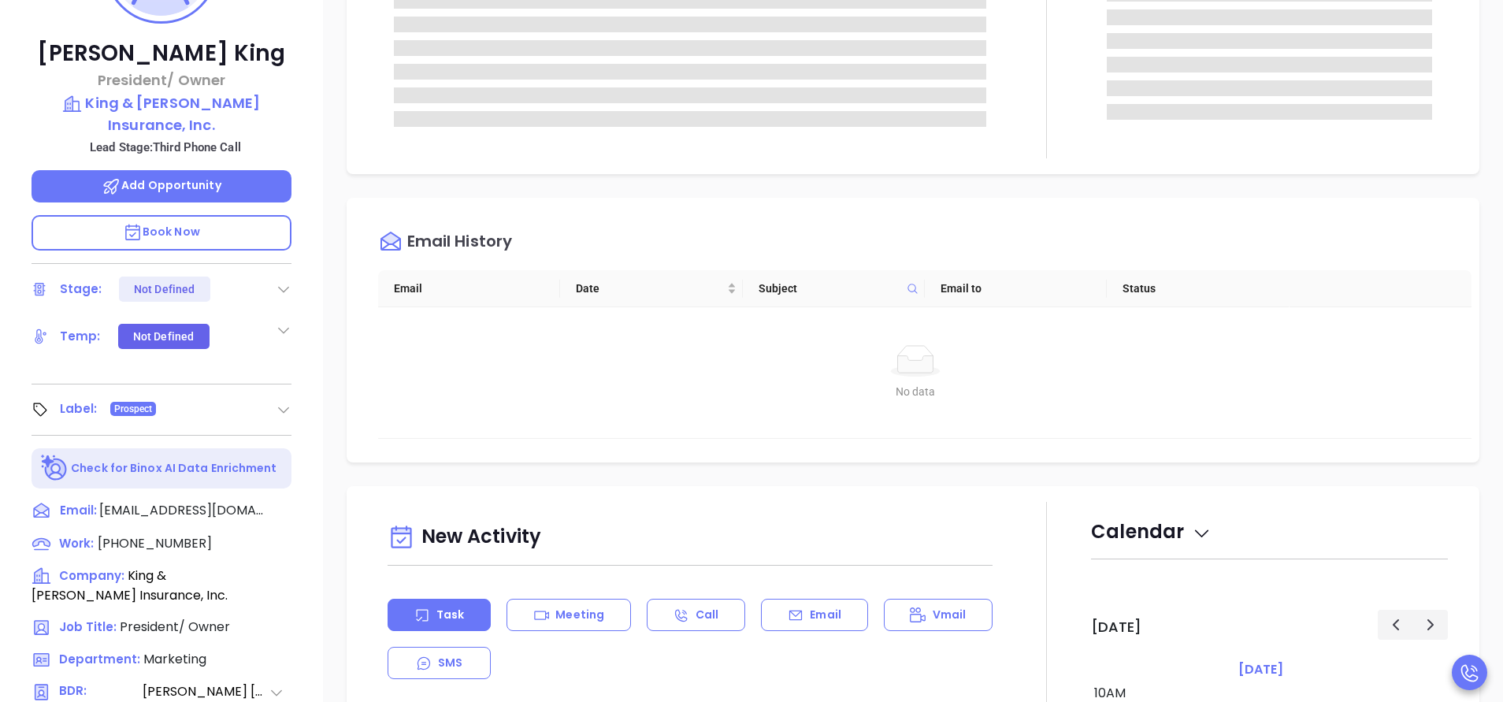
scroll to position [262, 0]
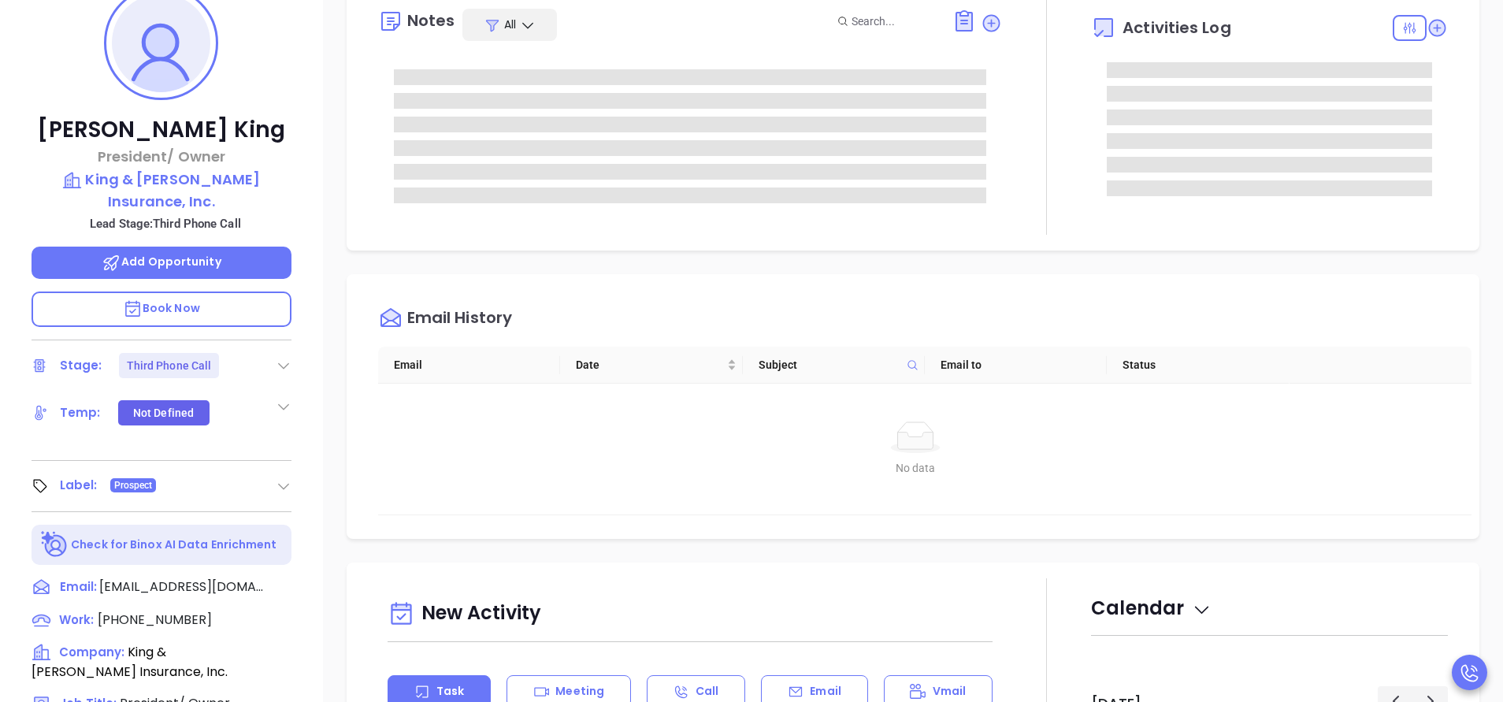
type input "Vicky Mendoza"
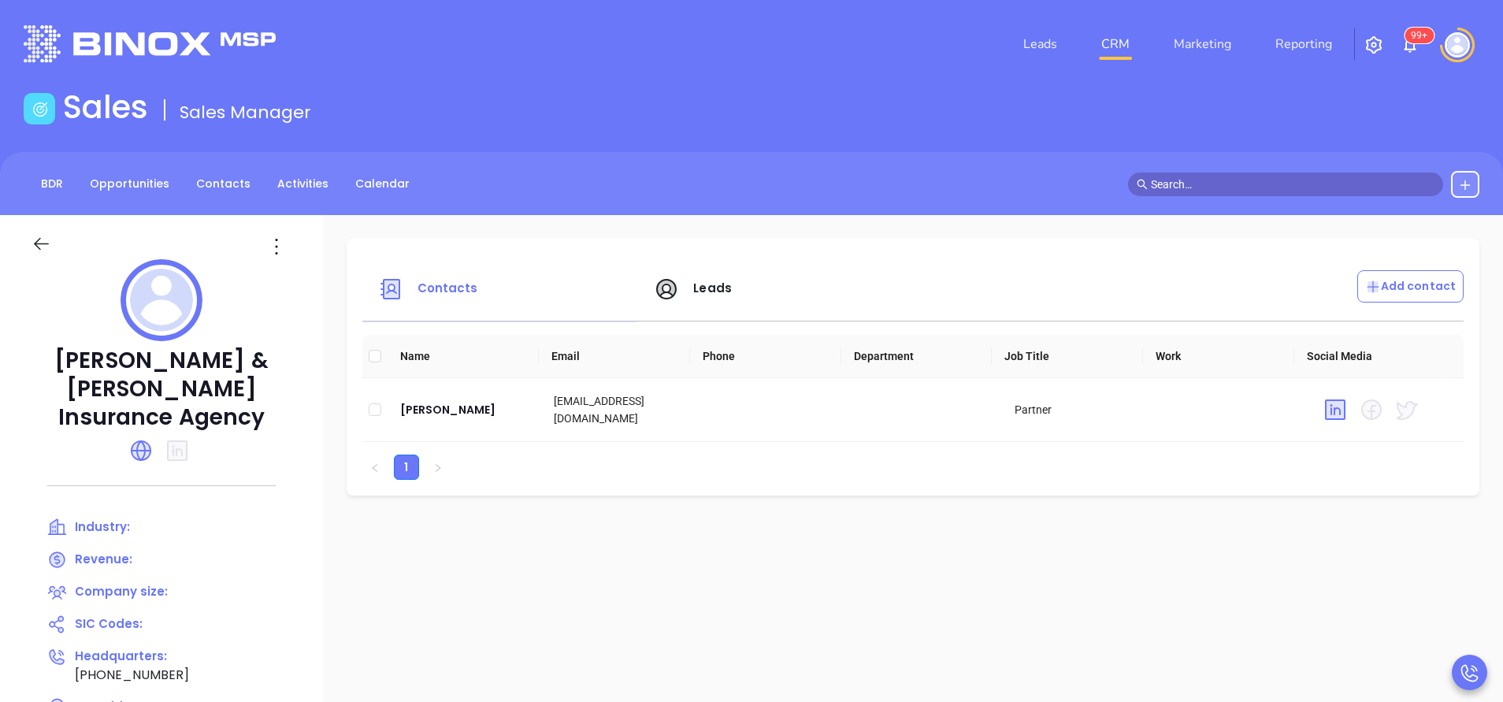
click at [124, 432] on div at bounding box center [162, 451] width 260 height 38
click at [141, 441] on icon at bounding box center [141, 450] width 19 height 19
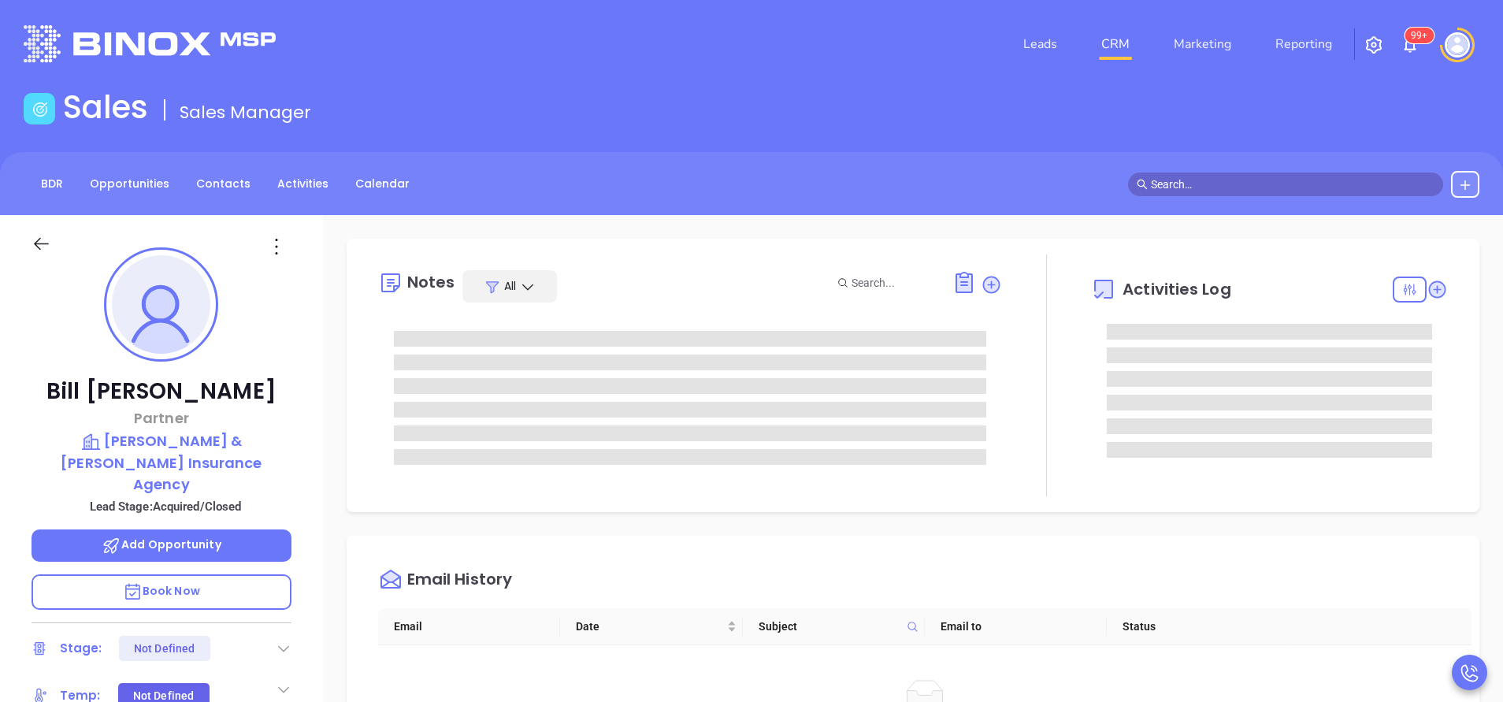
type input "[PERSON_NAME]"
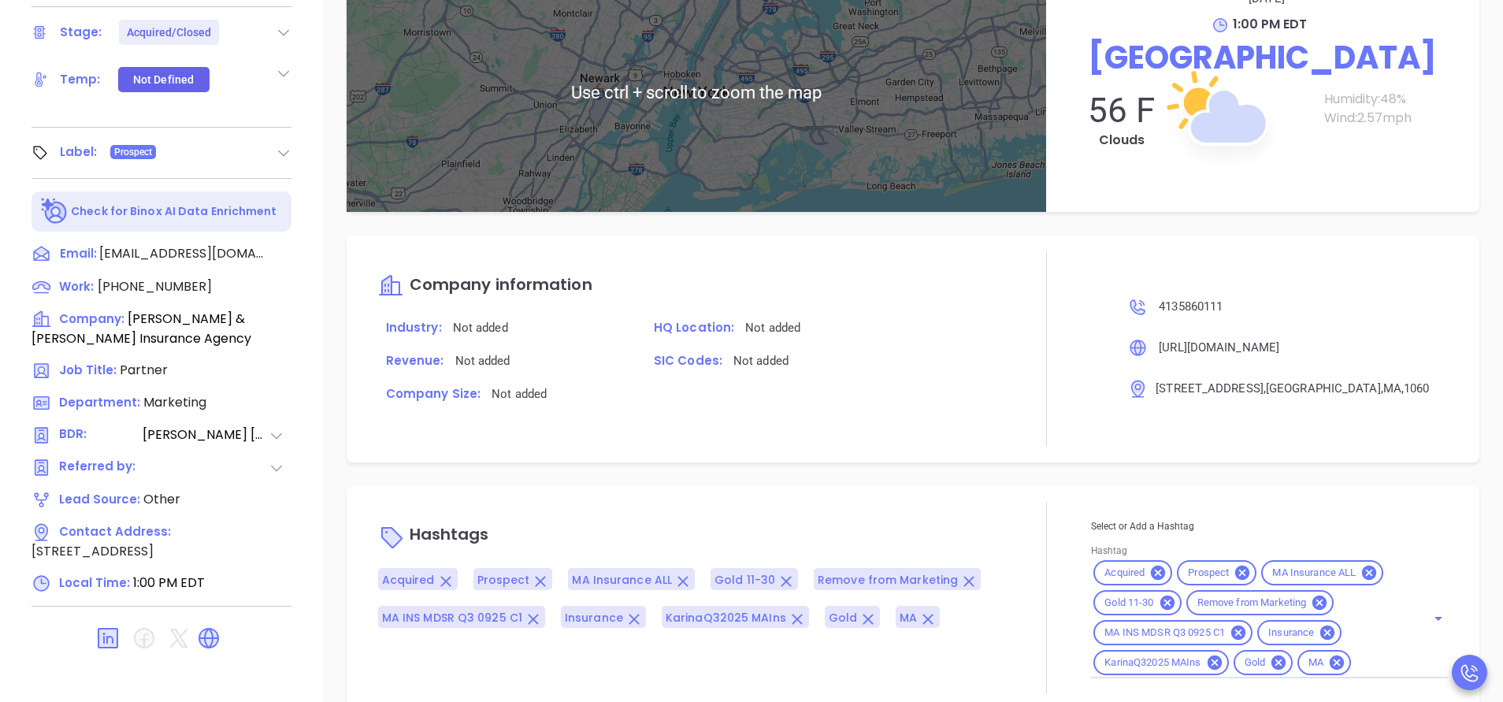
scroll to position [1328, 0]
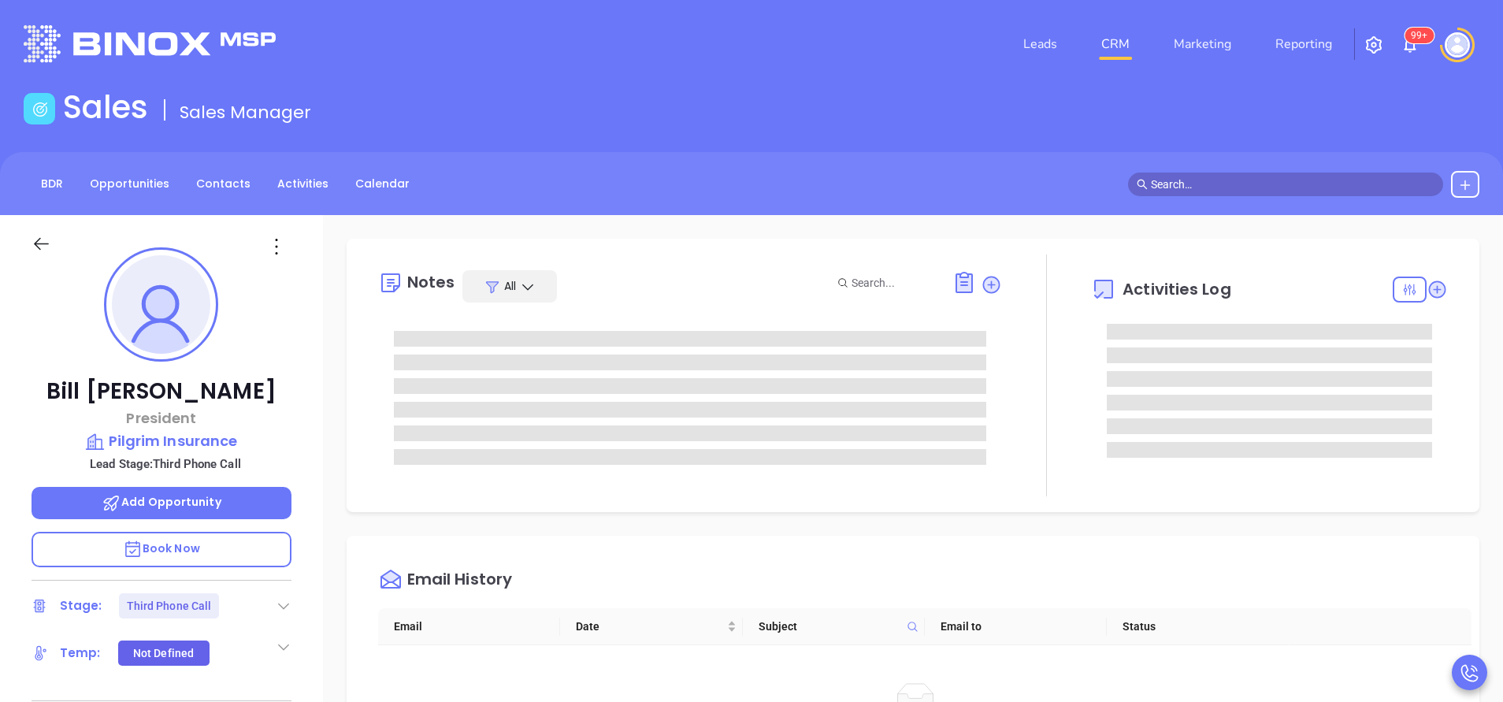
scroll to position [458, 0]
type input "[PERSON_NAME]"
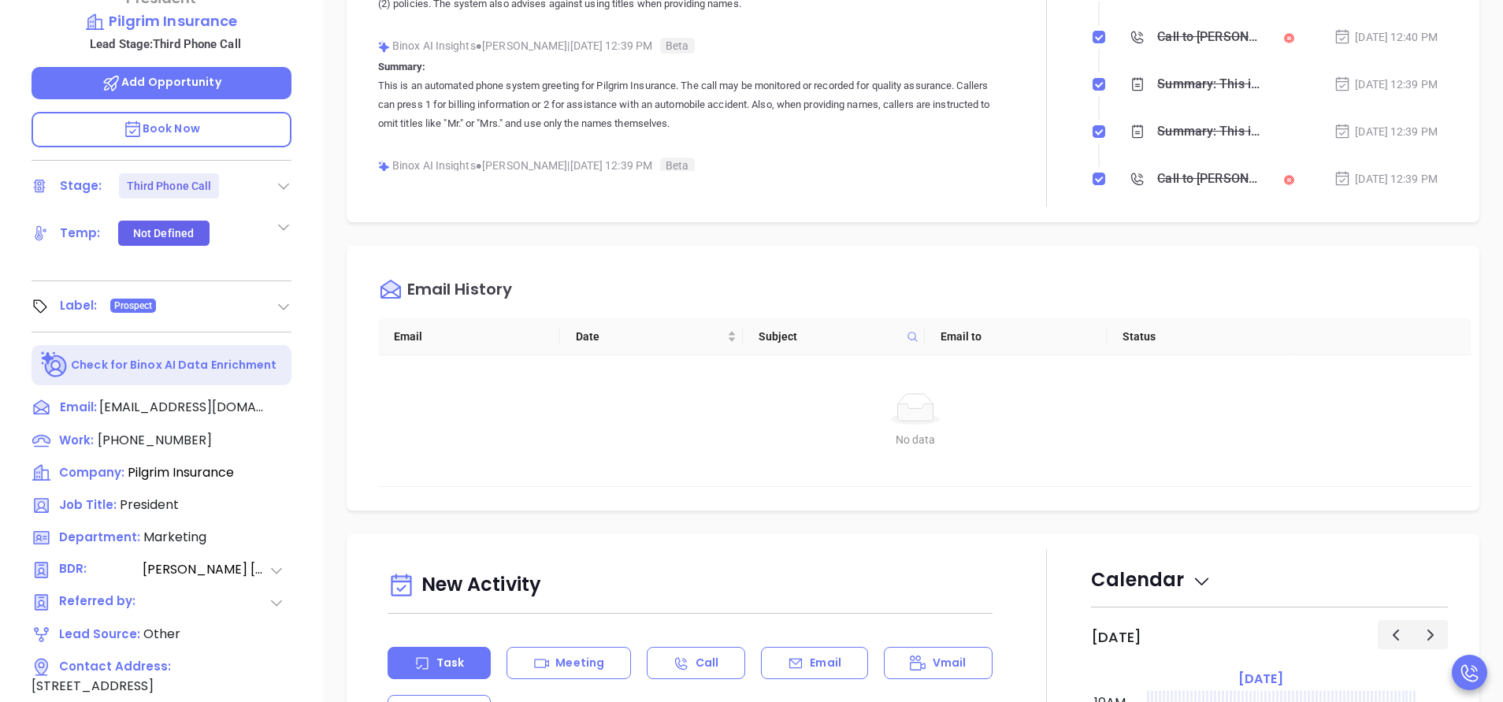
scroll to position [591, 0]
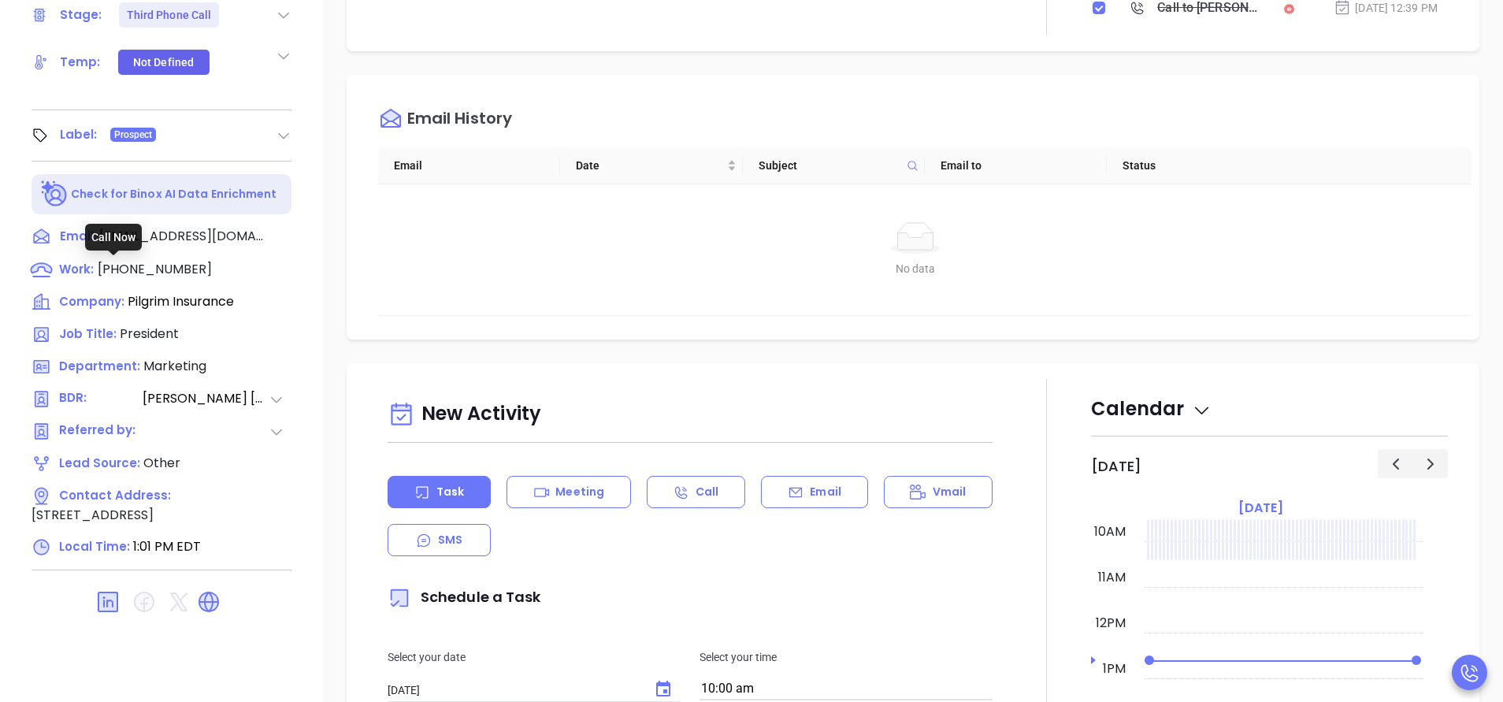
click at [176, 267] on span "[PHONE_NUMBER]" at bounding box center [155, 269] width 114 height 18
type input "(800) 721-8294"
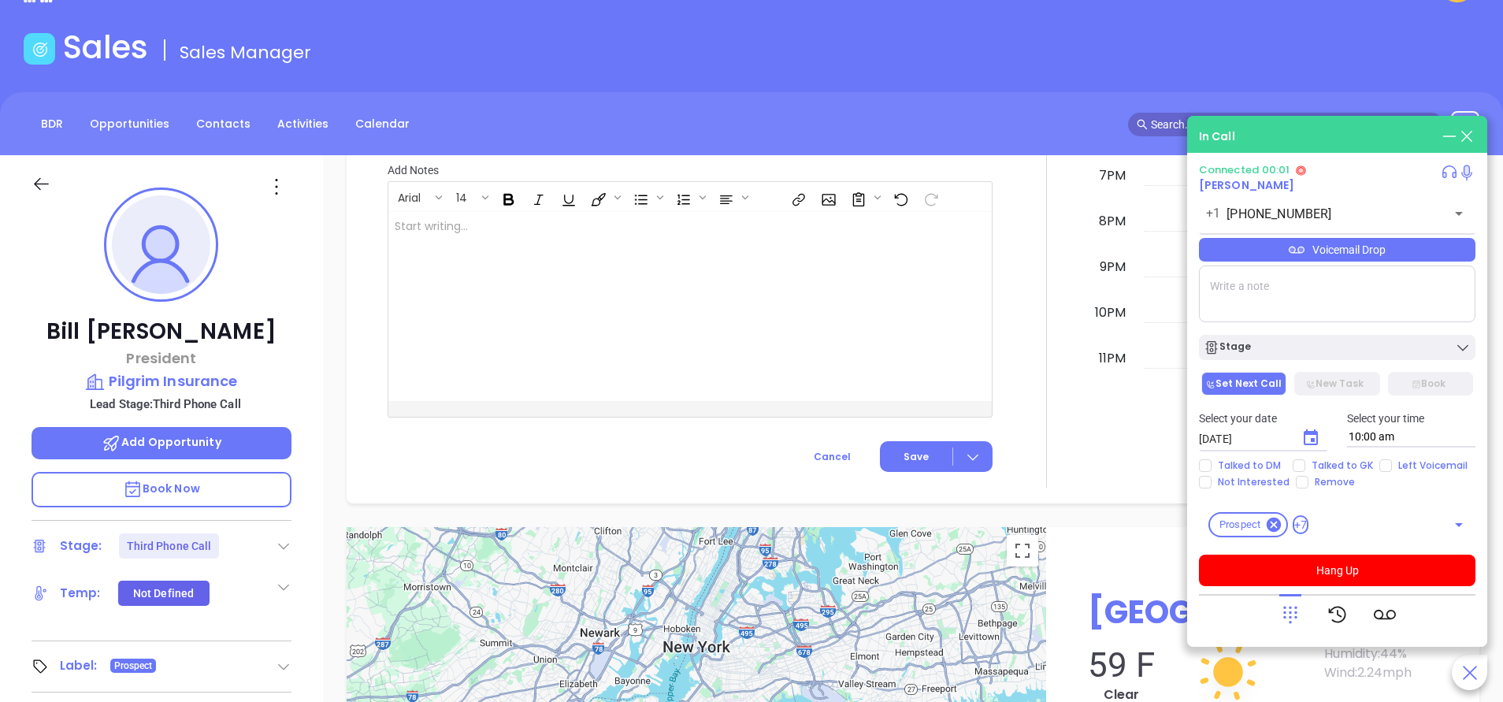
scroll to position [0, 0]
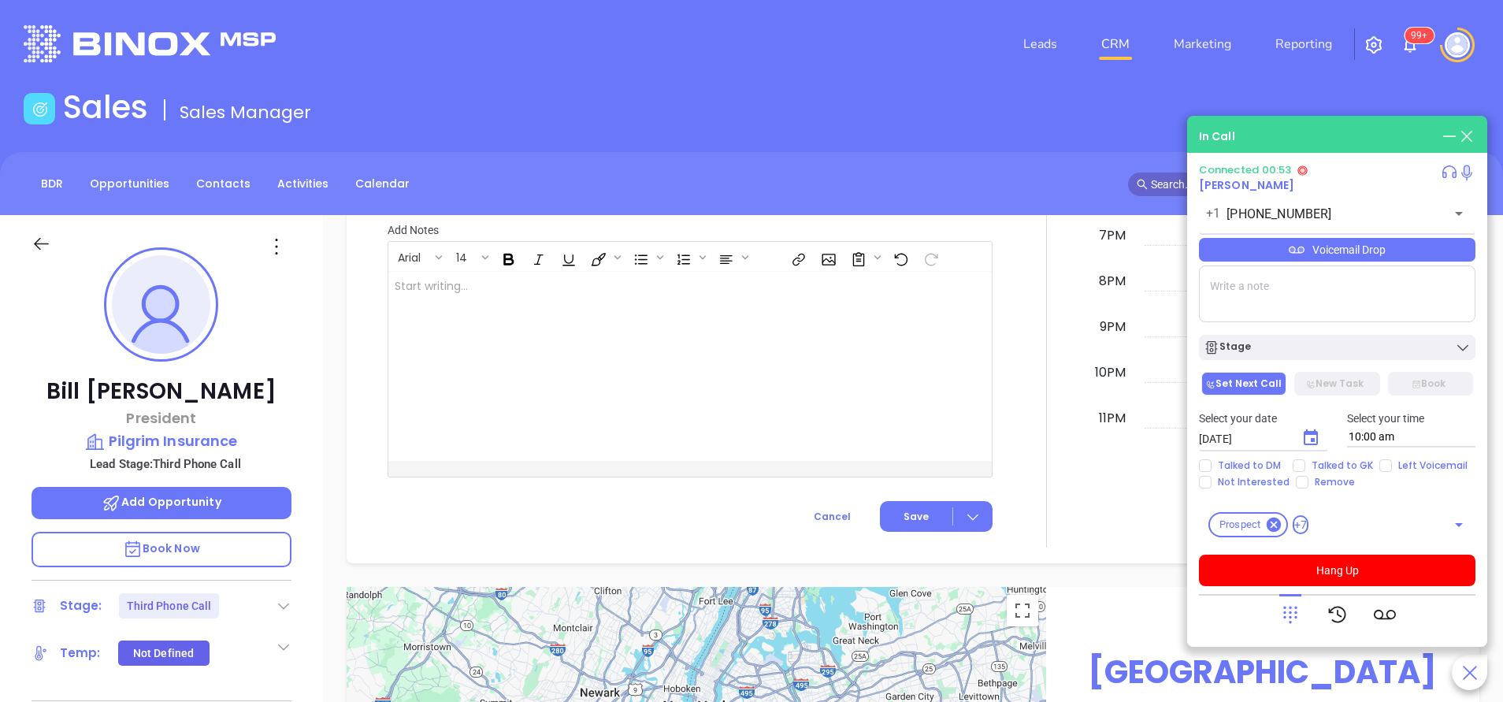
click at [1396, 592] on div "Connected 00:53 Bill Hartranft +1 (800) 721-8294 ​ Voicemail Drop Stage Set Nex…" at bounding box center [1337, 399] width 277 height 471
click at [1290, 610] on icon at bounding box center [1290, 614] width 22 height 22
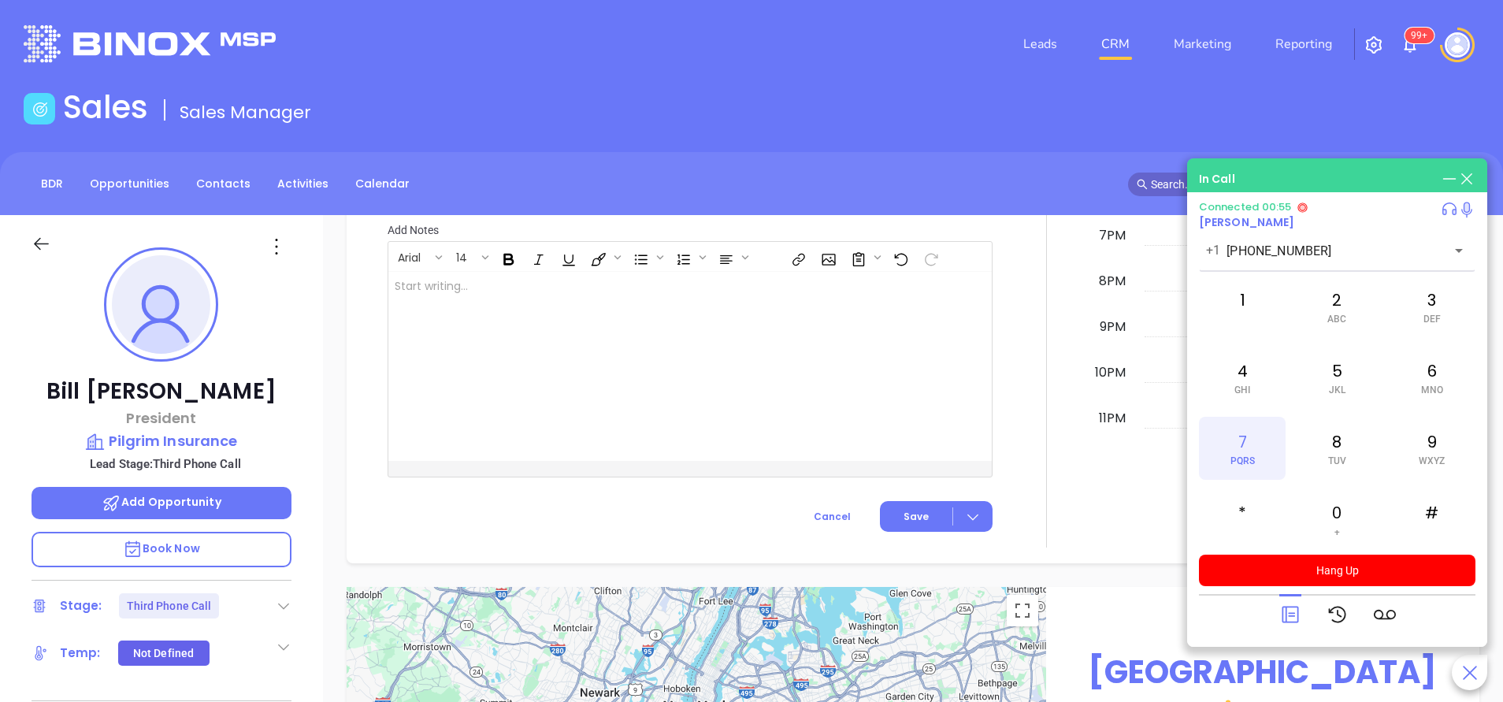
click at [1244, 440] on div "7 PQRS" at bounding box center [1242, 448] width 87 height 63
click at [1285, 614] on icon at bounding box center [1290, 614] width 22 height 22
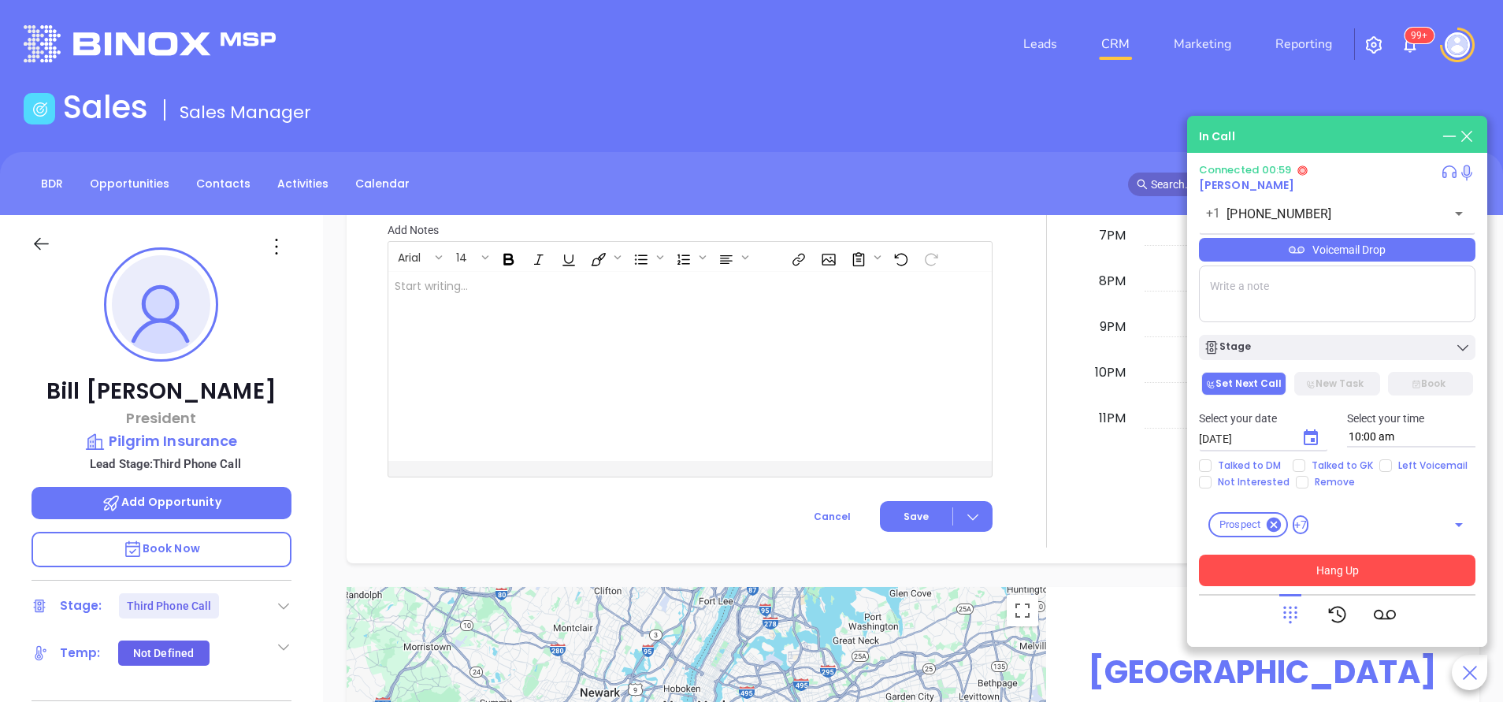
click at [1374, 563] on button "Hang Up" at bounding box center [1337, 571] width 277 height 32
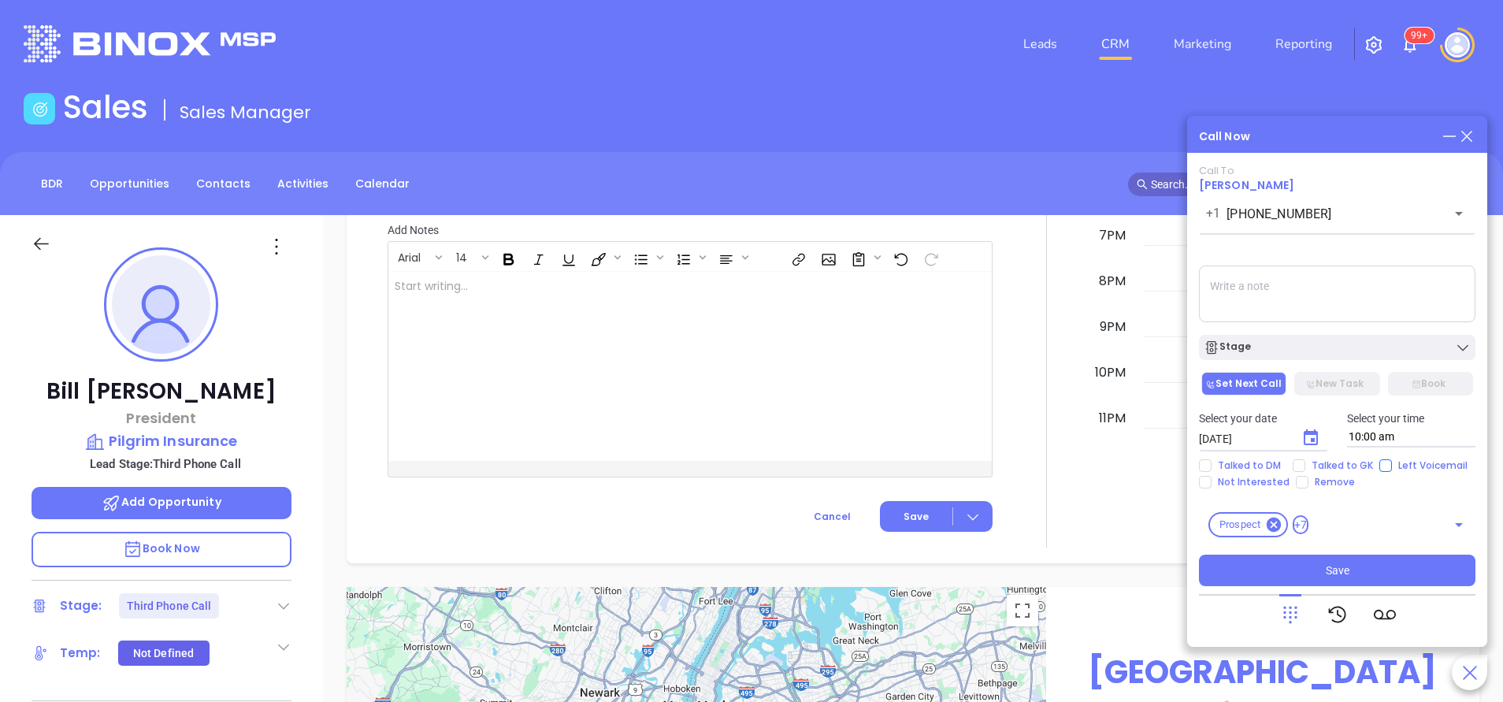
click at [1380, 464] on input "Left Voicemail" at bounding box center [1385, 465] width 13 height 13
checkbox input "true"
click at [1319, 351] on div "Stage" at bounding box center [1337, 348] width 267 height 16
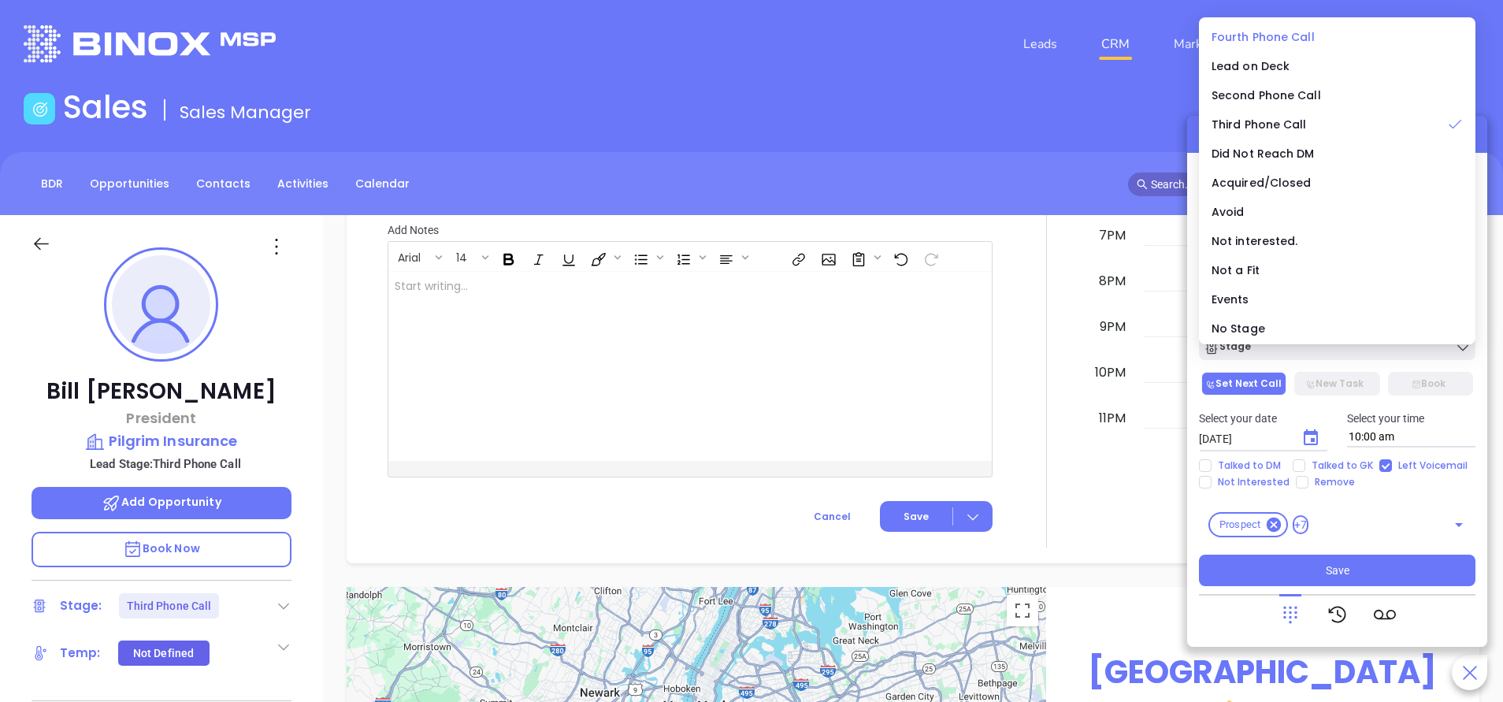
click at [1242, 28] on div "Fourth Phone Call" at bounding box center [1337, 36] width 251 height 17
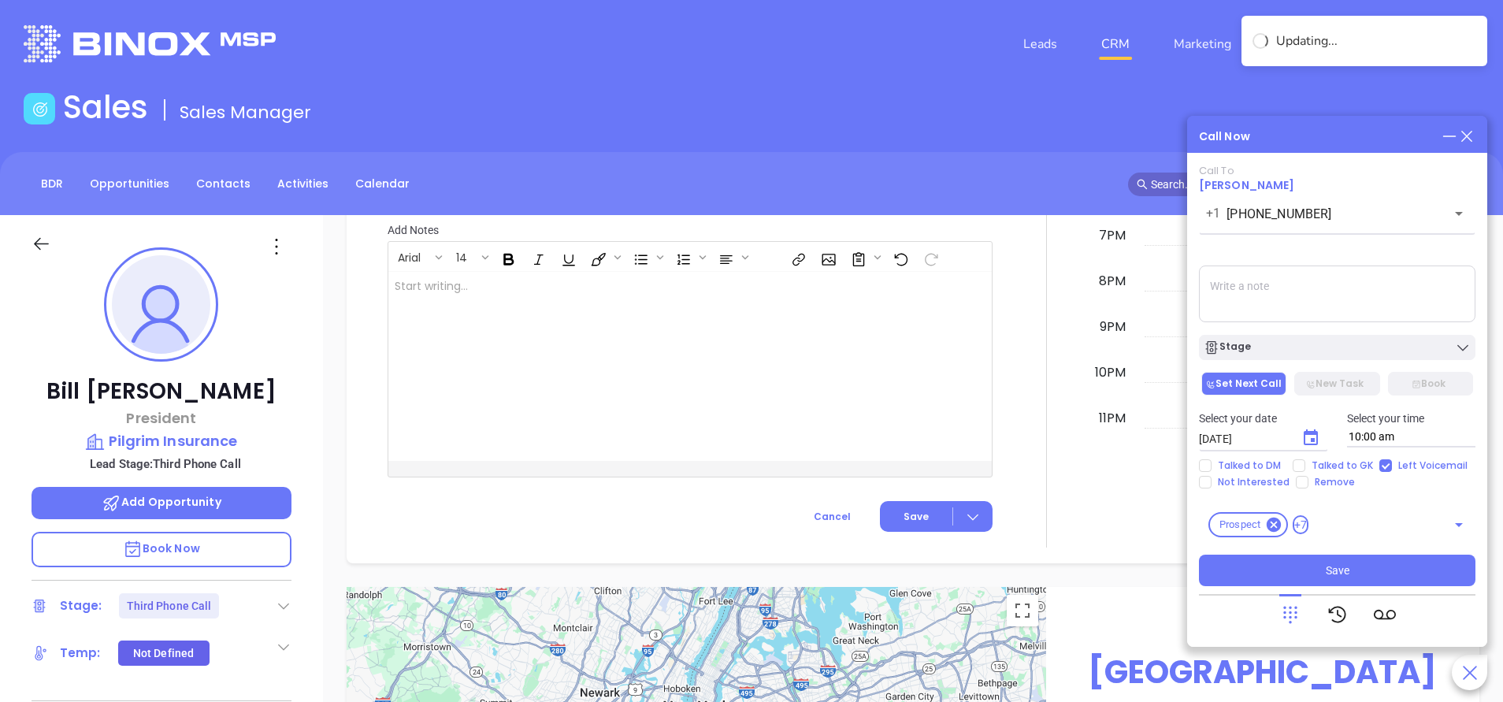
drag, startPoint x: 1263, startPoint y: 262, endPoint x: 1267, endPoint y: 277, distance: 15.5
click at [1263, 262] on div "Call To Bill Hartranft +1 (800) 721-8294 ​ Voicemail Drop Stage Set Next Call N…" at bounding box center [1337, 375] width 277 height 421
click at [1278, 303] on textarea at bounding box center [1337, 293] width 277 height 57
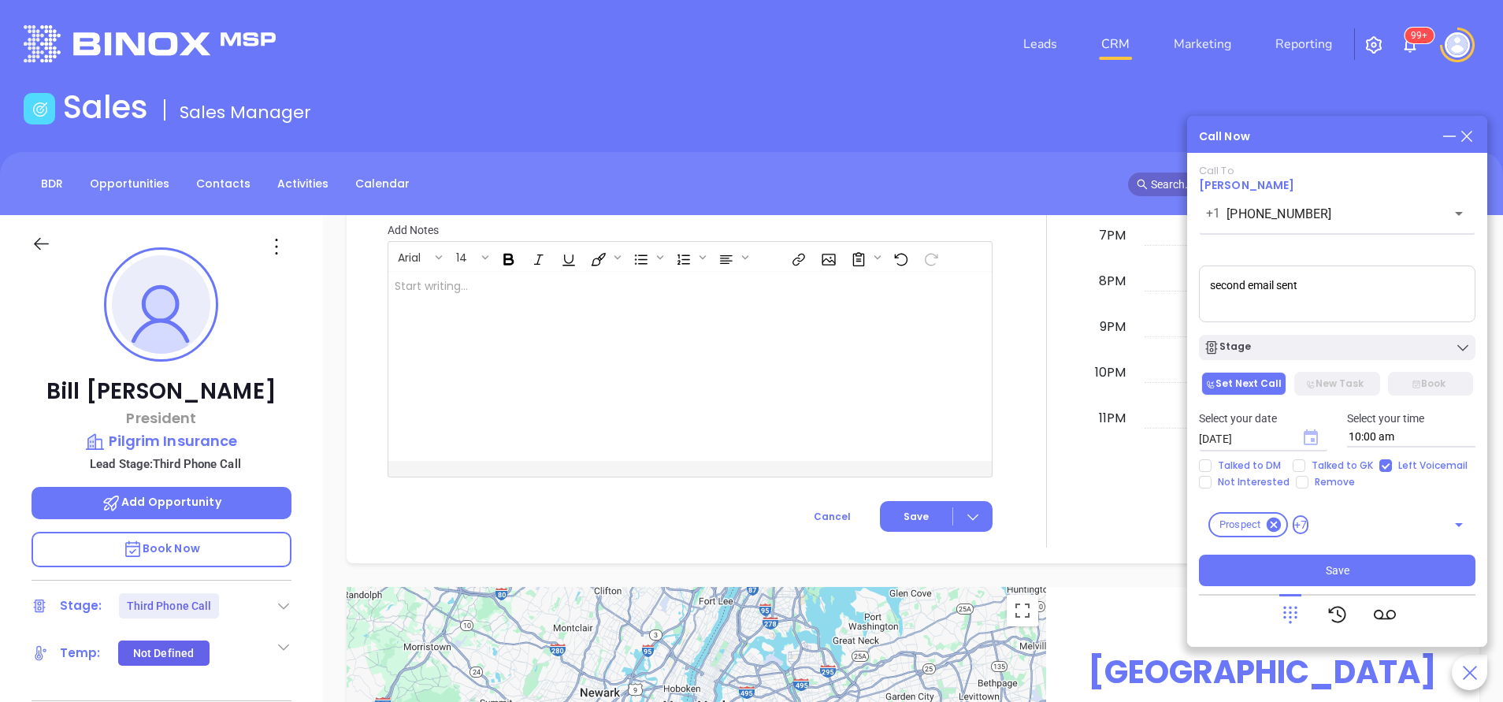
type textarea "second email sent"
click at [1312, 440] on icon "Choose date, selected date is Oct 11, 2025" at bounding box center [1311, 437] width 14 height 16
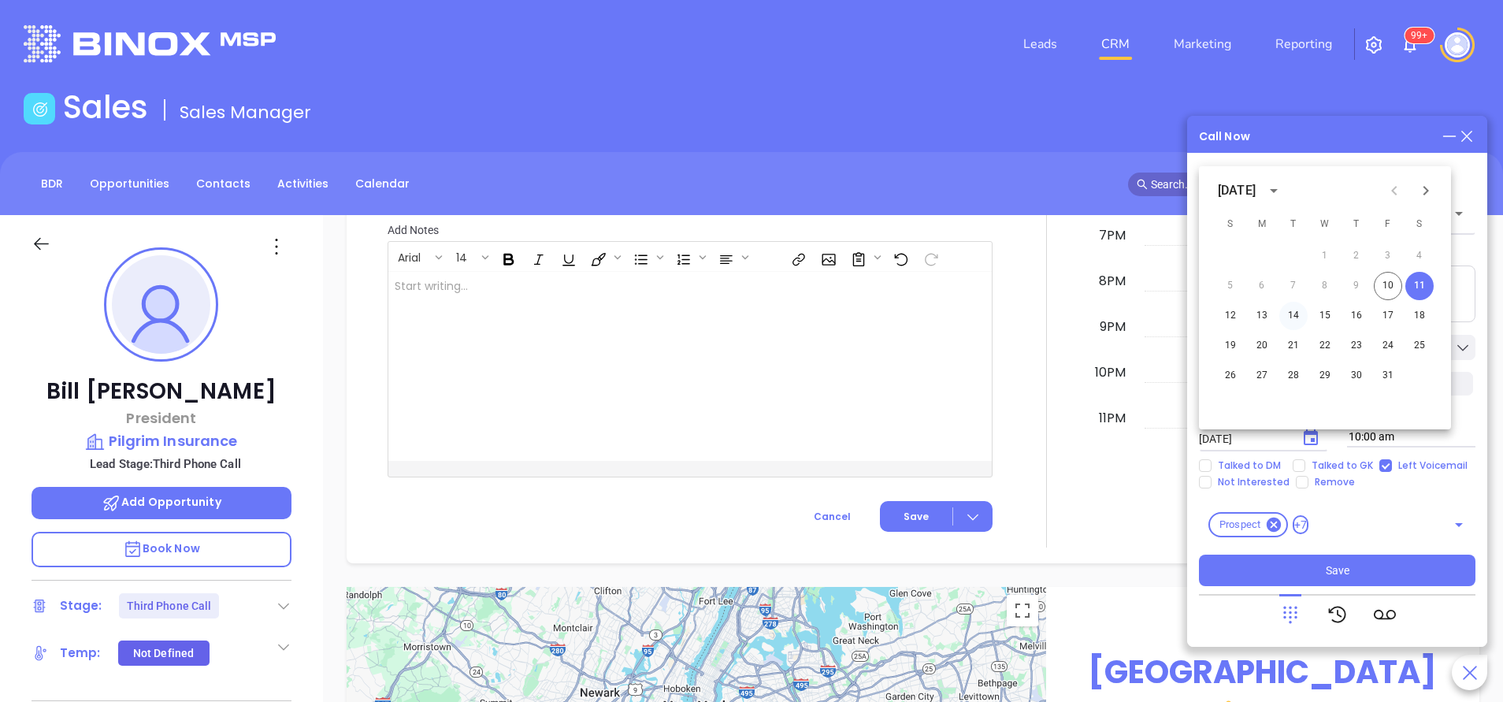
click at [1293, 315] on button "14" at bounding box center [1293, 316] width 28 height 28
type input "10/14/2025"
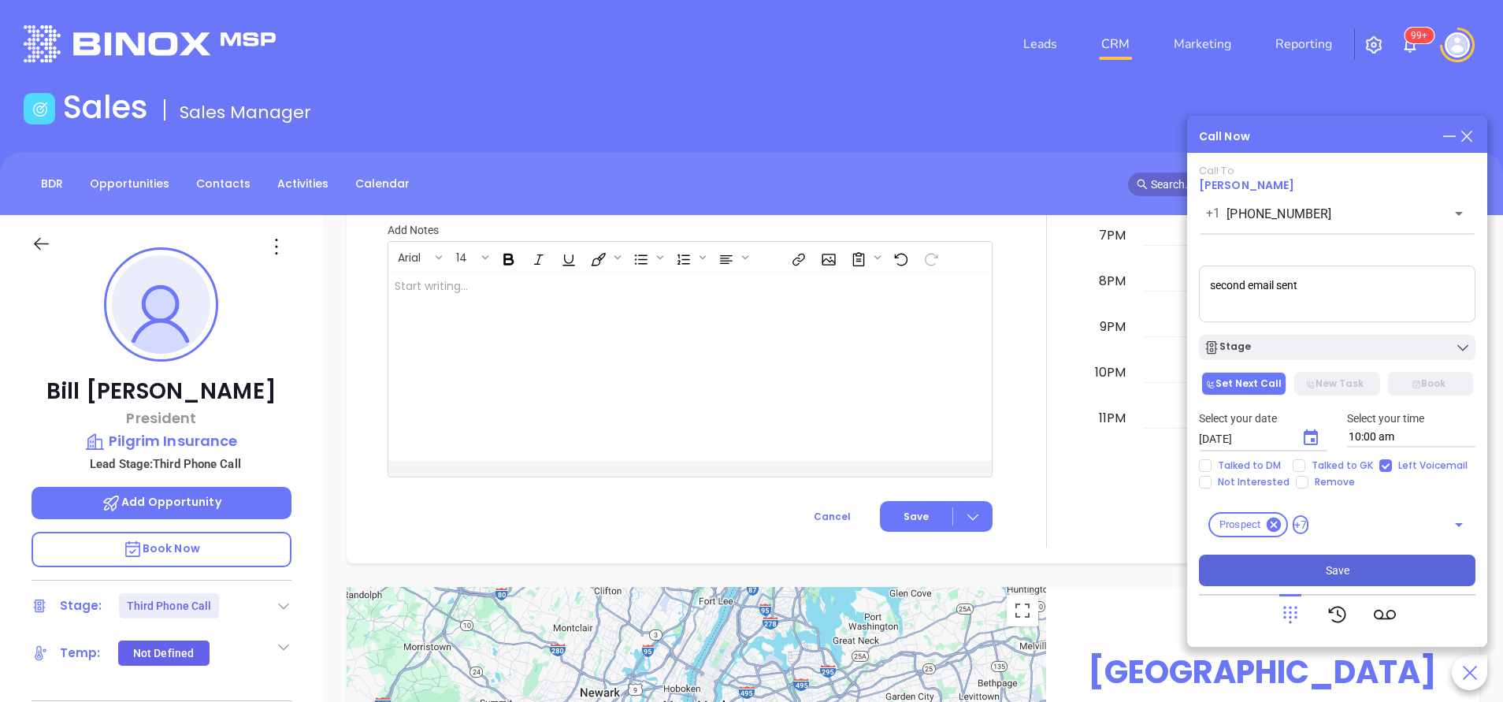
click at [1365, 580] on button "Save" at bounding box center [1337, 571] width 277 height 32
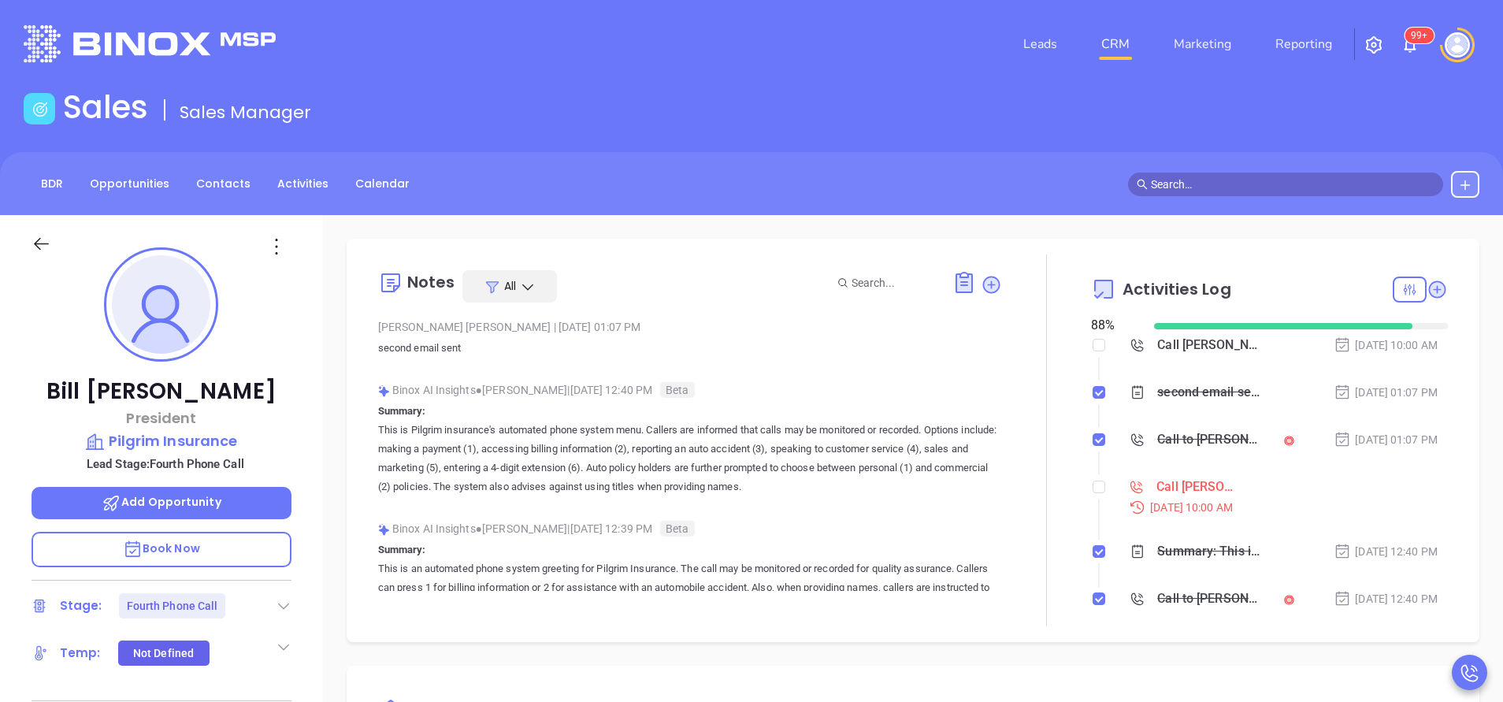
drag, startPoint x: 1089, startPoint y: 483, endPoint x: 1079, endPoint y: 483, distance: 9.5
click at [1093, 483] on input "checkbox" at bounding box center [1099, 487] width 13 height 13
checkbox input "true"
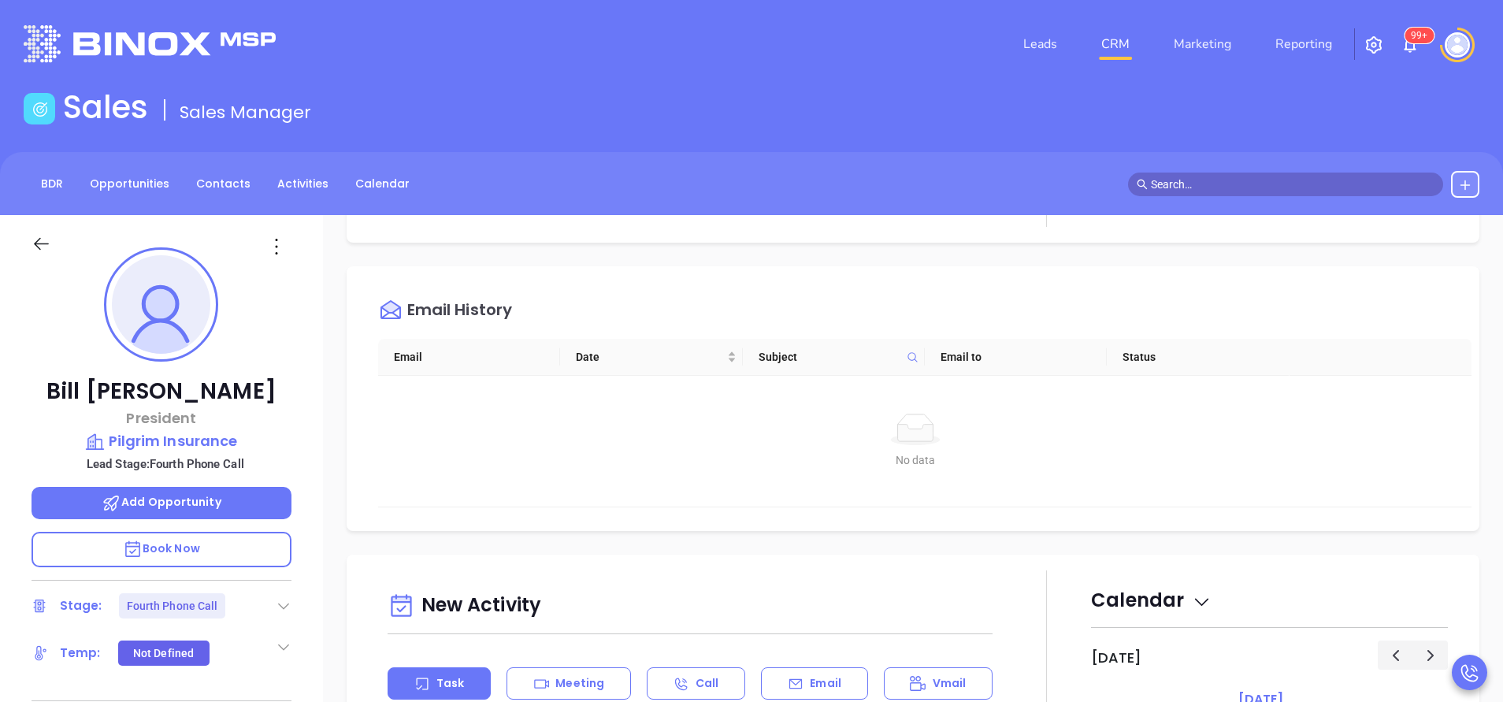
scroll to position [591, 0]
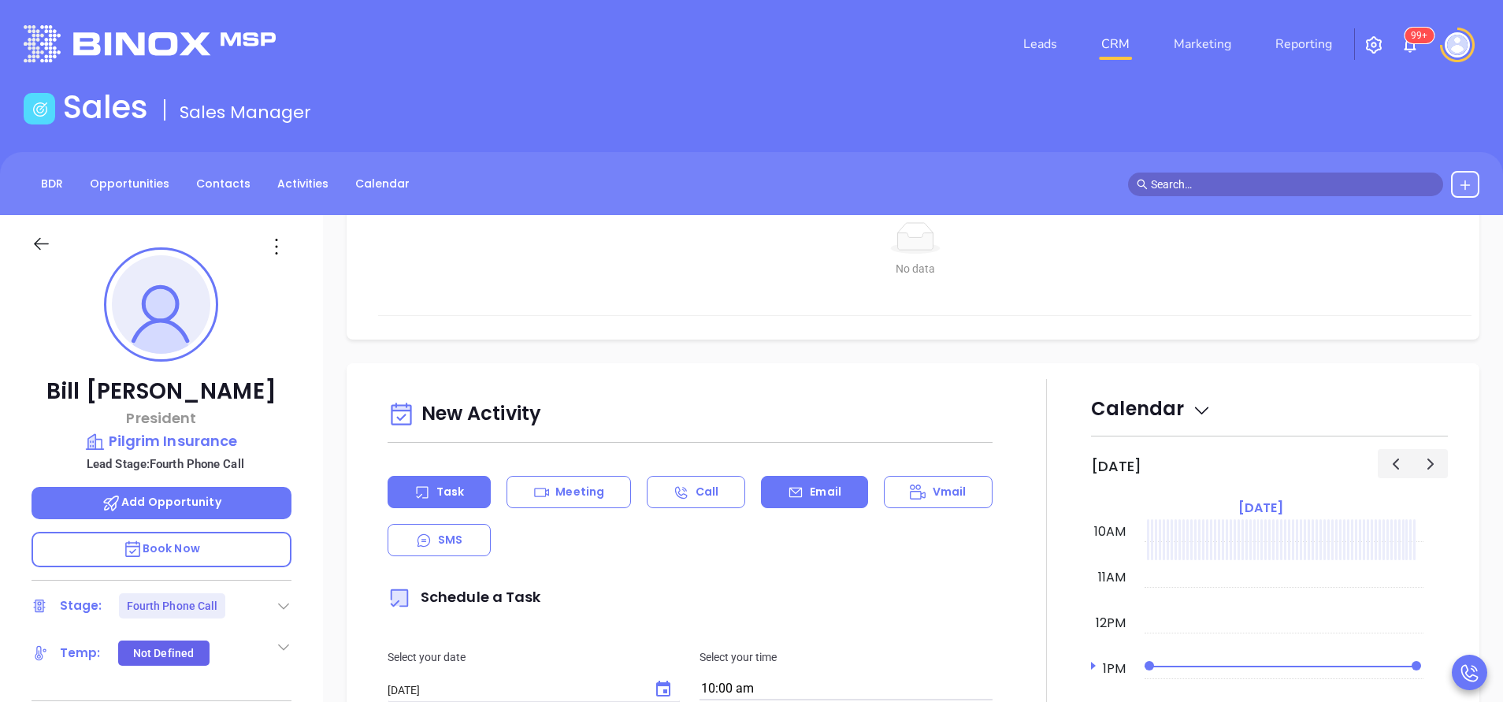
click at [848, 481] on div "Email" at bounding box center [814, 492] width 106 height 32
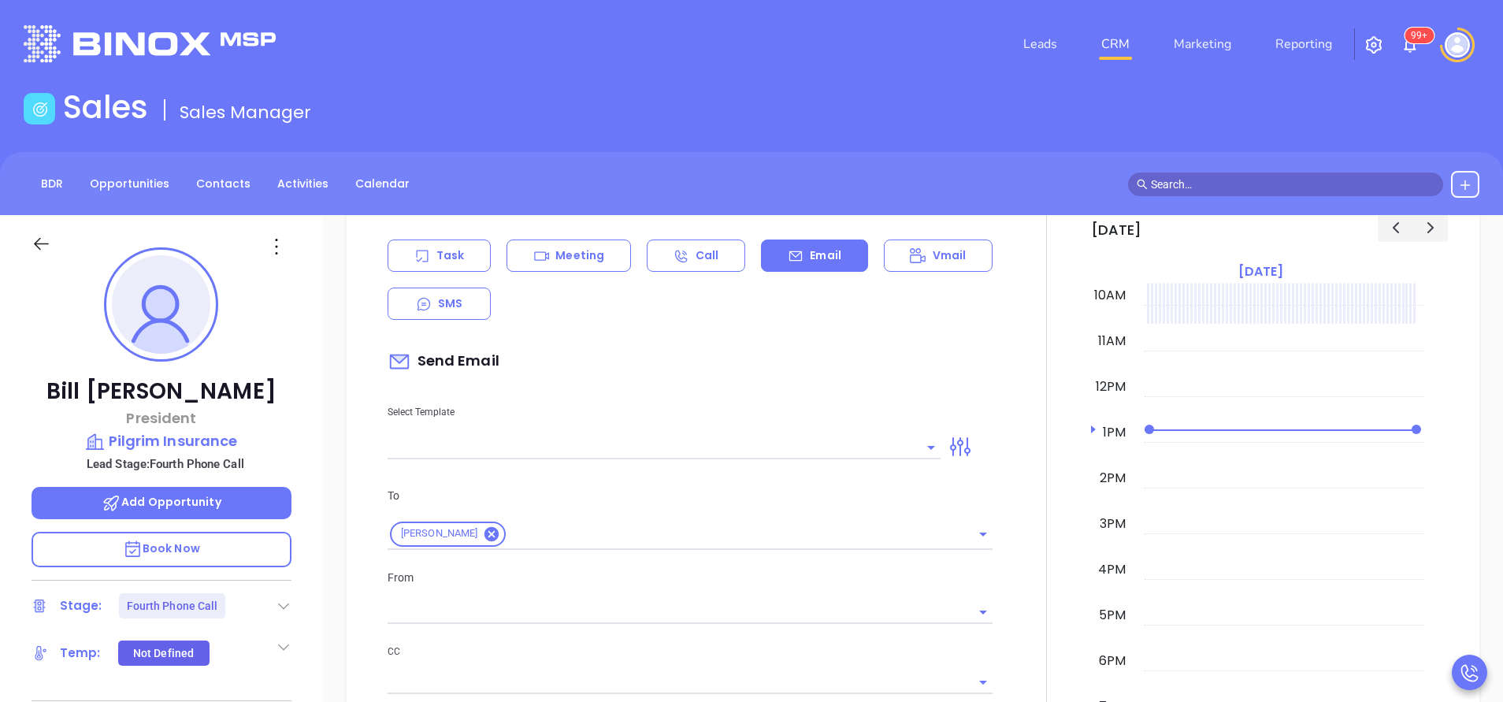
click at [793, 446] on input "text" at bounding box center [652, 447] width 529 height 23
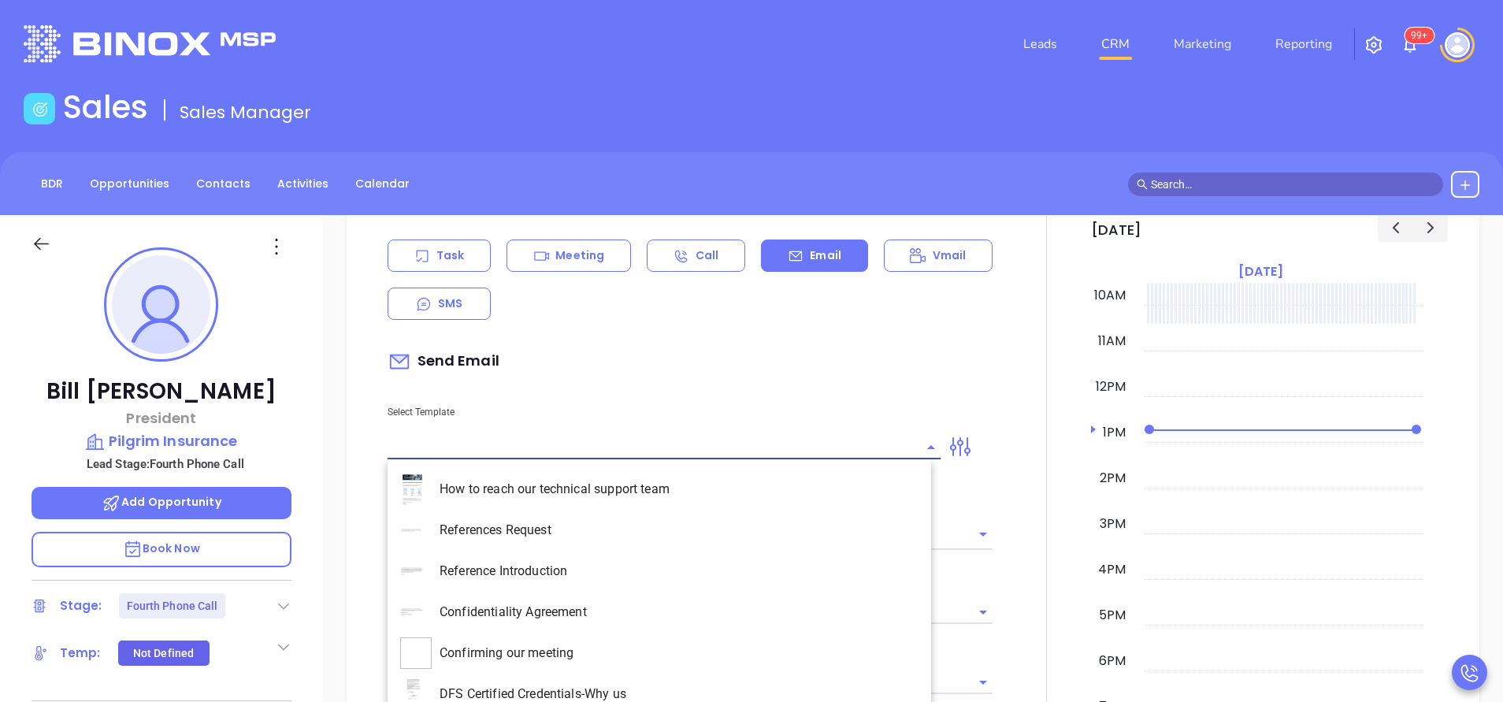
type input "Vicky Mendoza"
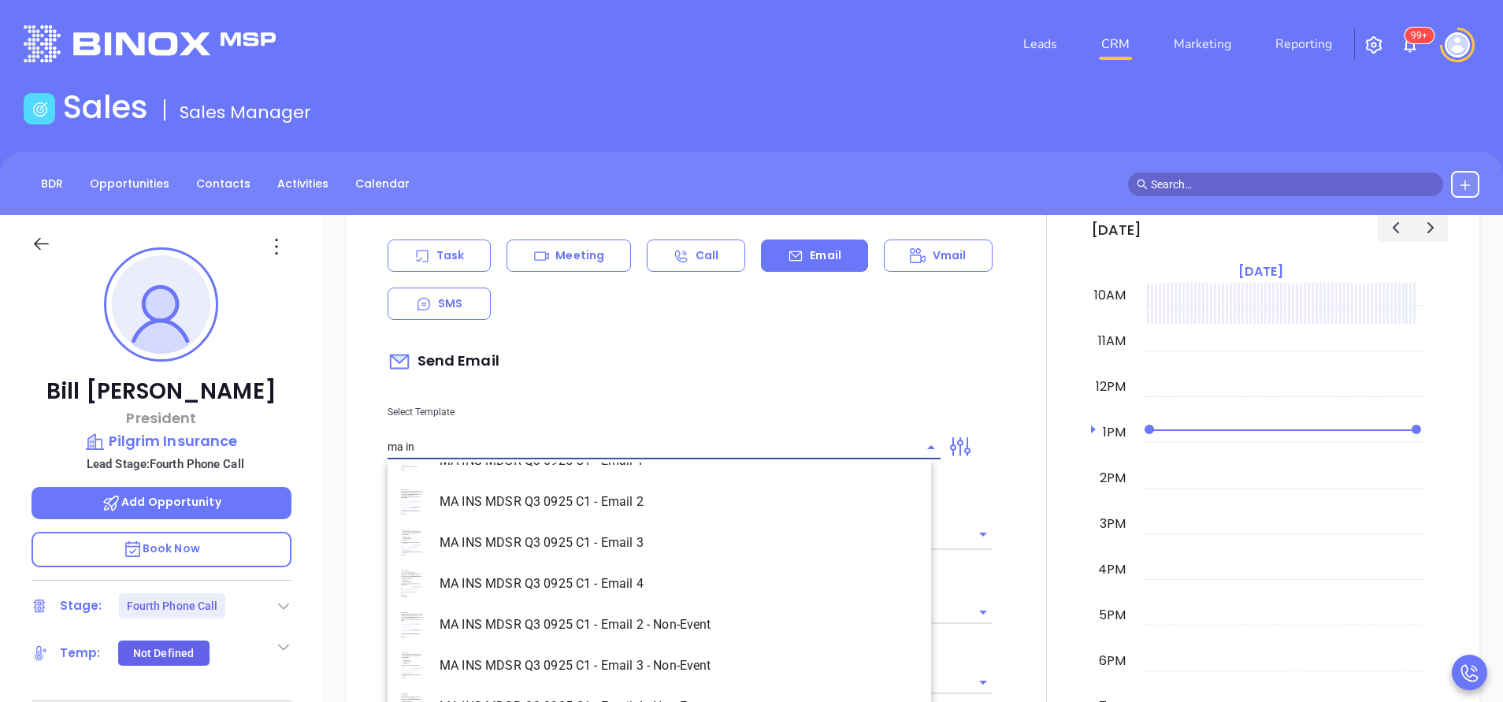
scroll to position [101, 0]
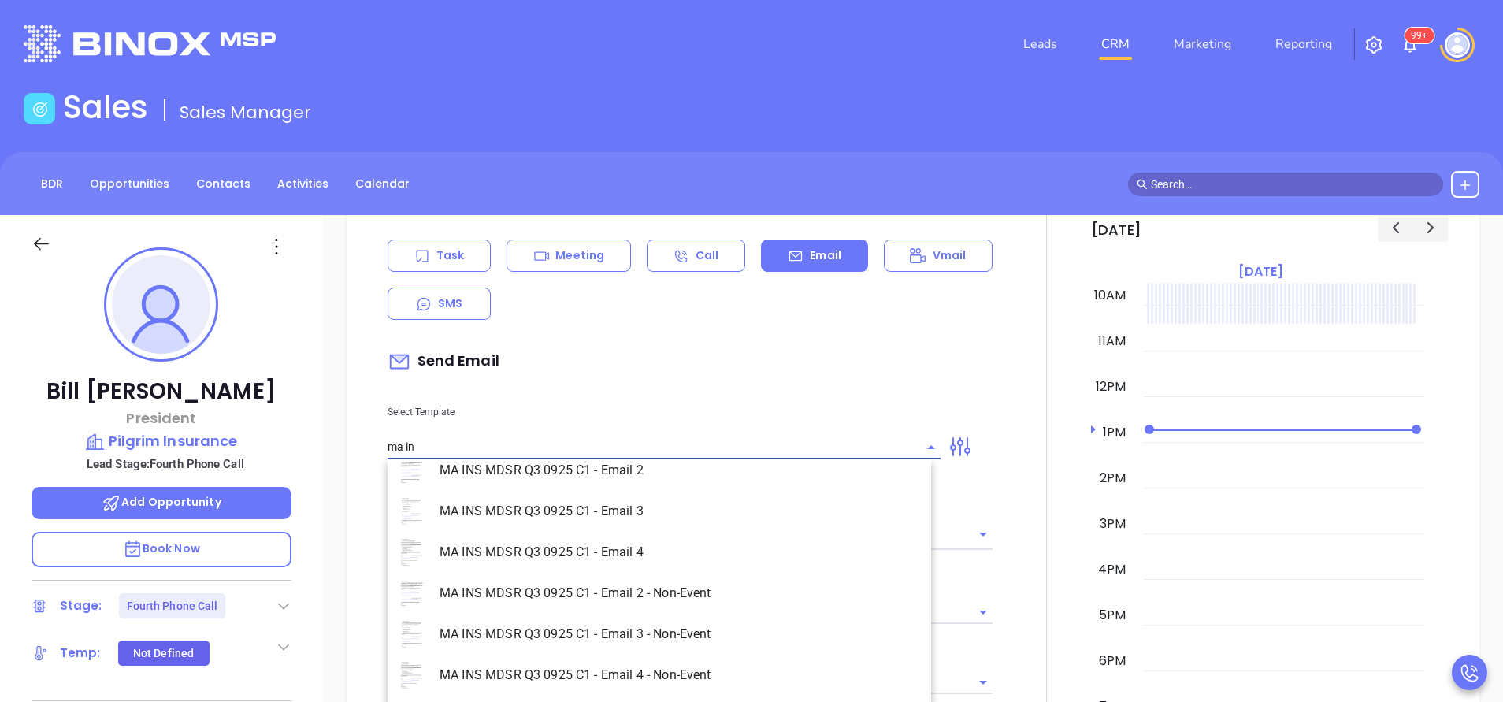
click at [714, 596] on li "MA INS MDSR Q3 0925 C1 - Email 2 - Non-Event" at bounding box center [660, 593] width 544 height 41
type input "MA INS MDSR Q3 0925 C1 - Email 2 - Non-Event"
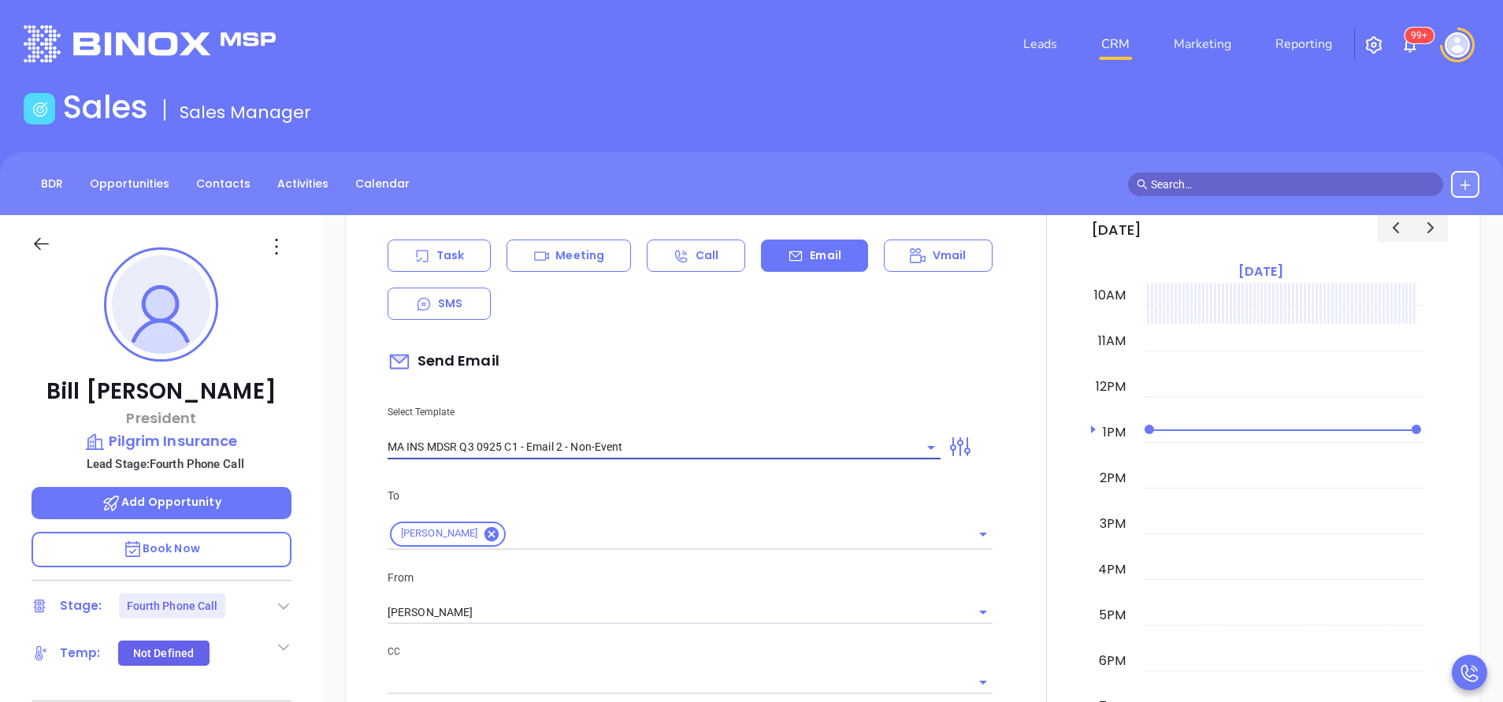
type input "Bill, here’s the MA compliance checklist we mentioned"
type input "MA INS MDSR Q3 0925 C1 - Email 2 - Non-Event"
click at [540, 599] on div "From Vicky Mendoza" at bounding box center [690, 597] width 624 height 56
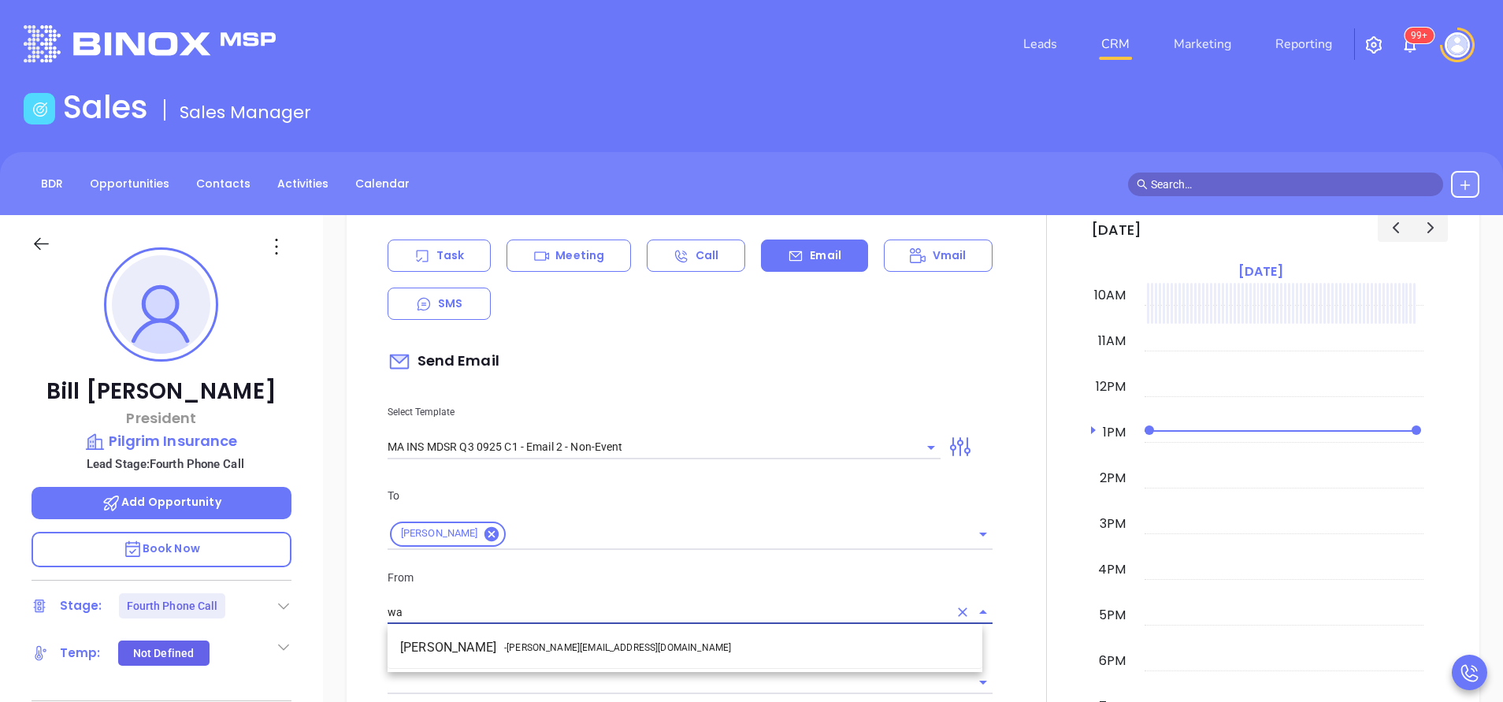
click at [547, 643] on span "- walter@motiva.net" at bounding box center [617, 647] width 227 height 14
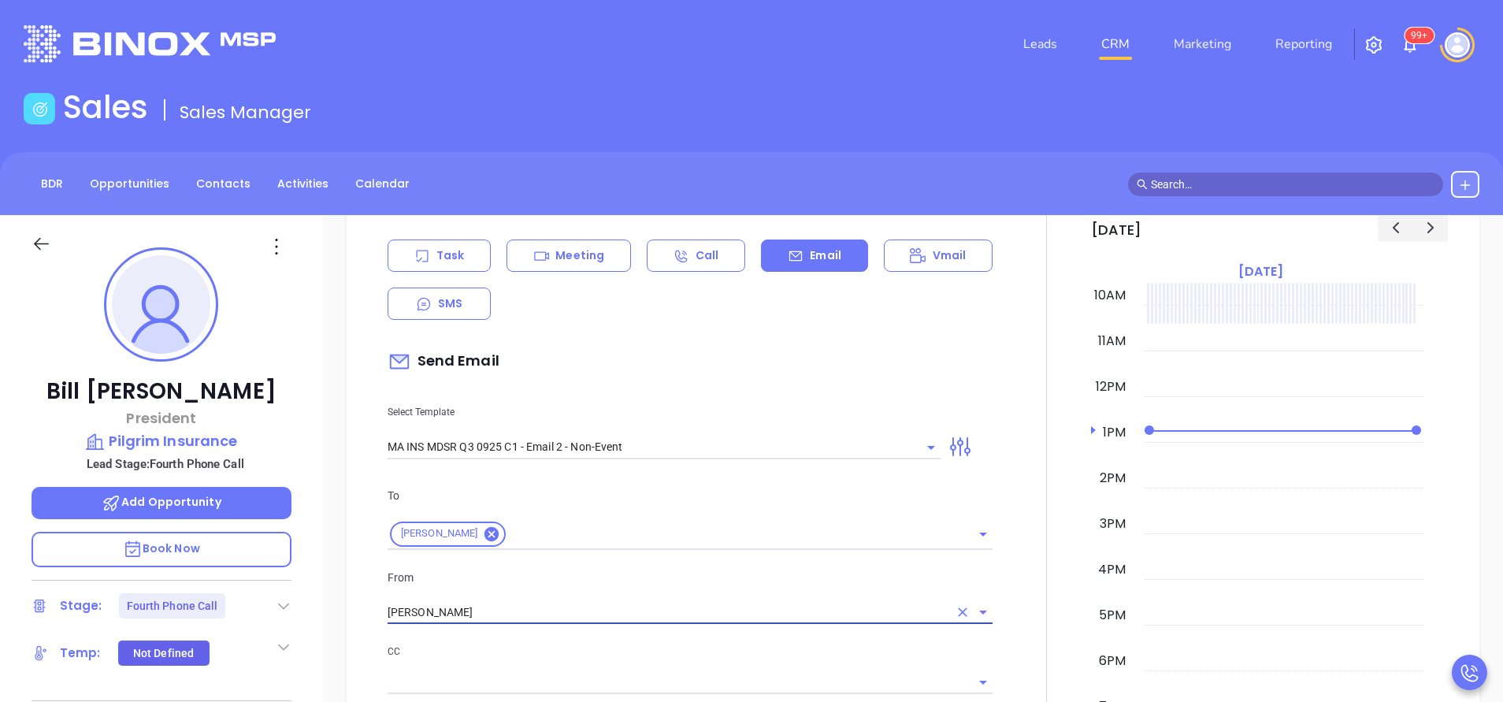
type input "Walter Contreras"
click at [655, 590] on div "From Walter Contreras" at bounding box center [690, 597] width 624 height 56
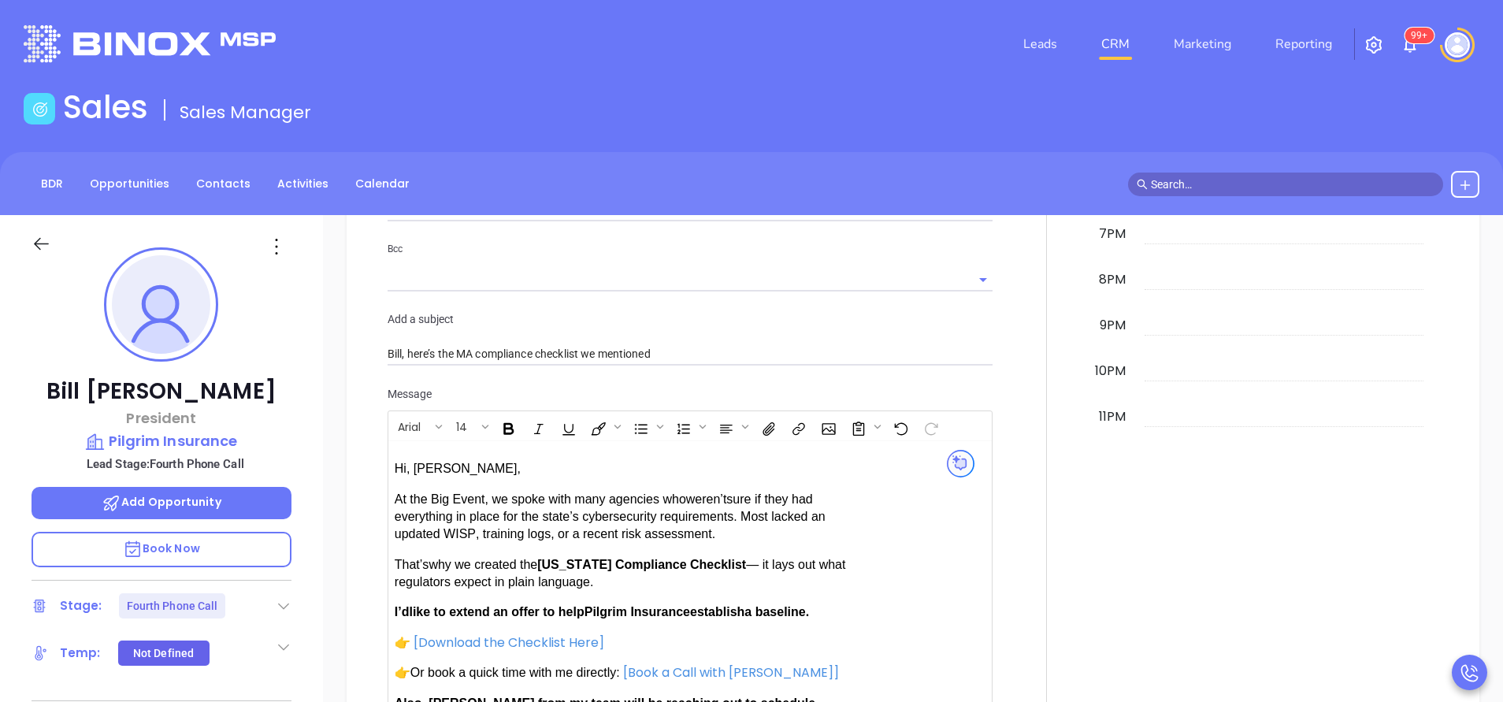
scroll to position [1536, 0]
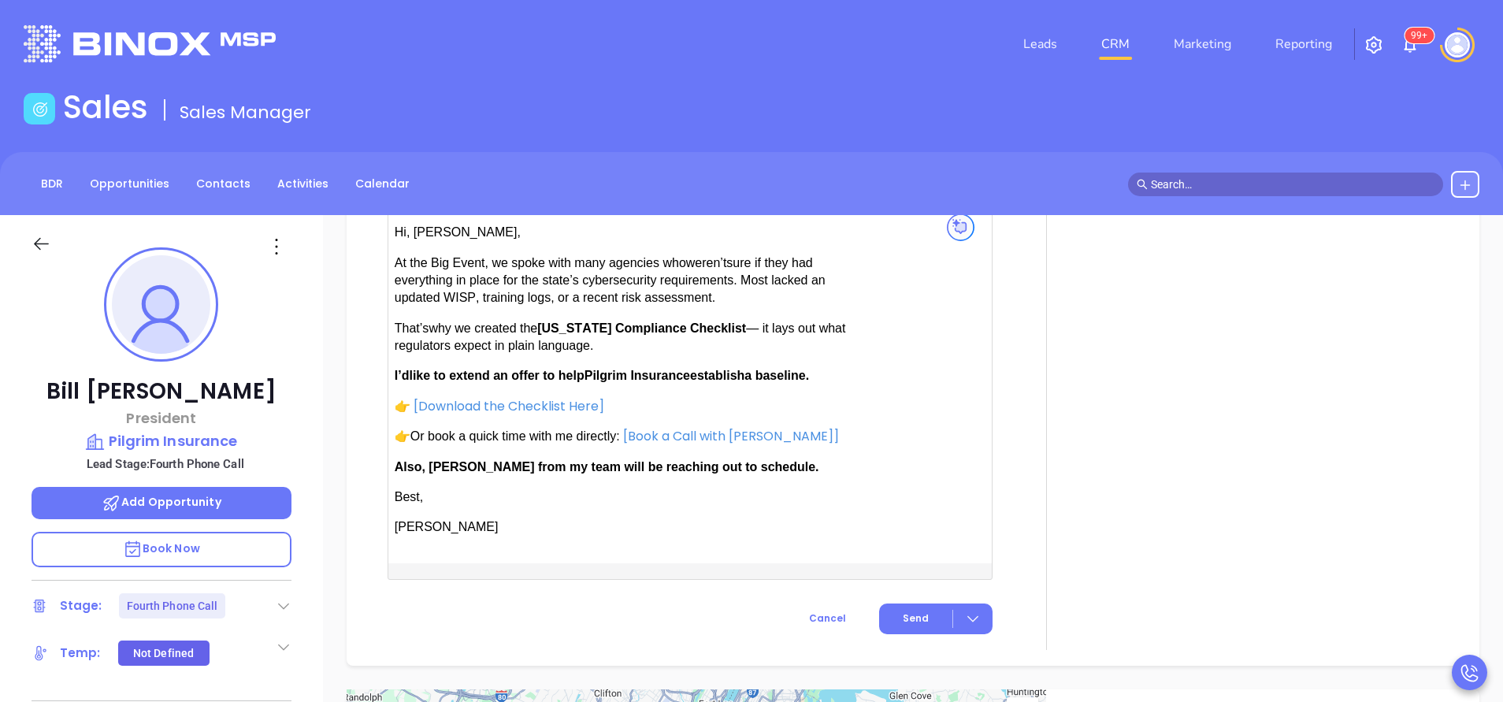
click at [700, 377] on span "establish" at bounding box center [717, 375] width 54 height 13
click at [459, 468] on span "Also, Anabell from my team will be reaching out to schedule." at bounding box center [607, 466] width 425 height 13
click at [915, 607] on button "Send" at bounding box center [935, 618] width 113 height 31
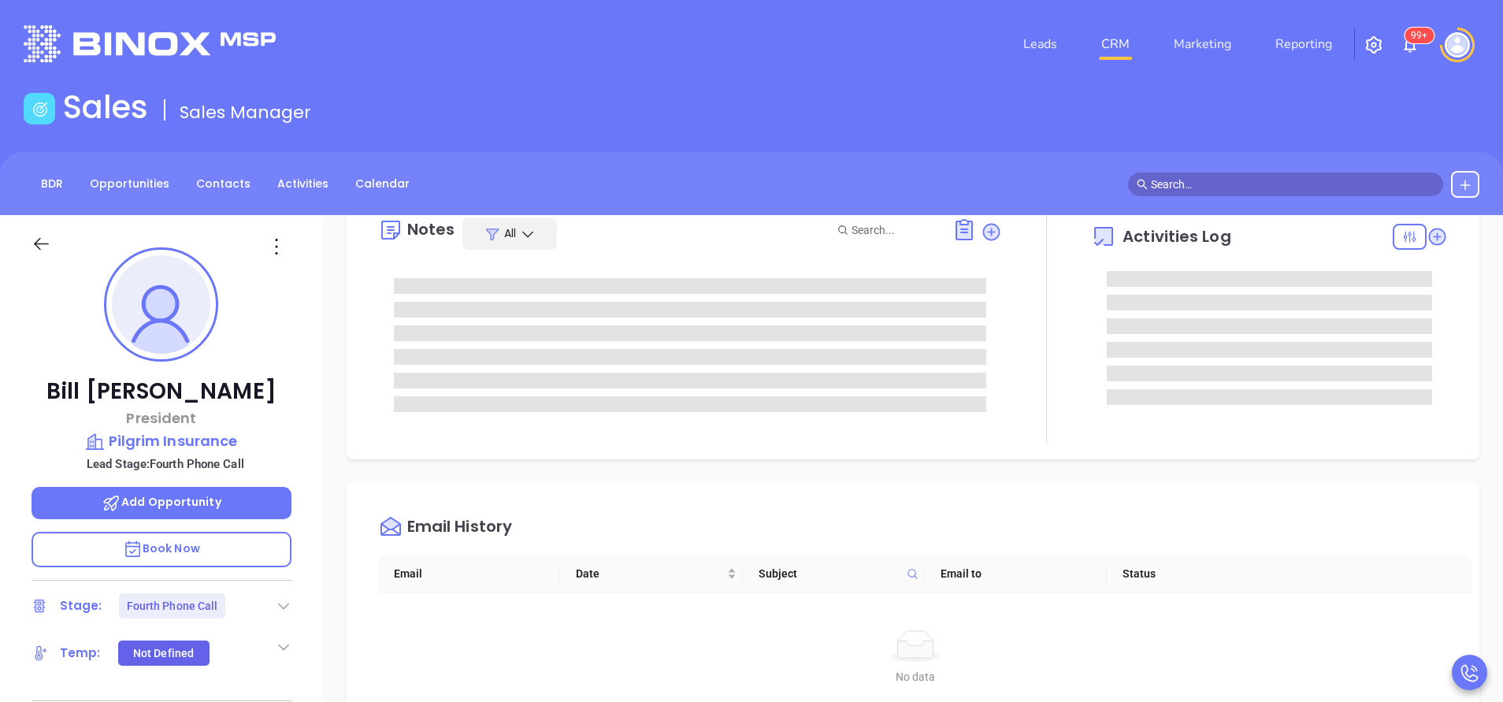
scroll to position [0, 0]
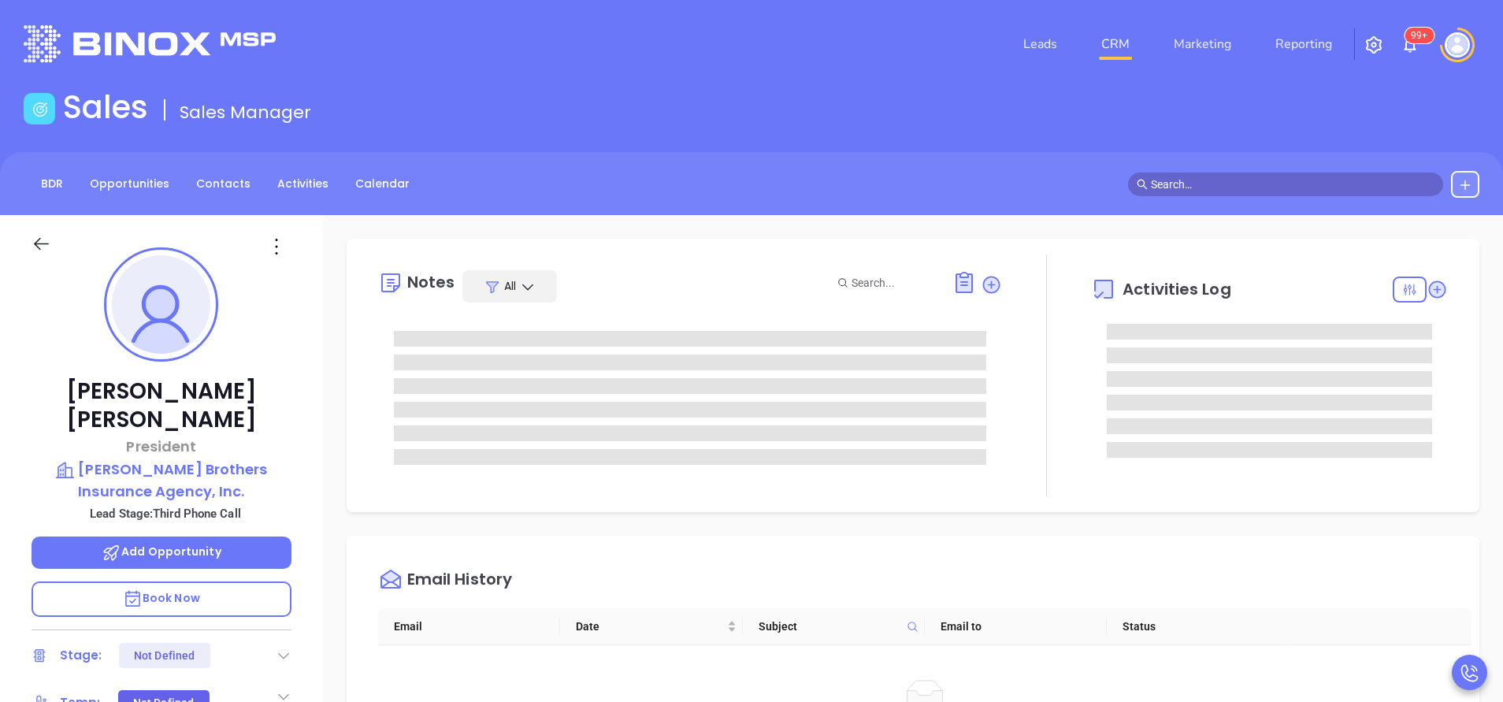
type input "[PERSON_NAME]"
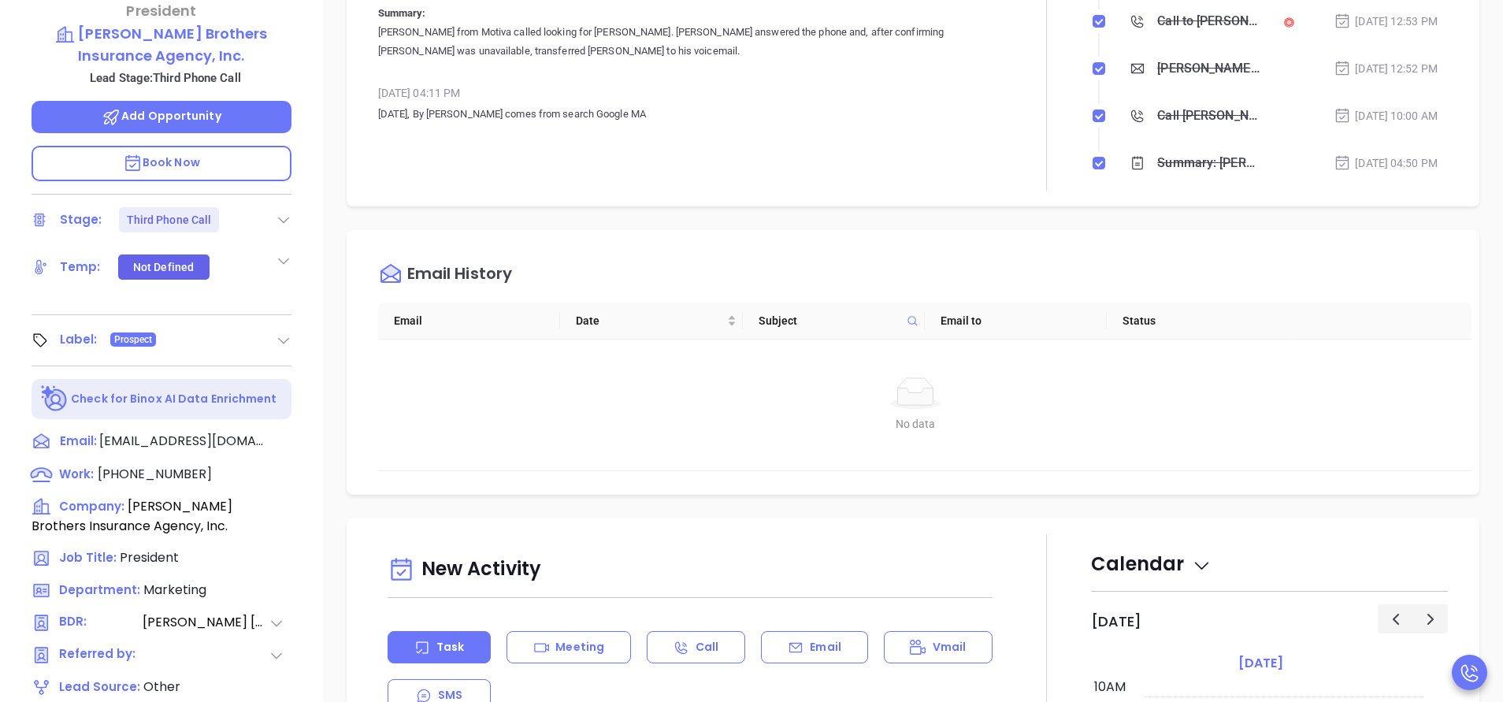
scroll to position [473, 0]
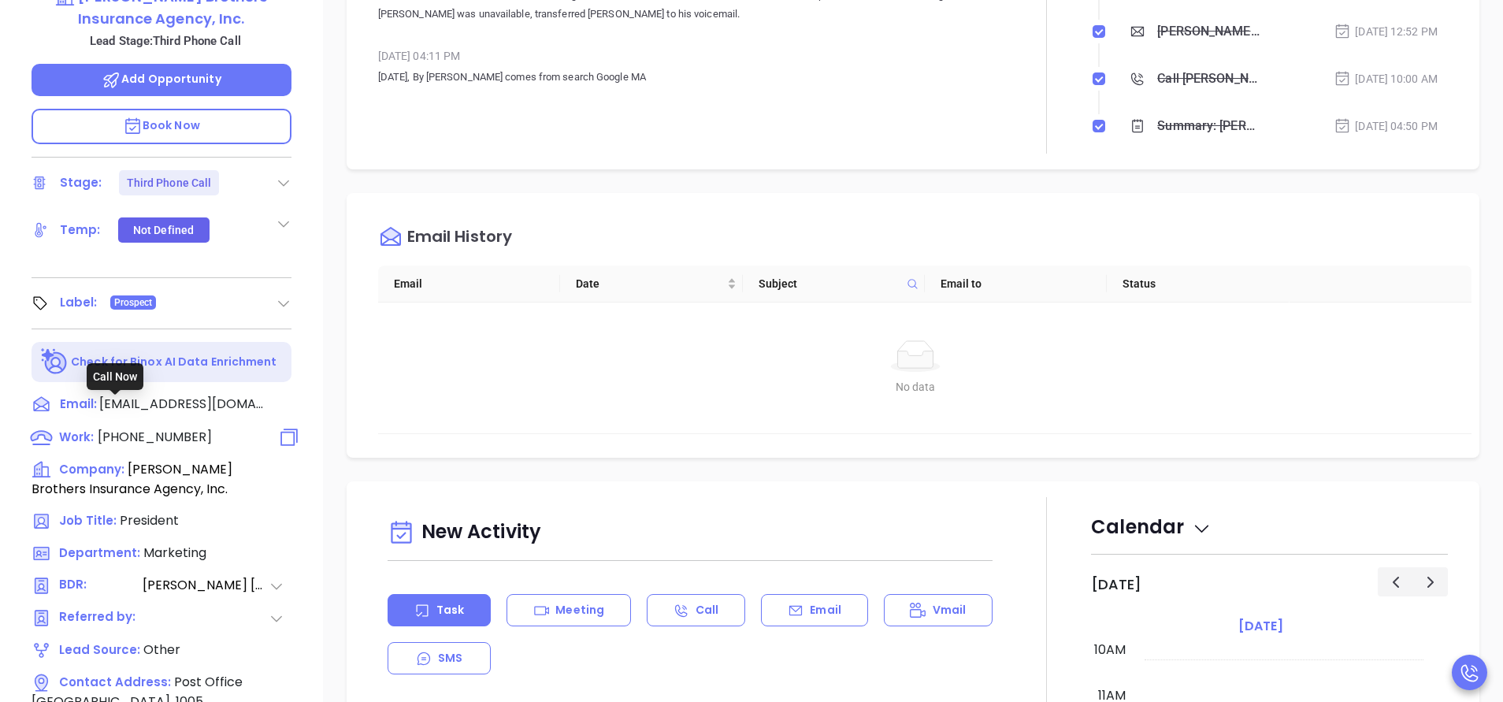
click at [170, 428] on span "[PHONE_NUMBER]" at bounding box center [155, 437] width 114 height 18
type input "[PHONE_NUMBER]"
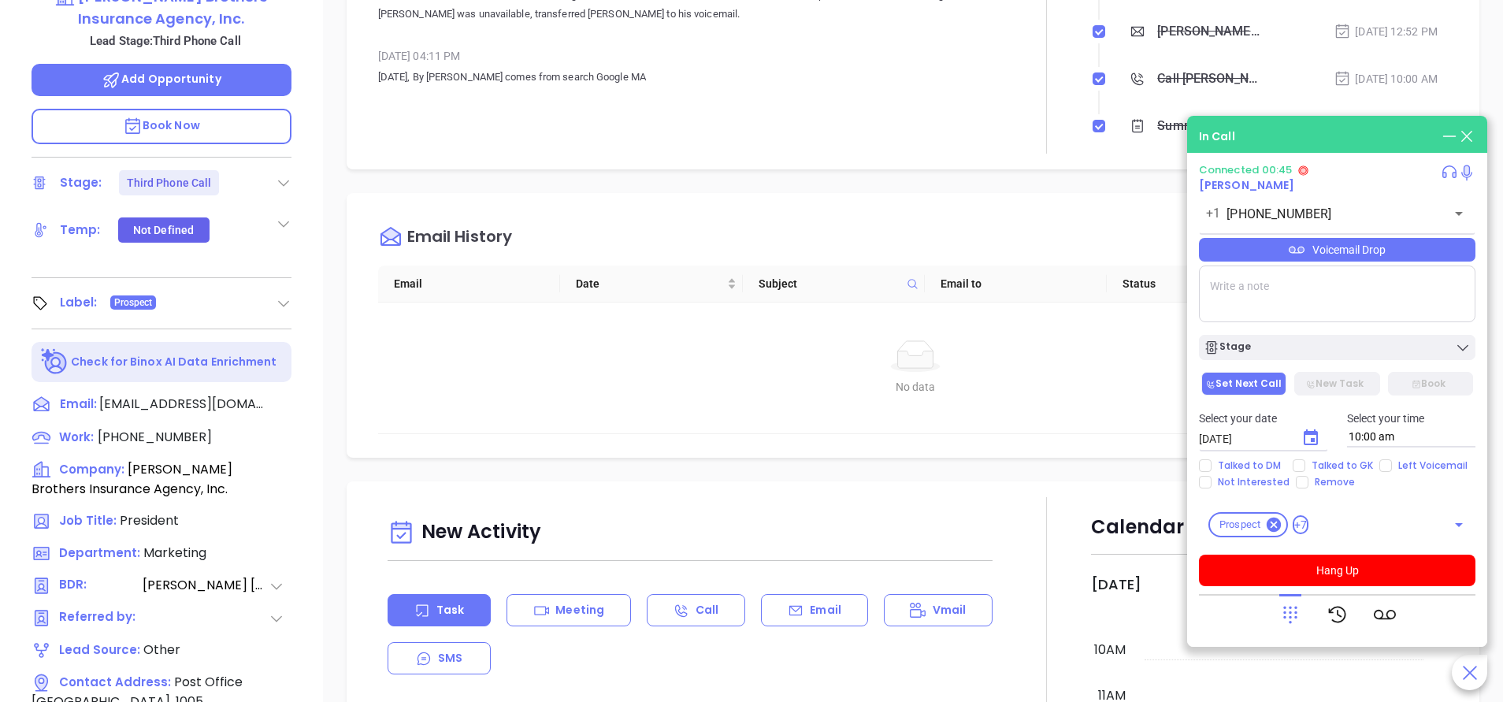
click at [1309, 440] on icon "Choose date, selected date is Oct 11, 2025" at bounding box center [1310, 438] width 19 height 19
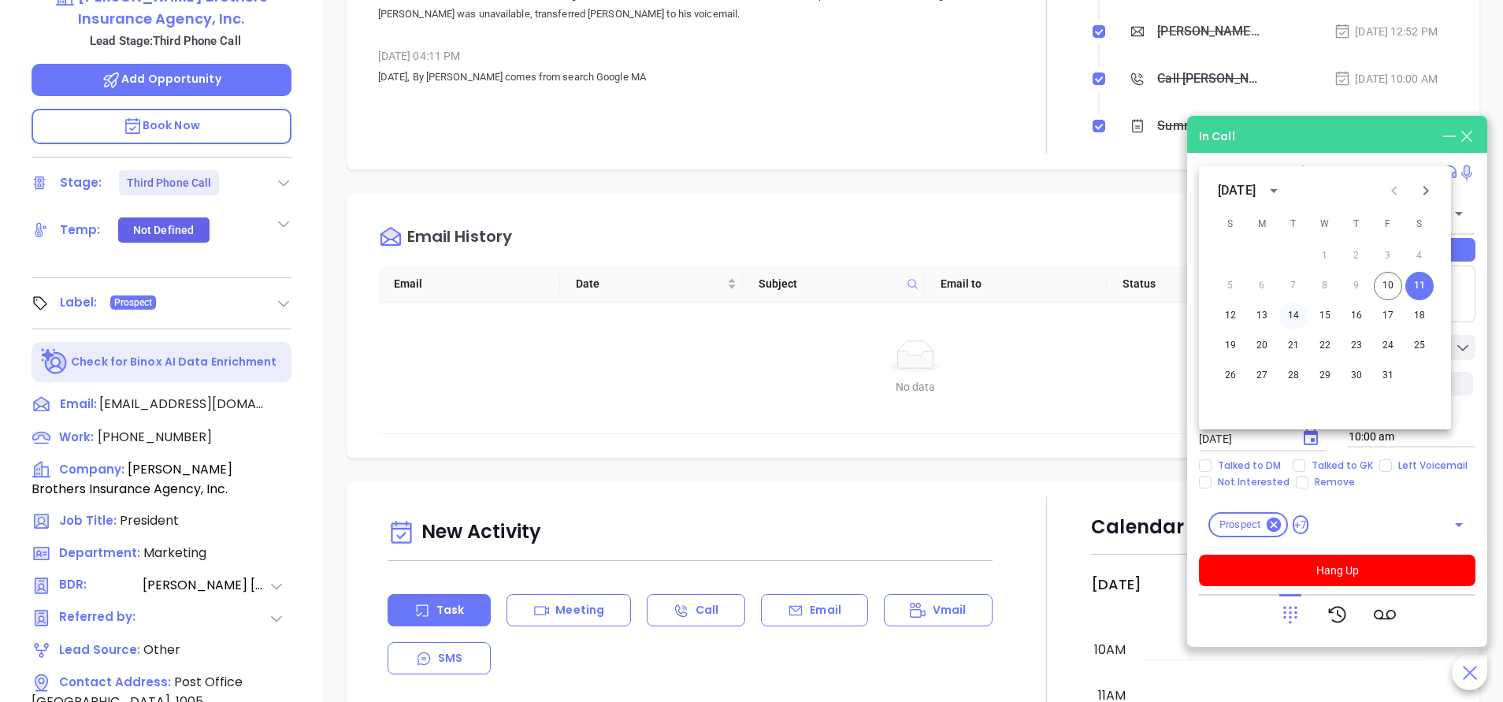
click at [1296, 314] on button "14" at bounding box center [1293, 316] width 28 height 28
type input "[DATE]"
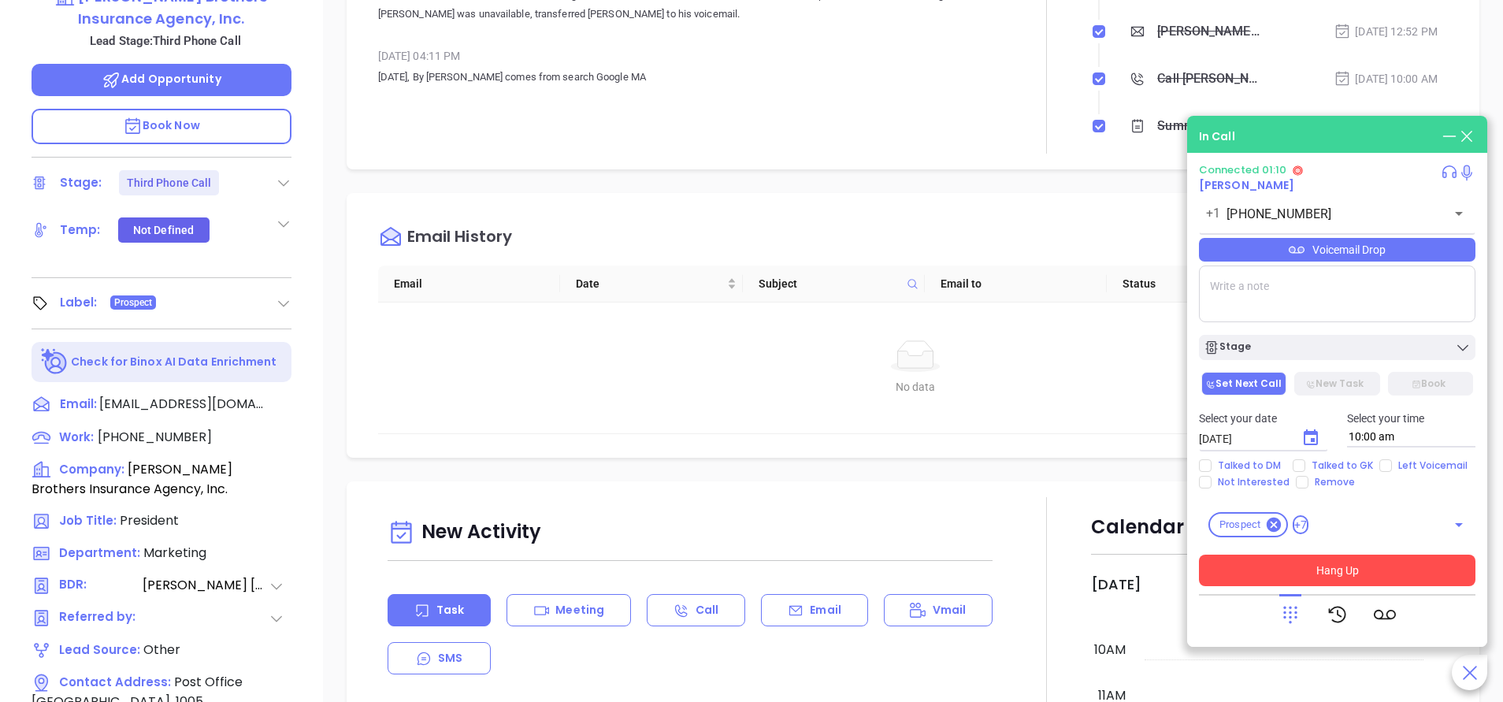
click at [1360, 570] on button "Hang Up" at bounding box center [1337, 571] width 277 height 32
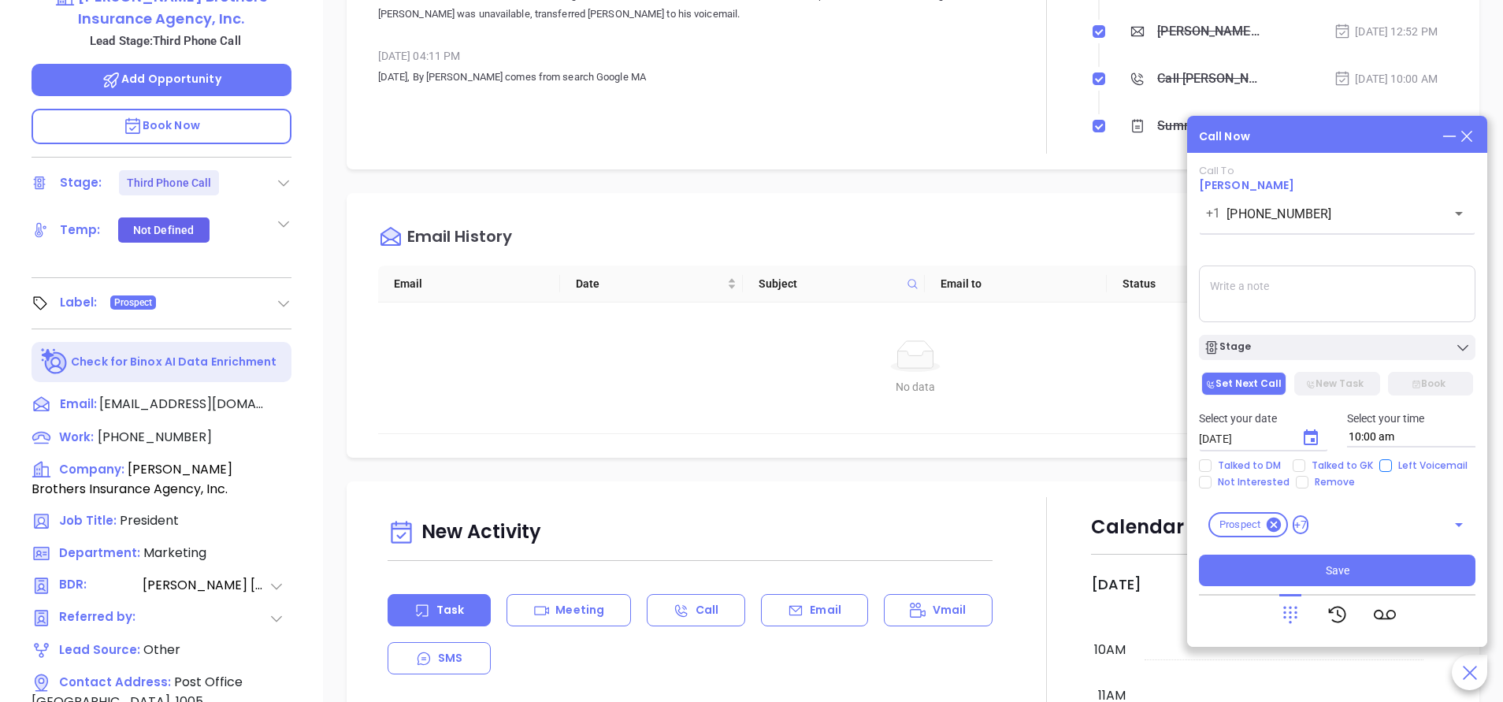
click at [1383, 466] on input "Left Voicemail" at bounding box center [1385, 465] width 13 height 13
checkbox input "true"
click at [1363, 352] on div "Stage" at bounding box center [1337, 348] width 267 height 16
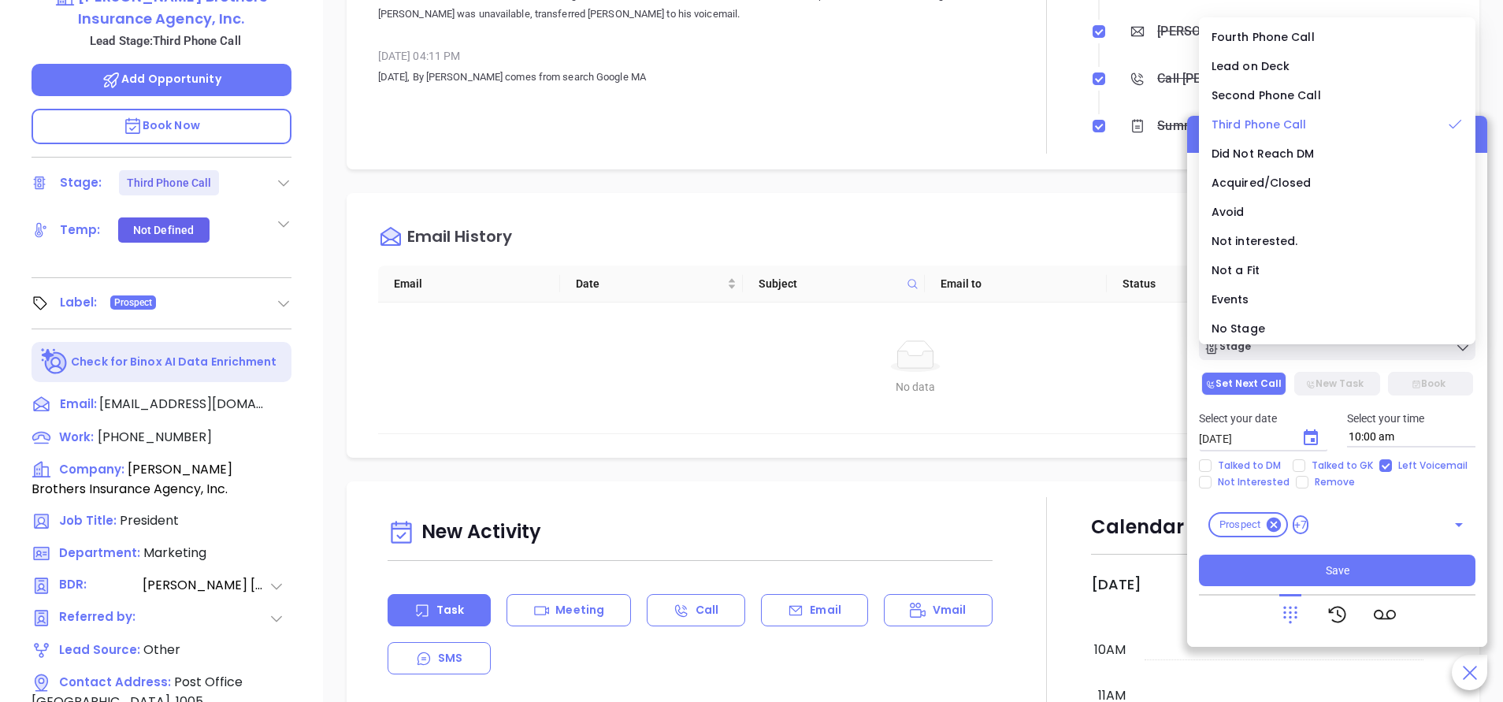
click at [1267, 121] on span "Third Phone Call" at bounding box center [1259, 125] width 95 height 16
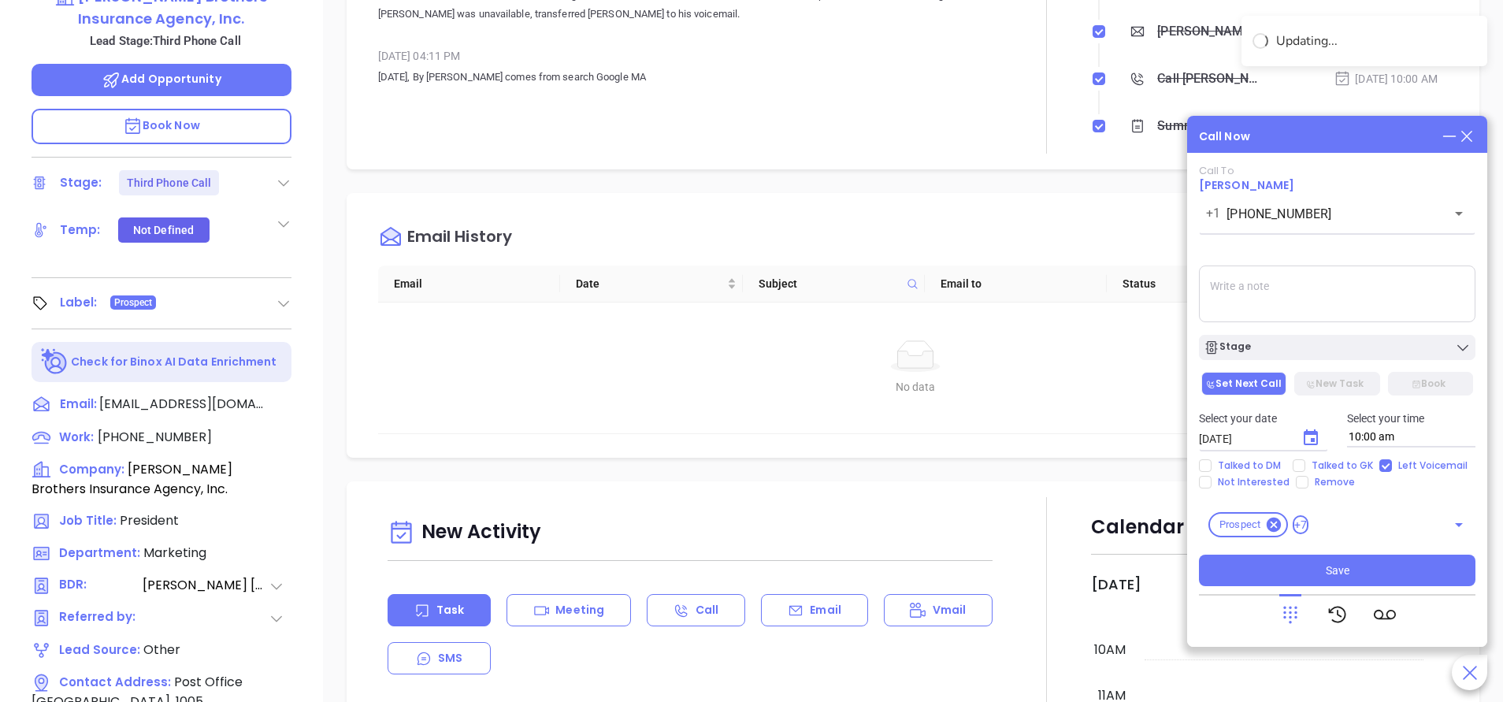
click at [1267, 302] on textarea at bounding box center [1337, 293] width 277 height 57
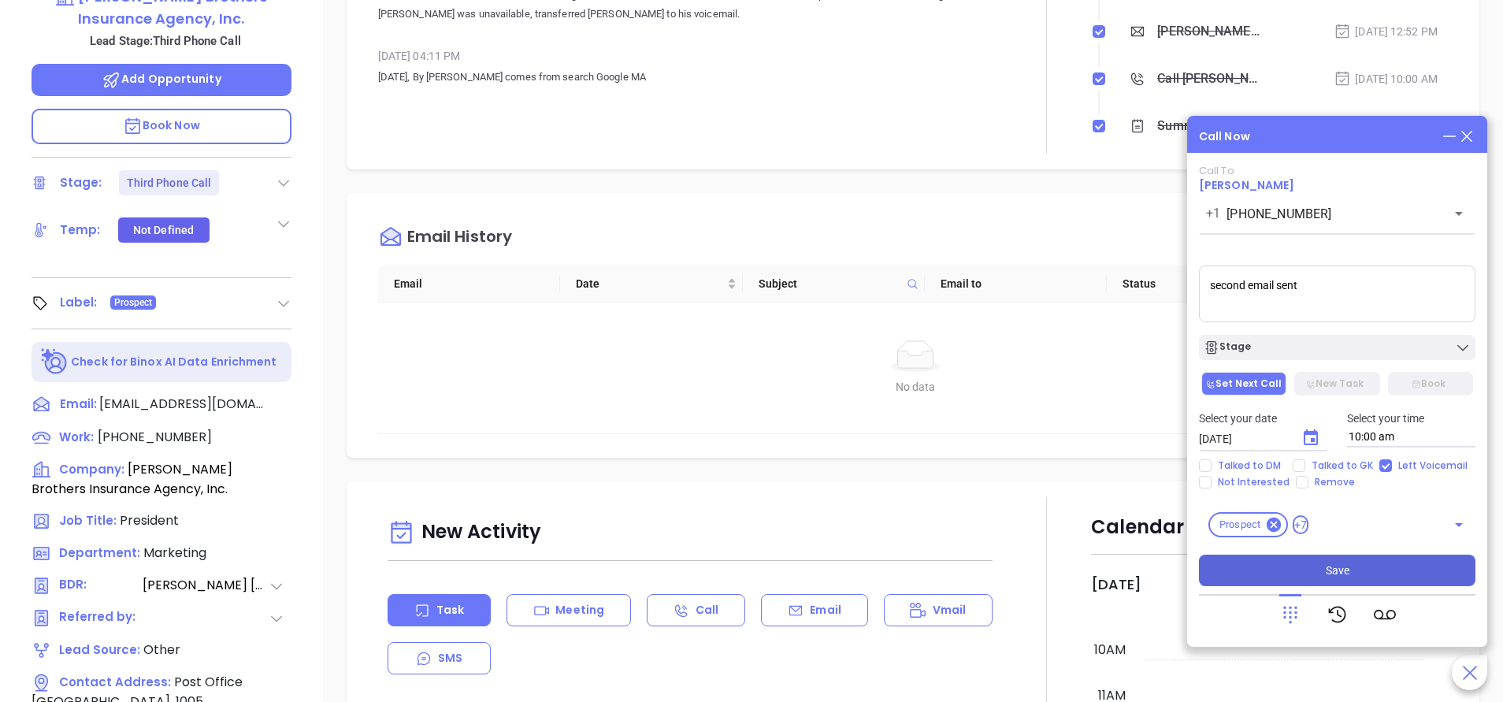
type textarea "second email sent"
click at [1316, 570] on button "Save" at bounding box center [1337, 571] width 277 height 32
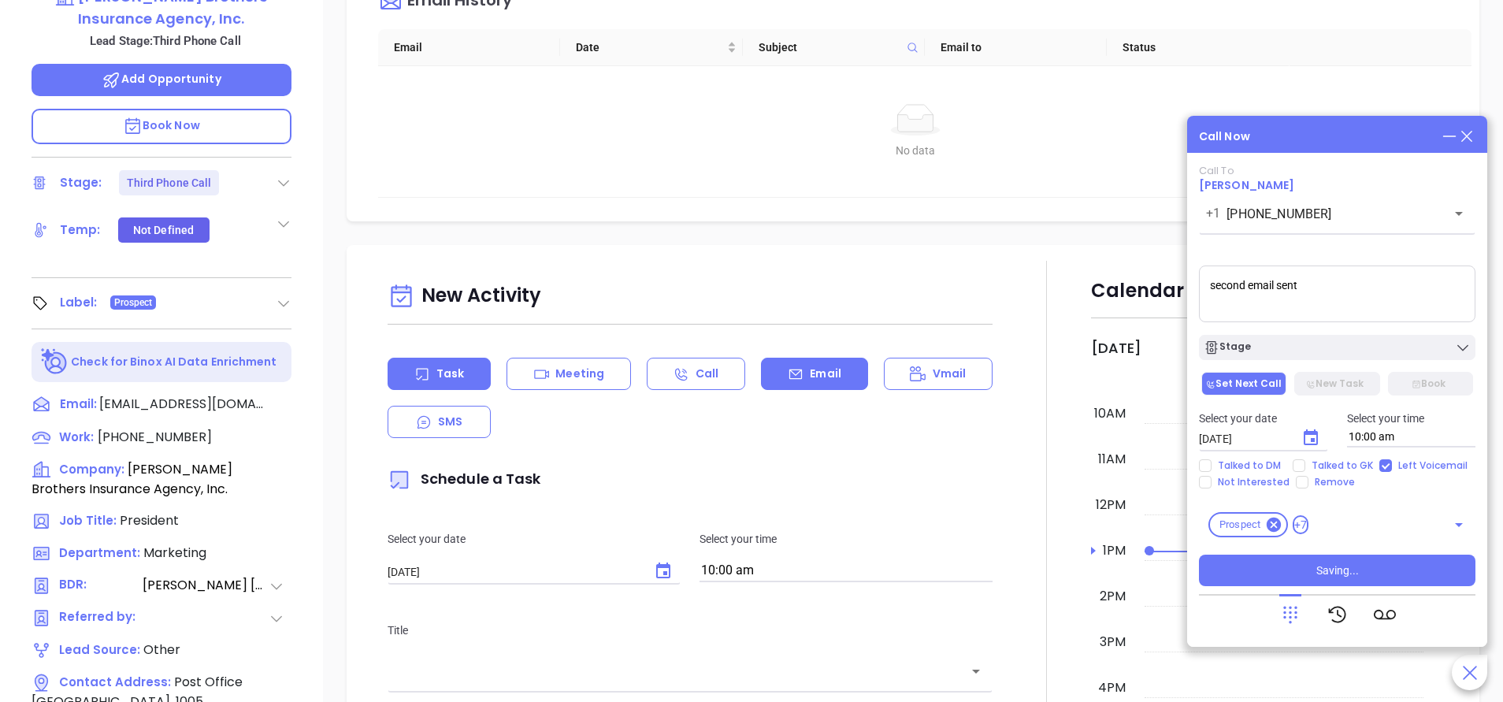
click at [806, 363] on div "Email" at bounding box center [814, 374] width 106 height 32
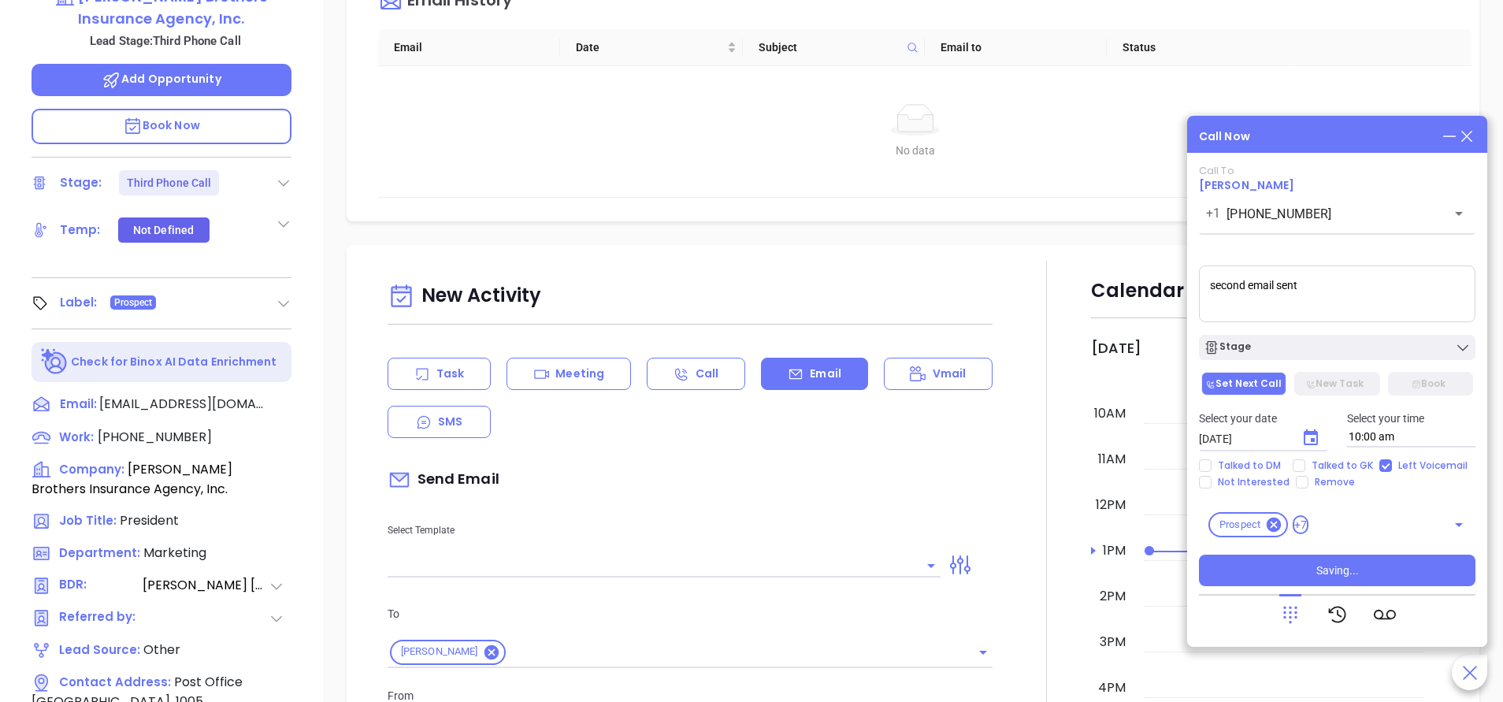
scroll to position [354, 0]
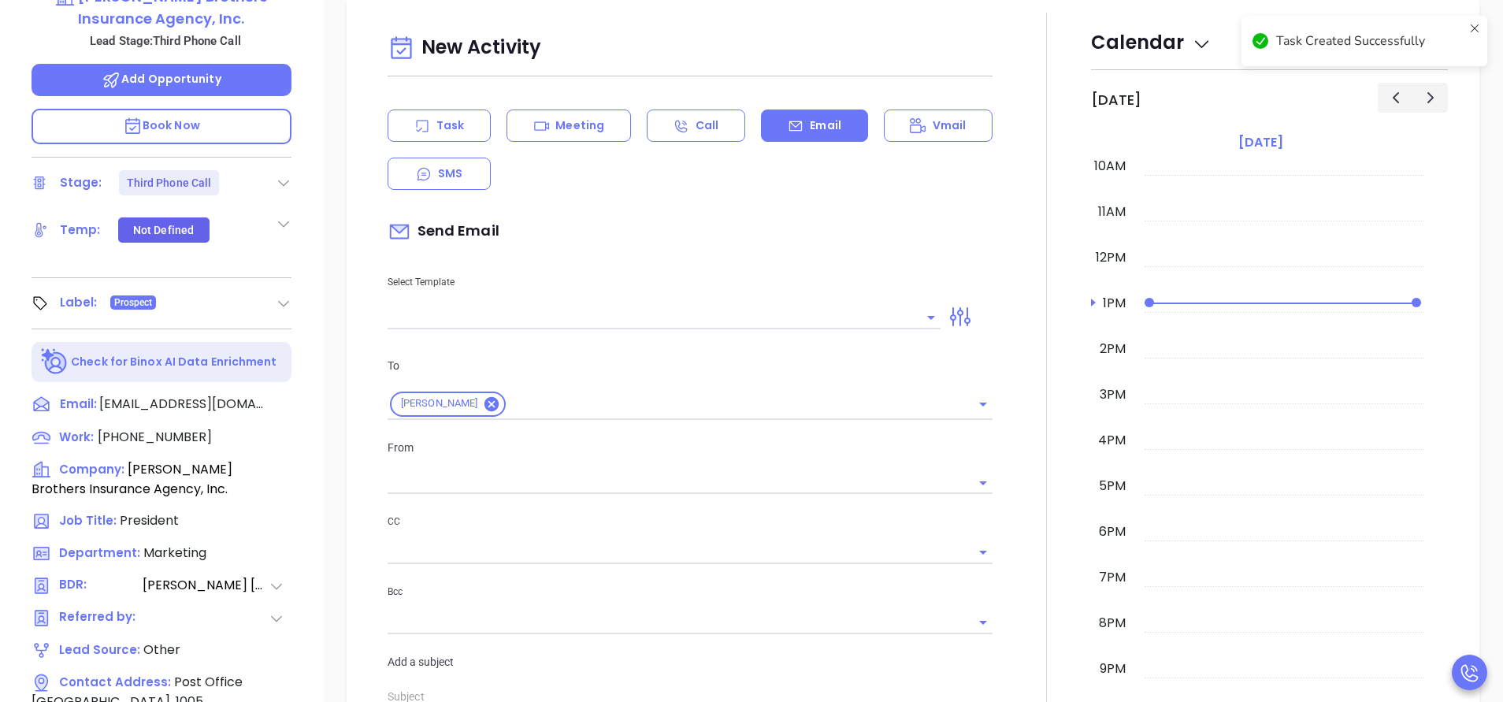
click at [811, 440] on p "From" at bounding box center [690, 447] width 605 height 17
type input "[PERSON_NAME]"
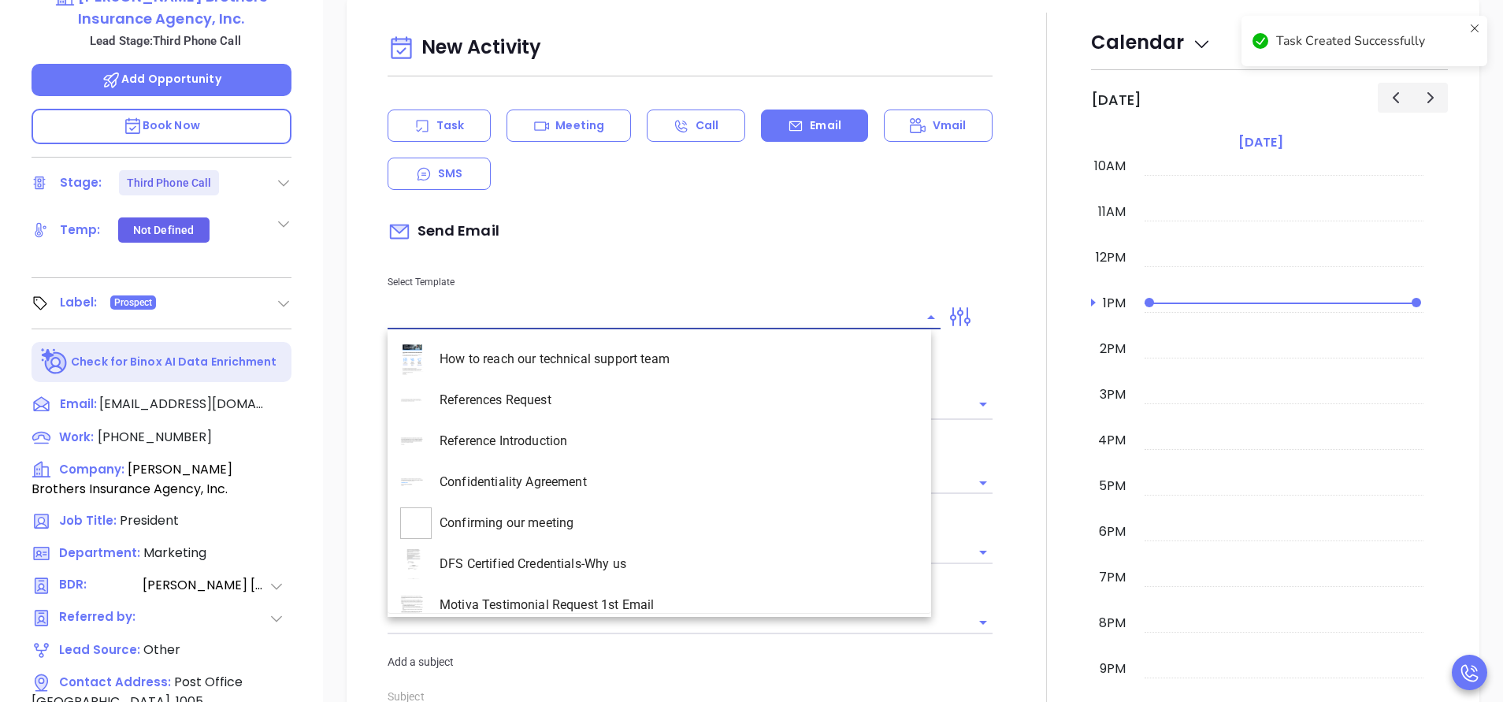
click at [774, 320] on input "text" at bounding box center [652, 317] width 529 height 23
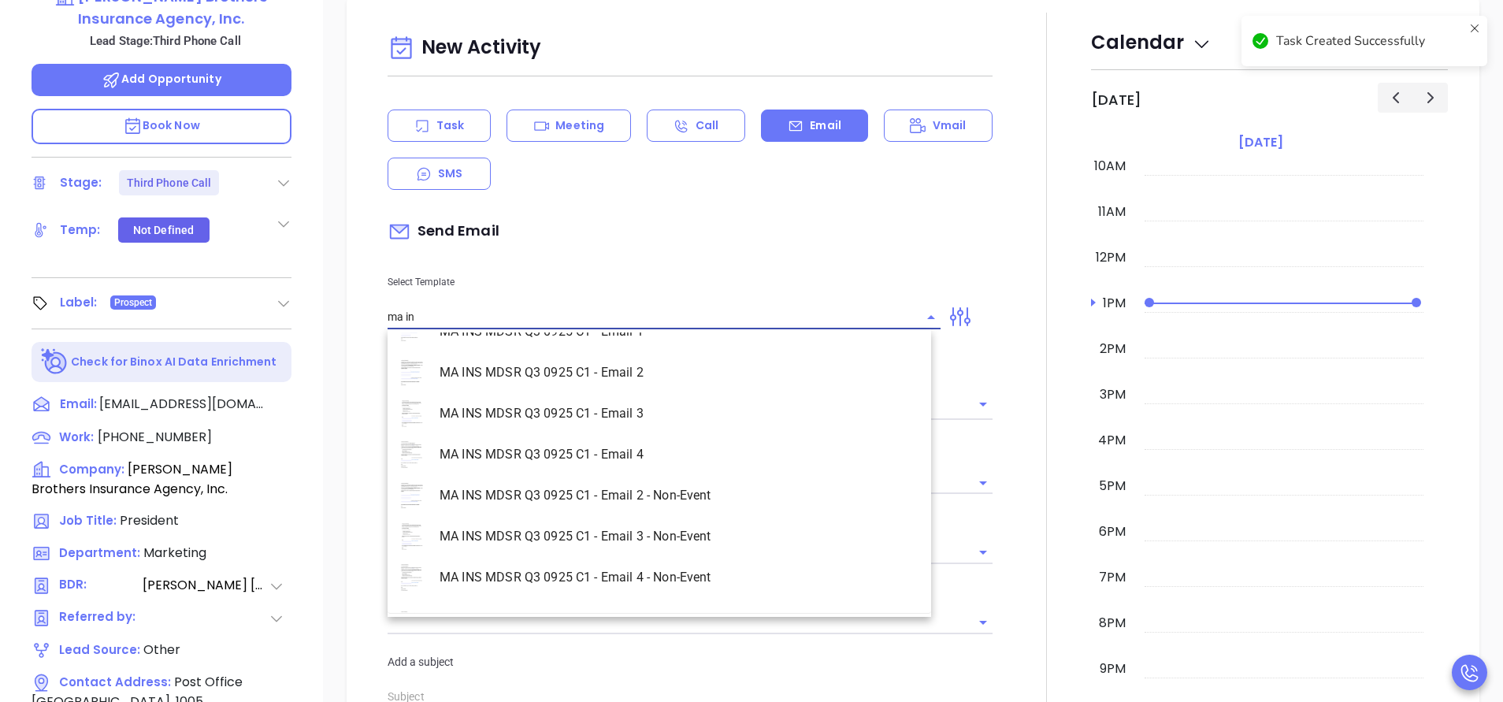
scroll to position [101, 0]
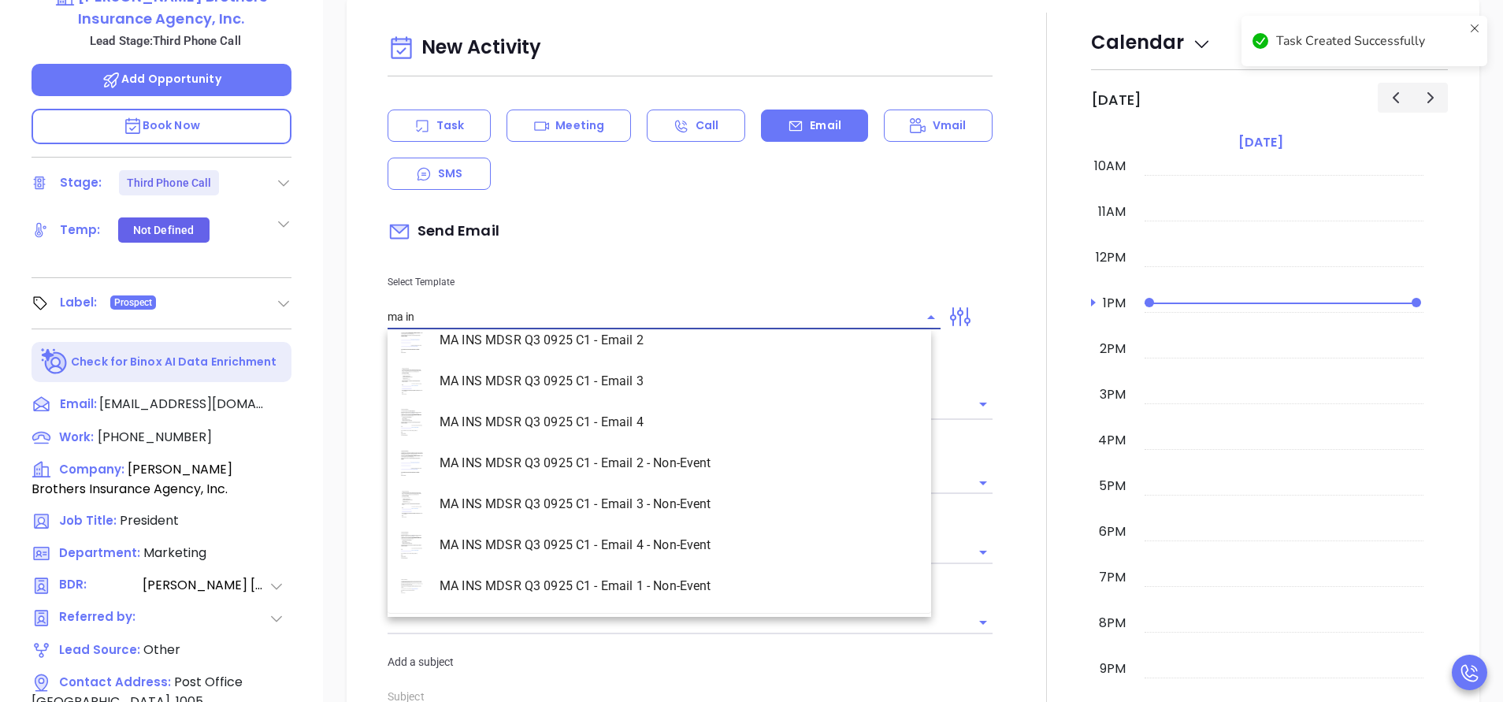
click at [705, 469] on li "MA INS MDSR Q3 0925 C1 - Email 2 - Non-Event" at bounding box center [660, 463] width 544 height 41
type input "MA INS MDSR Q3 0925 C1 - Email 2 - Non-Event"
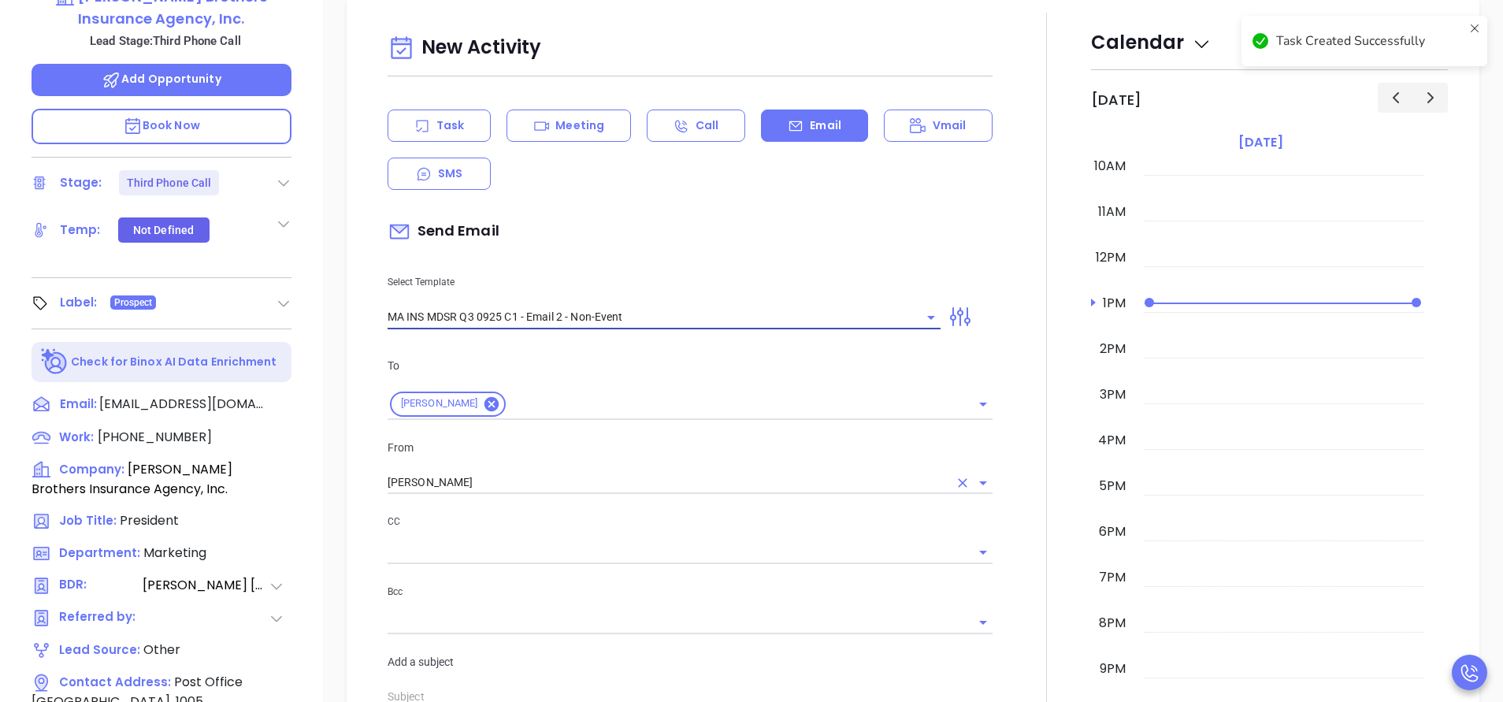
type input "William J., here’s the MA compliance checklist we mentioned"
type input "MA INS MDSR Q3 0925 C1 - Email 2 - Non-Event"
click at [561, 489] on input "Vicky Mendoza" at bounding box center [668, 482] width 561 height 23
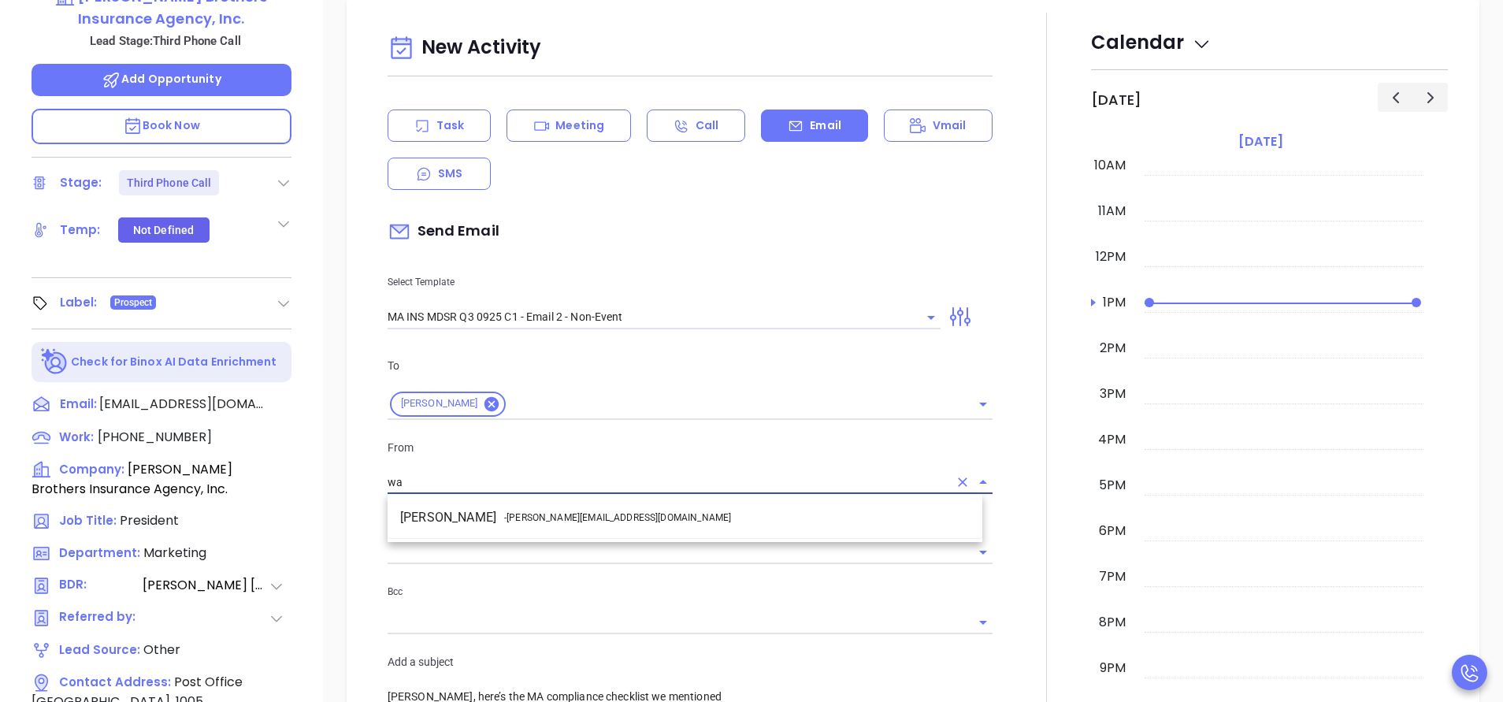
click at [576, 515] on span "- walter@motiva.net" at bounding box center [617, 517] width 227 height 14
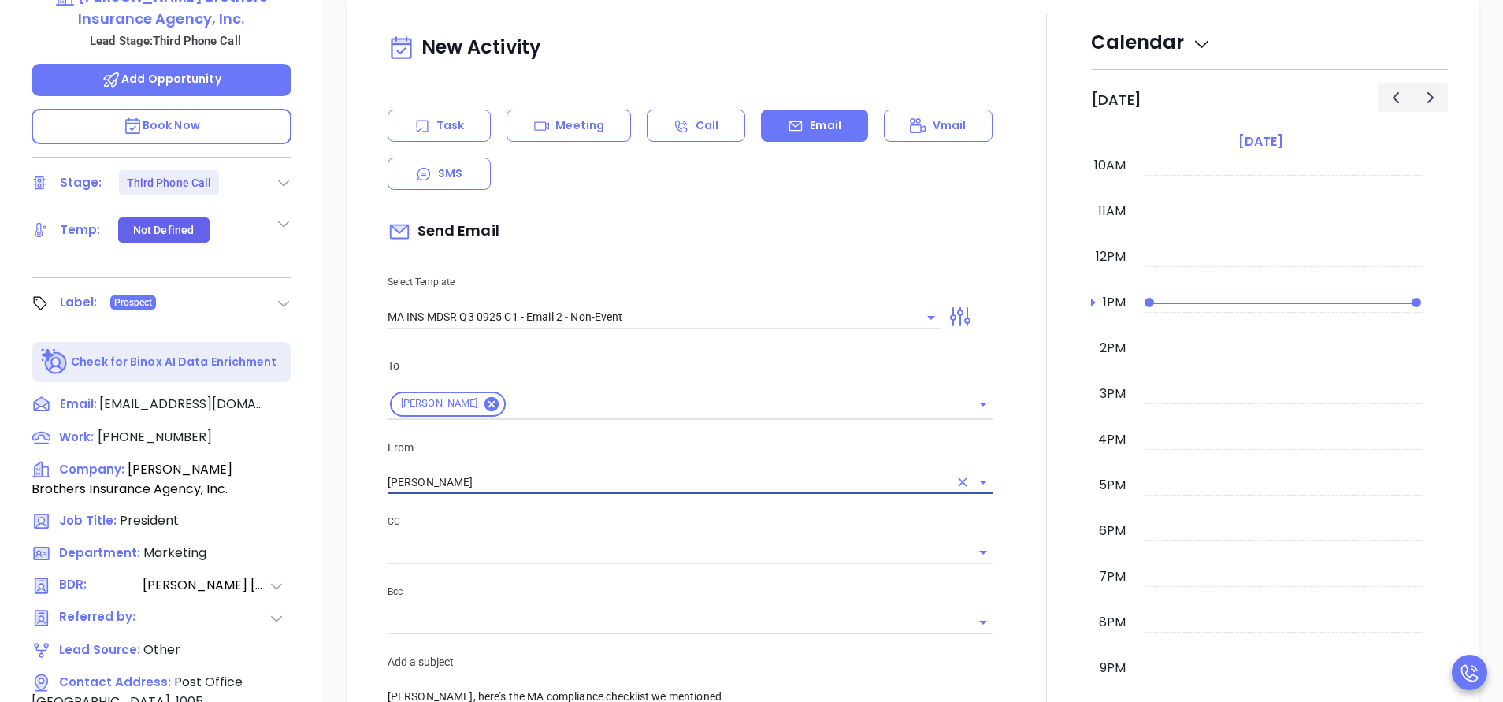
type input "Walter Contreras"
click at [599, 521] on p "CC" at bounding box center [690, 521] width 605 height 17
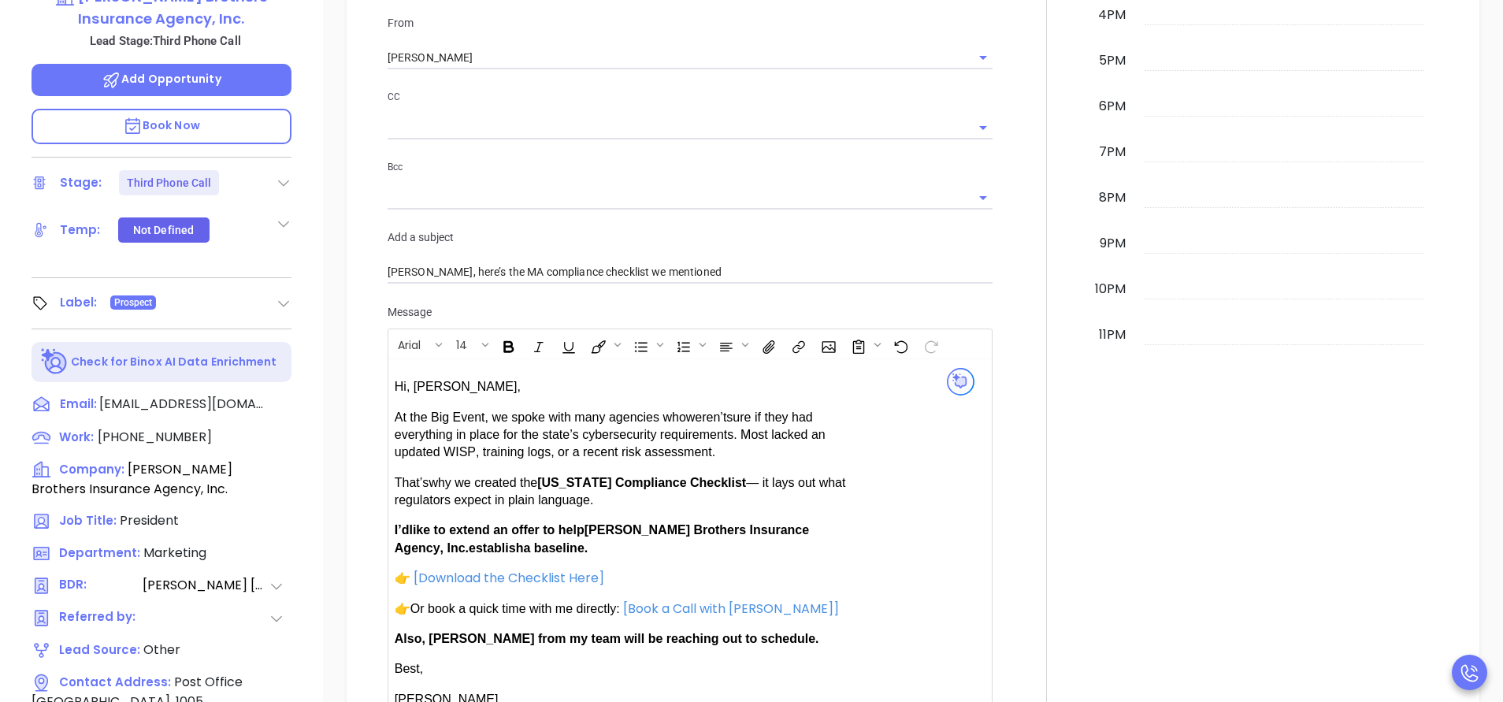
scroll to position [957, 0]
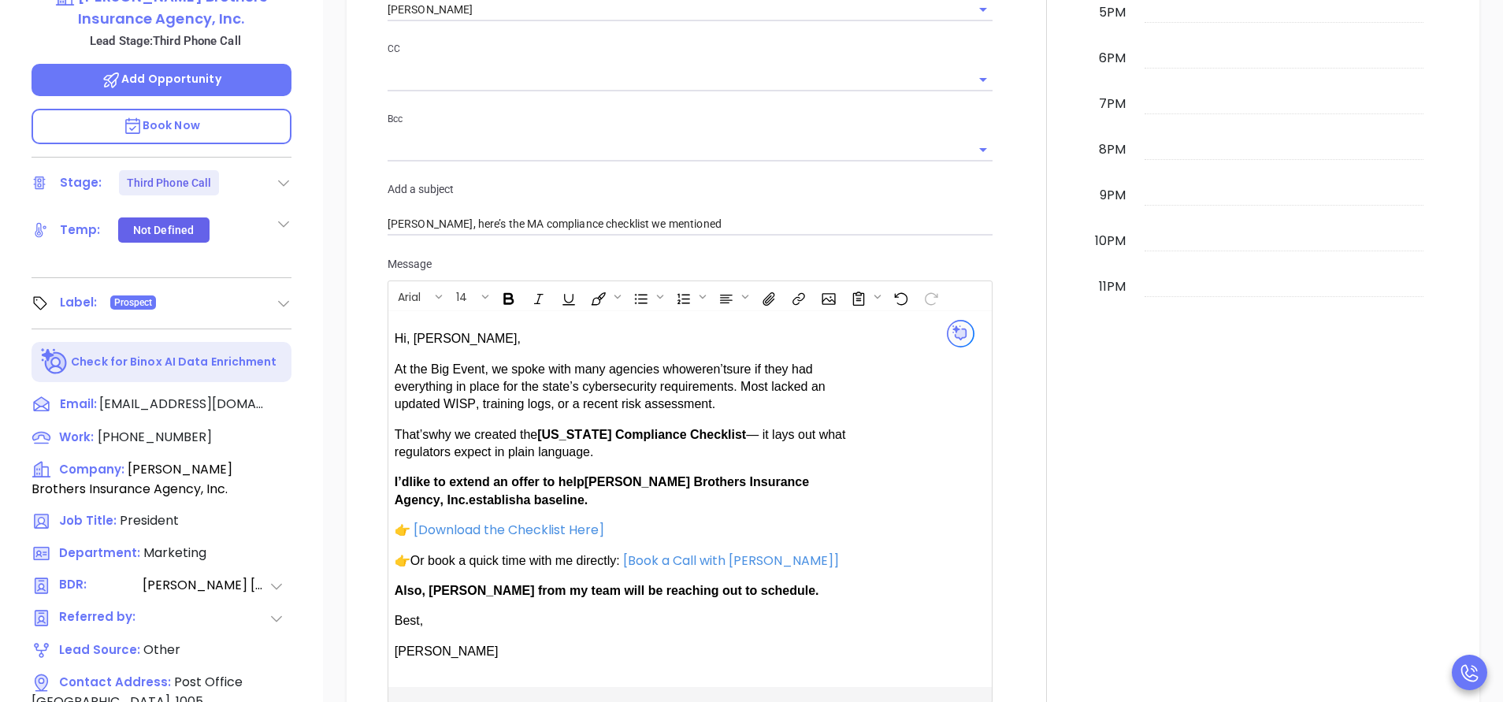
drag, startPoint x: 419, startPoint y: 500, endPoint x: 496, endPoint y: 503, distance: 77.2
click at [469, 499] on span "establish" at bounding box center [496, 499] width 54 height 13
click at [452, 577] on div "Hi, William J., At the Big Event, we spoke with many agencies who weren’t sure …" at bounding box center [621, 495] width 453 height 330
click at [451, 578] on div "Hi, William J., At the Big Event, we spoke with many agencies who weren’t sure …" at bounding box center [621, 495] width 453 height 330
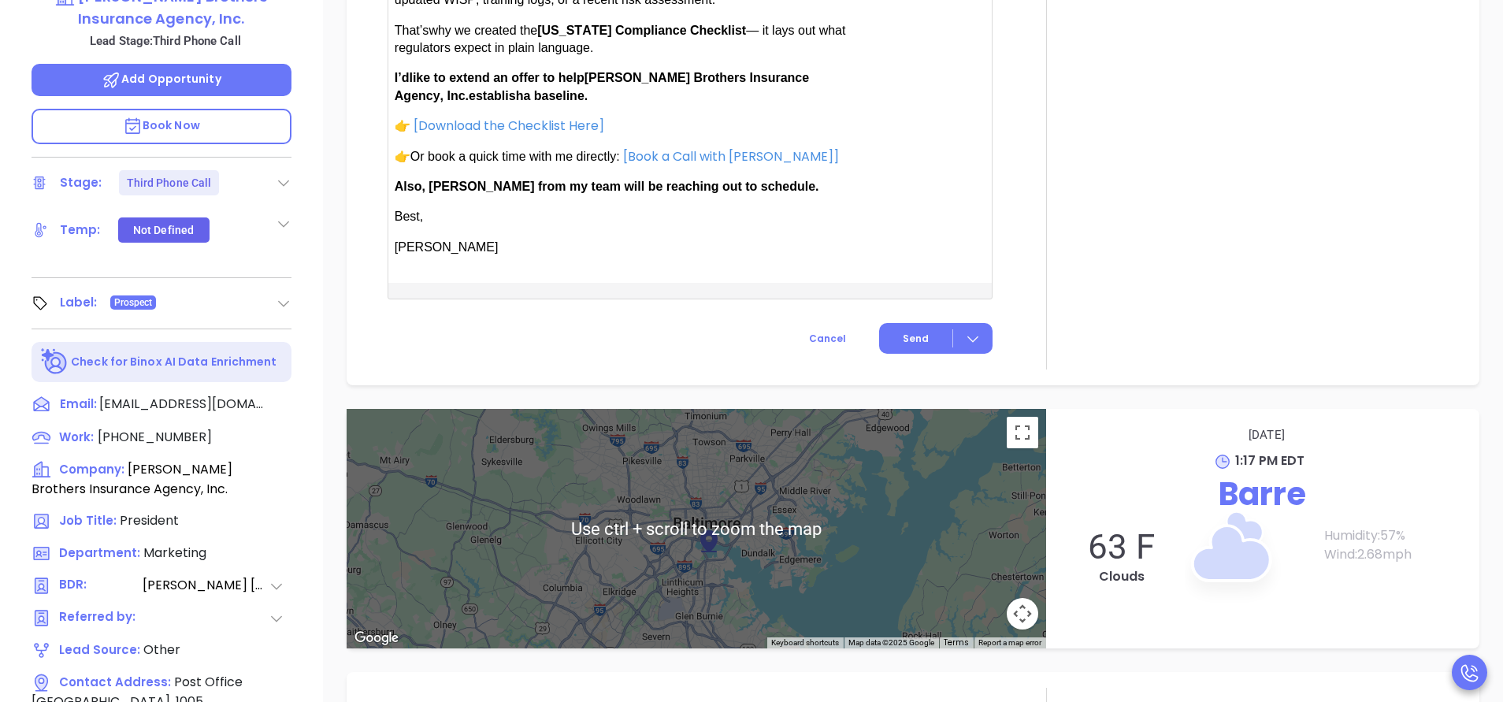
scroll to position [1430, 0]
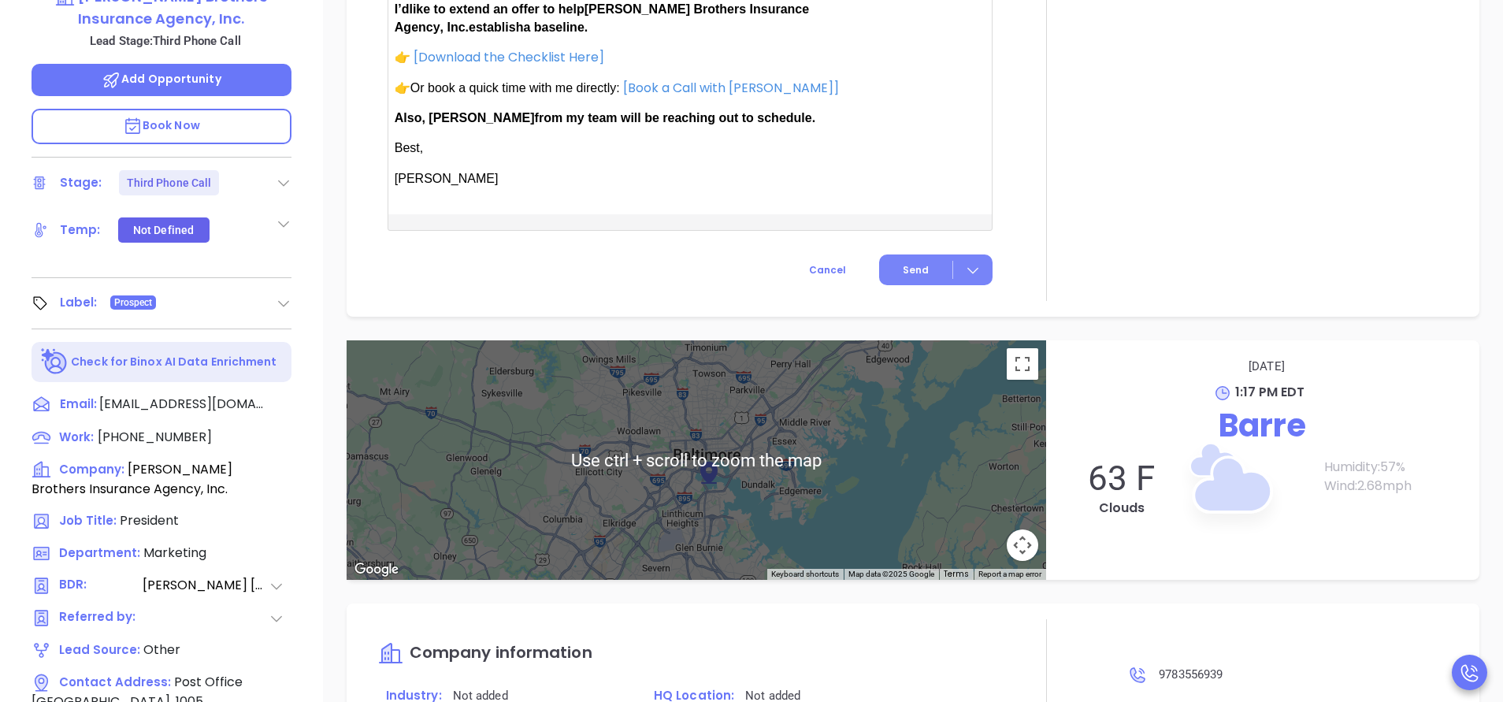
click at [909, 272] on span "Send" at bounding box center [916, 270] width 26 height 14
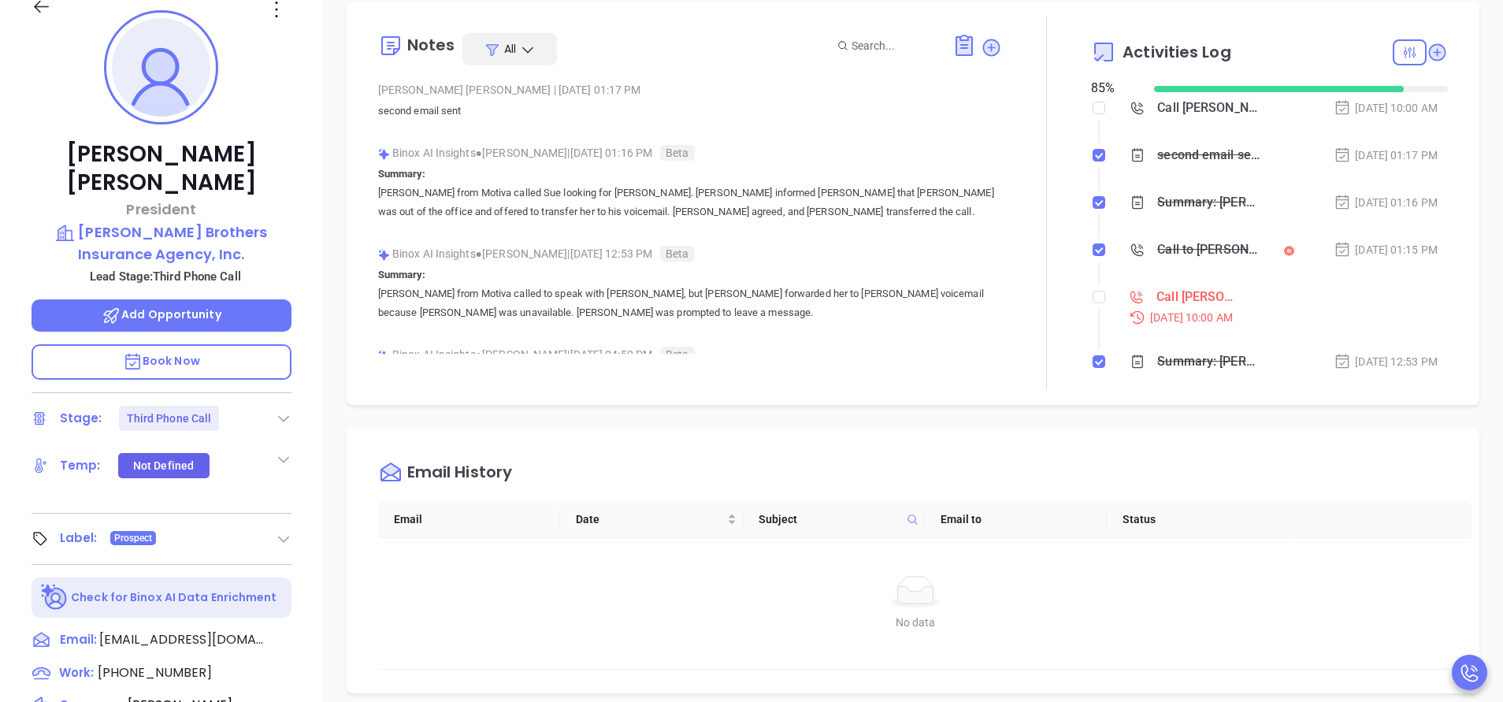
scroll to position [236, 0]
click at [1093, 300] on input "checkbox" at bounding box center [1099, 297] width 13 height 13
checkbox input "true"
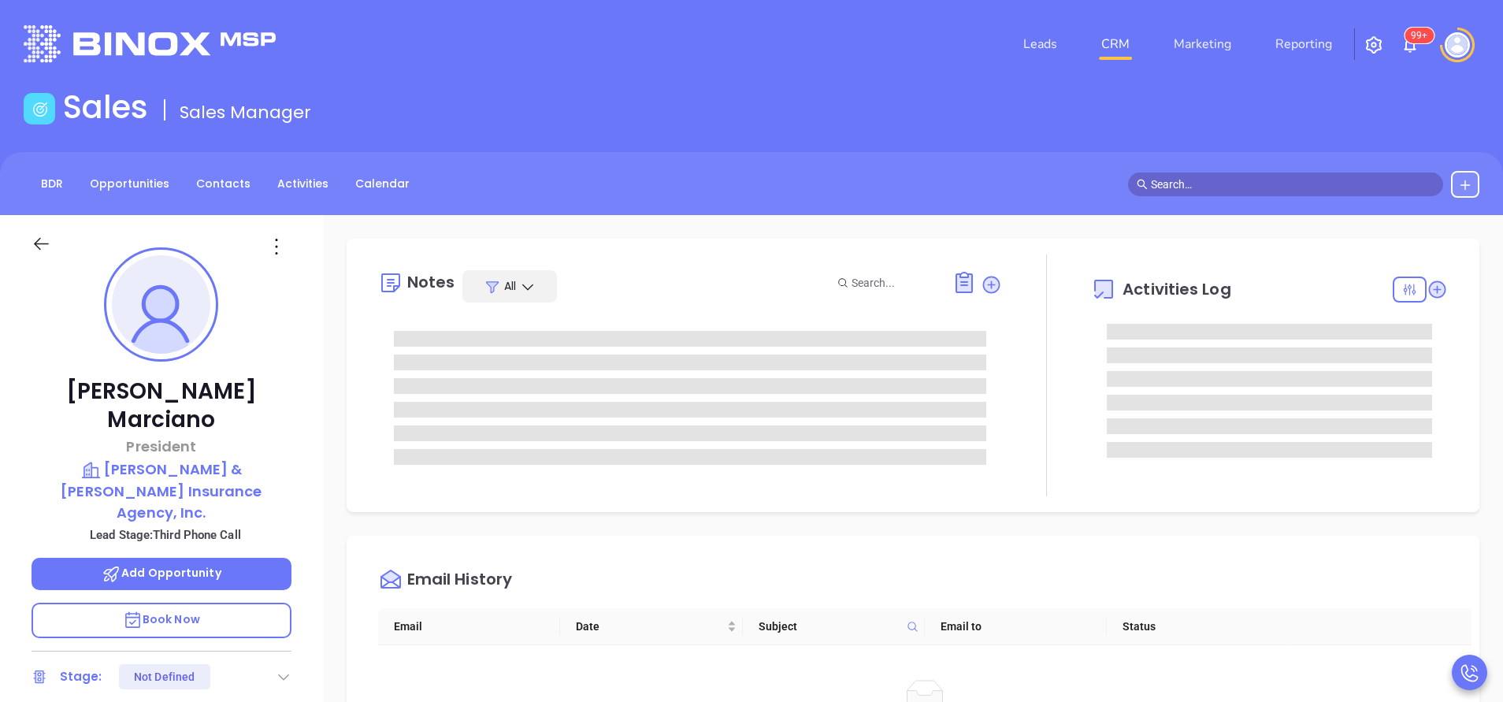
type input "[PERSON_NAME]"
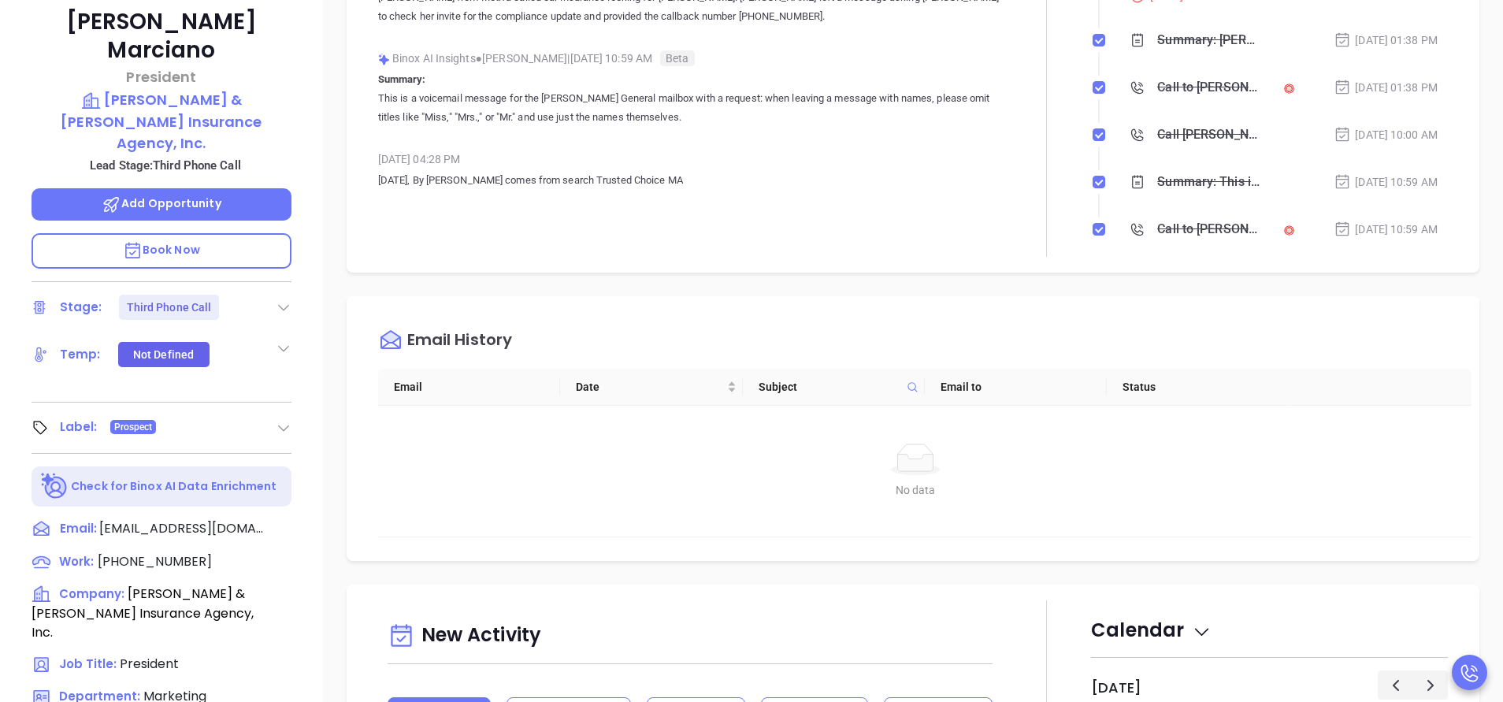
scroll to position [473, 0]
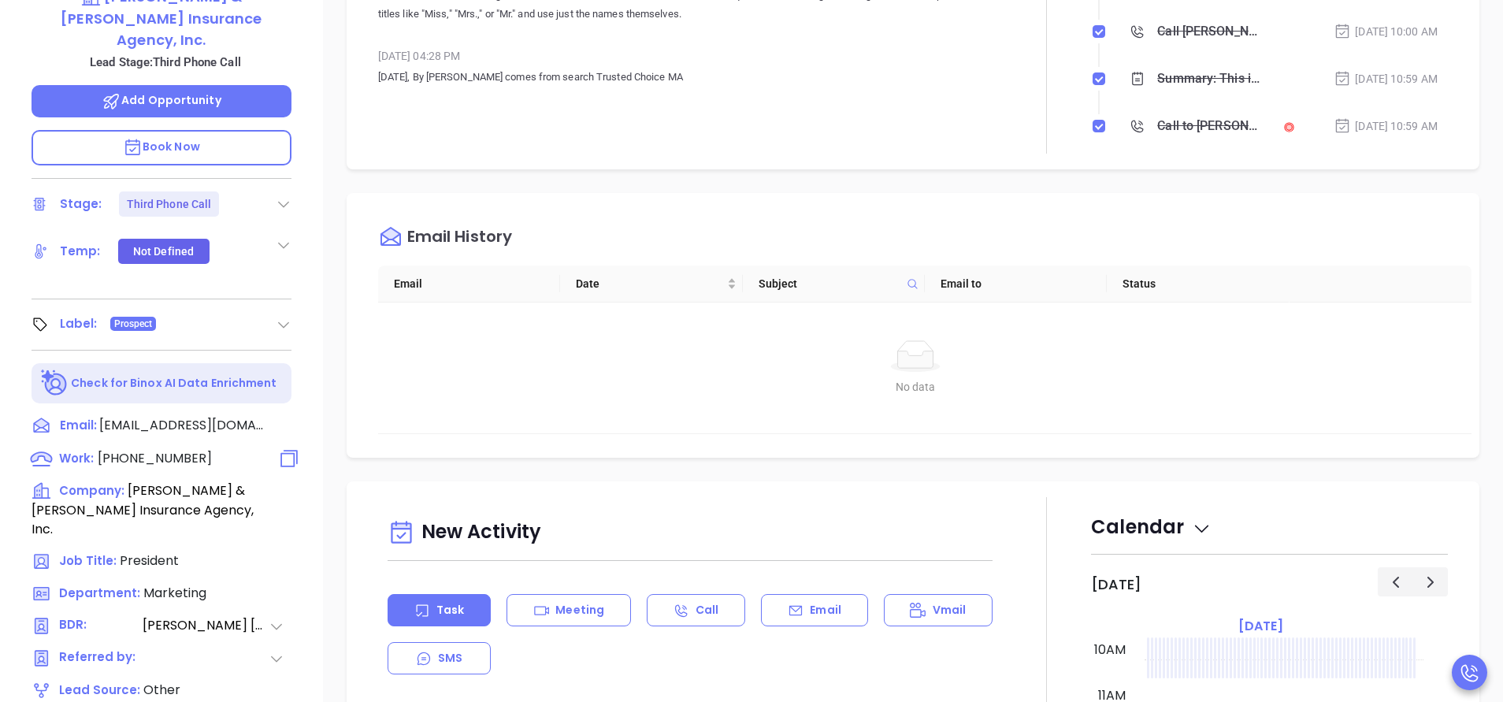
click at [190, 449] on span "[PHONE_NUMBER]" at bounding box center [155, 458] width 114 height 18
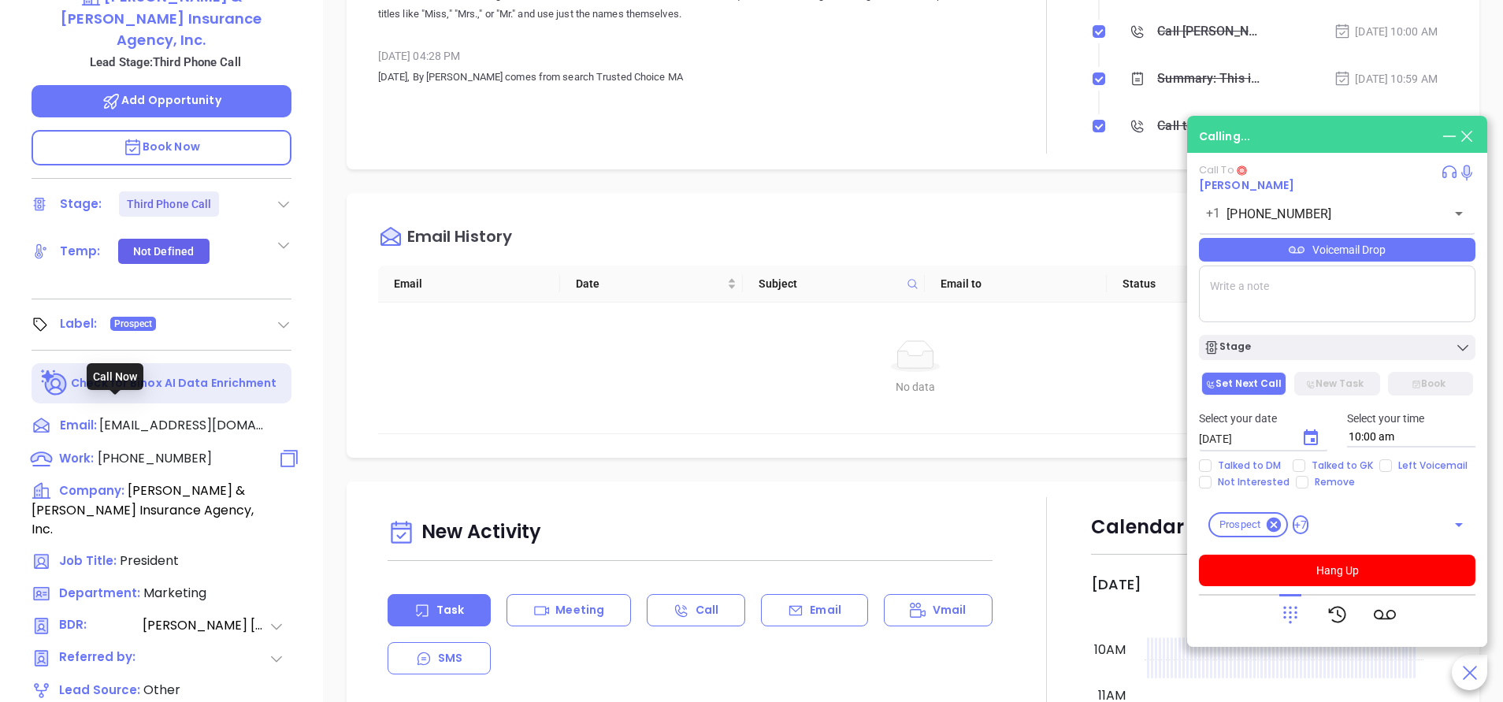
type input "[PHONE_NUMBER]"
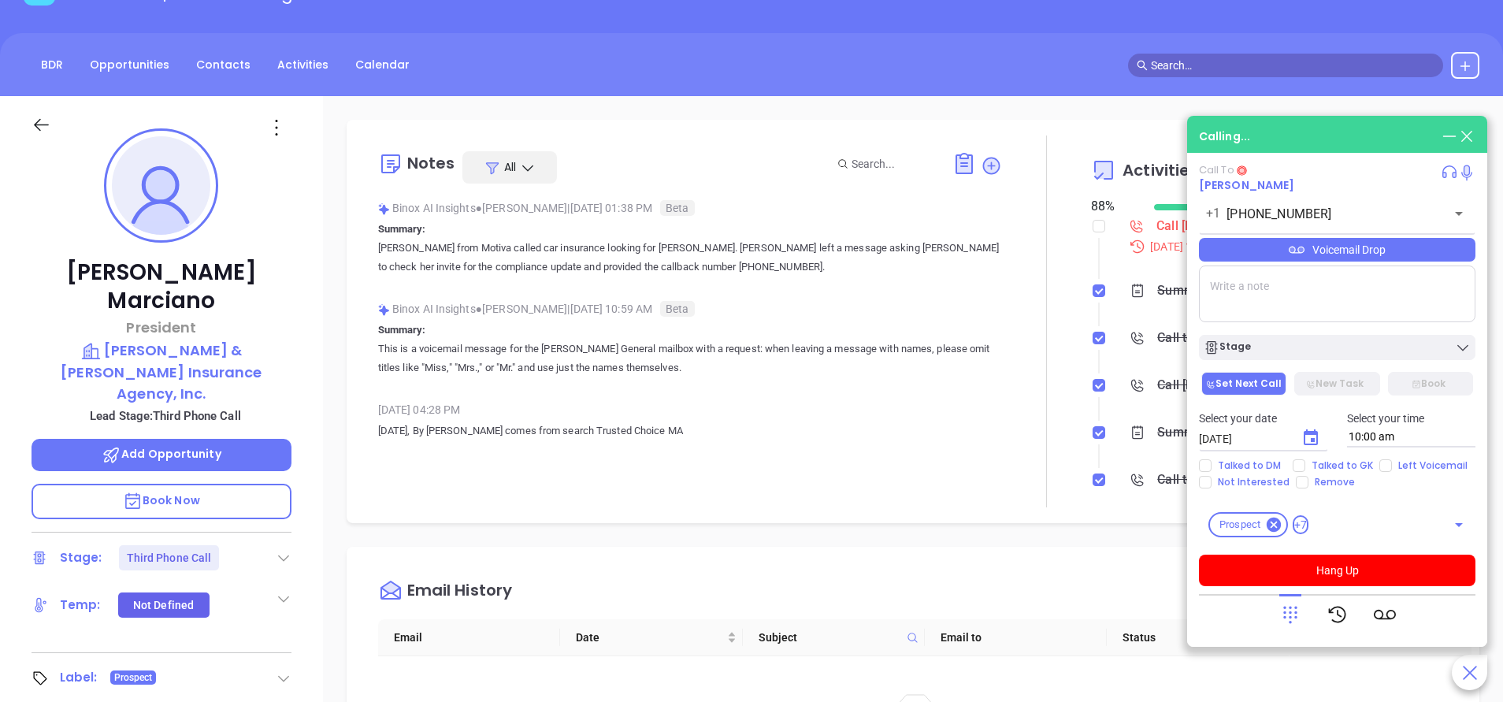
scroll to position [118, 0]
click at [1351, 280] on textarea at bounding box center [1337, 293] width 277 height 57
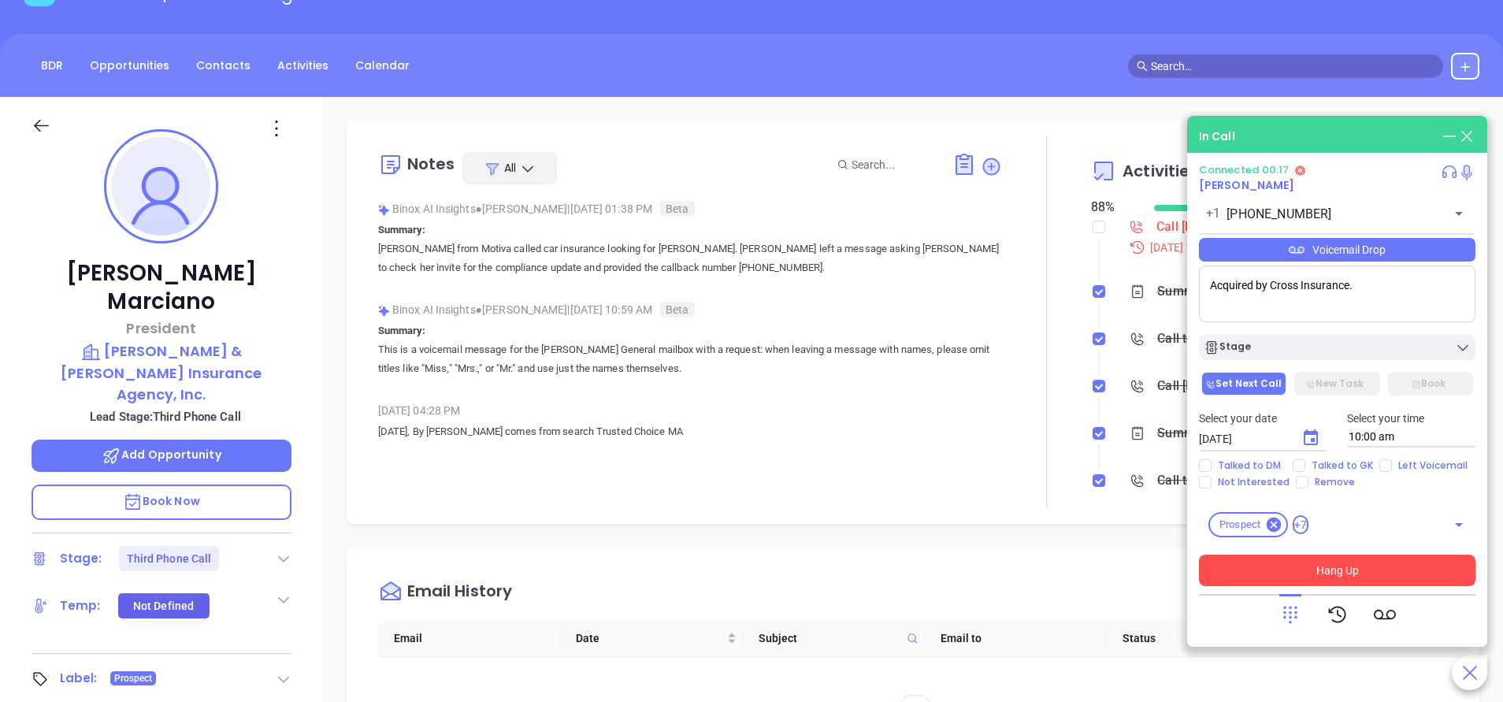
type textarea "Acquired by Cross Insurance."
click at [1380, 560] on button "Hang Up" at bounding box center [1337, 571] width 277 height 32
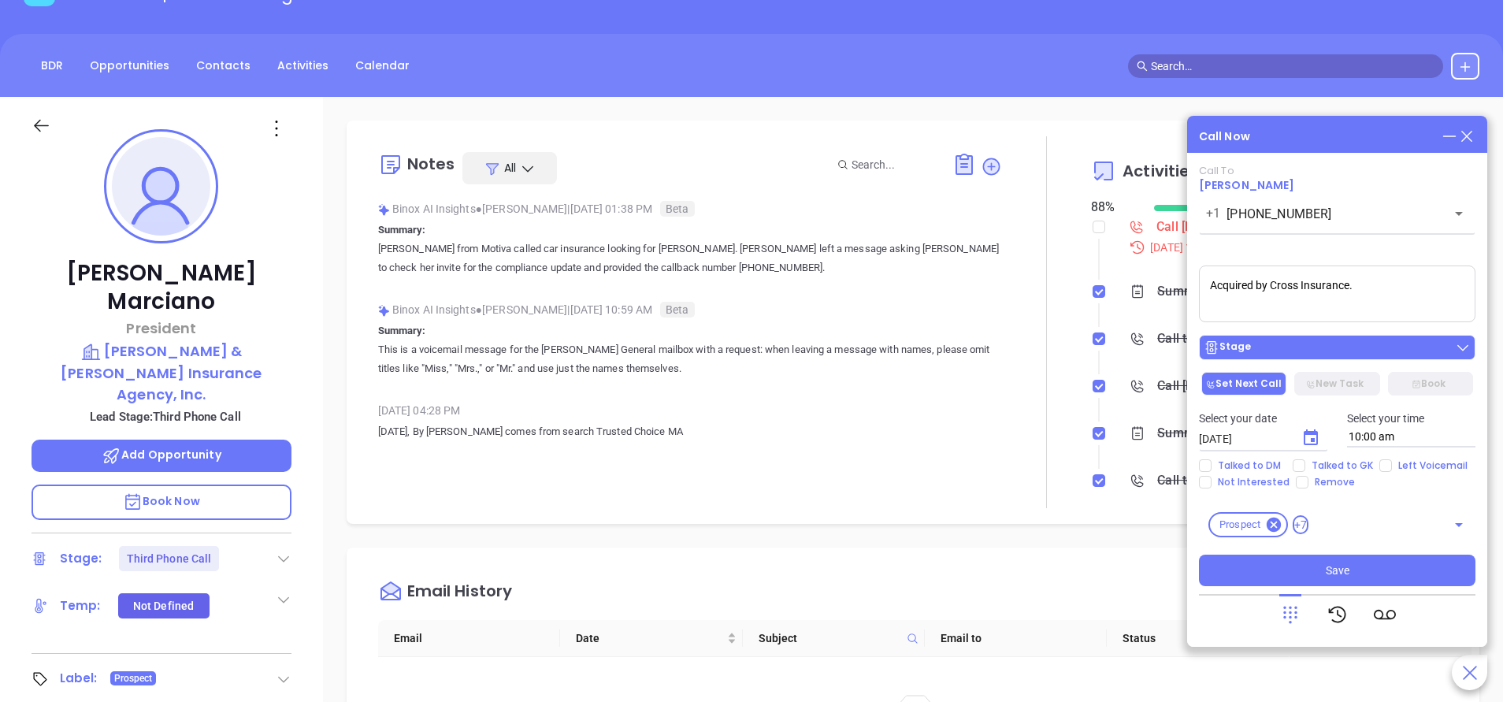
click at [1379, 343] on div "Stage" at bounding box center [1337, 348] width 267 height 16
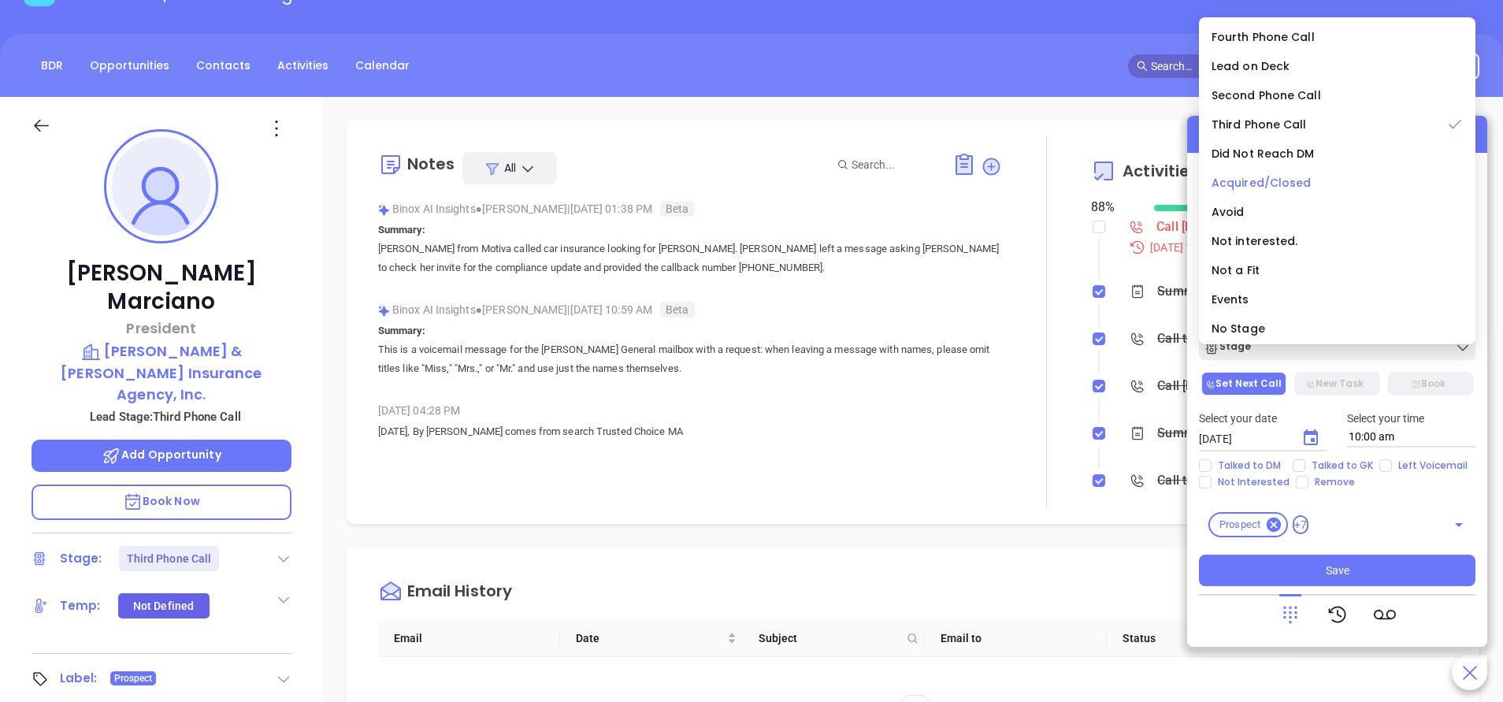
click at [1258, 184] on span "Acquired/Closed" at bounding box center [1262, 183] width 100 height 16
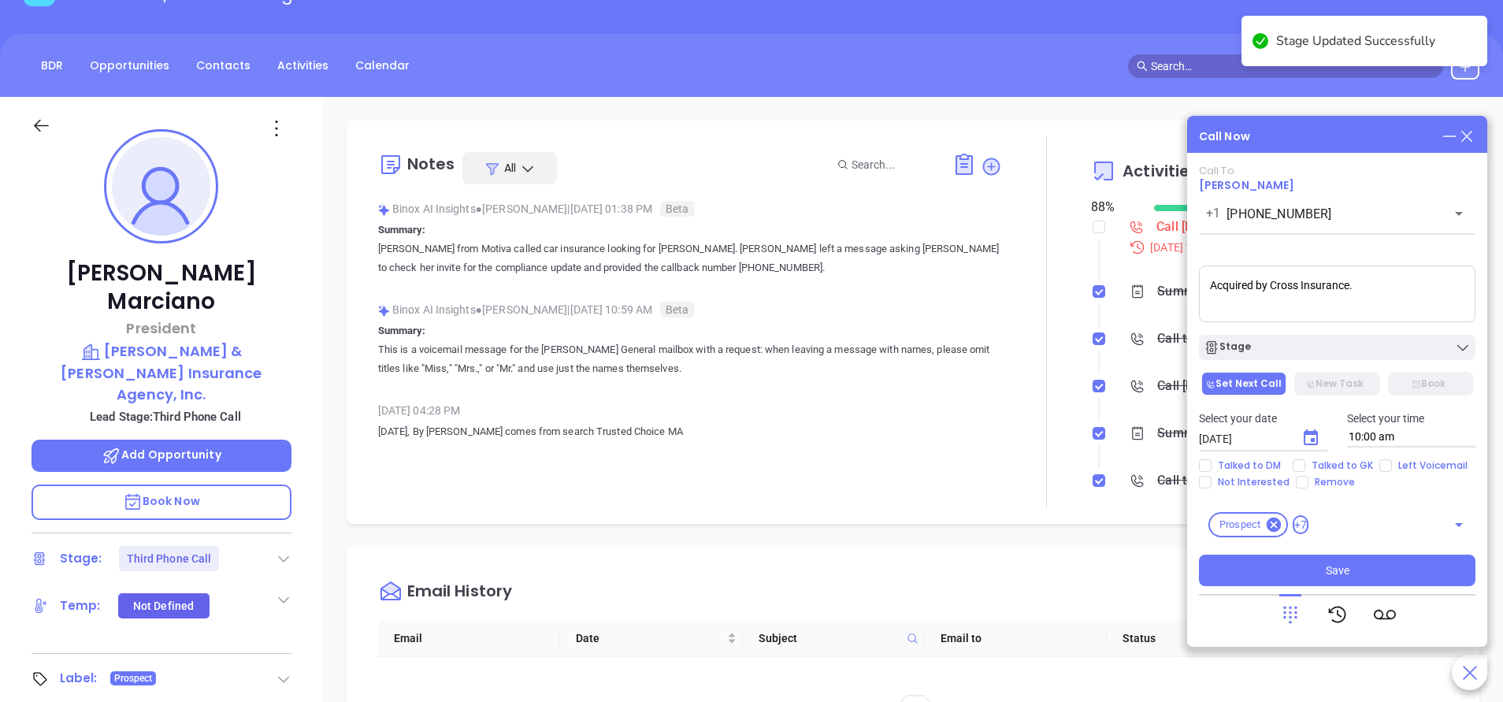
drag, startPoint x: 1380, startPoint y: 299, endPoint x: 1130, endPoint y: 249, distance: 254.6
click at [1134, 250] on main "Sales Sales Manager BDR Opportunities Contacts Activities Calendar Call Now Cal…" at bounding box center [751, 472] width 1503 height 1004
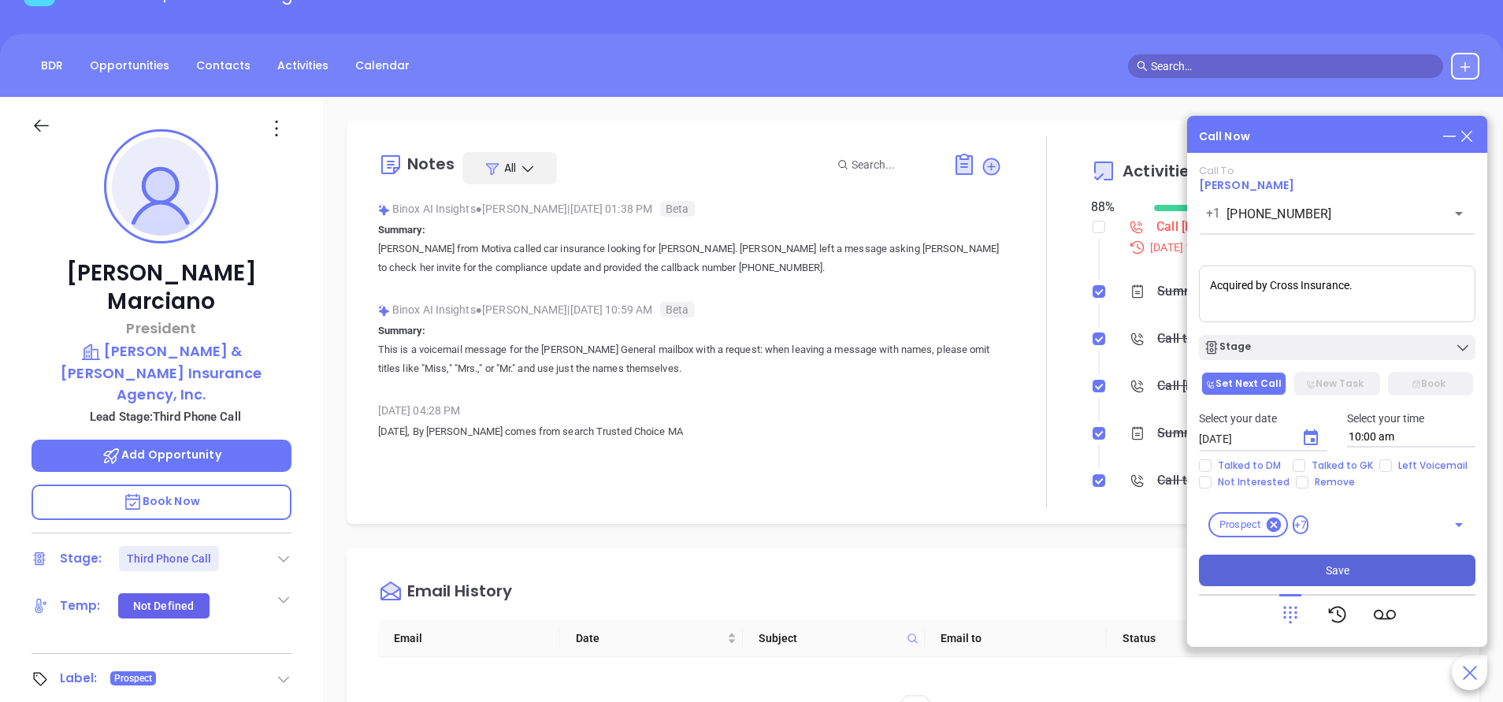
click at [1340, 572] on span "Save" at bounding box center [1338, 570] width 24 height 17
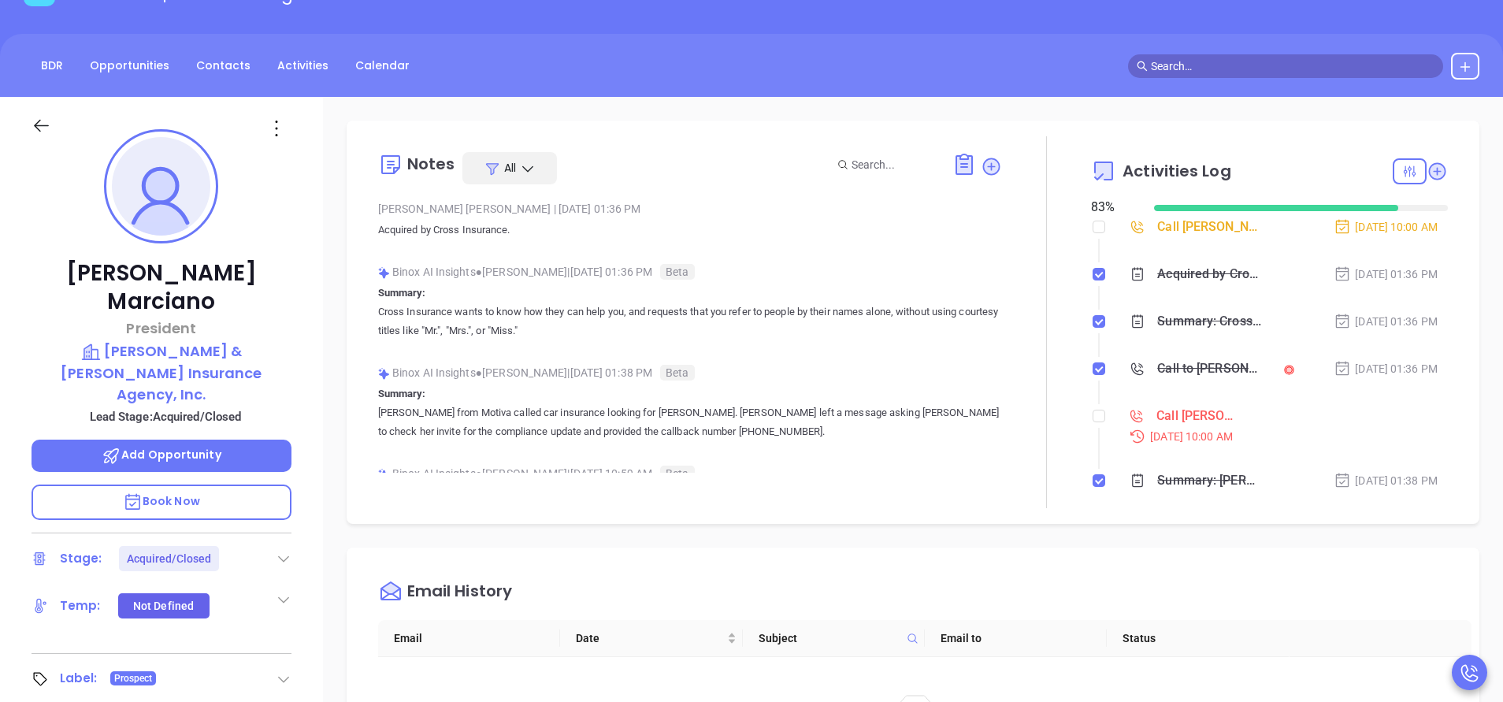
drag, startPoint x: 1086, startPoint y: 421, endPoint x: 1089, endPoint y: 431, distance: 11.0
click at [1093, 419] on input "checkbox" at bounding box center [1099, 416] width 13 height 13
checkbox input "true"
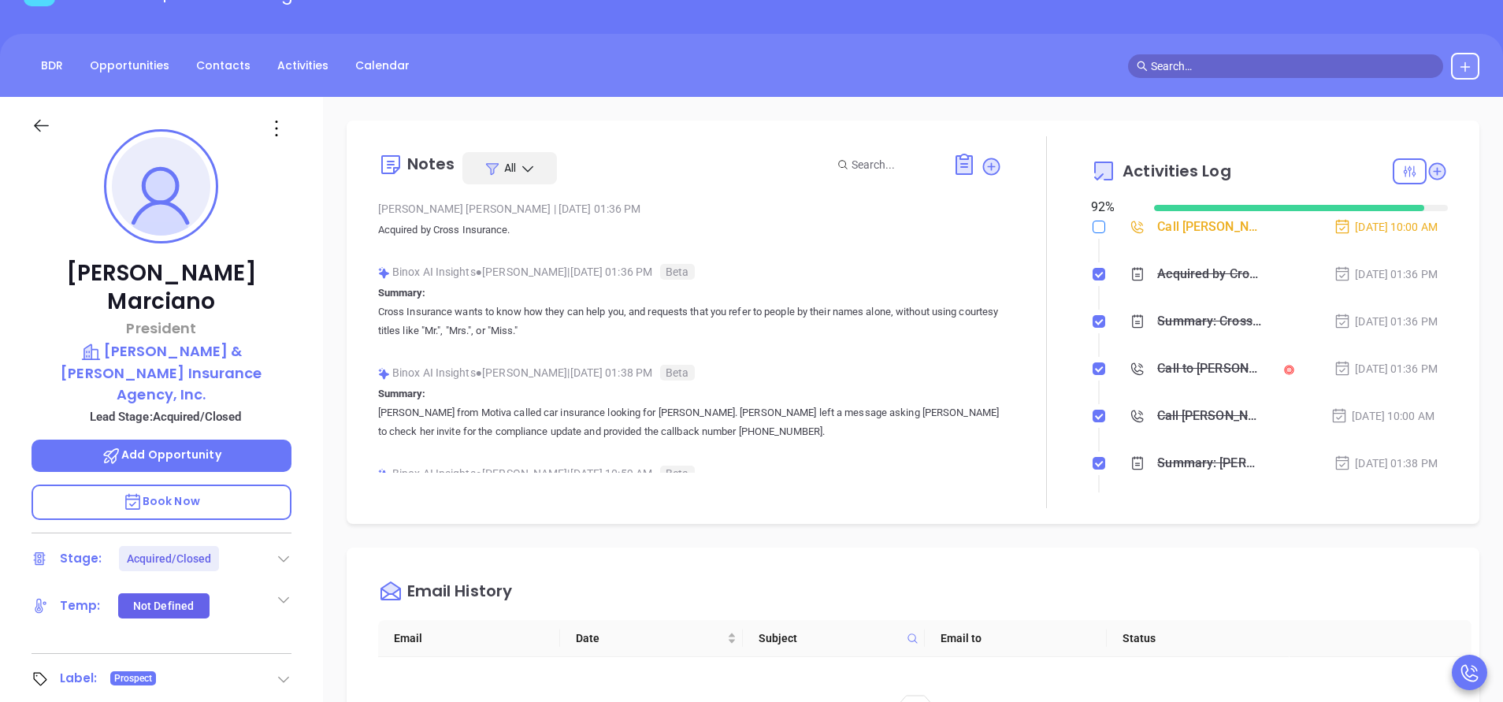
click at [1093, 223] on input "checkbox" at bounding box center [1099, 227] width 13 height 13
checkbox input "true"
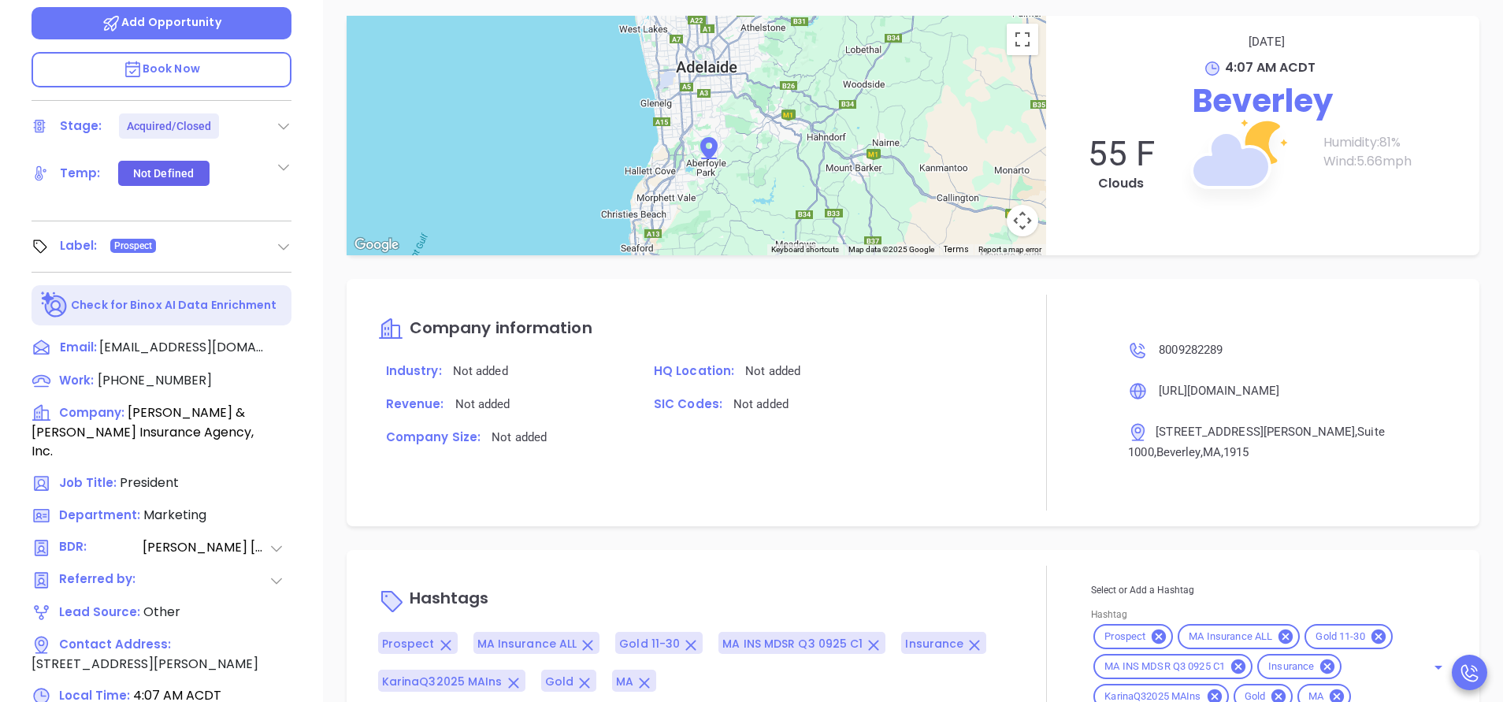
scroll to position [616, 0]
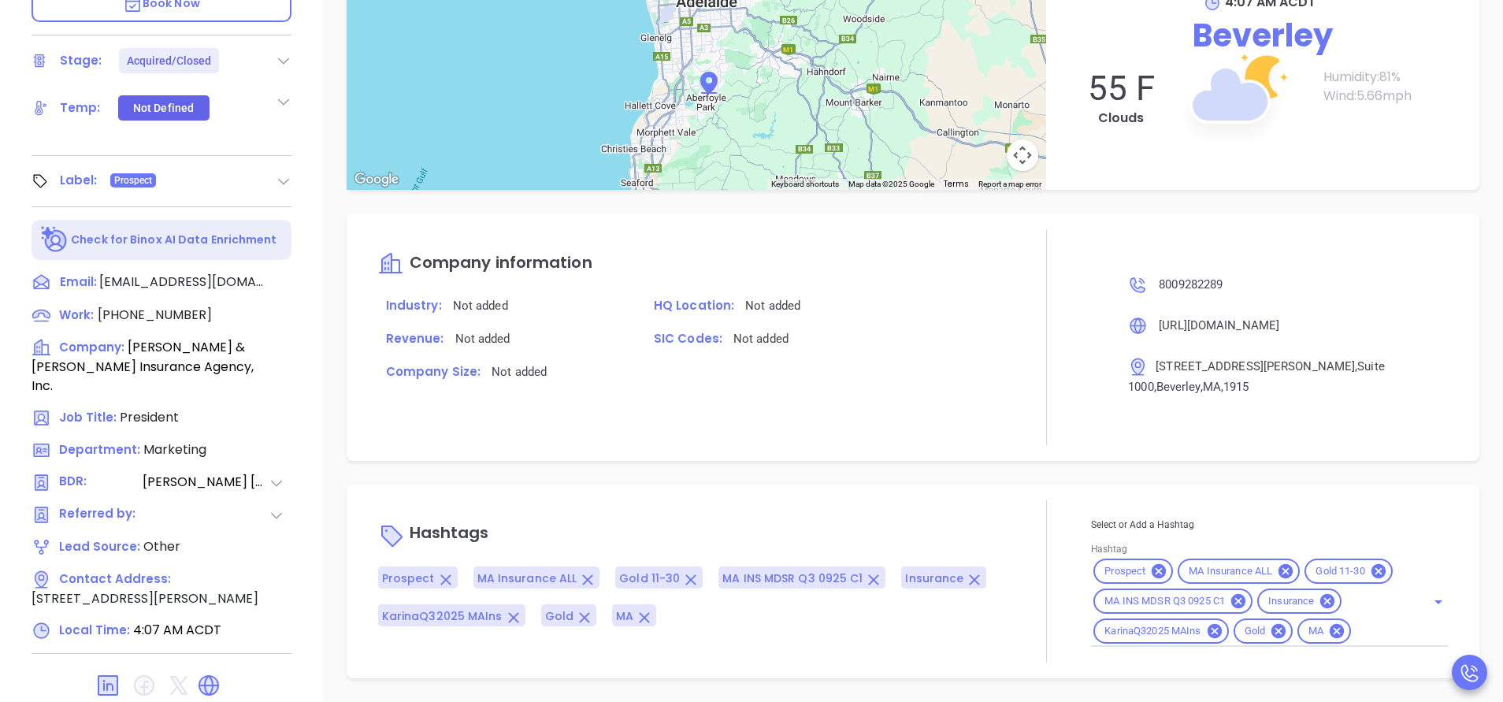
click at [1353, 634] on input "Hashtag" at bounding box center [1378, 632] width 50 height 20
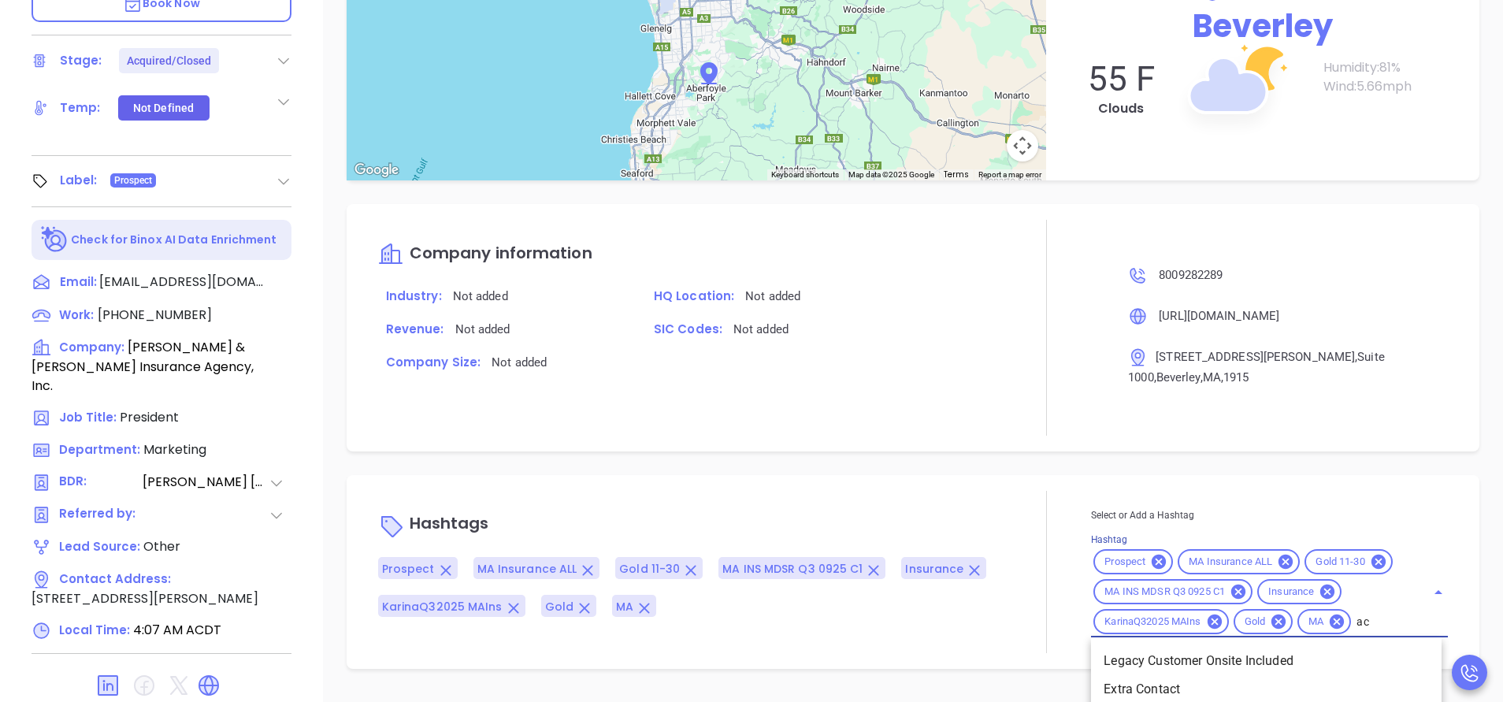
type input "acq"
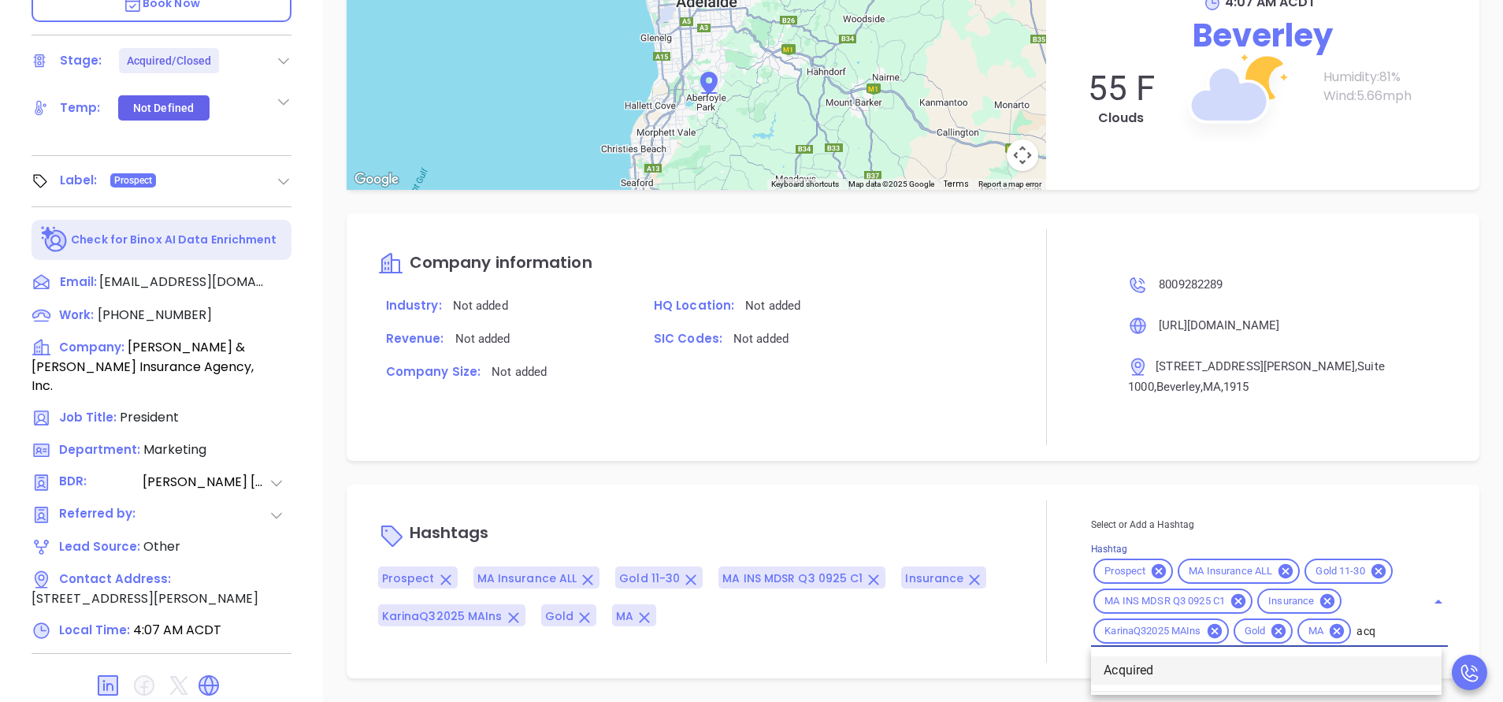
click at [1170, 661] on li "Acquired" at bounding box center [1266, 670] width 351 height 28
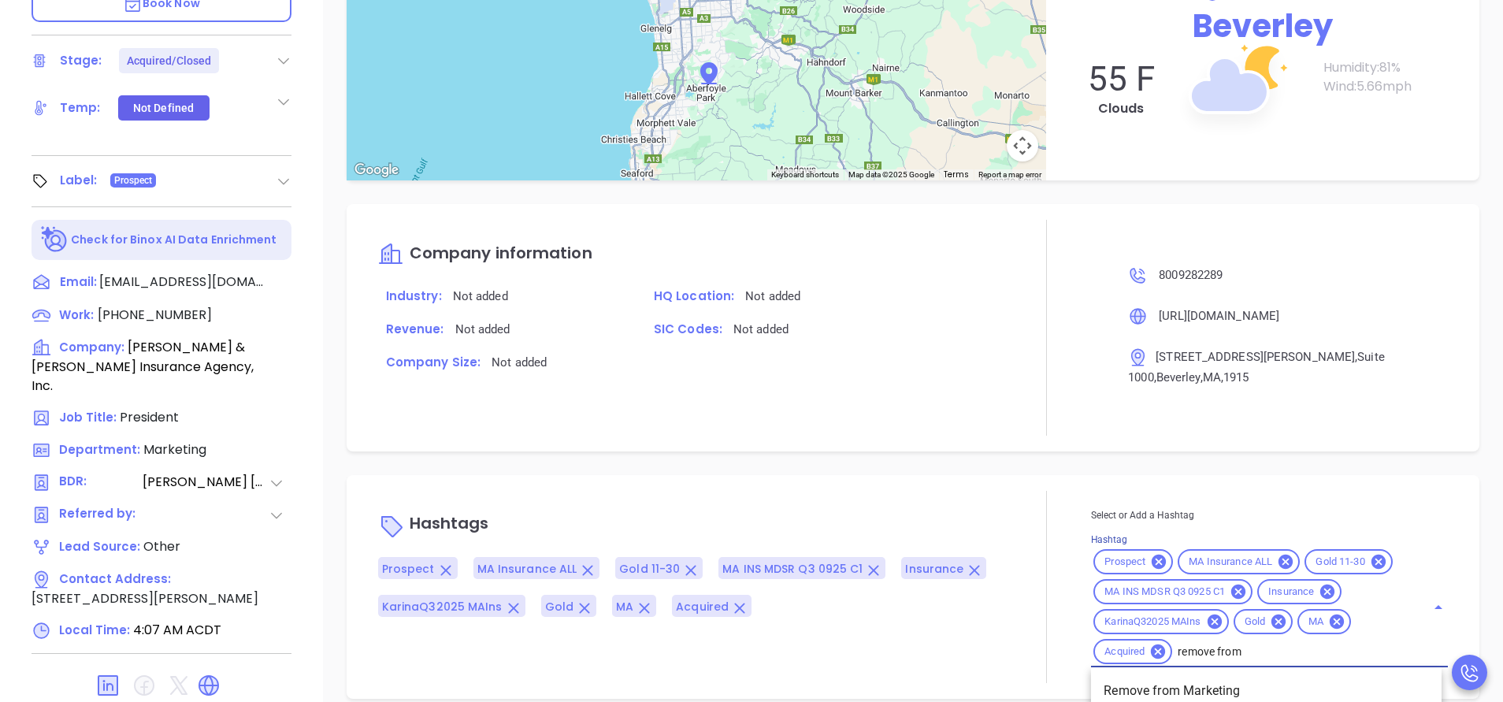
type input "remove from"
click at [1165, 677] on li "Remove from Marketing" at bounding box center [1266, 691] width 351 height 28
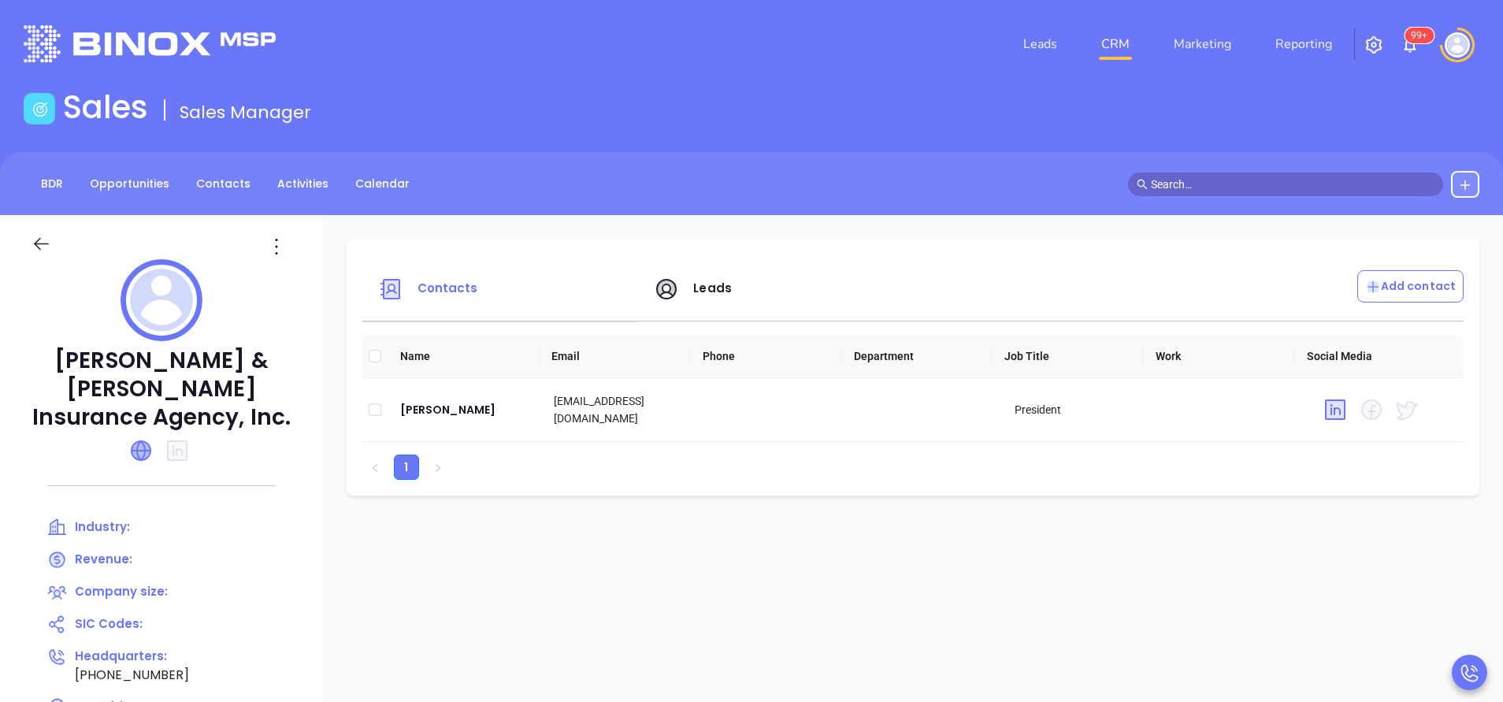
click at [139, 441] on icon at bounding box center [141, 450] width 19 height 19
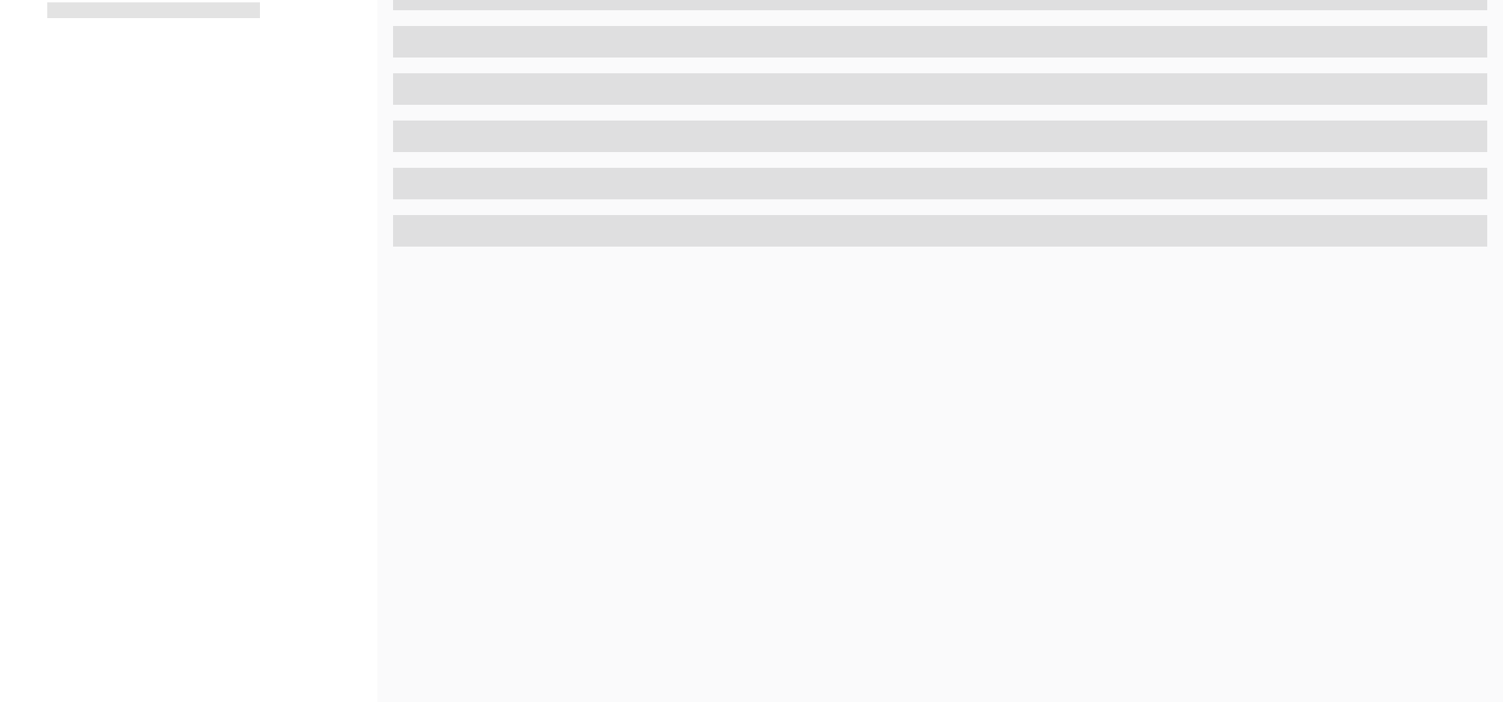
scroll to position [616, 0]
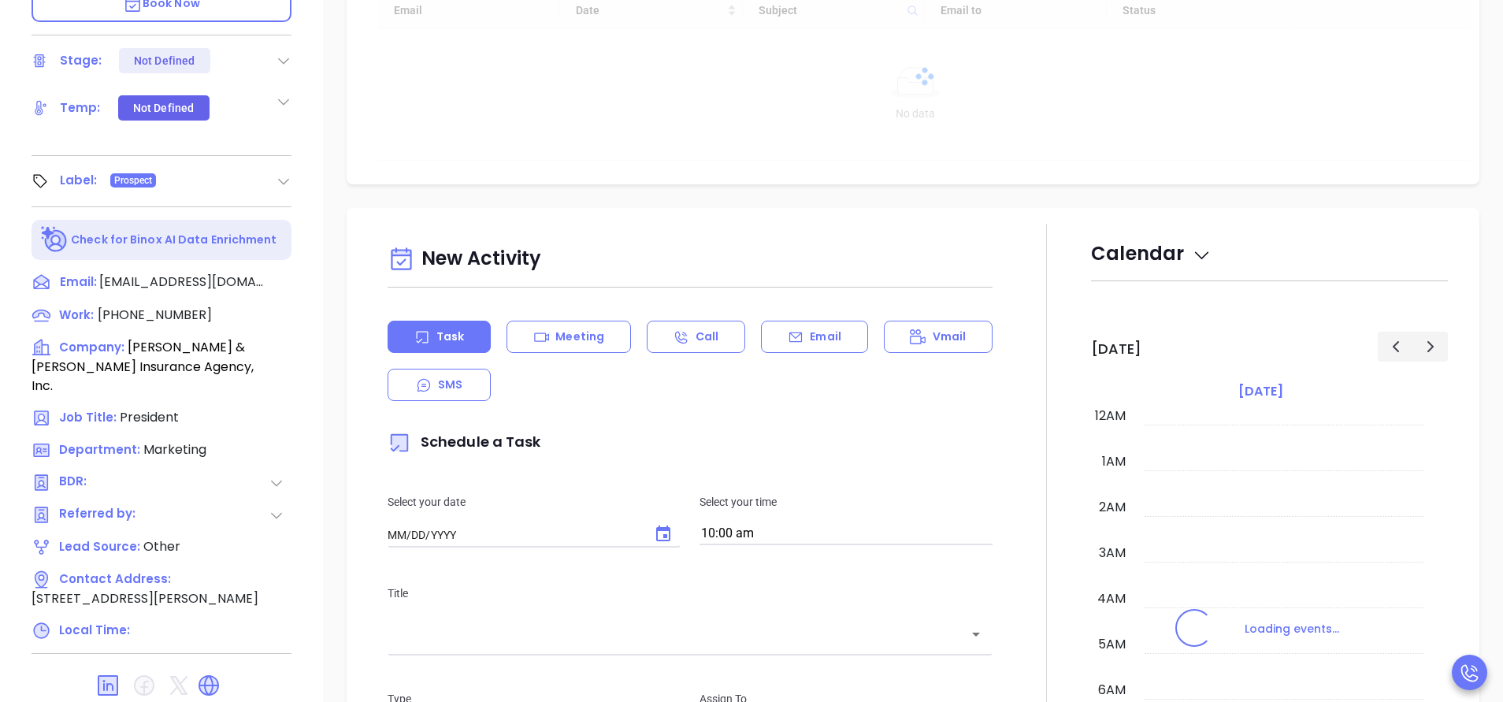
type input "10:00 am"
type input "[DATE]"
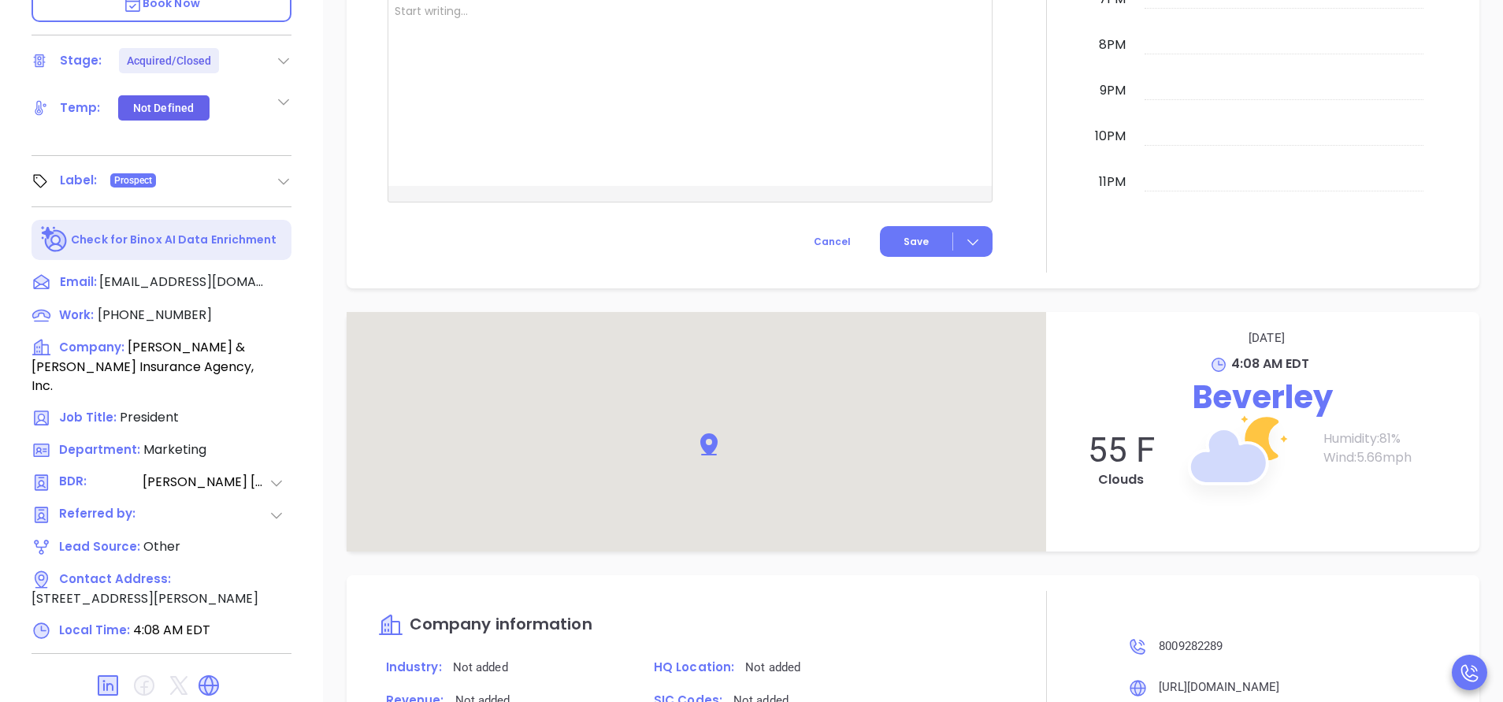
type input "[PERSON_NAME]"
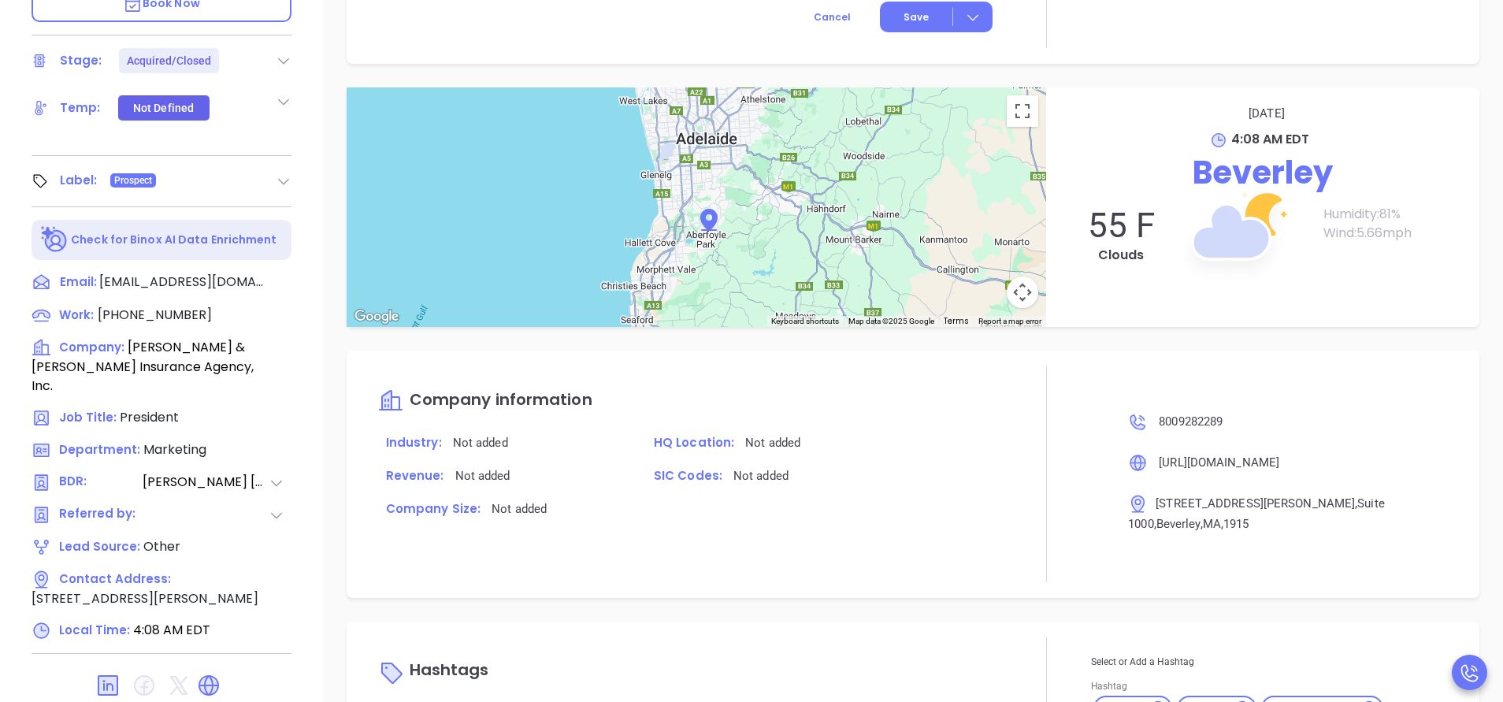
scroll to position [1312, 0]
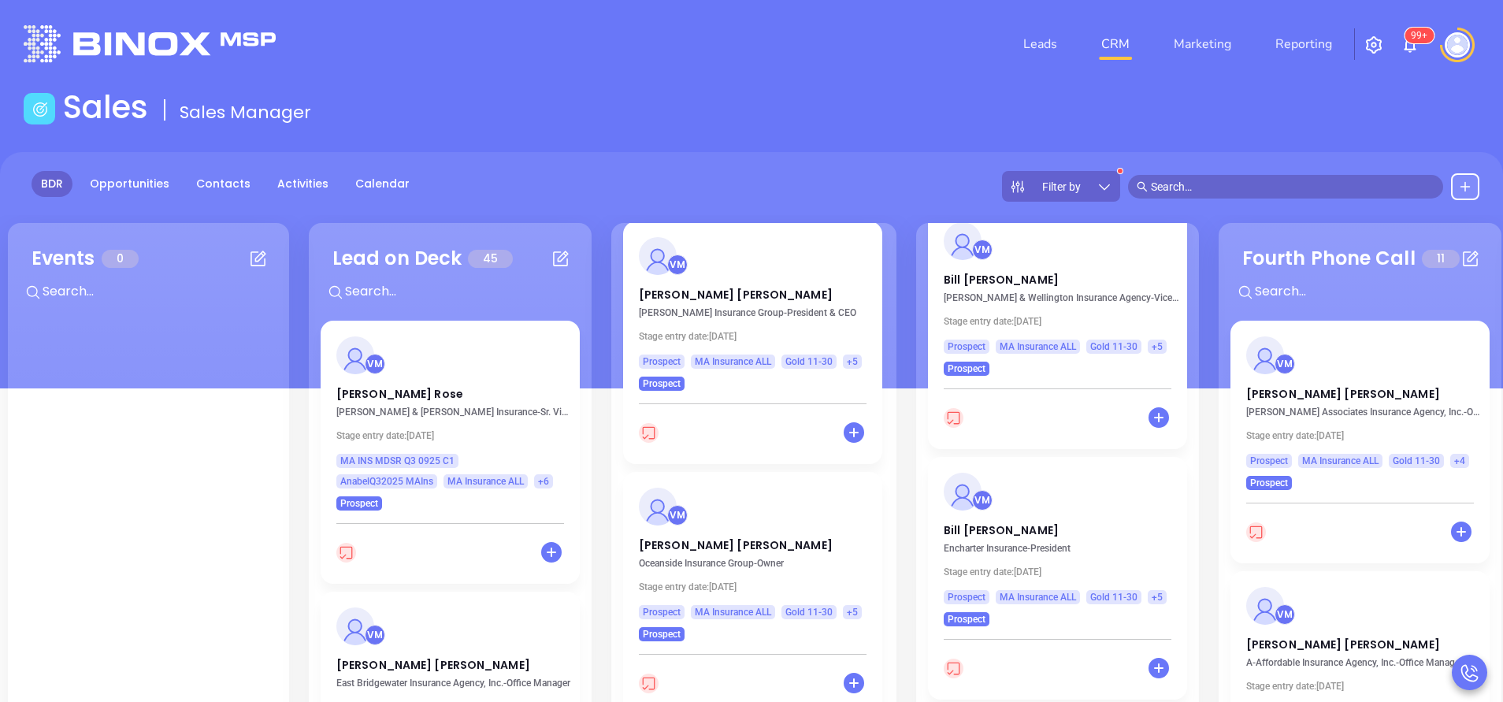
scroll to position [1097, 0]
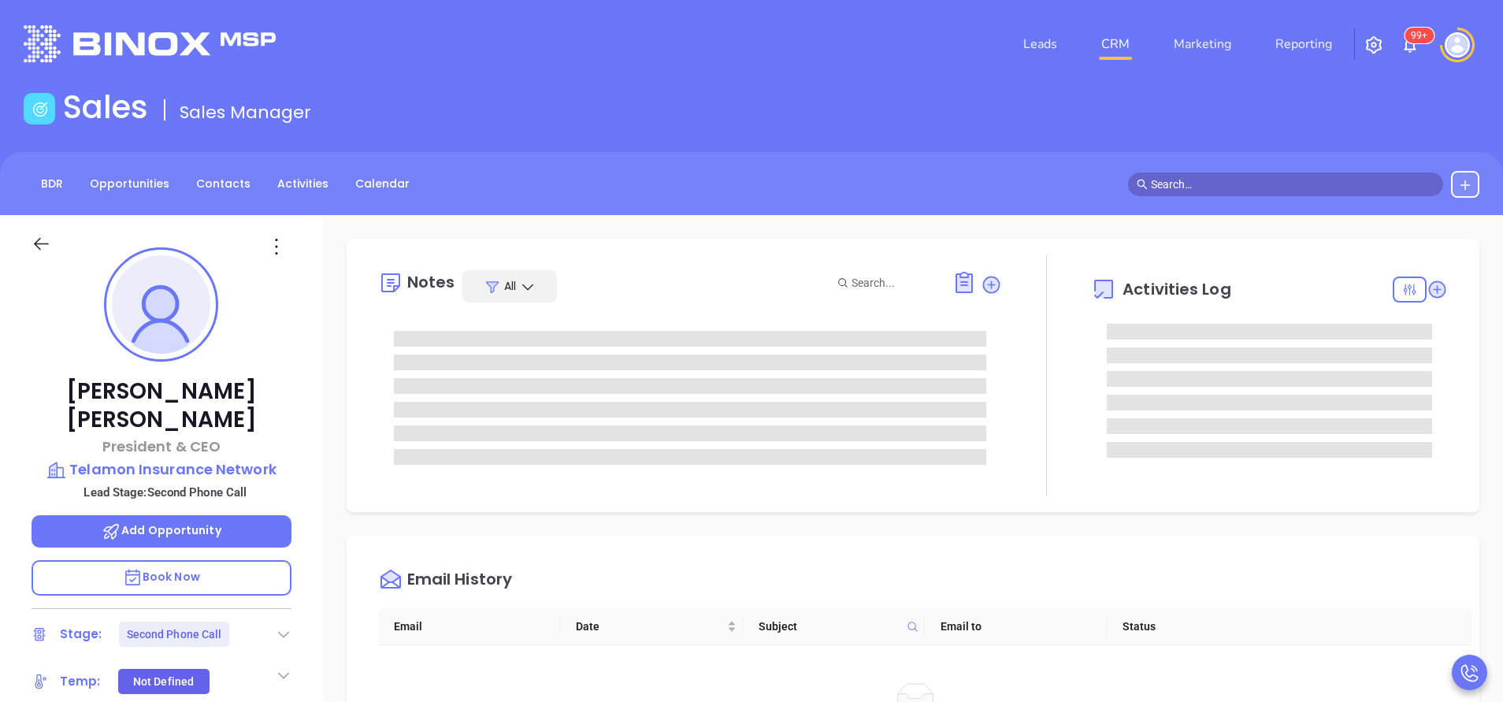
scroll to position [458, 0]
type input "[PERSON_NAME]"
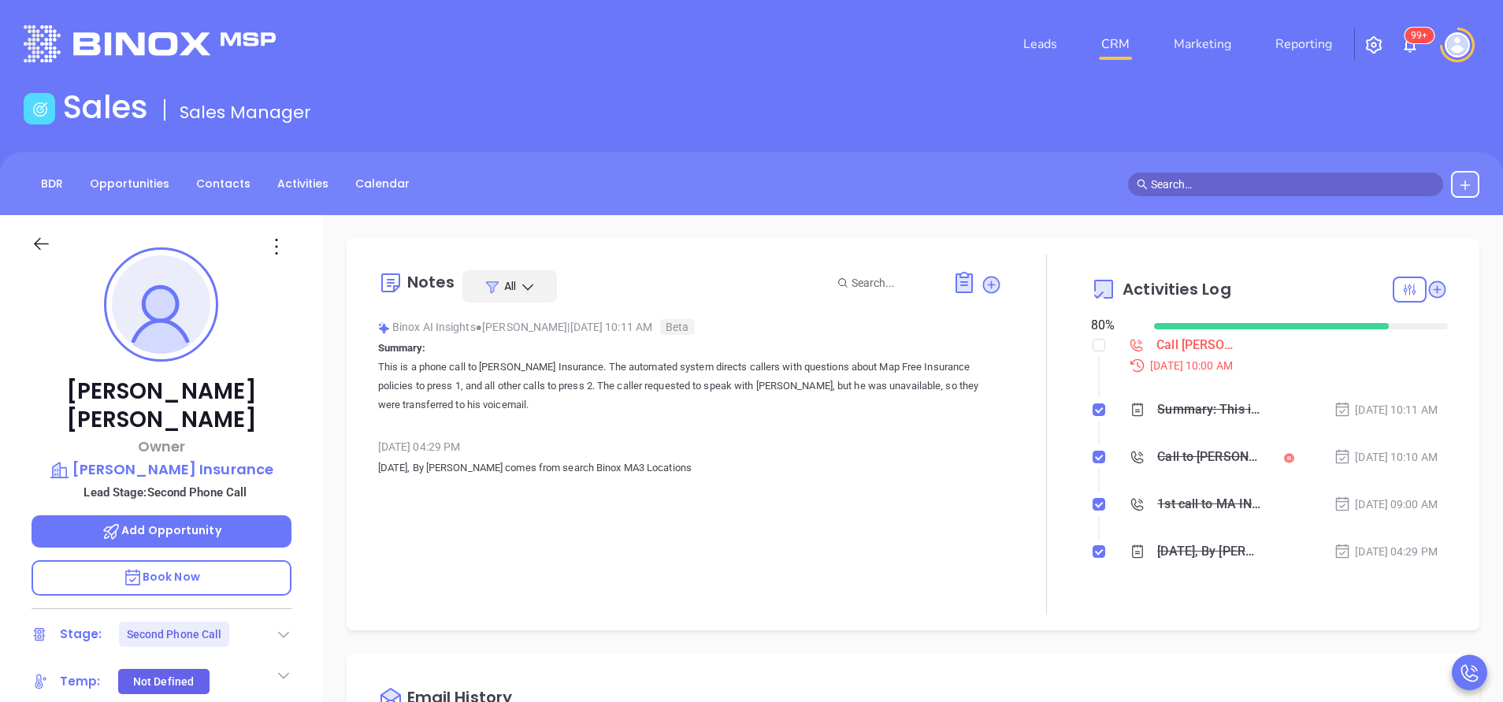
scroll to position [458, 0]
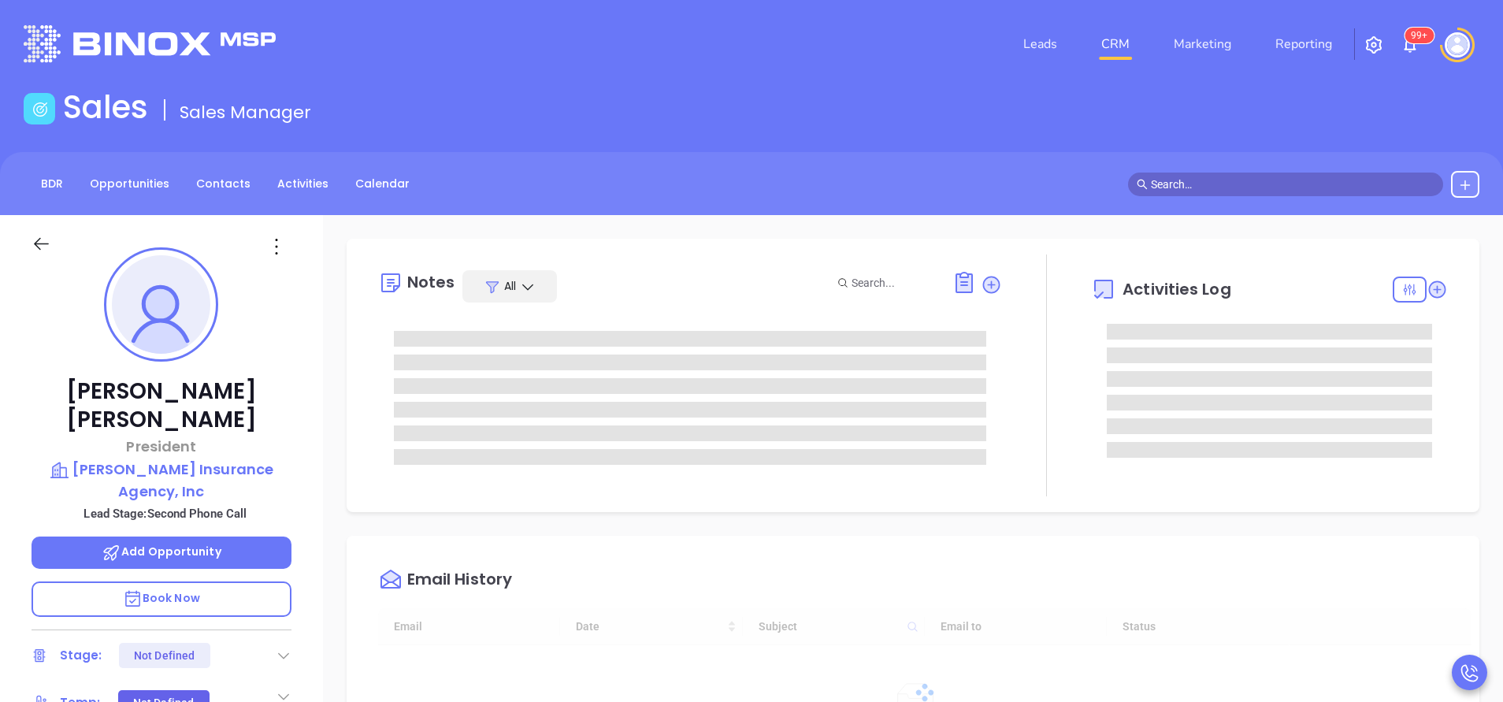
type input "[DATE]"
type input "[PERSON_NAME]"
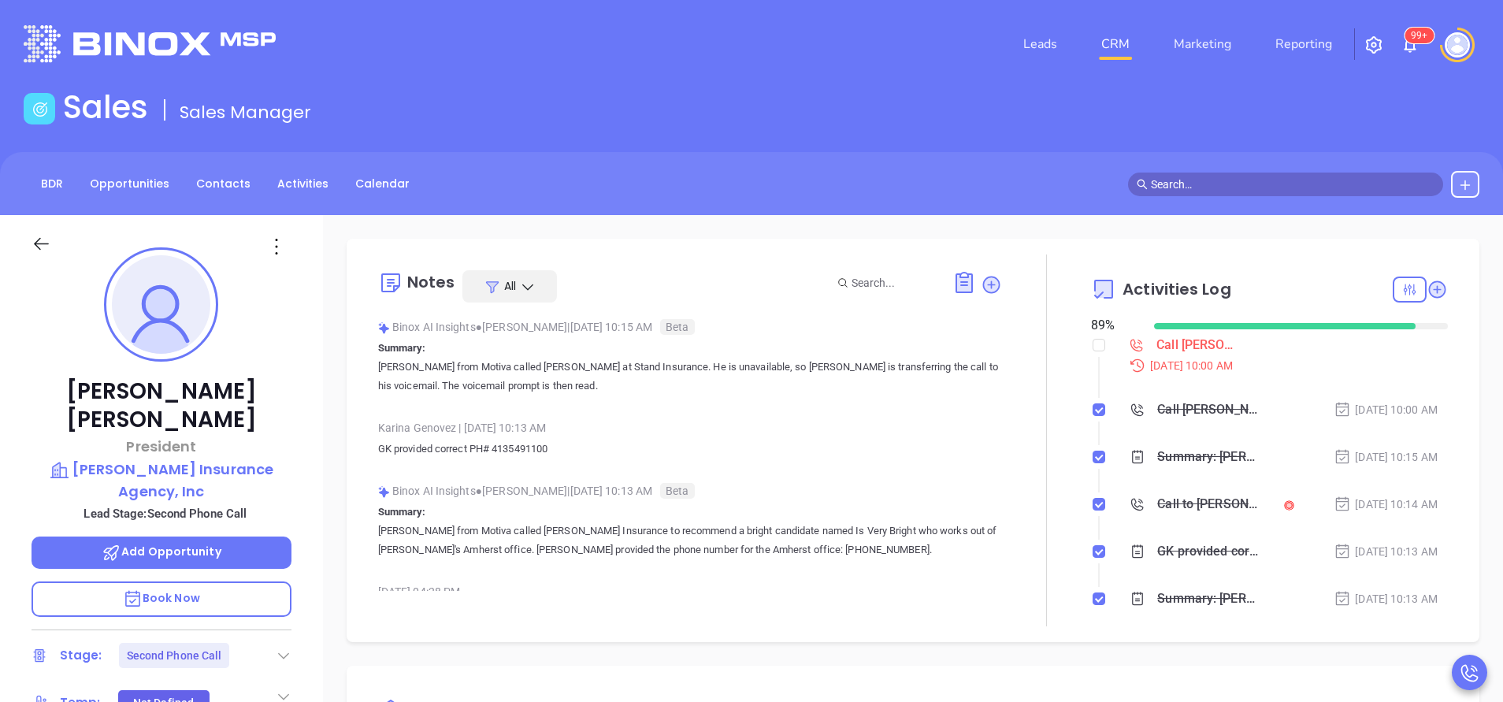
scroll to position [458, 0]
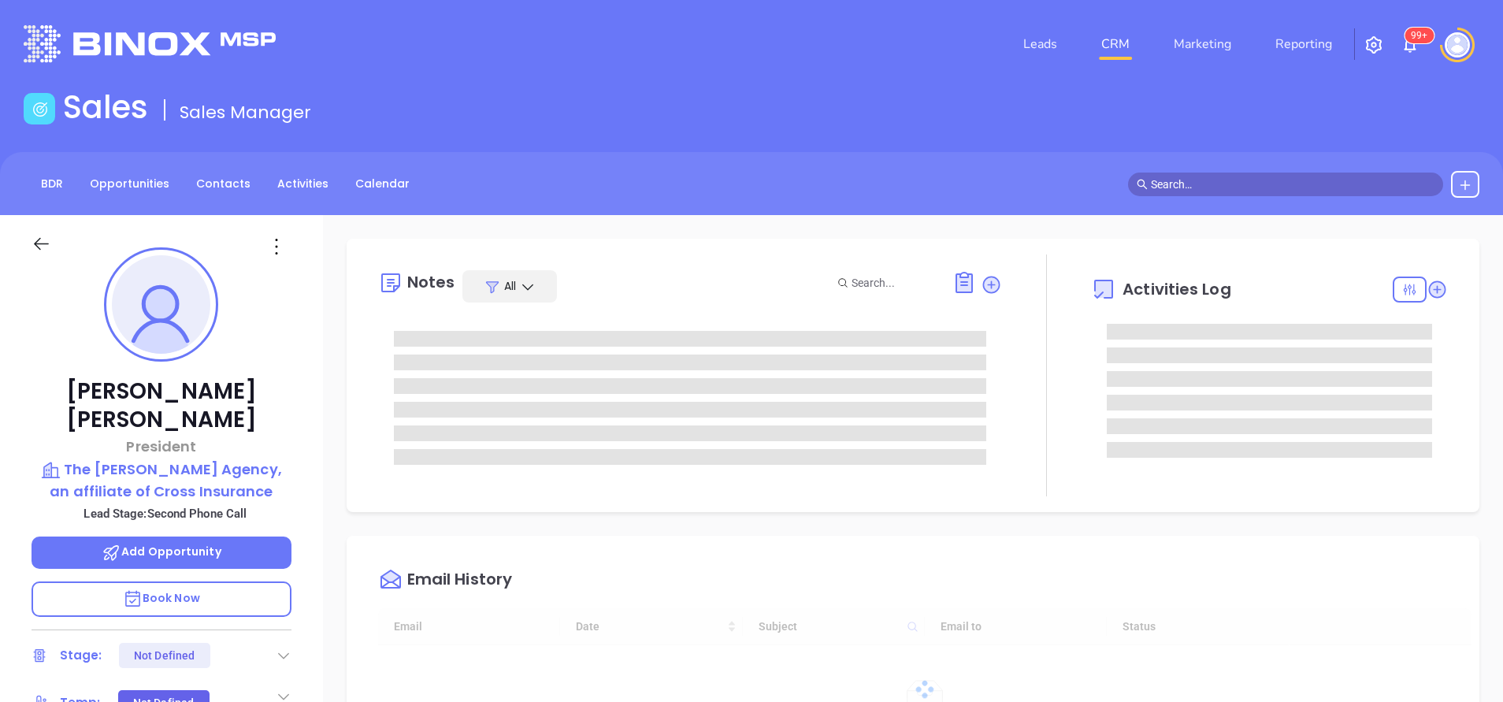
type input "[DATE]"
type input "[PERSON_NAME]"
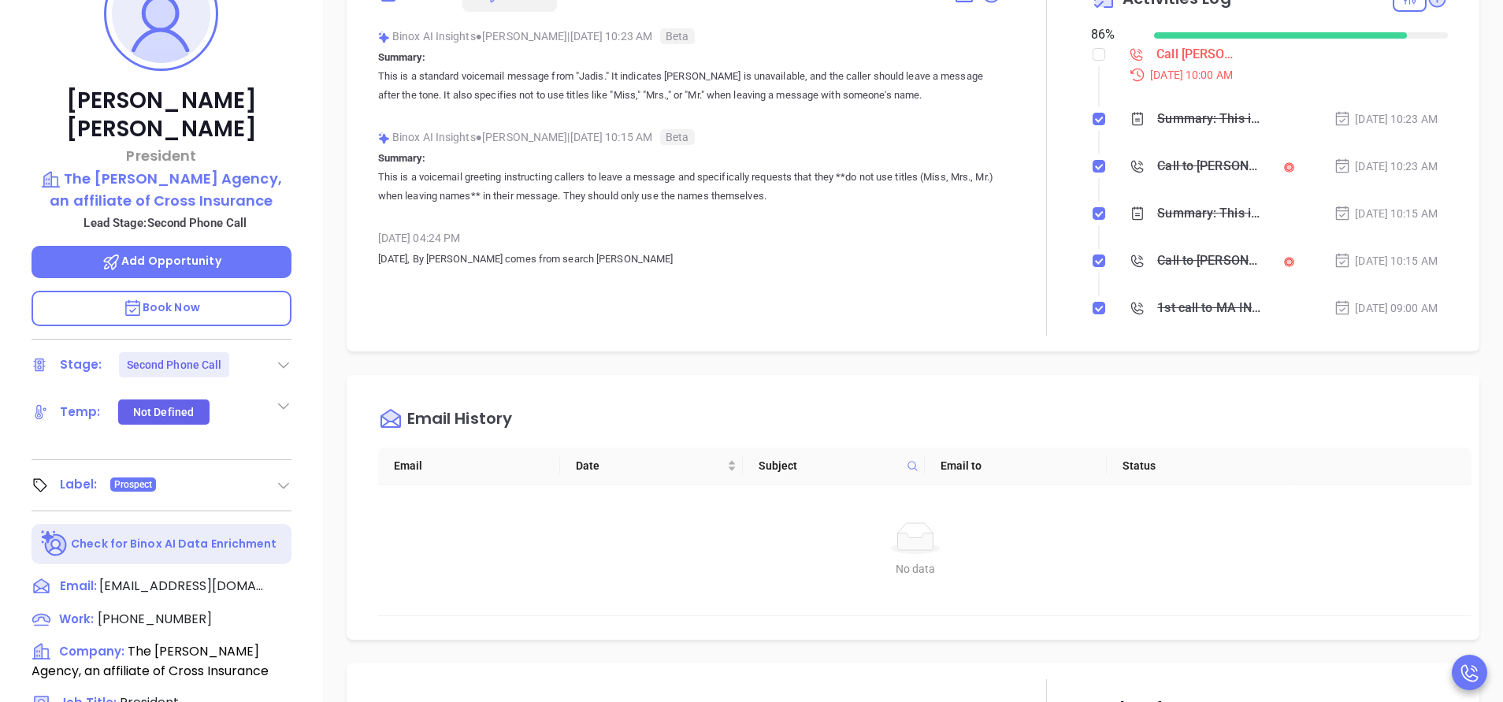
scroll to position [473, 0]
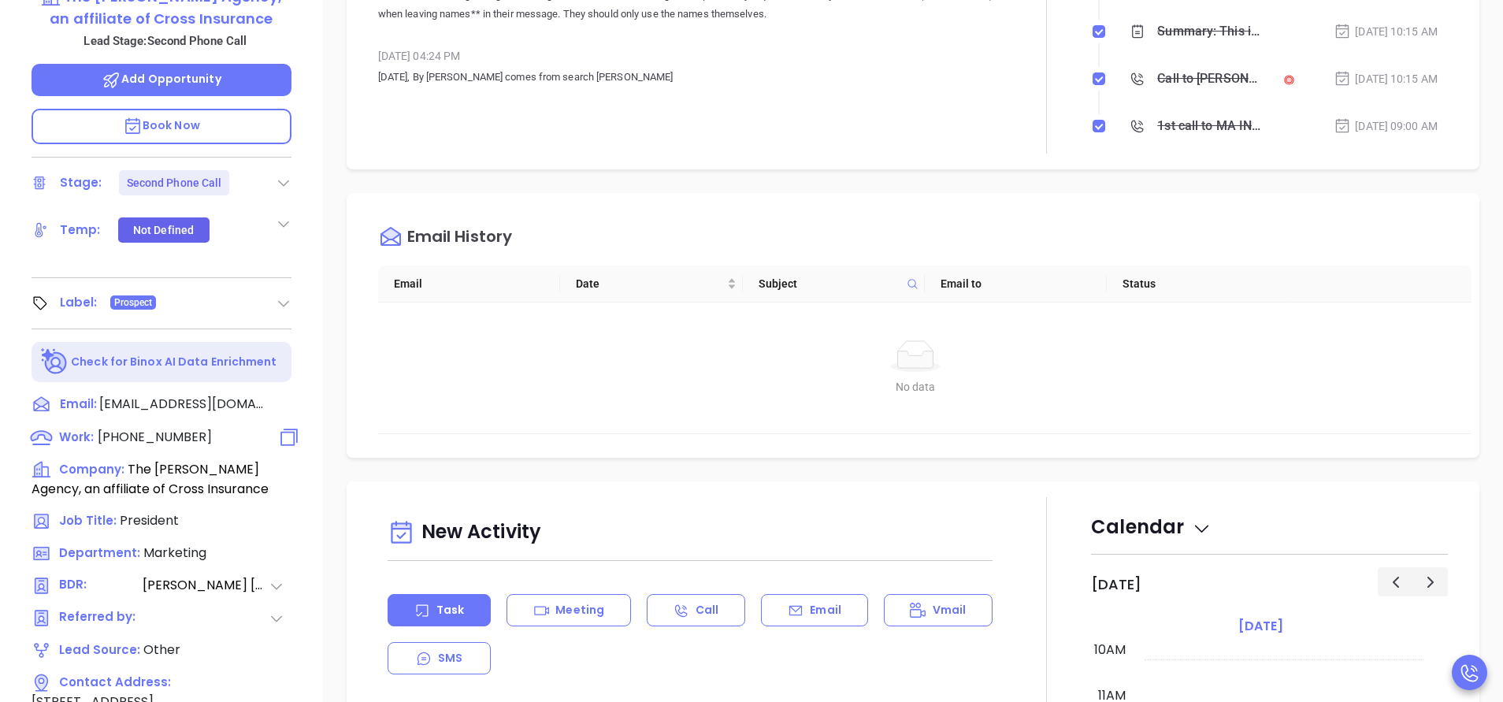
click at [172, 428] on span "[PHONE_NUMBER]" at bounding box center [155, 437] width 114 height 18
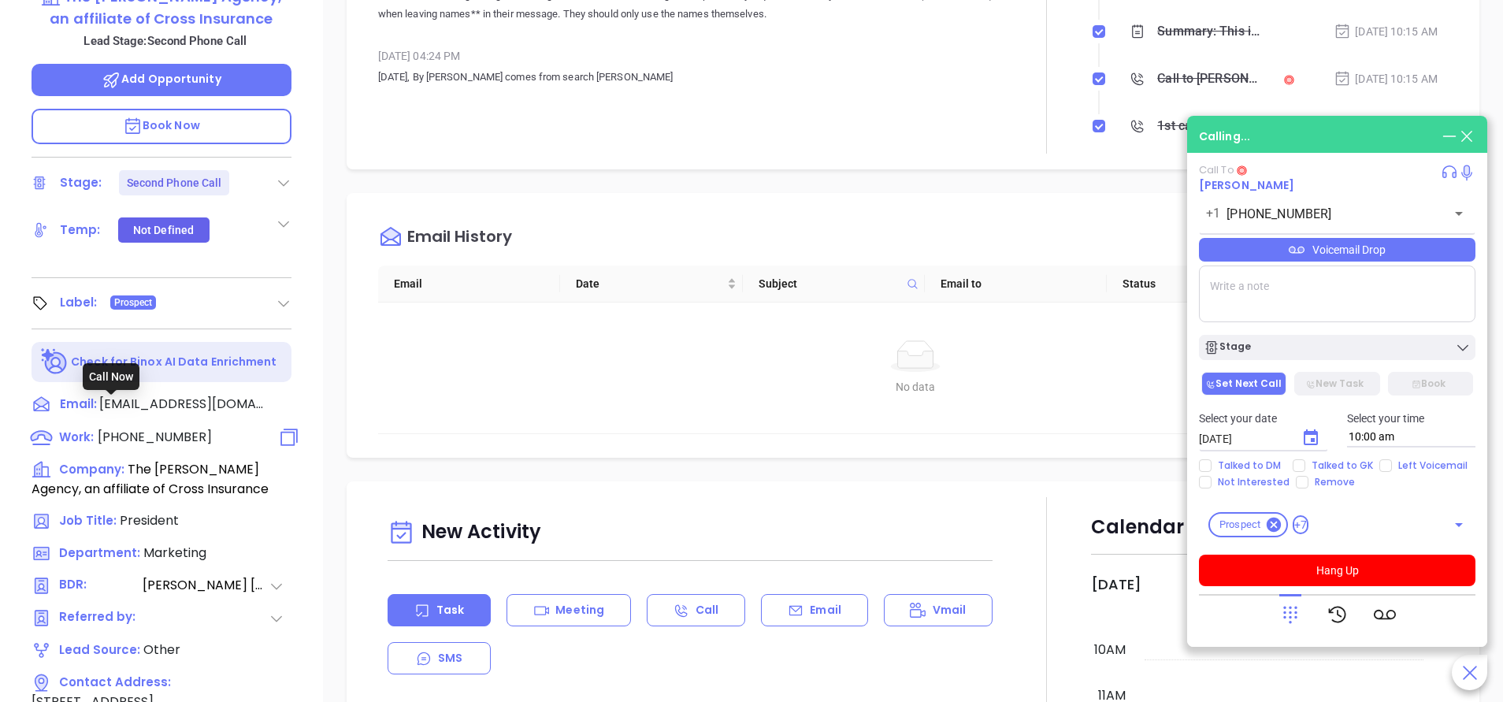
type input "[PHONE_NUMBER]"
drag, startPoint x: 172, startPoint y: 403, endPoint x: 341, endPoint y: 466, distance: 180.7
click at [341, 466] on div "Notes All Binox AI Insights ● [PERSON_NAME] | [DATE] 10:23 AM Beta Summary: Thi…" at bounding box center [913, 293] width 1180 height 1103
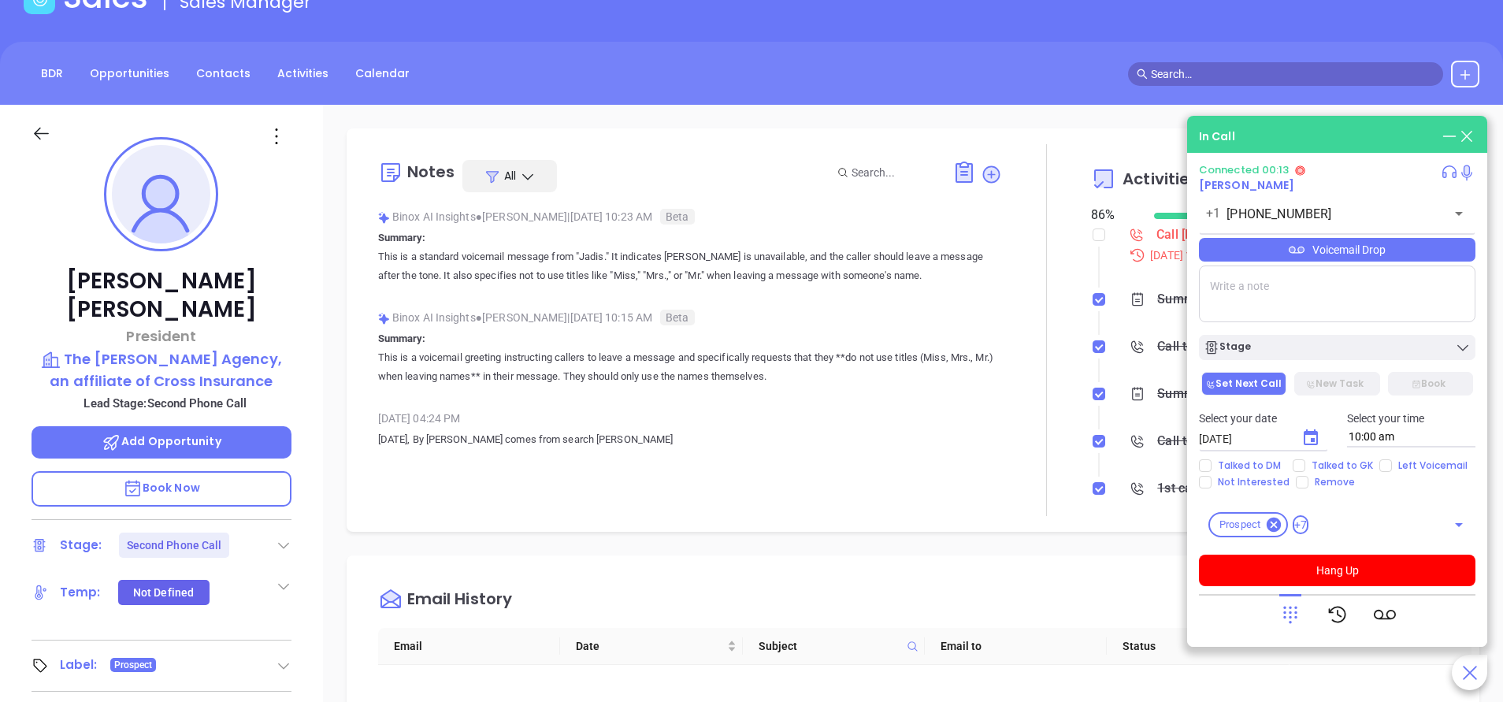
scroll to position [354, 0]
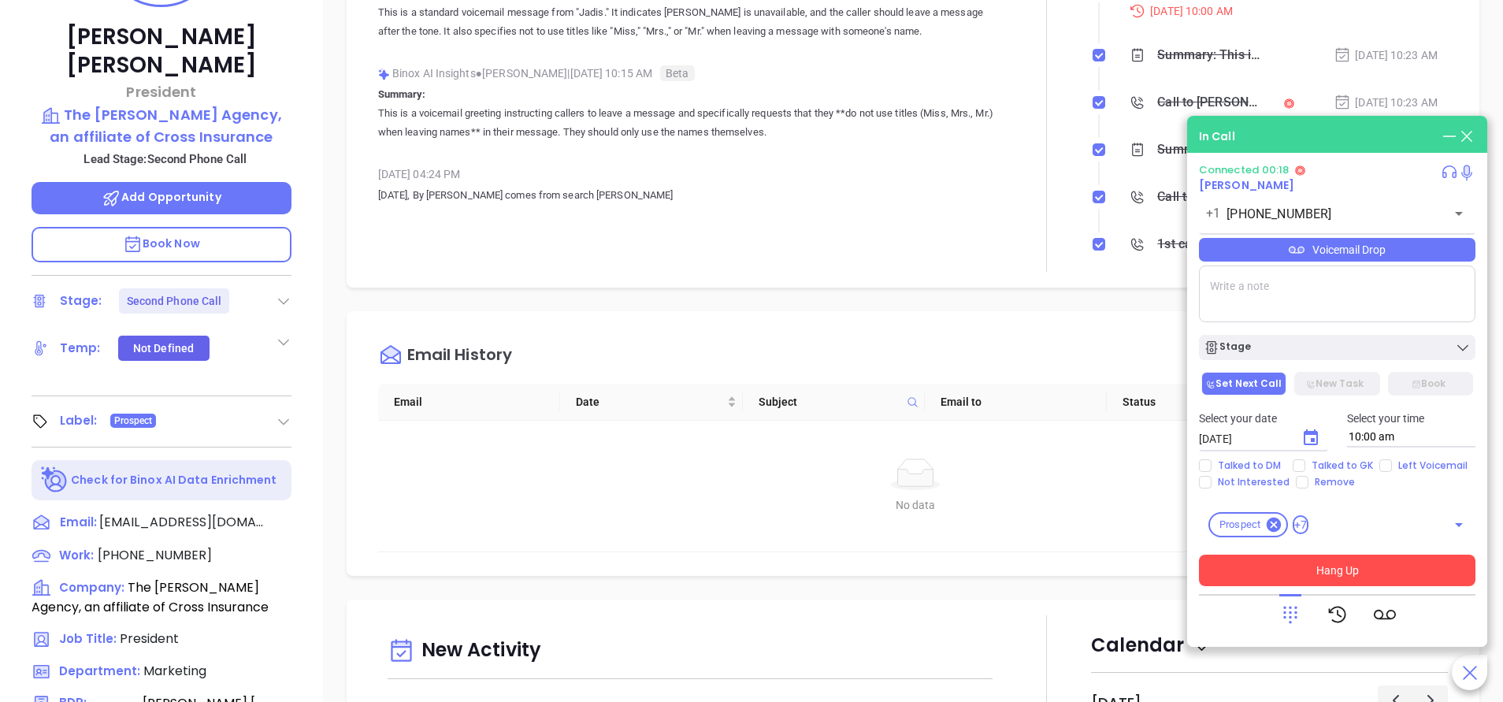
click at [1327, 572] on button "Hang Up" at bounding box center [1337, 571] width 277 height 32
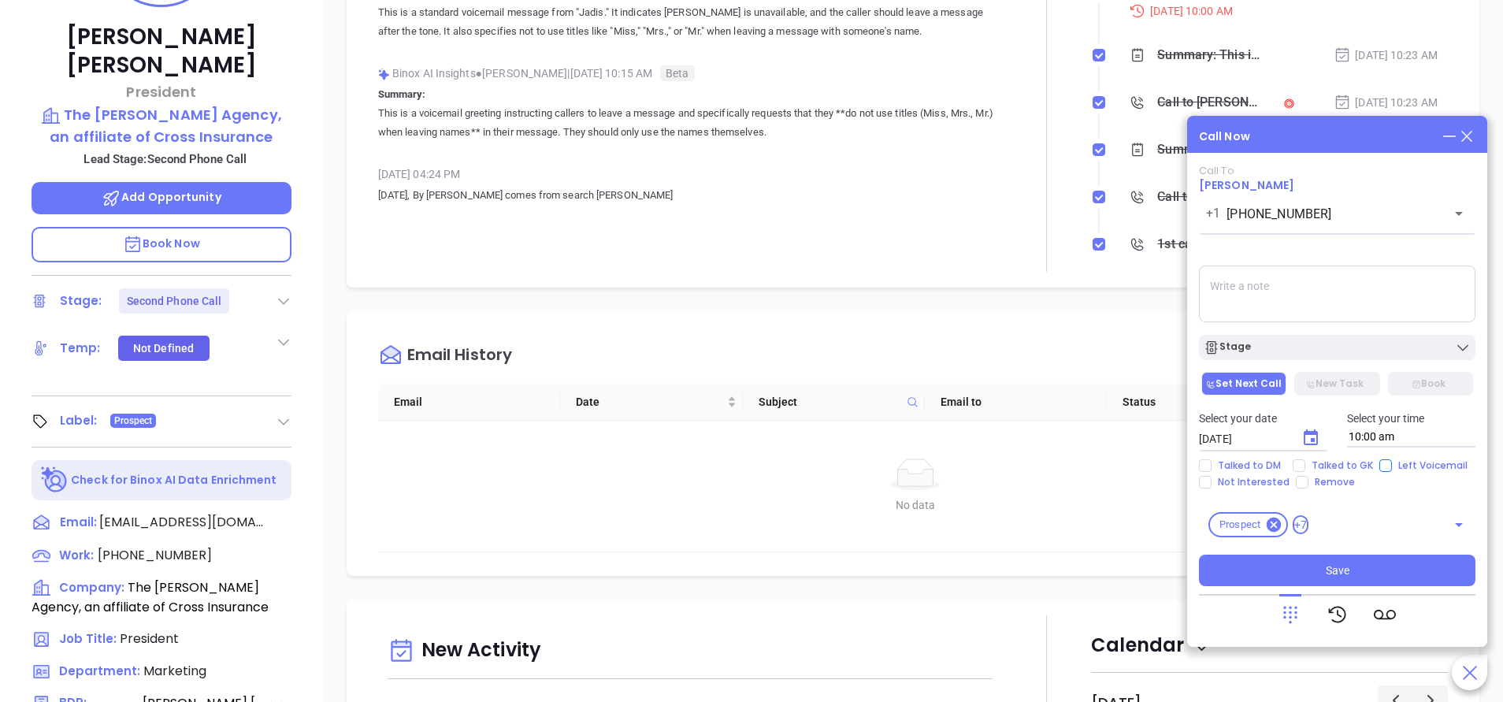
click at [1384, 459] on input "Left Voicemail" at bounding box center [1385, 465] width 13 height 13
checkbox input "true"
click at [1307, 338] on button "Stage" at bounding box center [1337, 347] width 277 height 25
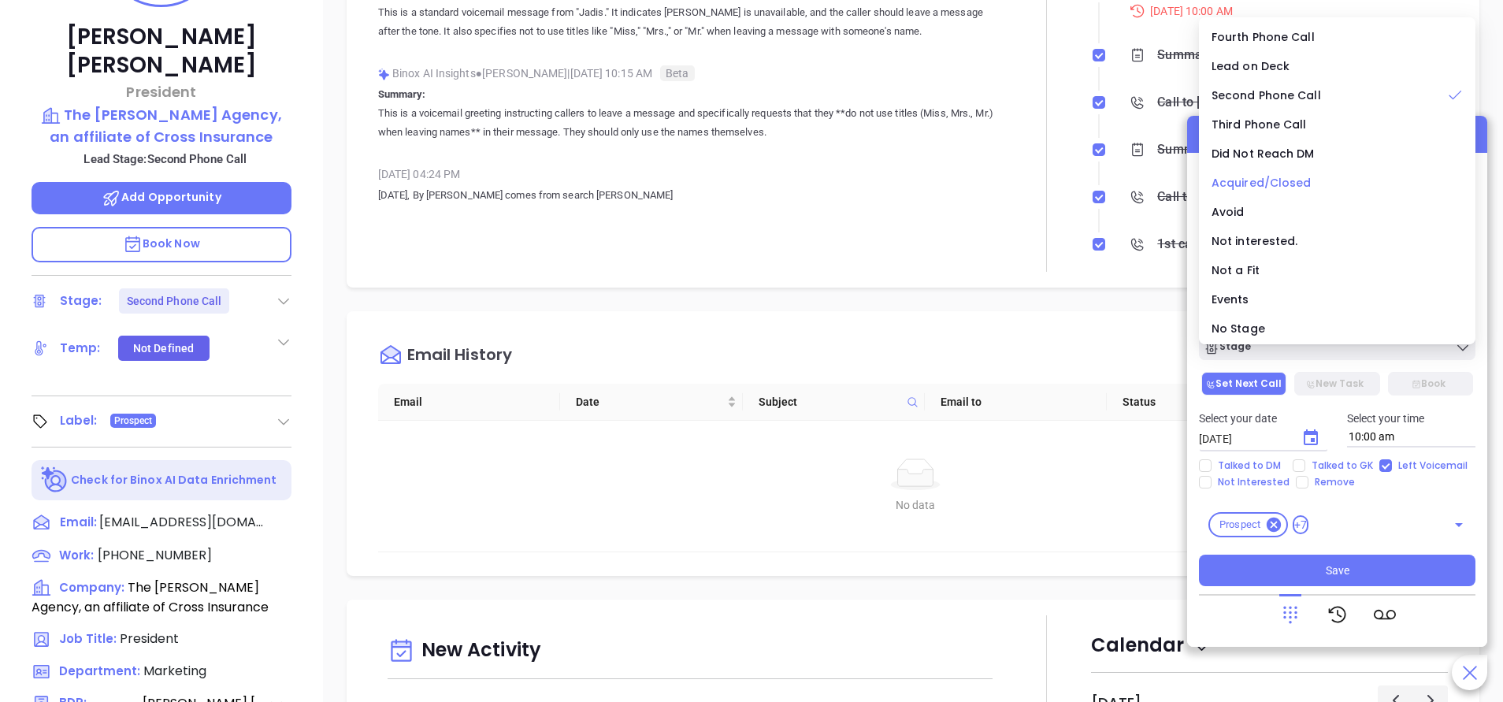
click at [1271, 183] on span "Acquired/Closed" at bounding box center [1262, 183] width 100 height 16
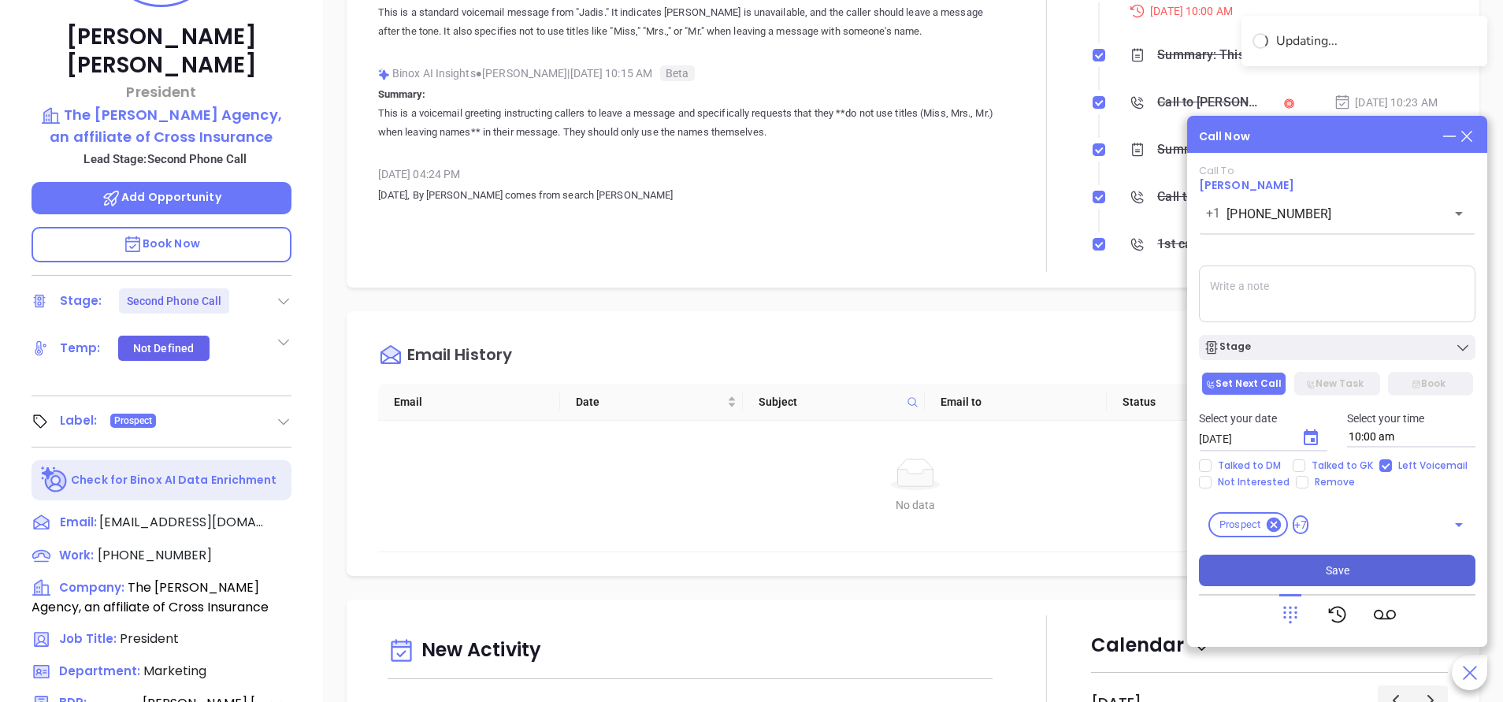
click at [1320, 573] on button "Save" at bounding box center [1337, 571] width 277 height 32
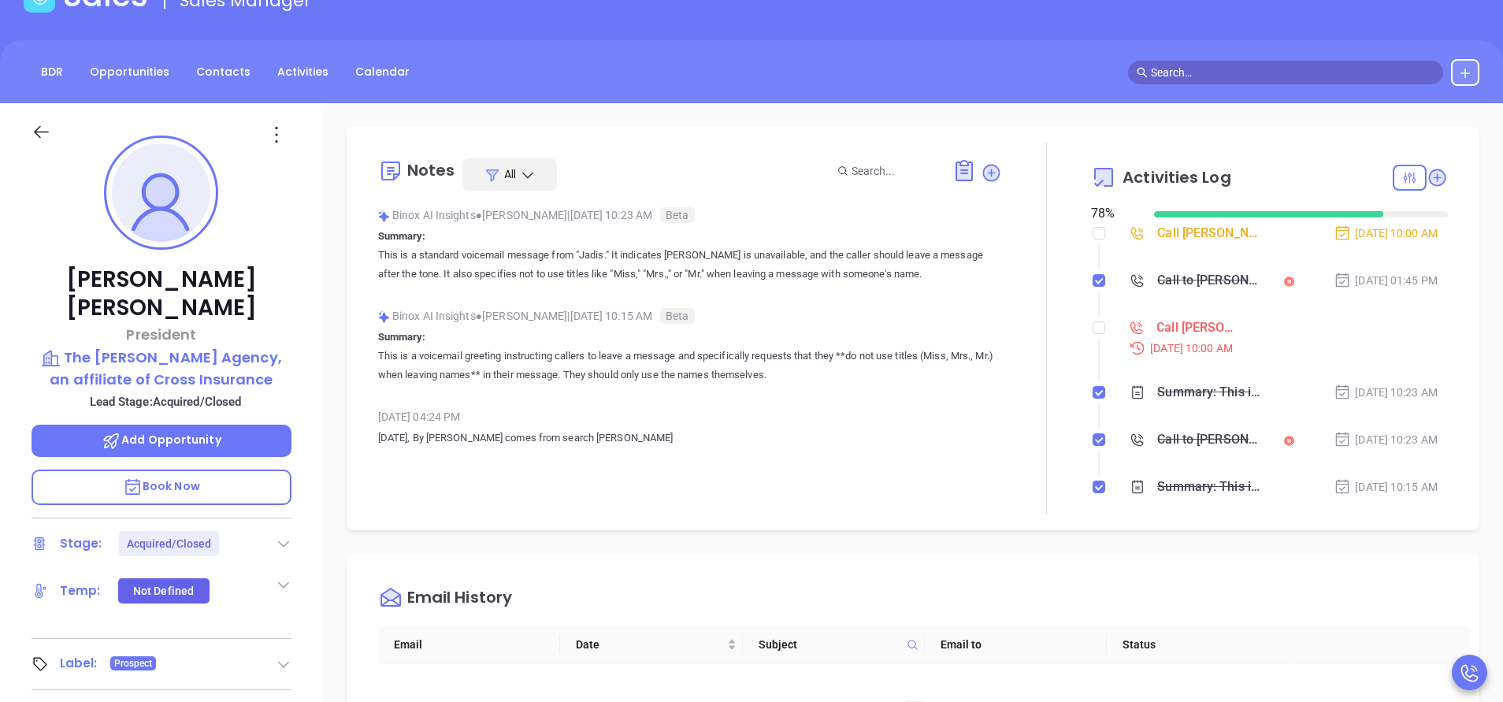
scroll to position [0, 0]
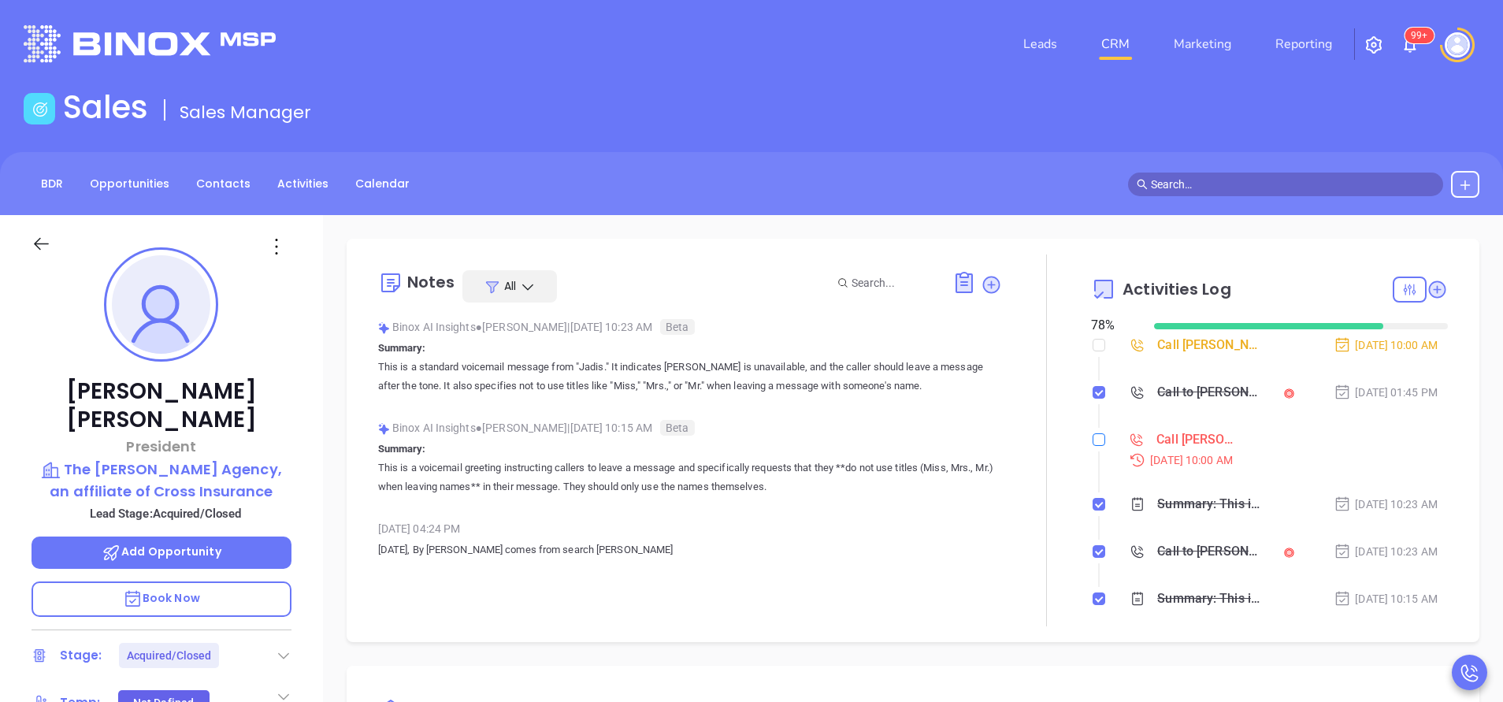
click at [1093, 443] on input "checkbox" at bounding box center [1099, 439] width 13 height 13
checkbox input "true"
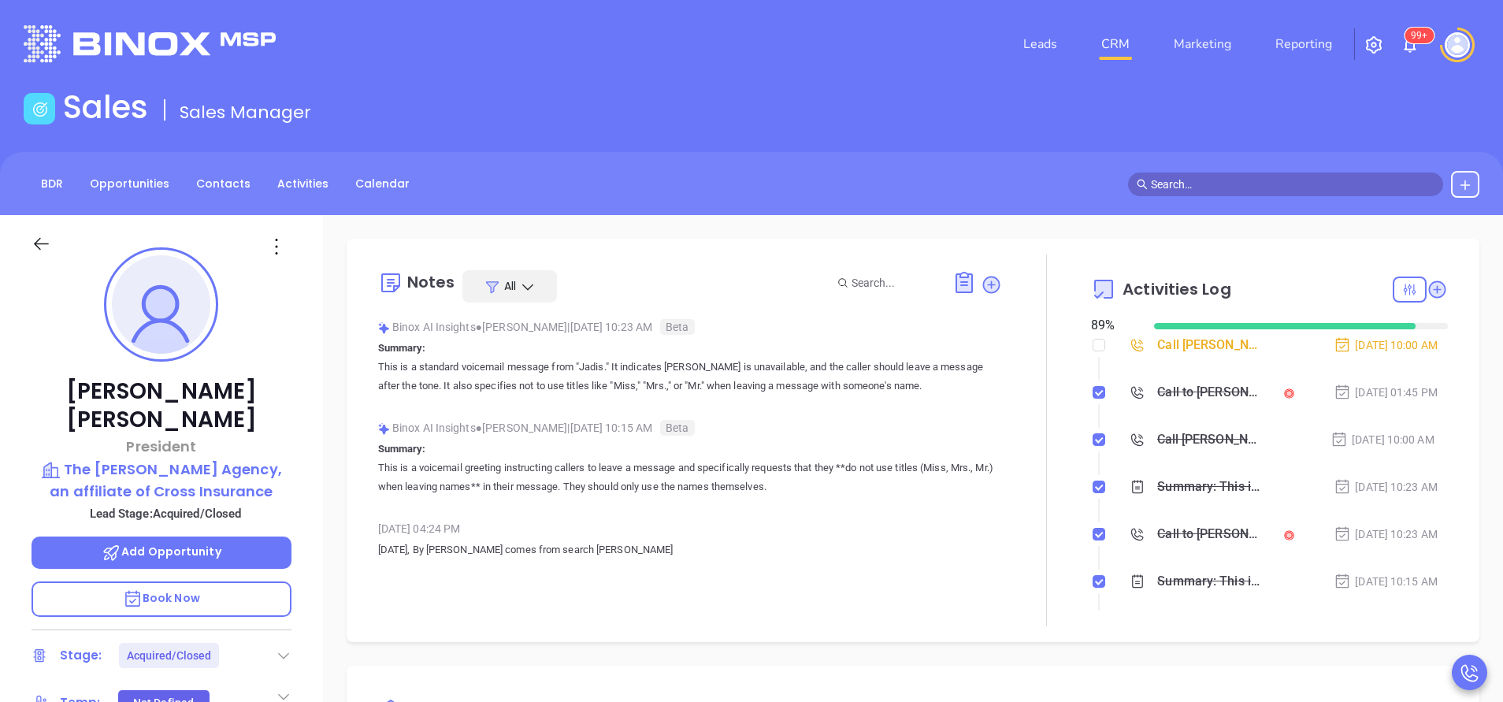
click at [1093, 355] on div at bounding box center [1099, 345] width 13 height 24
click at [1093, 347] on input "checkbox" at bounding box center [1099, 345] width 13 height 13
checkbox input "true"
click at [1380, 83] on header "Leads CRM Marketing Reporting 99+ Financial Leads Leads" at bounding box center [752, 44] width 1456 height 88
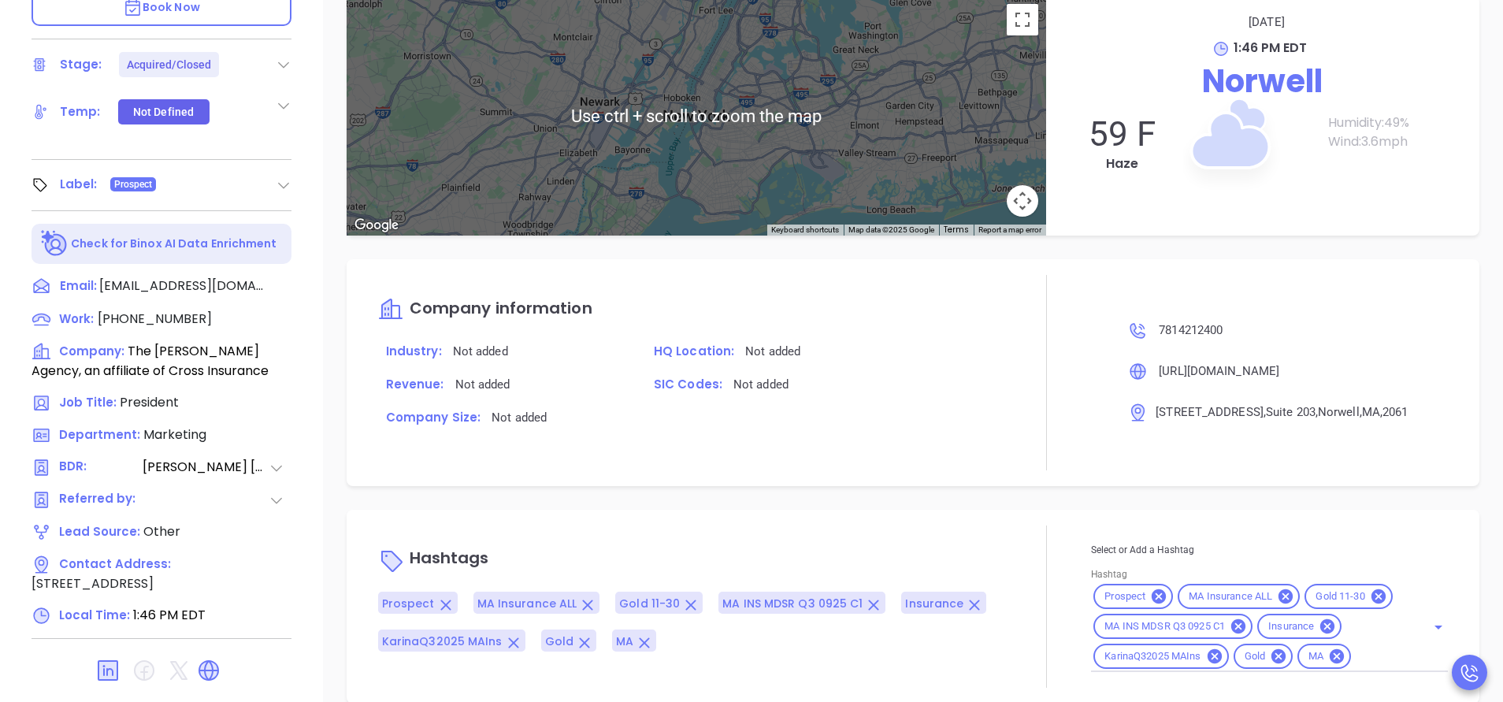
scroll to position [616, 0]
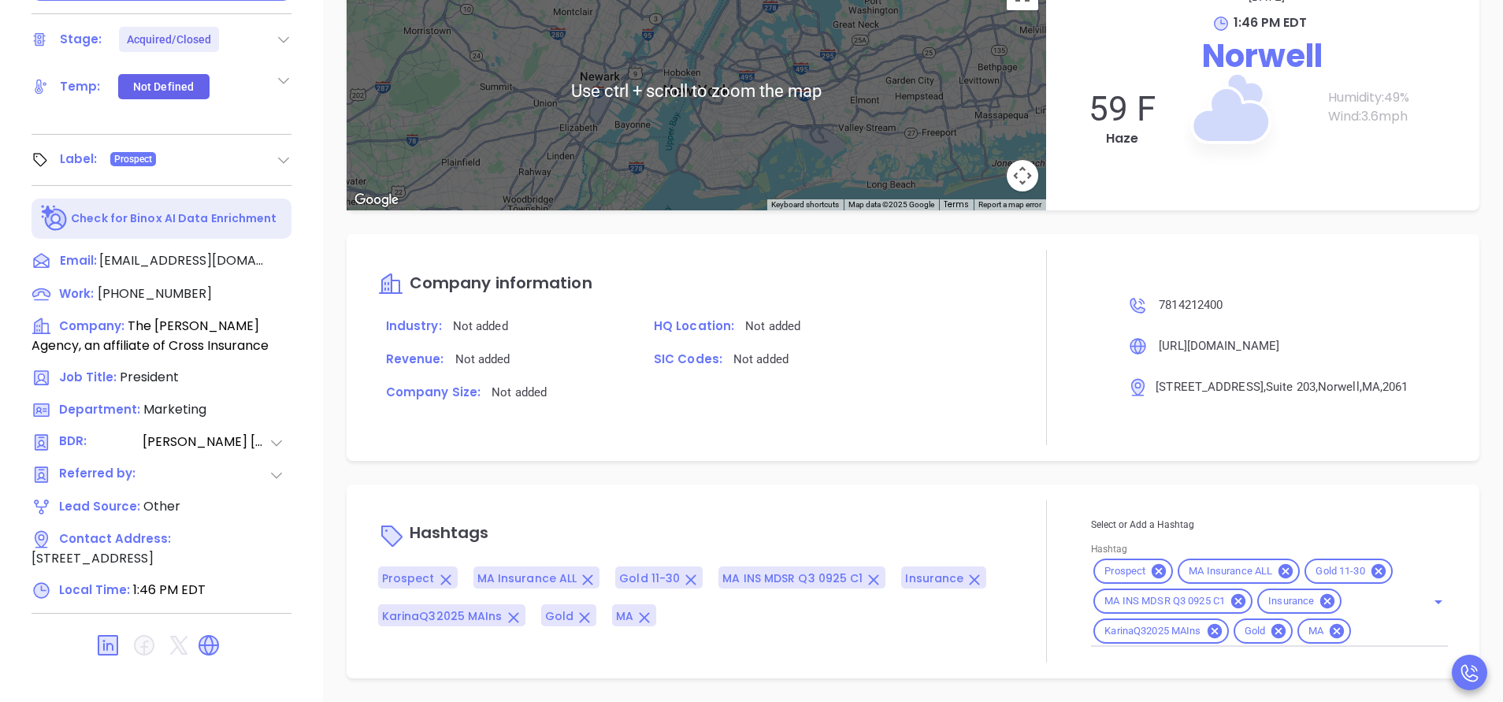
click at [1353, 629] on input "Hashtag" at bounding box center [1378, 632] width 50 height 20
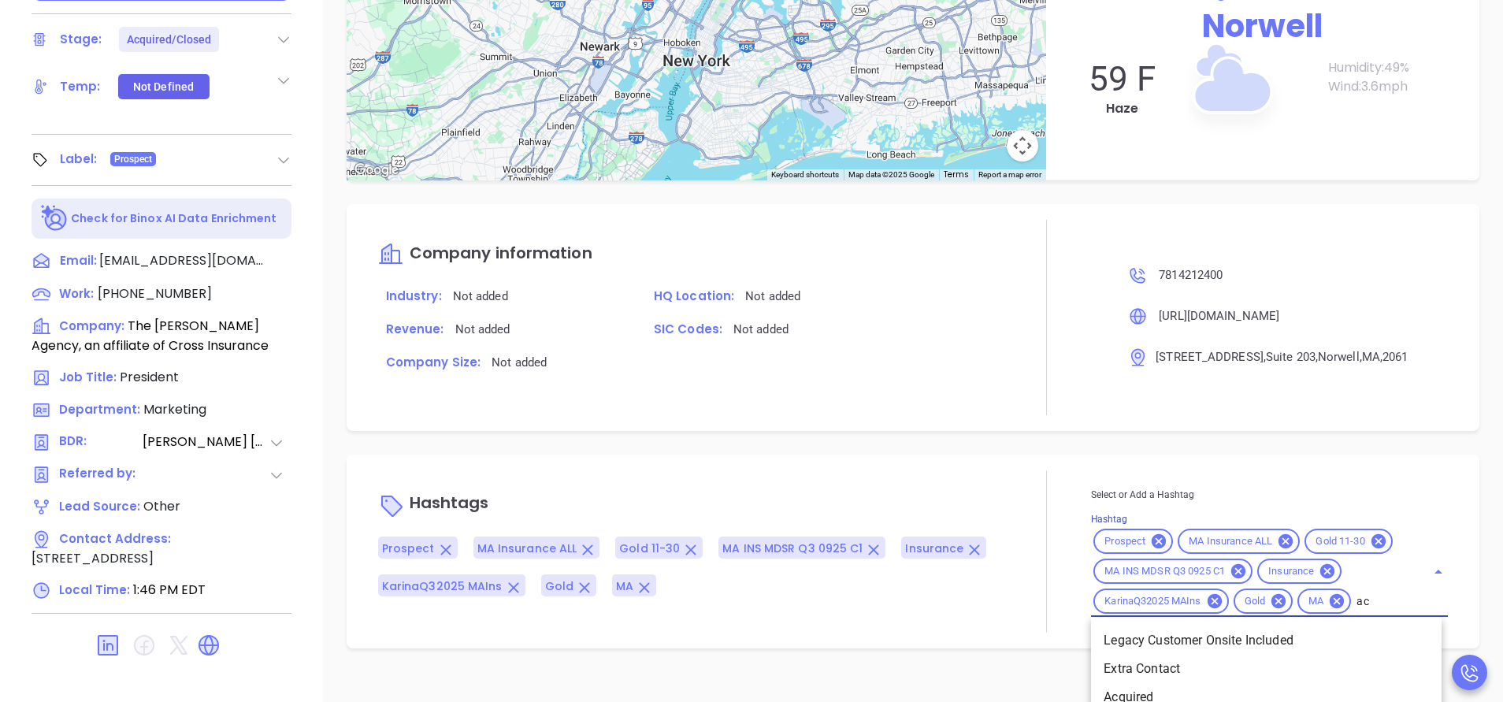
type input "acq"
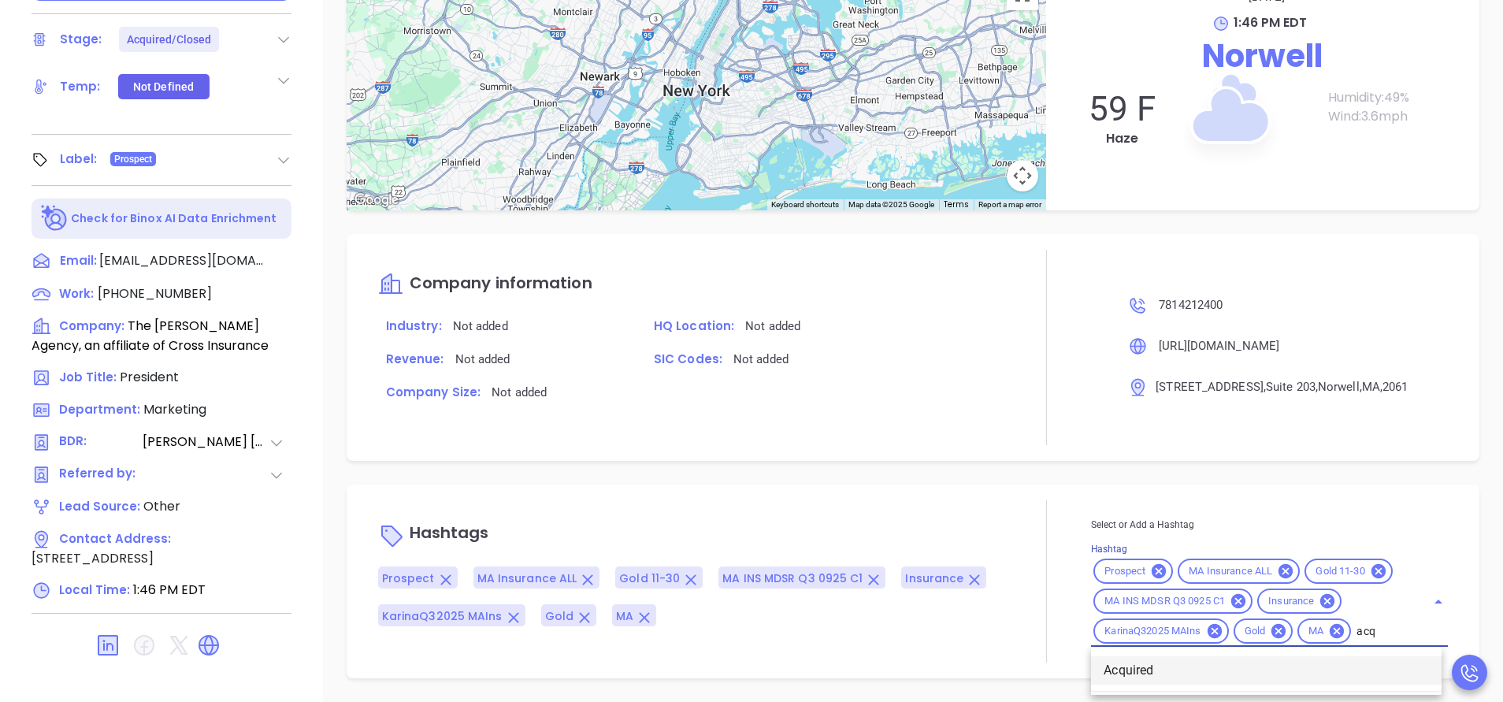
click at [1152, 662] on li "Acquired" at bounding box center [1266, 670] width 351 height 28
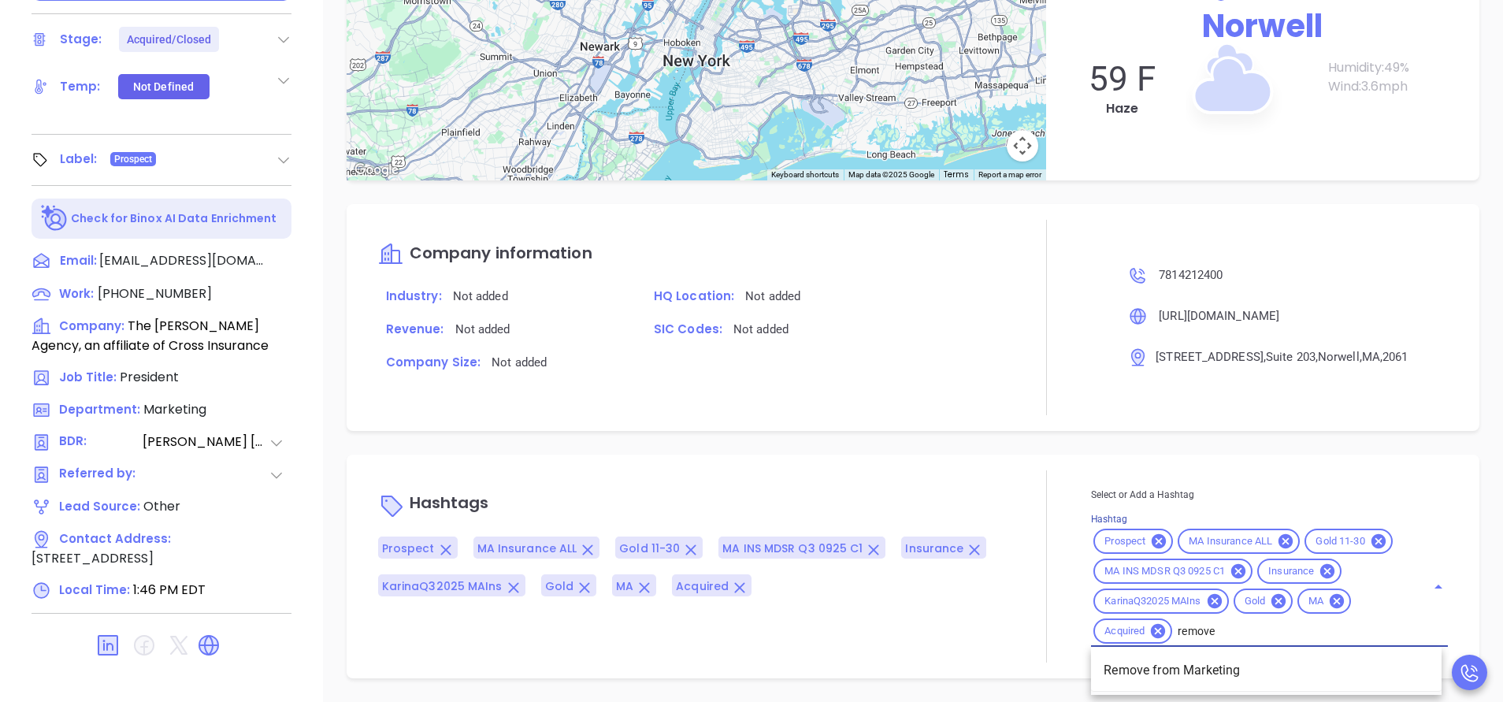
type input "remove f"
click at [1167, 665] on li "Remove from Marketing" at bounding box center [1266, 670] width 351 height 28
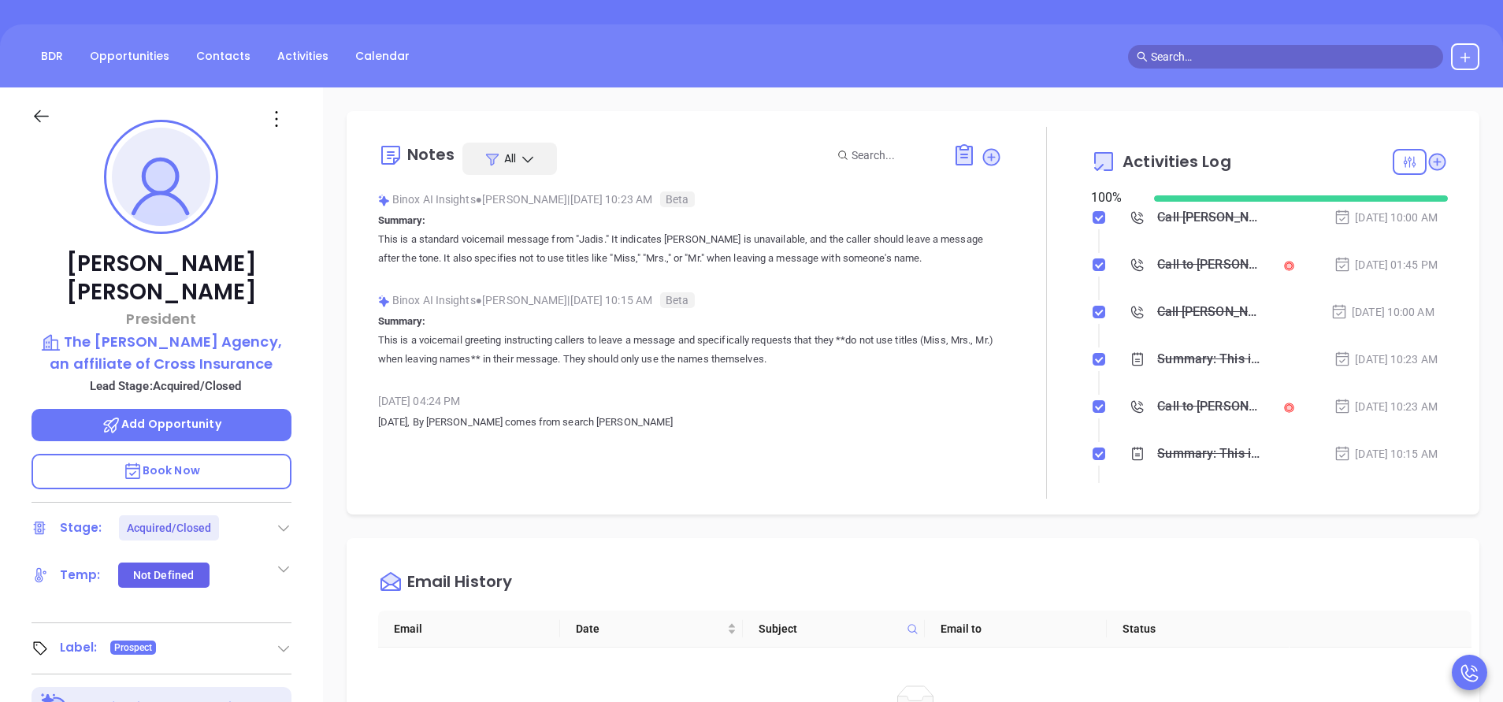
scroll to position [0, 0]
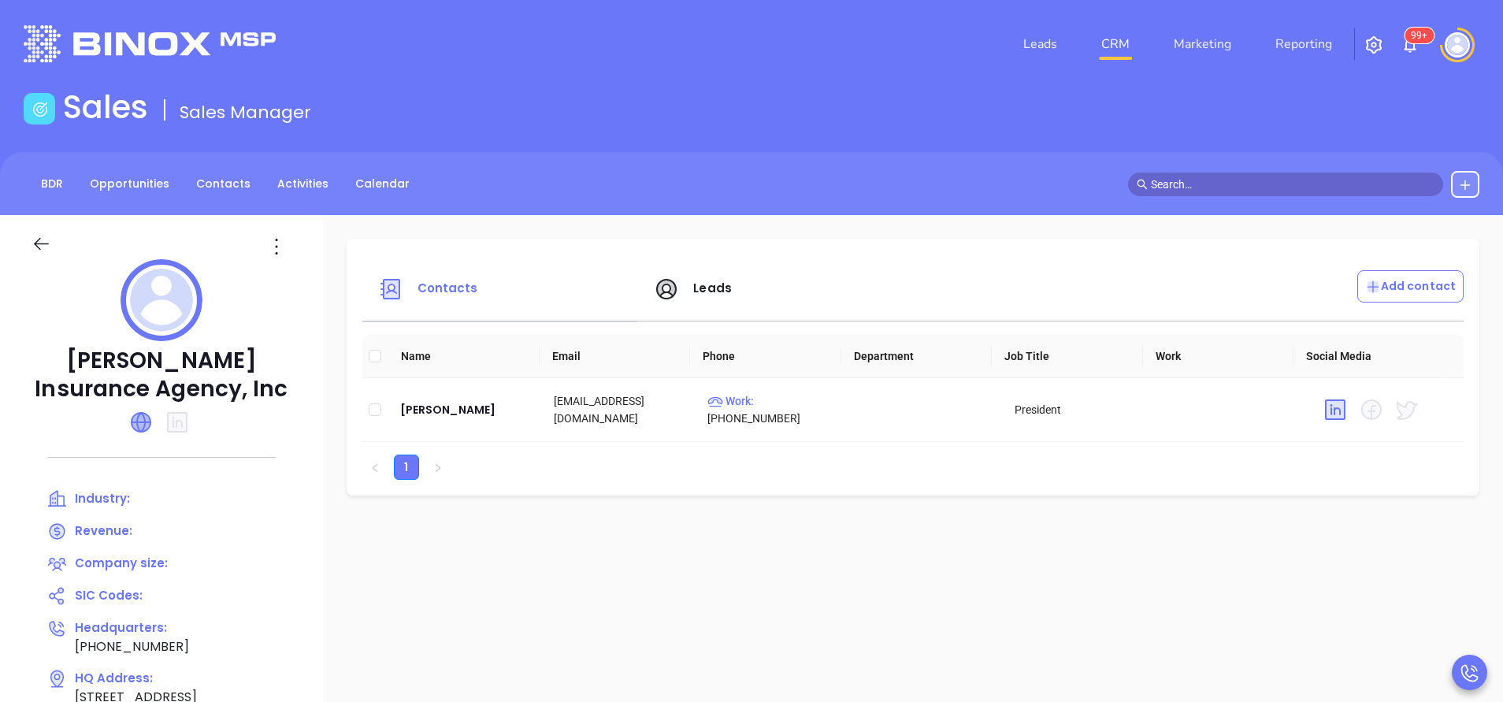
click at [150, 421] on icon at bounding box center [141, 422] width 19 height 19
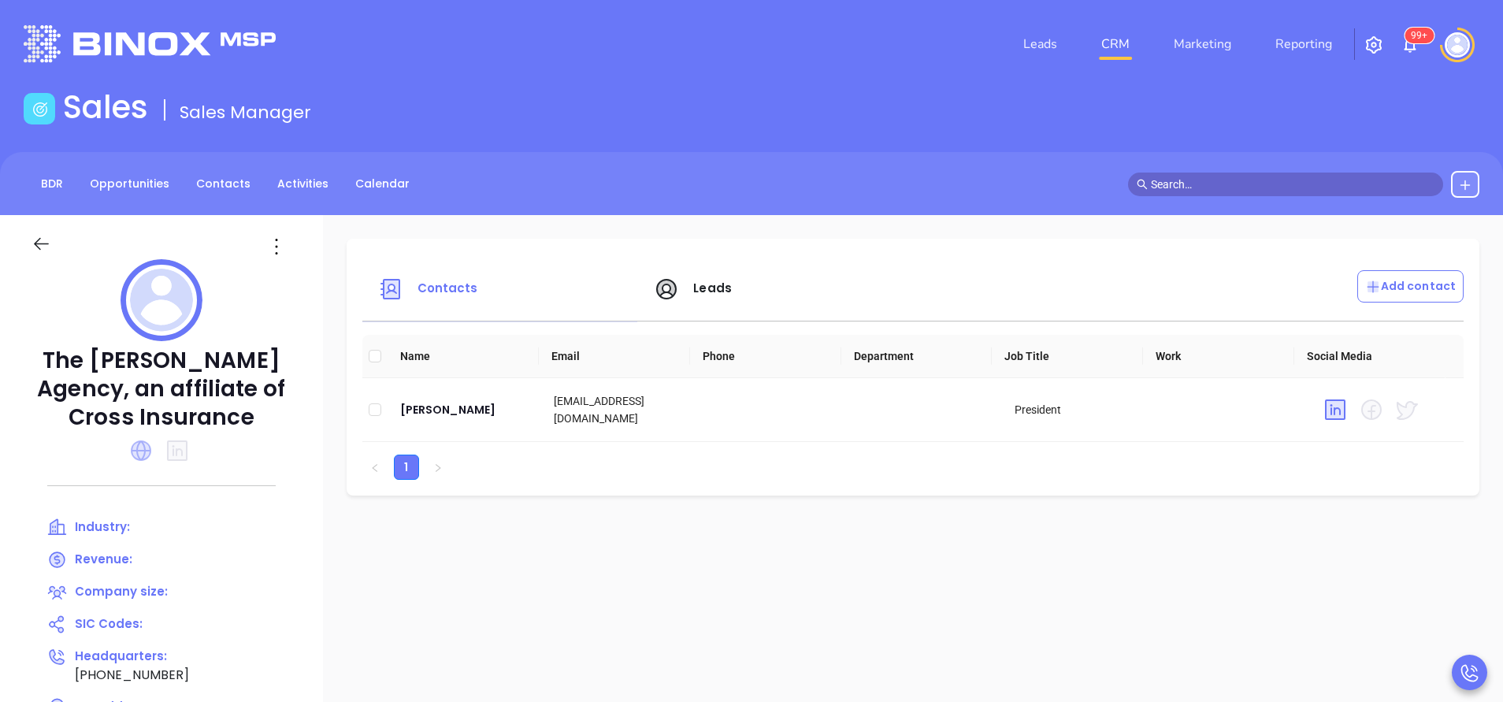
click at [144, 459] on icon at bounding box center [141, 450] width 20 height 20
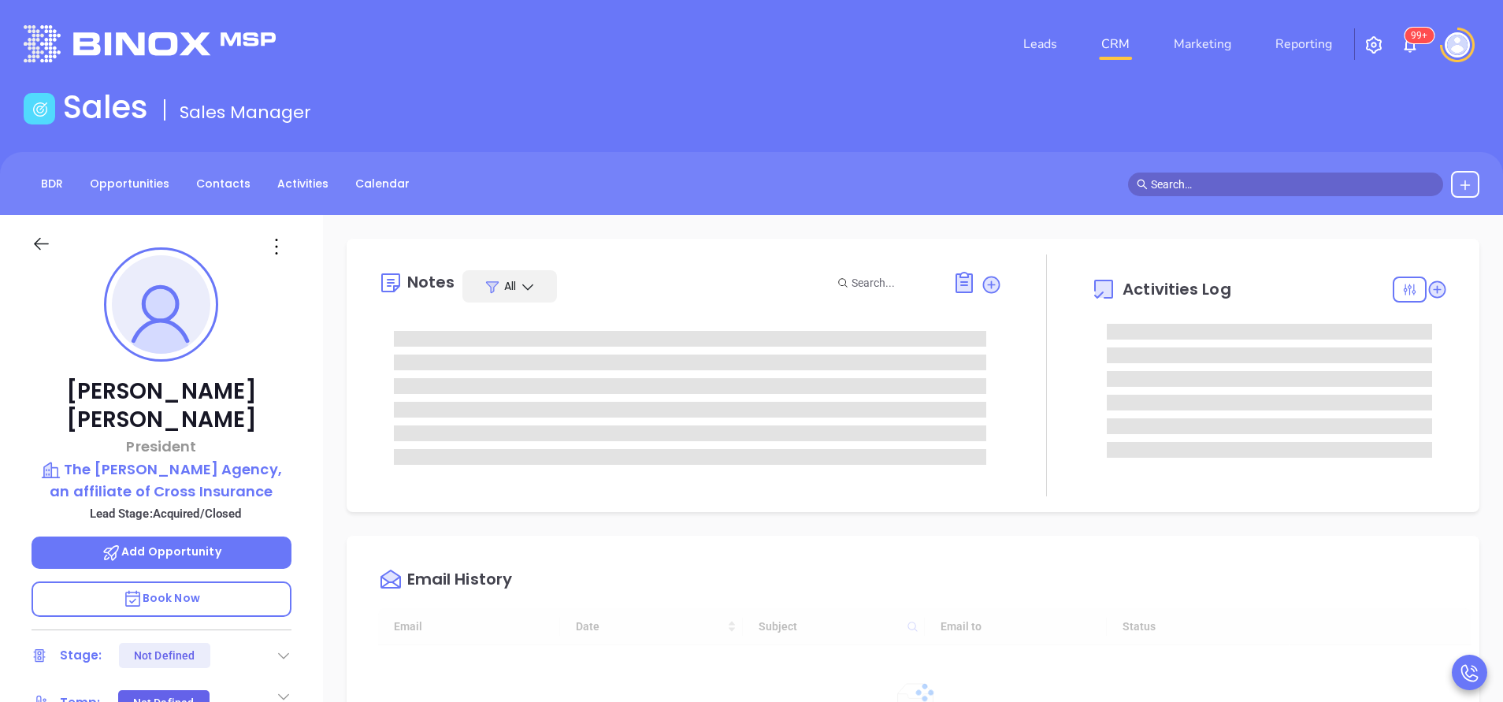
type input "[DATE]"
type input "[PERSON_NAME]"
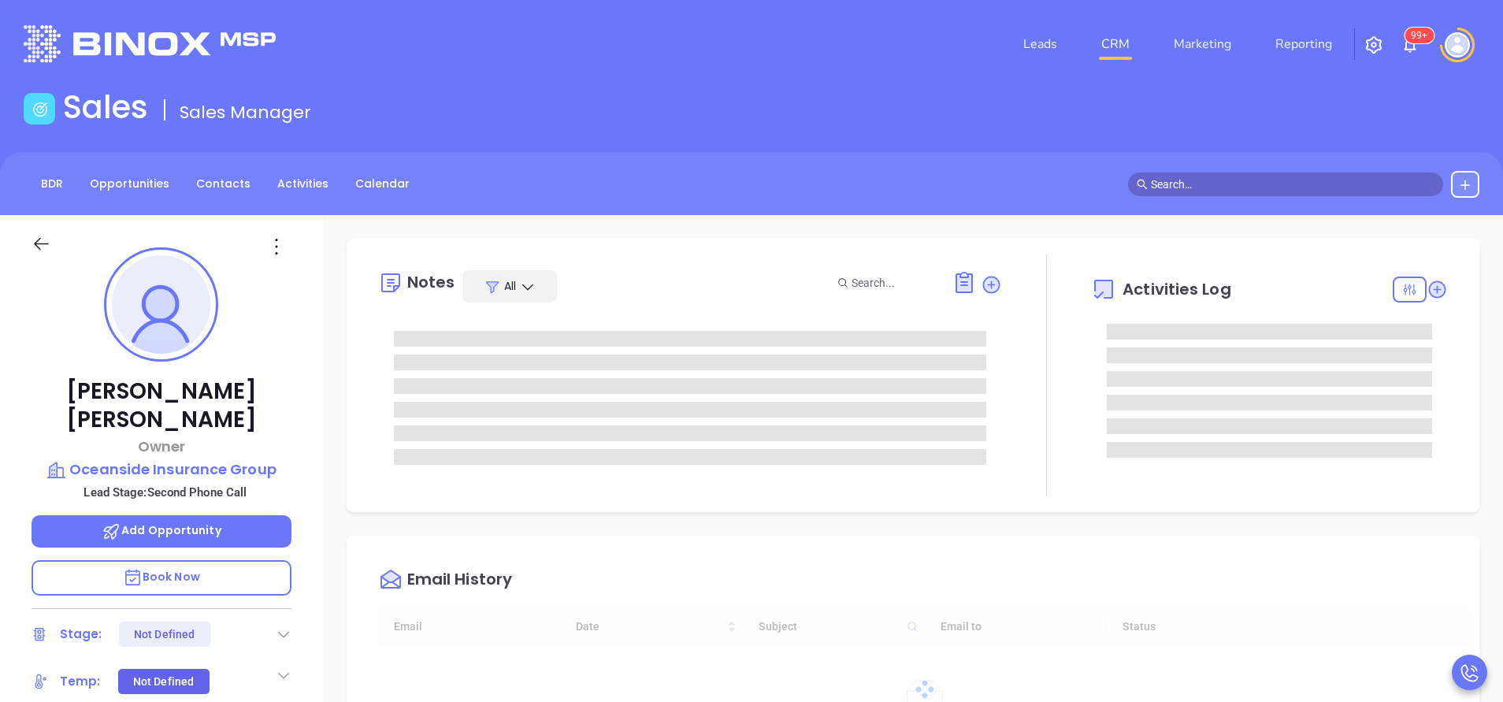
type input "[PERSON_NAME]"
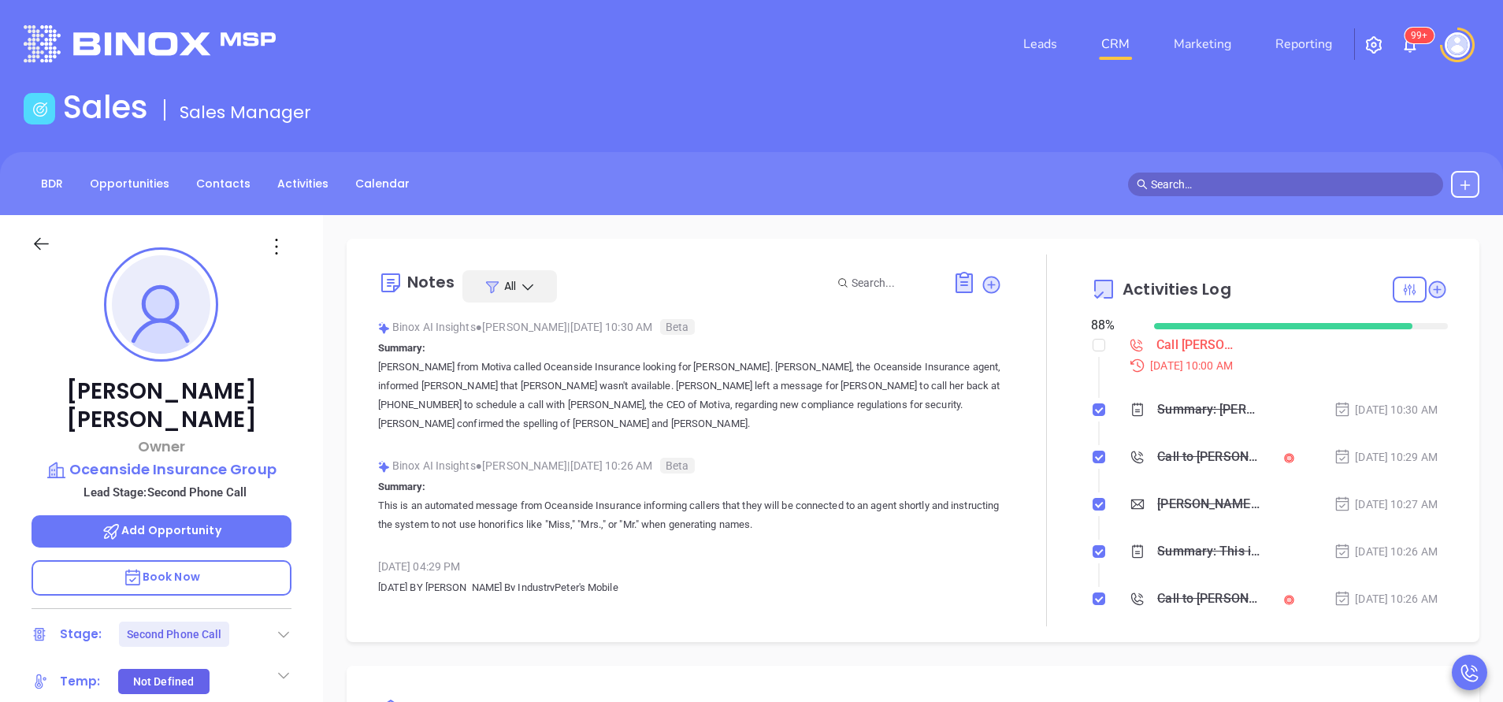
scroll to position [458, 0]
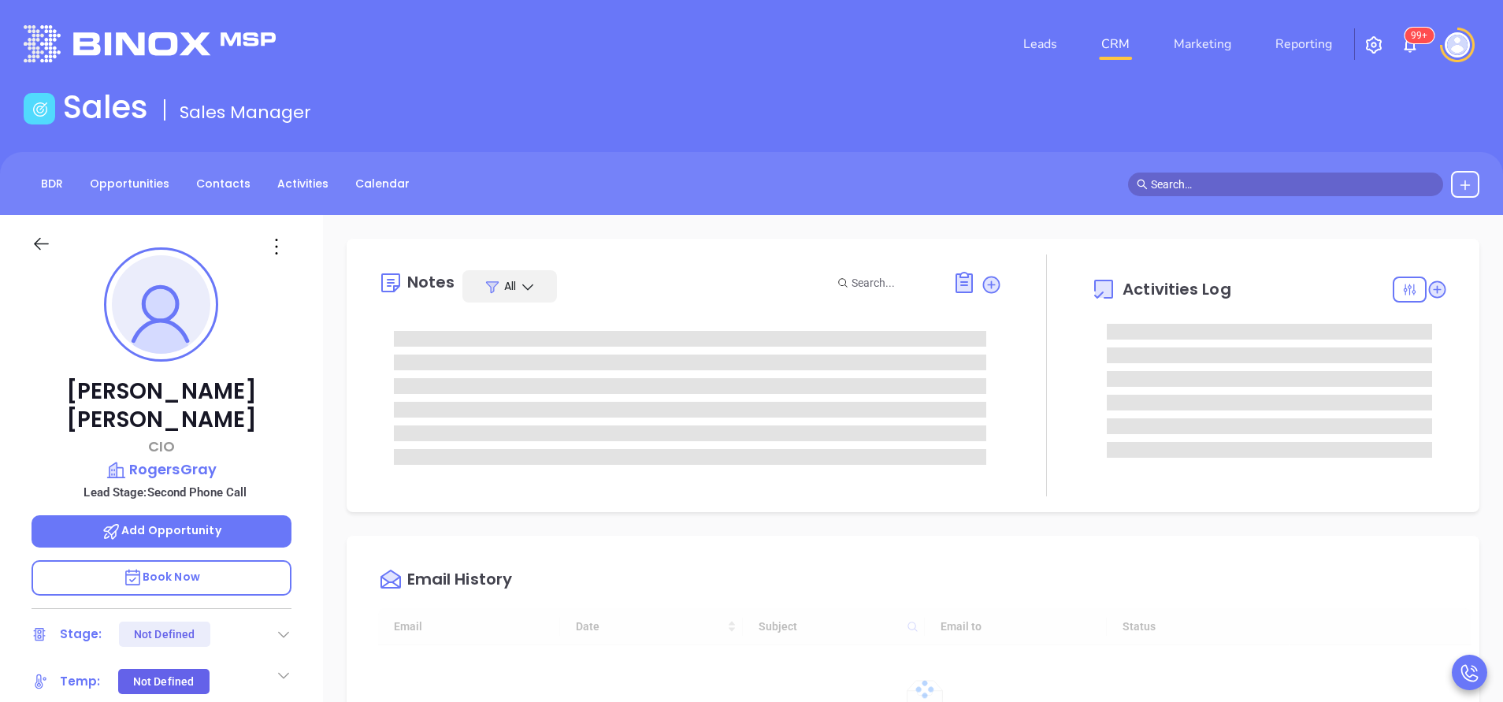
type input "[DATE]"
type input "[PERSON_NAME]"
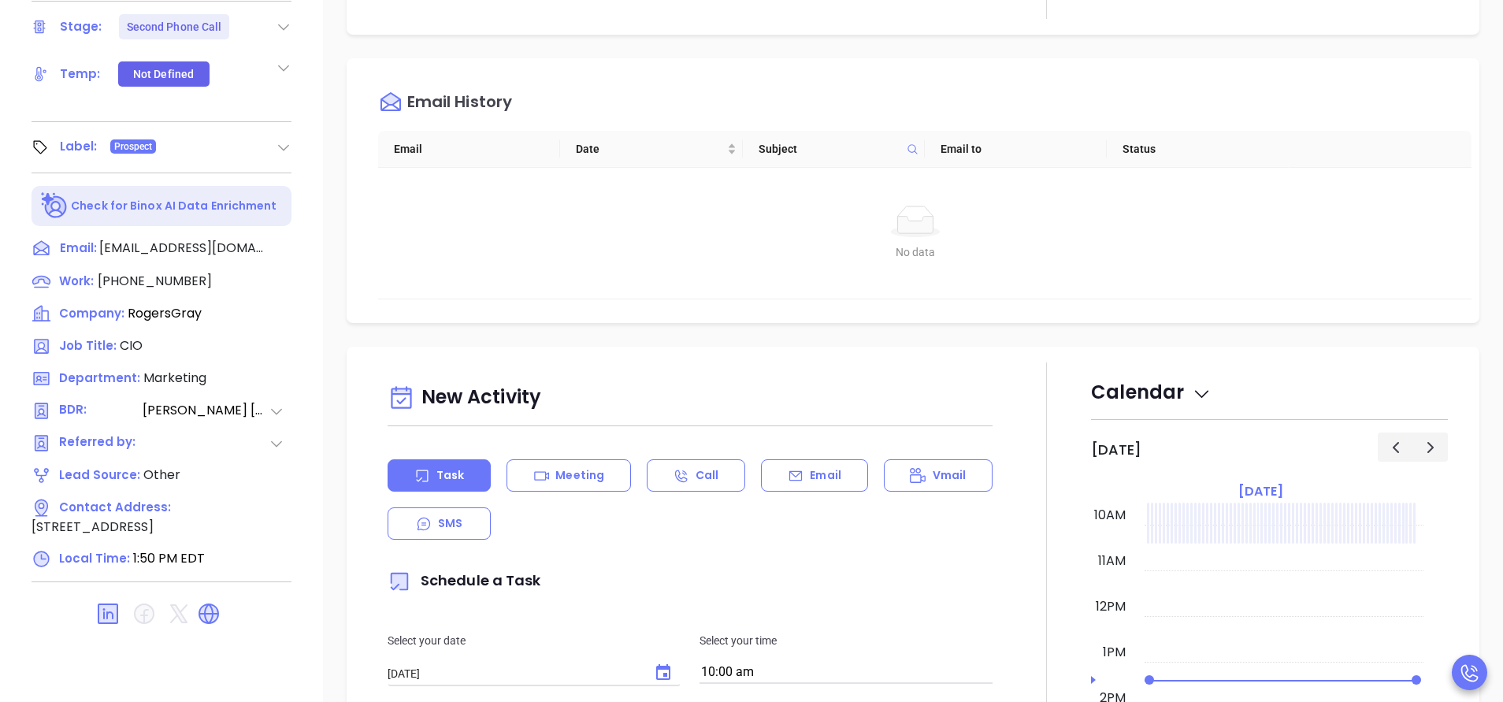
scroll to position [616, 0]
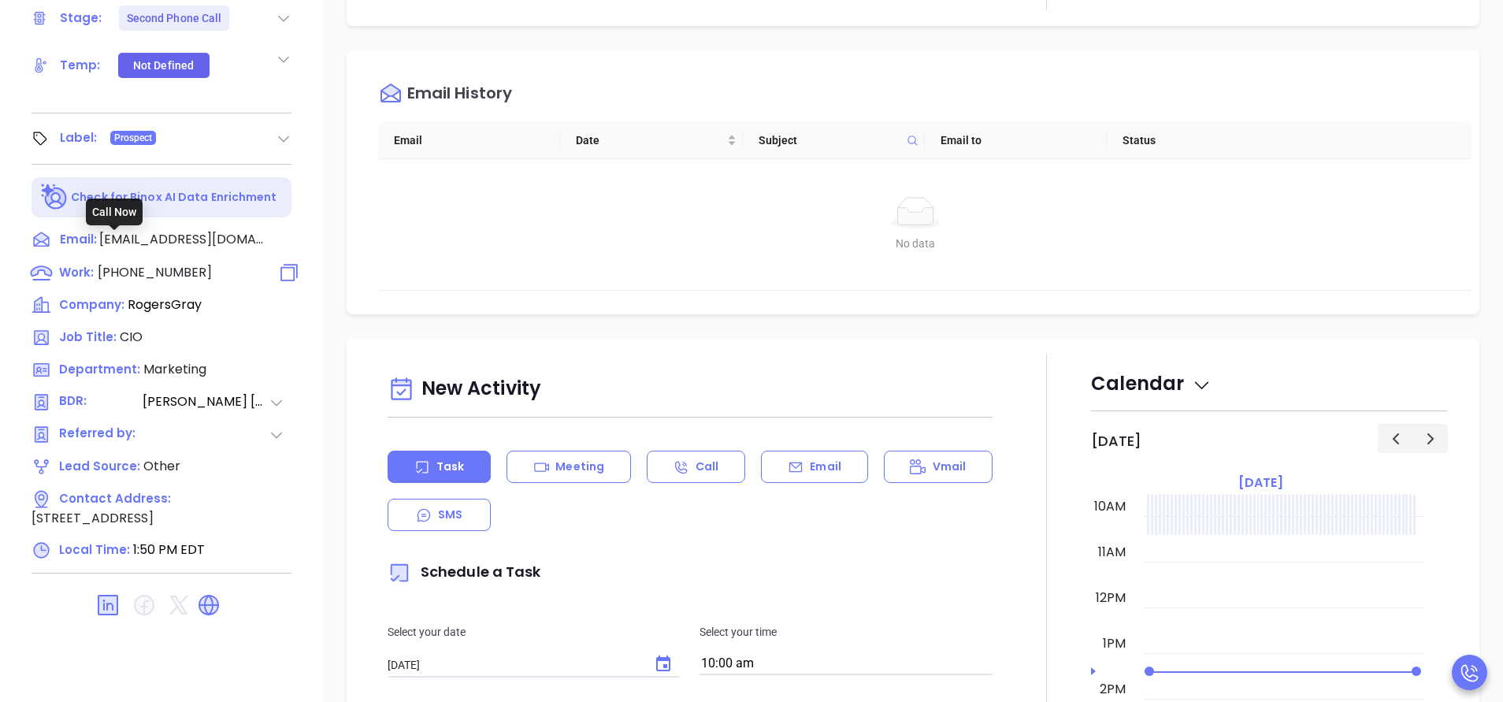
click at [158, 263] on span "(508) 619-4545" at bounding box center [155, 272] width 114 height 18
type input "(508) 619-4545"
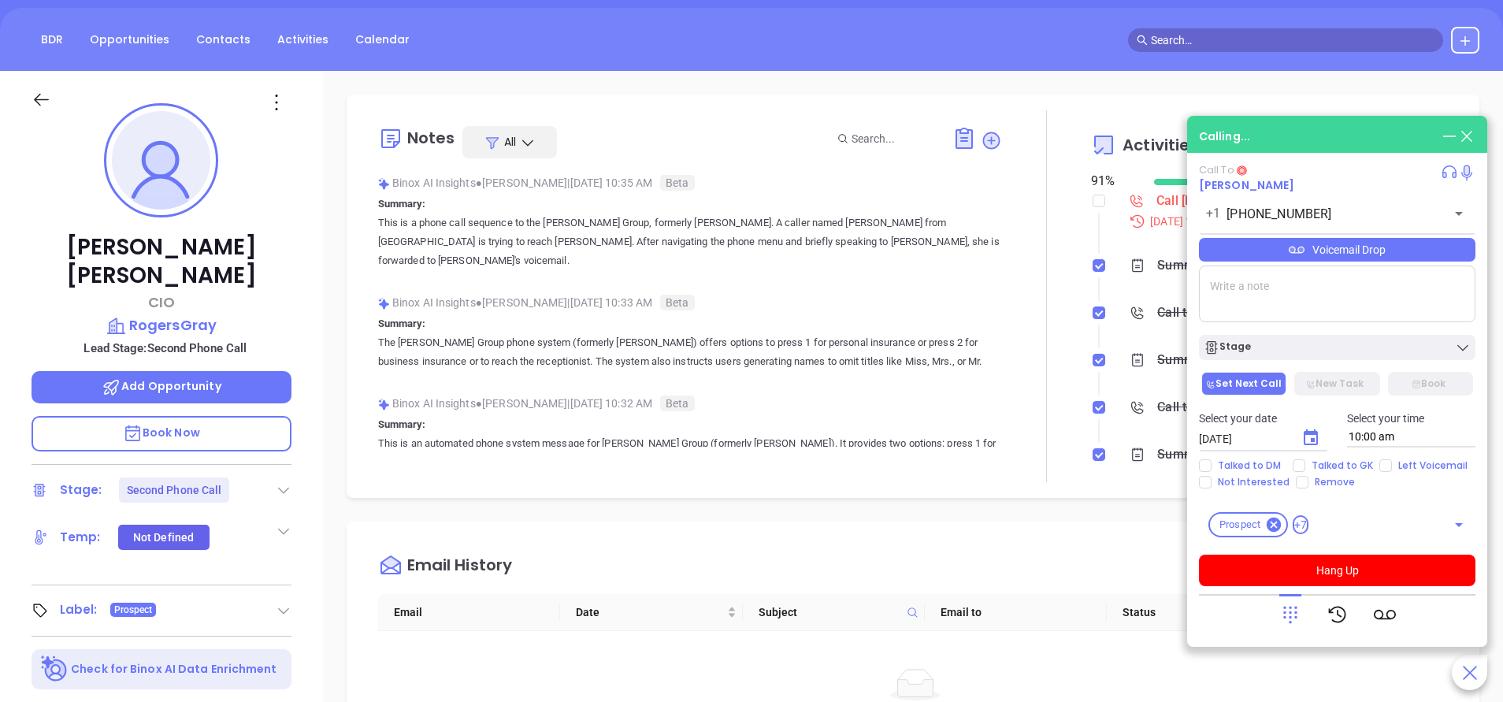
scroll to position [143, 0]
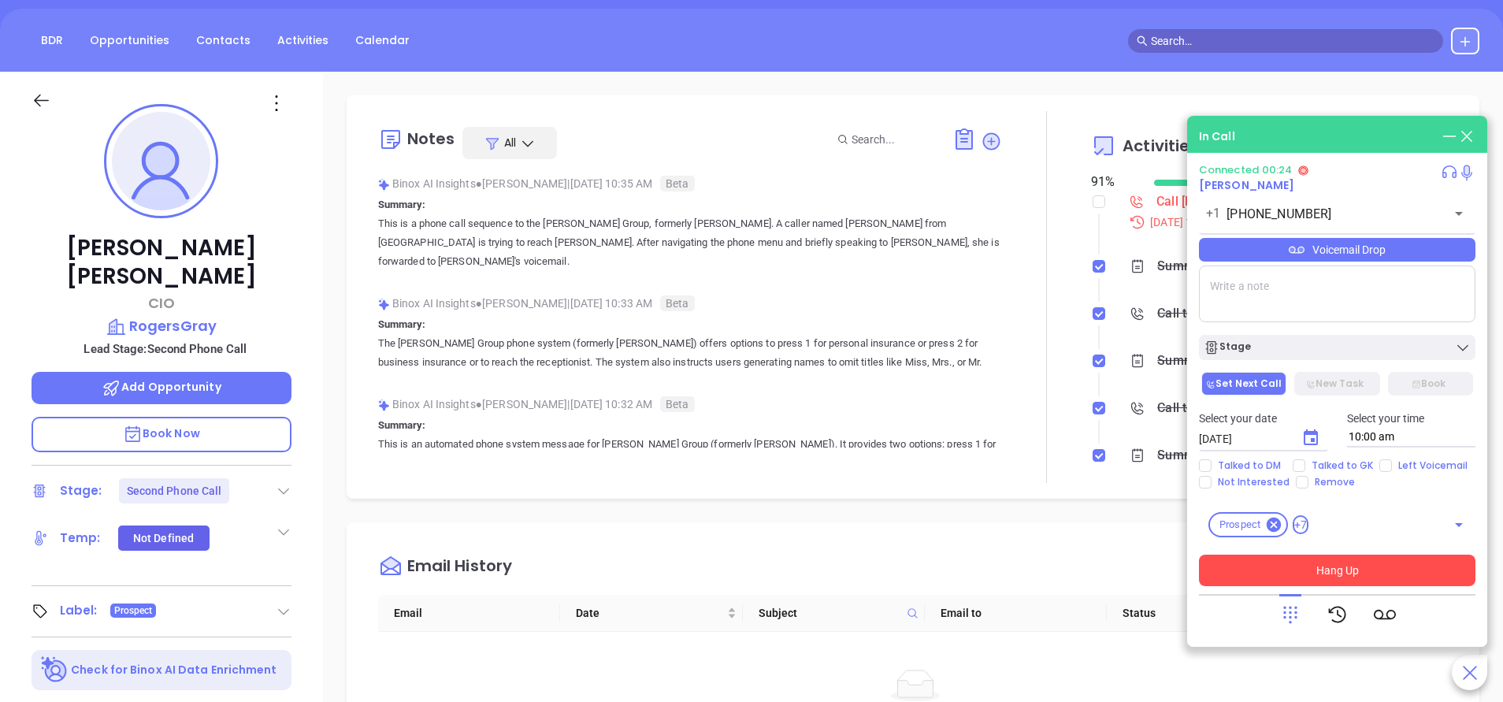
click at [1353, 567] on button "Hang Up" at bounding box center [1337, 571] width 277 height 32
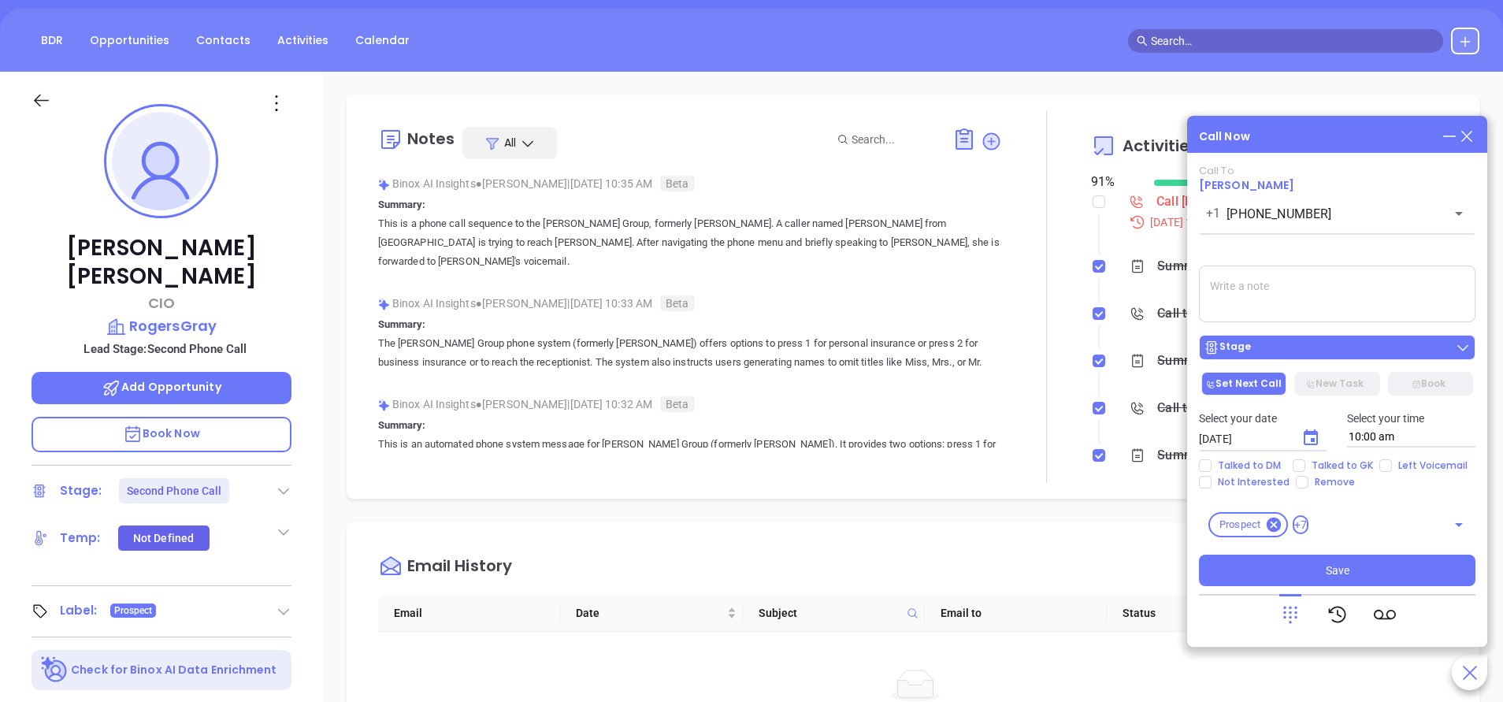
click at [1309, 351] on div "Stage" at bounding box center [1337, 348] width 267 height 16
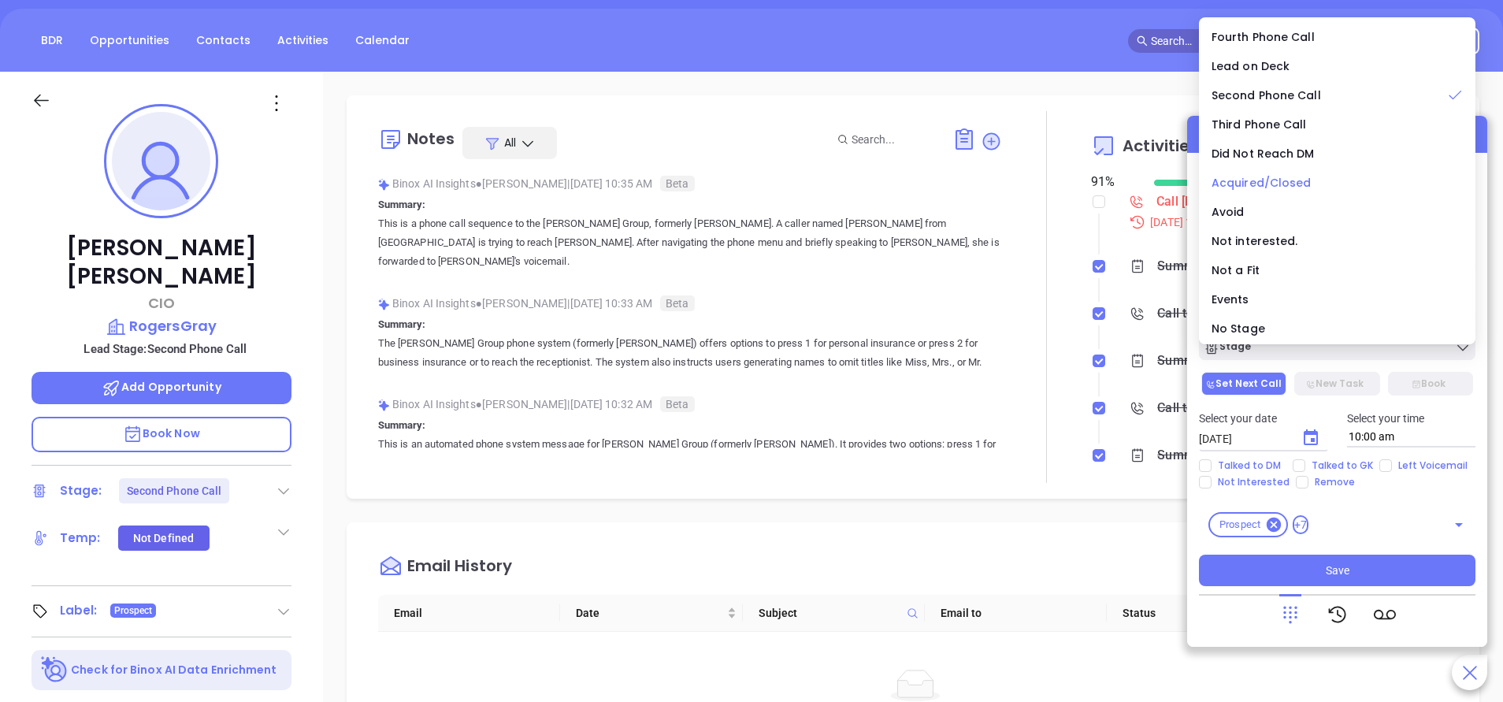
click at [1294, 180] on span "Acquired/Closed" at bounding box center [1262, 183] width 100 height 16
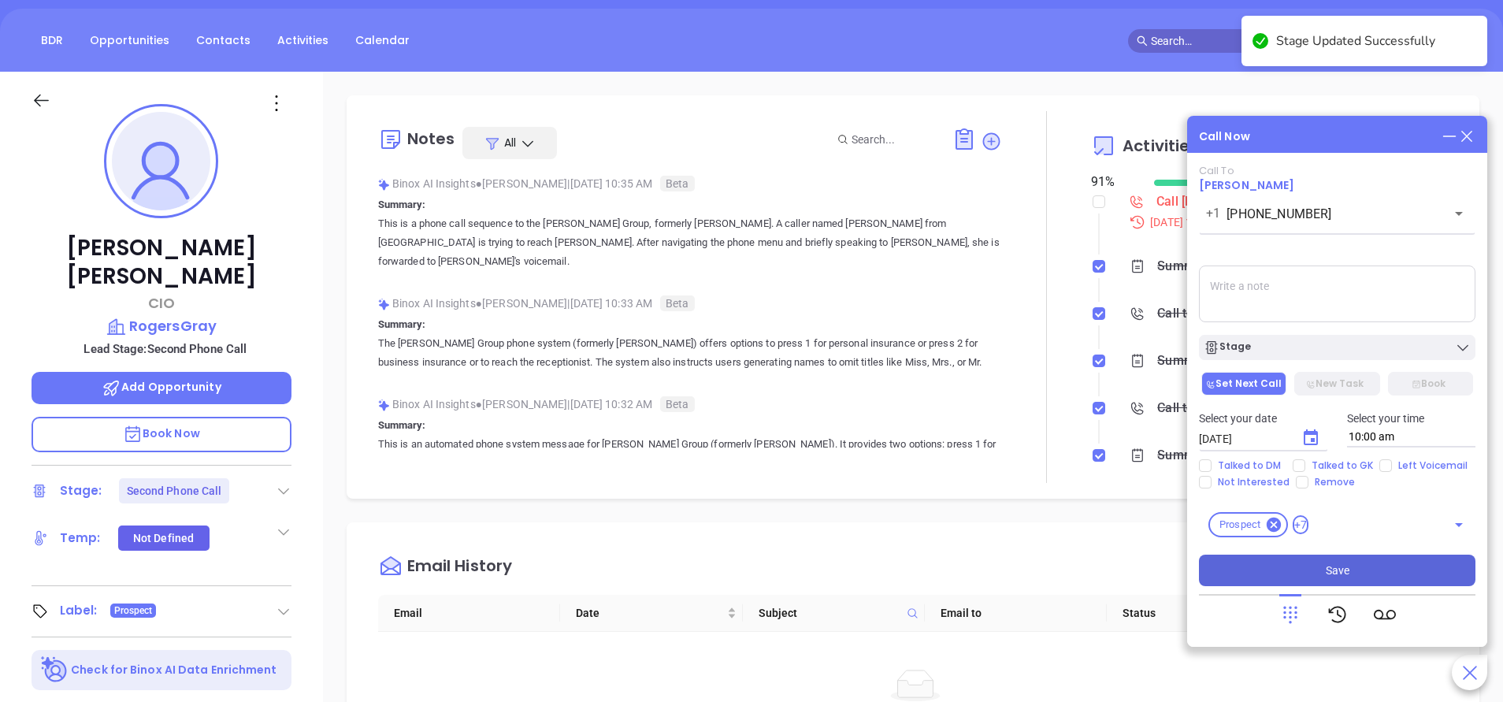
click at [1383, 575] on button "Save" at bounding box center [1337, 571] width 277 height 32
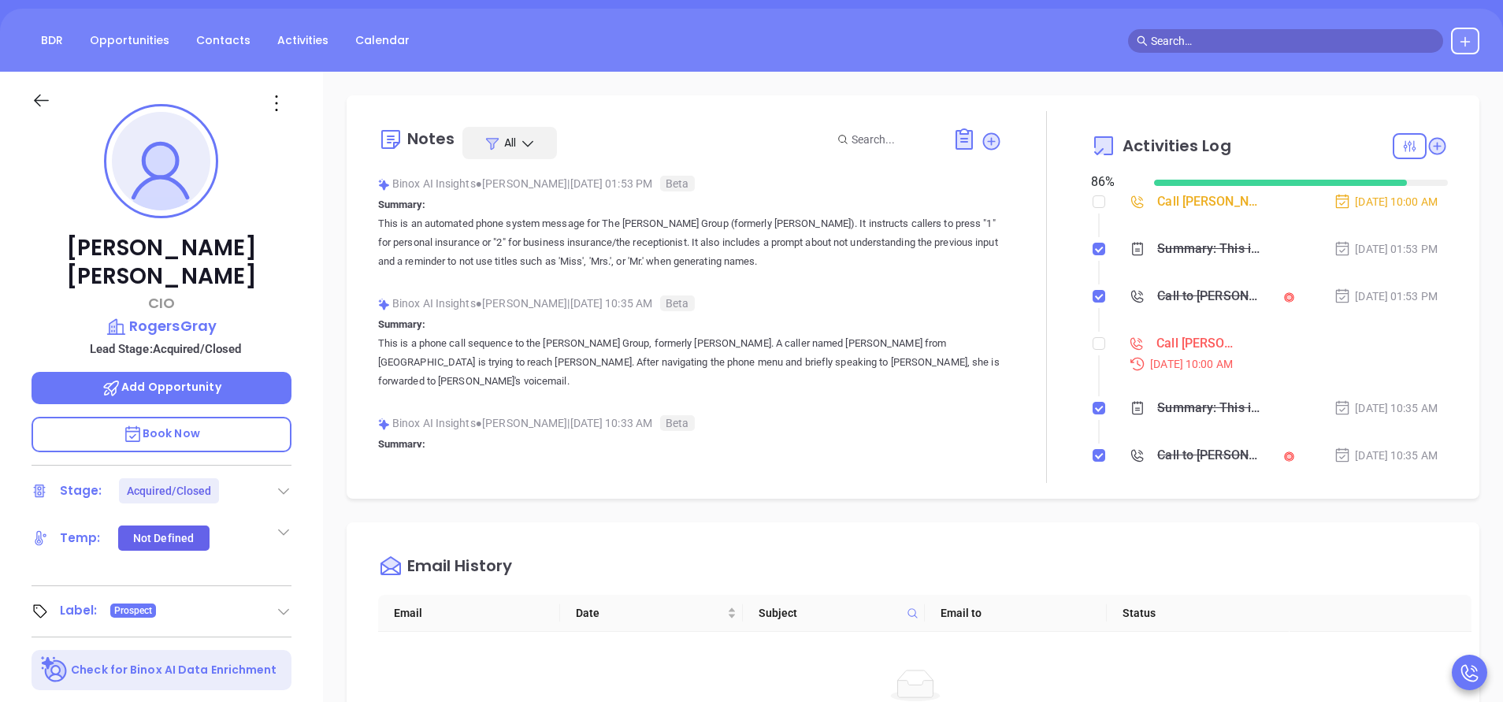
click at [1093, 199] on input "checkbox" at bounding box center [1099, 201] width 13 height 13
checkbox input "true"
click at [1093, 346] on input "checkbox" at bounding box center [1099, 343] width 13 height 13
checkbox input "true"
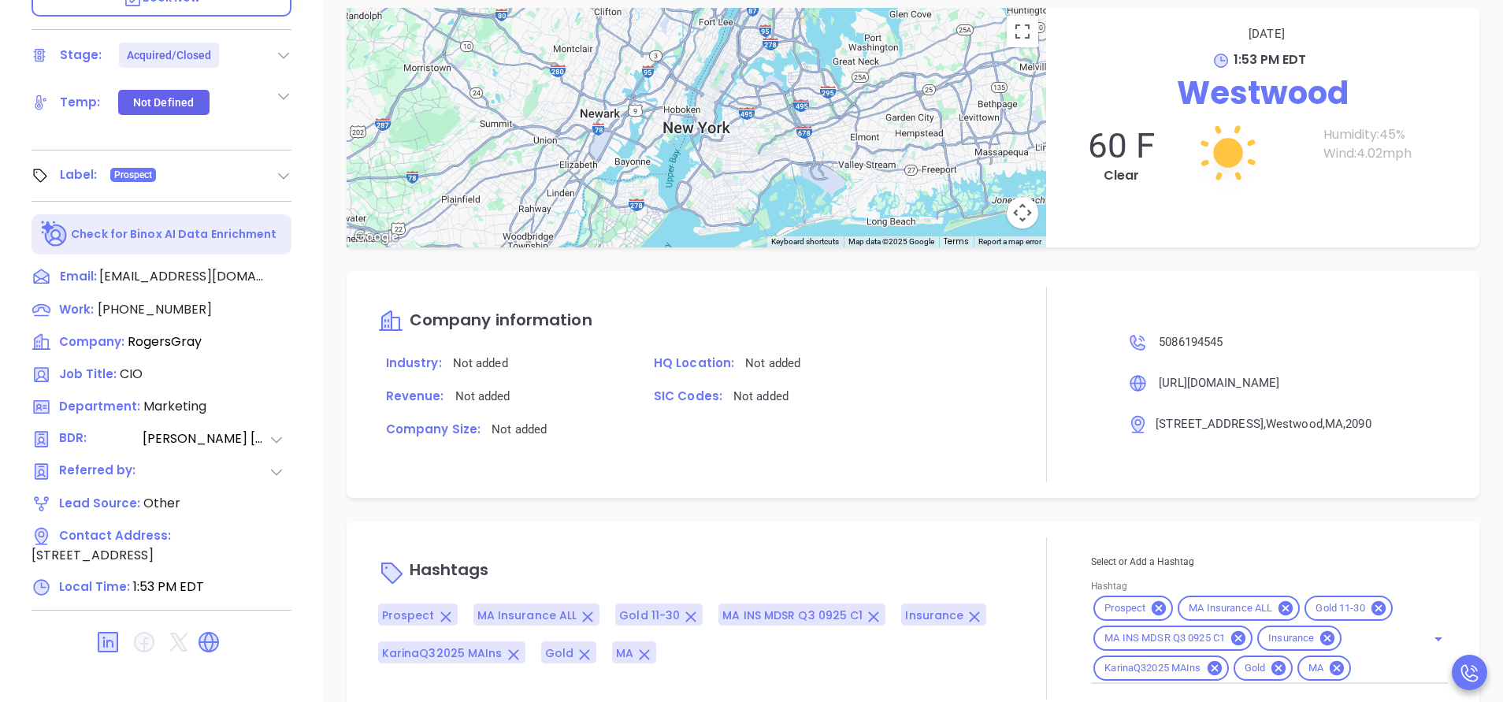
scroll to position [616, 0]
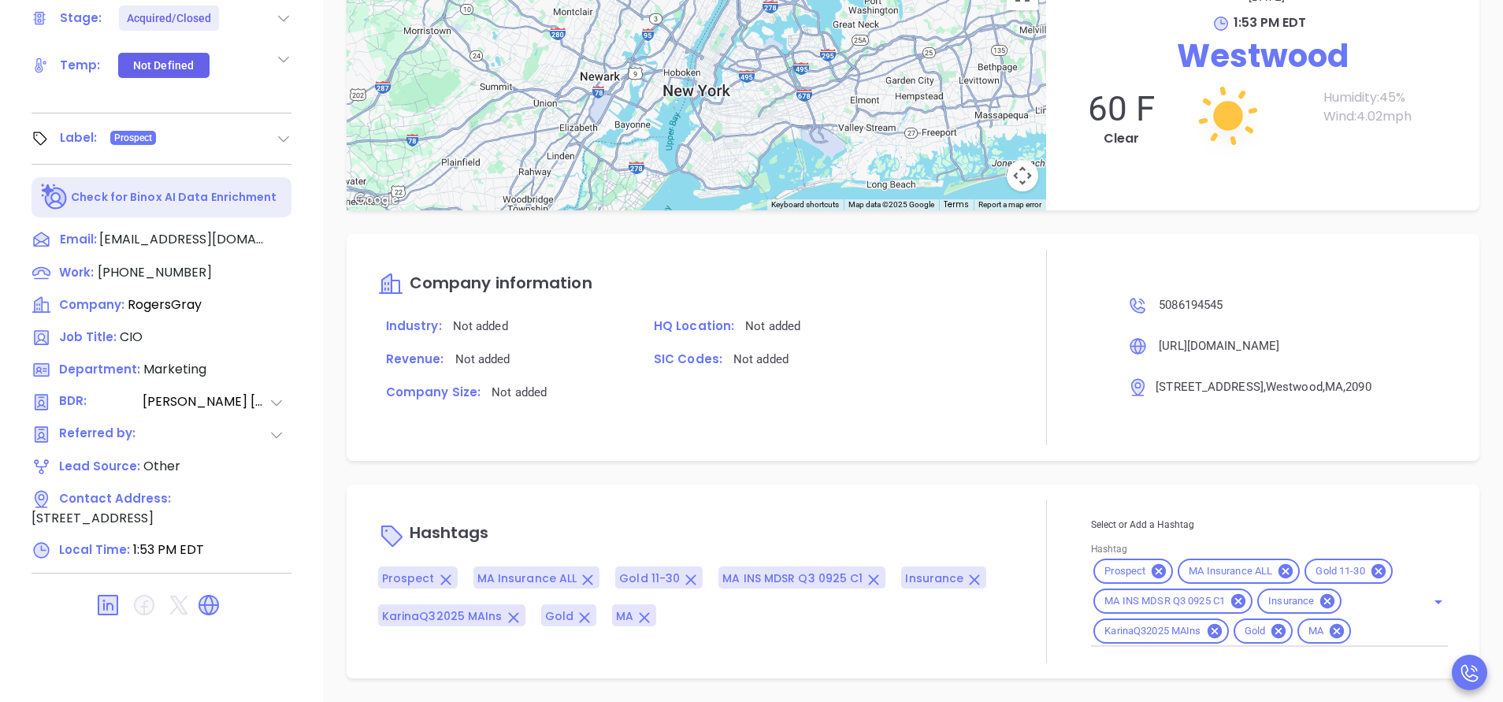
click at [1353, 637] on input "Hashtag" at bounding box center [1378, 632] width 50 height 20
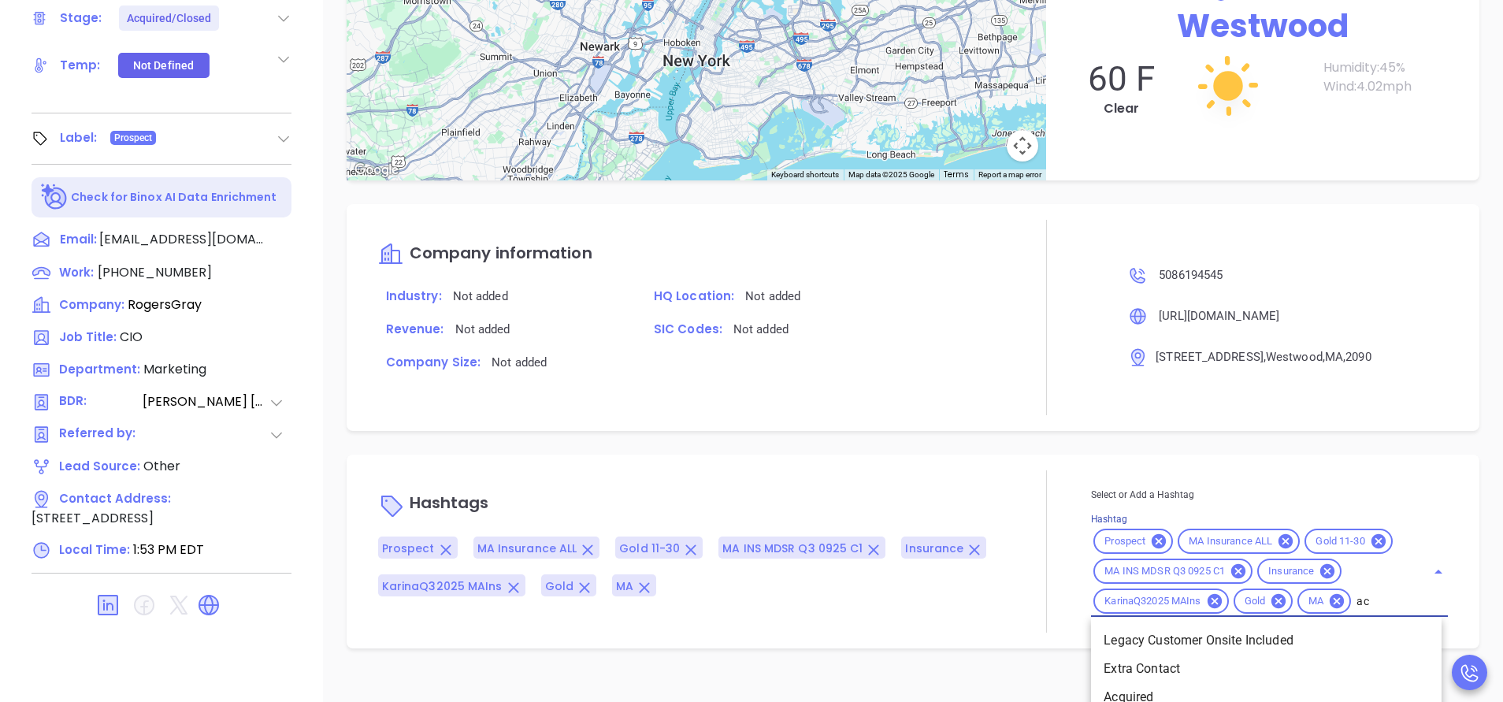
type input "acq"
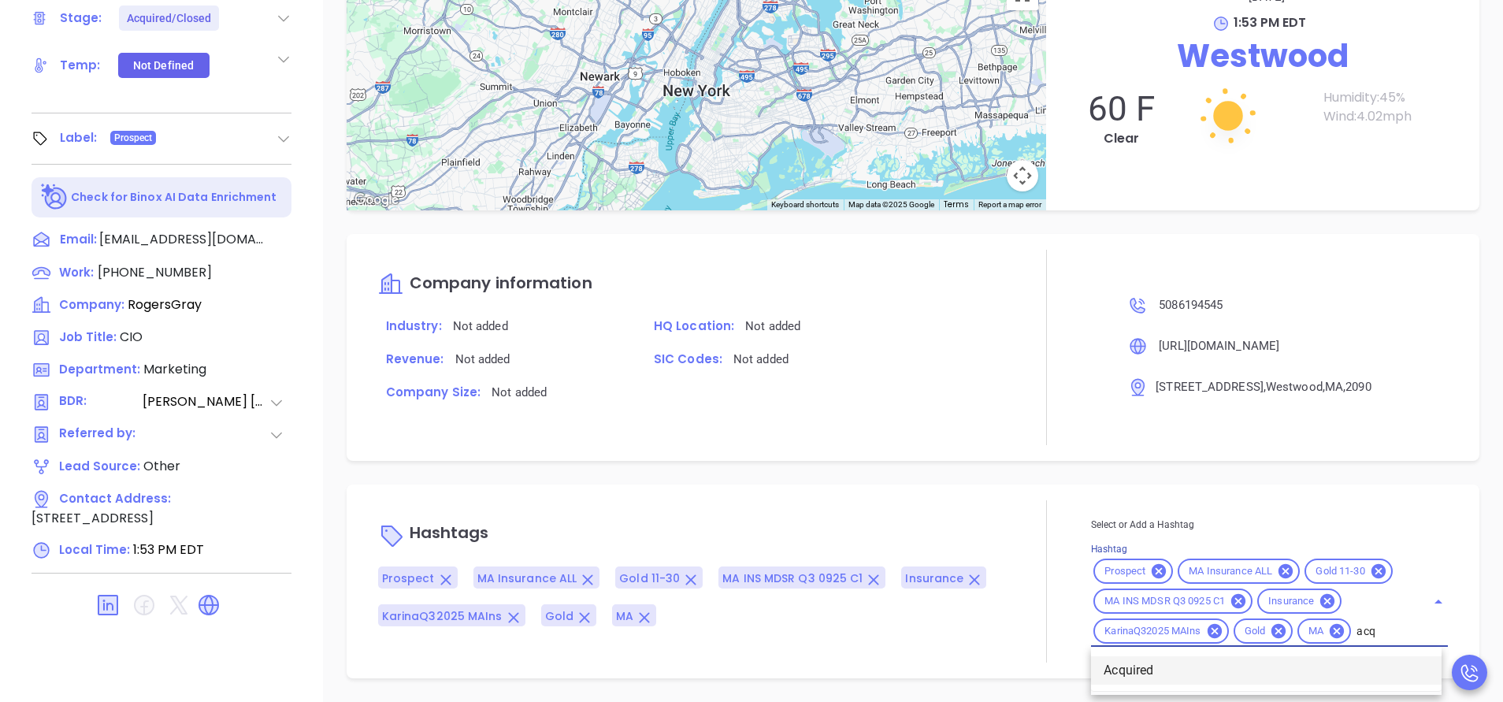
click at [1168, 675] on li "Acquired" at bounding box center [1266, 670] width 351 height 28
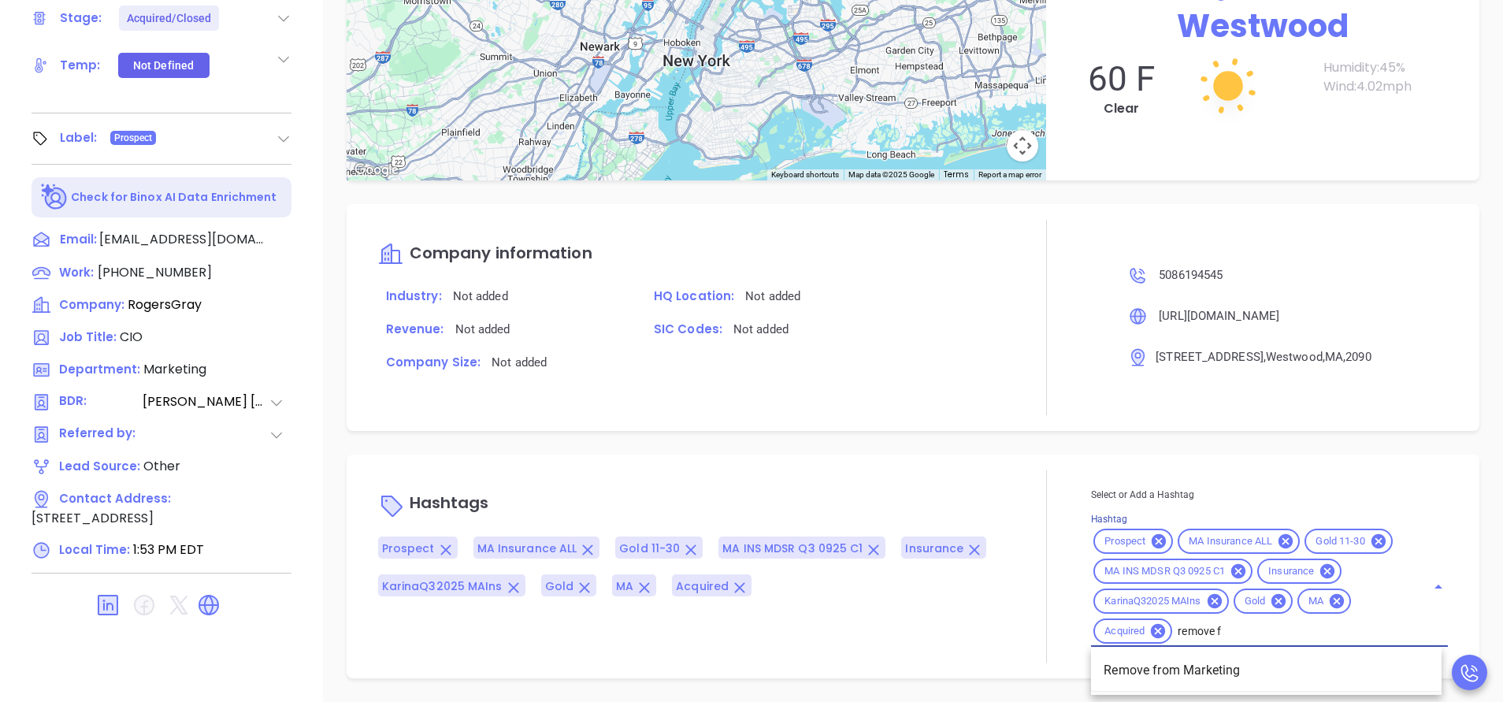
type input "remove f"
click at [1164, 674] on li "Remove from Marketing" at bounding box center [1266, 670] width 351 height 28
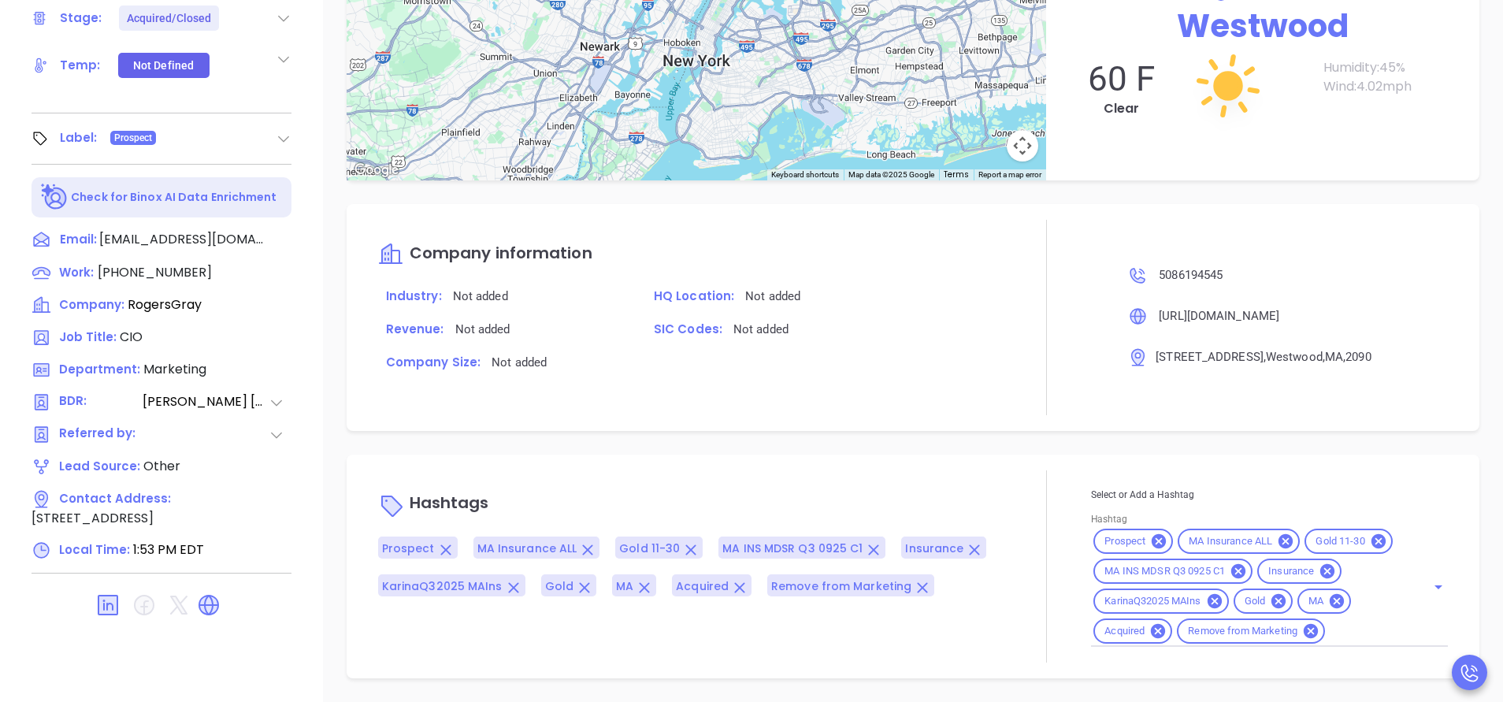
click at [1027, 362] on div at bounding box center [1046, 317] width 89 height 195
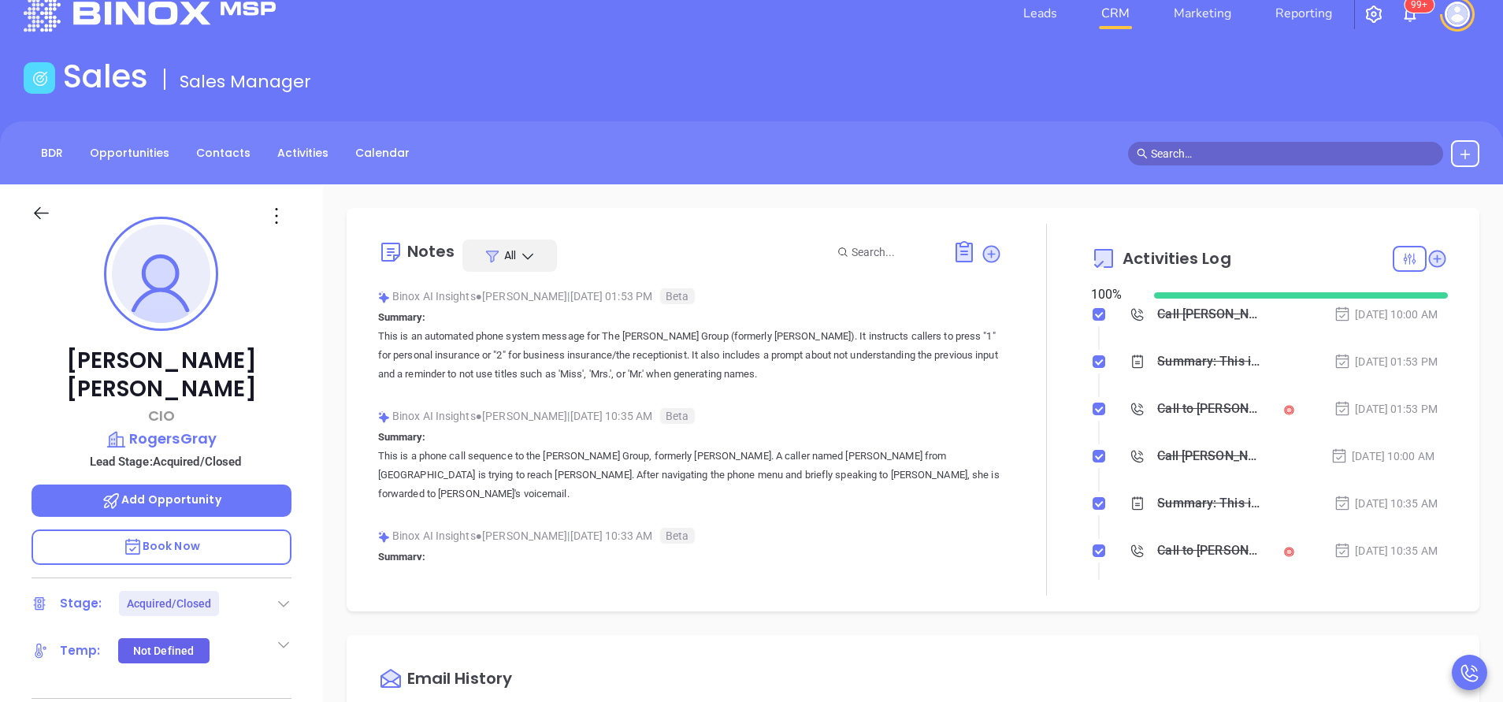
scroll to position [0, 0]
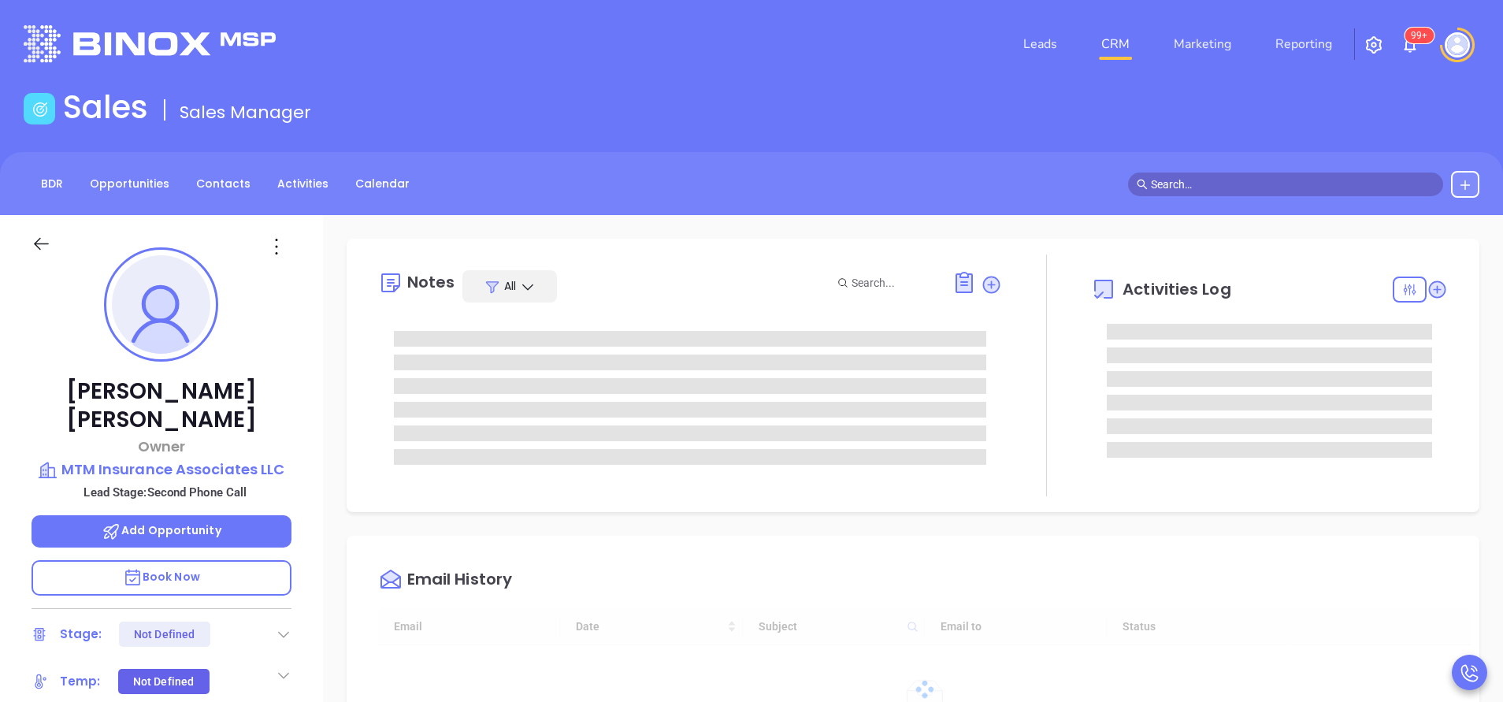
type input "[DATE]"
type input "[PERSON_NAME]"
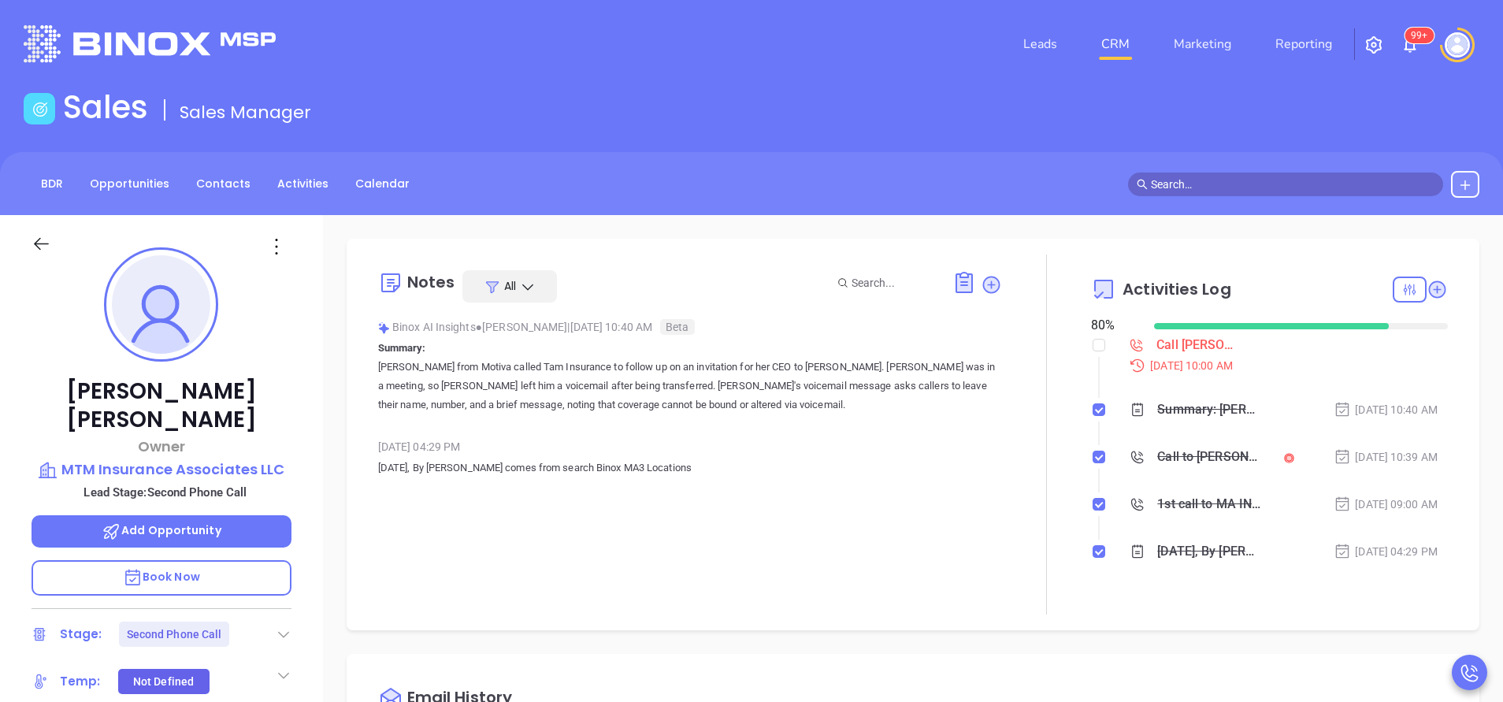
scroll to position [458, 0]
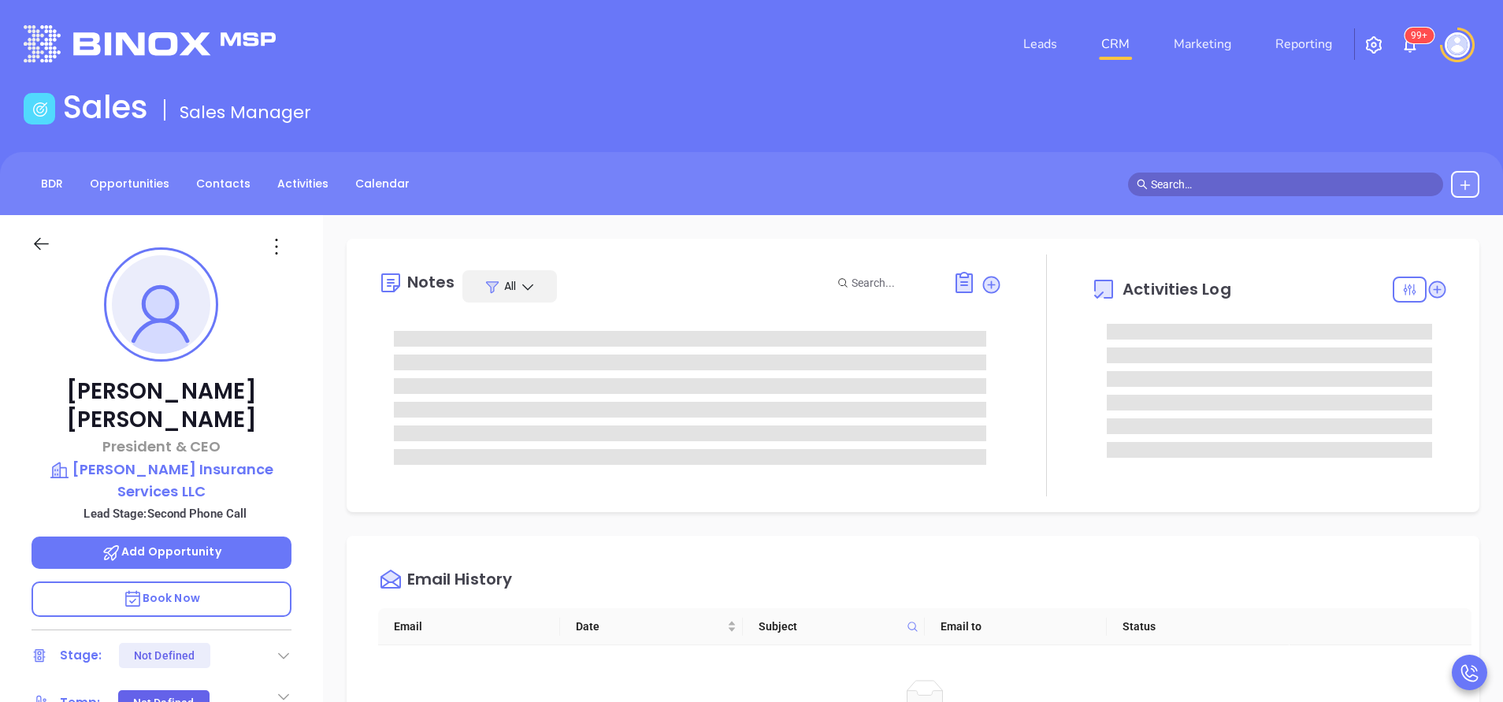
type input "[PERSON_NAME]"
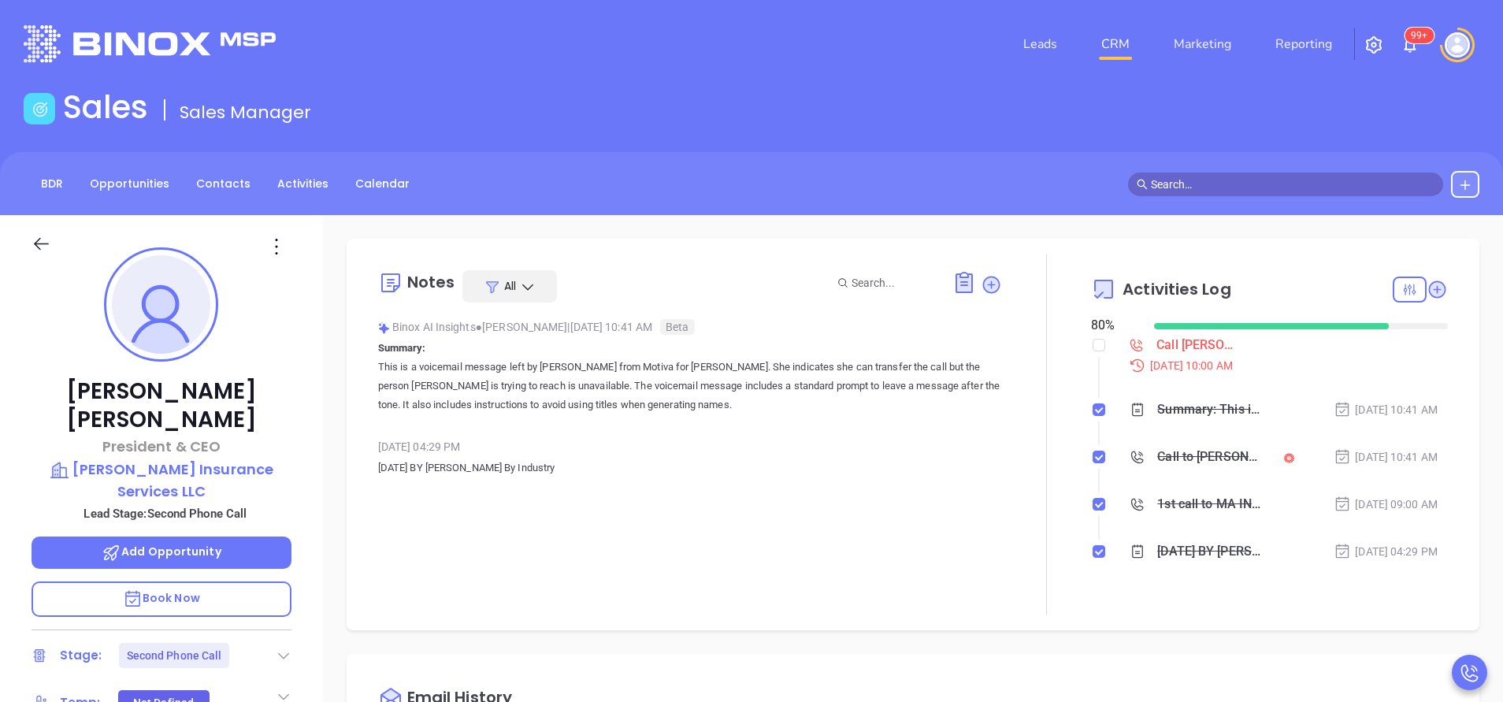
scroll to position [458, 0]
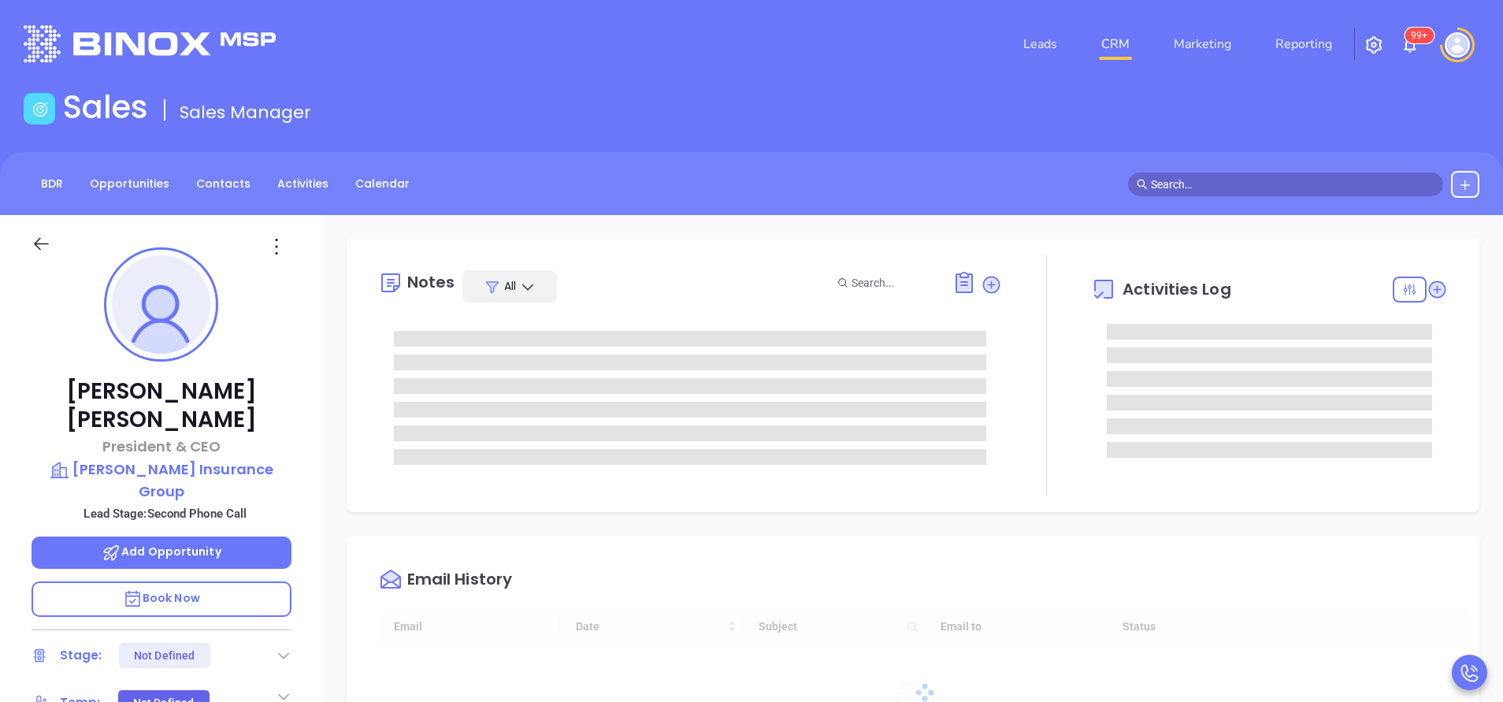
type input "[DATE]"
click at [199, 452] on div "[PERSON_NAME] President & CEO [PERSON_NAME] Insurance Group Lead Stage: Second …" at bounding box center [161, 654] width 323 height 878
click at [202, 458] on p "[PERSON_NAME] Insurance Group" at bounding box center [162, 479] width 260 height 43
type input "Vicky Mendoza"
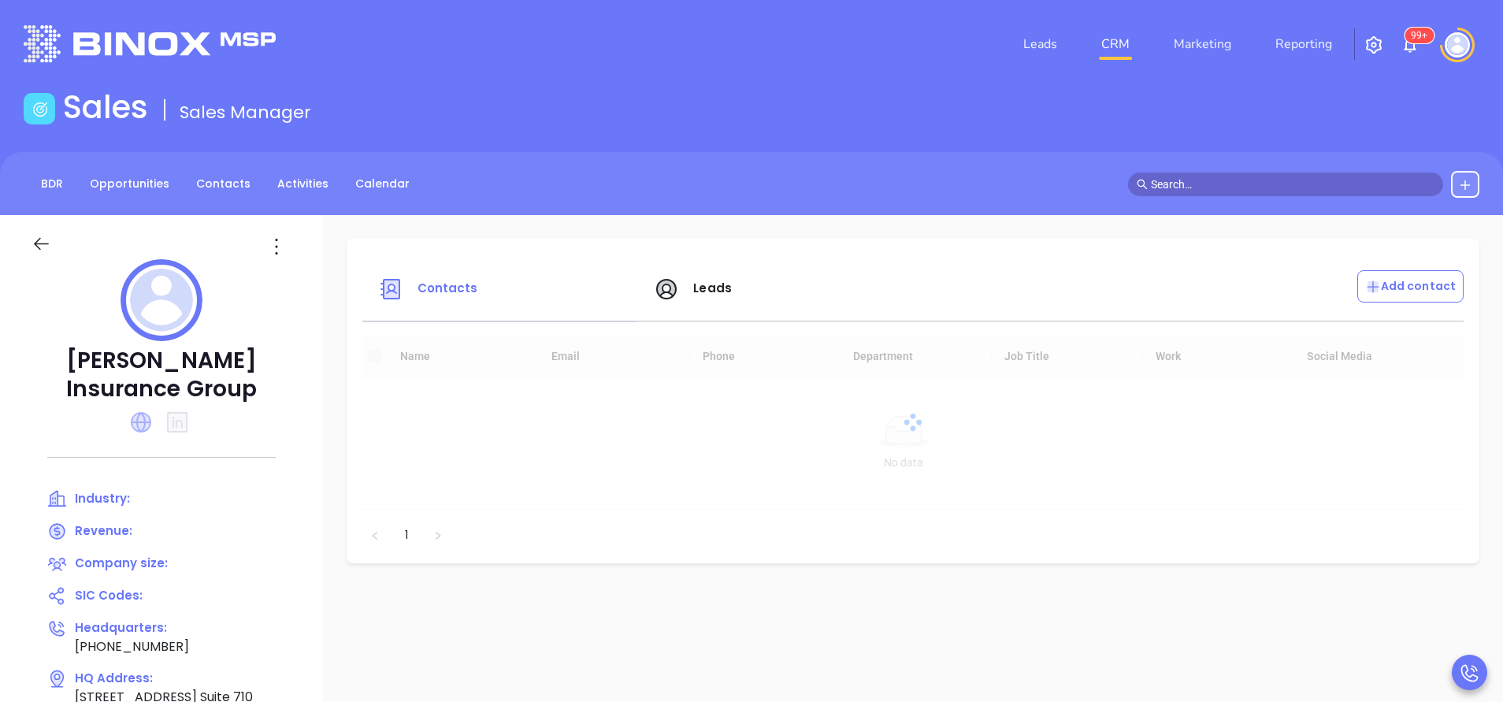
click at [146, 414] on icon at bounding box center [141, 422] width 20 height 20
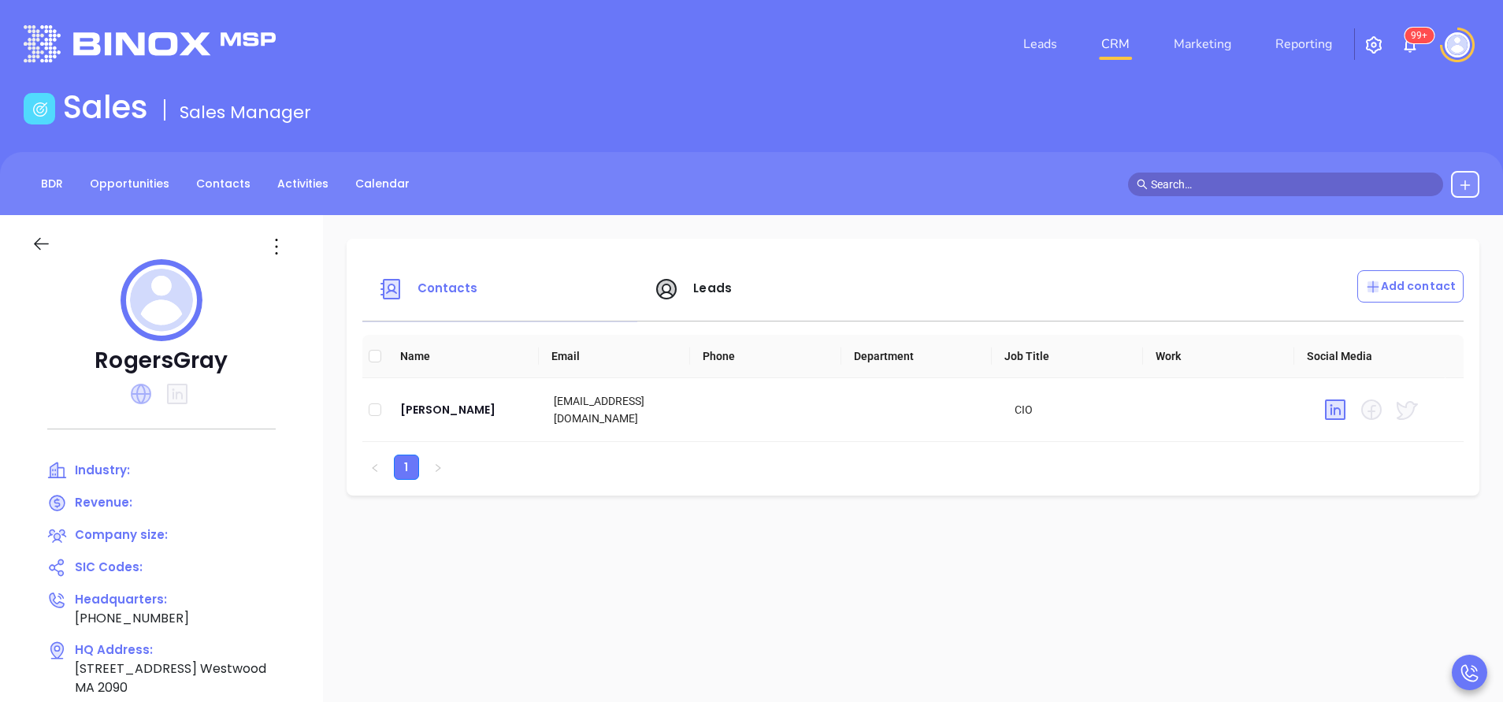
click at [135, 387] on icon at bounding box center [141, 394] width 20 height 20
